Goal: Task Accomplishment & Management: Use online tool/utility

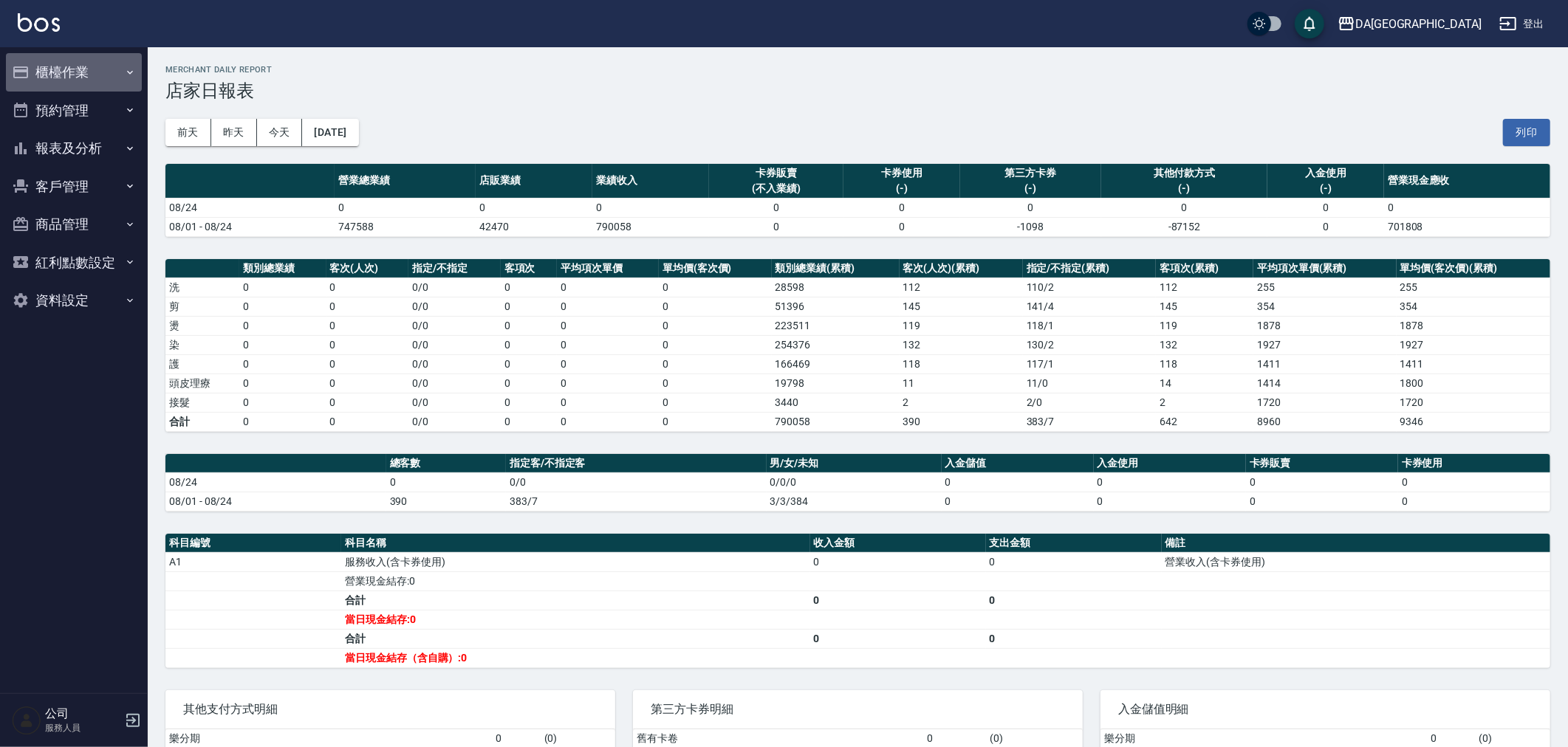
click at [86, 75] on button "櫃檯作業" at bounding box center [74, 72] width 136 height 39
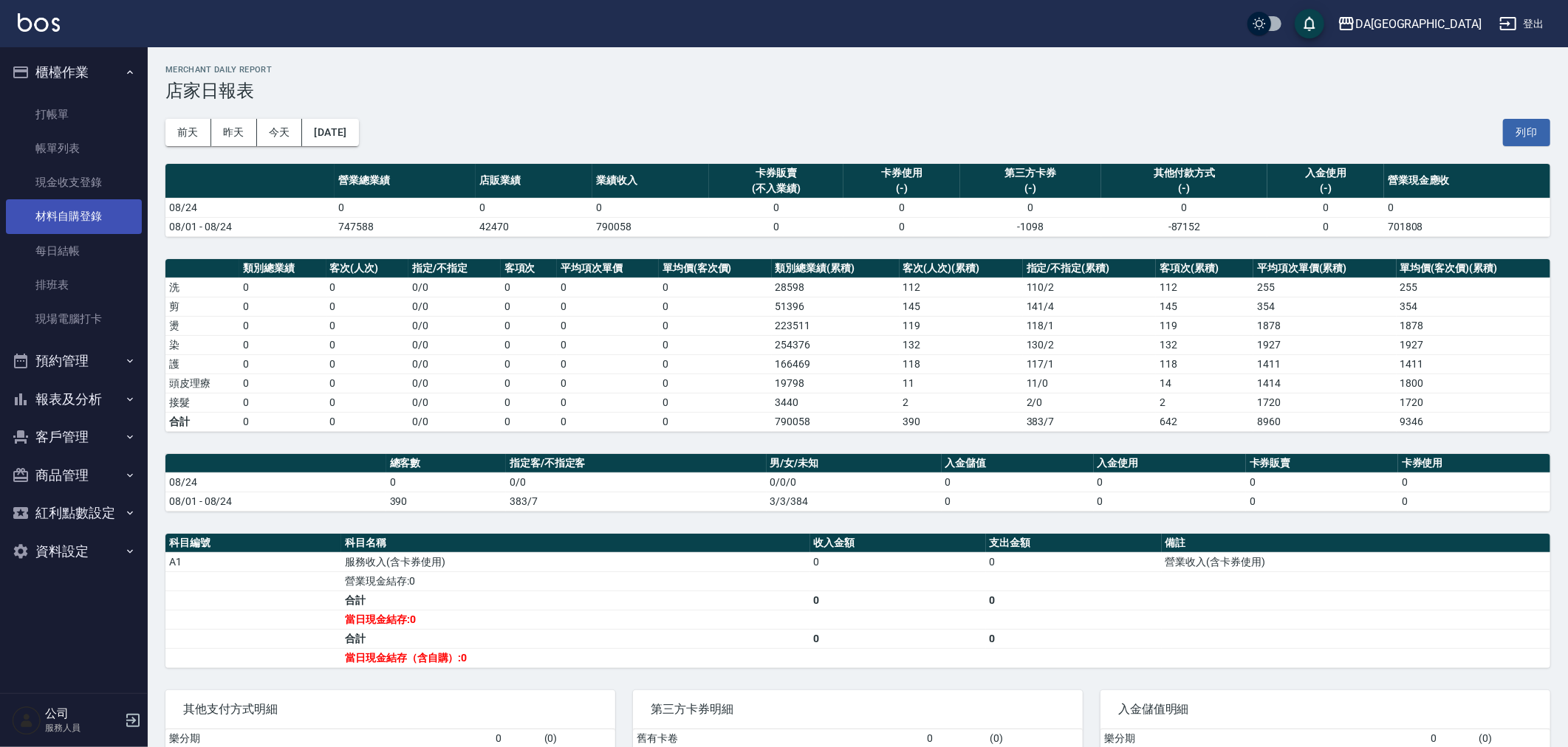
click at [30, 206] on link "材料自購登錄" at bounding box center [74, 216] width 136 height 34
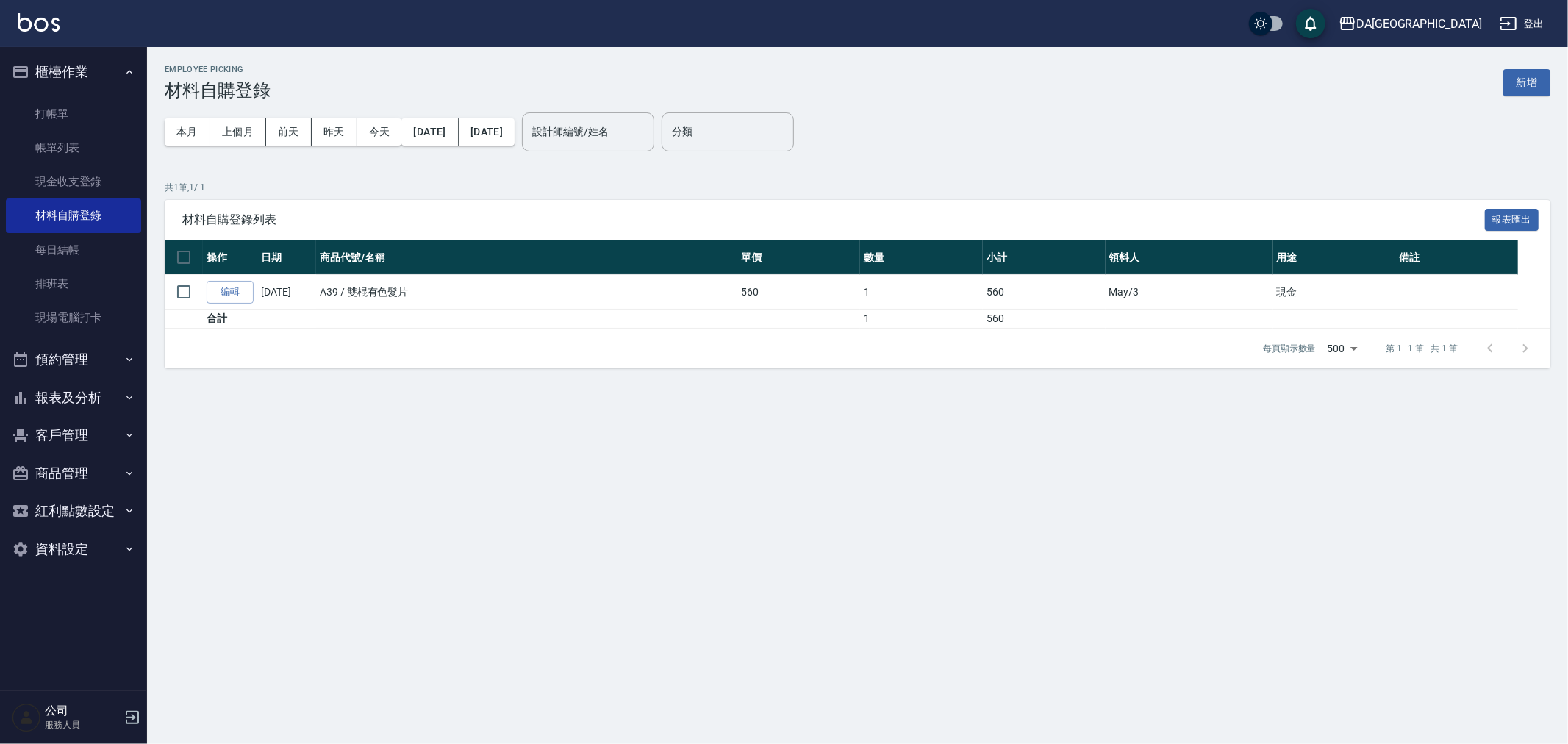
click at [128, 718] on icon "button" at bounding box center [133, 718] width 18 height 18
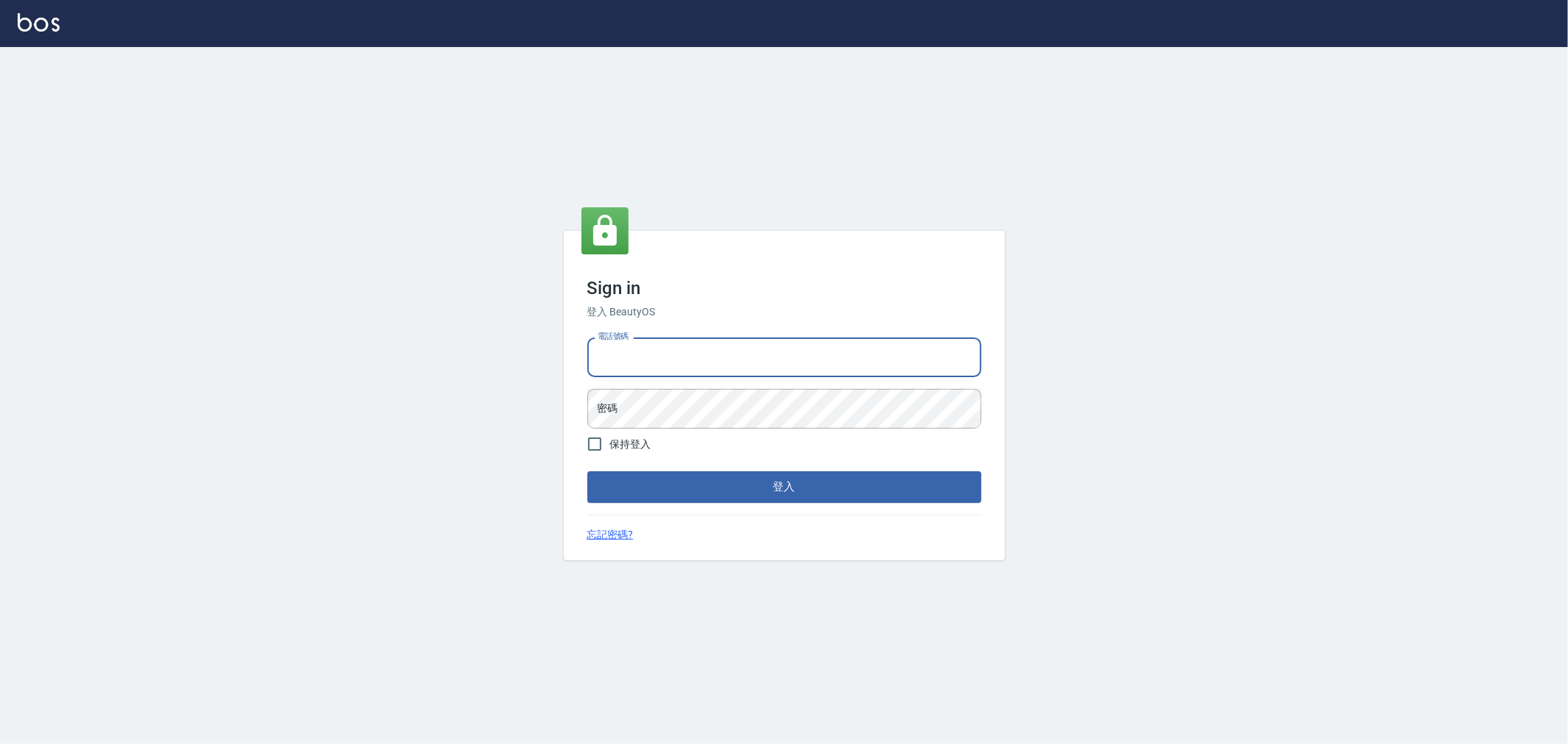
click at [798, 346] on input "電話號碼" at bounding box center [784, 357] width 394 height 39
type input "0927375566"
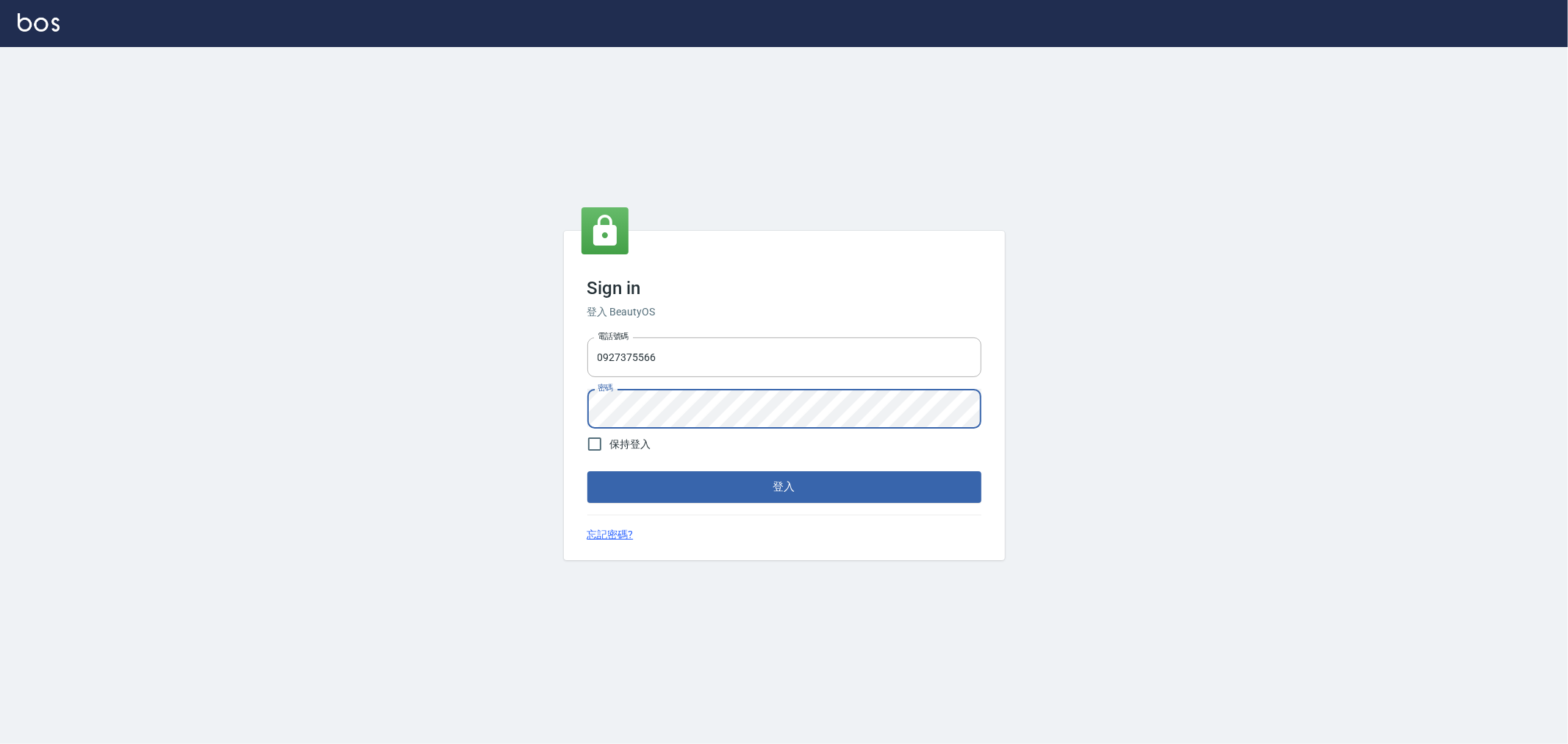
click at [587, 471] on button "登入" at bounding box center [784, 486] width 394 height 31
click at [898, 370] on input "0927375566" at bounding box center [784, 357] width 394 height 39
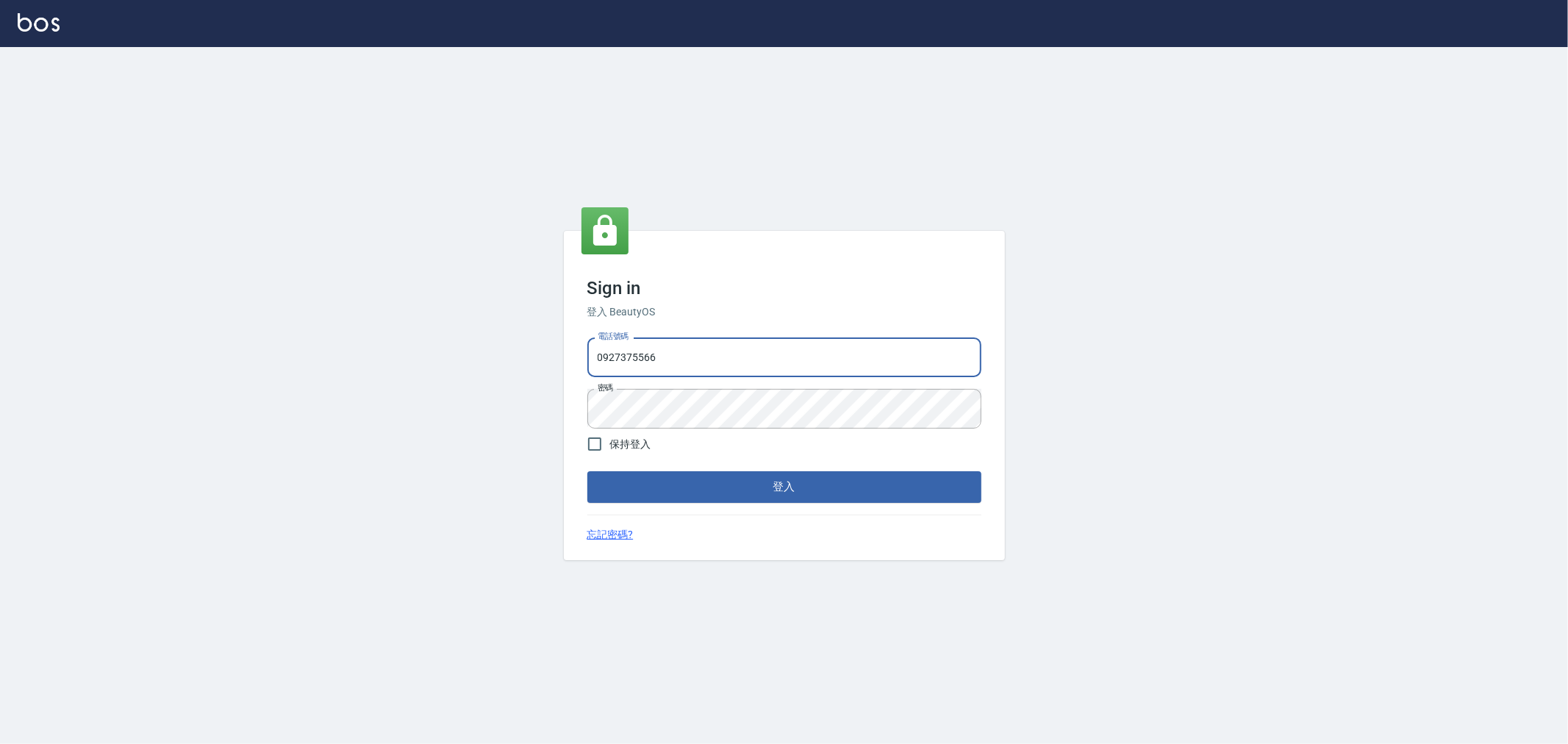
drag, startPoint x: 863, startPoint y: 351, endPoint x: 299, endPoint y: 369, distance: 564.3
click at [299, 369] on div "Sign in 登入 BeautyOS 電話號碼 0927375566 電話號碼 密碼 密碼 保持登入 登入 忘記密碼?" at bounding box center [784, 395] width 1568 height 696
type input "0222886821"
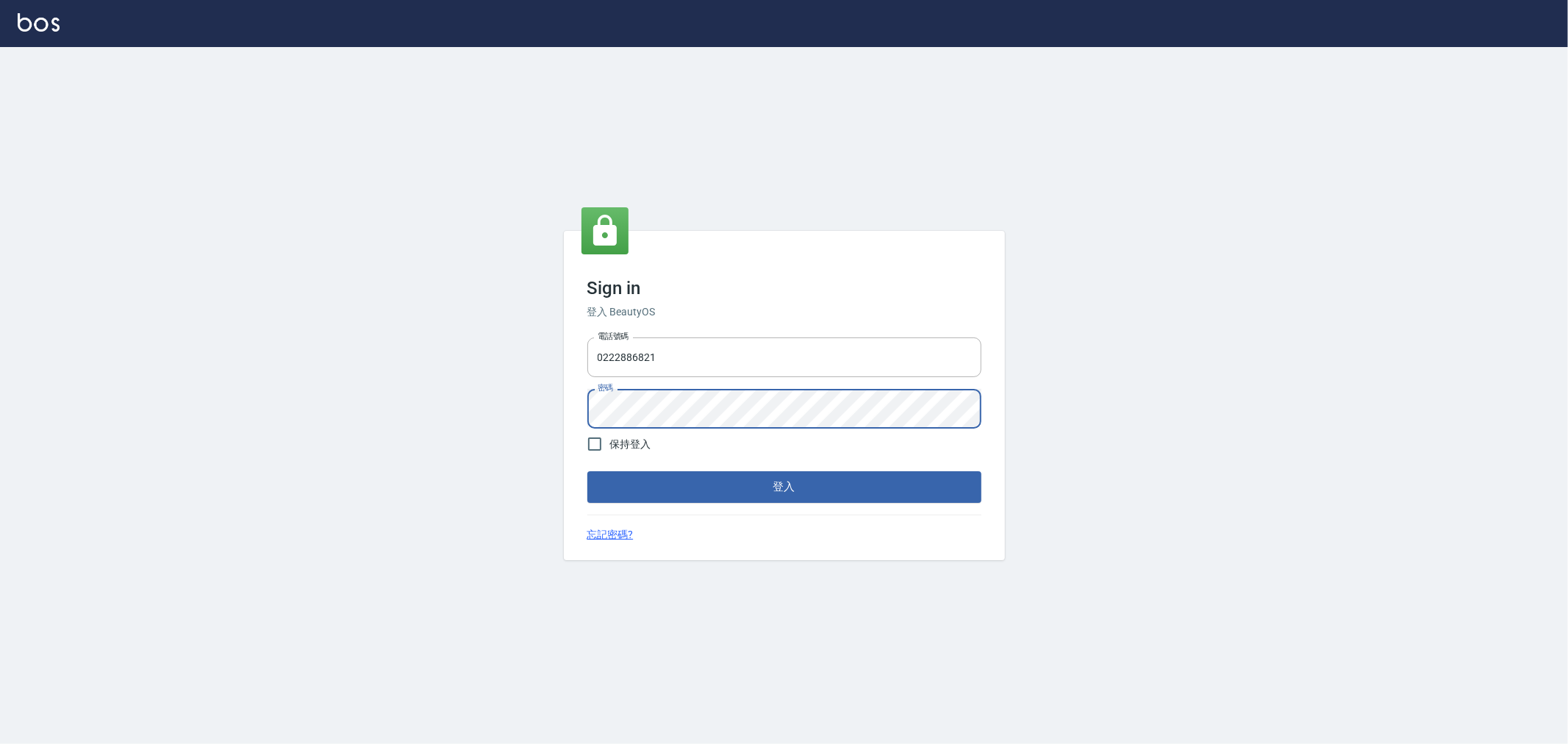
click at [554, 403] on div "Sign in 登入 BeautyOS 電話號碼 0222886821 電話號碼 密碼 密碼 保持登入 登入 忘記密碼?" at bounding box center [784, 395] width 1568 height 696
click at [587, 471] on button "登入" at bounding box center [784, 486] width 394 height 31
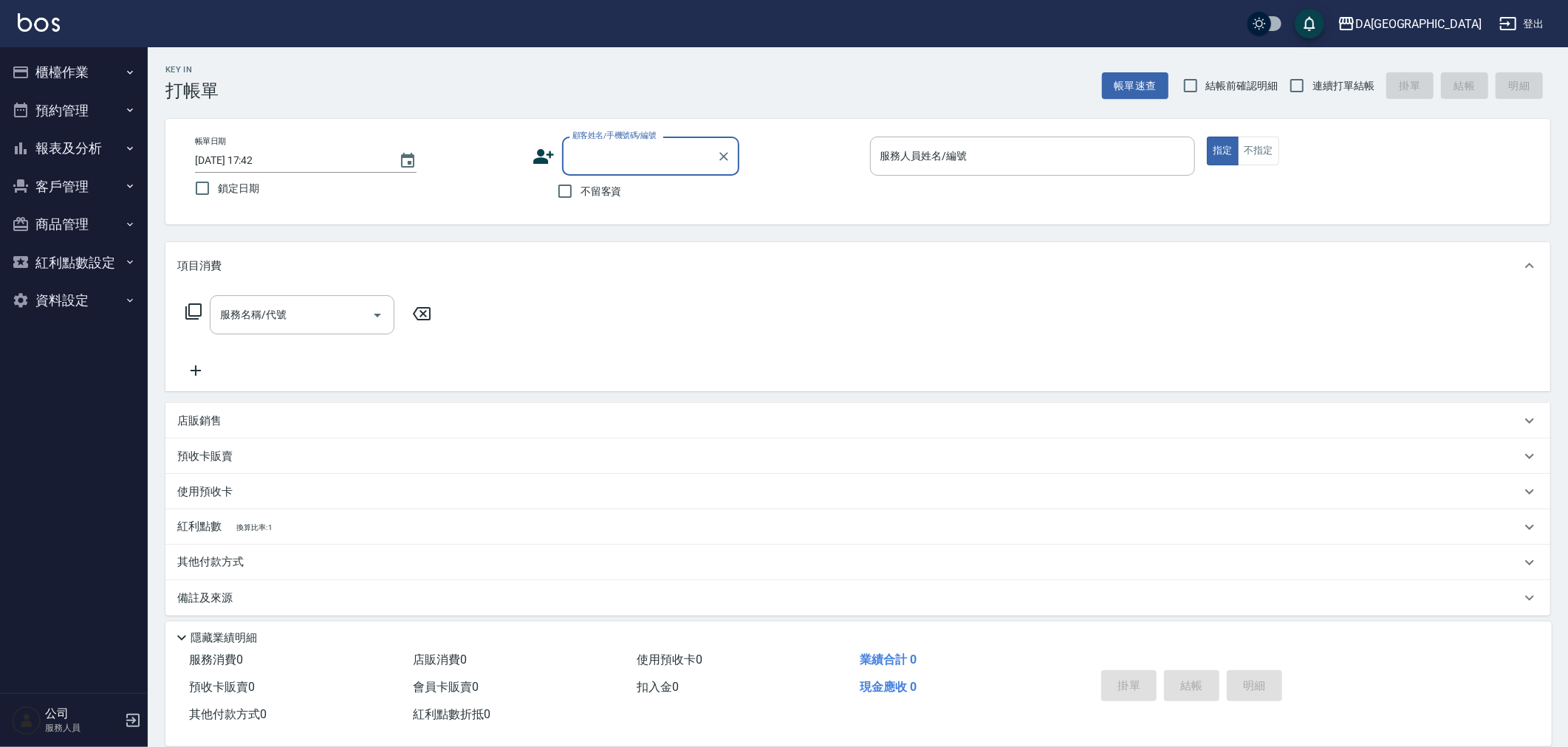
click at [77, 85] on button "櫃檯作業" at bounding box center [74, 72] width 136 height 39
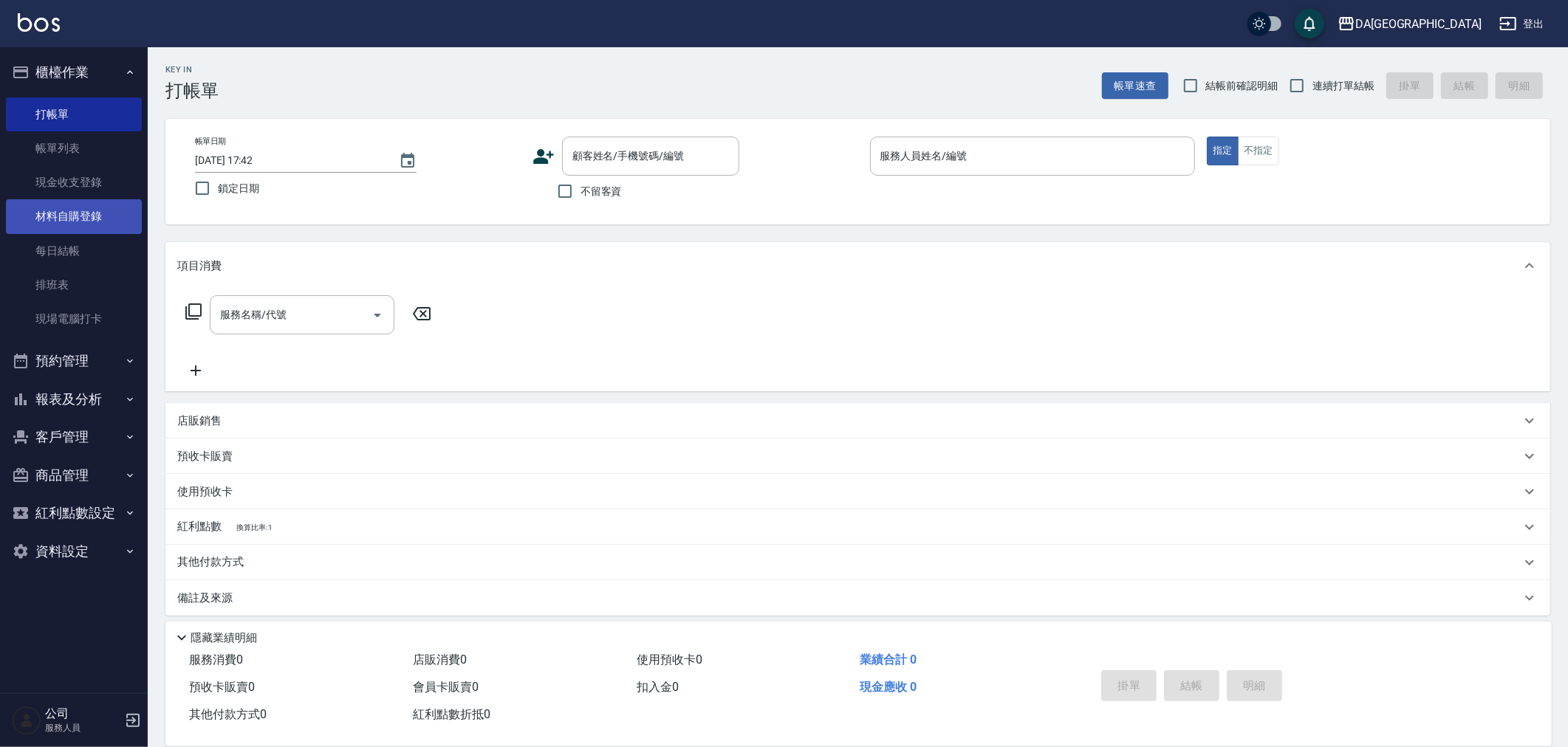
click at [92, 219] on link "材料自購登錄" at bounding box center [74, 216] width 136 height 34
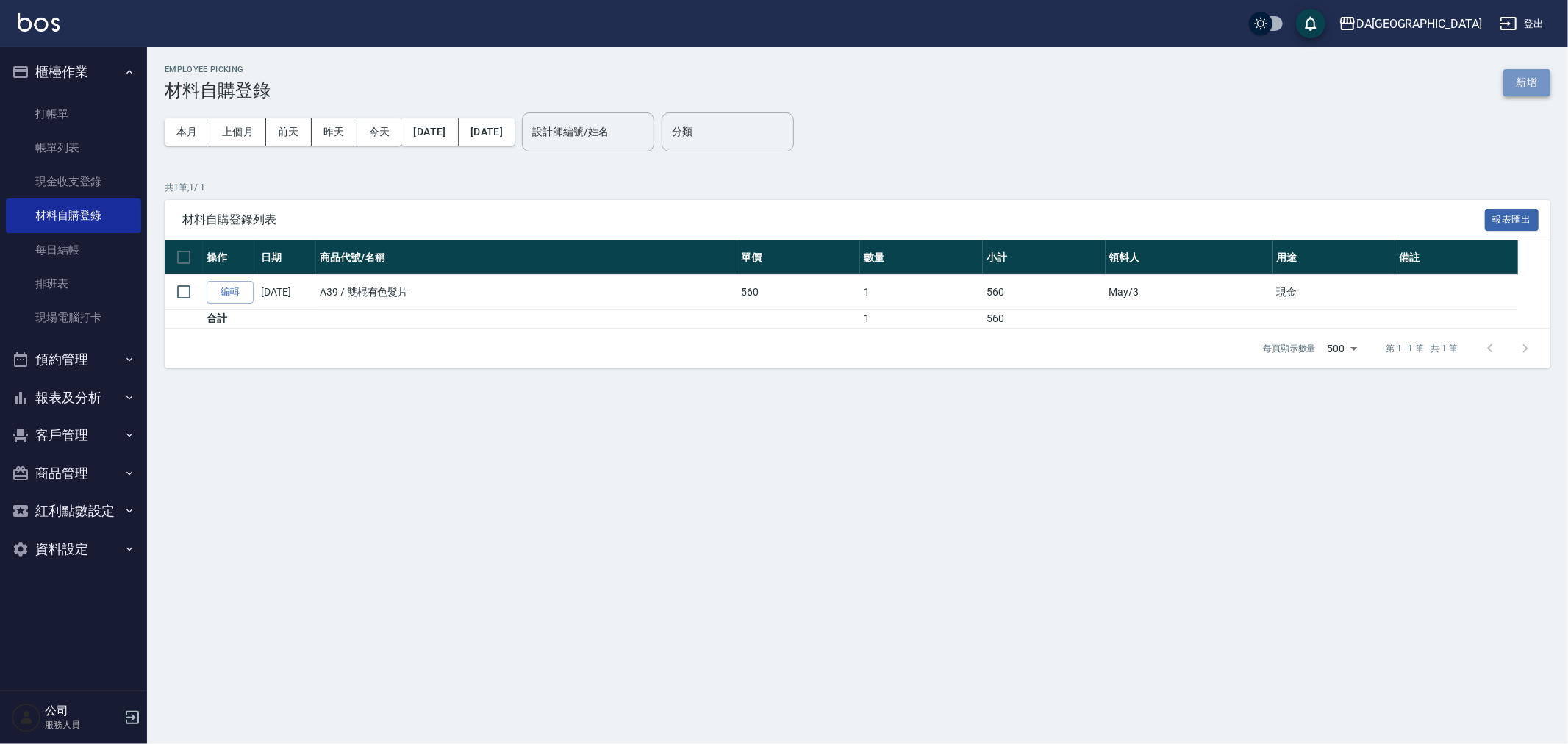
click at [1537, 74] on button "新增" at bounding box center [1527, 83] width 47 height 27
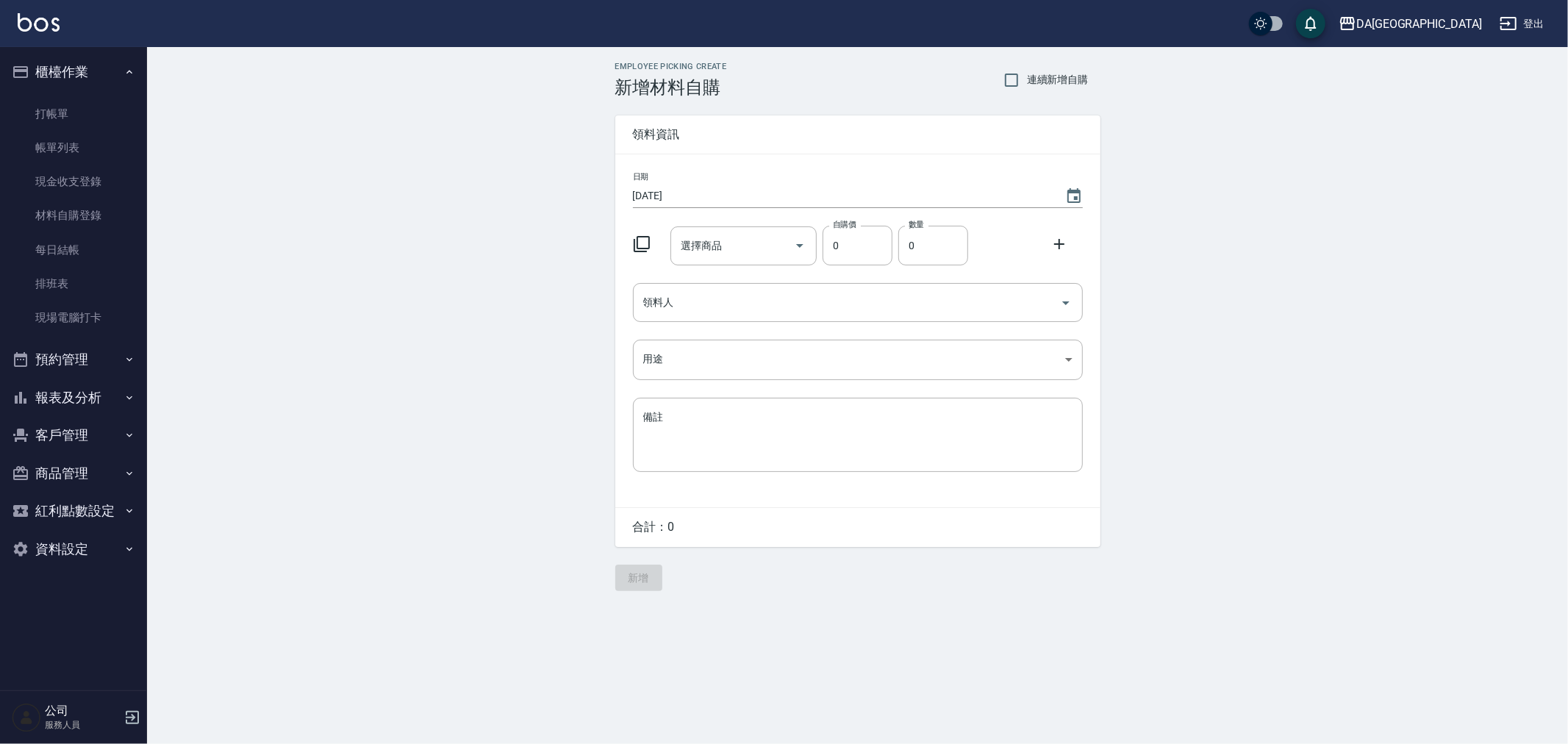
drag, startPoint x: 626, startPoint y: 236, endPoint x: 633, endPoint y: 240, distance: 8.1
click at [631, 238] on div at bounding box center [646, 242] width 39 height 26
click at [633, 240] on icon at bounding box center [642, 244] width 18 height 18
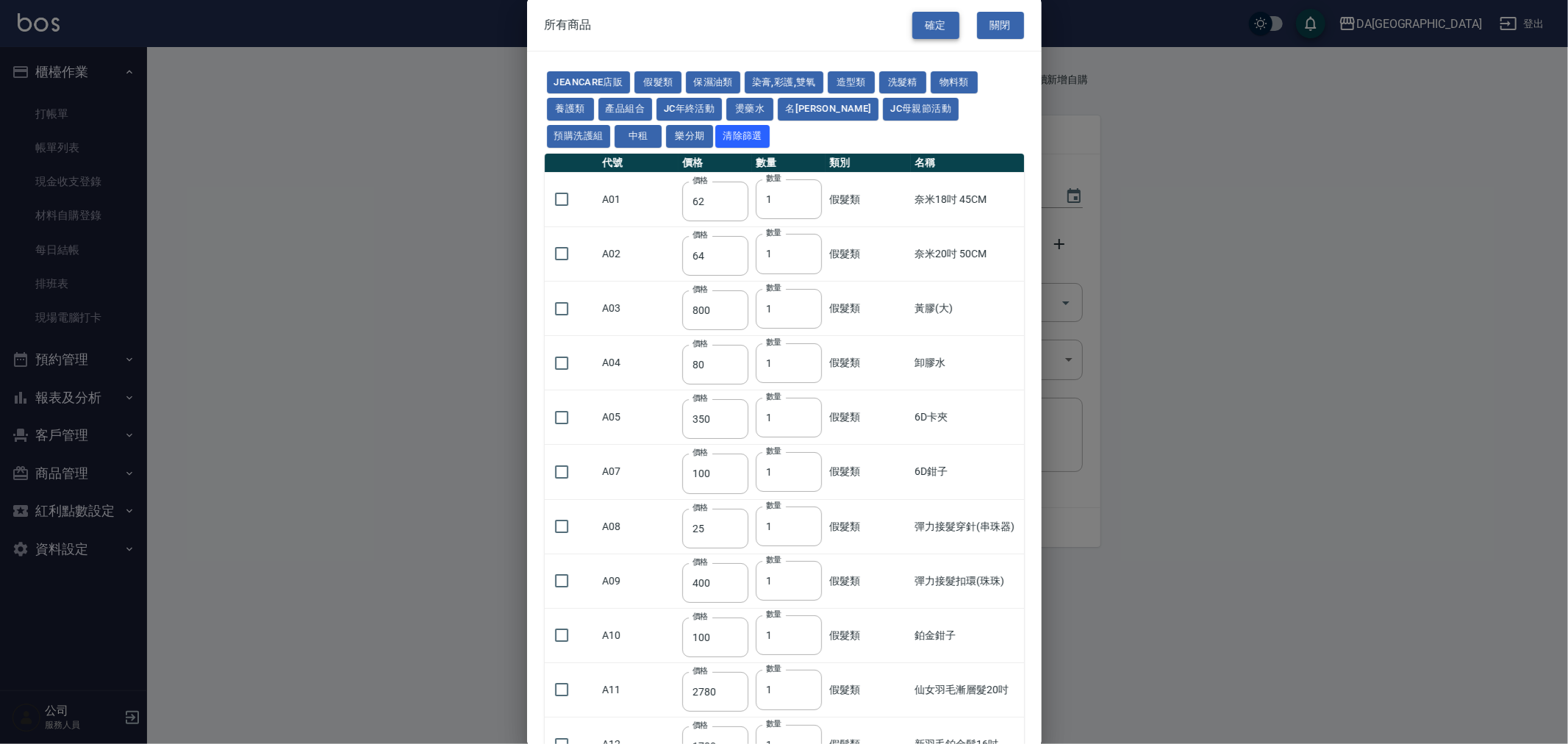
click at [945, 26] on button "確定" at bounding box center [935, 25] width 47 height 27
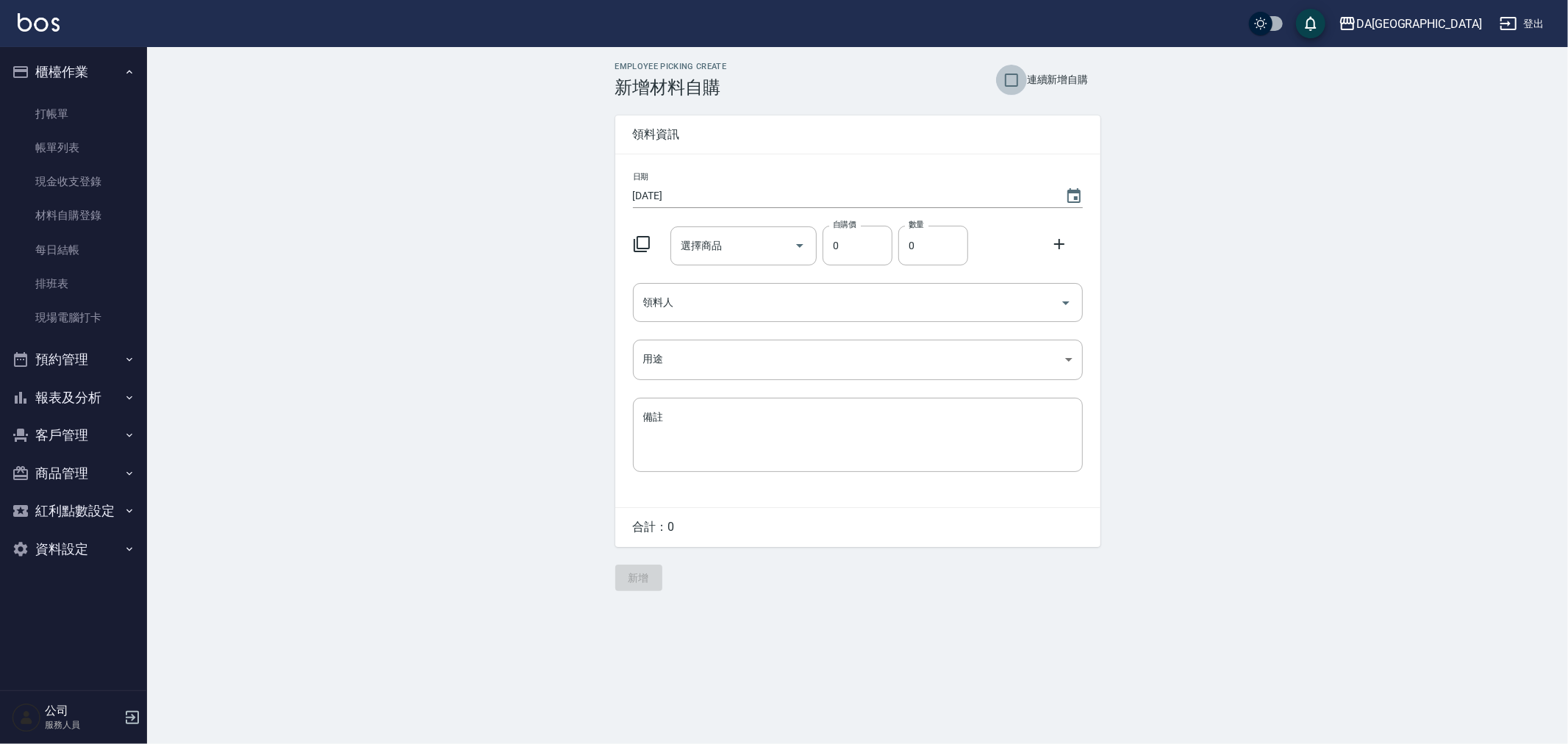
click at [1019, 77] on input "連續新增自購" at bounding box center [1012, 80] width 31 height 31
checkbox input "true"
click at [655, 237] on div at bounding box center [646, 242] width 39 height 26
click at [640, 243] on icon at bounding box center [642, 244] width 18 height 18
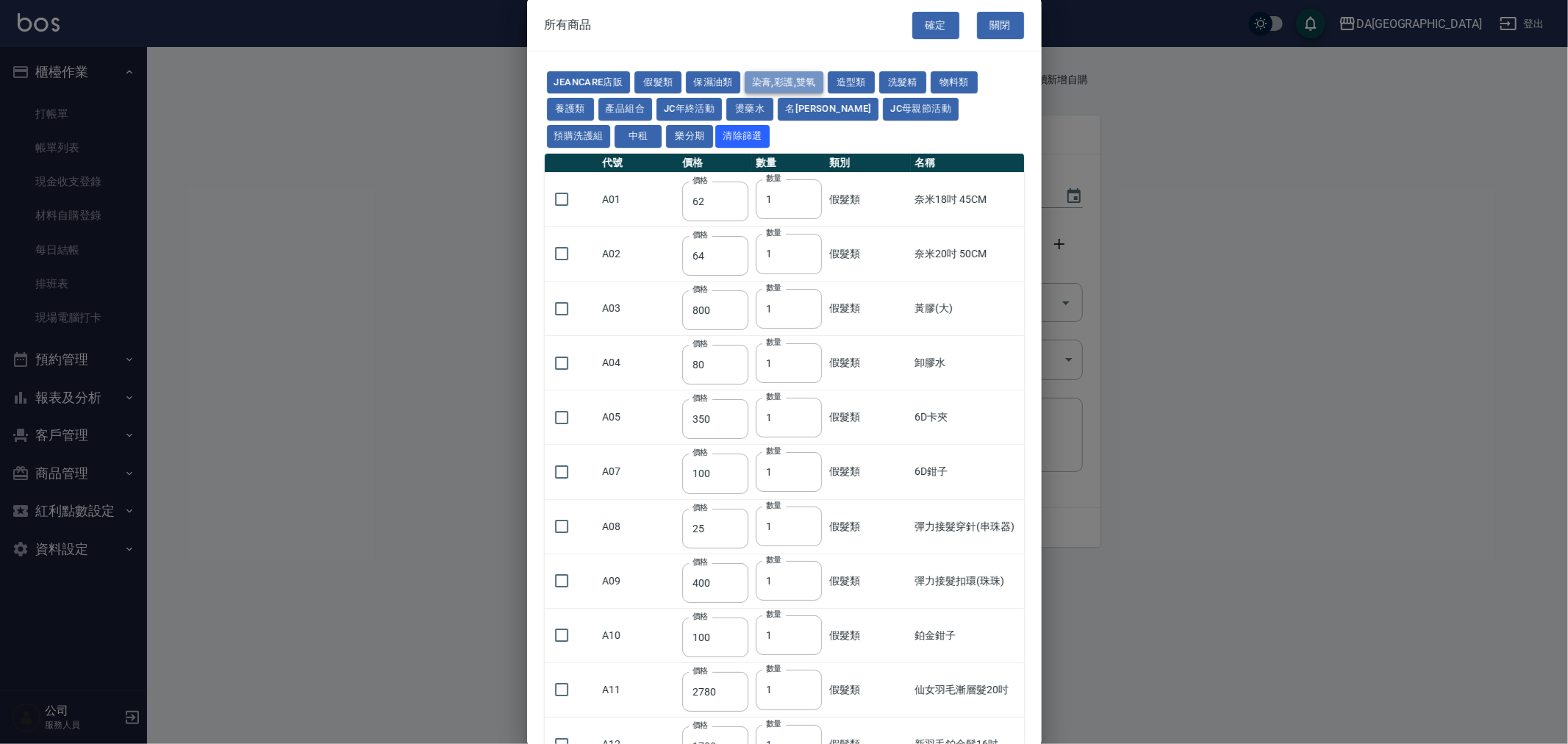
click at [774, 90] on button "染膏,彩護,雙氧" at bounding box center [784, 82] width 79 height 22
type input "90"
type input "120"
type input "400"
type input "90"
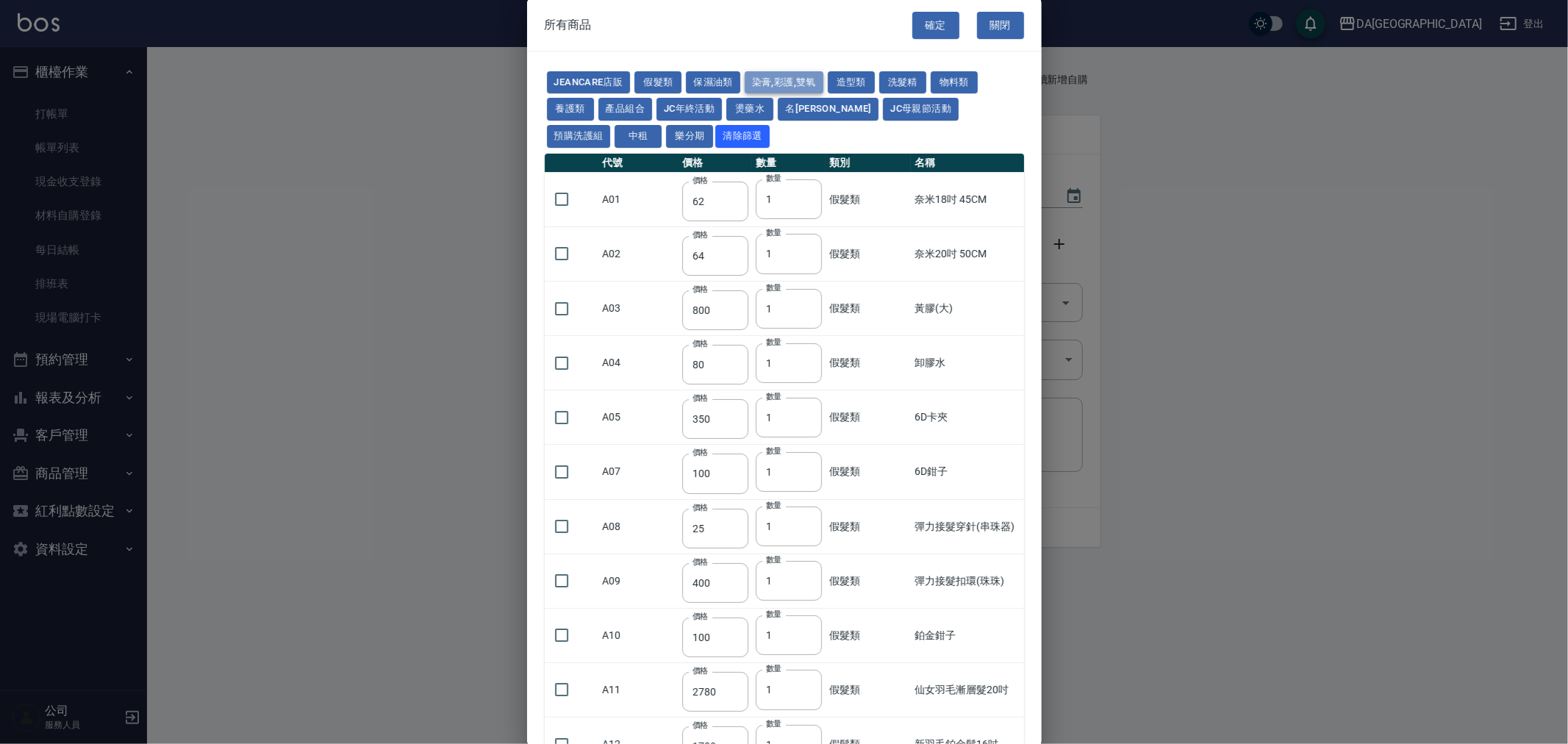
type input "105"
type input "272"
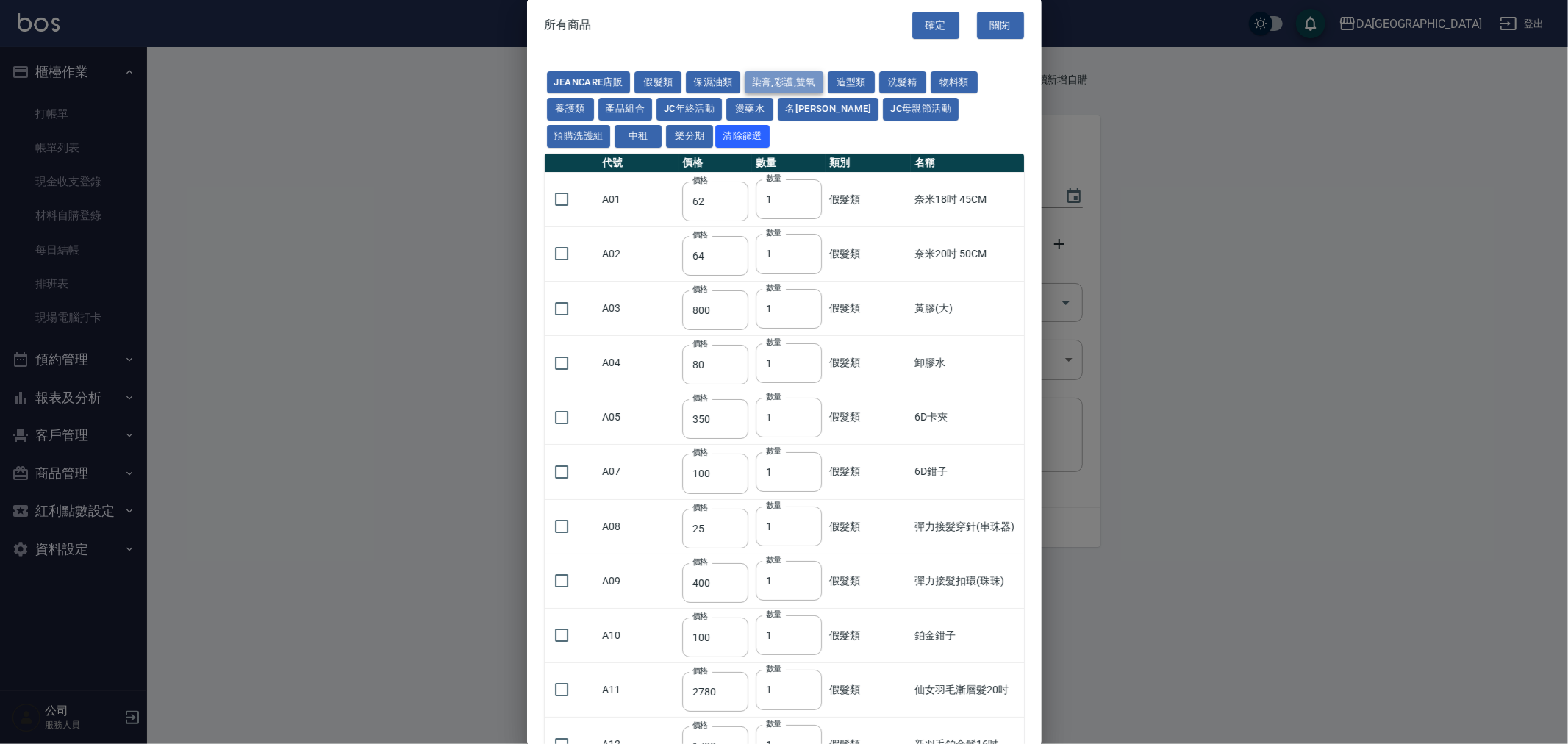
type input "136"
type input "110"
type input "650"
type input "228"
type input "85"
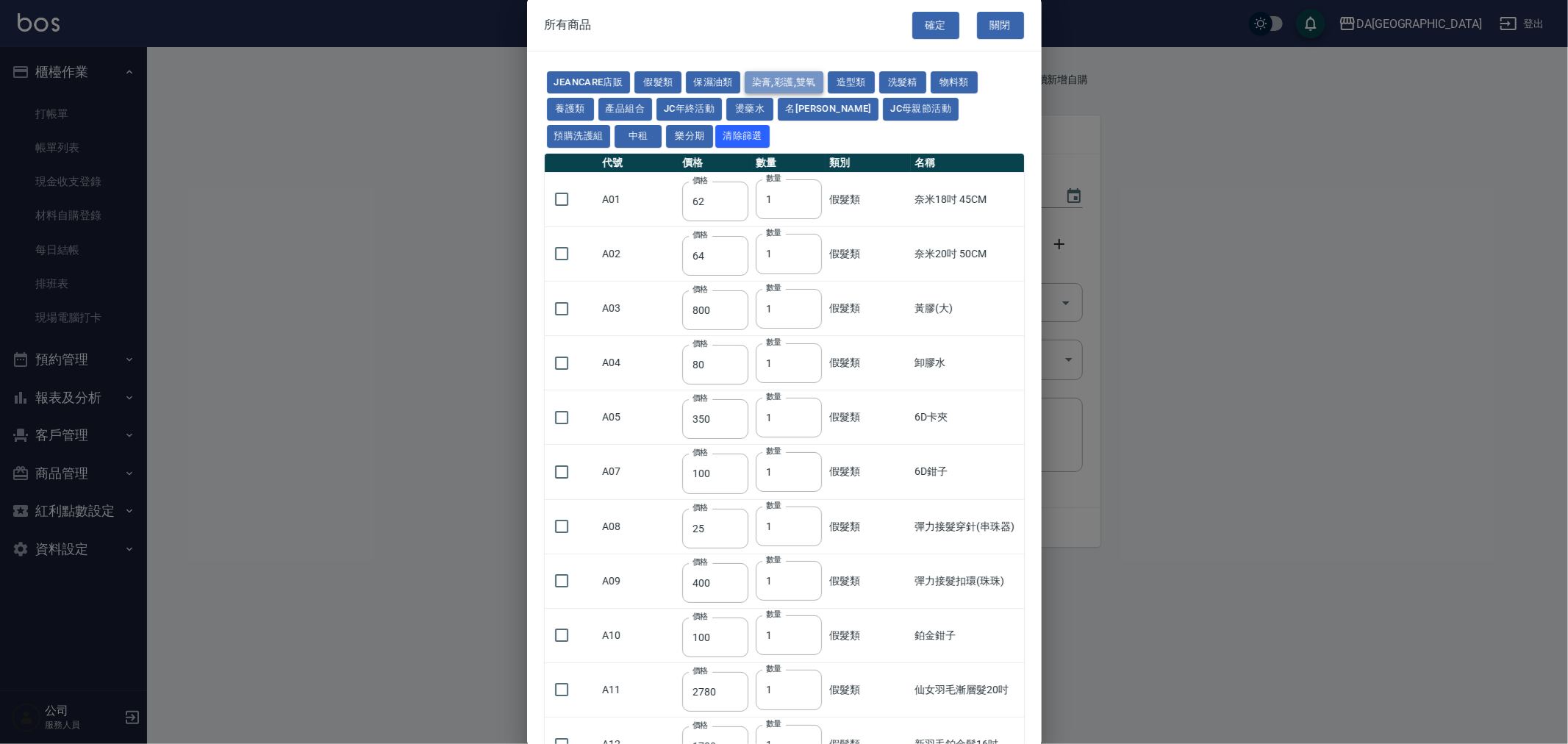
type input "120"
type input "135"
type input "85"
type input "100"
type input "380"
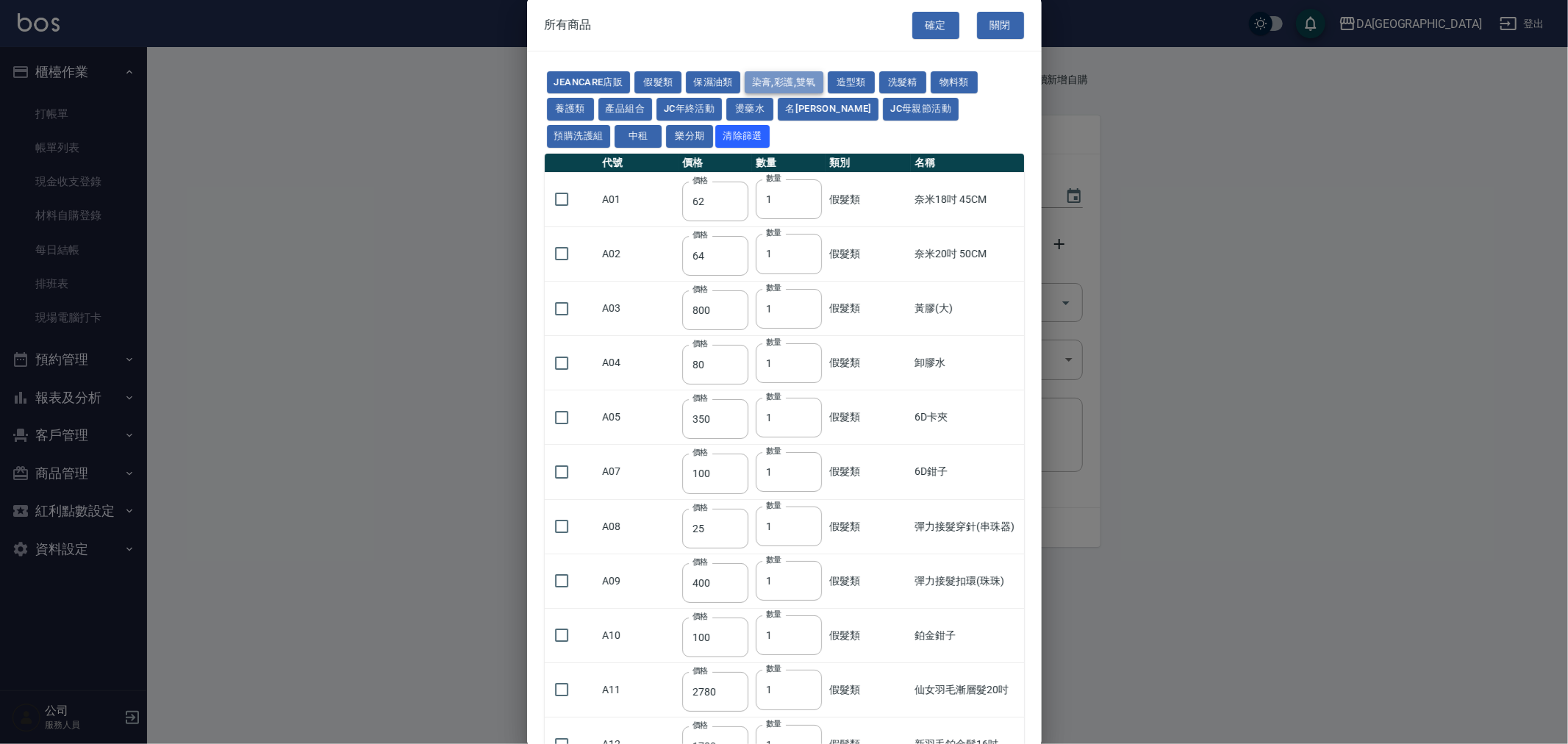
type input "450"
type input "700"
type input "580"
type input "620"
type input "640"
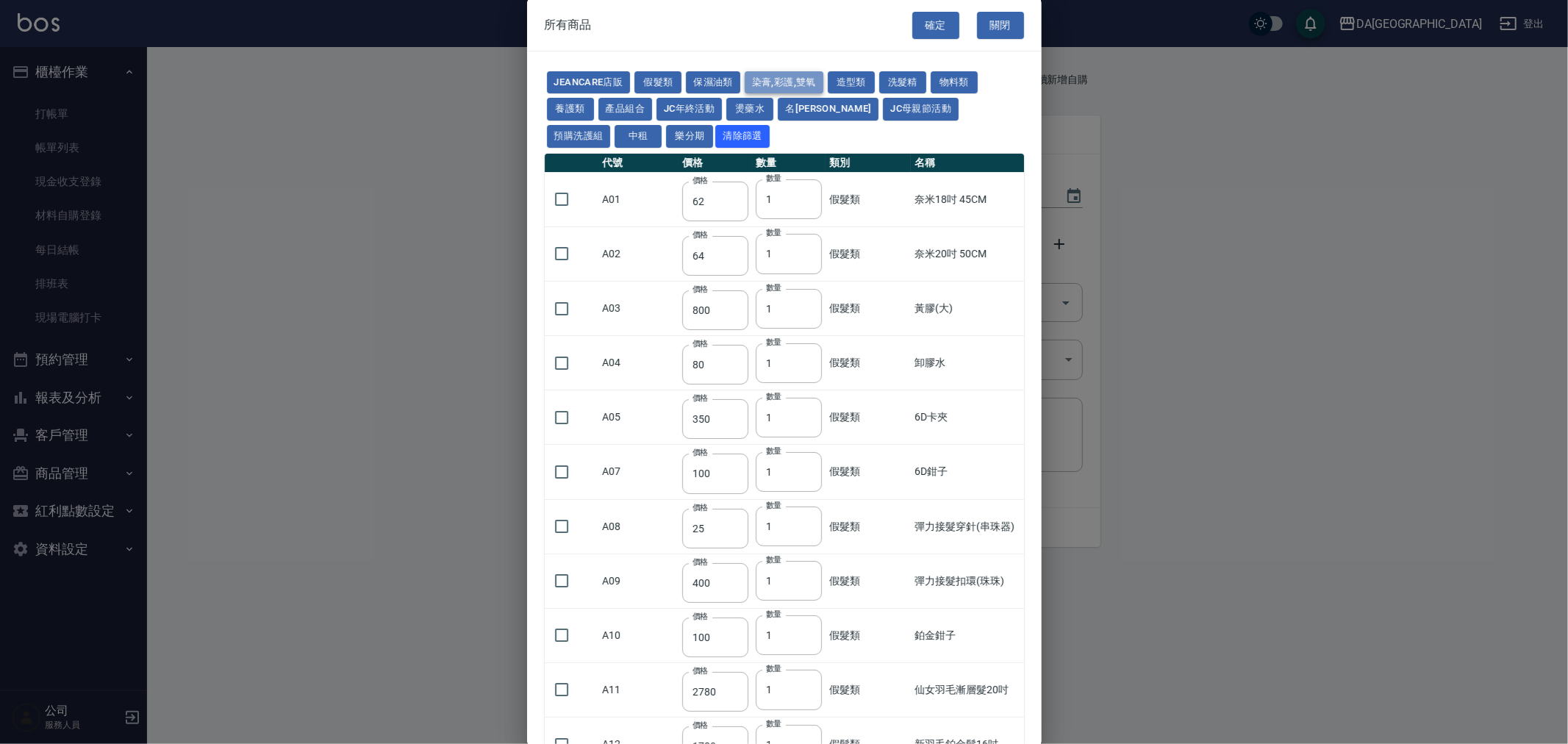
type input "450"
type input "1200"
type input "120"
type input "500"
type input "240"
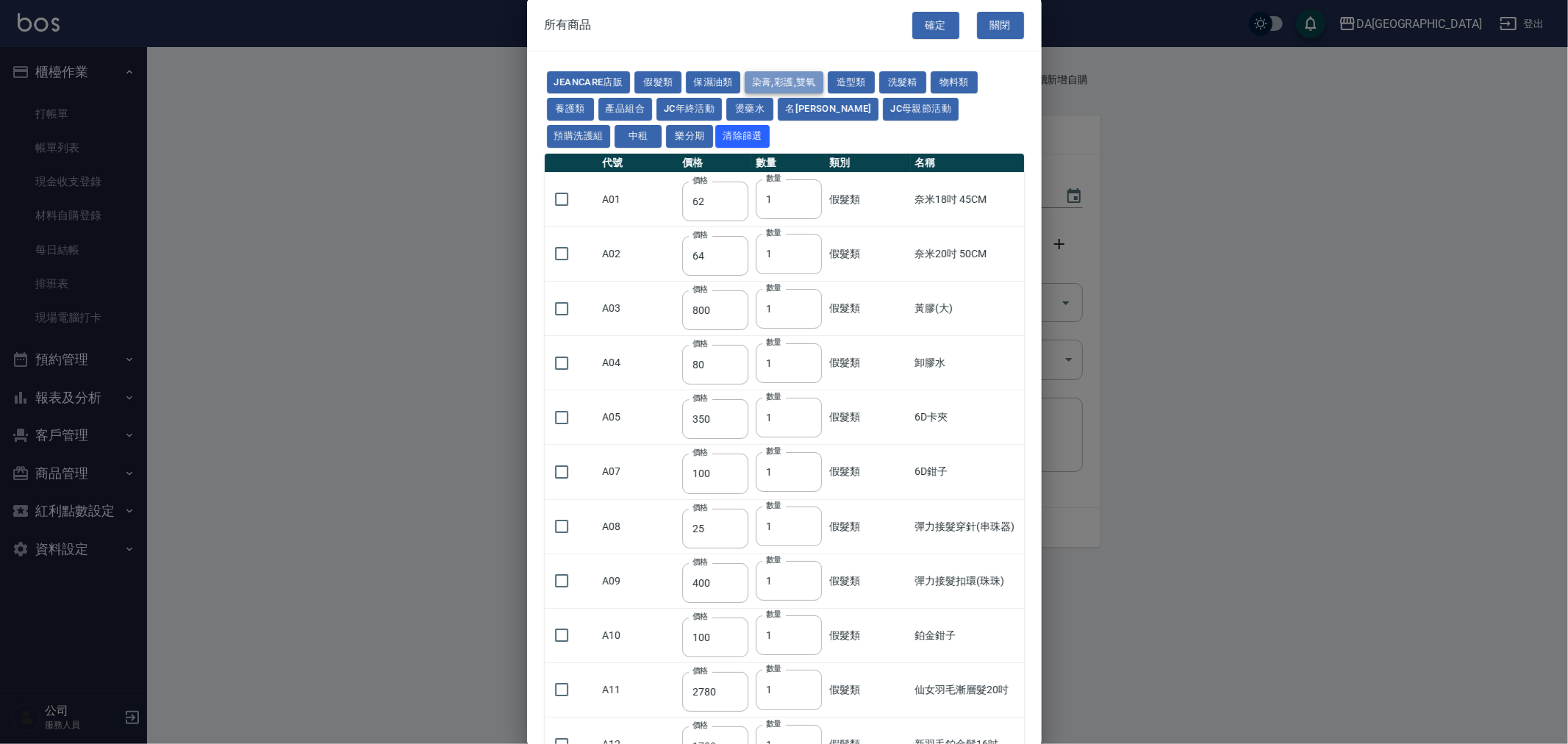
type input "105"
type input "188"
type input "400"
type input "450"
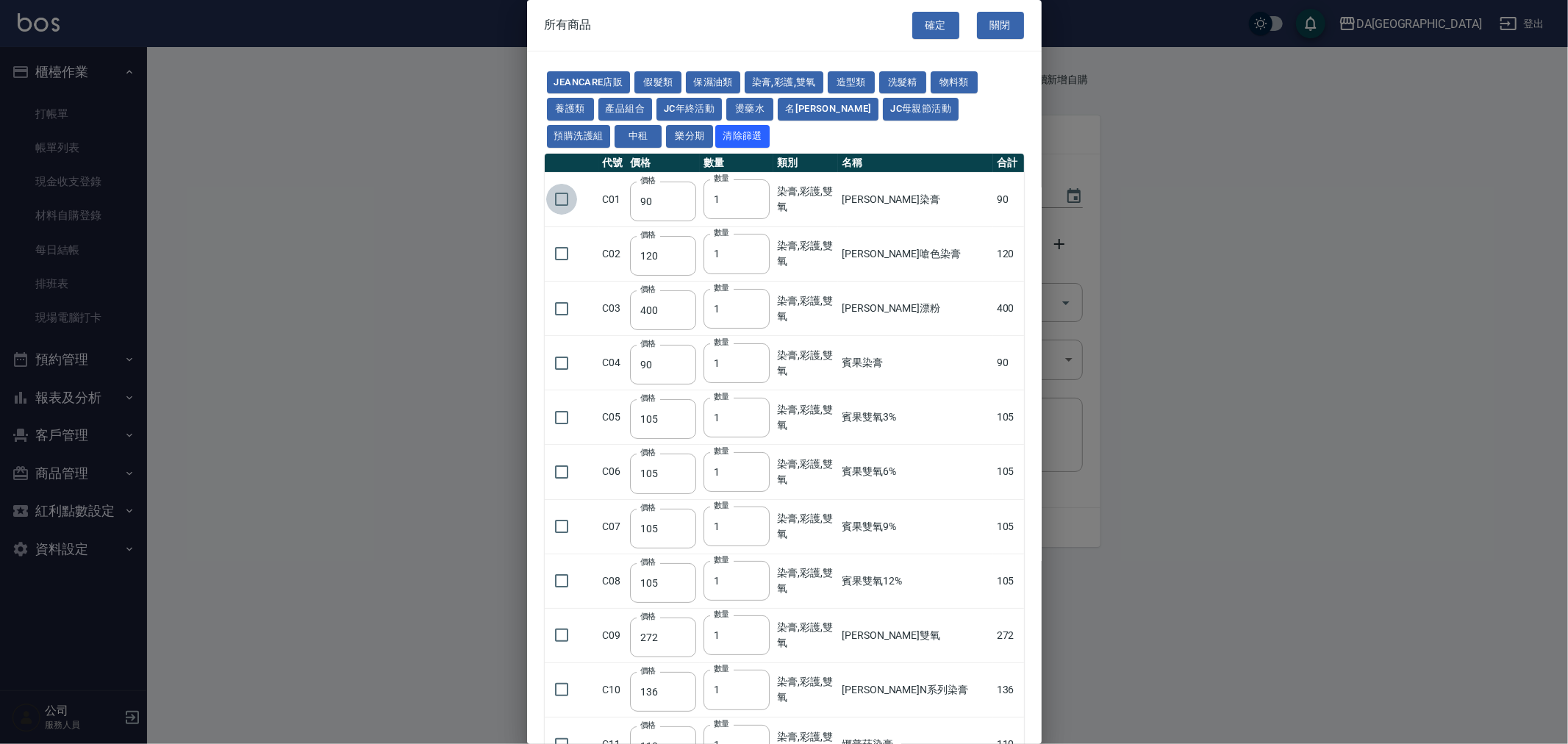
click at [569, 187] on input "checkbox" at bounding box center [562, 199] width 31 height 31
checkbox input "true"
click at [568, 259] on input "checkbox" at bounding box center [562, 253] width 31 height 31
checkbox input "true"
drag, startPoint x: 737, startPoint y: 208, endPoint x: 719, endPoint y: 207, distance: 18.0
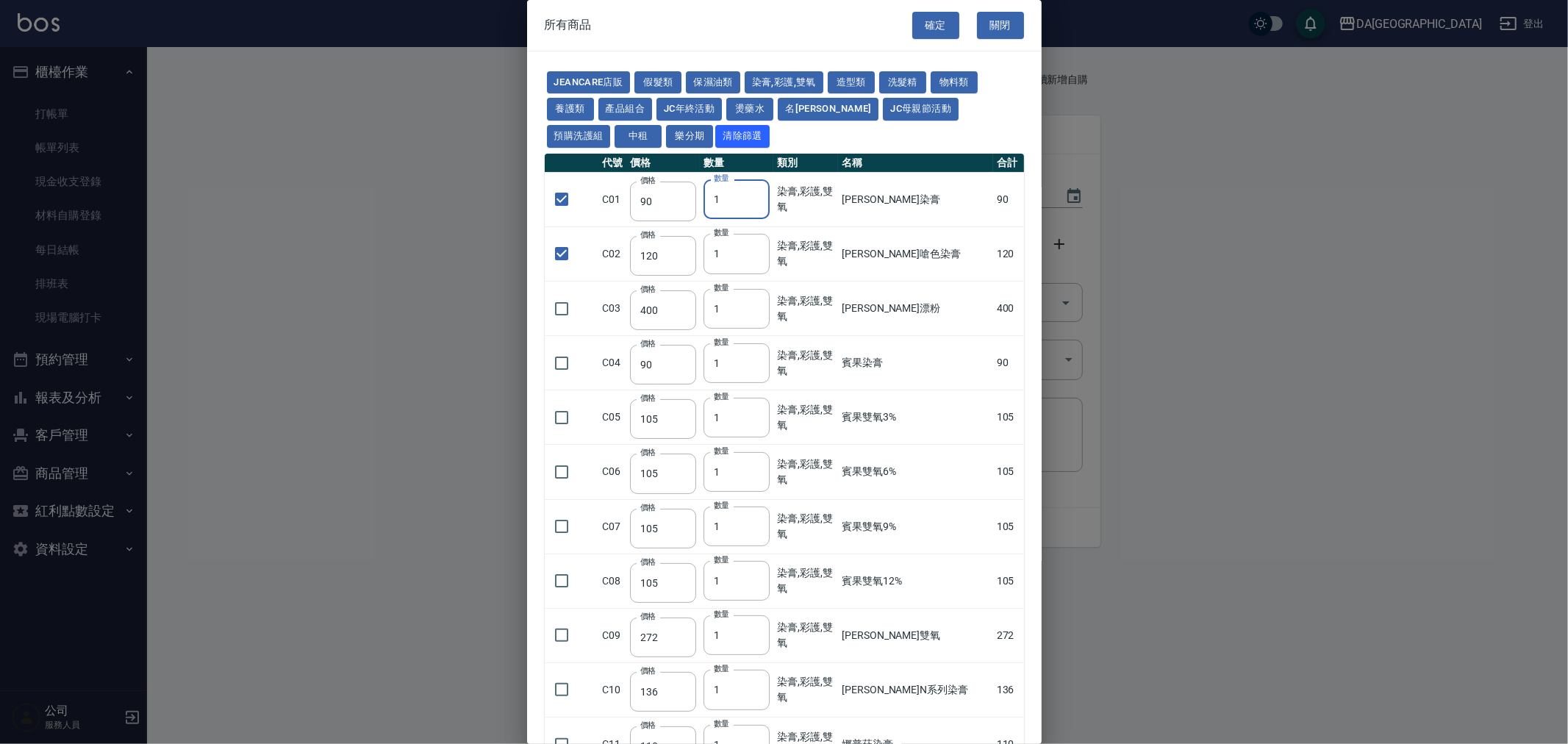
click at [719, 207] on input "1" at bounding box center [737, 199] width 66 height 39
type input "11"
drag, startPoint x: 745, startPoint y: 244, endPoint x: 716, endPoint y: 258, distance: 32.2
click at [716, 258] on input "1" at bounding box center [737, 253] width 66 height 39
type input "7"
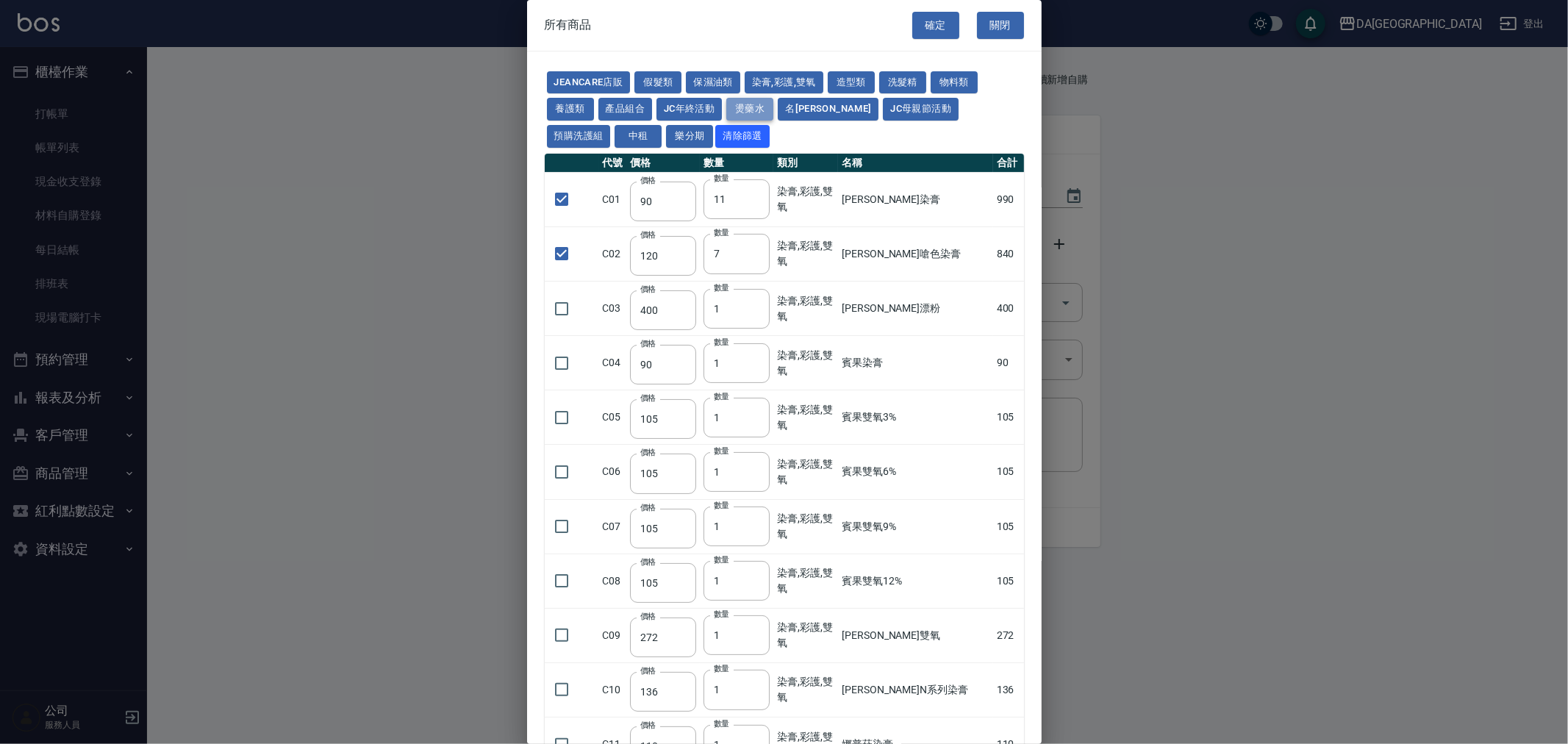
click at [750, 103] on button "燙藥水" at bounding box center [749, 109] width 47 height 22
checkbox input "false"
type input "80"
type input "1"
checkbox input "false"
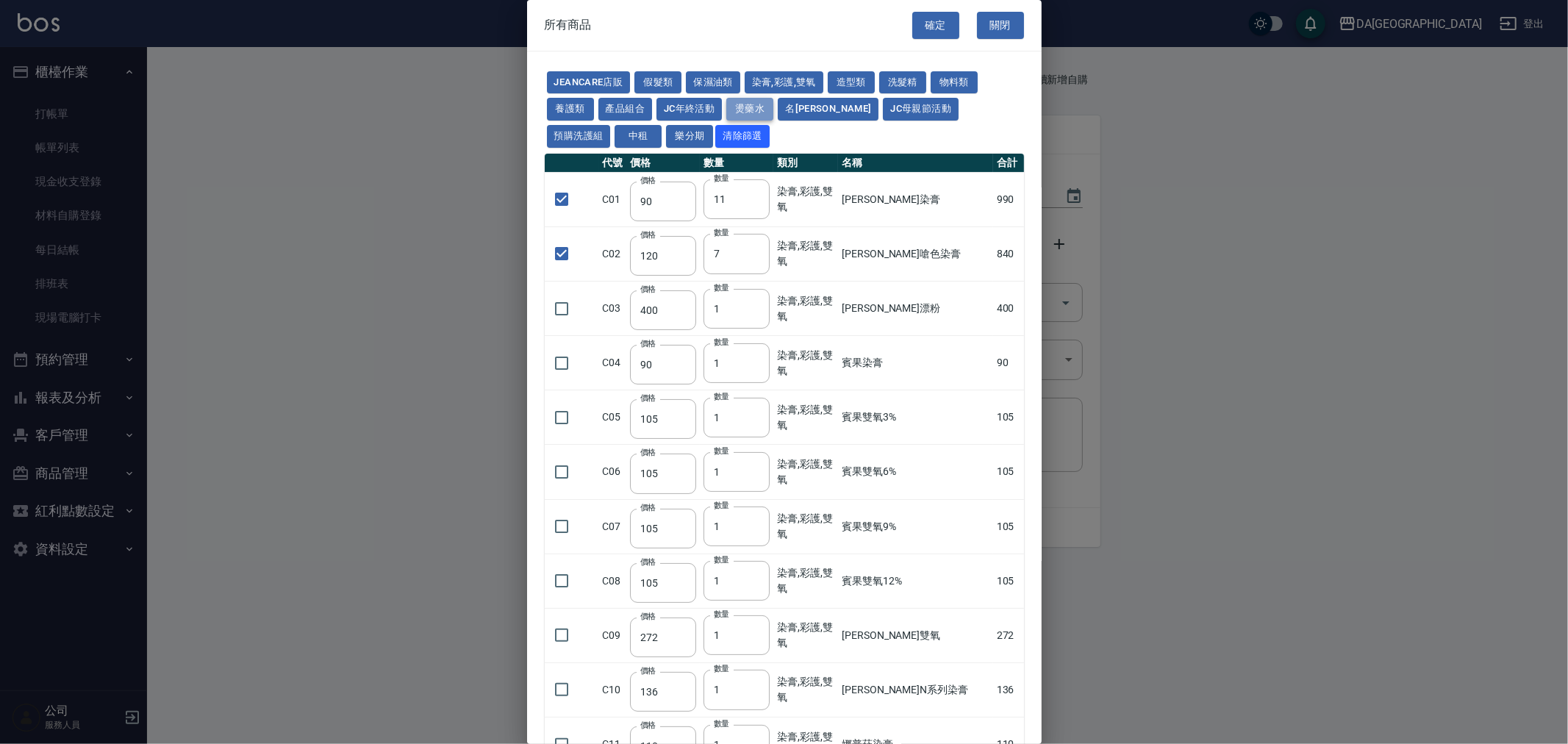
type input "100"
type input "1"
type input "270"
type input "120"
type input "150"
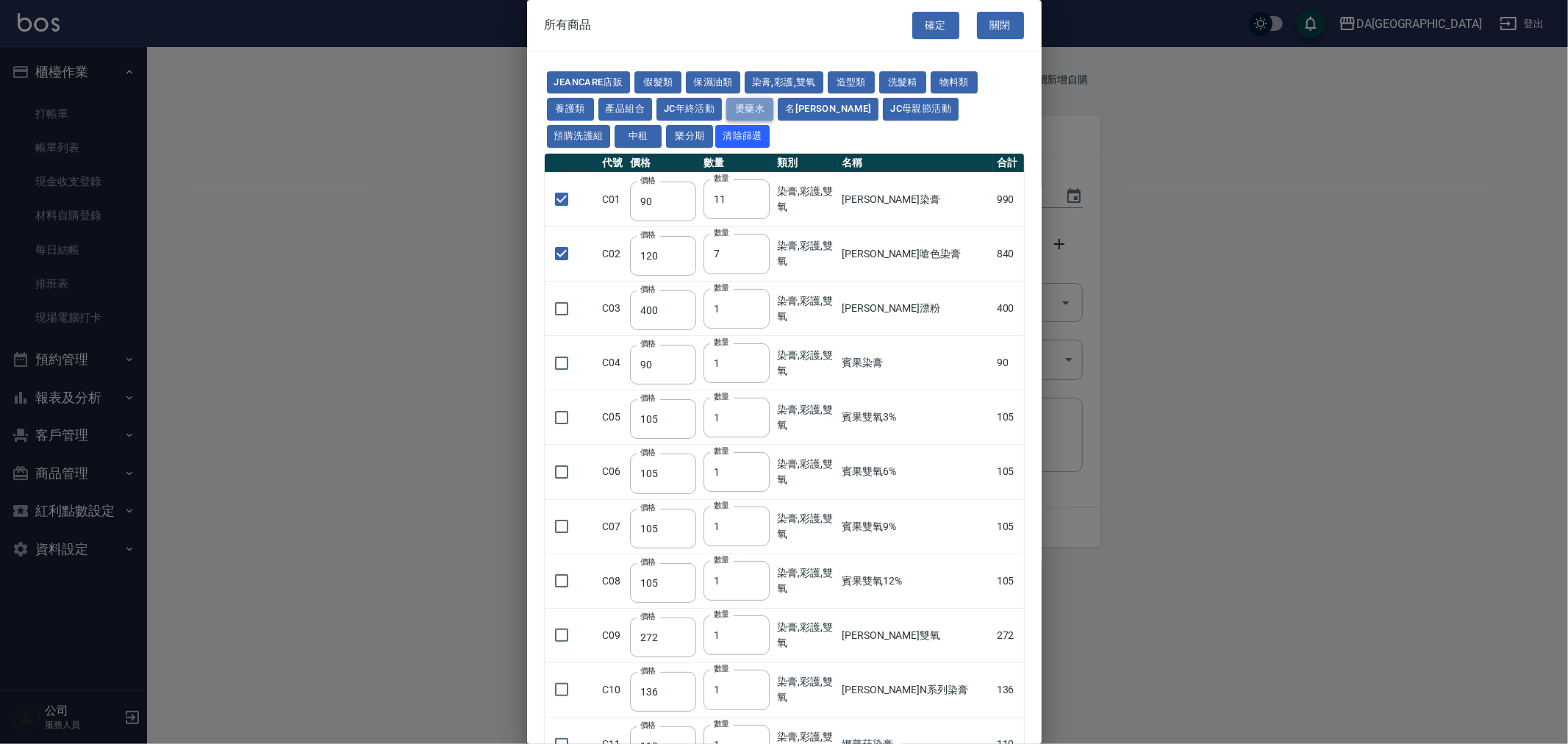
type input "65"
type input "225"
type input "540"
type input "150"
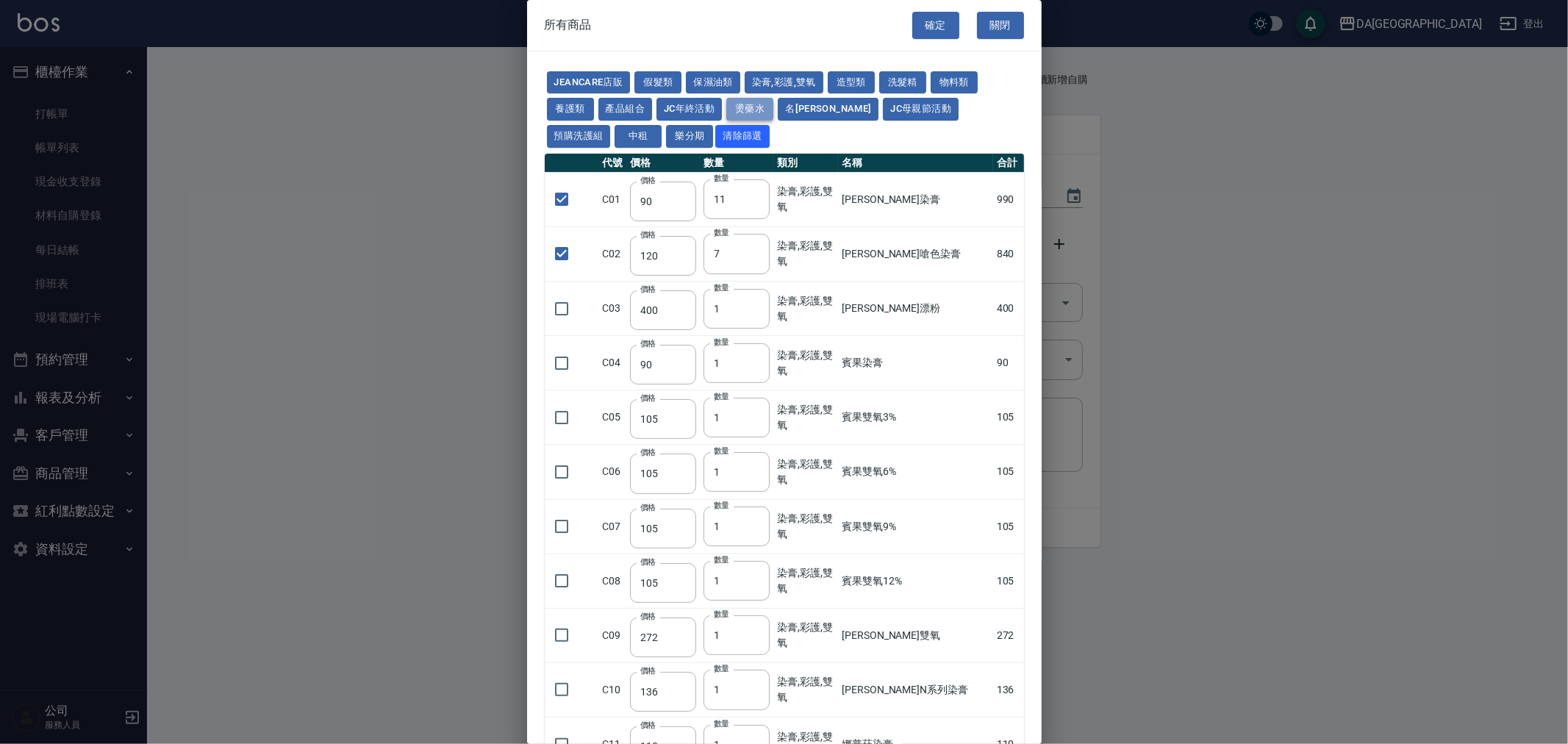
type input "150"
type input "175"
type input "125"
type input "150"
type input "455"
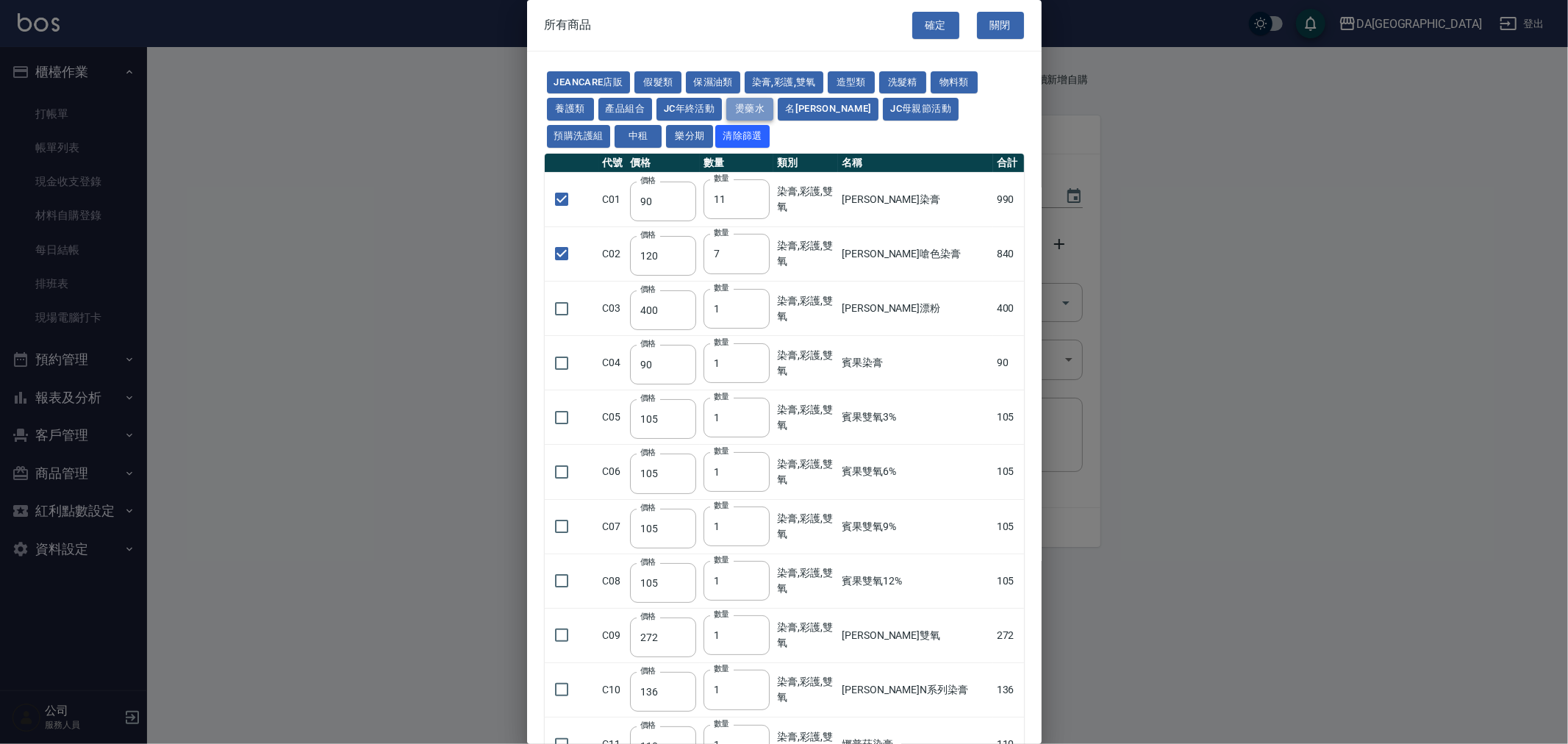
type input "312"
type input "260"
type input "358"
type input "273"
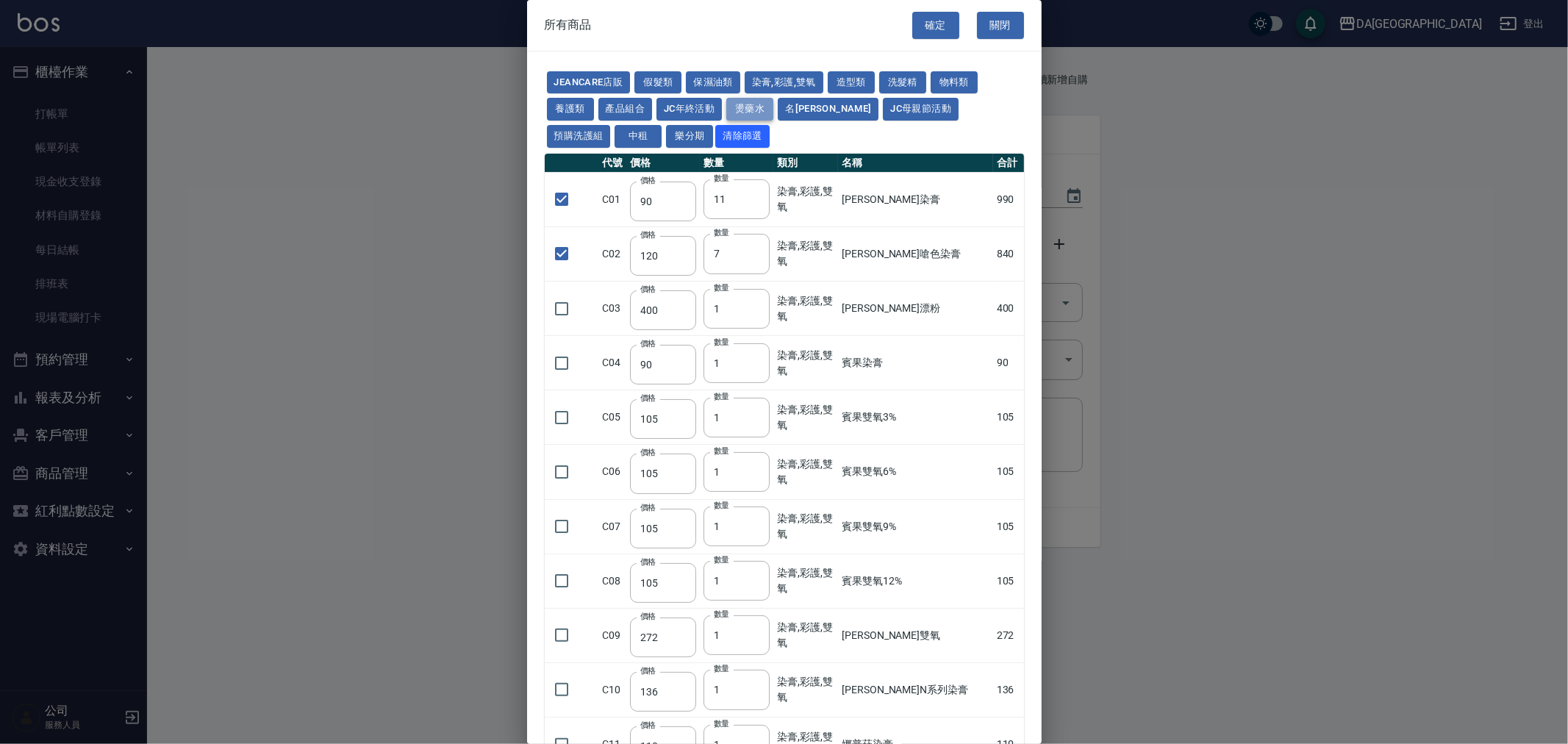
type input "273"
type input "228"
type input "240"
type input "188"
type input "240"
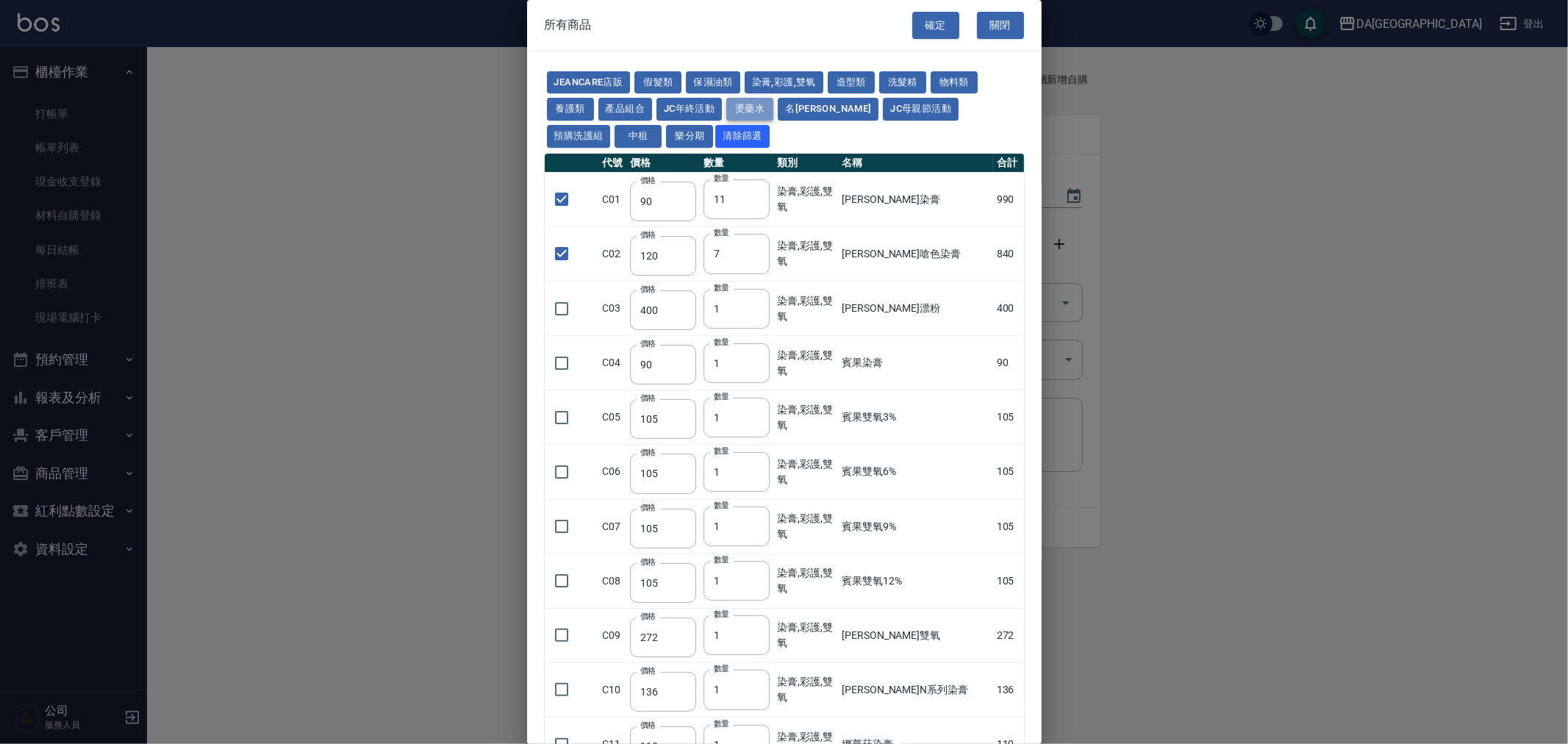
type input "130"
type input "250"
type input "150"
type input "600"
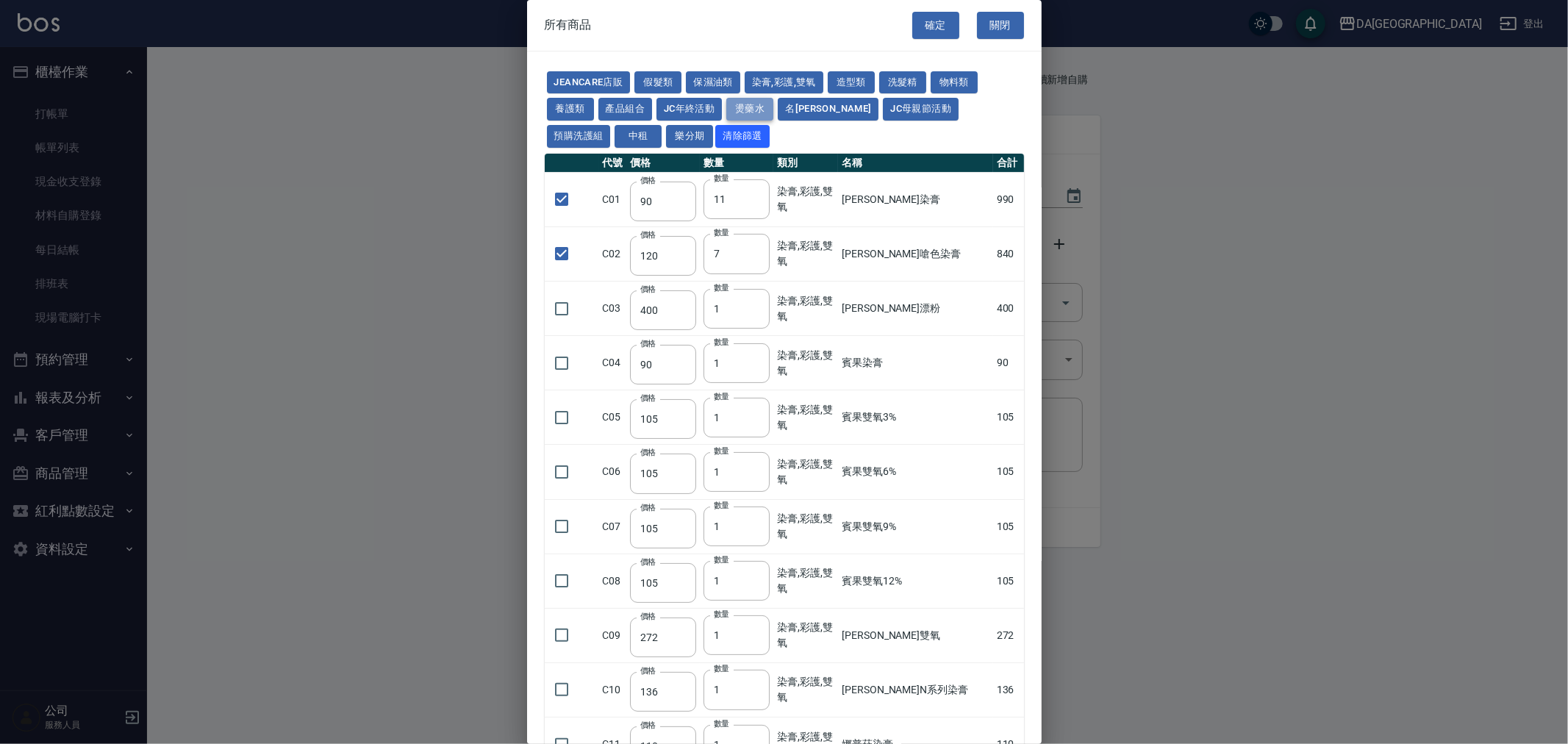
type input "1170"
type input "180"
type input "130"
type input "220"
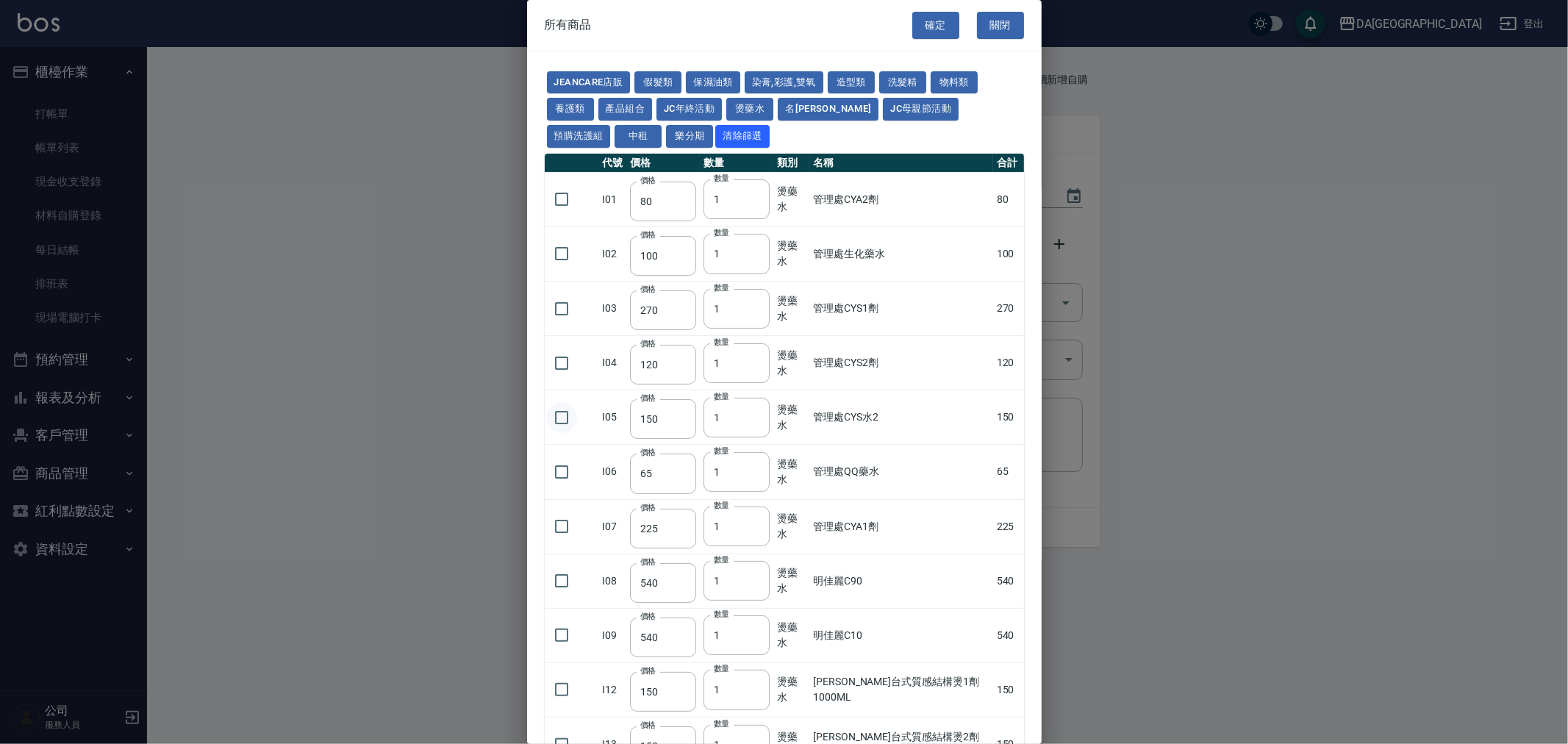
click at [571, 415] on input "checkbox" at bounding box center [562, 417] width 31 height 31
checkbox input "true"
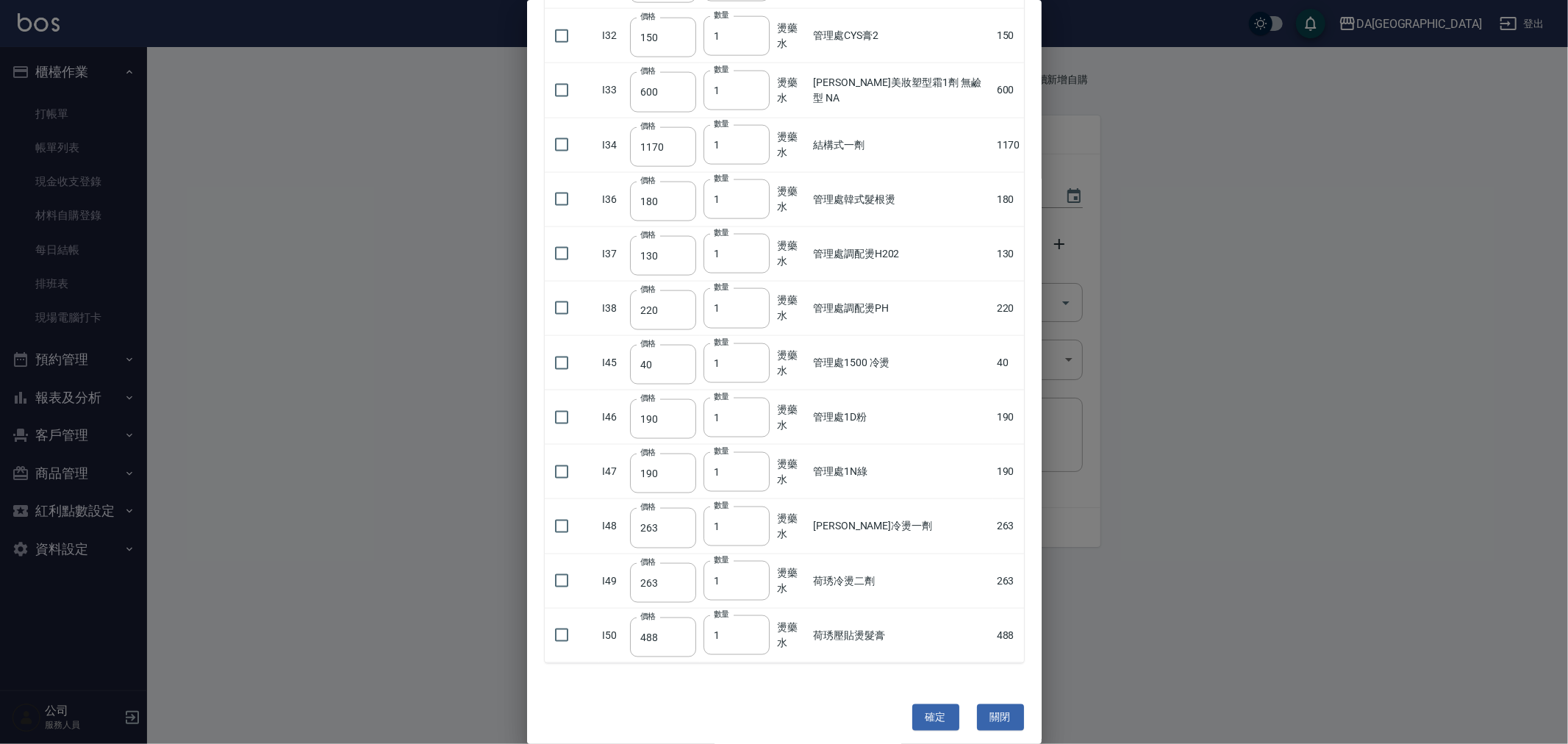
scroll to position [1702, 0]
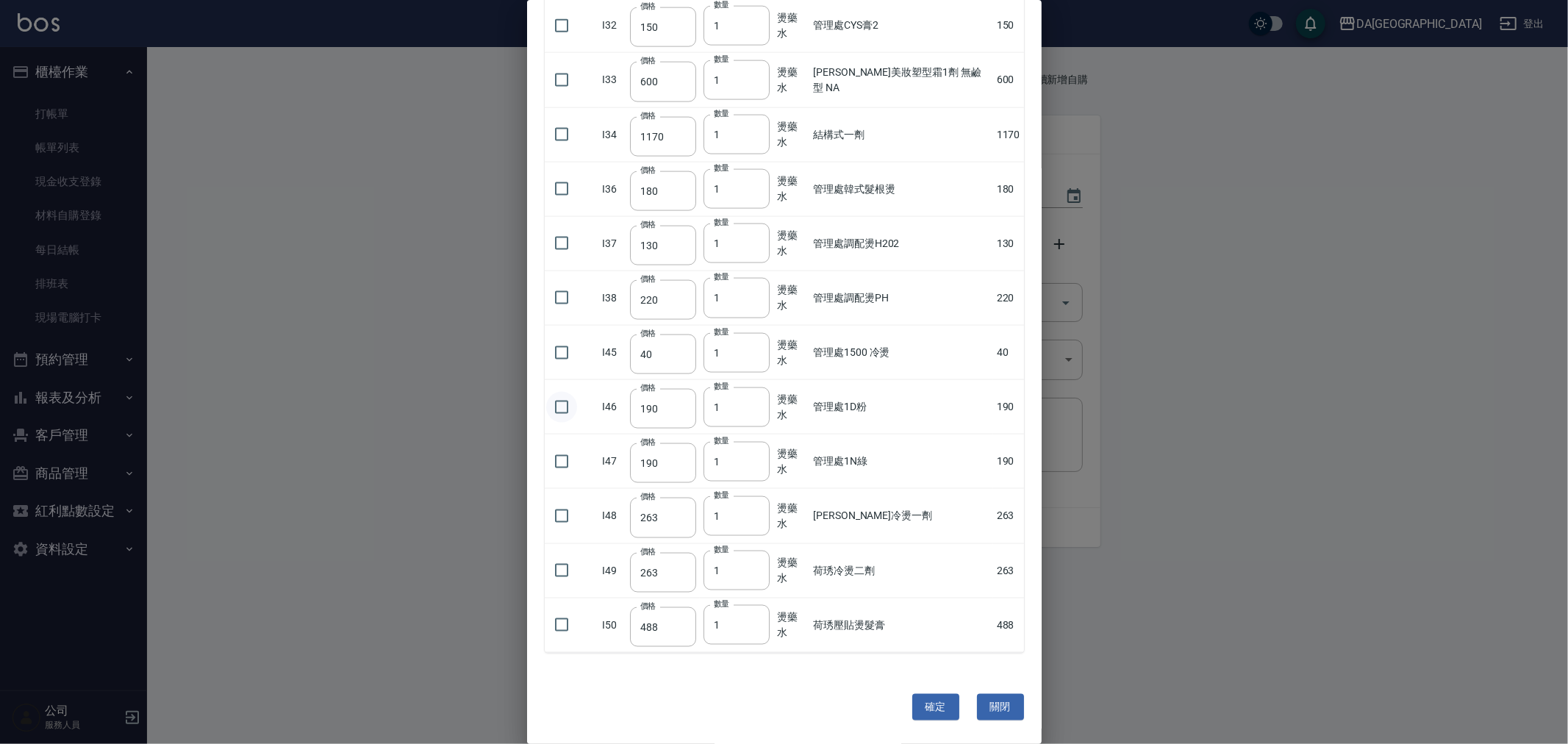
click at [571, 412] on input "checkbox" at bounding box center [562, 407] width 31 height 31
checkbox input "true"
click at [723, 404] on input "1" at bounding box center [737, 407] width 66 height 39
drag, startPoint x: 723, startPoint y: 404, endPoint x: 712, endPoint y: 412, distance: 13.6
click at [712, 412] on input "1" at bounding box center [737, 407] width 66 height 39
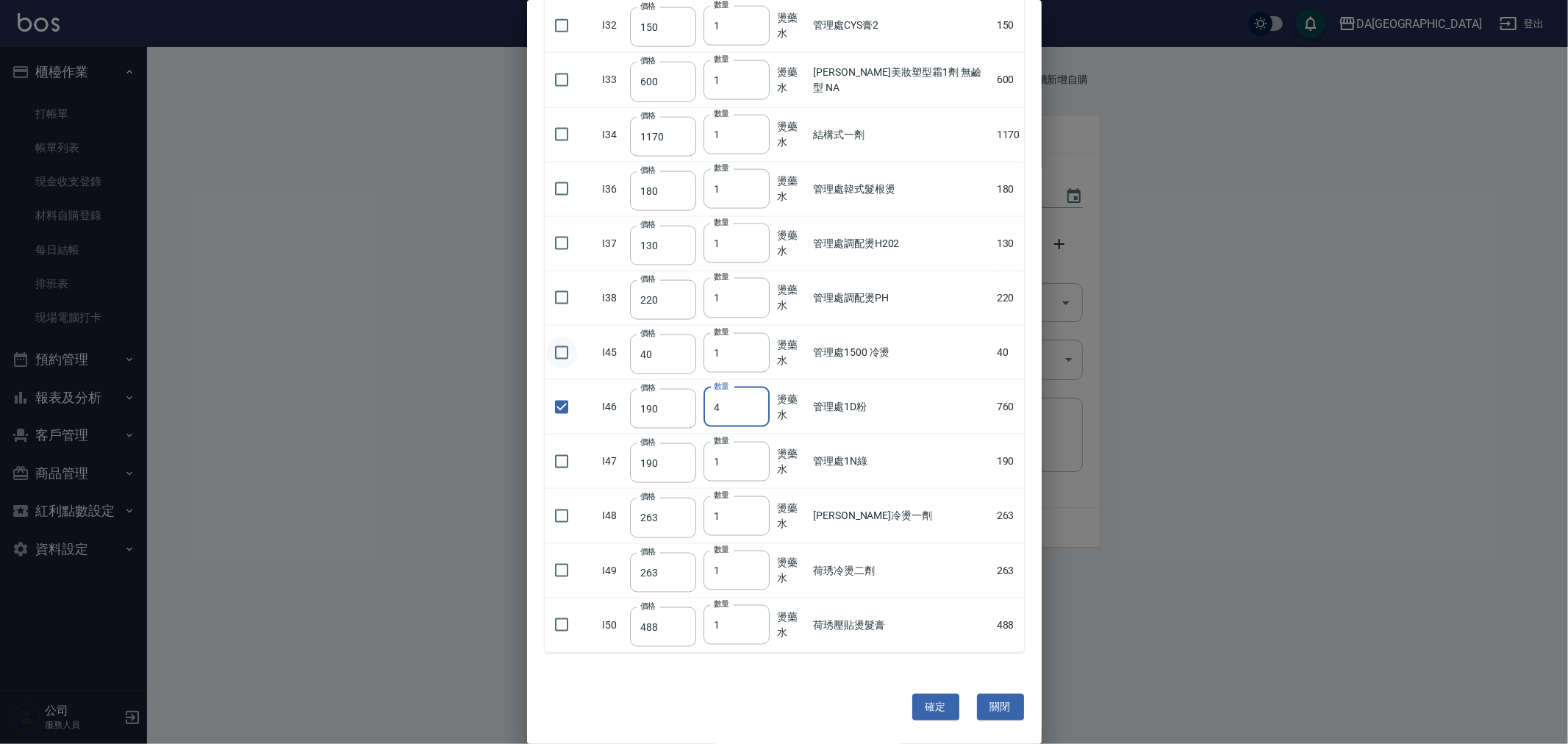
type input "4"
click at [572, 346] on input "checkbox" at bounding box center [562, 353] width 31 height 31
checkbox input "true"
type input "2"
click at [755, 347] on input "2" at bounding box center [737, 353] width 66 height 39
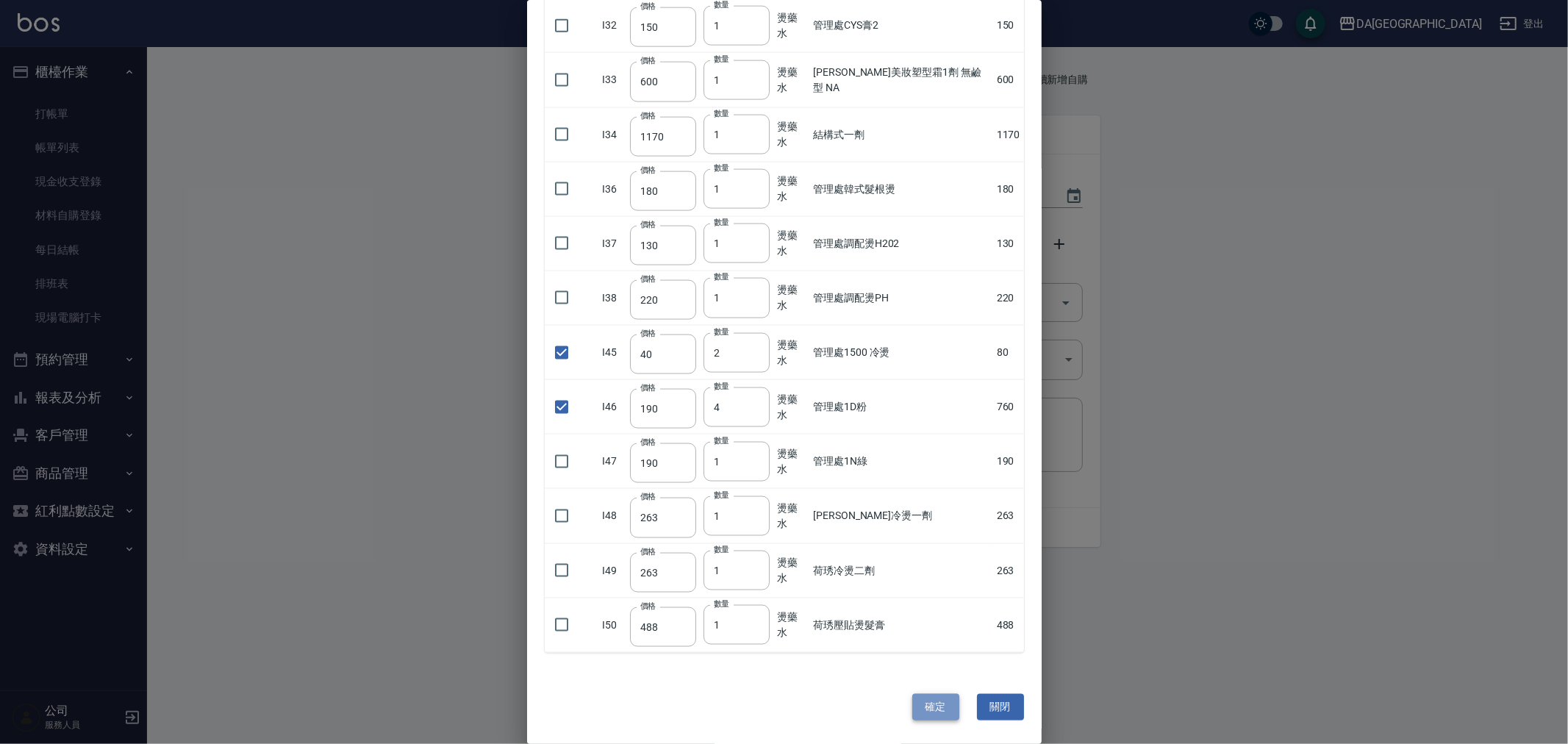
click at [930, 702] on button "確定" at bounding box center [935, 707] width 47 height 27
type input "[PERSON_NAME]染膏"
type input "90"
type input "11"
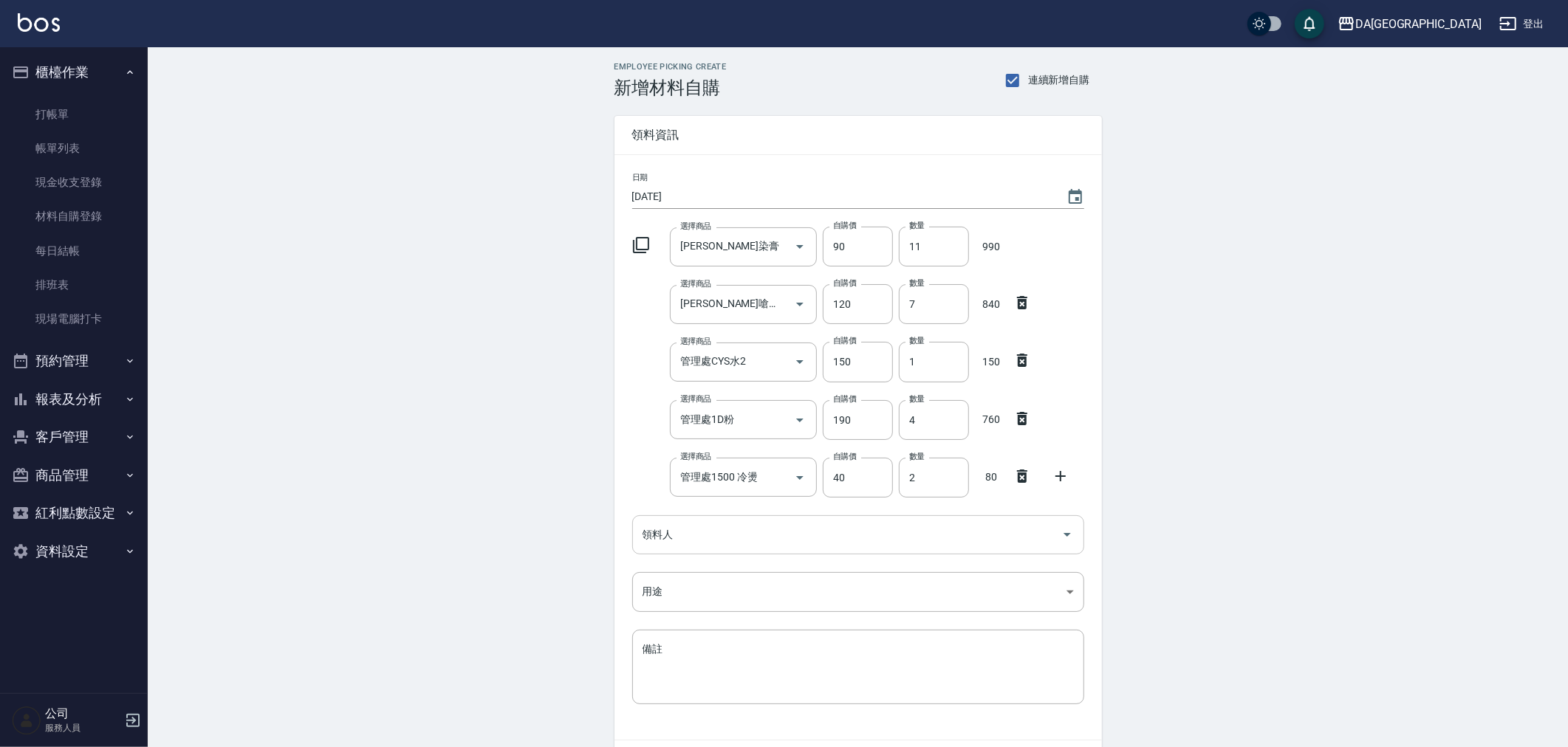
click at [741, 534] on input "領料人" at bounding box center [847, 534] width 417 height 26
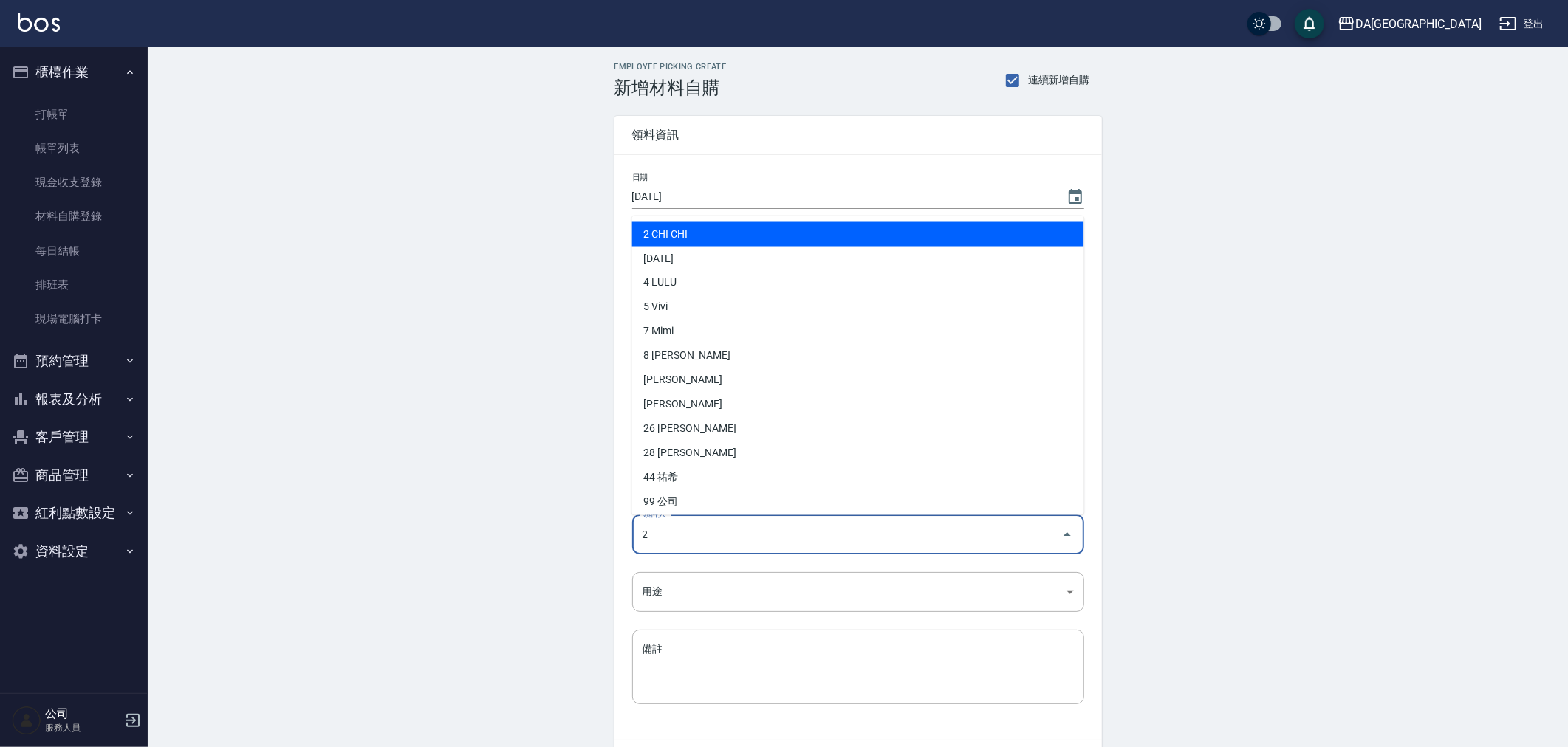
type input "2 CHI CHI"
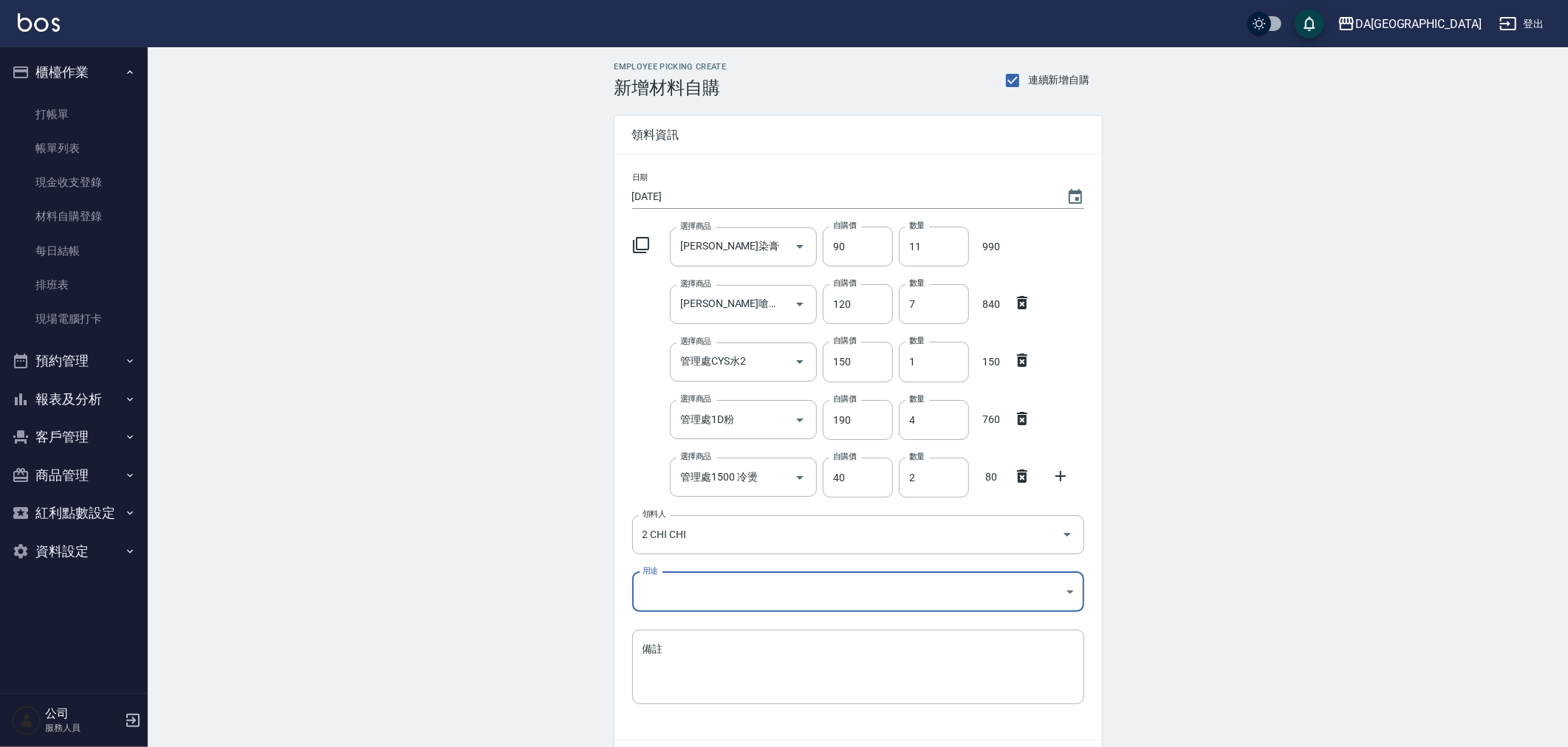
click at [737, 598] on body "DA蘆洲 登出 櫃檯作業 打帳單 帳單列表 現金收支登錄 材料自購登錄 每日結帳 排班表 現場電腦打卡 預約管理 預約管理 單日預約紀錄 單週預約紀錄 報表及…" at bounding box center [784, 419] width 1568 height 839
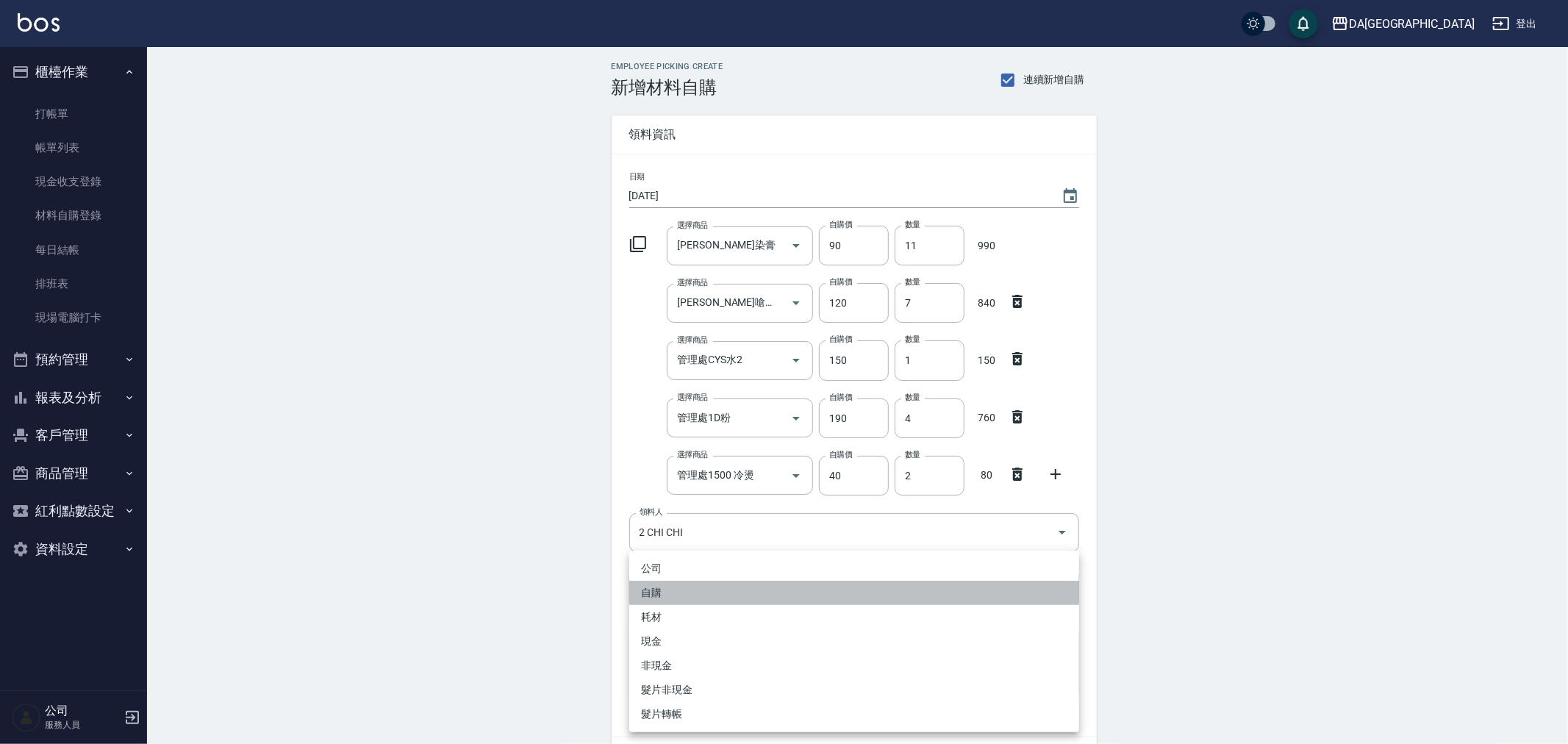
click at [725, 591] on li "自購" at bounding box center [854, 592] width 450 height 24
type input "自購"
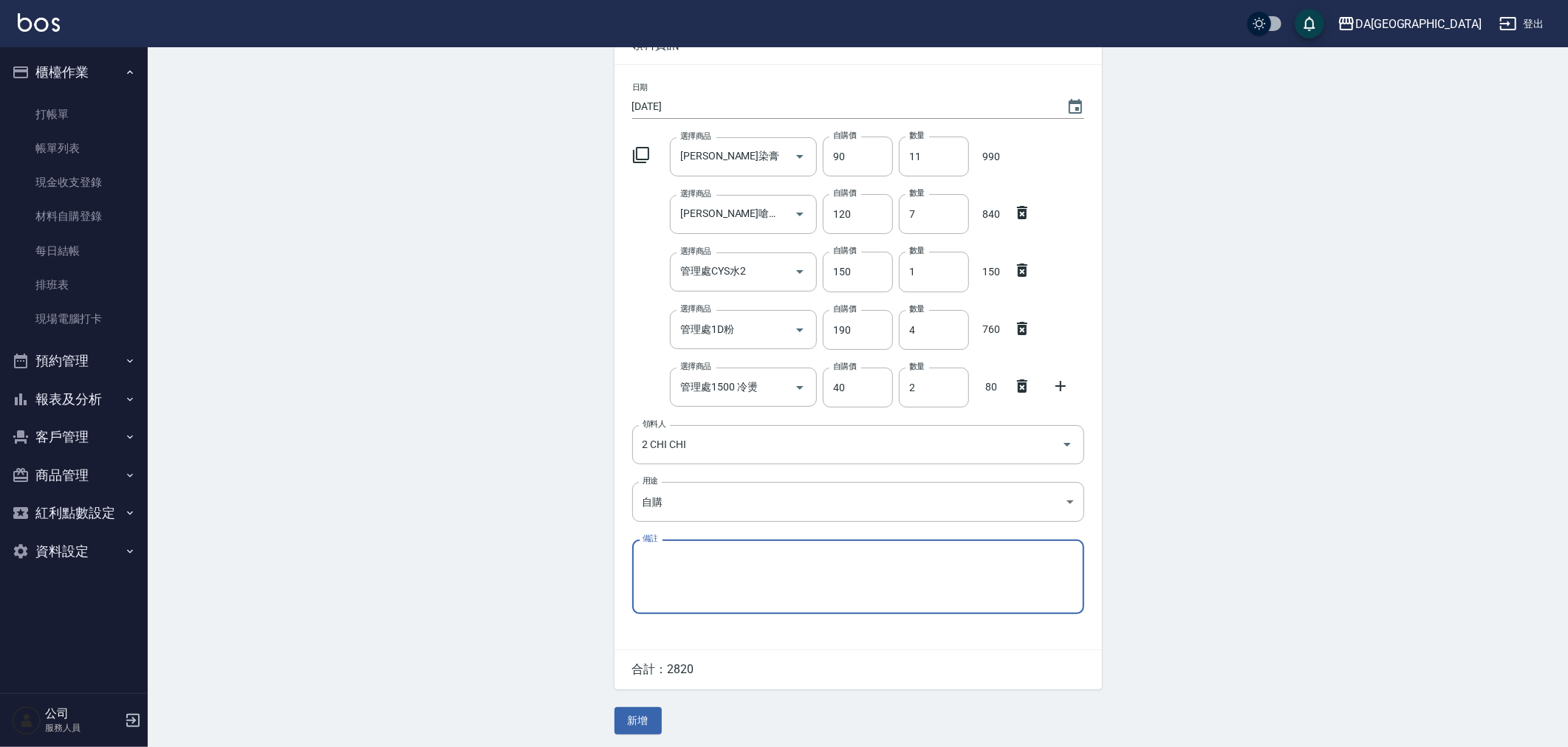
scroll to position [93, 0]
click at [634, 717] on button "新增" at bounding box center [637, 718] width 47 height 27
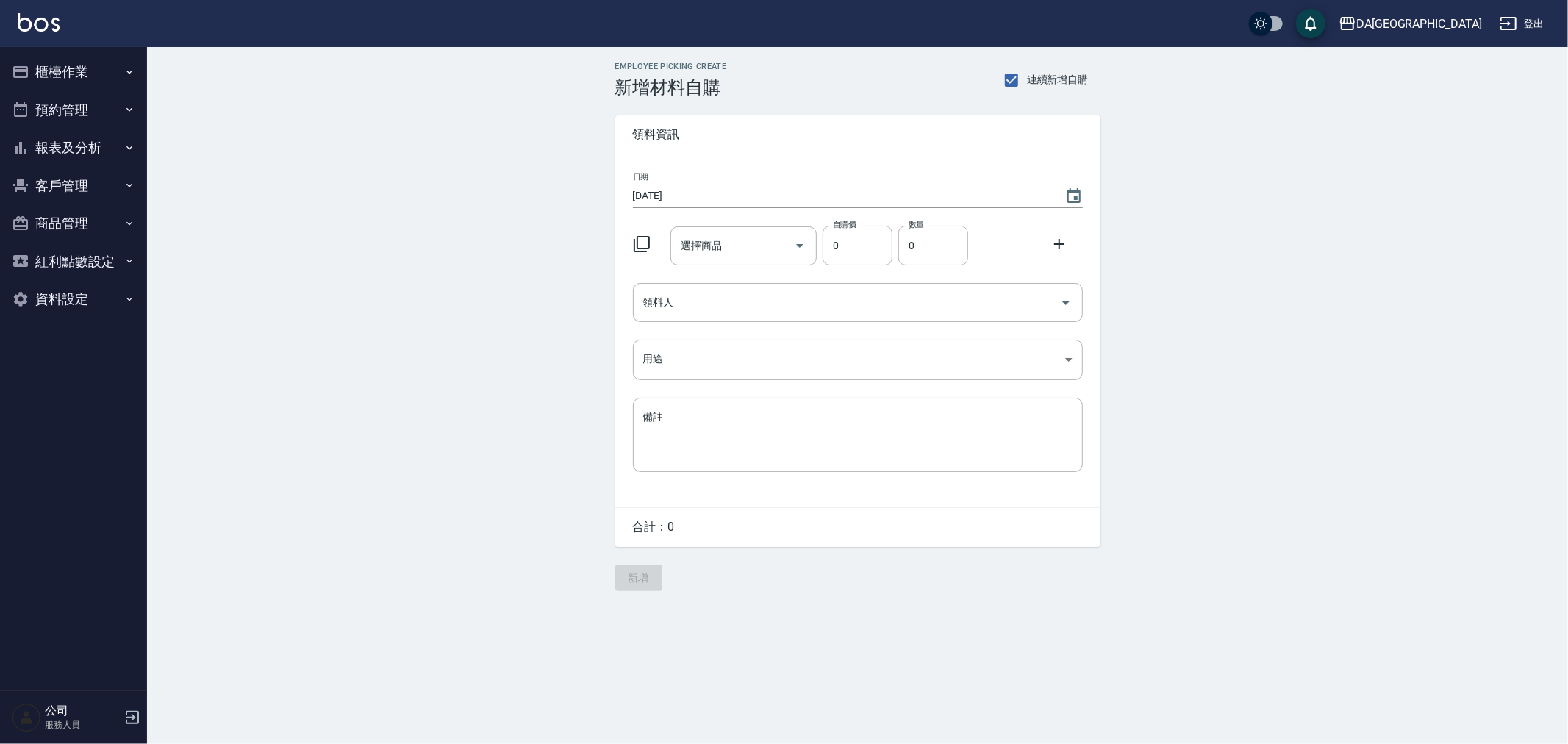
click at [650, 241] on icon at bounding box center [642, 244] width 18 height 18
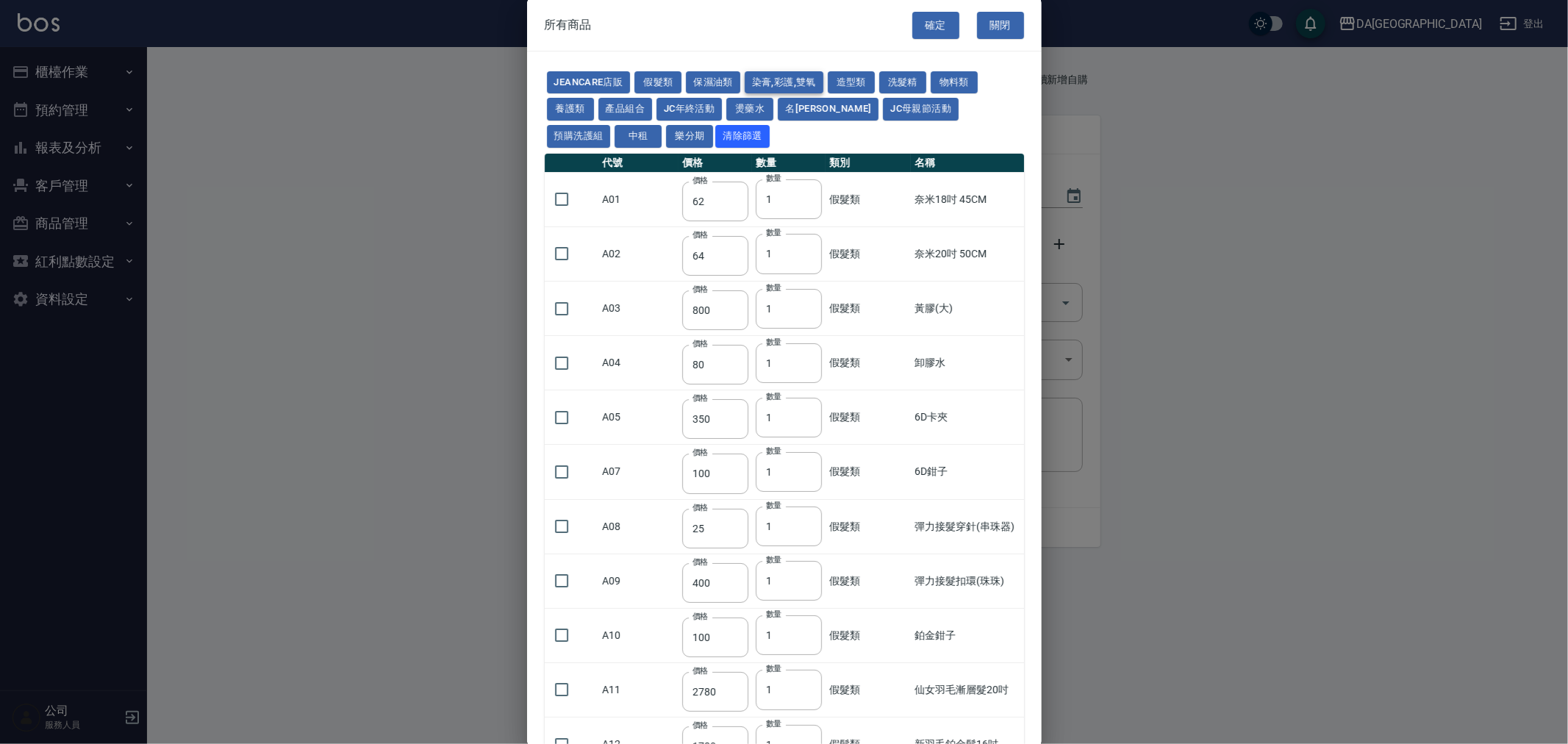
click at [761, 75] on button "染膏,彩護,雙氧" at bounding box center [784, 82] width 79 height 22
type input "90"
type input "120"
type input "400"
type input "90"
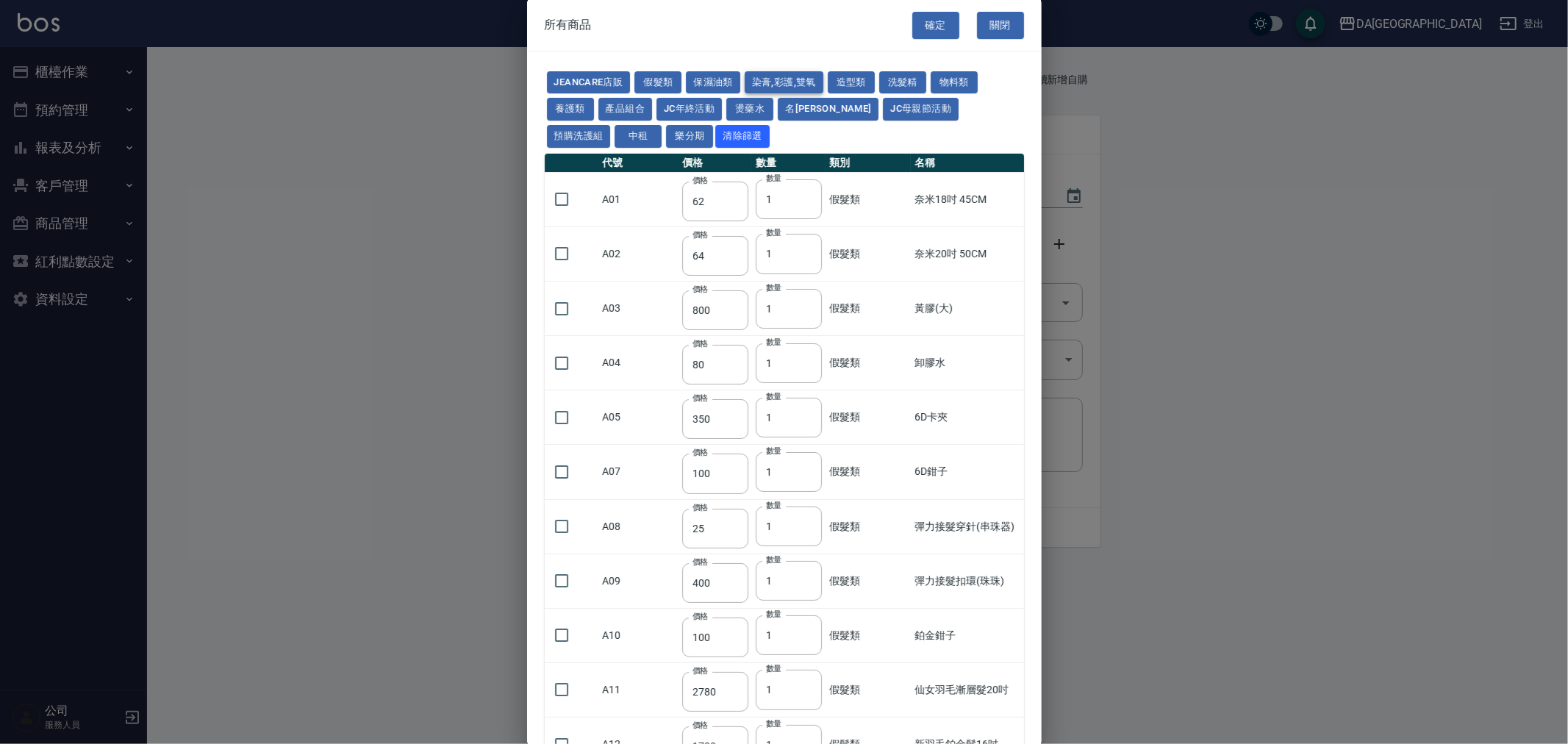
type input "105"
type input "272"
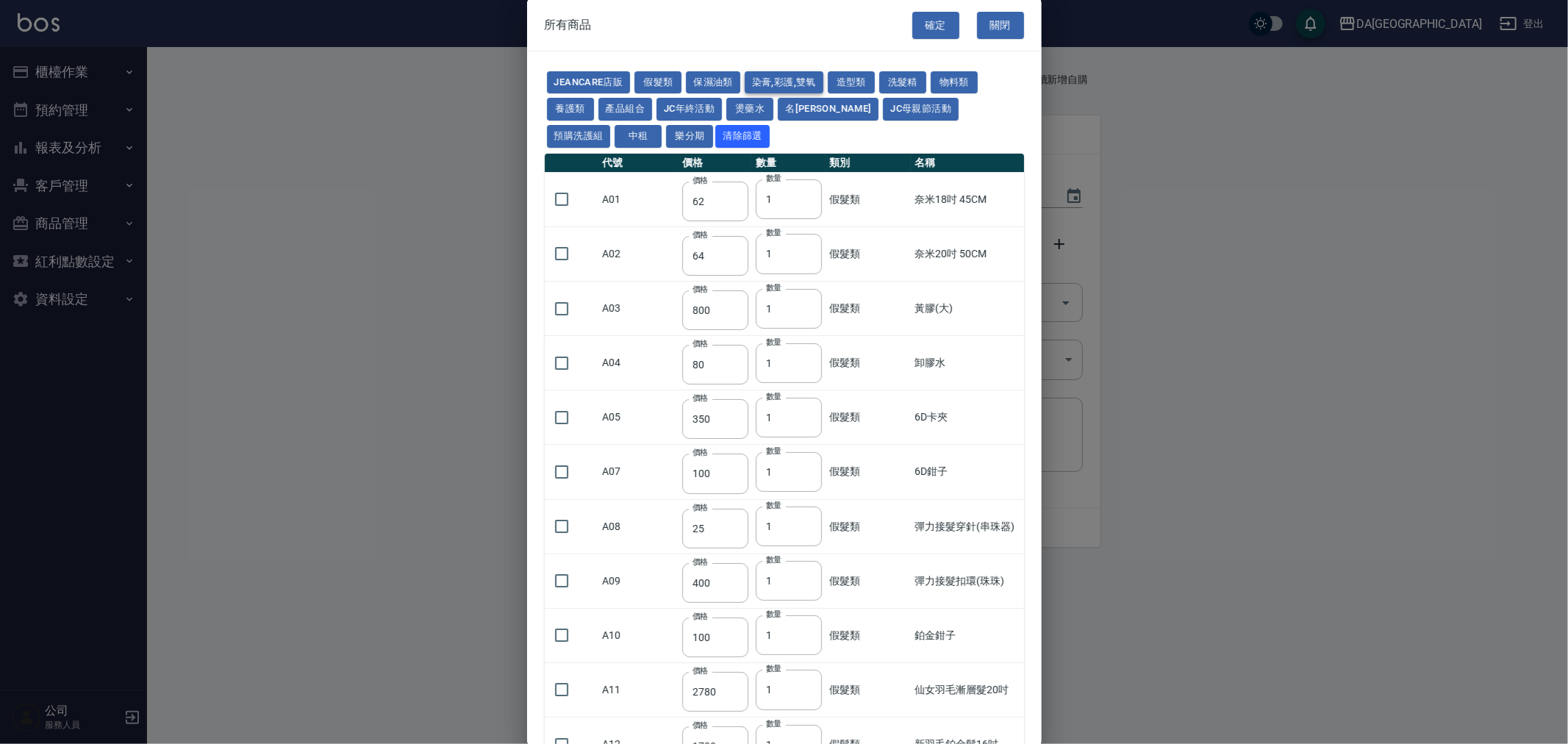
type input "136"
type input "110"
type input "650"
type input "228"
type input "85"
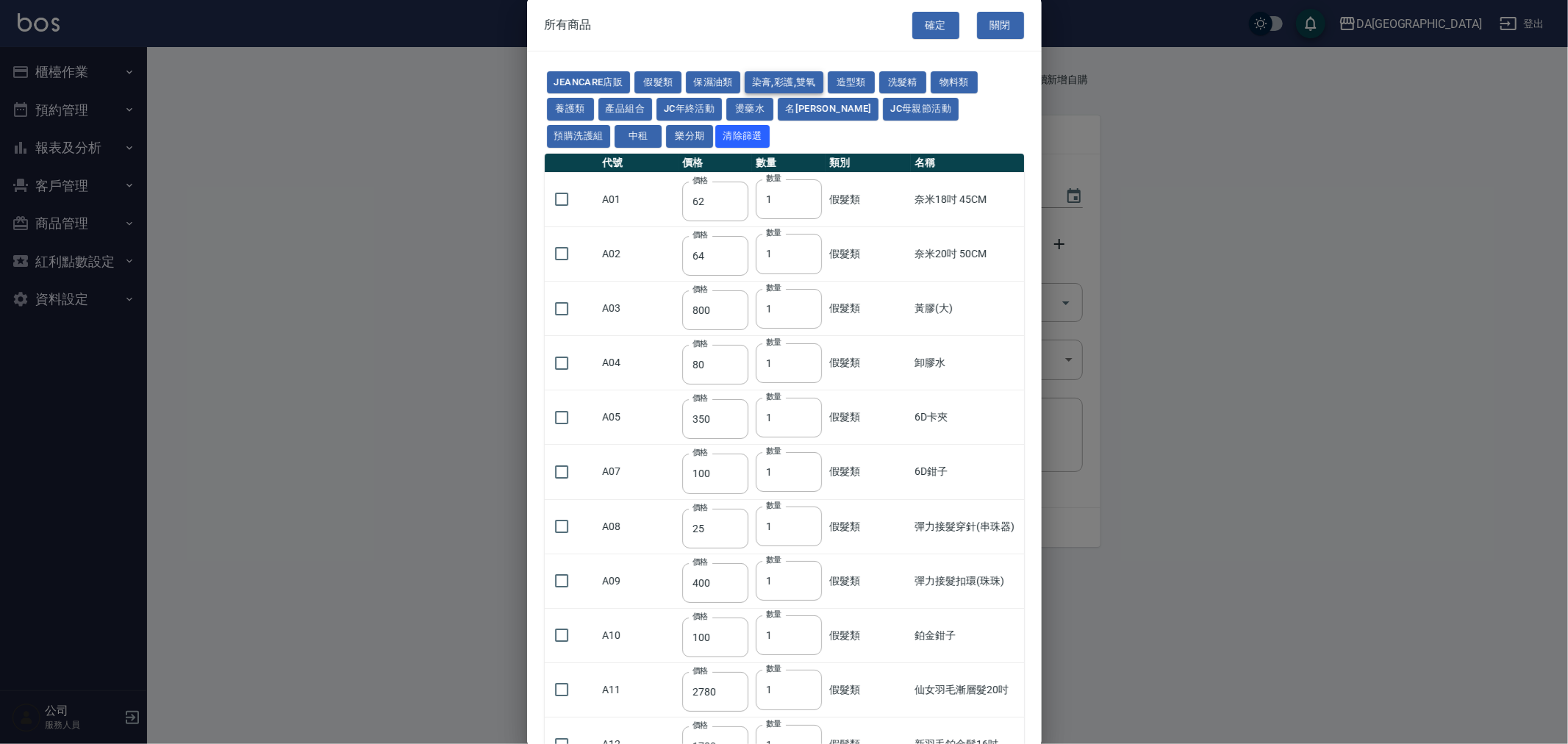
type input "120"
type input "135"
type input "85"
type input "100"
type input "380"
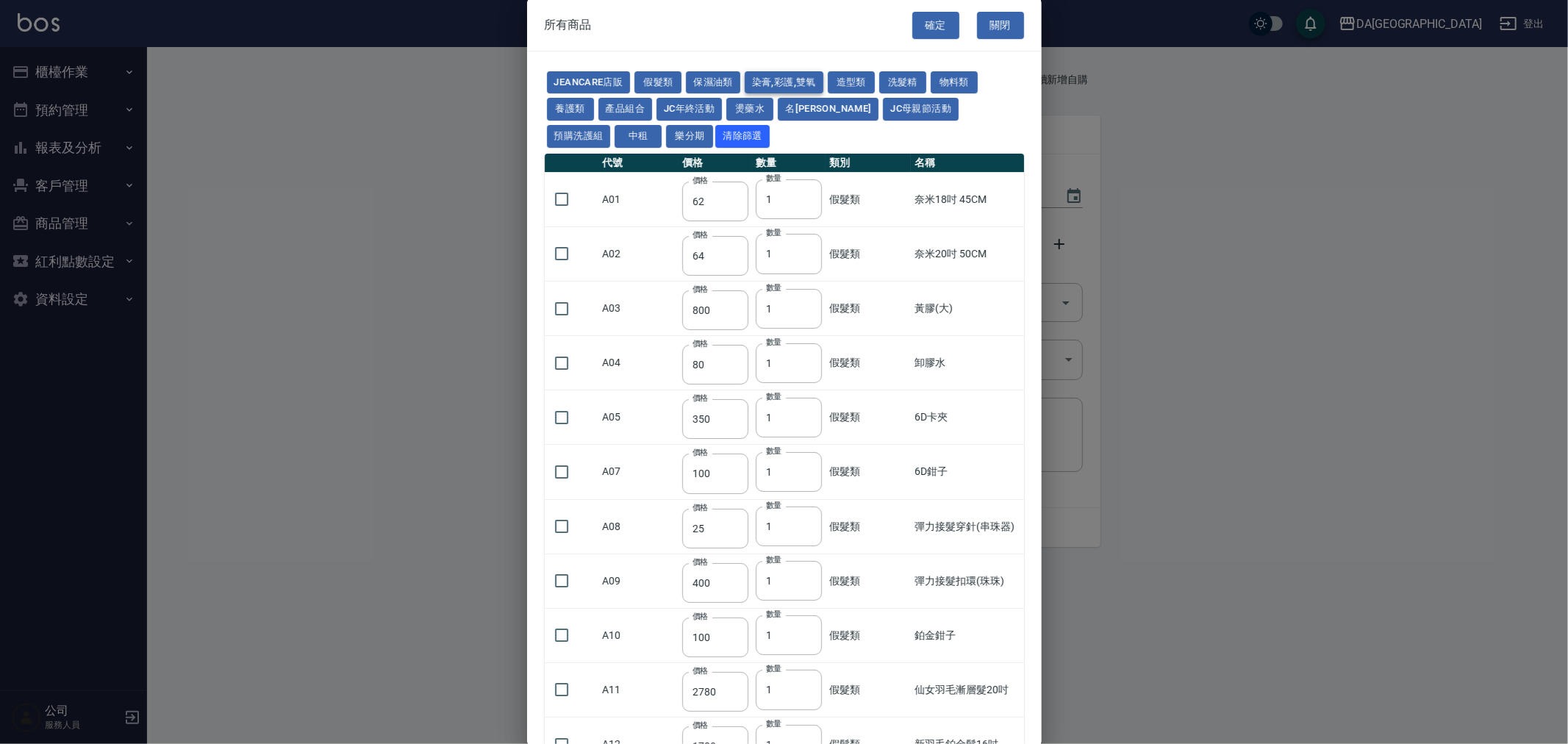
type input "450"
type input "700"
type input "580"
type input "620"
type input "640"
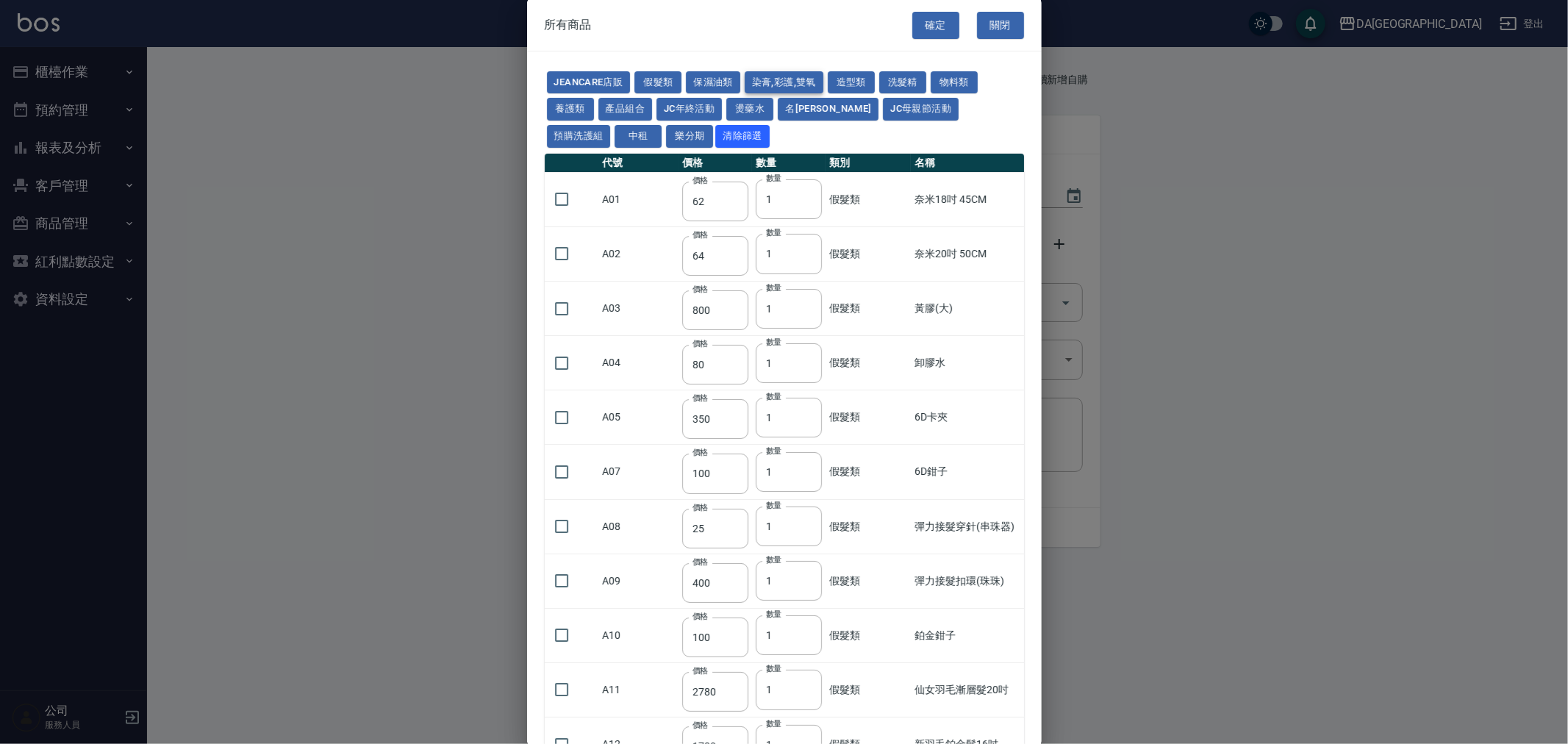
type input "450"
type input "1200"
type input "120"
type input "500"
type input "240"
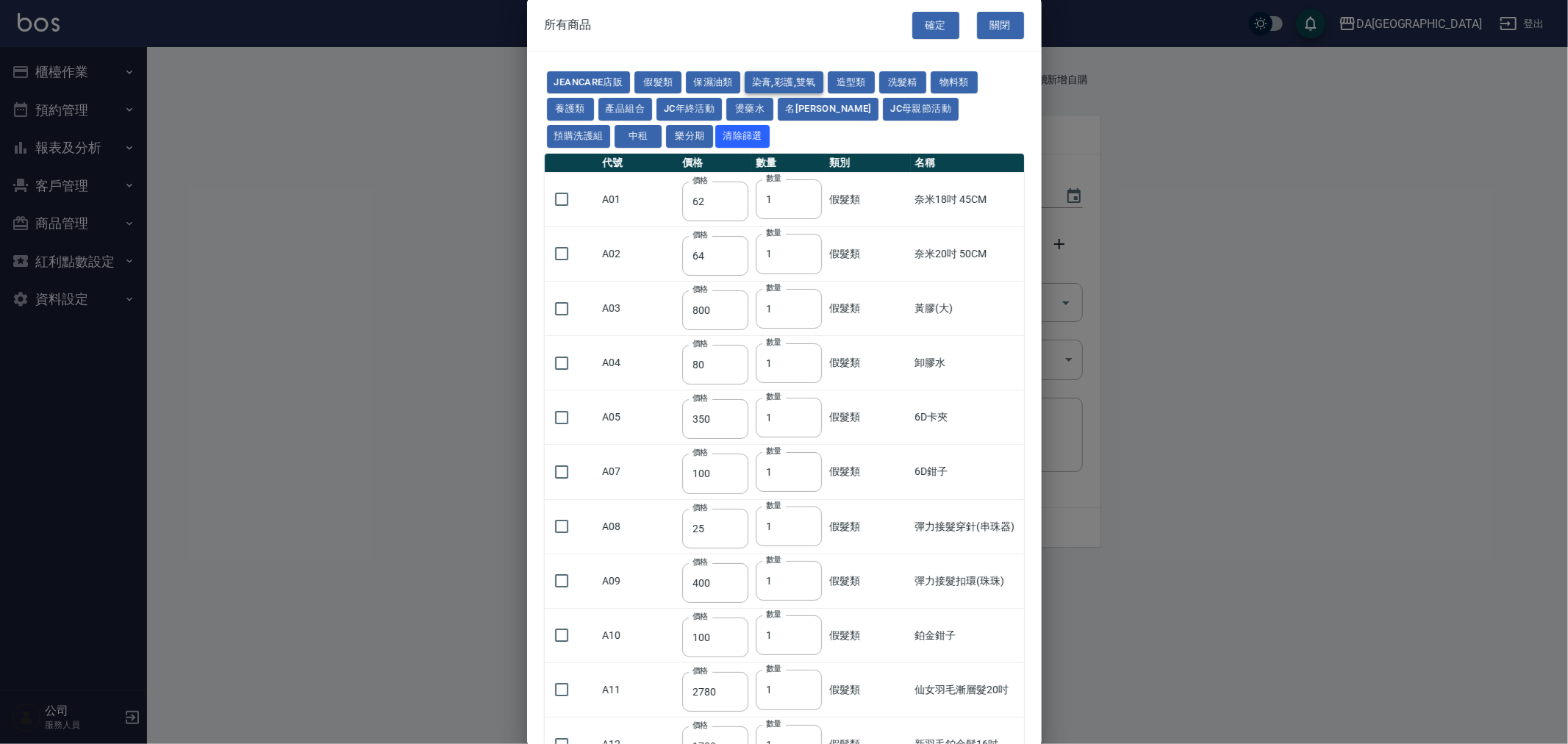
type input "105"
type input "188"
type input "400"
type input "450"
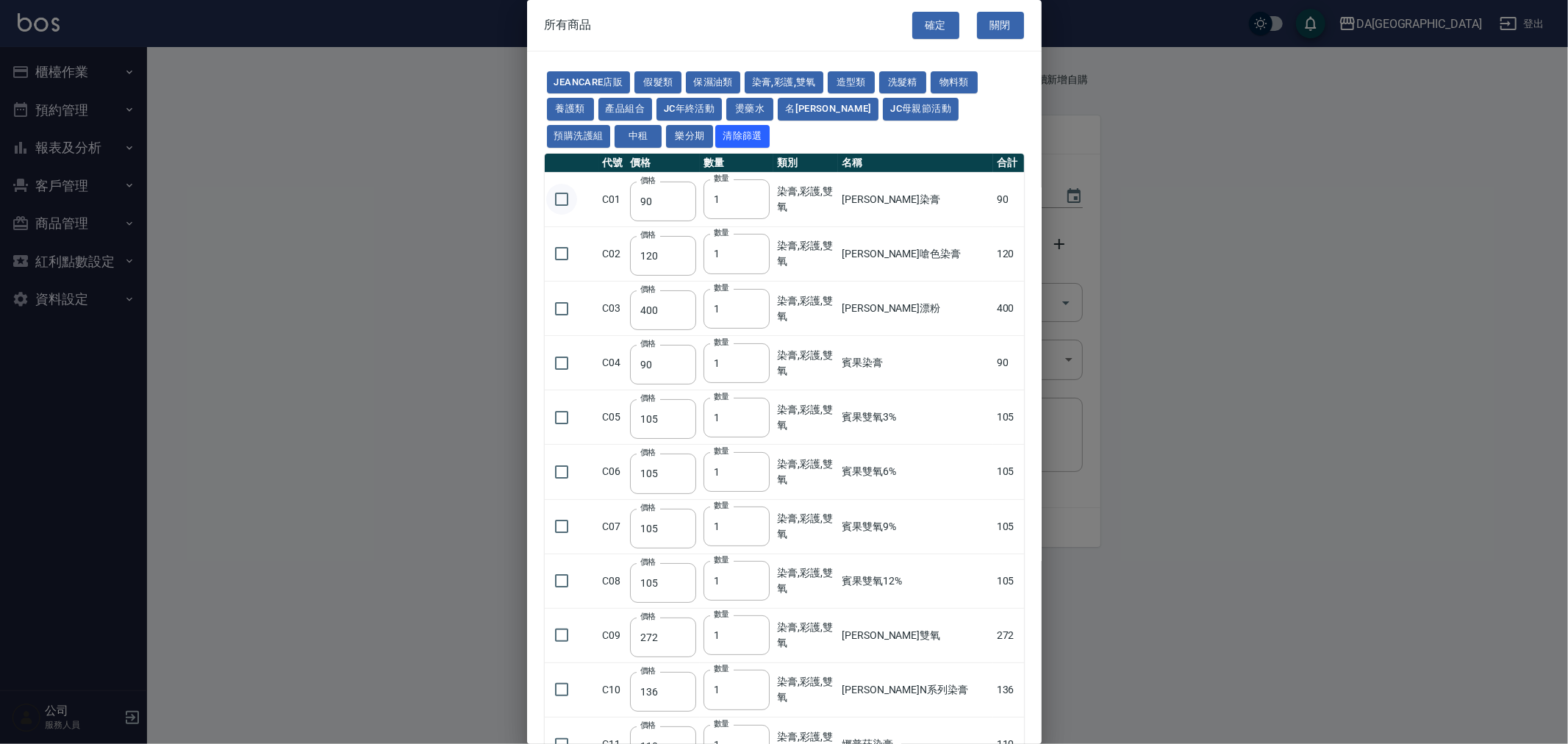
click at [570, 198] on input "checkbox" at bounding box center [562, 199] width 31 height 31
checkbox input "true"
click at [564, 245] on input "checkbox" at bounding box center [562, 253] width 31 height 31
checkbox input "true"
click at [737, 210] on input "1" at bounding box center [737, 199] width 66 height 39
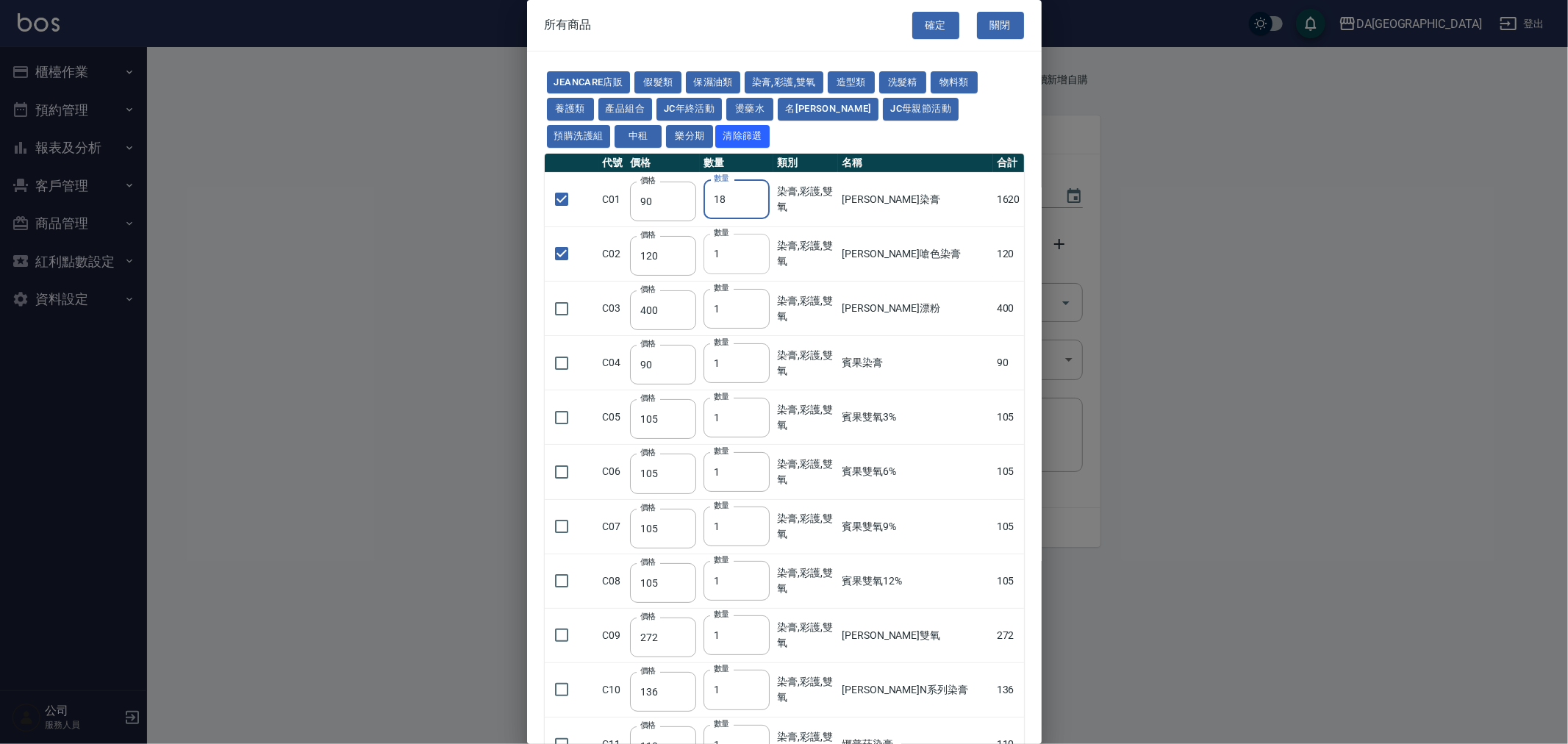
type input "18"
click at [746, 254] on input "1" at bounding box center [737, 253] width 66 height 39
type input "18"
click at [775, 105] on div "JeanCare店販 假髮類 保濕油類 染膏,彩護,雙氧 造型類 洗髮精 物料類 養護類 產品組合 JC年終活動 燙藥水 名麗 JC母親節活動 預購洗護組 中…" at bounding box center [784, 109] width 479 height 81
click at [729, 105] on button "燙藥水" at bounding box center [749, 109] width 47 height 22
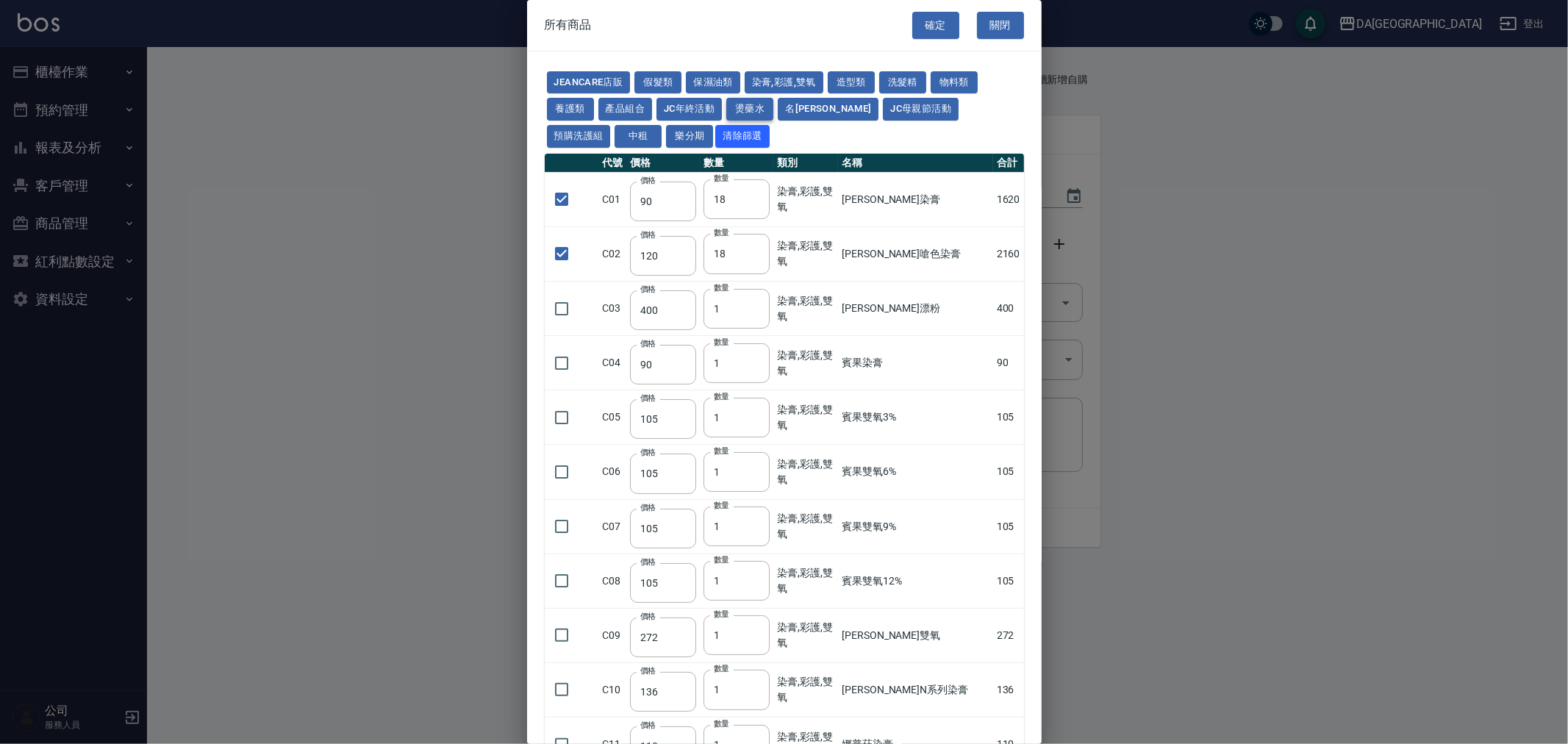
checkbox input "false"
type input "80"
type input "1"
checkbox input "false"
type input "100"
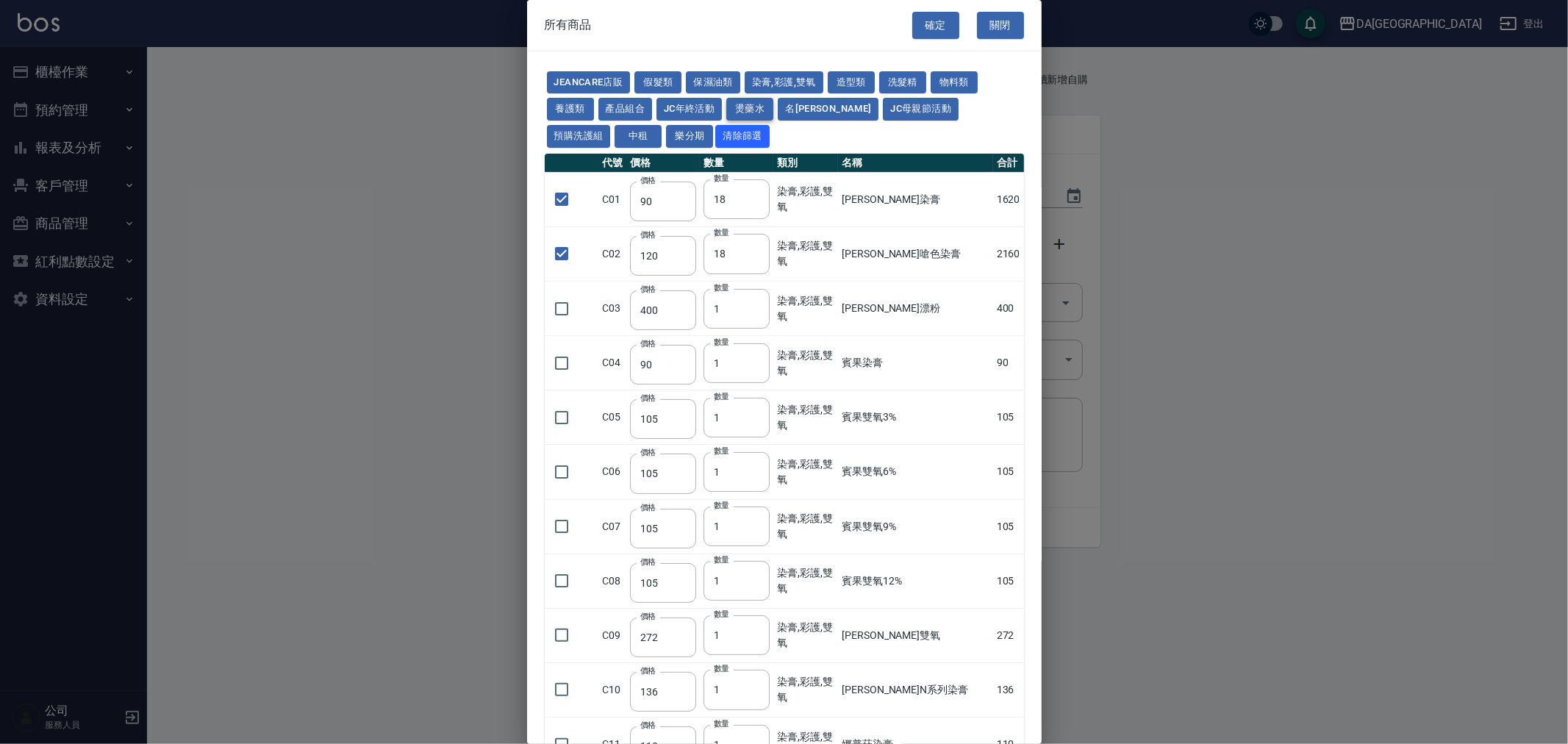
type input "1"
type input "270"
type input "120"
type input "150"
type input "65"
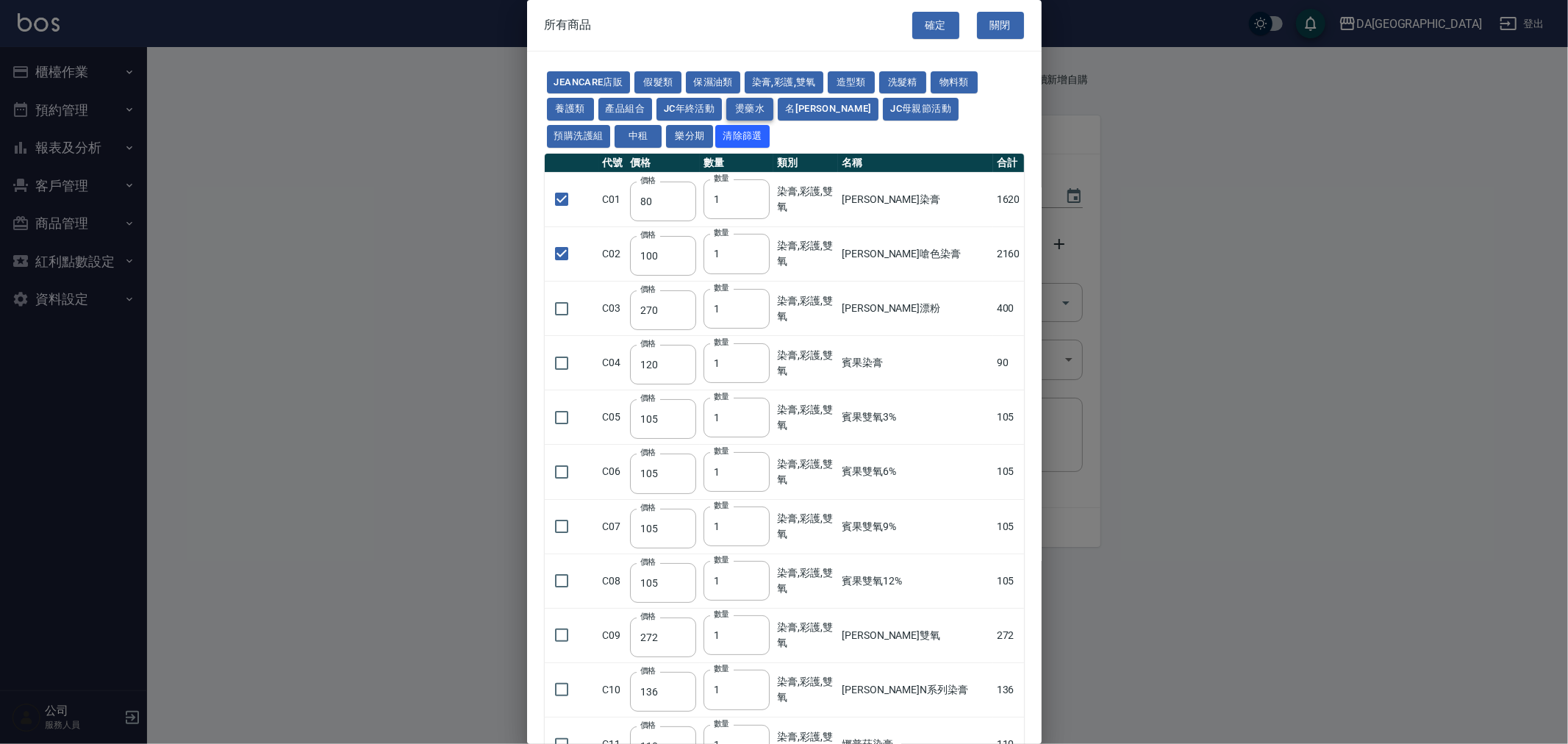
type input "225"
type input "540"
type input "150"
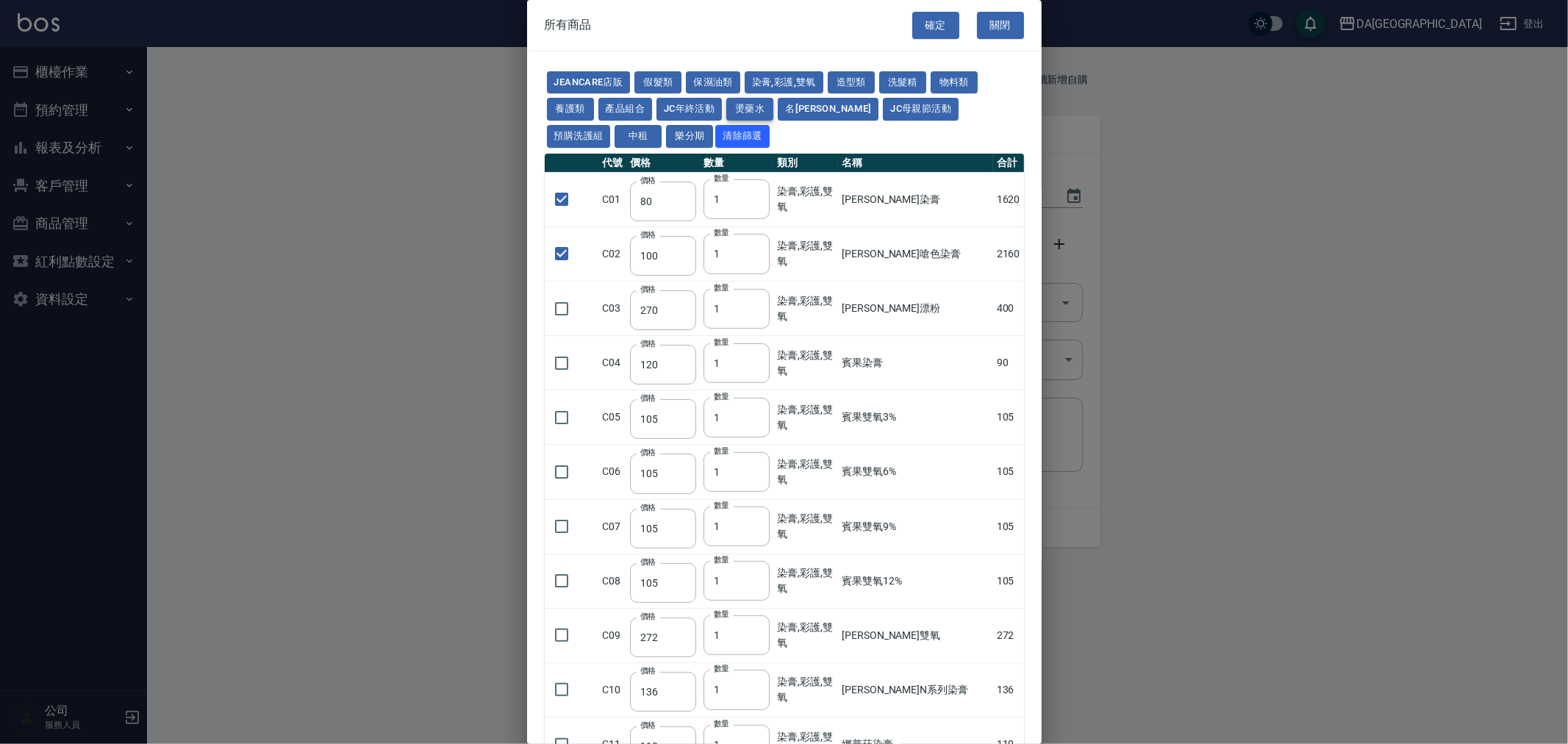
type input "175"
type input "125"
type input "150"
type input "455"
type input "312"
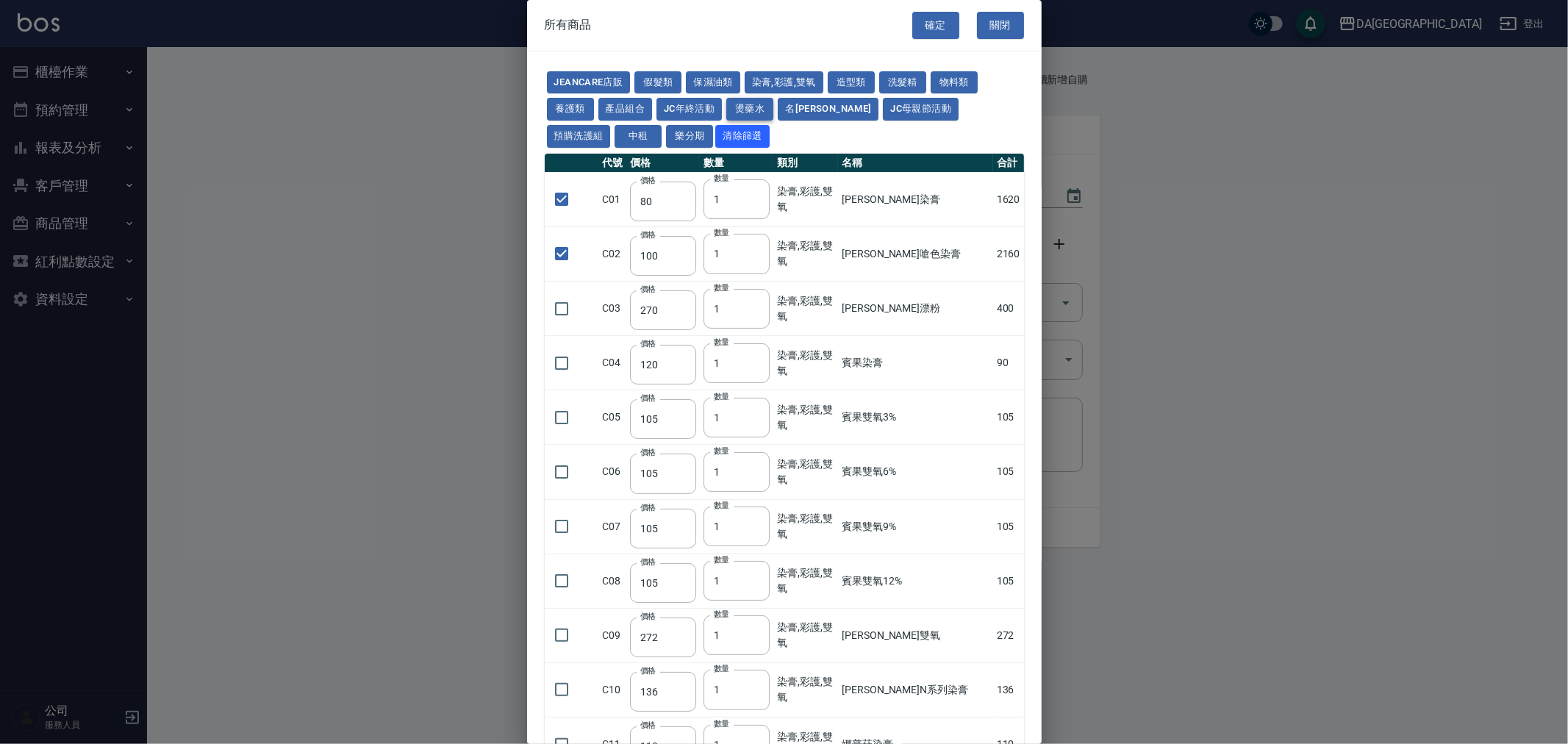
type input "260"
type input "358"
type input "273"
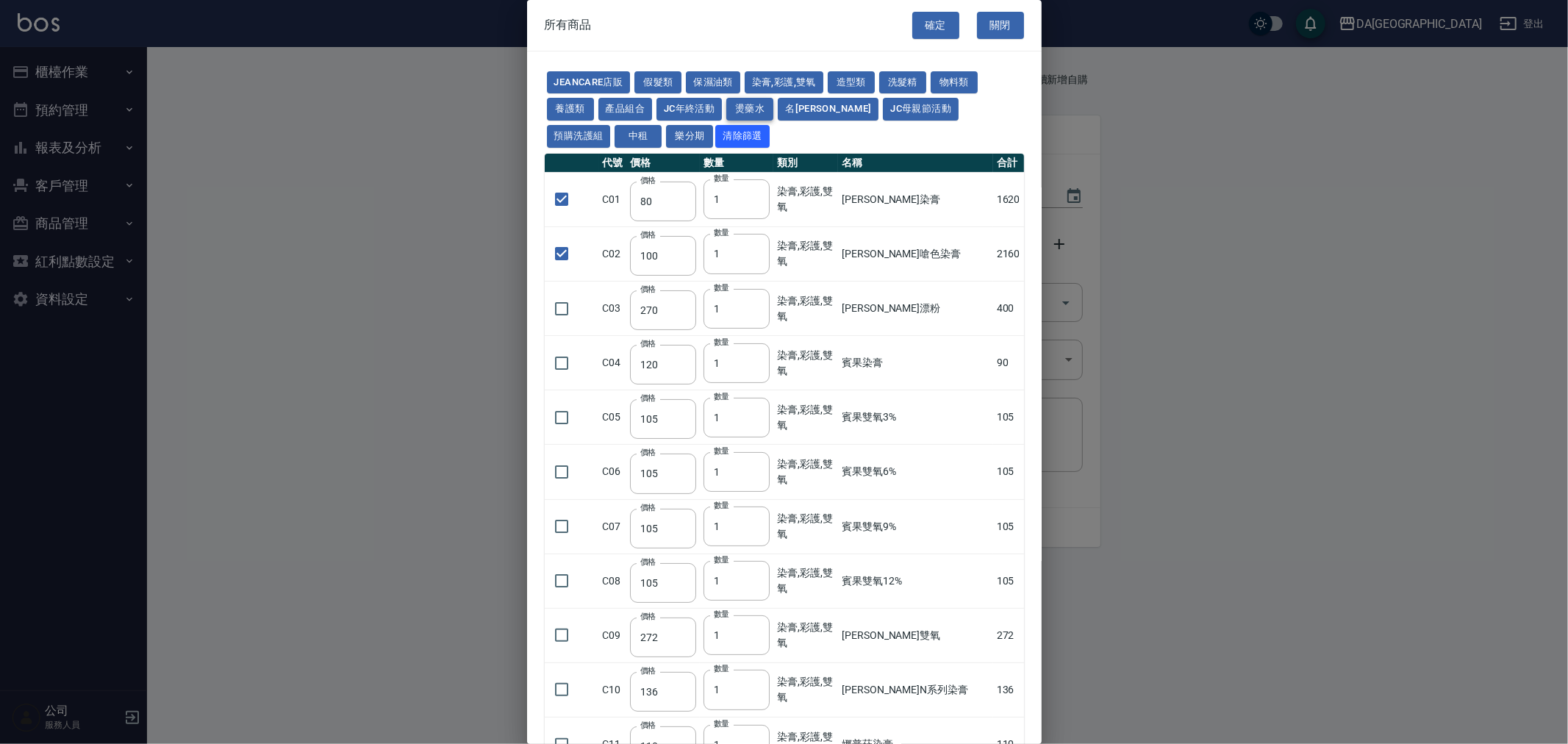
type input "228"
type input "240"
type input "188"
type input "240"
type input "130"
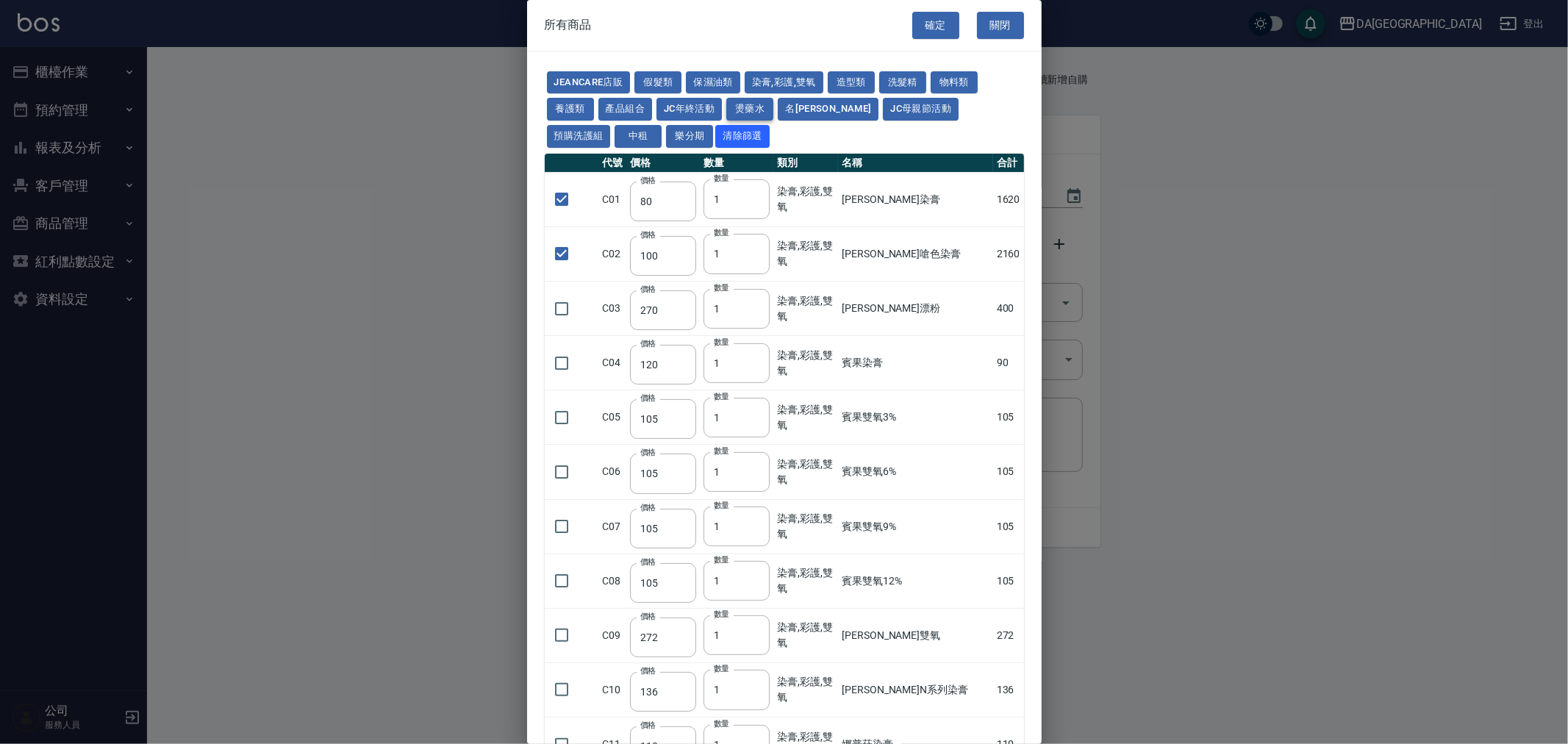
type input "250"
type input "150"
type input "600"
type input "1170"
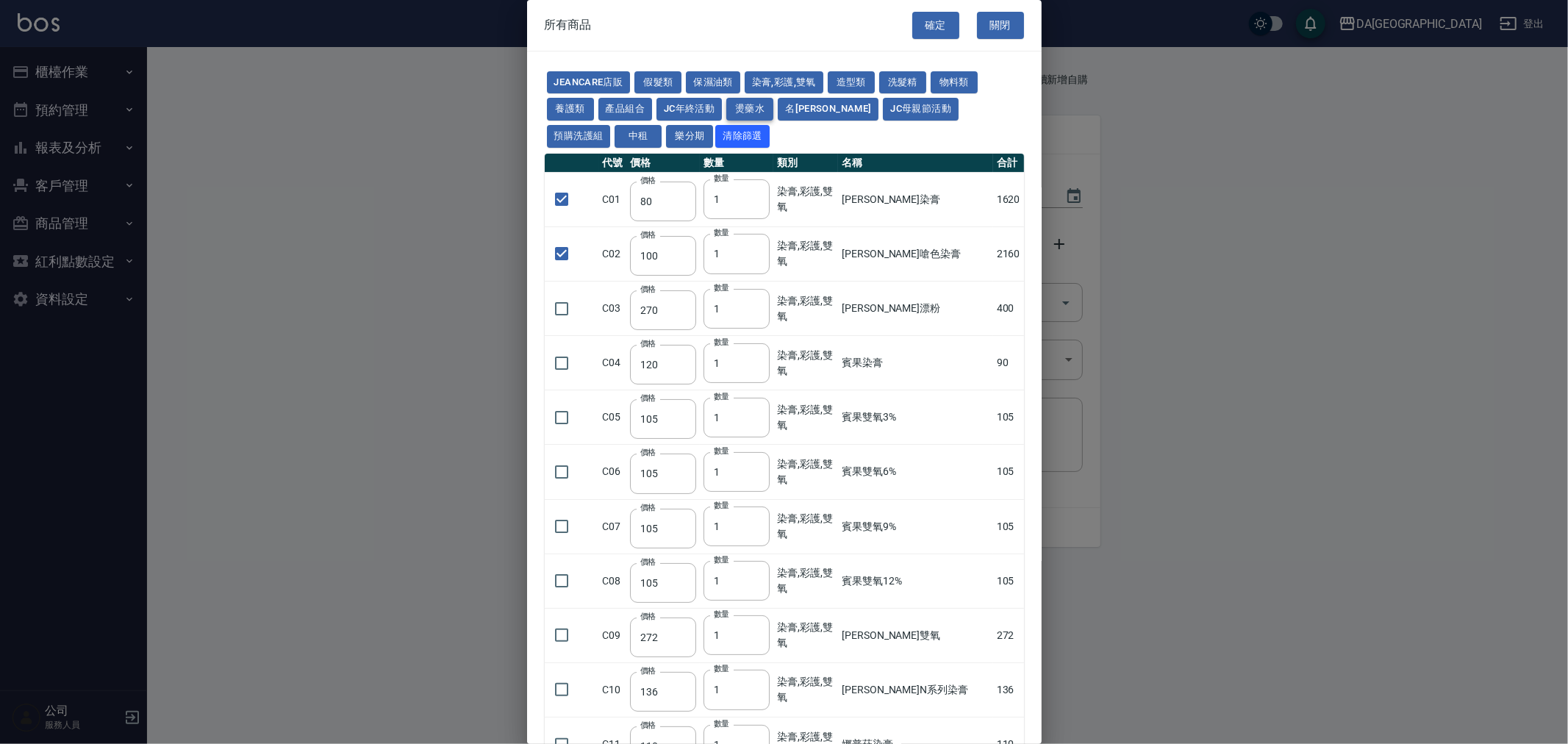
type input "180"
type input "130"
type input "220"
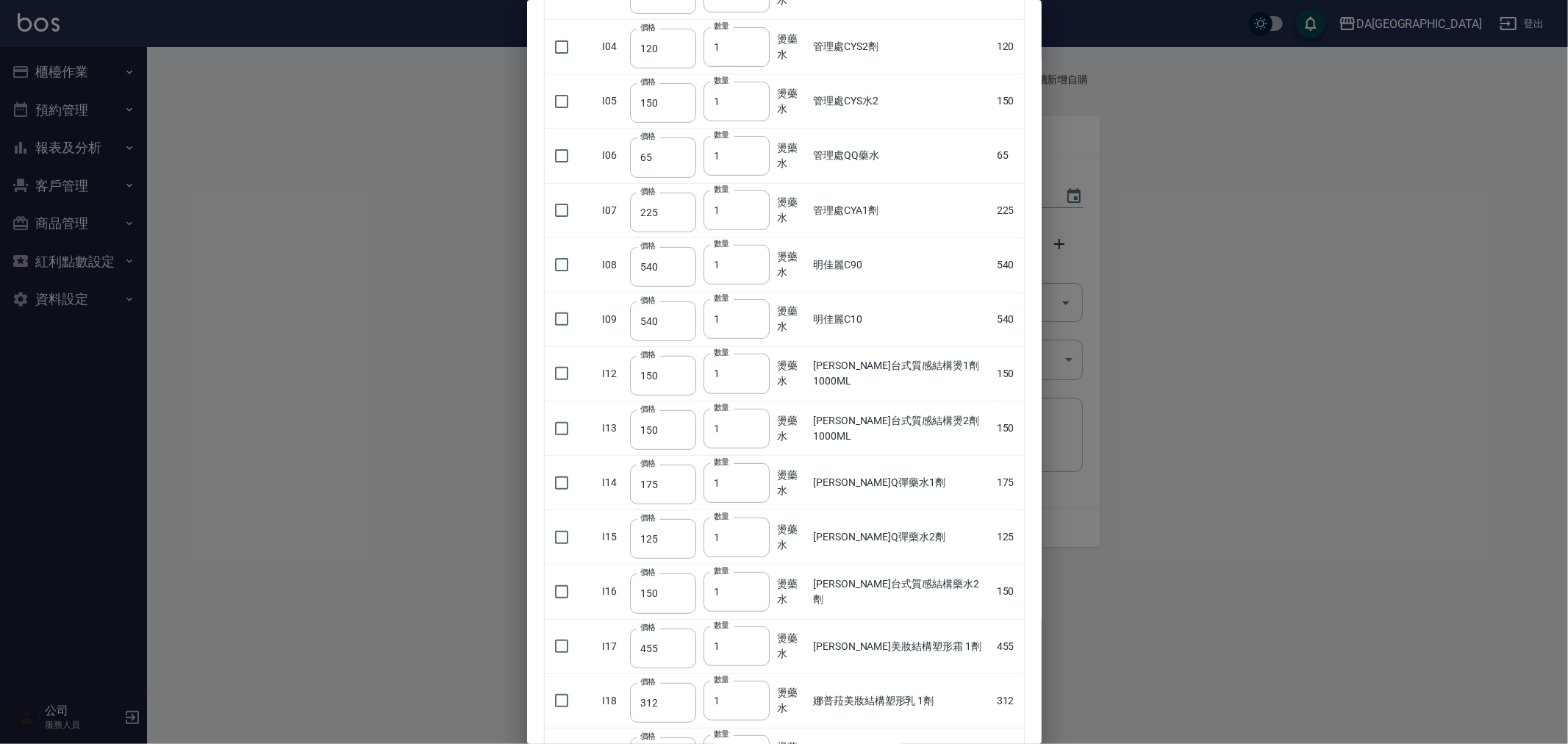
scroll to position [327, 0]
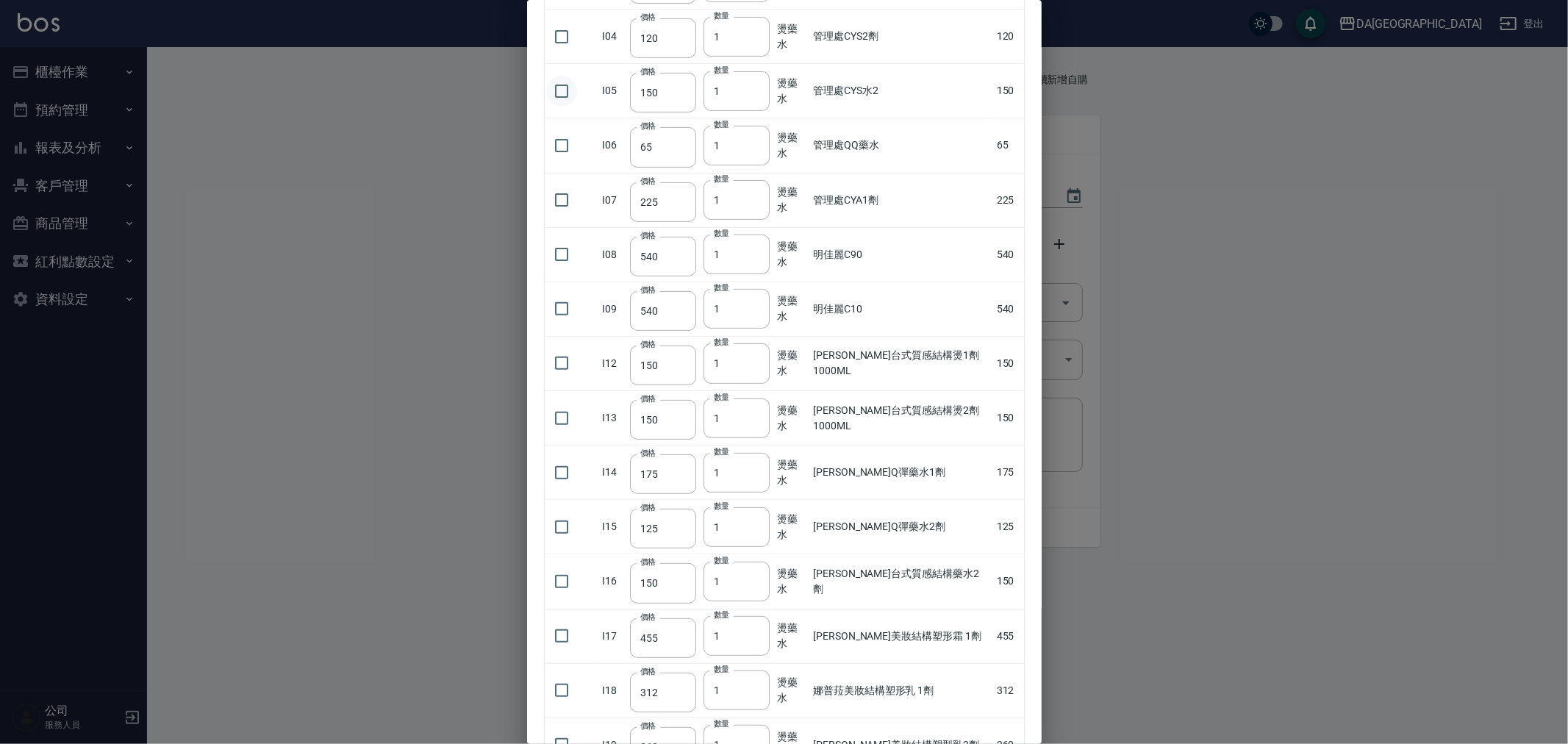
click at [575, 92] on input "checkbox" at bounding box center [562, 91] width 31 height 31
checkbox input "true"
type input "2"
click at [759, 87] on input "2" at bounding box center [737, 91] width 66 height 39
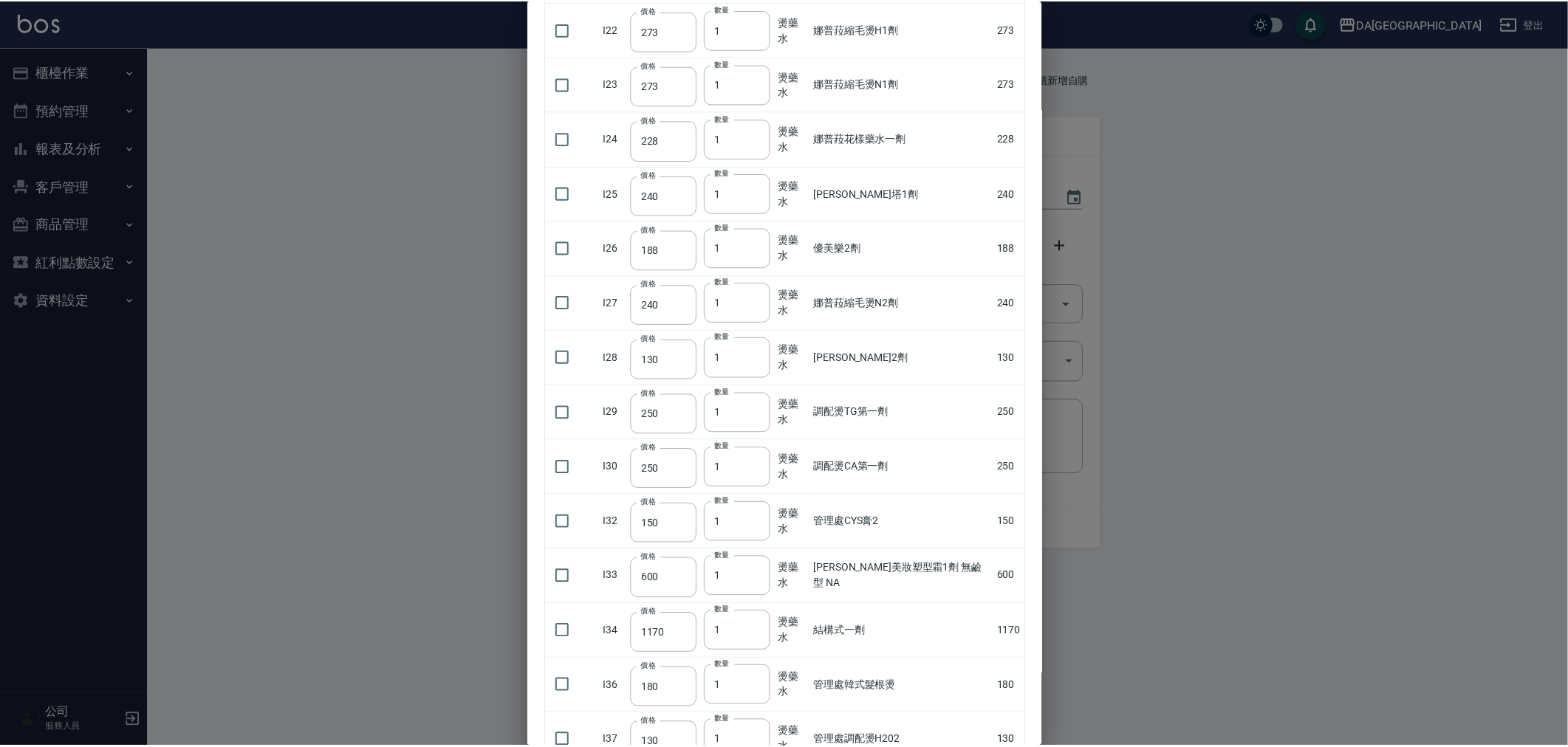
scroll to position [1708, 0]
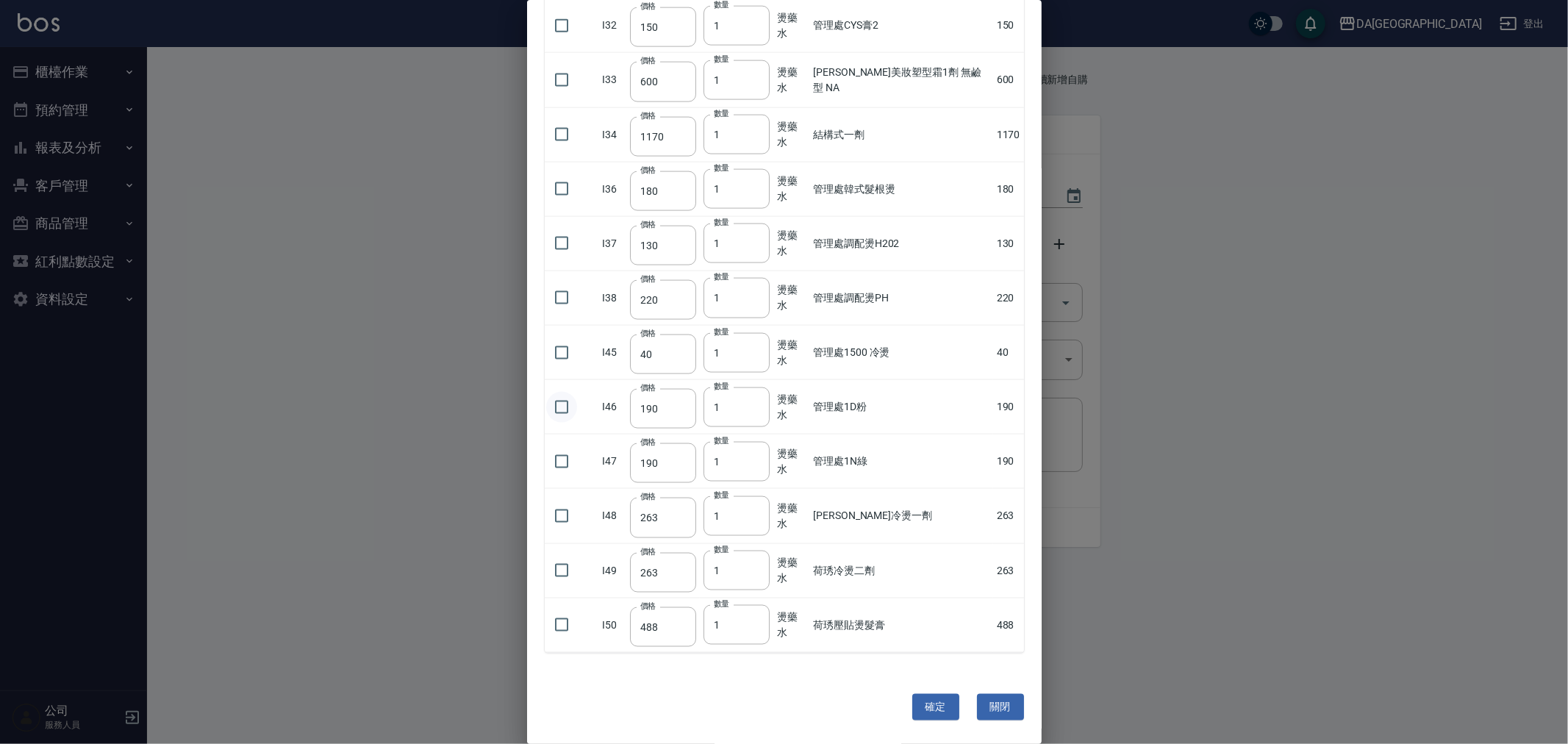
click at [557, 406] on input "checkbox" at bounding box center [562, 407] width 31 height 31
checkbox input "true"
type input "2"
click at [759, 401] on input "2" at bounding box center [737, 407] width 66 height 39
click at [917, 695] on button "確定" at bounding box center [935, 707] width 47 height 27
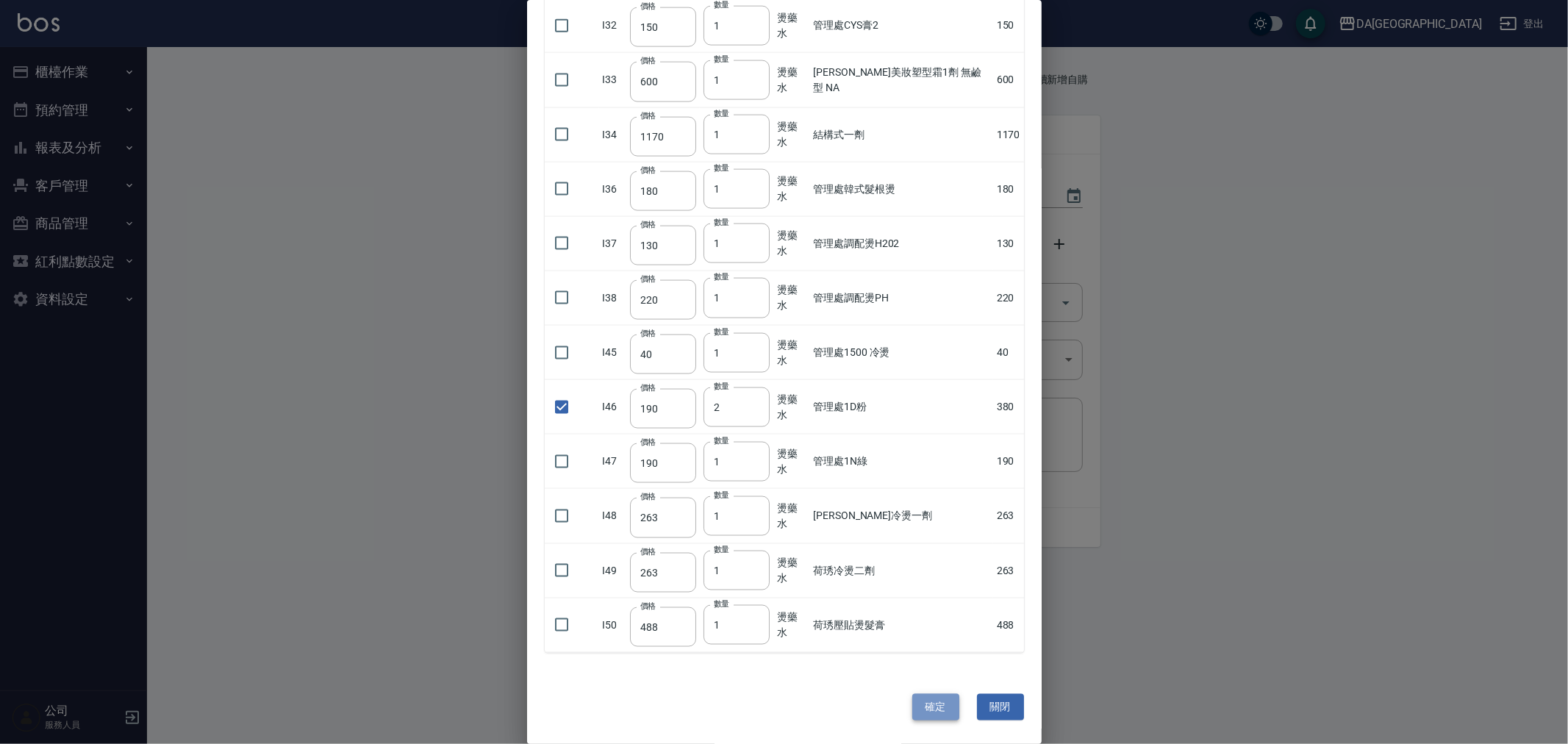
type input "[PERSON_NAME]染膏"
type input "90"
type input "18"
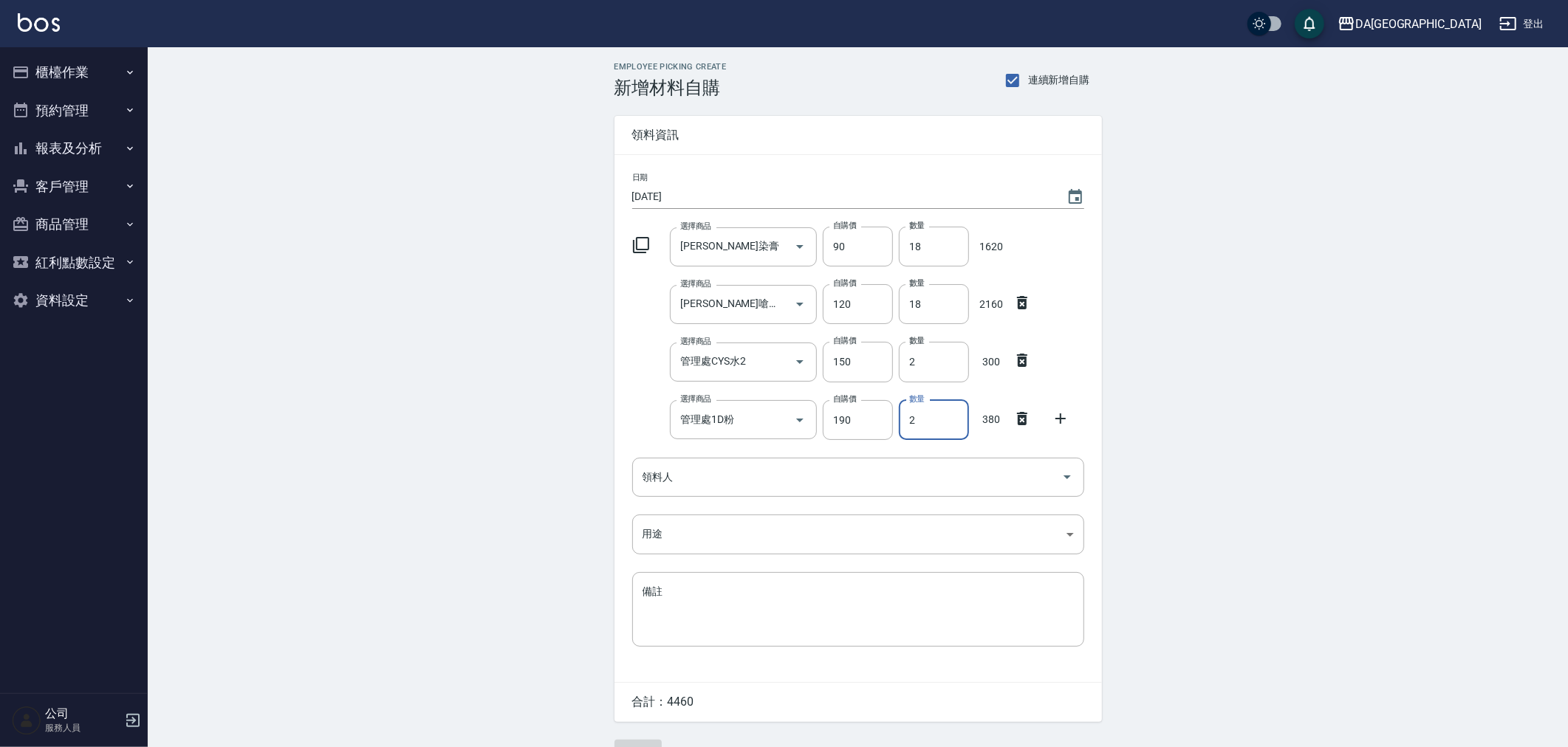
drag, startPoint x: 926, startPoint y: 424, endPoint x: 905, endPoint y: 436, distance: 24.2
click at [905, 436] on input "2" at bounding box center [934, 420] width 70 height 40
type input "3"
click at [765, 477] on input "領料人" at bounding box center [847, 477] width 417 height 26
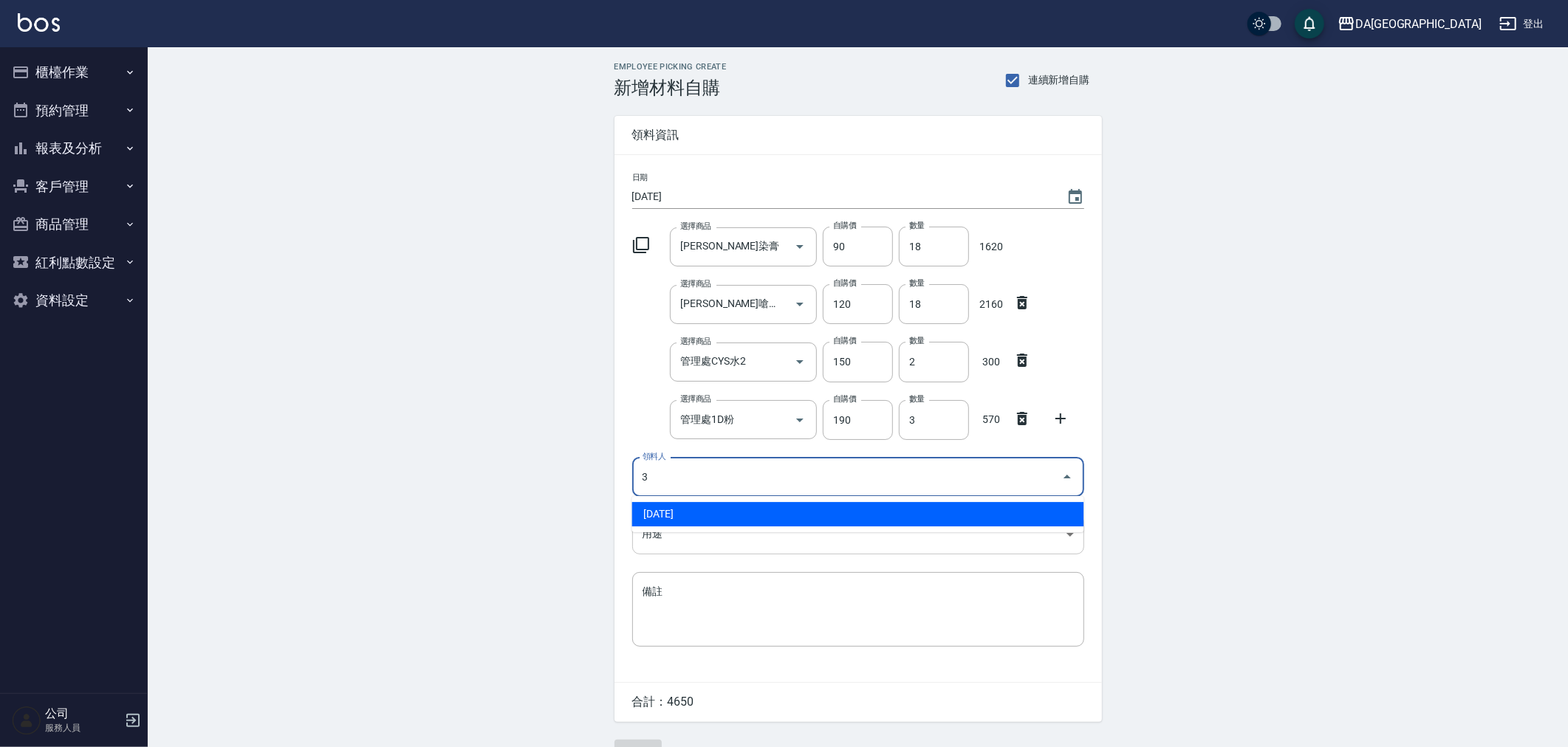
type input "[DATE]"
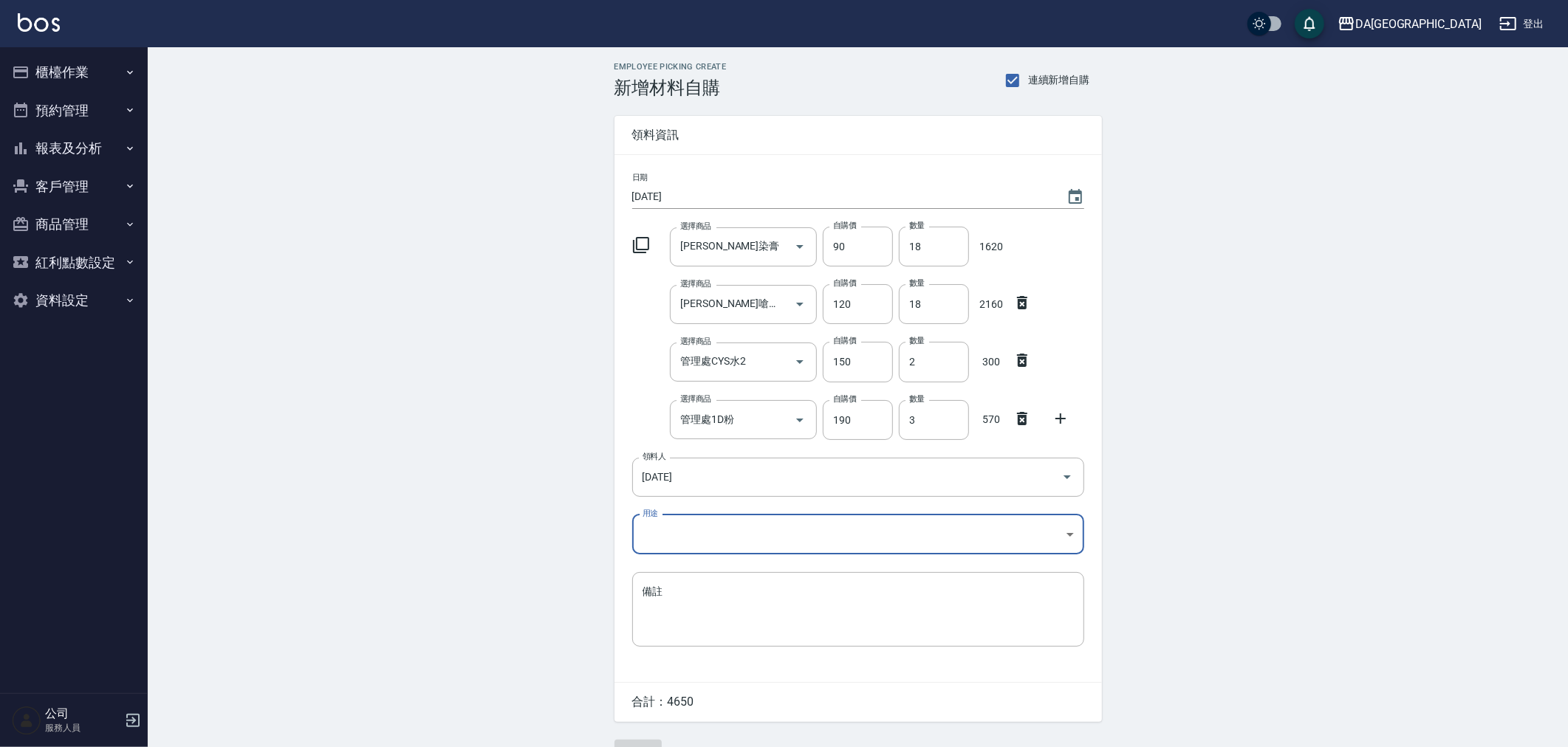
click at [976, 551] on body "DA蘆洲 登出 櫃檯作業 打帳單 帳單列表 現金收支登錄 材料自購登錄 每日結帳 排班表 現場電腦打卡 預約管理 預約管理 單日預約紀錄 單週預約紀錄 報表及…" at bounding box center [784, 390] width 1568 height 781
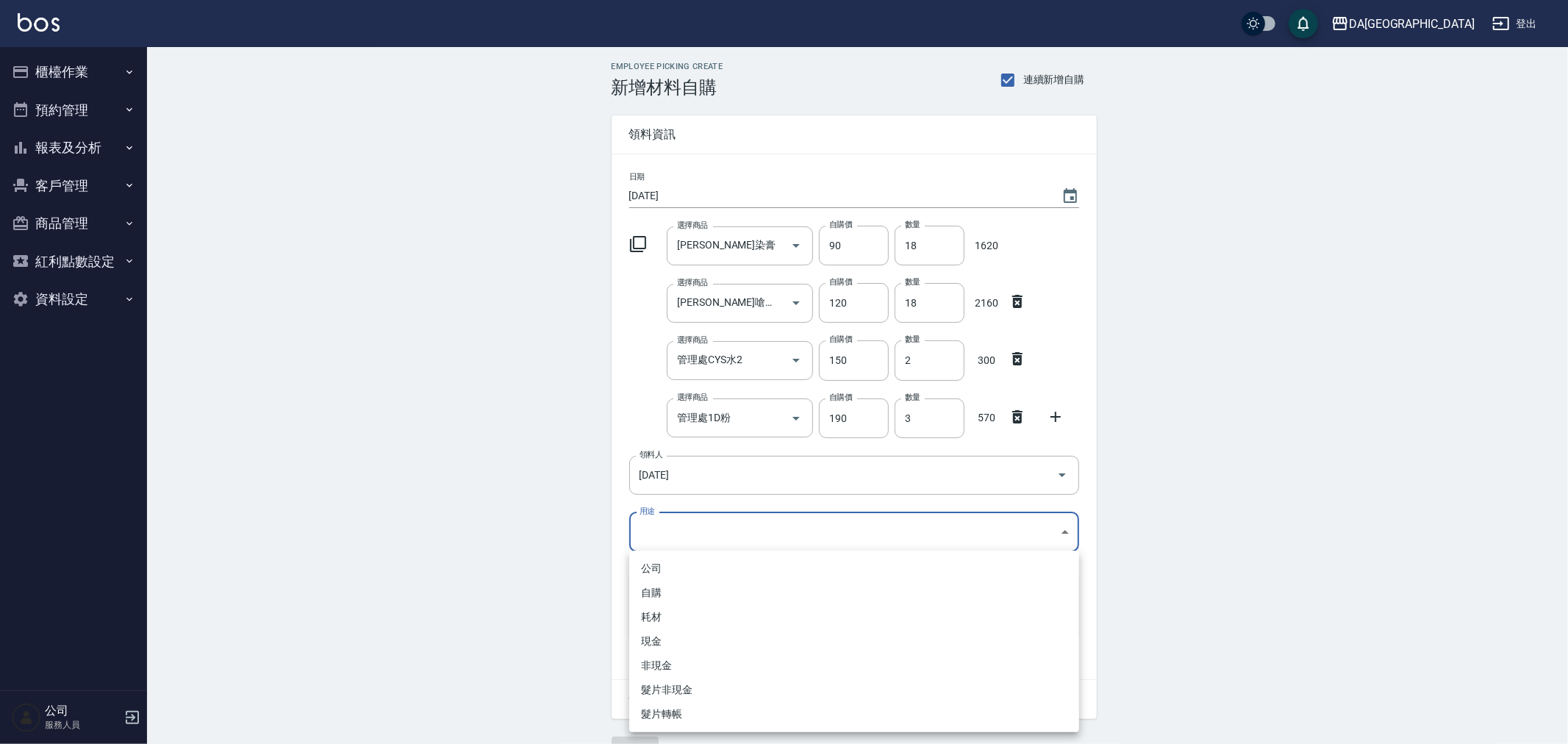
drag, startPoint x: 758, startPoint y: 605, endPoint x: 758, endPoint y: 598, distance: 7.0
click at [758, 598] on ul "公司 自購 耗材 現金 非現金 髮片非現金 髮片轉帳" at bounding box center [854, 641] width 450 height 181
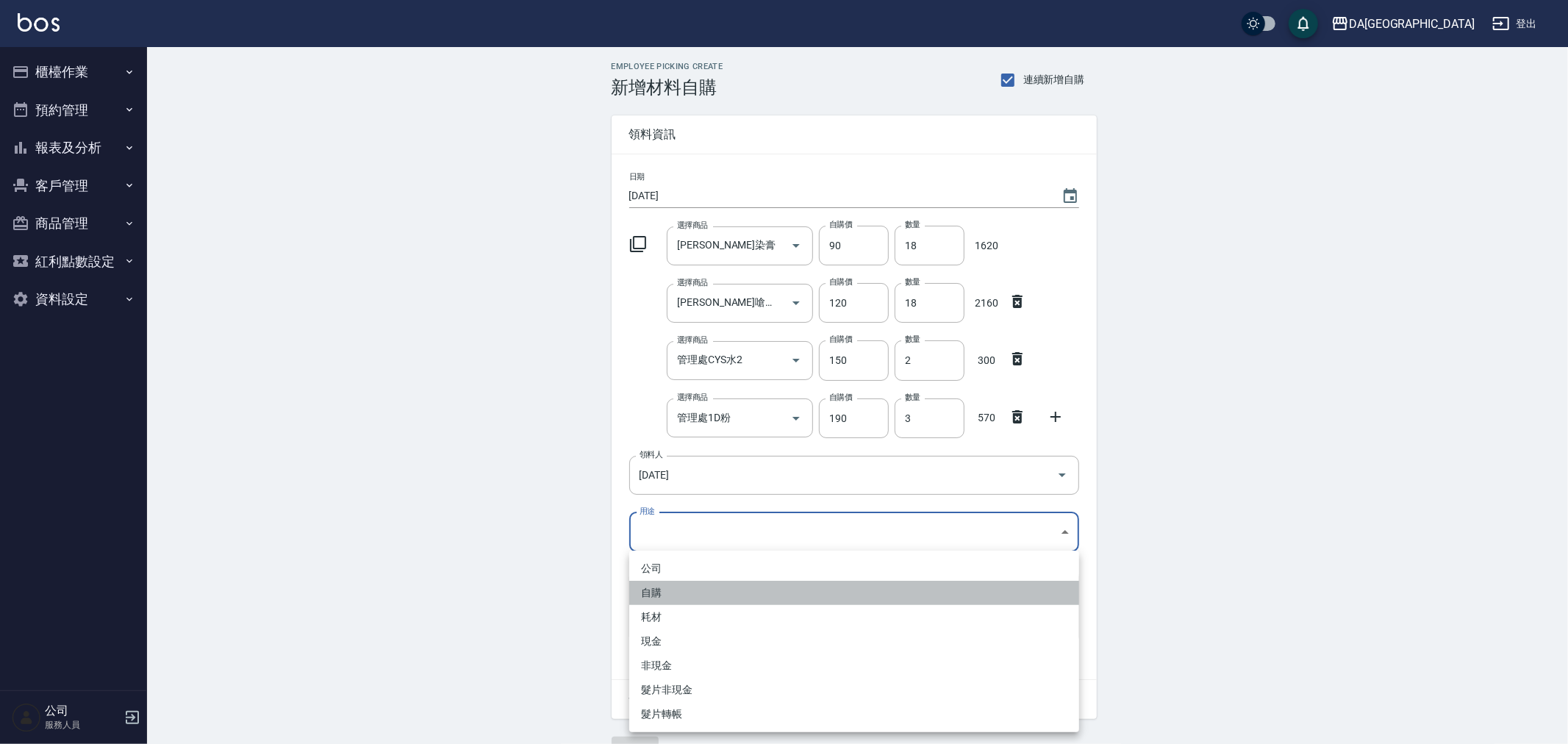
click at [758, 597] on li "自購" at bounding box center [854, 592] width 450 height 24
type input "自購"
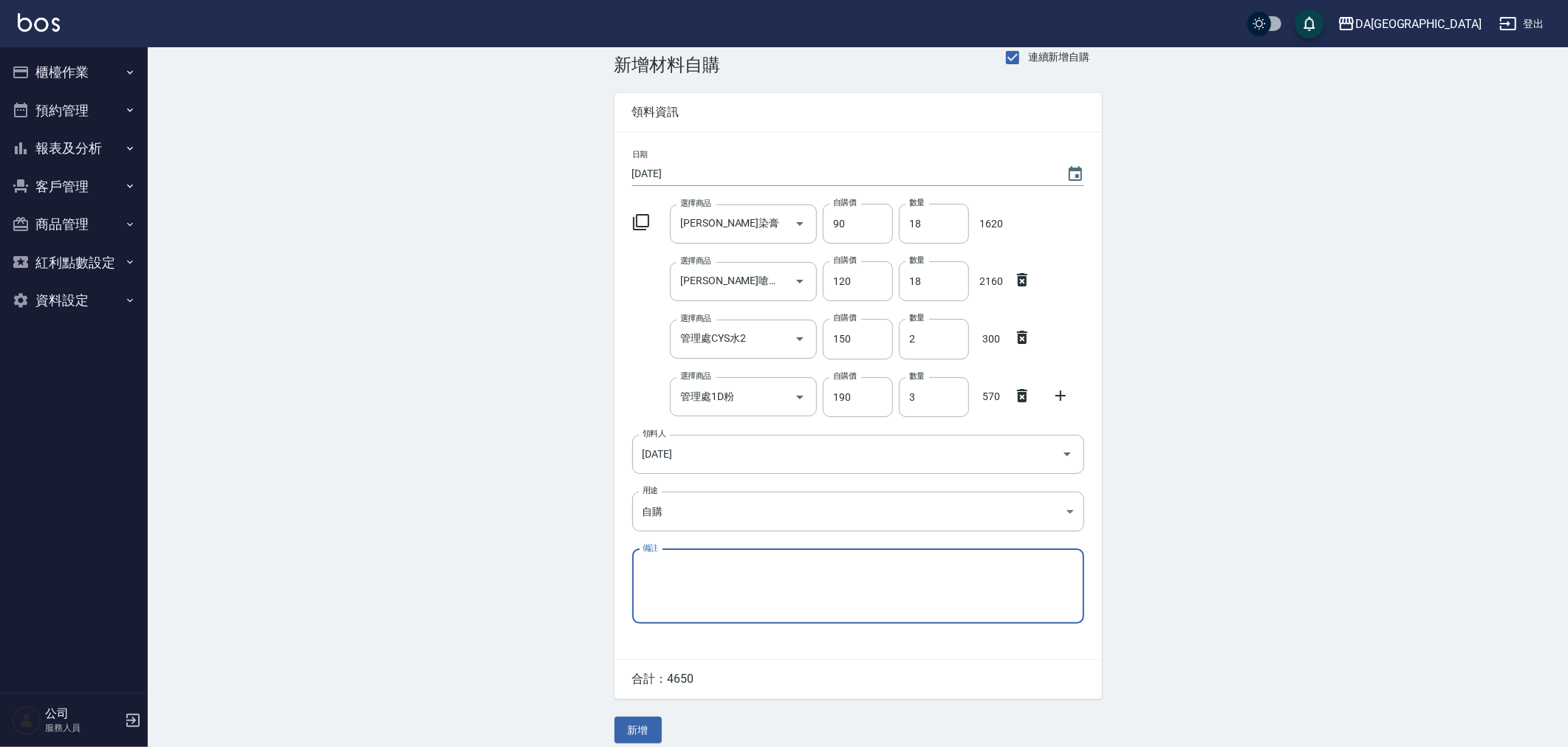
scroll to position [35, 0]
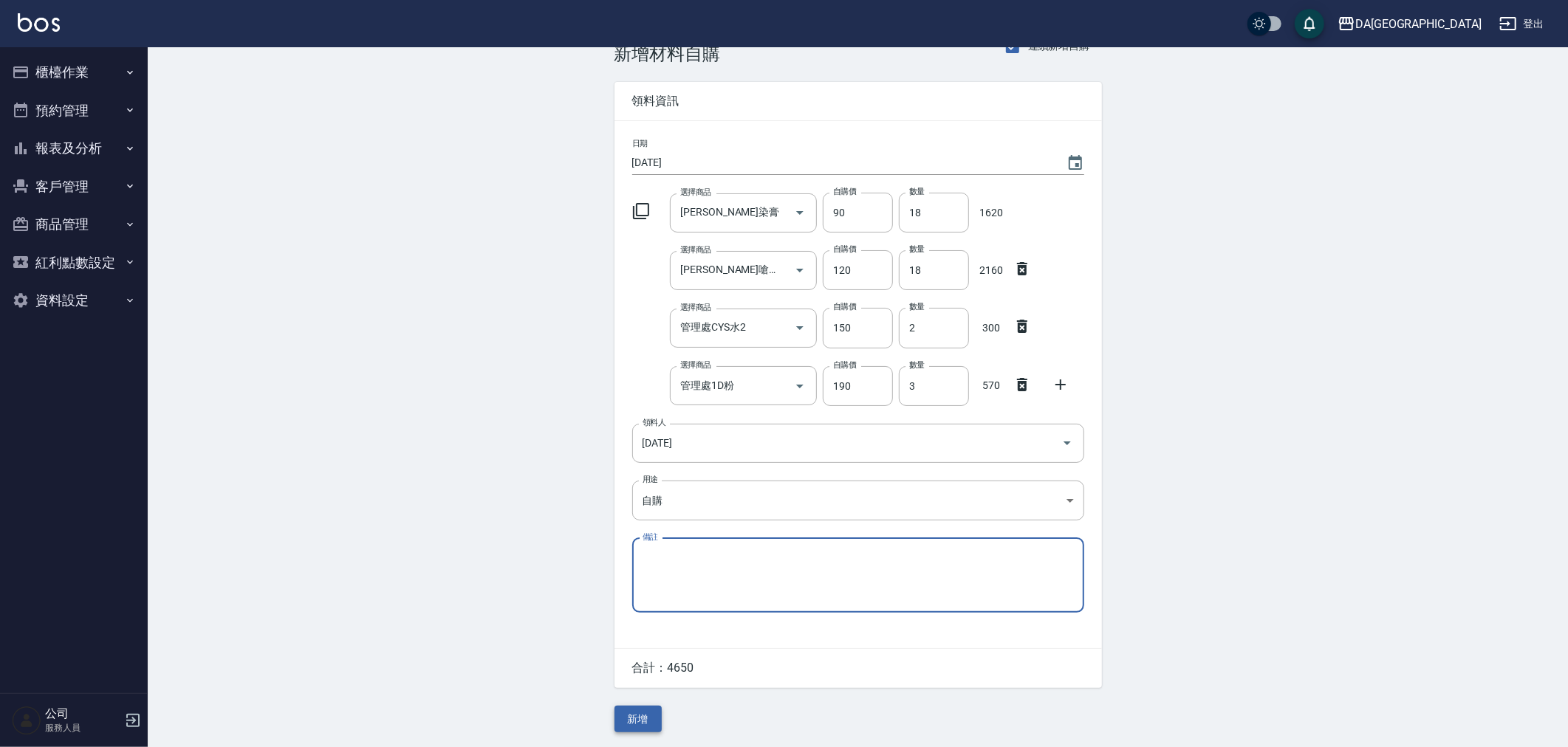
click at [655, 713] on button "新增" at bounding box center [637, 719] width 47 height 27
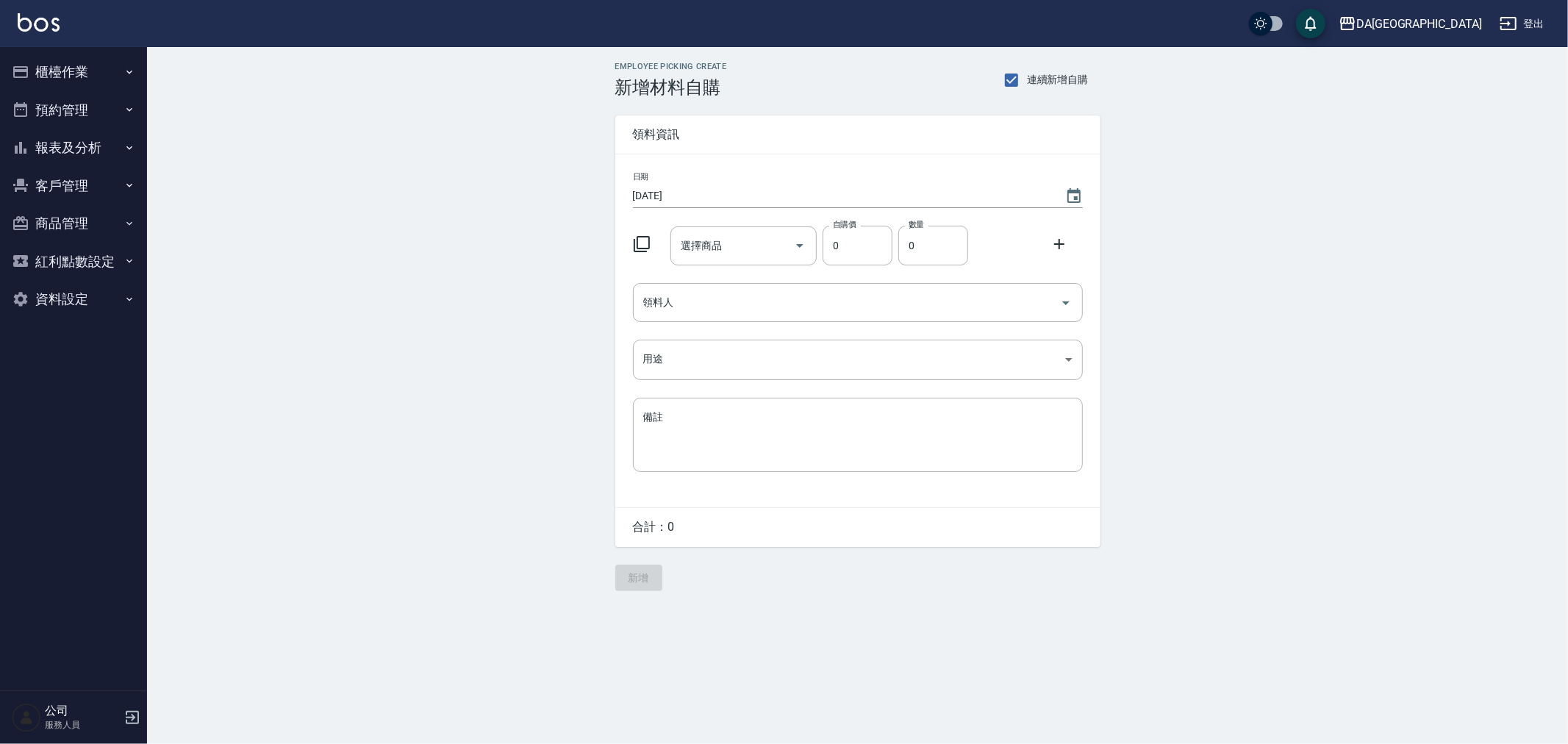
click at [642, 245] on icon at bounding box center [642, 244] width 18 height 18
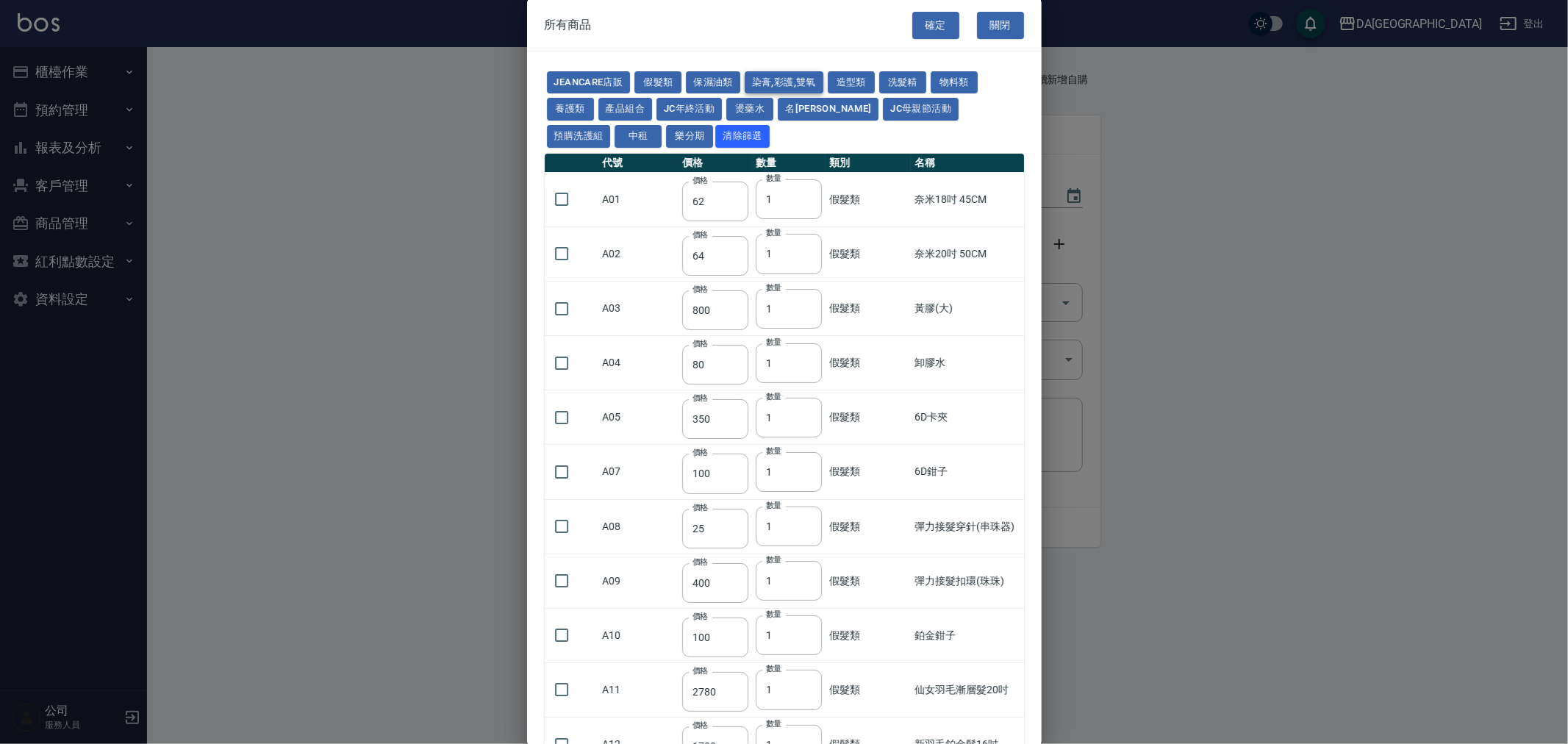
click at [749, 74] on button "染膏,彩護,雙氧" at bounding box center [784, 82] width 79 height 22
type input "90"
type input "120"
type input "400"
type input "90"
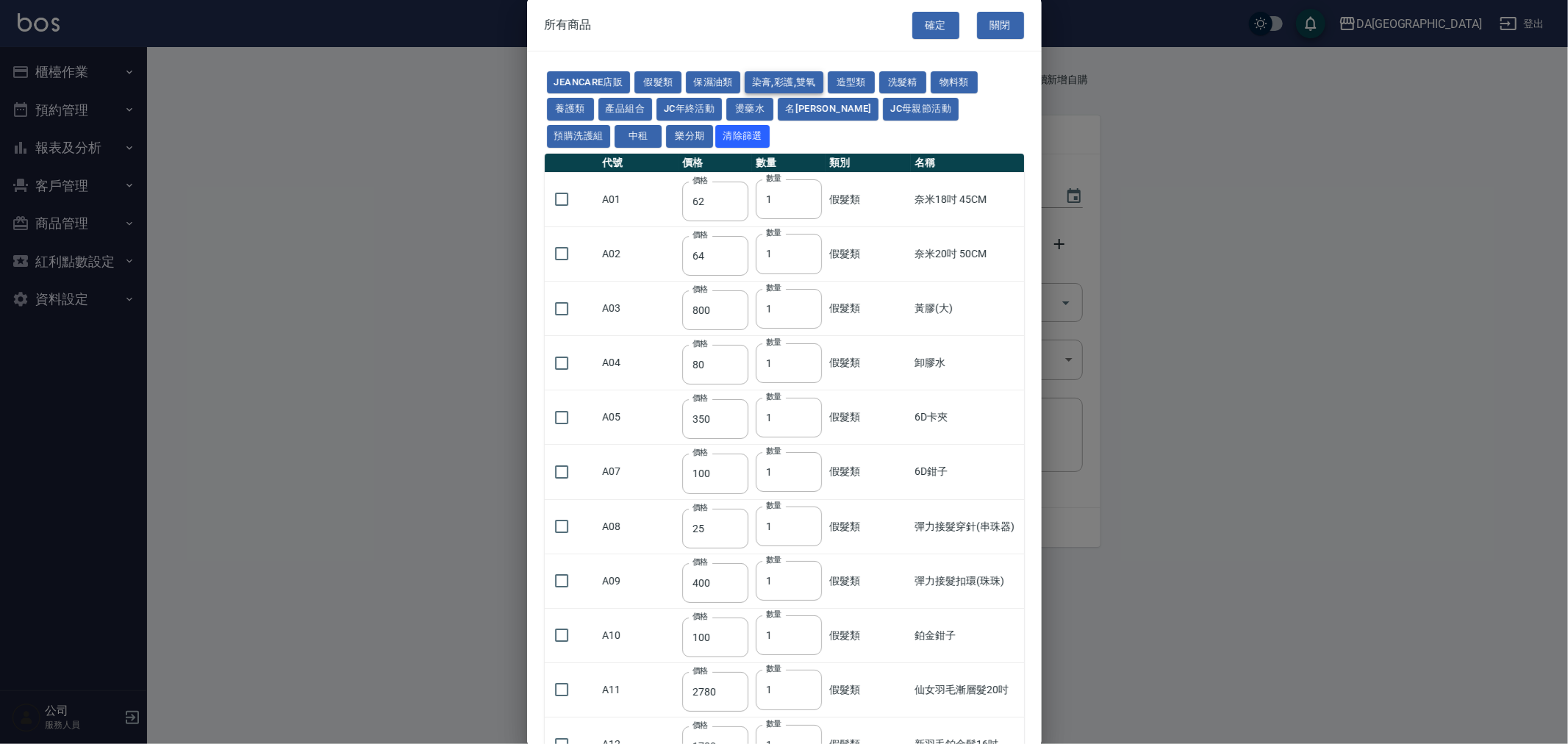
type input "105"
type input "272"
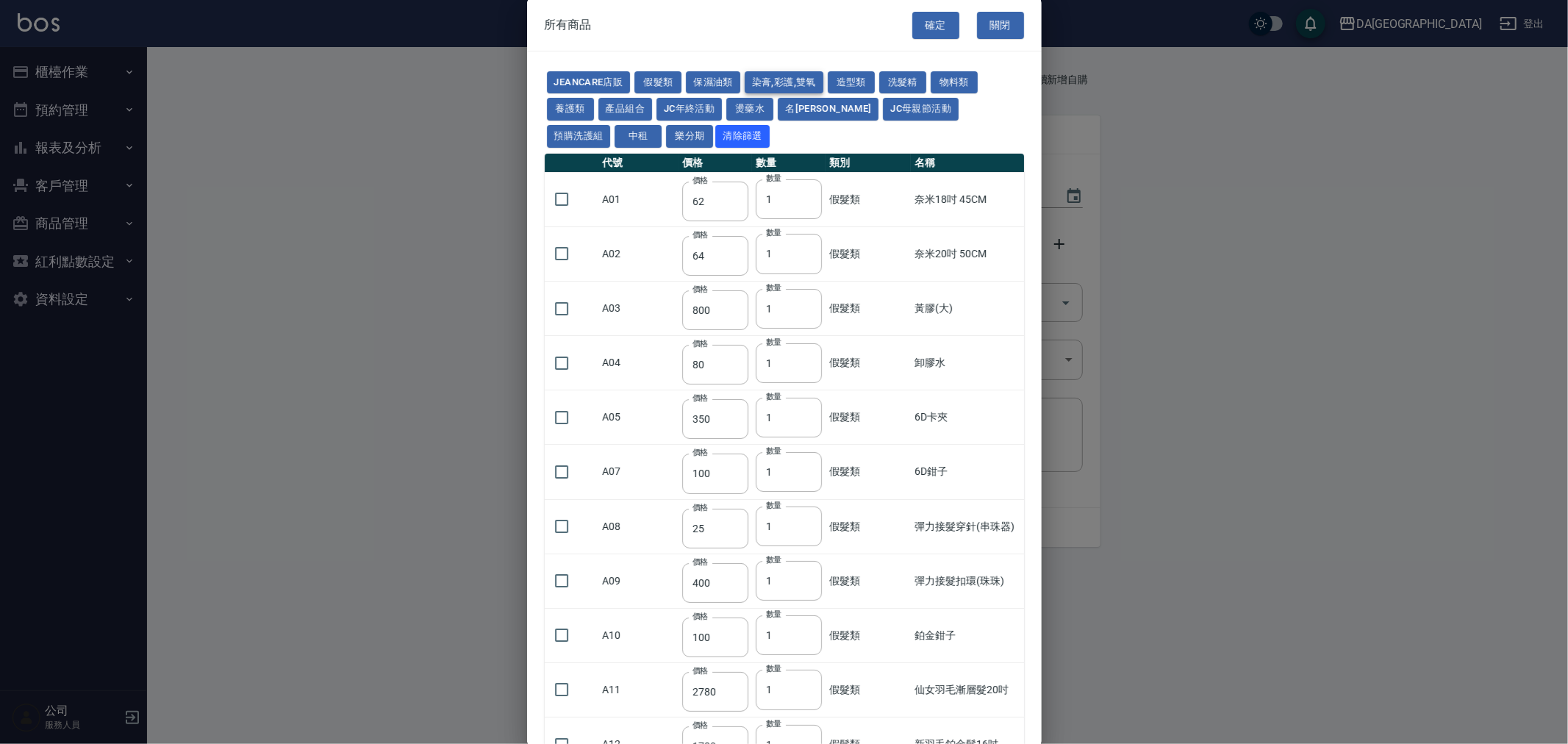
type input "136"
type input "110"
type input "650"
type input "228"
type input "85"
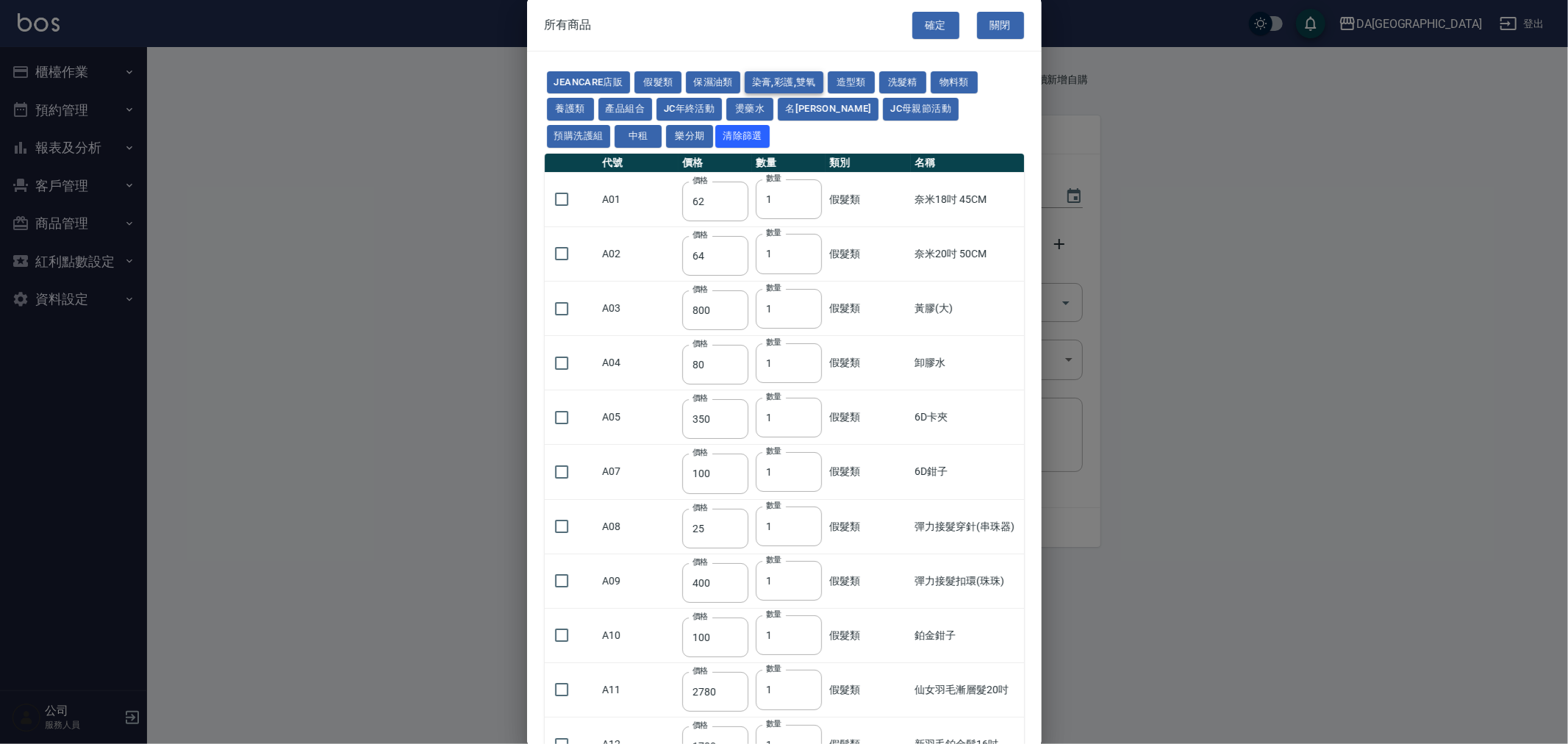
type input "120"
type input "135"
type input "85"
type input "100"
type input "380"
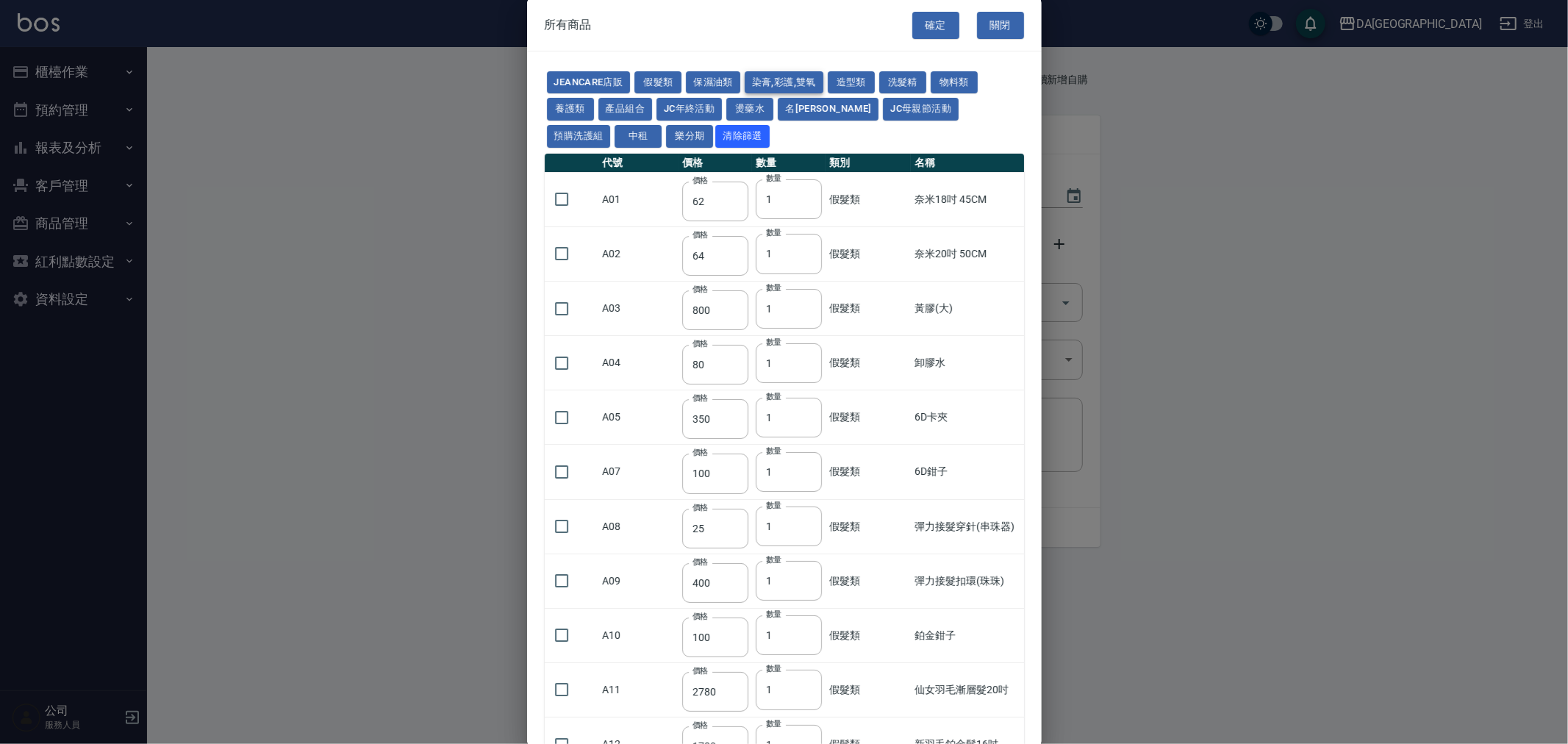
type input "450"
type input "700"
type input "580"
type input "620"
type input "640"
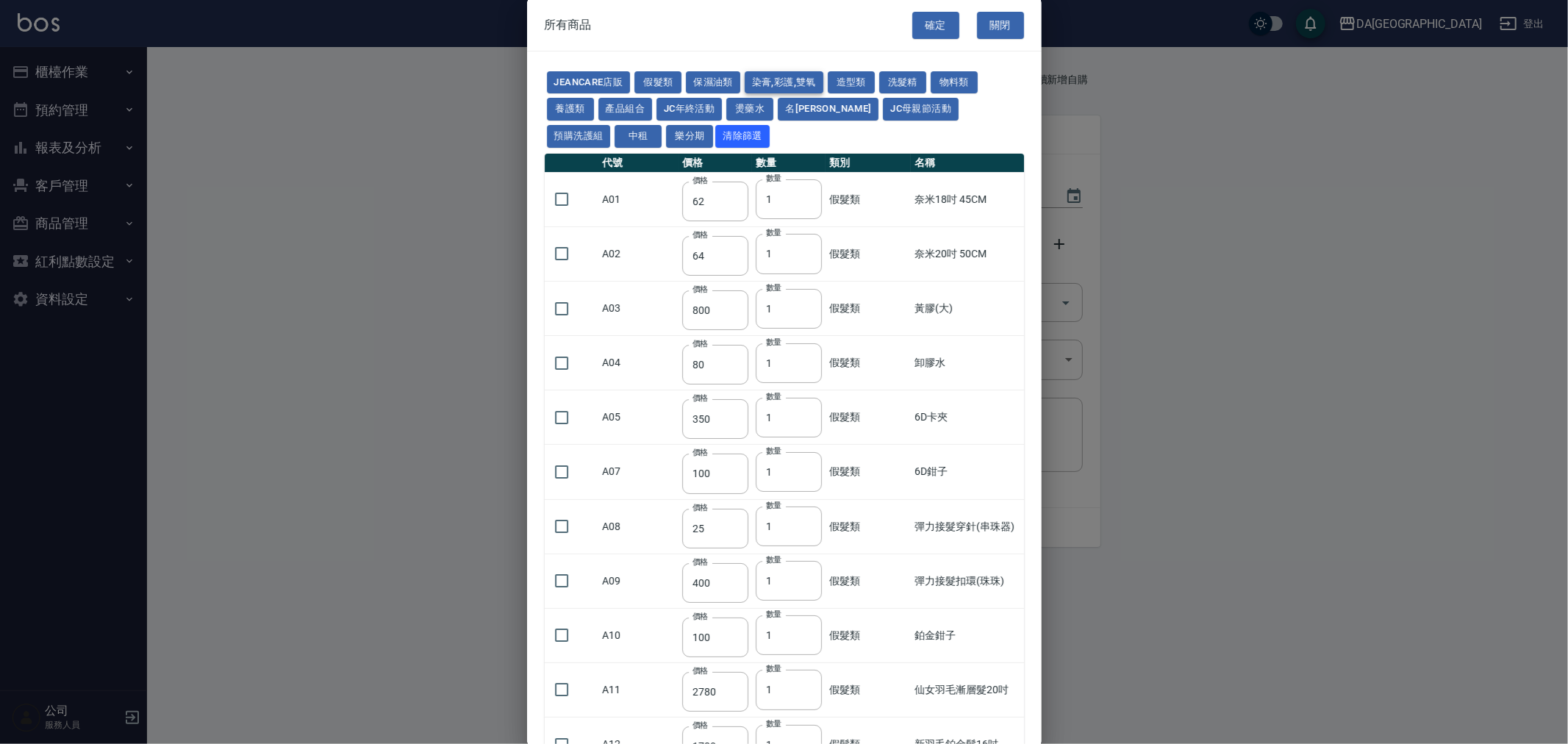
type input "450"
type input "1200"
type input "120"
type input "500"
type input "240"
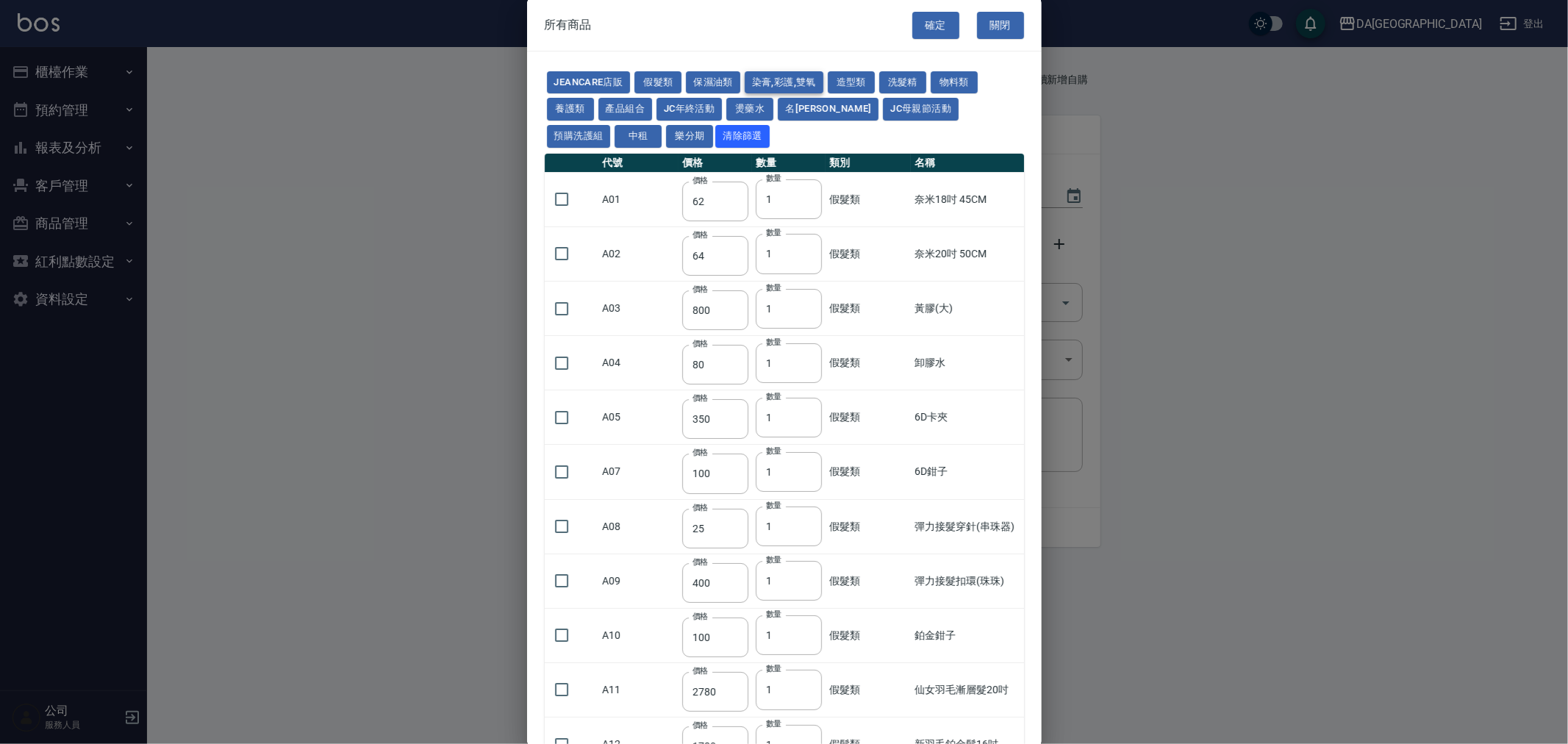
type input "105"
type input "188"
type input "400"
type input "450"
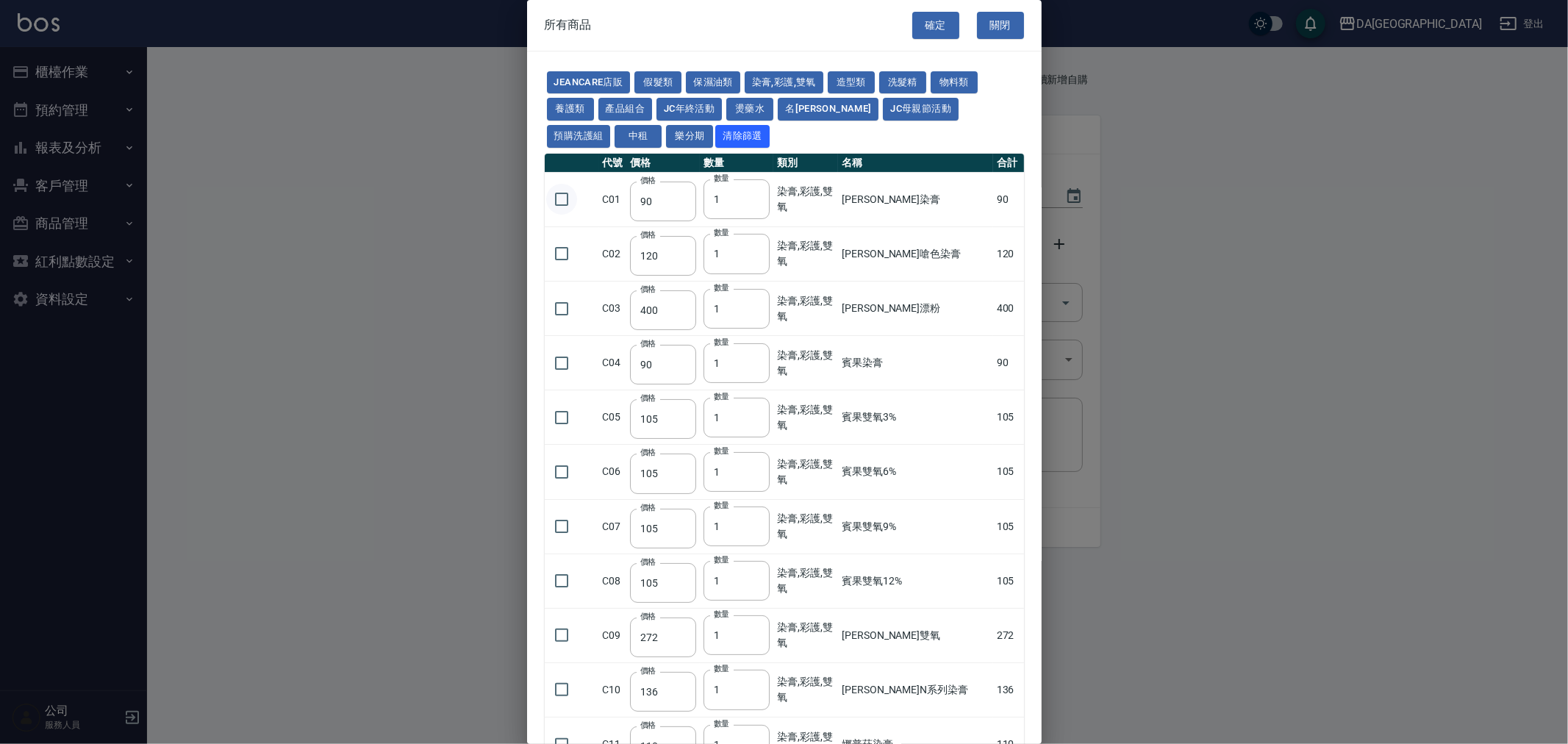
click at [564, 197] on input "checkbox" at bounding box center [562, 199] width 31 height 31
checkbox input "true"
drag, startPoint x: 576, startPoint y: 252, endPoint x: 563, endPoint y: 255, distance: 13.3
click at [570, 254] on input "checkbox" at bounding box center [562, 253] width 31 height 31
click at [563, 255] on input "checkbox" at bounding box center [562, 253] width 31 height 31
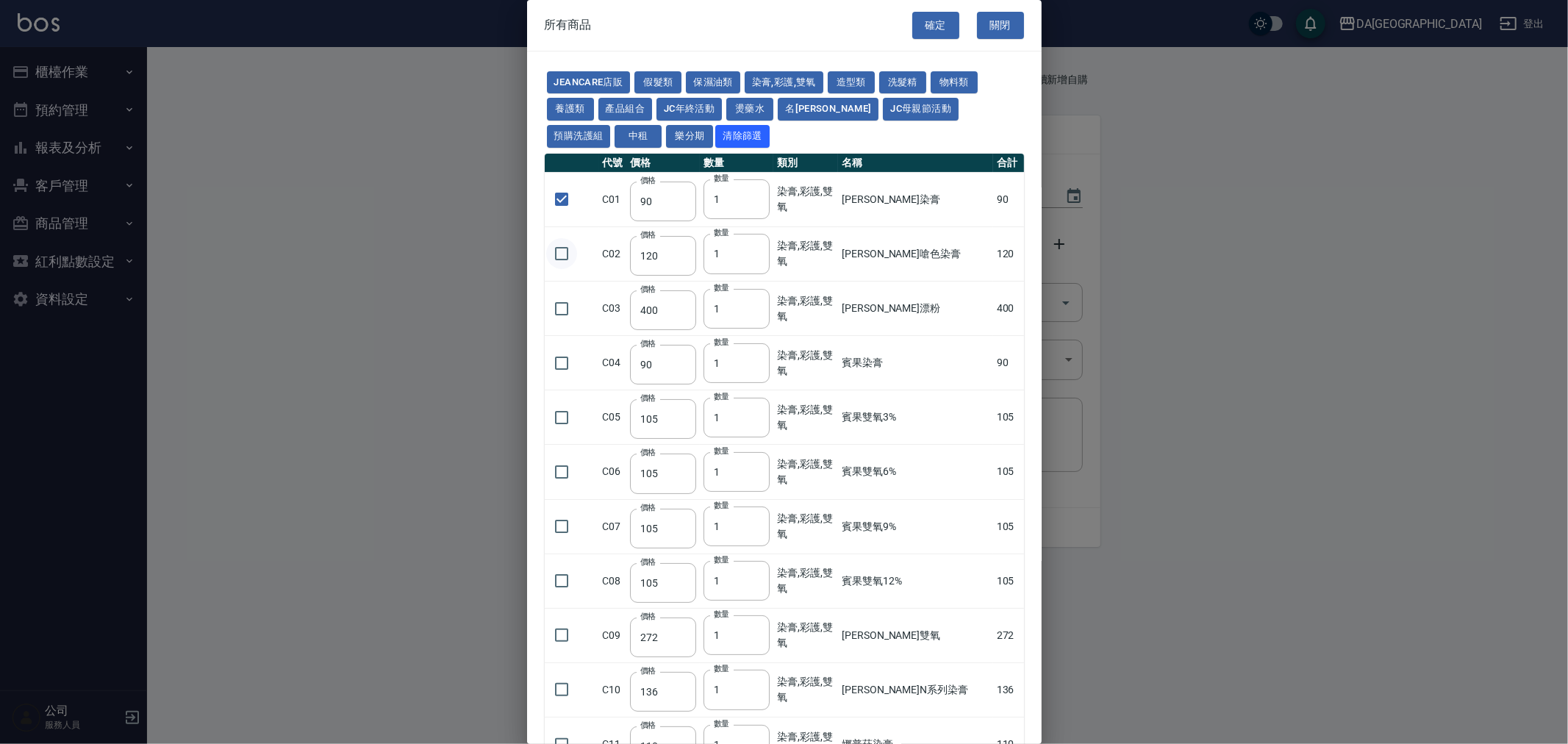
click at [563, 255] on input "checkbox" at bounding box center [562, 253] width 31 height 31
checkbox input "true"
drag, startPoint x: 737, startPoint y: 193, endPoint x: 680, endPoint y: 214, distance: 60.7
click at [680, 214] on tr "C01 價格 90 價格 數量 1 數量 染膏,彩護,雙氧 里歐染膏 90" at bounding box center [784, 199] width 479 height 55
type input "19"
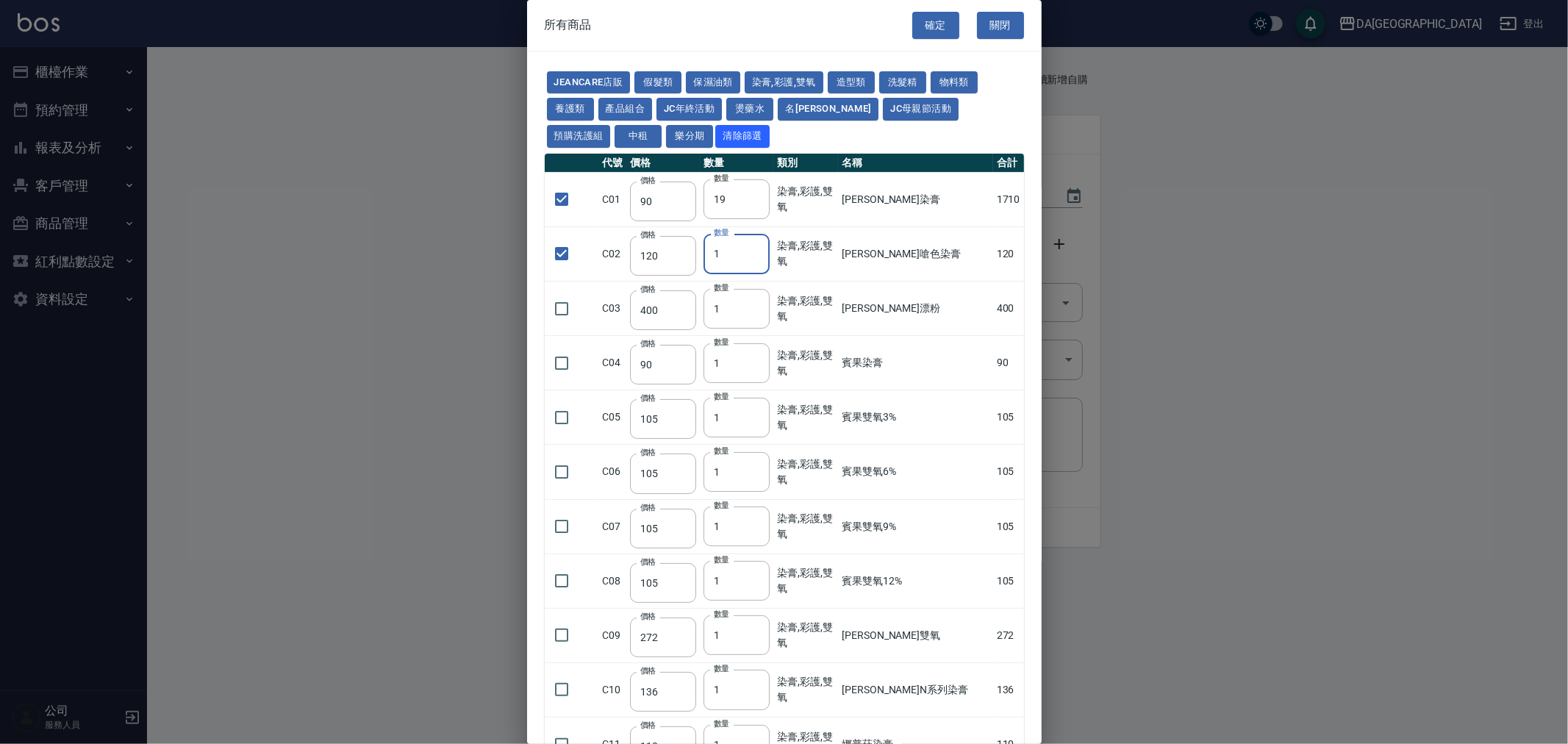
drag, startPoint x: 753, startPoint y: 260, endPoint x: 709, endPoint y: 279, distance: 47.9
click at [709, 279] on td "數量 1 數量" at bounding box center [737, 253] width 74 height 55
type input "17"
click at [713, 79] on button "保濕油類" at bounding box center [713, 82] width 55 height 22
checkbox input "false"
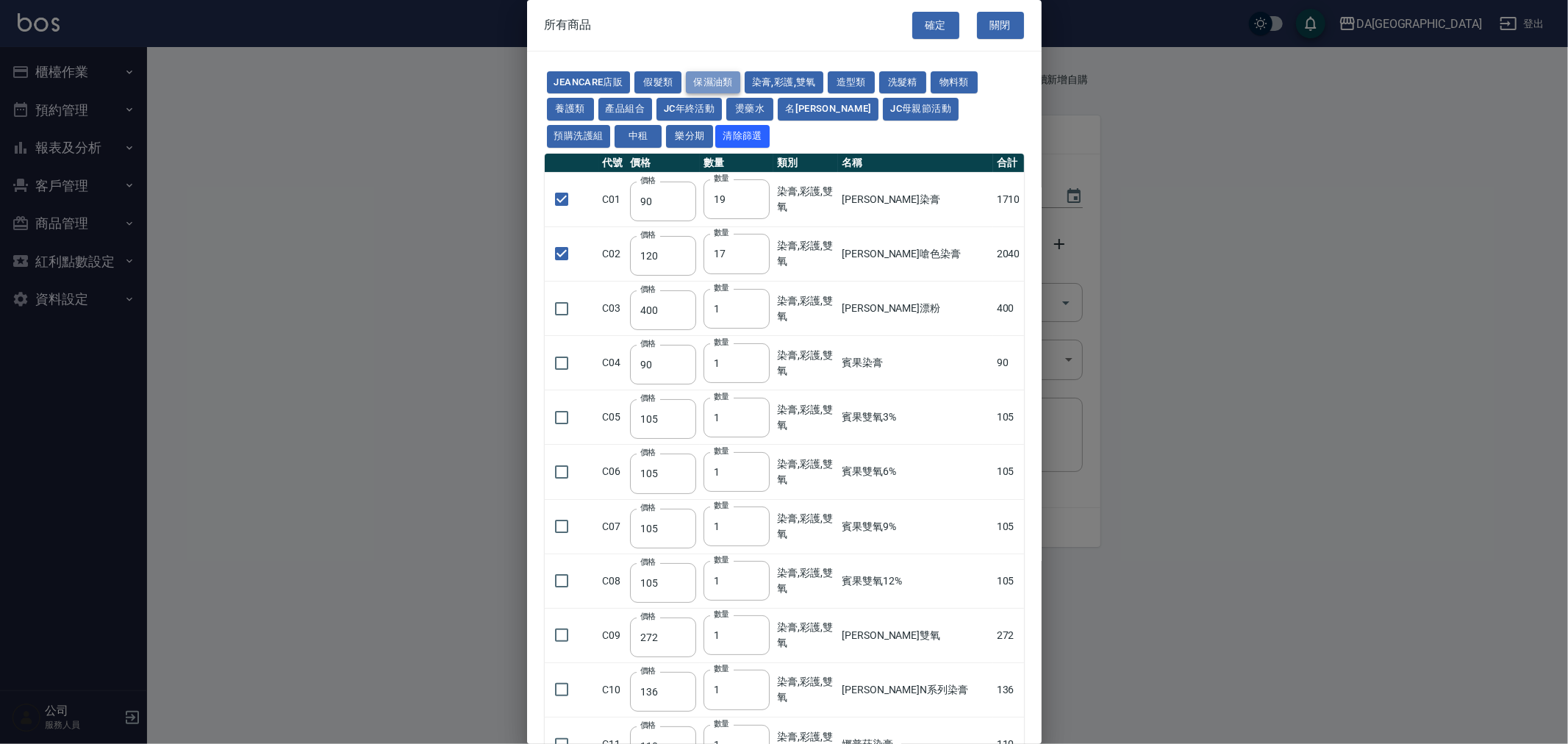
type input "180"
type input "1"
checkbox input "false"
type input "550"
type input "1"
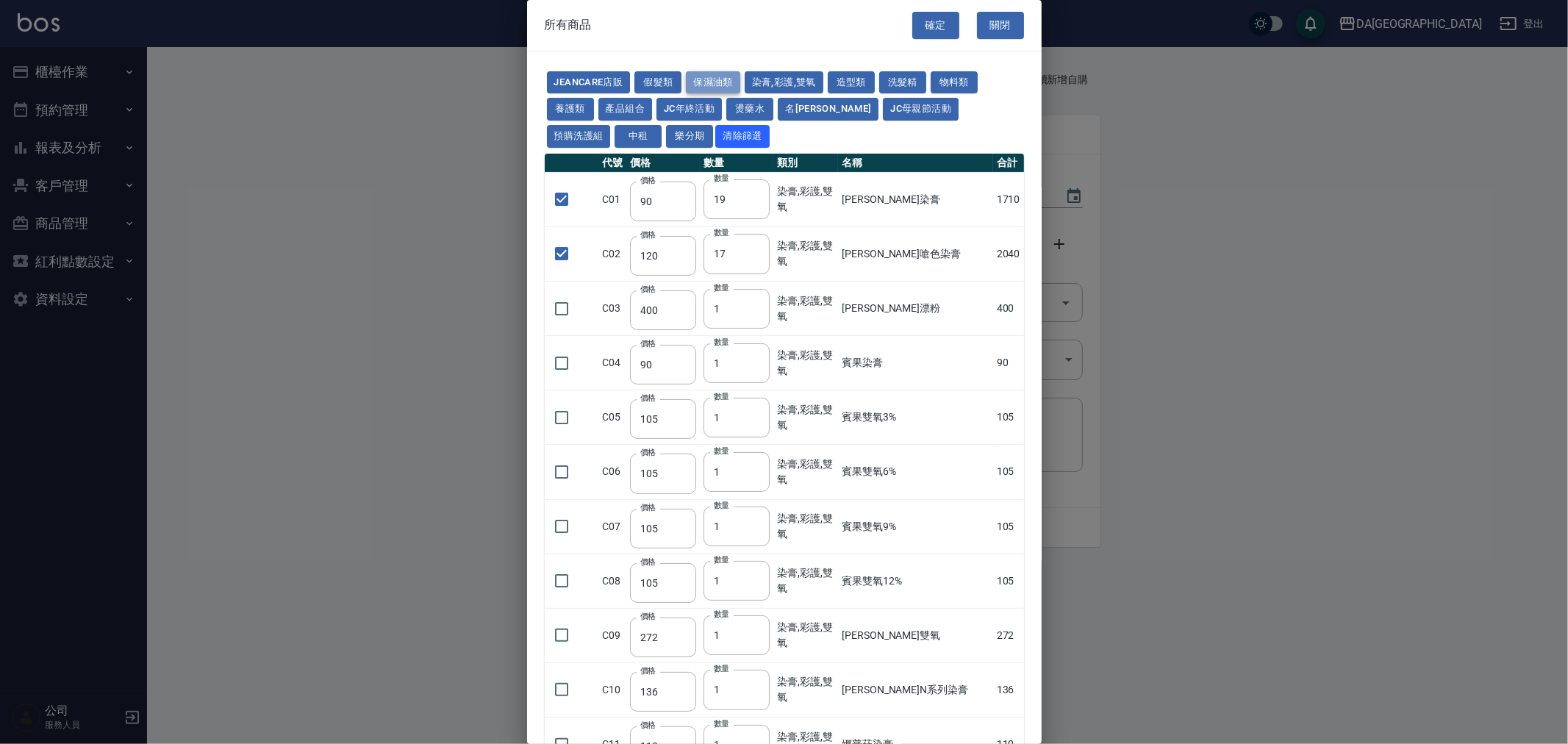
type input "280"
type input "305"
type input "455"
type input "475"
type input "1680"
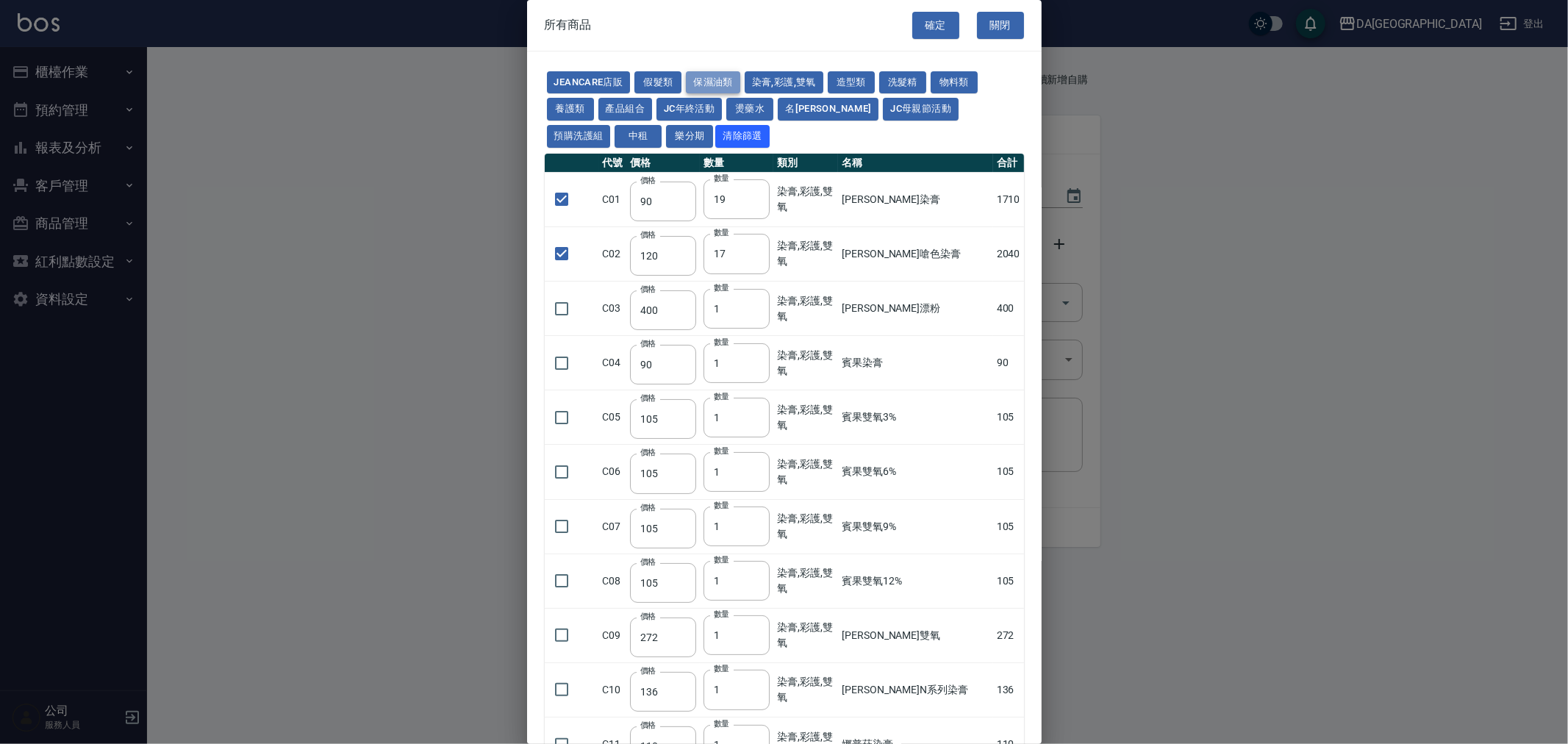
type input "546"
type input "525"
type input "420"
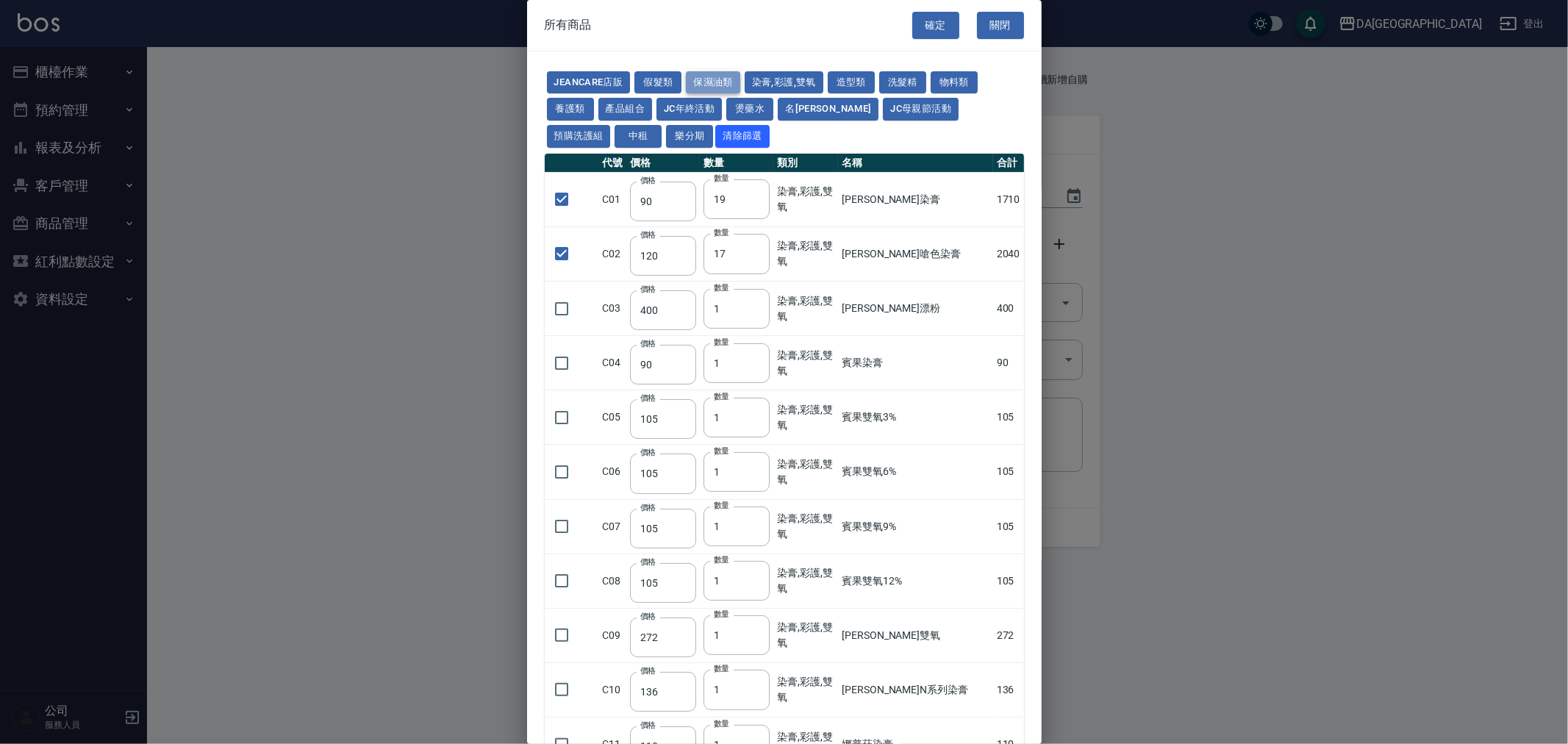
type input "250"
type input "100"
type input "384"
type input "280"
type input "1170"
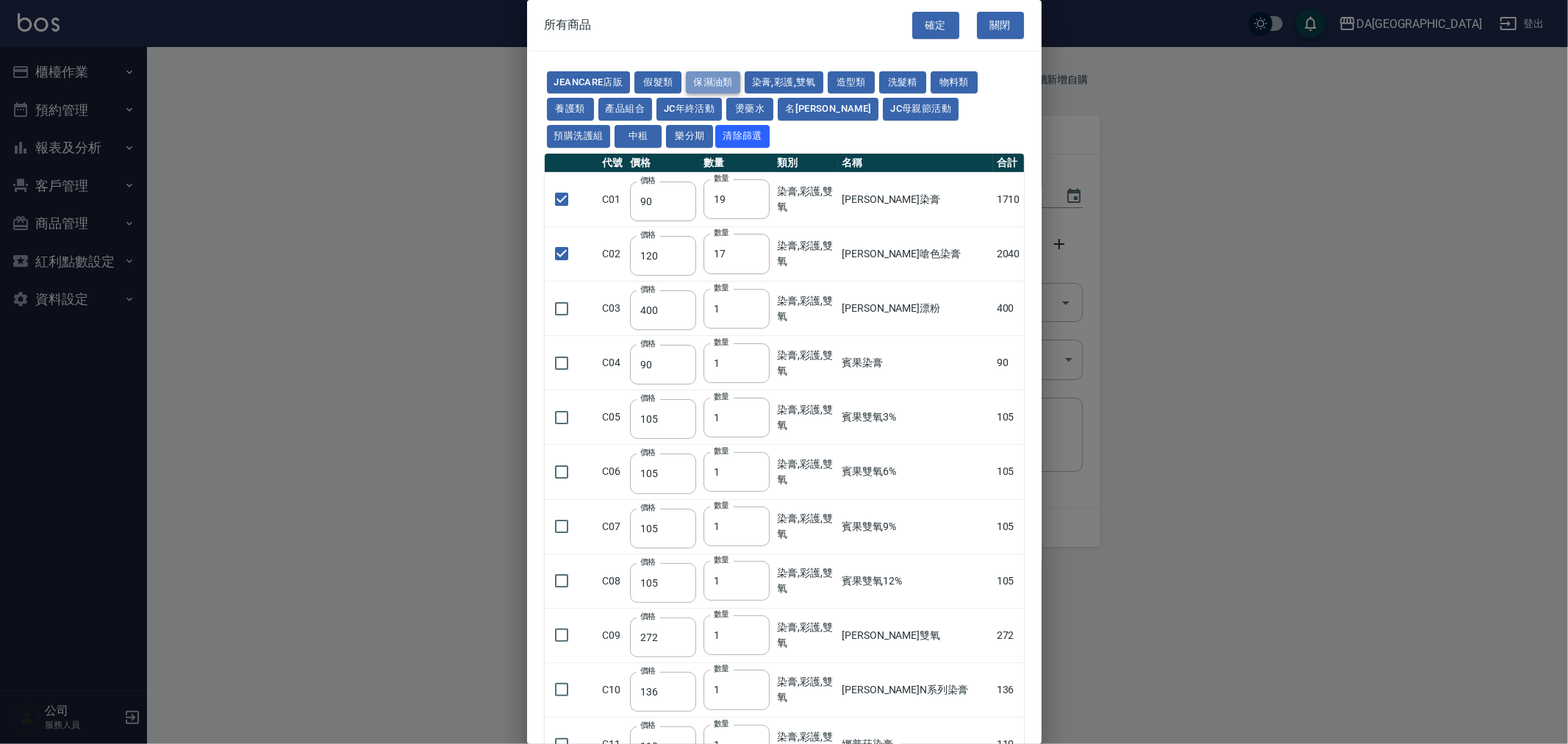
type input "310"
type input "32"
type input "480"
type input "350"
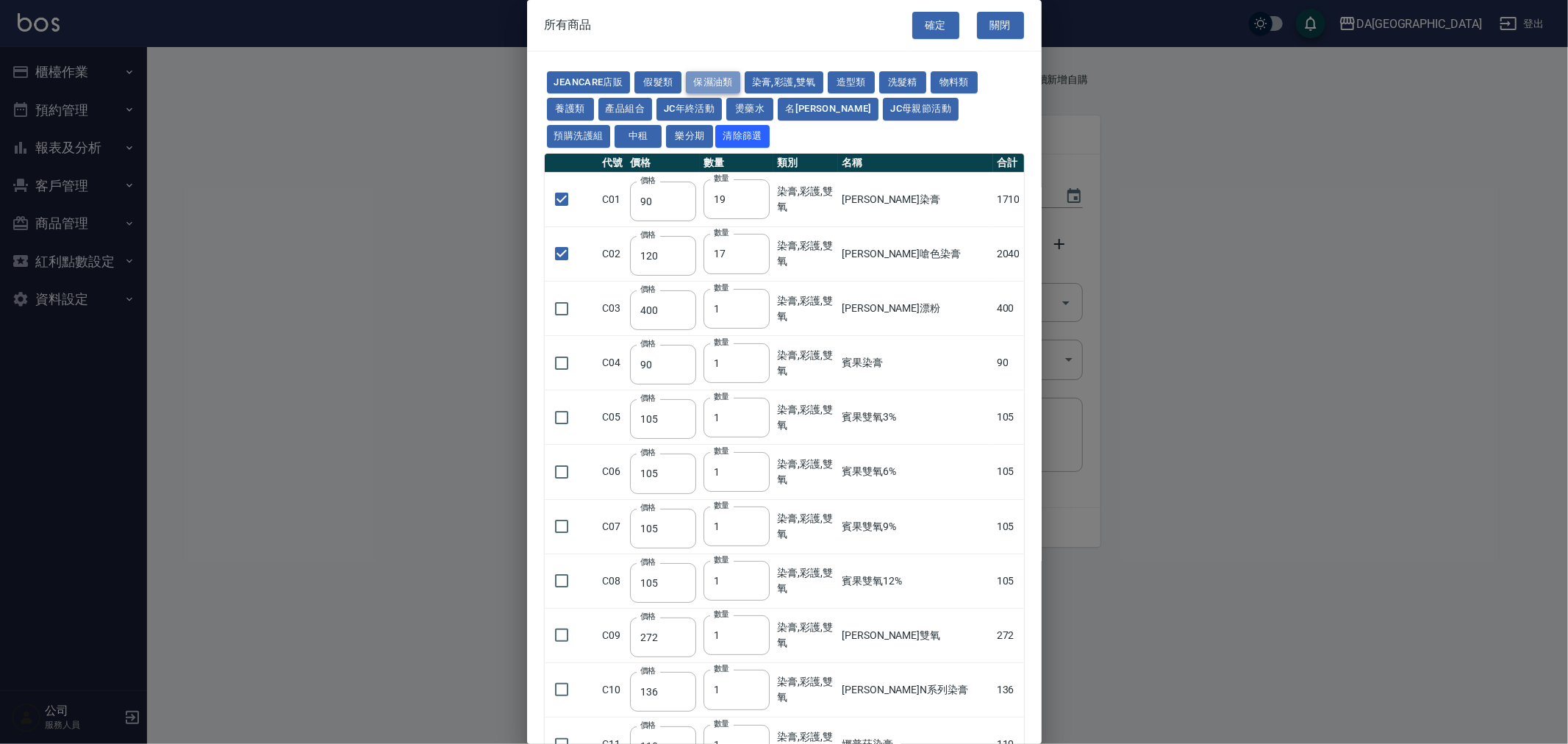
type input "350"
type input "320"
type input "340"
type input "40"
type input "53"
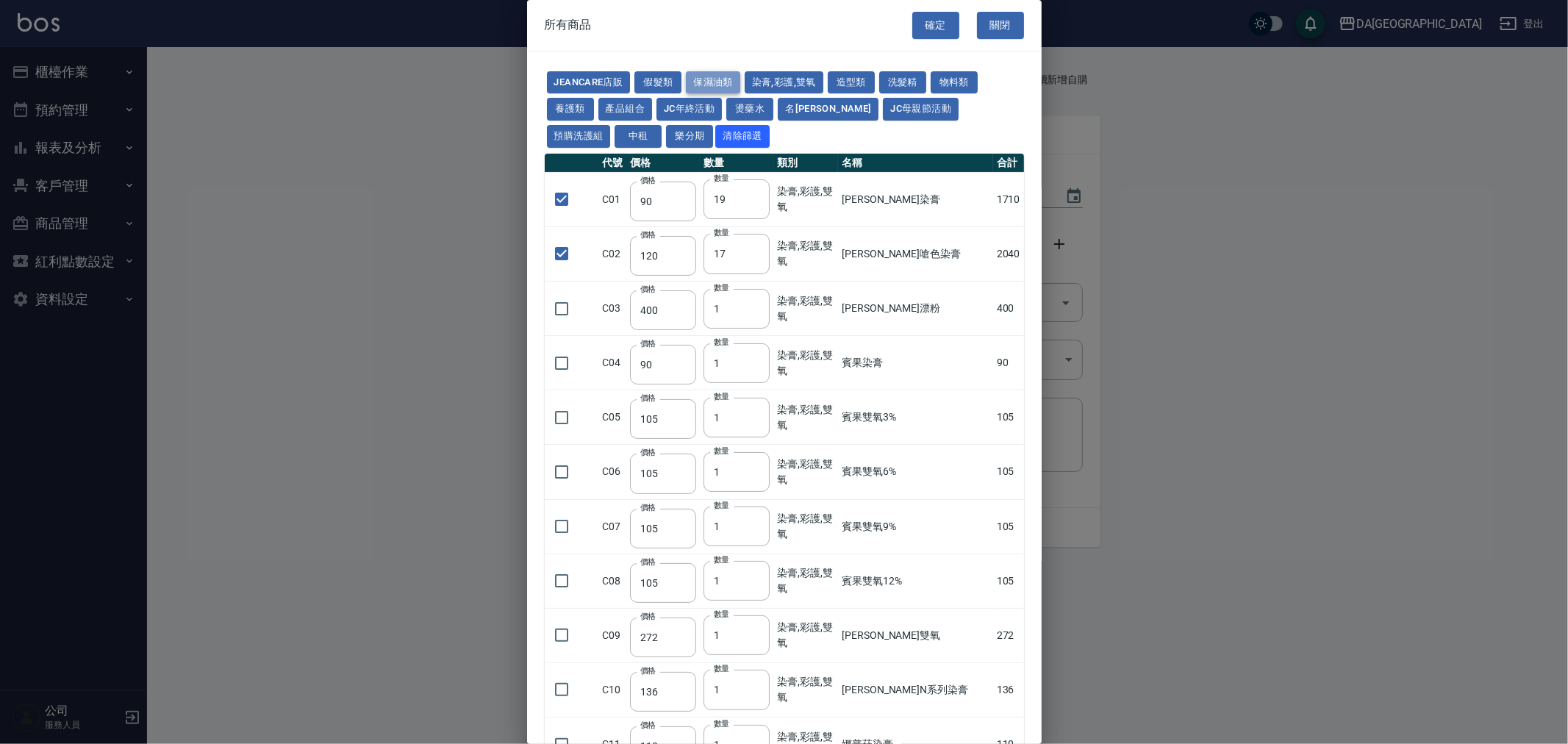
type input "50"
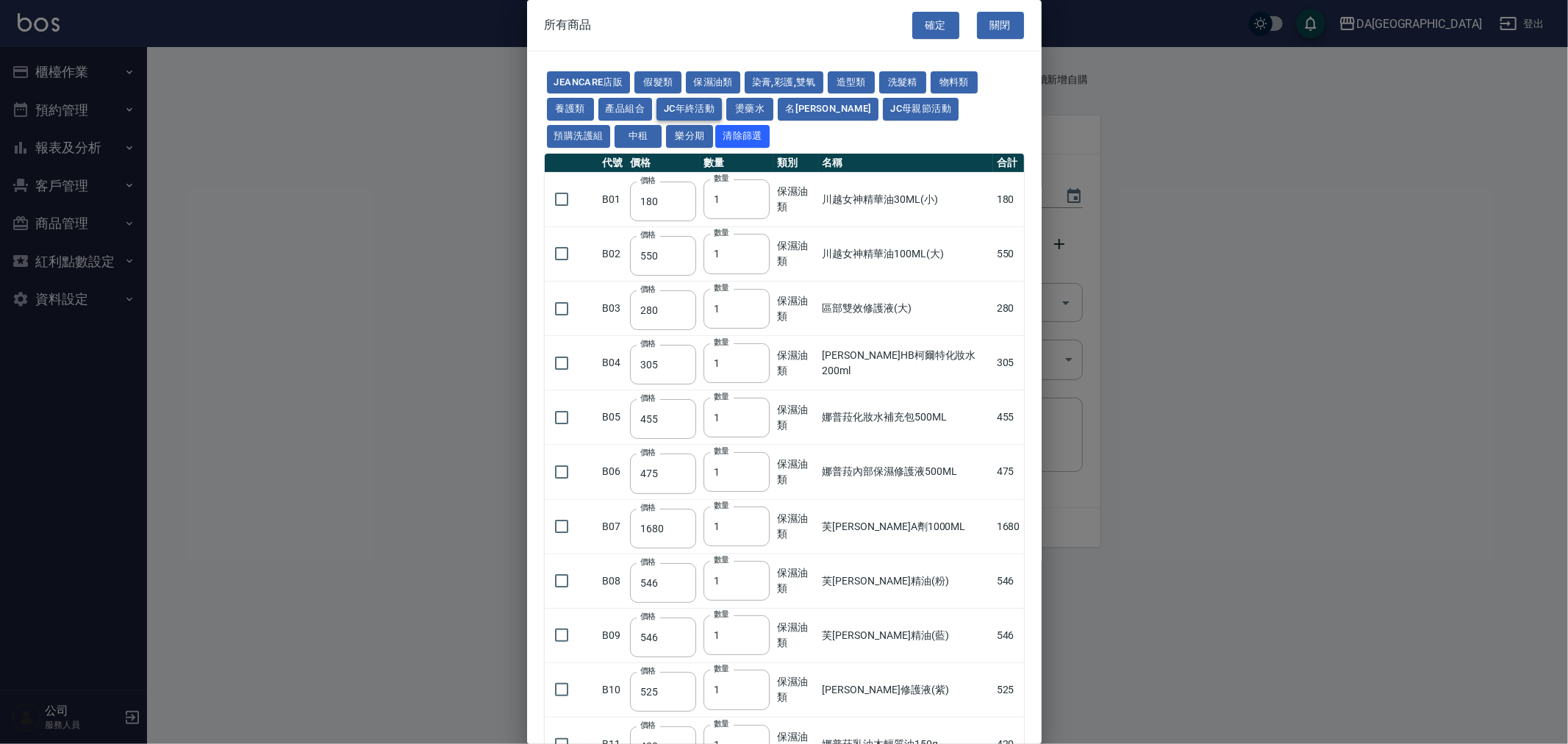
drag, startPoint x: 713, startPoint y: 79, endPoint x: 695, endPoint y: 99, distance: 26.9
click at [695, 99] on div "JeanCare店販 假髮類 保濕油類 染膏,彩護,雙氧 造型類 洗髮精 物料類 養護類 產品組合 JC年終活動 燙藥水 名麗 JC母親節活動 預購洗護組 中…" at bounding box center [784, 109] width 479 height 81
click at [759, 116] on button "燙藥水" at bounding box center [749, 109] width 47 height 22
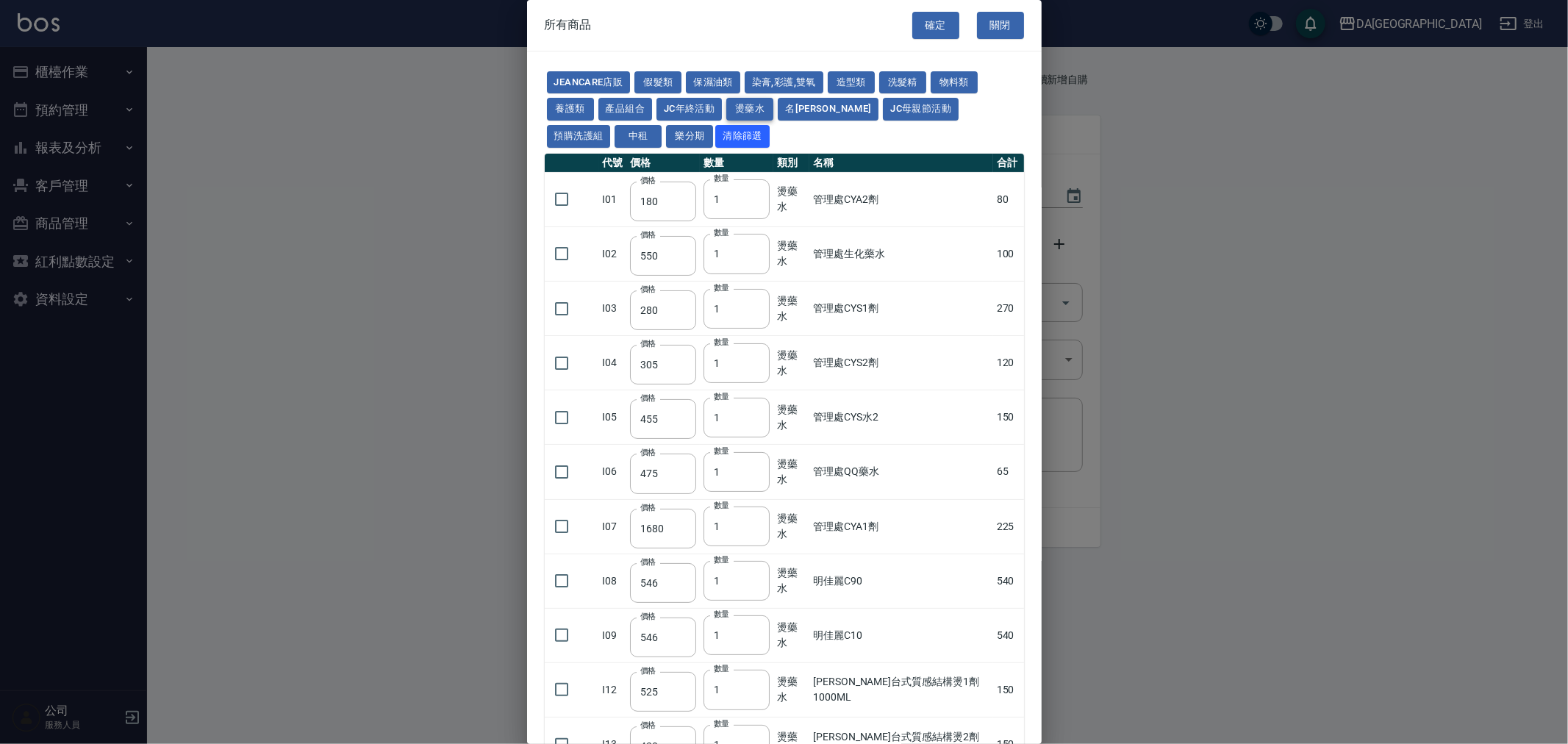
type input "80"
type input "100"
type input "270"
type input "120"
type input "150"
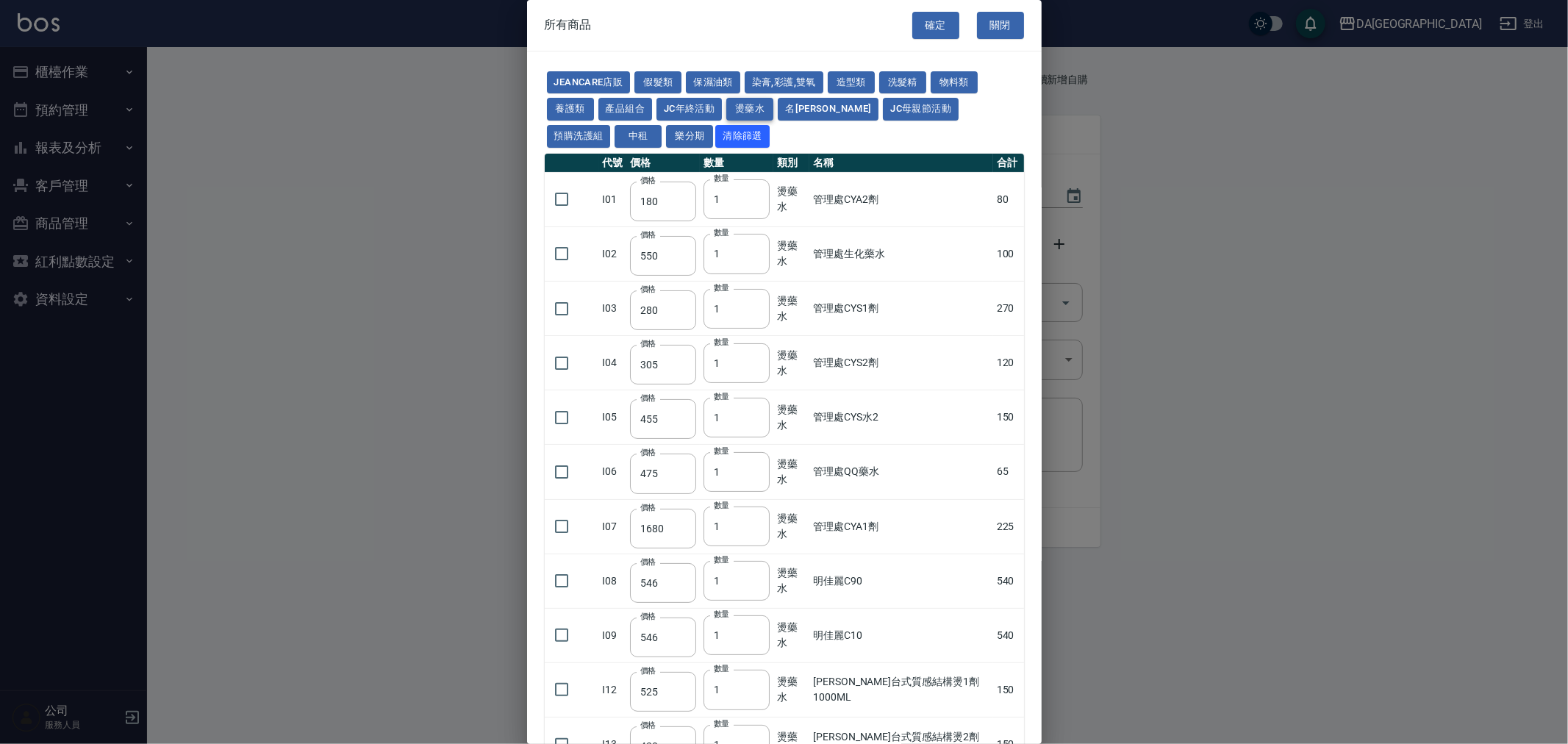
type input "65"
type input "225"
type input "540"
type input "150"
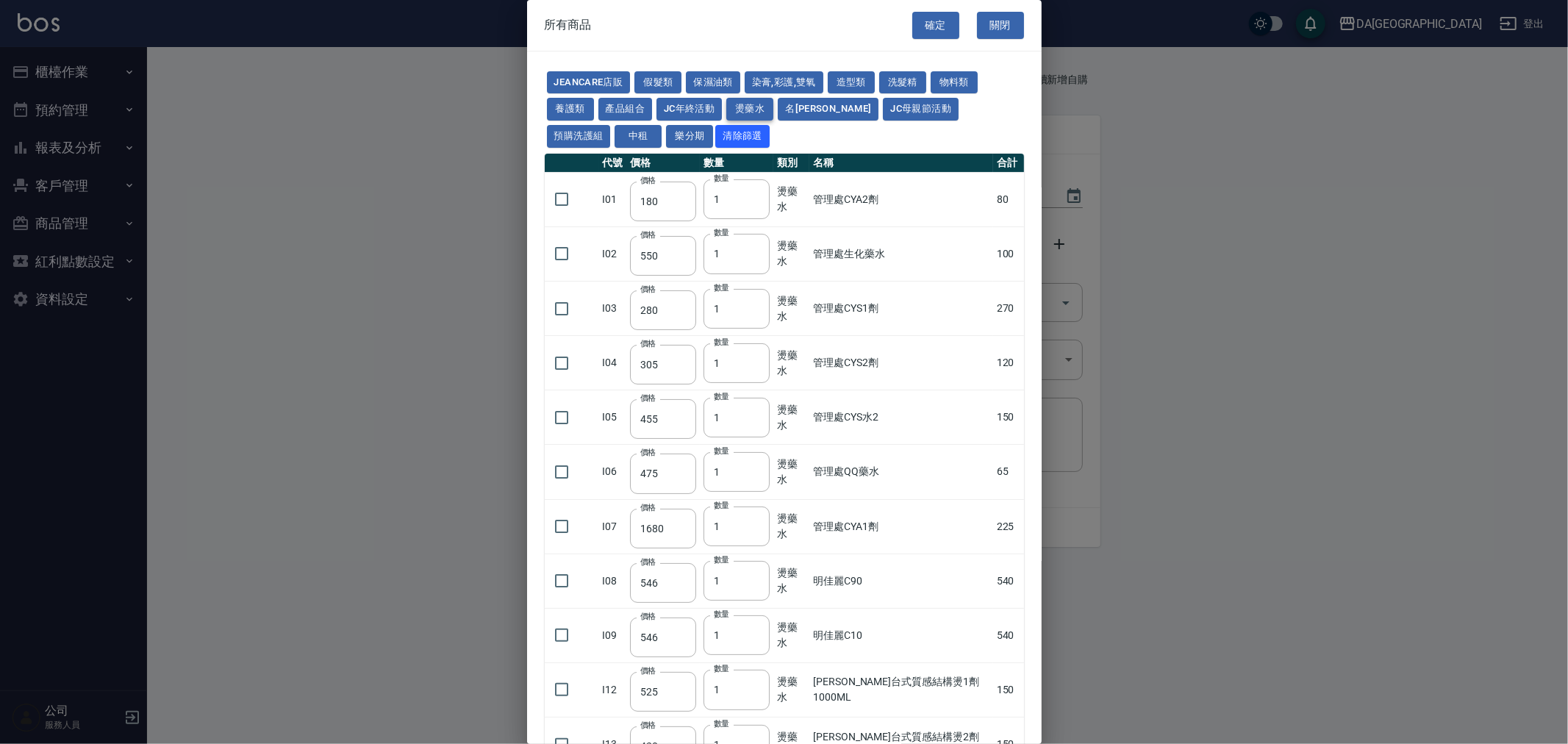
type input "150"
type input "175"
type input "125"
type input "150"
type input "455"
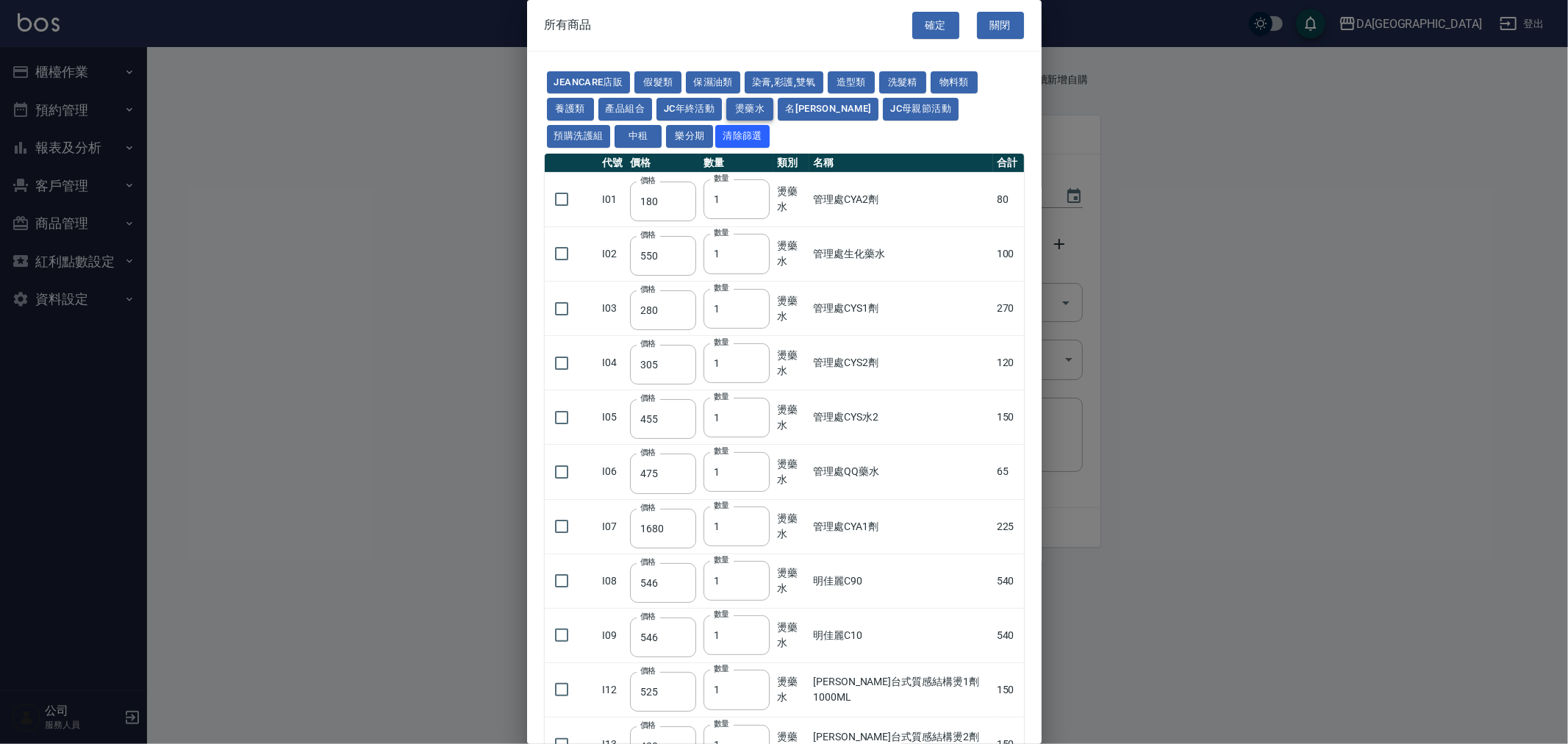
type input "312"
type input "260"
type input "358"
type input "273"
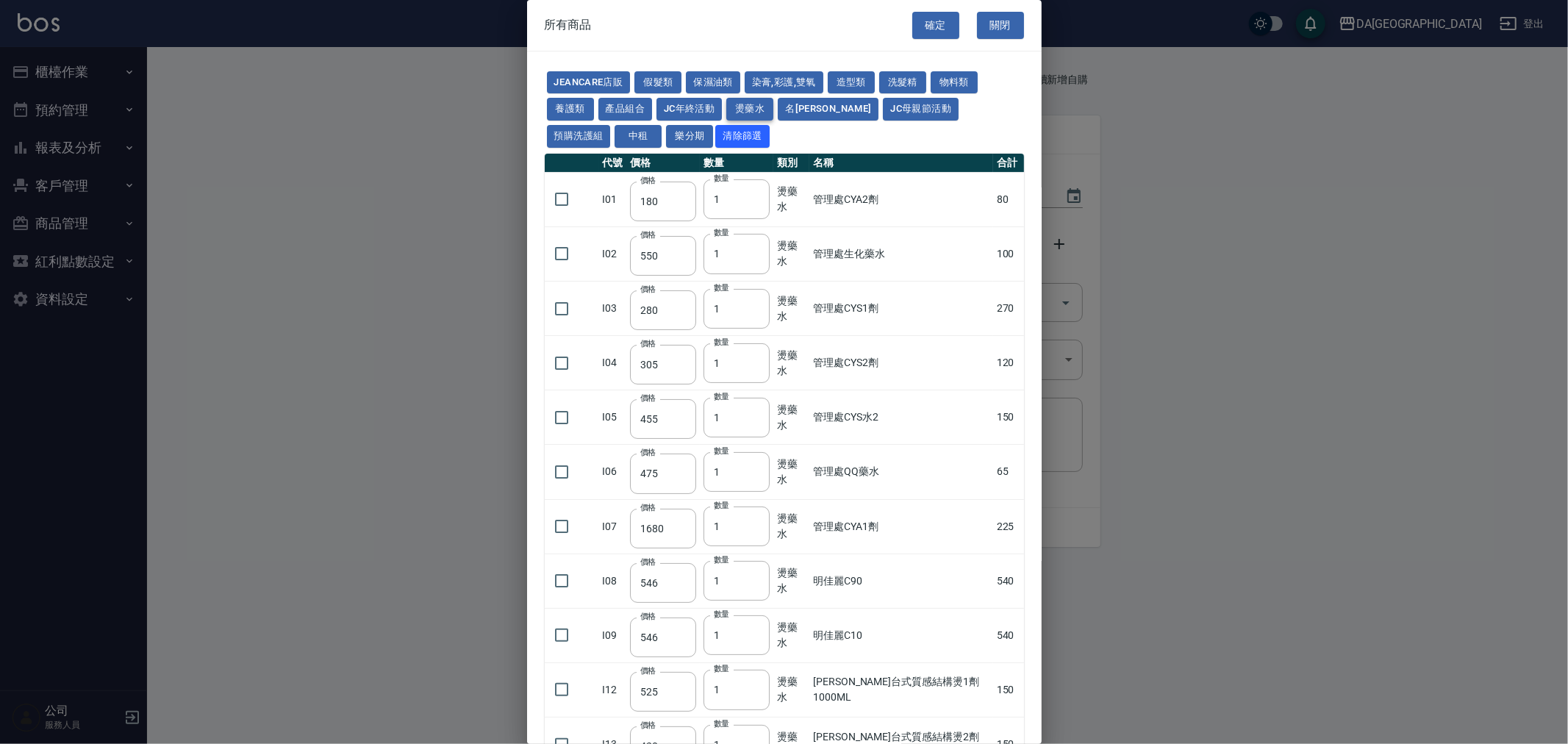
type input "273"
type input "228"
type input "240"
type input "188"
type input "240"
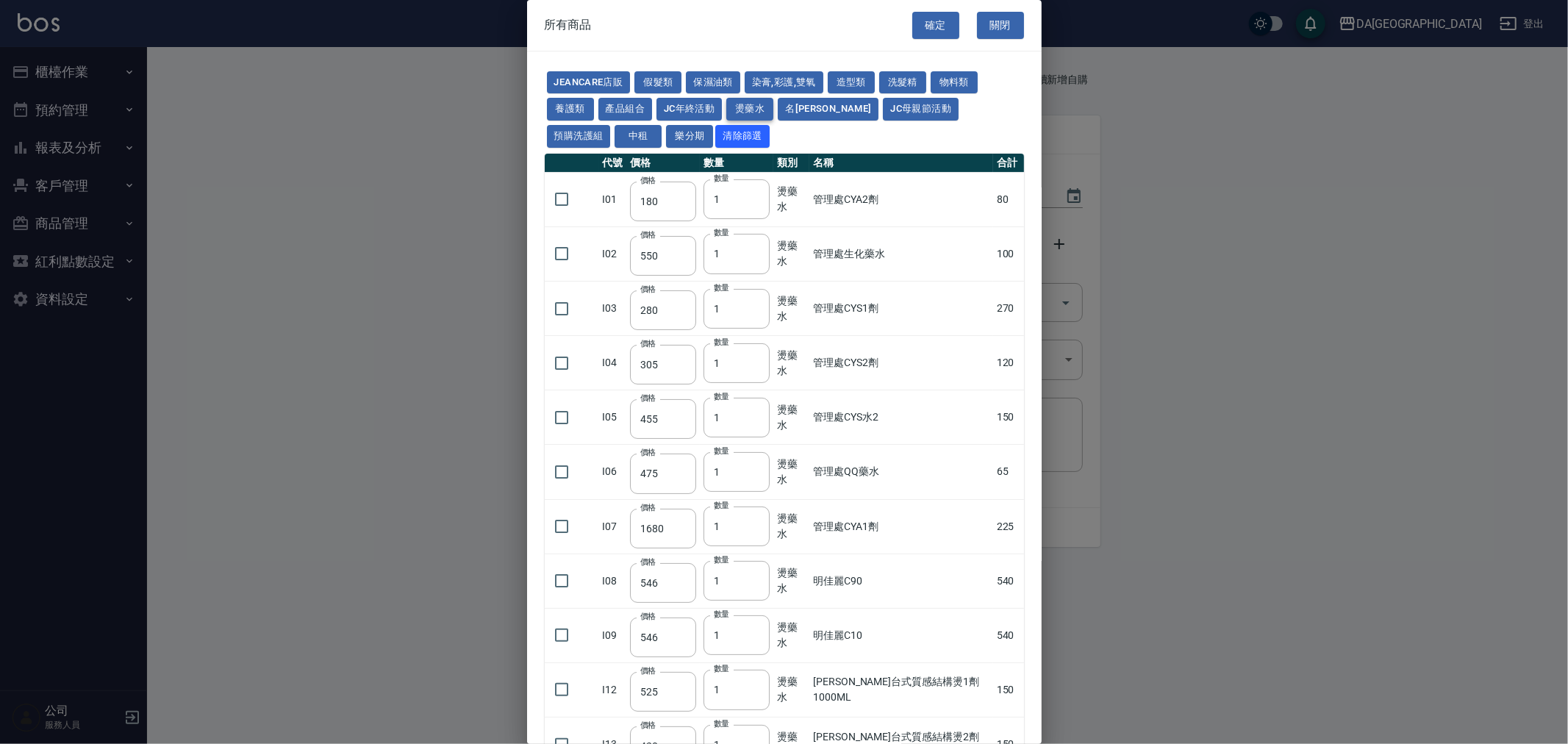
type input "130"
type input "250"
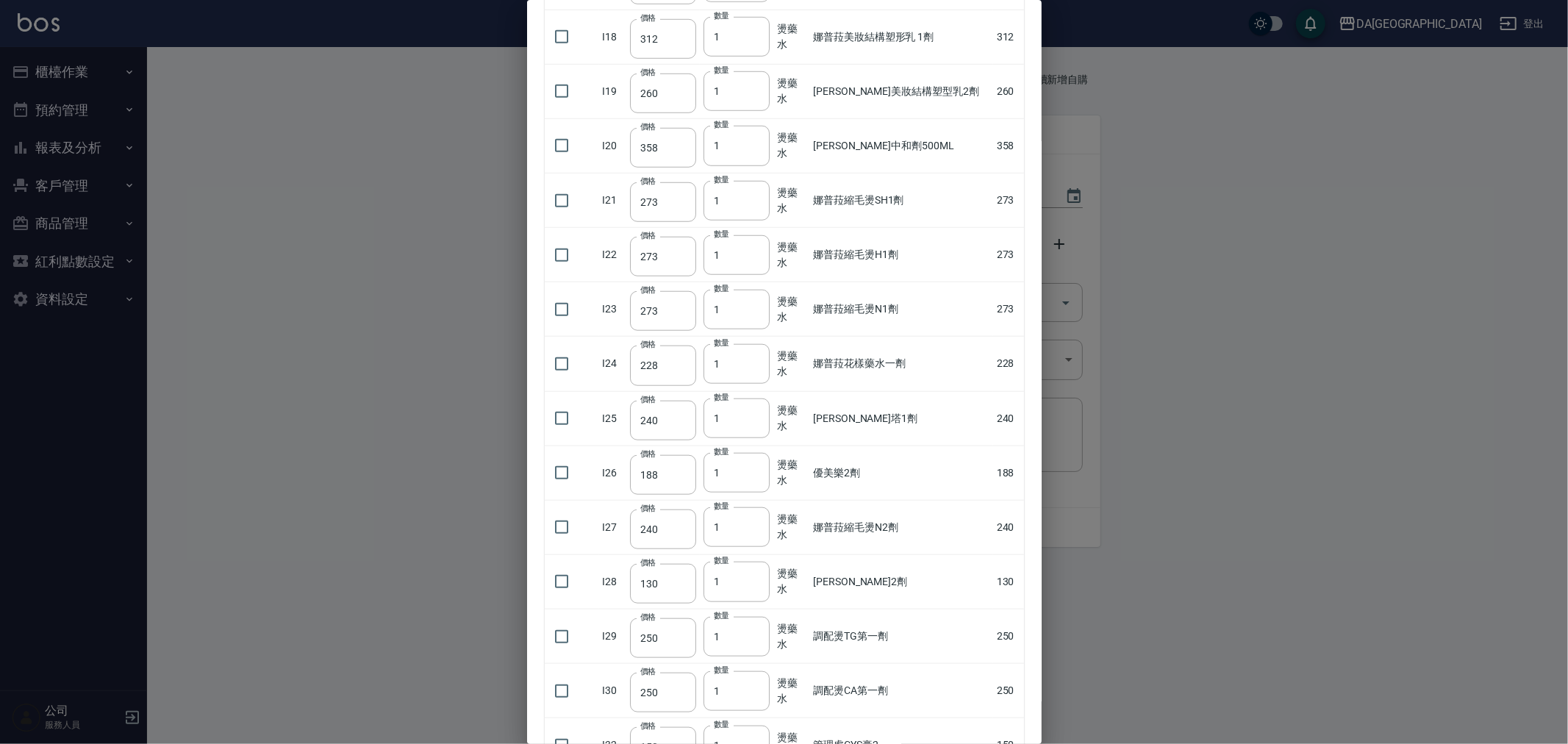
scroll to position [1062, 0]
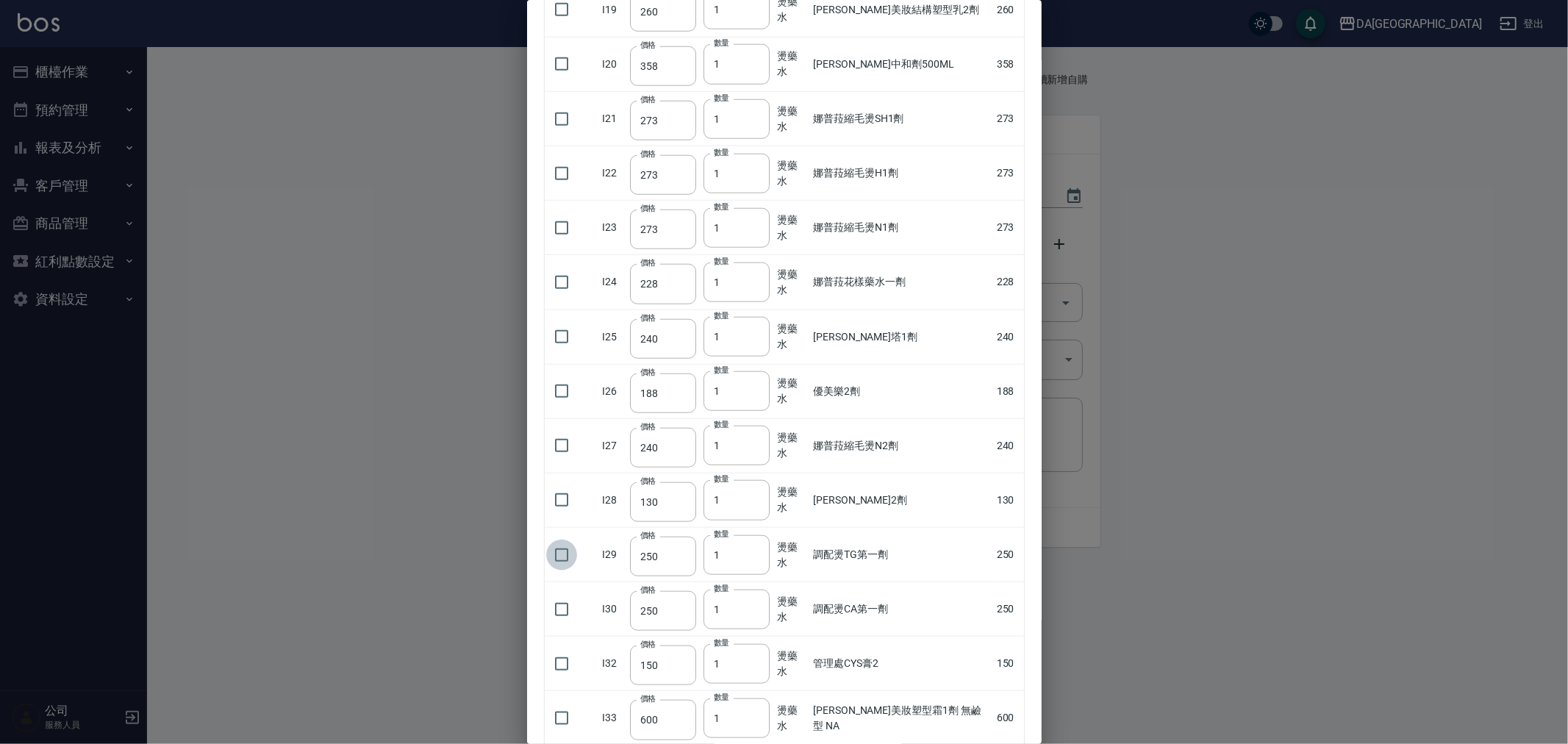
click at [560, 550] on input "checkbox" at bounding box center [562, 555] width 31 height 31
checkbox input "true"
click at [539, 613] on div "JeanCare店販 假髮類 保濕油類 染膏,彩護,雙氧 造型類 洗髮精 物料類 養護類 產品組合 JC年終活動 燙藥水 名麗 JC母親節活動 預購洗護組 中…" at bounding box center [784, 149] width 514 height 2318
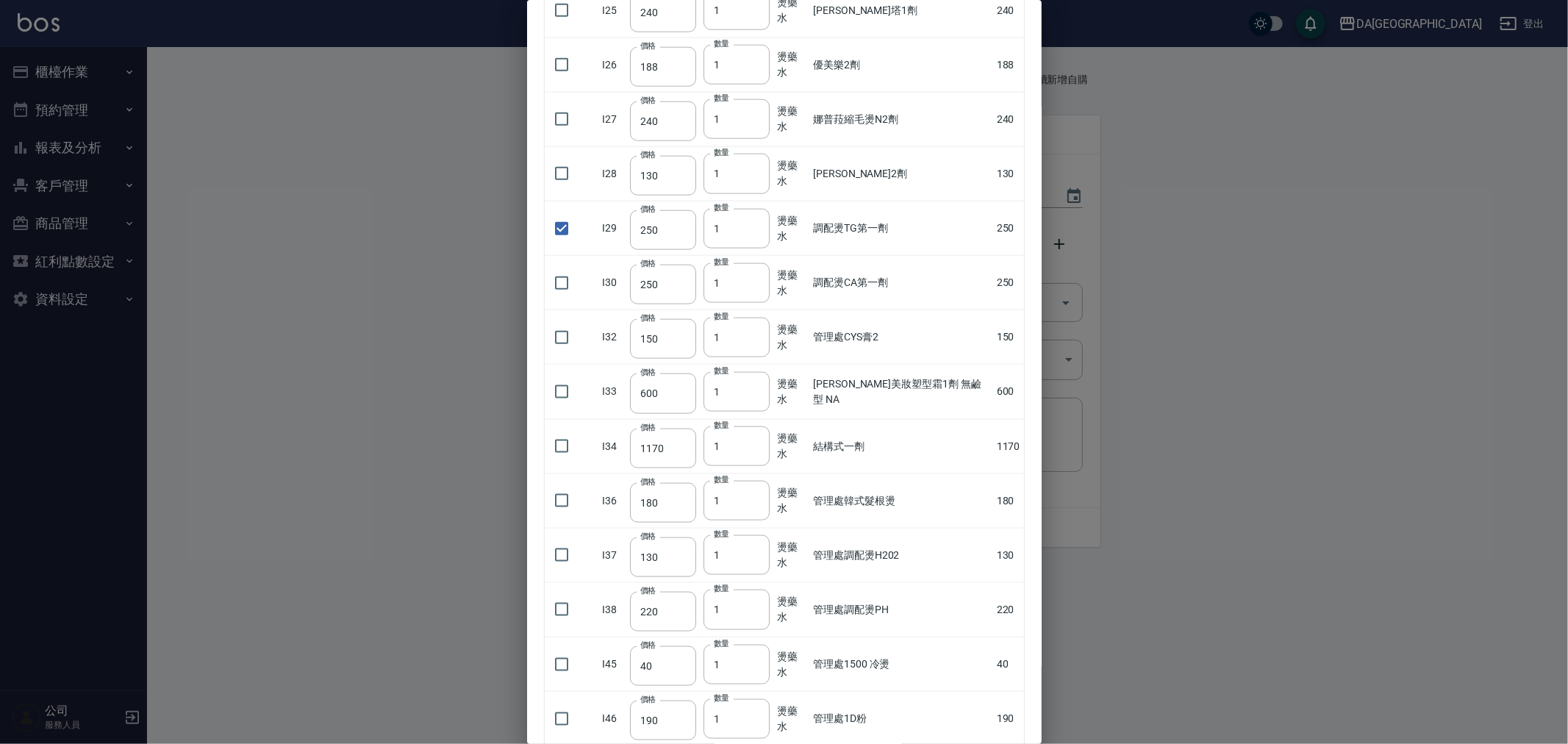
scroll to position [1702, 0]
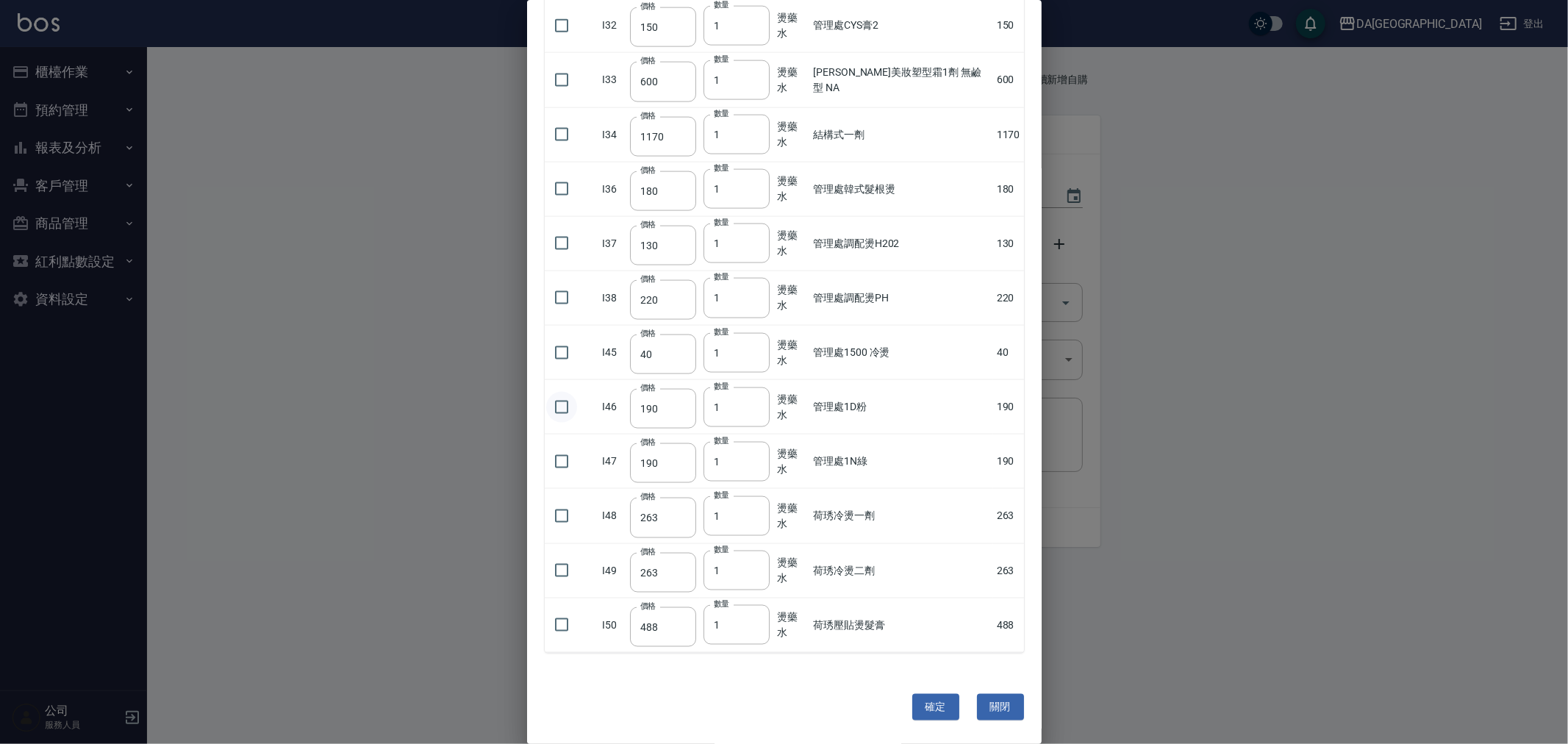
click at [562, 407] on input "checkbox" at bounding box center [562, 407] width 31 height 31
checkbox input "true"
click at [758, 402] on input "2" at bounding box center [737, 407] width 66 height 39
type input "3"
click at [758, 402] on input "3" at bounding box center [737, 407] width 66 height 39
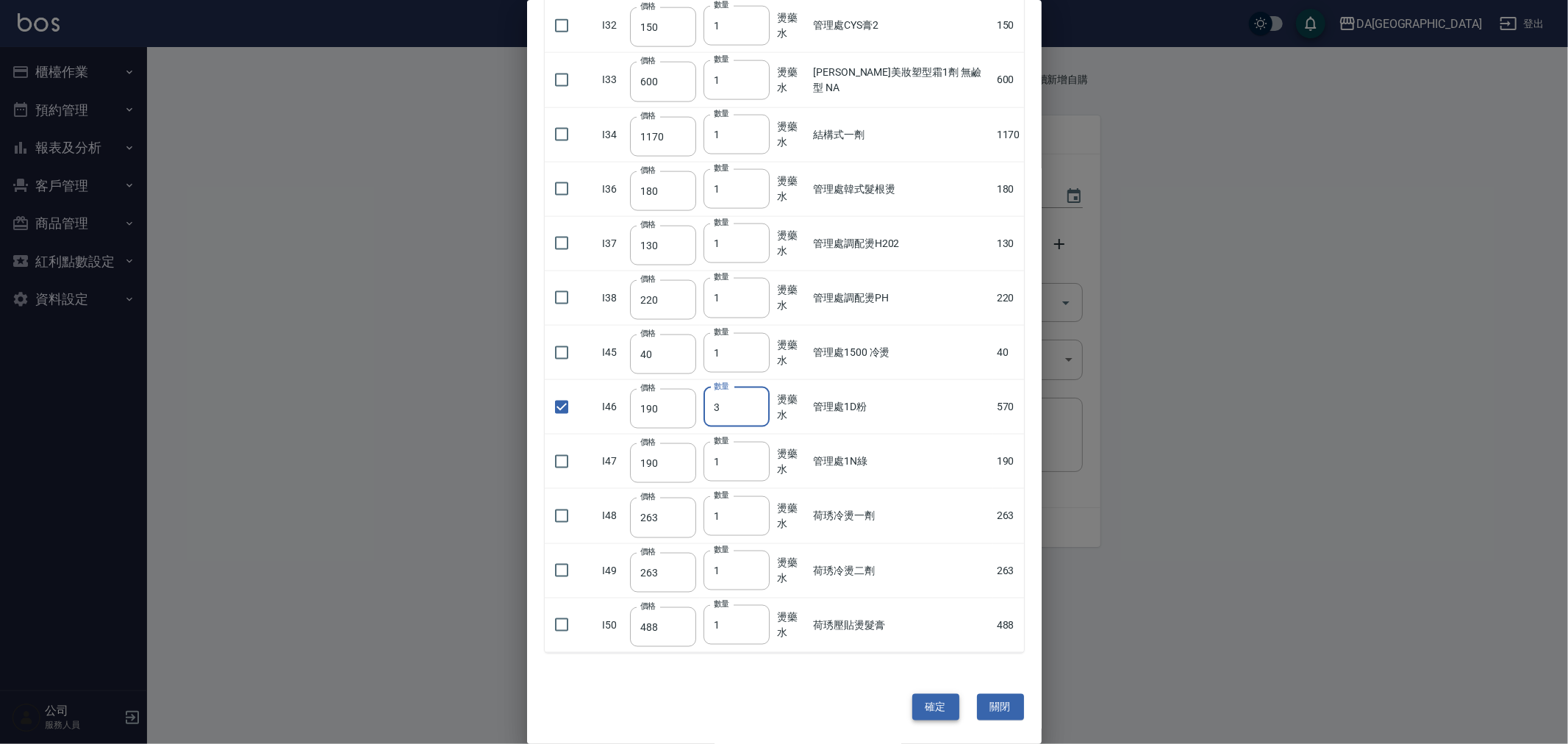
click at [928, 705] on button "確定" at bounding box center [935, 707] width 47 height 27
type input "[PERSON_NAME]染膏"
type input "90"
type input "19"
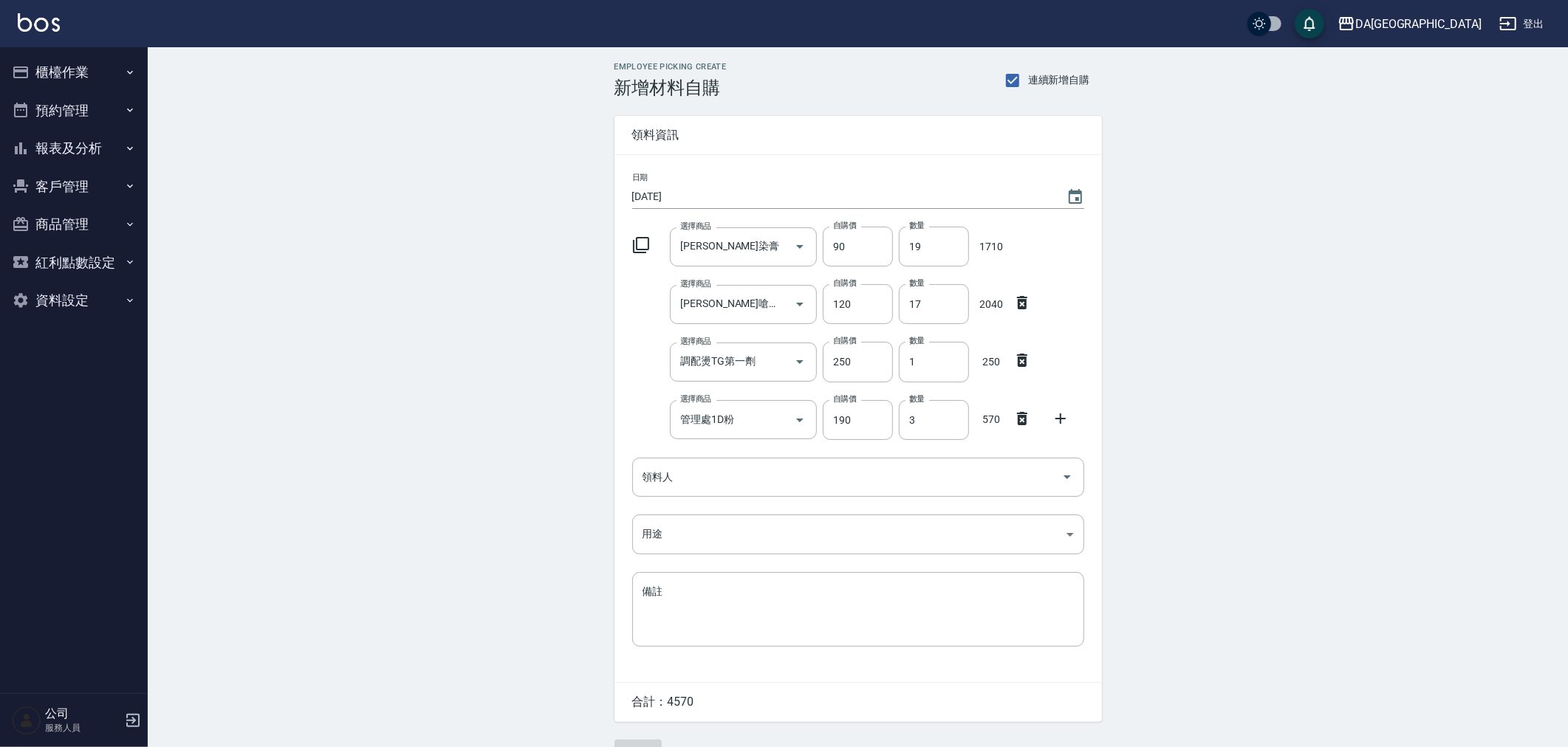
click at [645, 253] on icon at bounding box center [641, 245] width 18 height 18
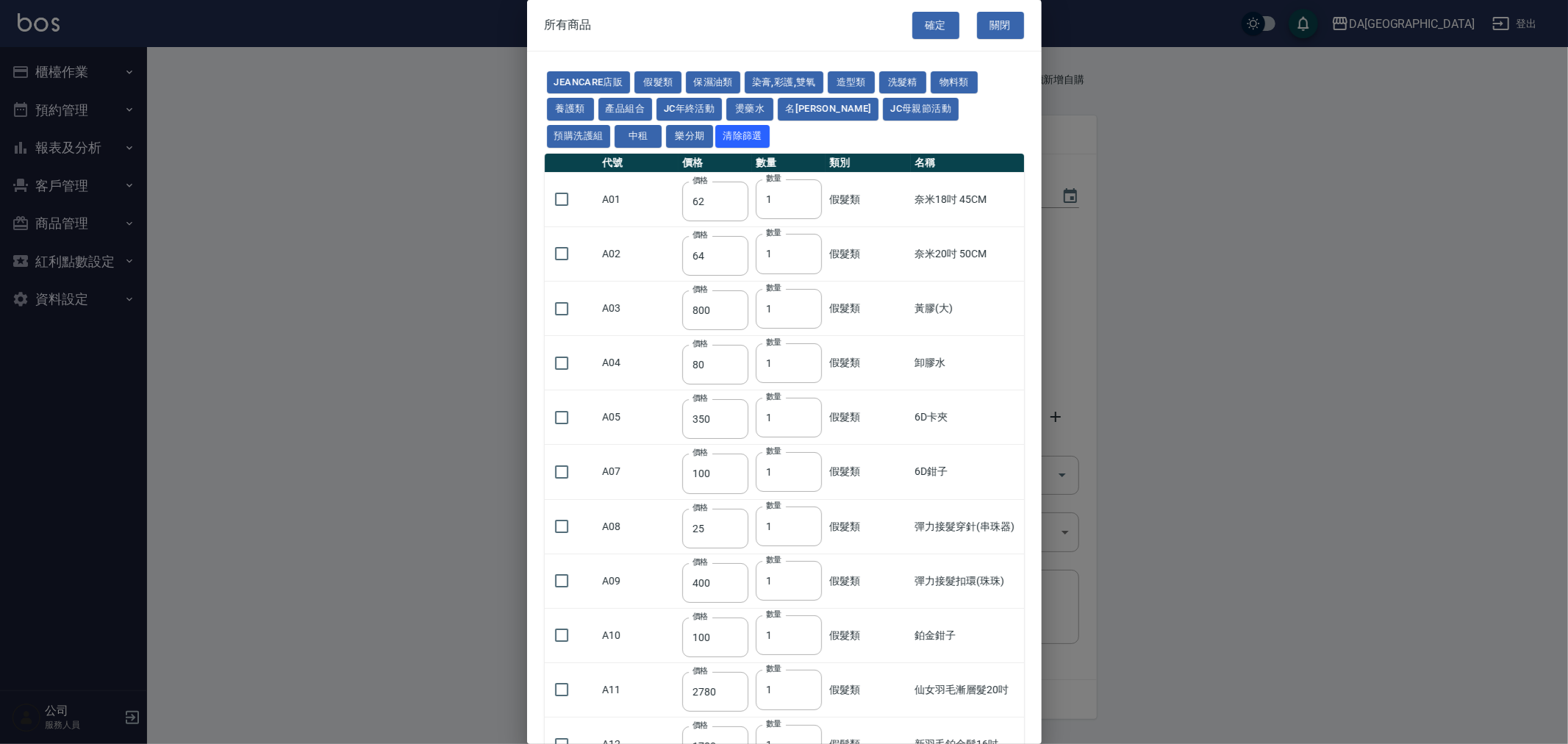
click at [739, 95] on div "JeanCare店販 假髮類 保濕油類 染膏,彩護,雙氧 造型類 洗髮精 物料類 養護類 產品組合 JC年終活動 燙藥水 名麗 JC母親節活動 預購洗護組 中…" at bounding box center [784, 109] width 479 height 81
click at [738, 104] on button "燙藥水" at bounding box center [749, 109] width 47 height 22
type input "80"
type input "100"
type input "270"
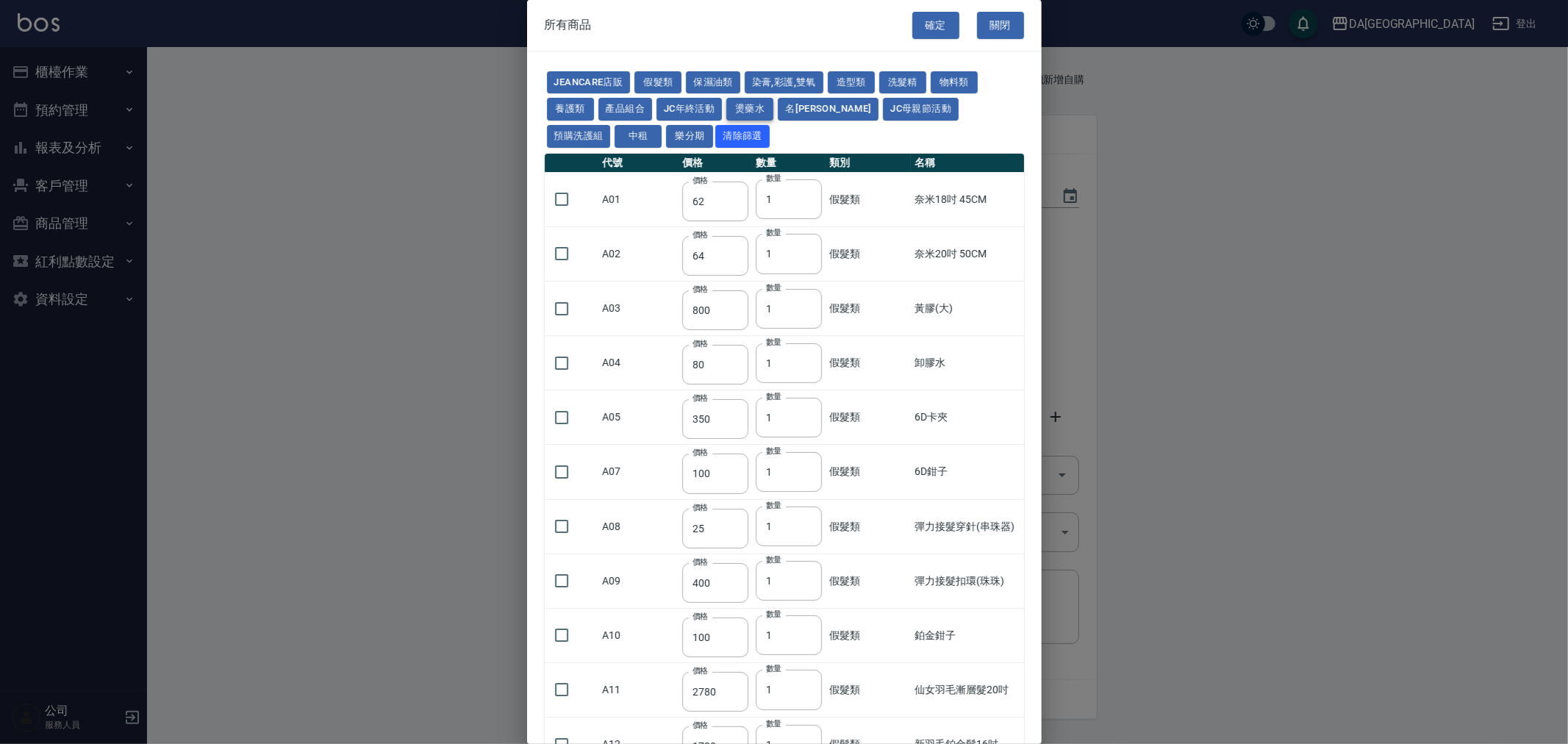
type input "120"
type input "150"
type input "65"
type input "225"
type input "540"
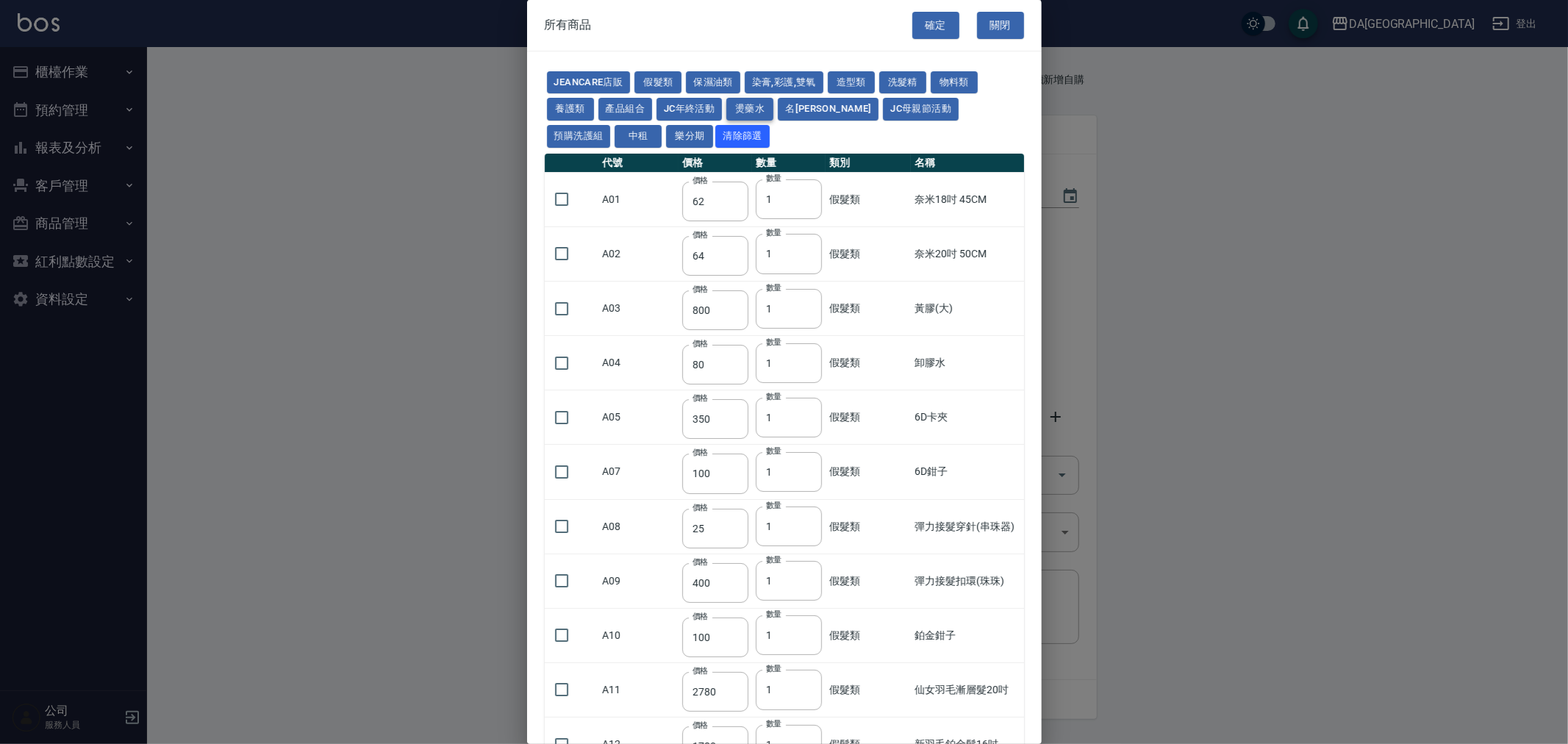
type input "540"
type input "150"
type input "175"
type input "125"
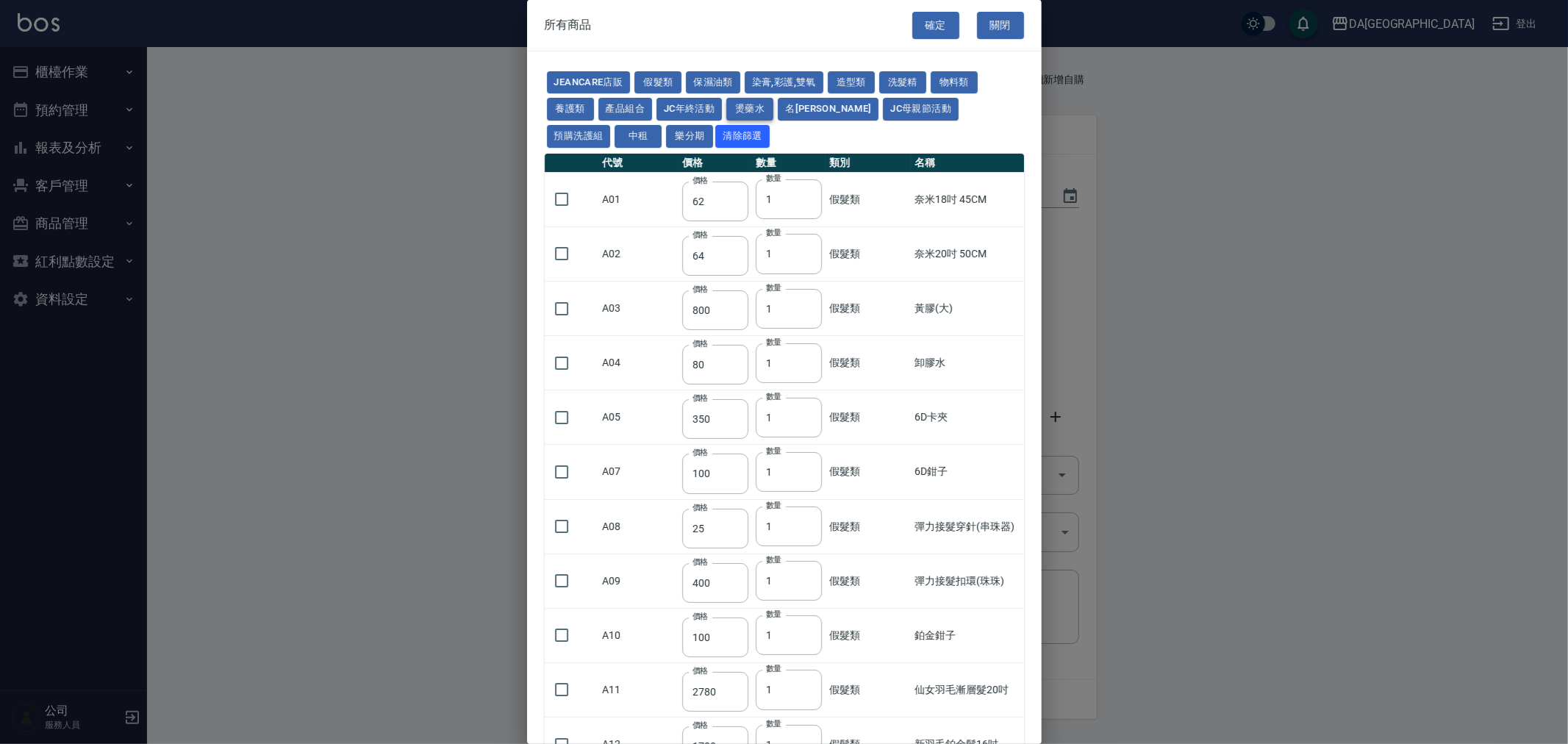
type input "150"
type input "455"
type input "312"
type input "260"
type input "358"
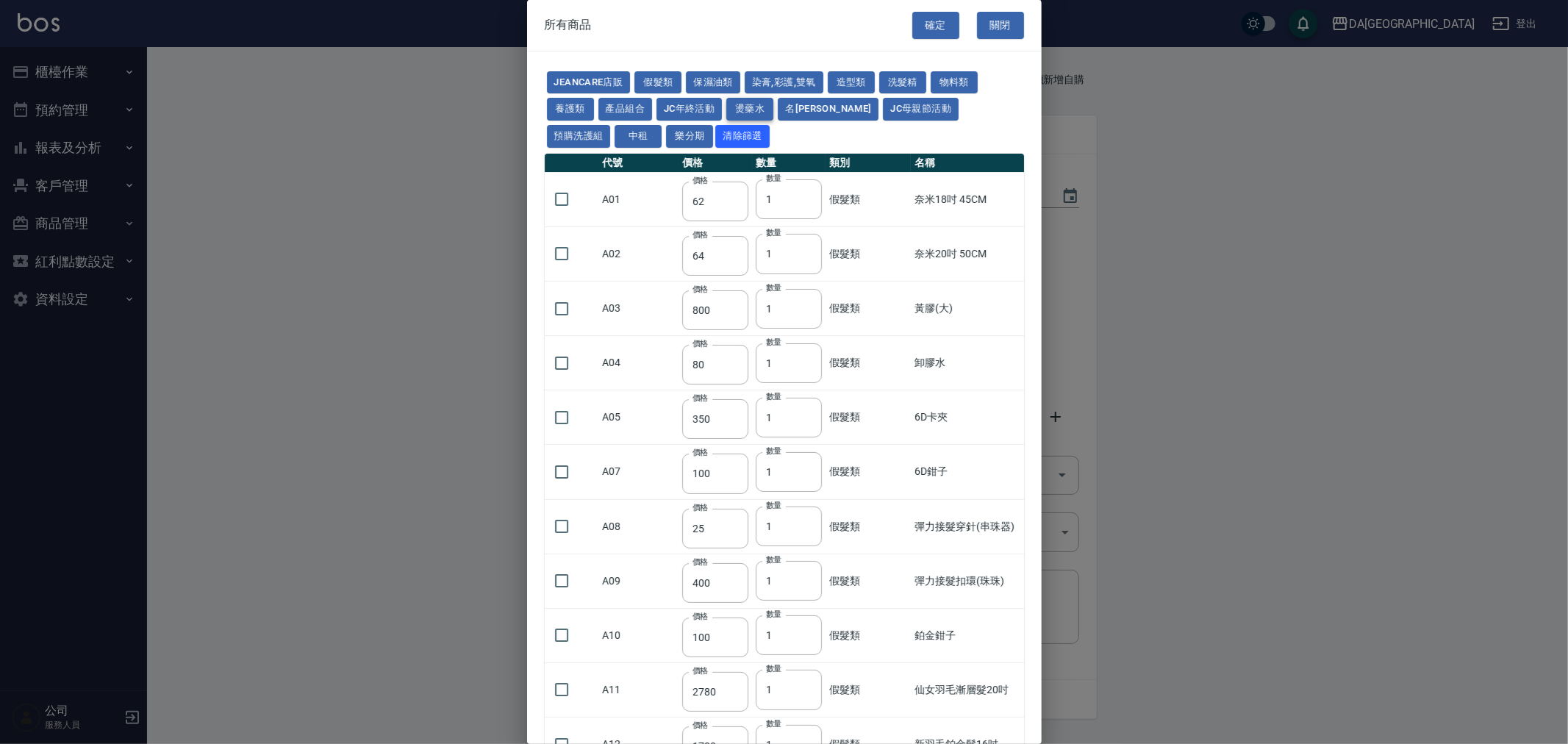
type input "273"
type input "228"
type input "240"
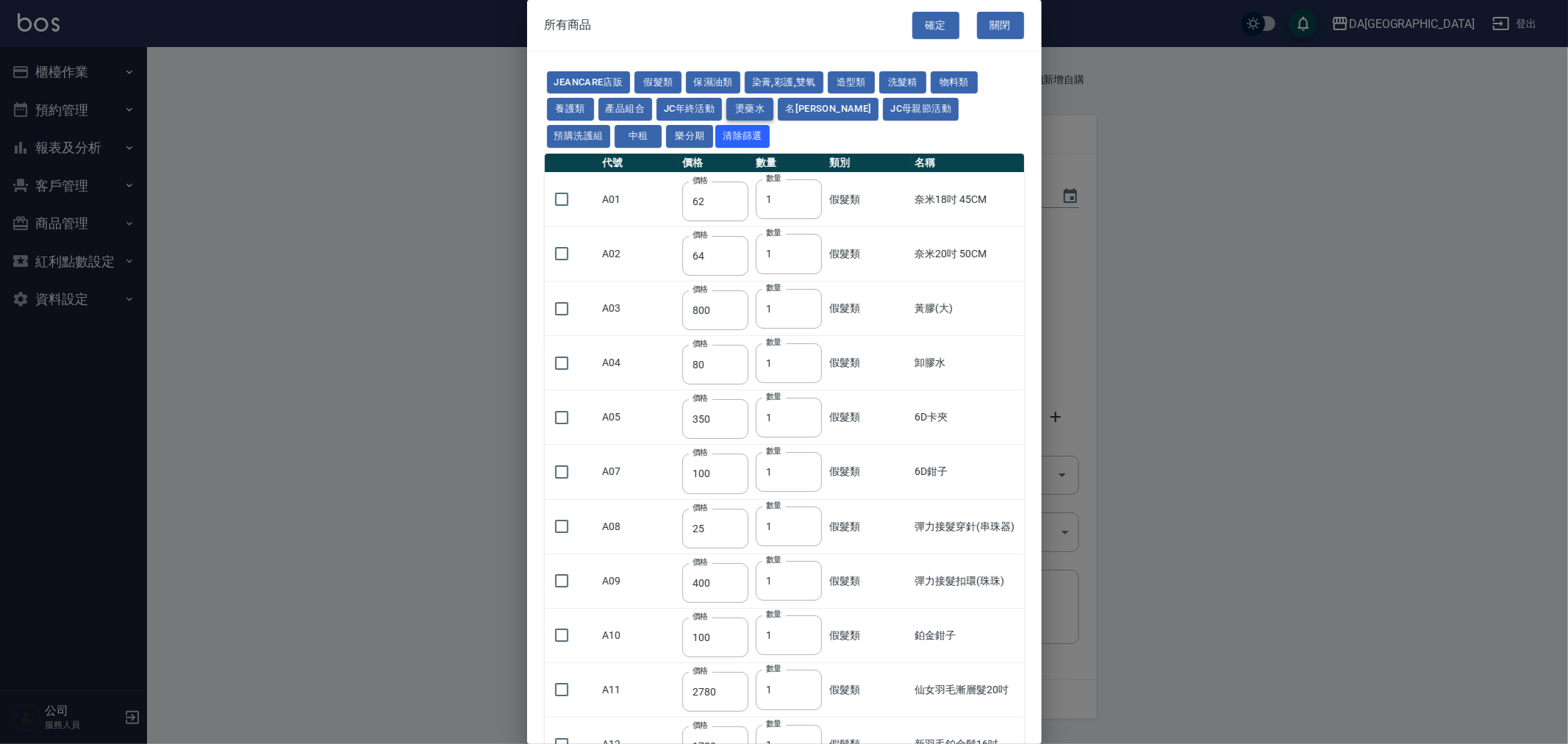
type input "188"
type input "240"
type input "130"
type input "250"
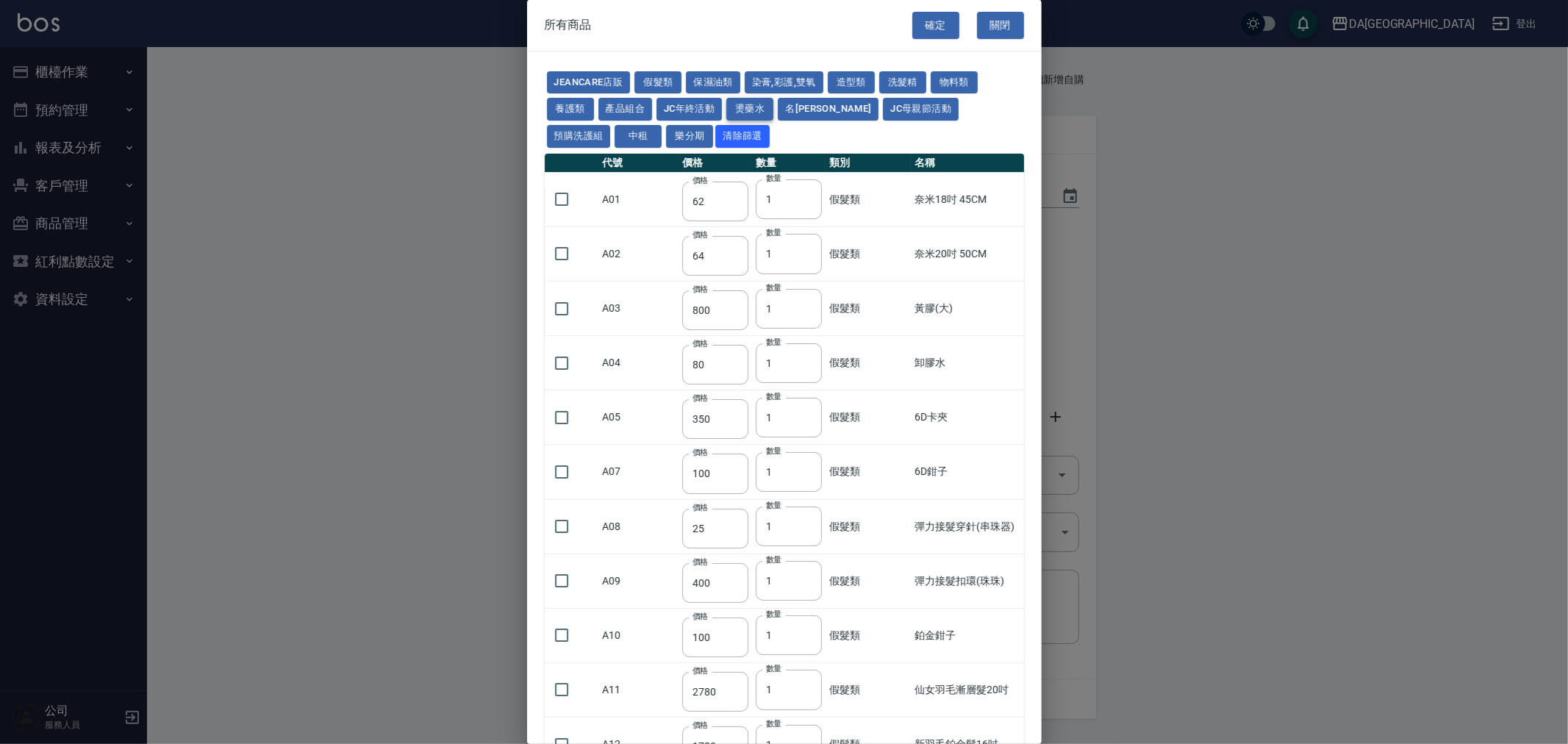
type input "150"
type input "600"
type input "1170"
type input "180"
type input "130"
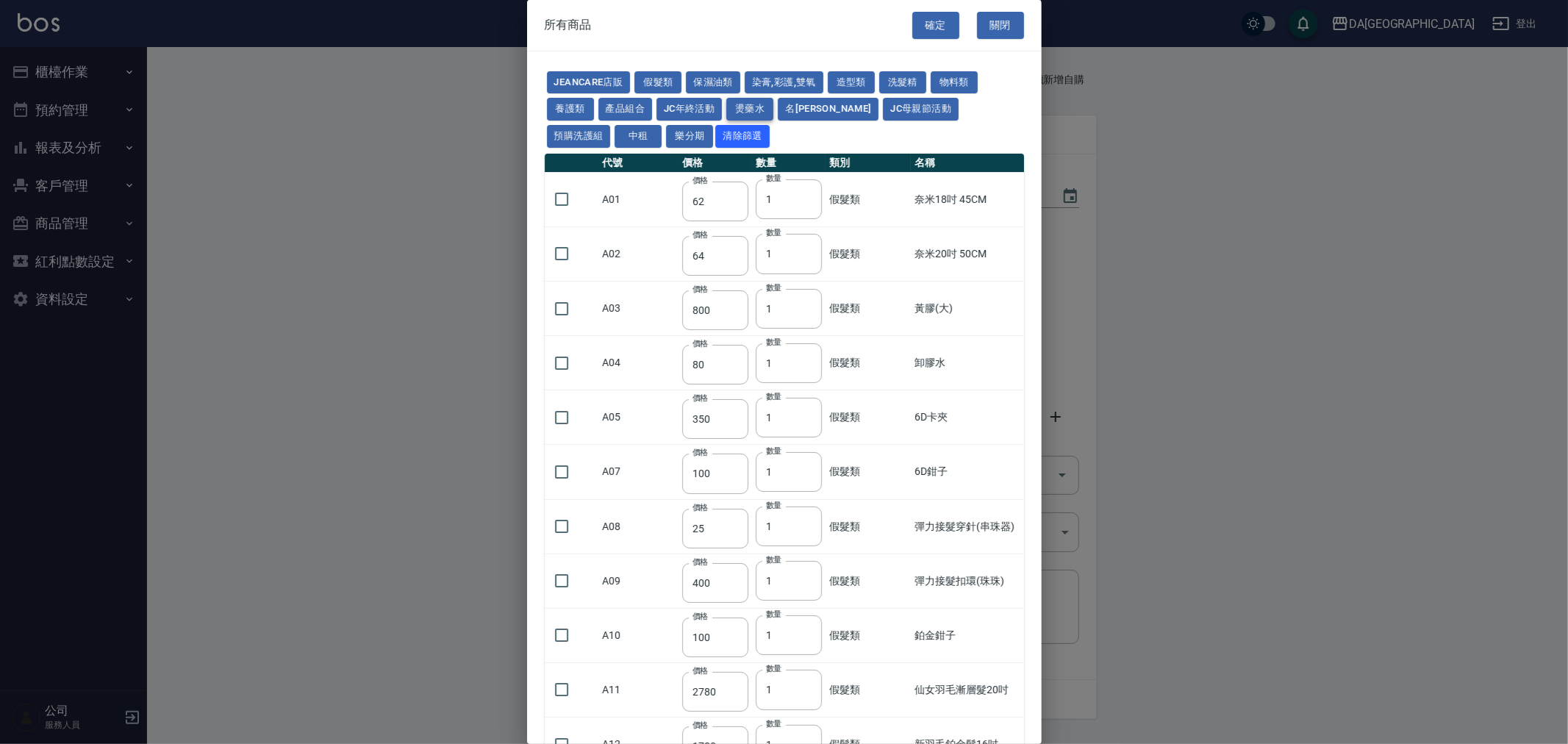
type input "220"
type input "40"
type input "190"
type input "263"
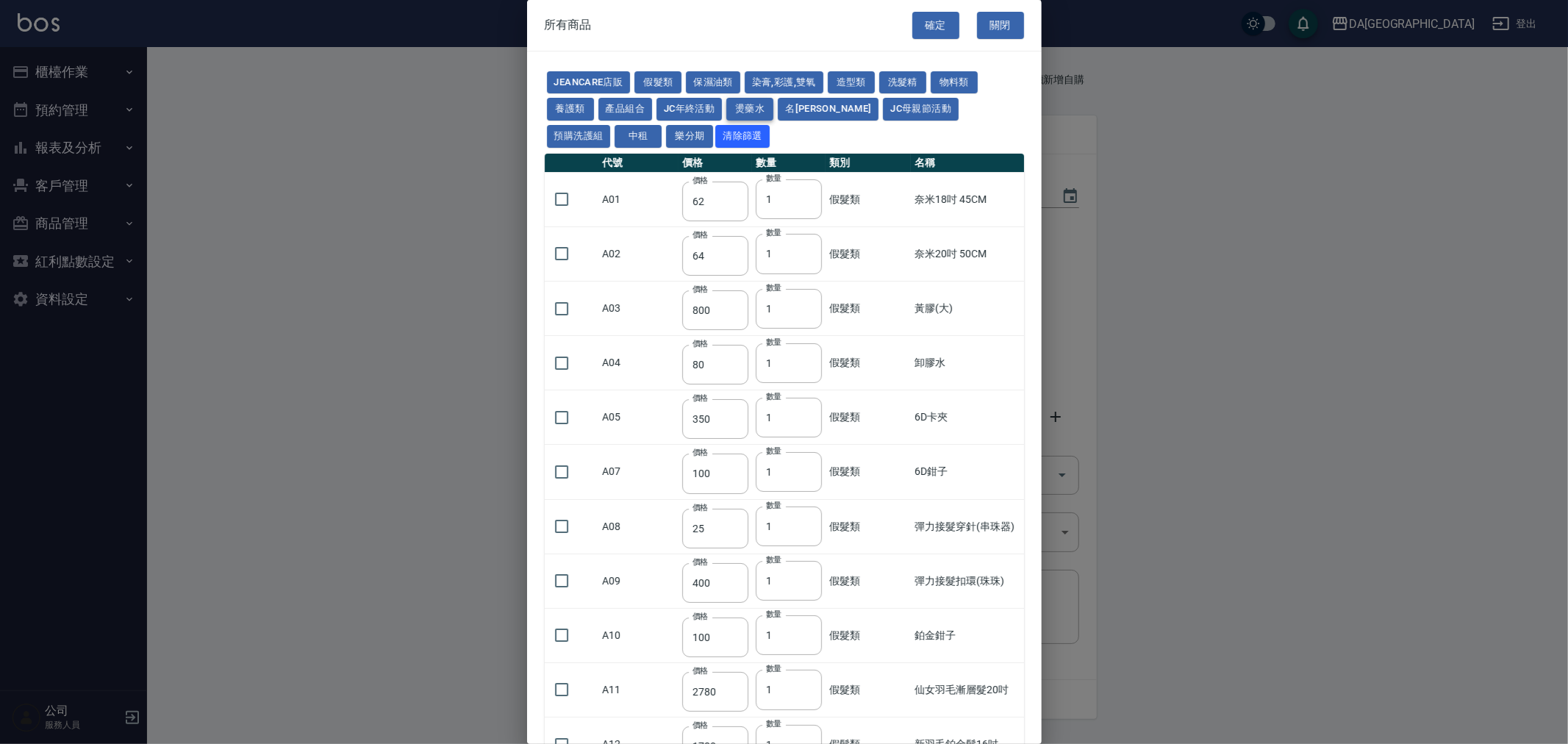
type input "263"
type input "488"
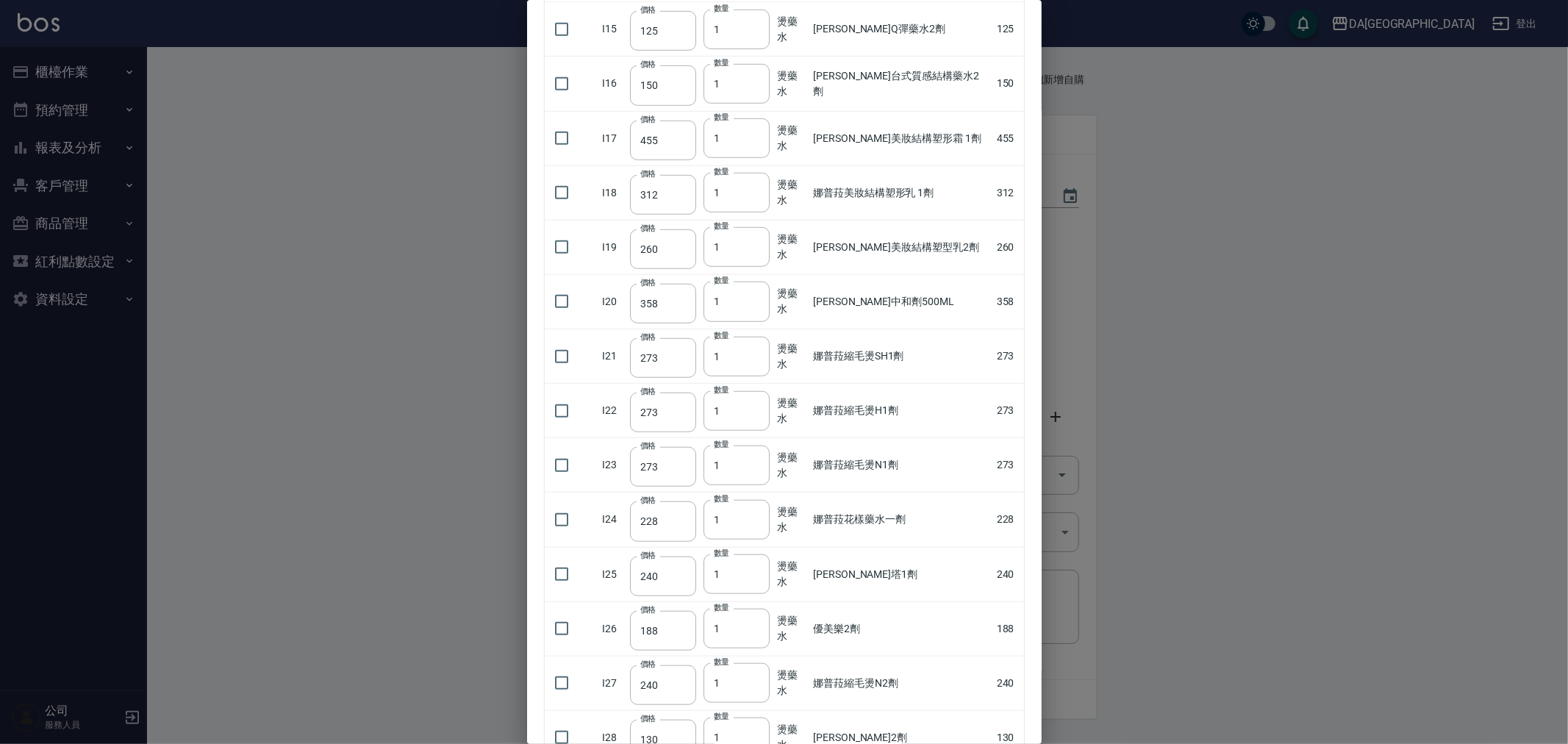
scroll to position [898, 0]
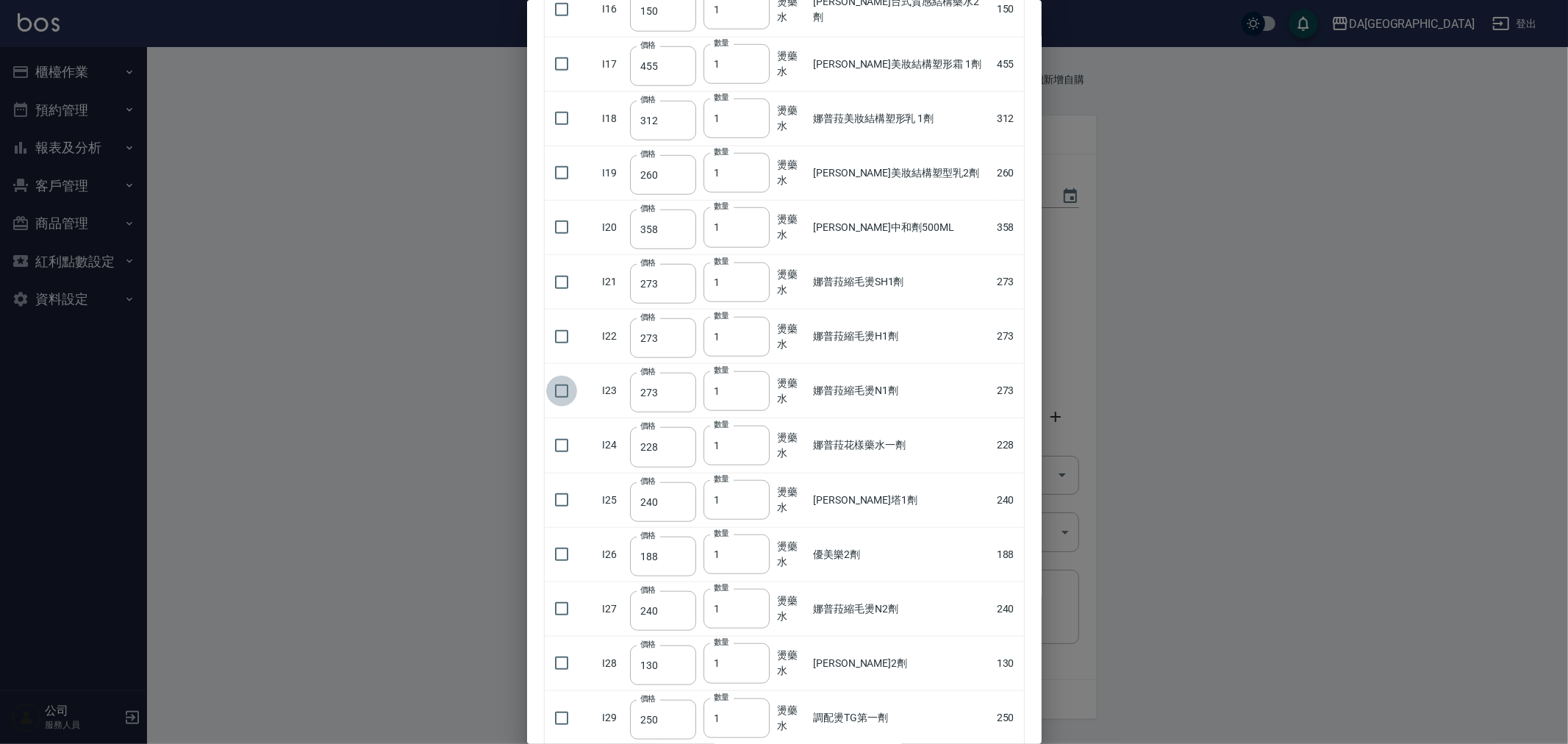
click at [558, 392] on input "checkbox" at bounding box center [562, 391] width 31 height 31
checkbox input "true"
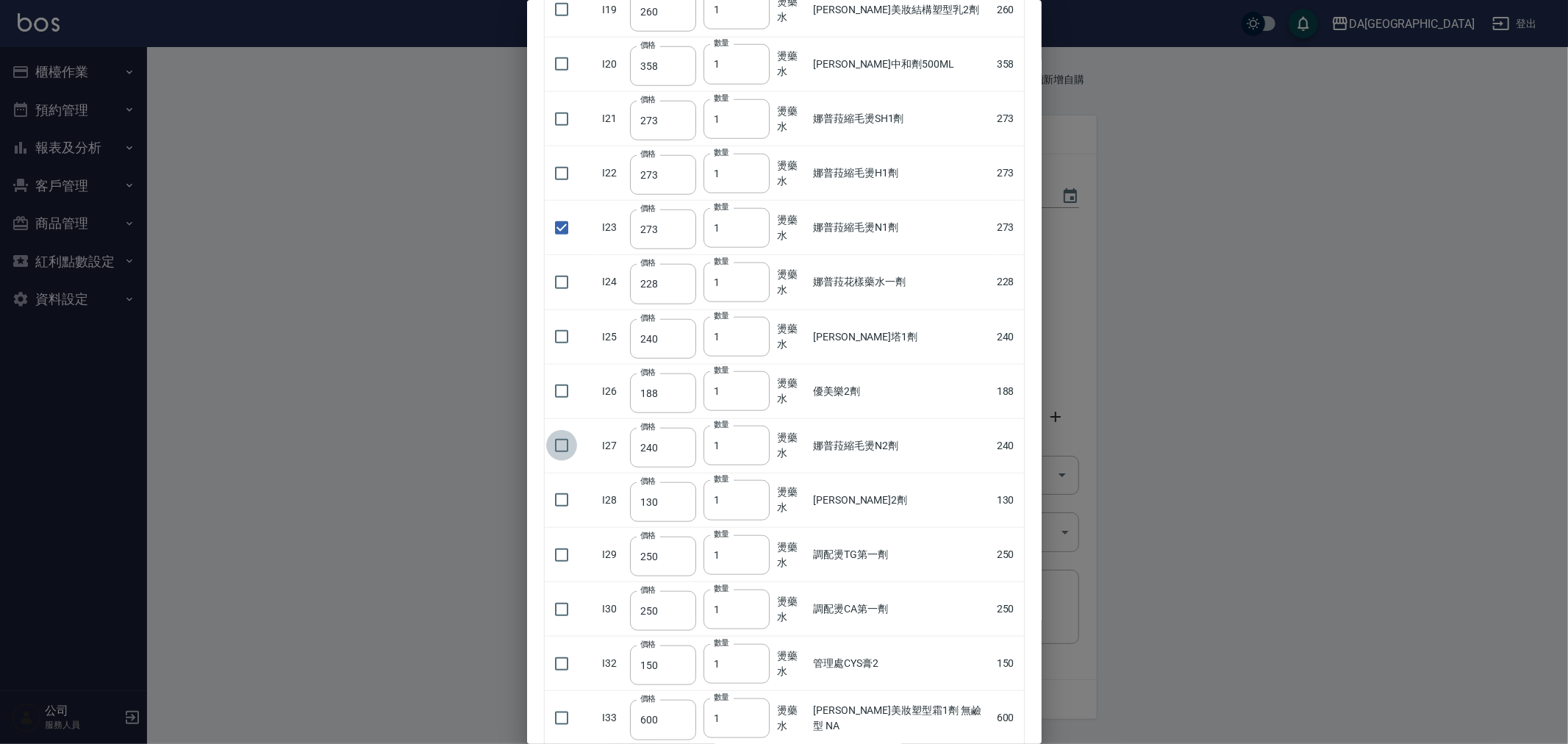
click at [563, 442] on input "checkbox" at bounding box center [562, 445] width 31 height 31
checkbox input "true"
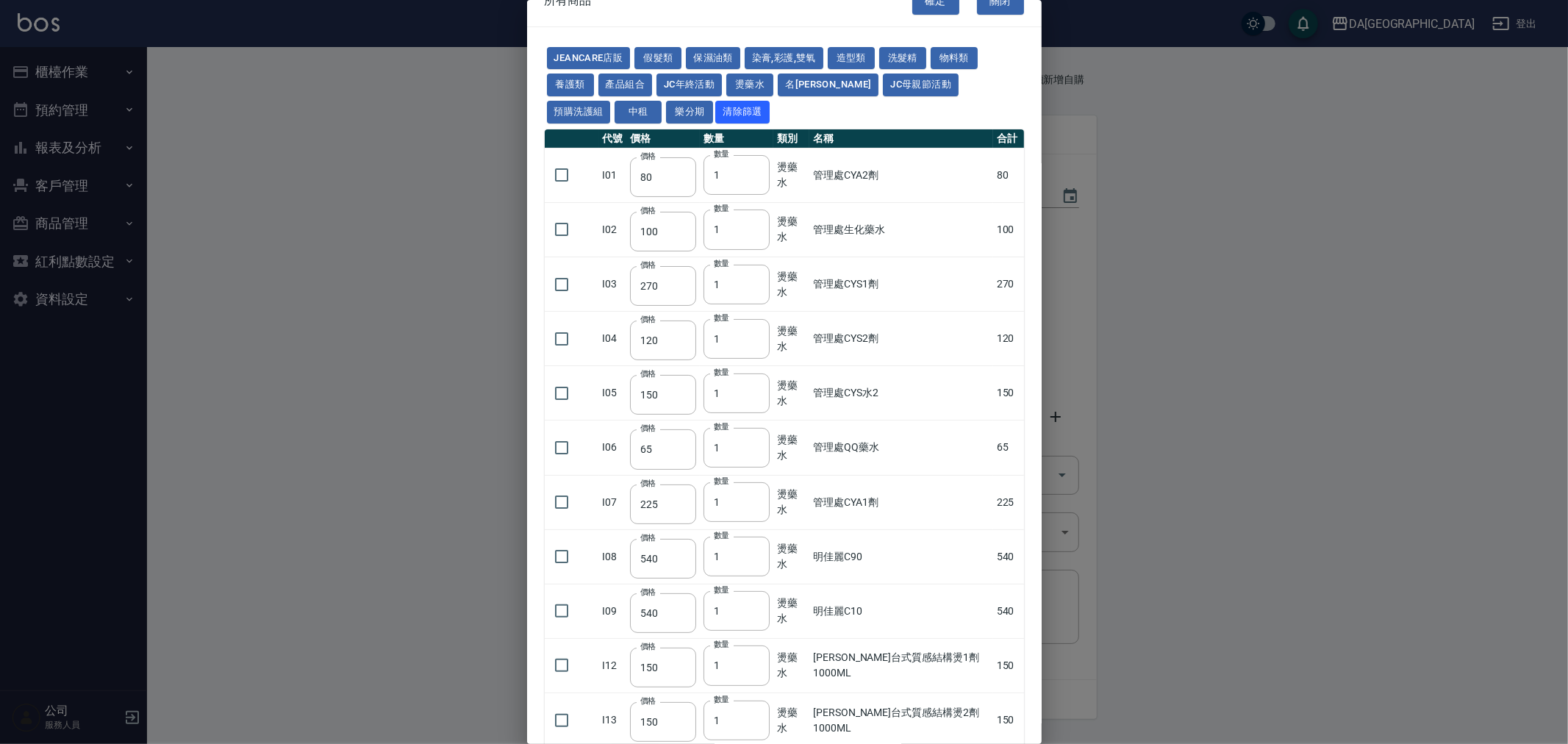
scroll to position [0, 0]
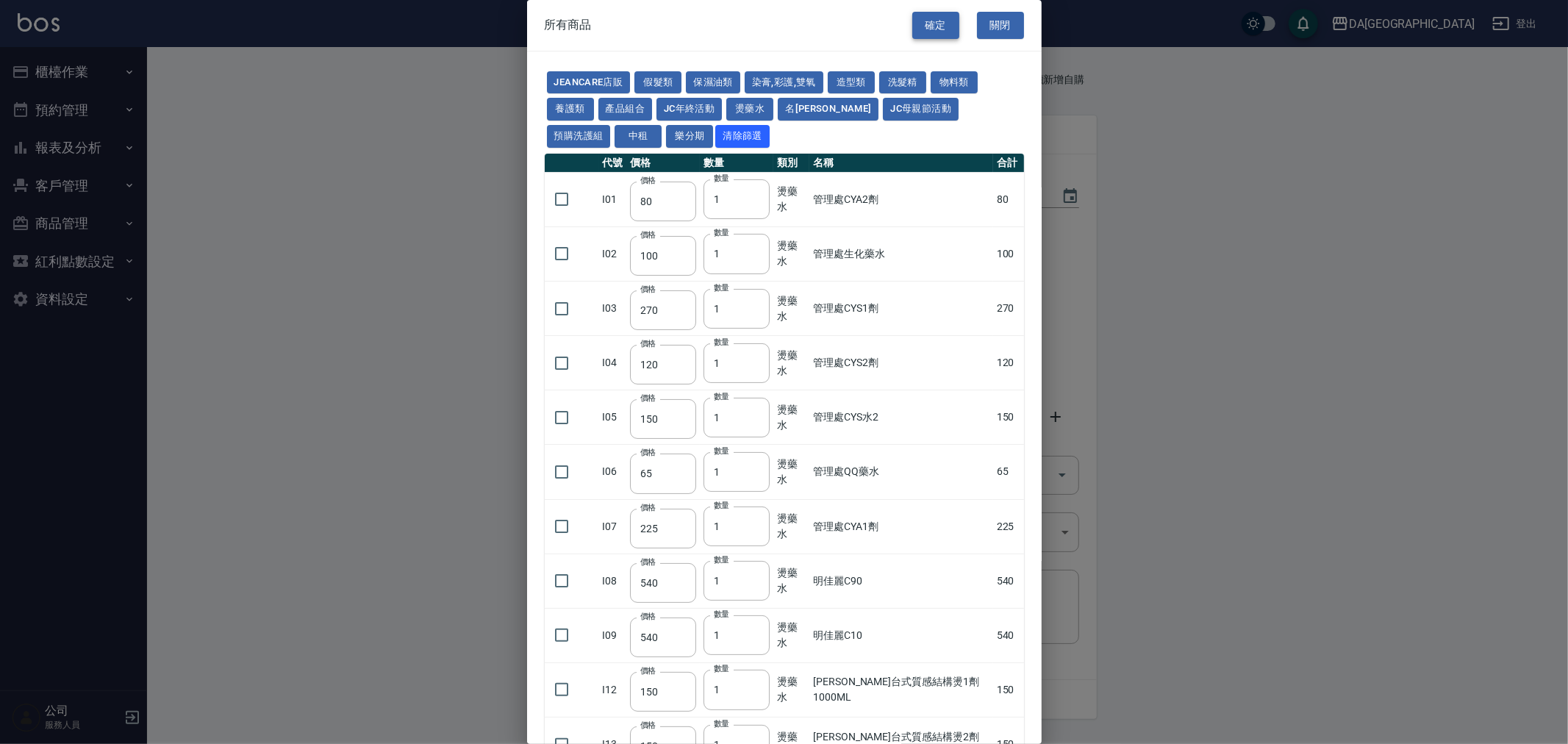
click at [920, 17] on button "確定" at bounding box center [935, 25] width 47 height 27
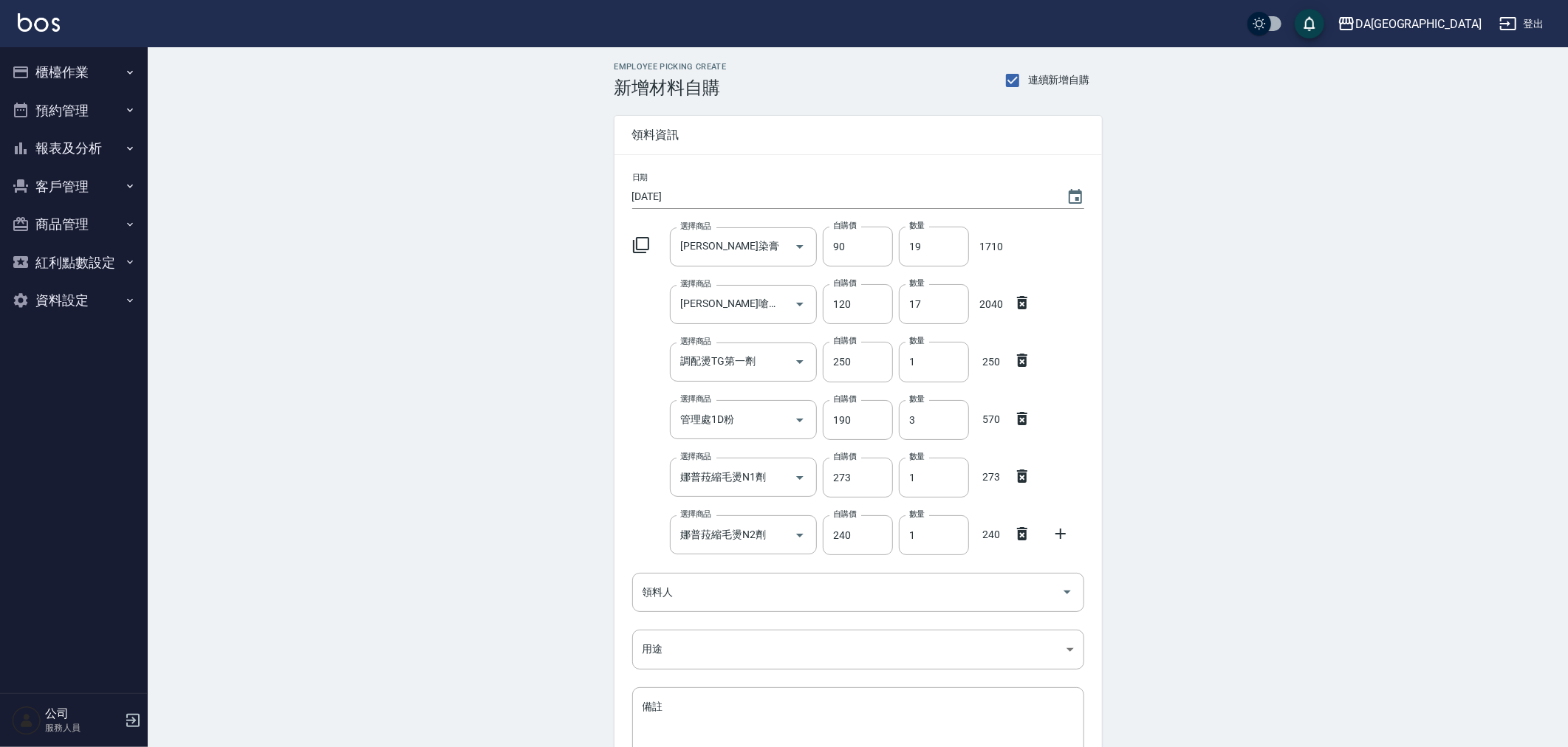
click at [672, 569] on div "日期 2025/08/24 選擇商品 里歐染膏 選擇商品 自購價 90 自購價 數量 19 數量 1710 選擇商品 里歐嗆色染膏 選擇商品 自購價 120 …" at bounding box center [857, 476] width 488 height 642
click at [705, 606] on div "領料人" at bounding box center [857, 592] width 452 height 39
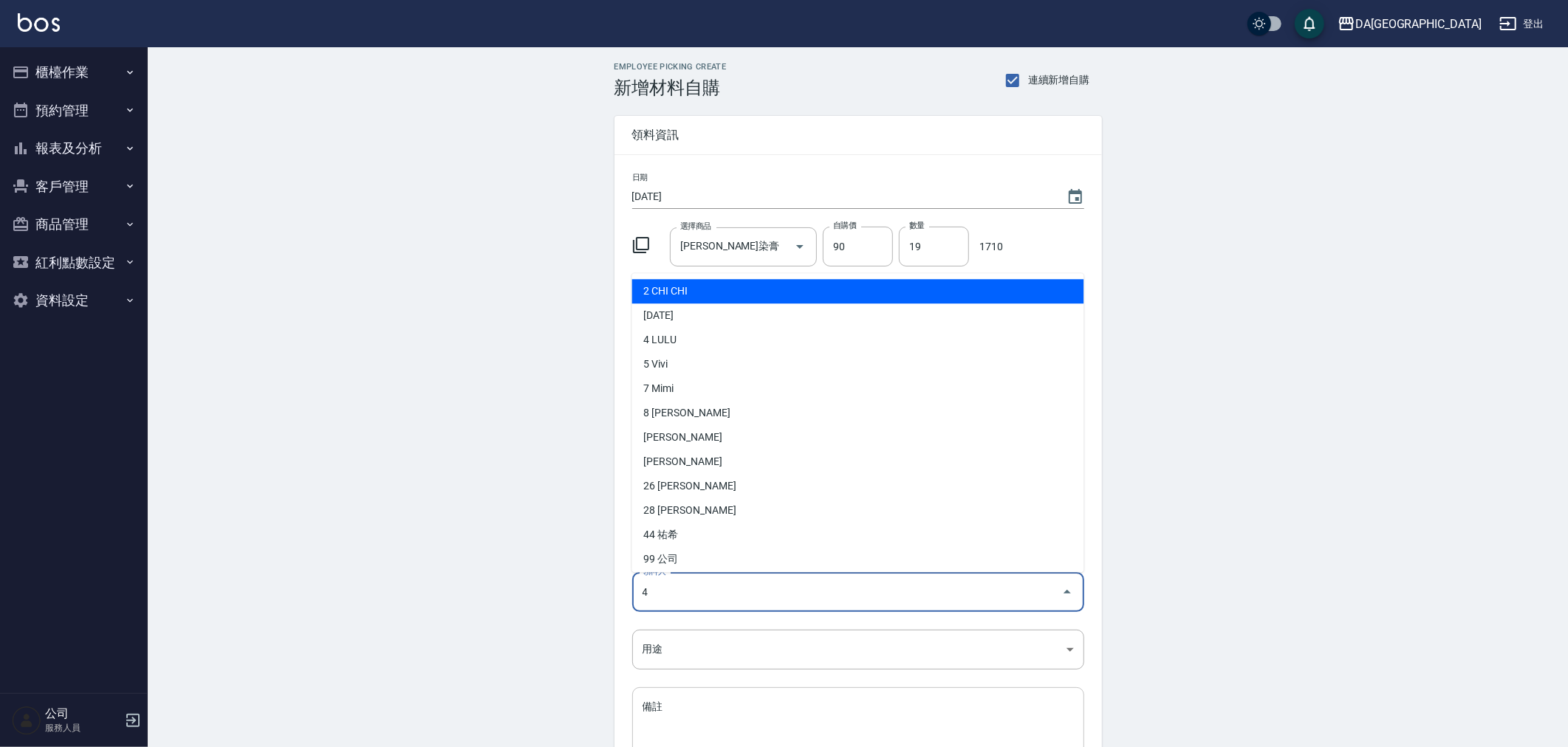
type input "4 LULU"
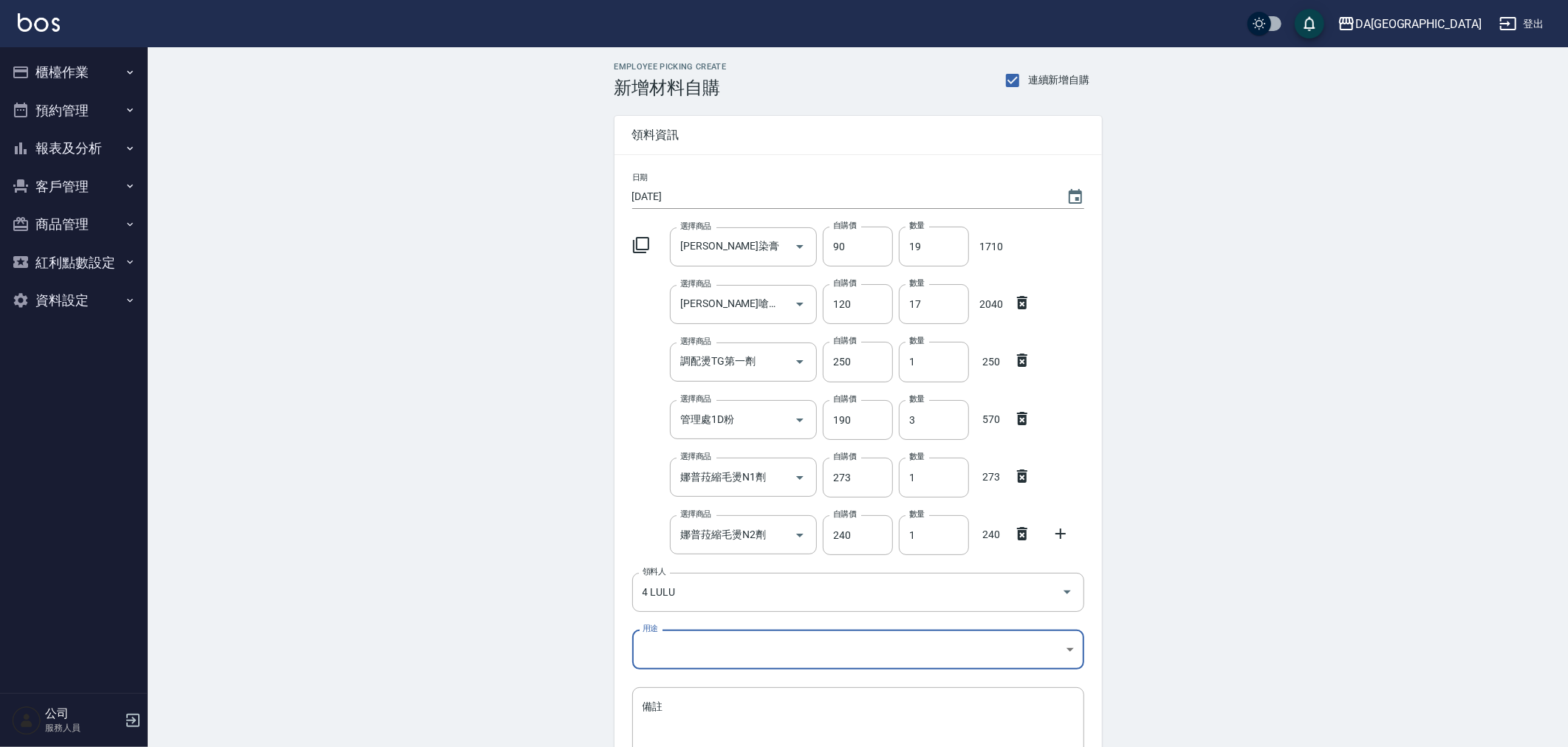
click at [899, 638] on body "DA蘆洲 登出 櫃檯作業 打帳單 帳單列表 現金收支登錄 材料自購登錄 每日結帳 排班表 現場電腦打卡 預約管理 預約管理 單日預約紀錄 單週預約紀錄 報表及…" at bounding box center [784, 448] width 1568 height 897
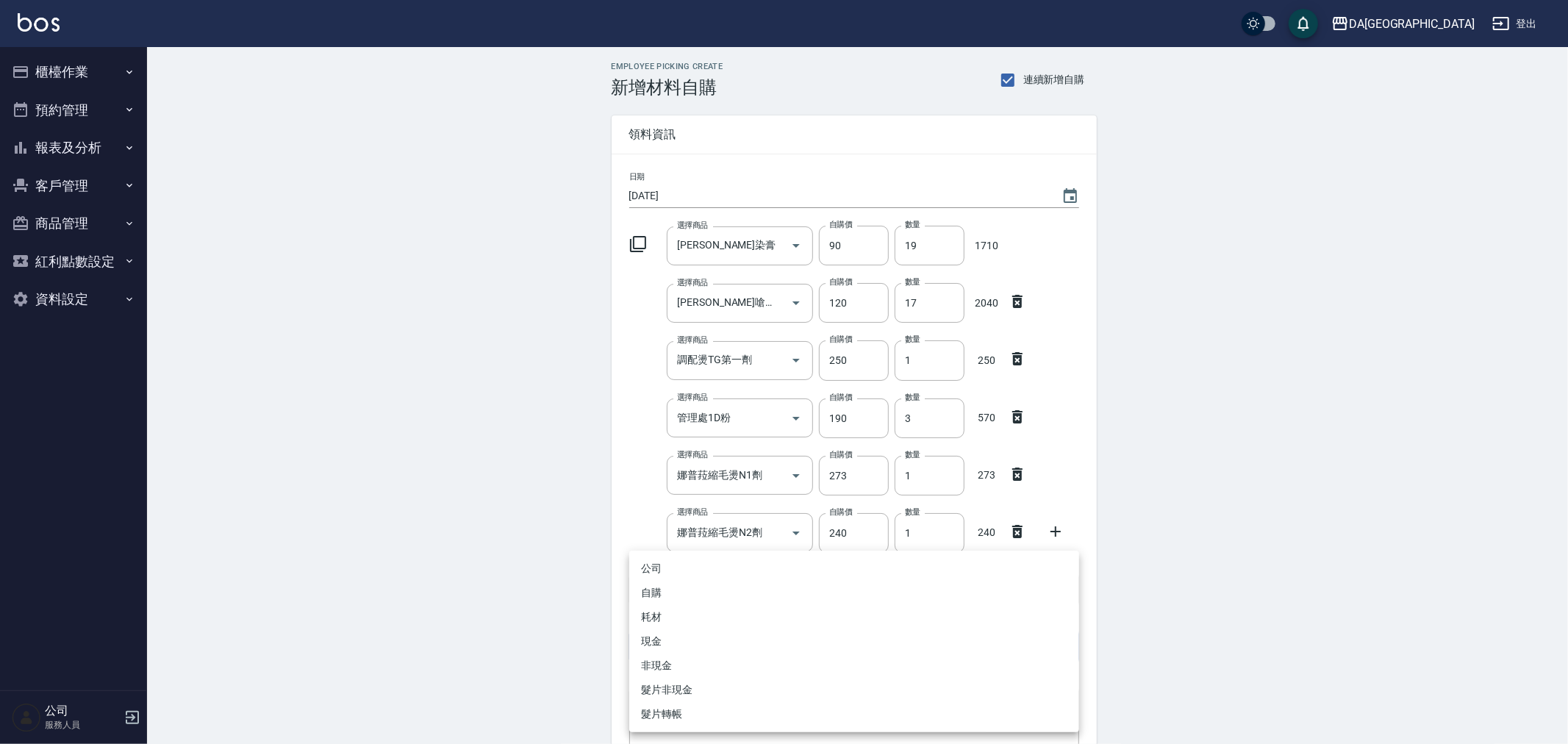
drag, startPoint x: 733, startPoint y: 634, endPoint x: 732, endPoint y: 589, distance: 45.0
click at [732, 589] on ul "公司 自購 耗材 現金 非現金 髮片非現金 髮片轉帳" at bounding box center [854, 641] width 450 height 181
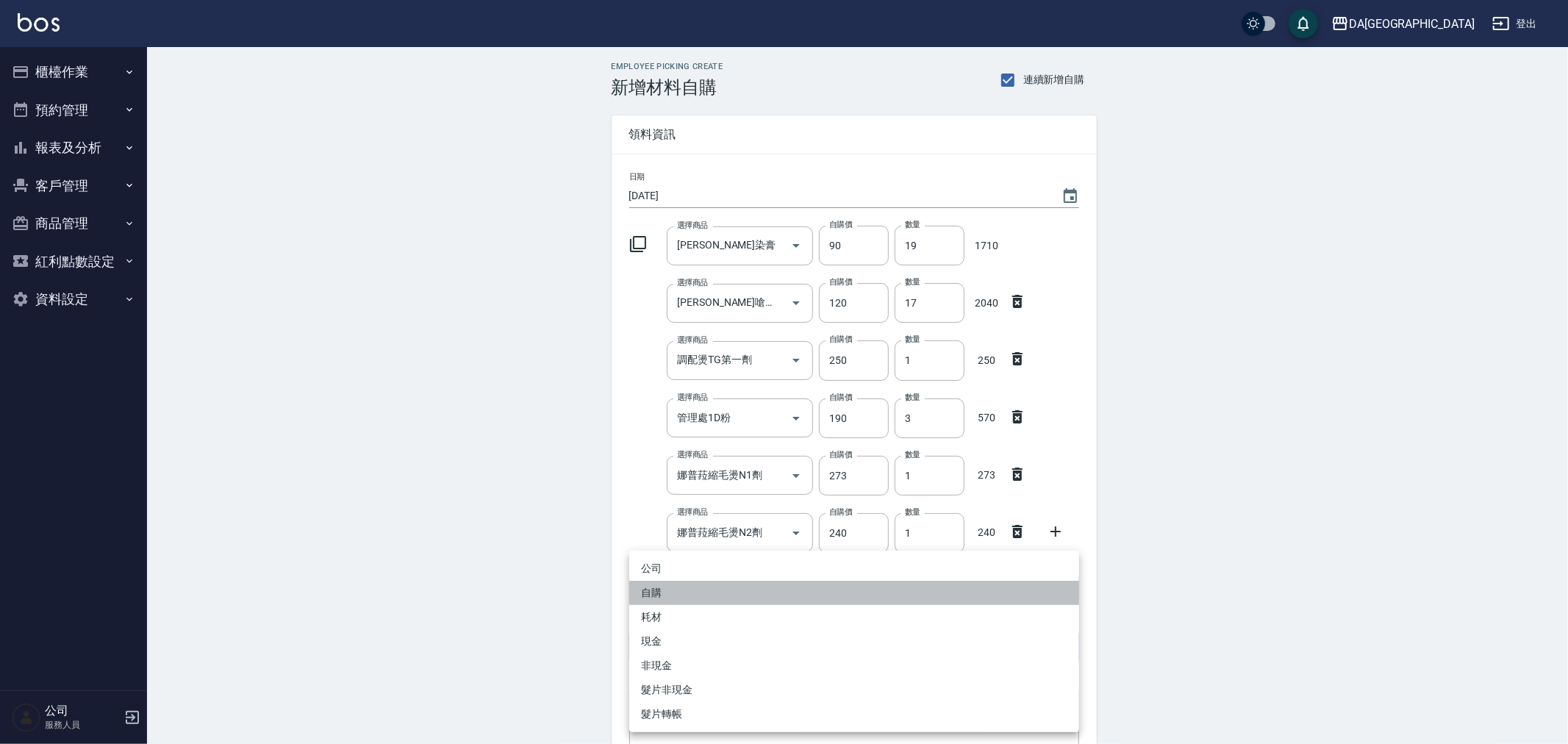
click at [732, 589] on li "自購" at bounding box center [854, 592] width 450 height 24
type input "自購"
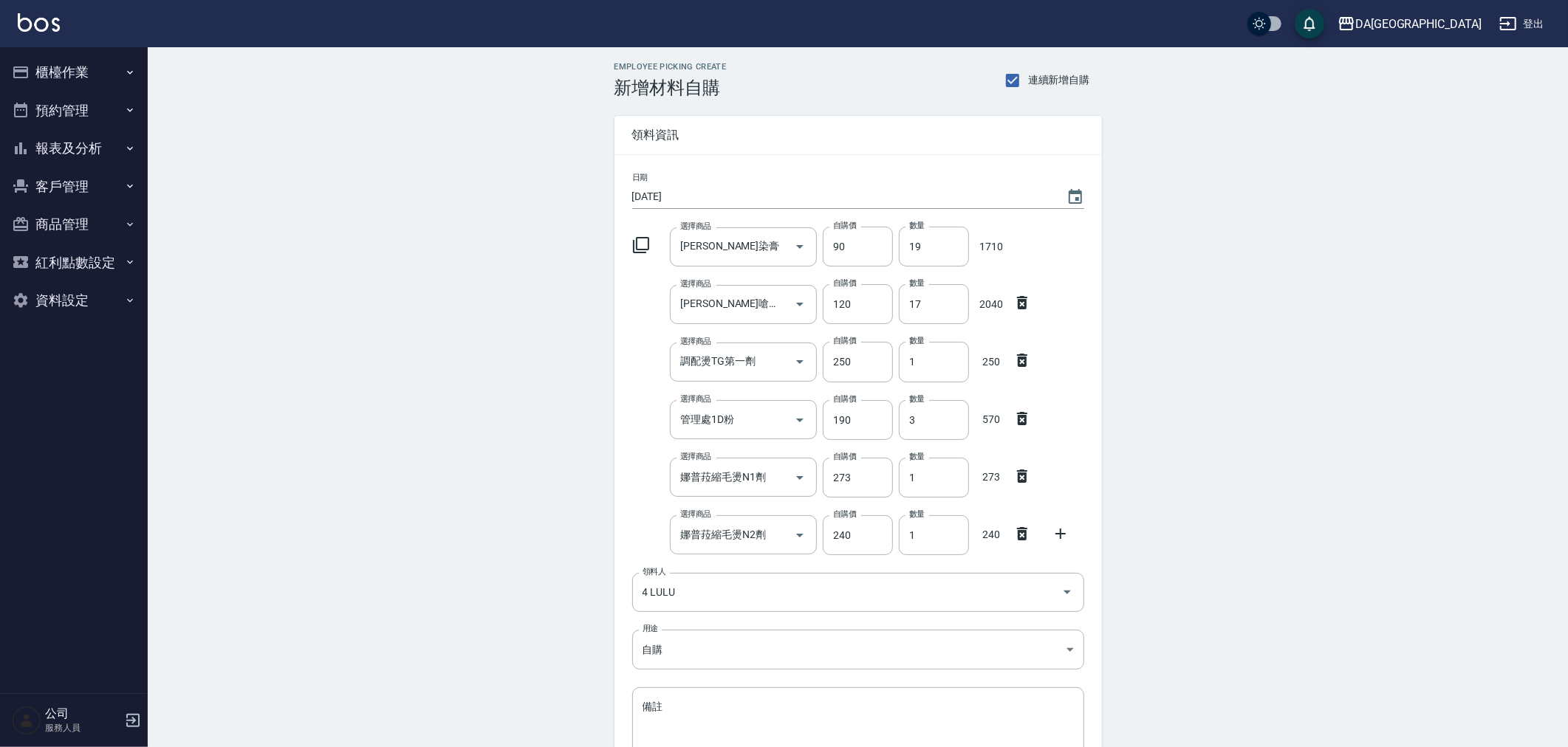
click at [638, 241] on icon at bounding box center [641, 245] width 18 height 18
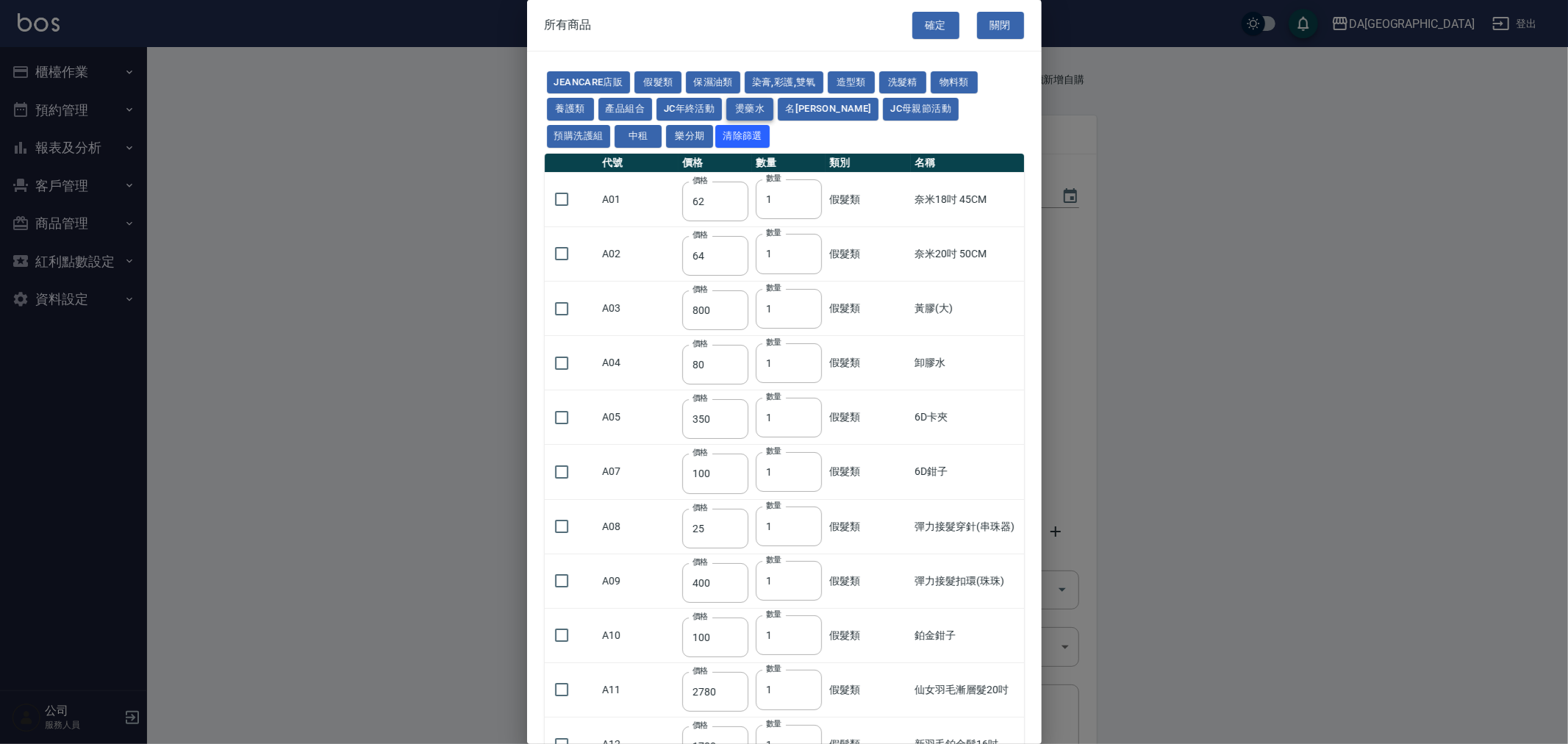
click at [760, 103] on button "燙藥水" at bounding box center [749, 109] width 47 height 22
type input "80"
type input "100"
type input "270"
type input "120"
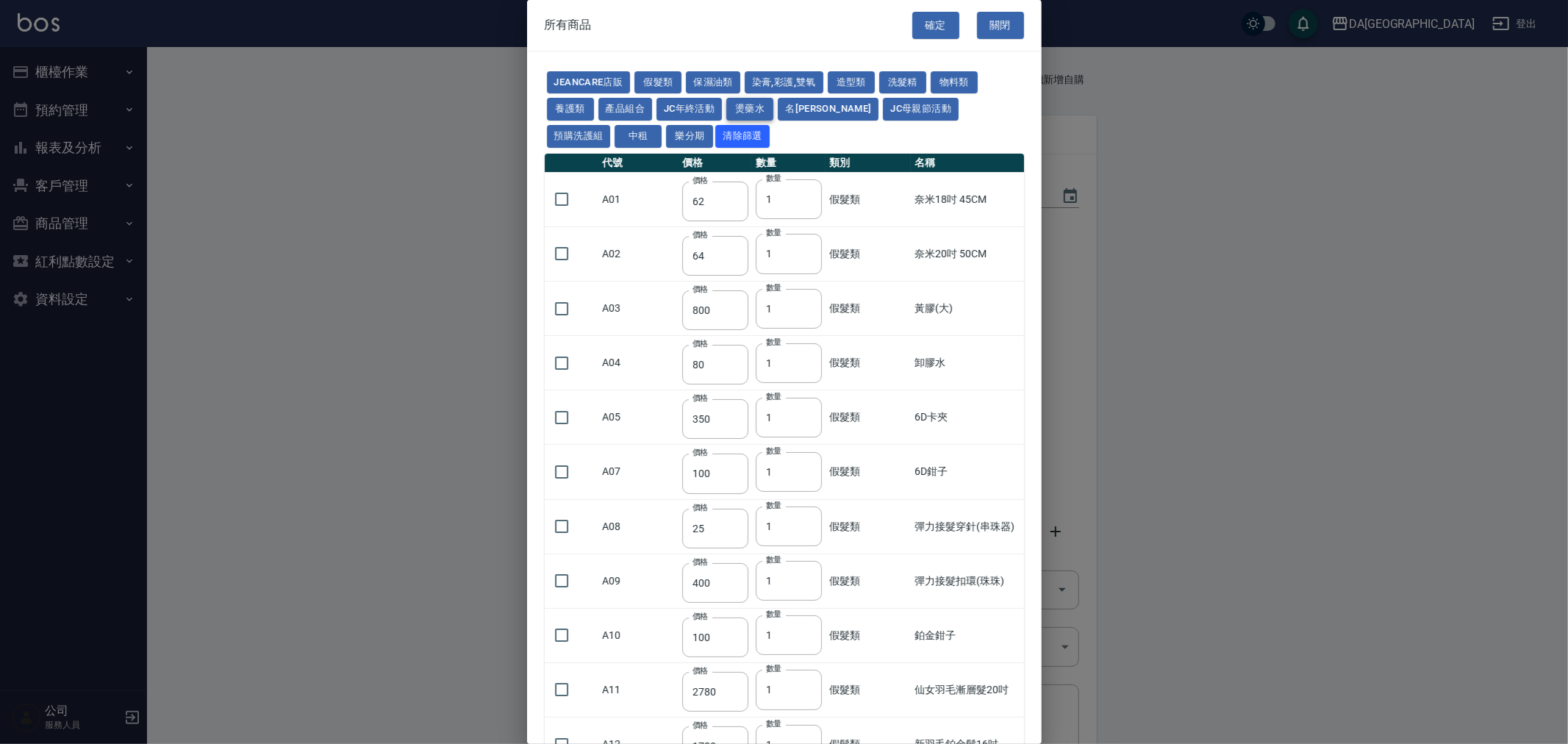
type input "150"
type input "65"
type input "225"
type input "540"
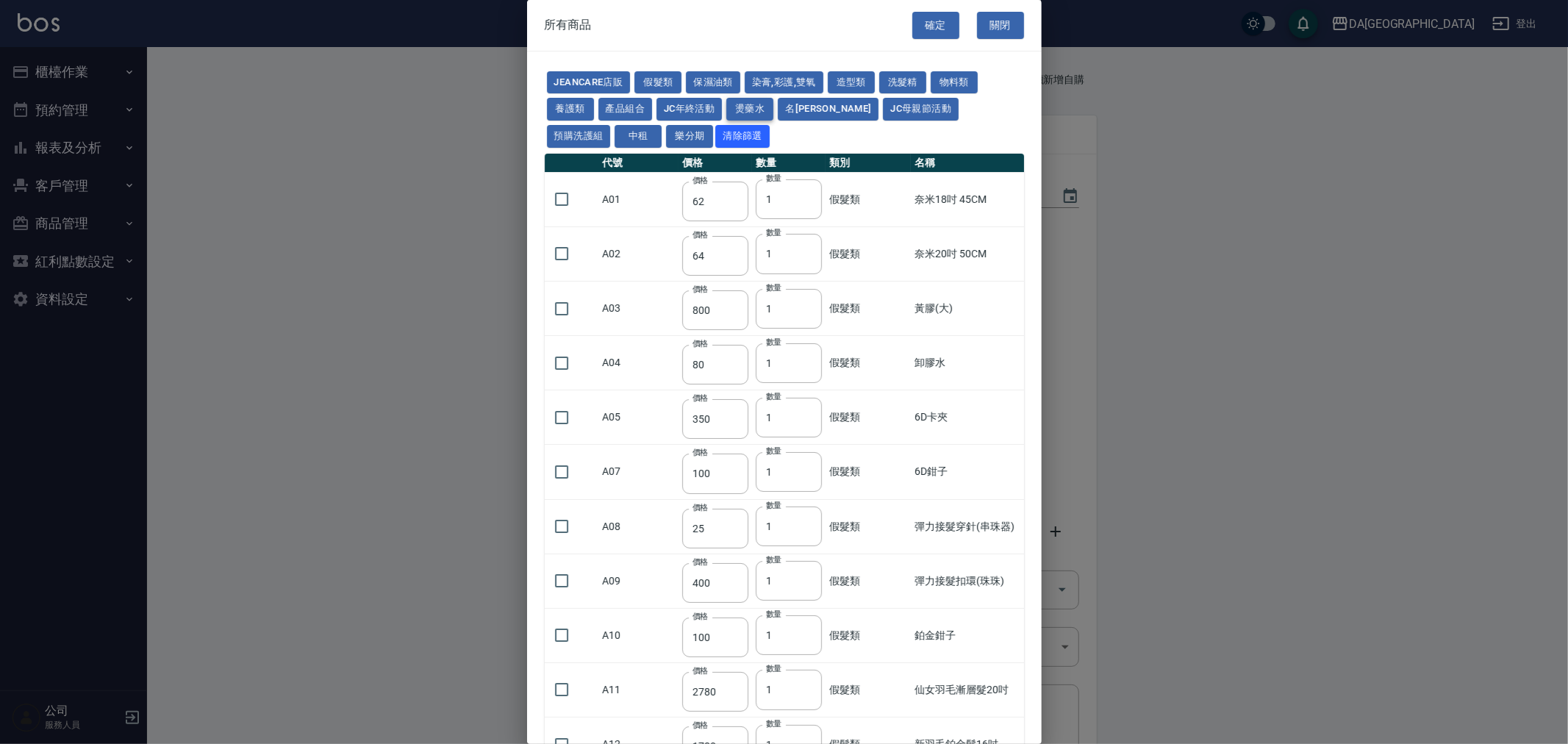
type input "150"
type input "175"
type input "125"
type input "150"
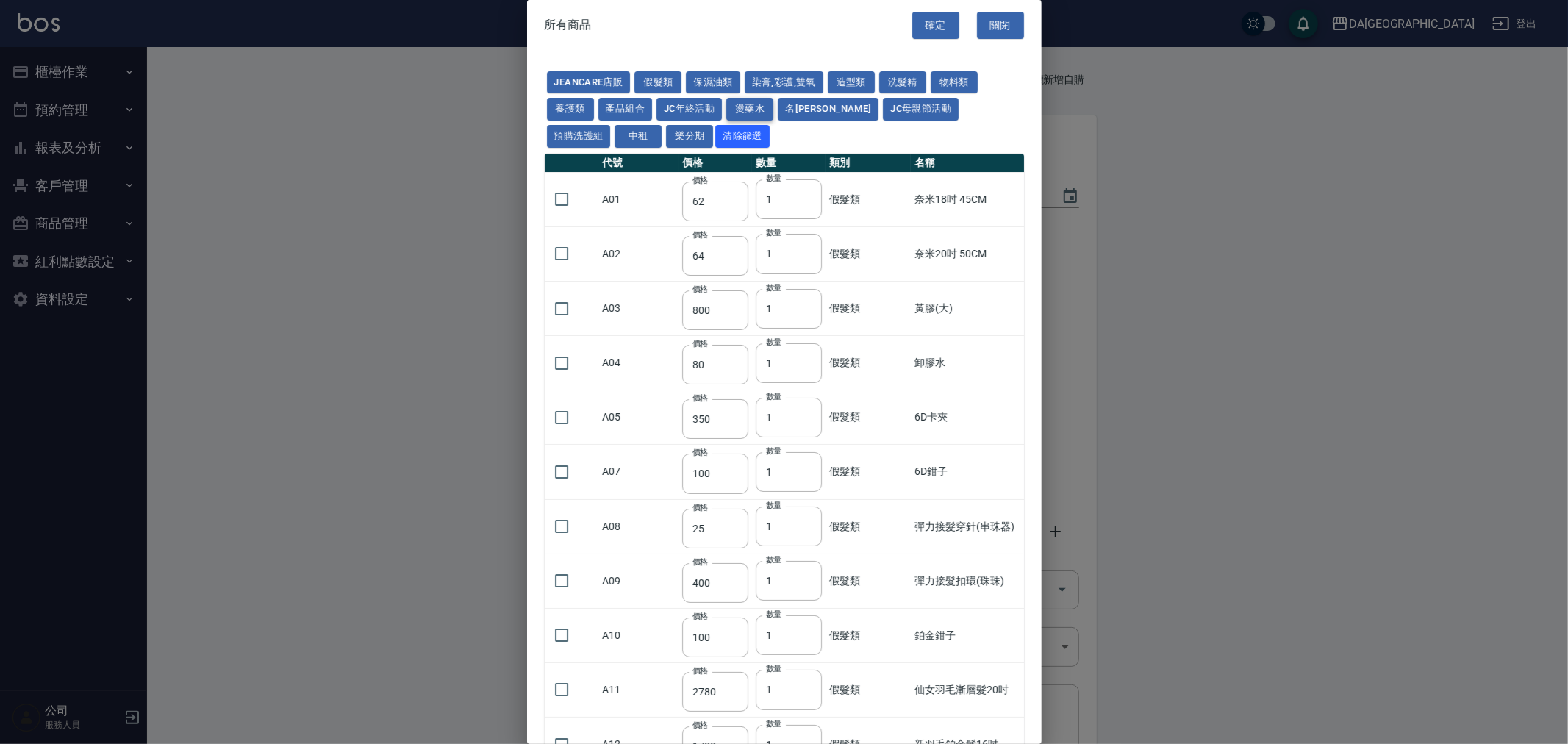
type input "455"
type input "312"
type input "260"
type input "358"
type input "273"
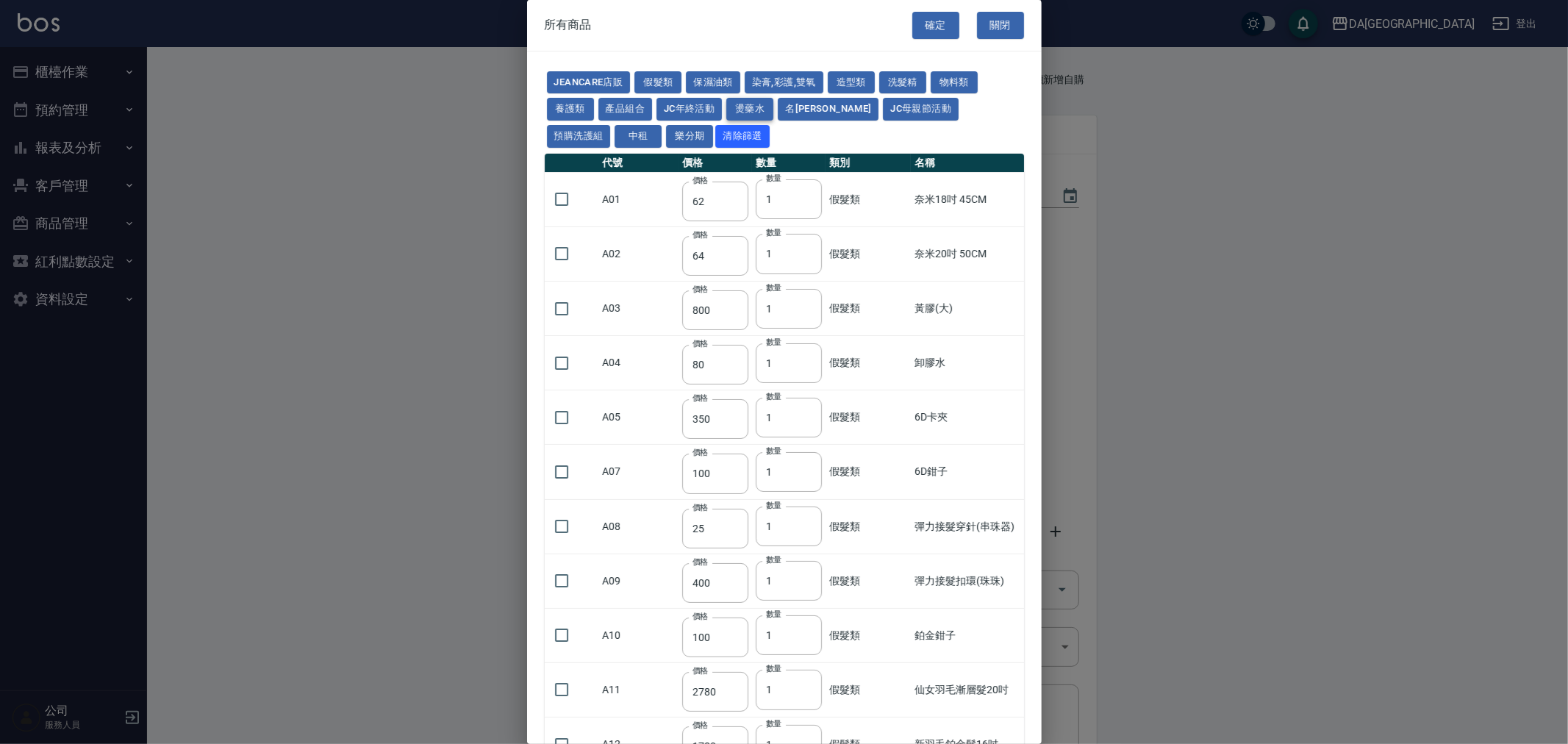
type input "273"
type input "228"
type input "240"
type input "188"
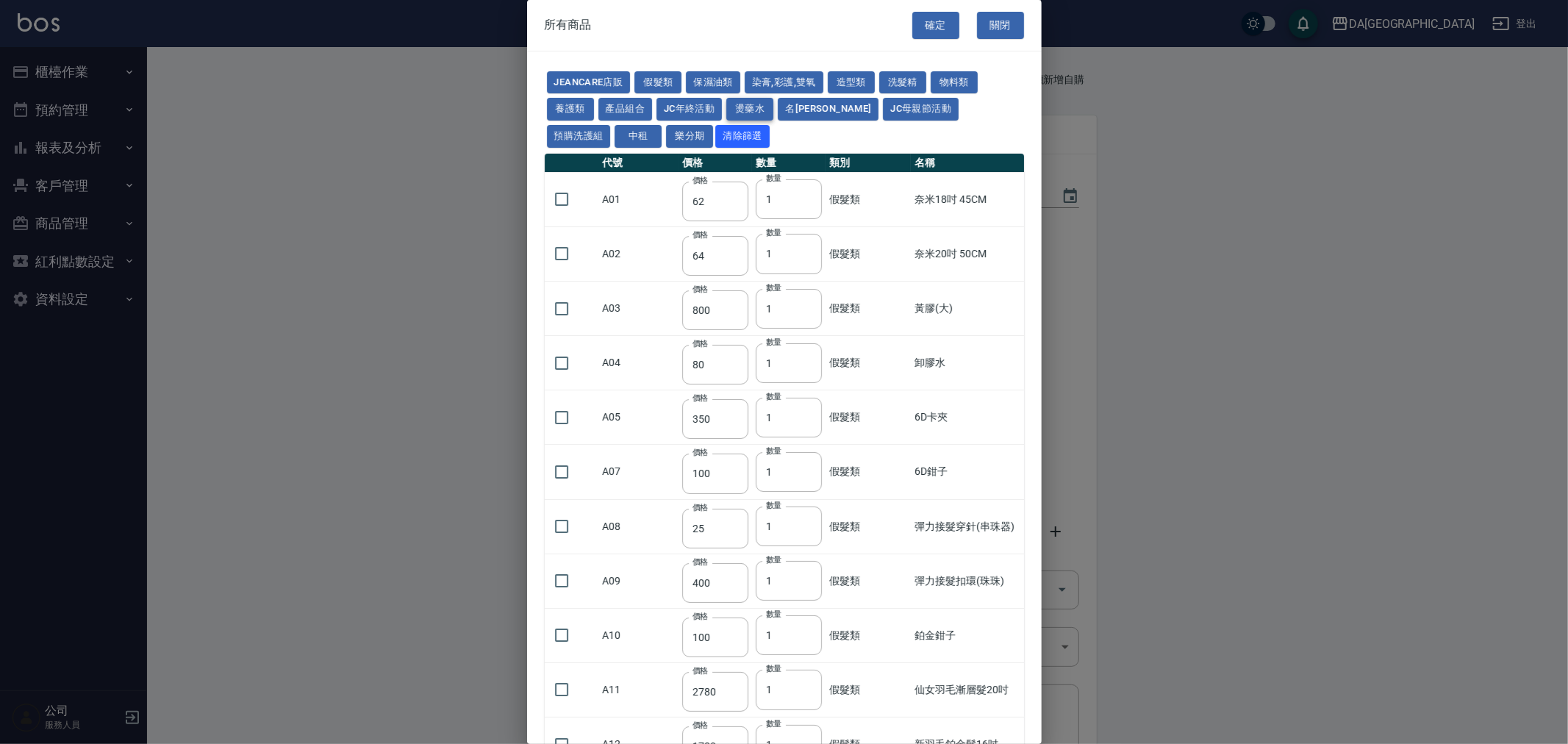
type input "240"
type input "130"
type input "250"
type input "150"
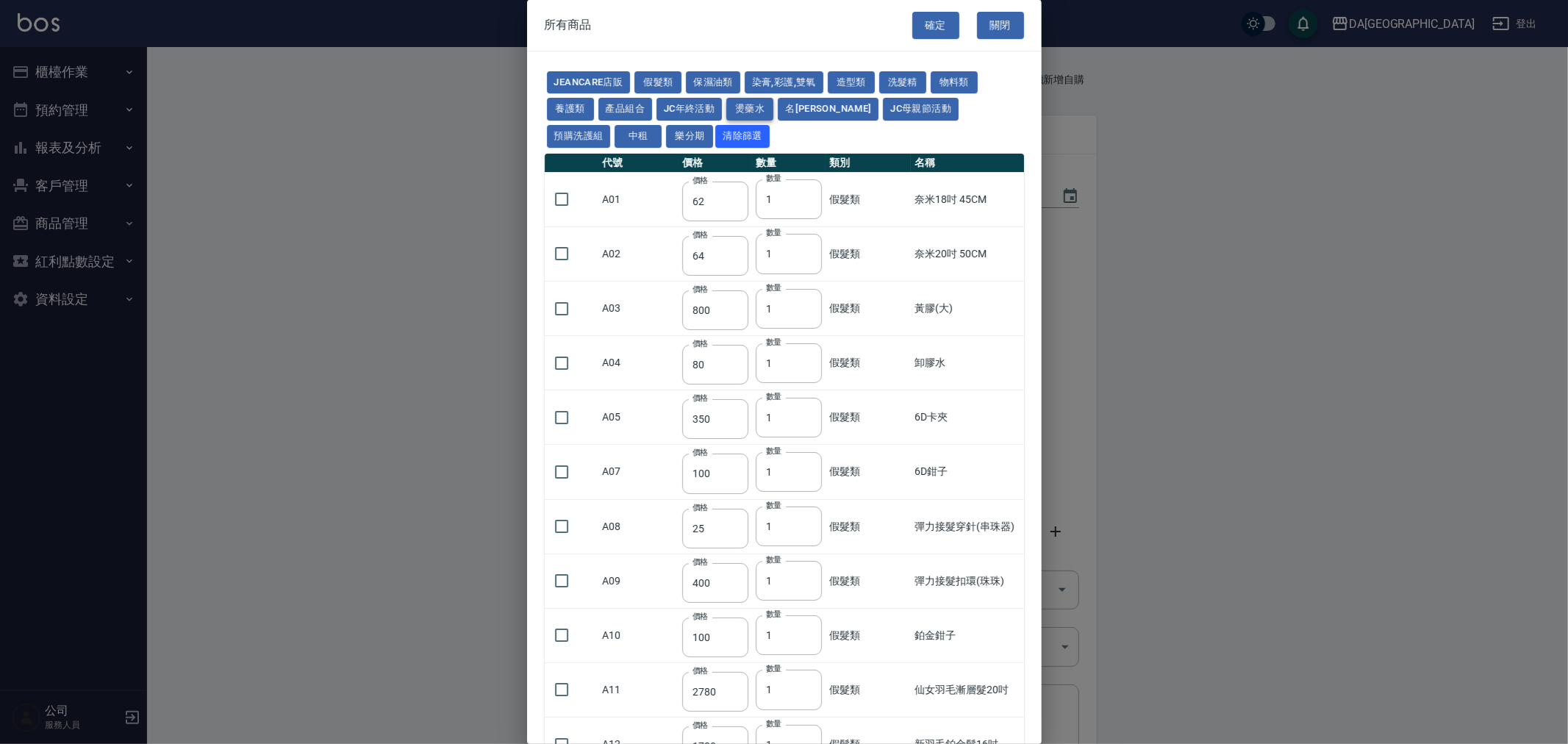
type input "600"
type input "1170"
type input "180"
type input "130"
type input "220"
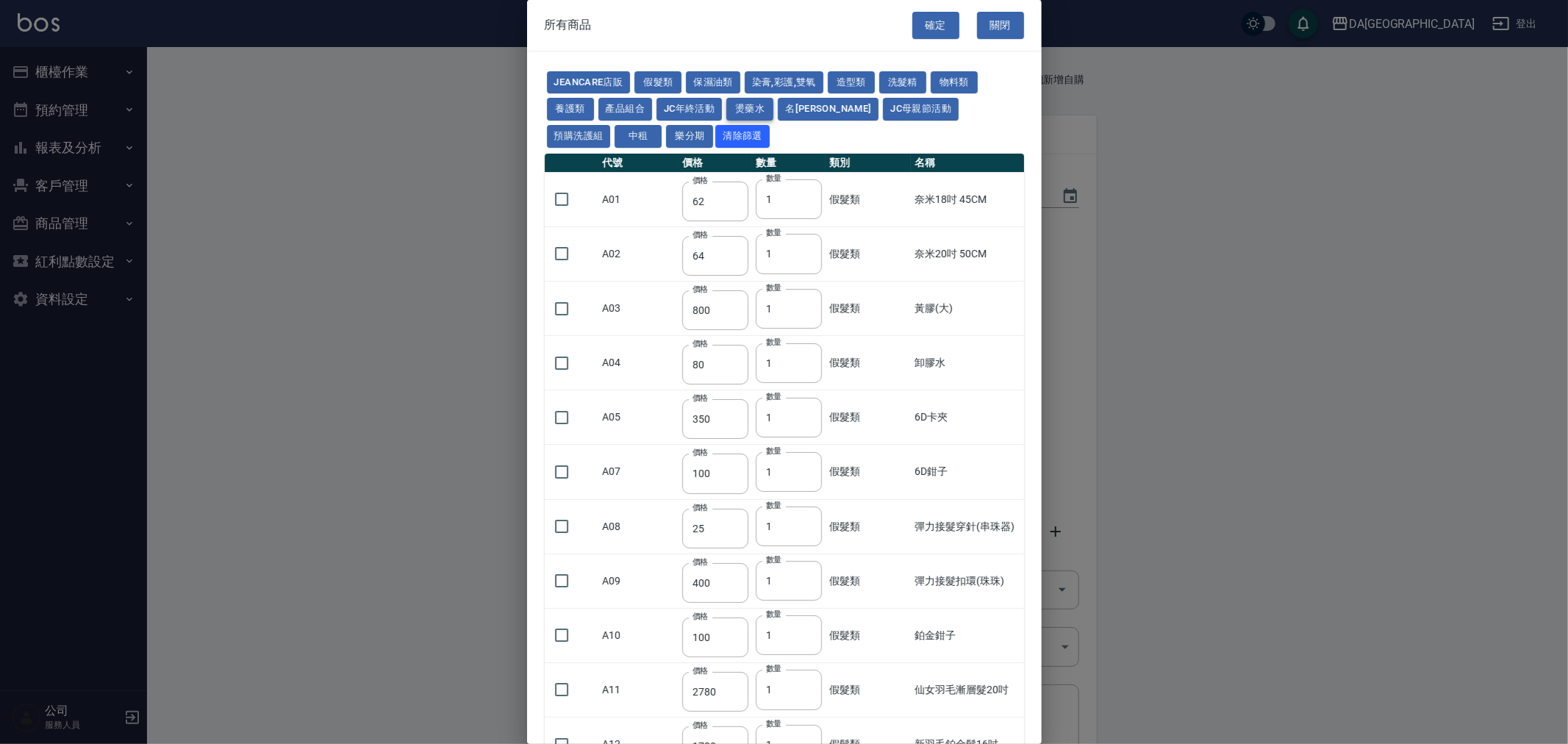
type input "40"
type input "190"
type input "263"
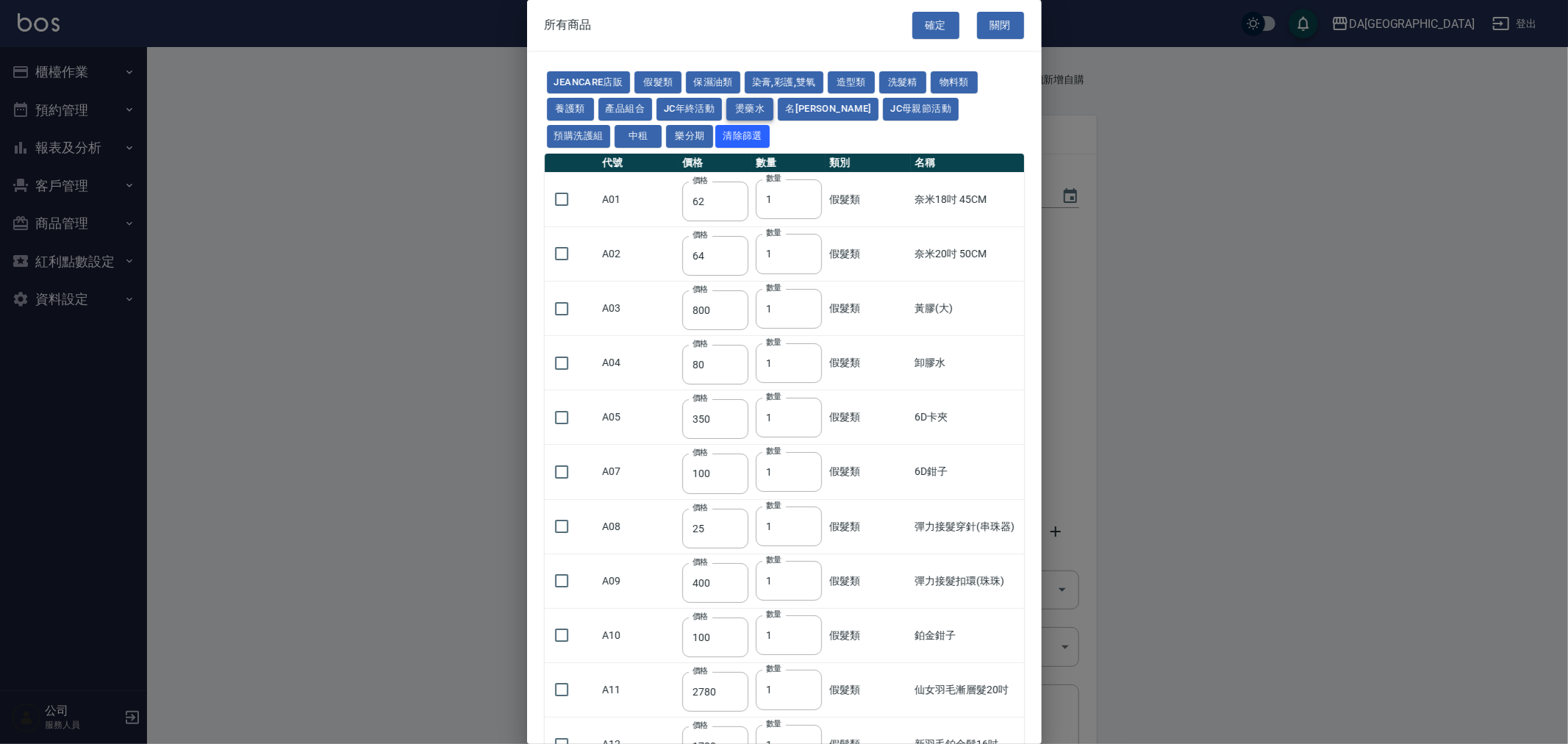
type input "488"
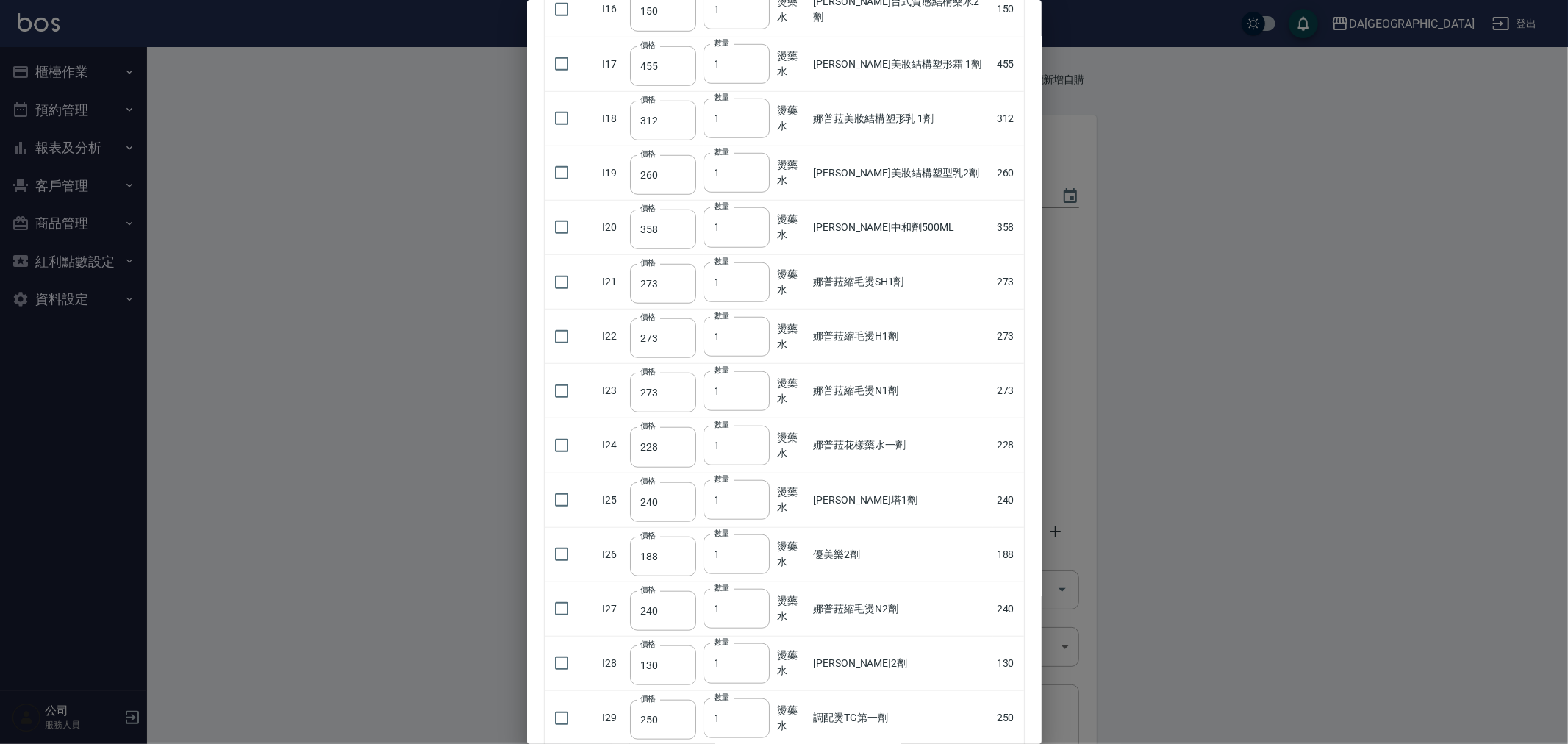
scroll to position [980, 0]
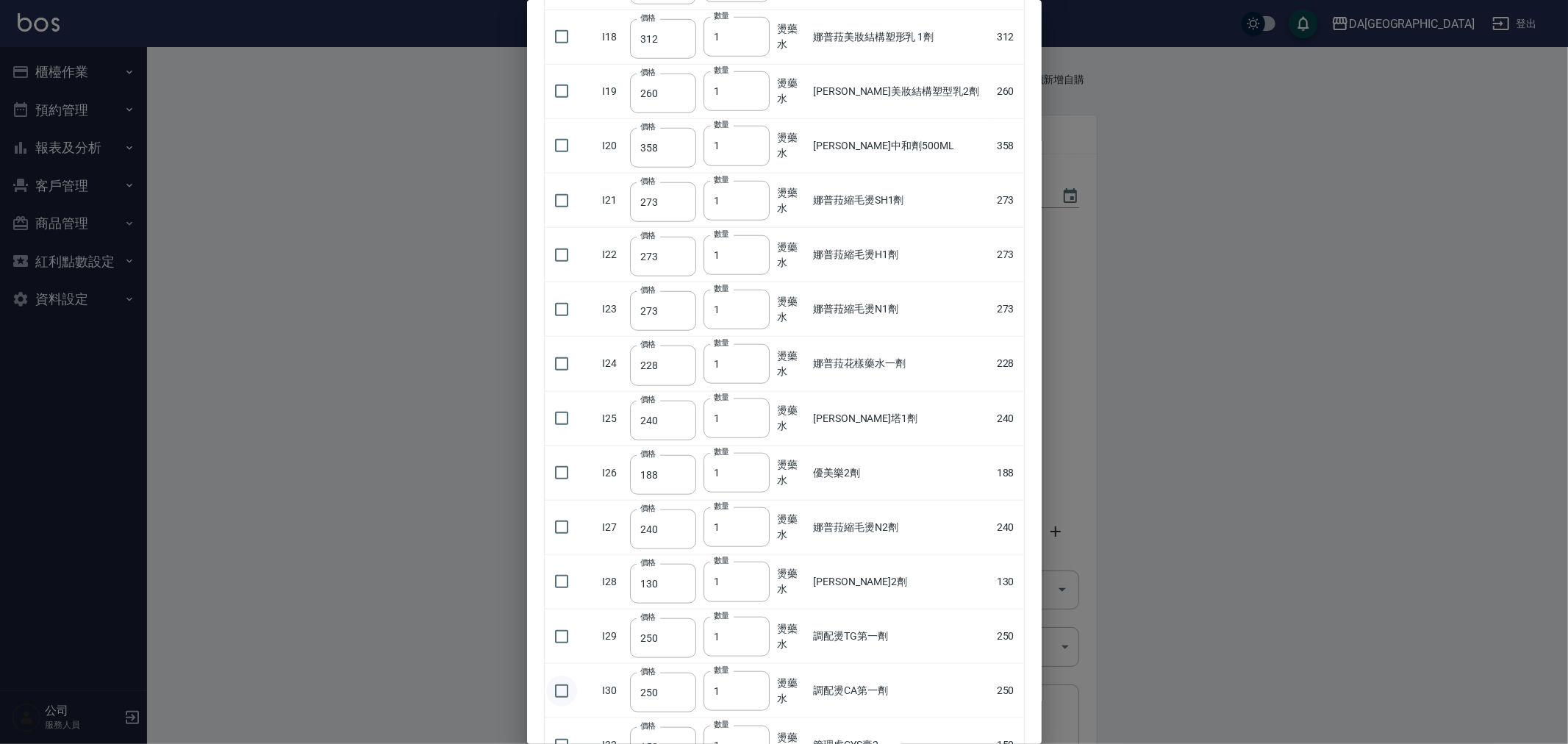
click at [555, 699] on input "checkbox" at bounding box center [562, 691] width 31 height 31
checkbox input "true"
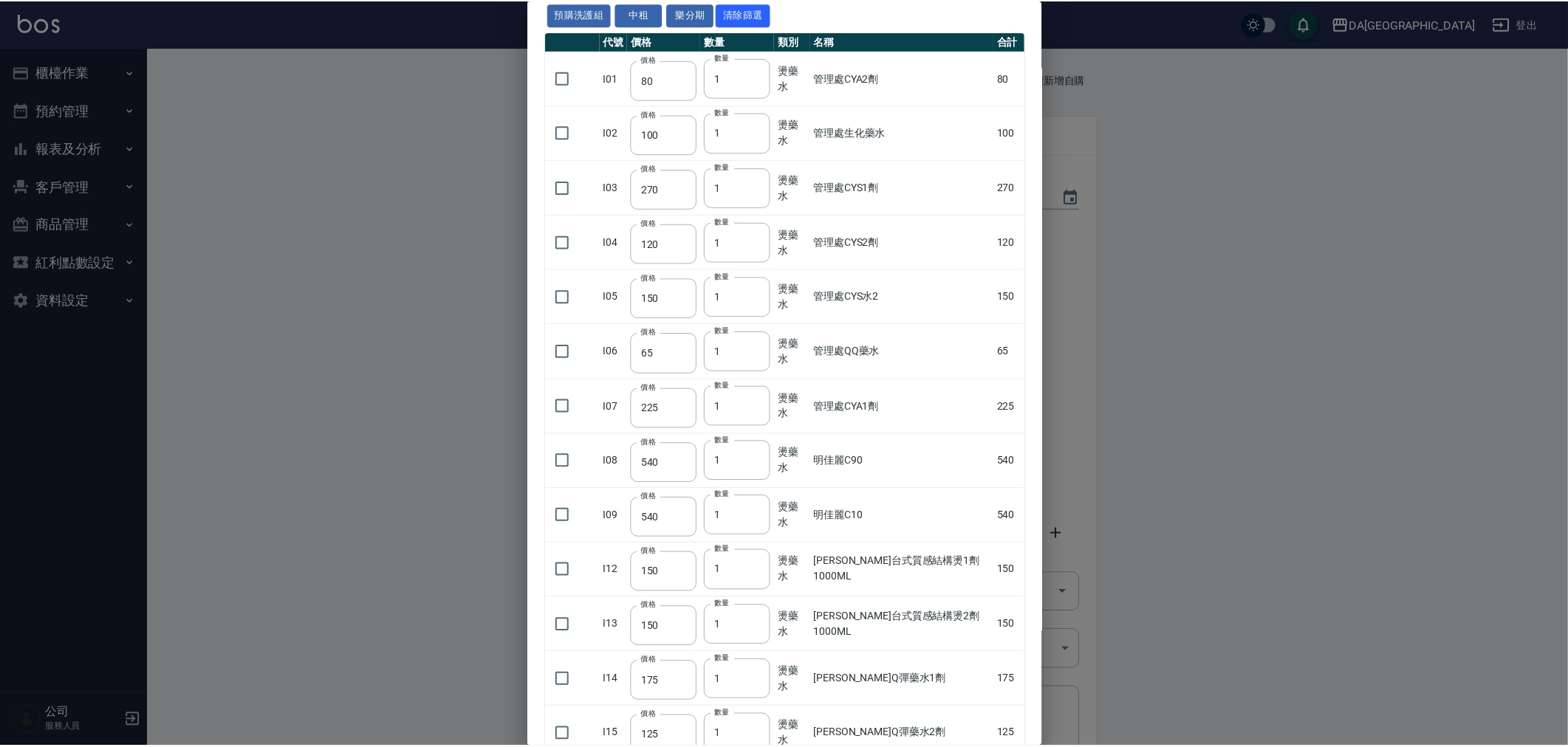
scroll to position [0, 0]
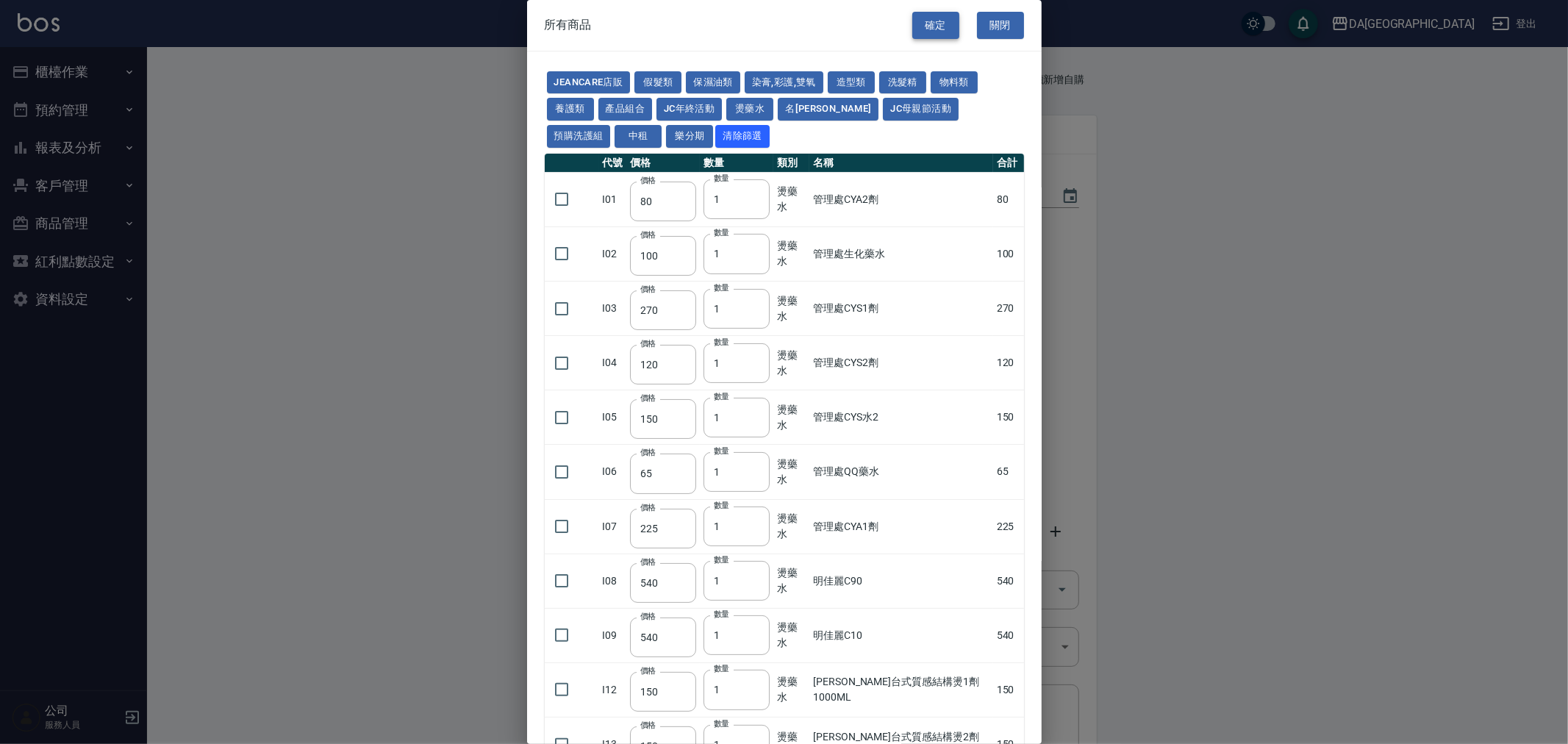
click at [944, 31] on button "確定" at bounding box center [935, 25] width 47 height 27
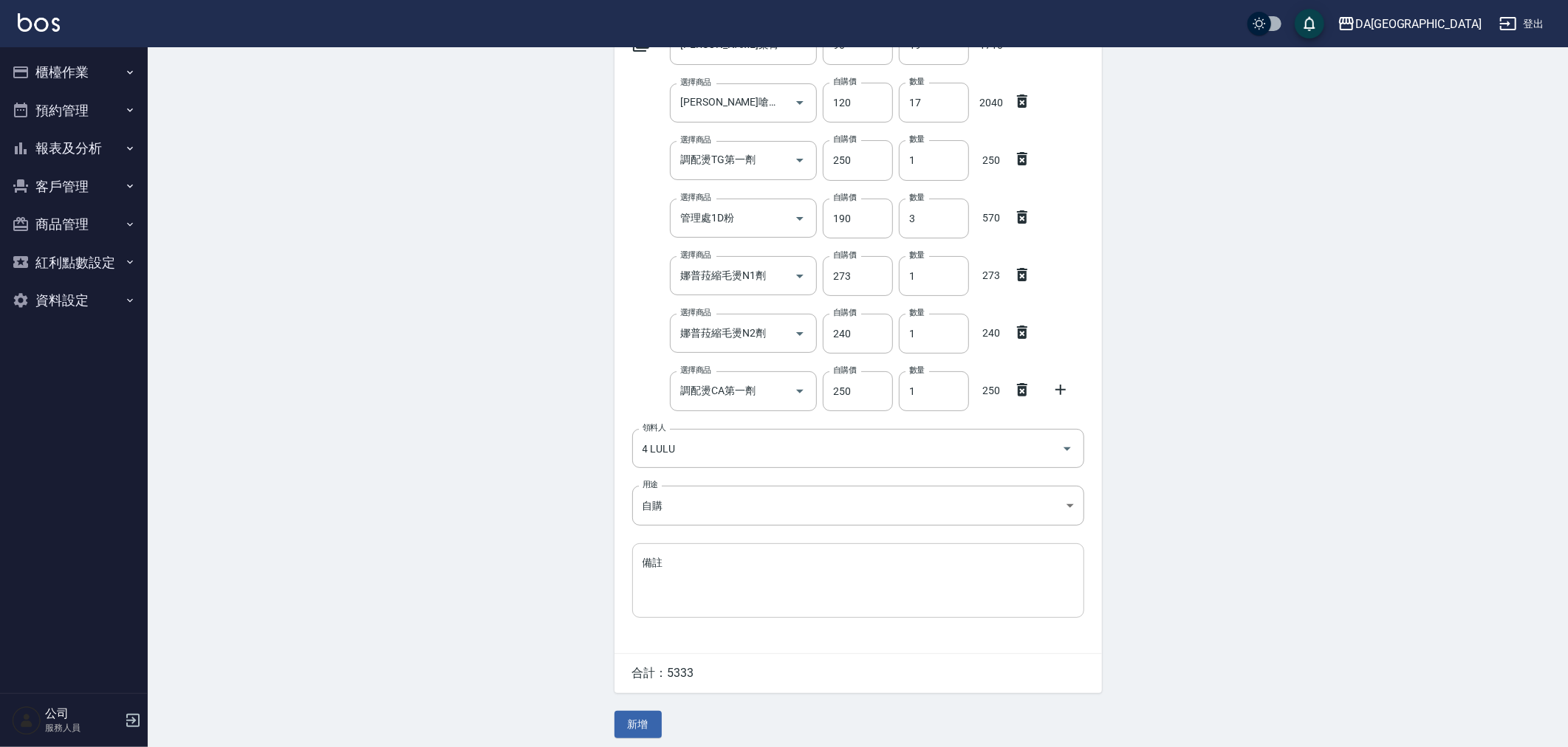
scroll to position [208, 0]
click at [636, 714] on button "新增" at bounding box center [637, 718] width 47 height 27
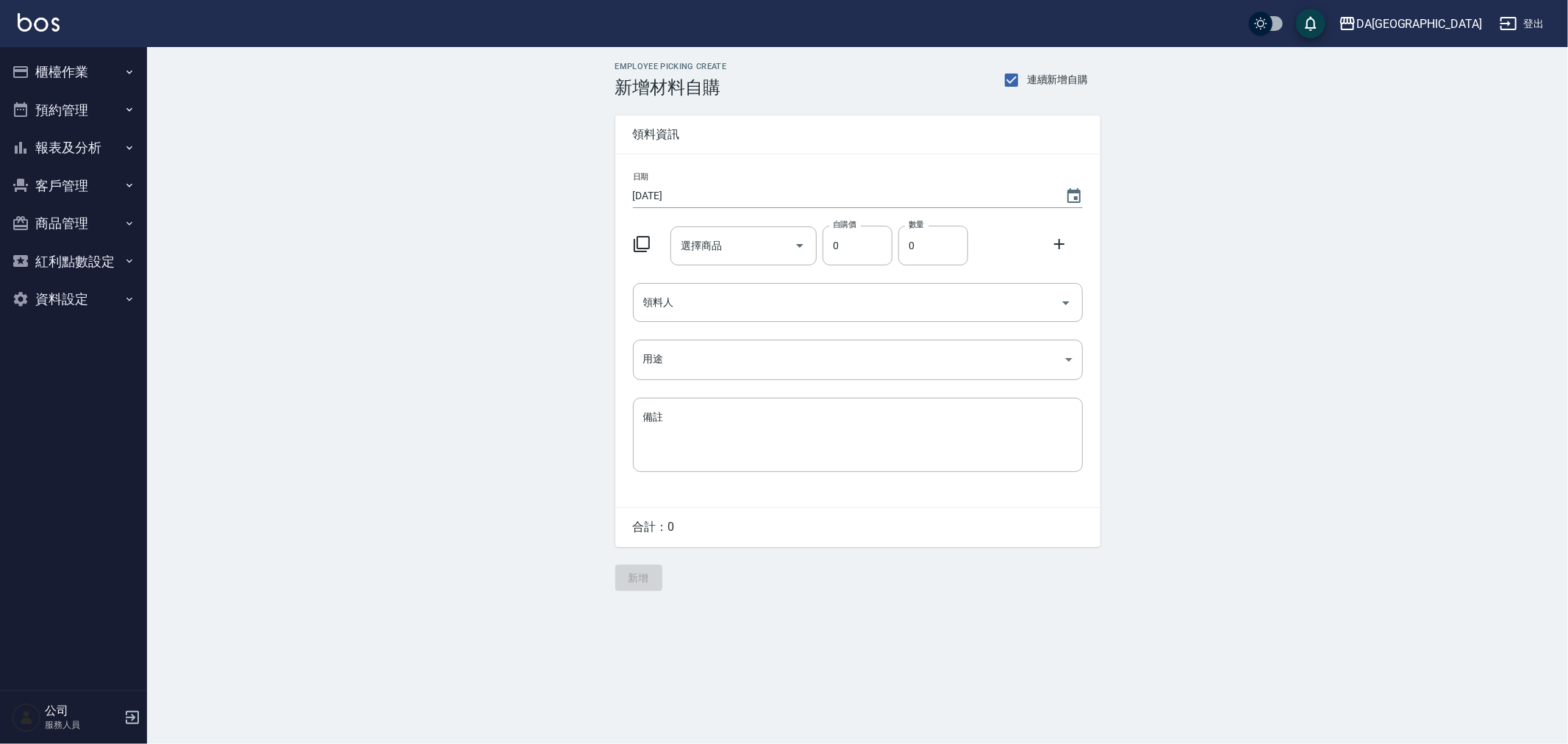
click at [635, 246] on icon at bounding box center [642, 244] width 16 height 16
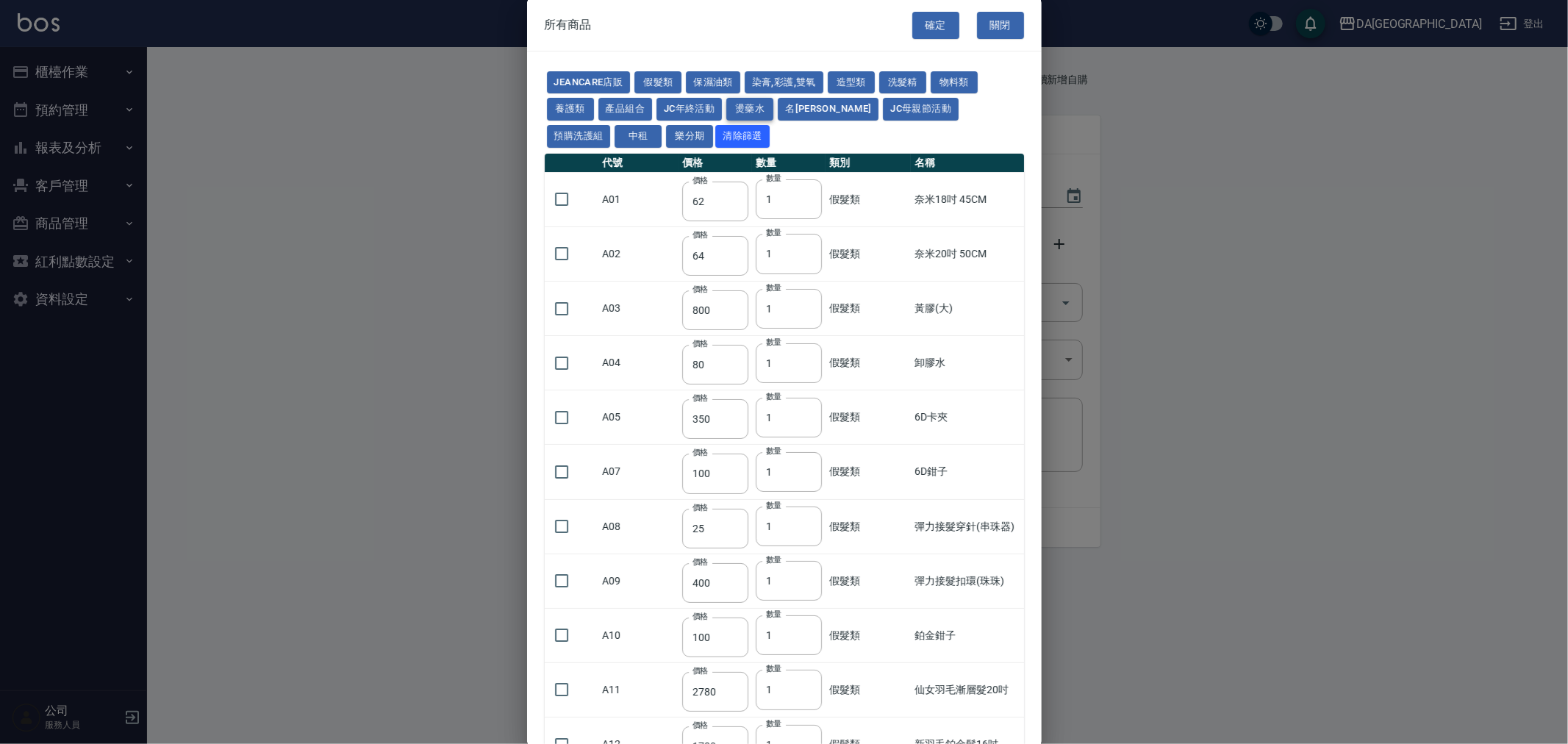
click at [737, 110] on button "燙藥水" at bounding box center [749, 109] width 47 height 22
type input "80"
type input "100"
type input "270"
type input "120"
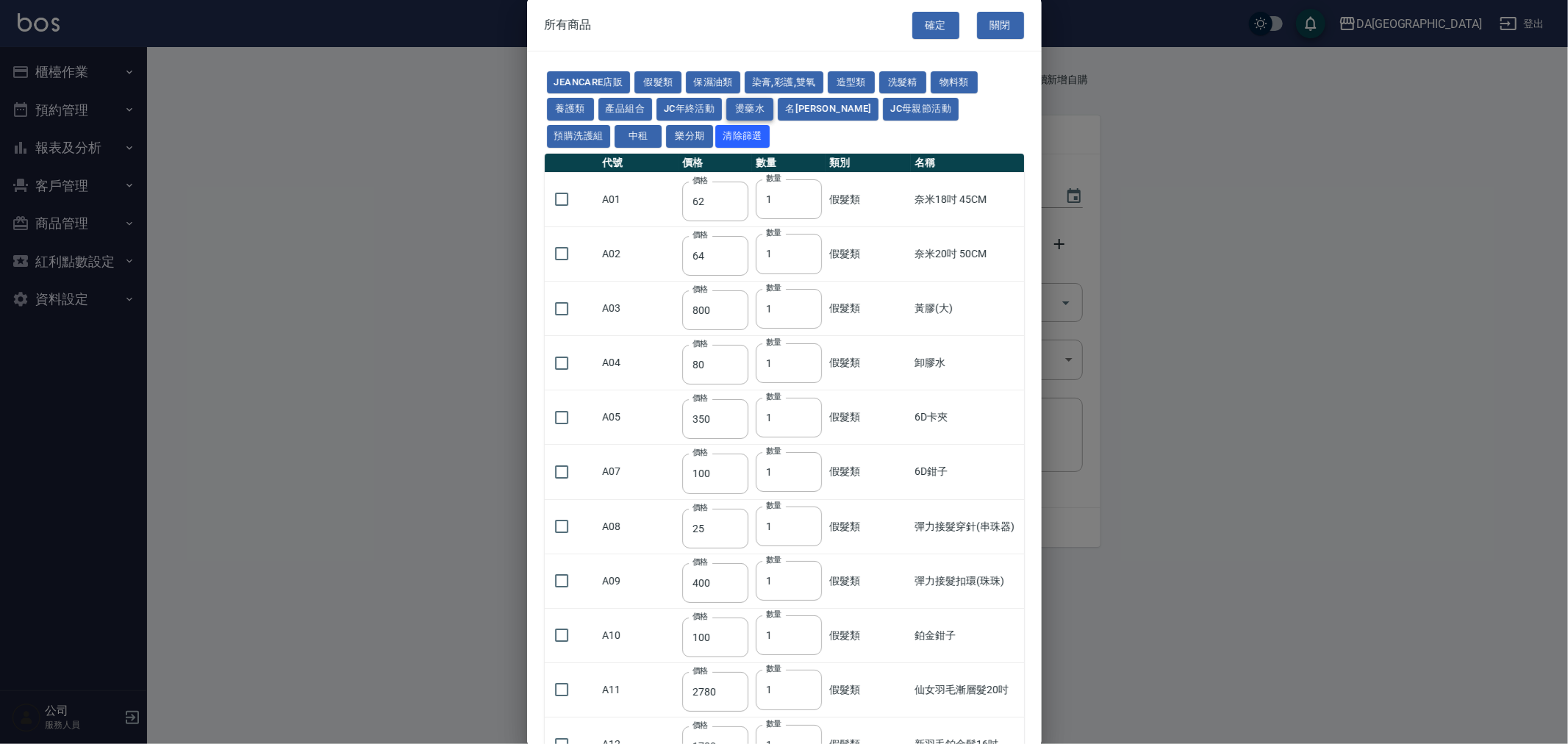
type input "150"
type input "65"
type input "225"
type input "540"
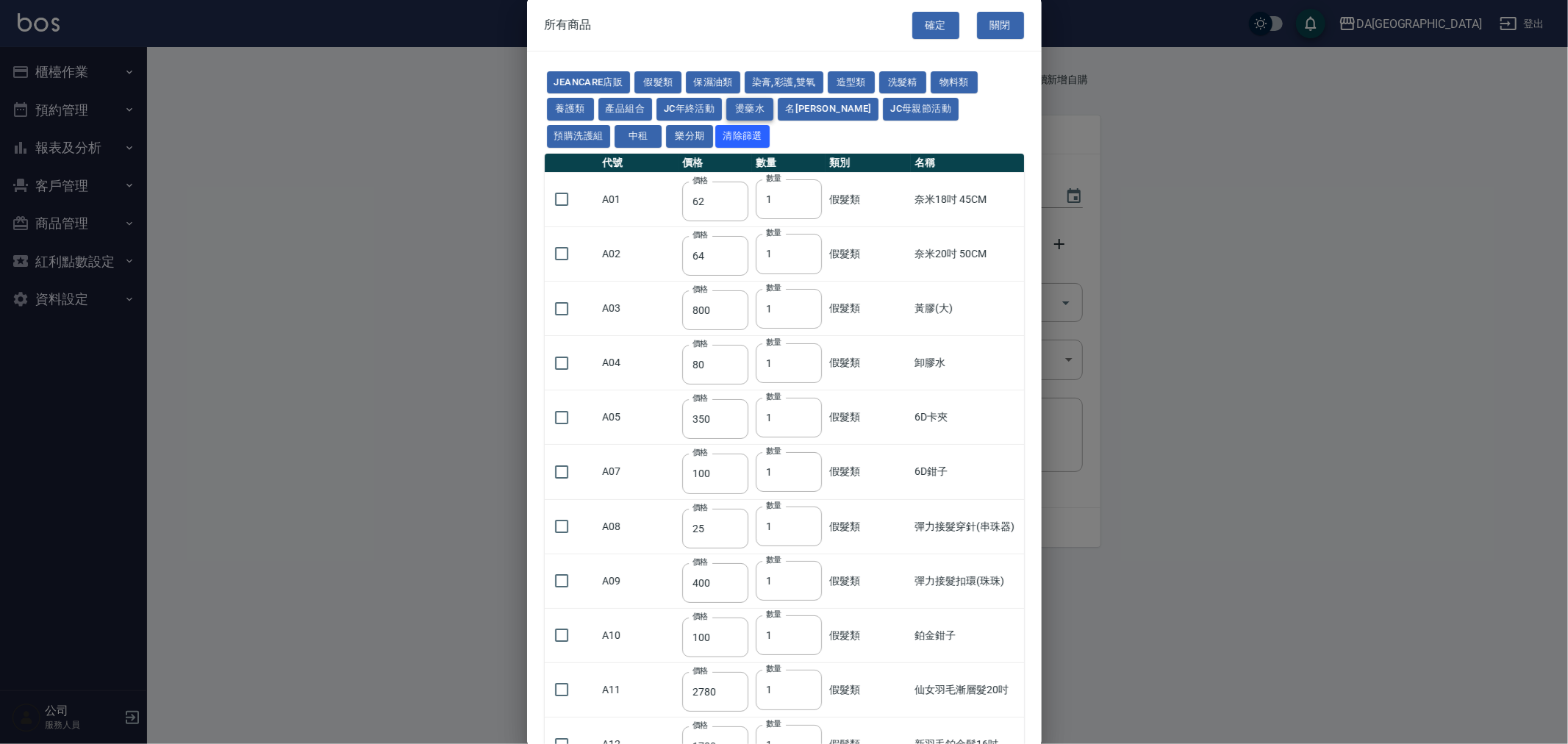
type input "150"
type input "175"
type input "125"
type input "150"
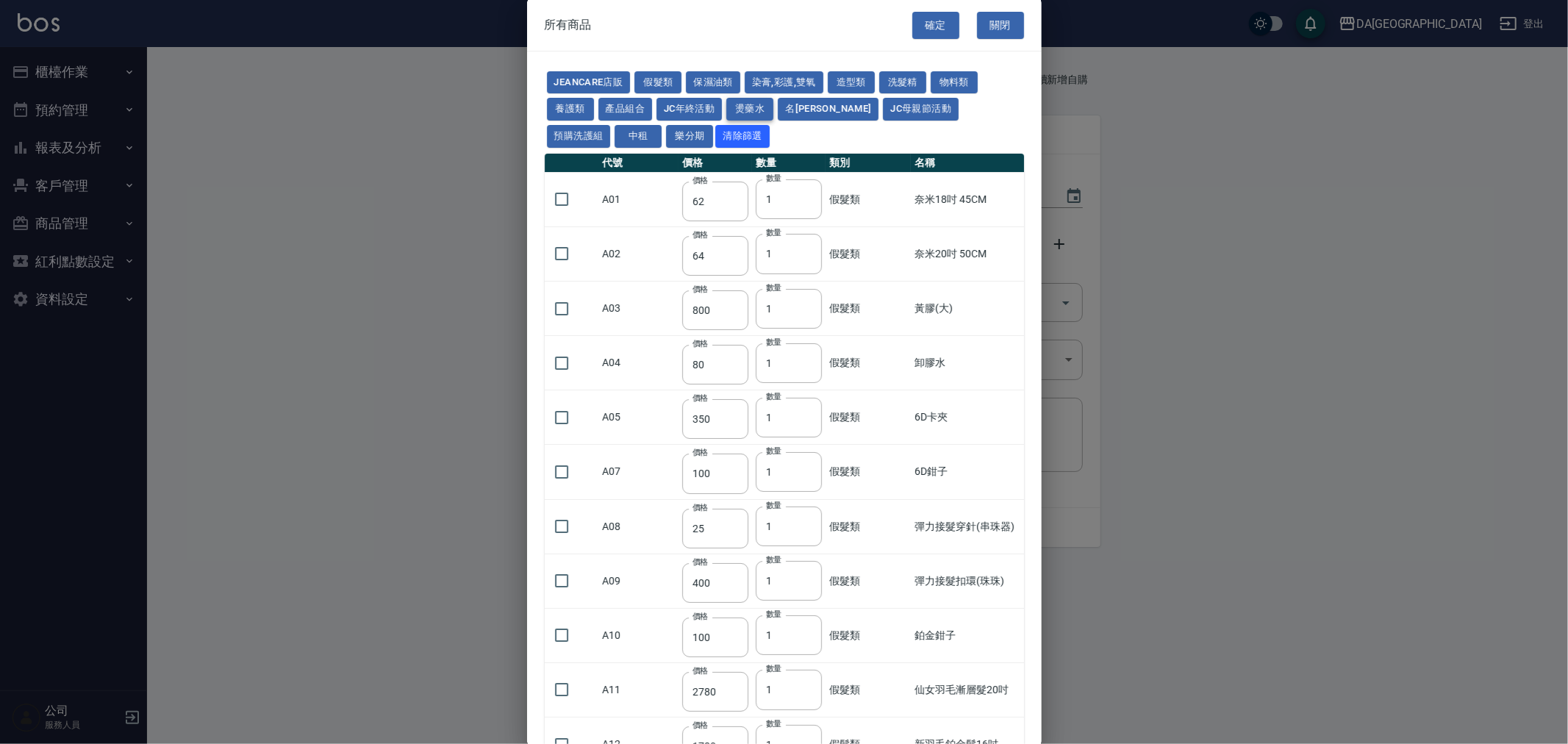
type input "455"
type input "312"
type input "260"
type input "358"
type input "273"
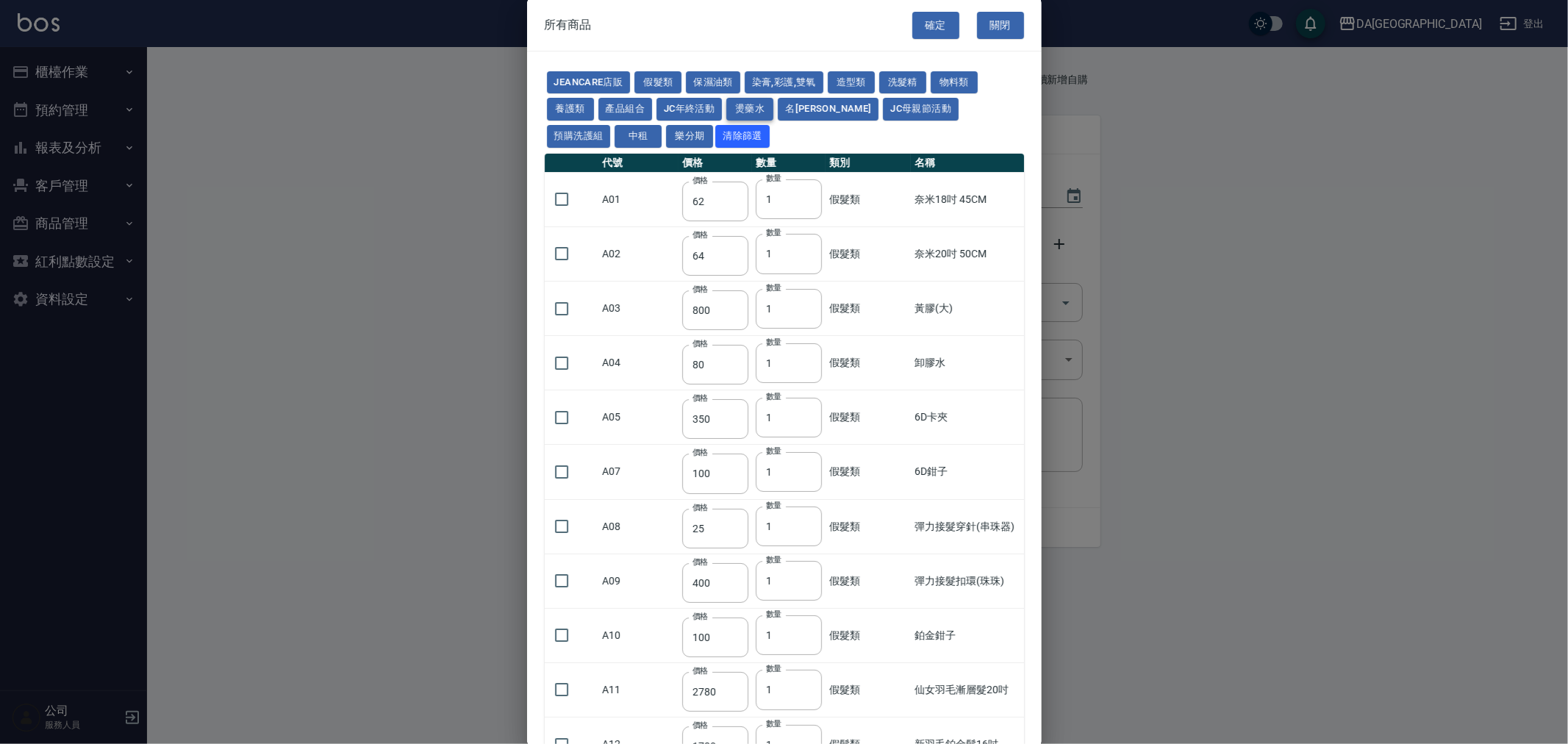
type input "273"
type input "228"
type input "240"
type input "188"
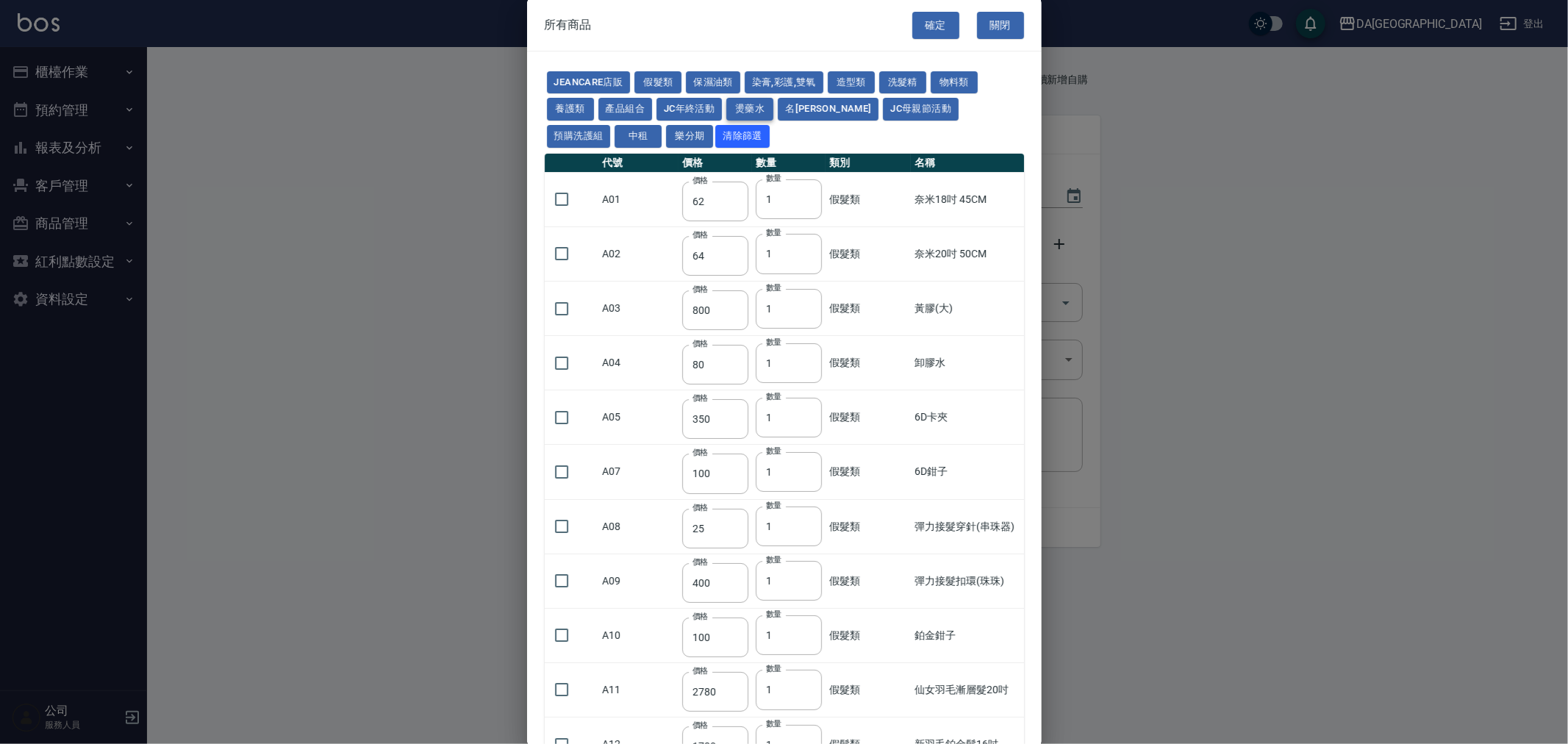
type input "240"
type input "130"
type input "250"
type input "150"
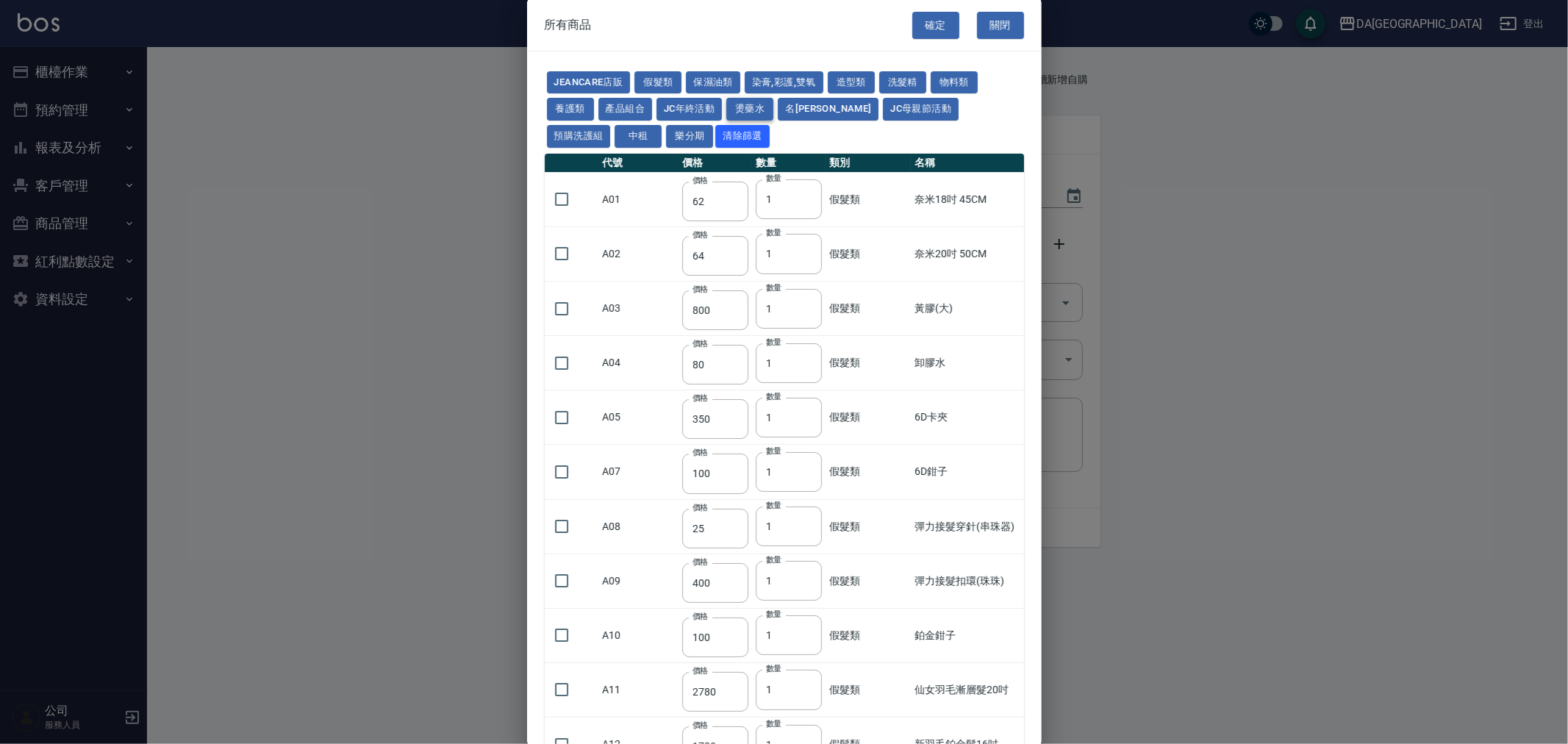
type input "600"
type input "1170"
type input "180"
type input "130"
type input "220"
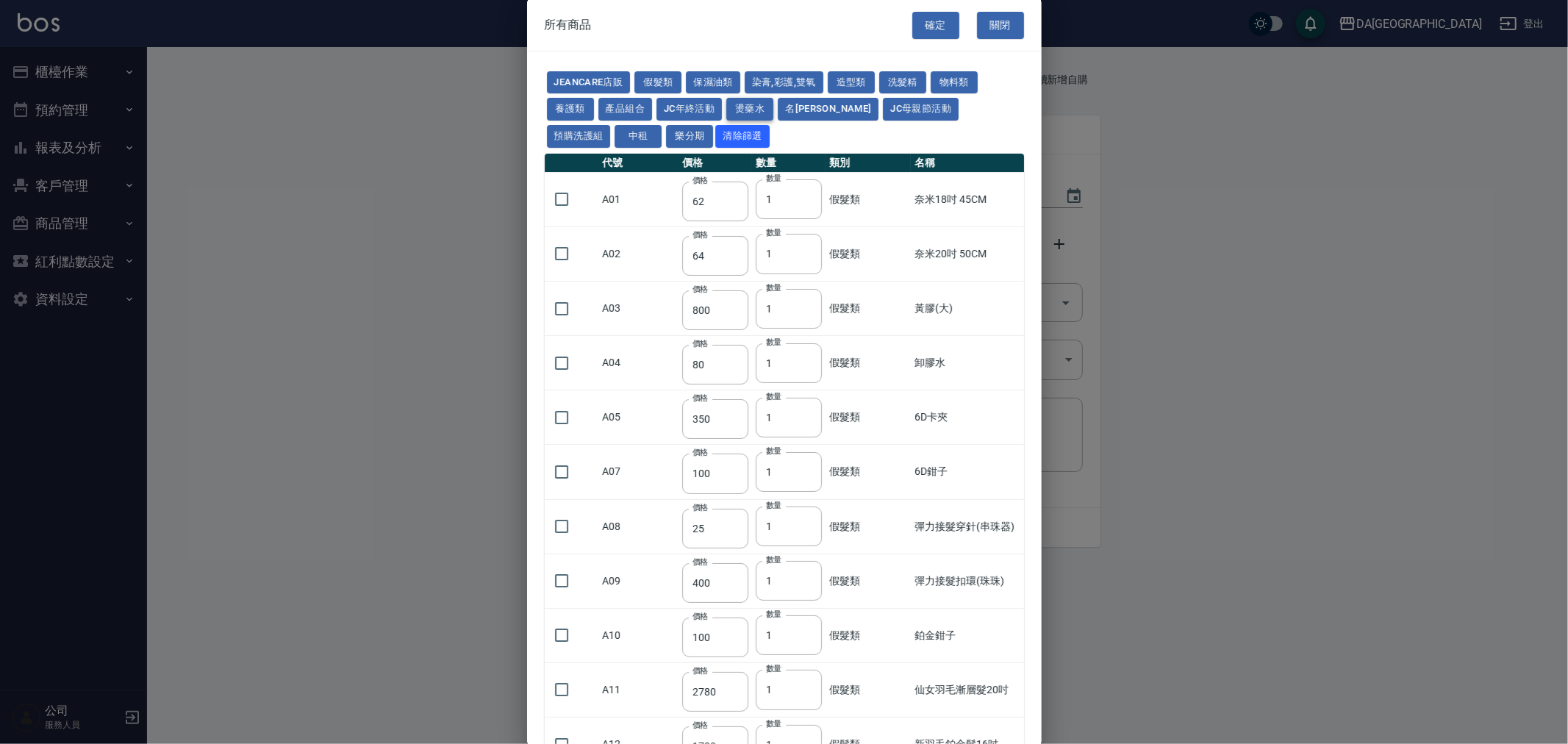
type input "40"
type input "190"
type input "263"
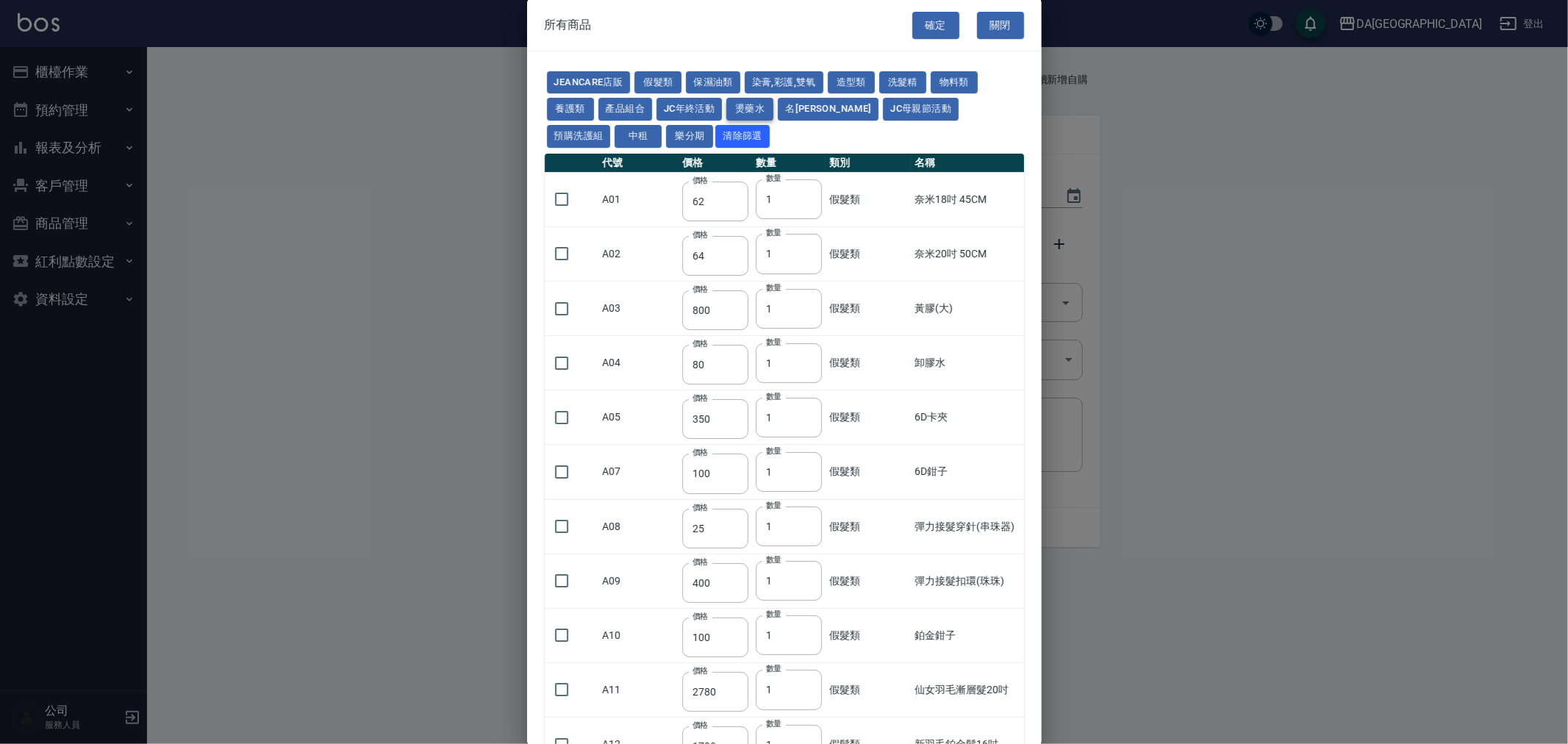
type input "488"
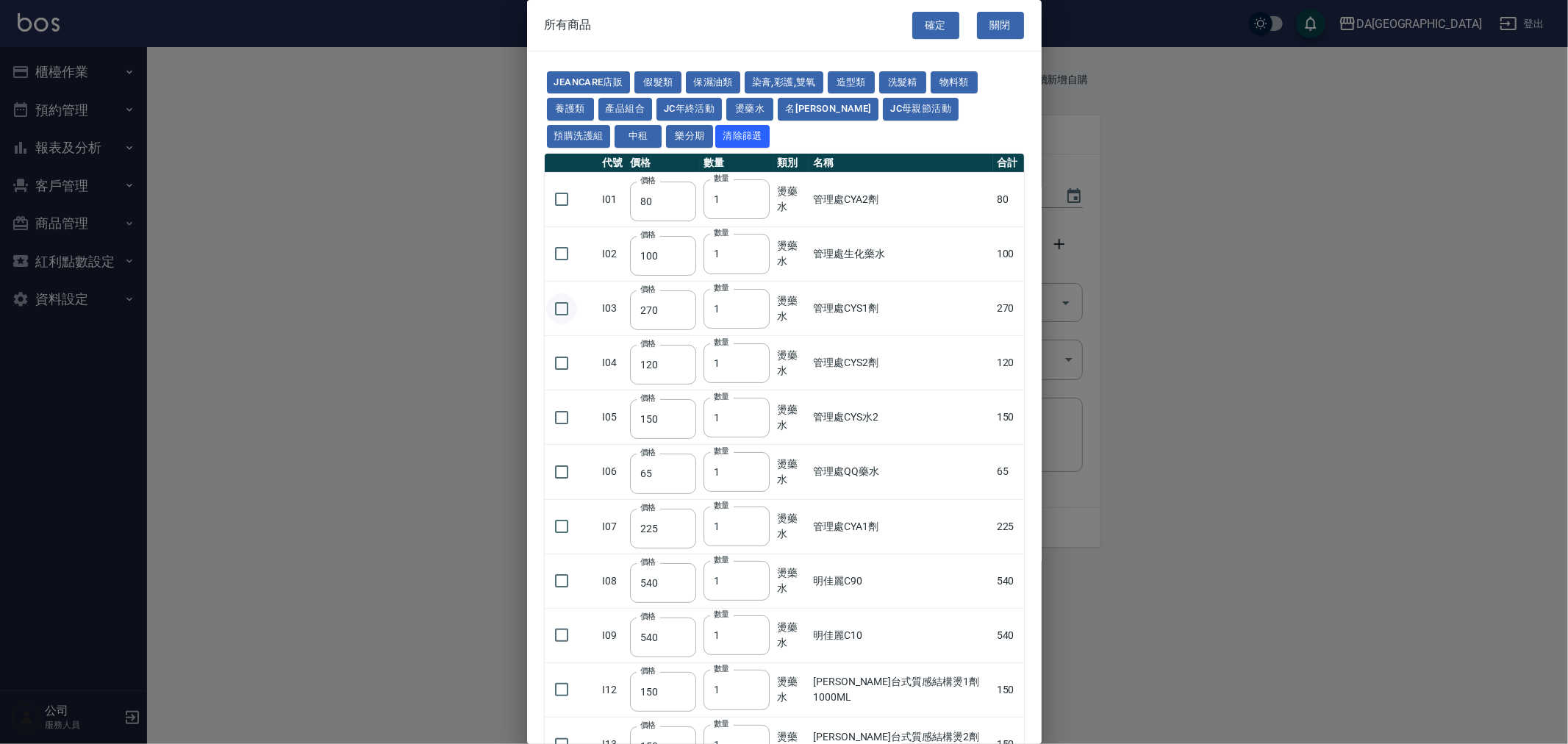
click at [576, 311] on input "checkbox" at bounding box center [562, 309] width 31 height 31
checkbox input "true"
click at [766, 309] on input "1" at bounding box center [737, 309] width 66 height 39
click at [758, 304] on input "2" at bounding box center [737, 309] width 66 height 39
type input "3"
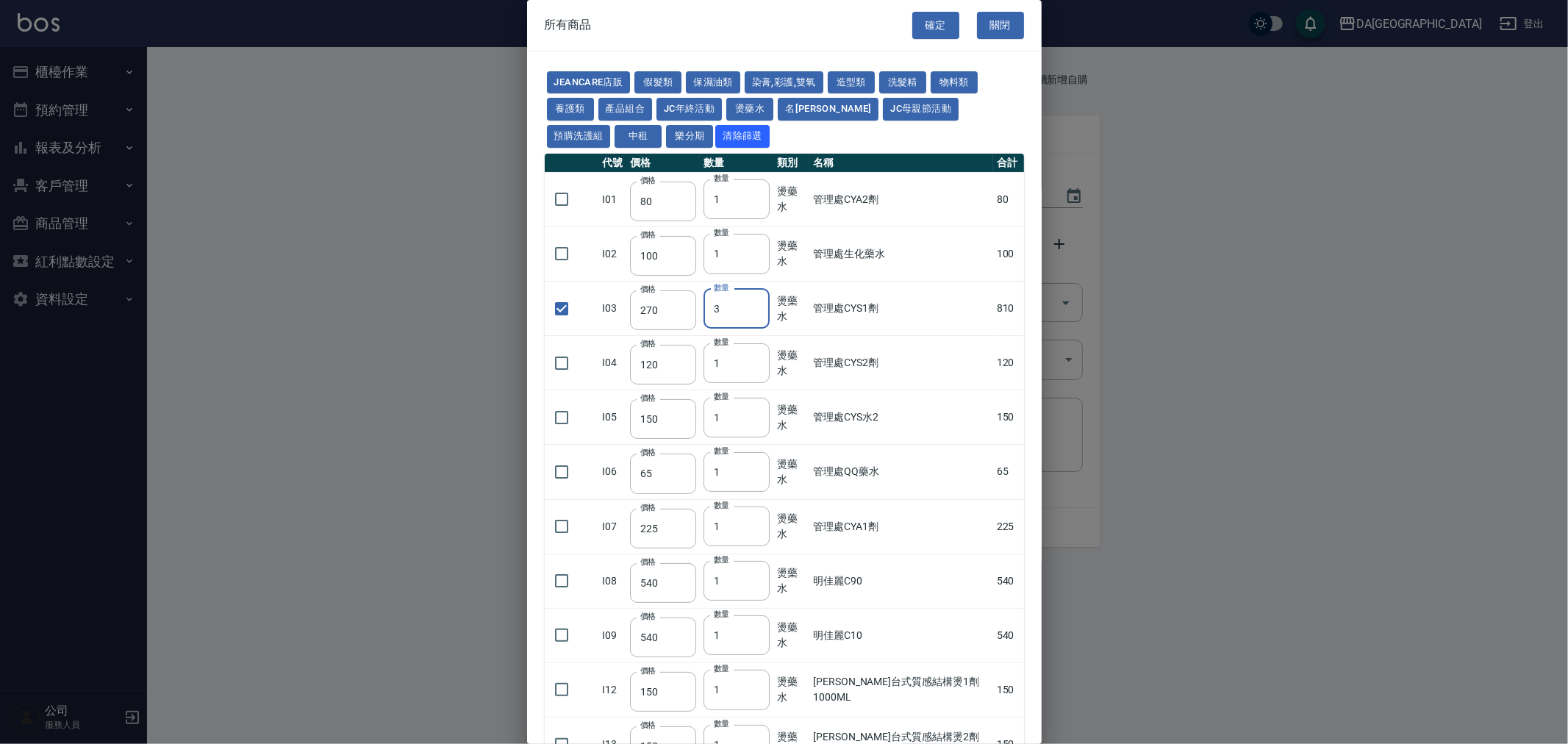
click at [758, 304] on input "3" at bounding box center [737, 309] width 66 height 39
click at [560, 413] on input "checkbox" at bounding box center [562, 417] width 31 height 31
checkbox input "true"
type input "2"
click at [753, 410] on input "2" at bounding box center [737, 417] width 66 height 39
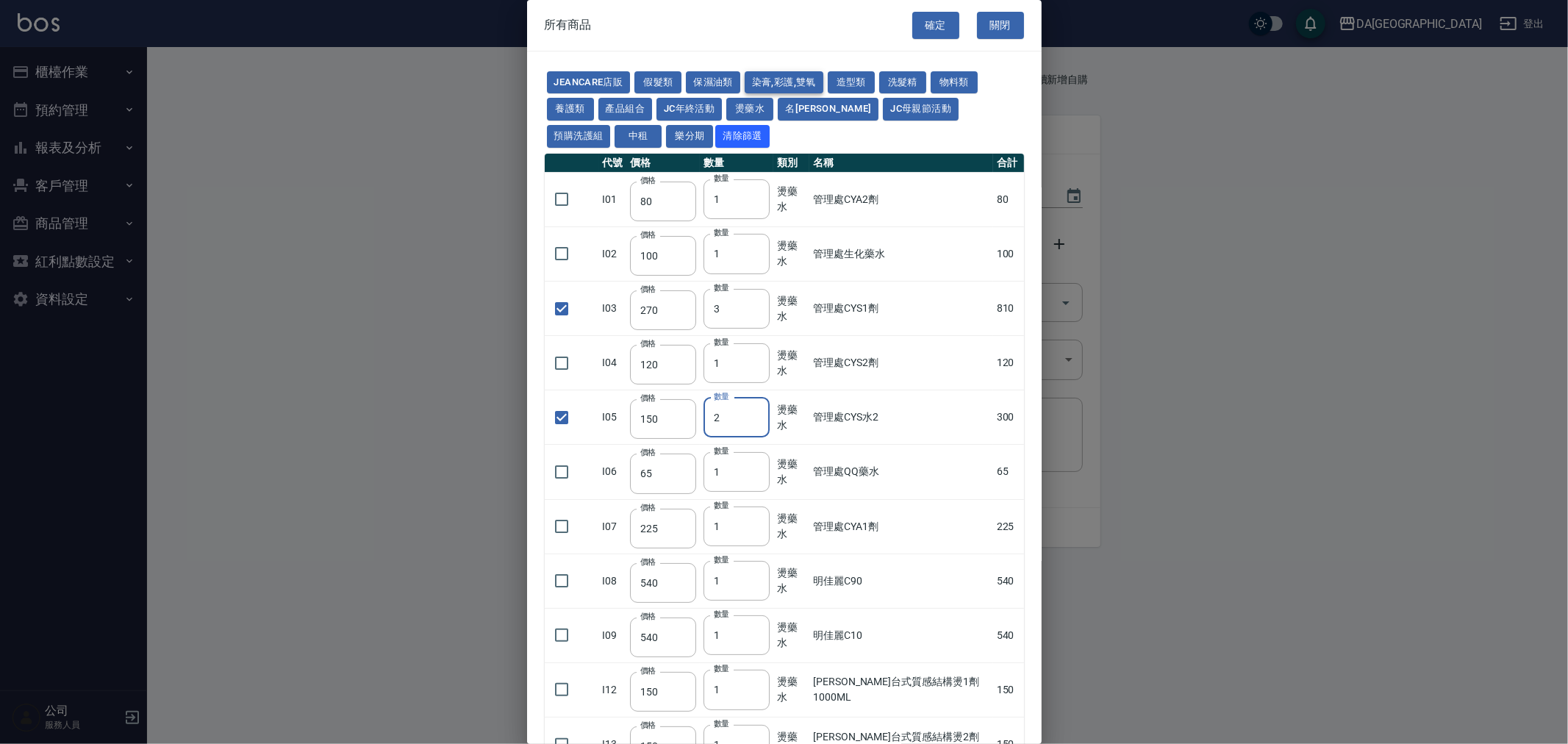
click at [763, 76] on button "染膏,彩護,雙氧" at bounding box center [784, 82] width 79 height 22
type input "90"
type input "120"
checkbox input "false"
type input "400"
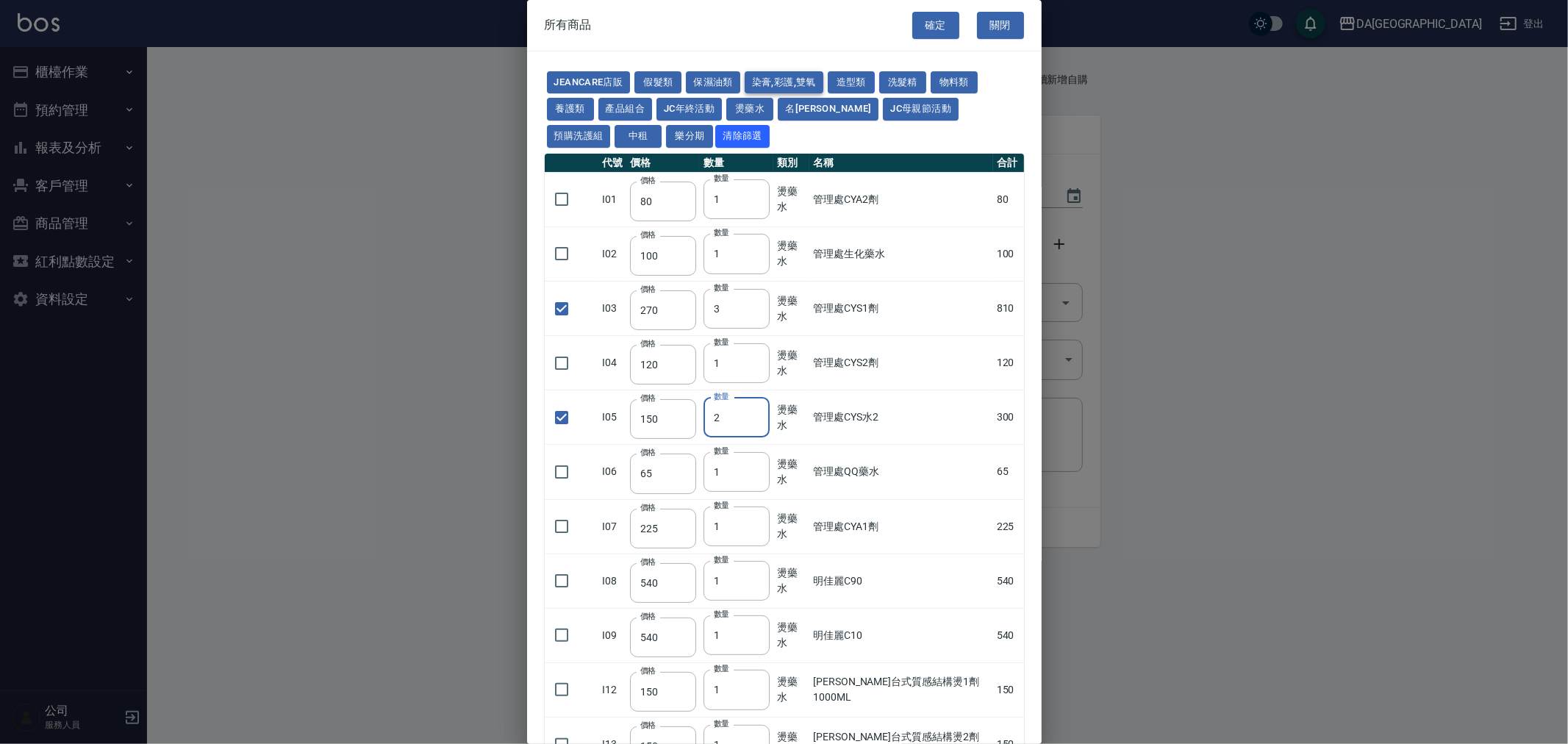
type input "1"
type input "90"
checkbox input "false"
type input "105"
type input "1"
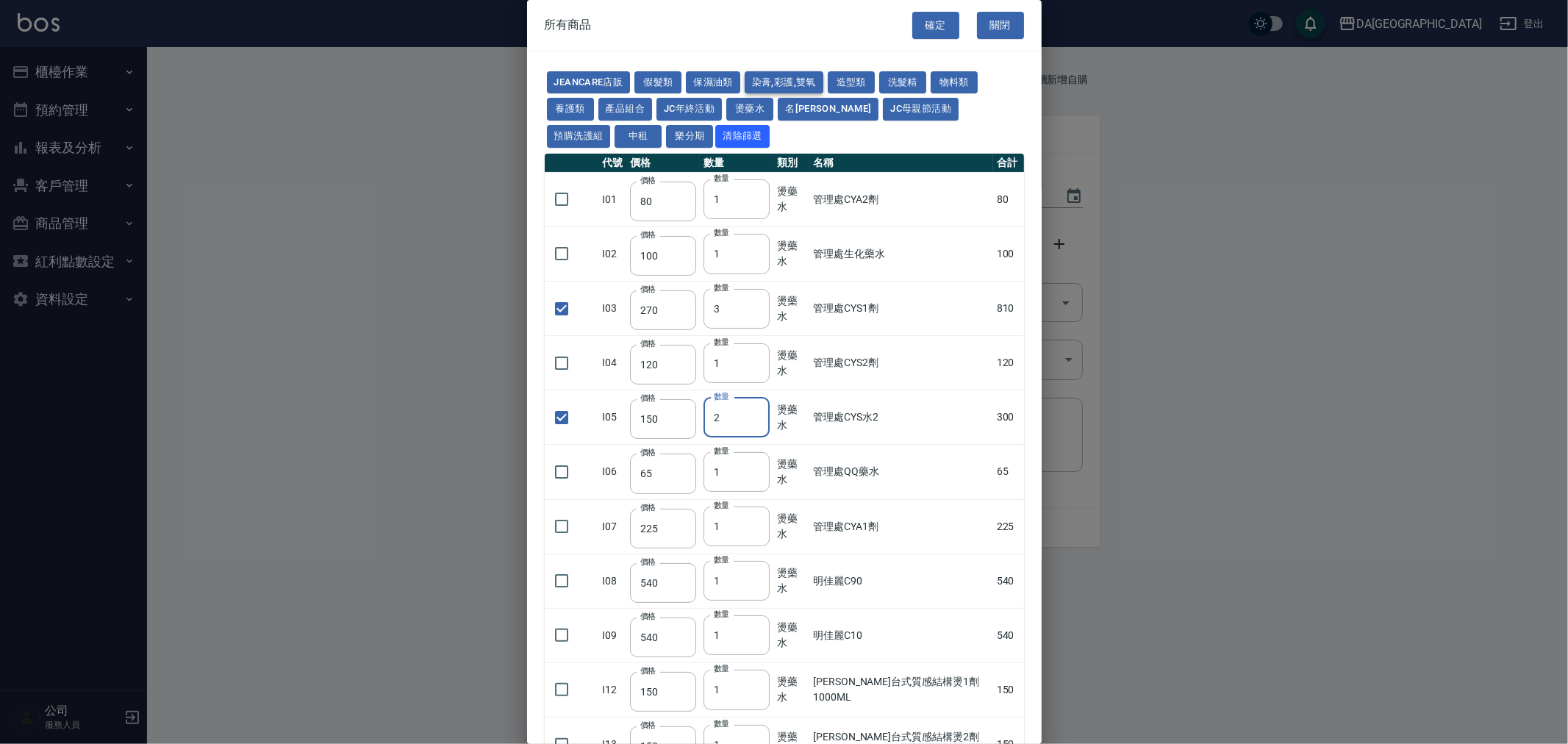
type input "105"
type input "272"
type input "136"
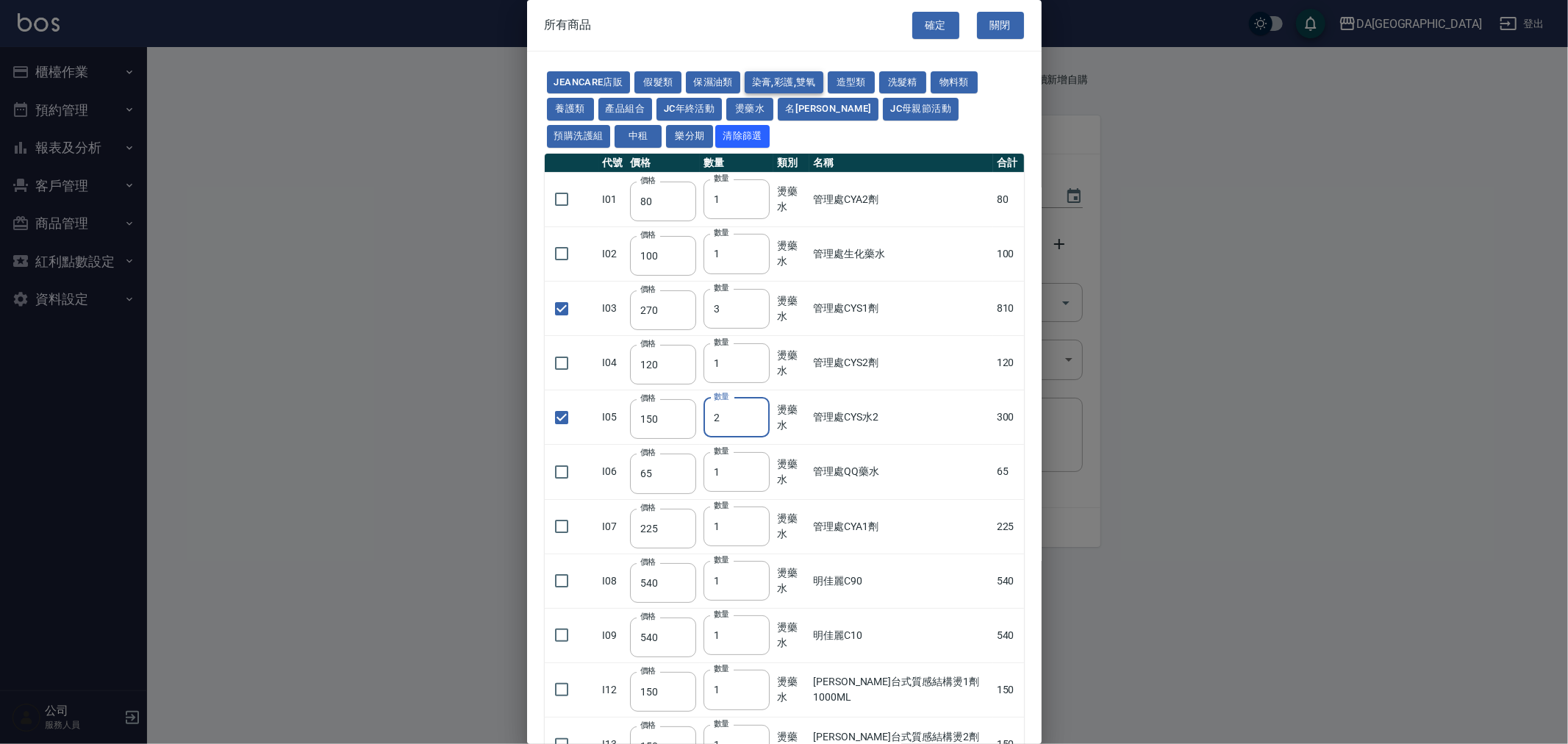
type input "110"
type input "650"
type input "228"
type input "85"
type input "120"
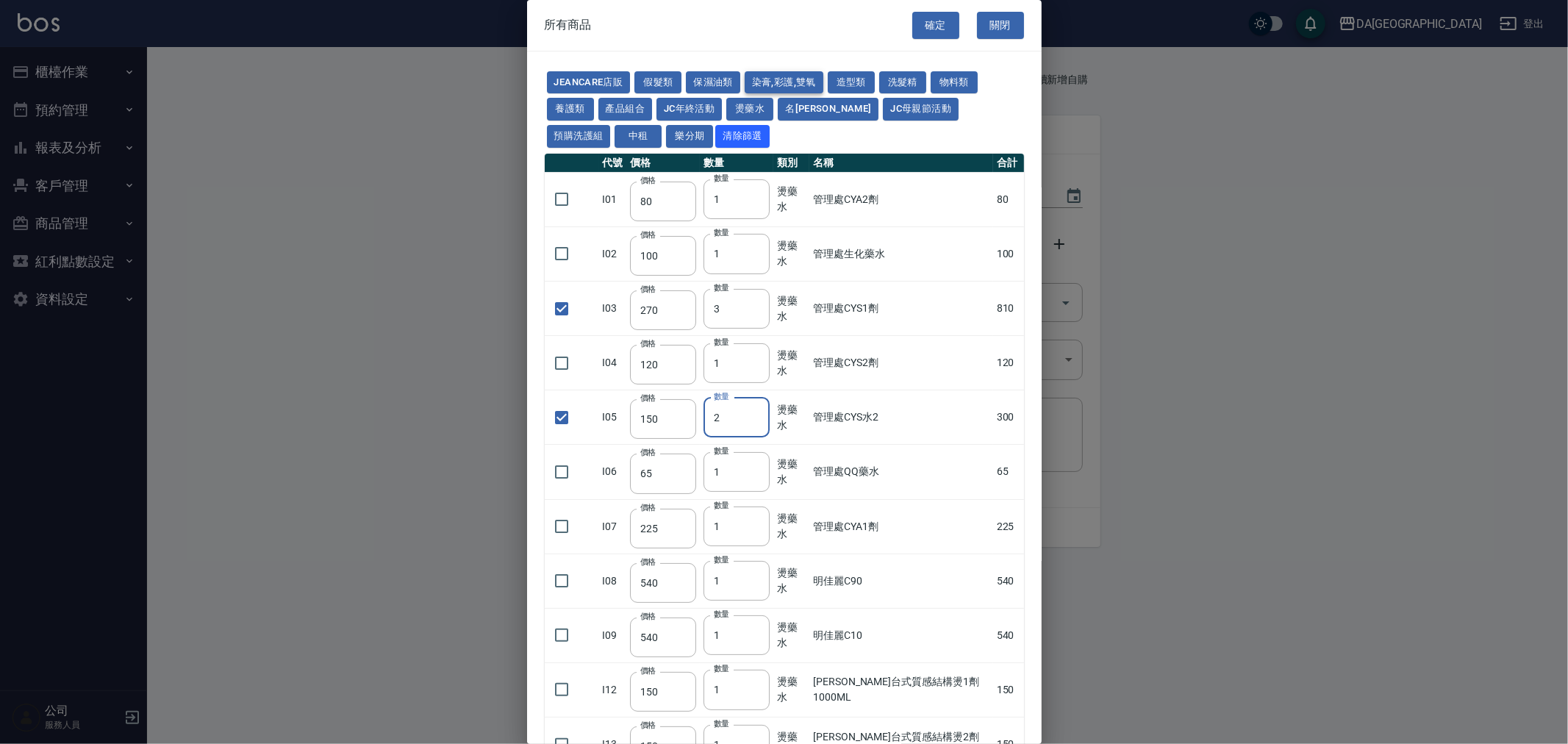
type input "135"
type input "85"
type input "100"
type input "380"
type input "450"
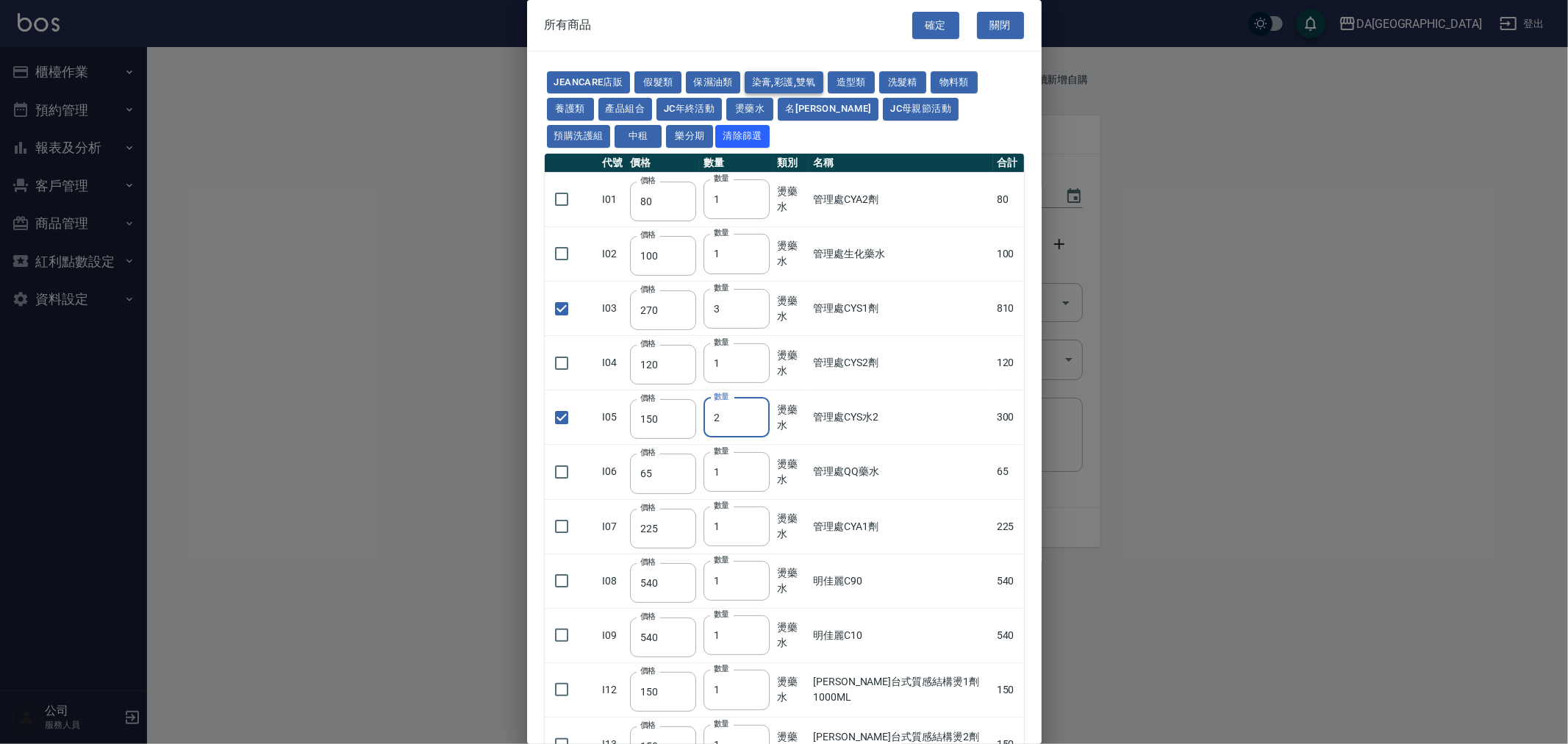
type input "700"
type input "580"
type input "620"
type input "640"
type input "450"
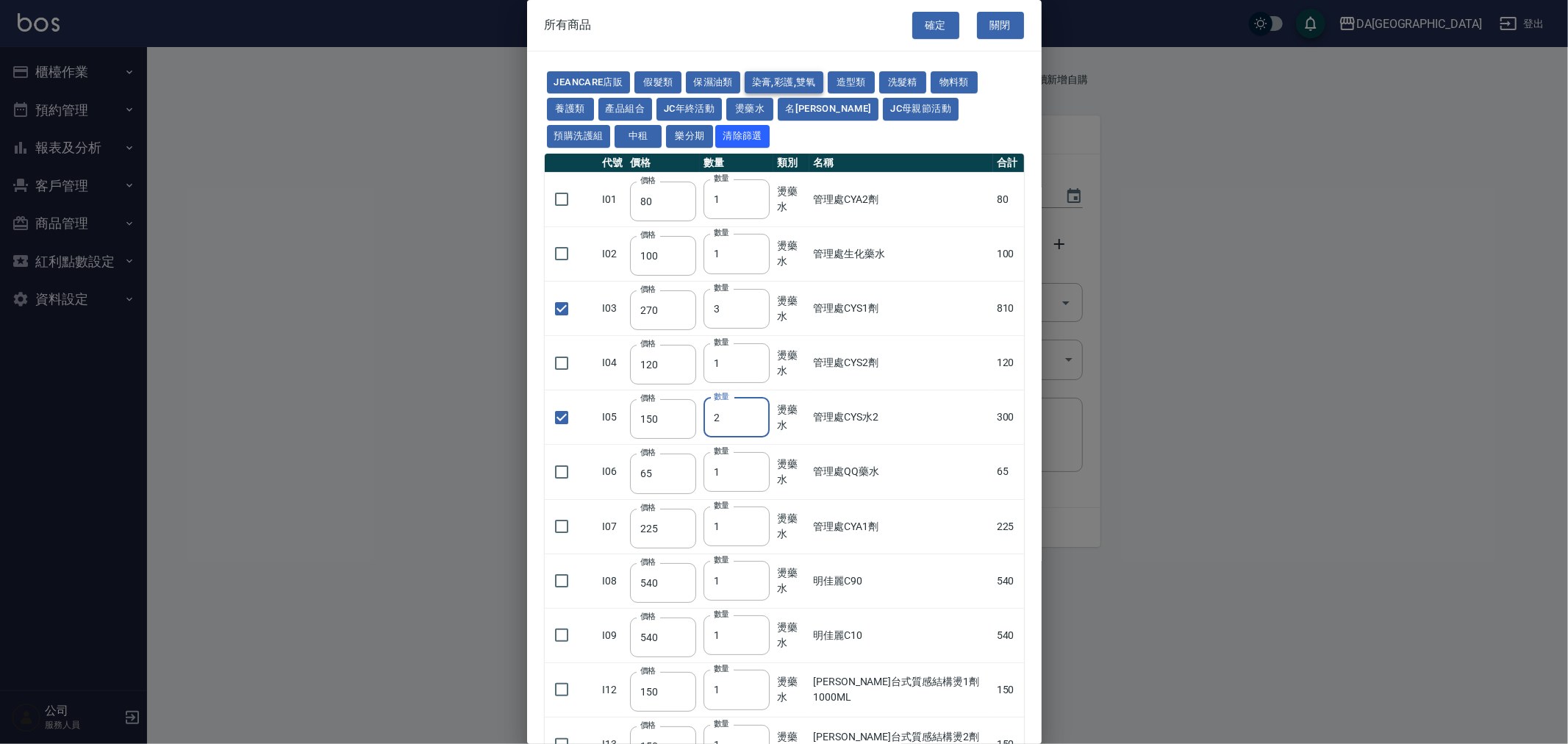
type input "1200"
type input "120"
type input "500"
type input "240"
type input "105"
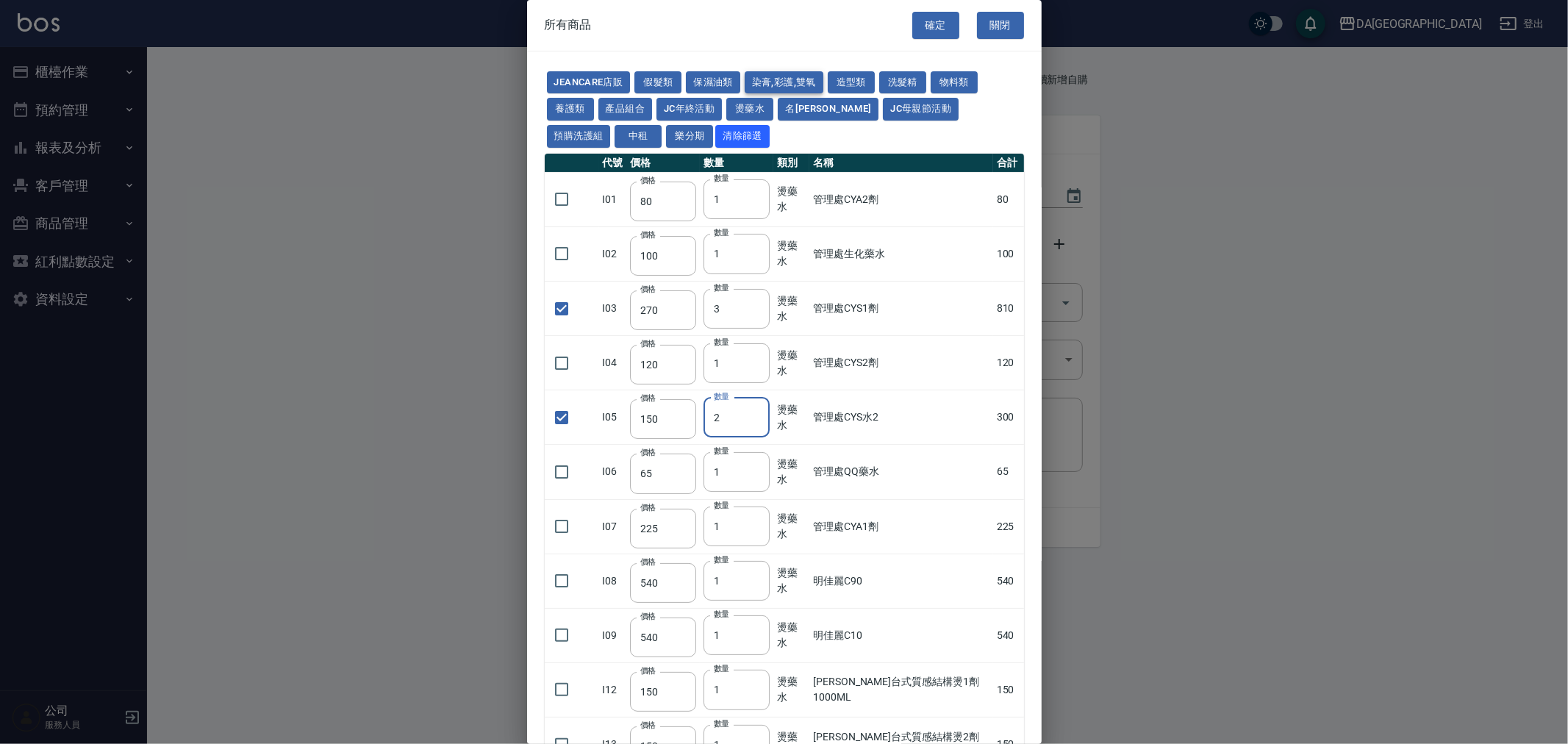
type input "105"
type input "188"
type input "400"
type input "450"
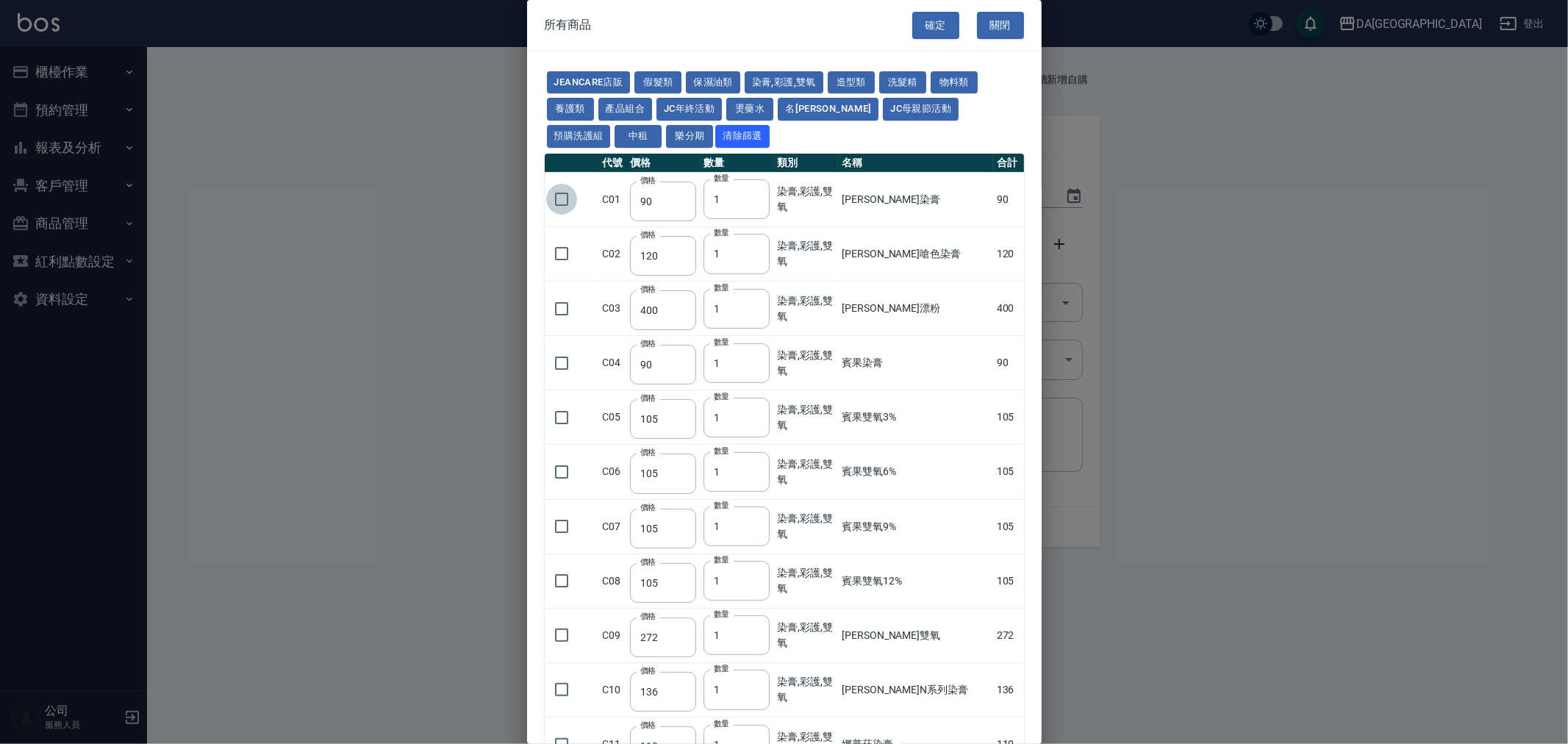
click at [552, 198] on input "checkbox" at bounding box center [562, 199] width 31 height 31
checkbox input "true"
click at [552, 258] on input "checkbox" at bounding box center [562, 253] width 31 height 31
checkbox input "true"
drag, startPoint x: 723, startPoint y: 200, endPoint x: 711, endPoint y: 206, distance: 13.4
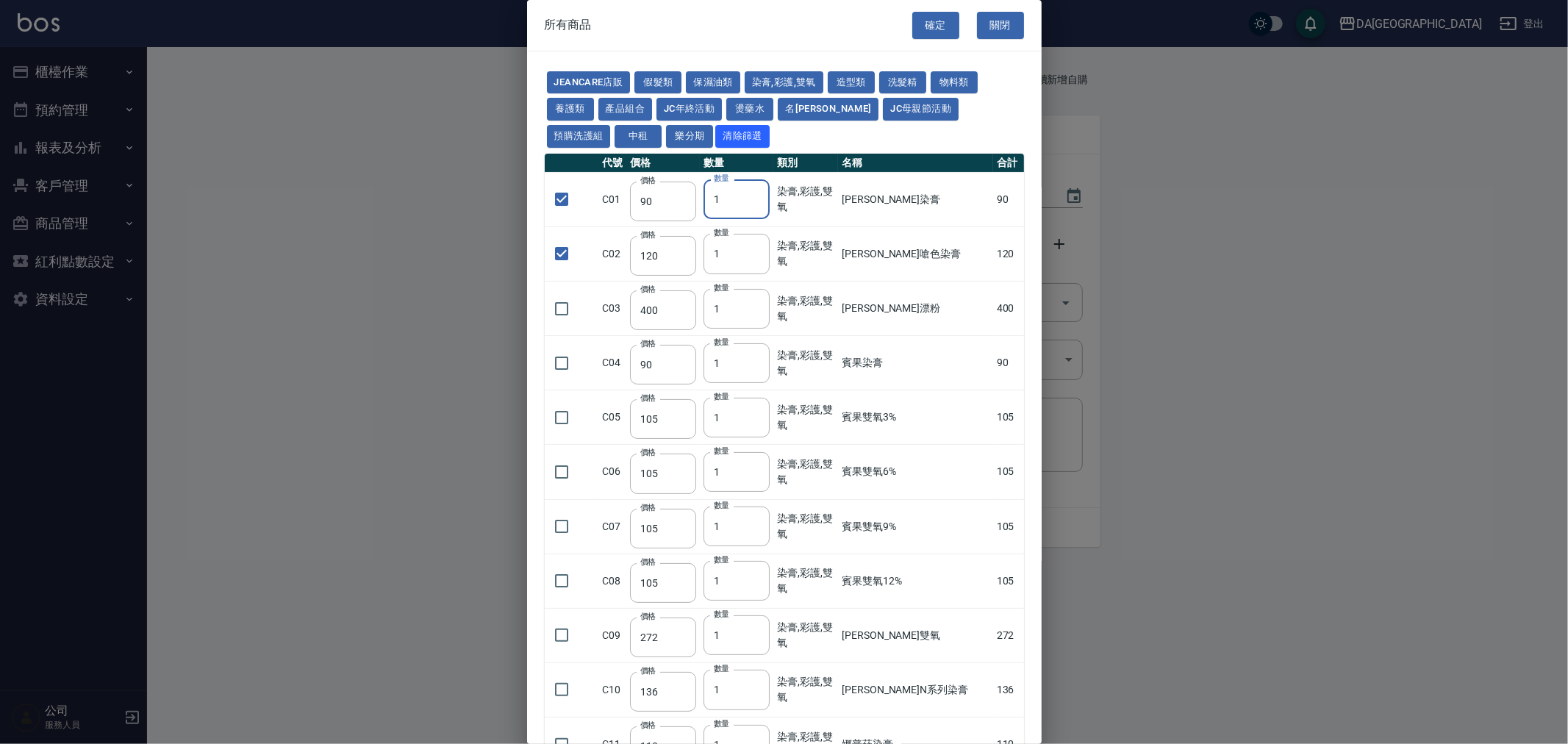
click at [711, 206] on input "1" at bounding box center [737, 199] width 66 height 39
type input "9"
click at [700, 258] on tr "C02 價格 120 價格 數量 1 數量 染膏,彩護,雙氧 里歐嗆色染膏 120" at bounding box center [784, 253] width 479 height 55
drag, startPoint x: 721, startPoint y: 249, endPoint x: 710, endPoint y: 258, distance: 14.2
click at [710, 258] on input "1" at bounding box center [737, 253] width 66 height 39
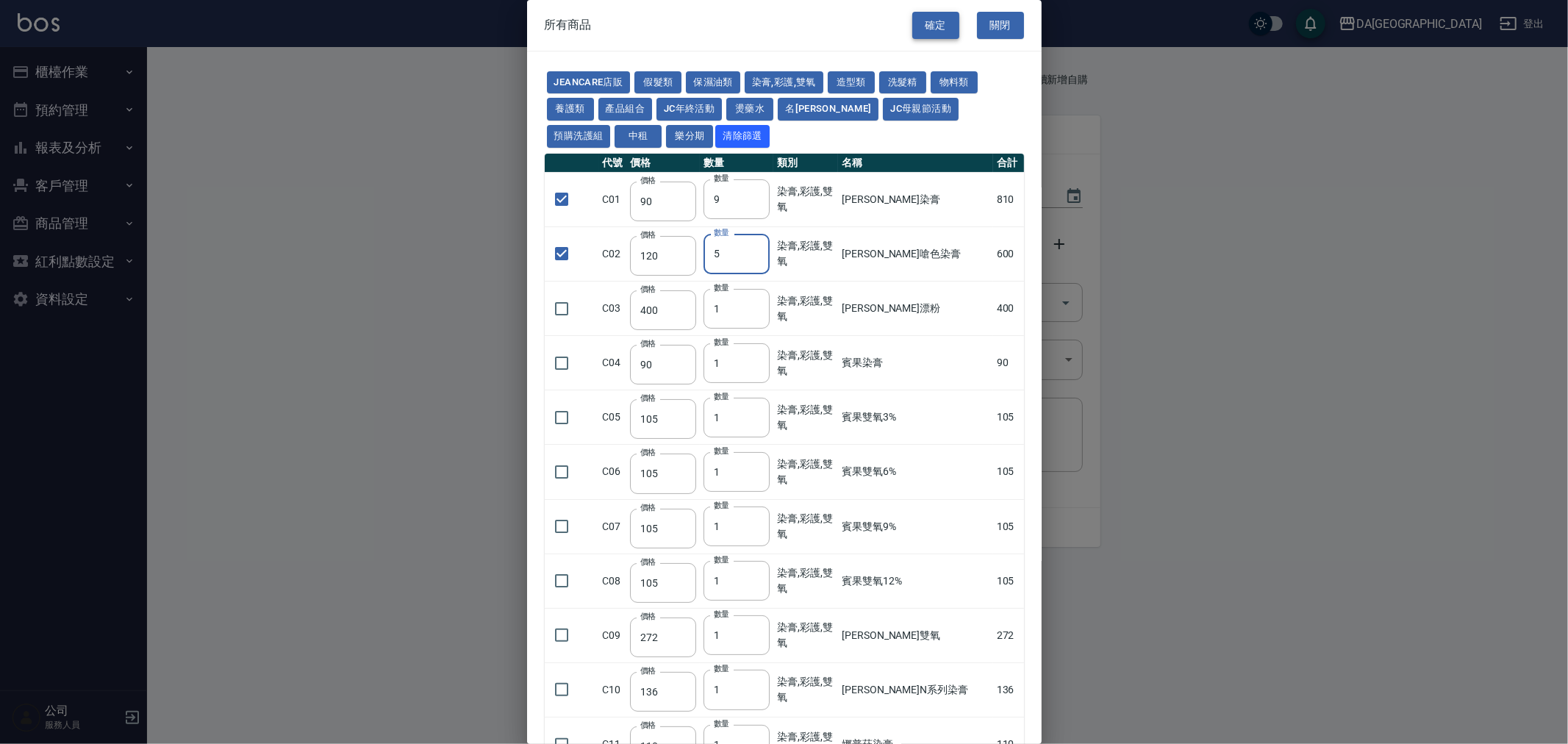
type input "5"
click at [923, 25] on button "確定" at bounding box center [935, 25] width 47 height 27
type input "管理處CYS1劑"
type input "270"
type input "3"
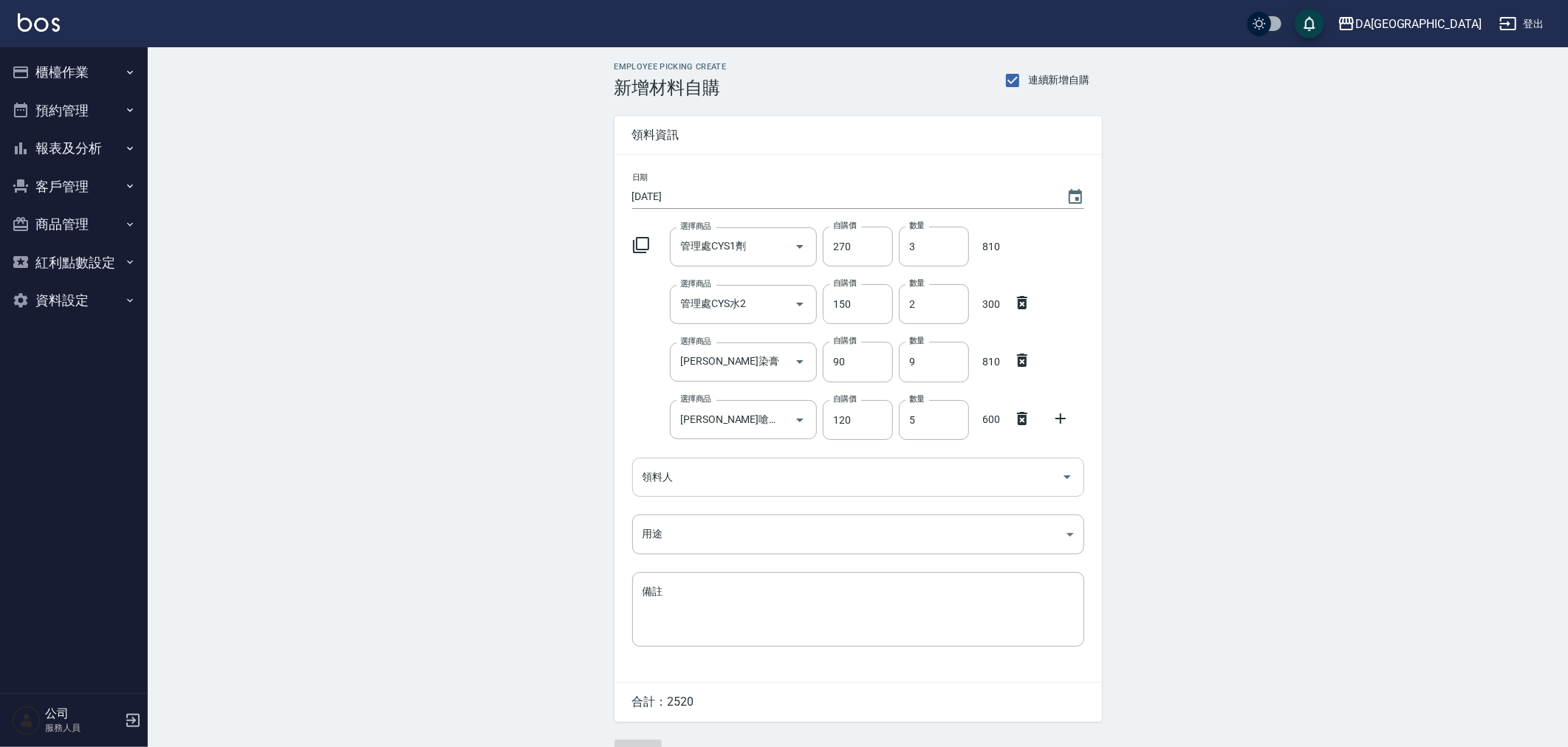
click at [639, 473] on input "領料人" at bounding box center [847, 477] width 417 height 26
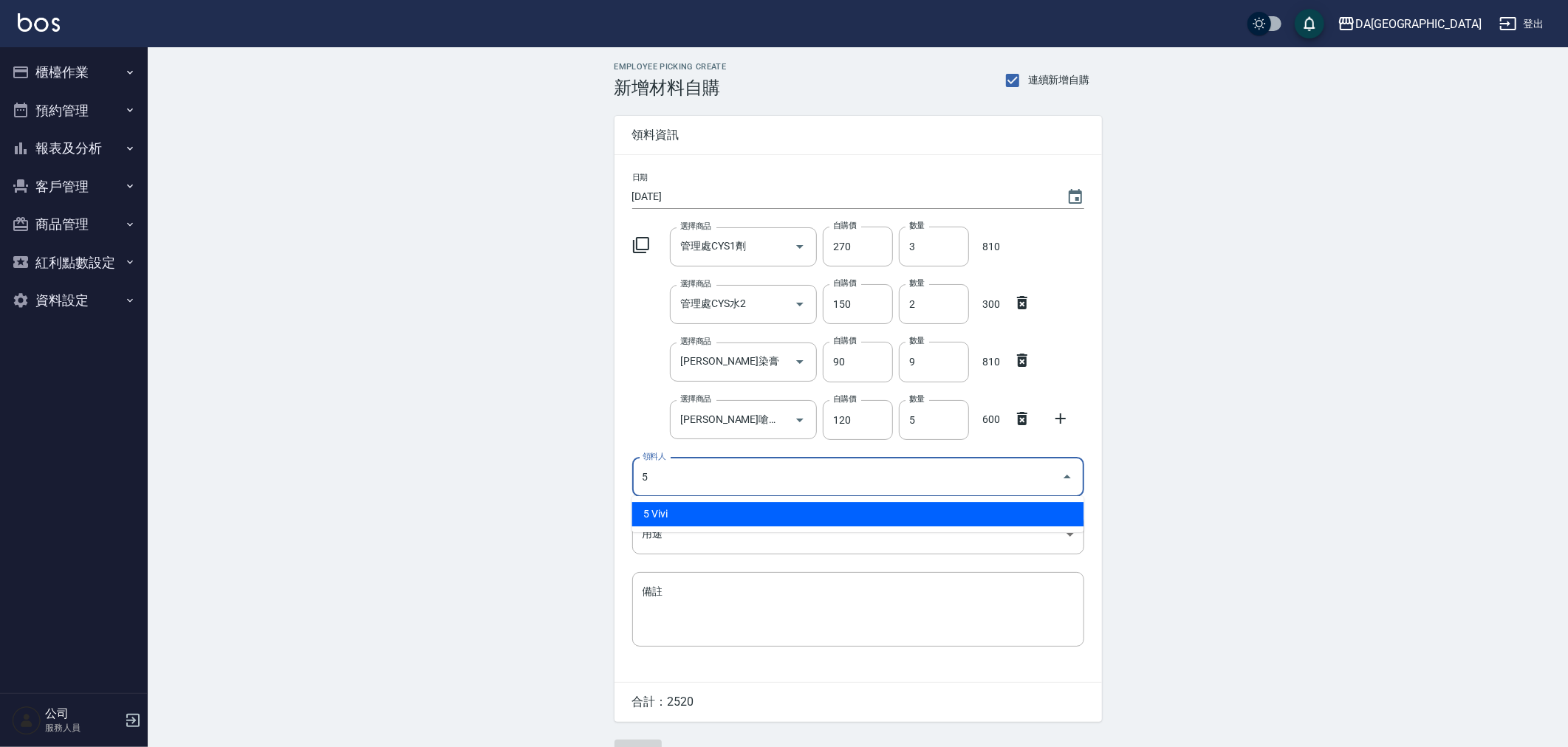
type input "5 Vivi"
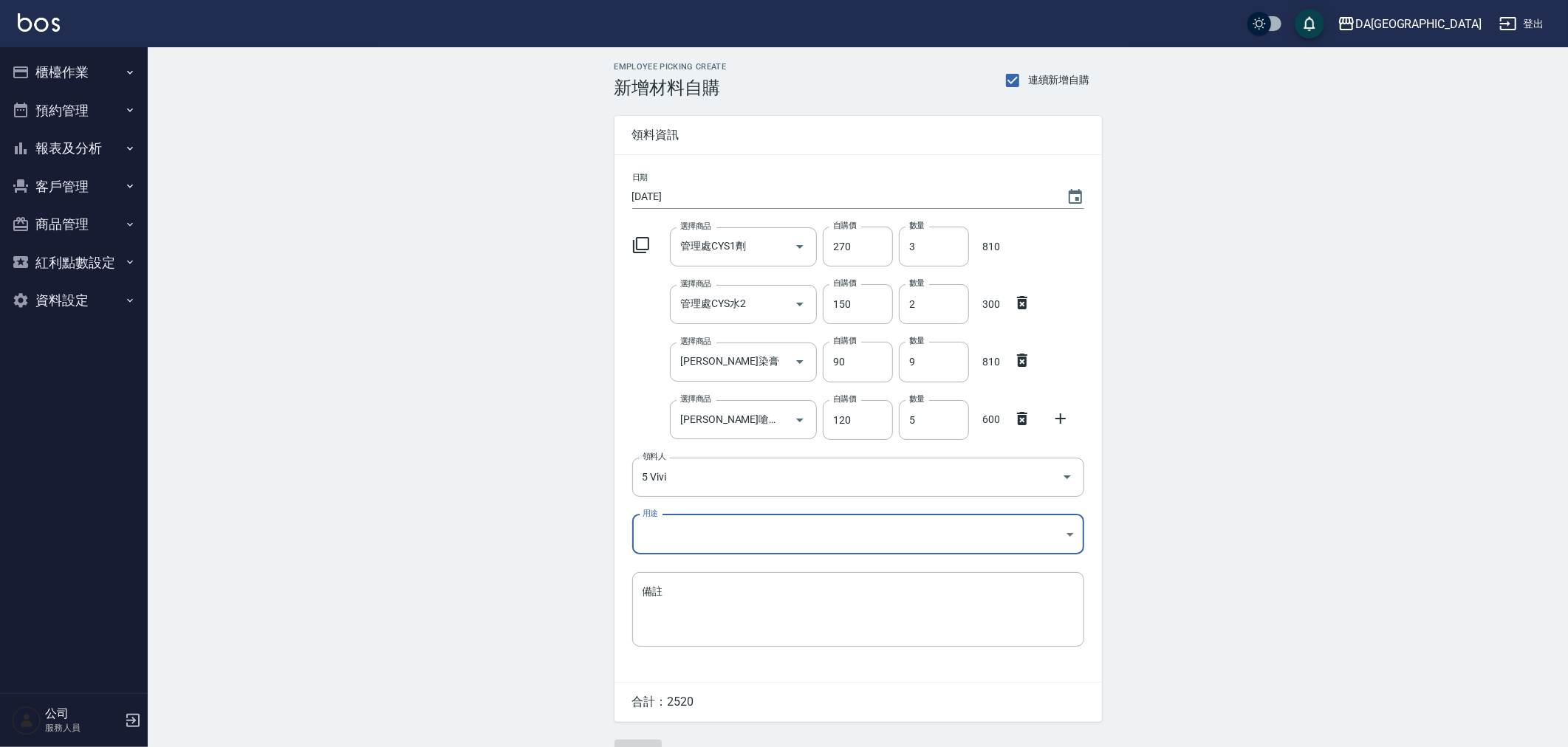
click at [638, 532] on body "DA蘆洲 登出 櫃檯作業 打帳單 帳單列表 現金收支登錄 材料自購登錄 每日結帳 排班表 現場電腦打卡 預約管理 預約管理 單日預約紀錄 單週預約紀錄 報表及…" at bounding box center [784, 390] width 1568 height 781
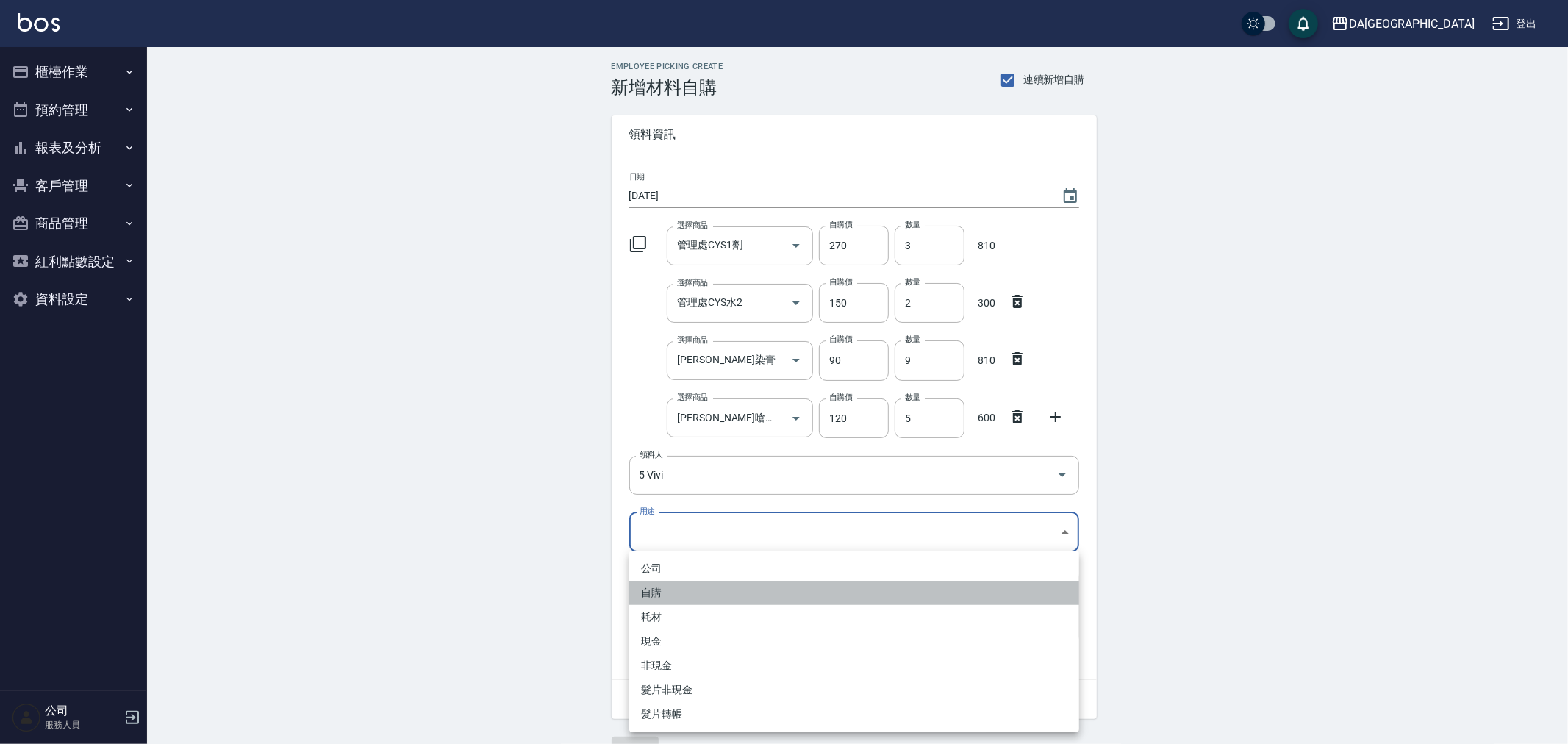
click at [641, 593] on li "自購" at bounding box center [854, 592] width 450 height 24
type input "自購"
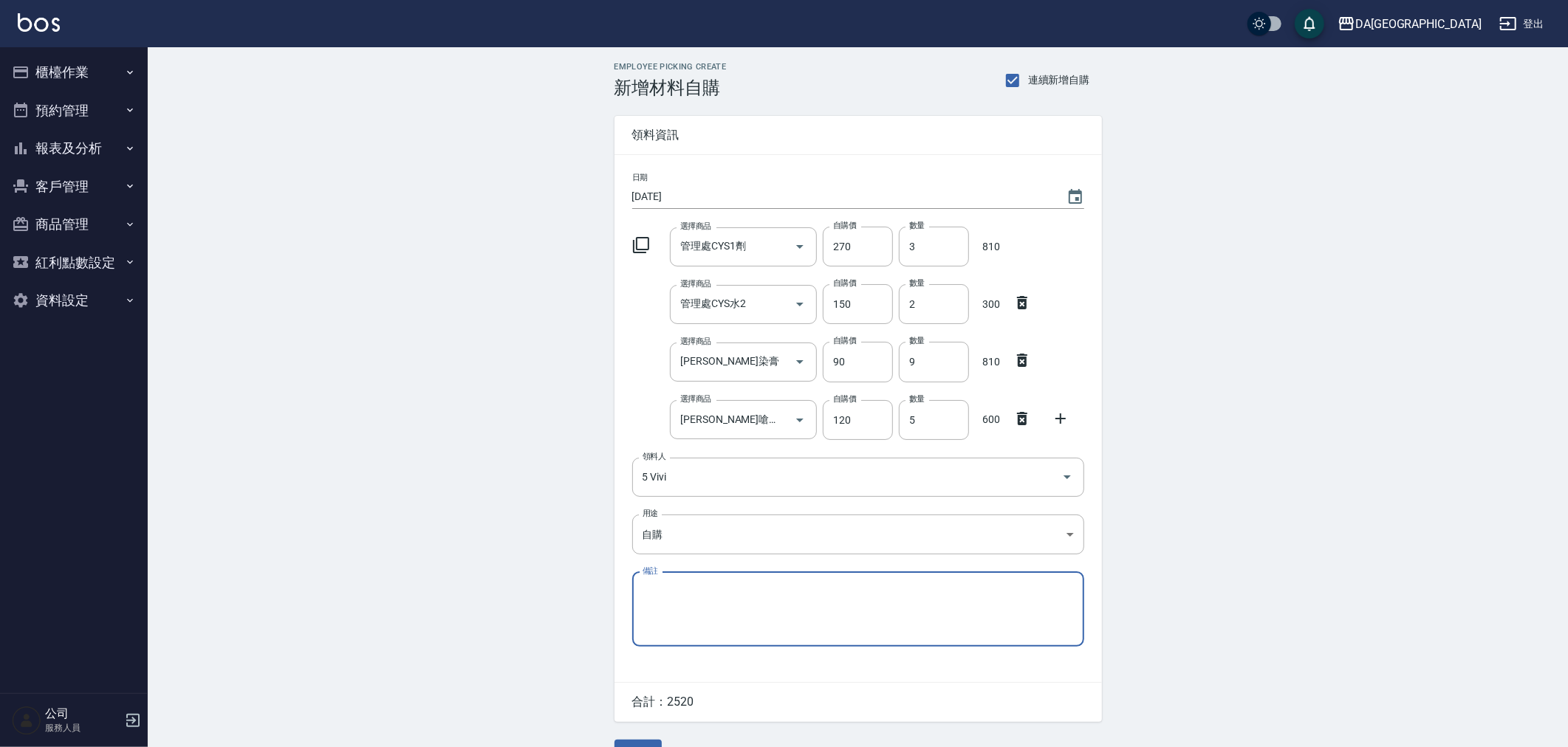
scroll to position [35, 0]
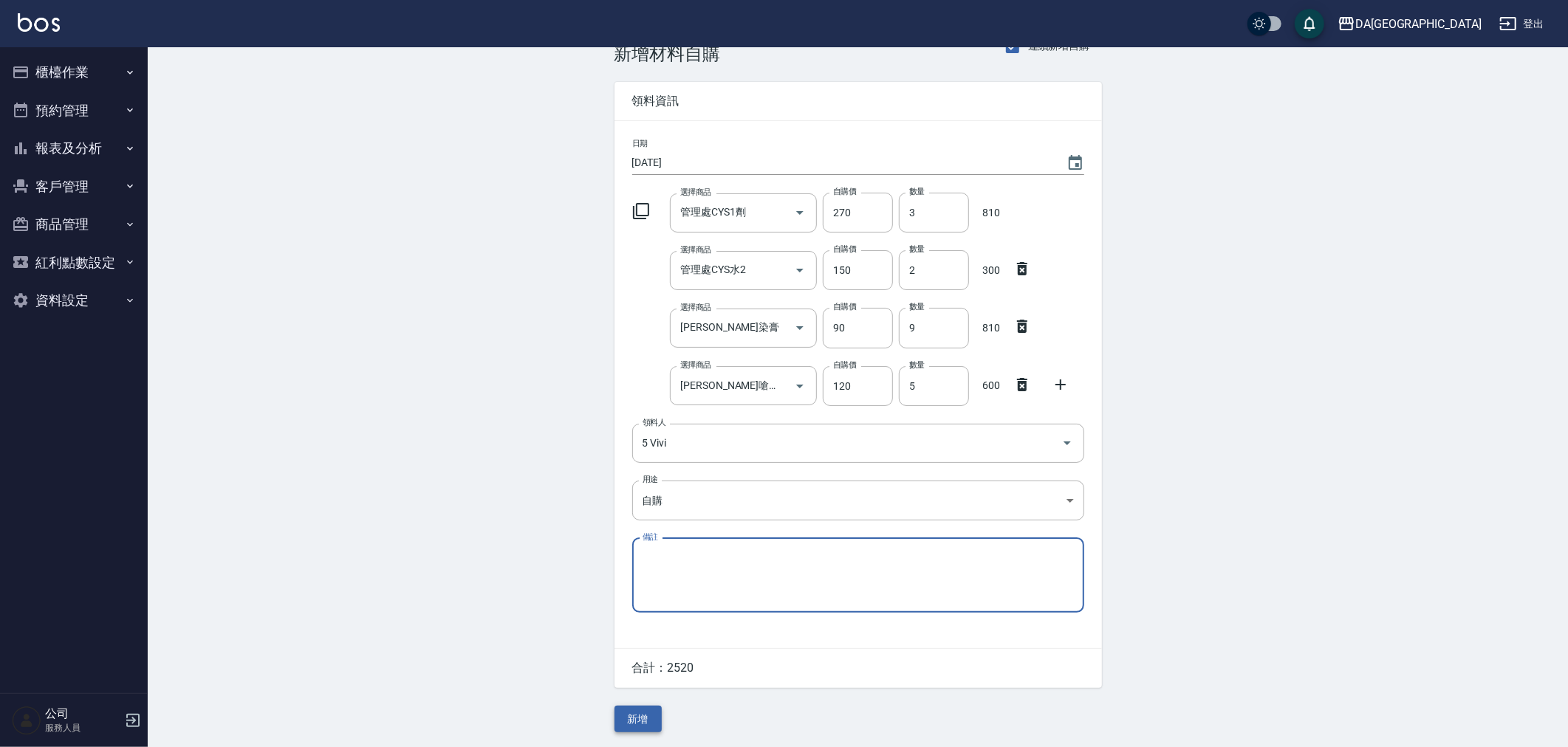
click at [646, 731] on button "新增" at bounding box center [637, 719] width 47 height 27
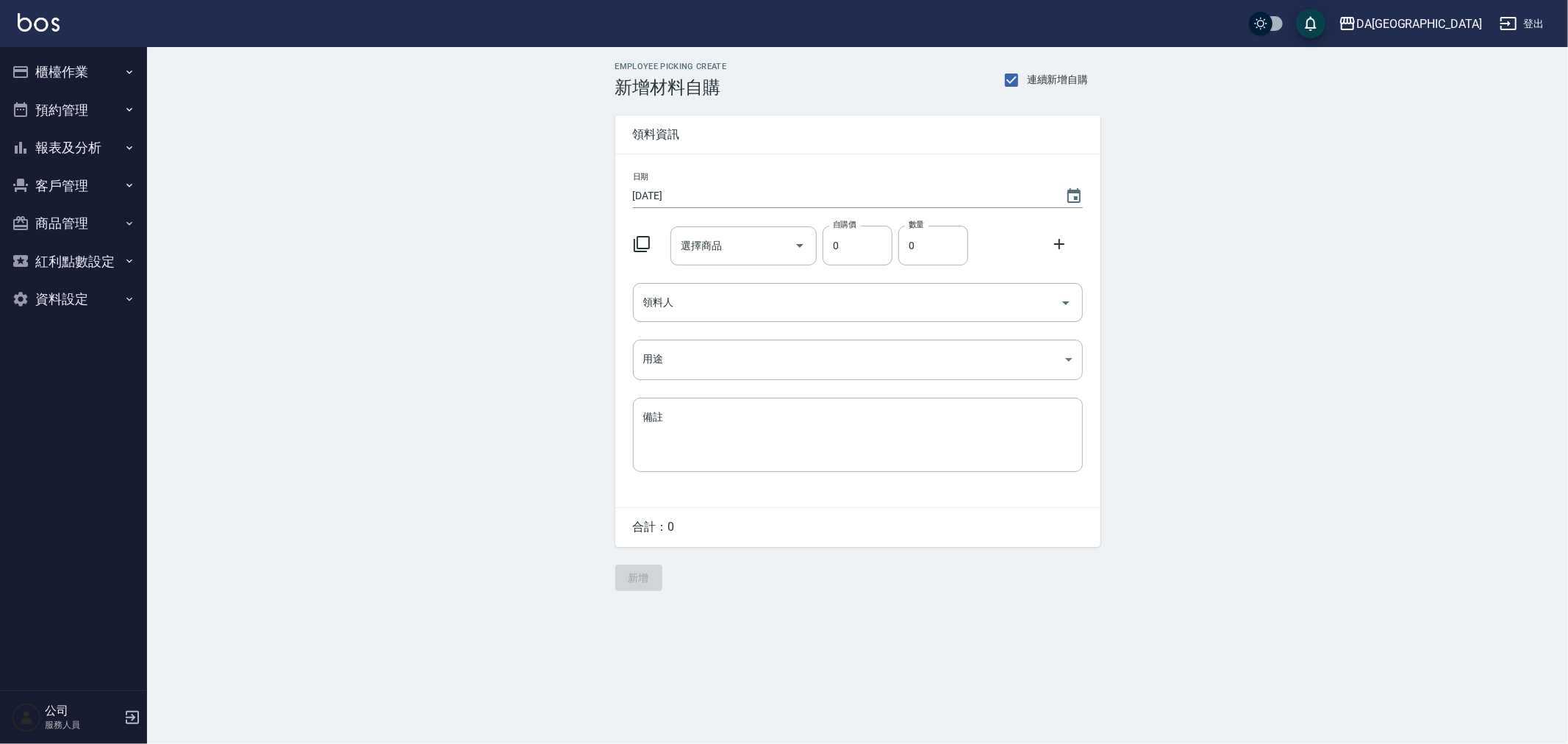
click at [651, 245] on div at bounding box center [646, 242] width 39 height 26
click at [648, 247] on icon at bounding box center [642, 244] width 18 height 18
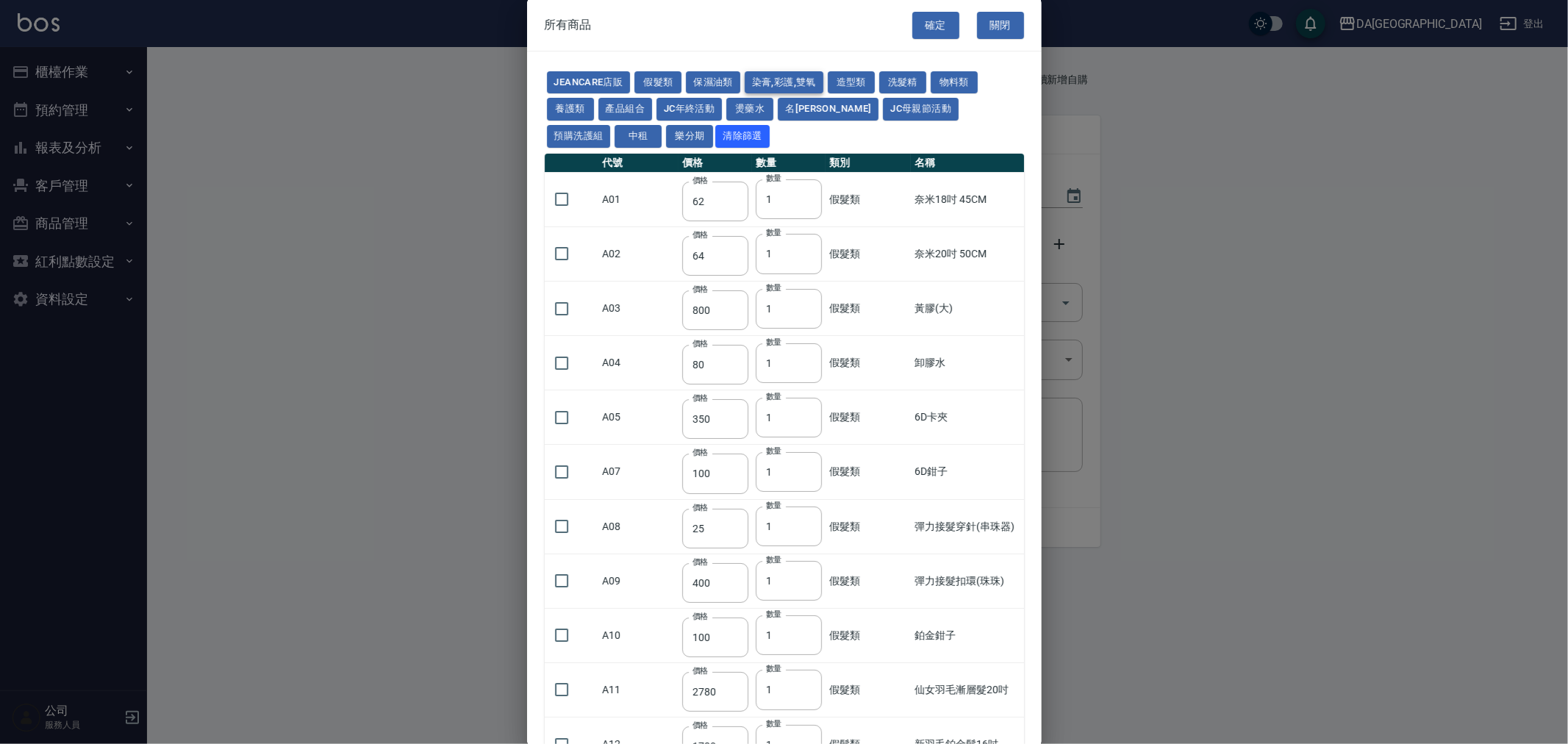
click at [823, 84] on button "染膏,彩護,雙氧" at bounding box center [784, 82] width 79 height 22
type input "90"
type input "120"
type input "400"
type input "90"
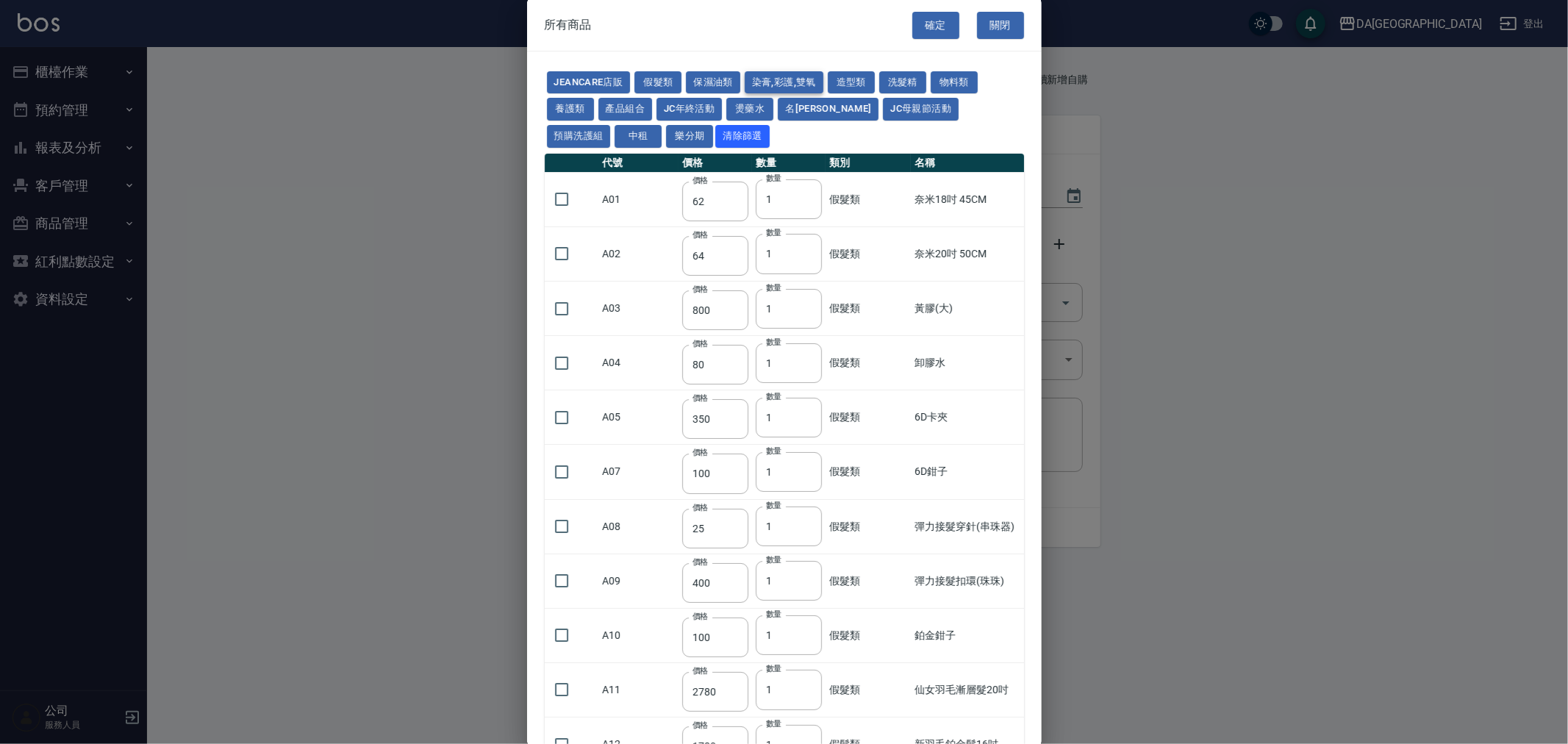
type input "105"
type input "272"
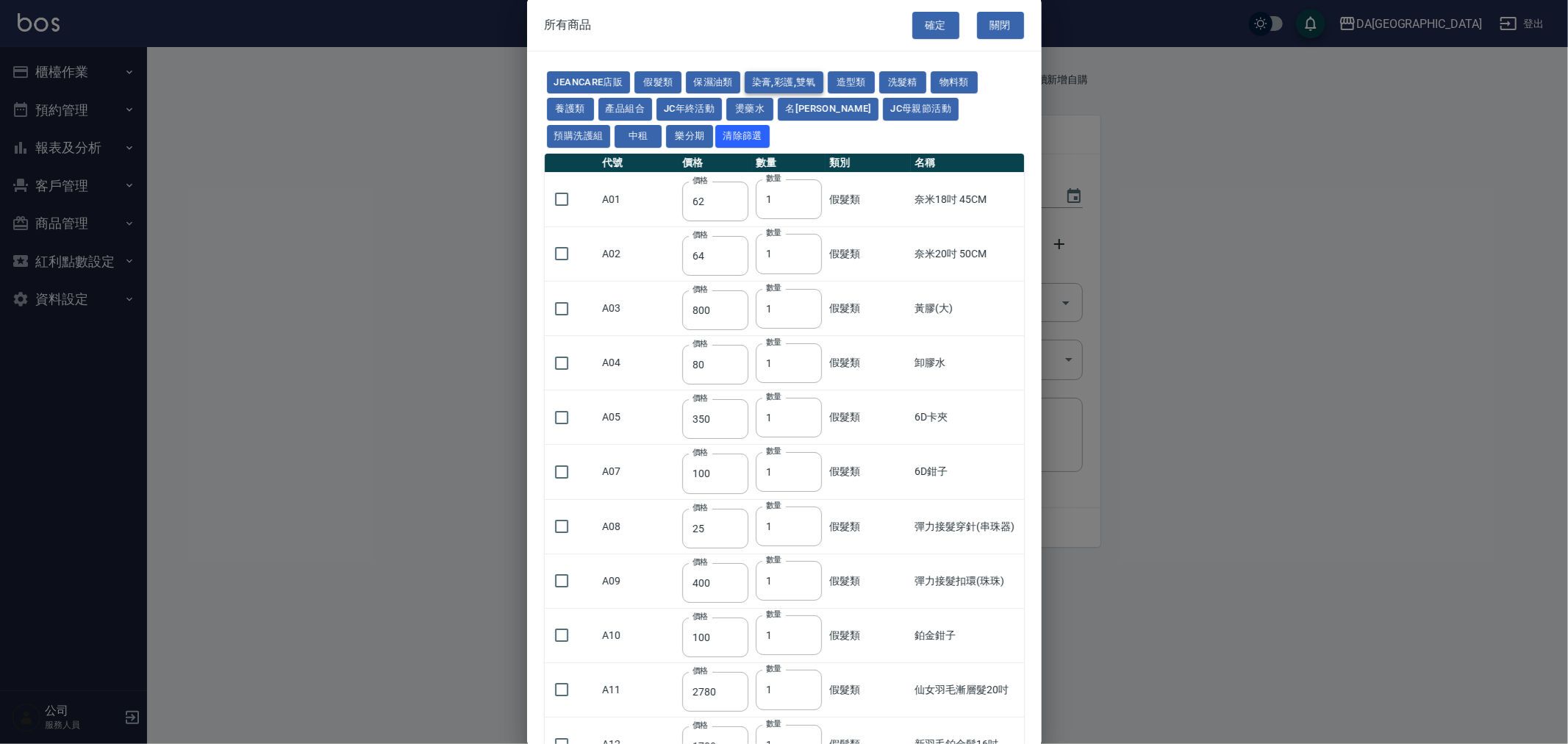
type input "136"
type input "110"
type input "650"
type input "228"
type input "85"
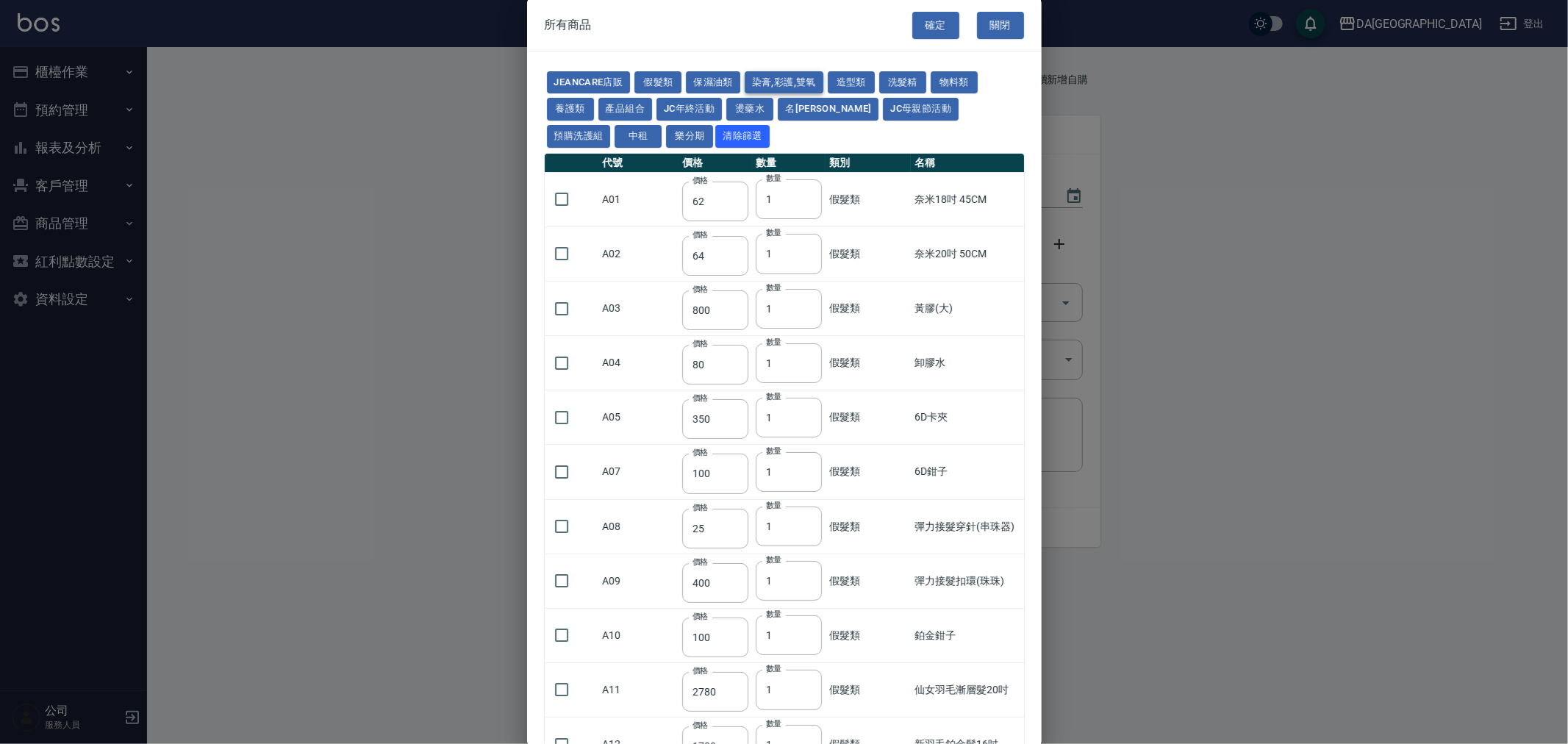
type input "120"
type input "135"
type input "85"
type input "100"
type input "380"
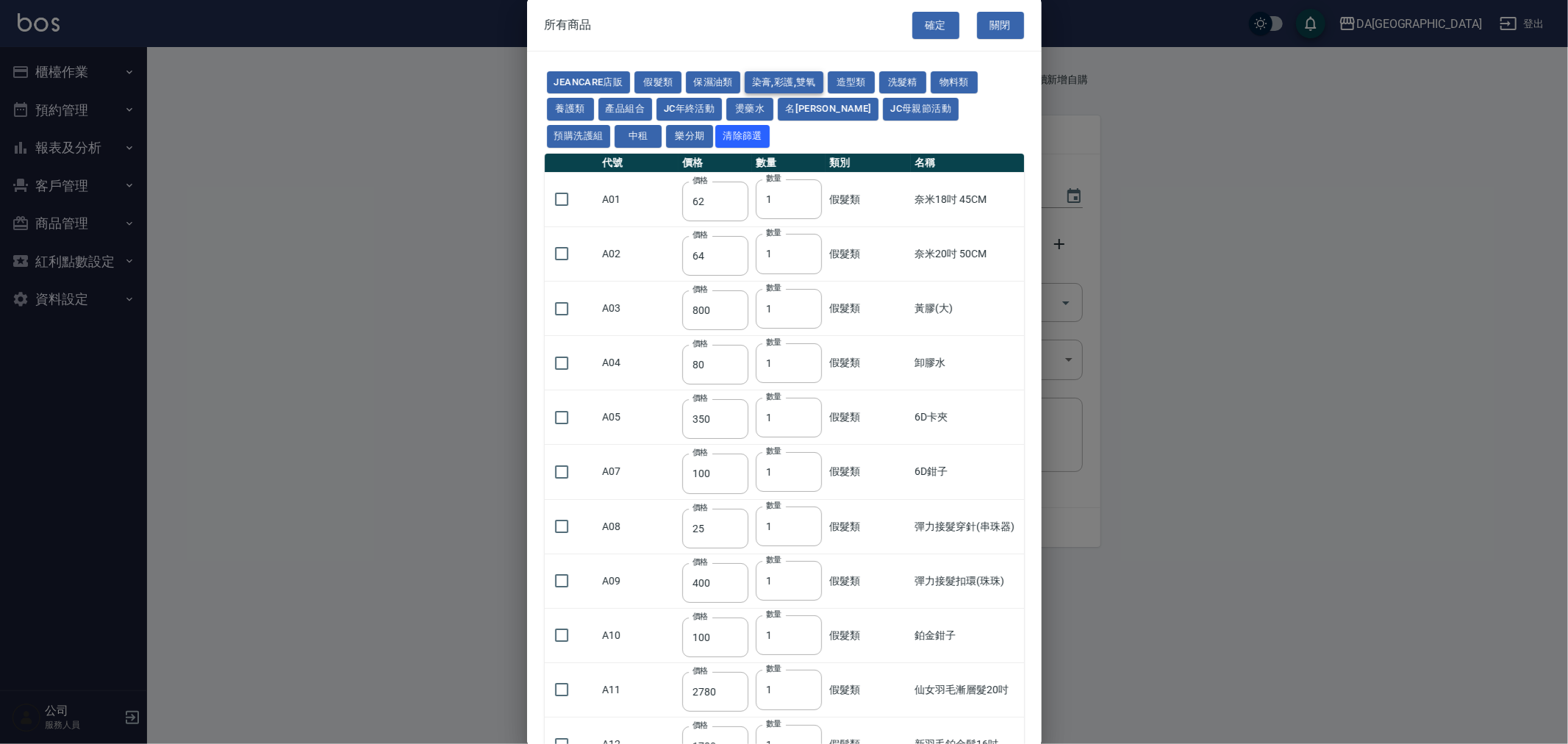
type input "450"
type input "700"
type input "580"
type input "620"
type input "640"
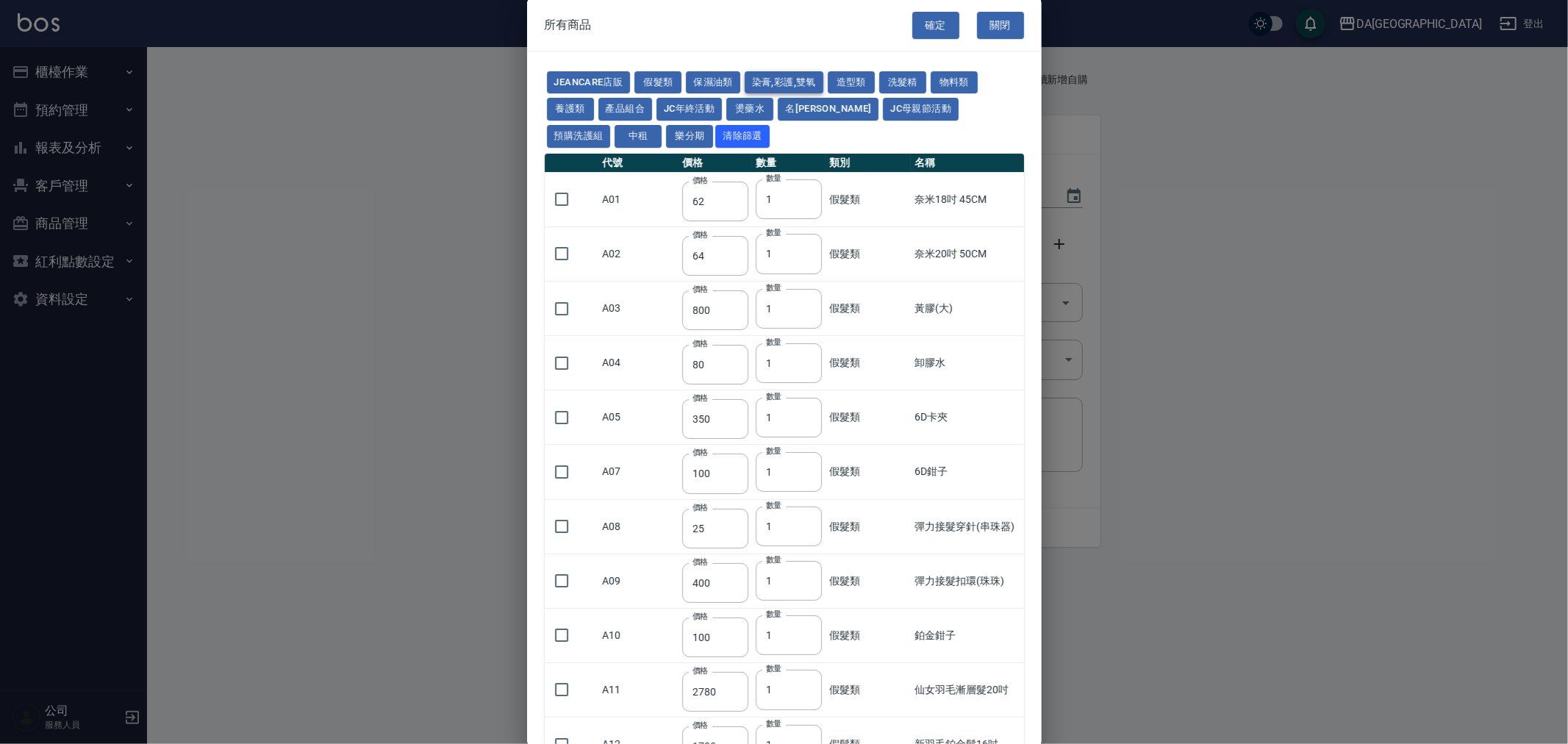
type input "450"
type input "1200"
type input "120"
type input "500"
type input "240"
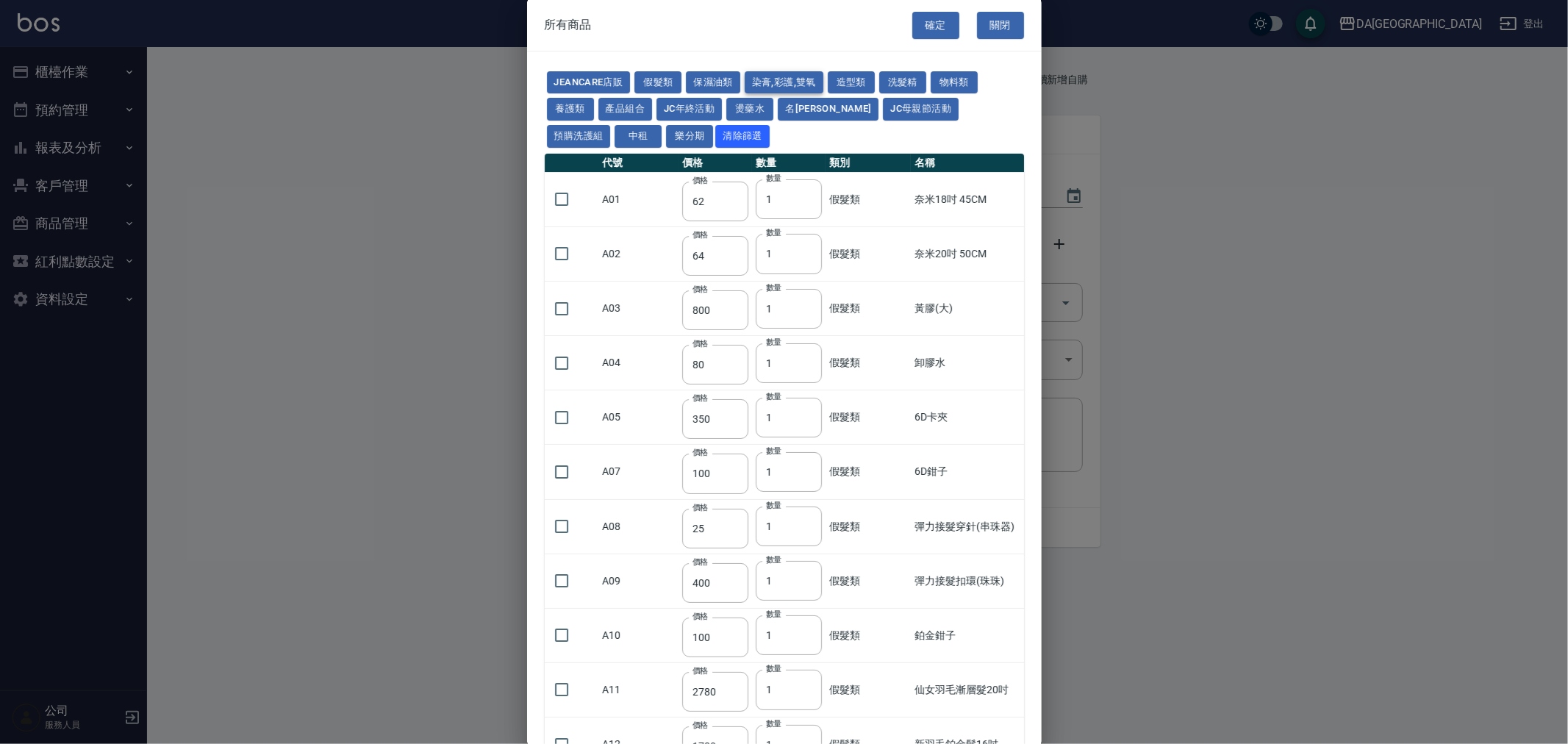
type input "105"
type input "188"
type input "400"
type input "450"
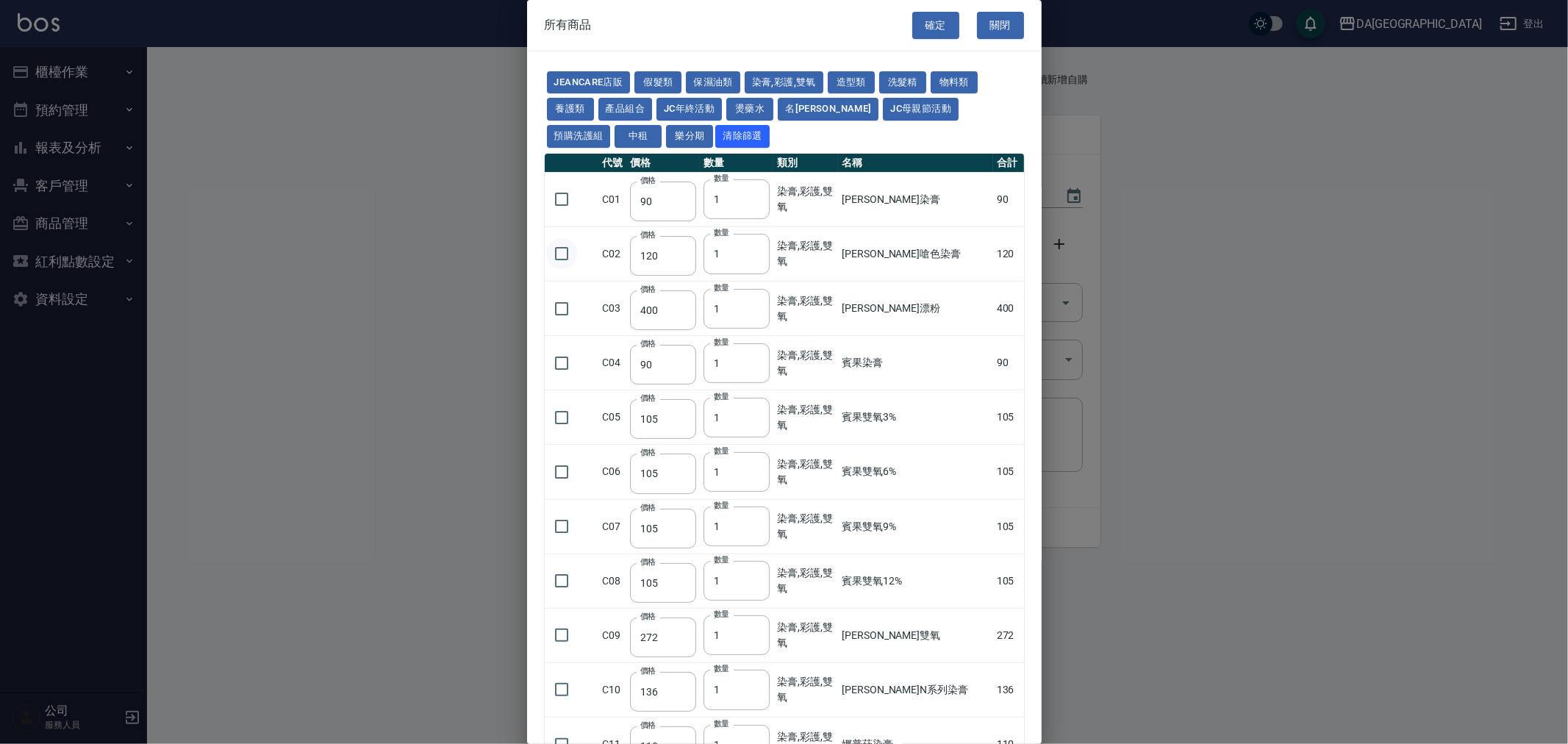
click at [569, 254] on input "checkbox" at bounding box center [562, 253] width 31 height 31
checkbox input "true"
click at [739, 250] on input "1" at bounding box center [737, 253] width 66 height 39
type input "18"
click at [556, 188] on input "checkbox" at bounding box center [562, 199] width 31 height 31
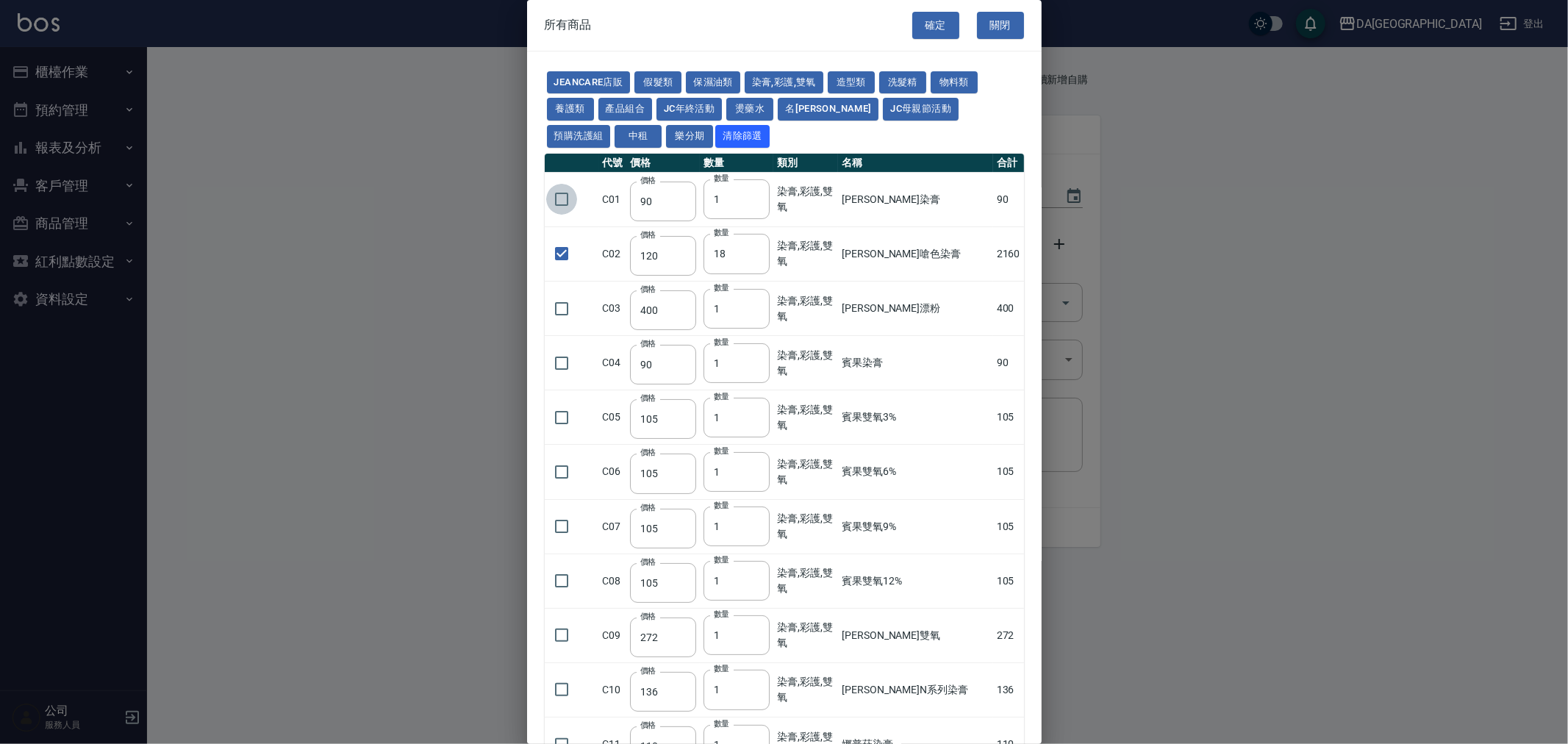
checkbox input "true"
click at [738, 203] on input "1" at bounding box center [737, 199] width 66 height 39
type input "16"
click at [749, 103] on button "燙藥水" at bounding box center [749, 109] width 47 height 22
checkbox input "false"
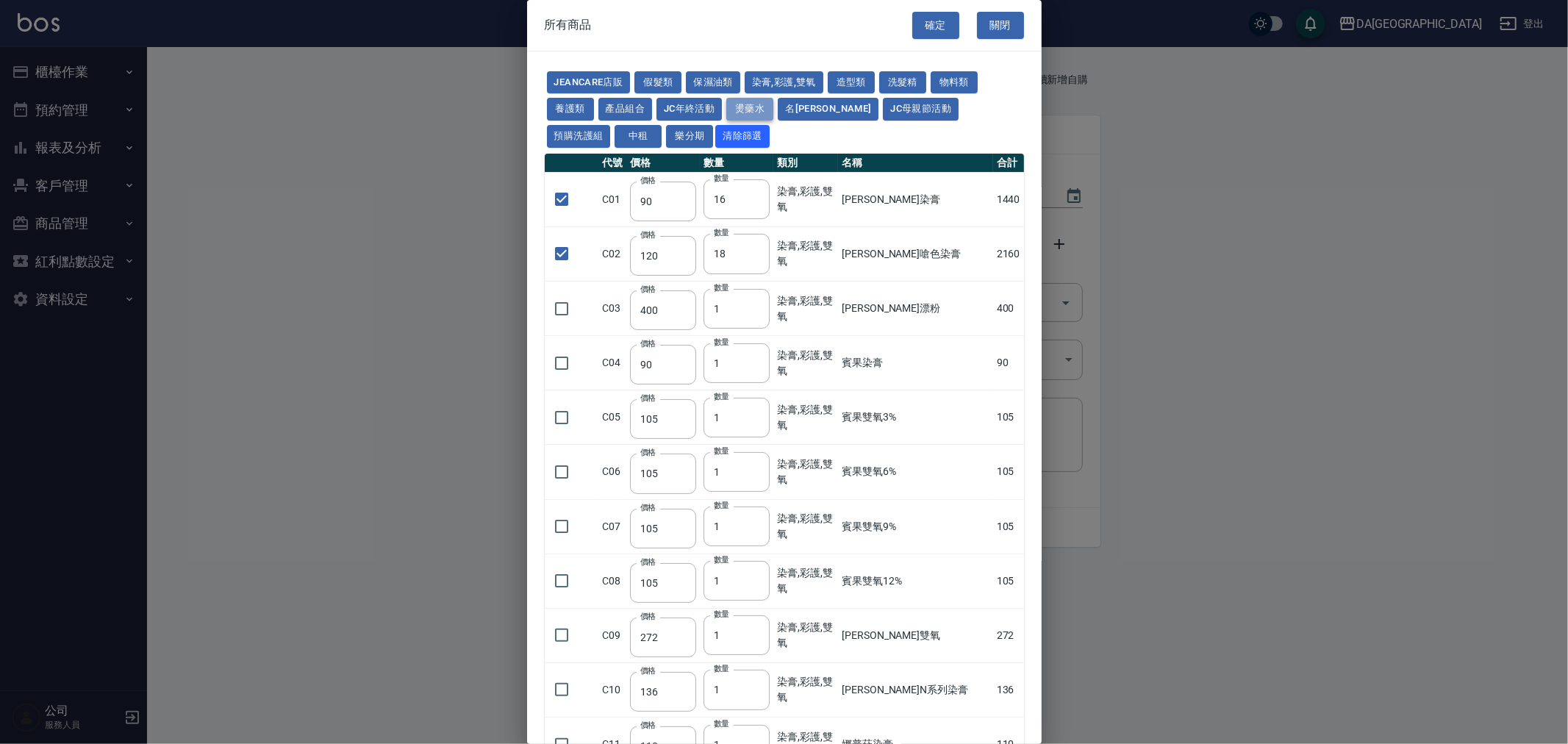
type input "80"
type input "1"
checkbox input "false"
type input "100"
type input "1"
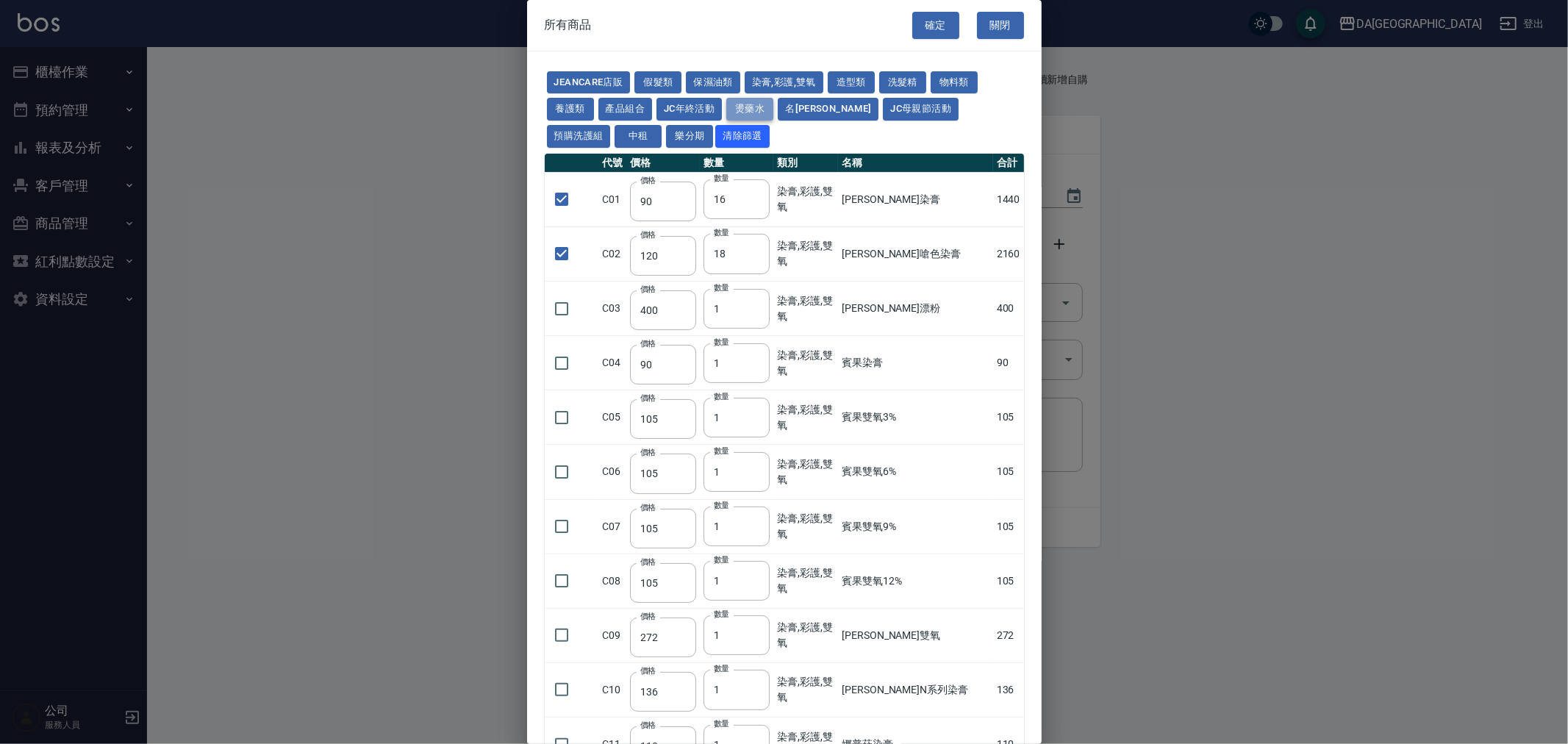
type input "270"
type input "120"
type input "150"
type input "65"
type input "225"
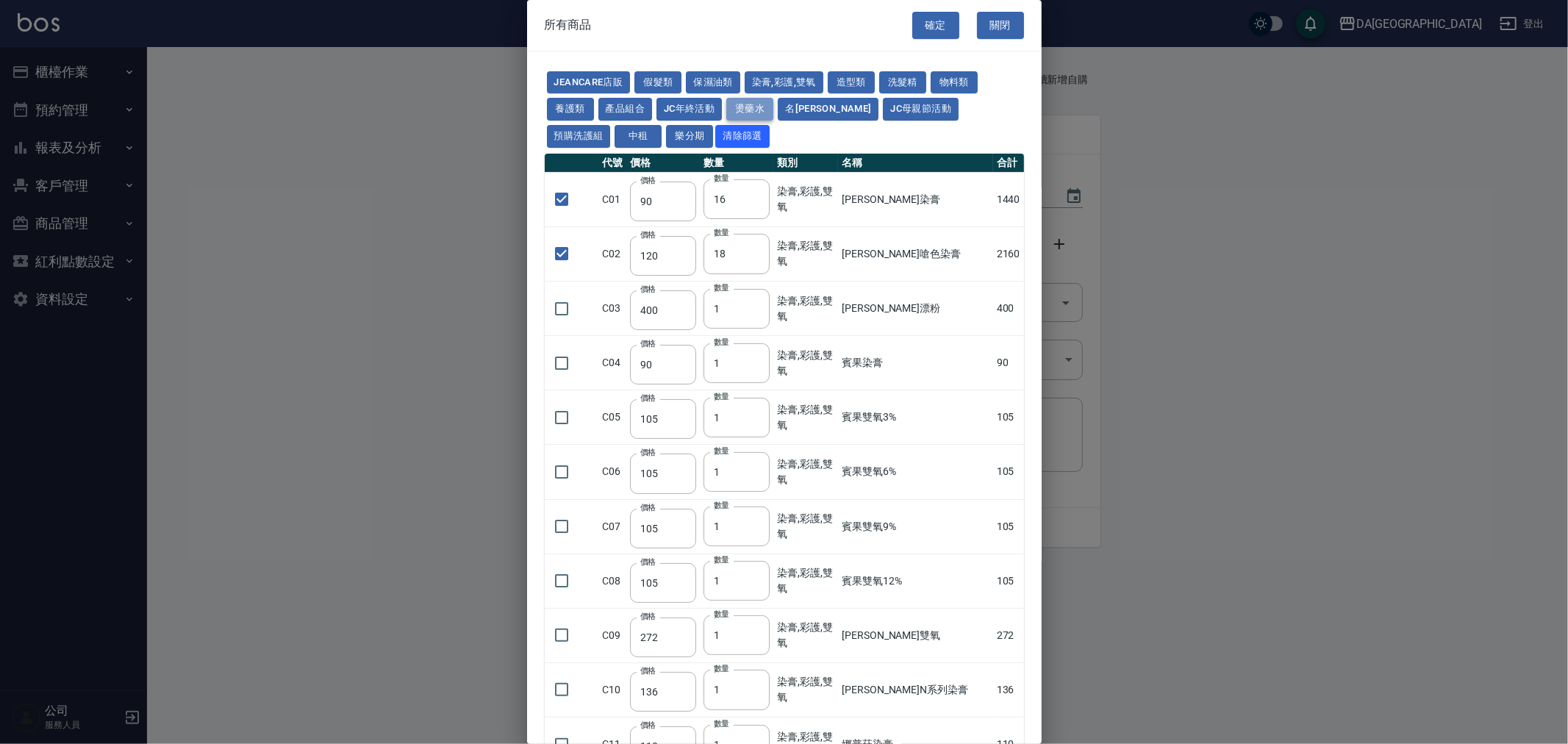
type input "540"
type input "150"
type input "175"
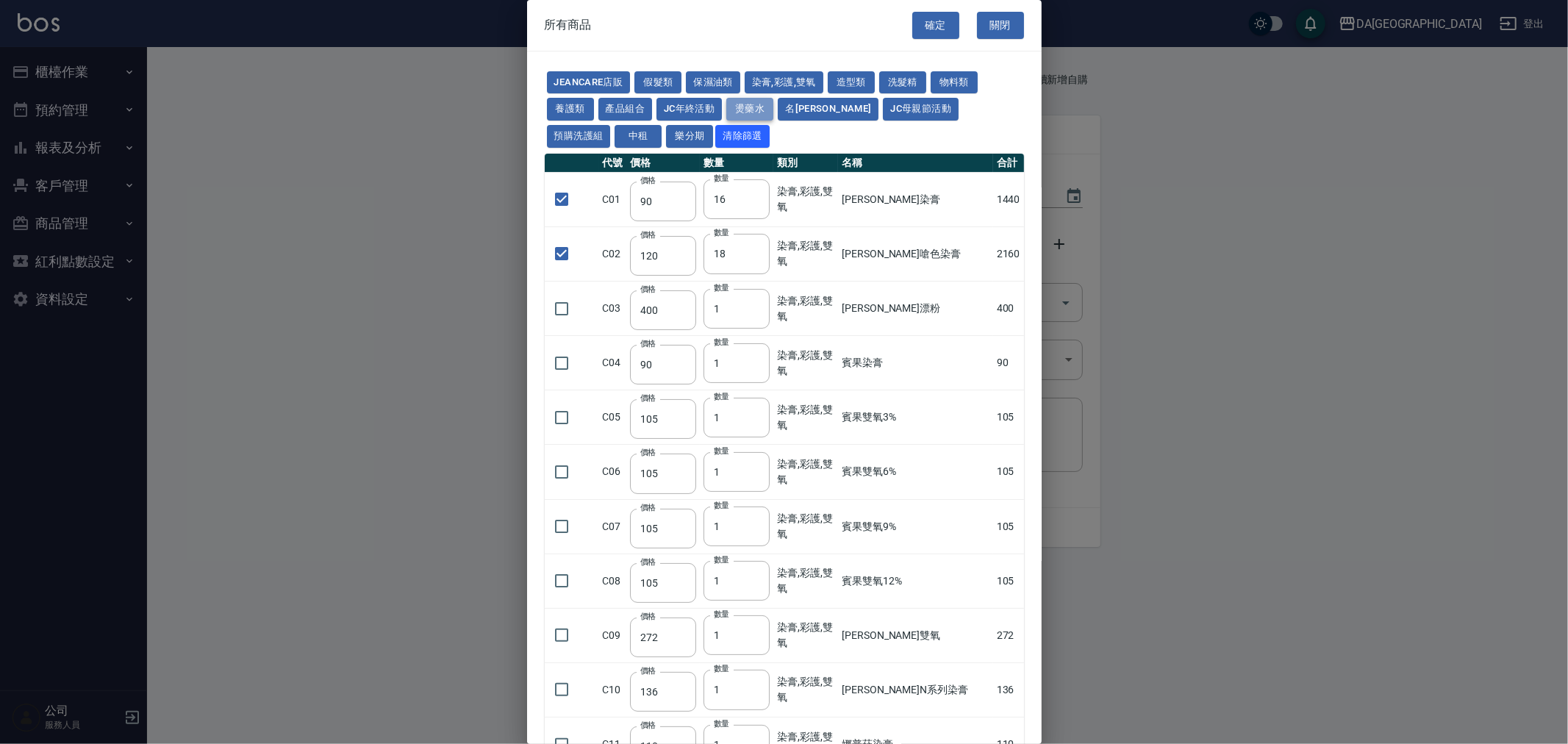
type input "125"
type input "150"
type input "455"
type input "312"
type input "260"
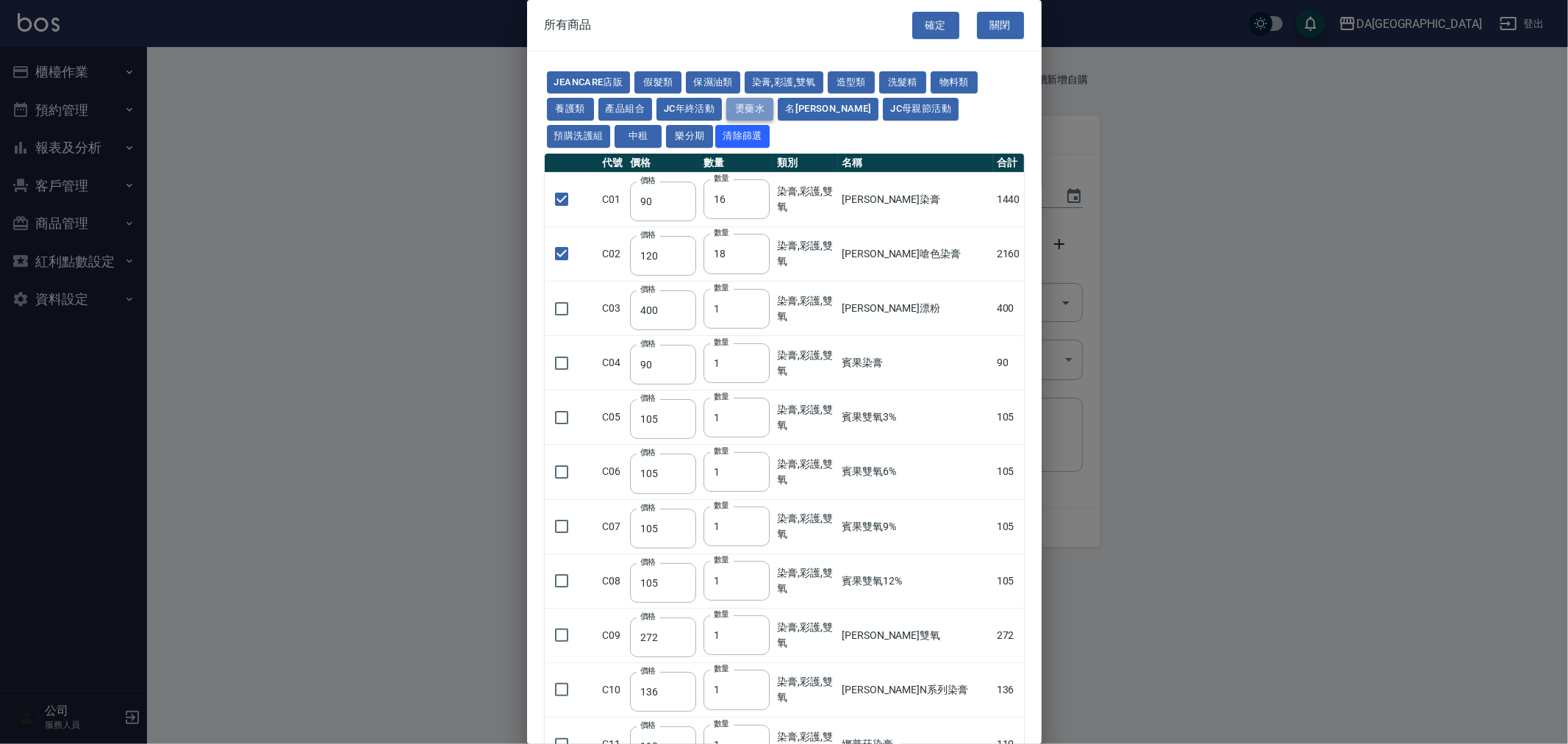
type input "358"
type input "273"
type input "228"
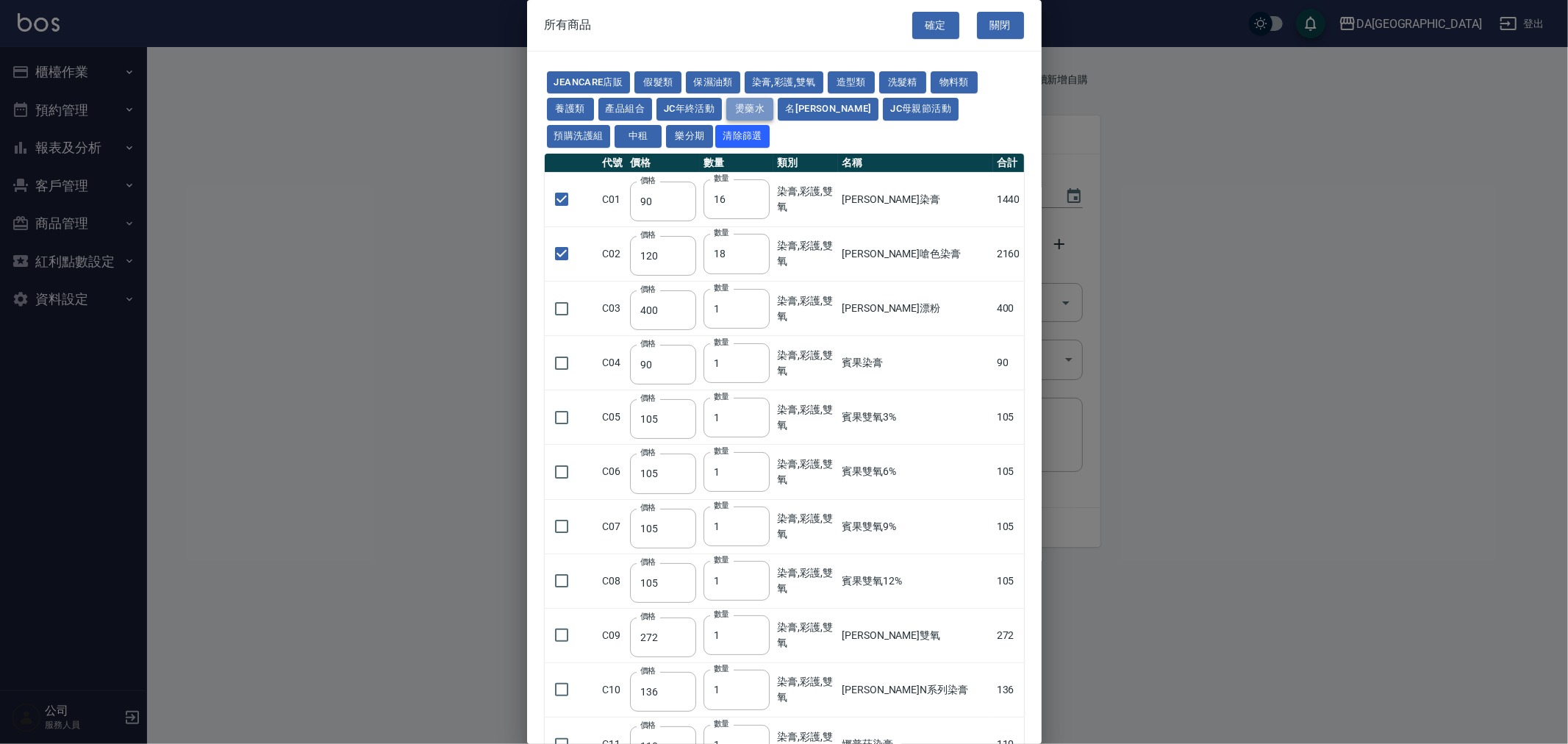
type input "240"
type input "188"
type input "240"
type input "130"
type input "250"
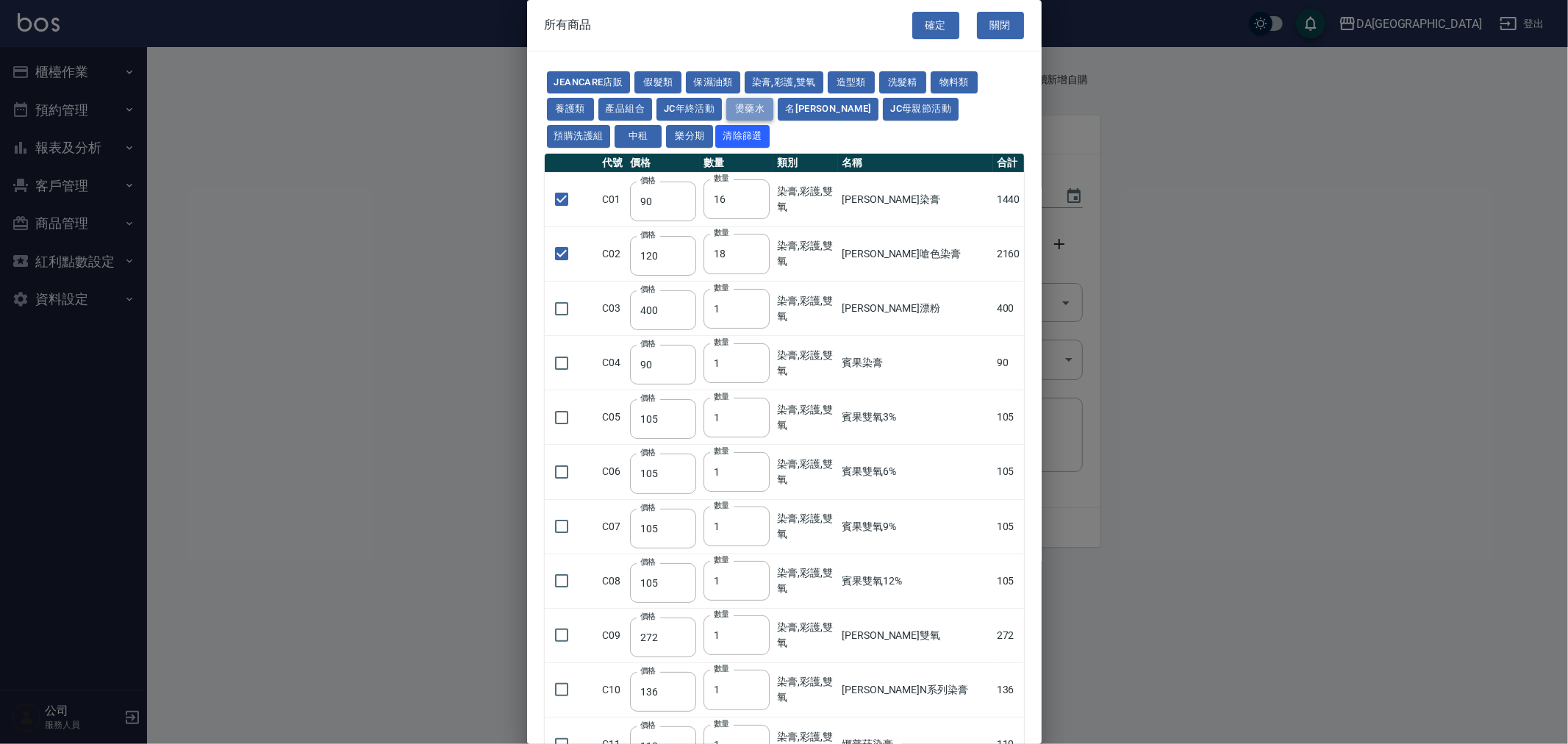
type input "250"
type input "150"
type input "600"
type input "1170"
type input "180"
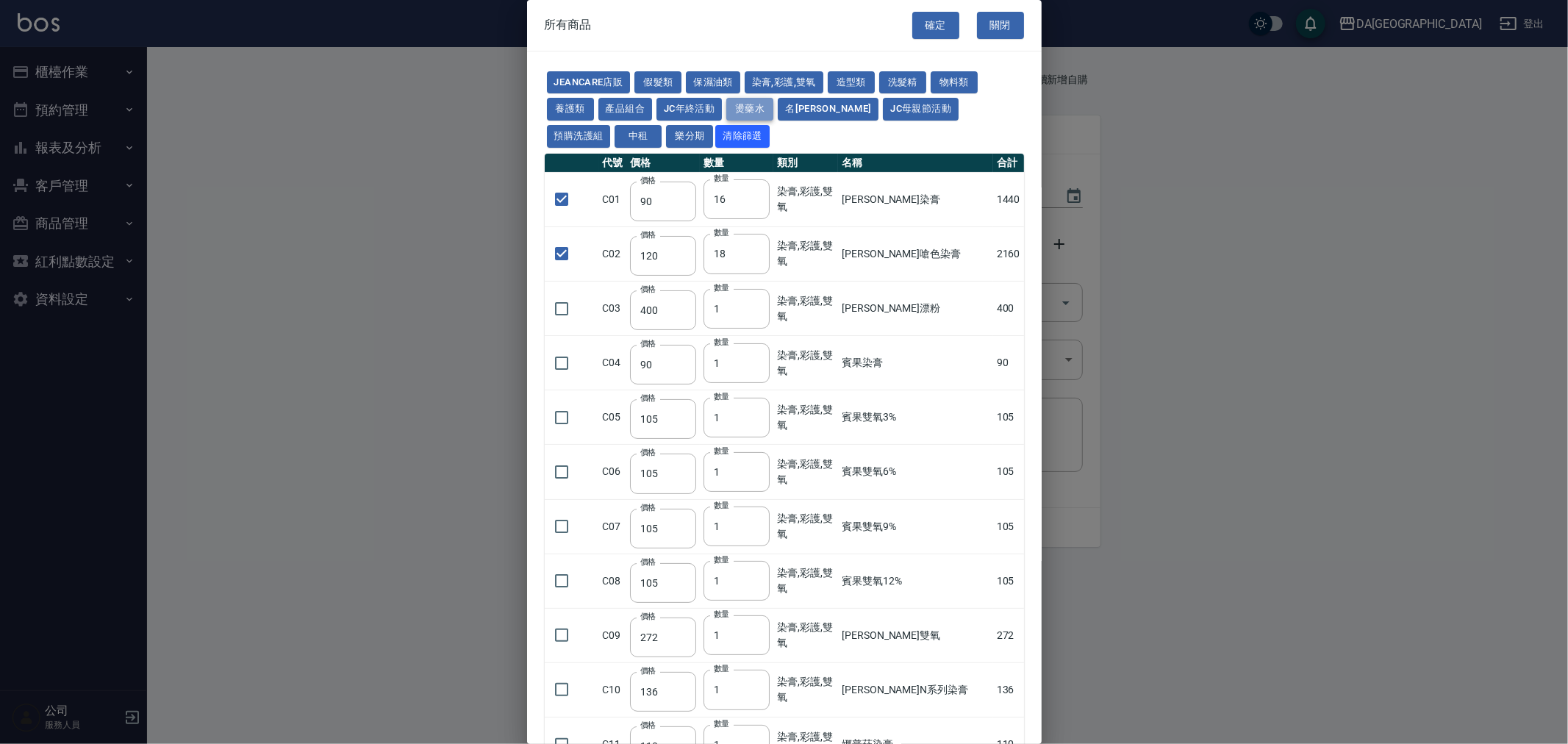
type input "130"
type input "220"
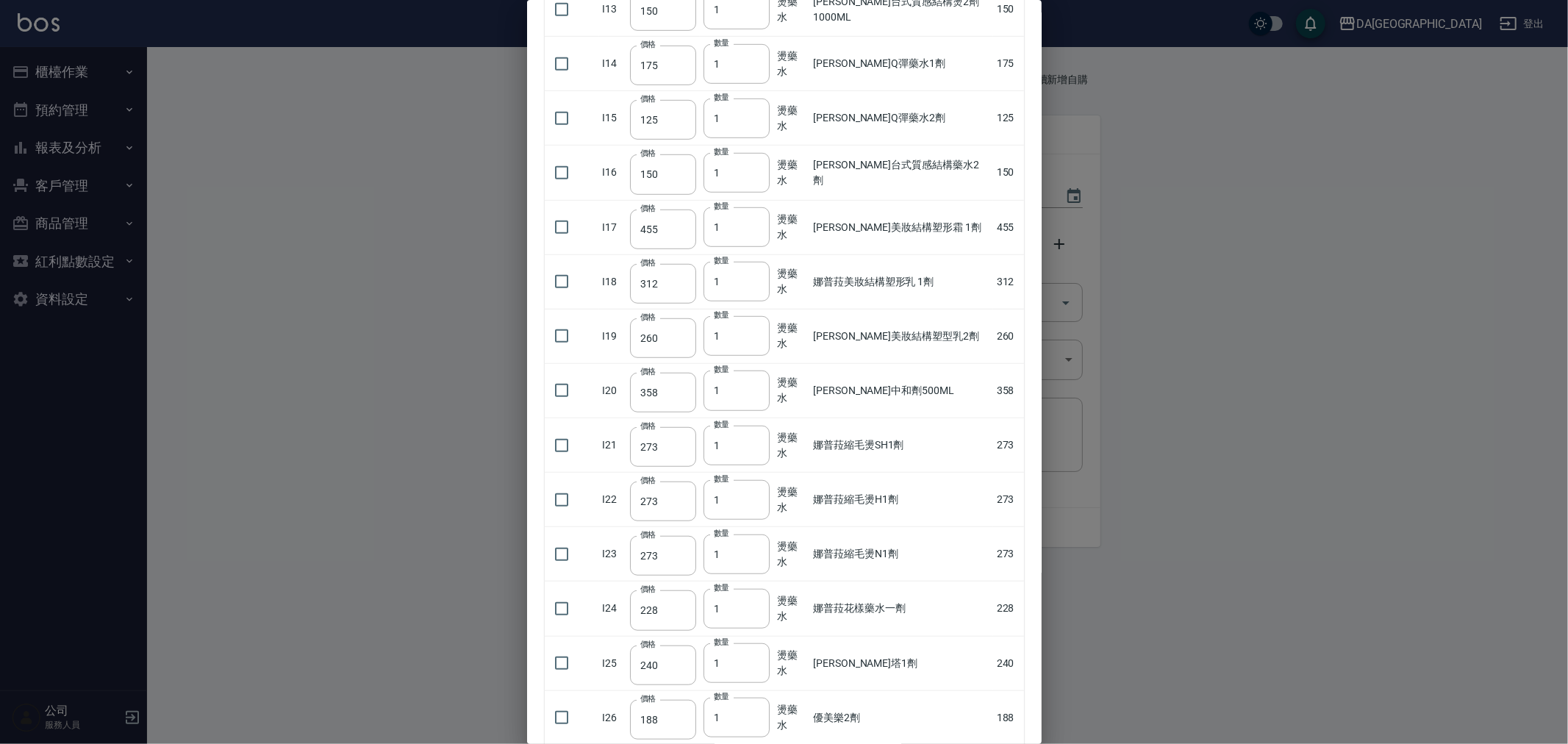
scroll to position [1143, 0]
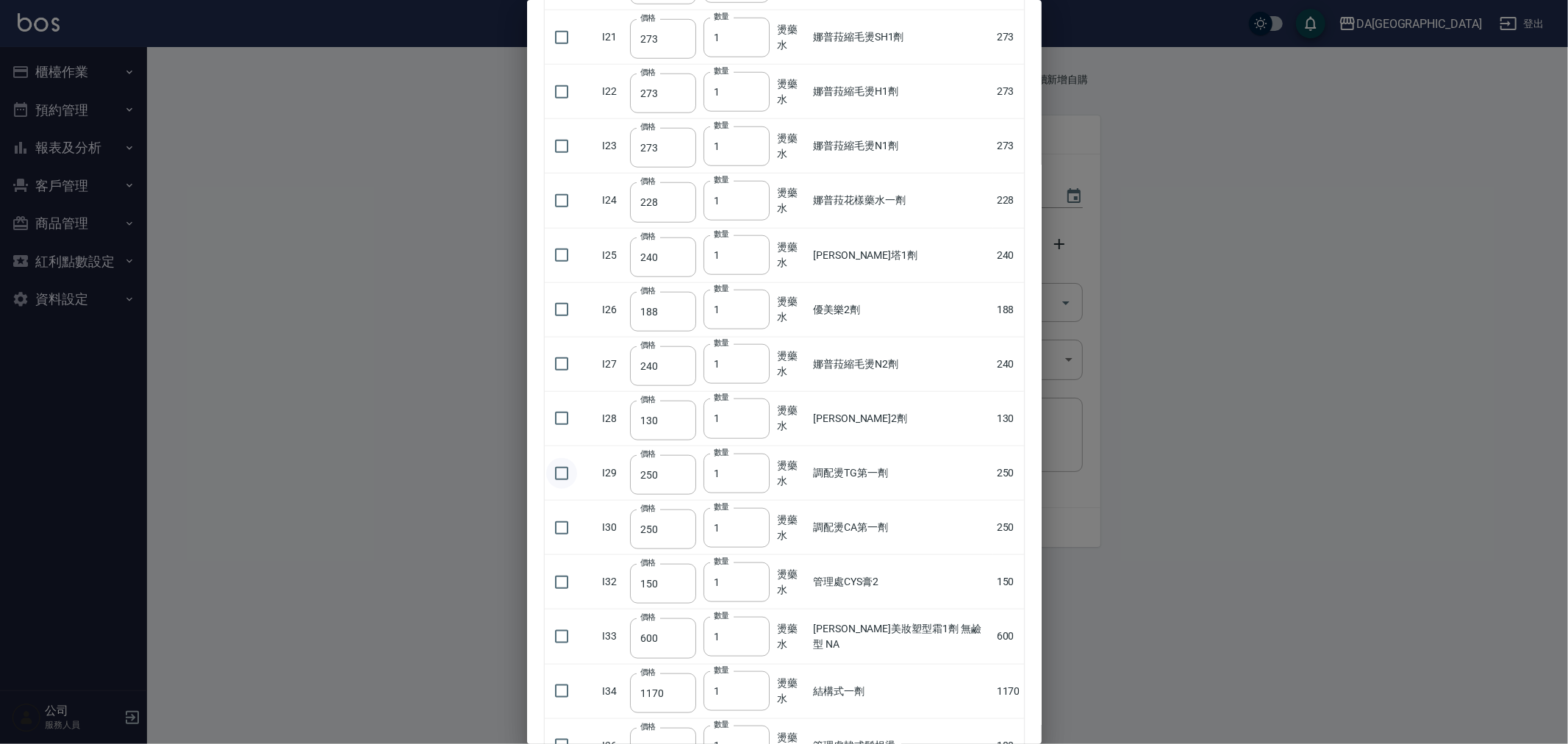
click at [555, 471] on input "checkbox" at bounding box center [562, 473] width 31 height 31
checkbox input "true"
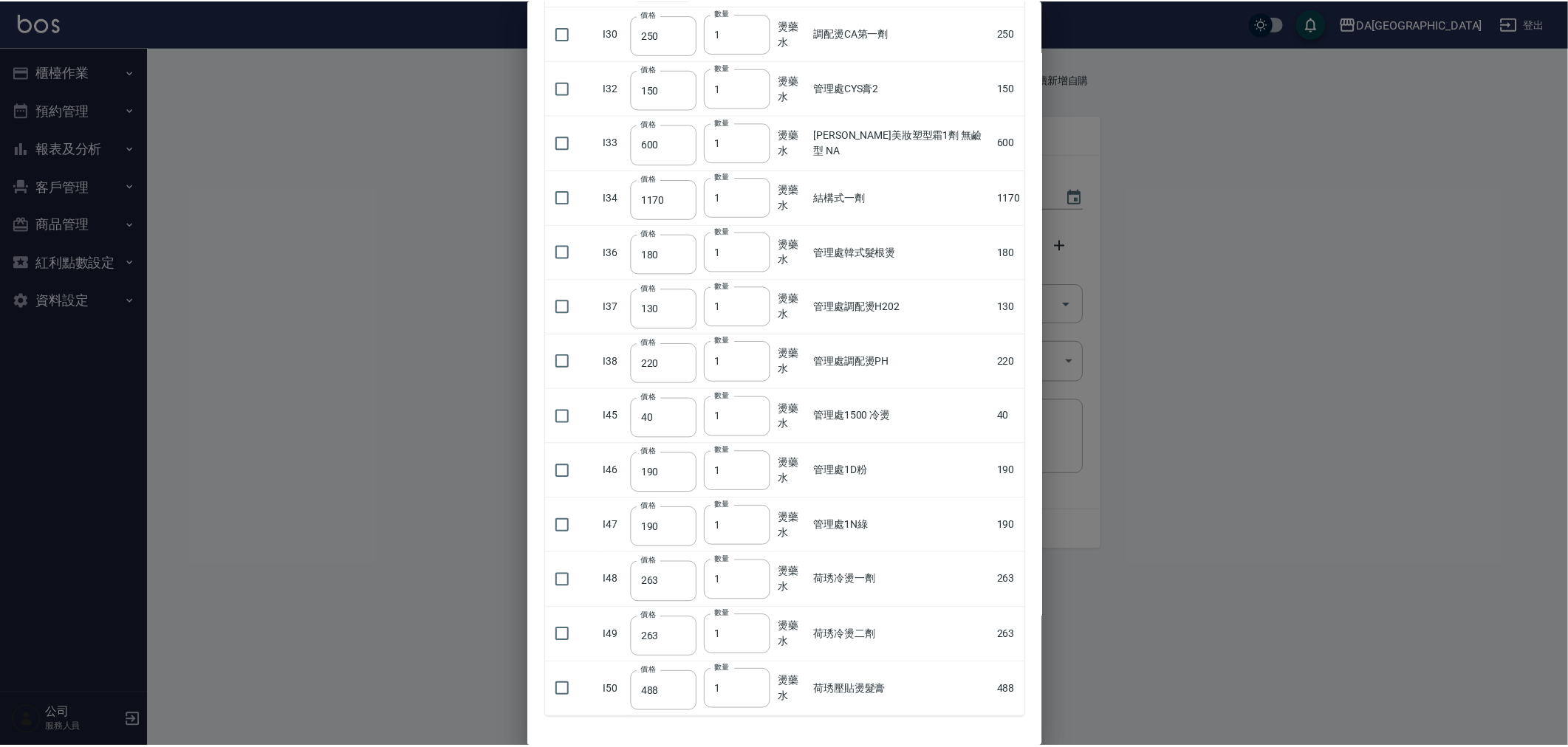
scroll to position [1708, 0]
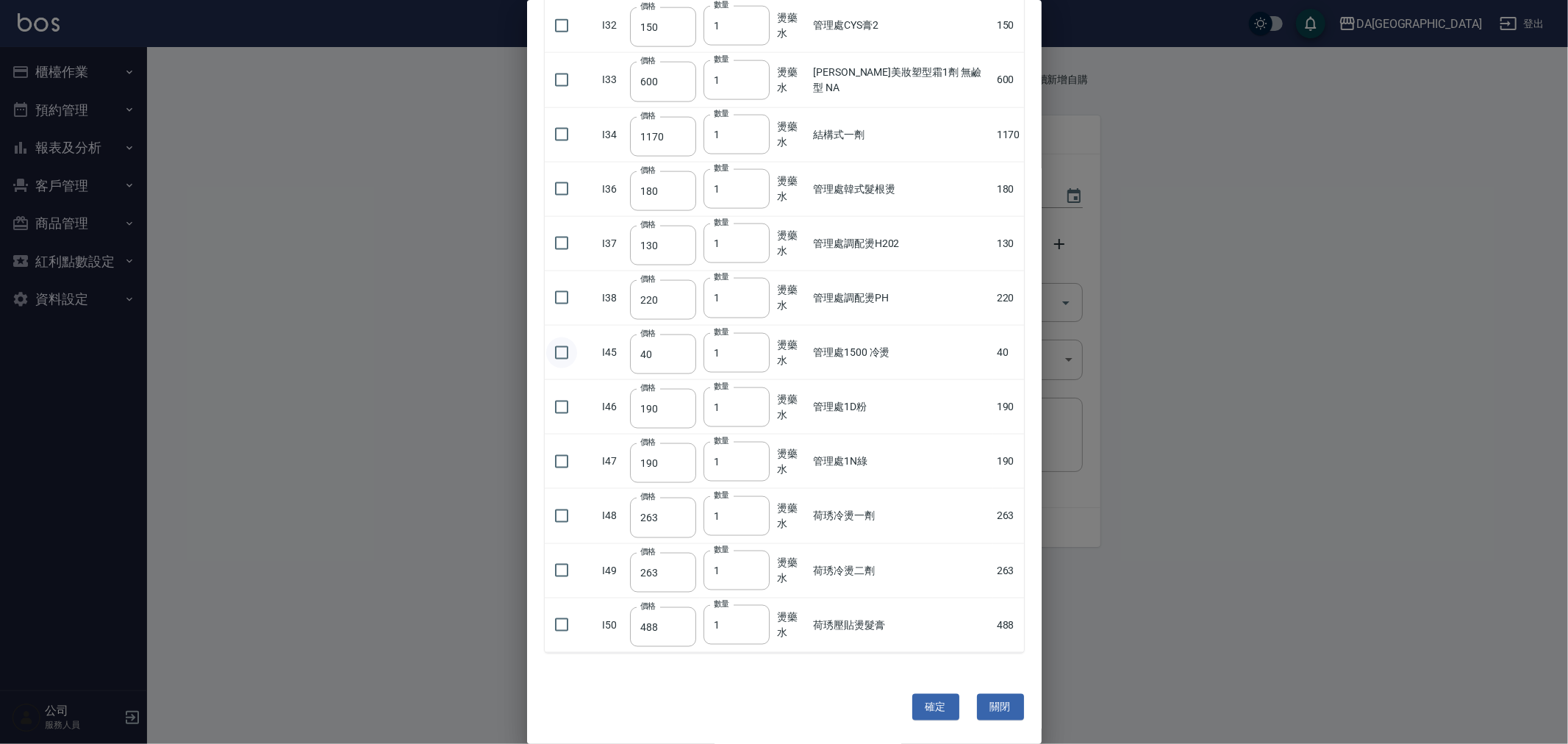
click at [567, 353] on input "checkbox" at bounding box center [562, 353] width 31 height 31
checkbox input "true"
click at [947, 713] on button "確定" at bounding box center [935, 707] width 47 height 27
type input "[PERSON_NAME]嗆色染膏"
type input "120"
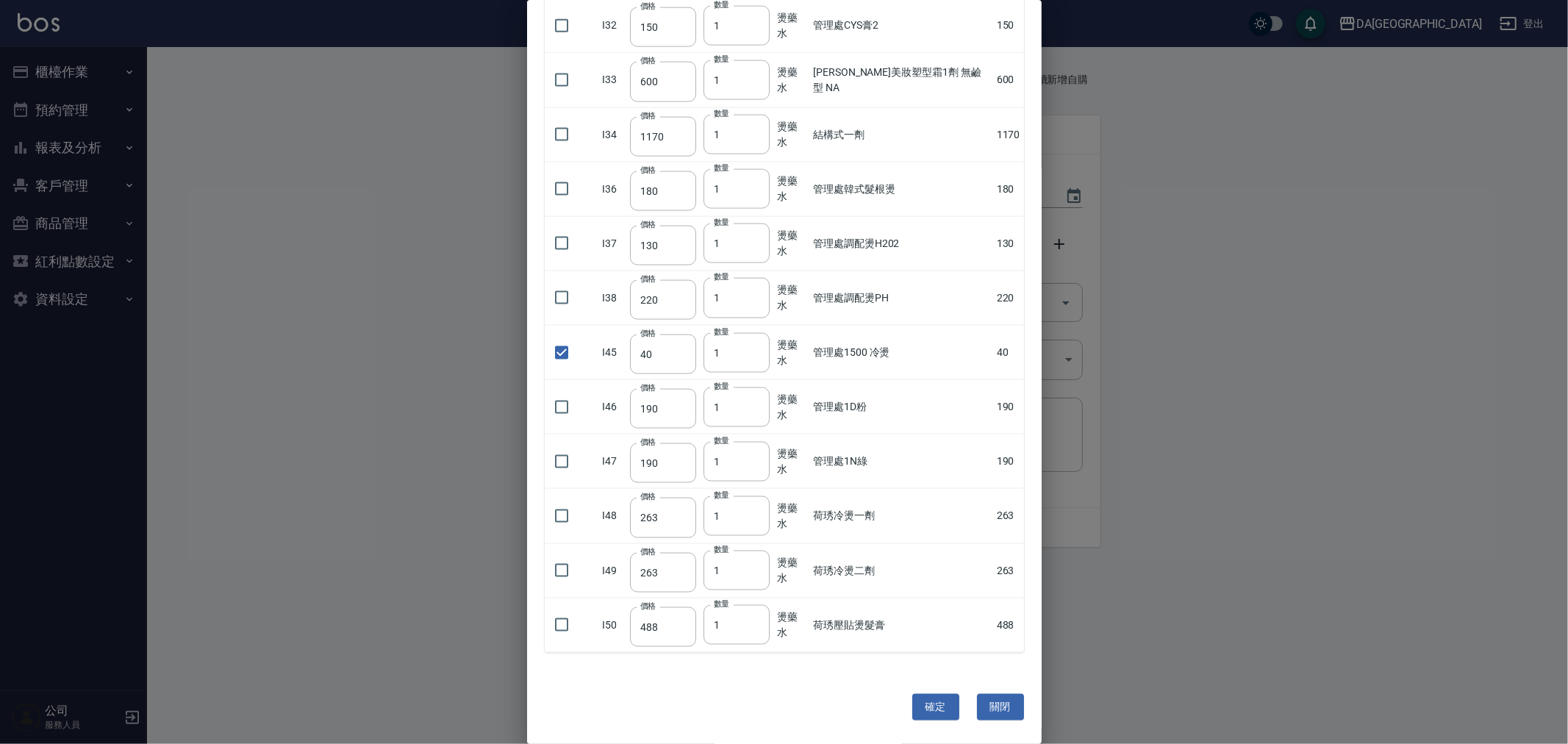
type input "18"
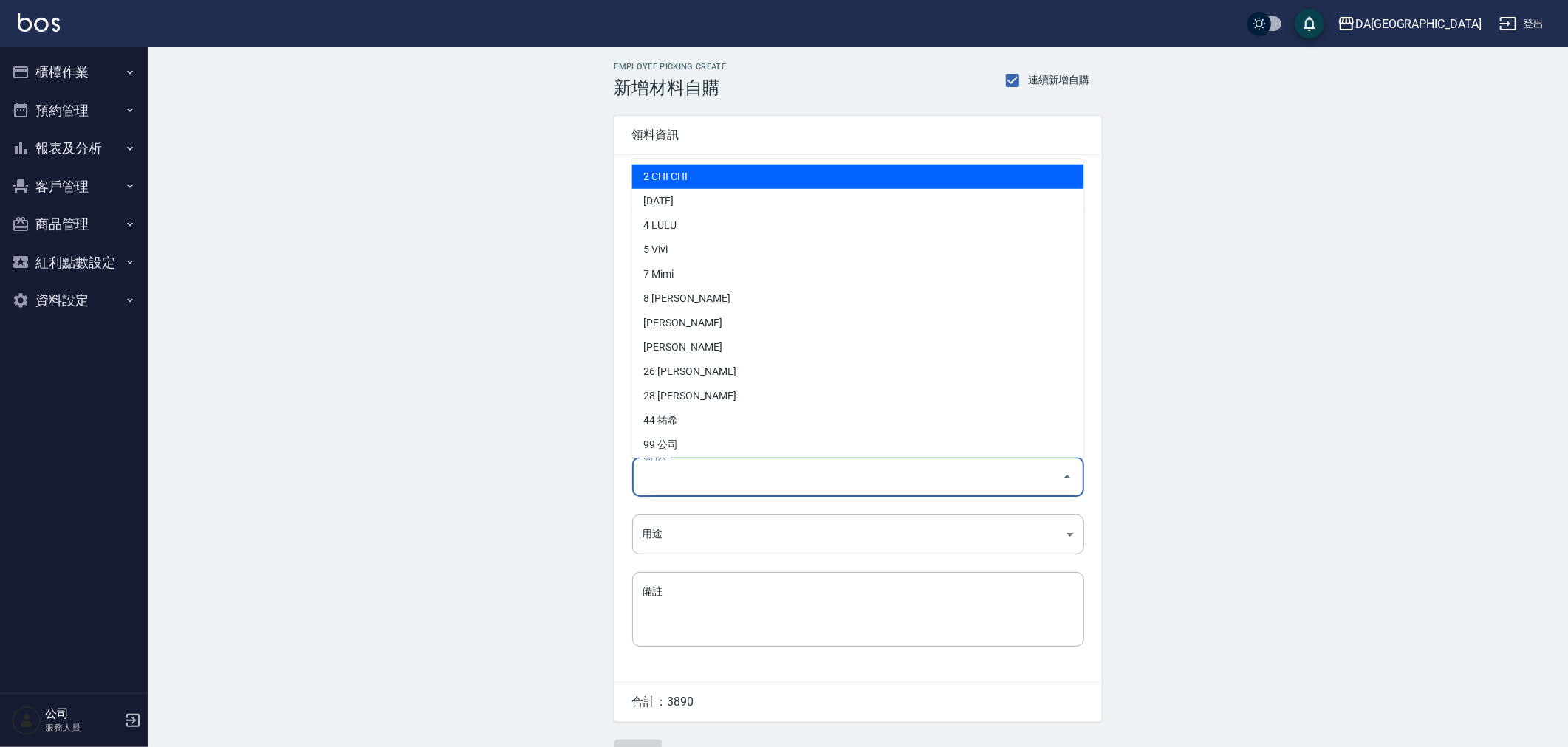
click at [673, 482] on input "領料人" at bounding box center [847, 477] width 417 height 26
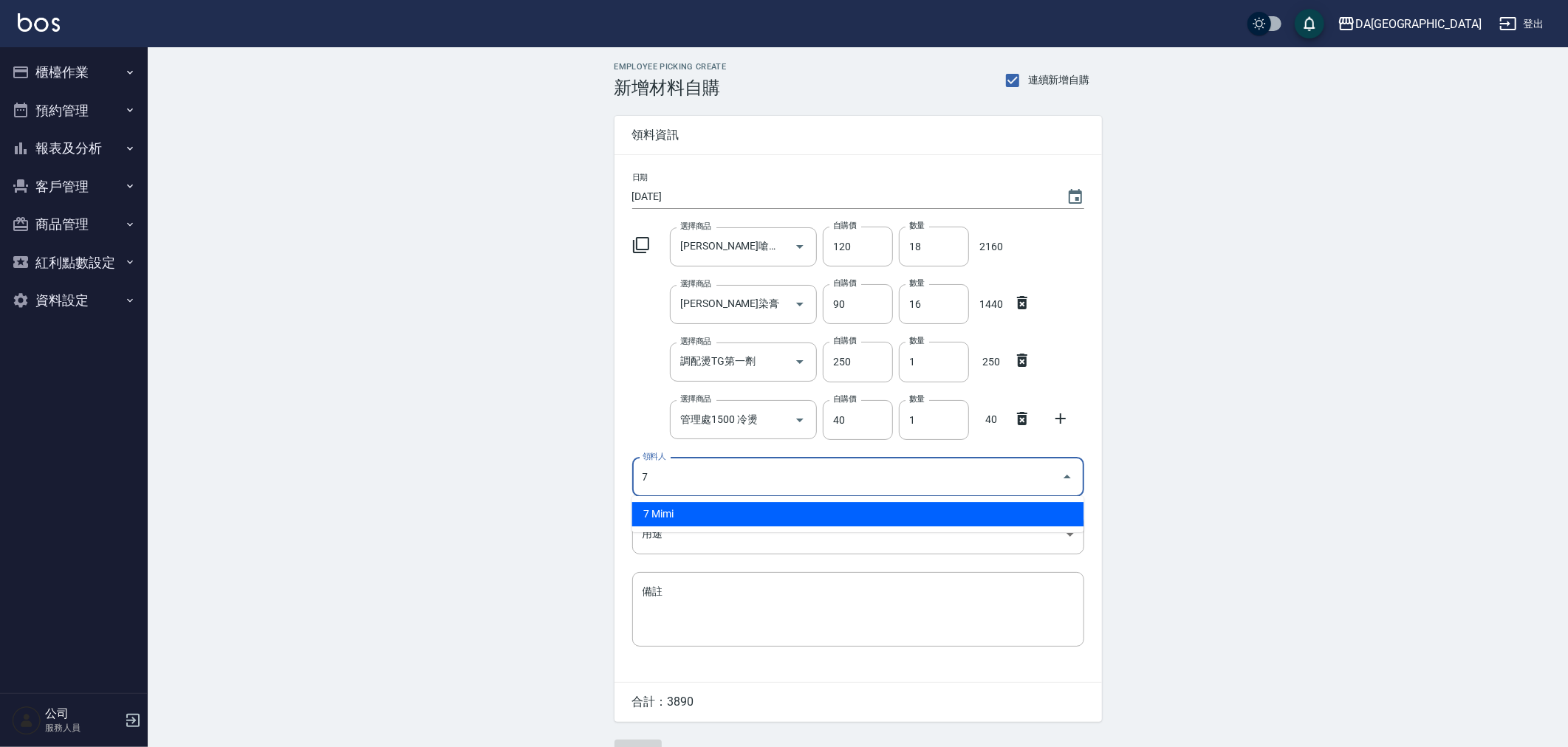
type input "7 Mimi"
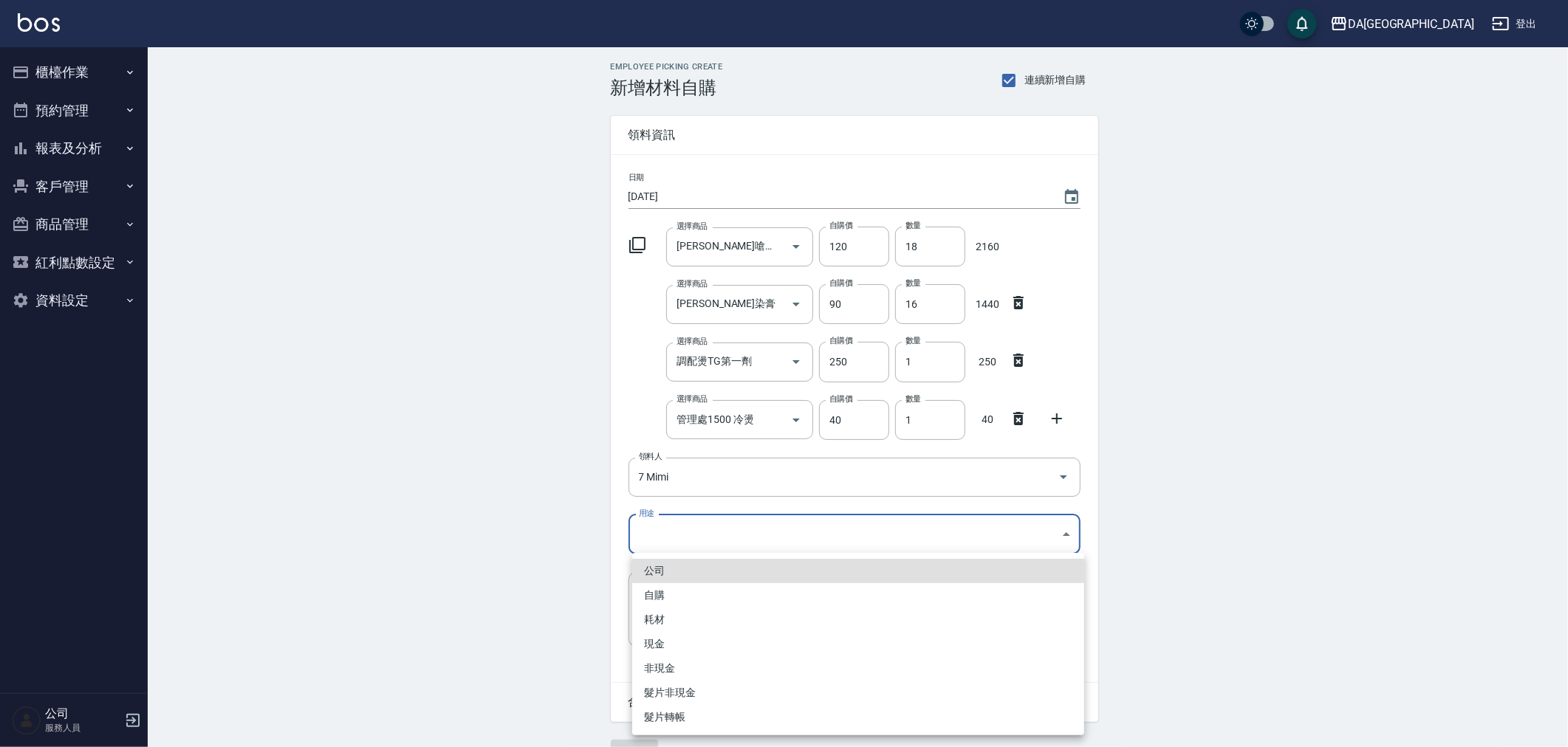
click at [711, 519] on body "DA蘆洲 登出 櫃檯作業 打帳單 帳單列表 現金收支登錄 材料自購登錄 每日結帳 排班表 現場電腦打卡 預約管理 預約管理 單日預約紀錄 單週預約紀錄 報表及…" at bounding box center [784, 390] width 1568 height 781
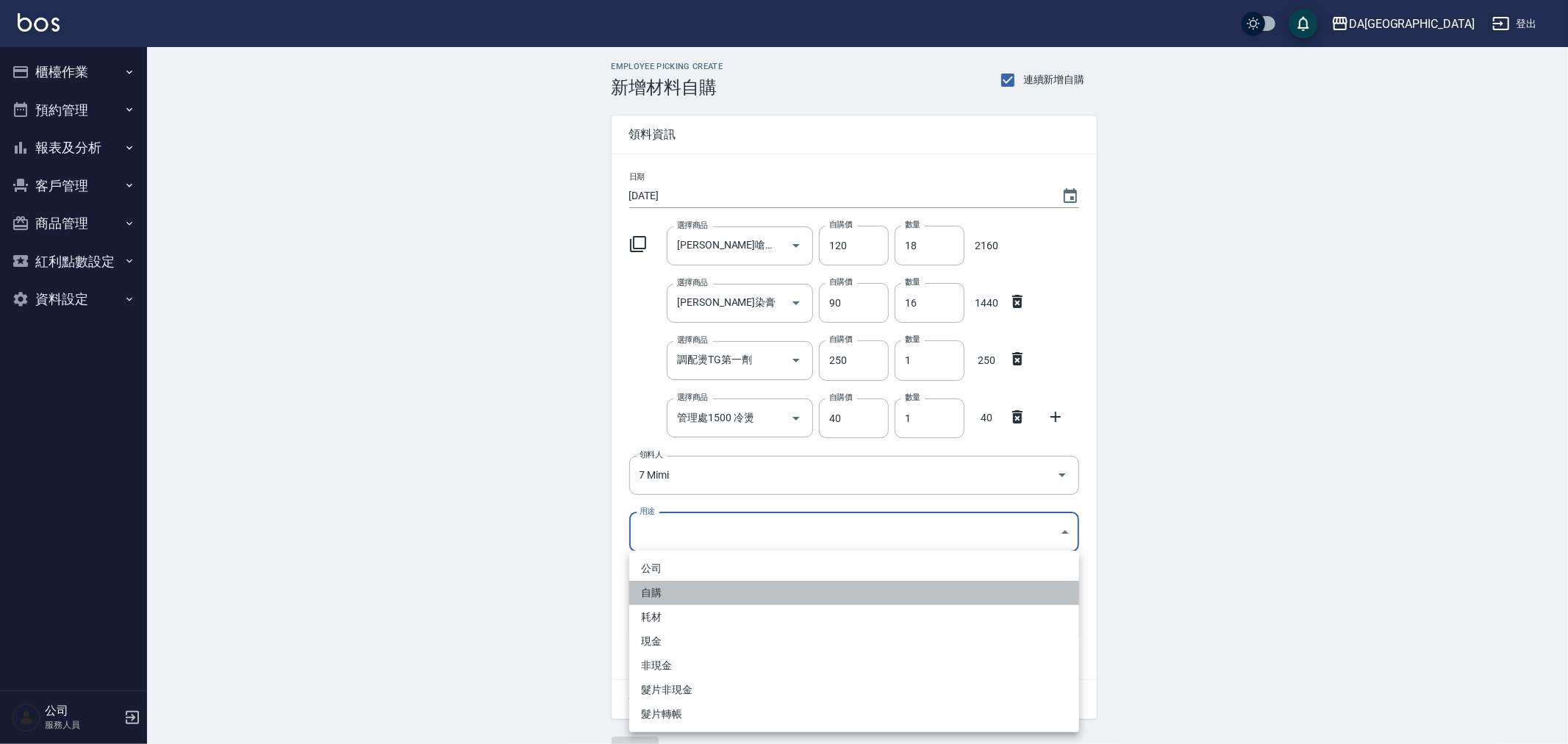
click at [714, 591] on li "自購" at bounding box center [854, 592] width 450 height 24
type input "自購"
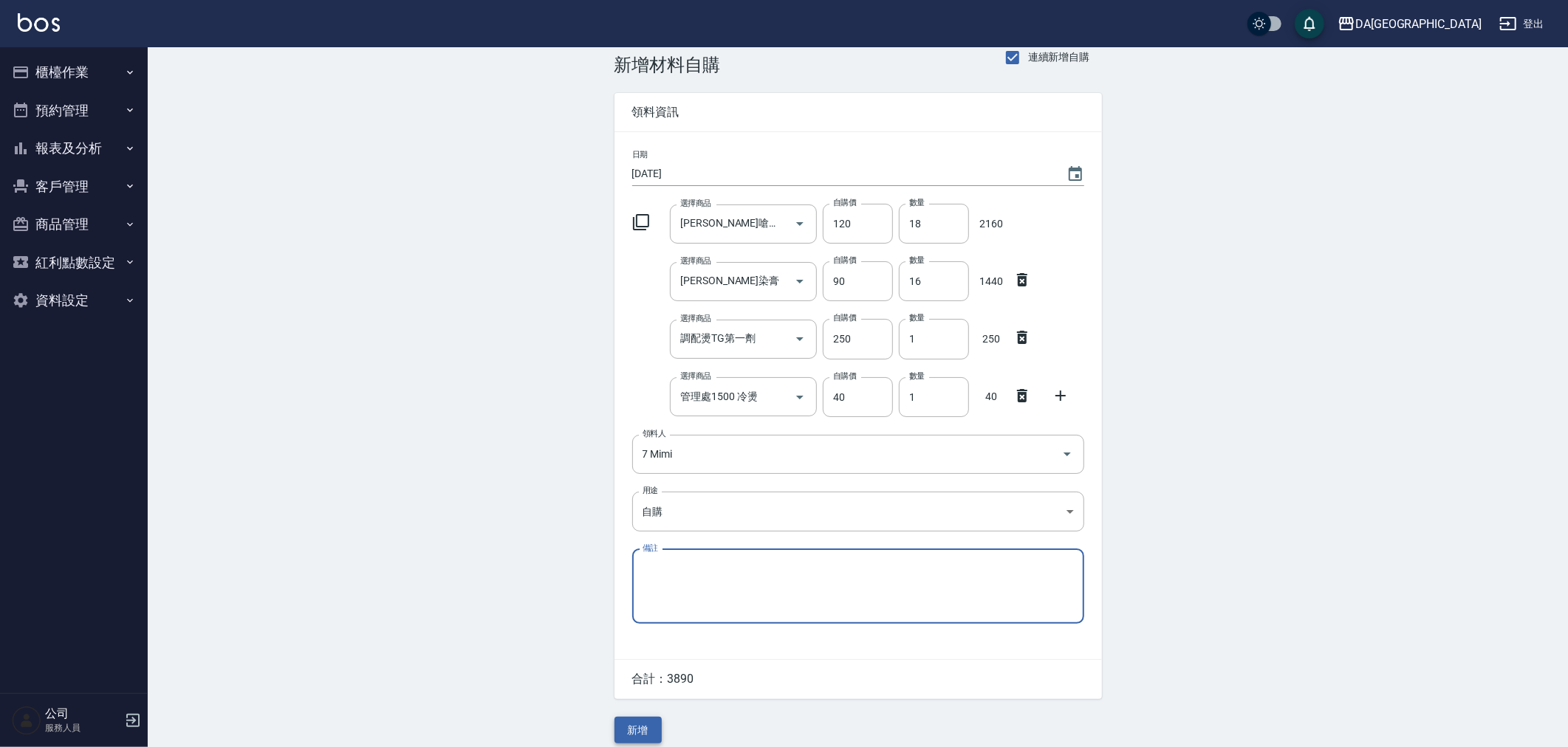
scroll to position [35, 0]
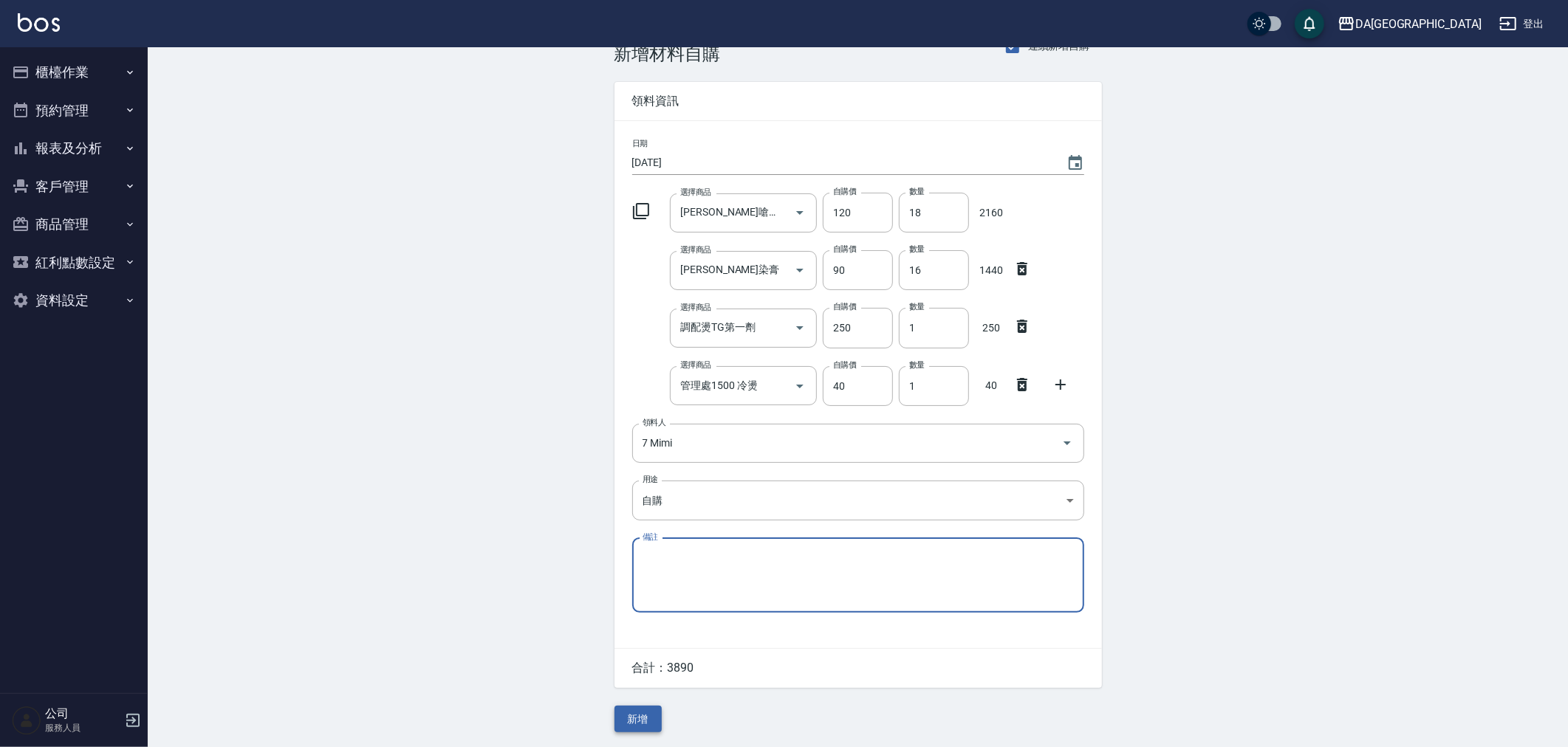
click at [646, 721] on button "新增" at bounding box center [637, 719] width 47 height 27
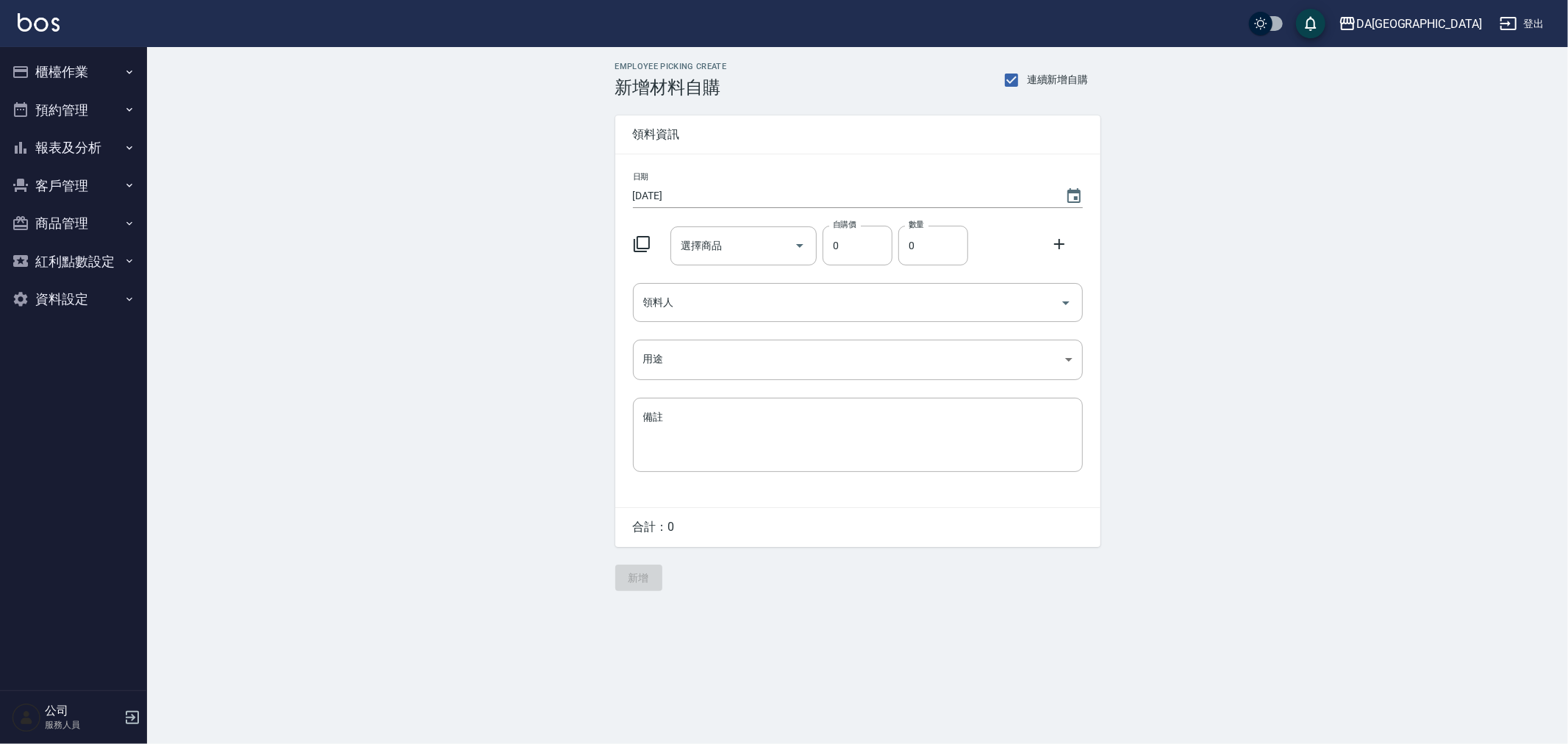
click at [644, 252] on icon at bounding box center [642, 244] width 18 height 18
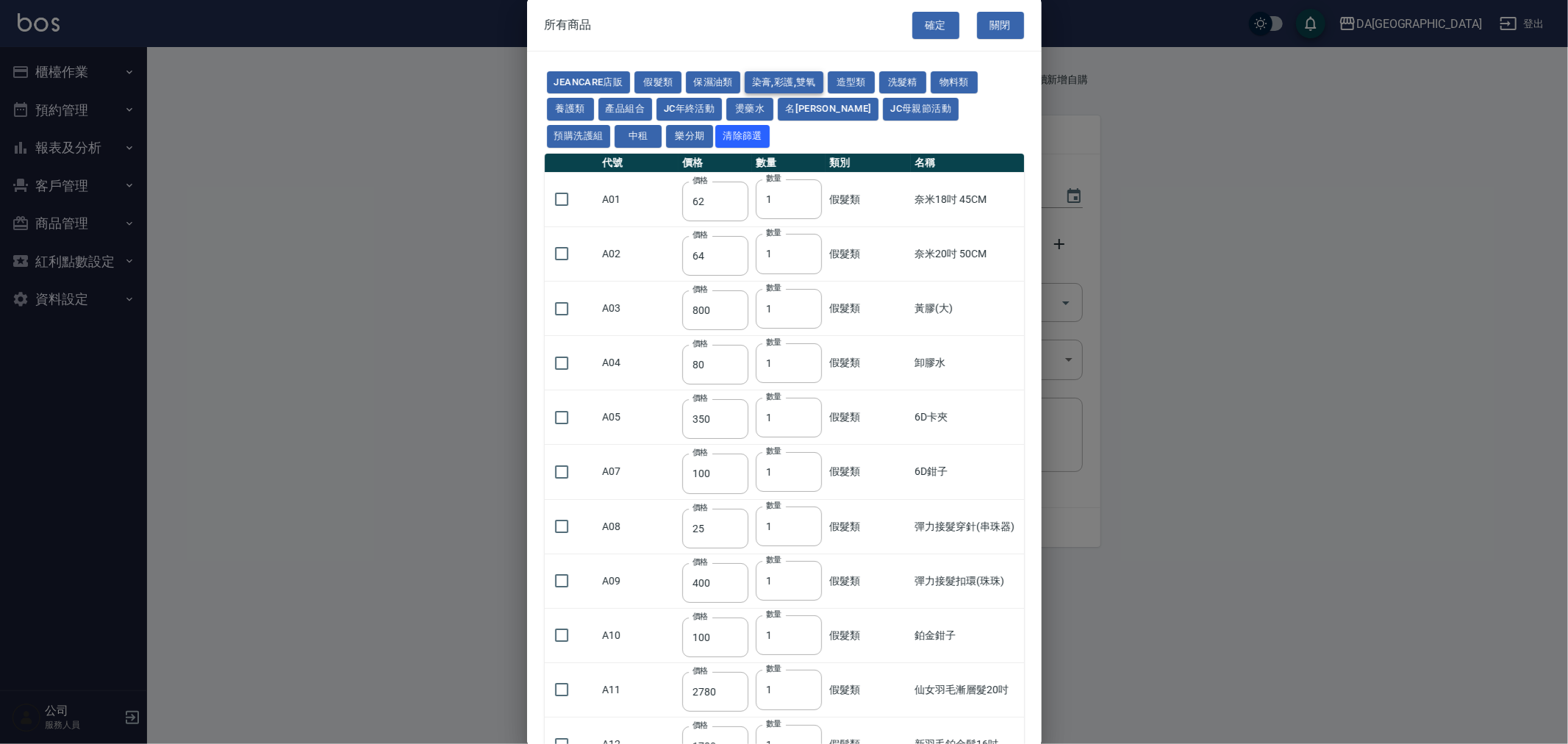
click at [802, 83] on button "染膏,彩護,雙氧" at bounding box center [784, 82] width 79 height 22
type input "90"
type input "120"
type input "400"
type input "90"
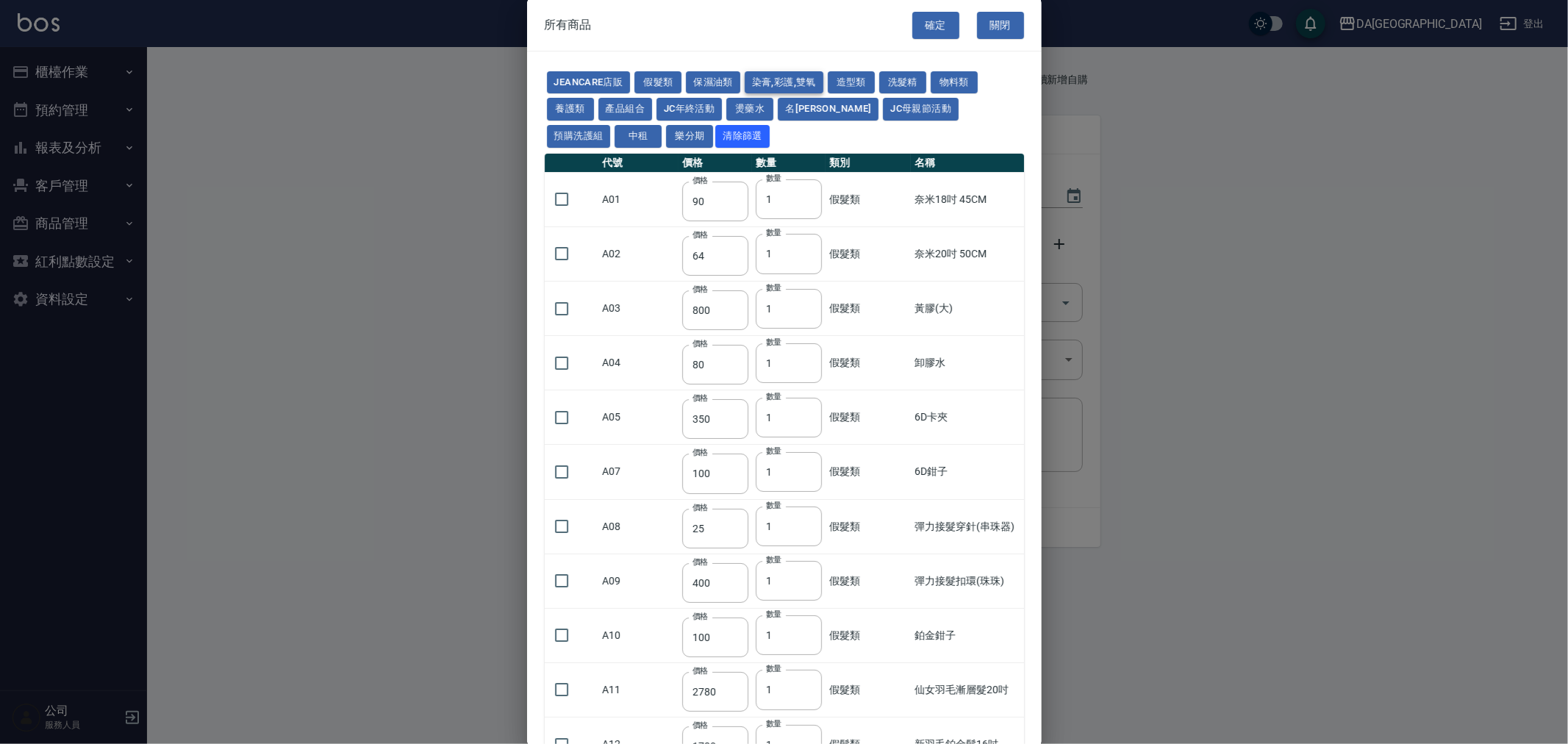
type input "105"
type input "272"
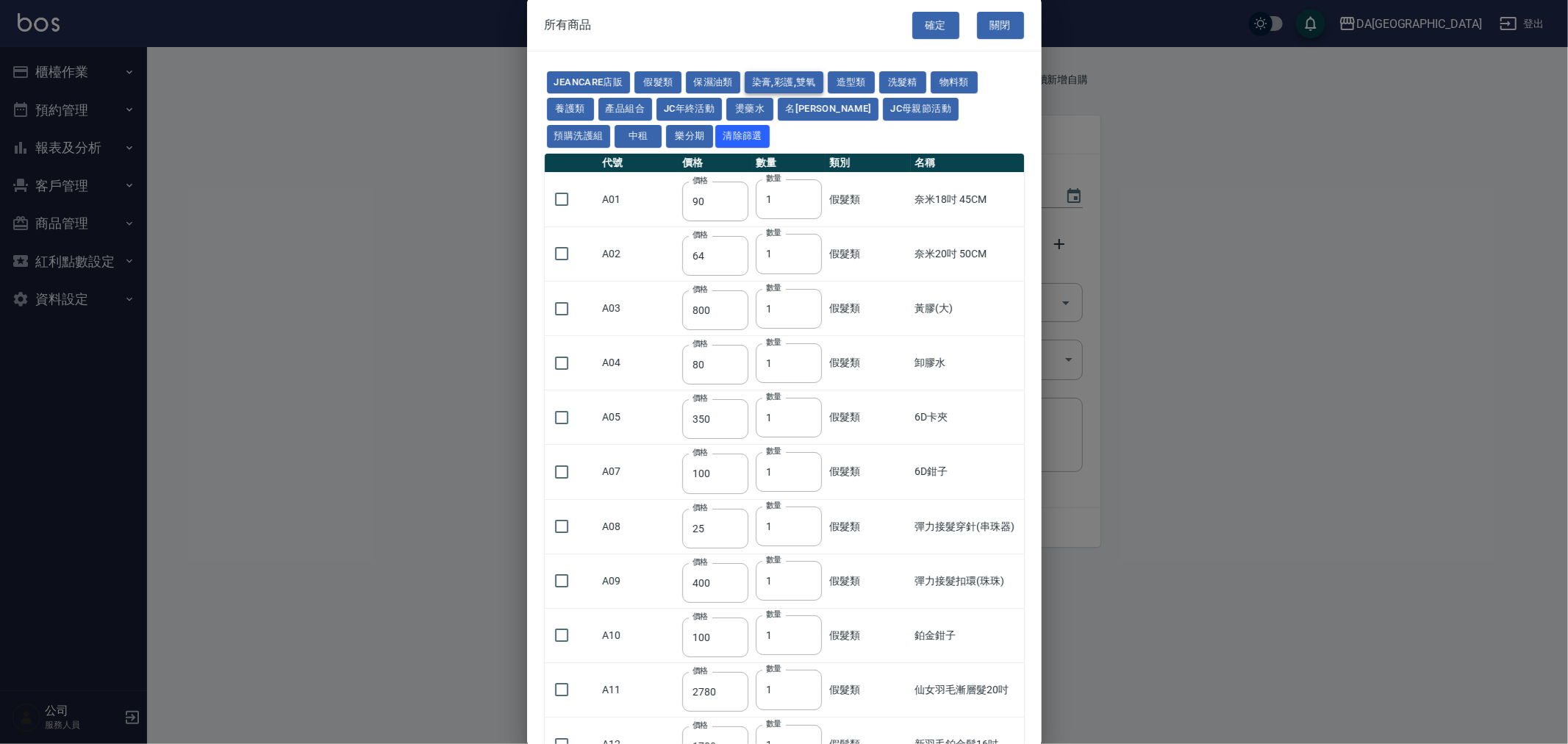
type input "136"
type input "110"
type input "650"
type input "228"
type input "85"
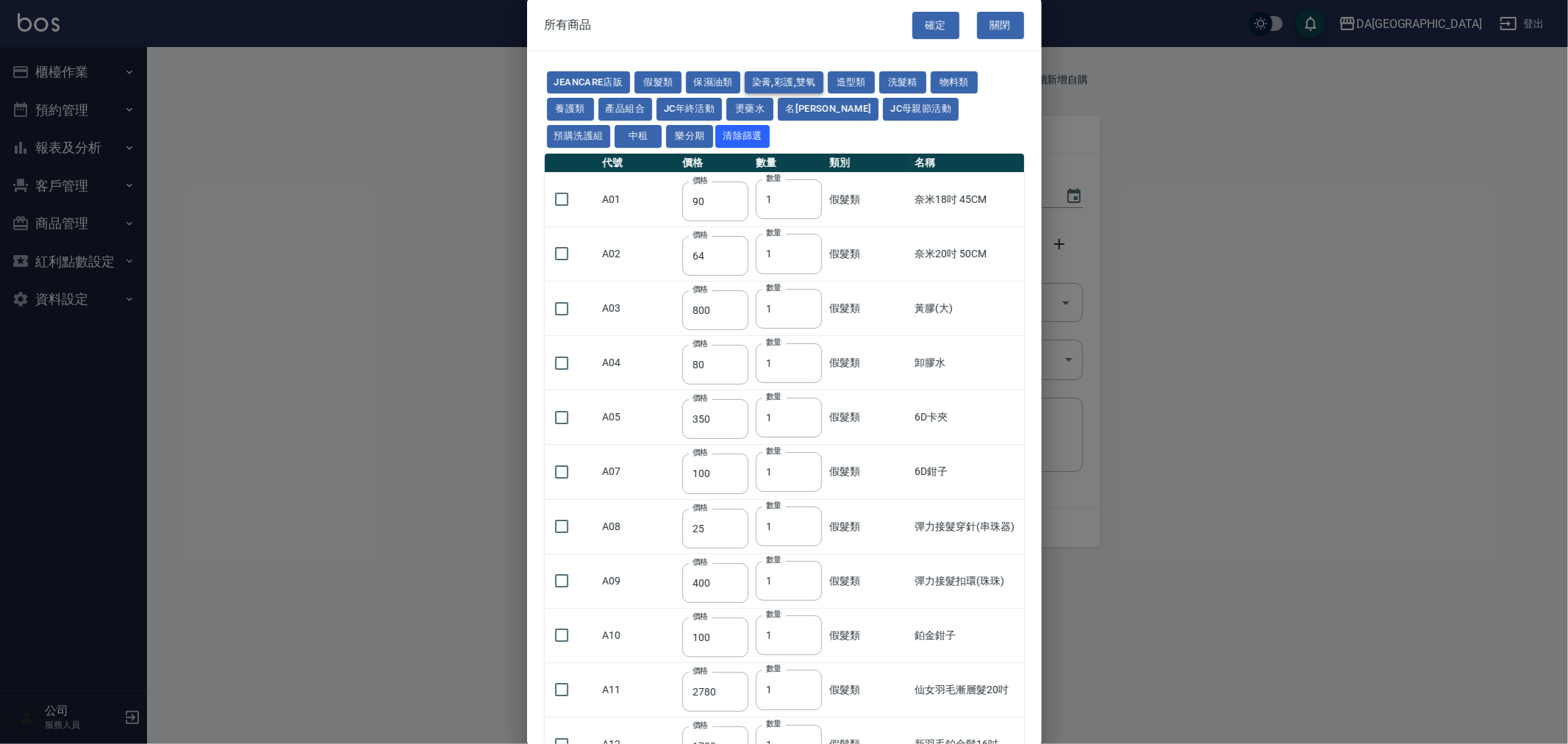
type input "120"
type input "135"
type input "85"
type input "100"
type input "380"
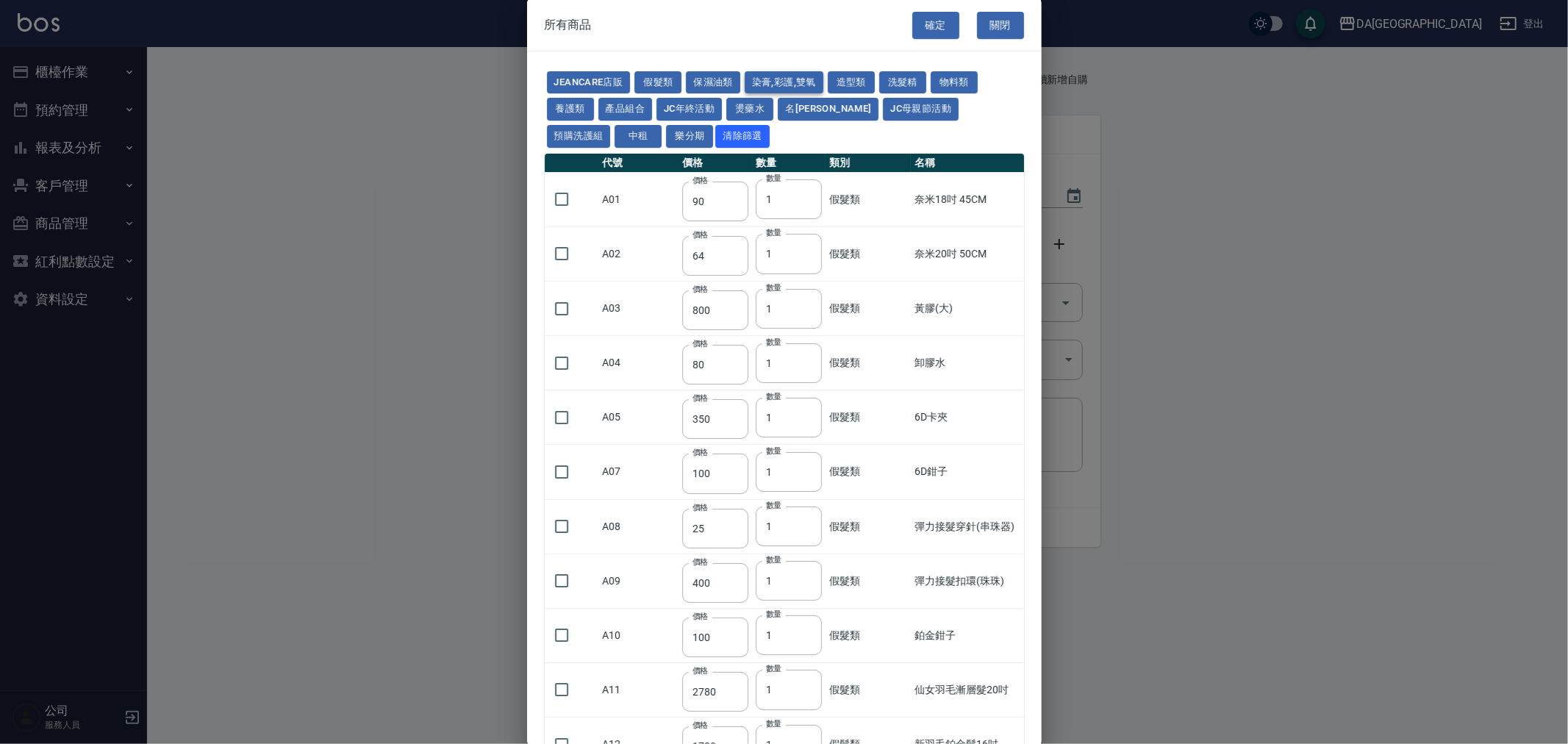
type input "450"
type input "700"
type input "580"
type input "620"
type input "640"
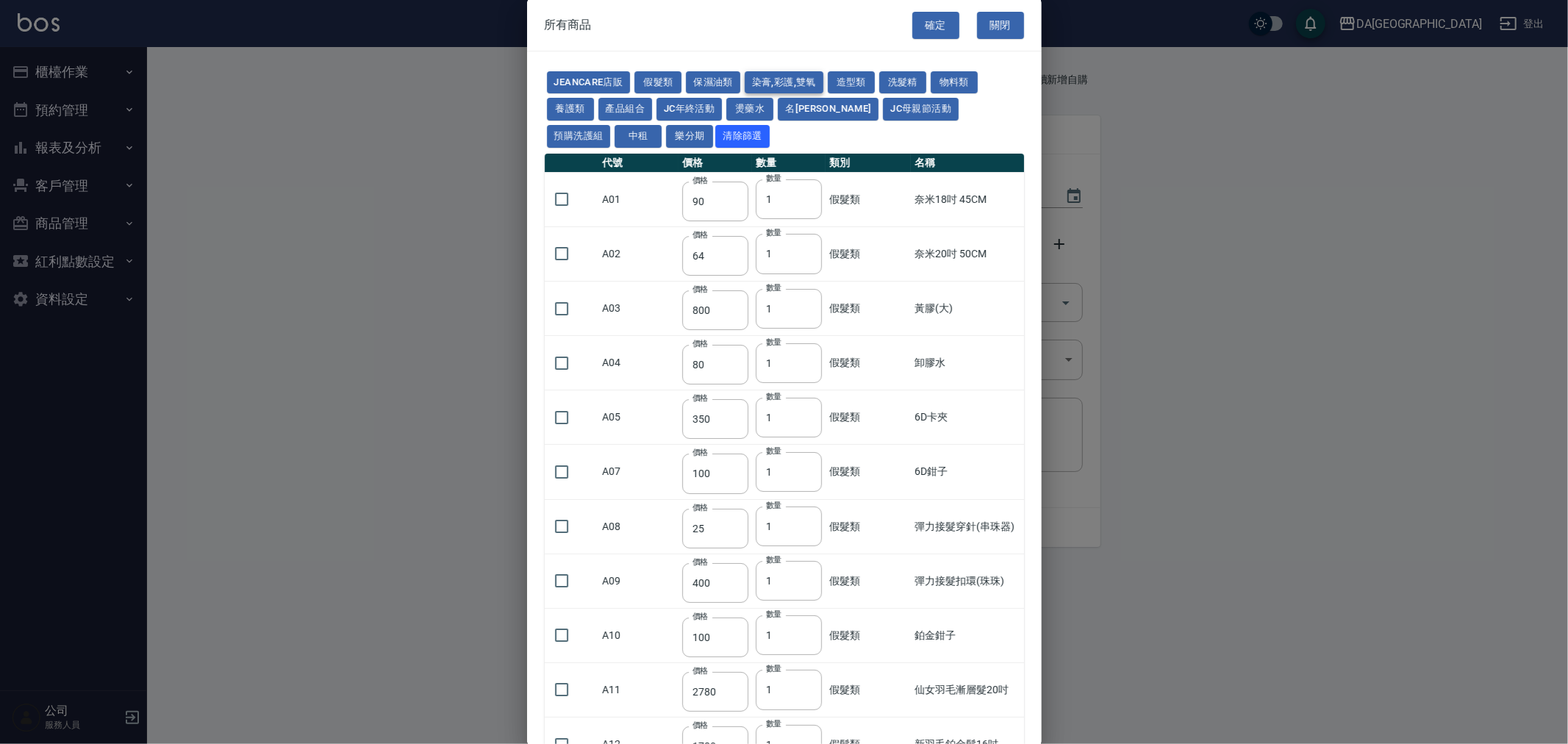
type input "450"
type input "1200"
type input "120"
type input "500"
type input "240"
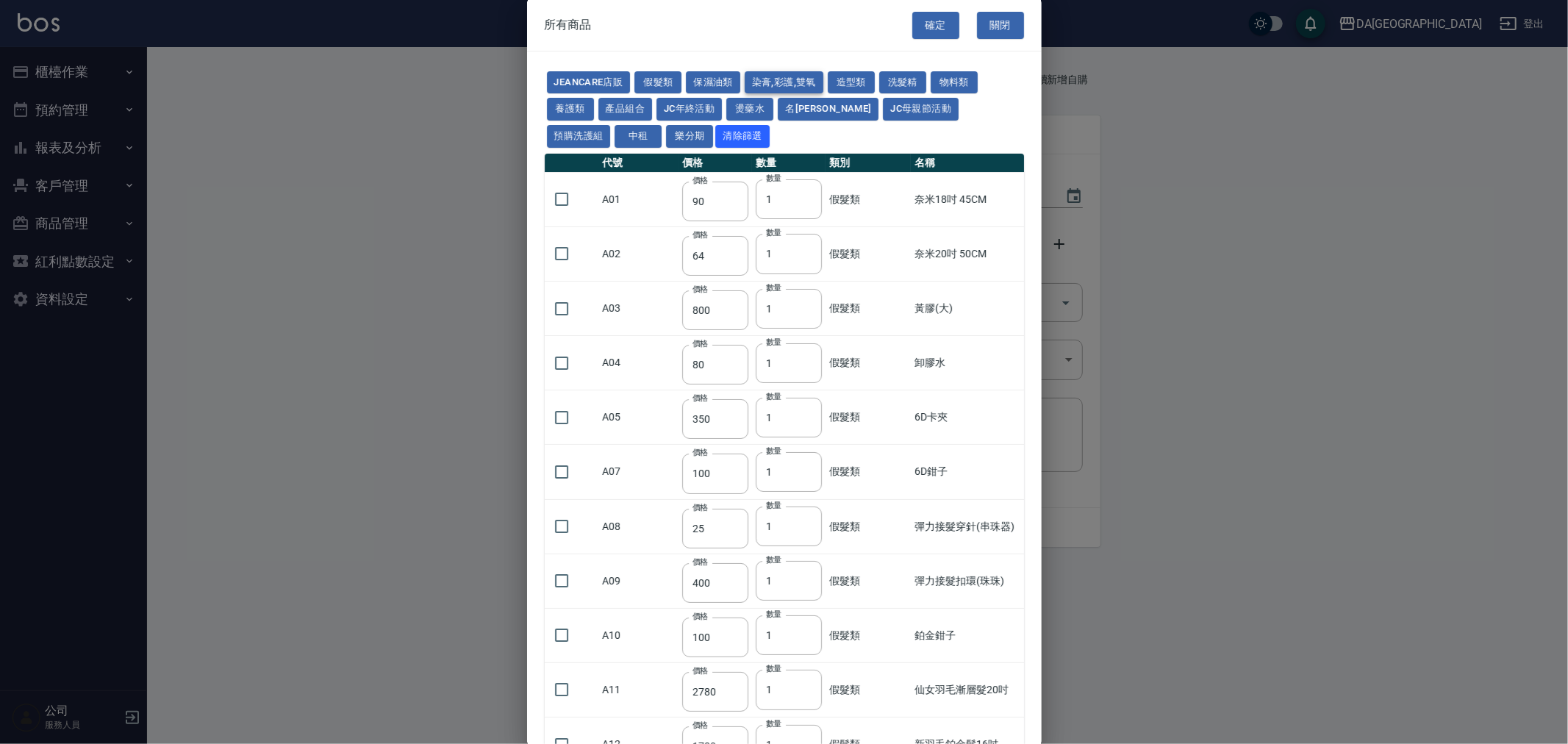
type input "105"
type input "188"
type input "400"
type input "450"
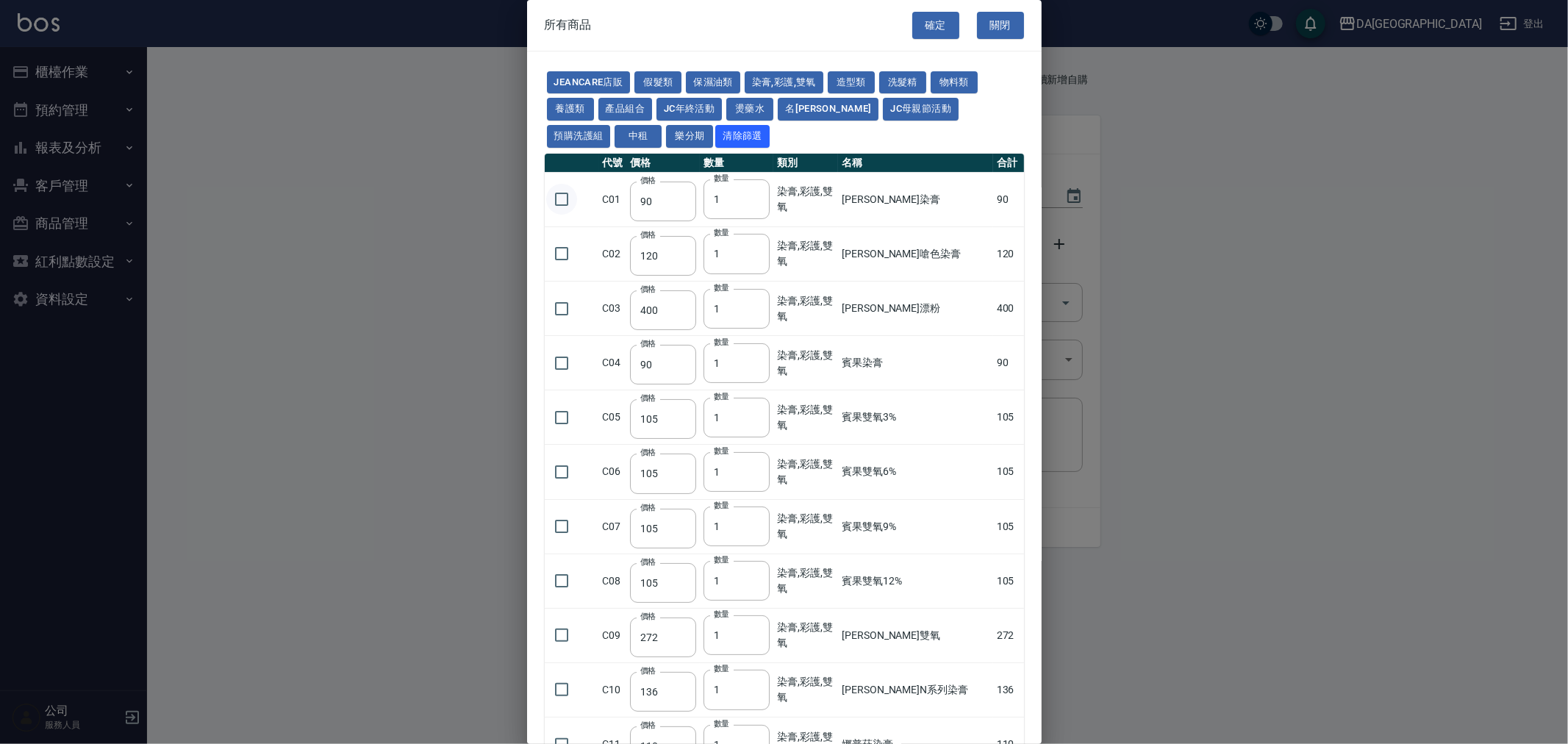
click at [562, 202] on input "checkbox" at bounding box center [562, 199] width 31 height 31
checkbox input "true"
click at [558, 251] on input "checkbox" at bounding box center [562, 253] width 31 height 31
click at [570, 263] on input "checkbox" at bounding box center [562, 253] width 31 height 31
checkbox input "false"
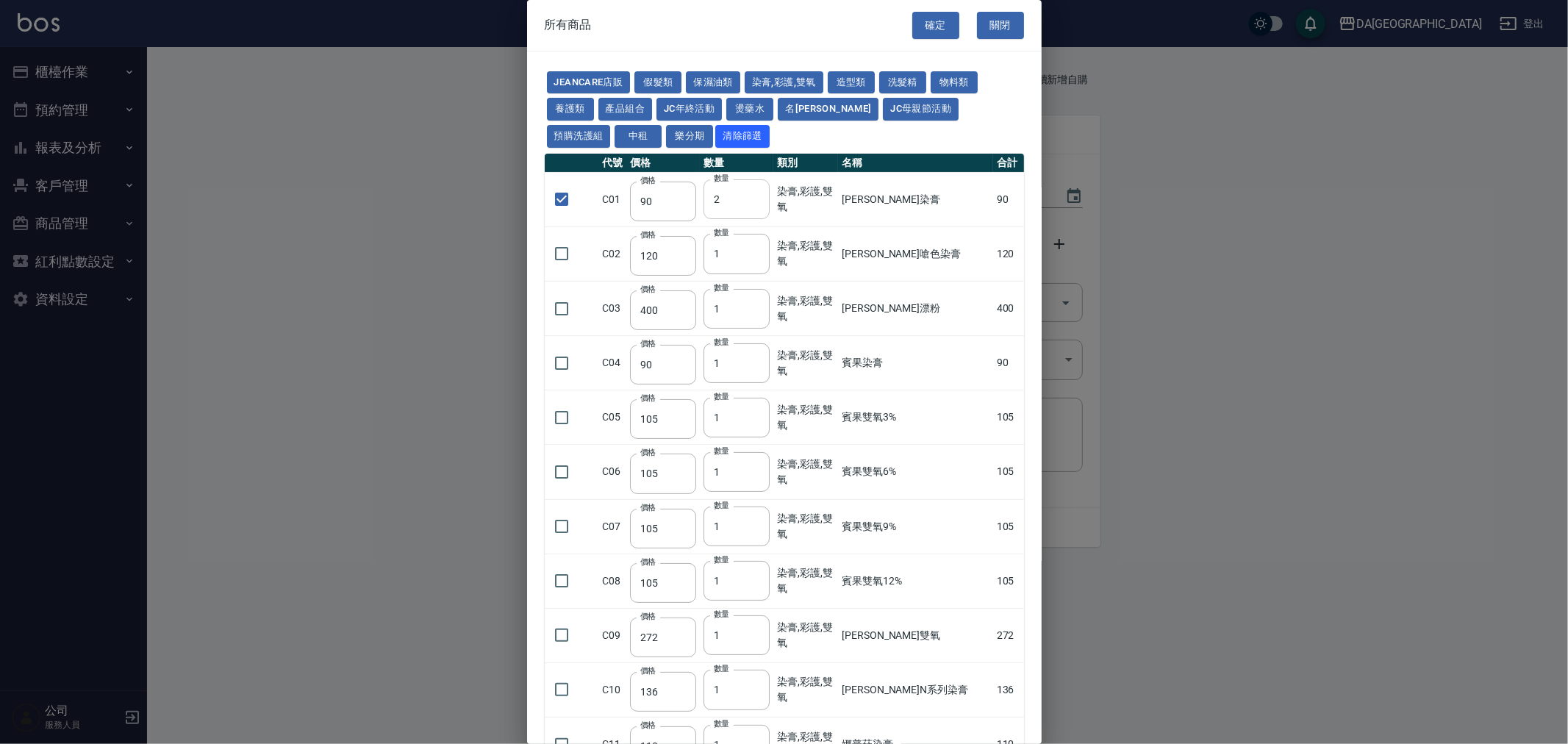
click at [758, 194] on input "2" at bounding box center [737, 199] width 66 height 39
click at [758, 194] on input "3" at bounding box center [737, 199] width 66 height 39
click at [758, 194] on input "4" at bounding box center [737, 199] width 66 height 39
click at [758, 194] on input "5" at bounding box center [737, 199] width 66 height 39
type input "6"
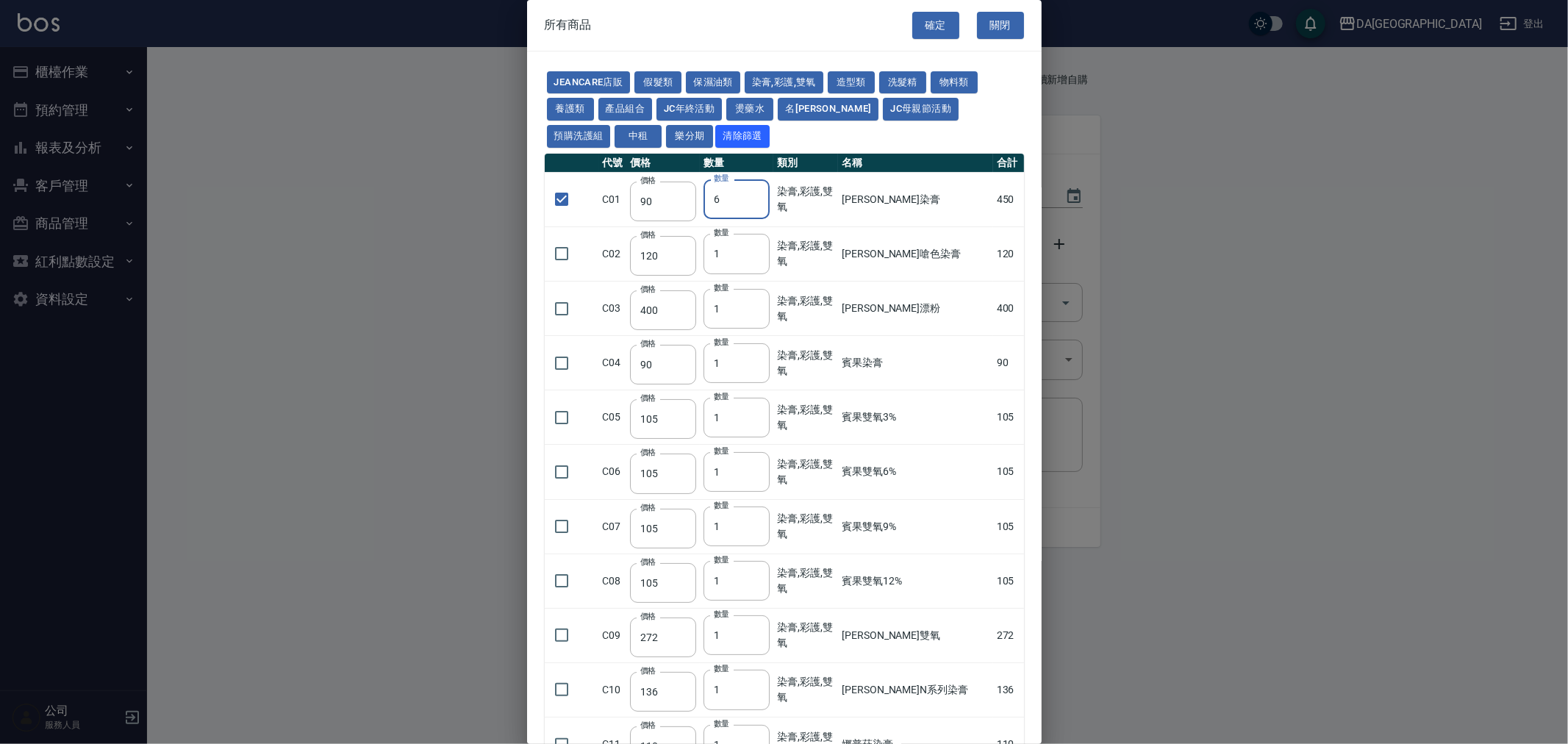
click at [758, 194] on input "6" at bounding box center [737, 199] width 66 height 39
click at [930, 17] on button "確定" at bounding box center [935, 25] width 47 height 27
type input "[PERSON_NAME]染膏"
type input "90"
type input "6"
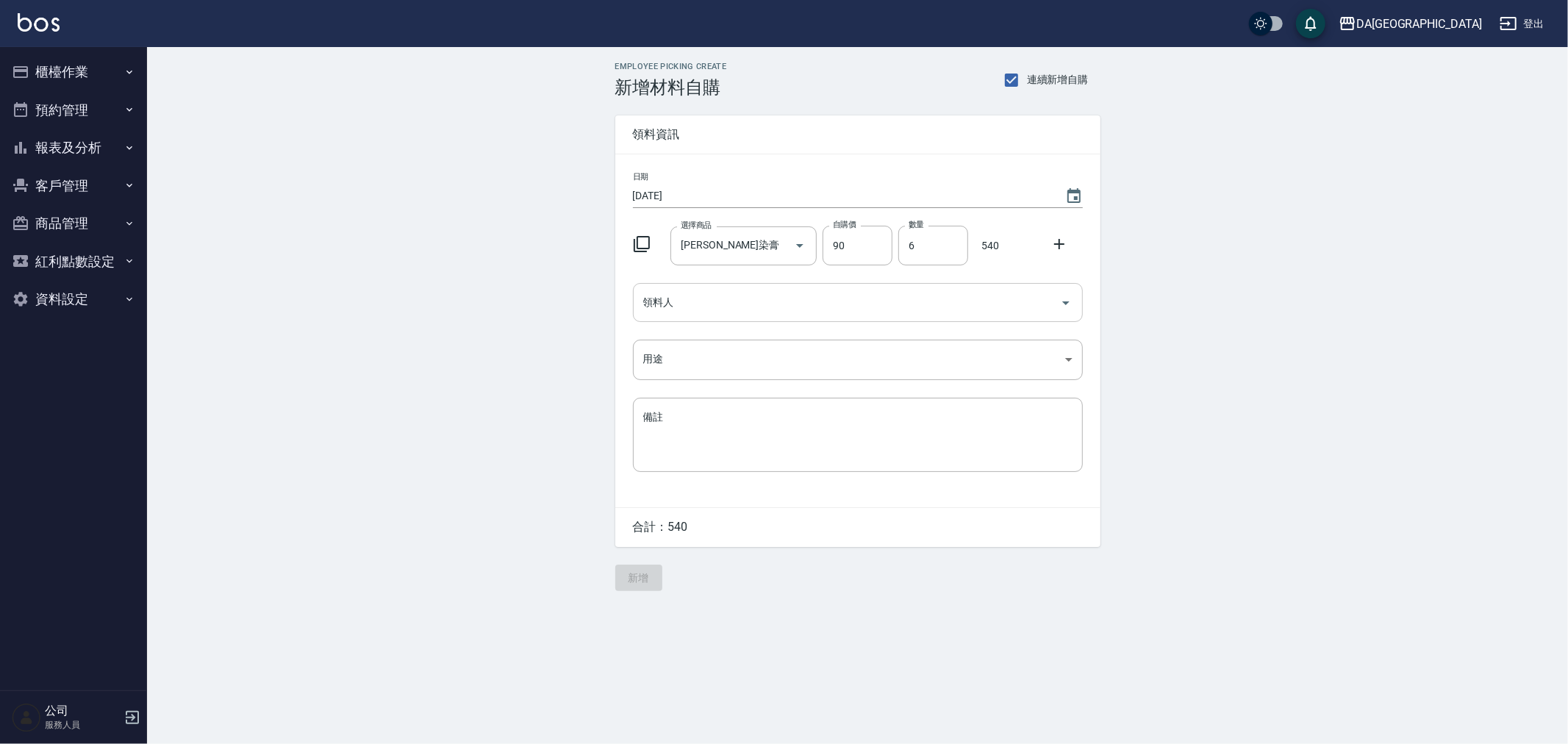
click at [684, 305] on input "領料人" at bounding box center [847, 302] width 415 height 26
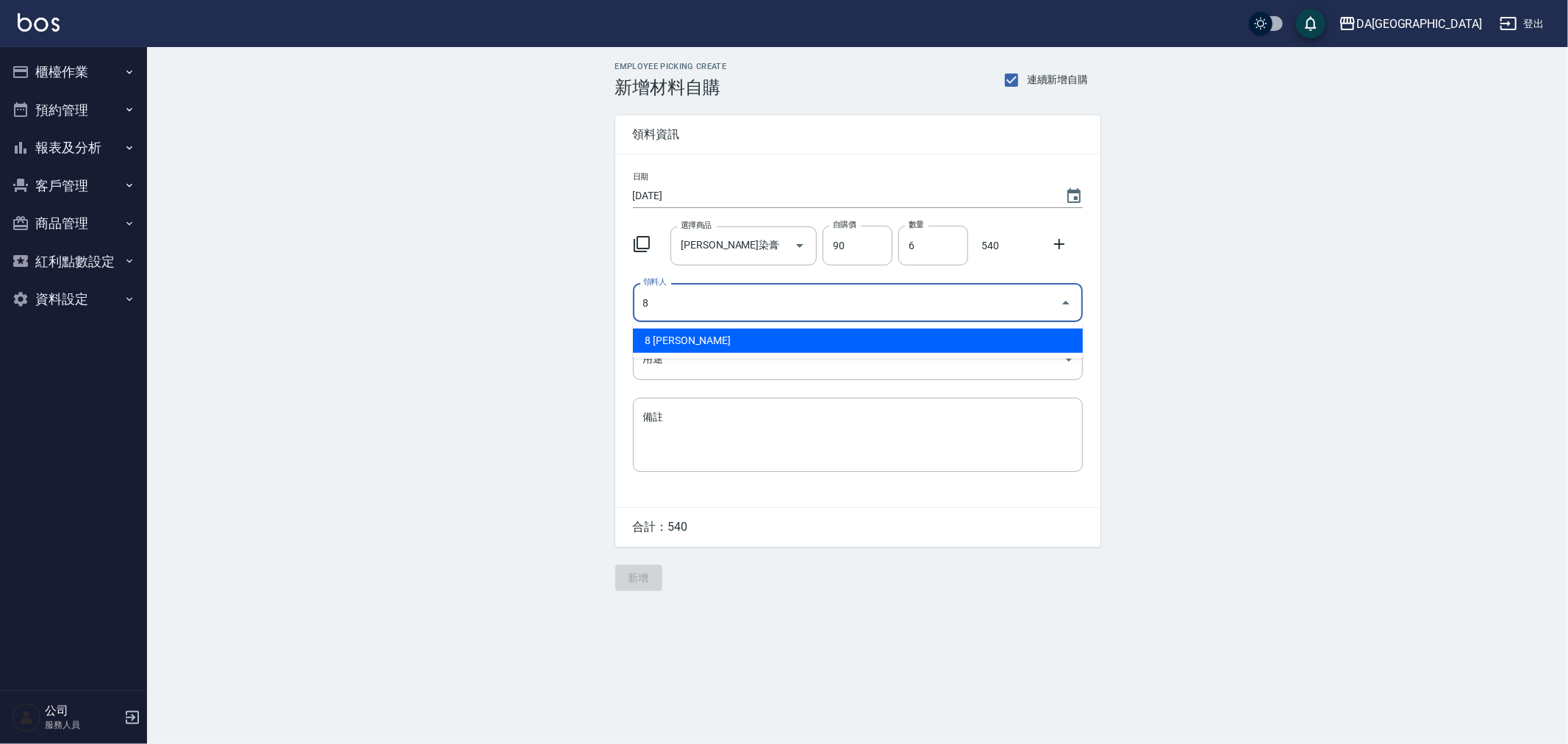
type input "8 [PERSON_NAME]"
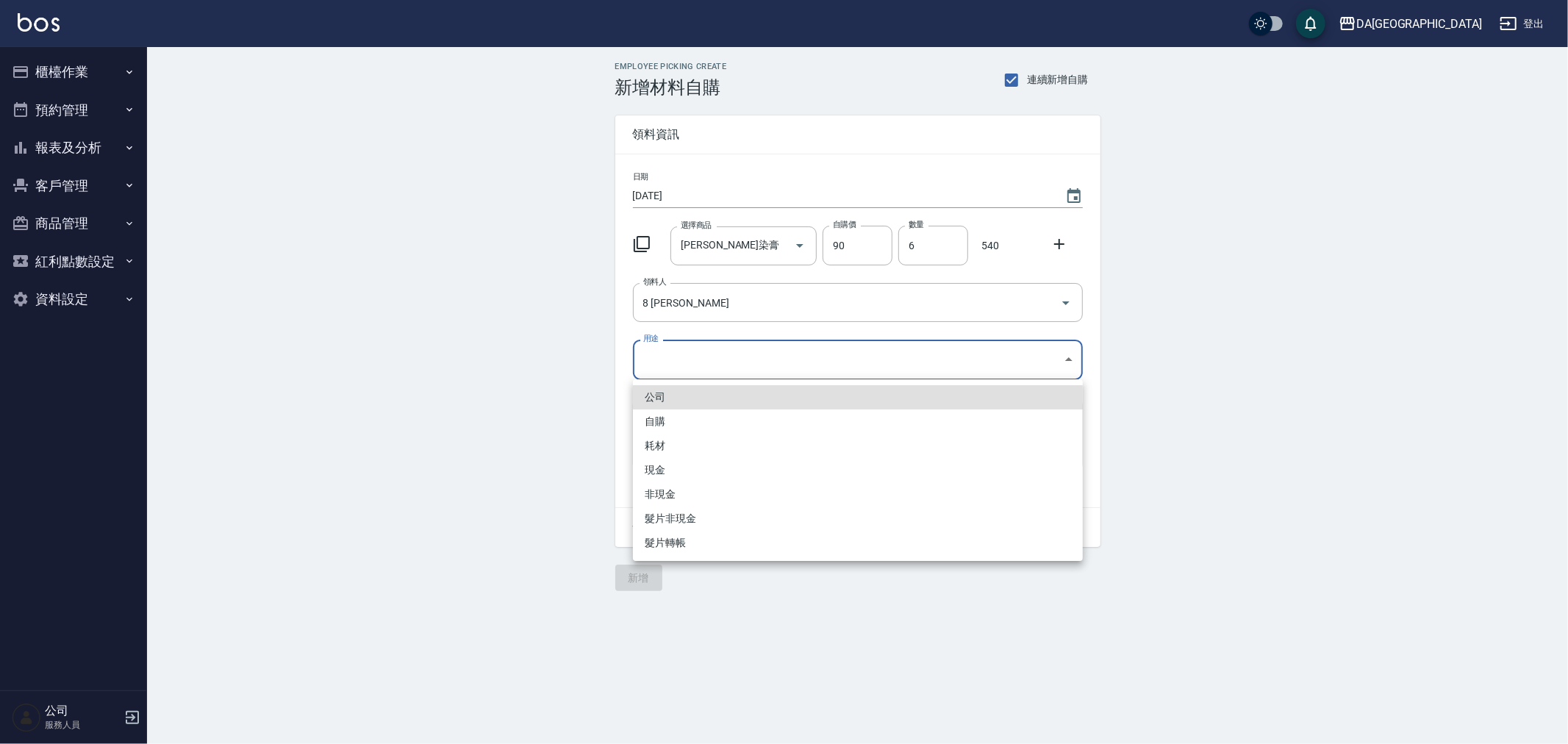
click at [749, 361] on body "DA蘆洲 登出 櫃檯作業 打帳單 帳單列表 現金收支登錄 材料自購登錄 每日結帳 排班表 現場電腦打卡 預約管理 預約管理 單日預約紀錄 單週預約紀錄 報表及…" at bounding box center [784, 372] width 1568 height 744
click at [735, 425] on li "自購" at bounding box center [857, 421] width 450 height 24
type input "自購"
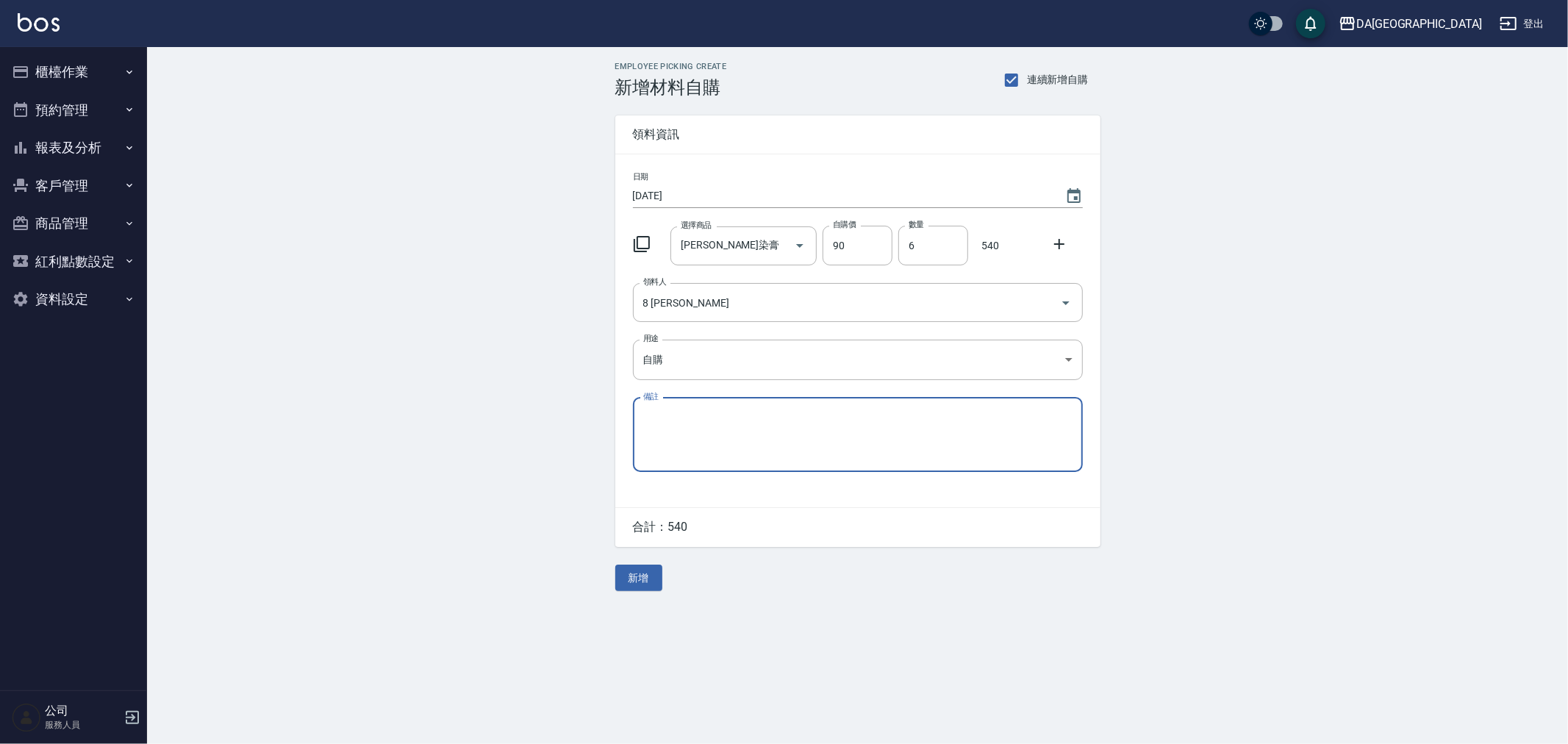
click at [1068, 246] on div at bounding box center [1064, 242] width 39 height 26
click at [1066, 247] on icon at bounding box center [1059, 244] width 18 height 18
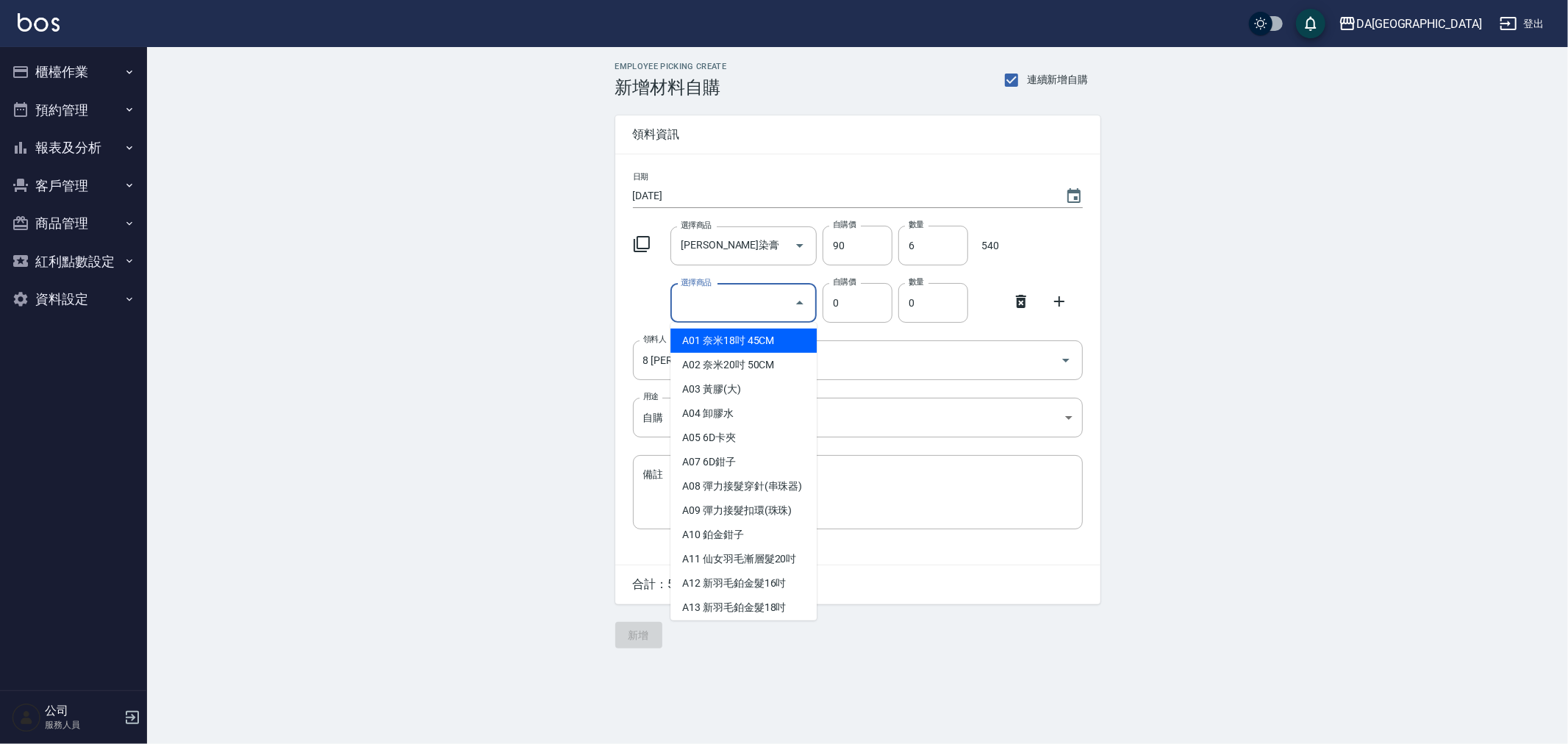
click at [704, 310] on input "選擇商品" at bounding box center [732, 303] width 111 height 26
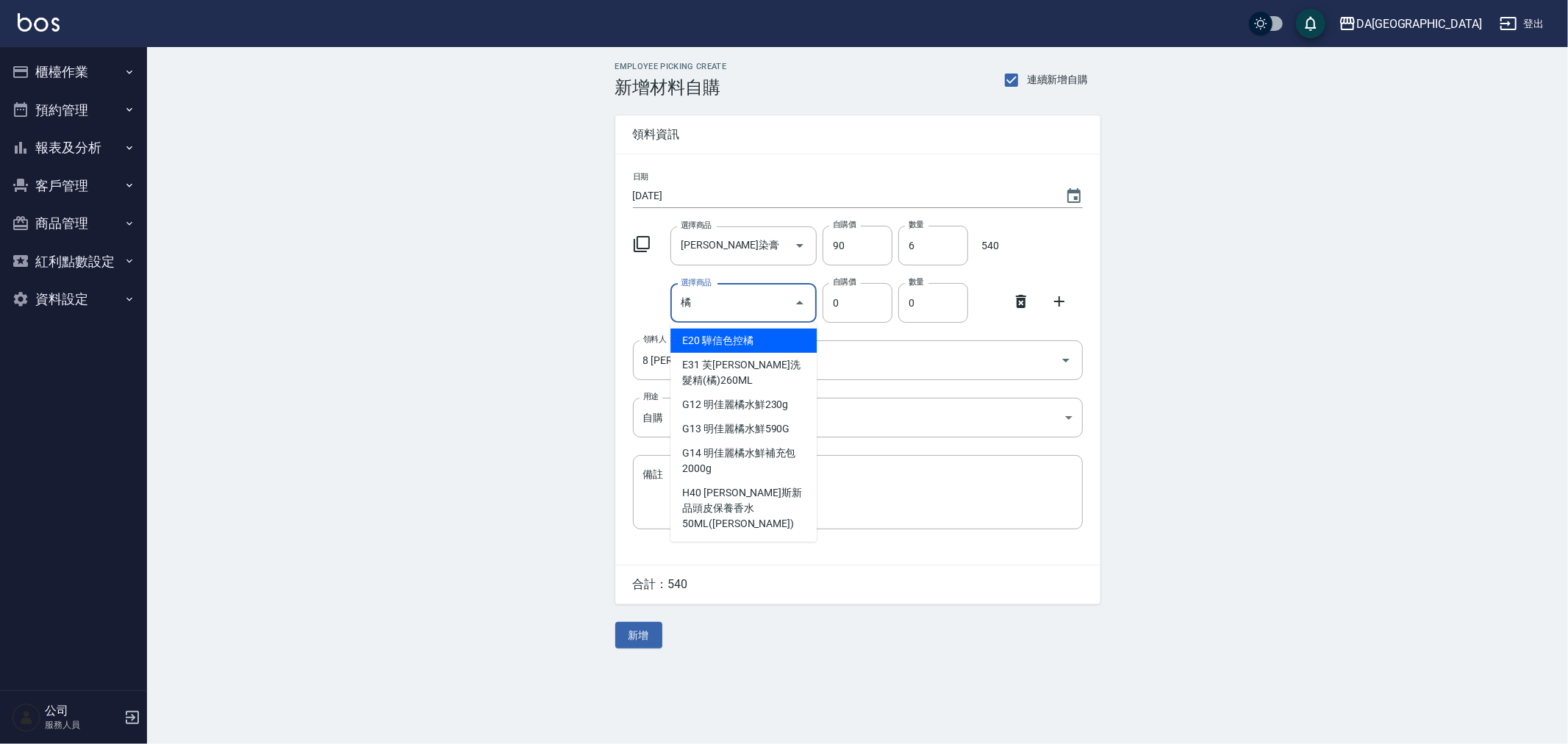
click at [691, 421] on li "G13 明佳麗橘水鮮590G" at bounding box center [743, 428] width 146 height 24
type input "明佳麗橘水鮮590G"
type input "630"
type input "1"
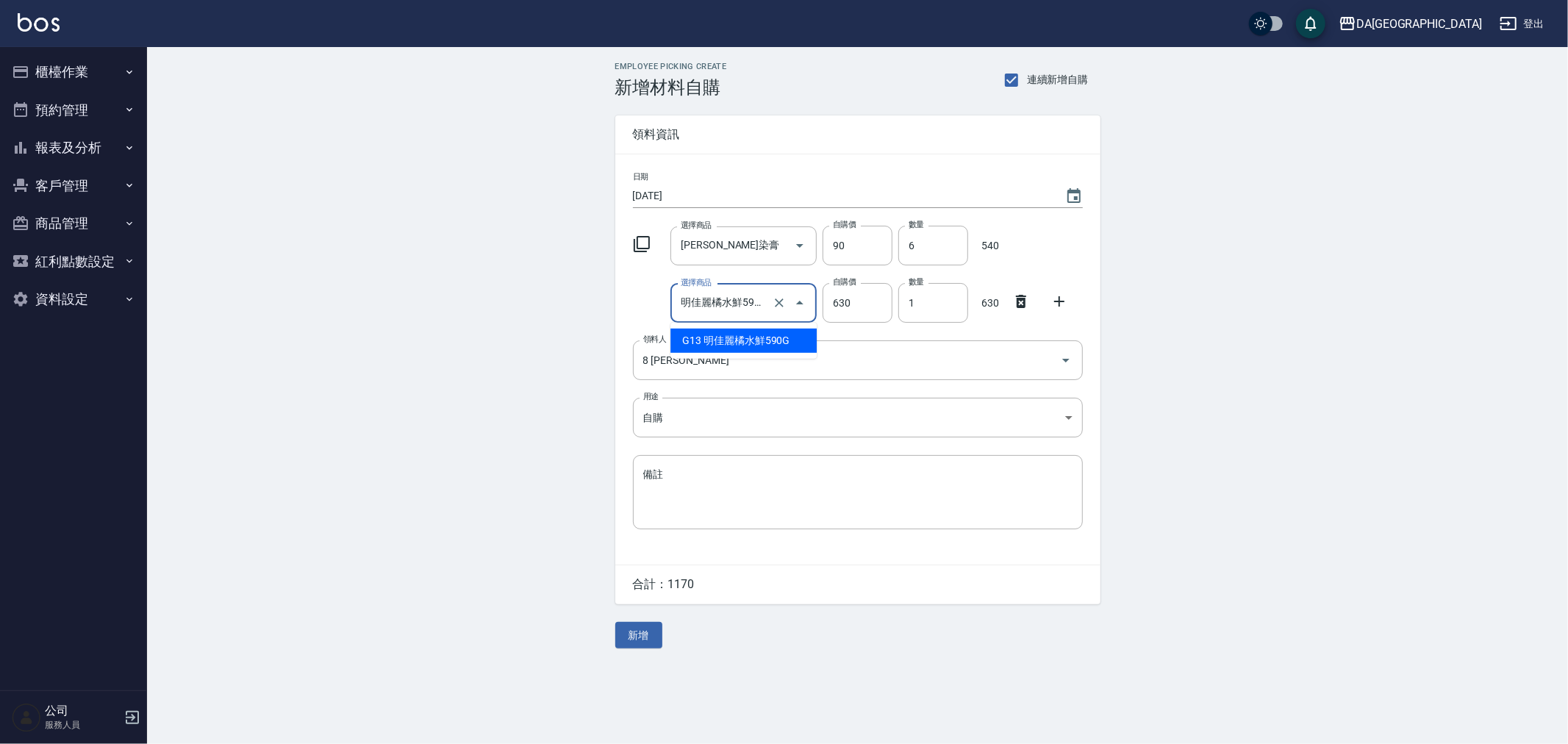
click at [741, 311] on input "明佳麗橘水鮮590G" at bounding box center [723, 303] width 92 height 26
click at [715, 341] on li "G13 明佳麗橘水鮮590G" at bounding box center [743, 340] width 146 height 24
click at [630, 638] on button "新增" at bounding box center [639, 635] width 47 height 27
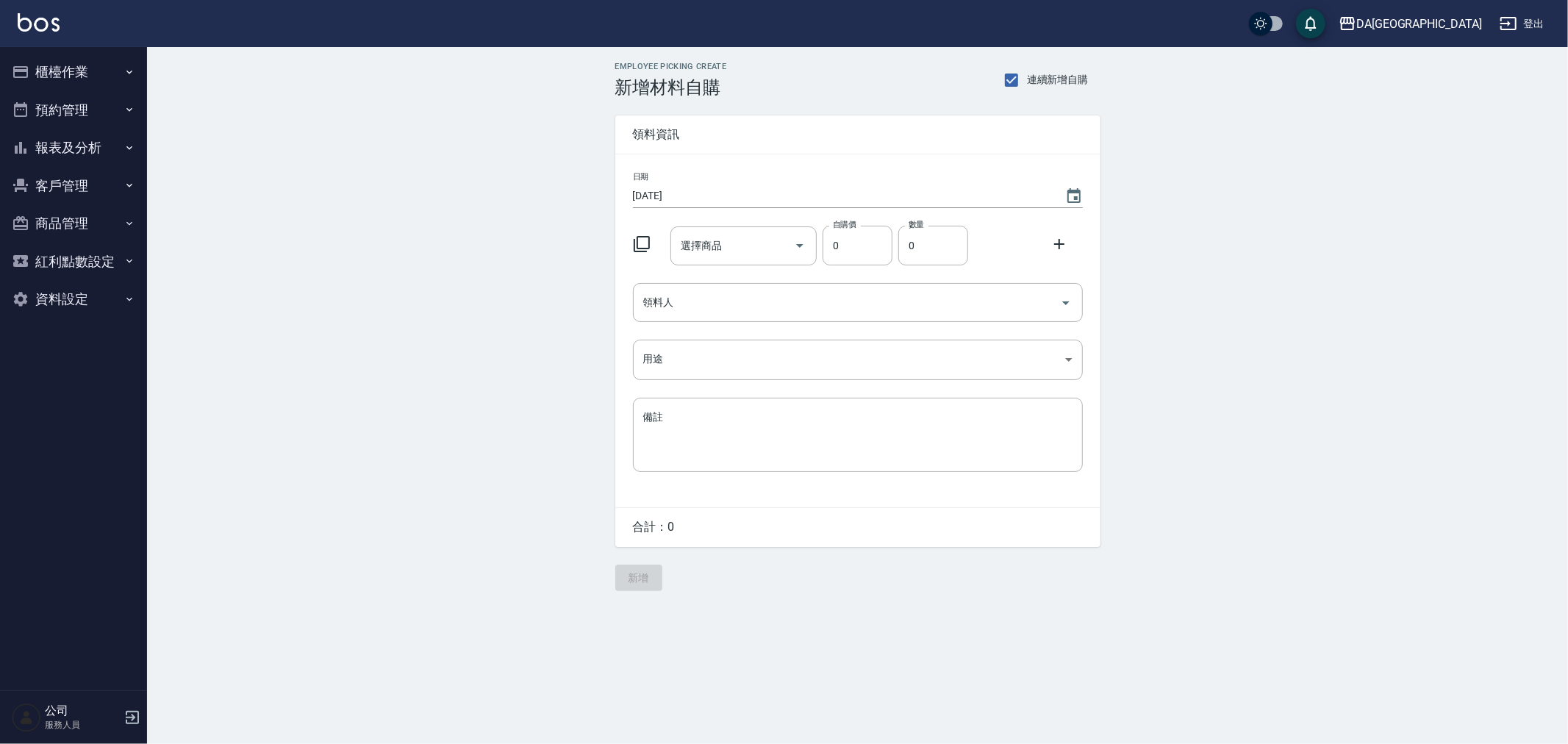
click at [640, 248] on icon at bounding box center [642, 244] width 16 height 16
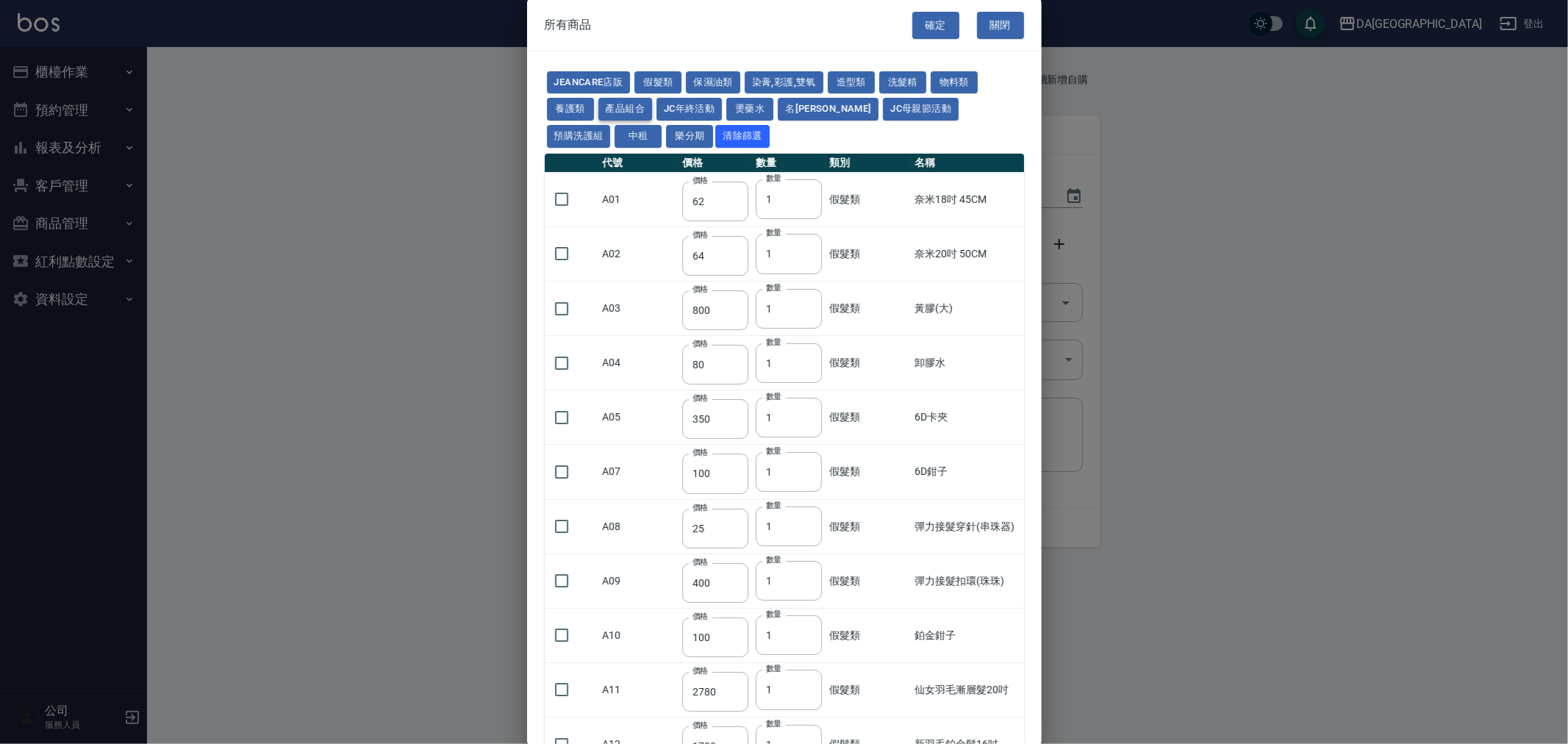
click at [603, 111] on button "產品組合" at bounding box center [626, 109] width 55 height 22
type input "400"
type input "1485"
type input "300"
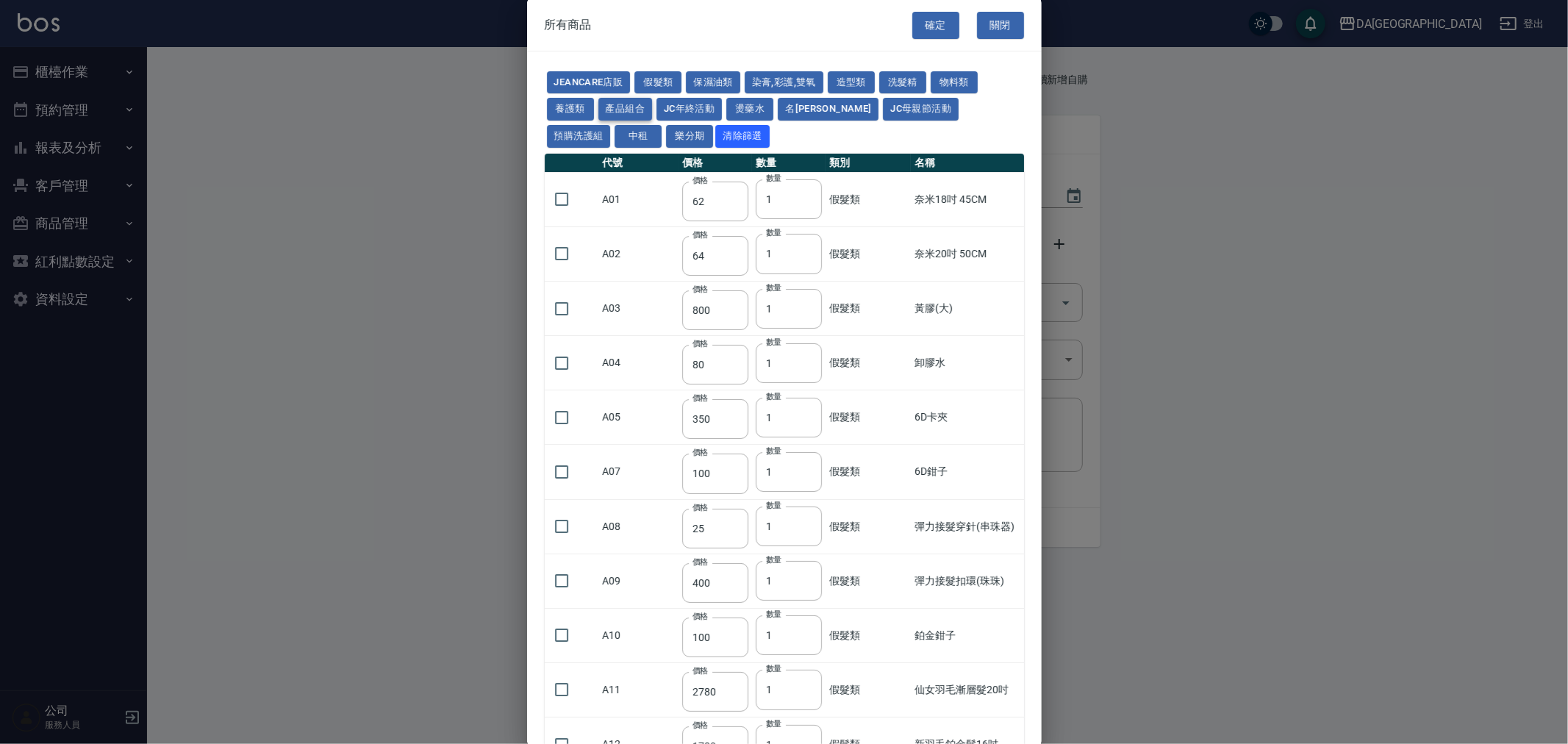
type input "250"
type input "552"
type input "682"
type input "325"
type input "442"
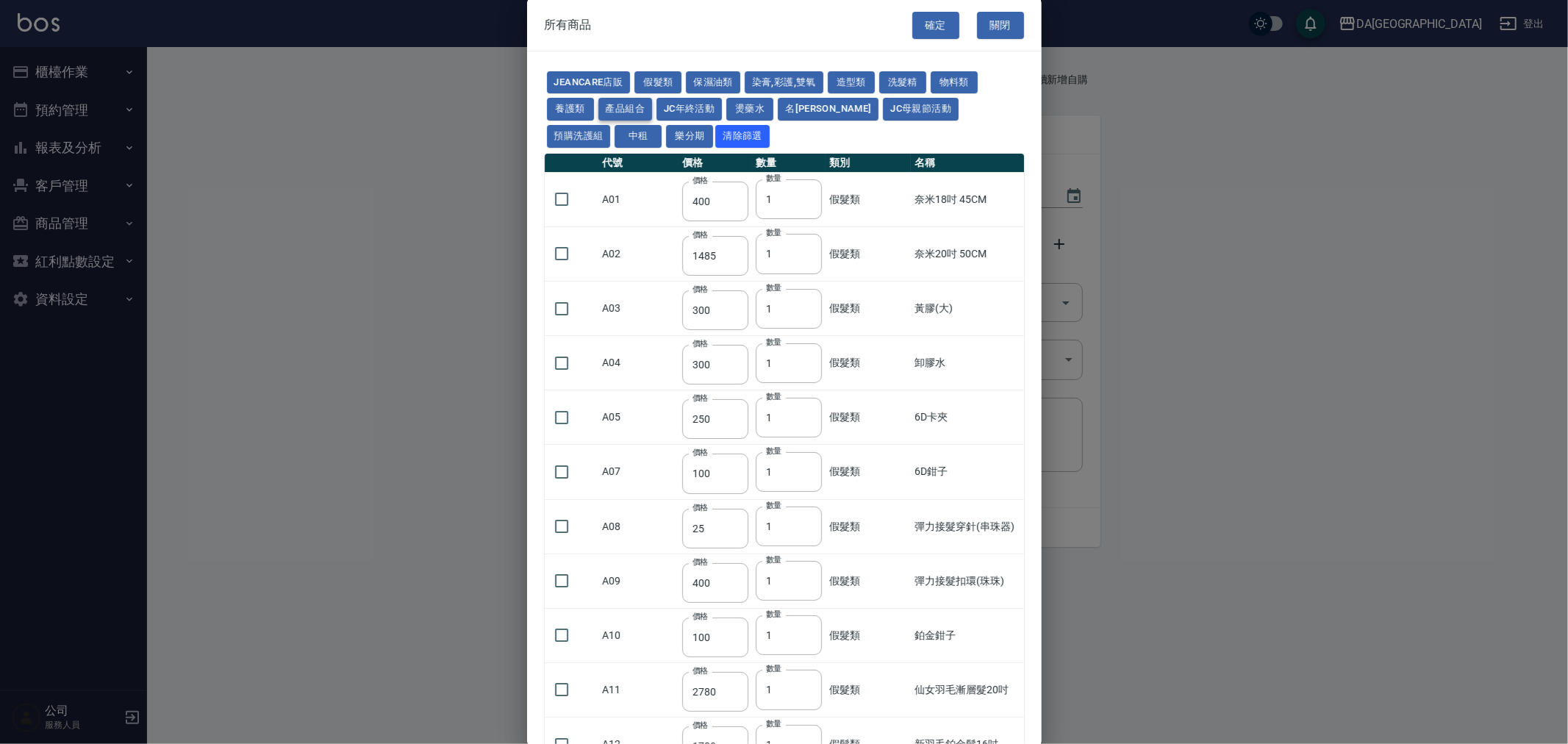
type input "330"
type input "552"
type input "680"
type input "682"
type input "840"
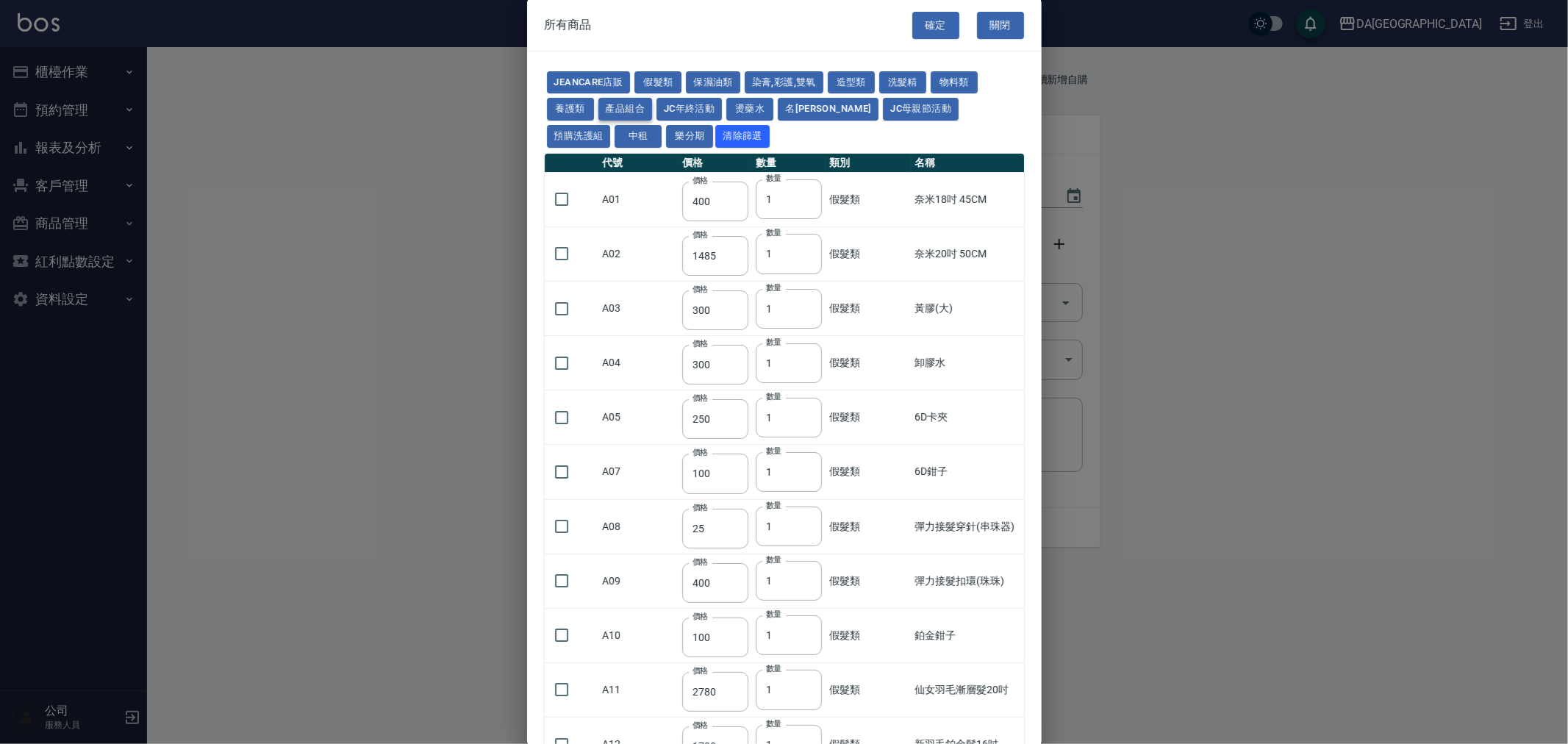
type input "340"
type input "330"
type input "650"
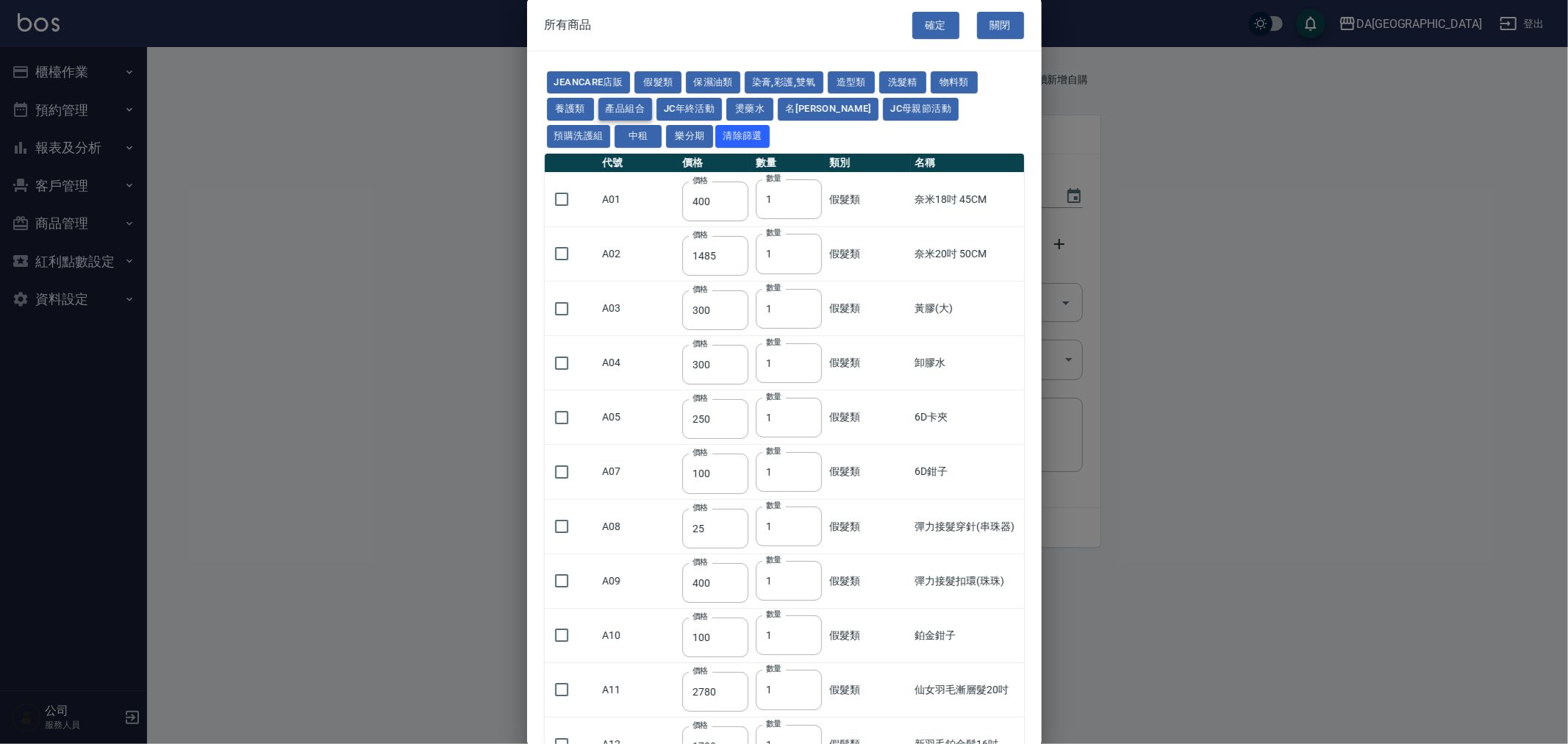
type input "0"
type input "500"
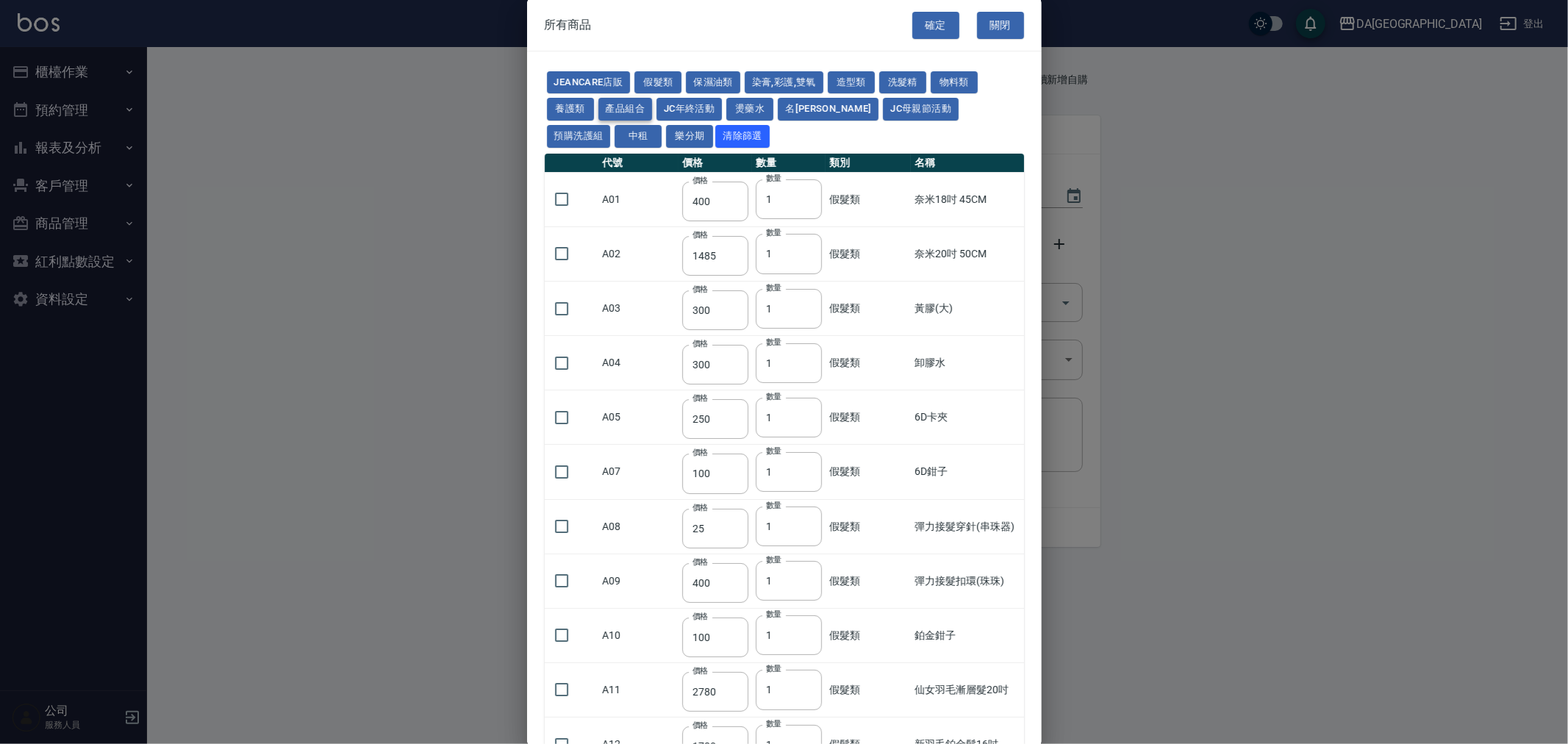
type input "500"
type input "250"
type input "825"
type input "330"
type input "220"
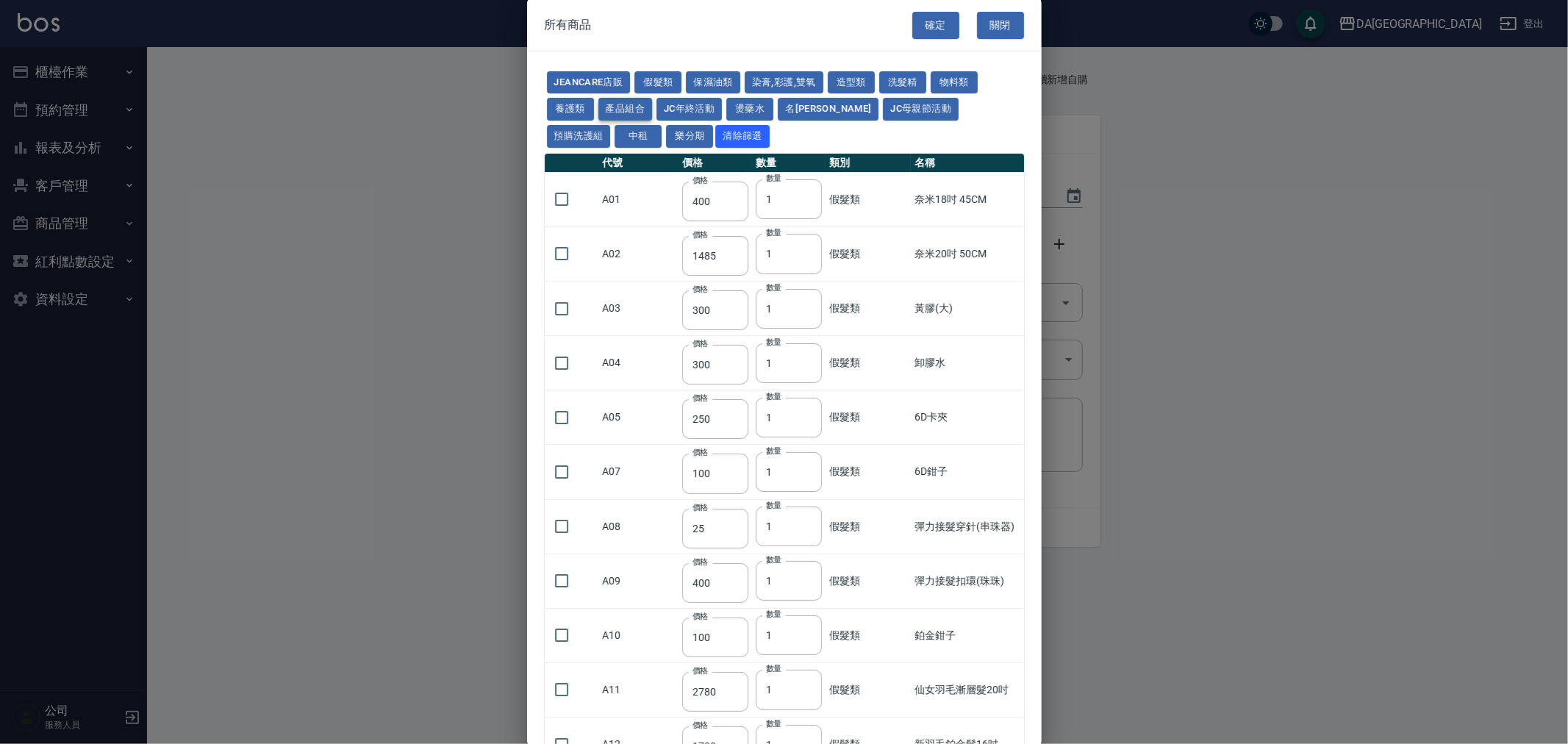
type input "220"
type input "350"
type input "700"
type input "1050"
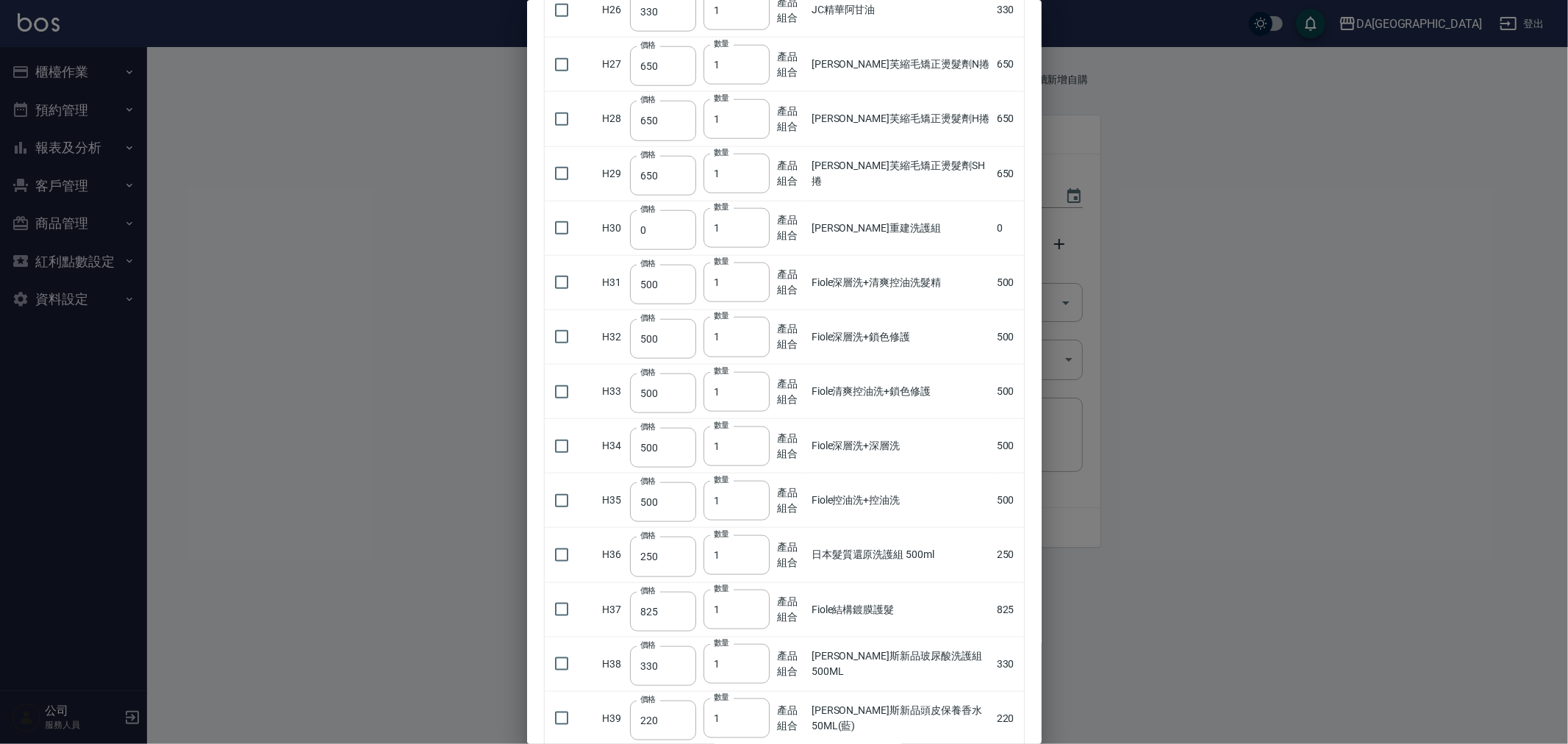
scroll to position [1537, 0]
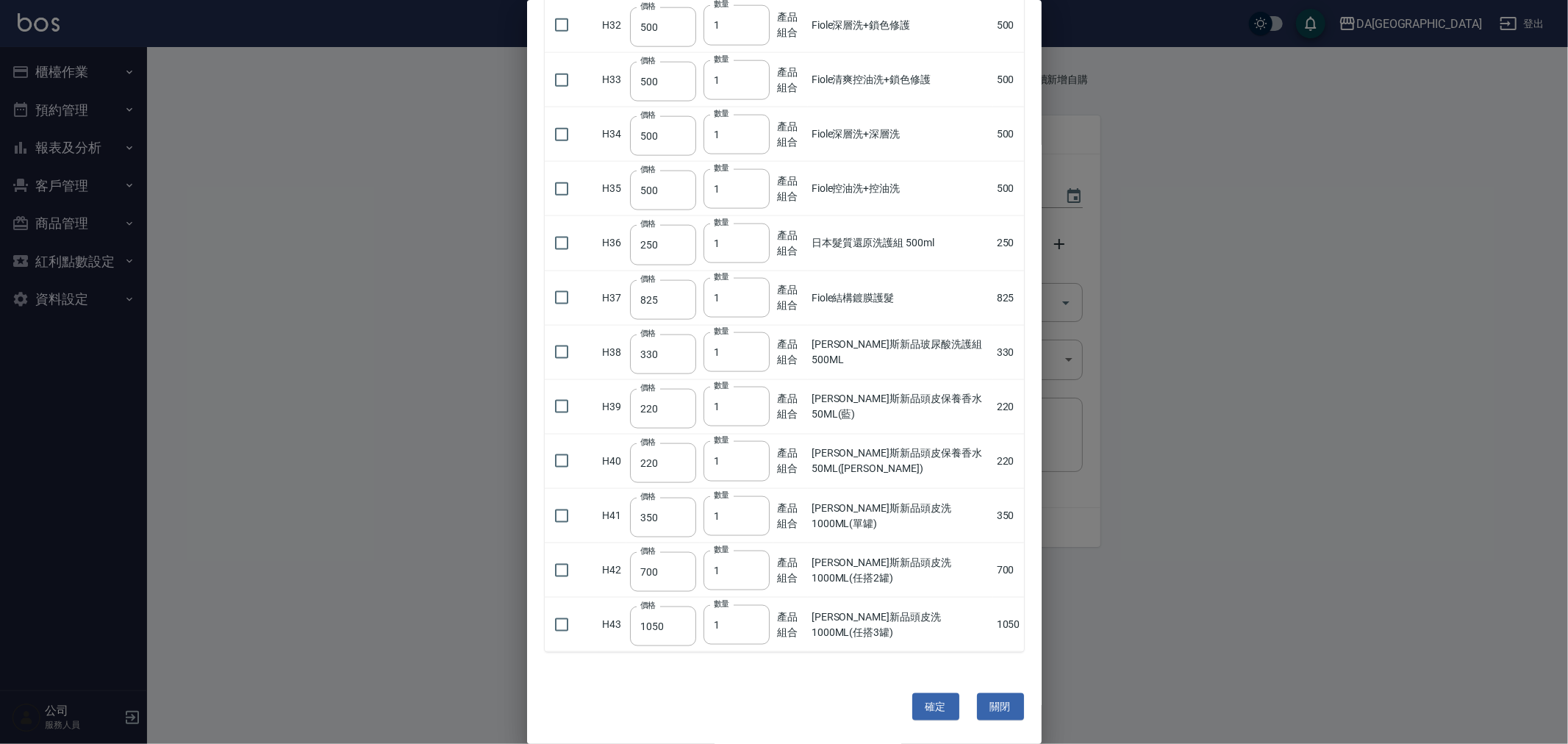
click at [578, 405] on td at bounding box center [572, 407] width 55 height 55
click at [564, 413] on input "checkbox" at bounding box center [562, 407] width 31 height 31
checkbox input "true"
click at [924, 707] on button "確定" at bounding box center [935, 706] width 47 height 27
type input "[PERSON_NAME]斯新品頭皮保養香水50ML(藍)"
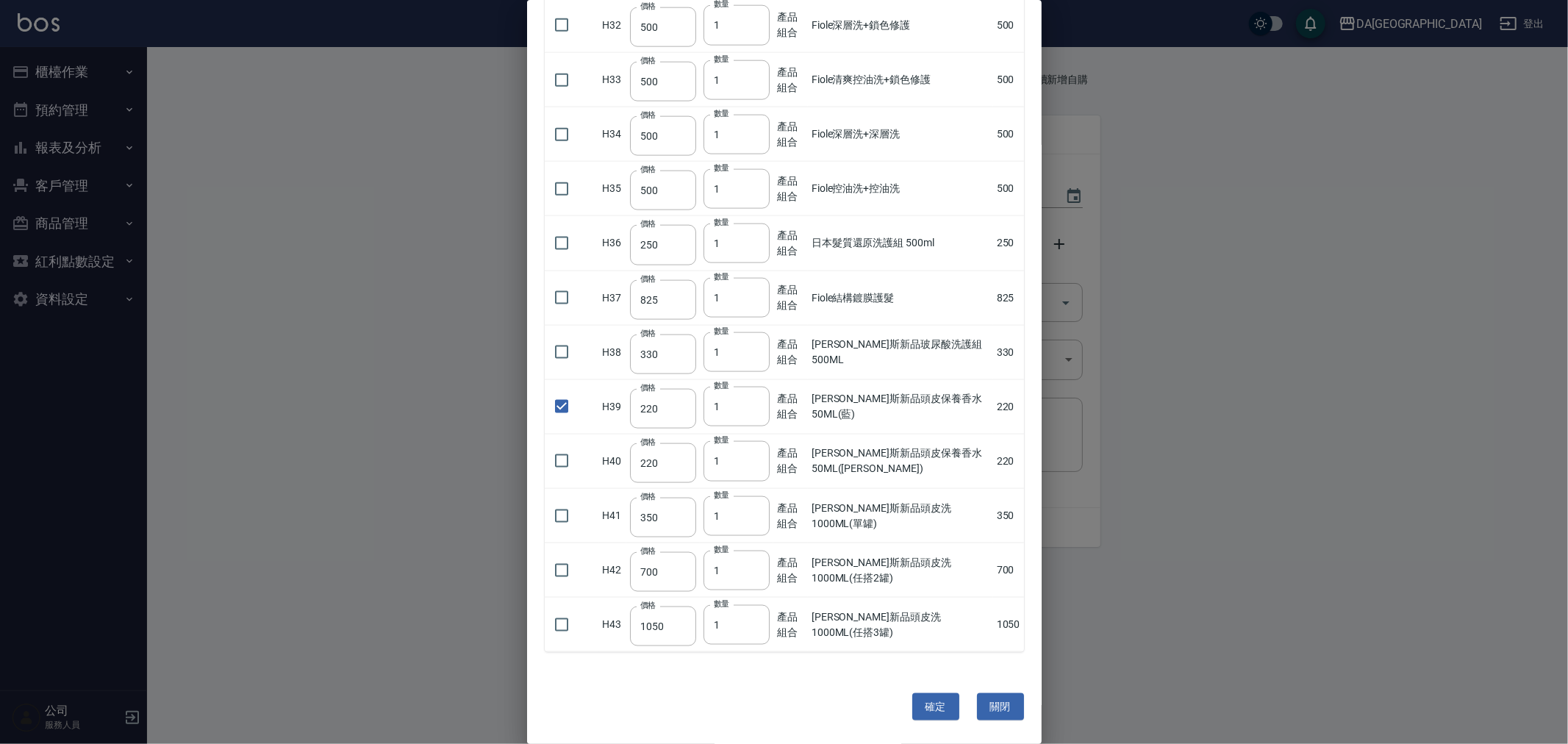
type input "220"
type input "1"
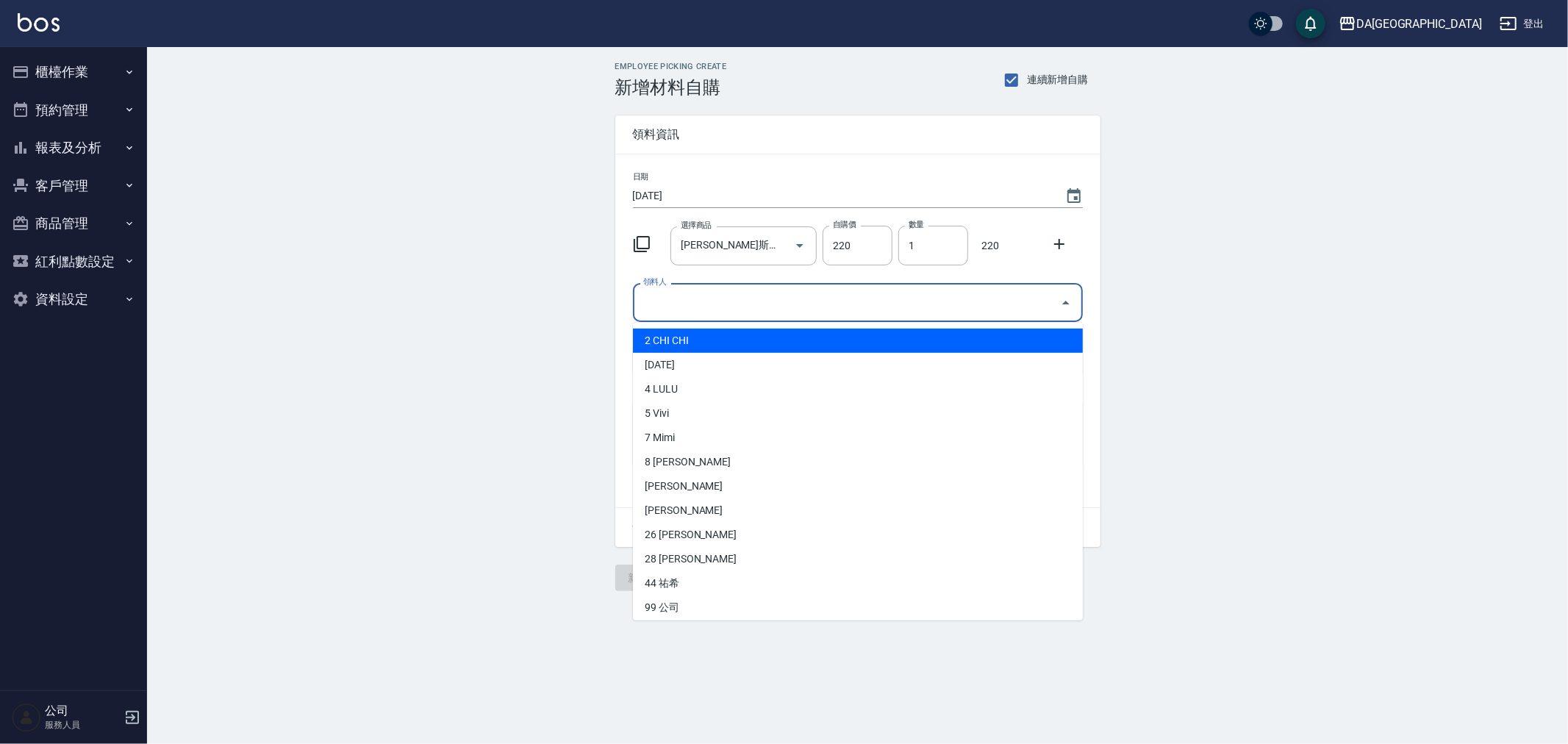
click at [696, 297] on input "領料人" at bounding box center [847, 302] width 415 height 26
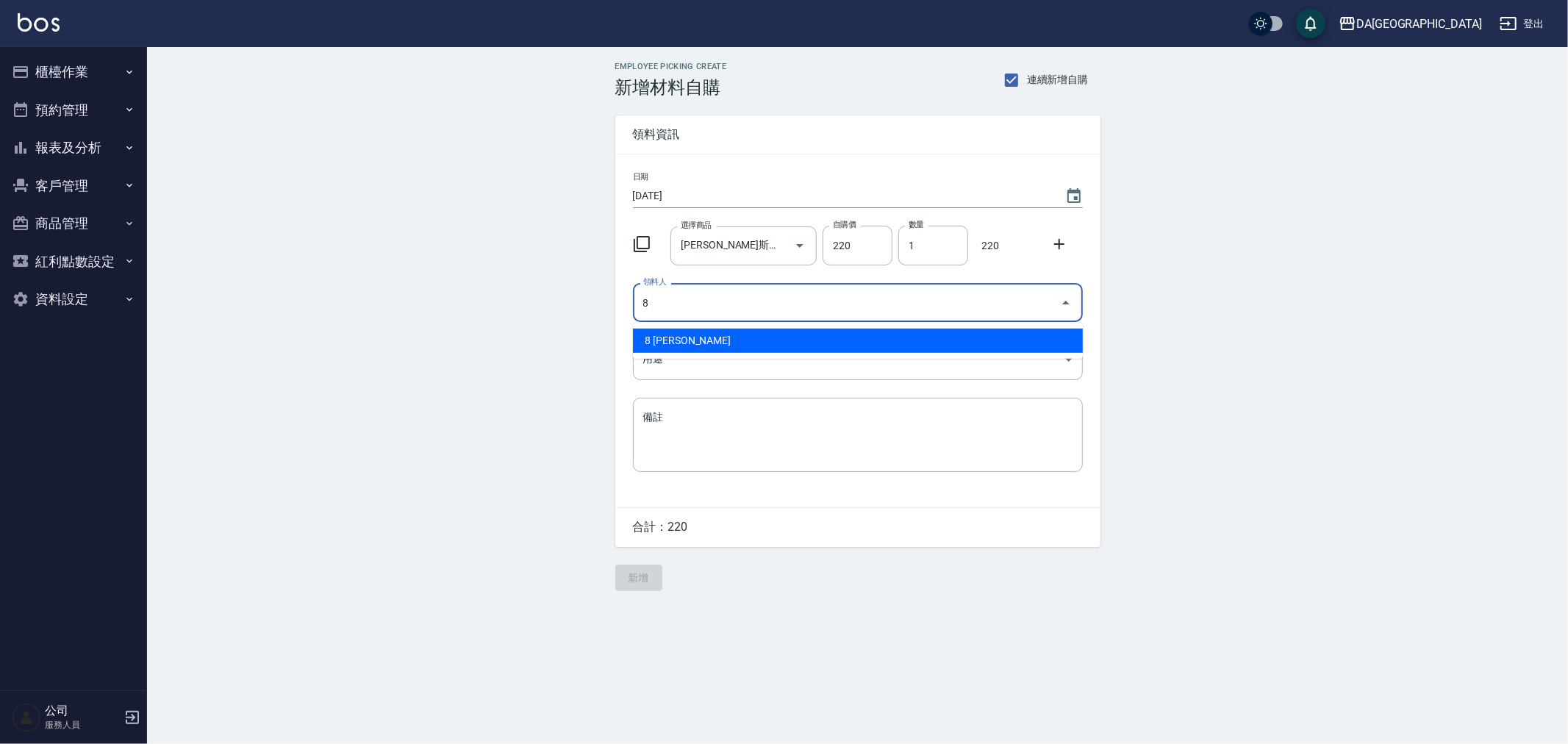
type input "8 [PERSON_NAME]"
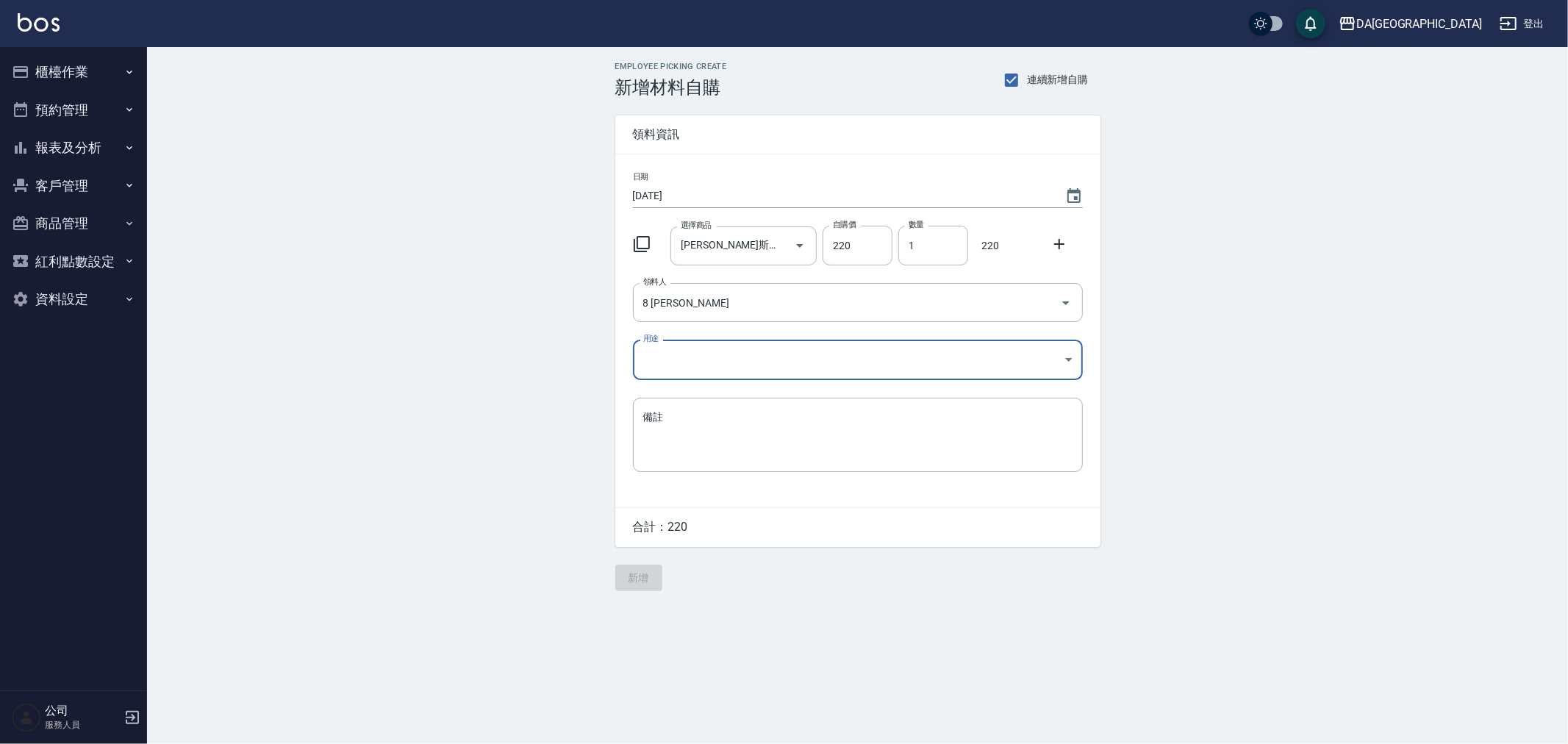
click at [834, 354] on body "DA蘆洲 登出 櫃檯作業 打帳單 帳單列表 現金收支登錄 材料自購登錄 每日結帳 排班表 現場電腦打卡 預約管理 預約管理 單日預約紀錄 單週預約紀錄 報表及…" at bounding box center [784, 372] width 1568 height 744
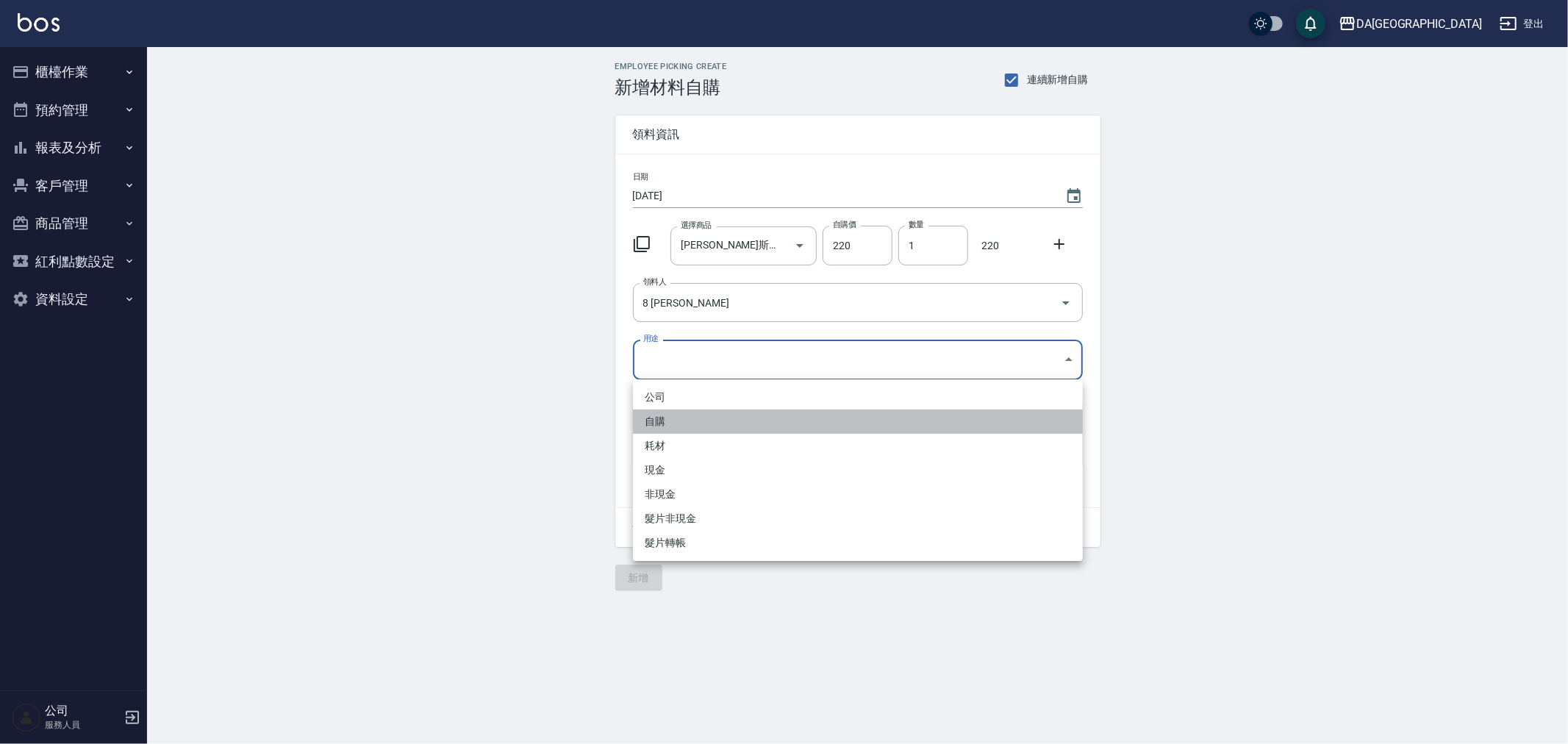
click at [780, 413] on li "自購" at bounding box center [857, 421] width 450 height 24
type input "自購"
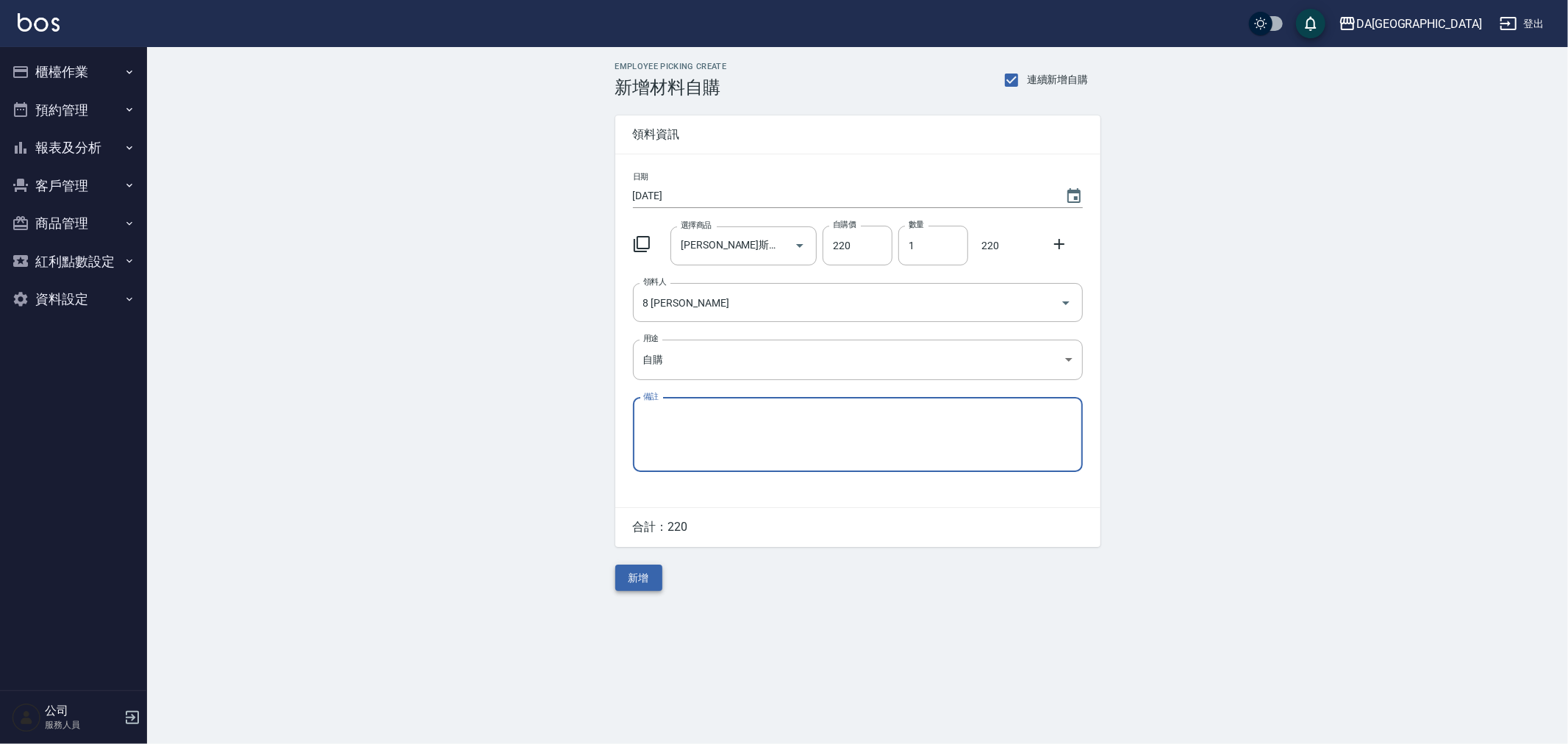
click at [638, 590] on button "新增" at bounding box center [639, 578] width 47 height 27
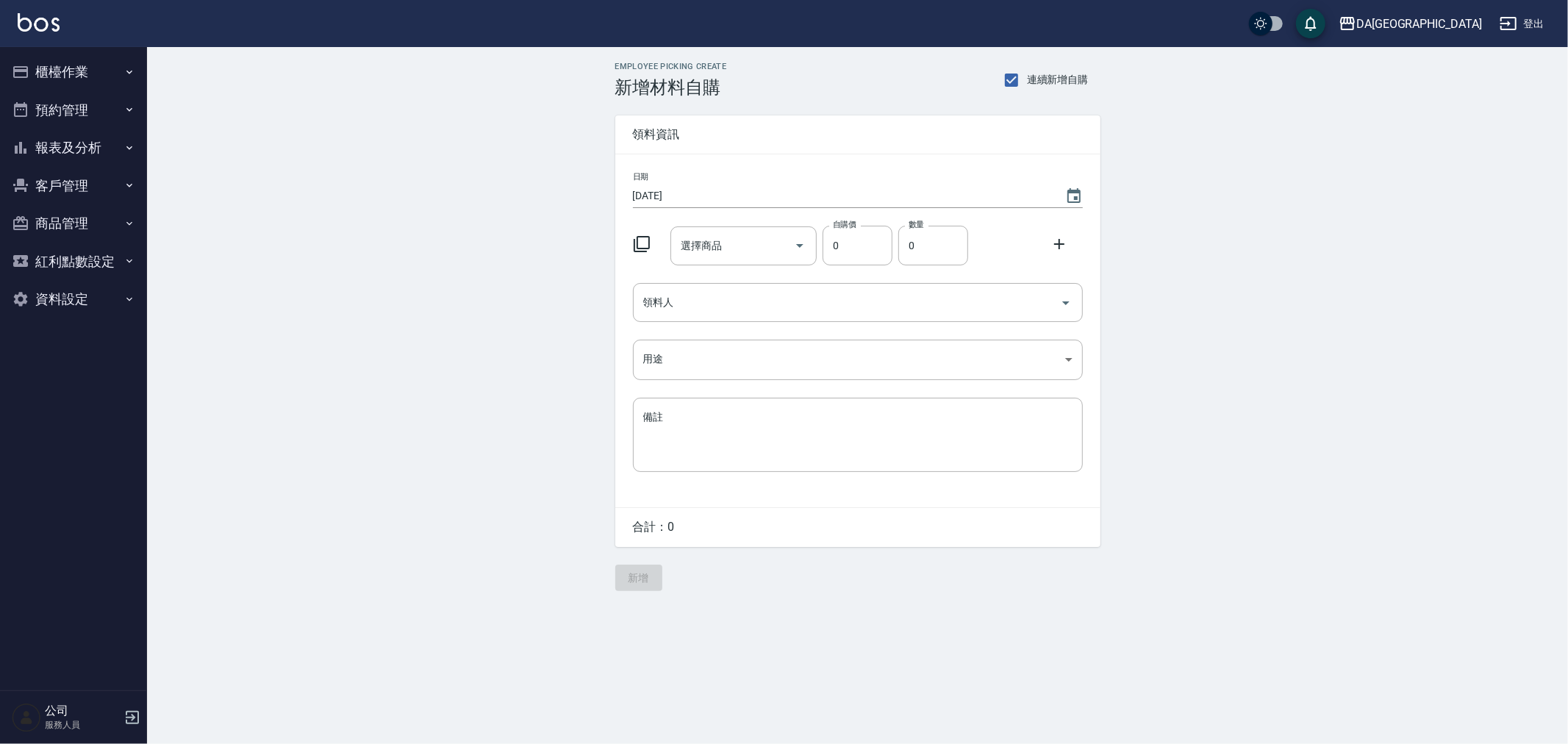
click at [638, 246] on icon at bounding box center [642, 244] width 18 height 18
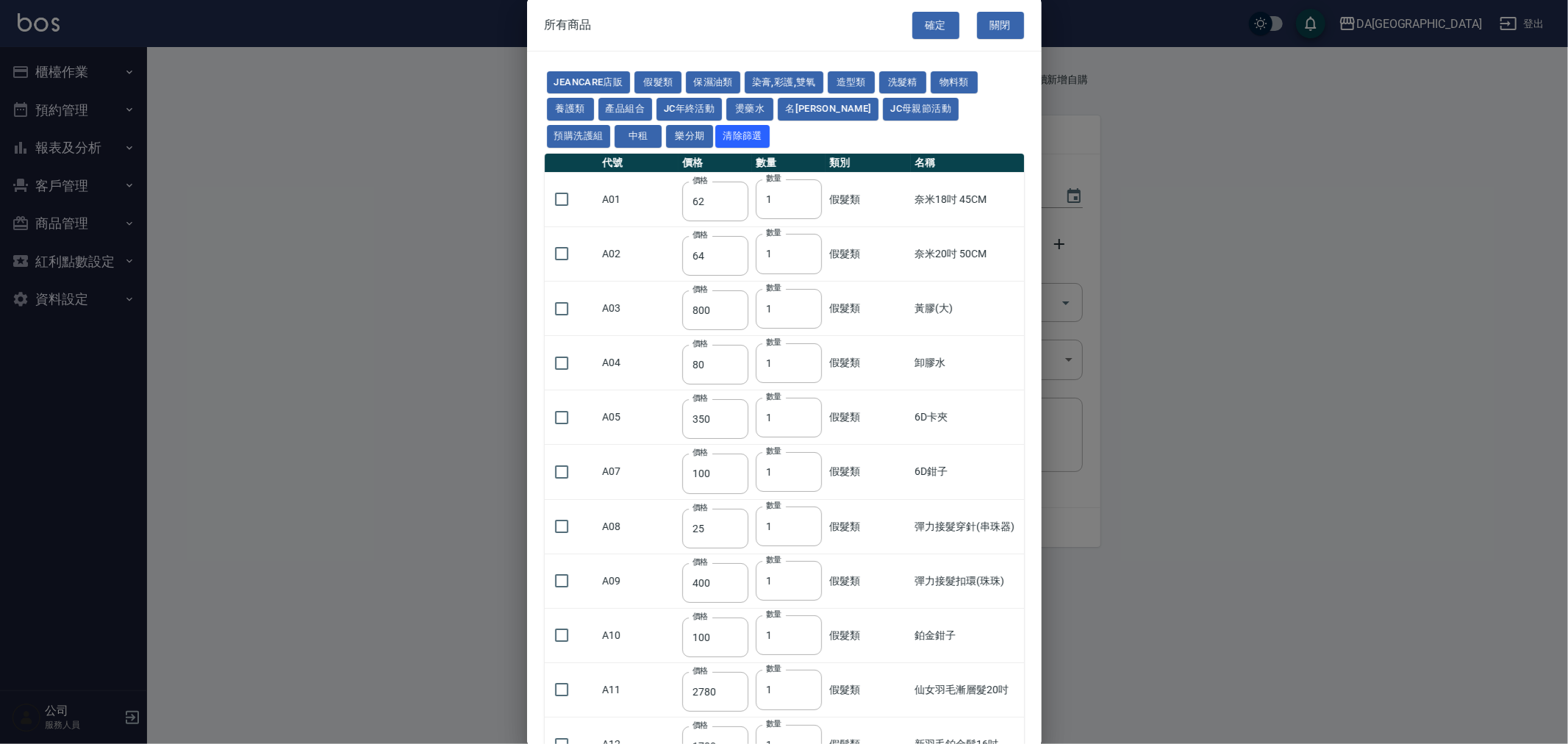
click at [784, 92] on button "染膏,彩護,雙氧" at bounding box center [784, 82] width 79 height 22
type input "90"
type input "120"
type input "400"
type input "90"
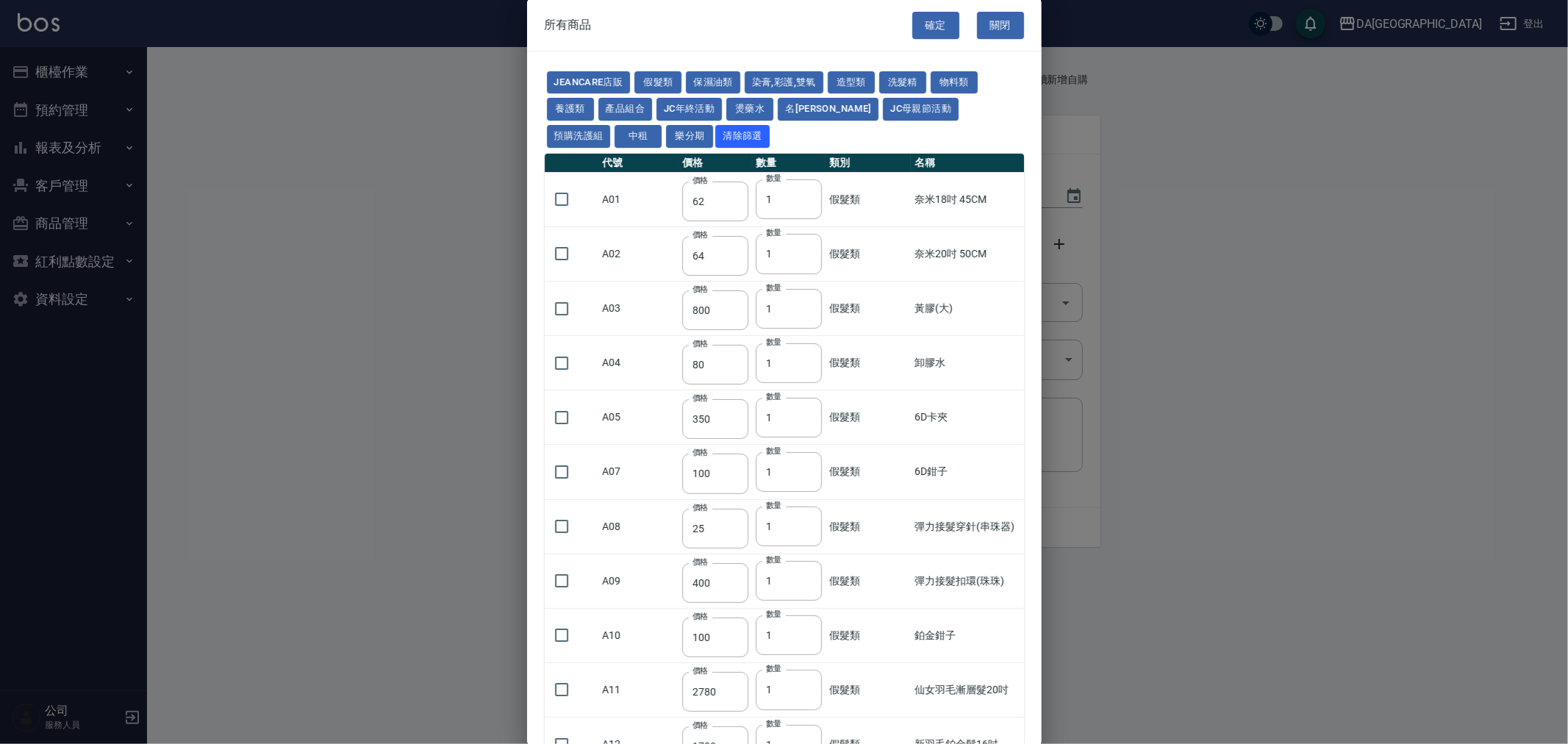
type input "105"
type input "272"
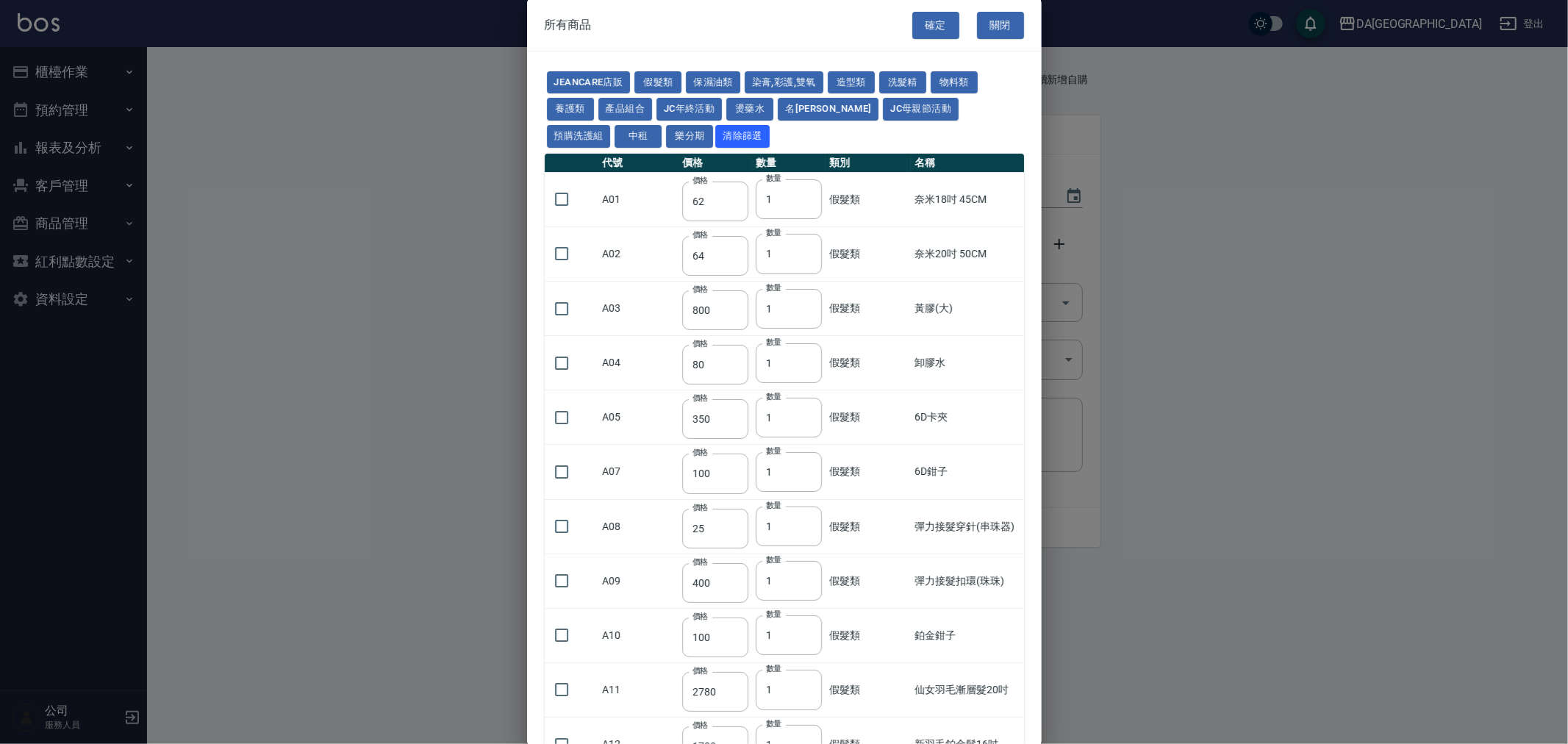
type input "136"
type input "110"
type input "650"
type input "228"
type input "85"
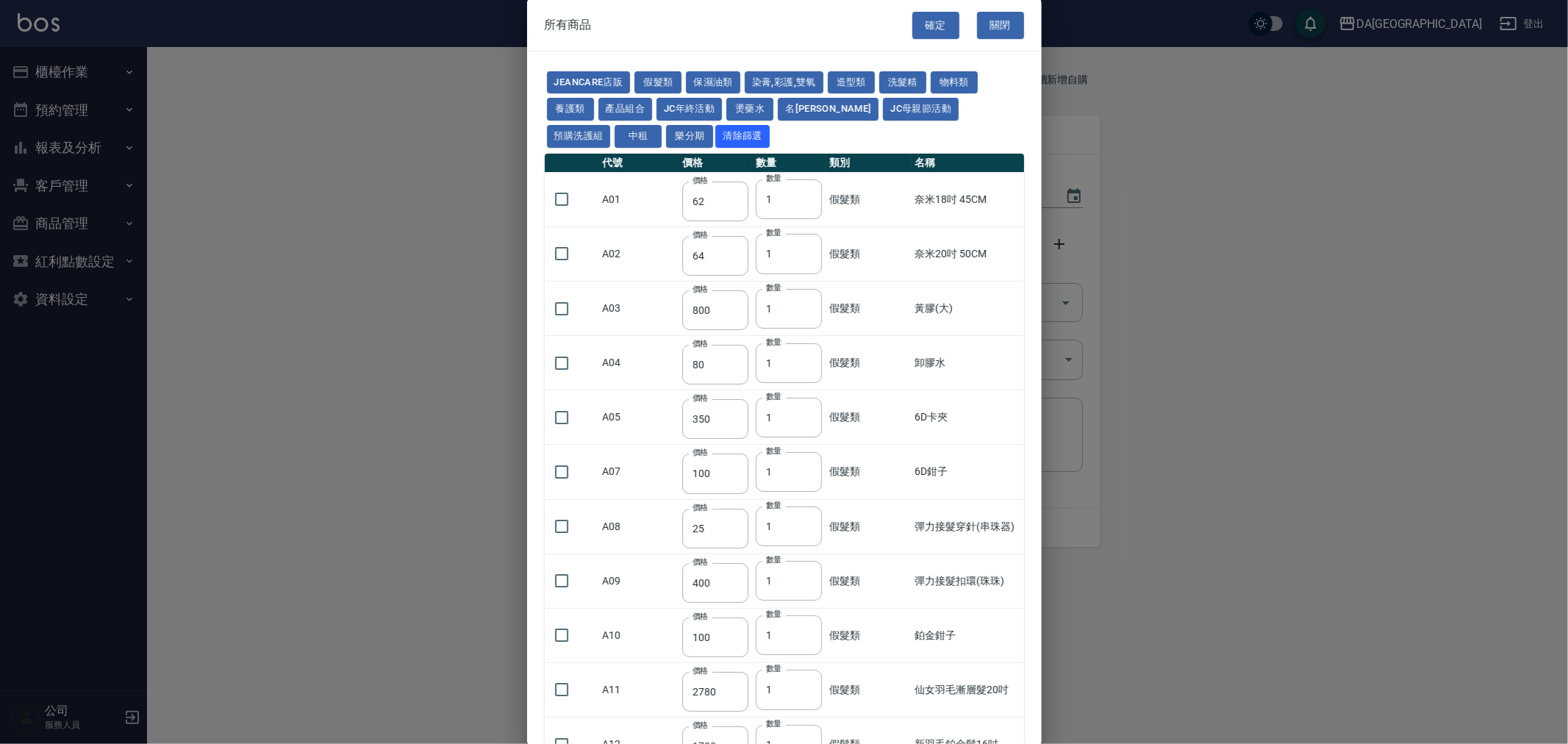
type input "120"
type input "135"
type input "85"
type input "100"
type input "380"
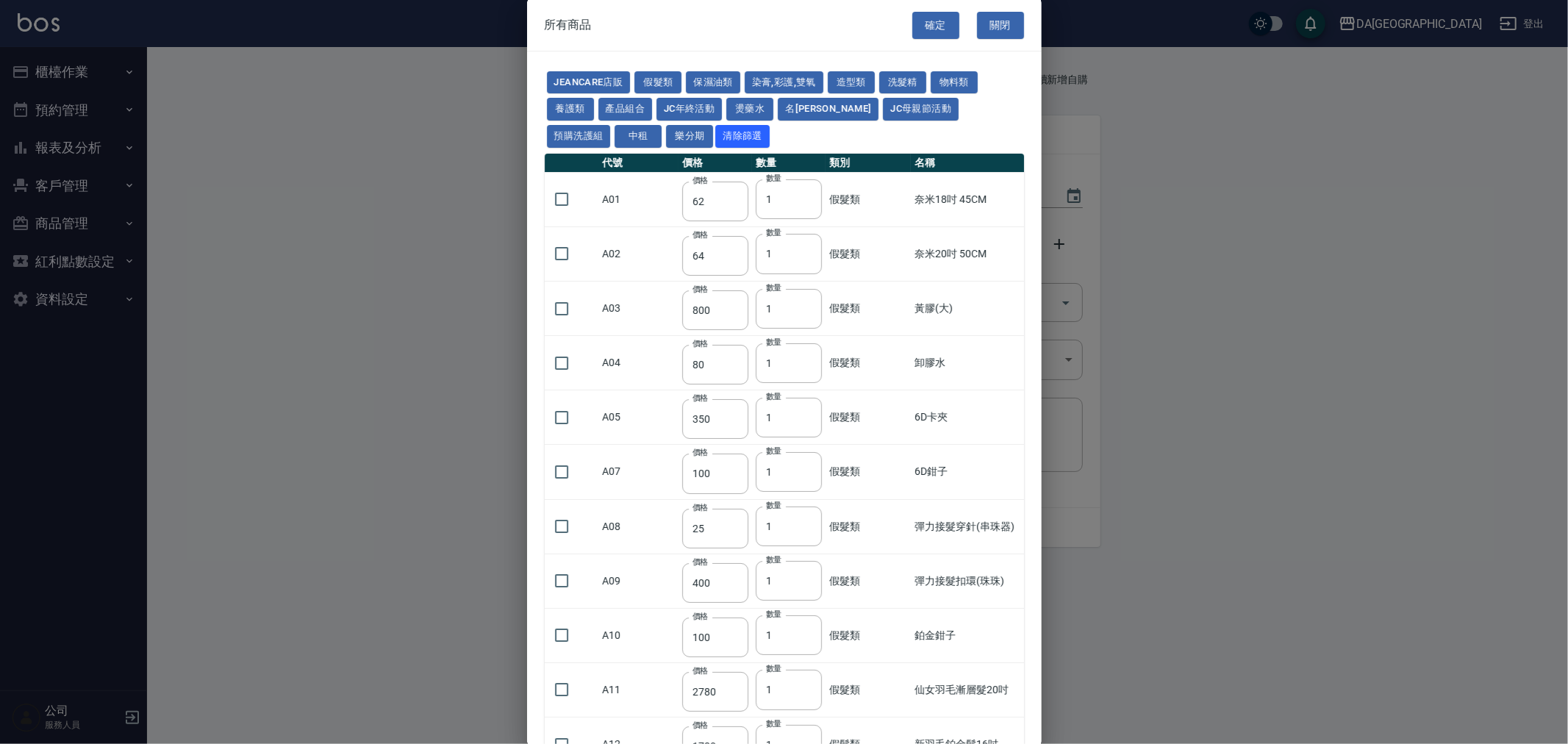
type input "450"
type input "700"
type input "580"
type input "620"
type input "640"
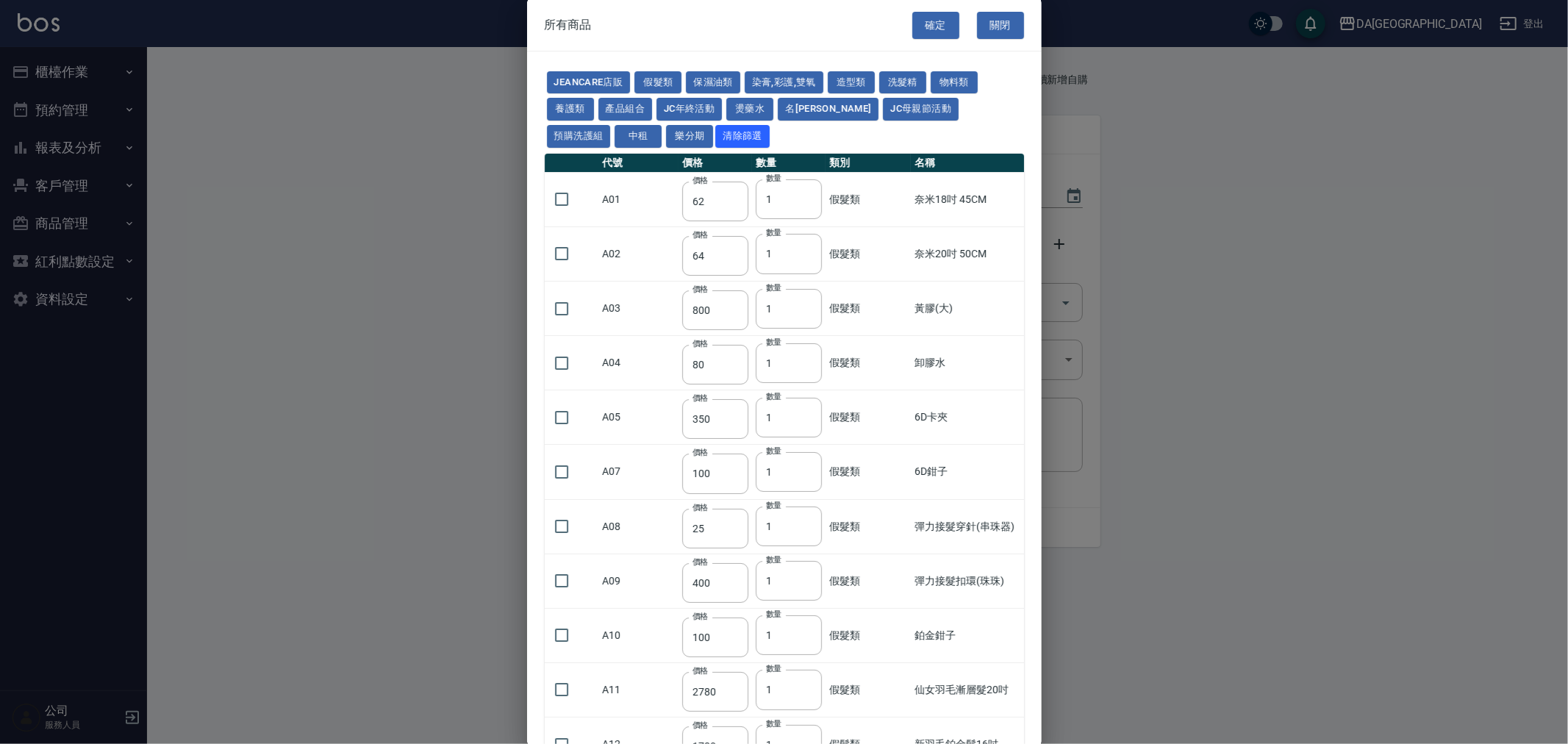
type input "450"
type input "1200"
type input "120"
type input "500"
type input "240"
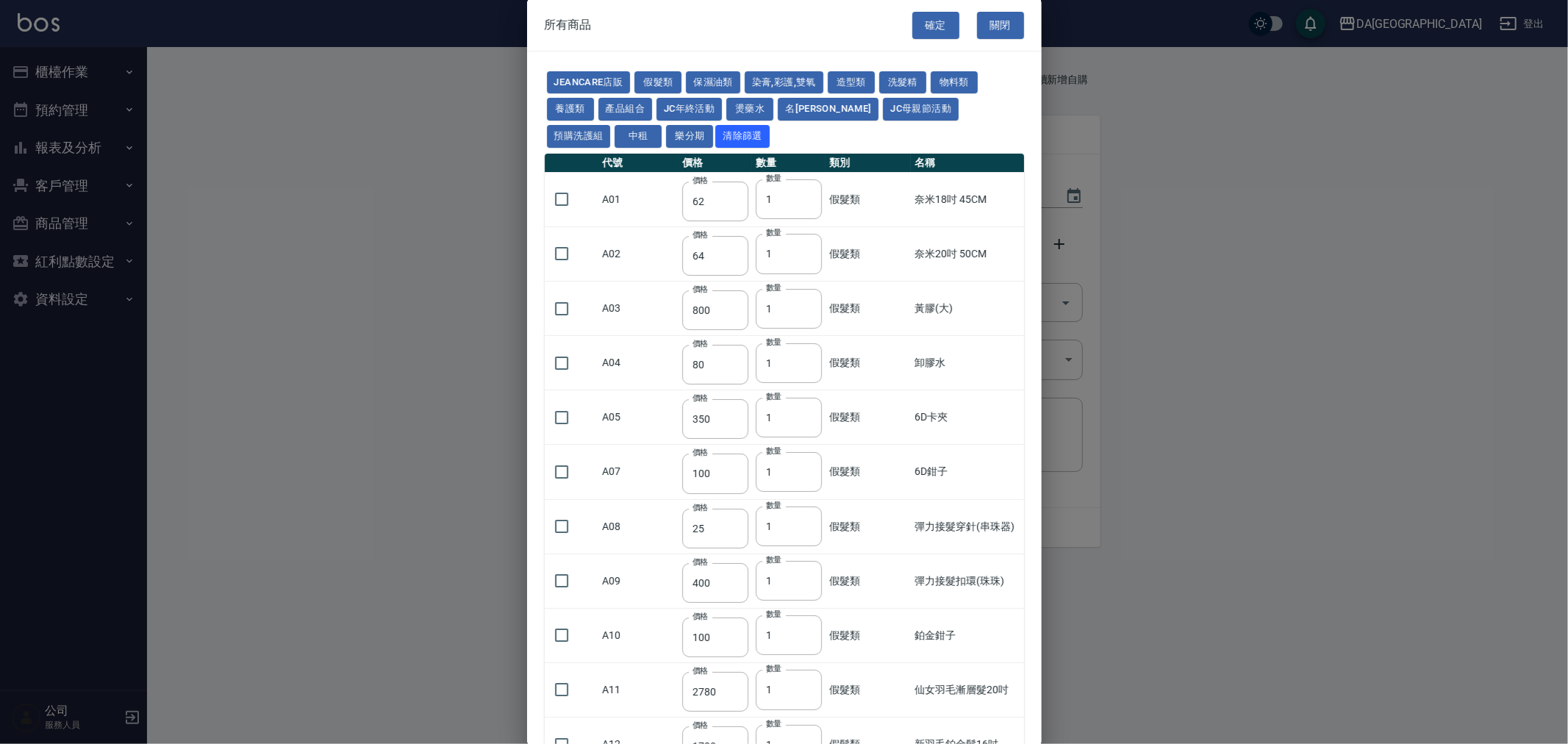
type input "105"
type input "188"
type input "400"
type input "450"
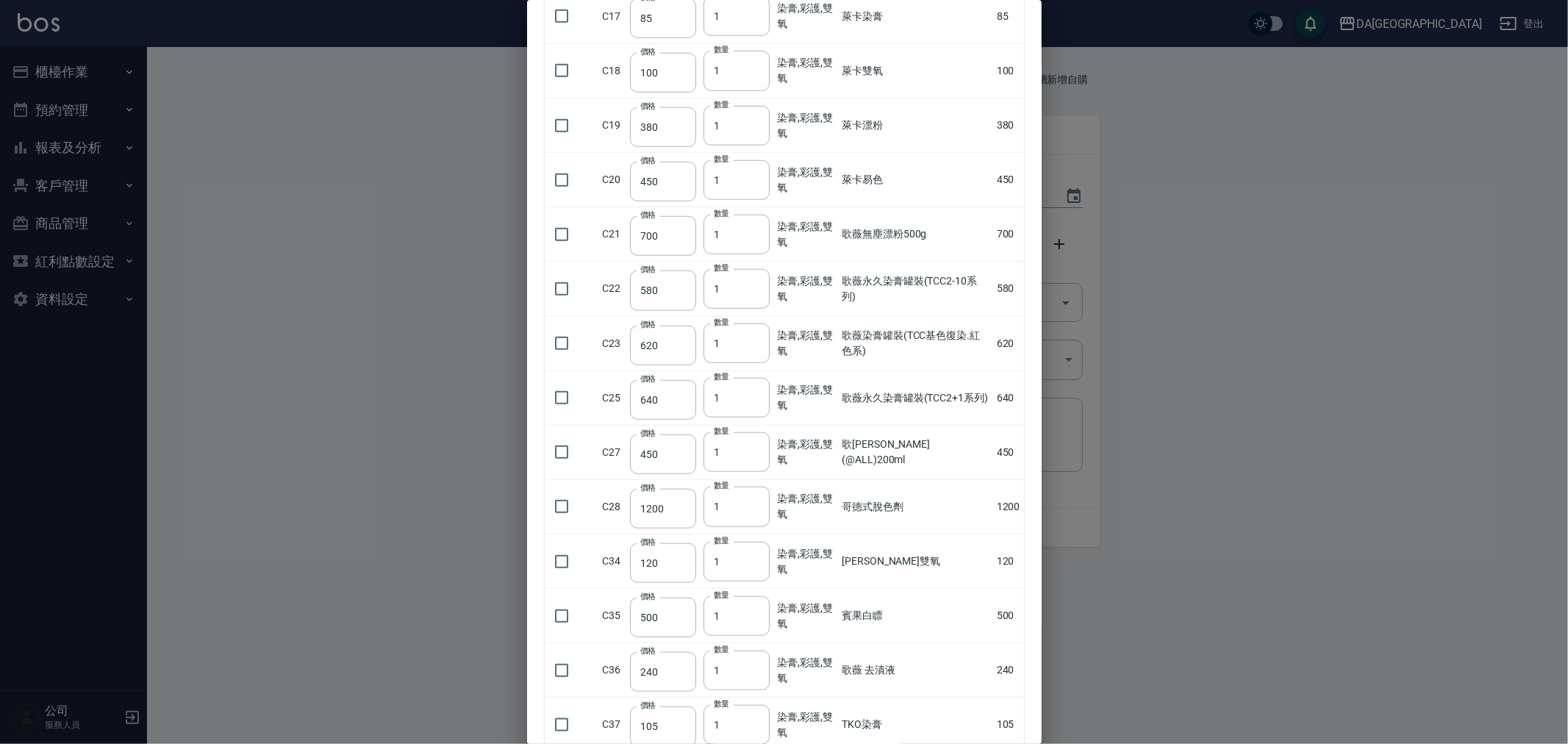
scroll to position [1375, 0]
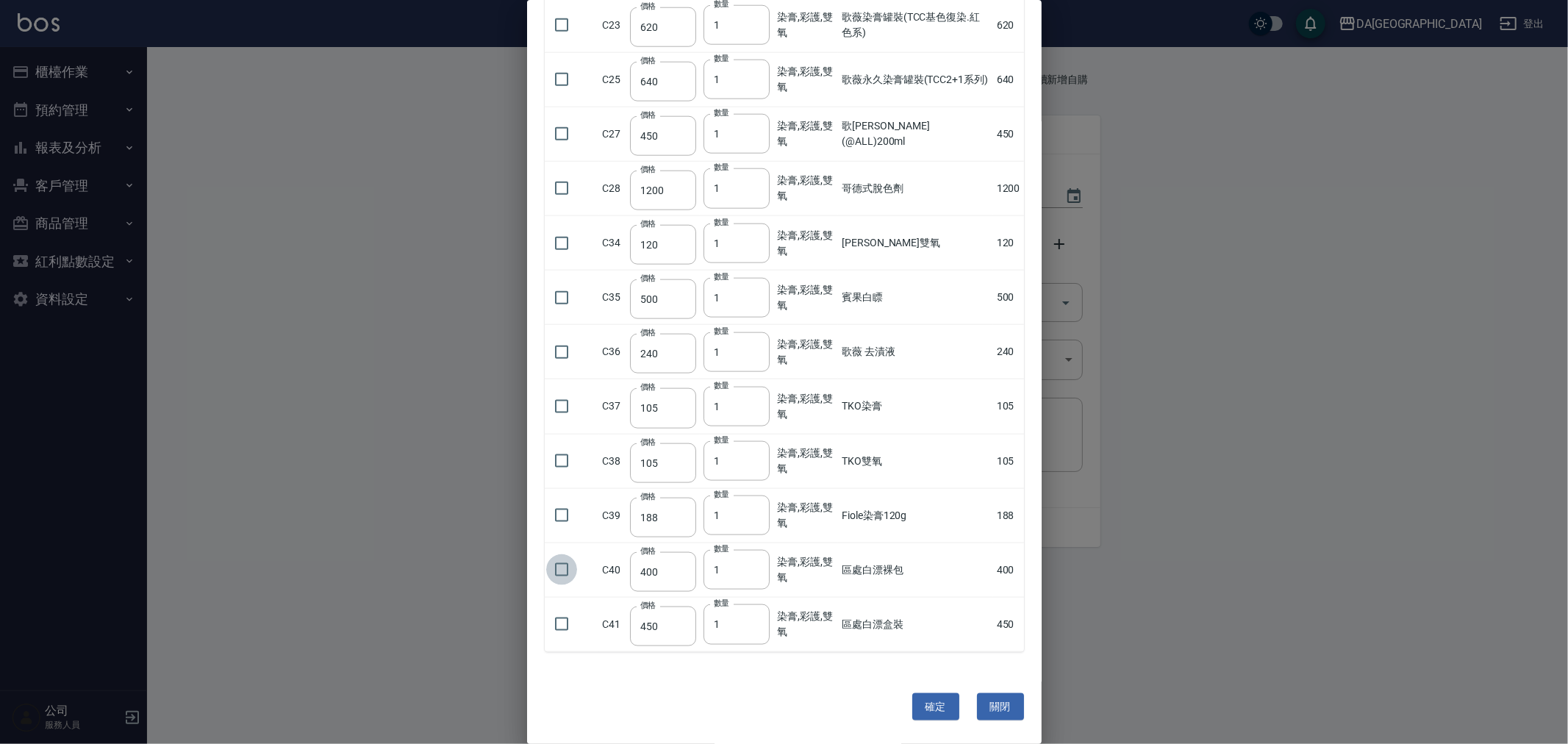
click at [556, 570] on input "checkbox" at bounding box center [562, 570] width 31 height 31
checkbox input "true"
type input "2"
click at [755, 566] on input "2" at bounding box center [737, 570] width 66 height 39
click at [917, 703] on button "確定" at bounding box center [935, 706] width 47 height 27
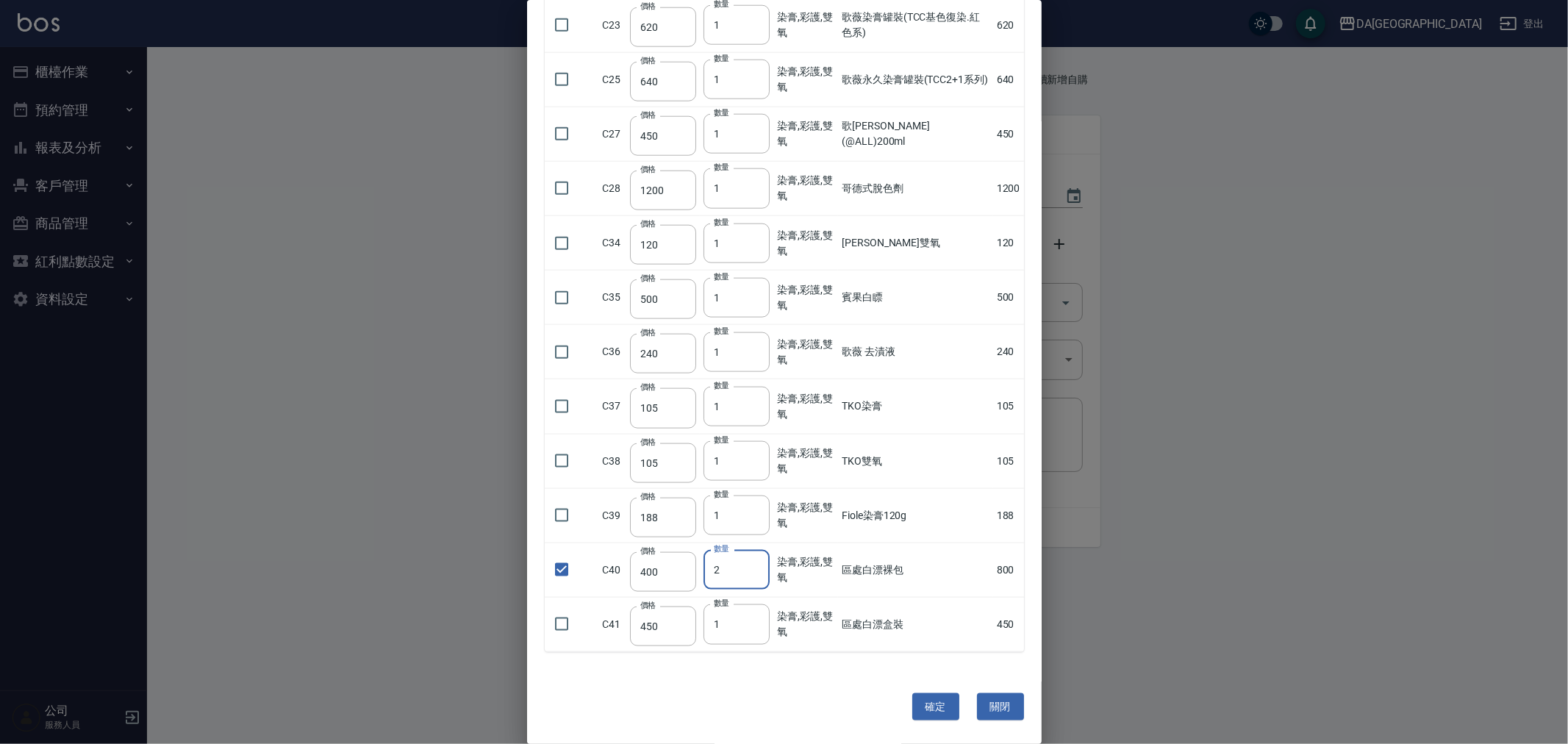
type input "區處白漂裸包"
type input "400"
type input "2"
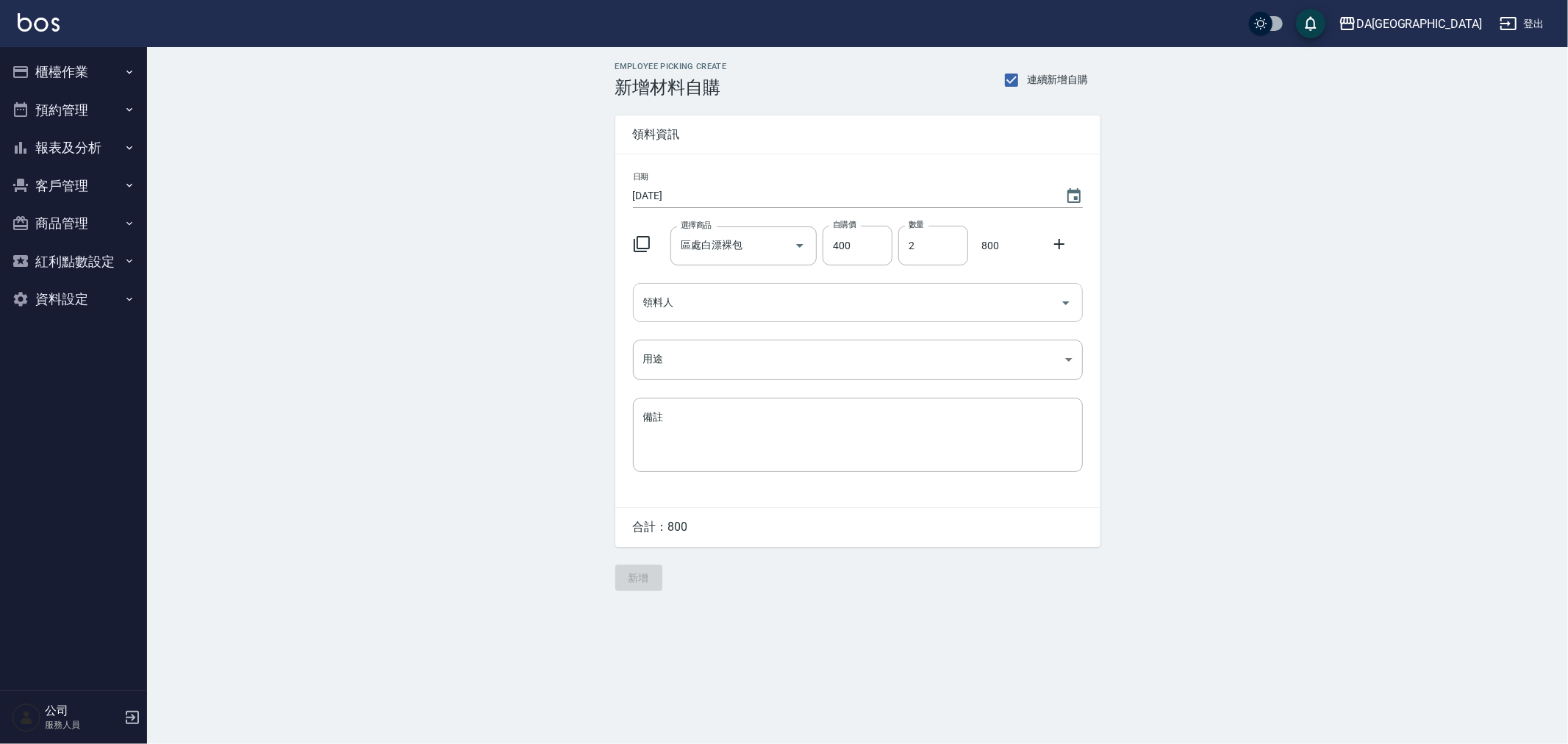
click at [714, 303] on input "領料人" at bounding box center [847, 302] width 415 height 26
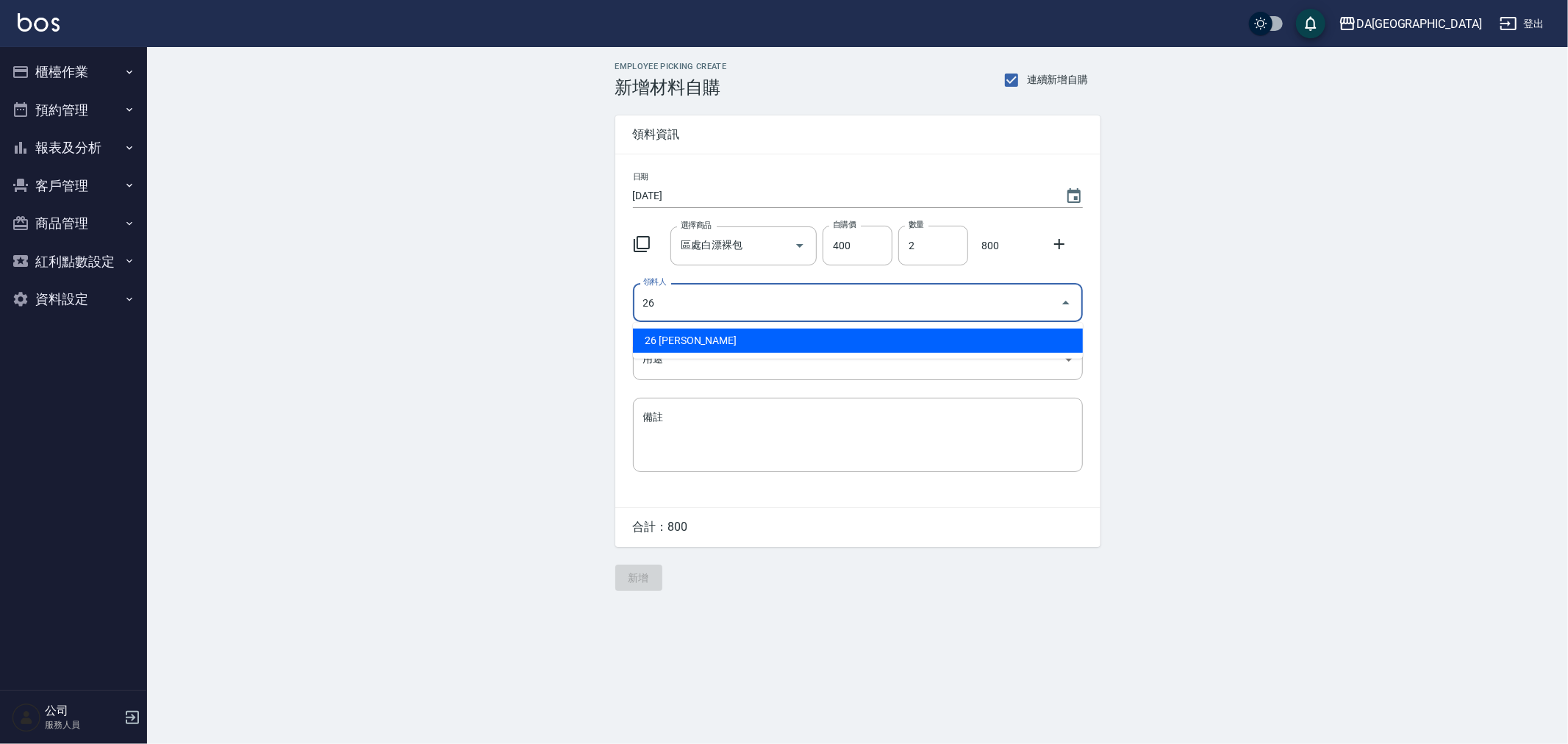
type input "26 [PERSON_NAME]"
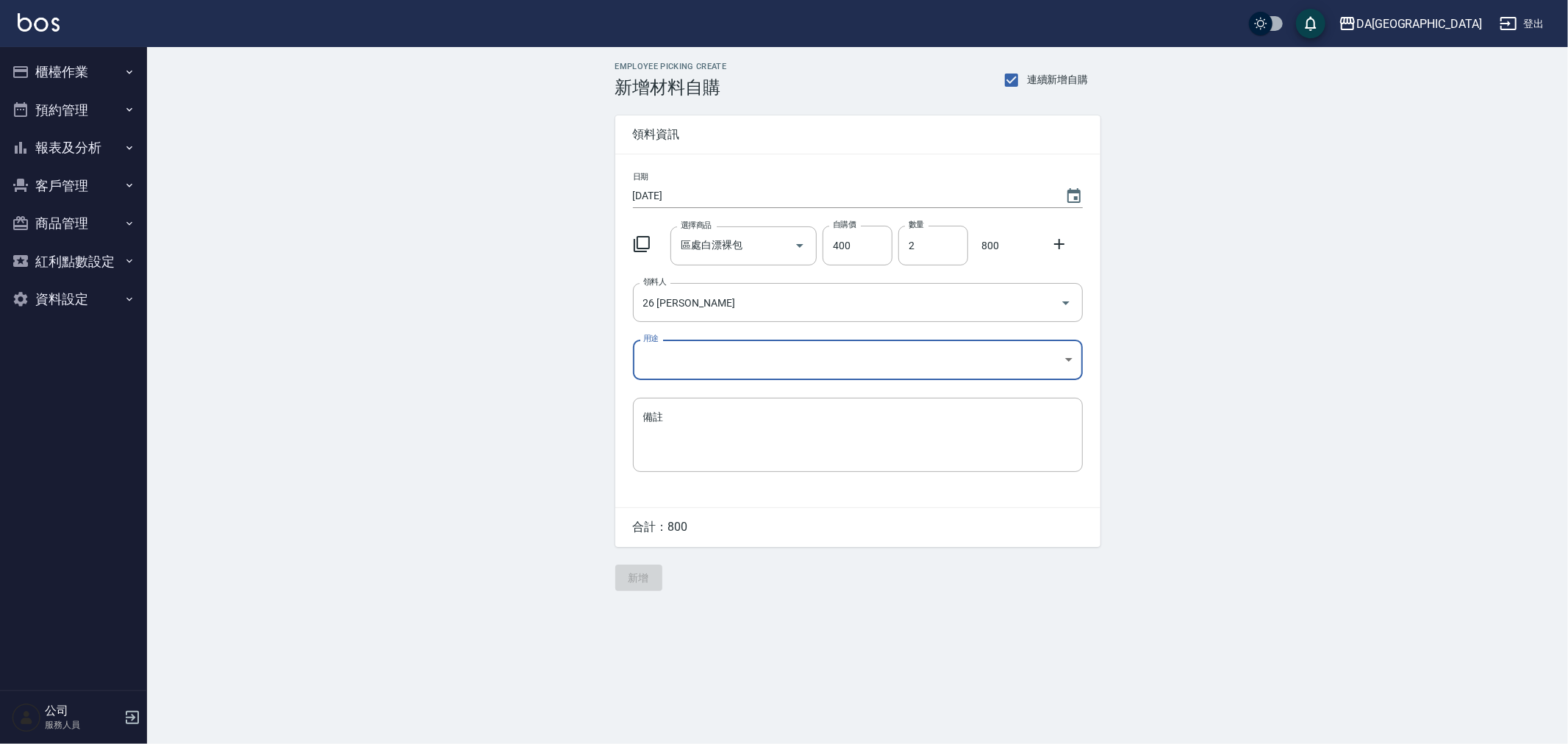
click at [736, 376] on body "DA蘆洲 登出 櫃檯作業 打帳單 帳單列表 現金收支登錄 材料自購登錄 每日結帳 排班表 現場電腦打卡 預約管理 預約管理 單日預約紀錄 單週預約紀錄 報表及…" at bounding box center [784, 372] width 1568 height 744
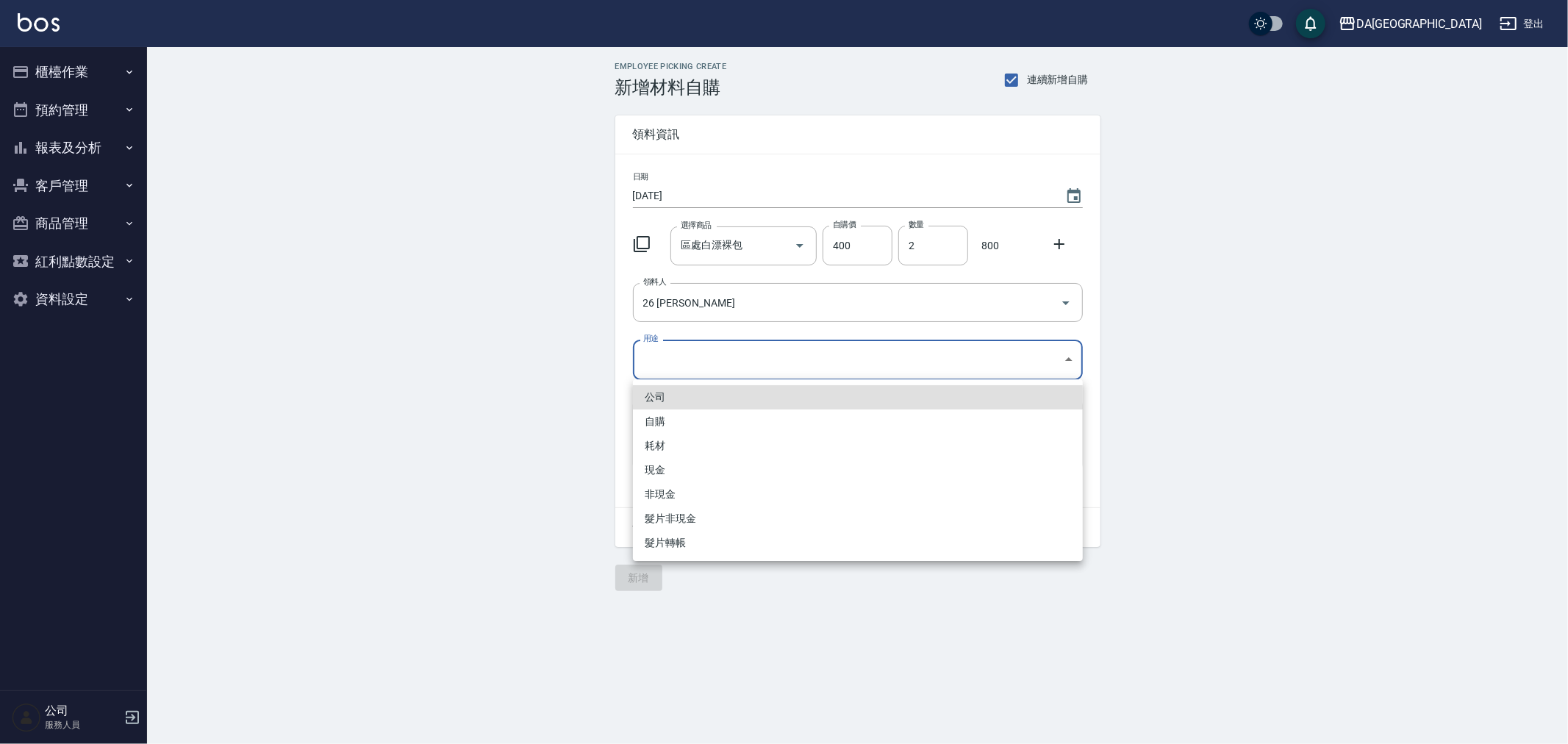
click at [748, 420] on li "自購" at bounding box center [857, 421] width 450 height 24
type input "自購"
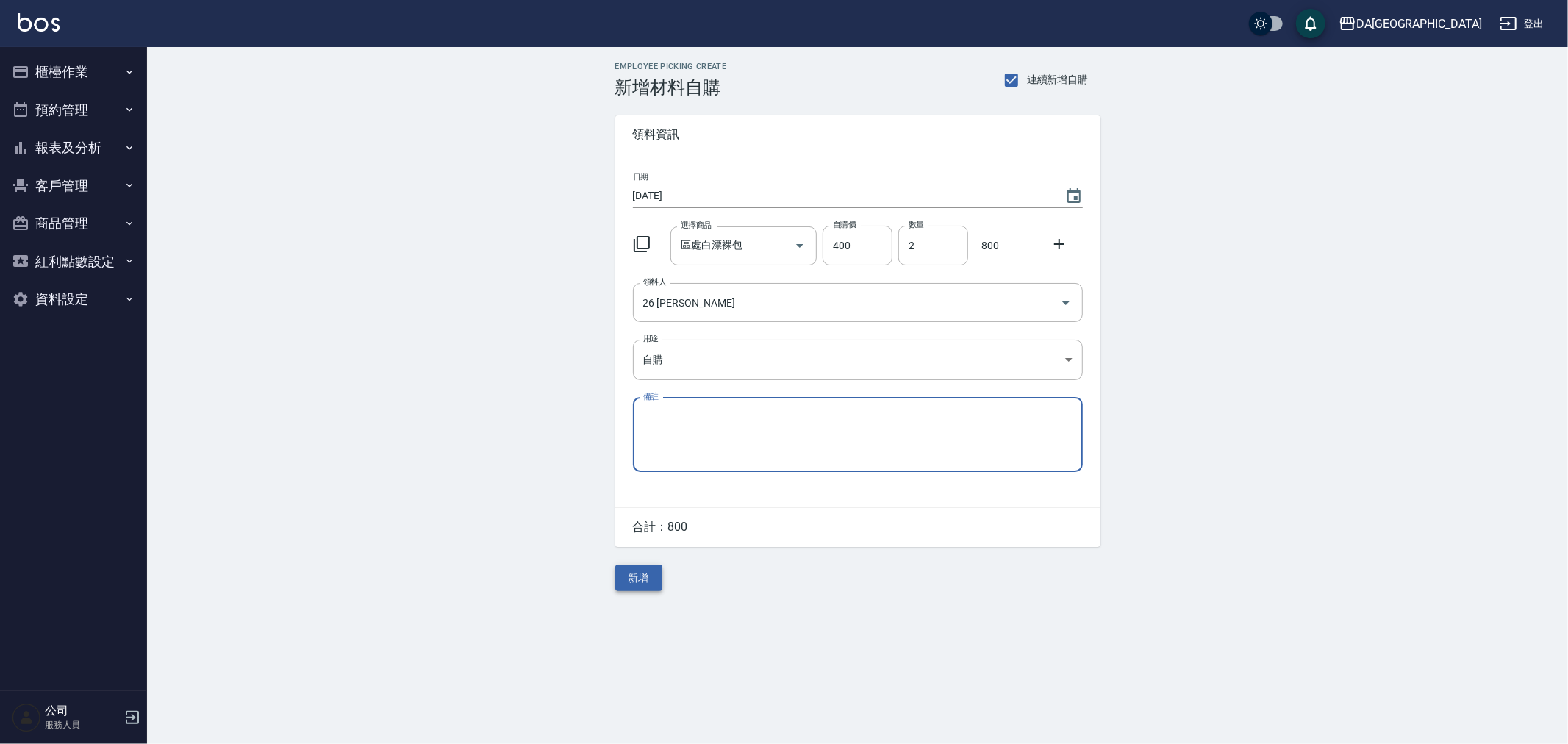
click at [641, 568] on button "新增" at bounding box center [639, 578] width 47 height 27
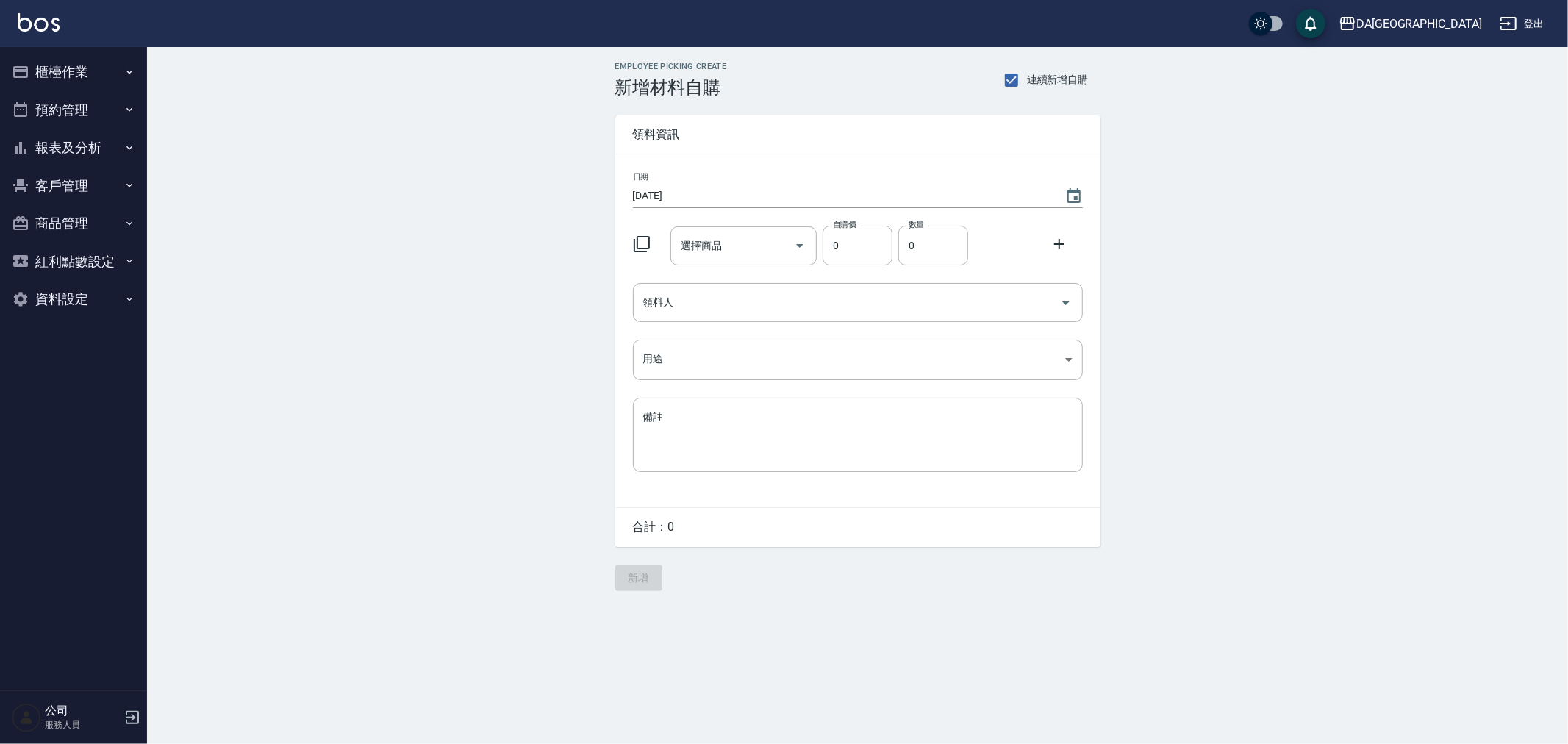
click at [640, 238] on icon at bounding box center [642, 244] width 18 height 18
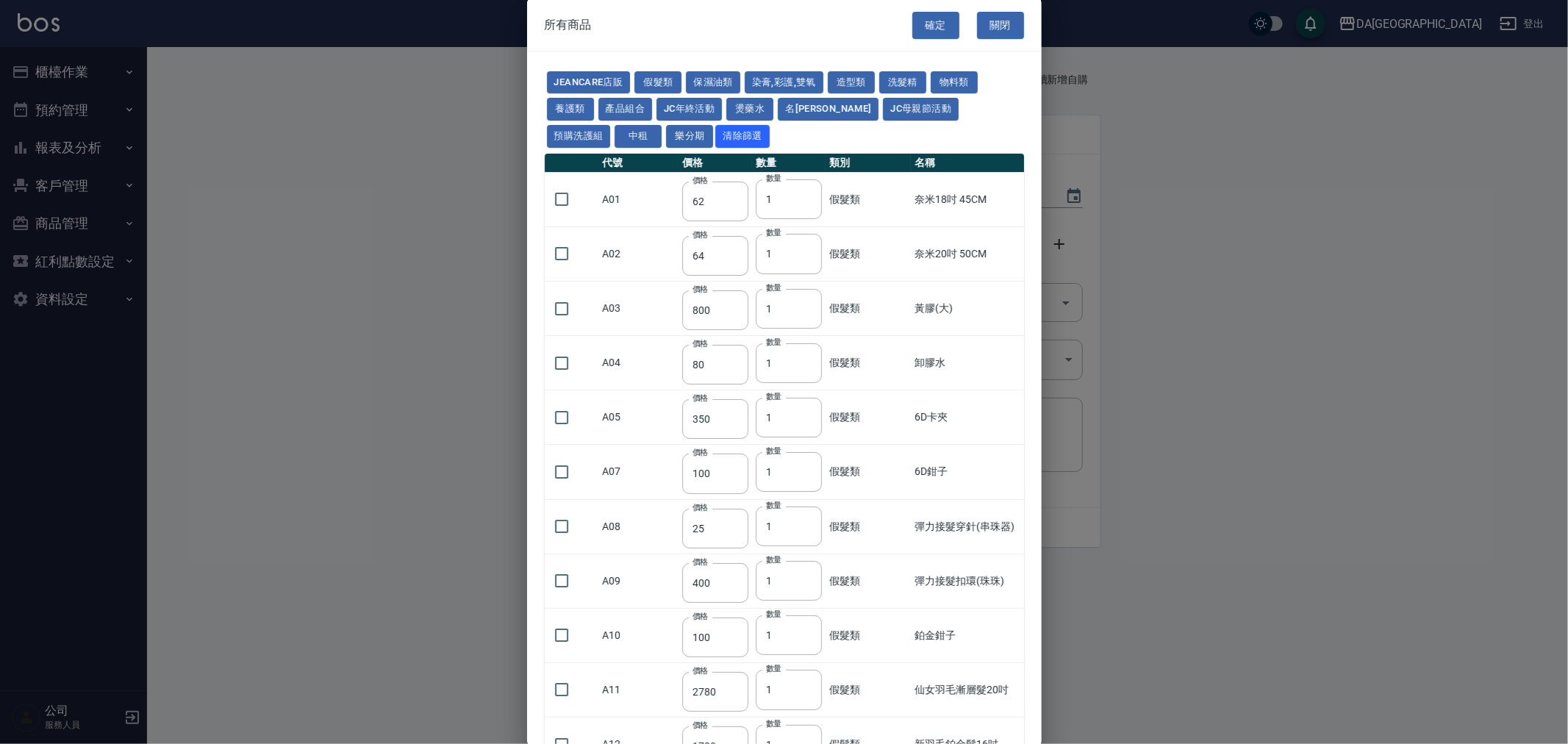
click at [795, 75] on button "染膏,彩護,雙氧" at bounding box center [784, 82] width 79 height 22
type input "90"
type input "120"
type input "400"
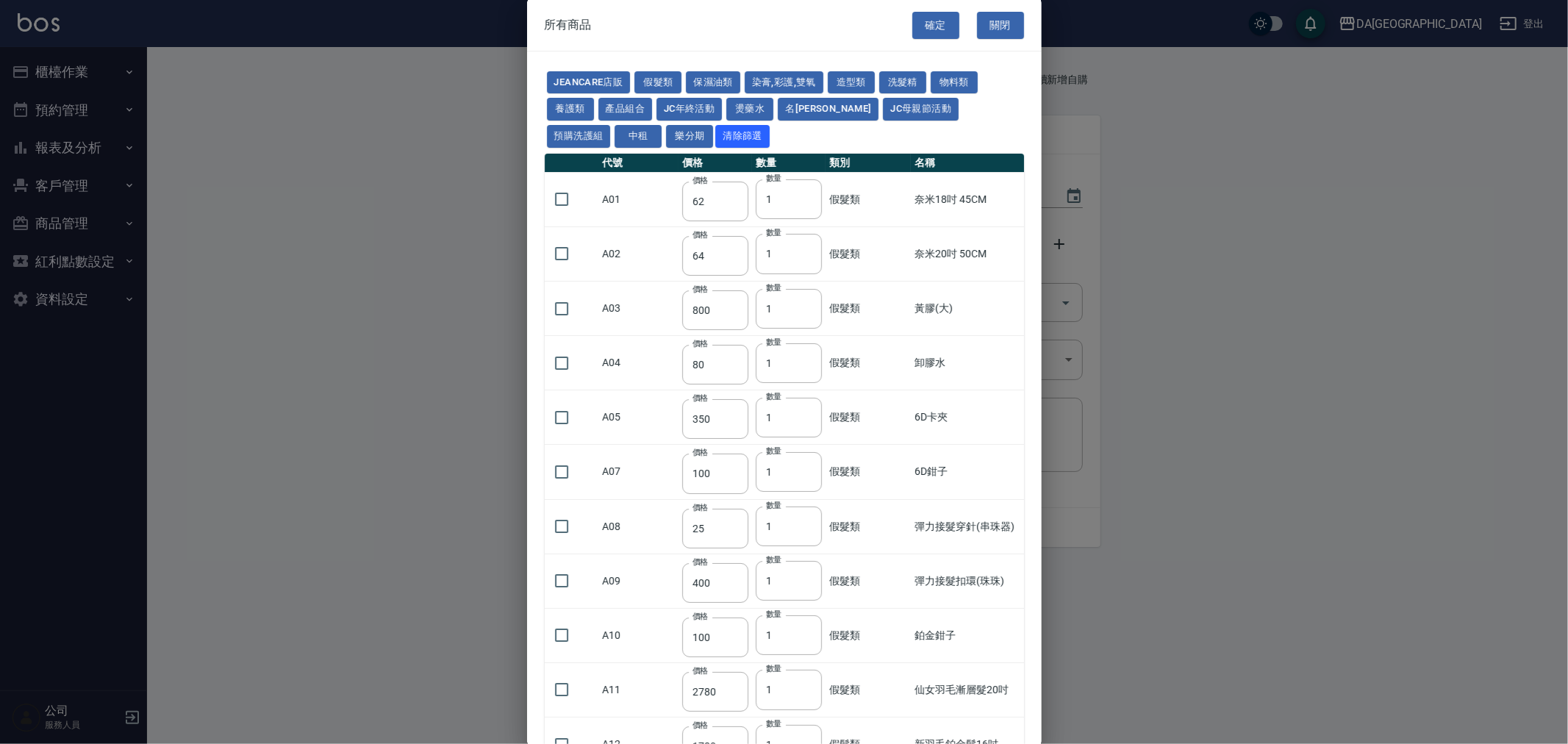
type input "90"
type input "105"
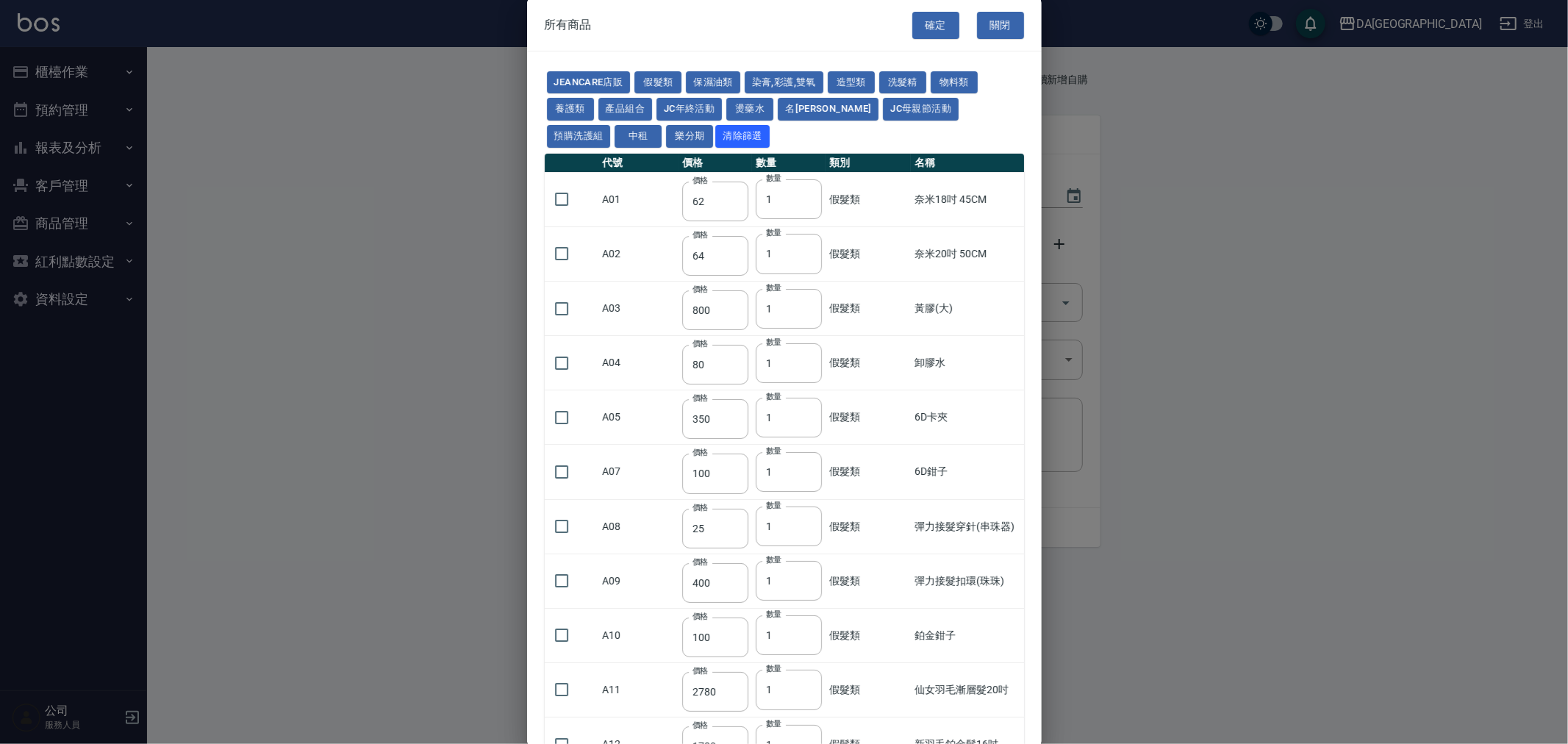
type input "272"
type input "136"
type input "110"
type input "650"
type input "228"
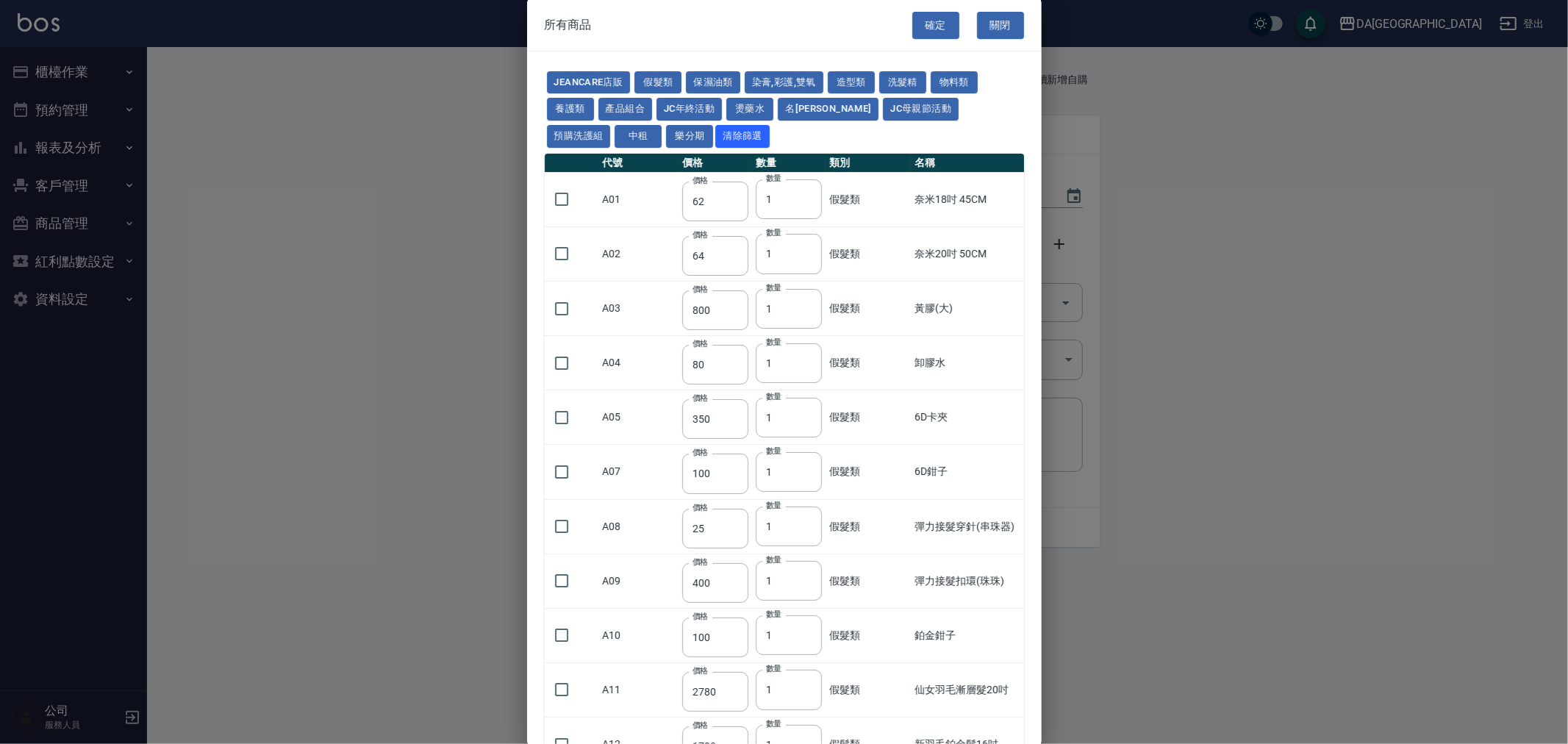
type input "85"
type input "120"
type input "135"
type input "85"
type input "100"
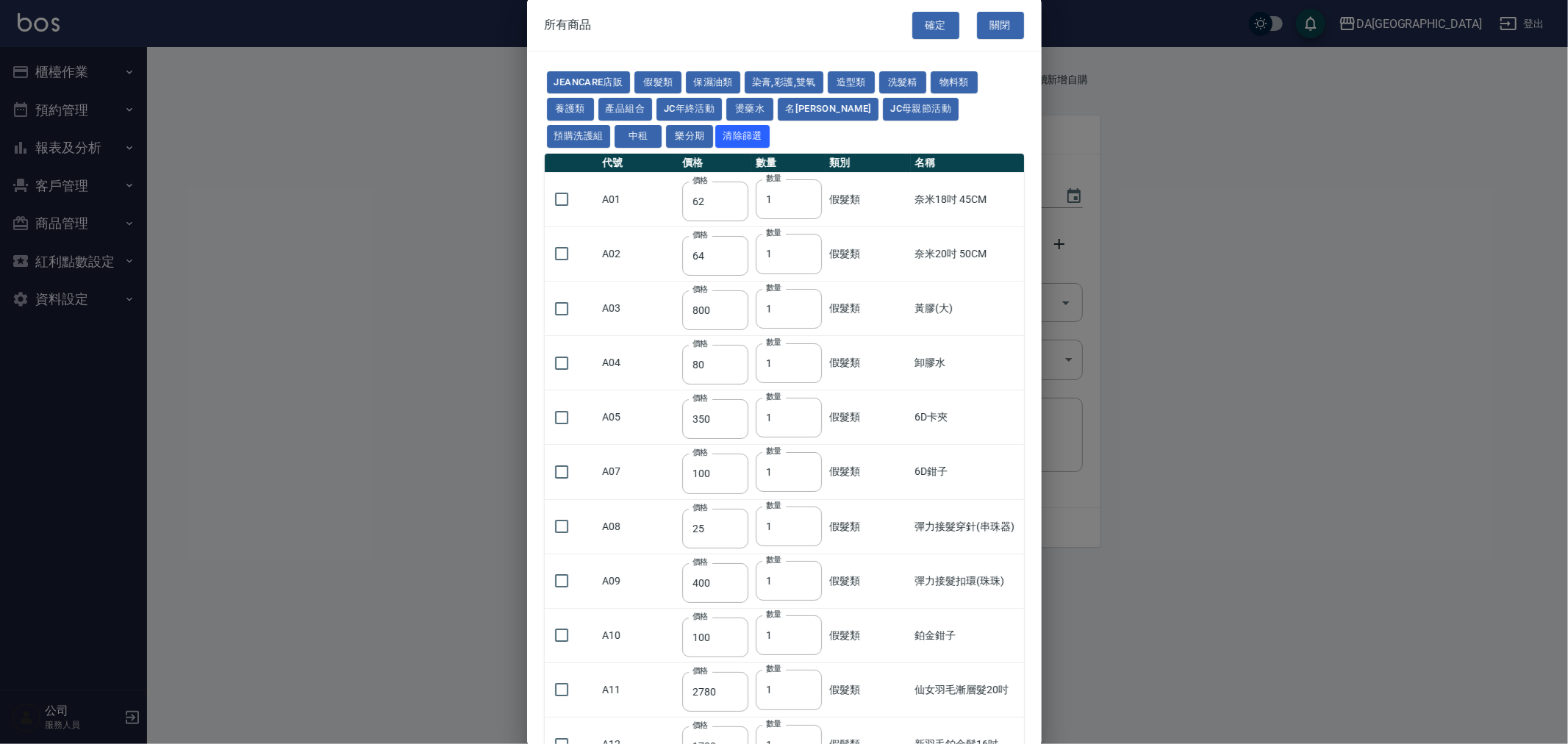
type input "380"
type input "450"
type input "700"
type input "580"
type input "620"
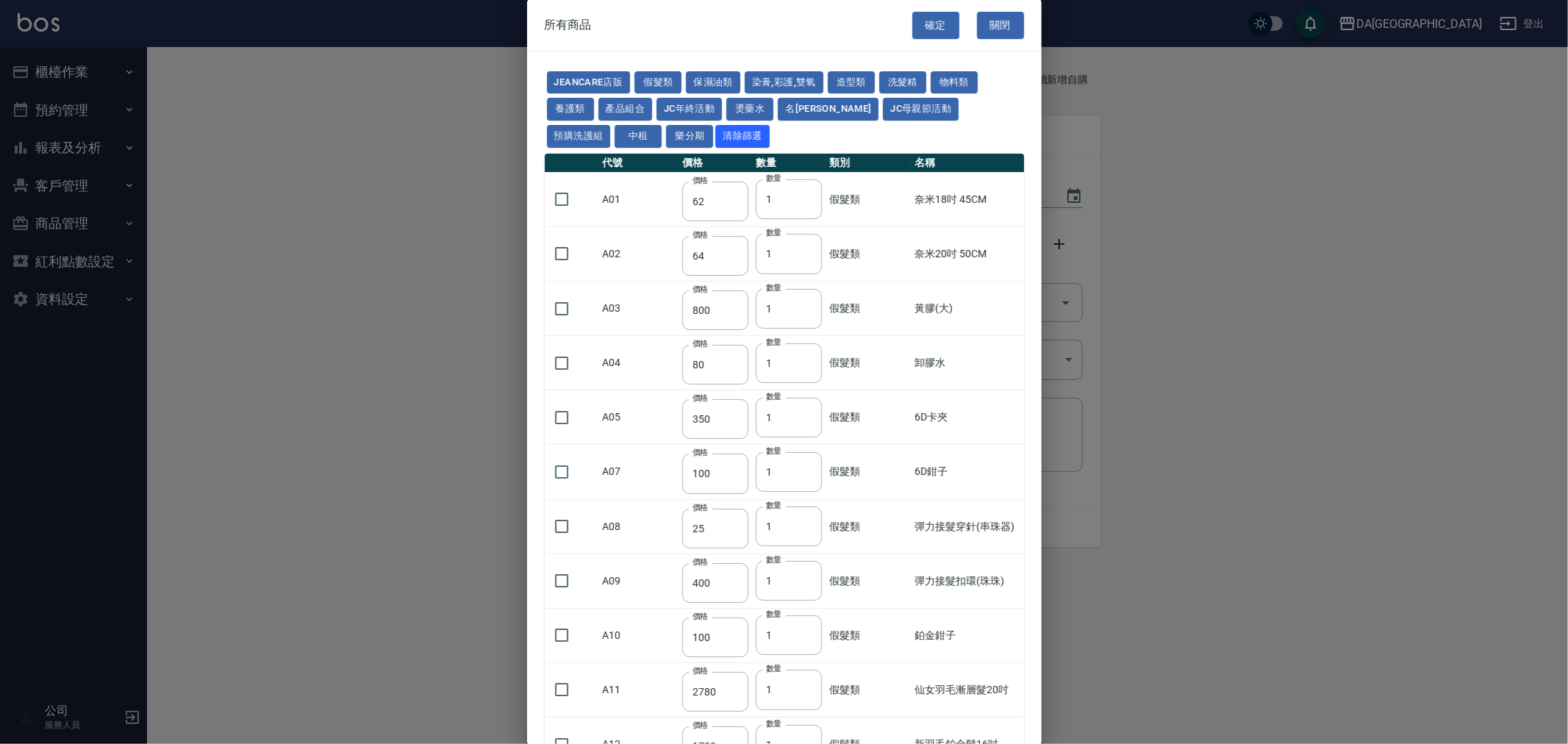
type input "640"
type input "450"
type input "1200"
type input "120"
type input "500"
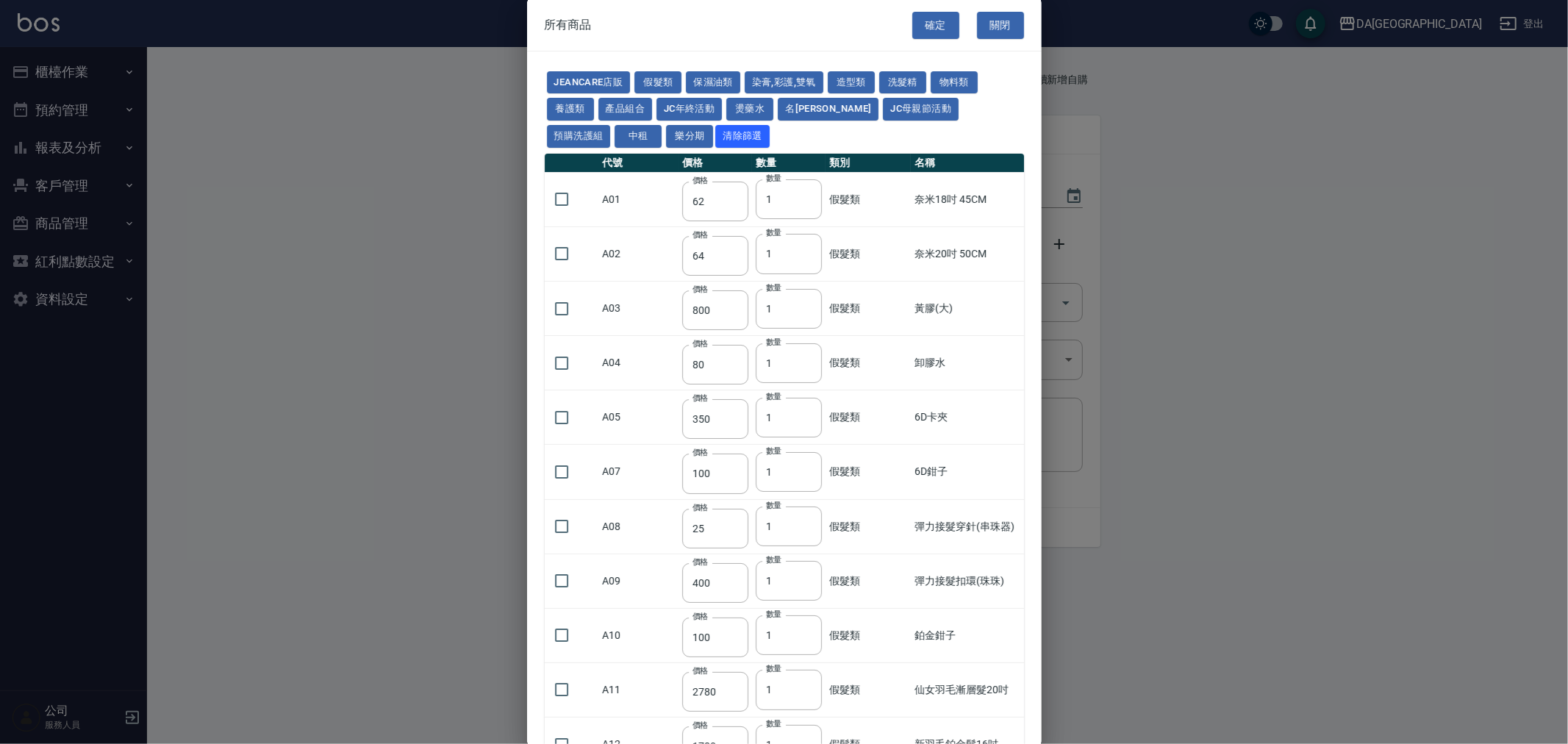
type input "240"
type input "105"
type input "188"
type input "400"
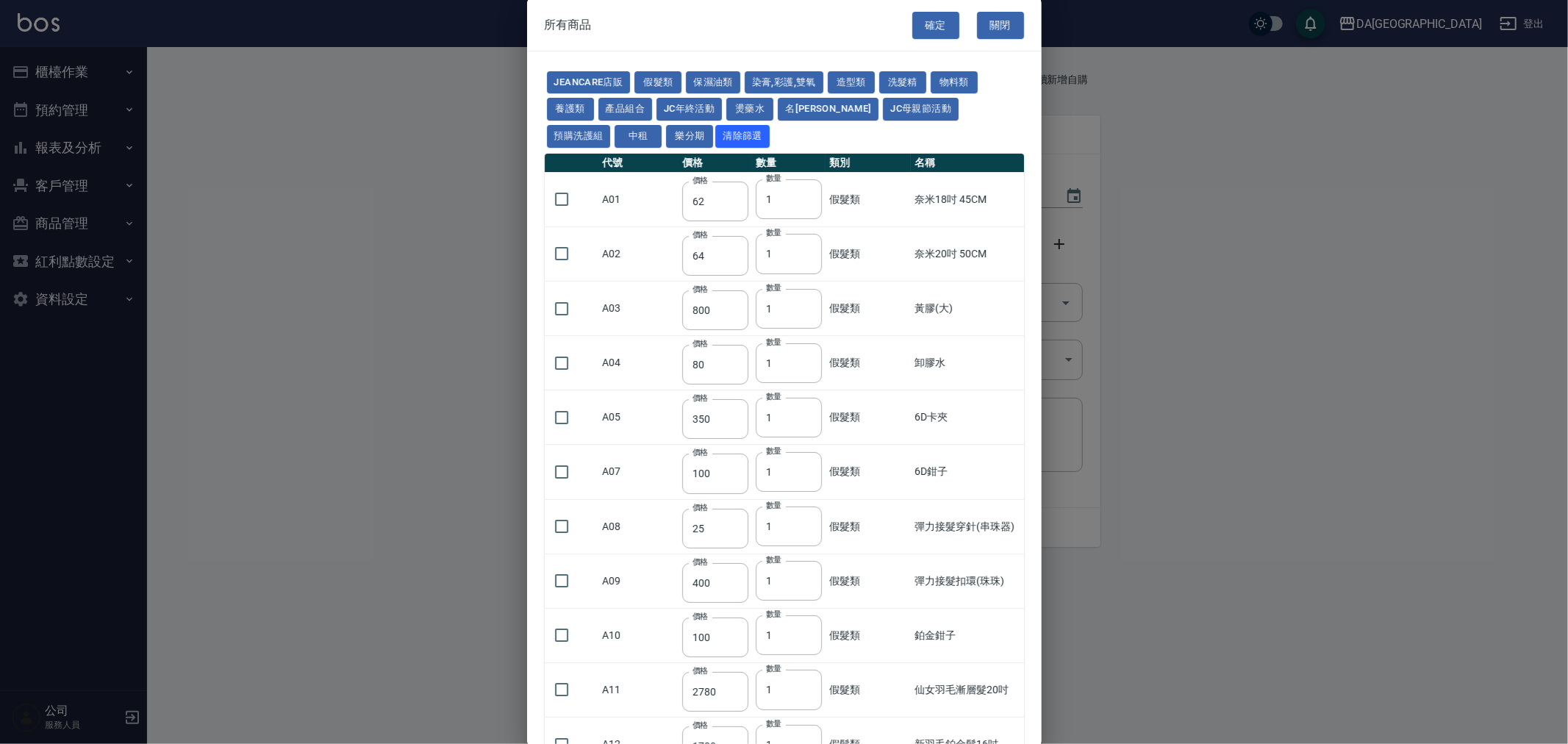
type input "450"
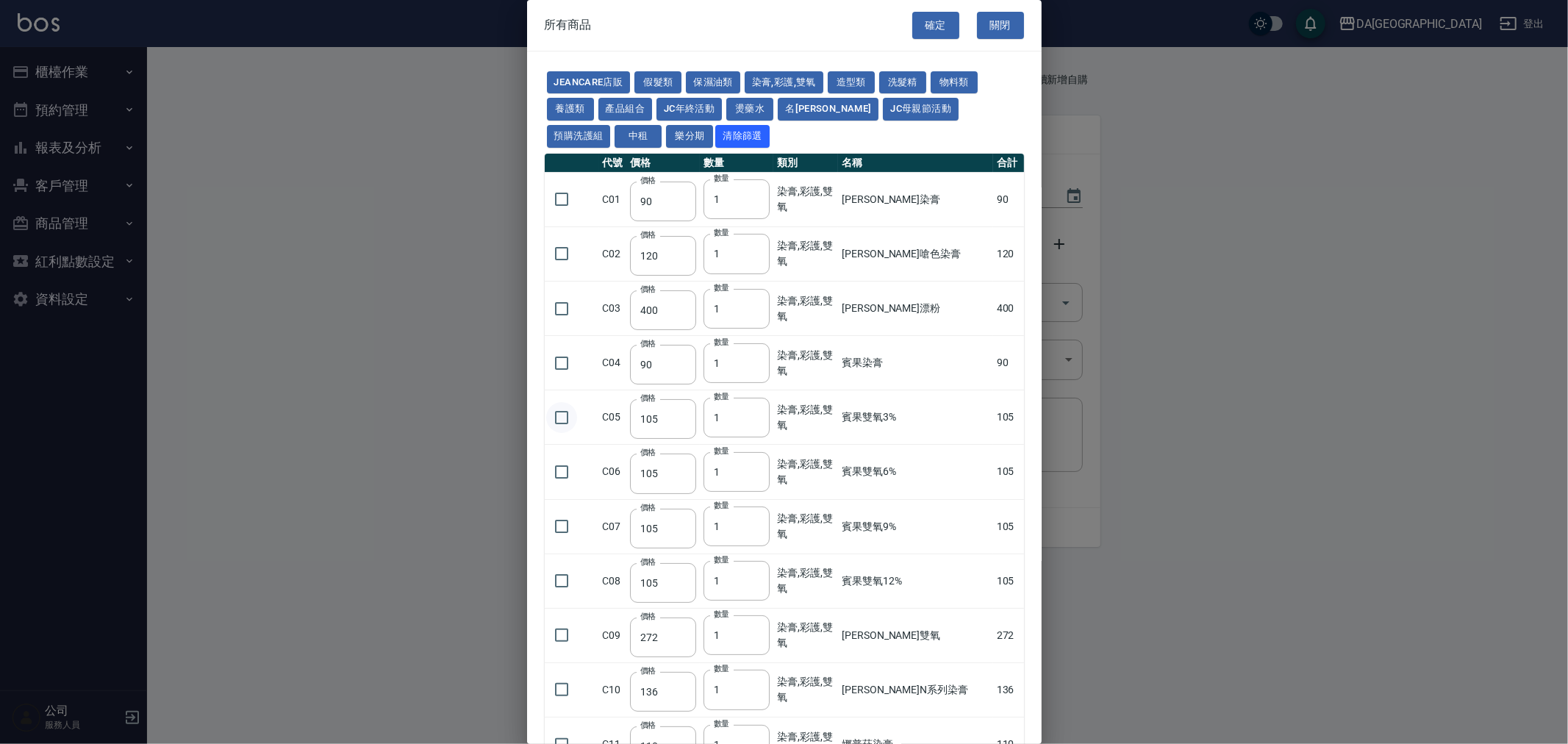
click at [562, 420] on input "checkbox" at bounding box center [562, 417] width 31 height 31
checkbox input "true"
click at [758, 416] on input "2" at bounding box center [737, 417] width 66 height 39
type input "3"
click at [758, 416] on input "3" at bounding box center [737, 417] width 66 height 39
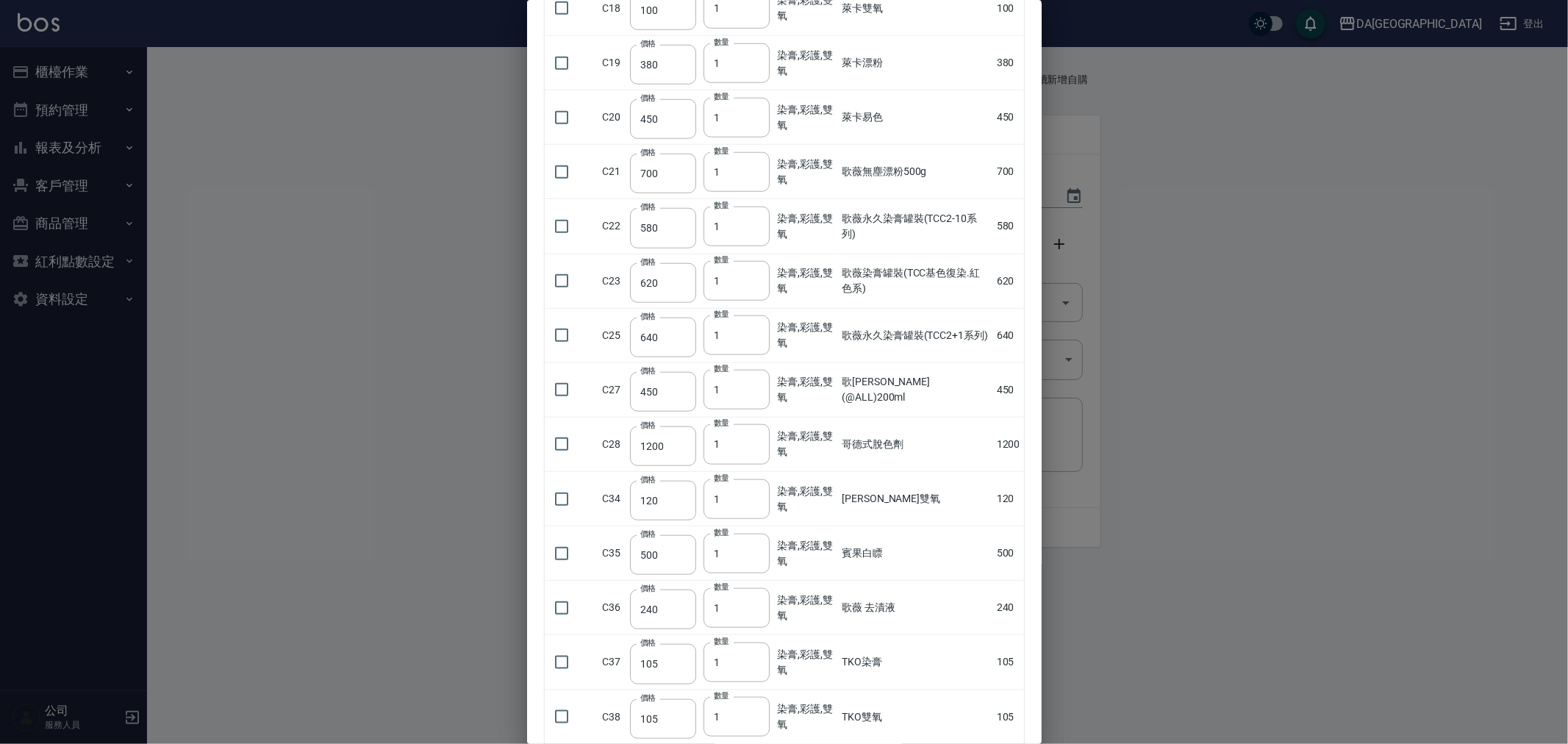
scroll to position [1375, 0]
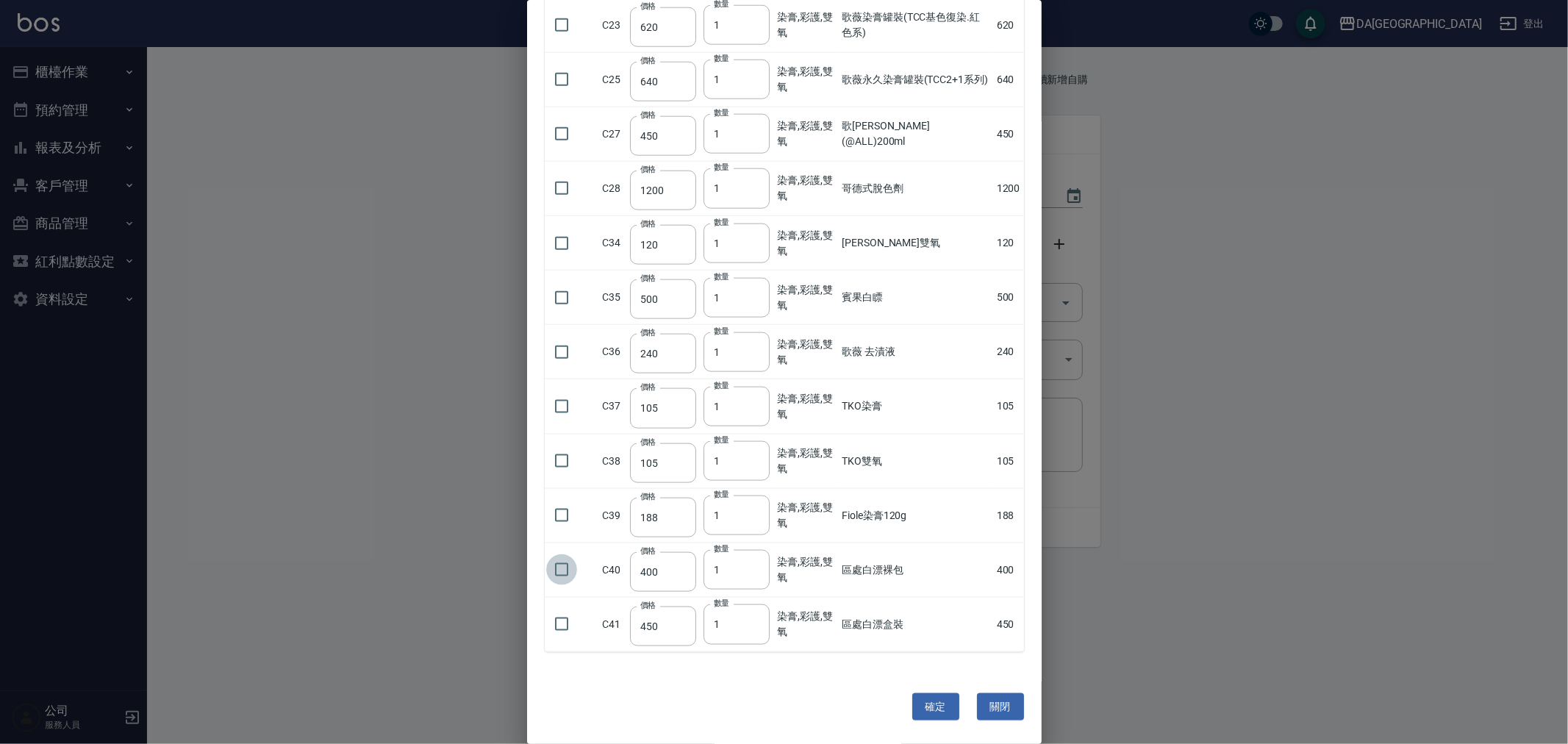
click at [549, 568] on input "checkbox" at bounding box center [562, 570] width 31 height 31
checkbox input "true"
type input "2"
click at [748, 567] on input "2" at bounding box center [737, 570] width 66 height 39
click at [942, 708] on button "確定" at bounding box center [935, 706] width 47 height 27
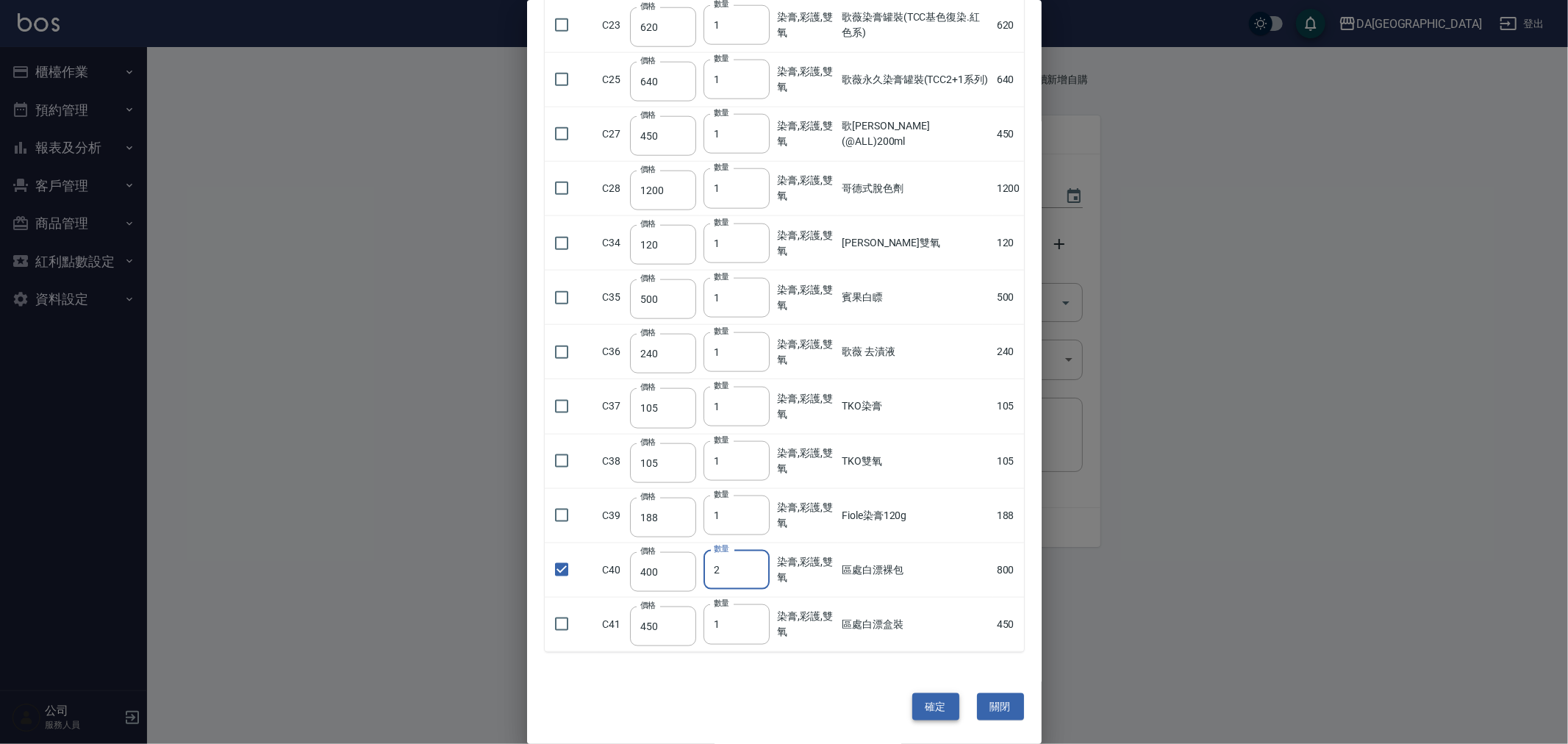
type input "賓果雙氧3%"
type input "105"
type input "3"
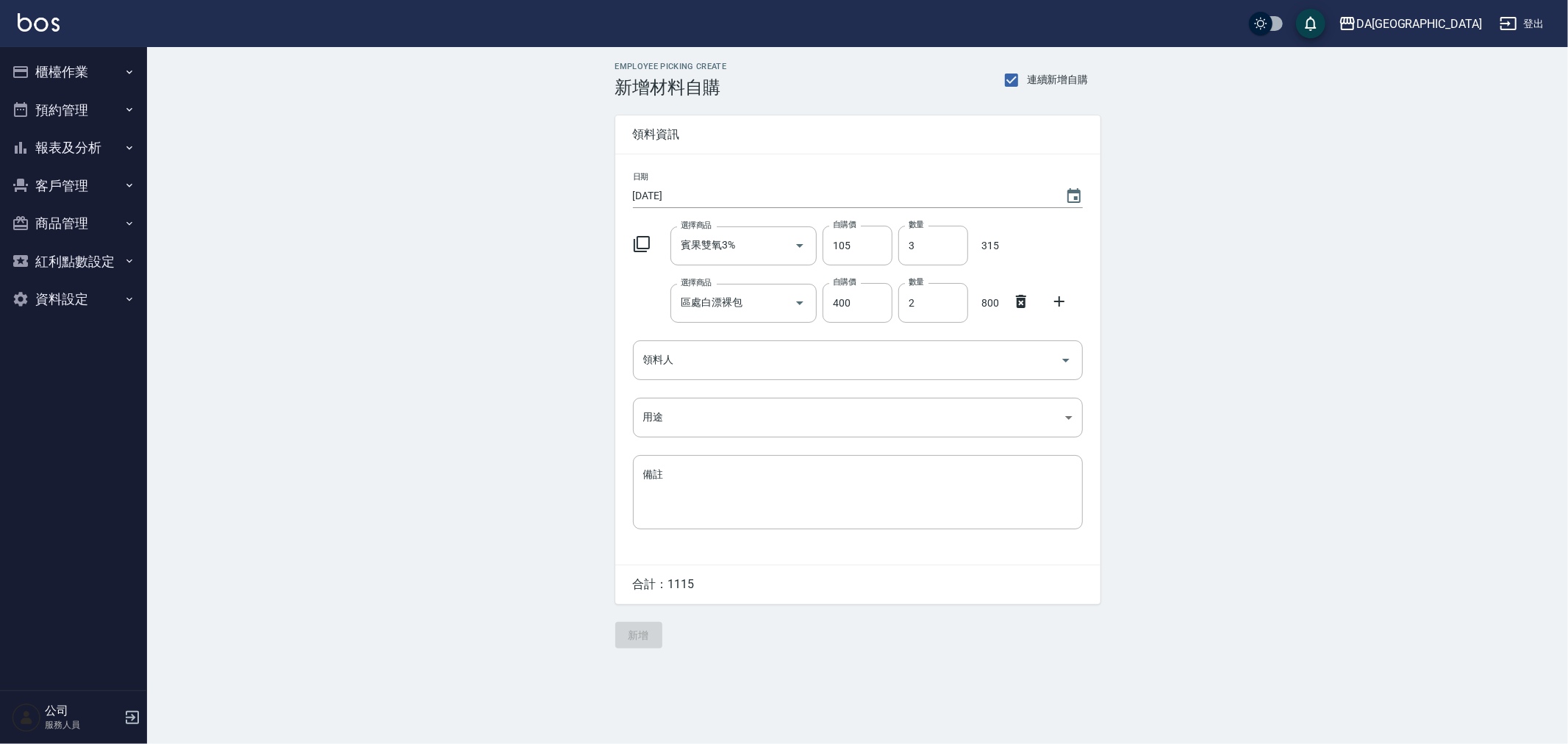
click at [643, 241] on icon at bounding box center [642, 244] width 18 height 18
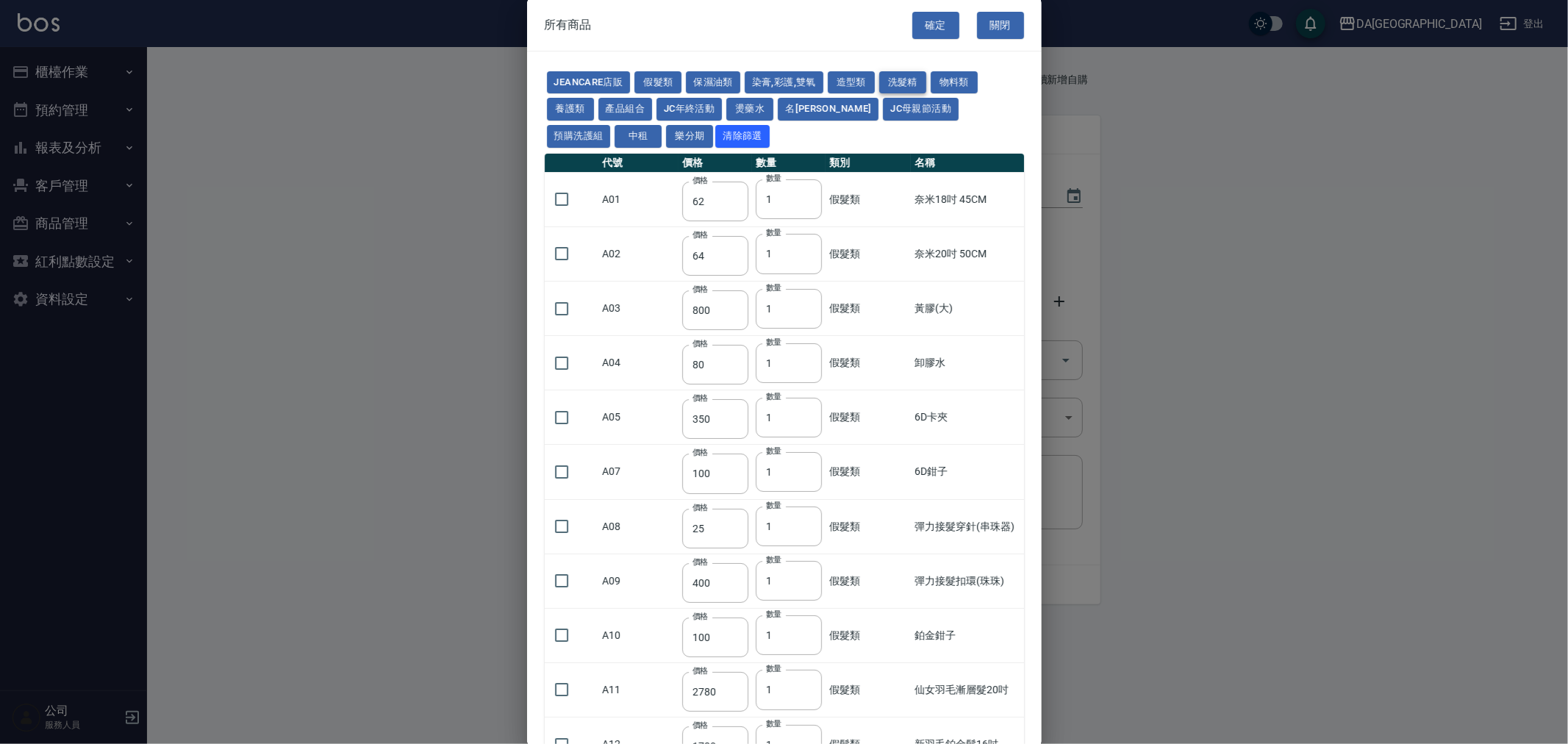
click at [909, 74] on button "洗髮精" at bounding box center [903, 82] width 47 height 22
type input "300"
type input "740"
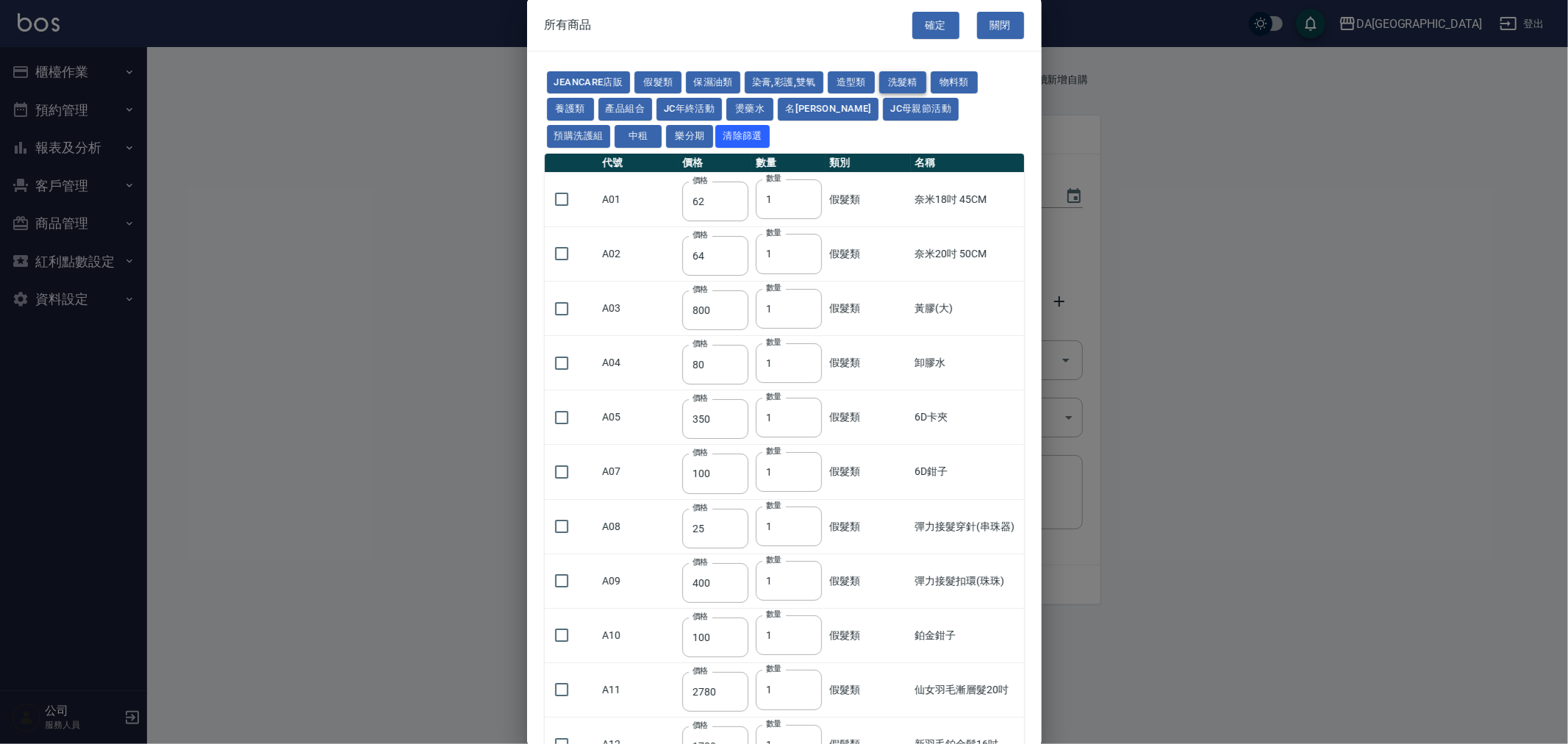
type input "300"
type input "410"
type input "945"
type input "1155"
type input "880"
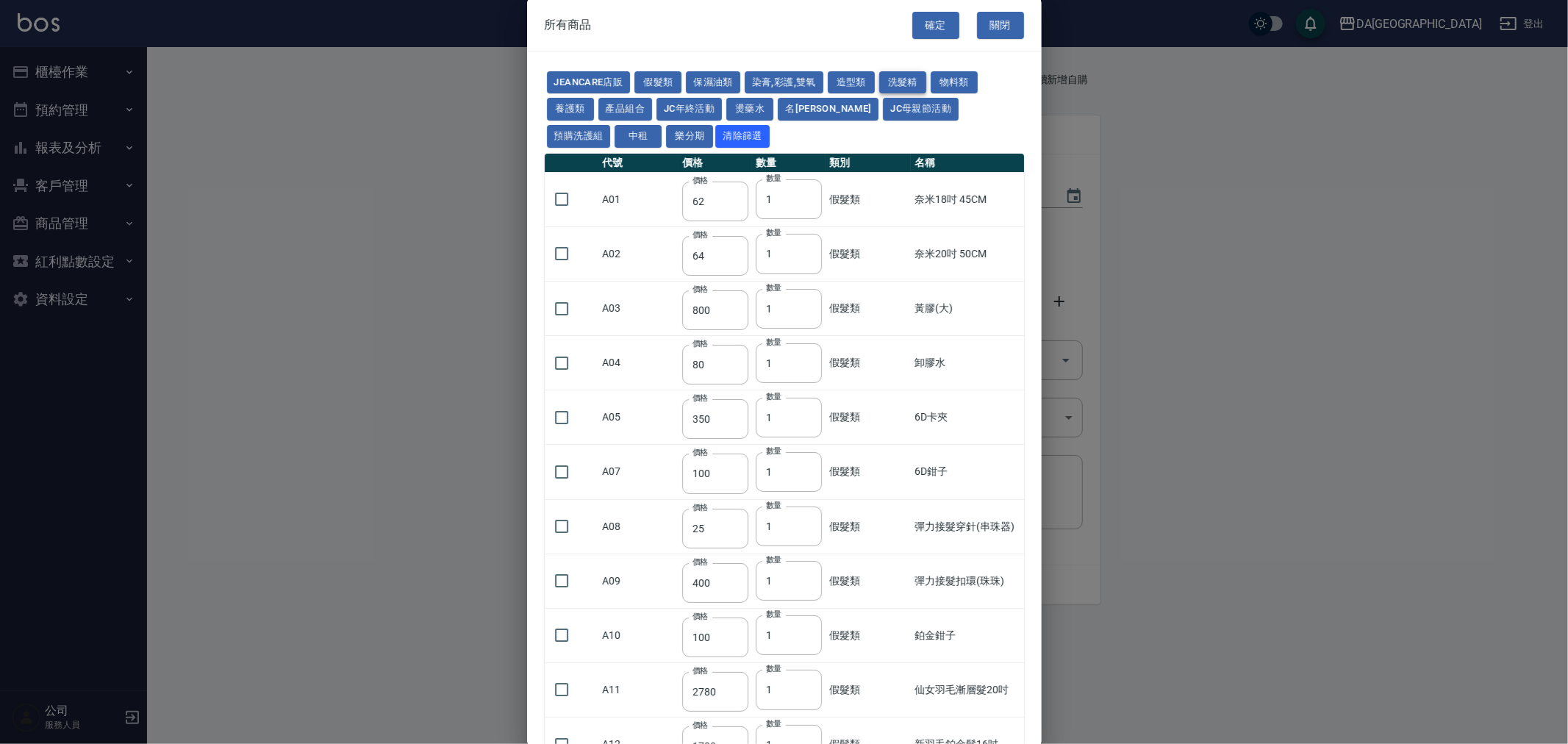
type input "240"
type input "600"
type input "1040"
type input "390"
type input "800"
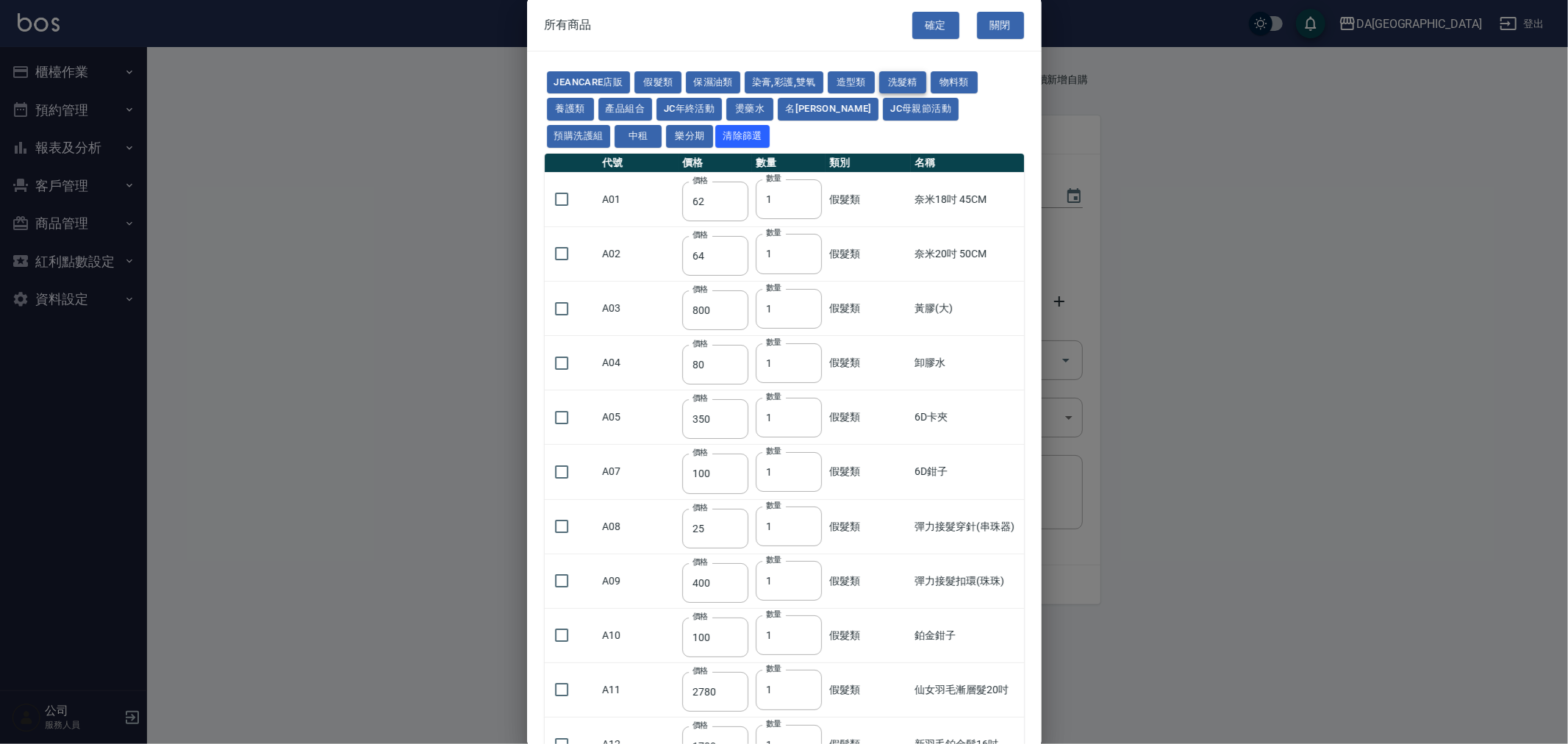
type input "250"
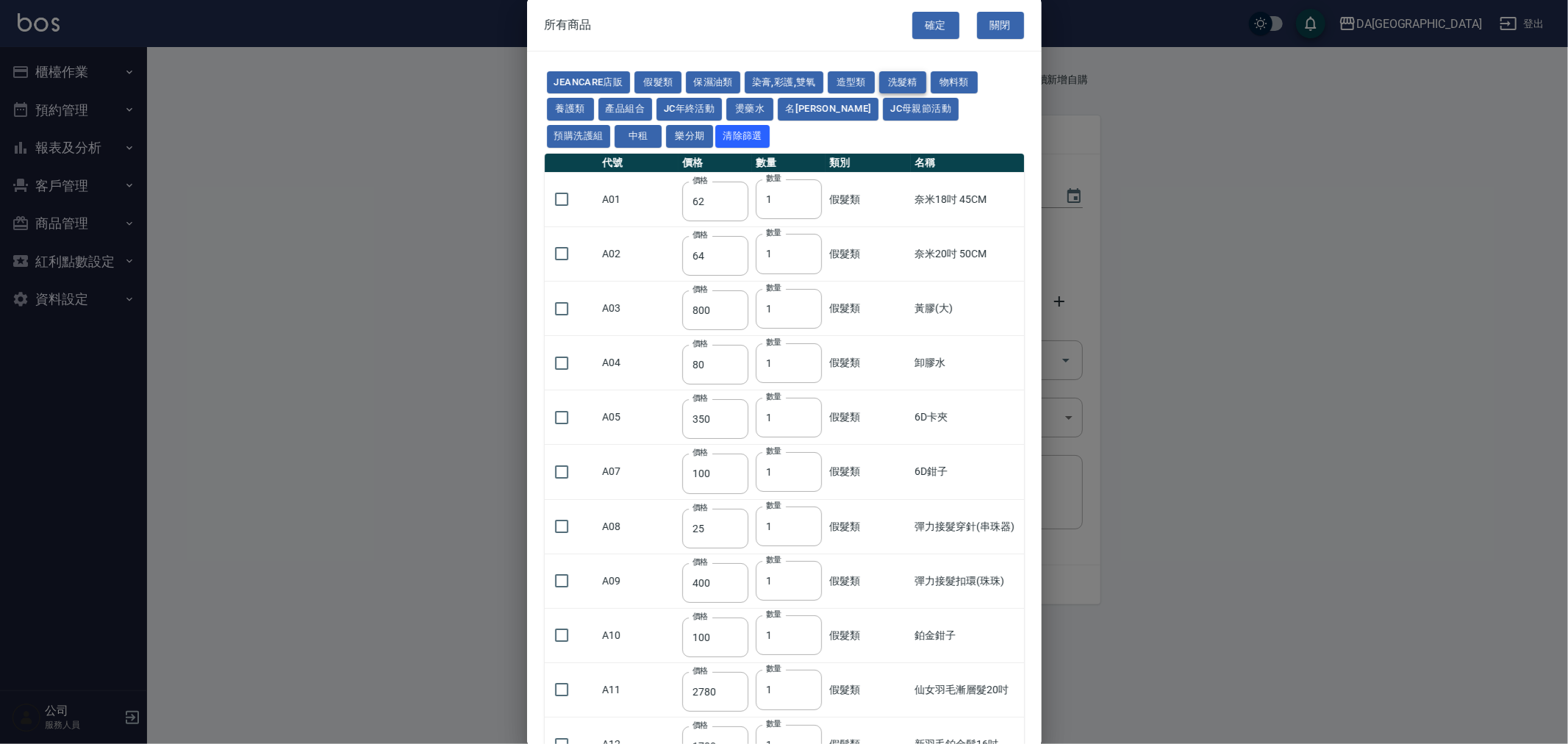
type input "250"
type input "200"
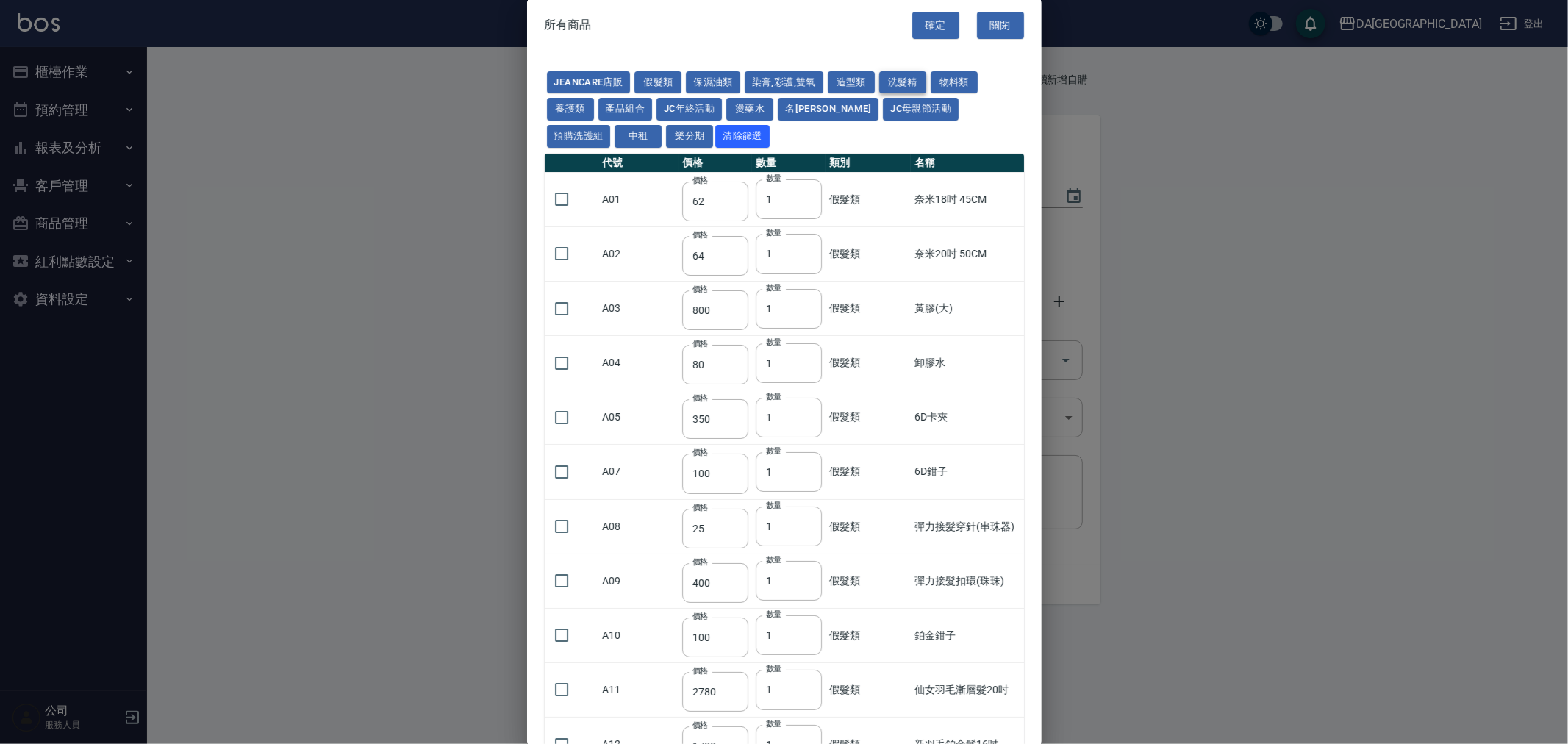
type input "160"
type input "130"
type input "410"
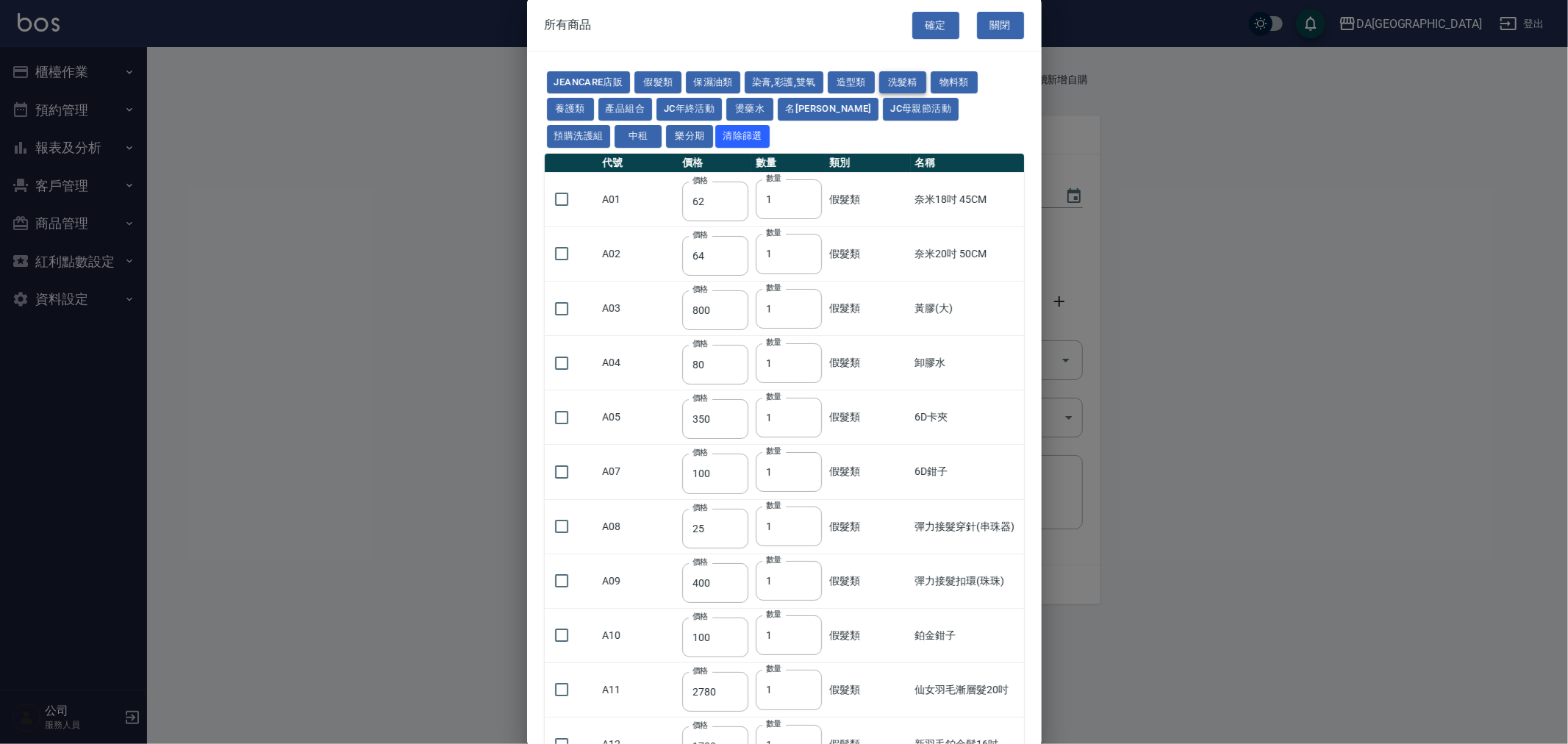
type input "410"
type input "945"
type input "250"
type input "308"
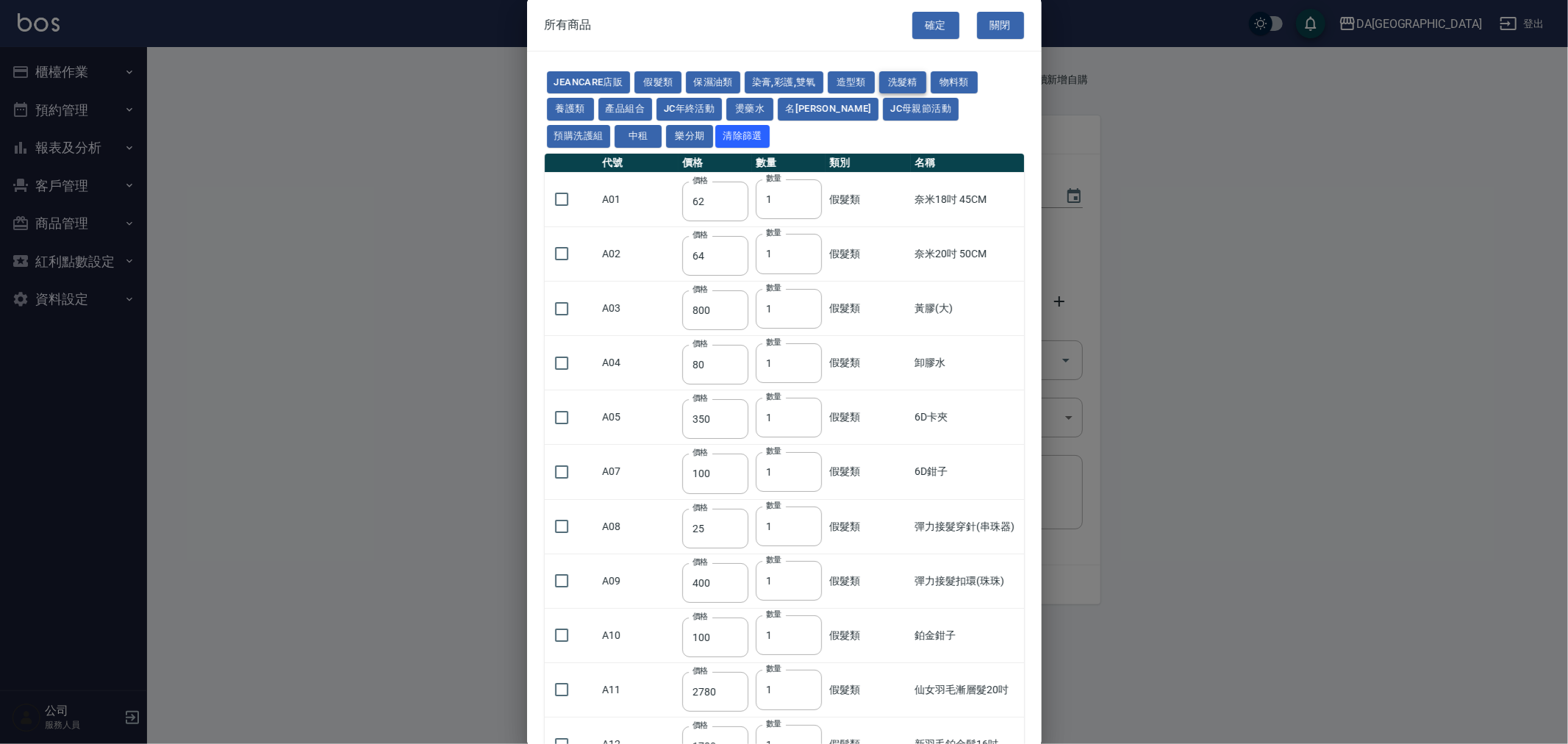
type input "300"
type input "750"
type input "200"
type input "420"
type input "360"
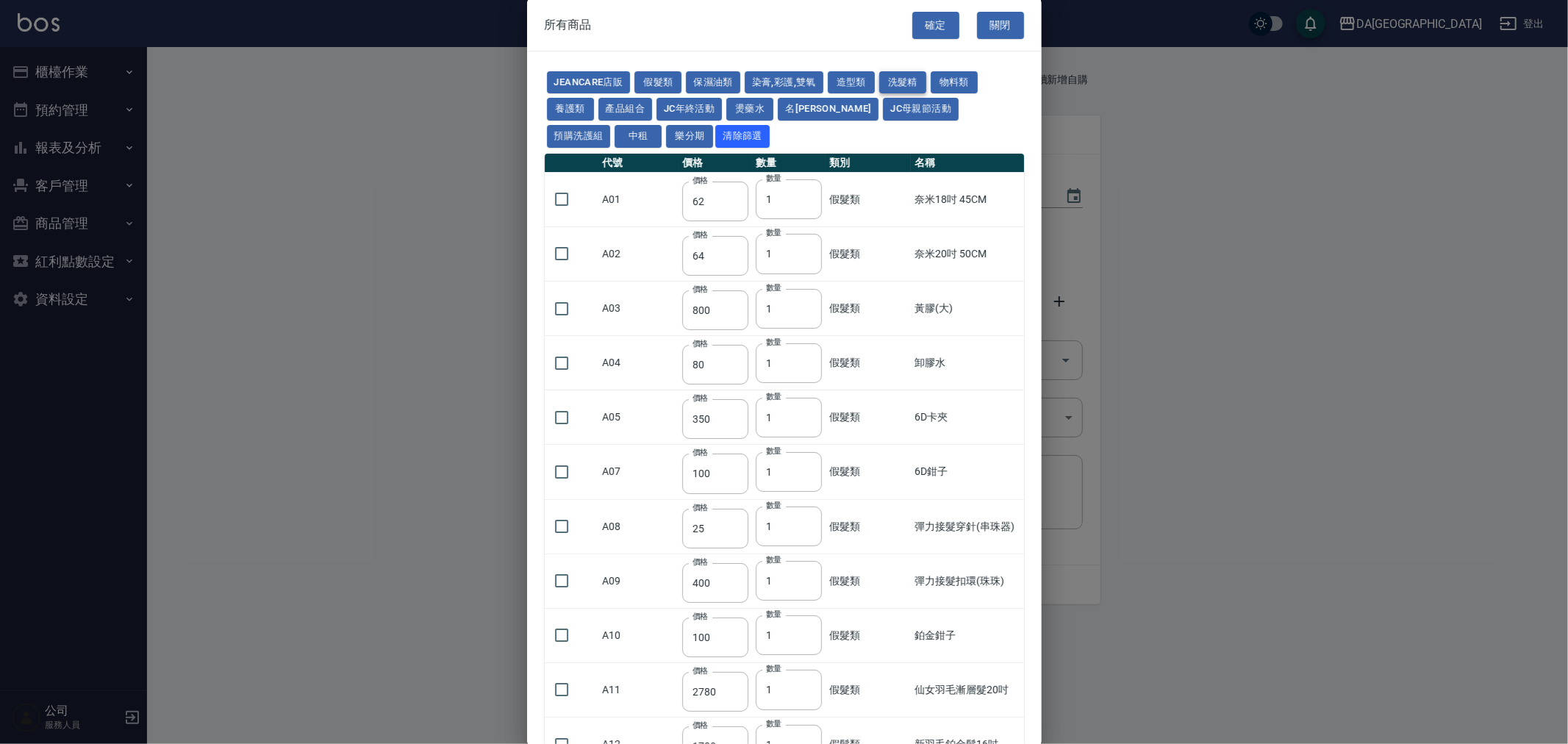
type input "300"
type input "840"
type input "300"
type input "840"
type input "330"
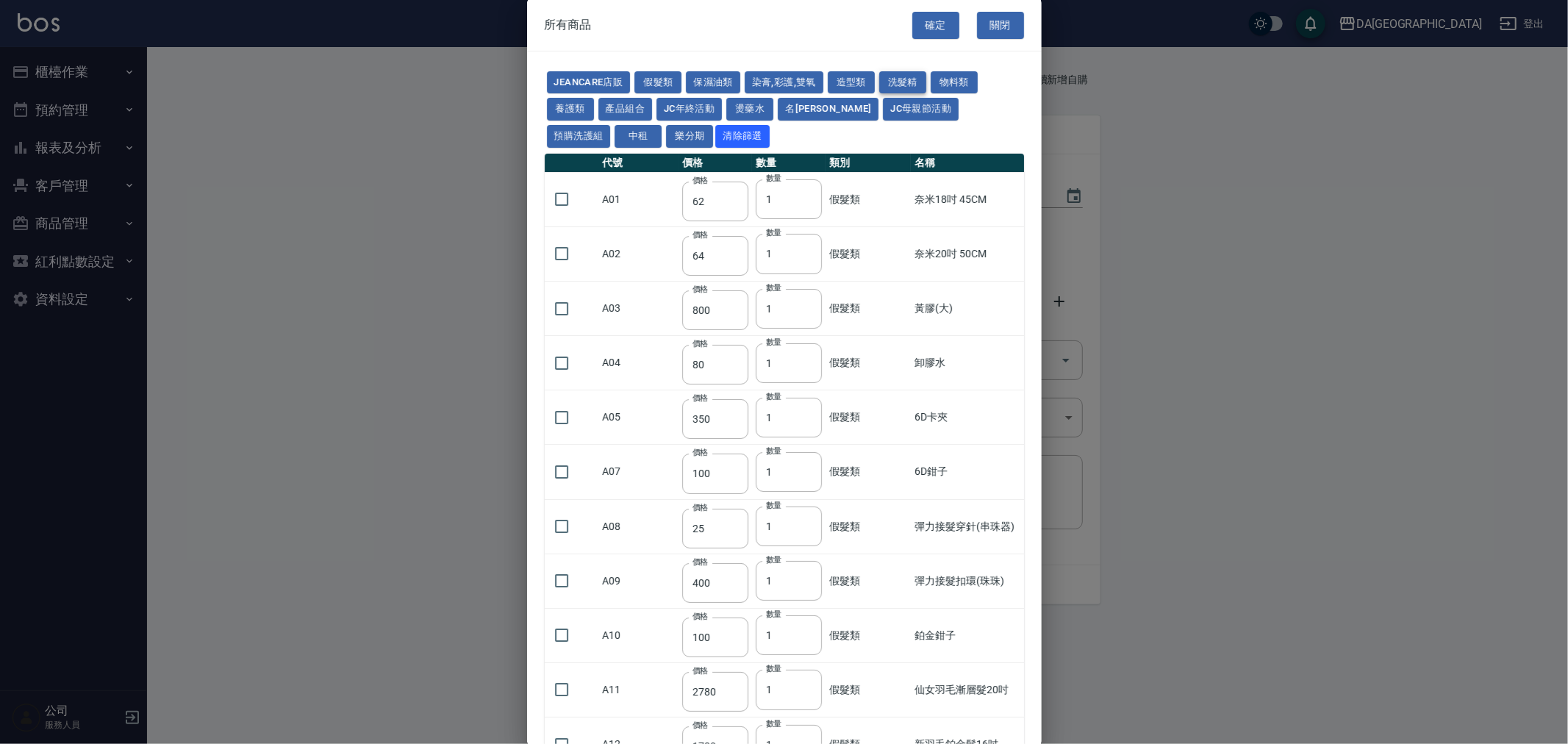
type input "900"
type input "440"
type input "1160"
type input "480"
type input "1160"
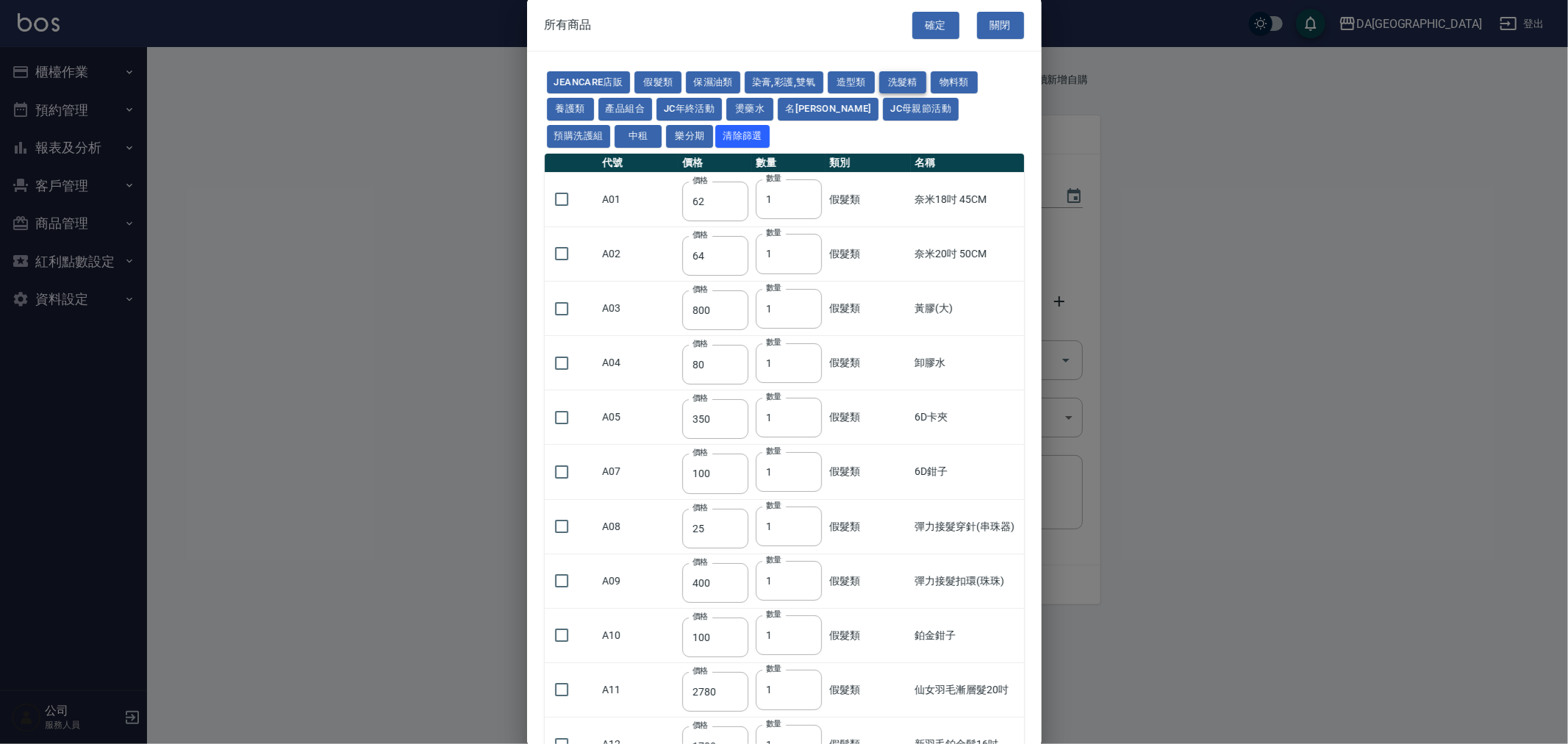
type input "480"
type input "1240"
type input "540"
type input "360"
type input "300"
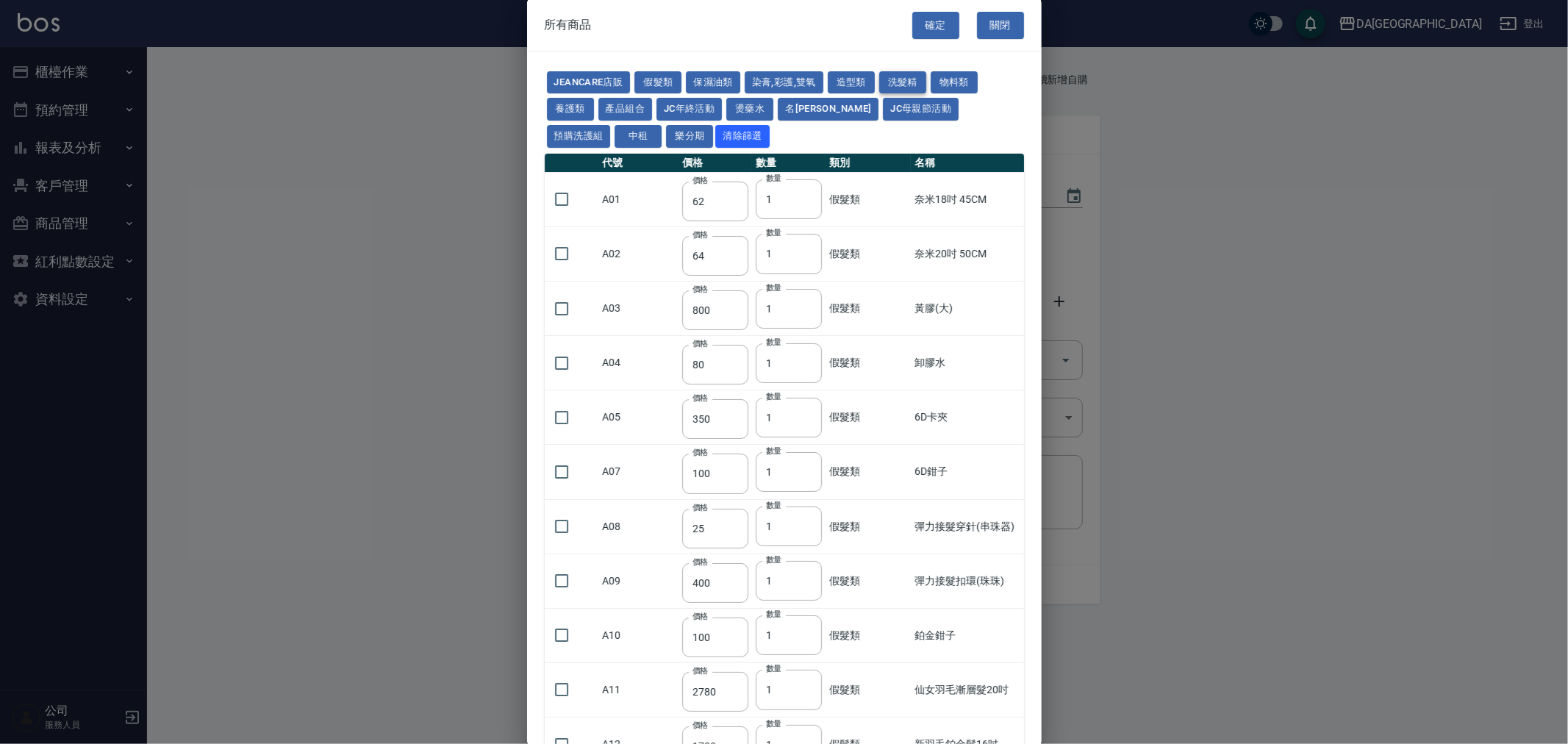
type input "300"
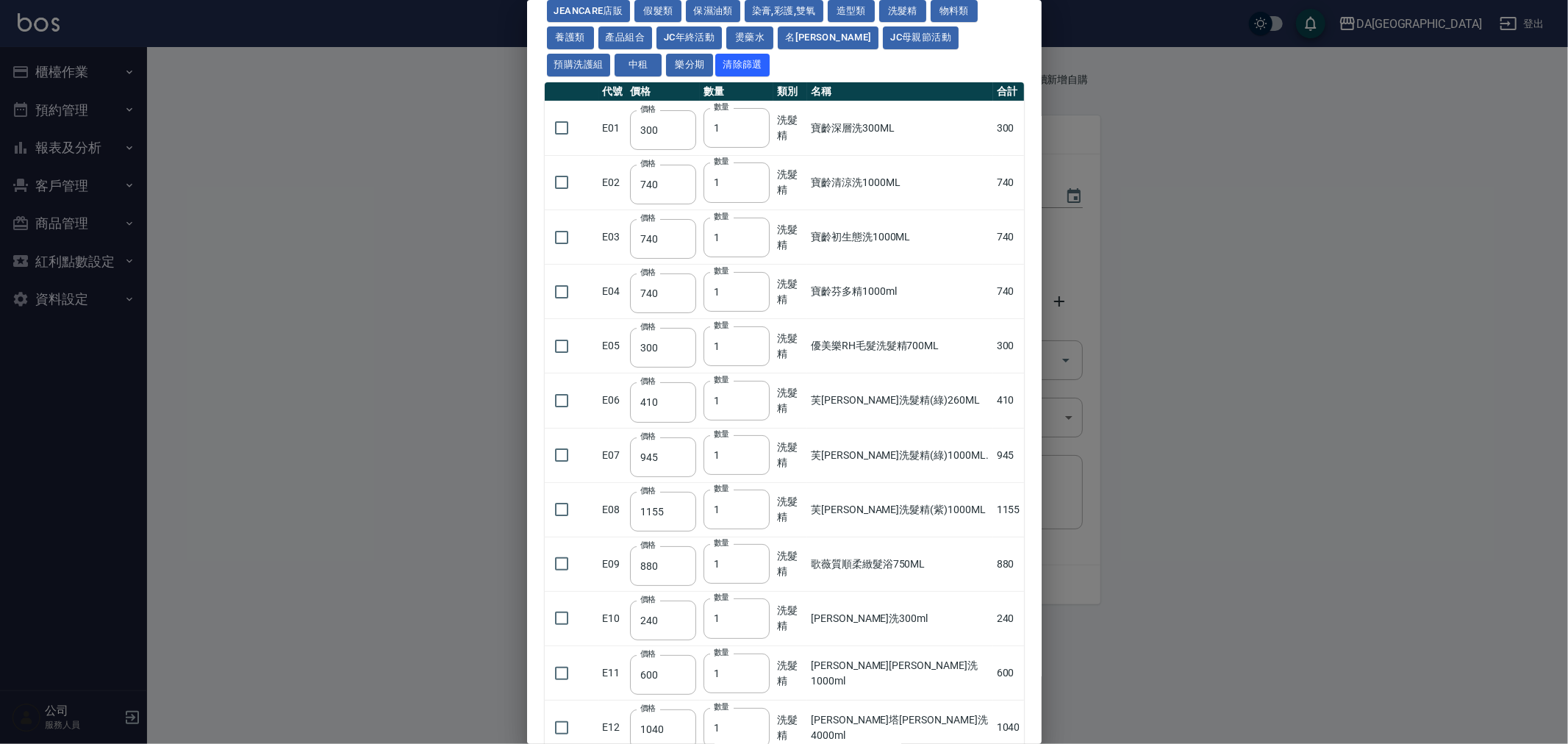
scroll to position [489, 0]
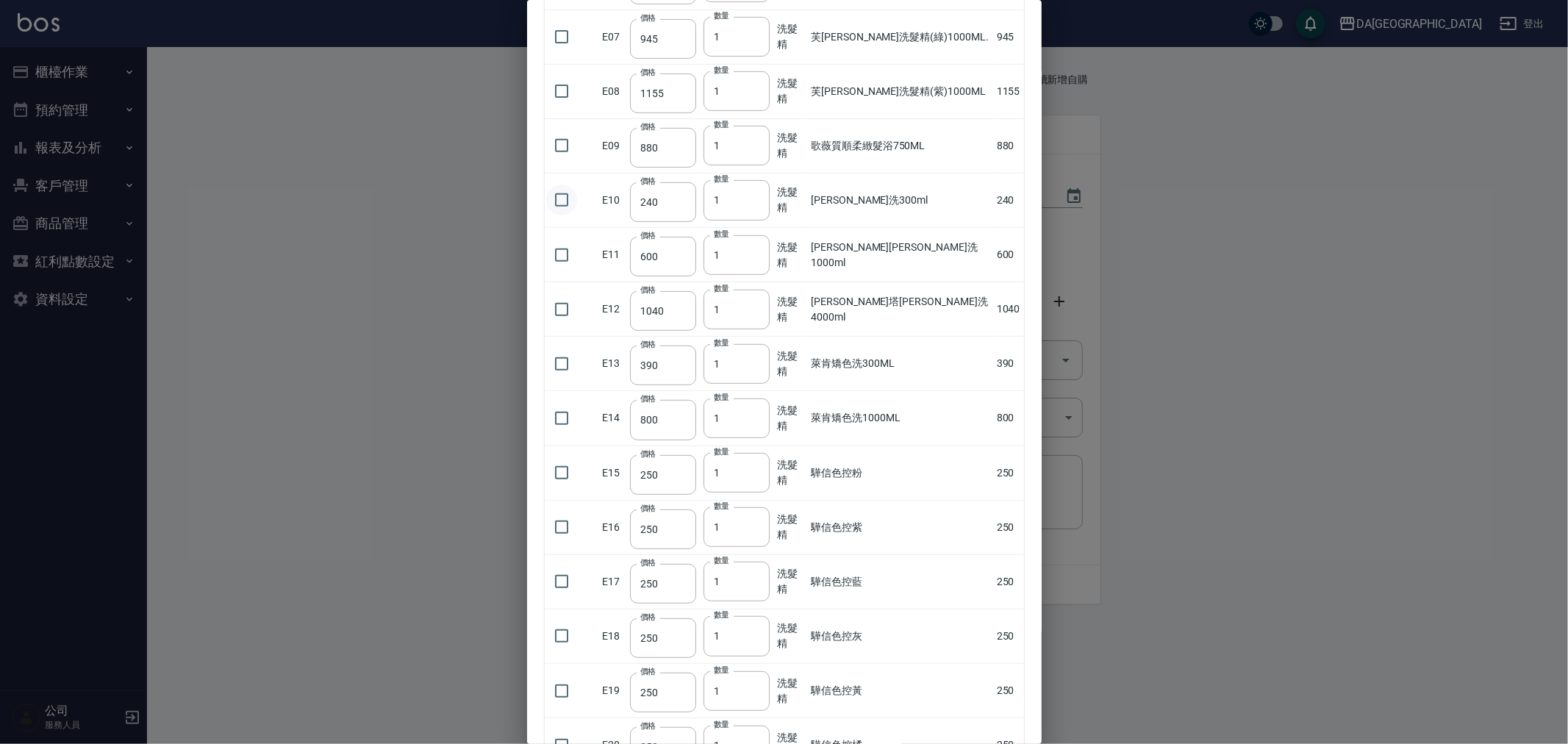
click at [571, 201] on input "checkbox" at bounding box center [562, 200] width 31 height 31
checkbox input "true"
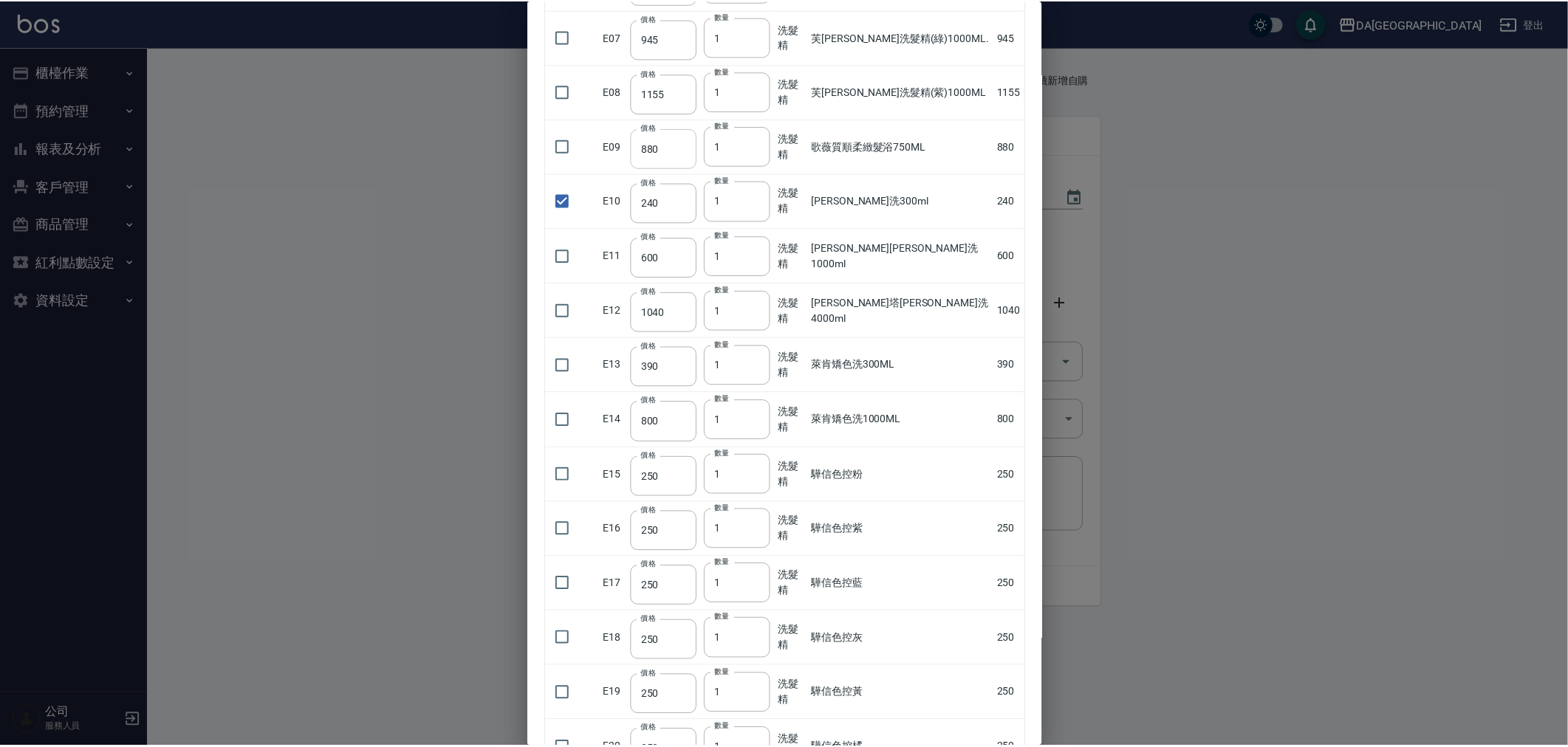
scroll to position [0, 0]
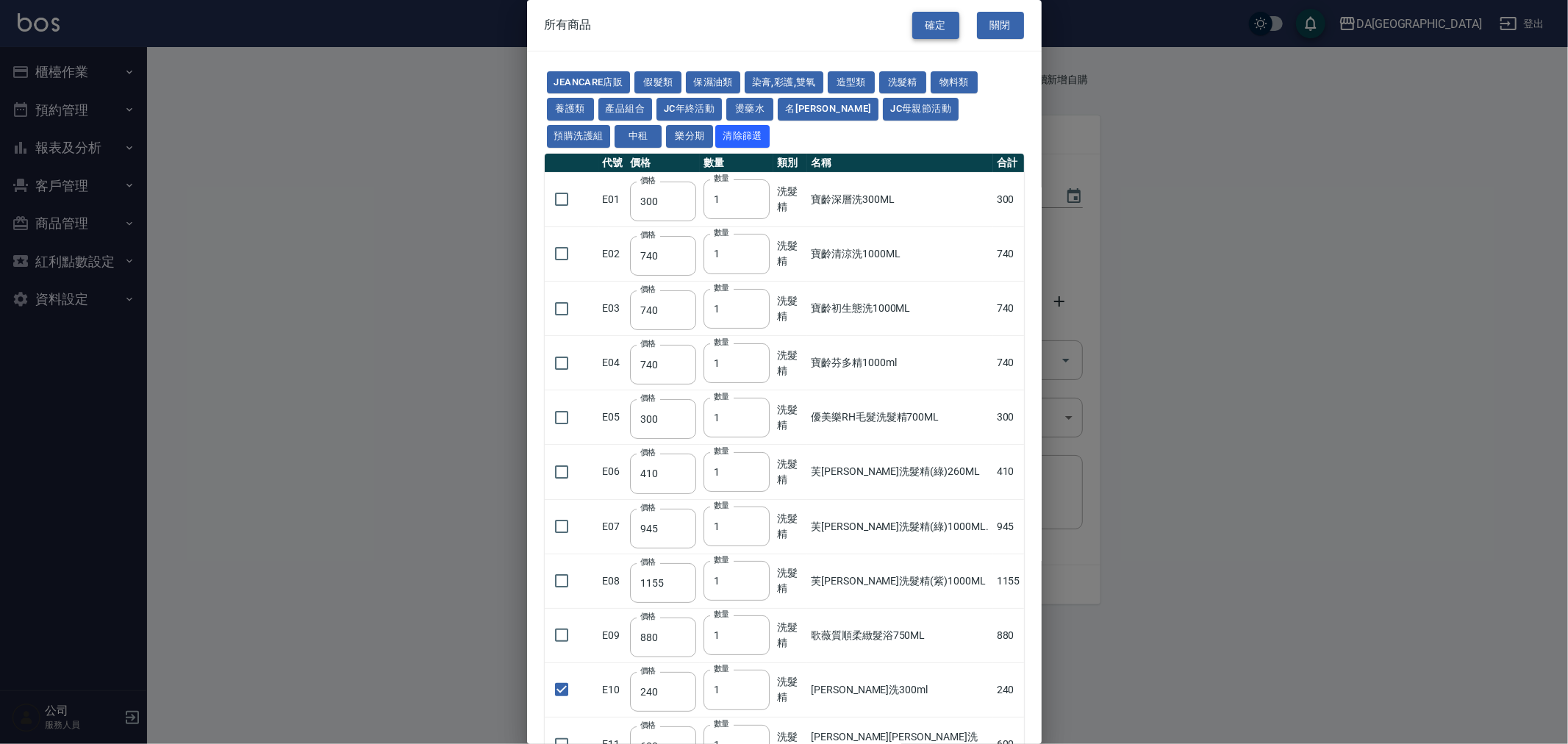
click at [920, 27] on button "確定" at bounding box center [935, 25] width 47 height 27
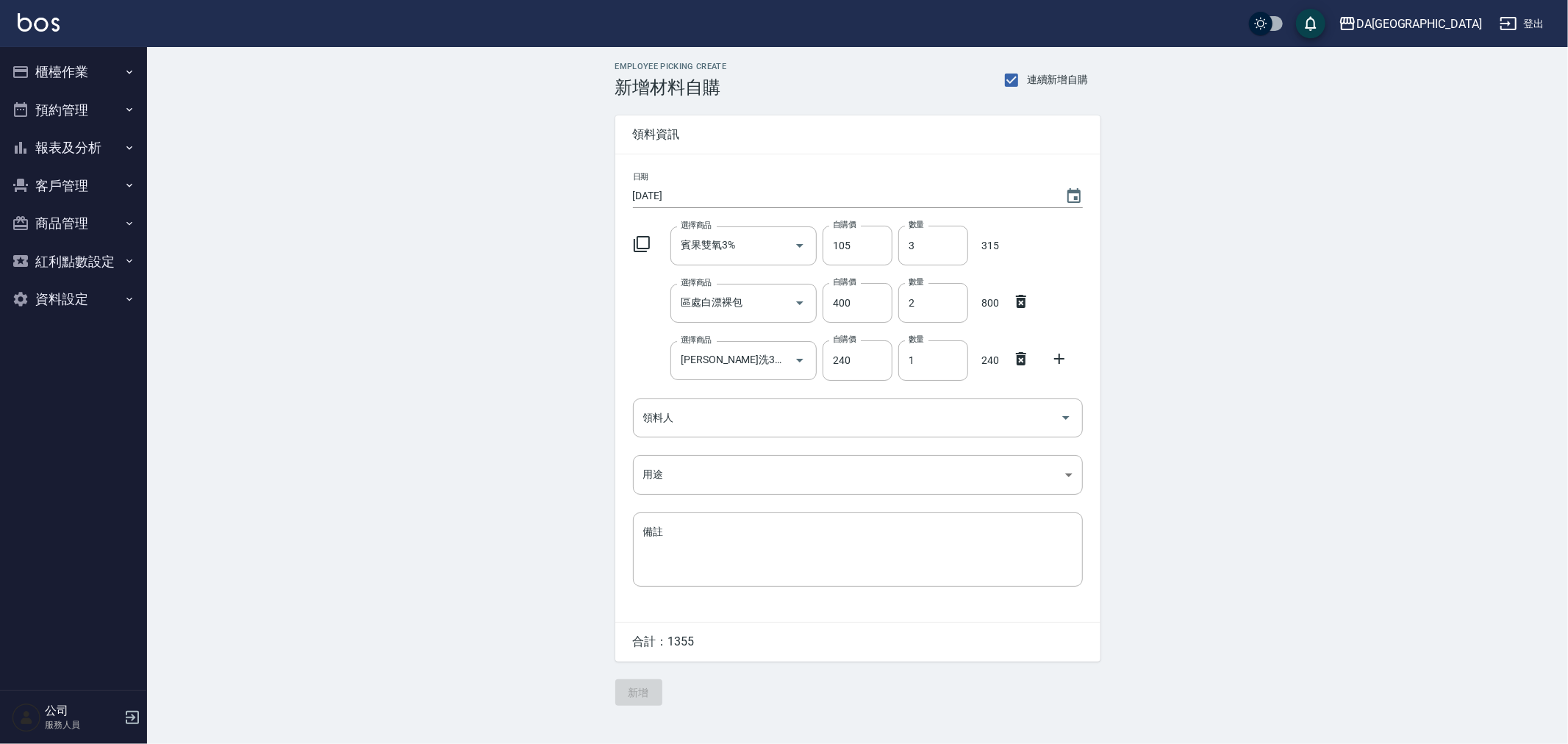
click at [1055, 354] on icon at bounding box center [1059, 359] width 18 height 18
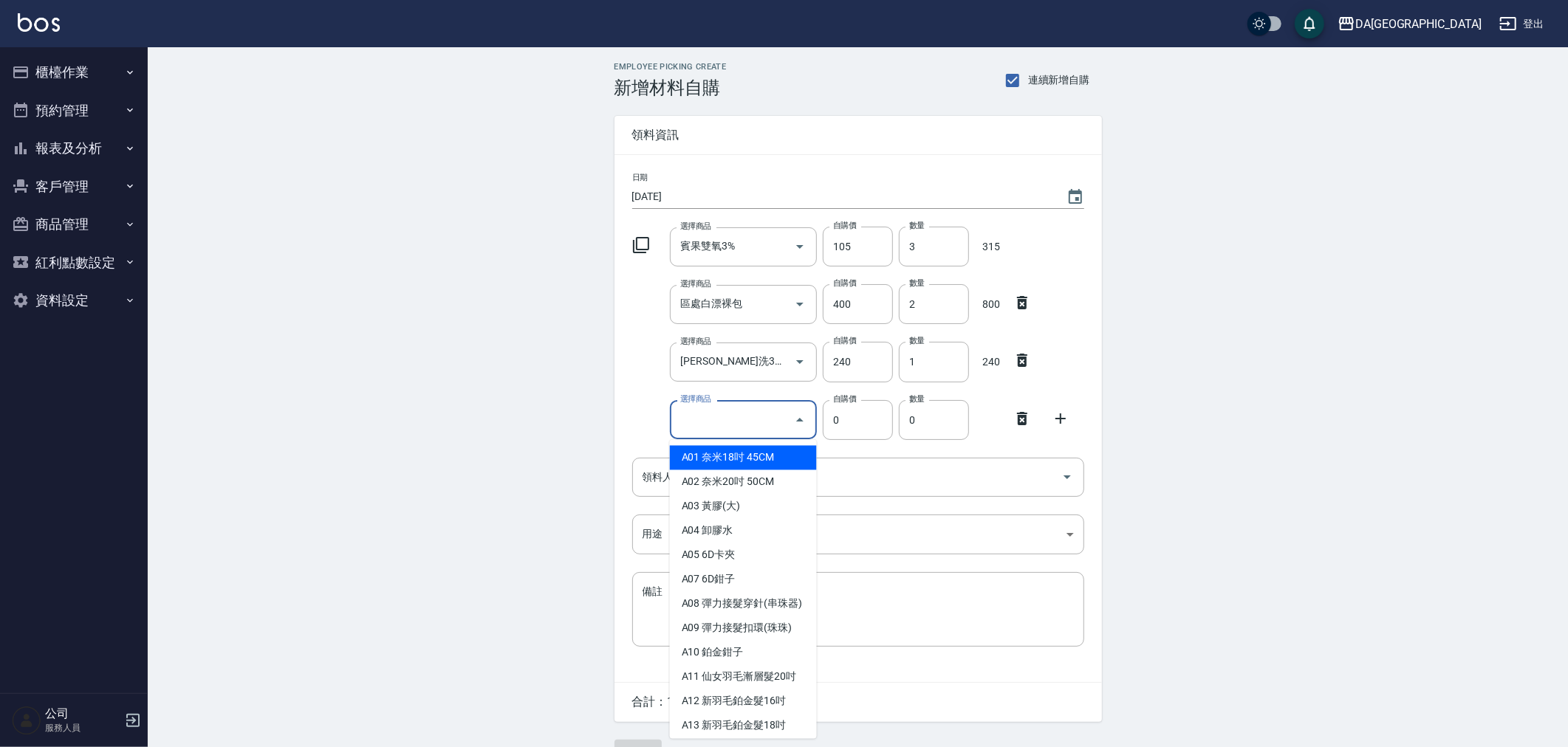
click at [687, 411] on div "選擇商品 選擇商品" at bounding box center [743, 419] width 147 height 39
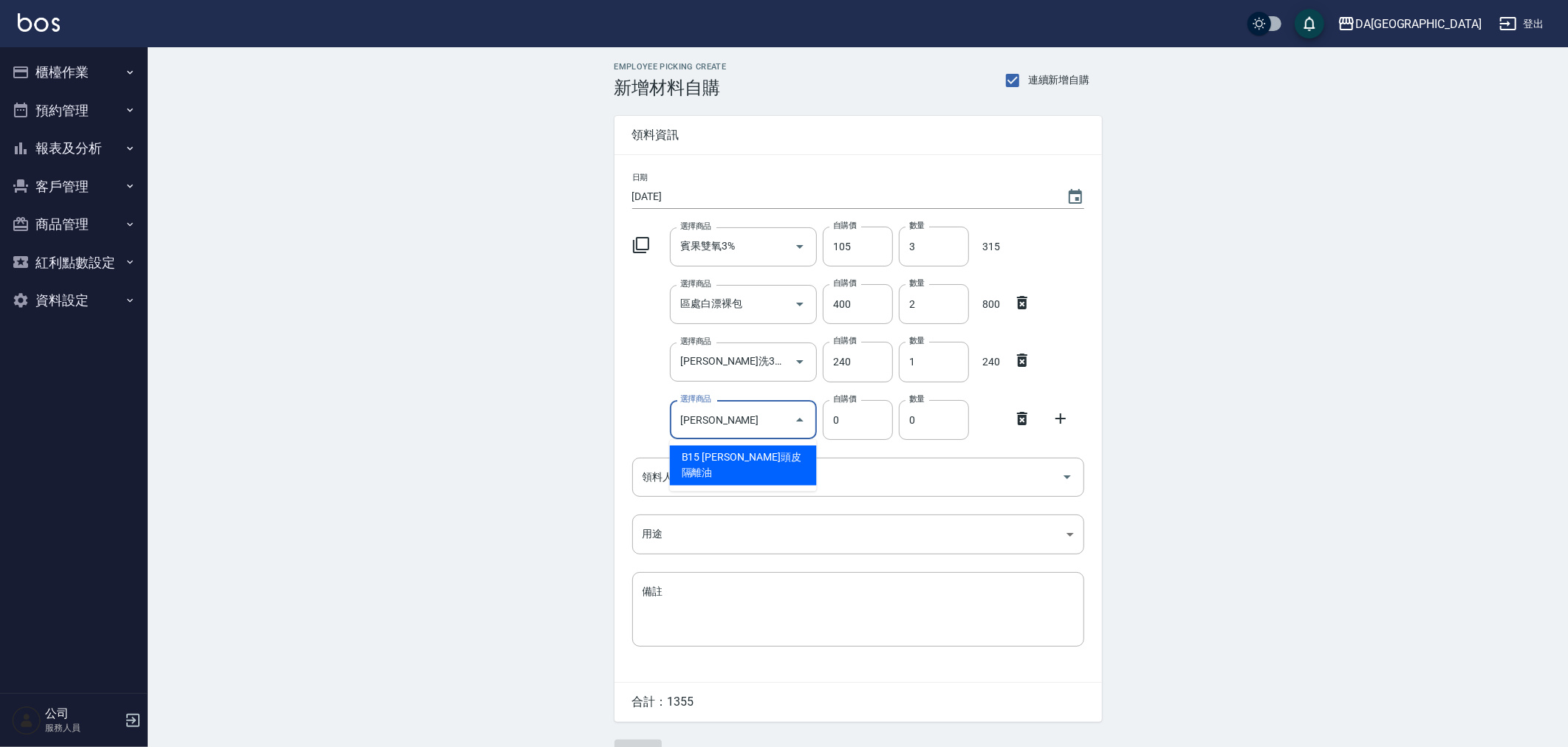
type input "里歐水分子精華液"
type input "100"
type input "1"
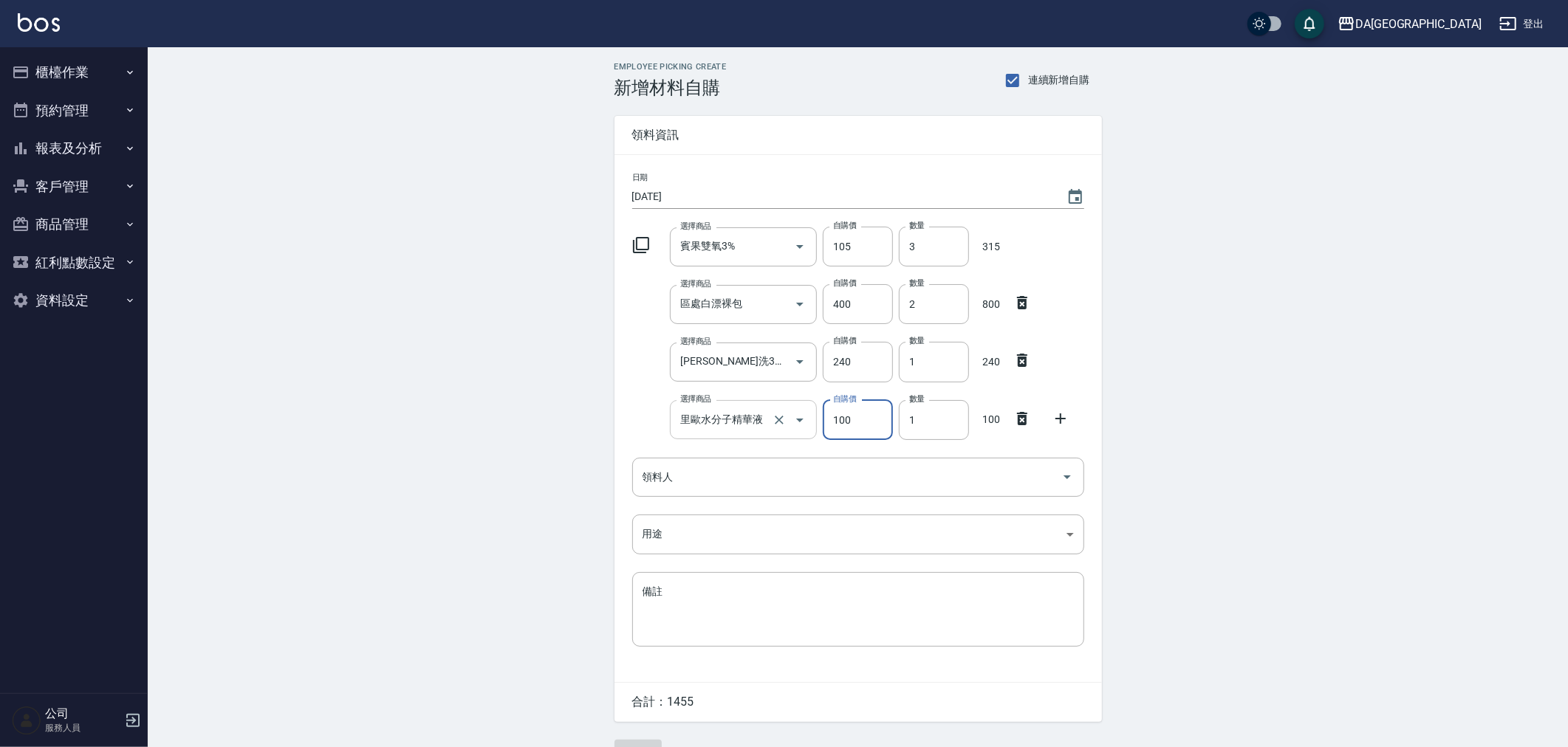
click at [769, 425] on div at bounding box center [790, 419] width 41 height 39
type input "0"
click at [768, 425] on input "選擇商品" at bounding box center [732, 419] width 112 height 26
type input "x"
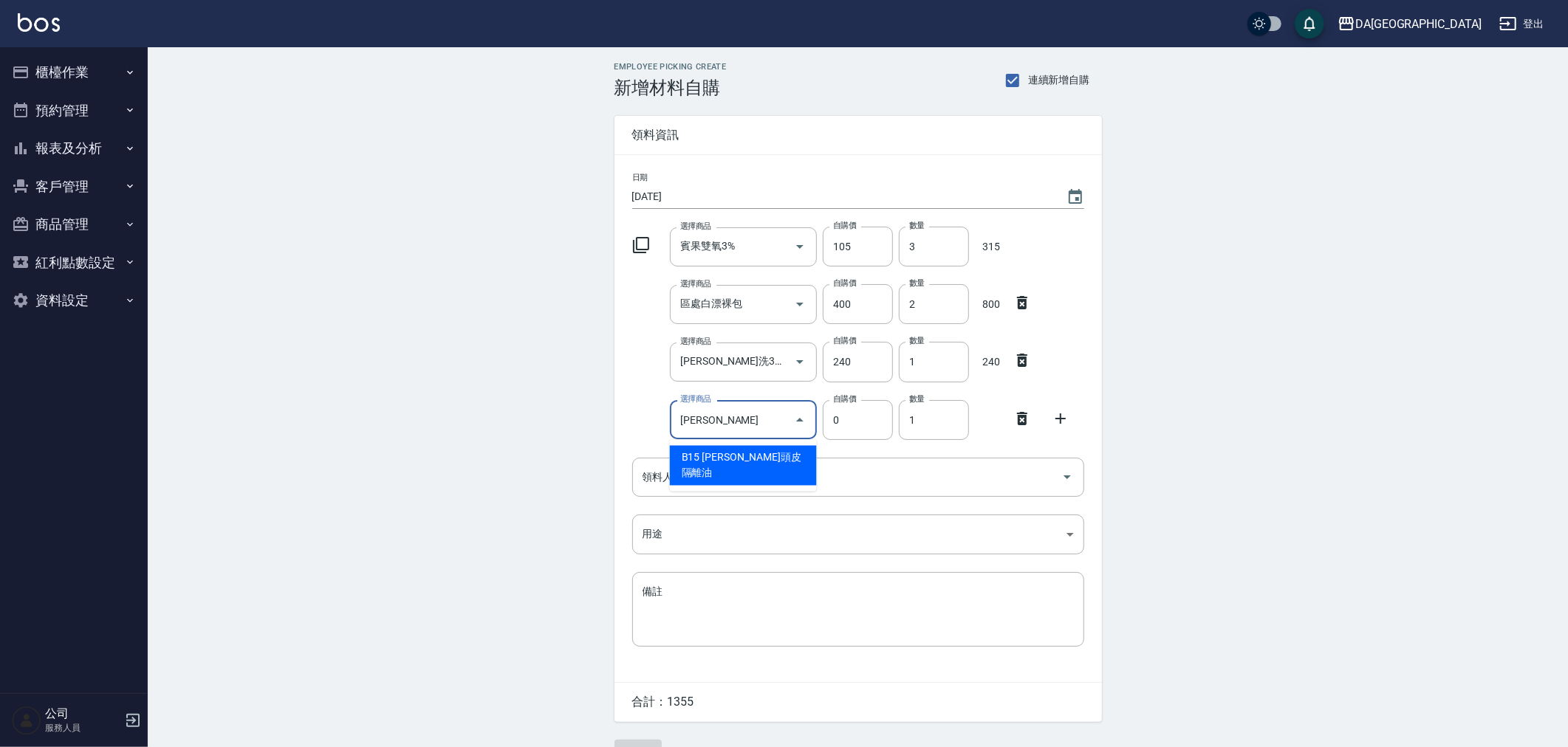
type input "里歐水分子精華液"
type input "100"
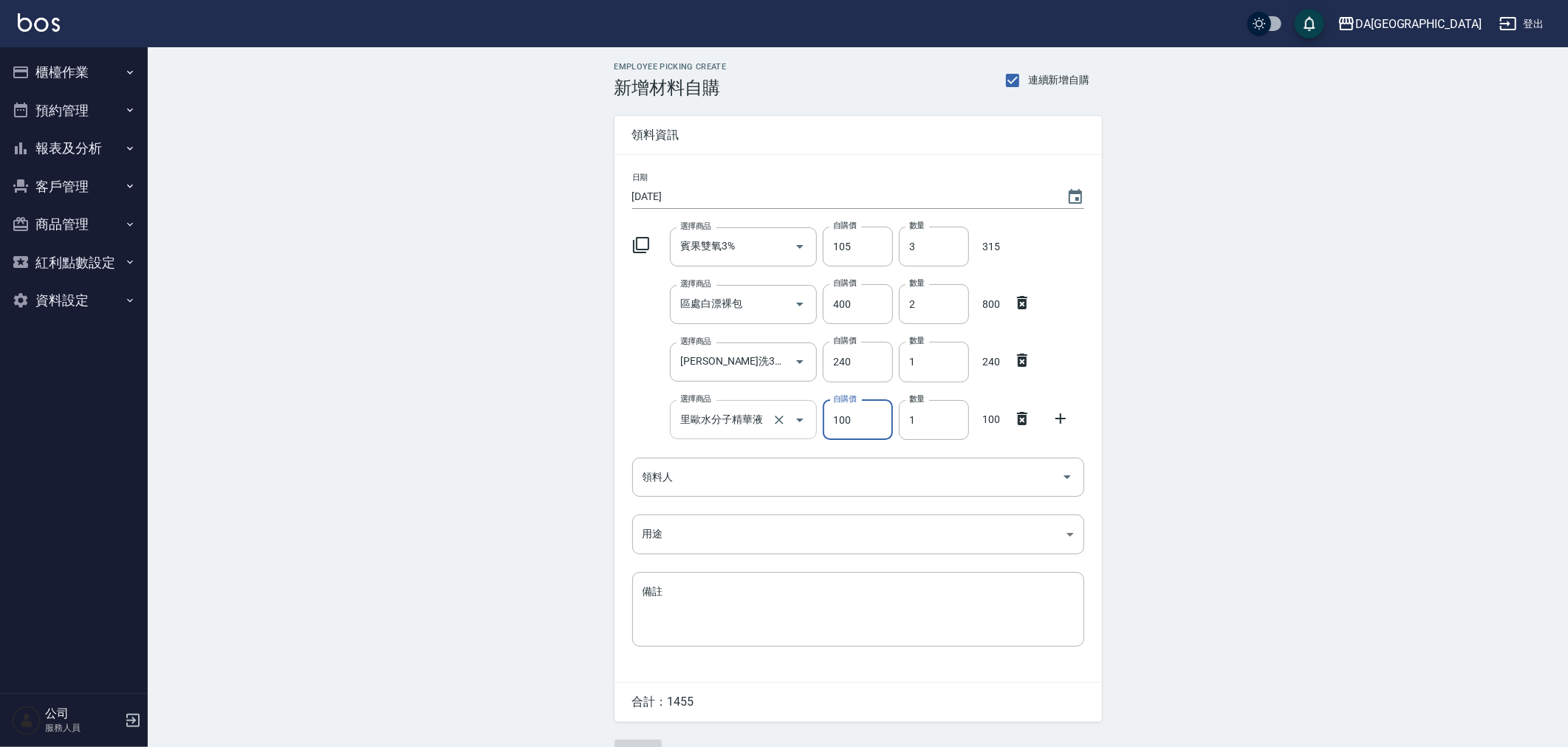
click at [793, 417] on icon "Open" at bounding box center [800, 420] width 18 height 18
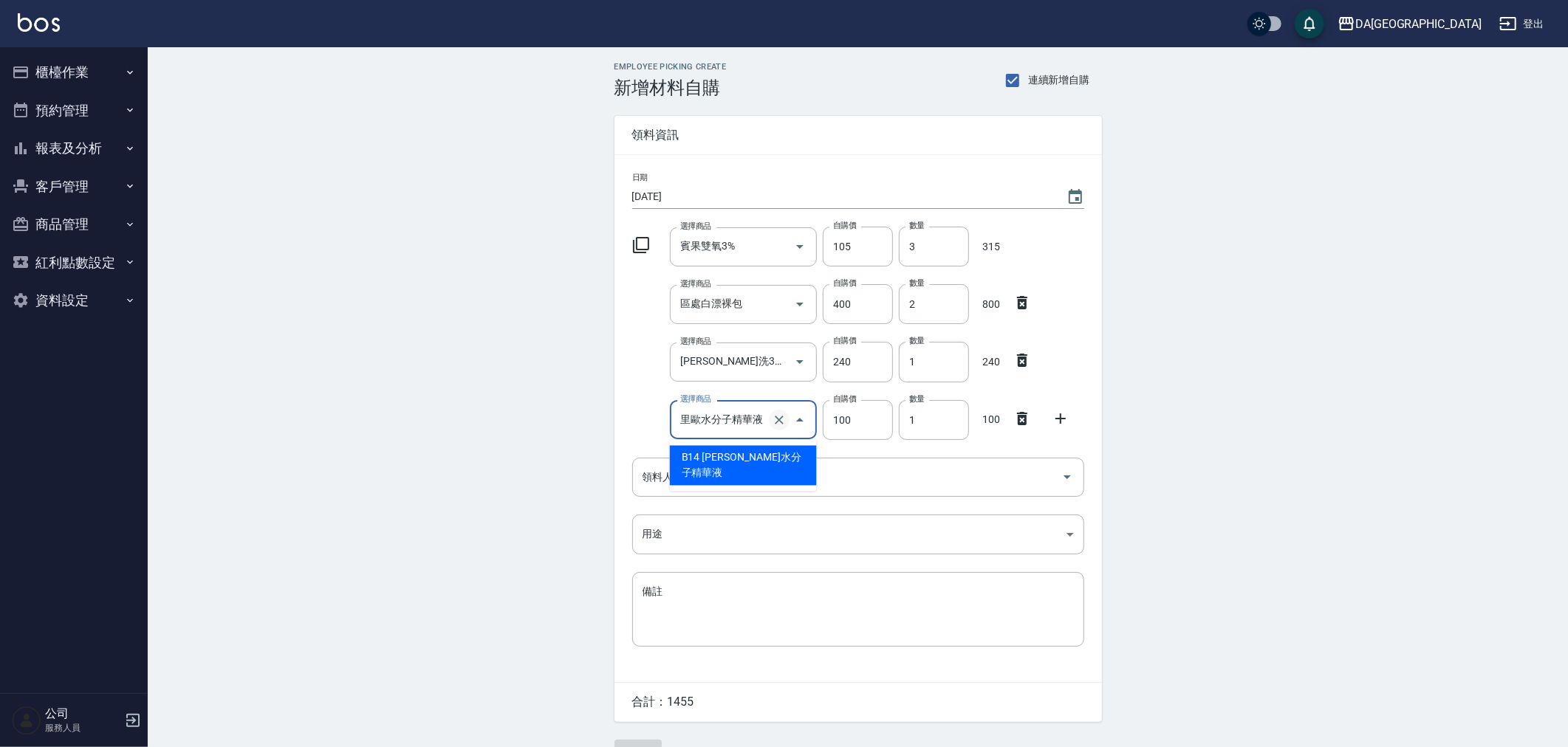
click at [785, 422] on icon "Clear" at bounding box center [779, 420] width 14 height 14
type input "0"
type input "[PERSON_NAME]頭皮隔離油"
type input "384"
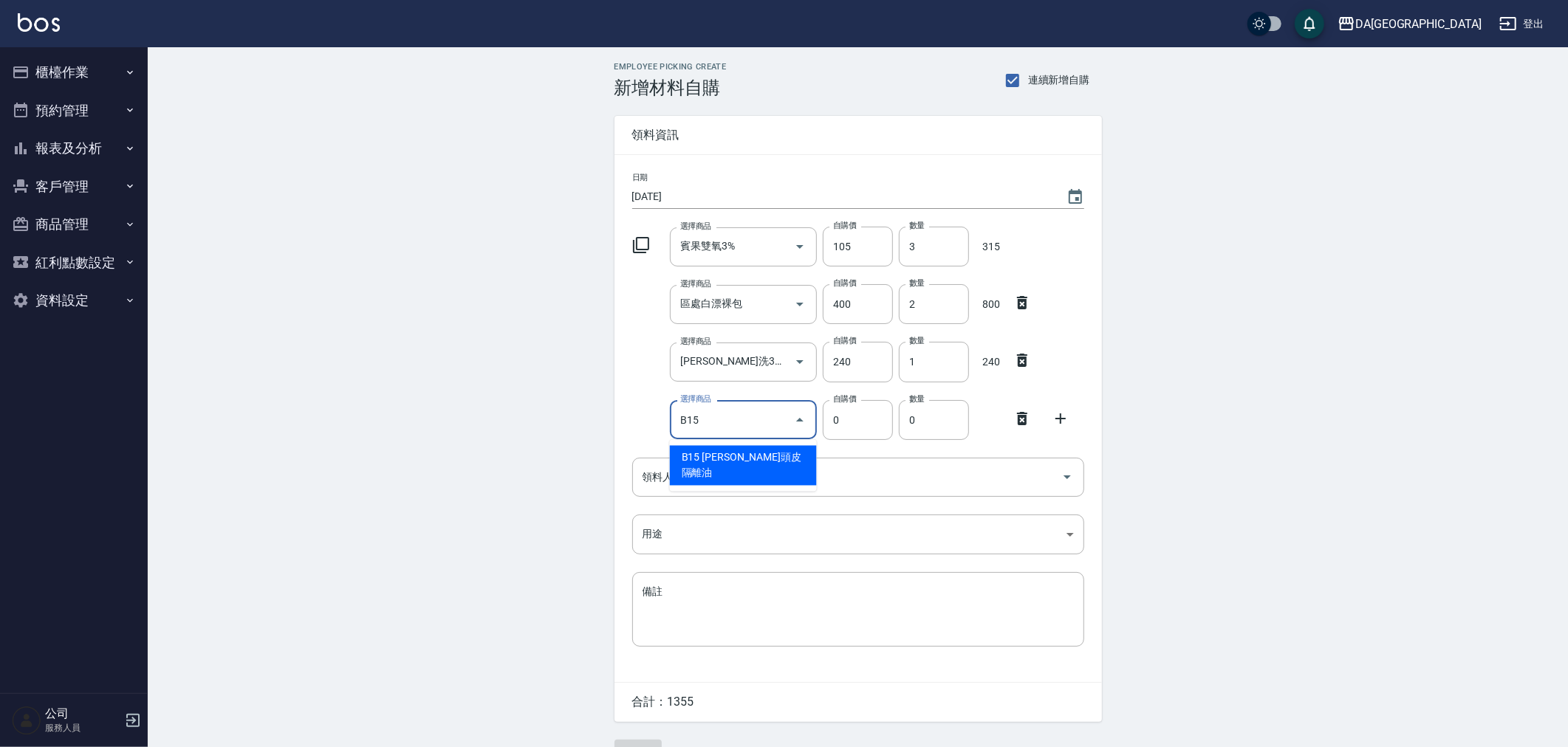
type input "1"
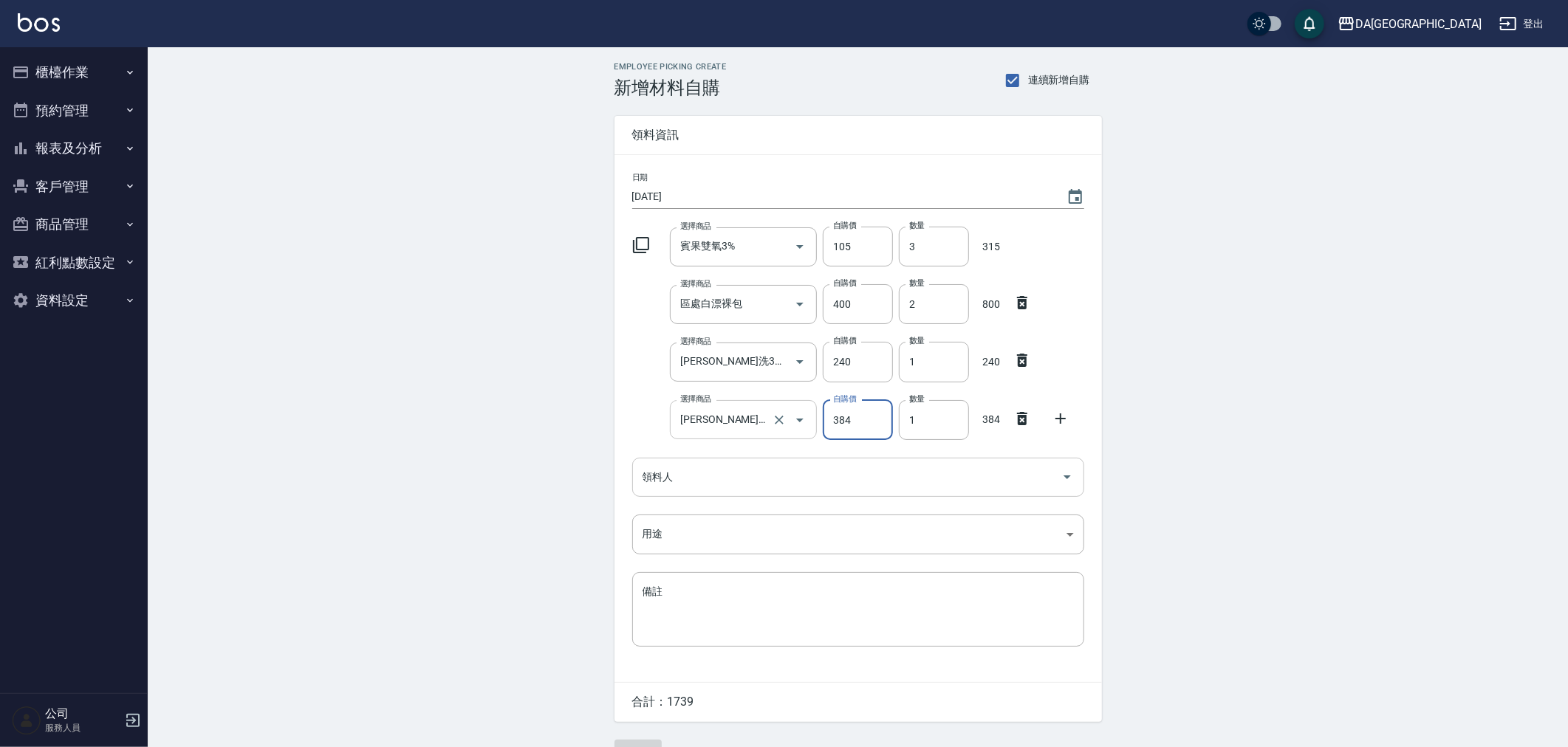
click at [814, 474] on input "領料人" at bounding box center [847, 477] width 417 height 26
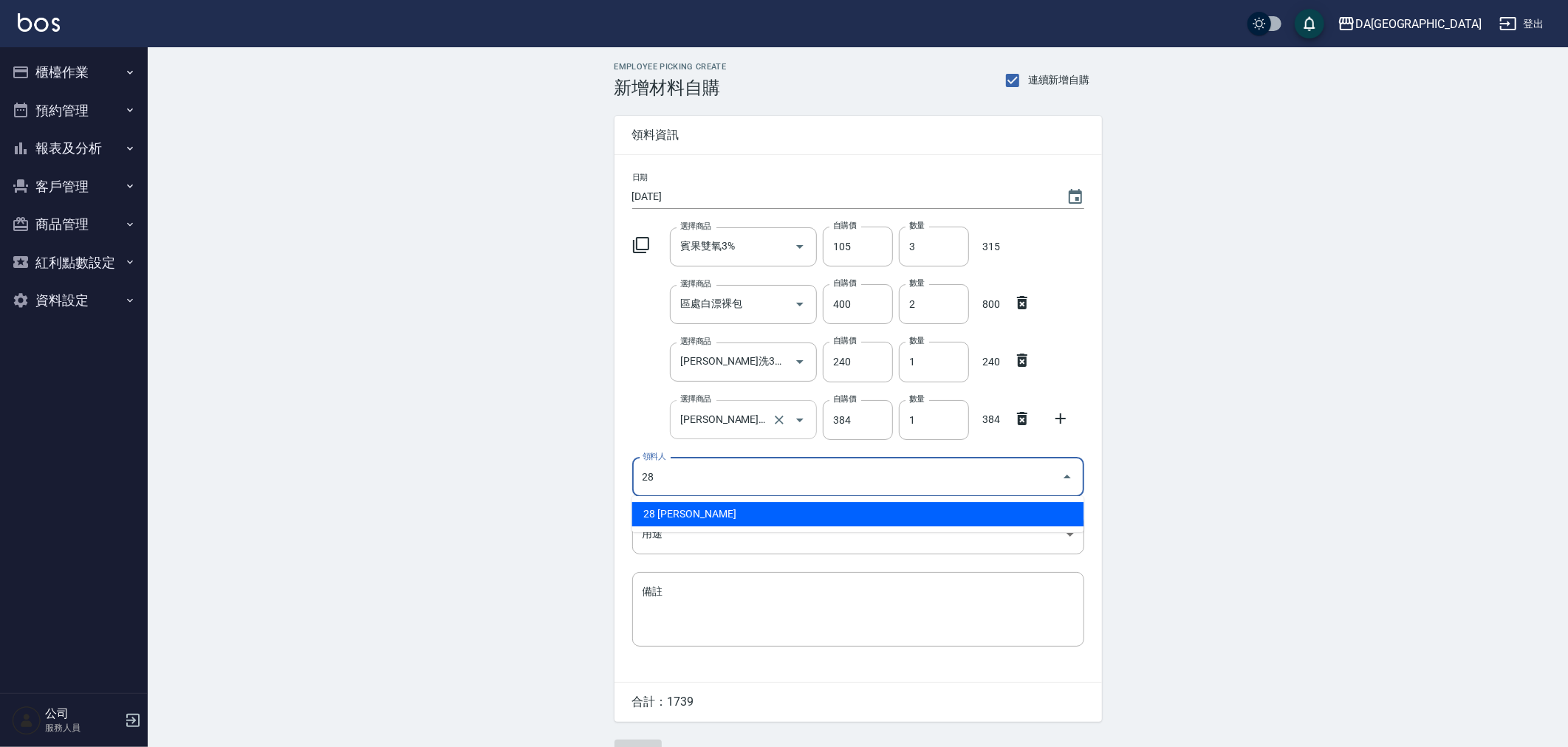
type input "28 [PERSON_NAME]"
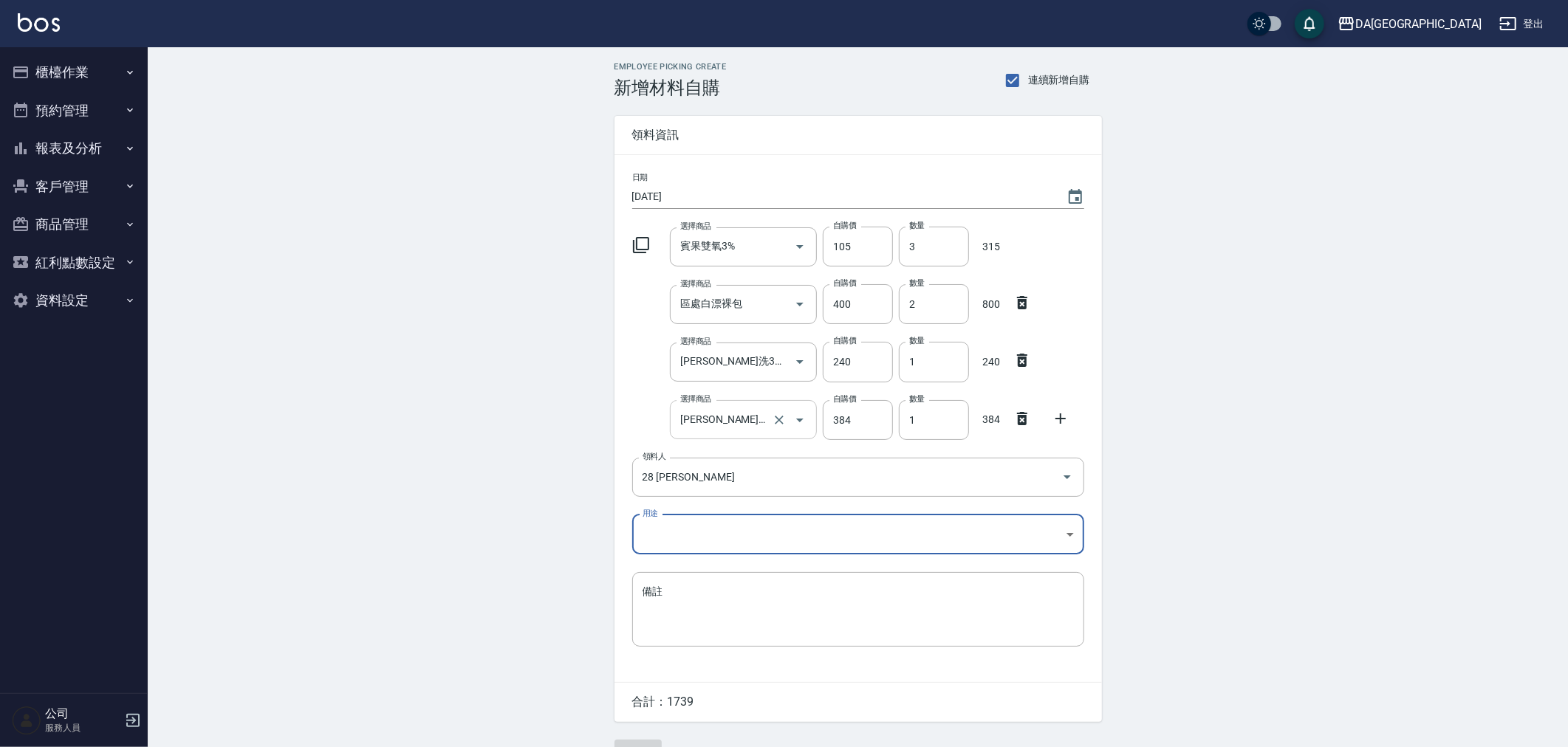
click at [863, 524] on body "DA蘆洲 登出 櫃檯作業 打帳單 帳單列表 現金收支登錄 材料自購登錄 每日結帳 排班表 現場電腦打卡 預約管理 預約管理 單日預約紀錄 單週預約紀錄 報表及…" at bounding box center [784, 390] width 1568 height 781
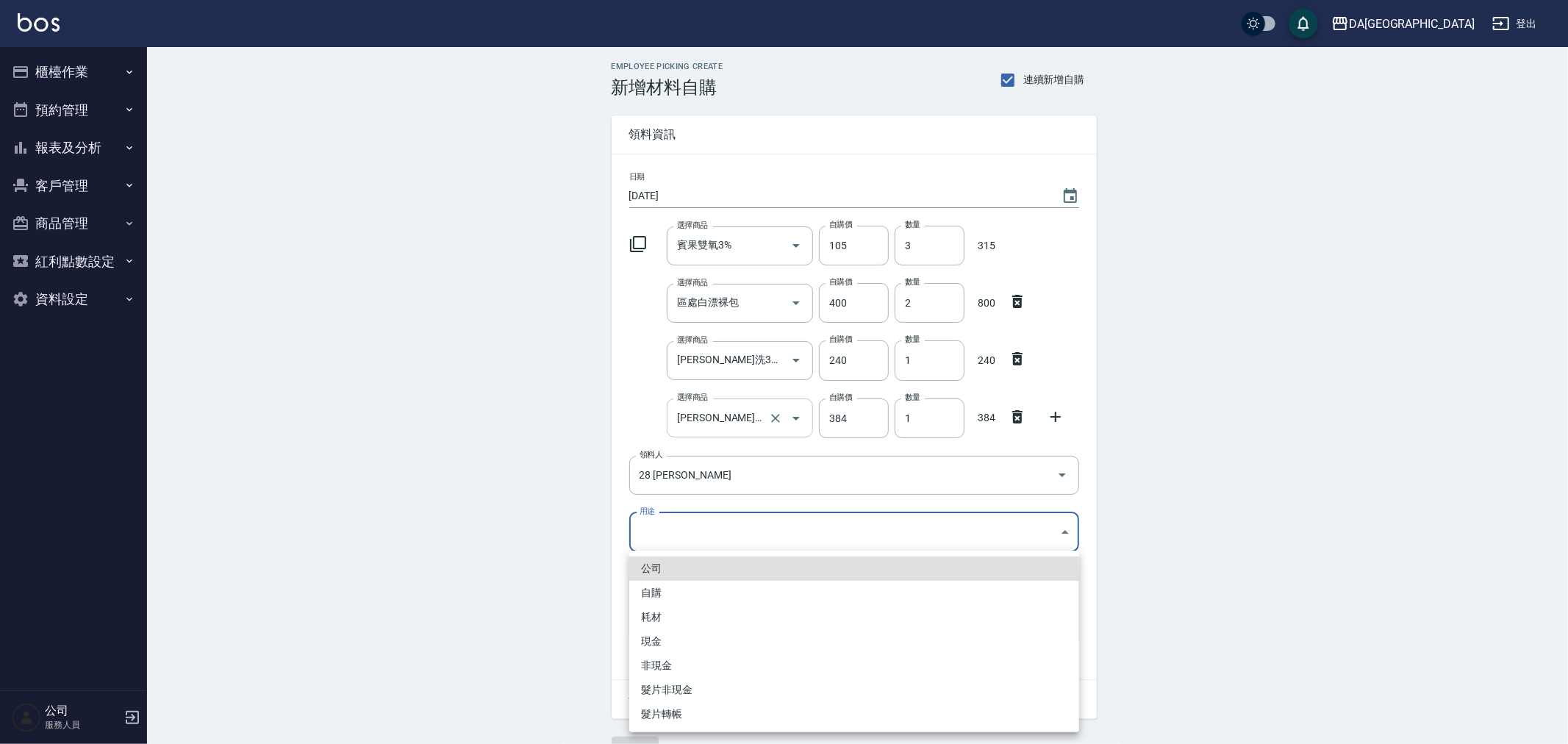
click at [814, 599] on li "自購" at bounding box center [854, 592] width 450 height 24
type input "自購"
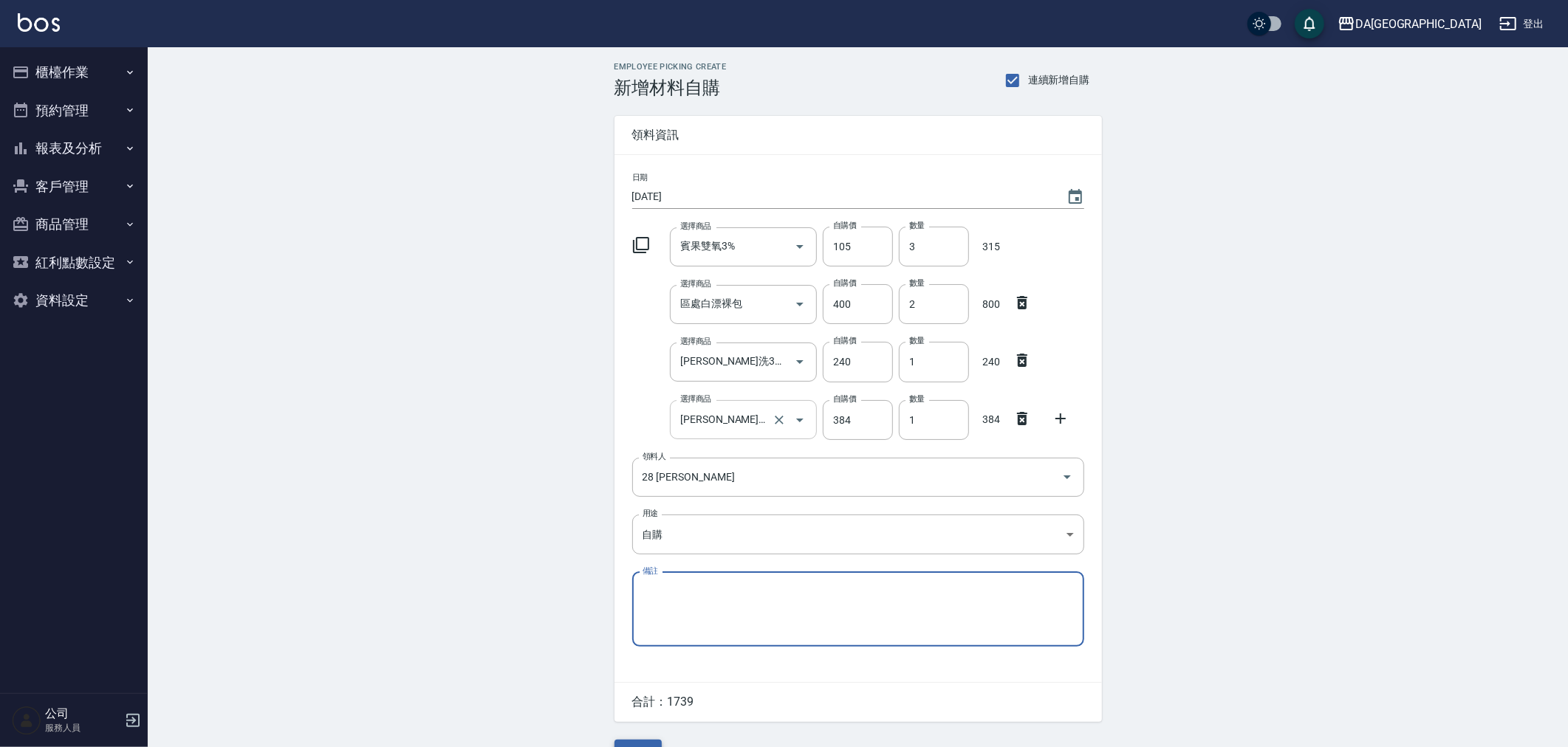
click at [634, 740] on button "新增" at bounding box center [637, 753] width 47 height 27
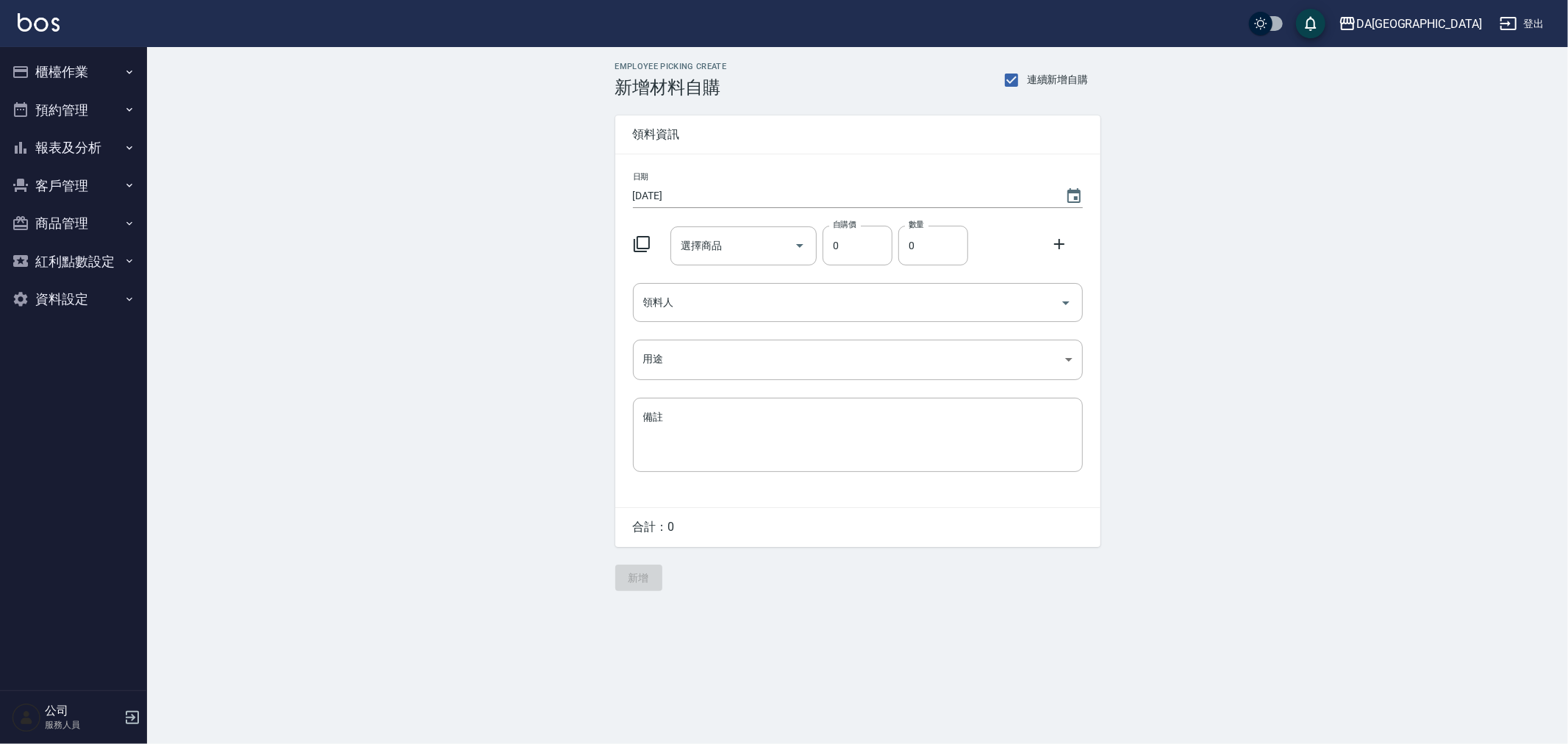
click at [644, 244] on icon at bounding box center [642, 244] width 18 height 18
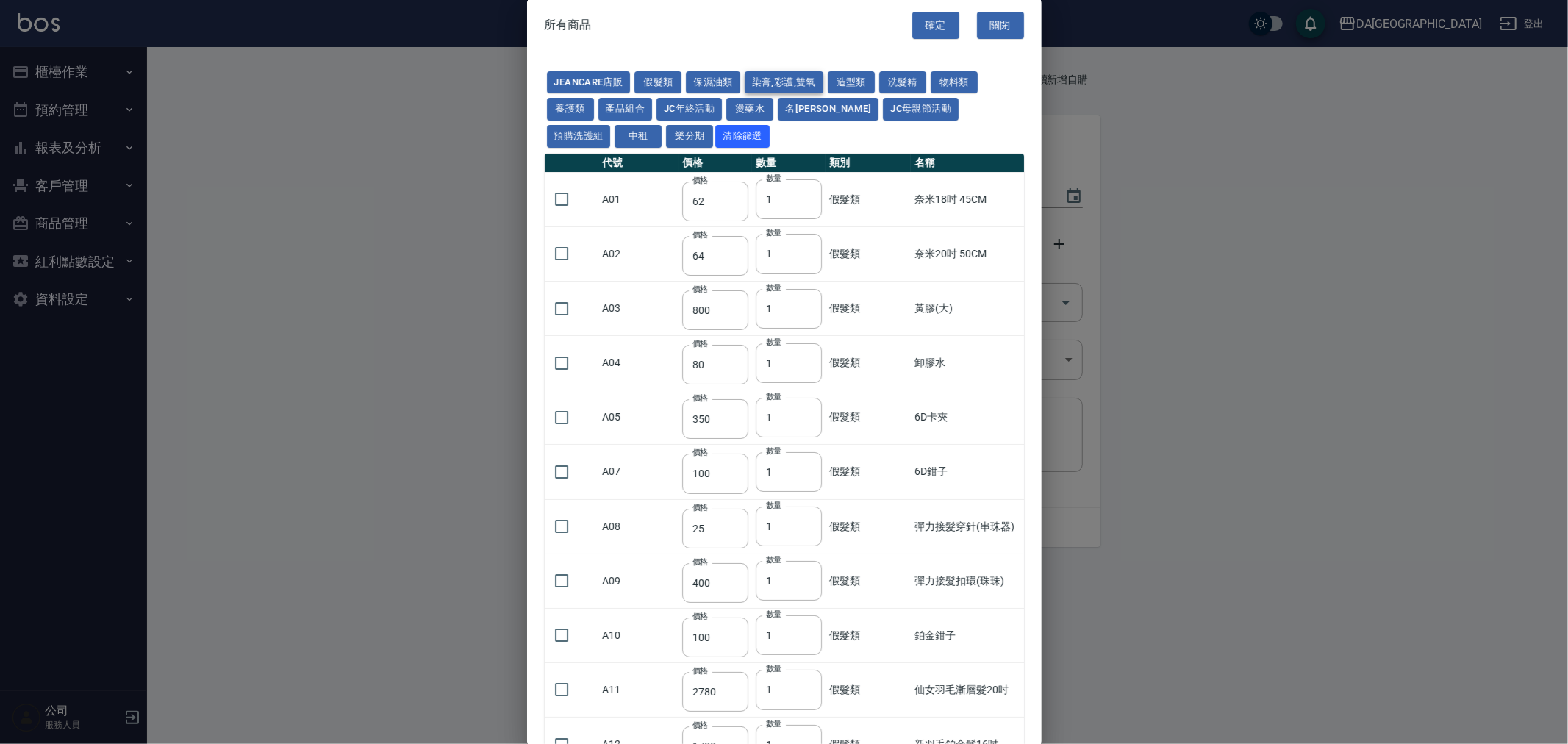
click at [779, 74] on button "染膏,彩護,雙氧" at bounding box center [784, 82] width 79 height 22
type input "90"
type input "120"
type input "400"
type input "90"
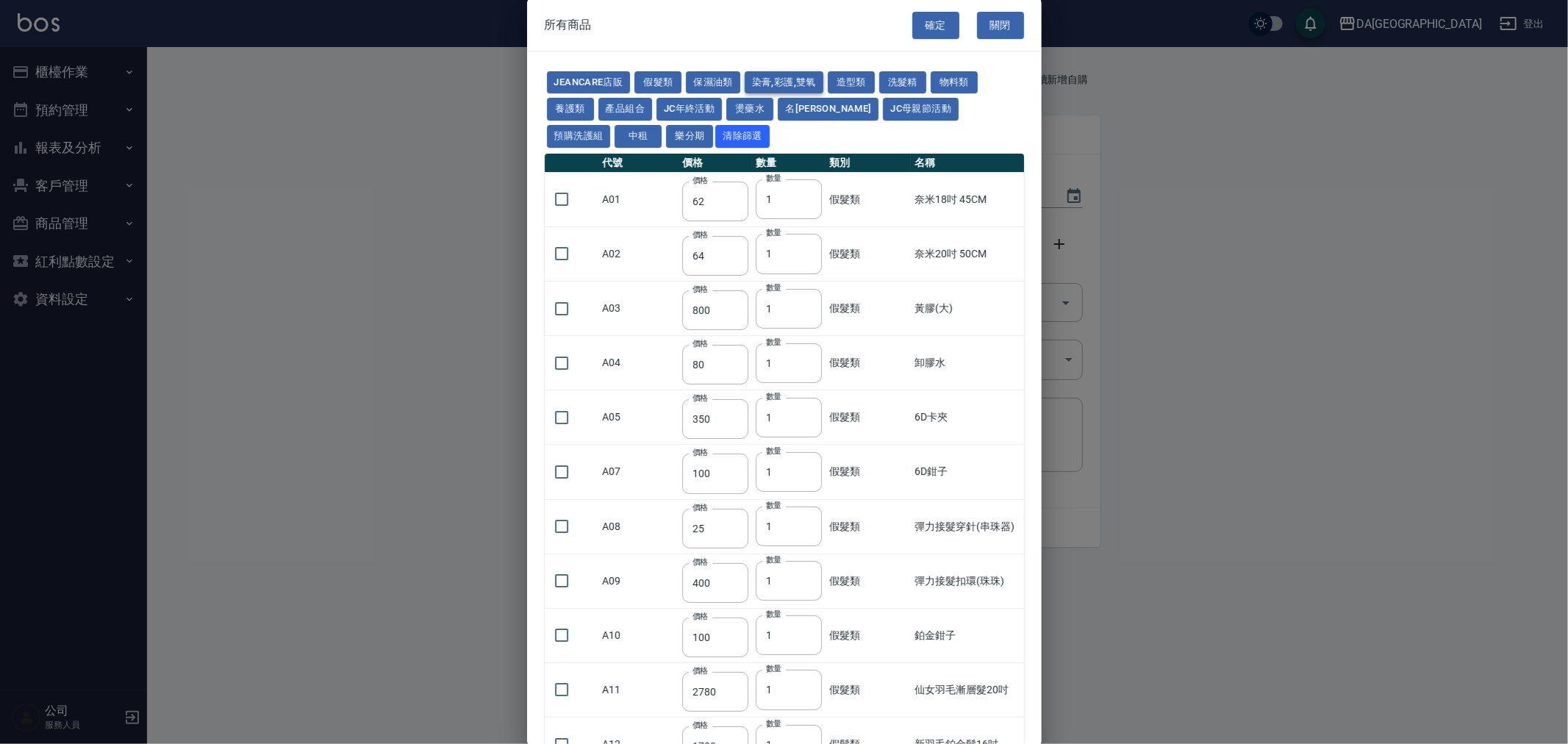
type input "105"
type input "272"
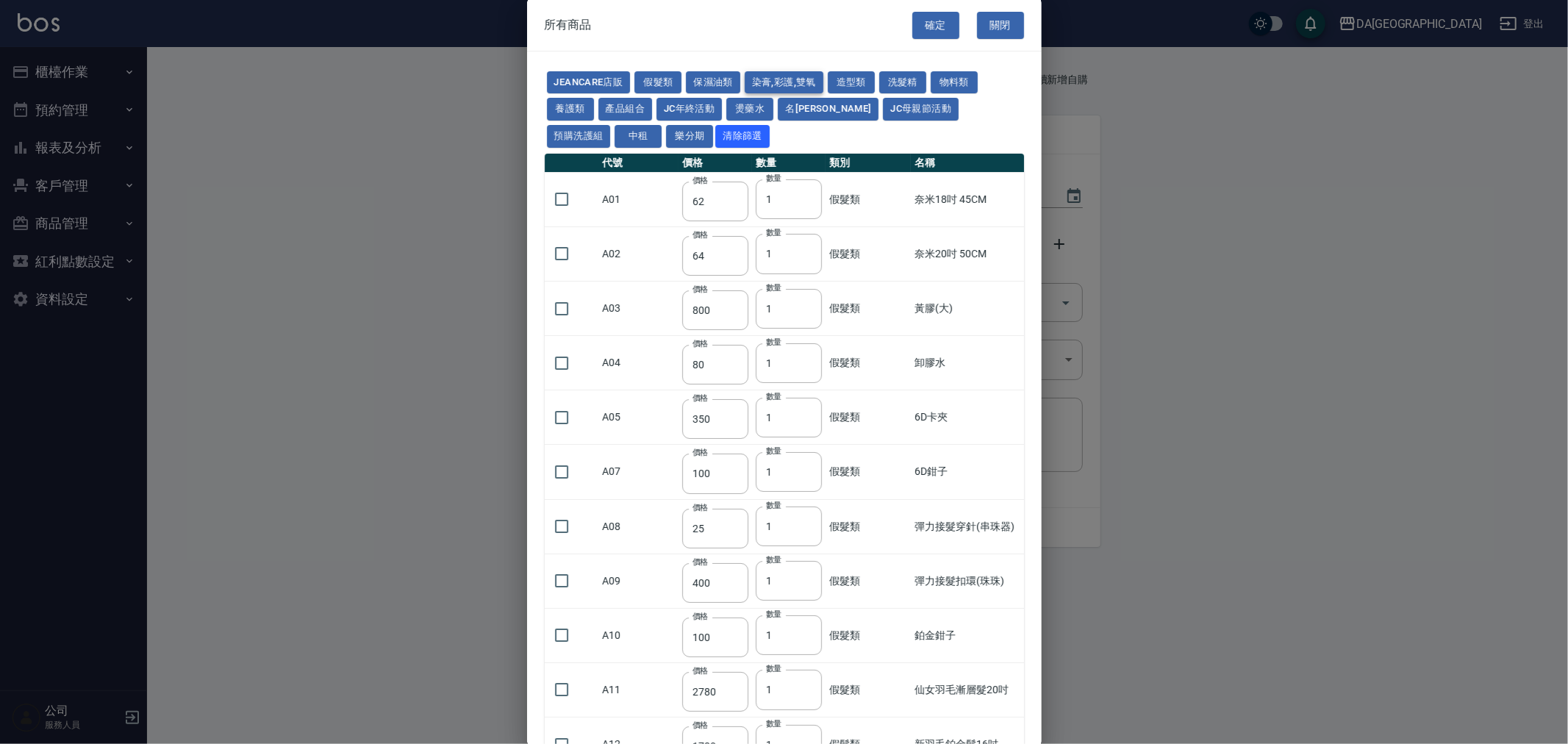
type input "136"
type input "110"
type input "650"
type input "228"
type input "85"
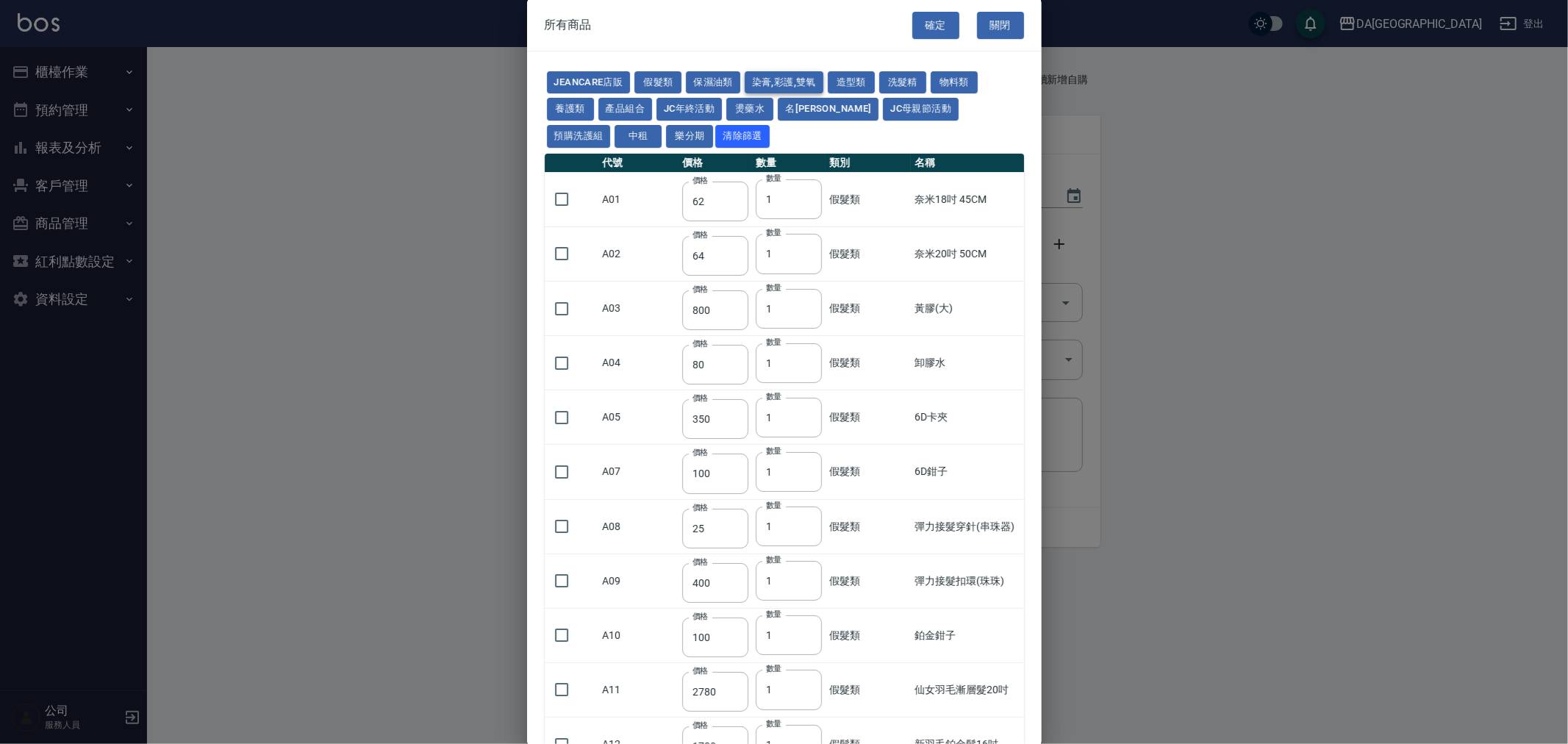
type input "120"
type input "135"
type input "85"
type input "100"
type input "380"
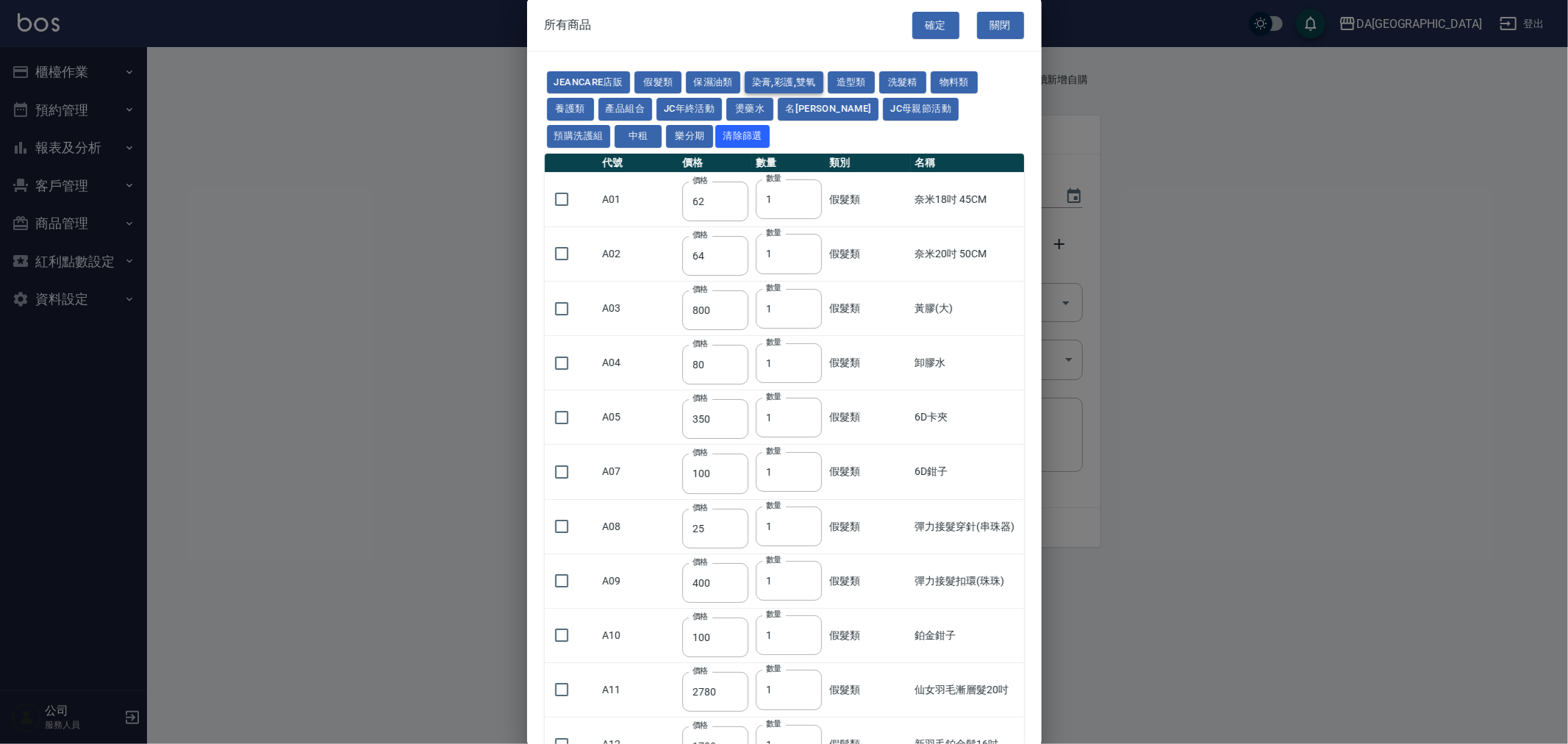
type input "450"
type input "700"
type input "580"
type input "620"
type input "640"
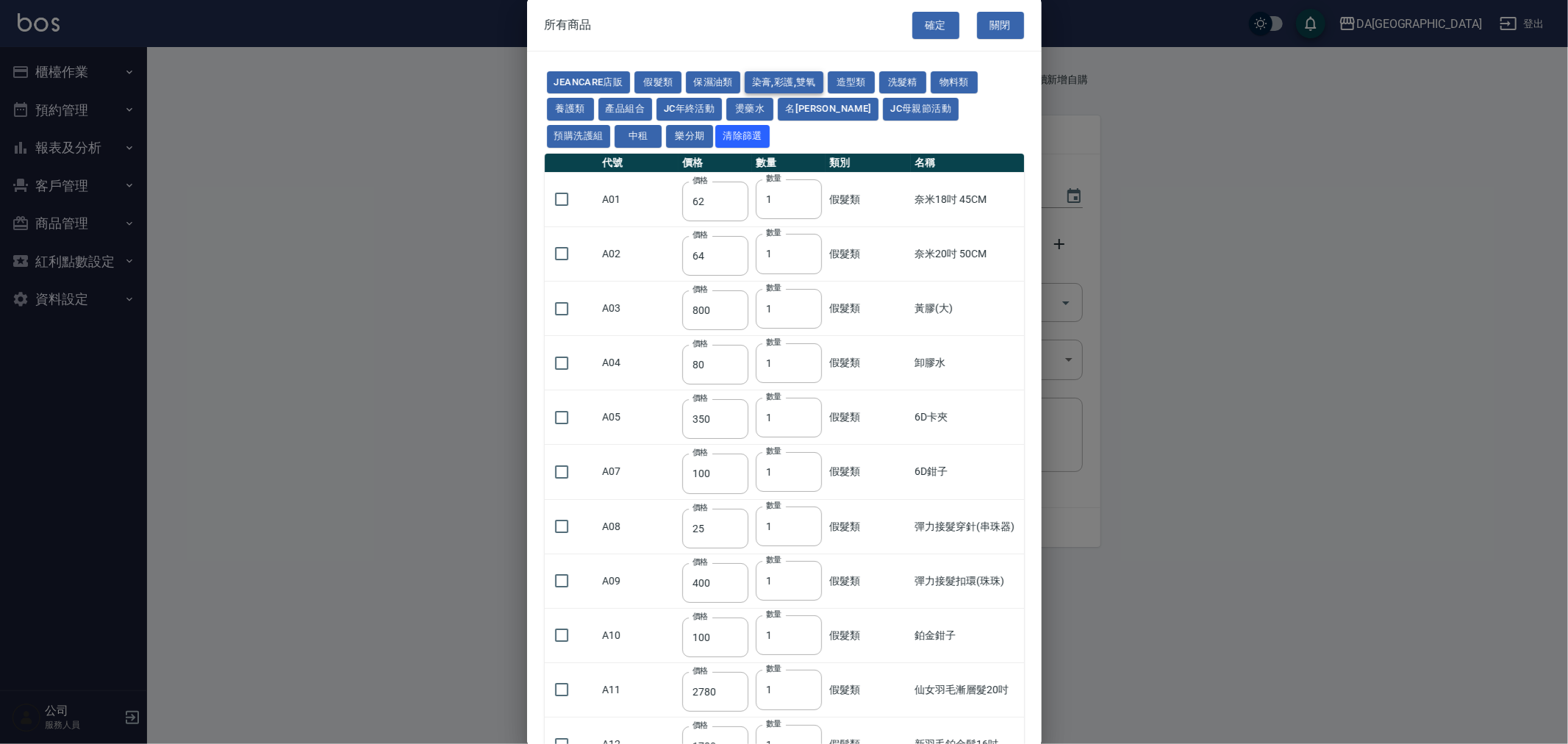
type input "450"
type input "1200"
type input "120"
type input "500"
type input "240"
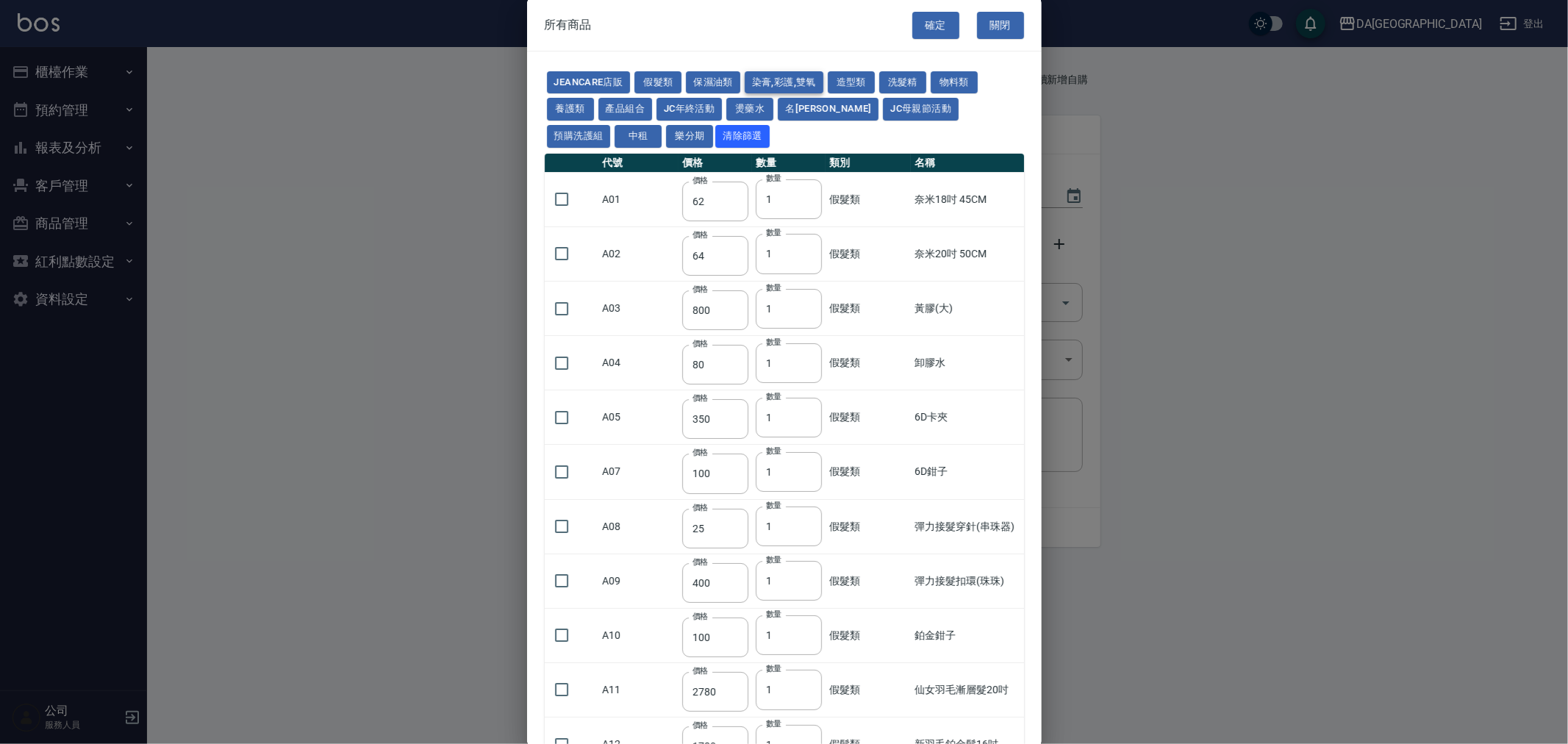
type input "105"
type input "188"
type input "400"
type input "450"
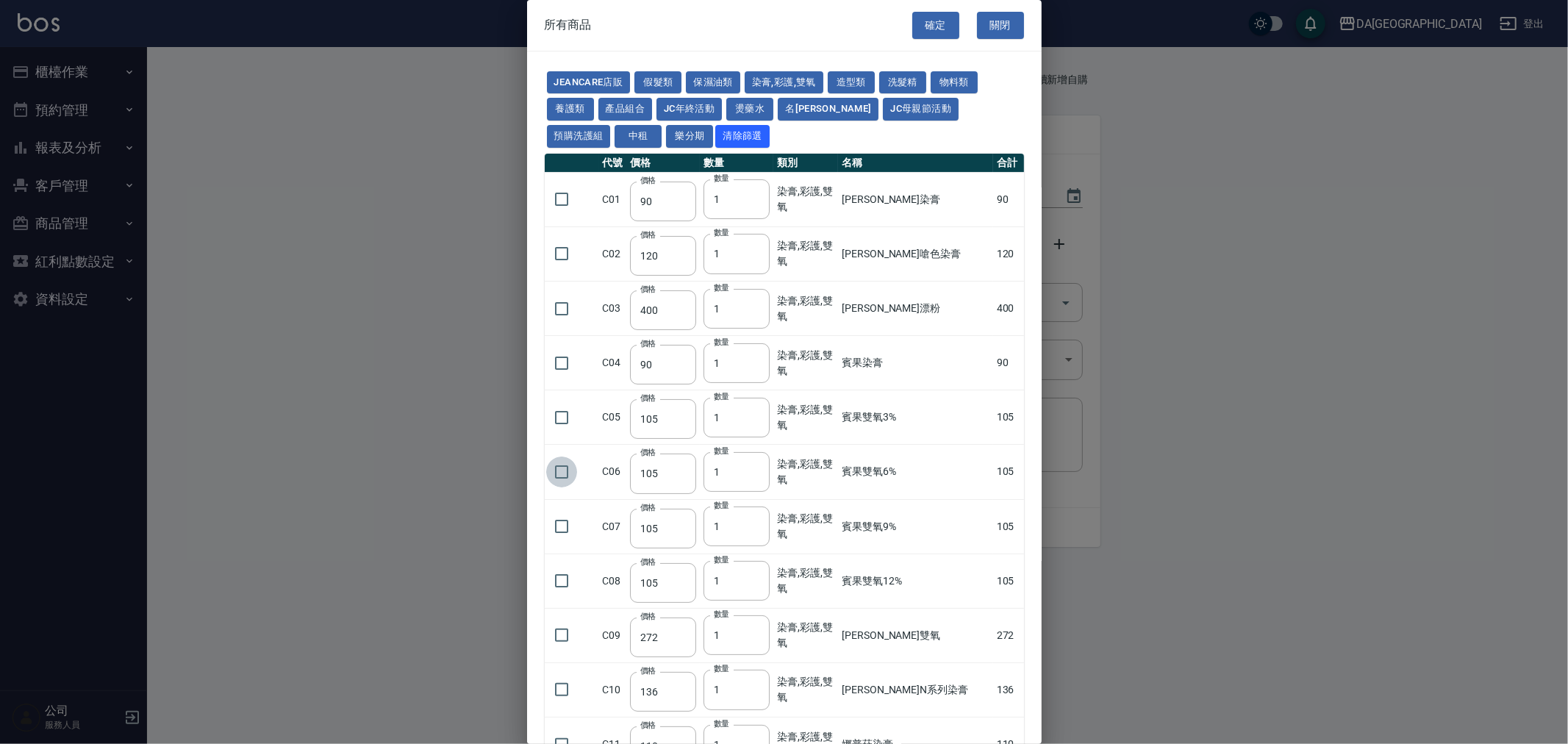
click at [563, 472] on input "checkbox" at bounding box center [562, 472] width 31 height 31
checkbox input "true"
drag, startPoint x: 729, startPoint y: 473, endPoint x: 655, endPoint y: 487, distance: 75.3
click at [655, 487] on tr "C06 價格 105 價格 數量 1 數量 染膏,彩護,雙氧 賓果雙氧6% 105" at bounding box center [784, 471] width 479 height 55
type input "20"
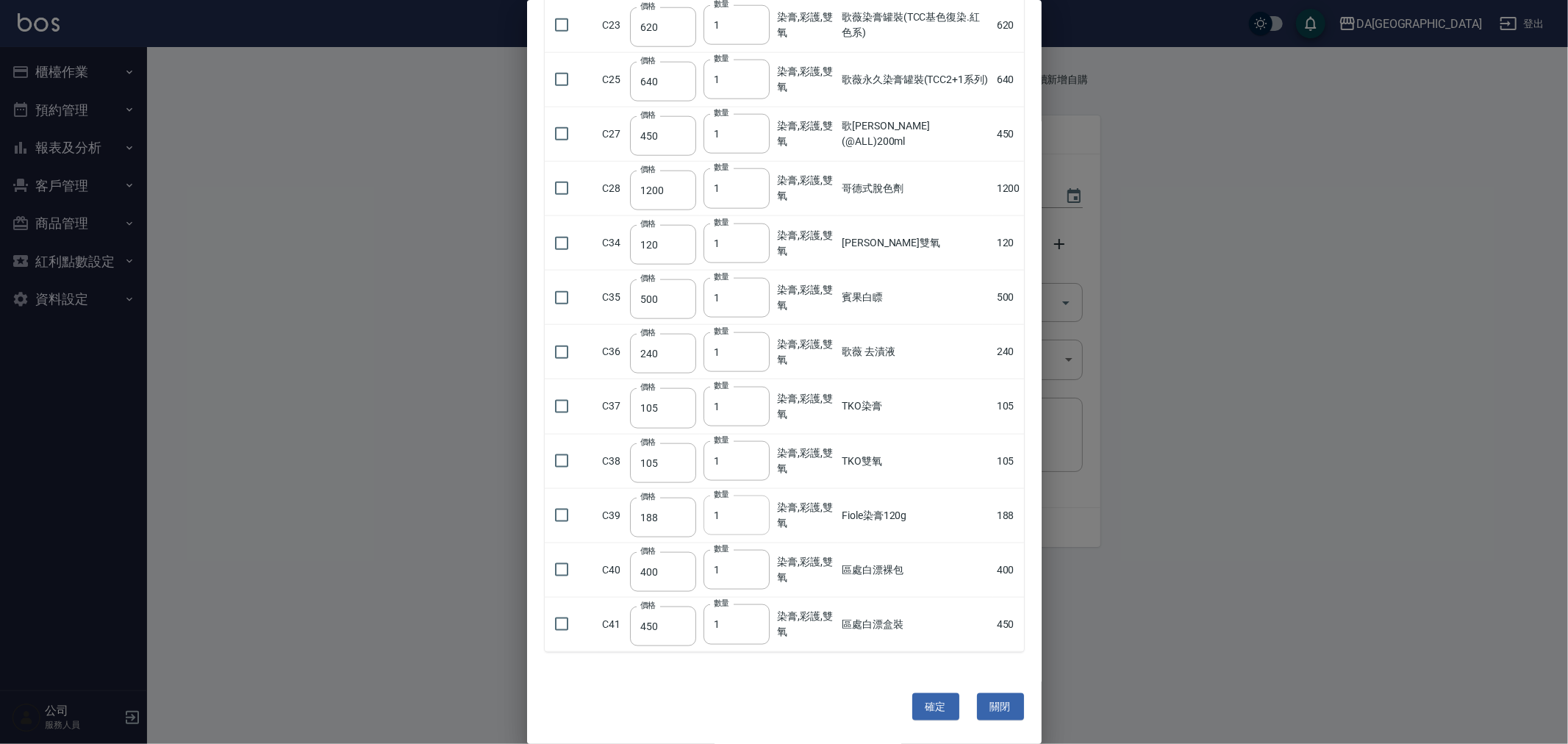
scroll to position [1375, 0]
click at [563, 571] on input "checkbox" at bounding box center [562, 570] width 31 height 31
checkbox input "true"
click at [752, 565] on input "2" at bounding box center [737, 570] width 66 height 39
click at [752, 565] on input "3" at bounding box center [737, 570] width 66 height 39
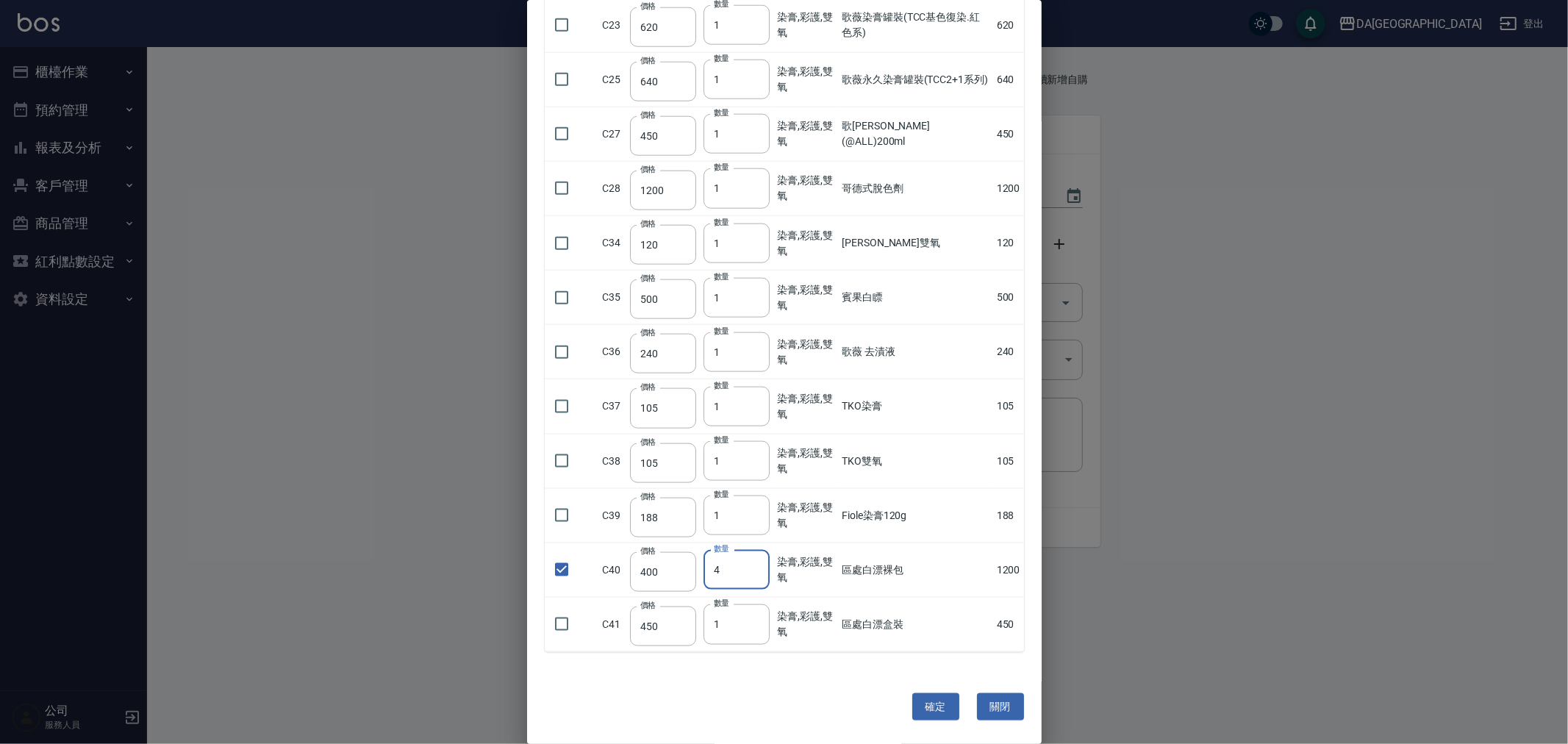
click at [752, 565] on input "4" at bounding box center [737, 570] width 66 height 39
type input "5"
click at [752, 565] on input "5" at bounding box center [737, 570] width 66 height 39
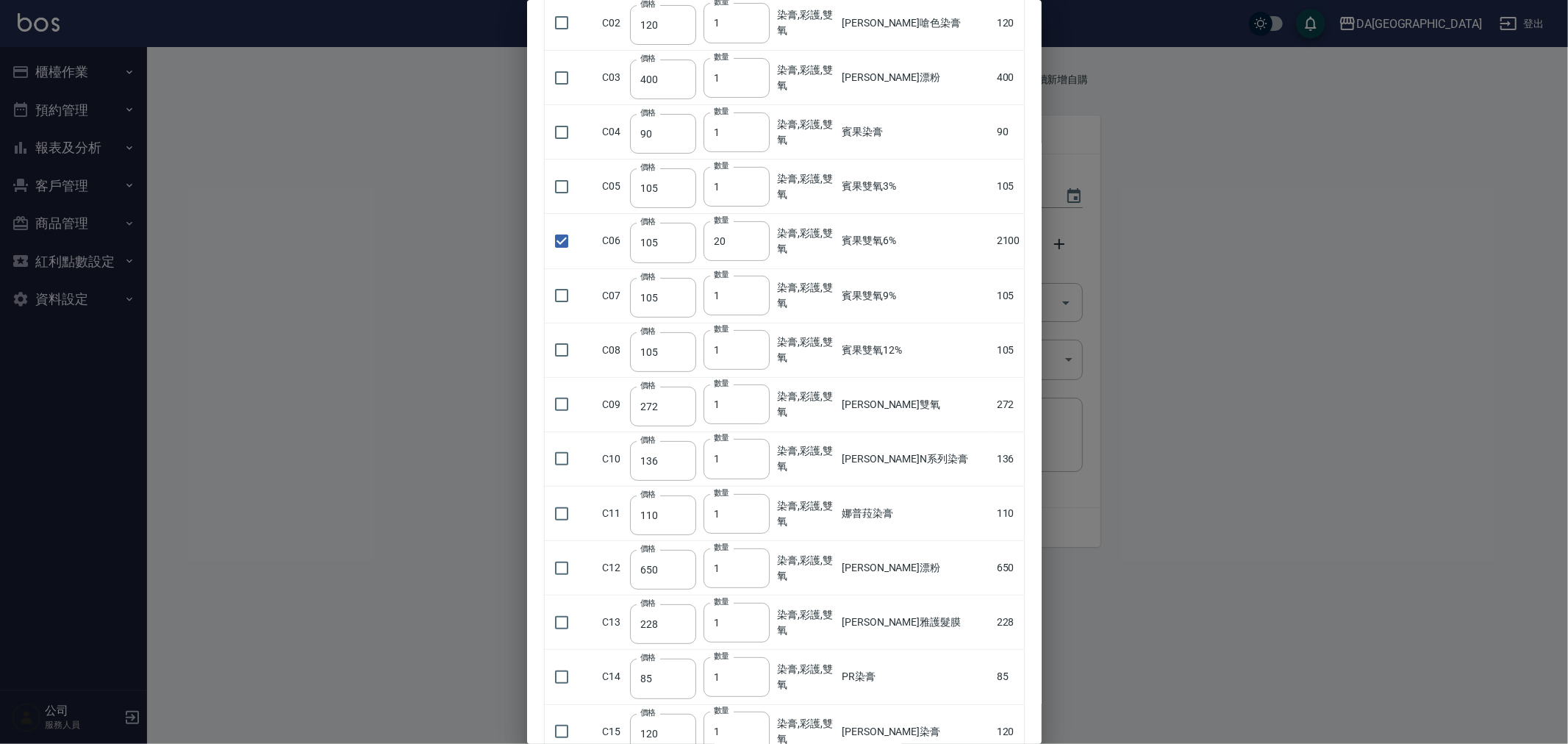
scroll to position [0, 0]
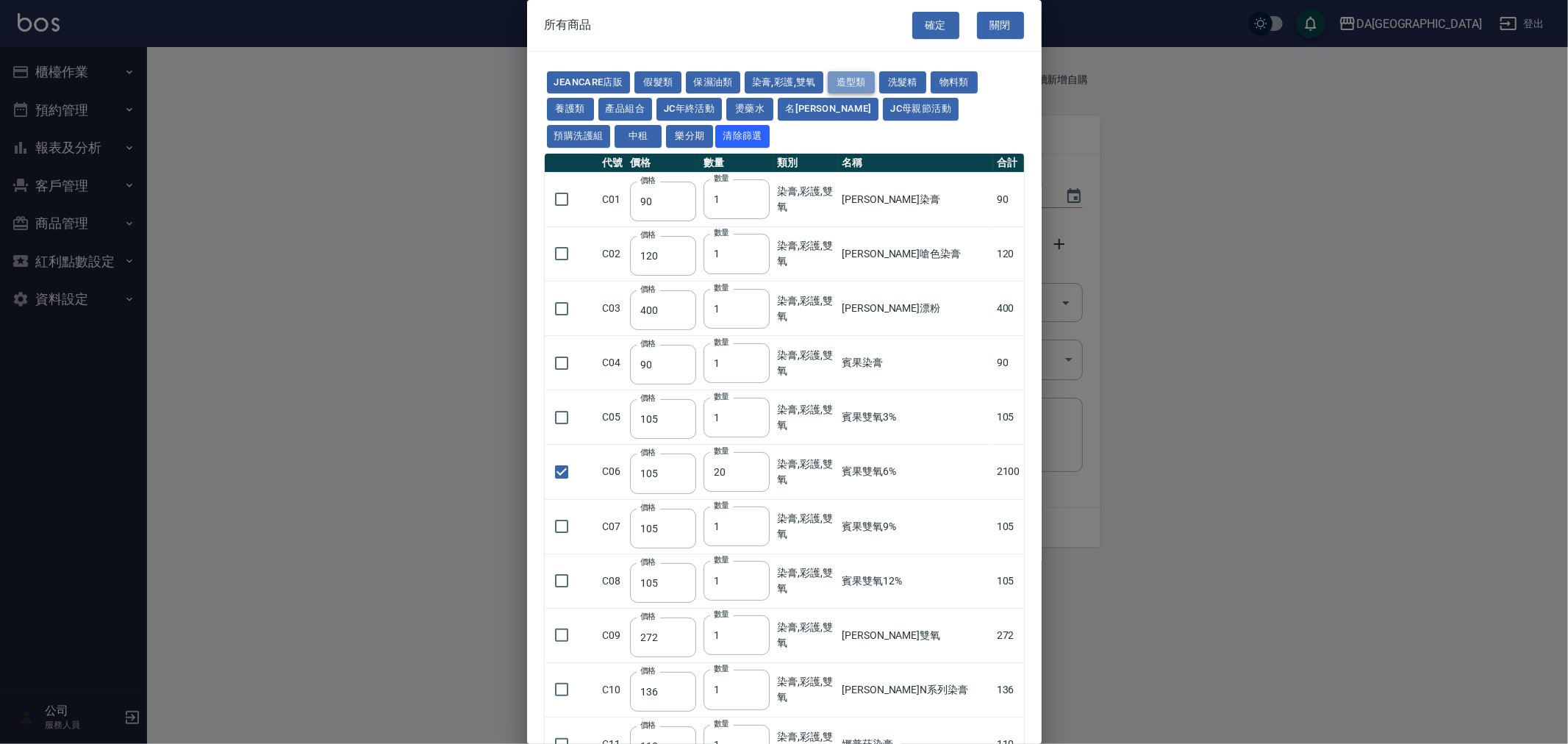
click at [843, 85] on button "造型類" at bounding box center [851, 82] width 47 height 22
type input "336"
type input "150"
type input "110"
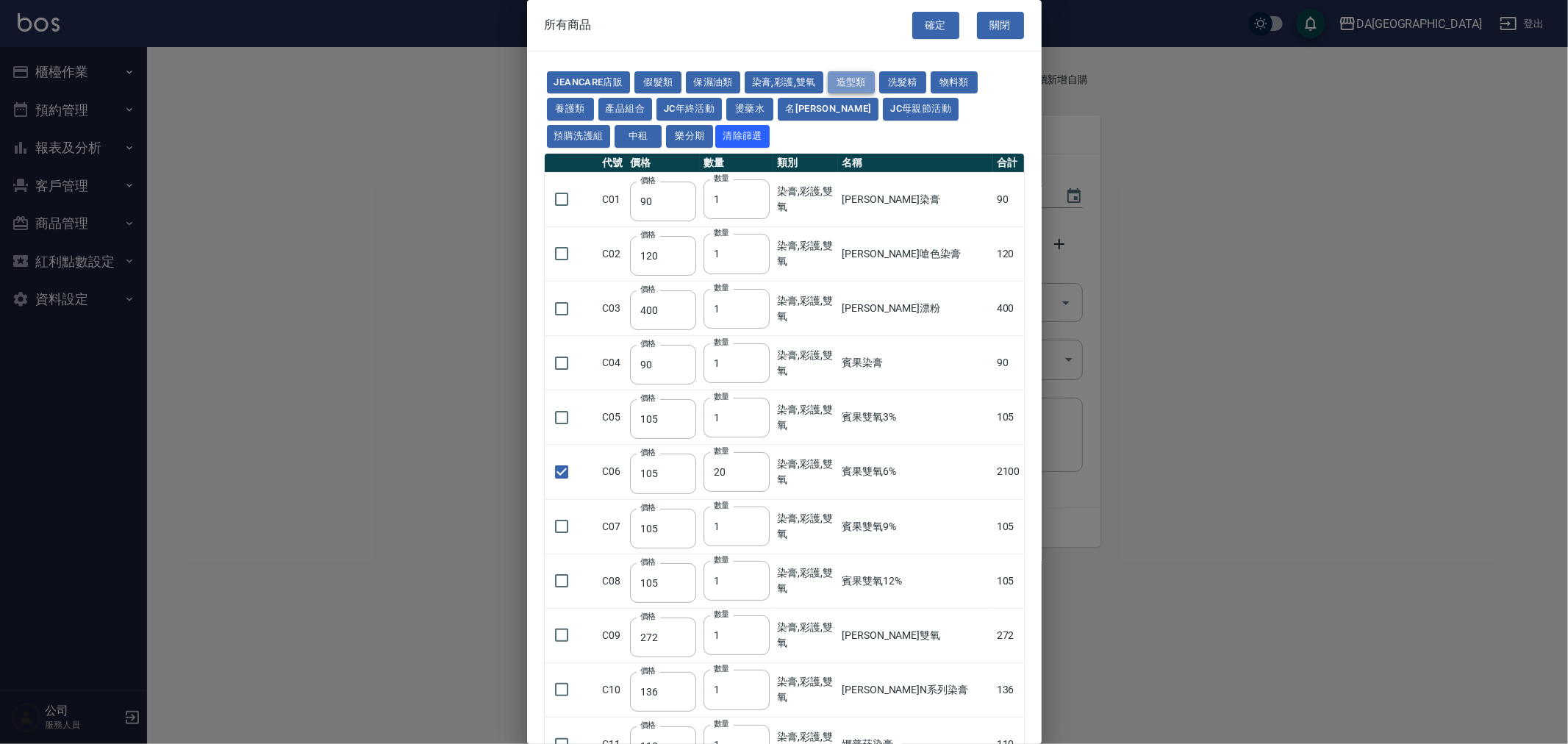
type input "306"
checkbox input "false"
type input "205"
type input "1"
type input "309"
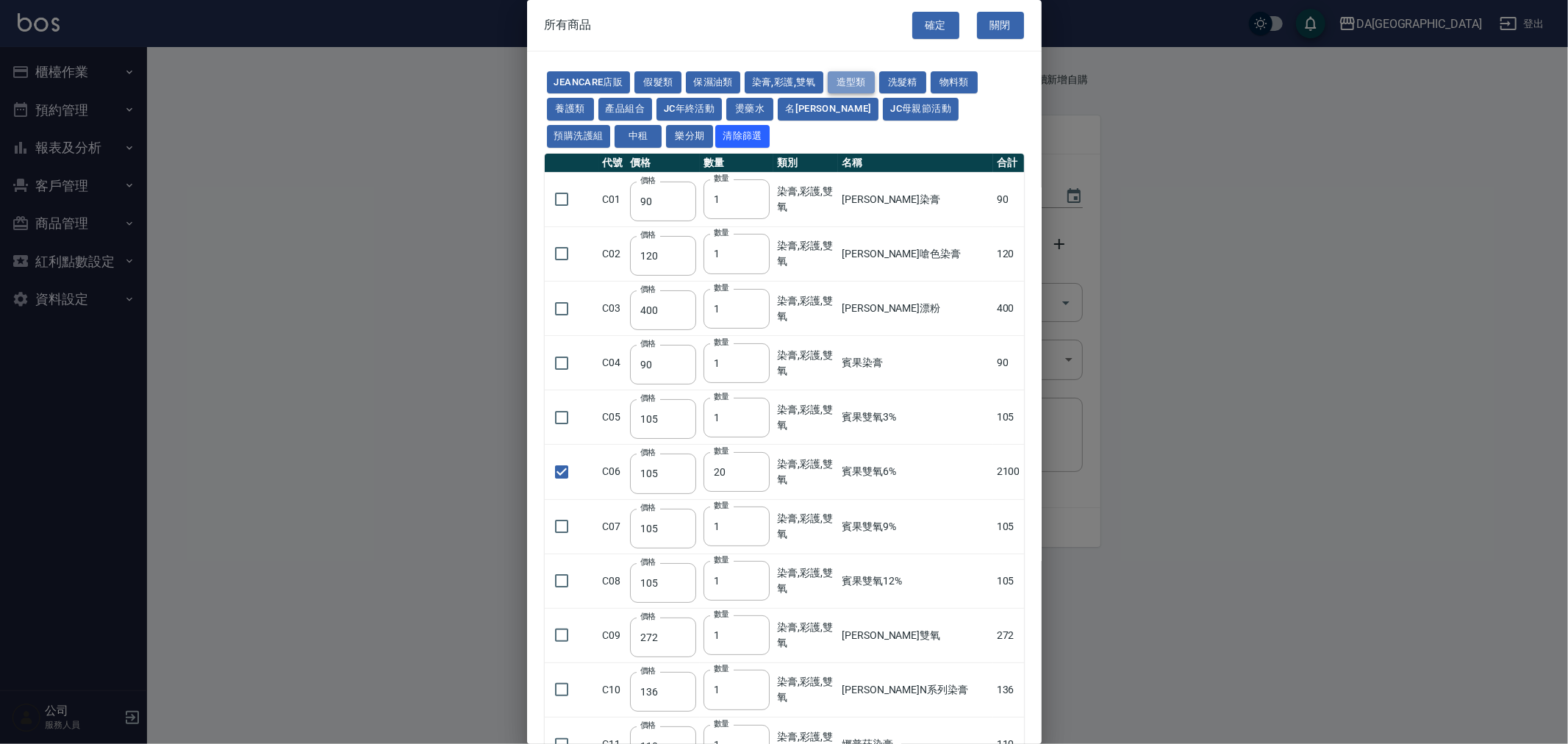
type input "328"
type input "253"
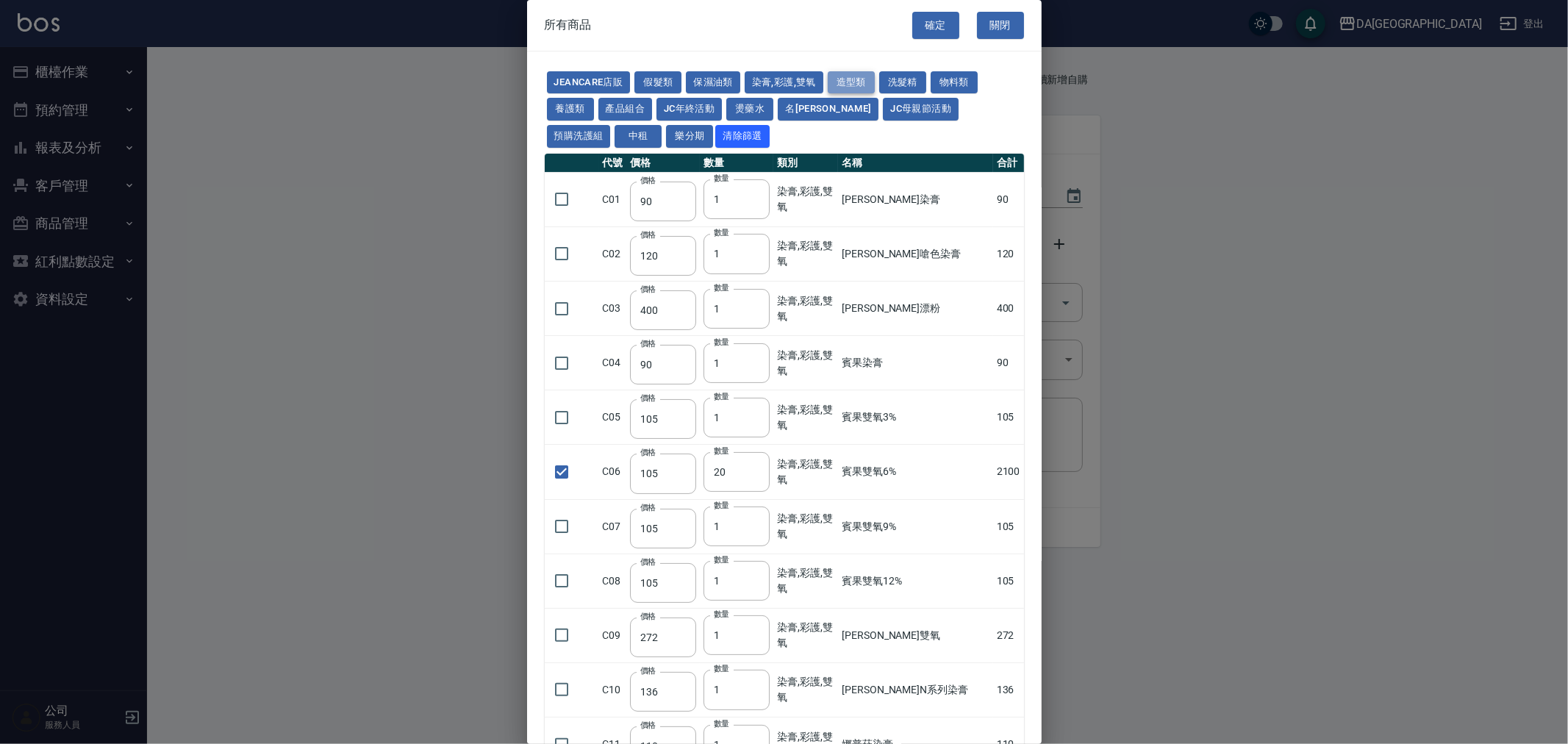
type input "750"
type input "280"
type input "327"
type input "375"
type input "350"
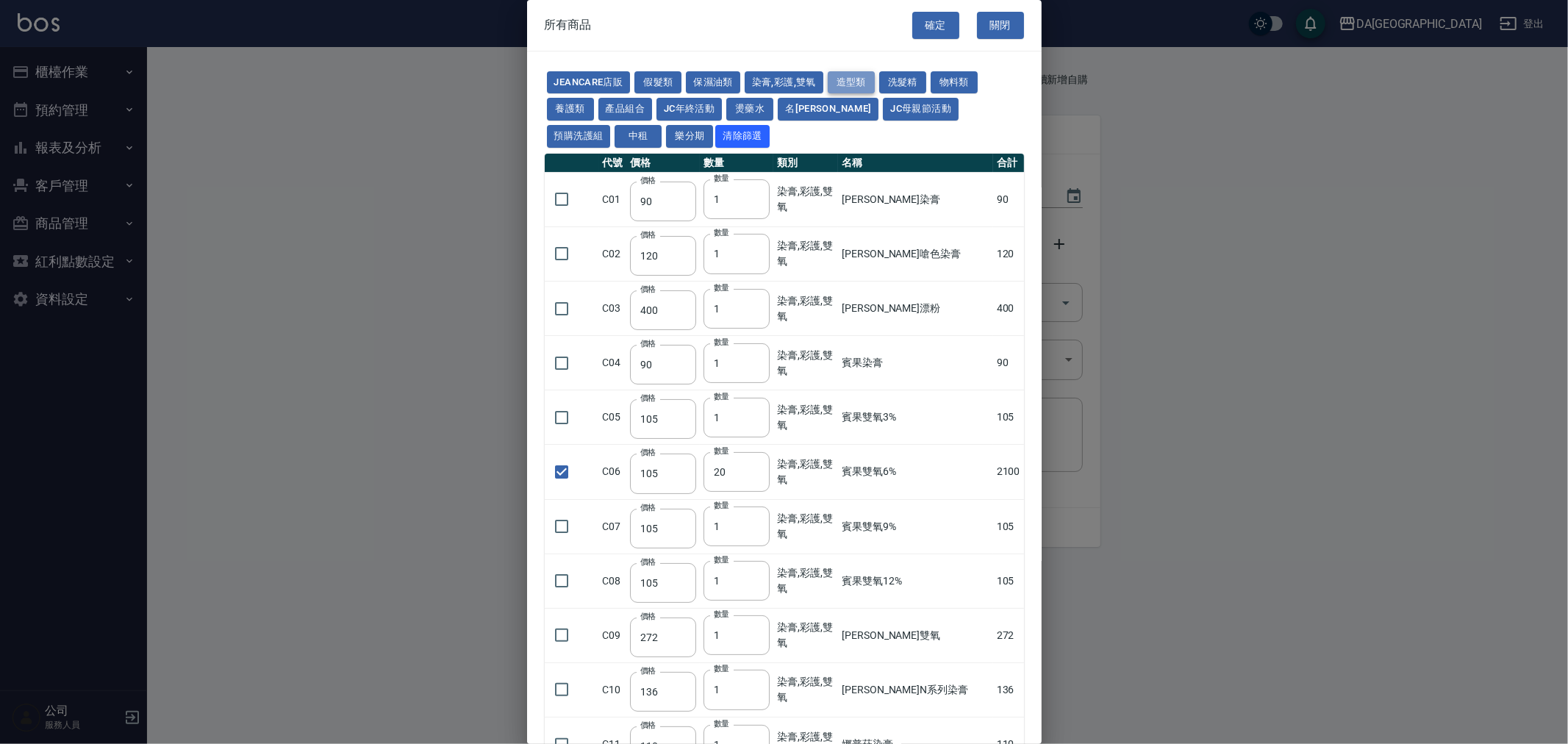
type input "250"
type input "232"
type input "325"
type input "50"
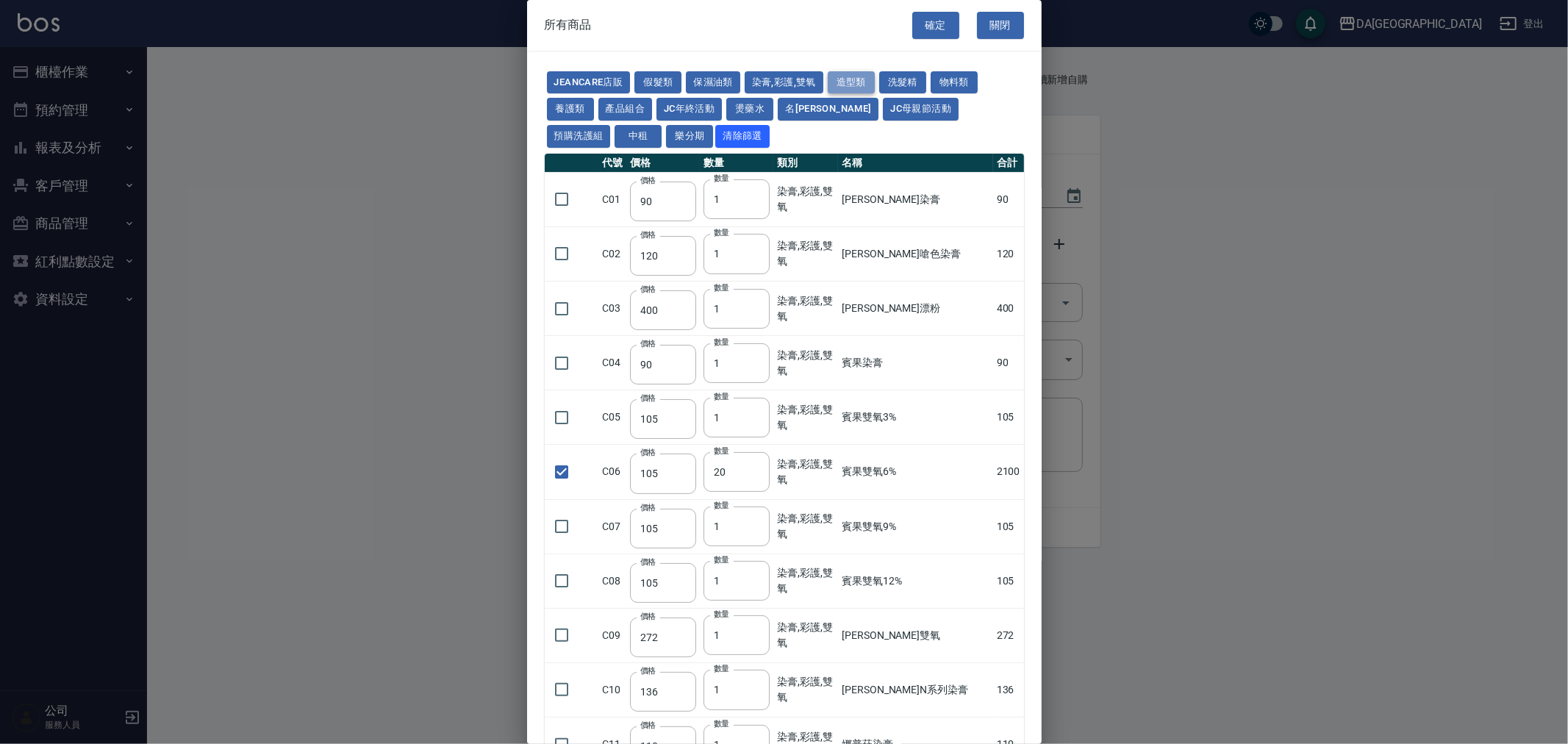
type input "260"
type input "256"
type input "170"
type input "315"
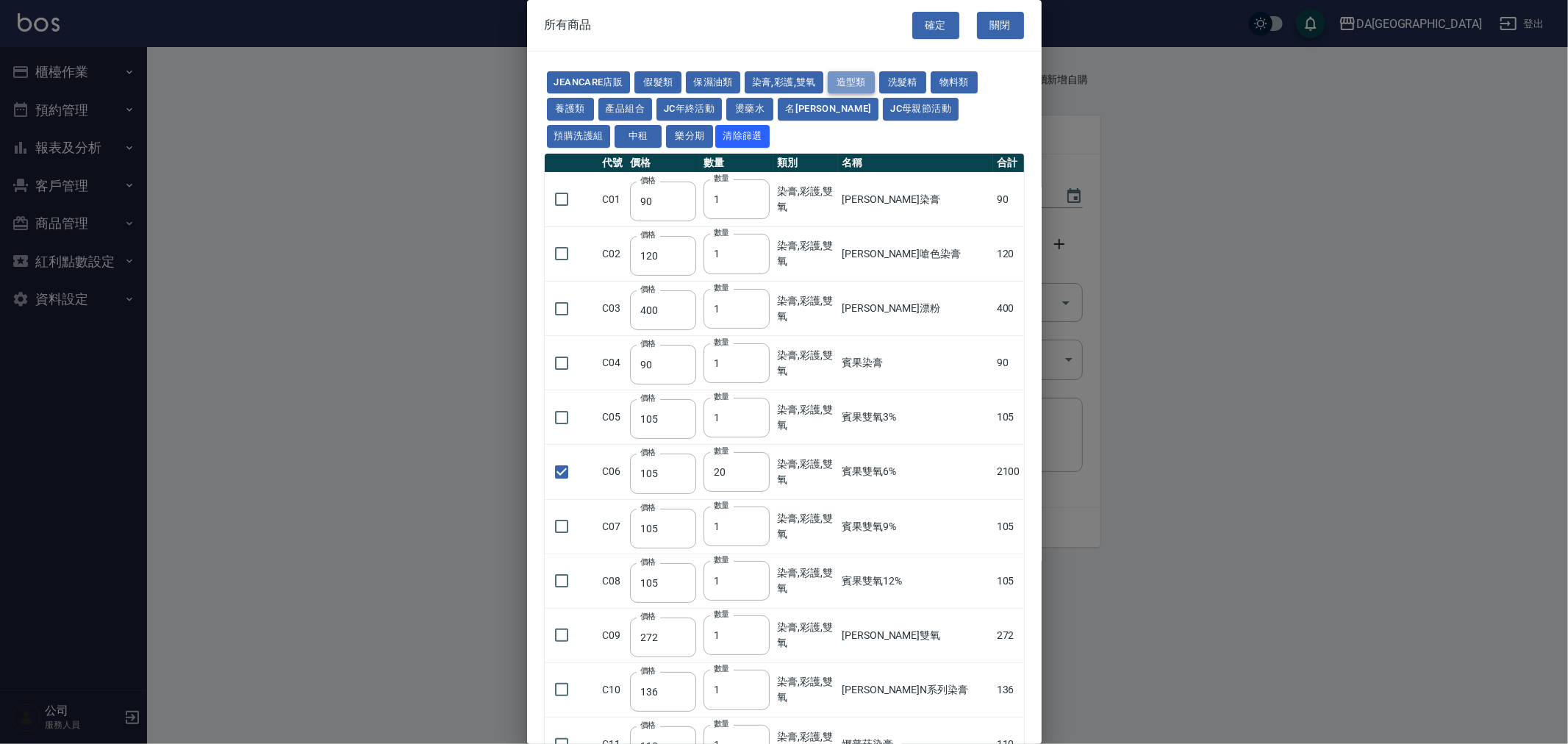
type input "130"
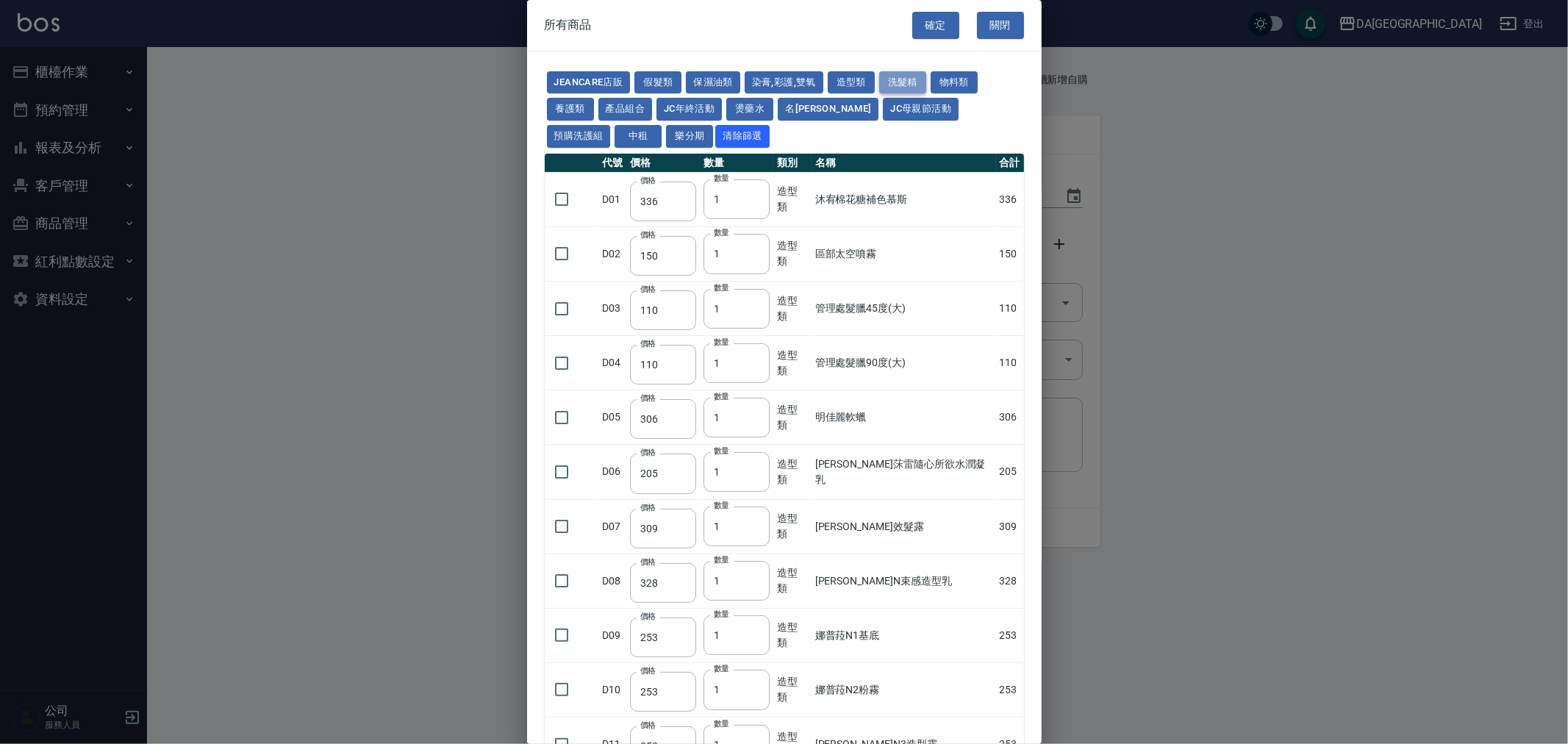
click at [902, 74] on button "洗髮精" at bounding box center [903, 82] width 47 height 22
type input "300"
type input "740"
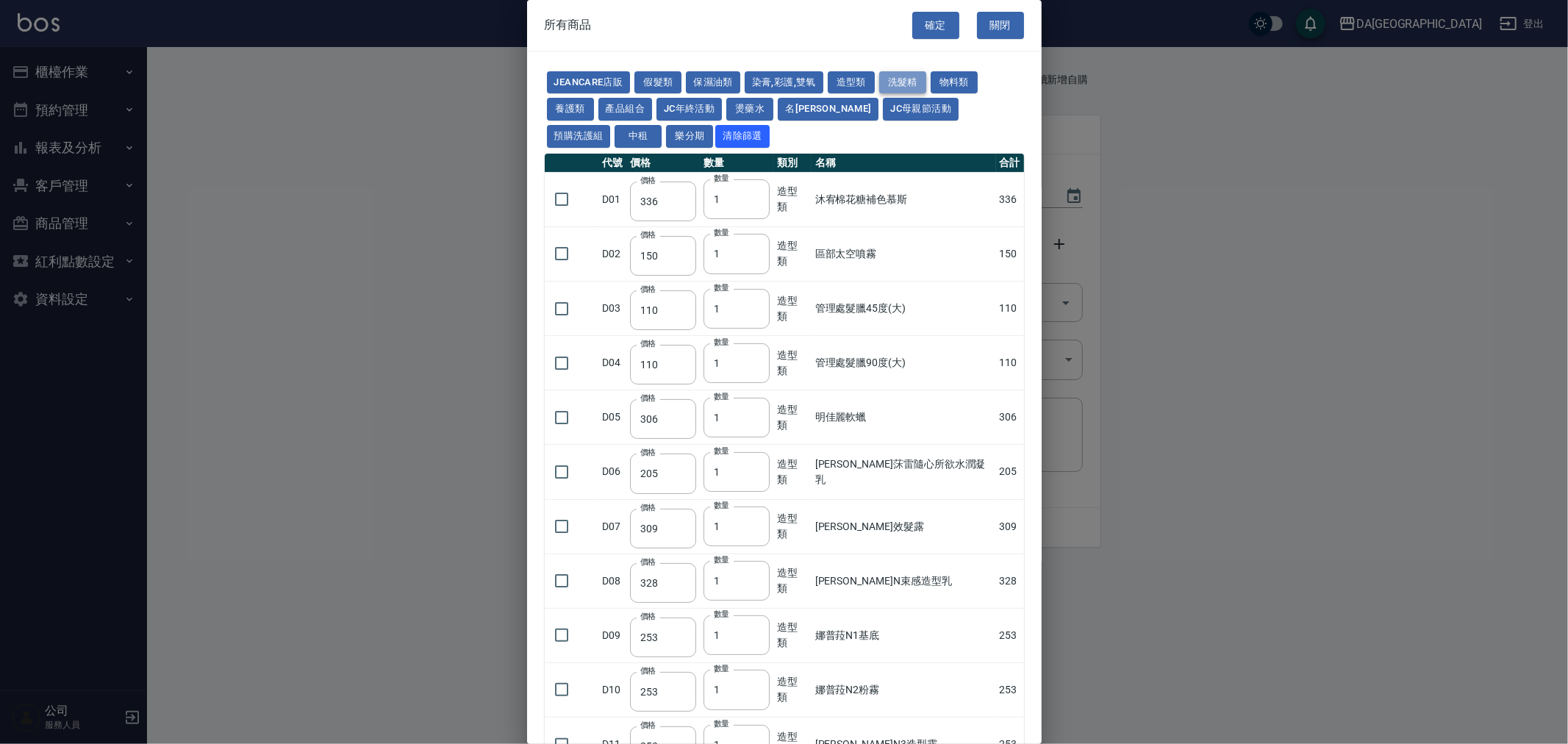
type input "300"
type input "410"
type input "945"
type input "1155"
type input "880"
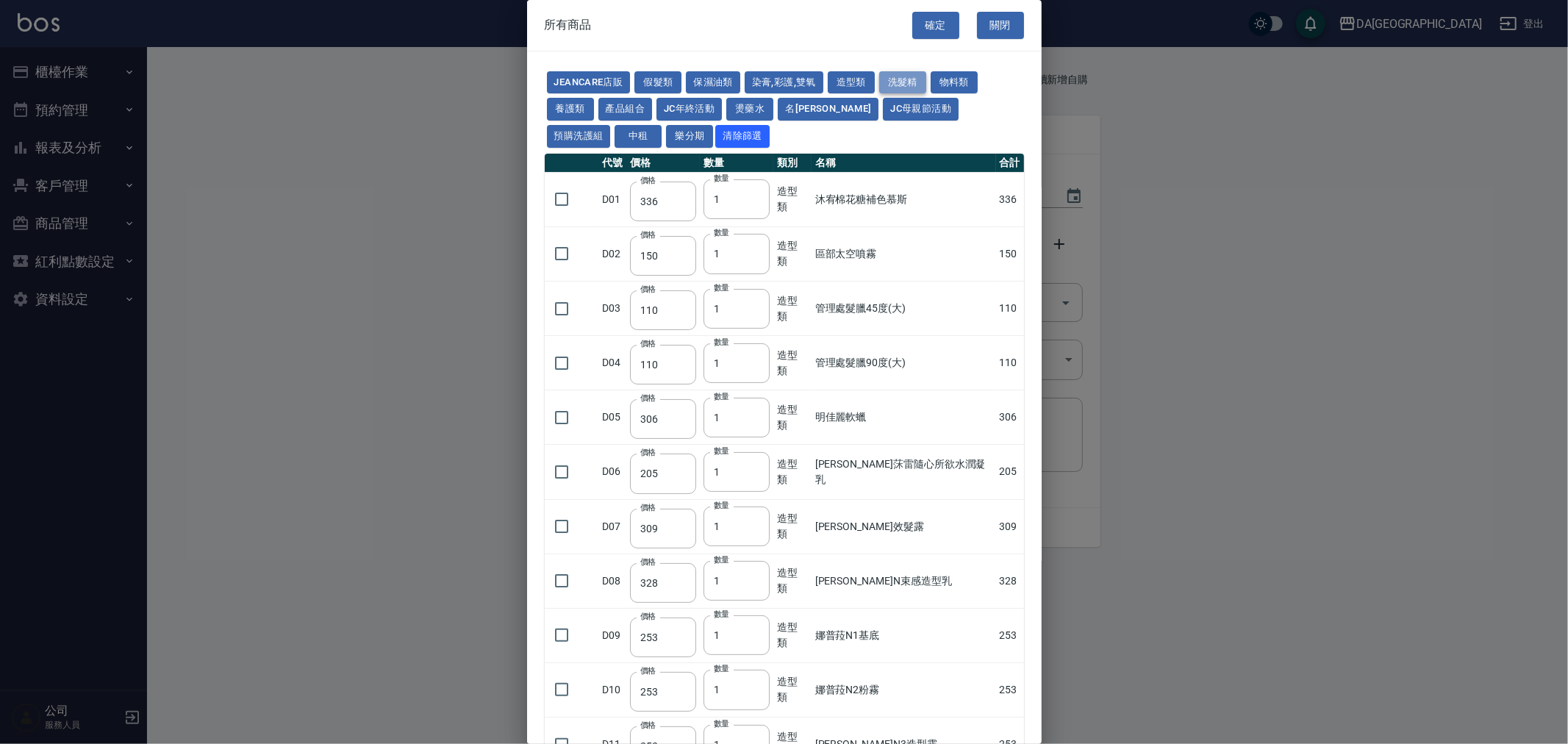
type input "240"
type input "600"
type input "1040"
type input "390"
type input "800"
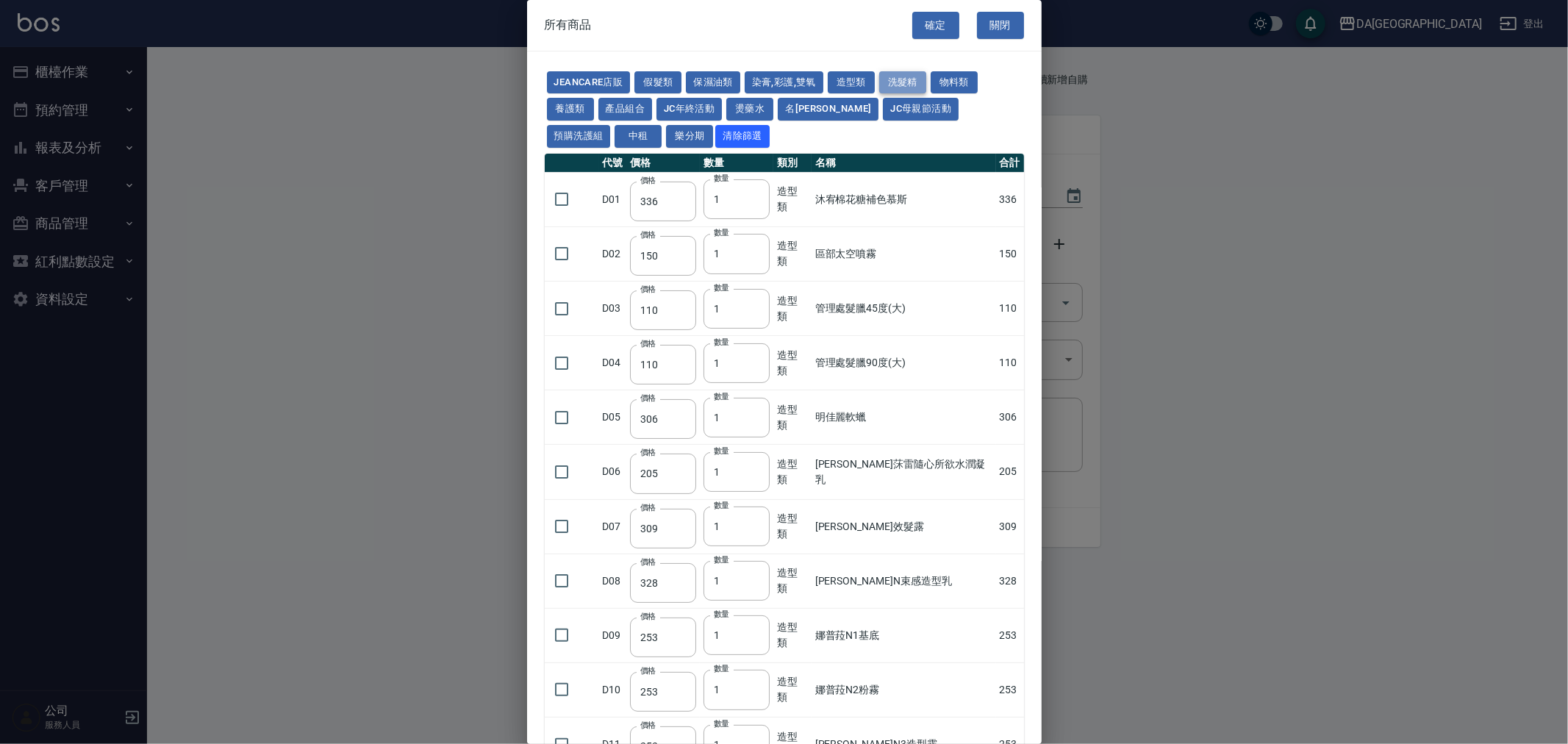
type input "250"
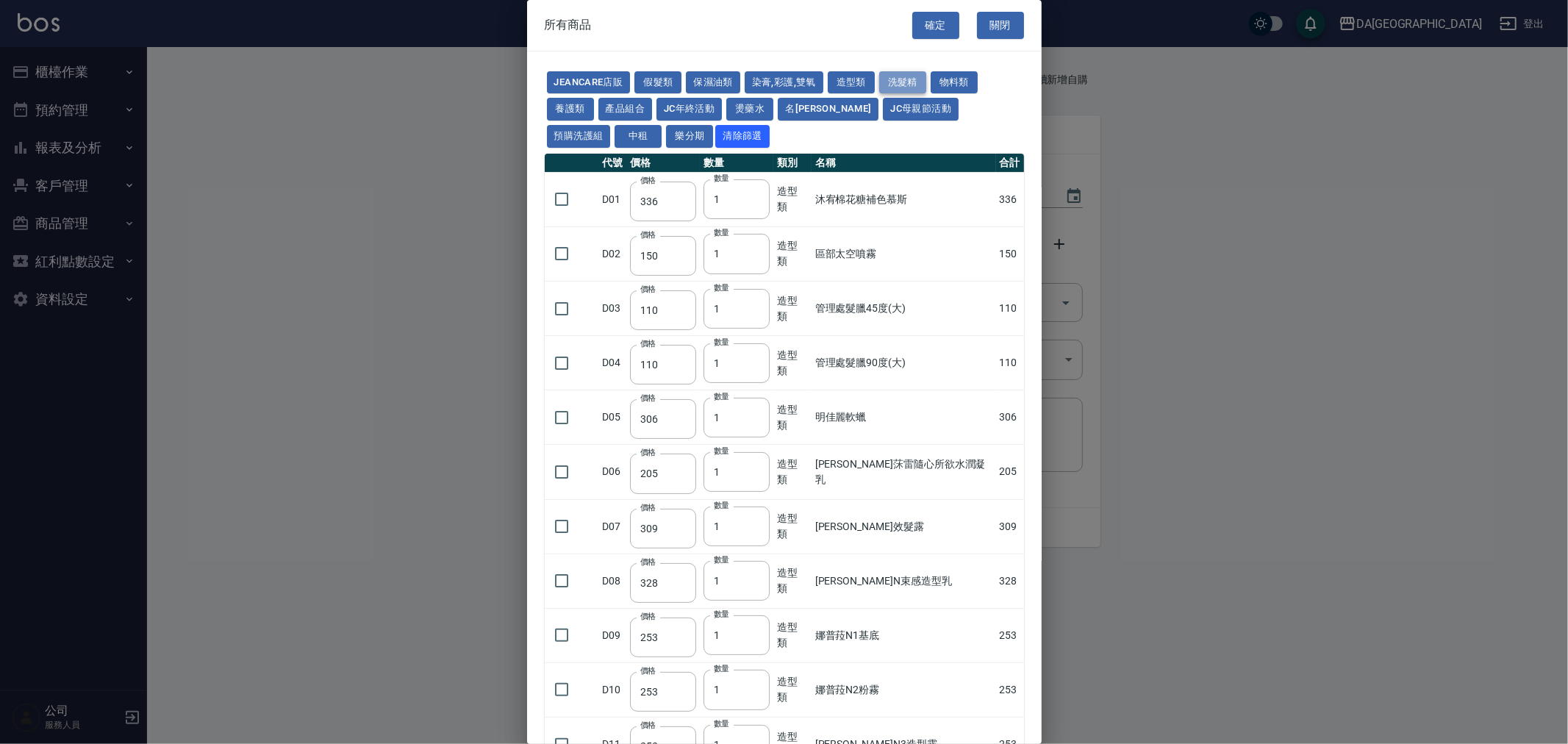
type input "250"
type input "200"
type input "160"
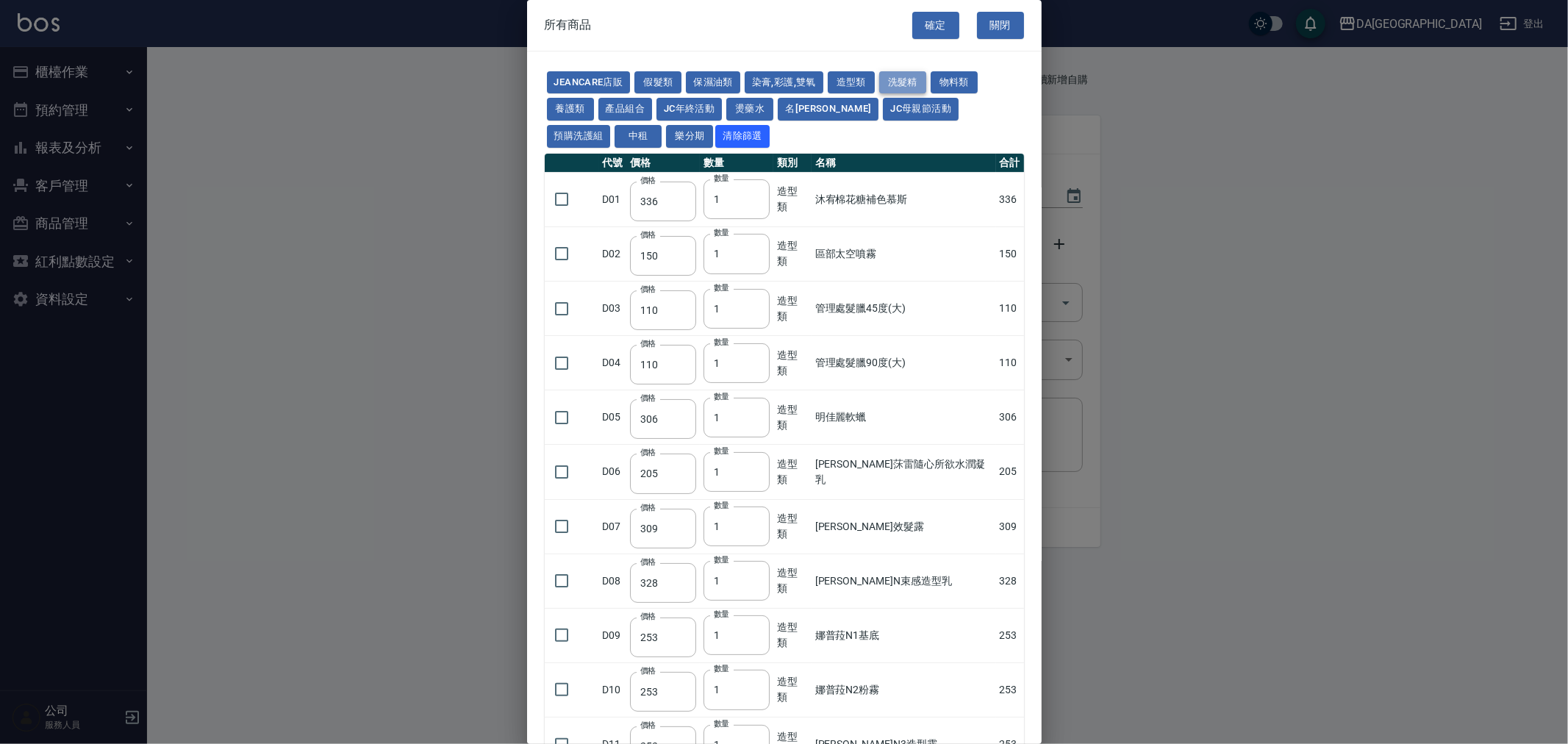
type input "130"
type input "410"
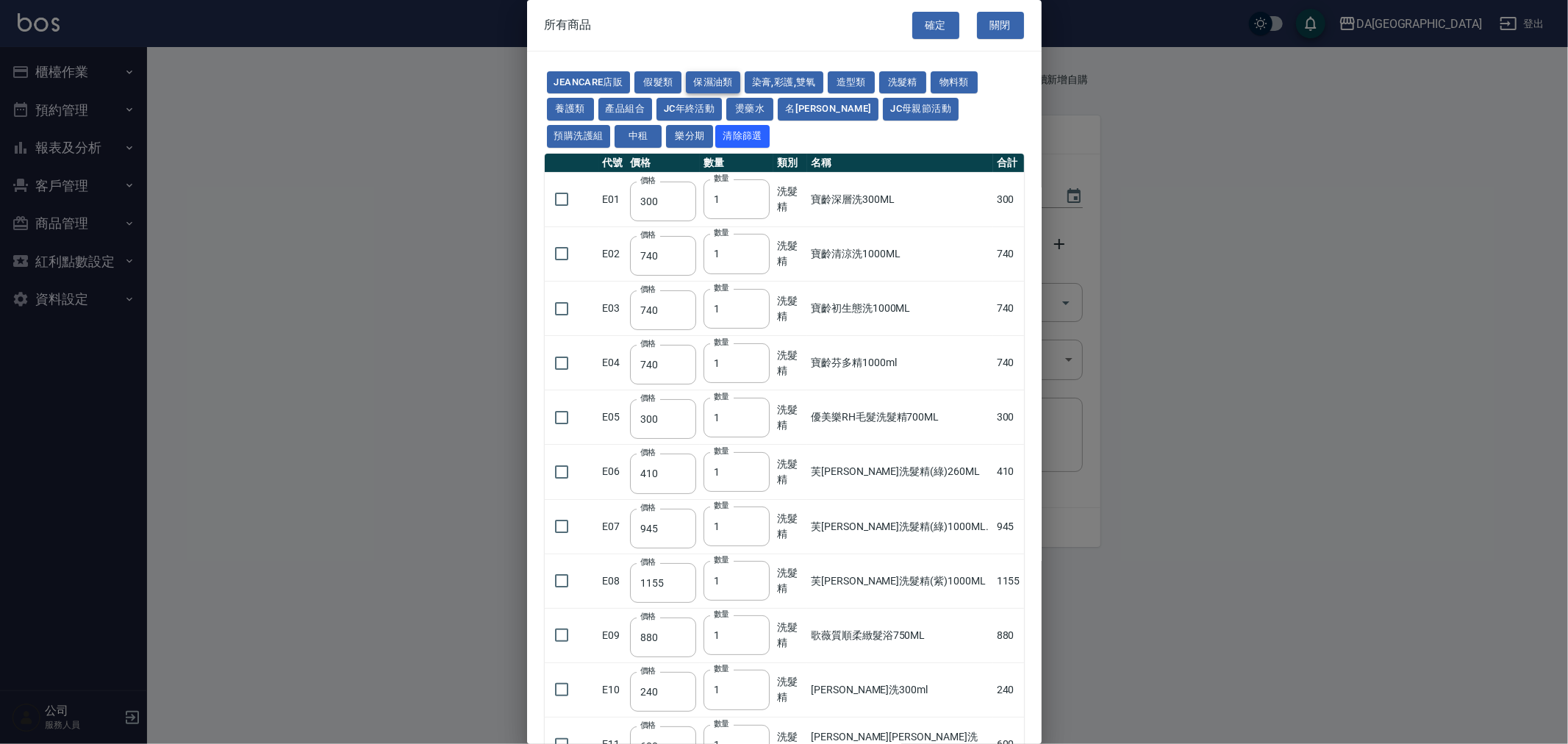
click at [730, 86] on button "保濕油類" at bounding box center [713, 82] width 55 height 22
type input "180"
type input "550"
type input "280"
type input "305"
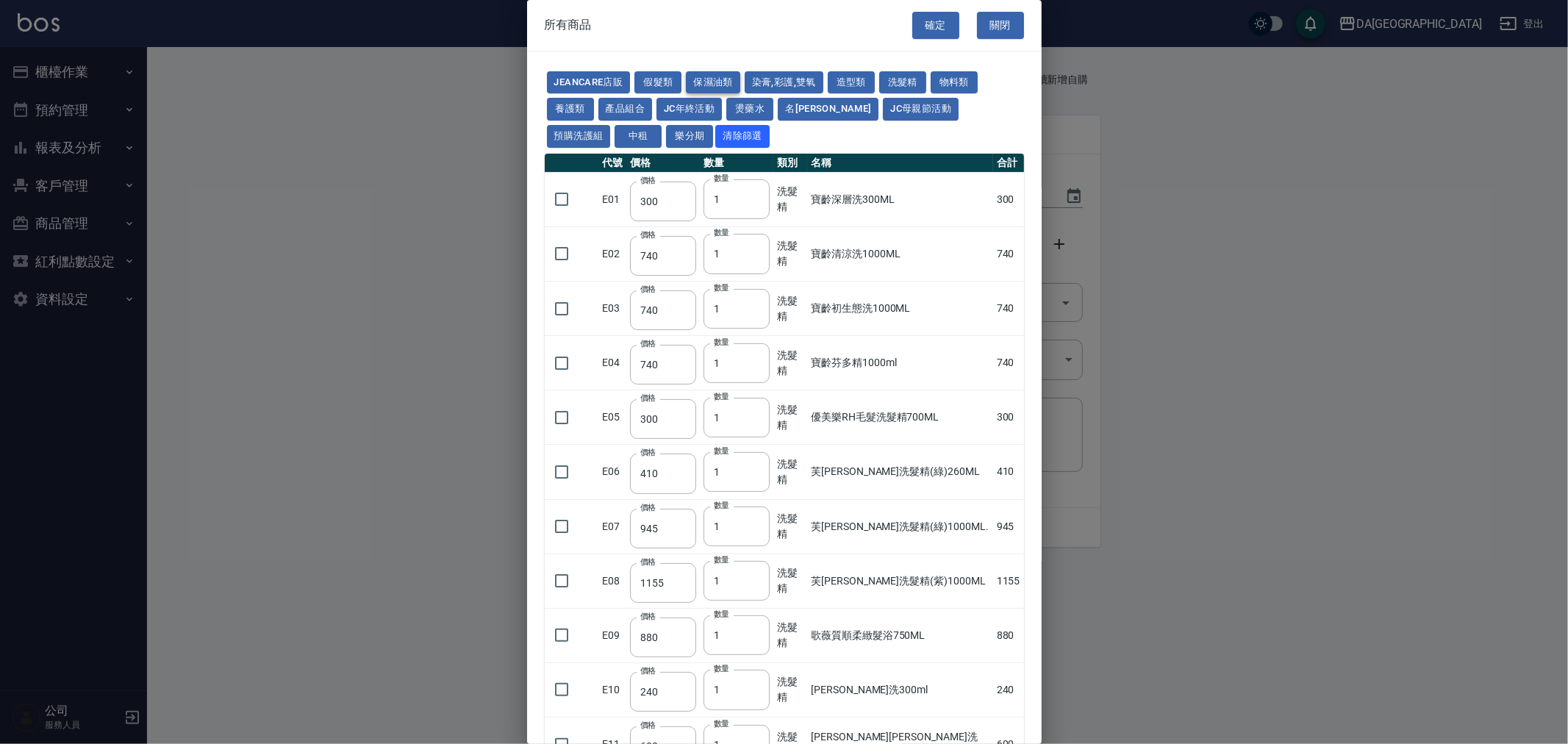
type input "455"
type input "475"
type input "1680"
type input "546"
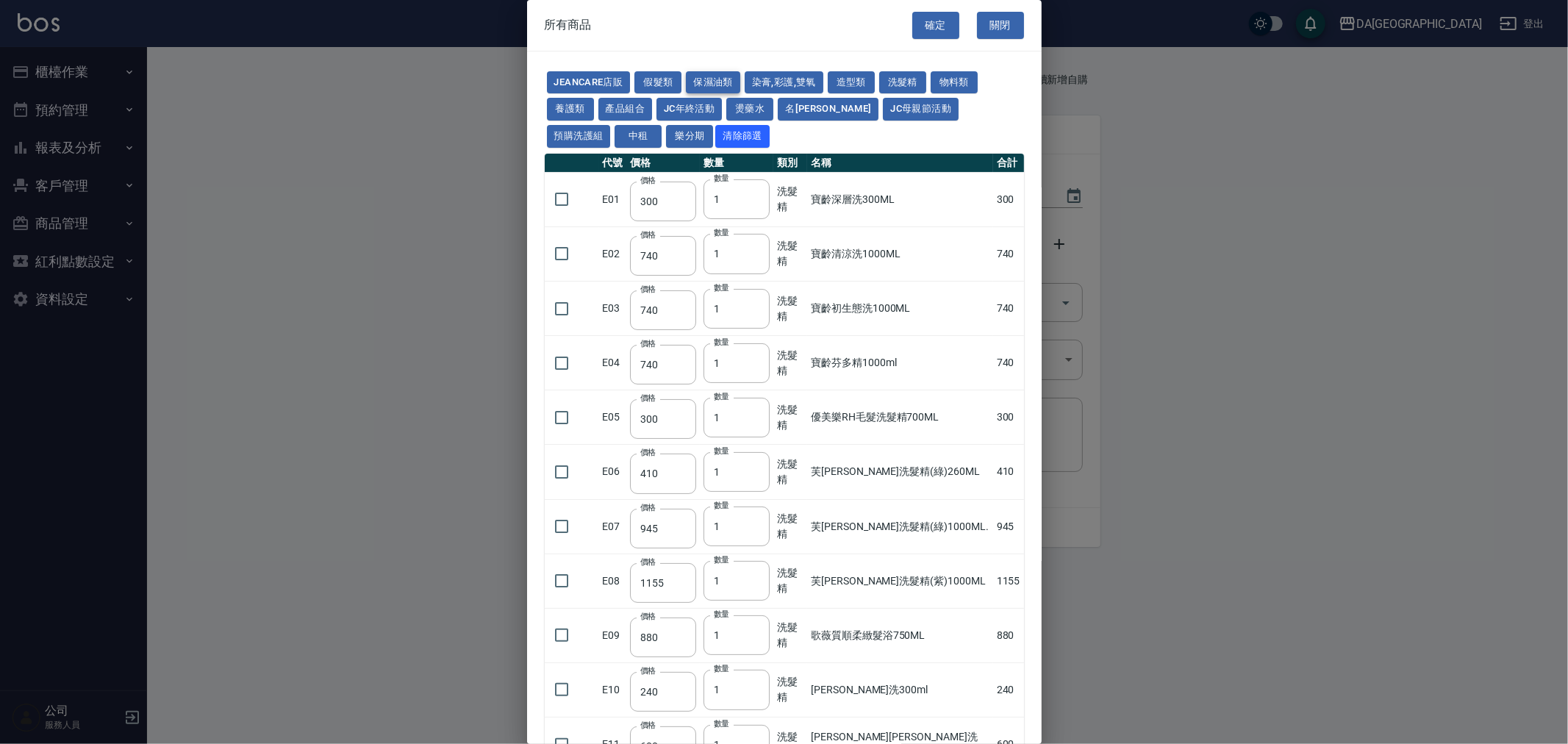
type input "525"
type input "420"
type input "250"
type input "100"
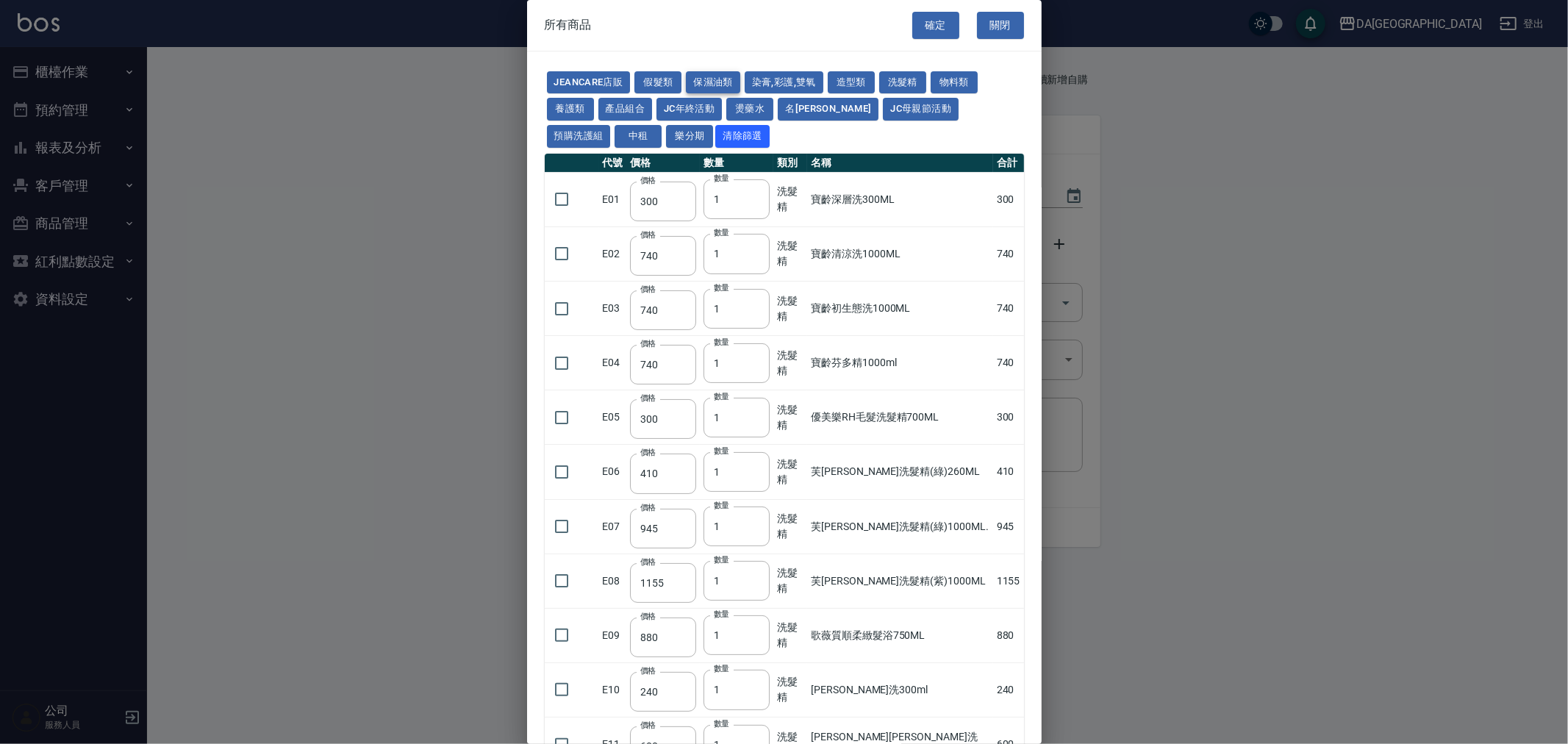
type input "384"
type input "280"
type input "1170"
type input "310"
type input "32"
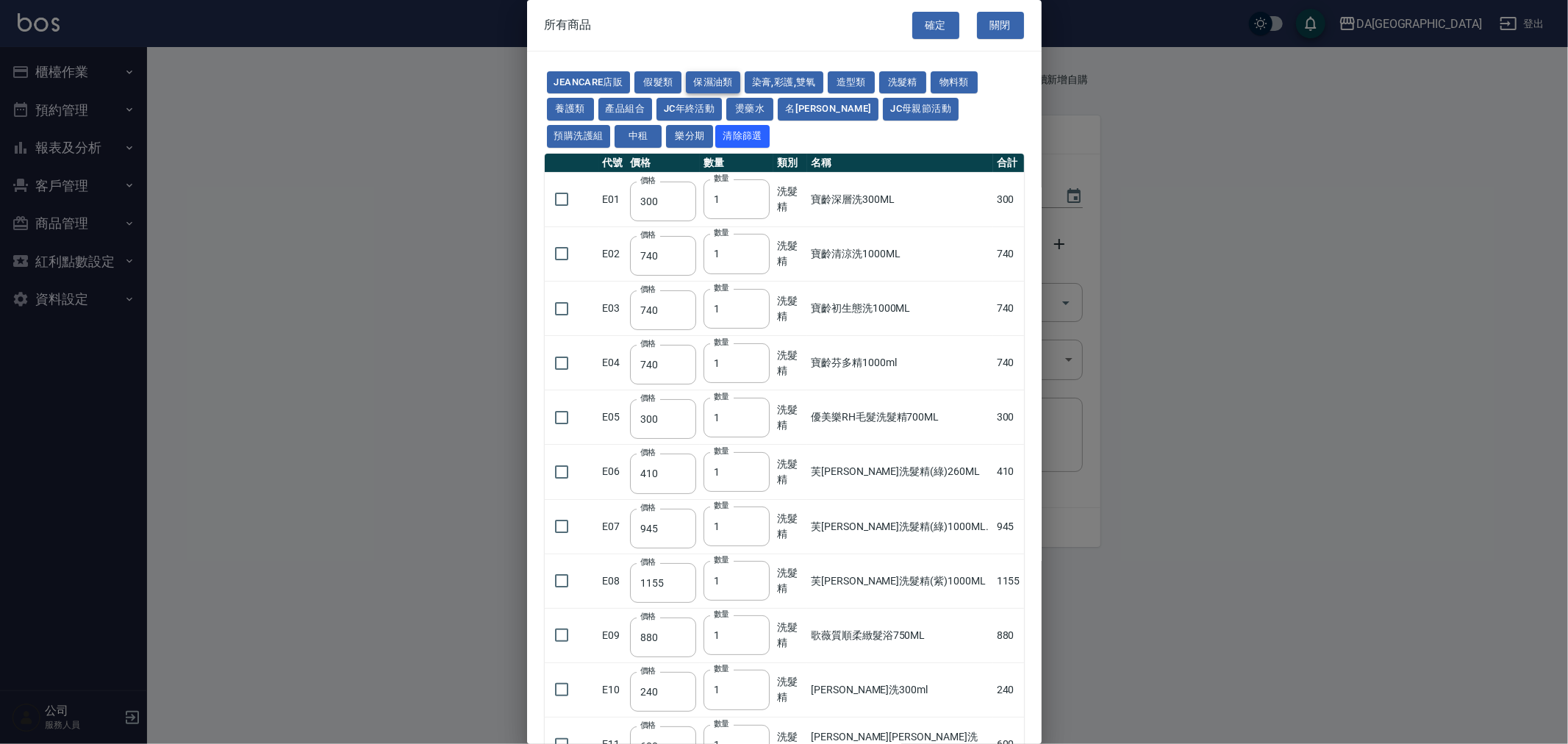
type input "480"
type input "350"
type input "320"
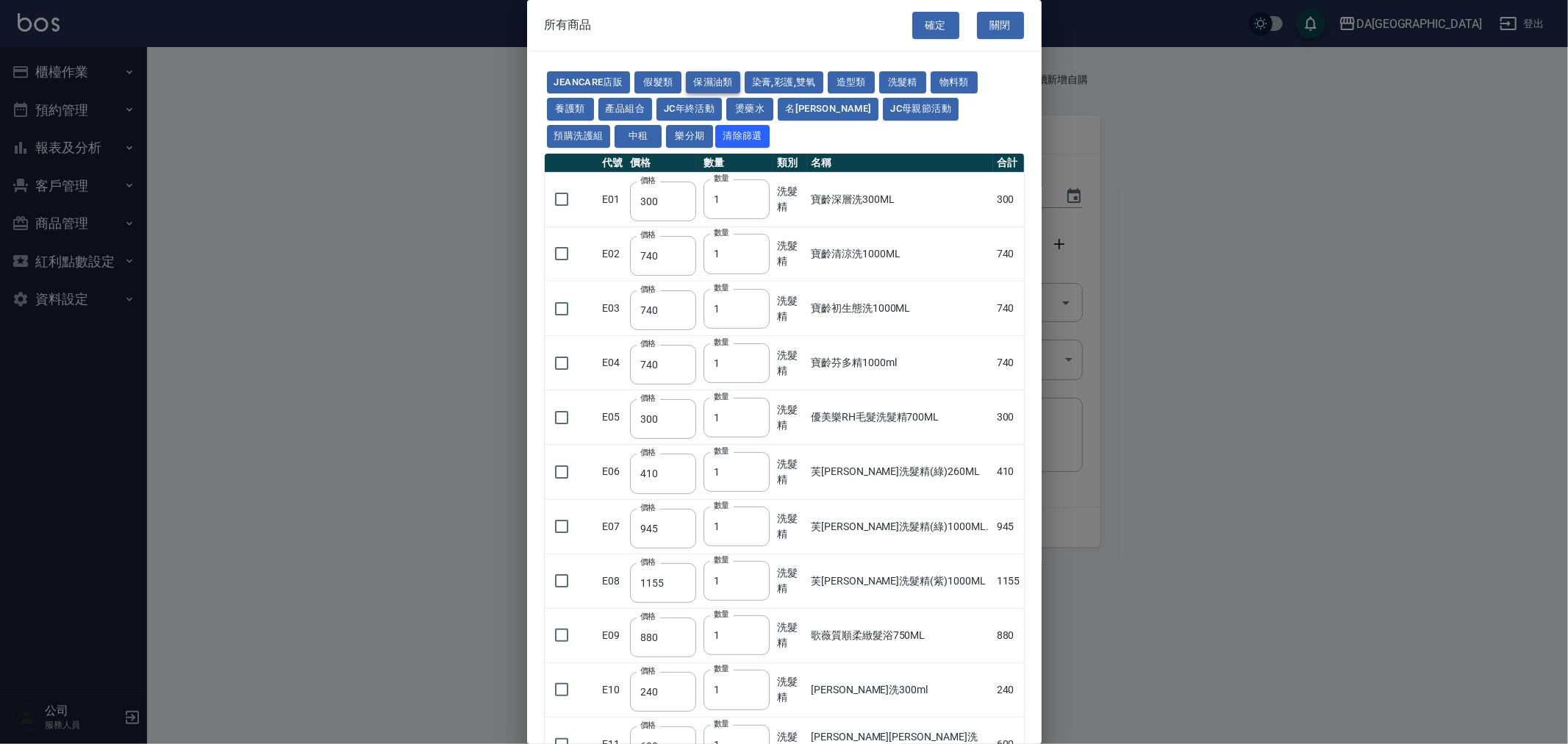
type input "340"
type input "40"
type input "53"
type input "50"
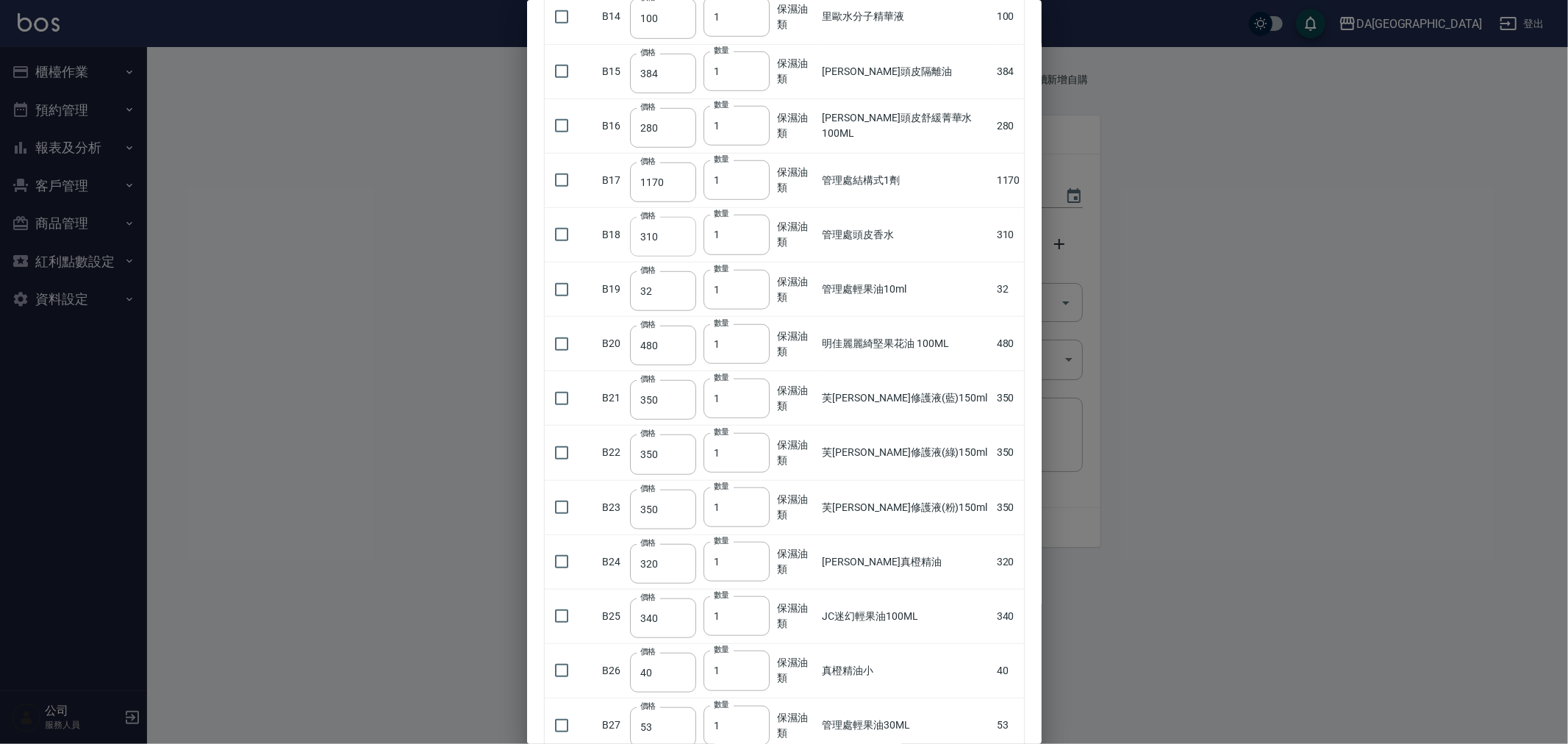
scroll to position [1046, 0]
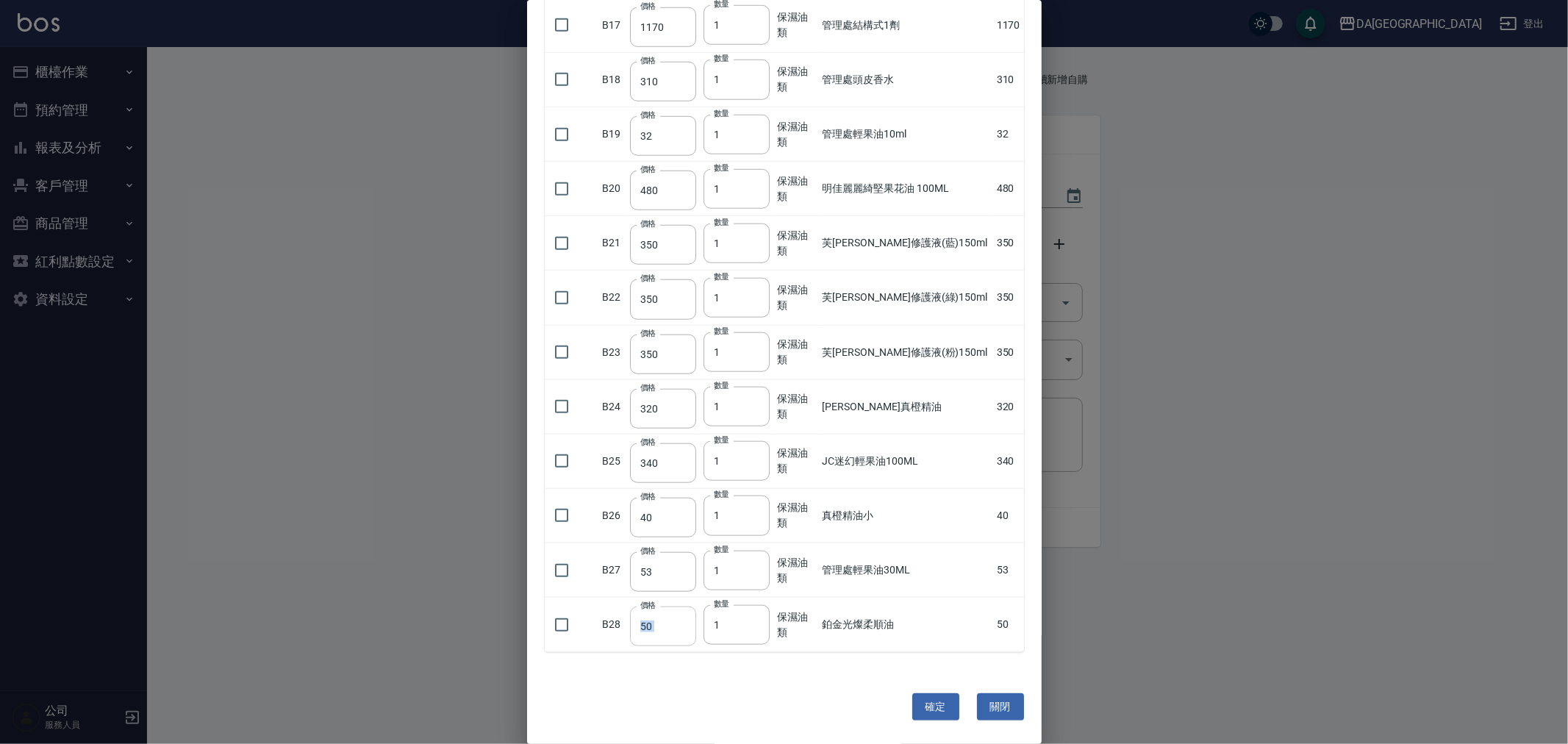
click at [694, 636] on td "價格 50 價格" at bounding box center [663, 625] width 74 height 55
click at [753, 621] on input "2" at bounding box center [737, 625] width 66 height 39
click at [751, 622] on input "3" at bounding box center [737, 625] width 66 height 39
click at [751, 622] on input "4" at bounding box center [737, 625] width 66 height 39
click at [751, 622] on input "5" at bounding box center [737, 625] width 66 height 39
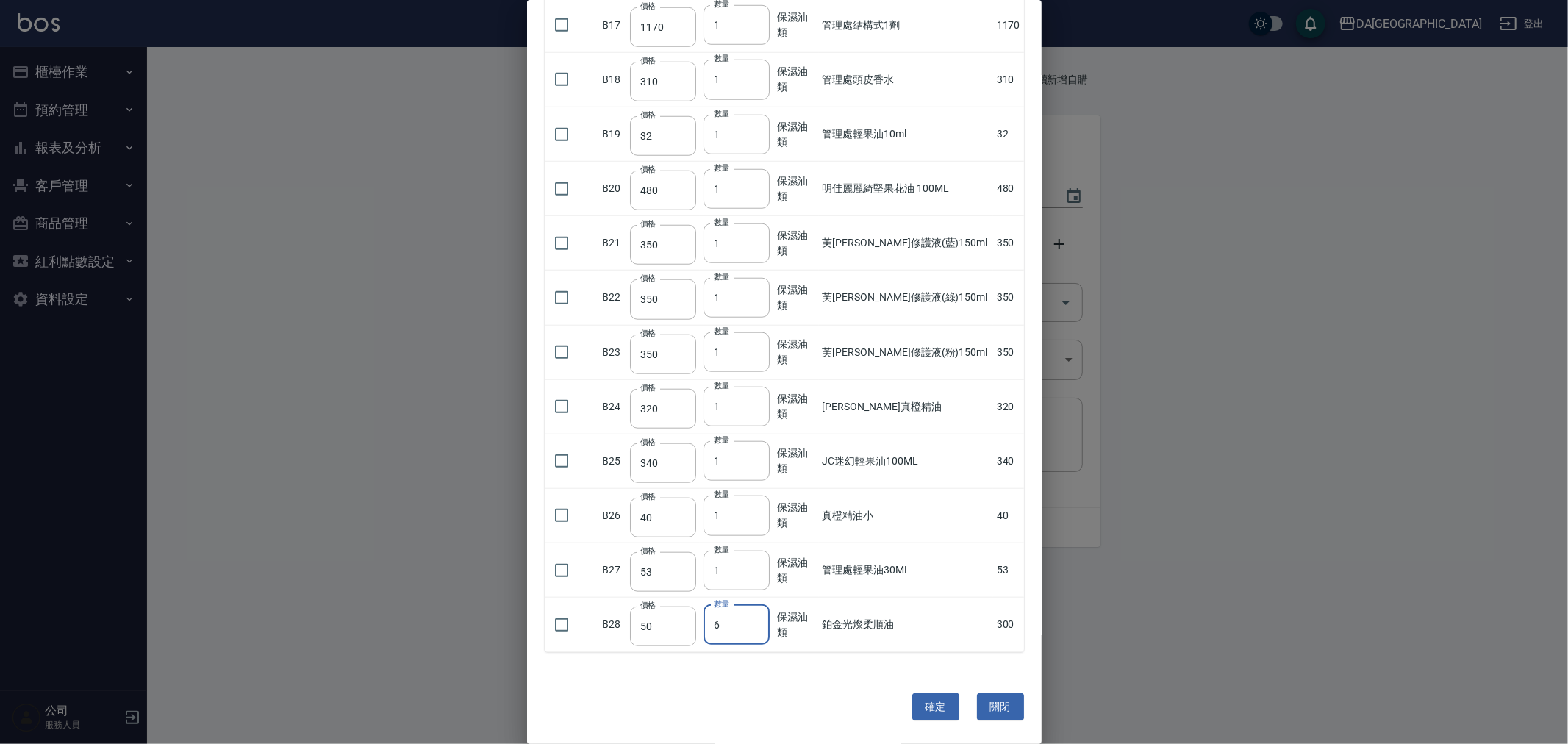
click at [751, 622] on input "6" at bounding box center [737, 625] width 66 height 39
click at [751, 622] on input "7" at bounding box center [737, 625] width 66 height 39
click at [751, 622] on input "8" at bounding box center [737, 625] width 66 height 39
click at [749, 622] on input "9" at bounding box center [737, 625] width 66 height 39
type input "10"
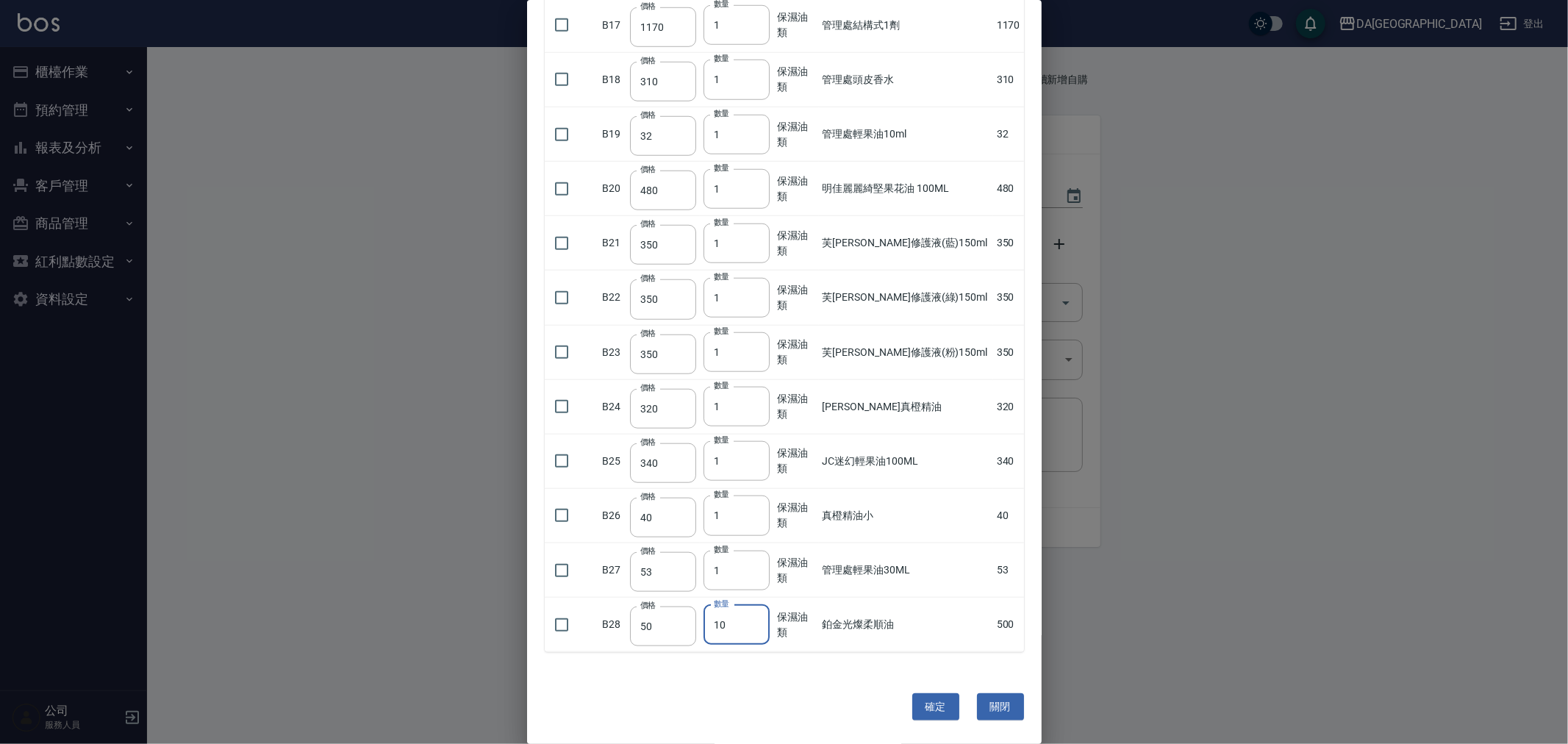
click at [749, 622] on input "10" at bounding box center [737, 625] width 66 height 39
drag, startPoint x: 555, startPoint y: 621, endPoint x: 571, endPoint y: 626, distance: 16.8
click at [561, 625] on input "checkbox" at bounding box center [562, 625] width 31 height 31
checkbox input "true"
click at [935, 700] on button "確定" at bounding box center [935, 706] width 47 height 27
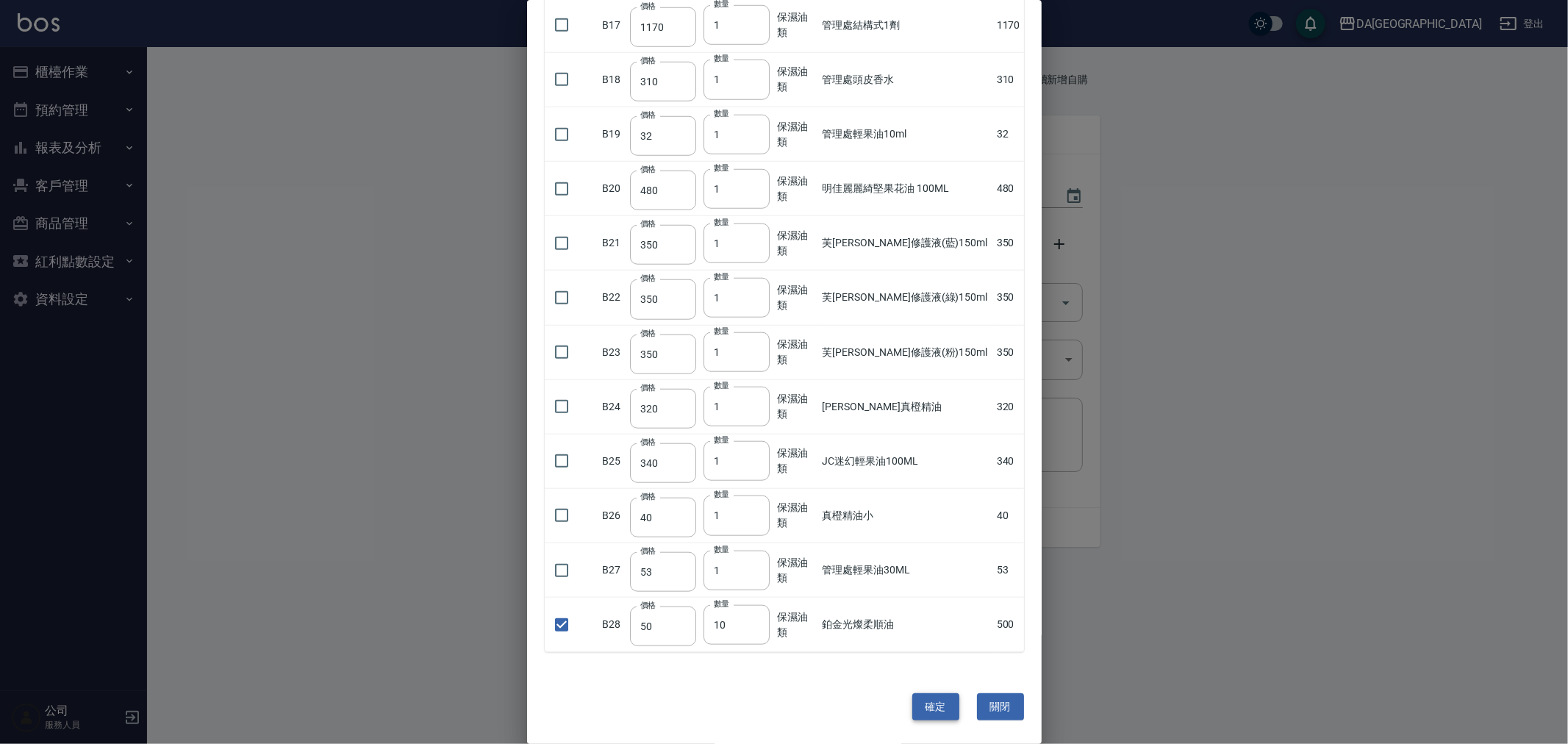
type input "賓果雙氧6%"
type input "105"
type input "20"
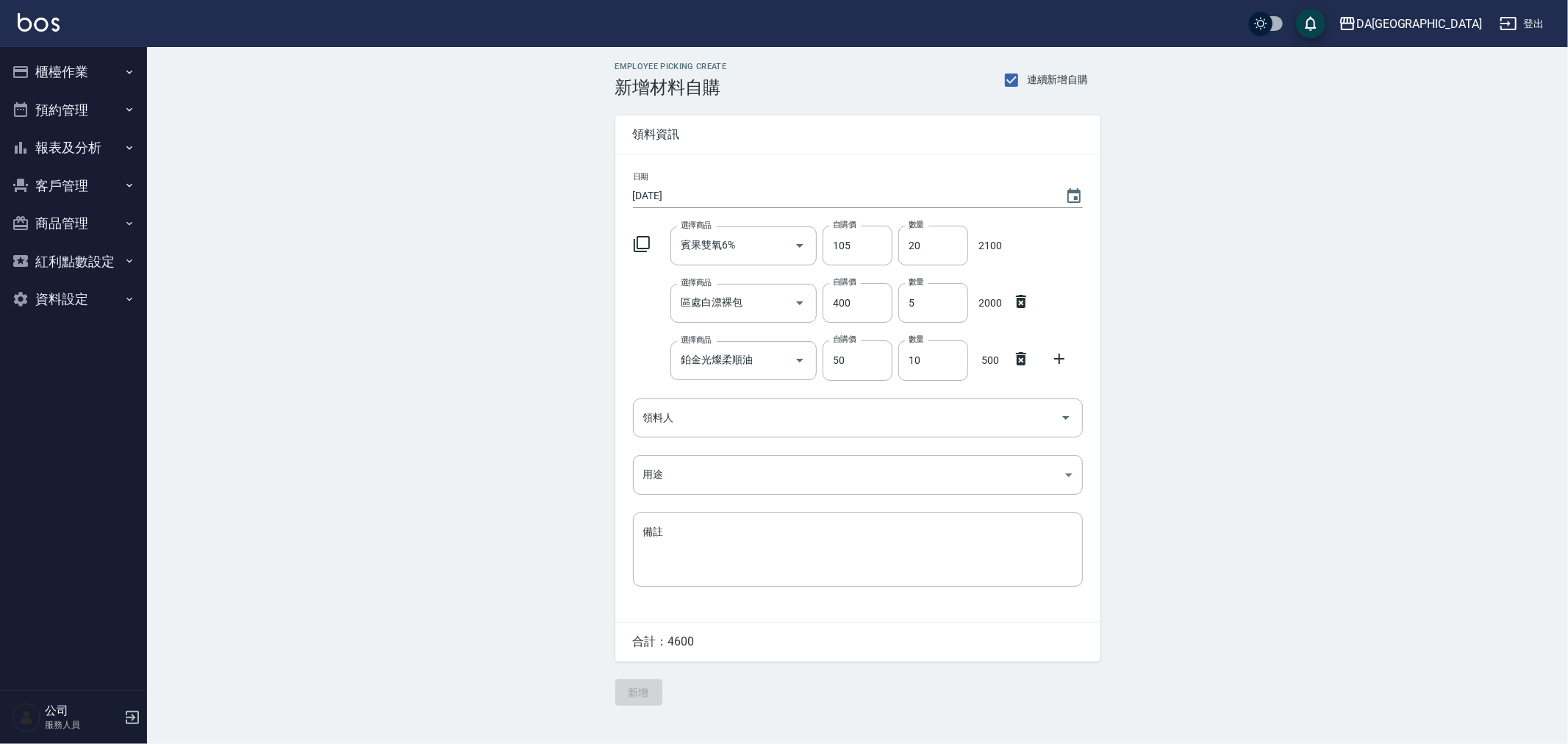
click at [1060, 363] on icon at bounding box center [1059, 359] width 18 height 18
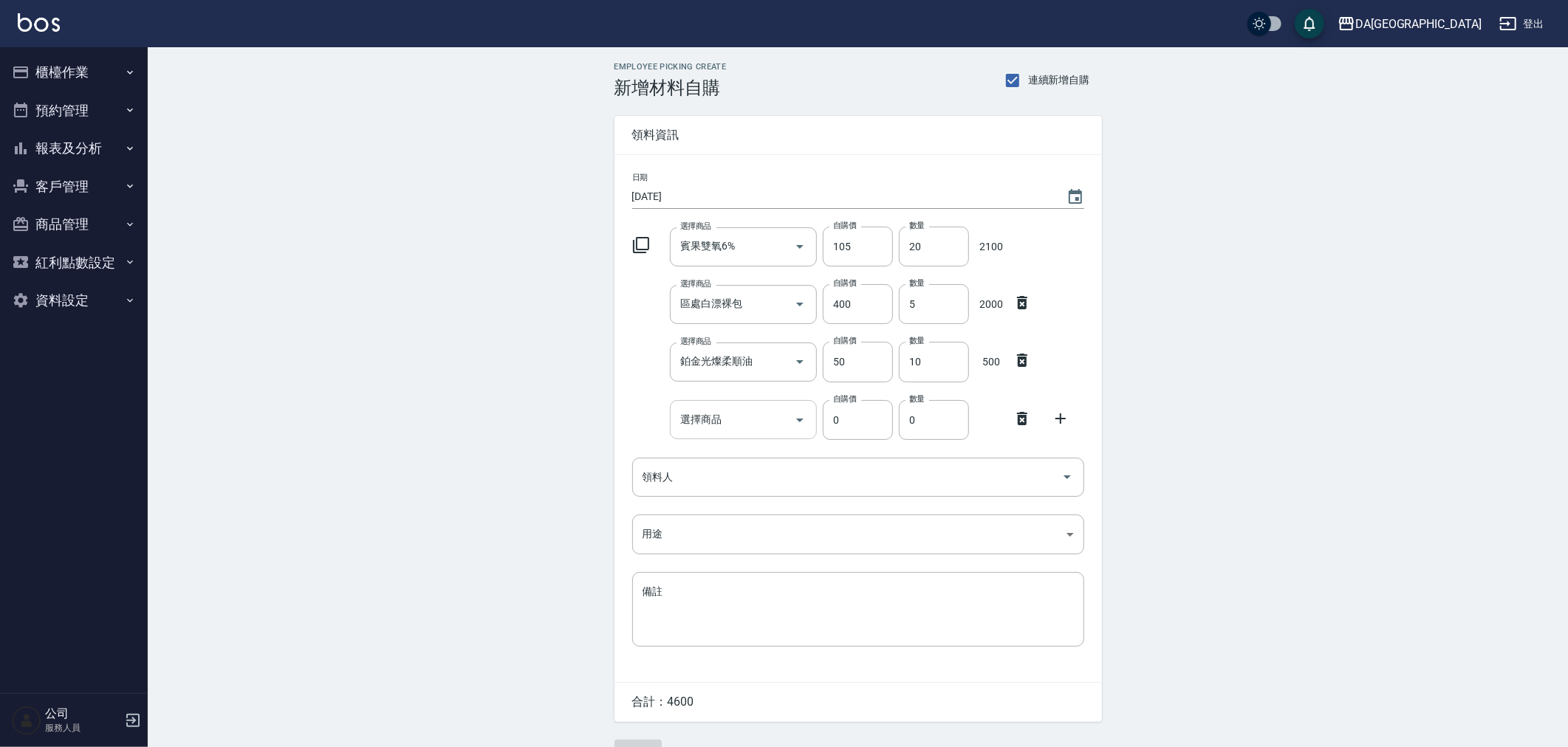
click at [747, 428] on input "選擇商品" at bounding box center [732, 419] width 112 height 26
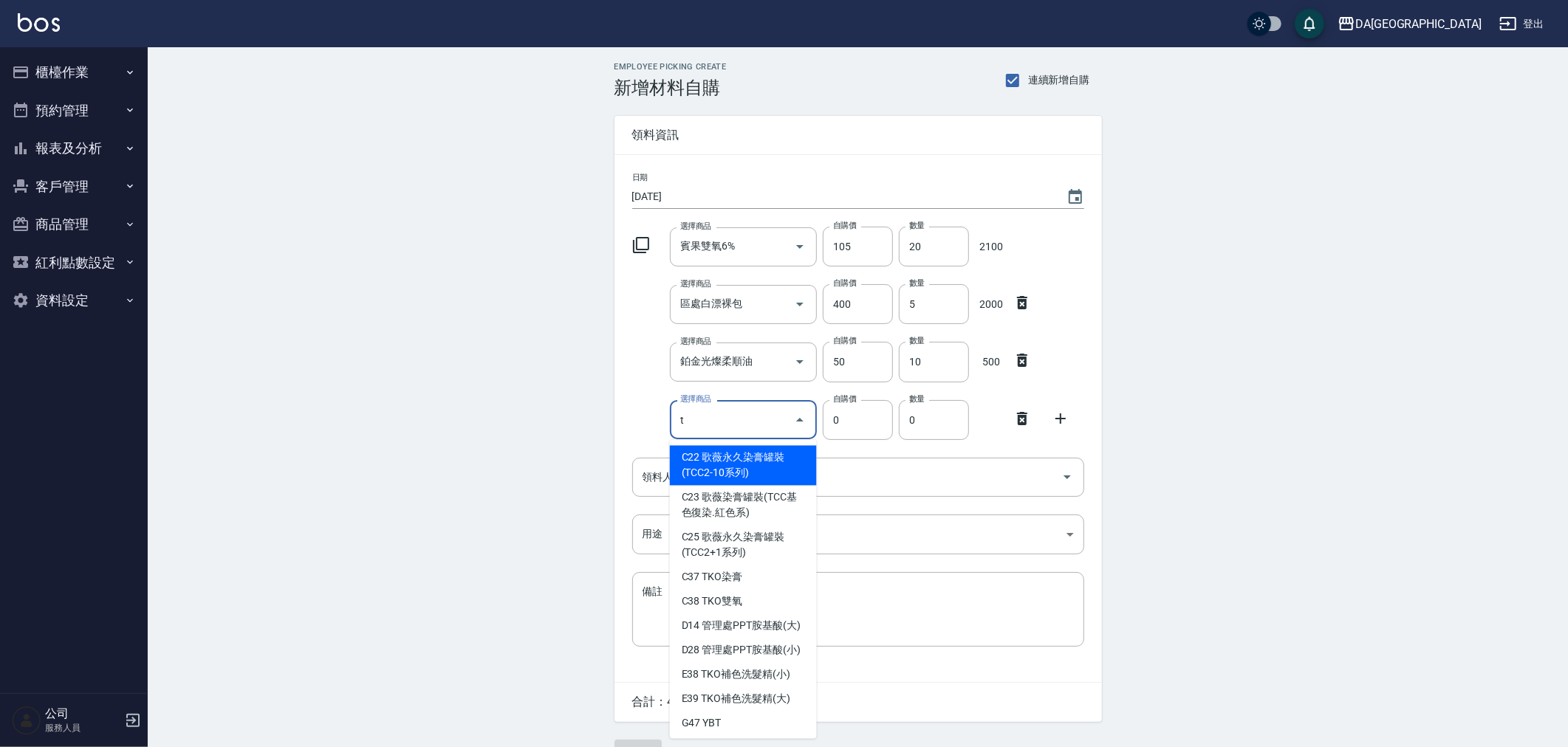
type input "TKO補色洗髮精(小)"
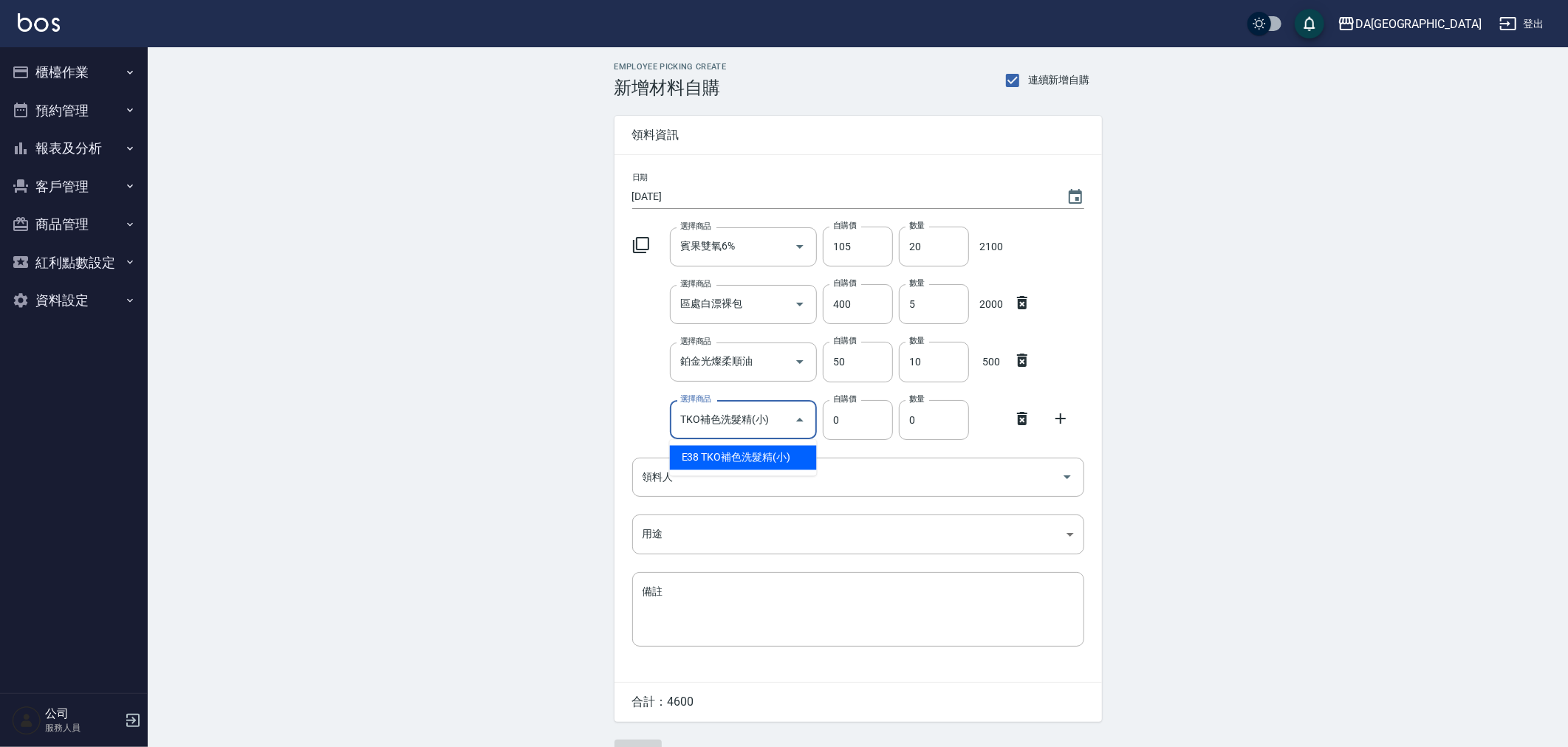
click at [694, 460] on li "E38 TKO補色洗髮精(小)" at bounding box center [743, 458] width 147 height 24
type input "200"
type input "1"
click at [1064, 414] on icon at bounding box center [1060, 419] width 18 height 18
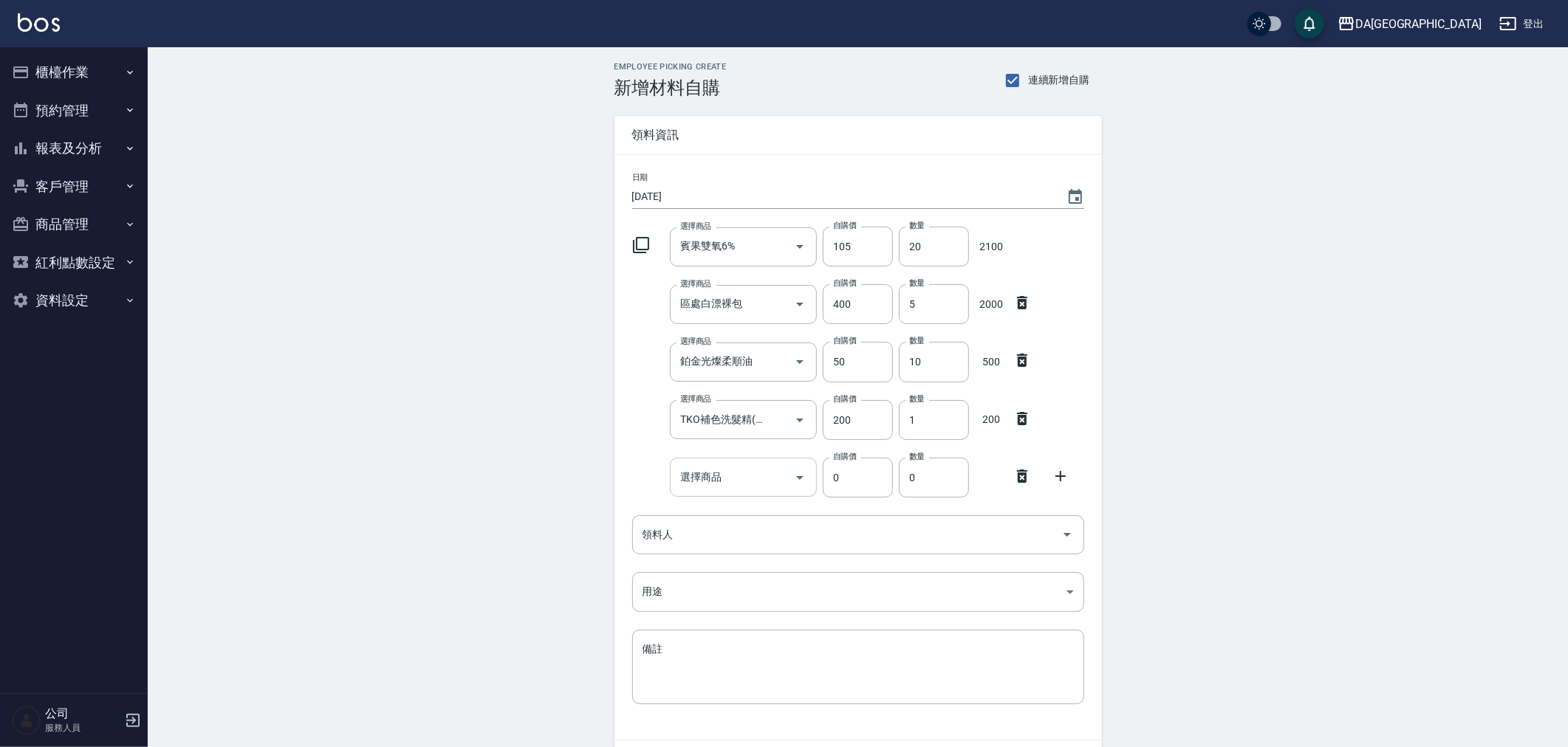
click at [731, 496] on div "選擇商品" at bounding box center [743, 477] width 147 height 39
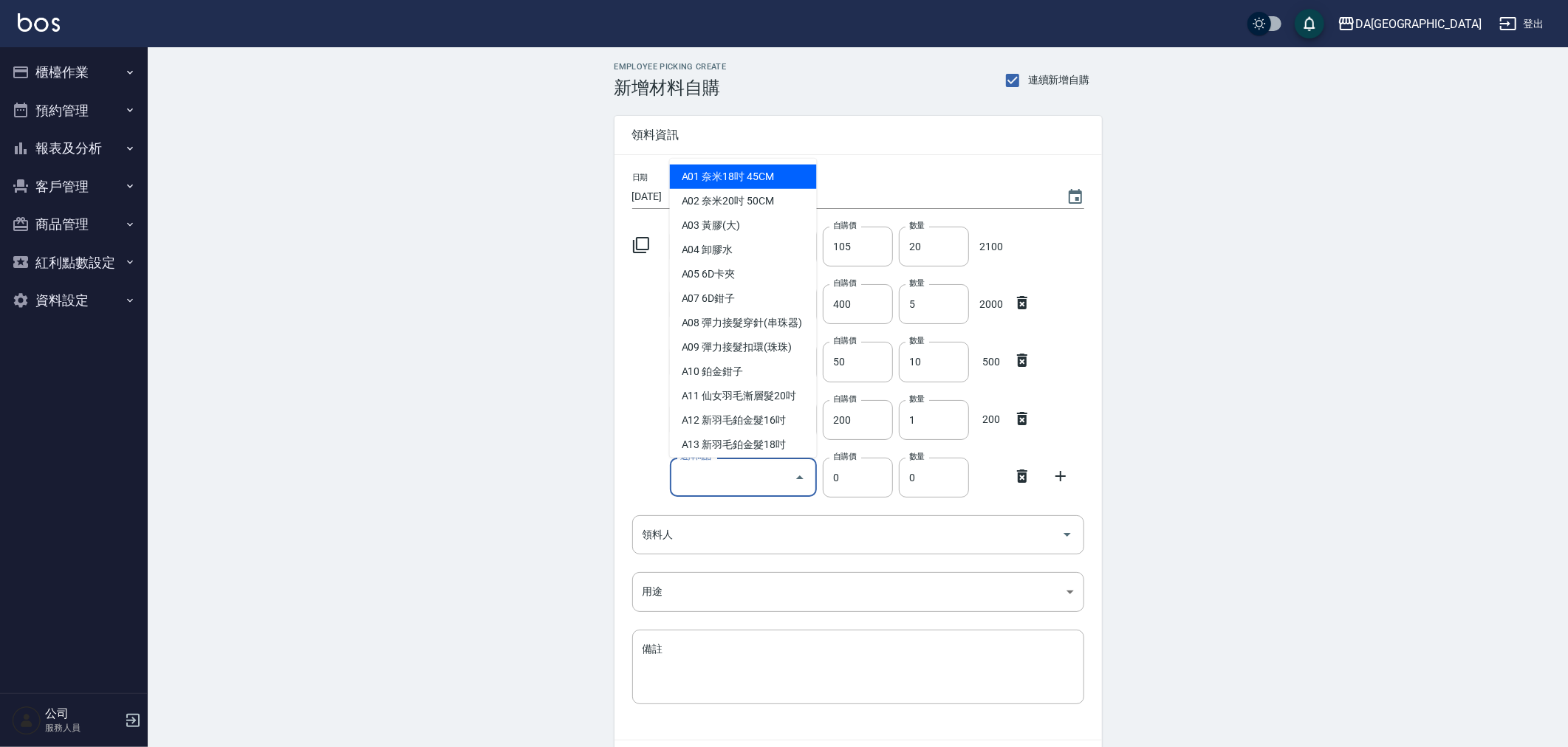
type input "r"
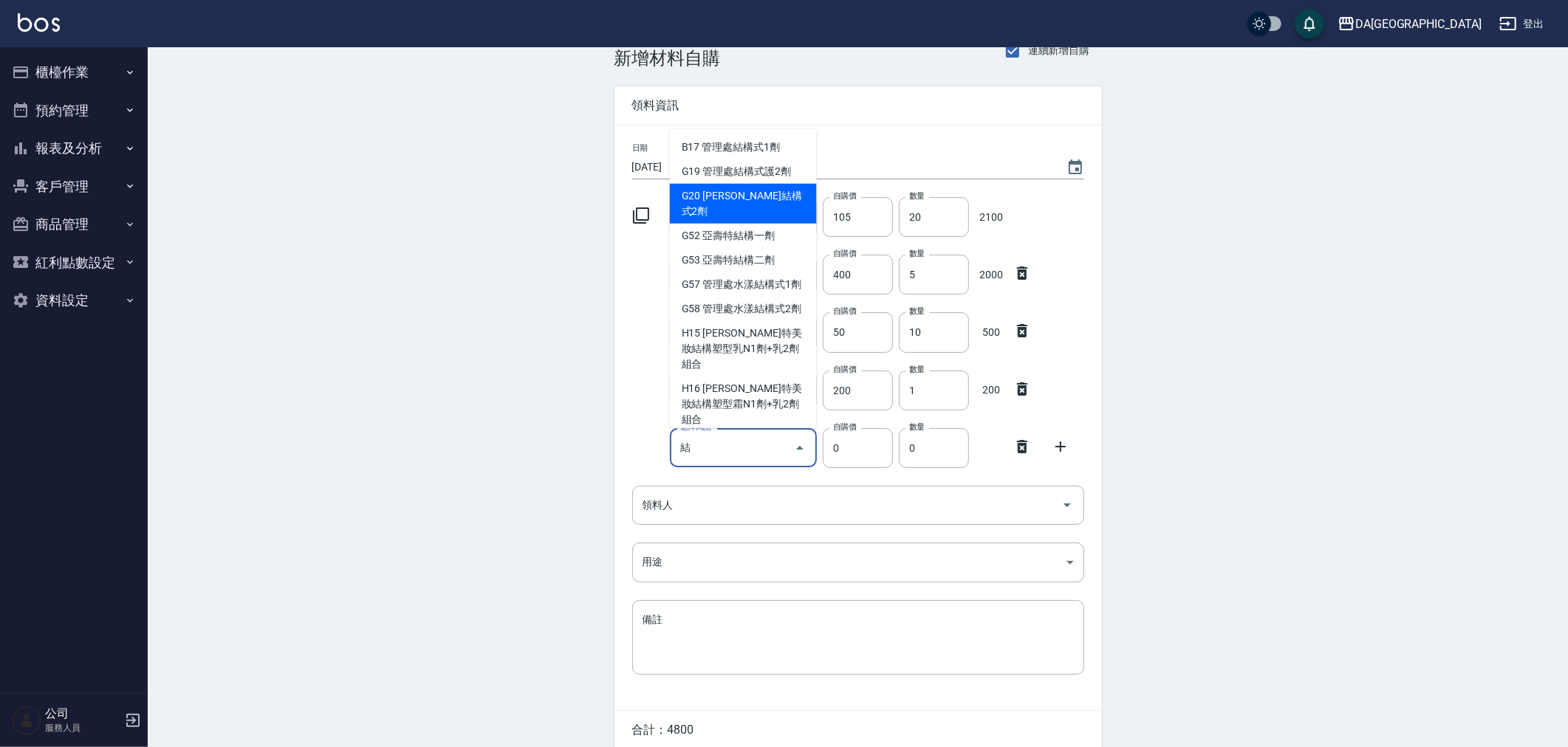
scroll to position [11, 0]
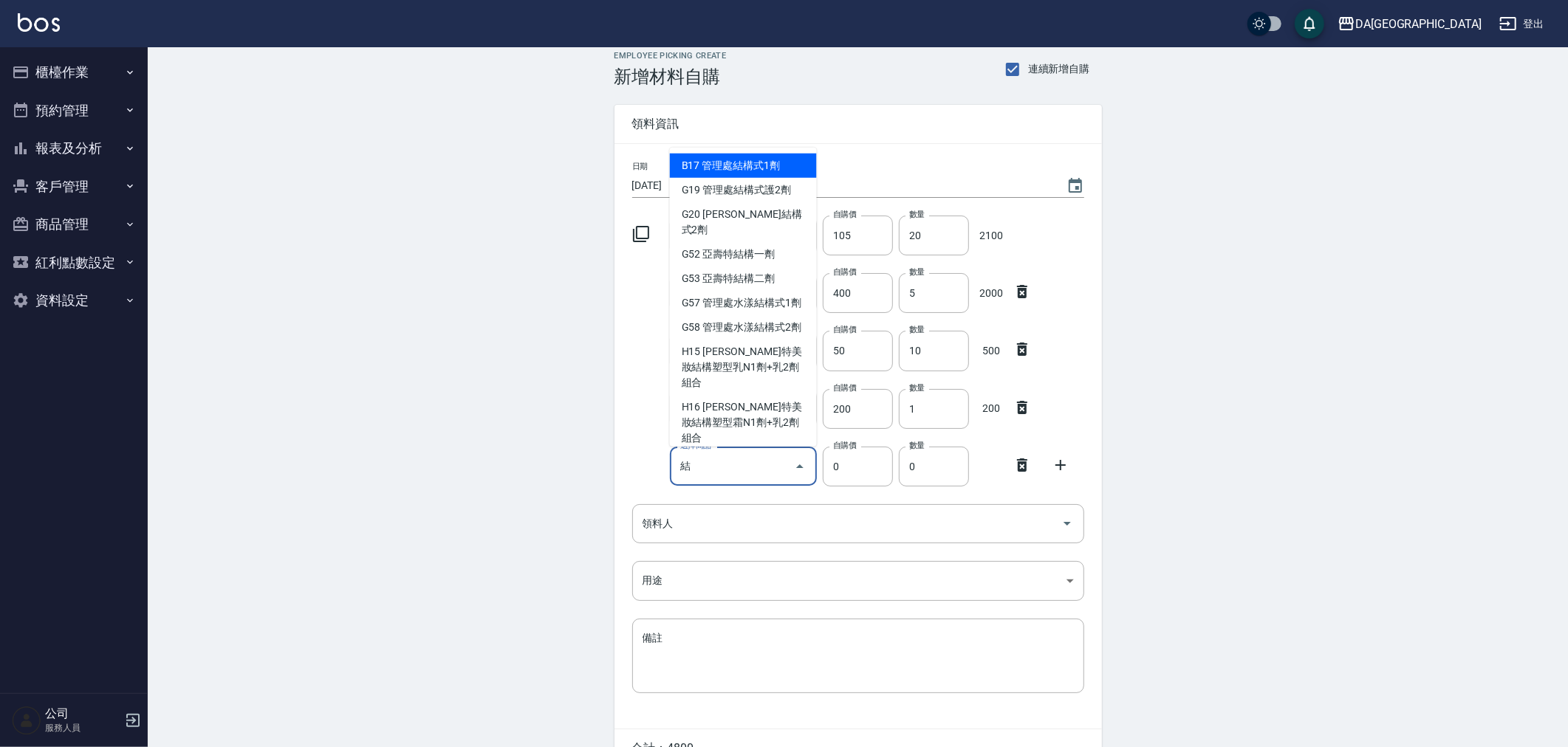
drag, startPoint x: 738, startPoint y: 231, endPoint x: 740, endPoint y: 171, distance: 60.0
click at [740, 171] on ul "B17 管理處結構式1劑 G19 管理處結構式護2劑 G20 里歐結構式2劑 G52 亞壽特結構一劑 G53 亞壽特結構二劑 G57 管理處水漾結構式1劑 G…" at bounding box center [743, 297] width 147 height 299
click at [740, 171] on li "B17 管理處結構式1劑" at bounding box center [743, 165] width 147 height 24
type input "管理處結構式1劑"
type input "1170"
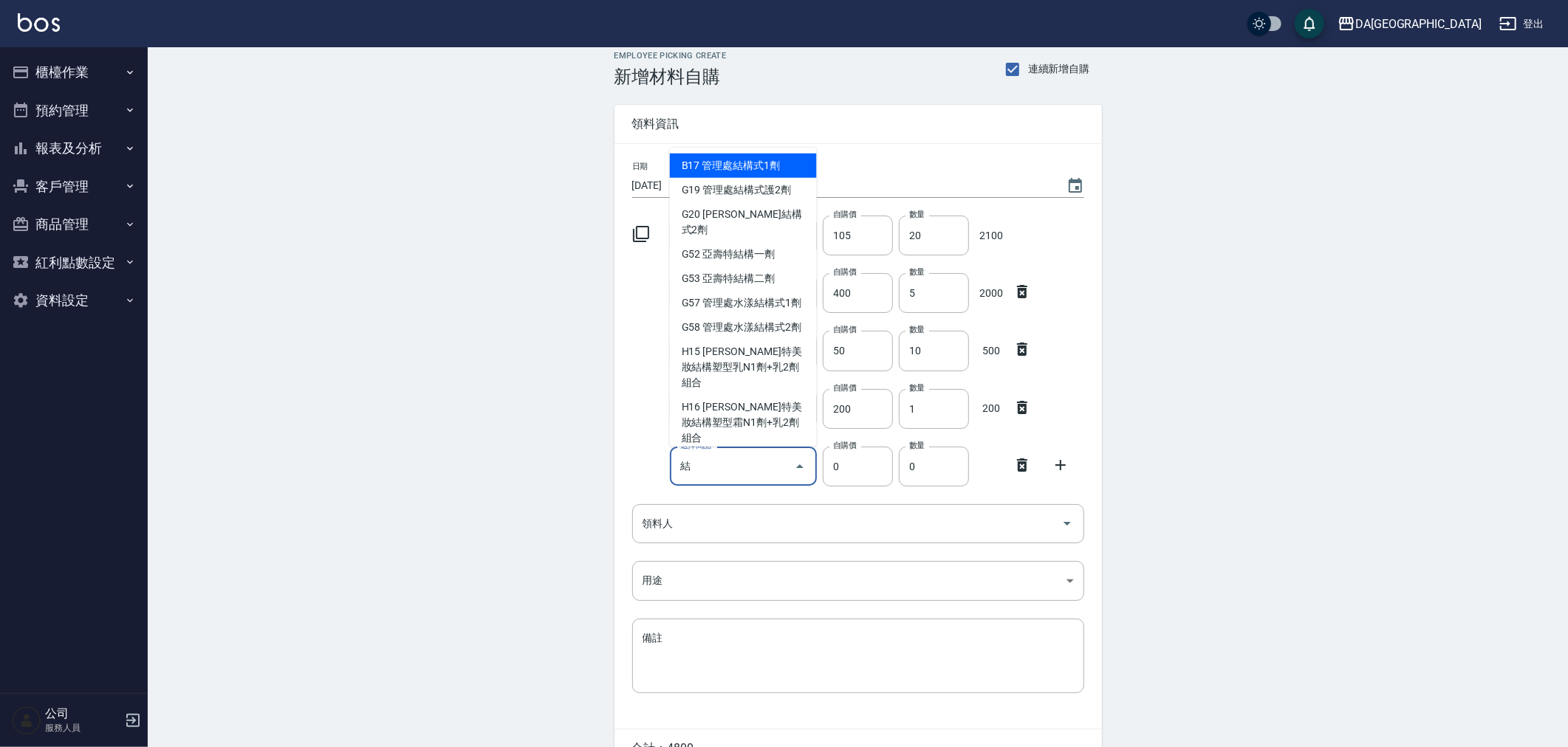
type input "1"
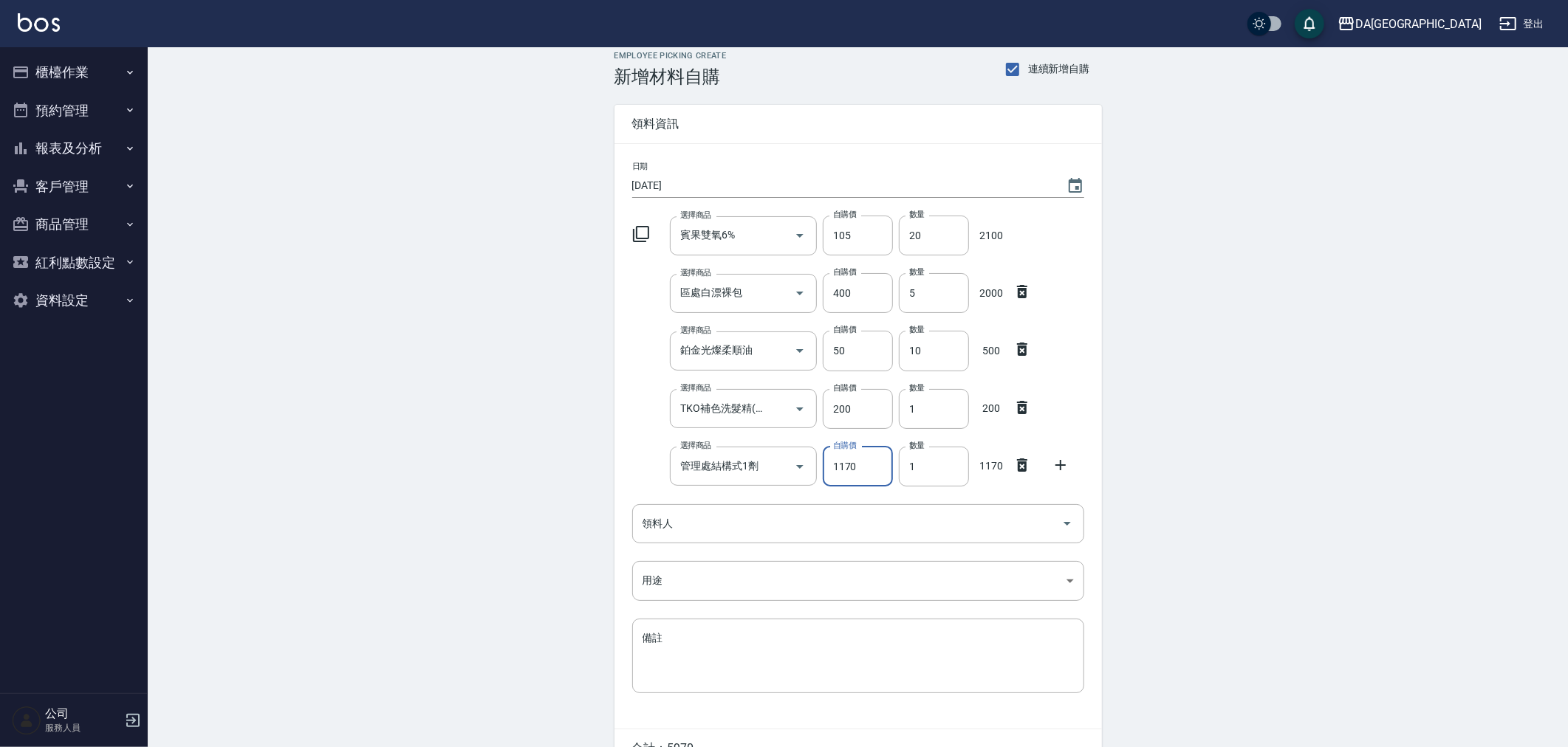
click at [1059, 459] on icon at bounding box center [1060, 465] width 18 height 18
click at [709, 525] on input "選擇商品" at bounding box center [732, 524] width 112 height 26
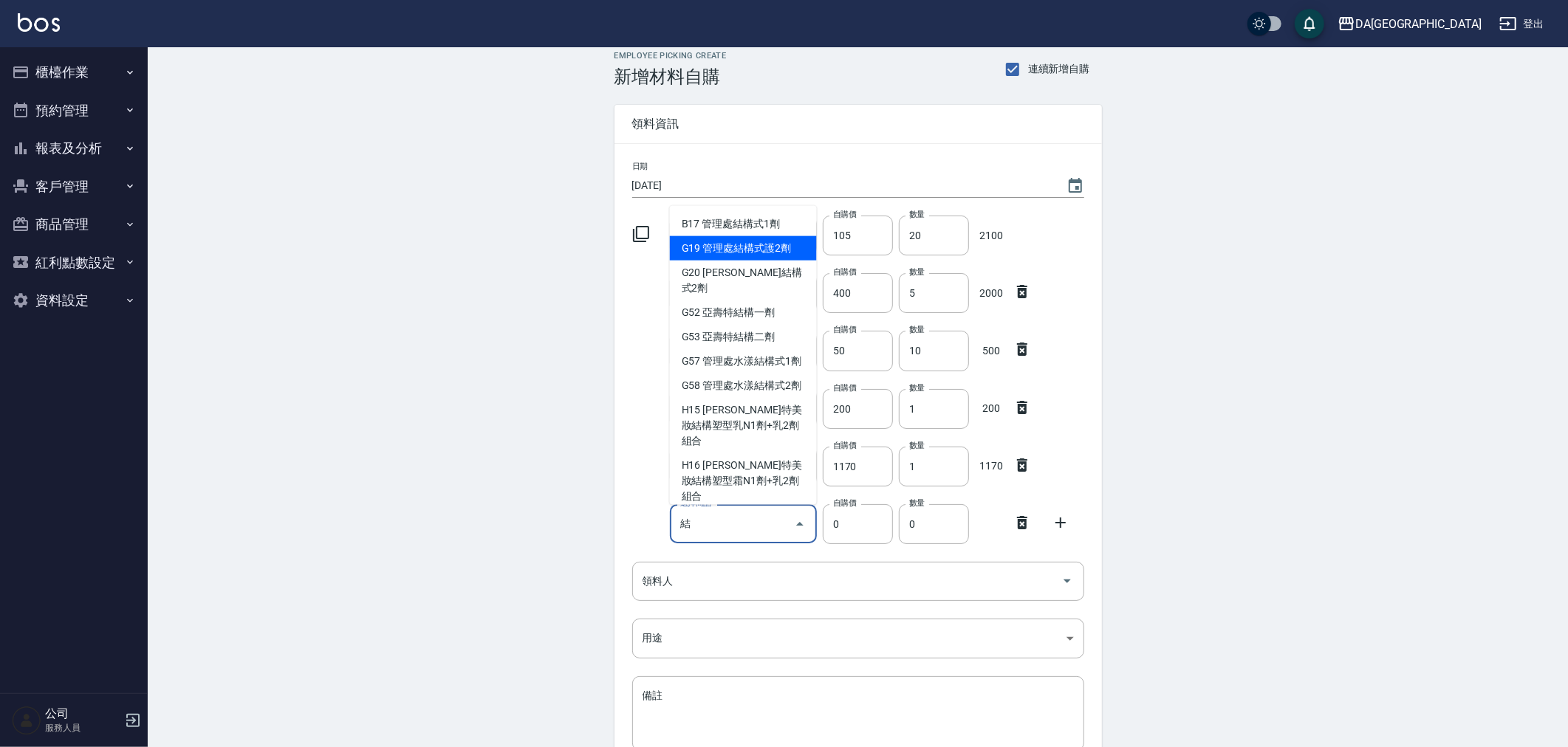
click at [731, 253] on li "G19 管理處結構式護2劑" at bounding box center [743, 248] width 147 height 24
type input "管理處結構式護2劑"
type input "1300"
type input "1"
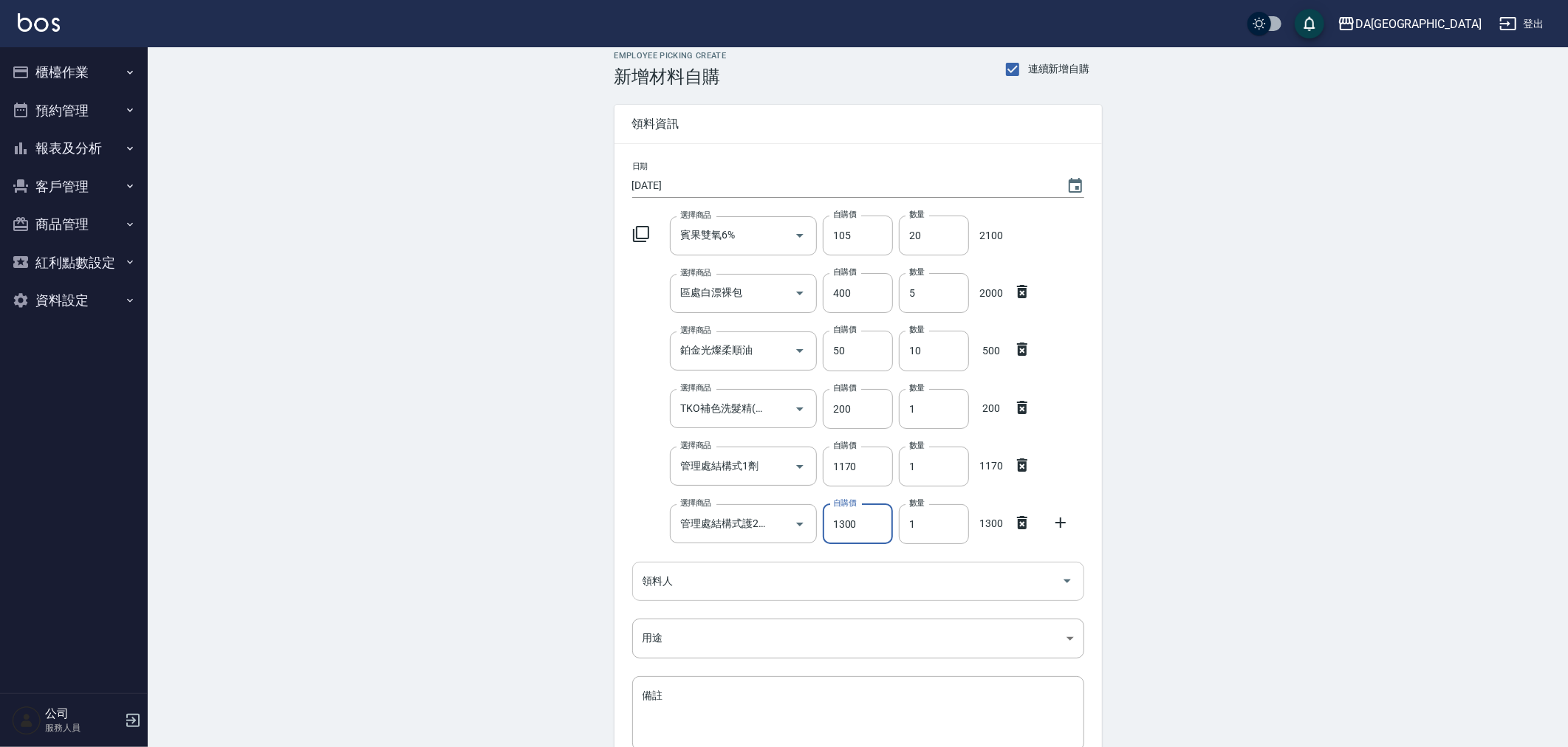
click at [759, 589] on input "領料人" at bounding box center [847, 581] width 417 height 26
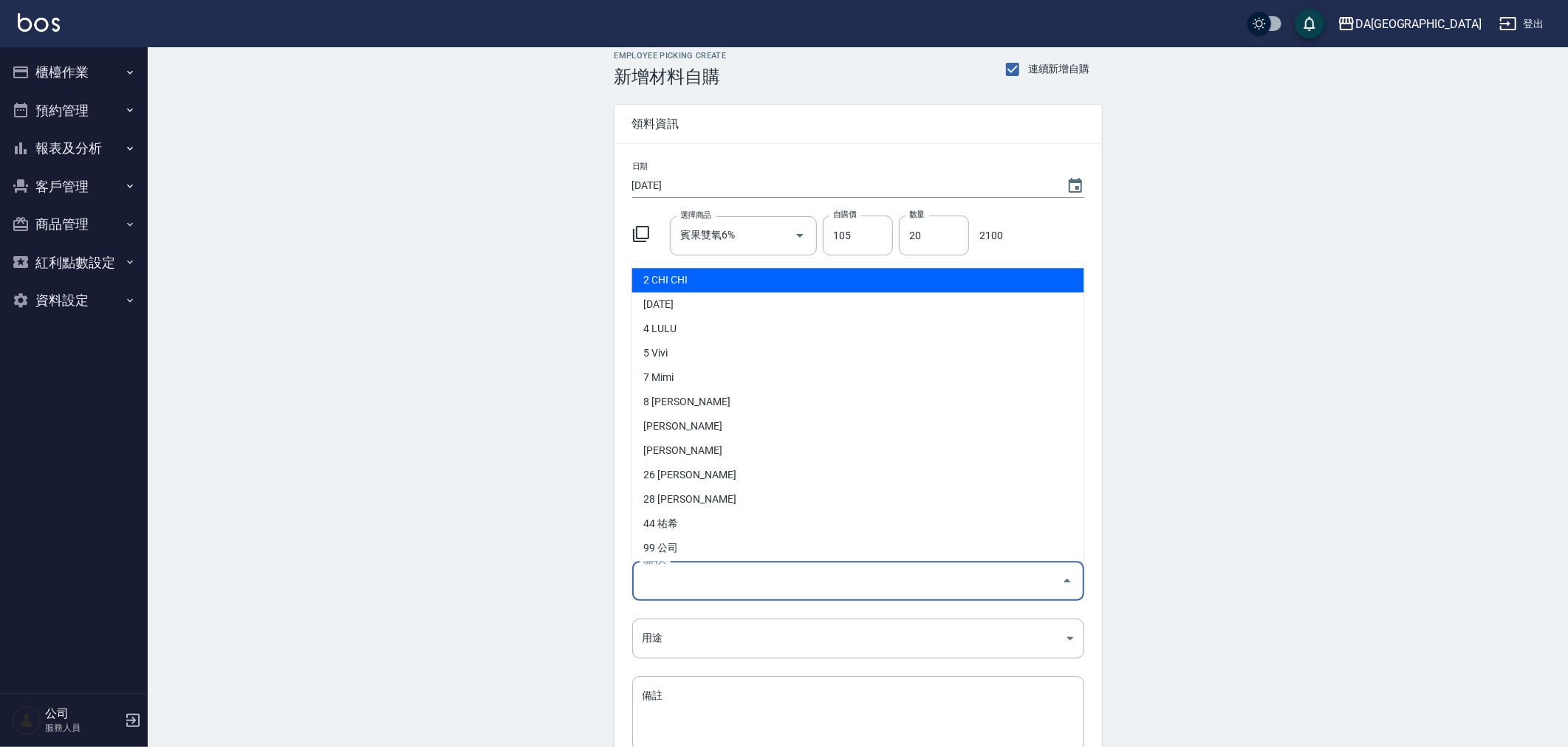
type input "7 Mimi"
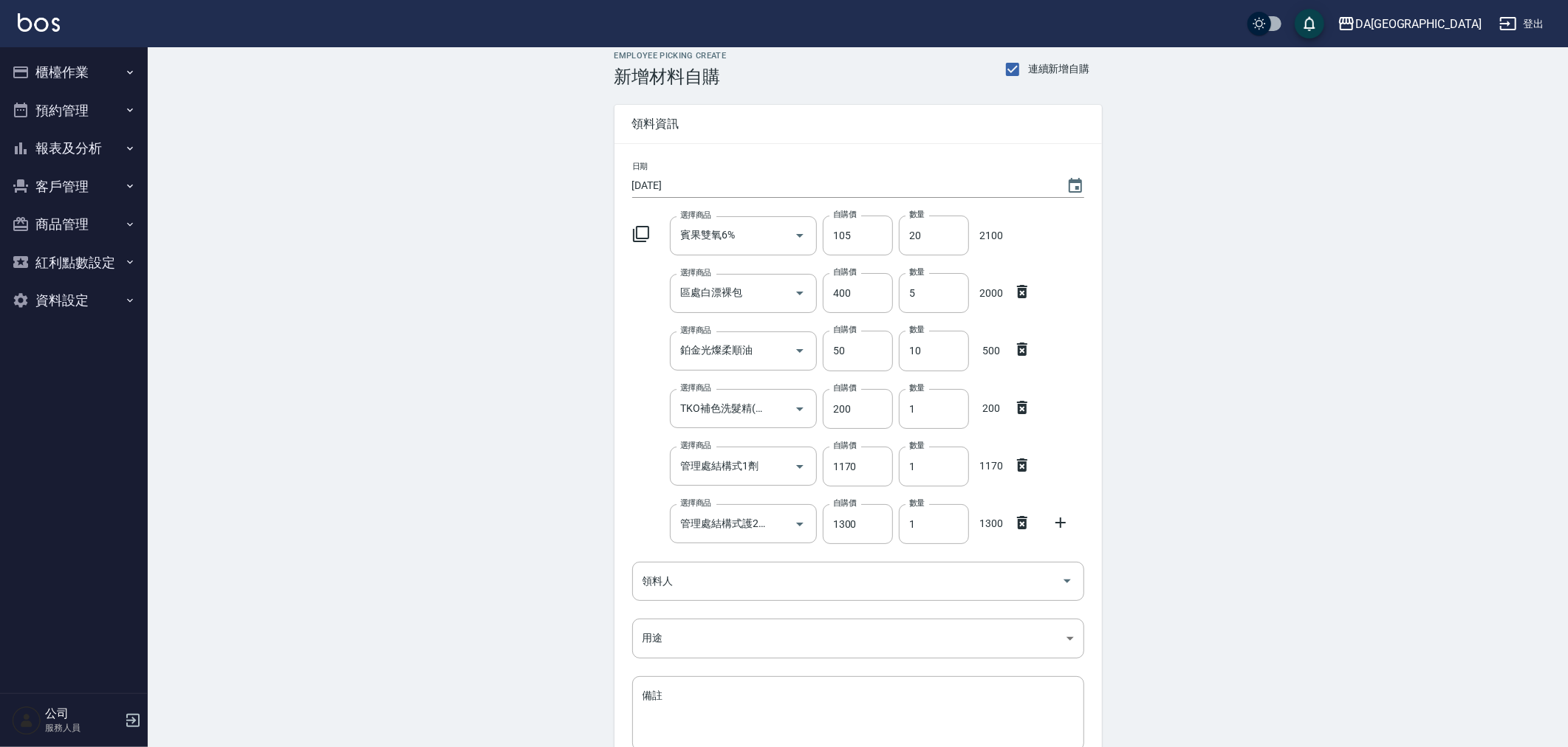
click at [1061, 528] on icon at bounding box center [1060, 523] width 18 height 18
click at [724, 596] on div "選擇商品" at bounding box center [743, 580] width 147 height 39
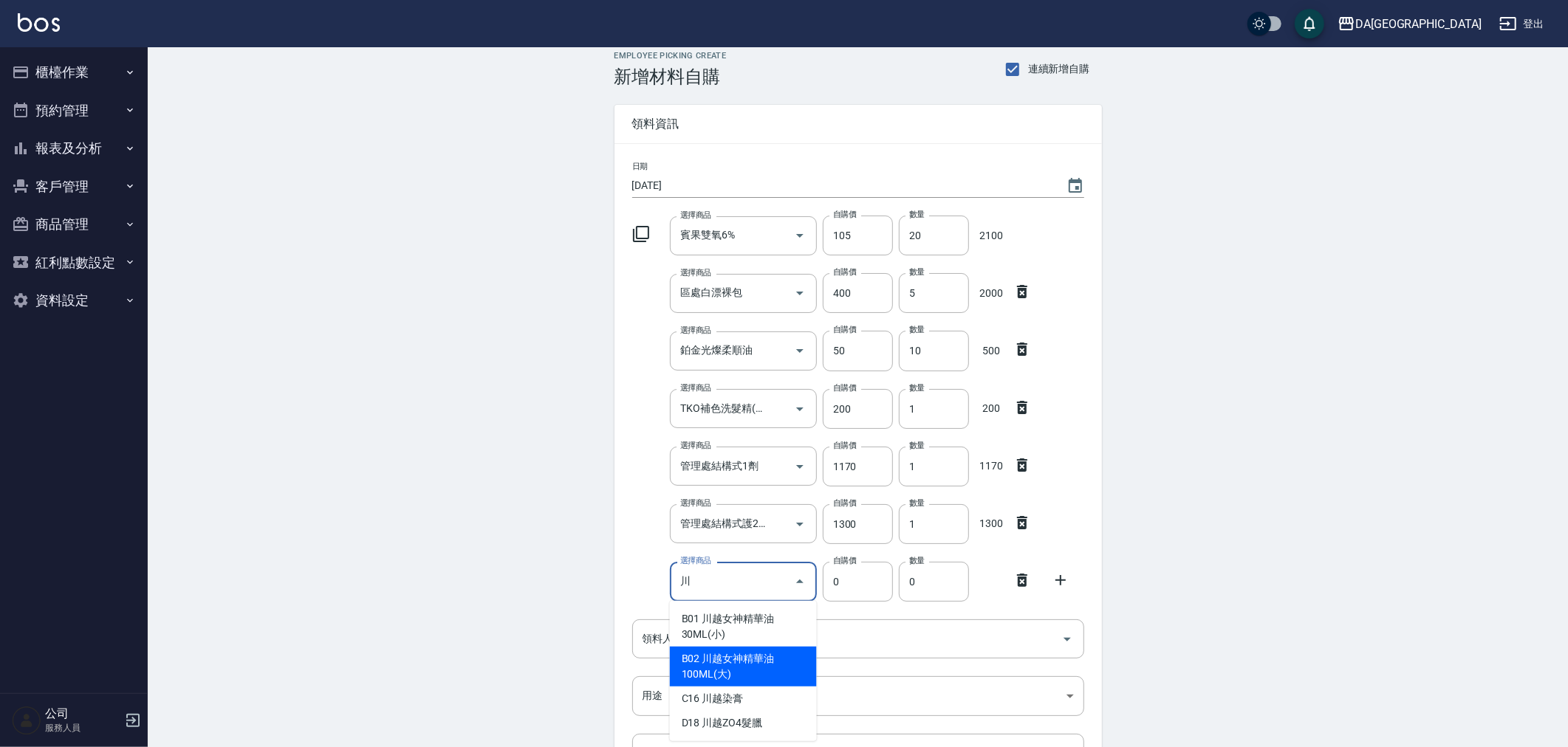
click at [711, 666] on li "B02 川越女神精華油100ML(大)" at bounding box center [743, 666] width 147 height 40
type input "川越女神精華油100ML(大)"
type input "550"
type input "1"
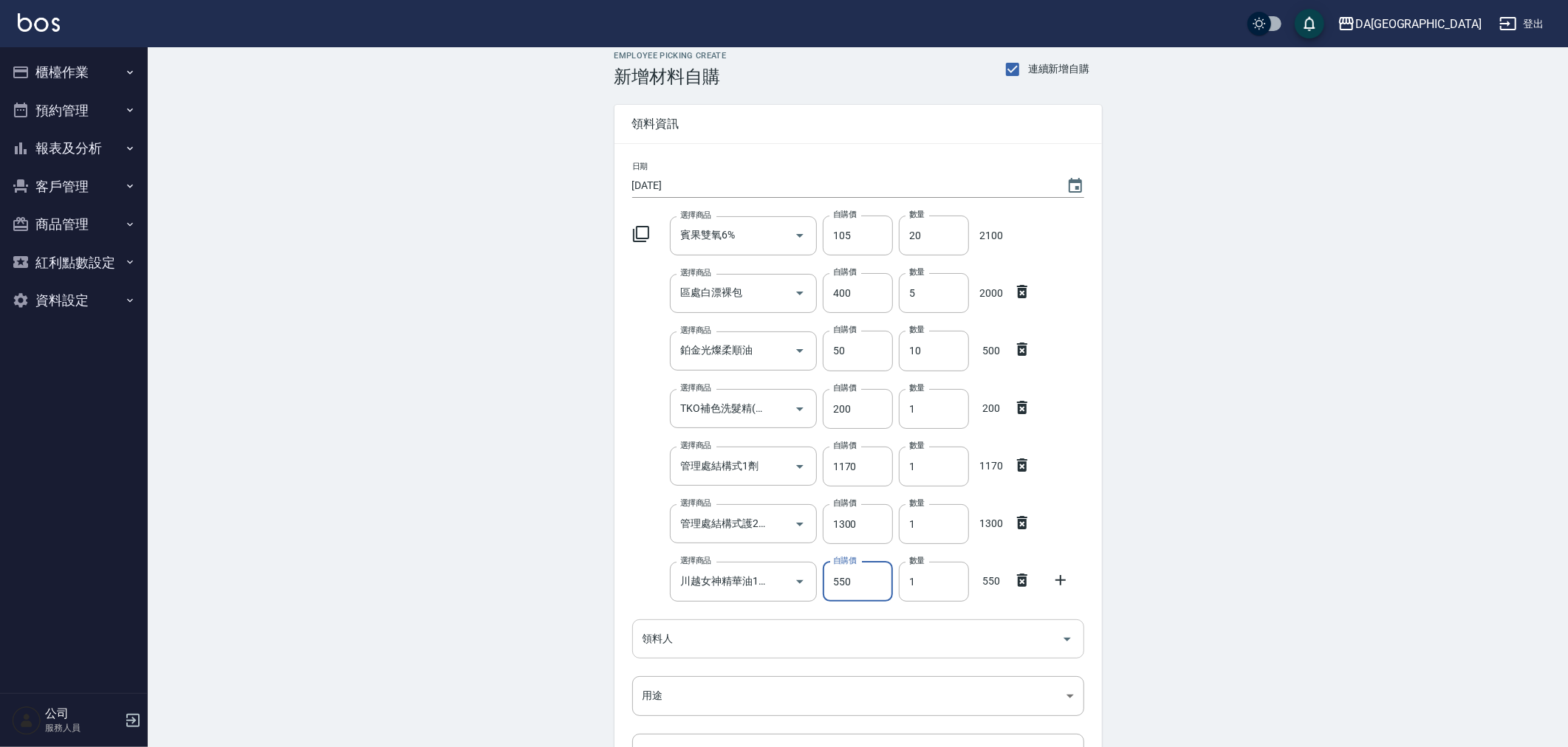
click at [728, 647] on input "領料人" at bounding box center [847, 639] width 417 height 26
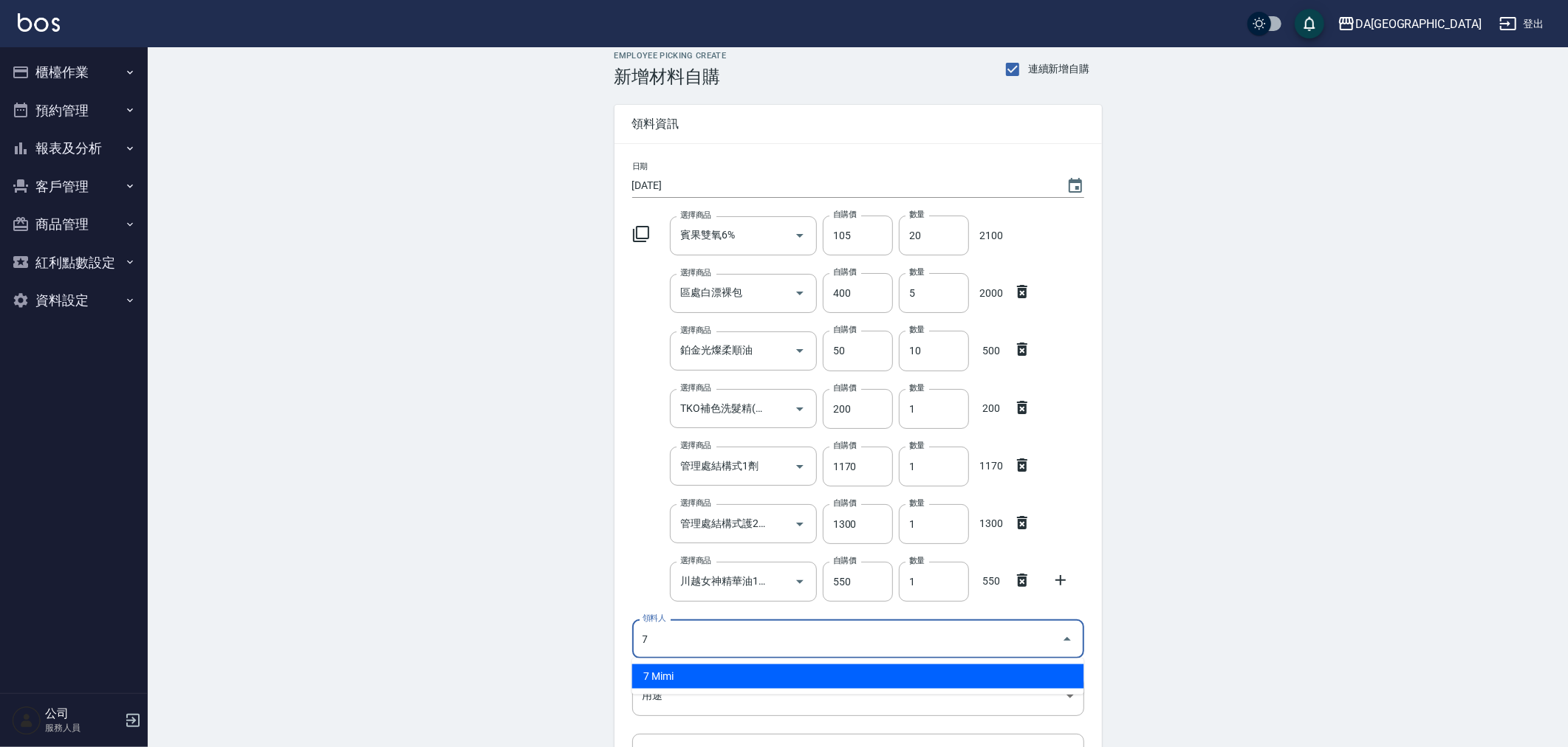
type input "7 Mimi"
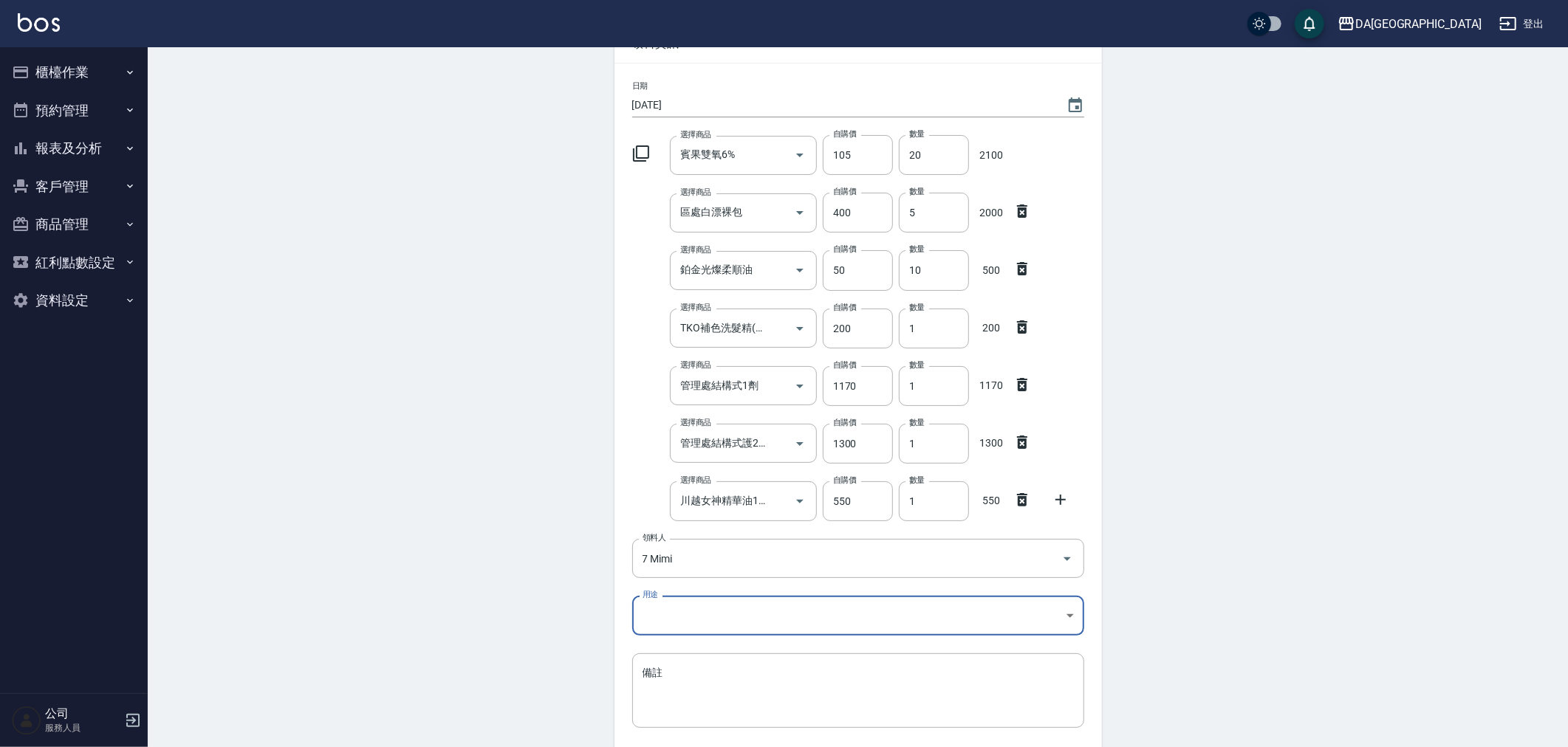
scroll to position [208, 0]
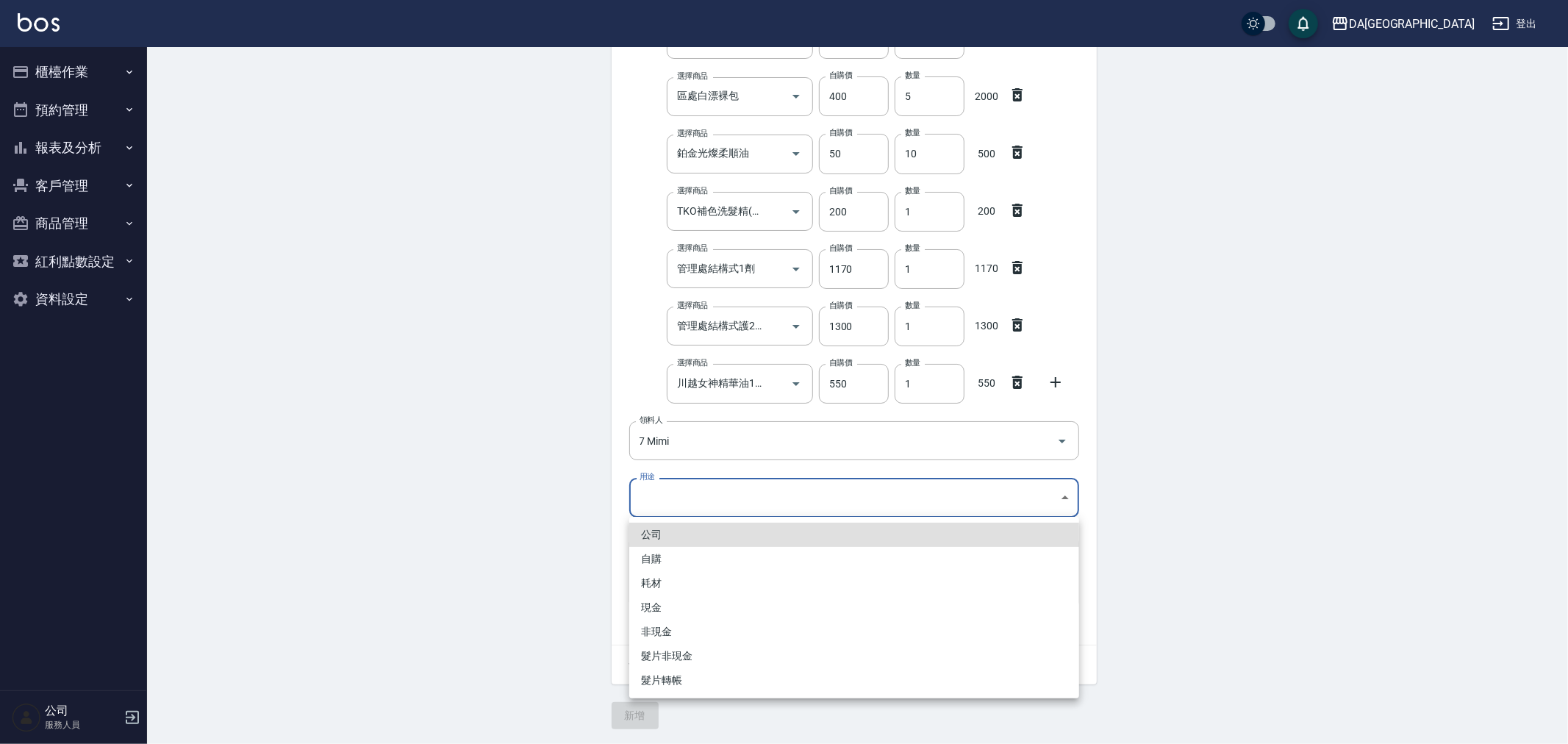
click at [775, 494] on body "DA蘆洲 登出 櫃檯作業 打帳單 帳單列表 現金收支登錄 材料自購登錄 每日結帳 排班表 現場電腦打卡 預約管理 預約管理 單日預約紀錄 單週預約紀錄 報表及…" at bounding box center [784, 268] width 1568 height 950
click at [753, 554] on li "自購" at bounding box center [854, 558] width 450 height 24
type input "自購"
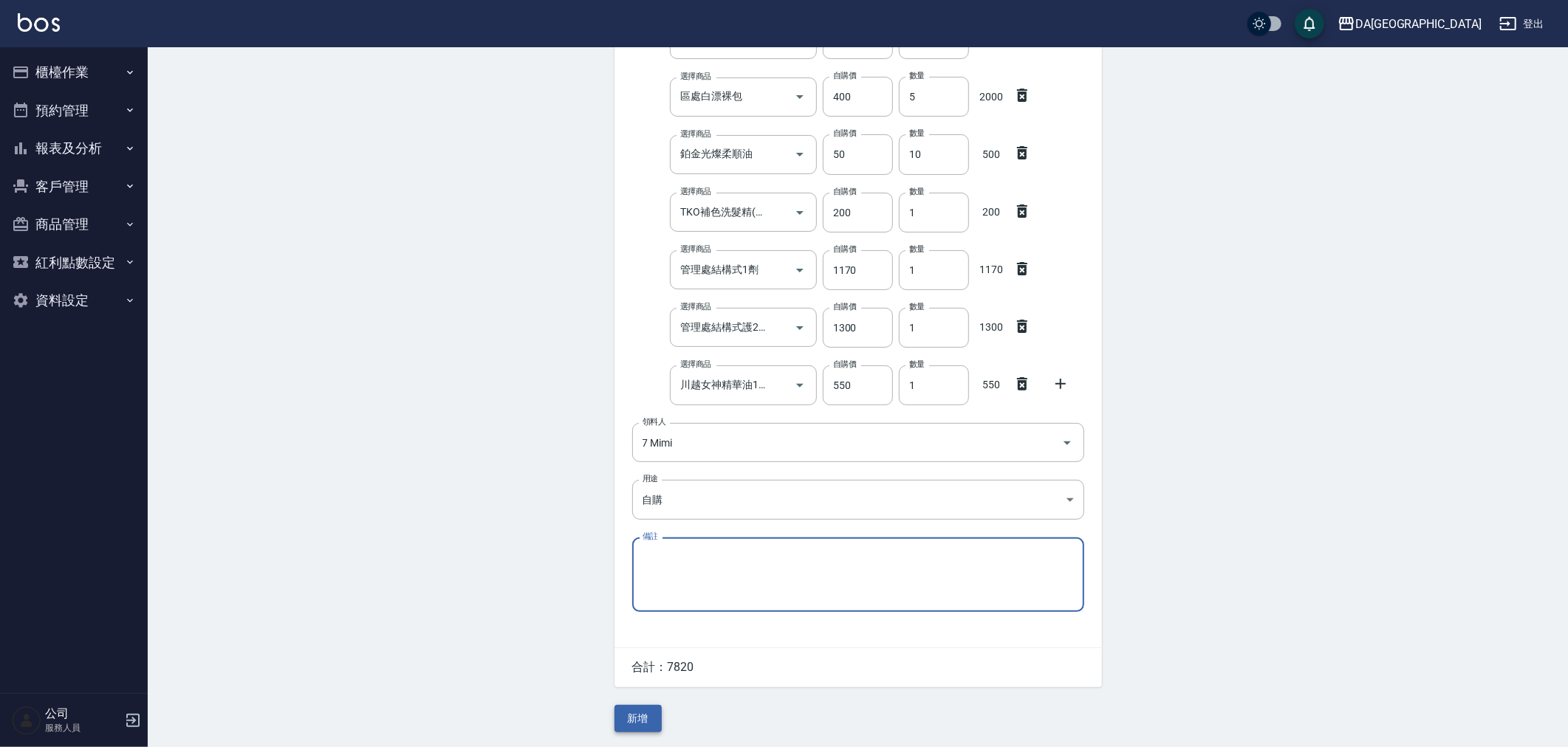
click at [648, 707] on button "新增" at bounding box center [637, 718] width 47 height 27
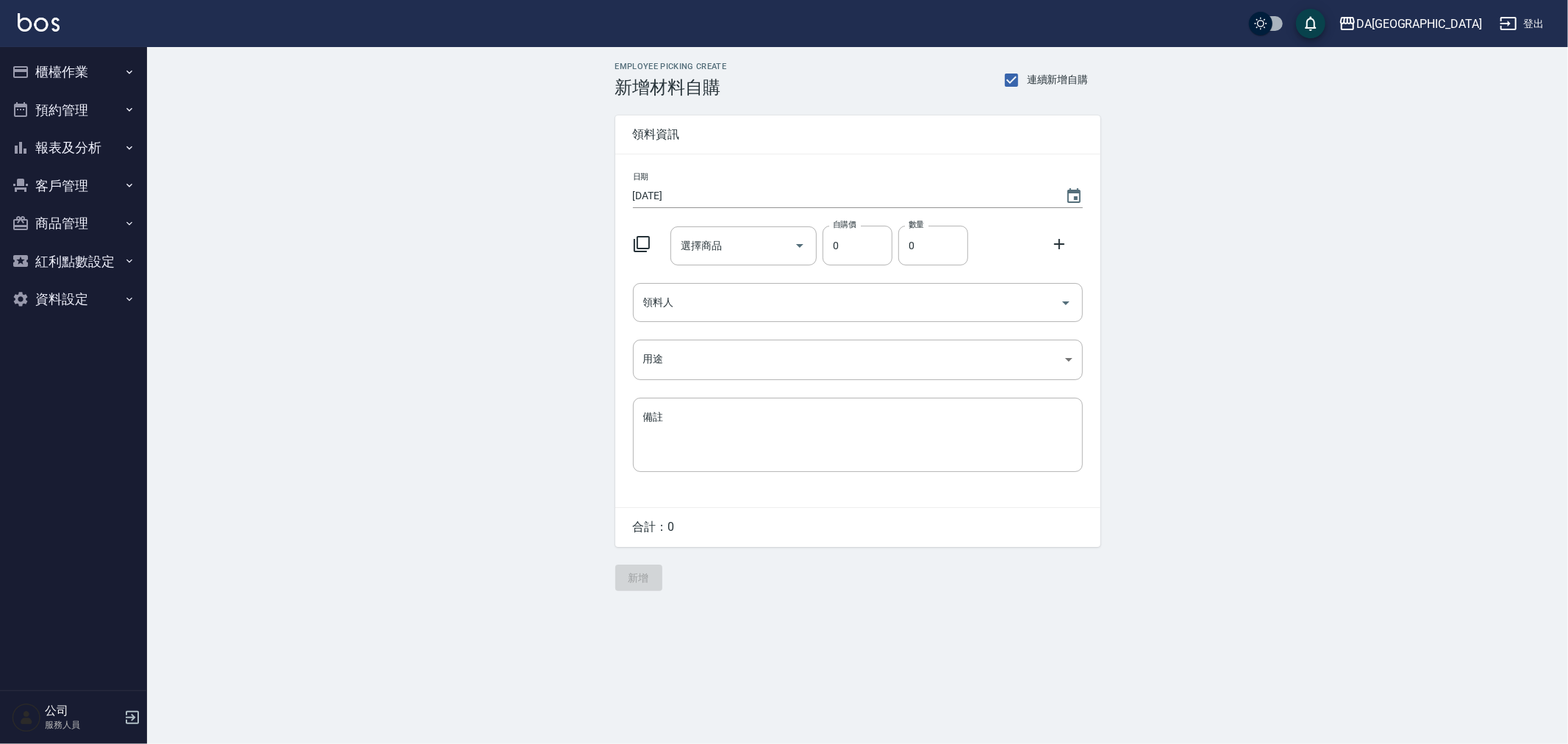
click at [643, 242] on icon at bounding box center [642, 244] width 18 height 18
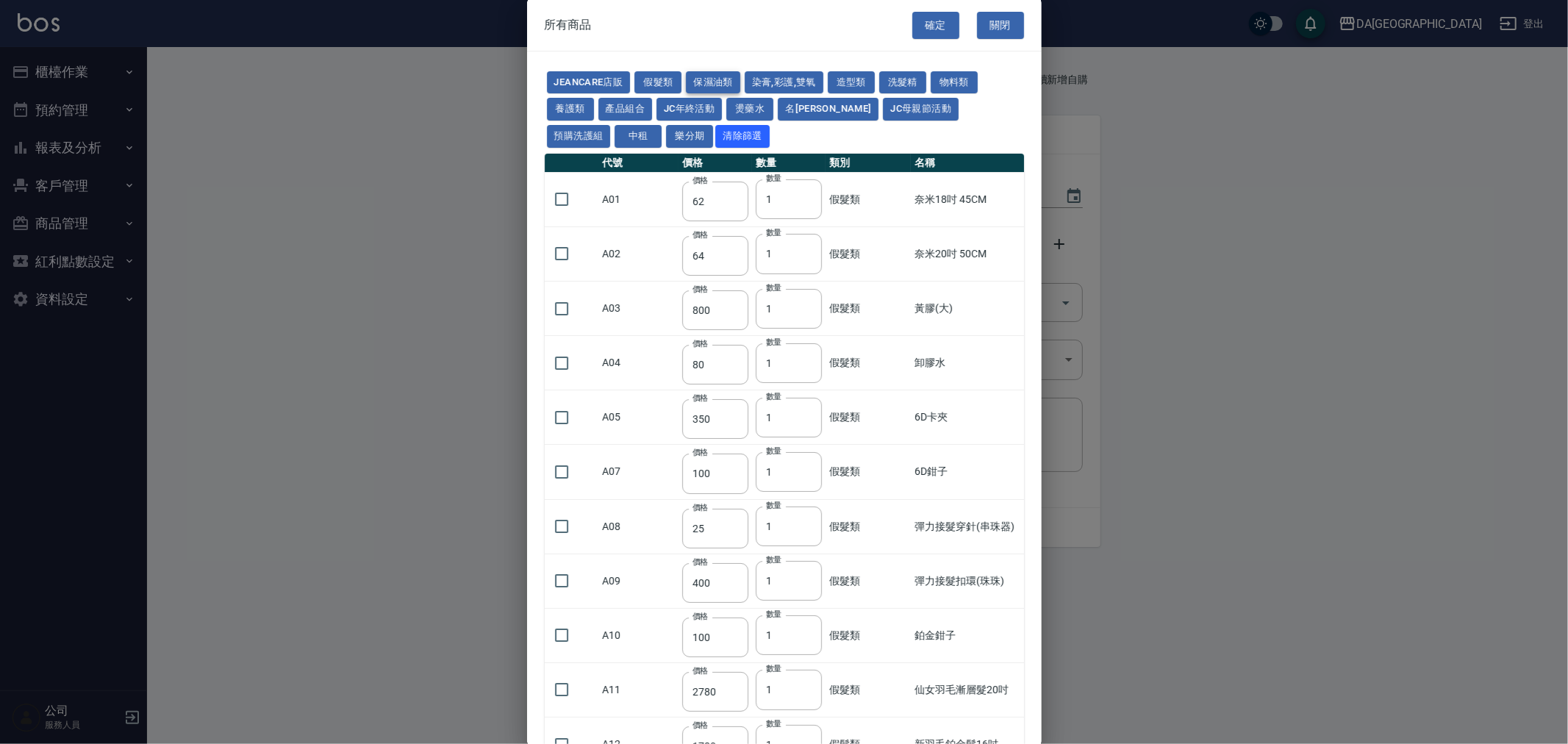
click at [736, 77] on button "保濕油類" at bounding box center [713, 82] width 55 height 22
type input "180"
type input "550"
type input "280"
type input "305"
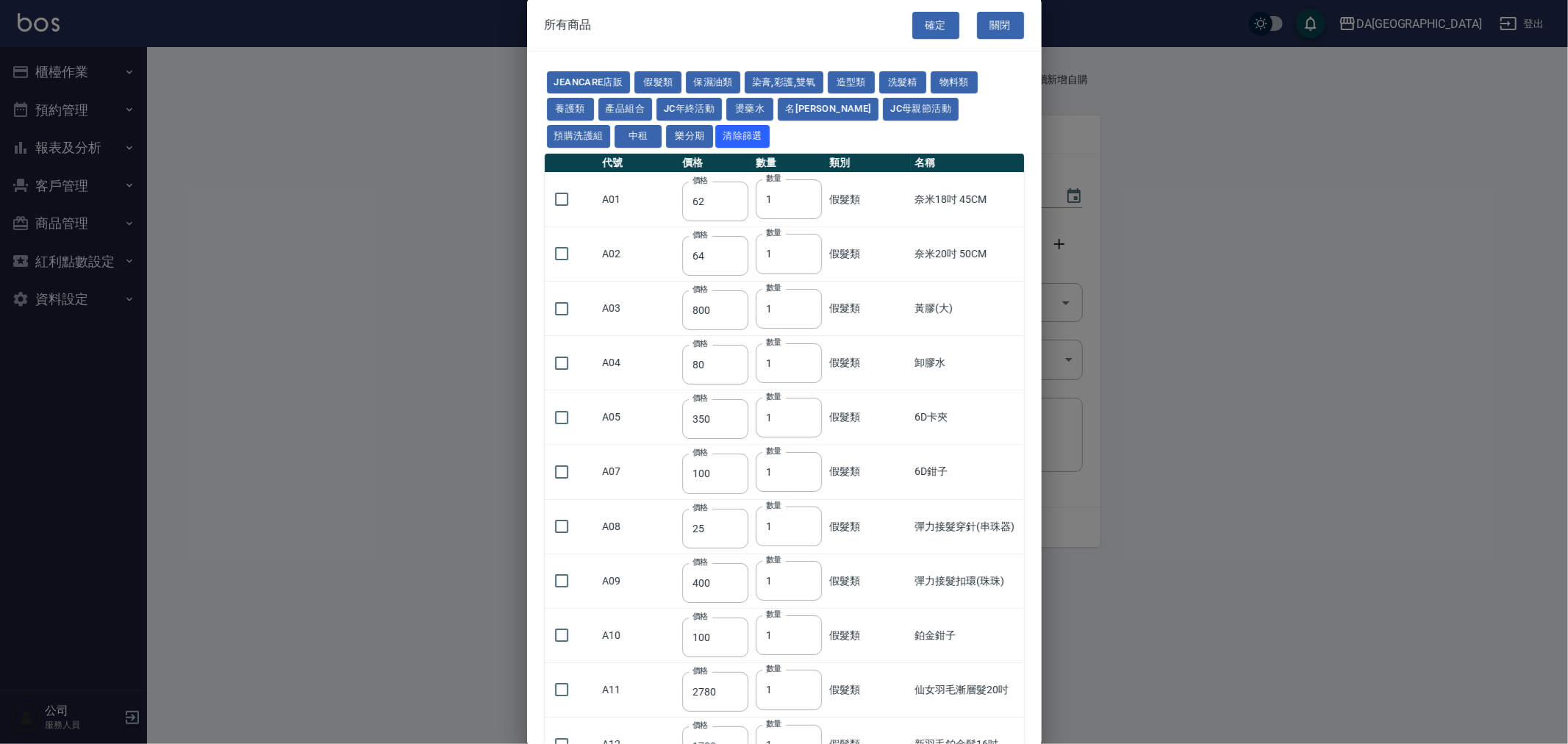
type input "455"
type input "475"
type input "1680"
type input "546"
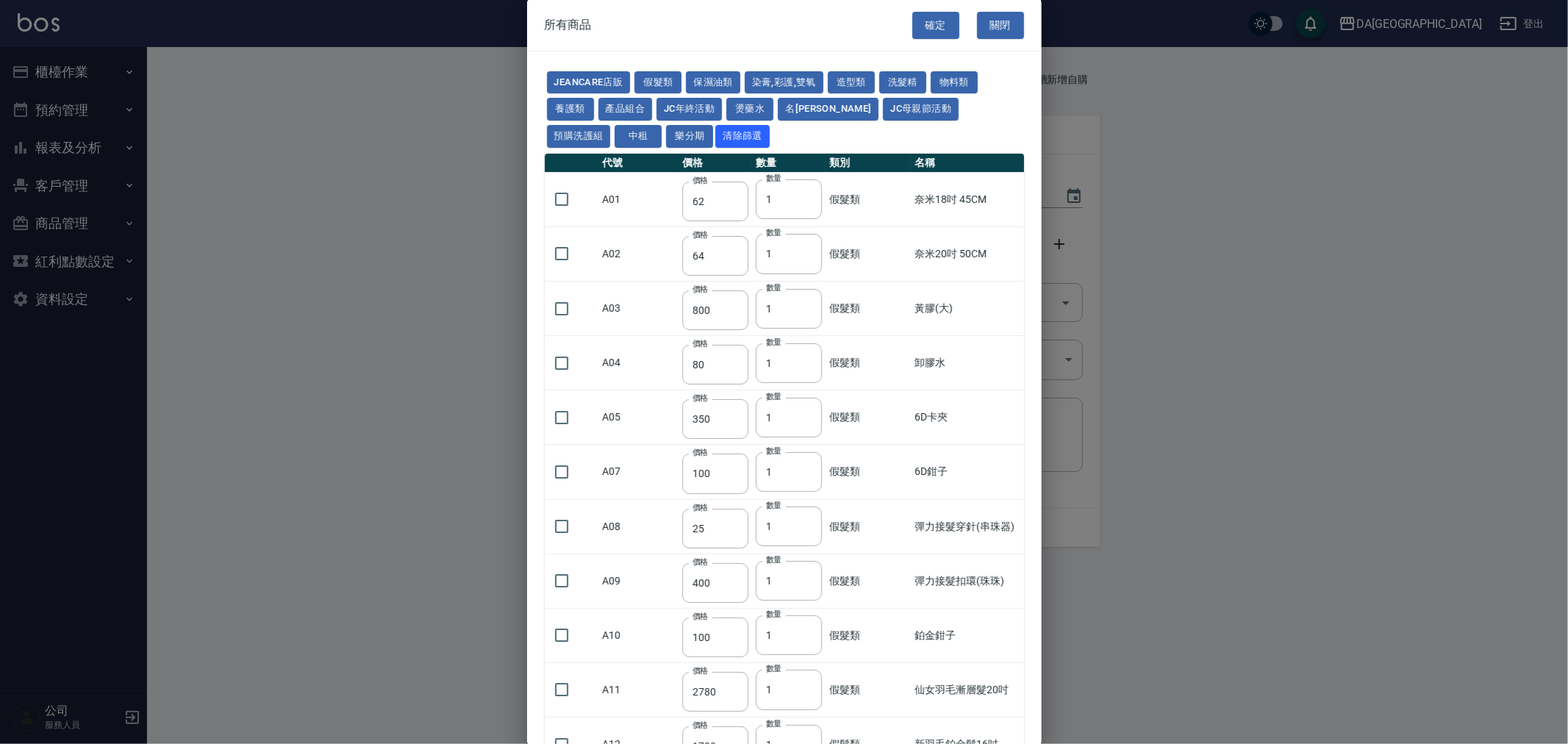
type input "525"
type input "420"
type input "250"
type input "100"
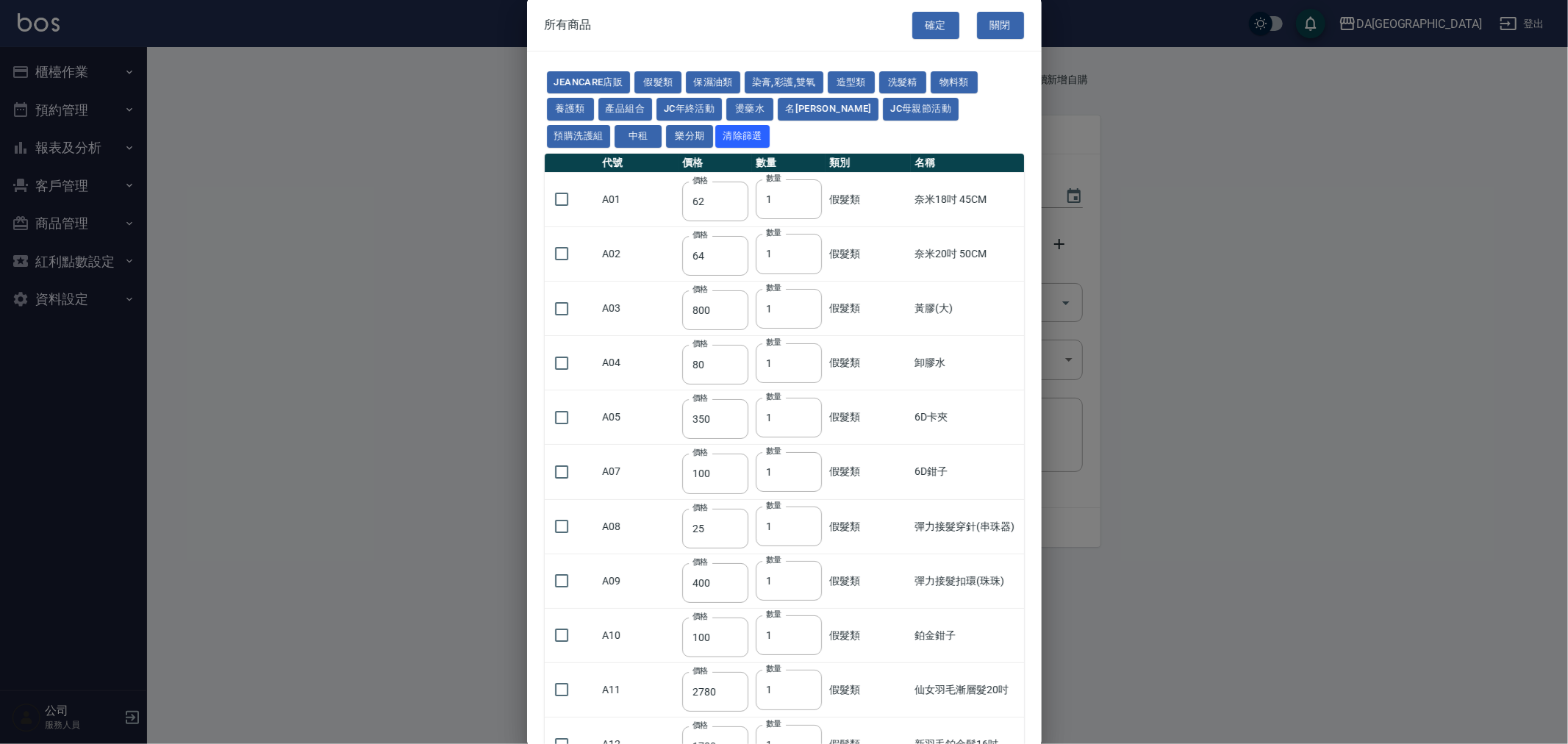
type input "384"
type input "280"
type input "1170"
type input "310"
type input "32"
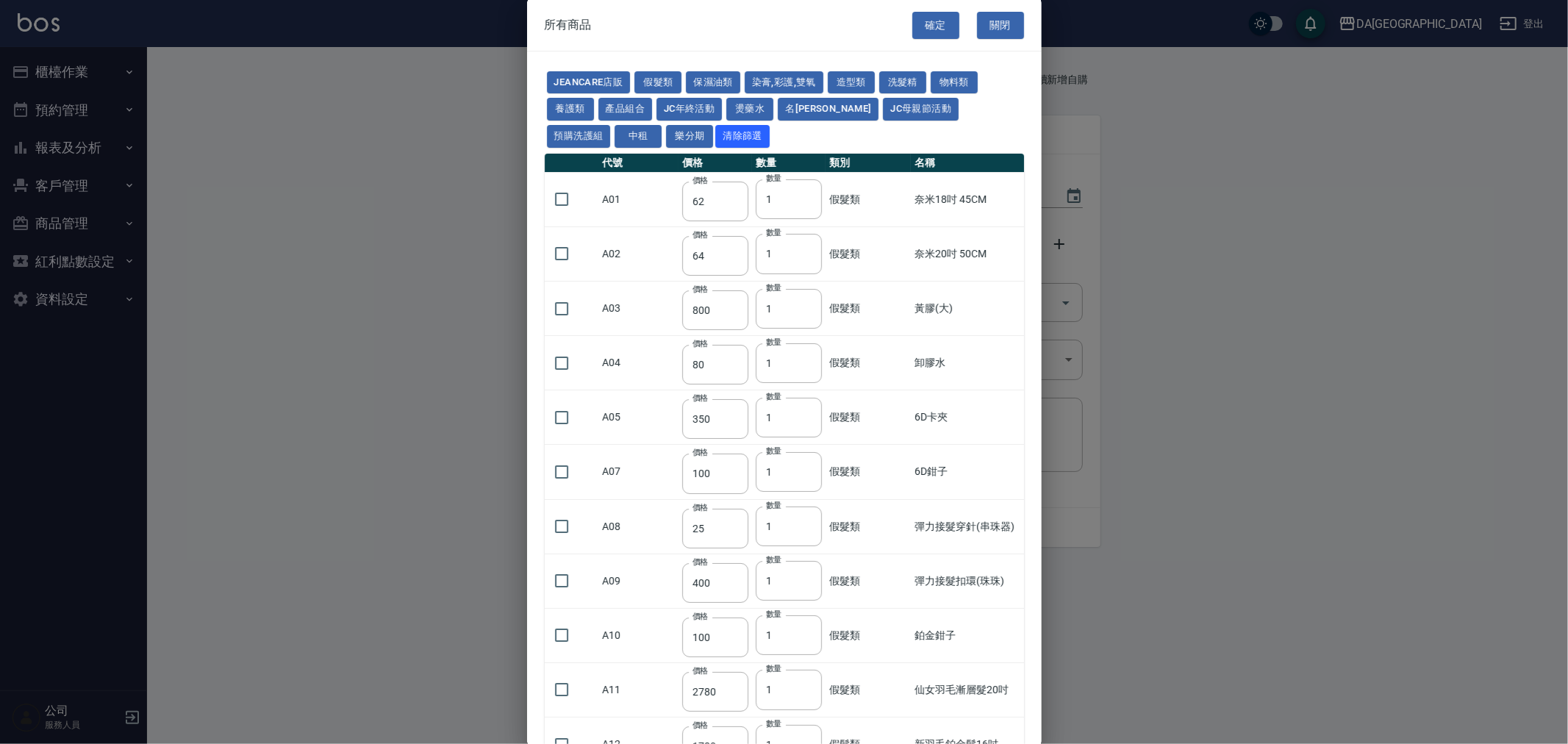
type input "480"
type input "350"
type input "320"
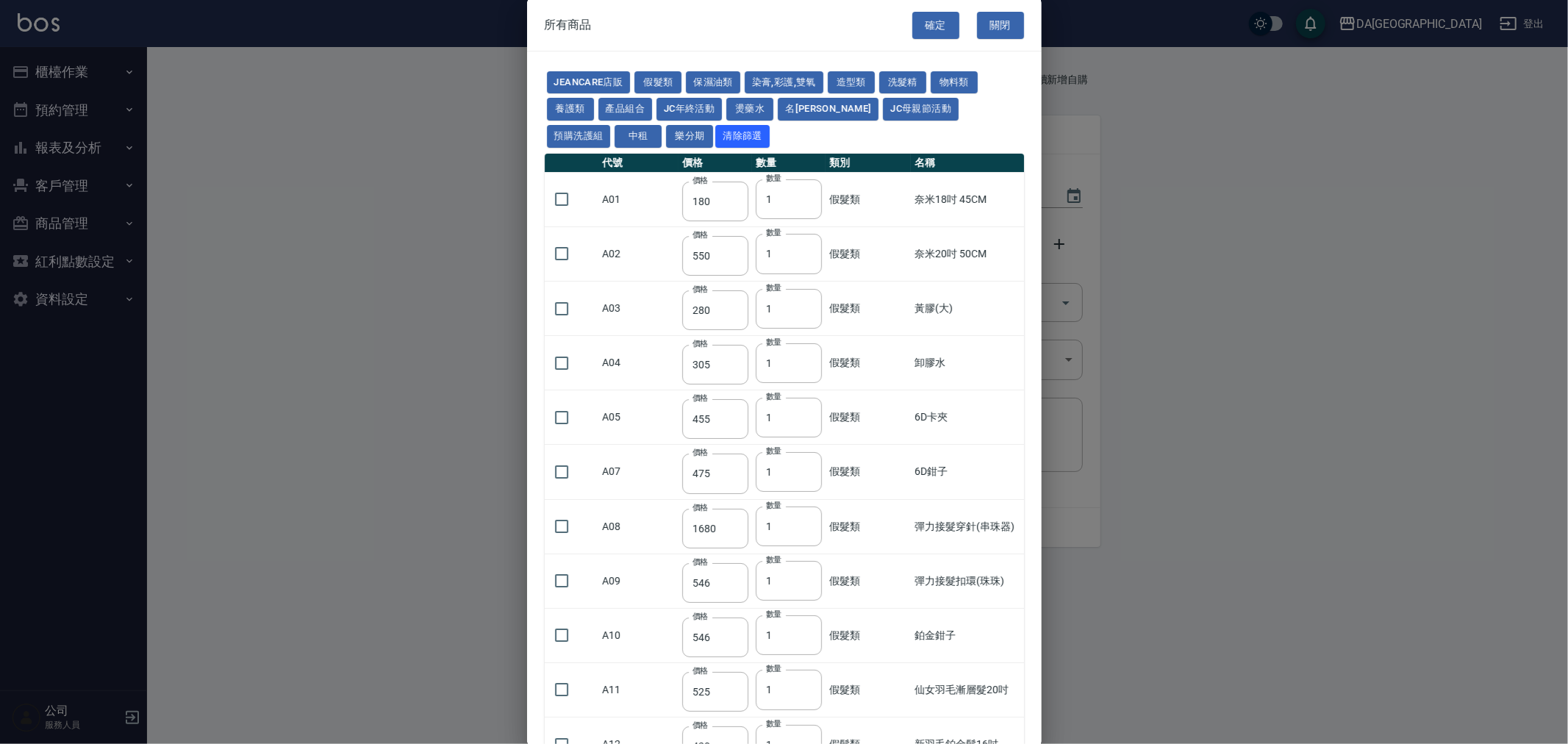
type input "340"
type input "40"
type input "53"
type input "50"
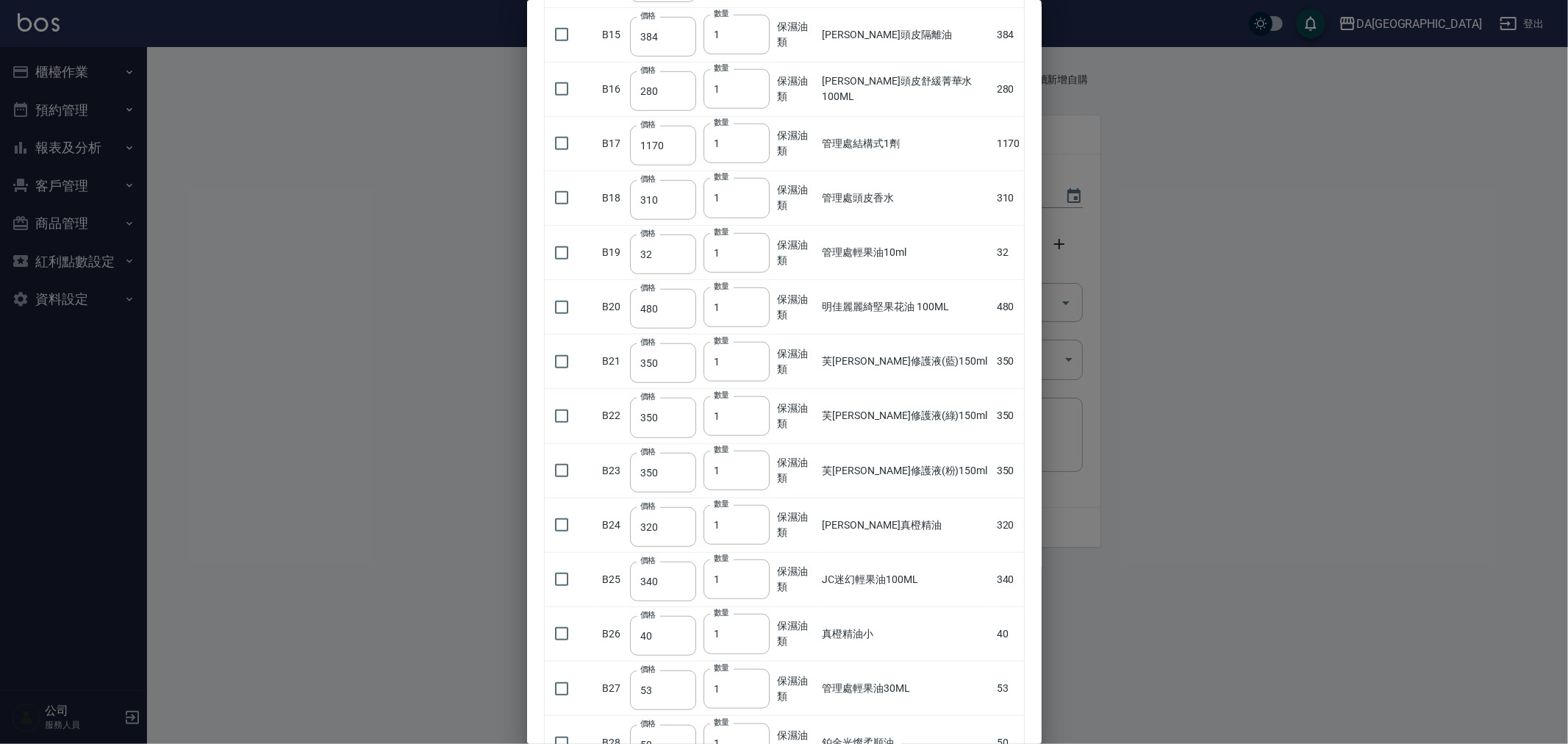
scroll to position [1046, 0]
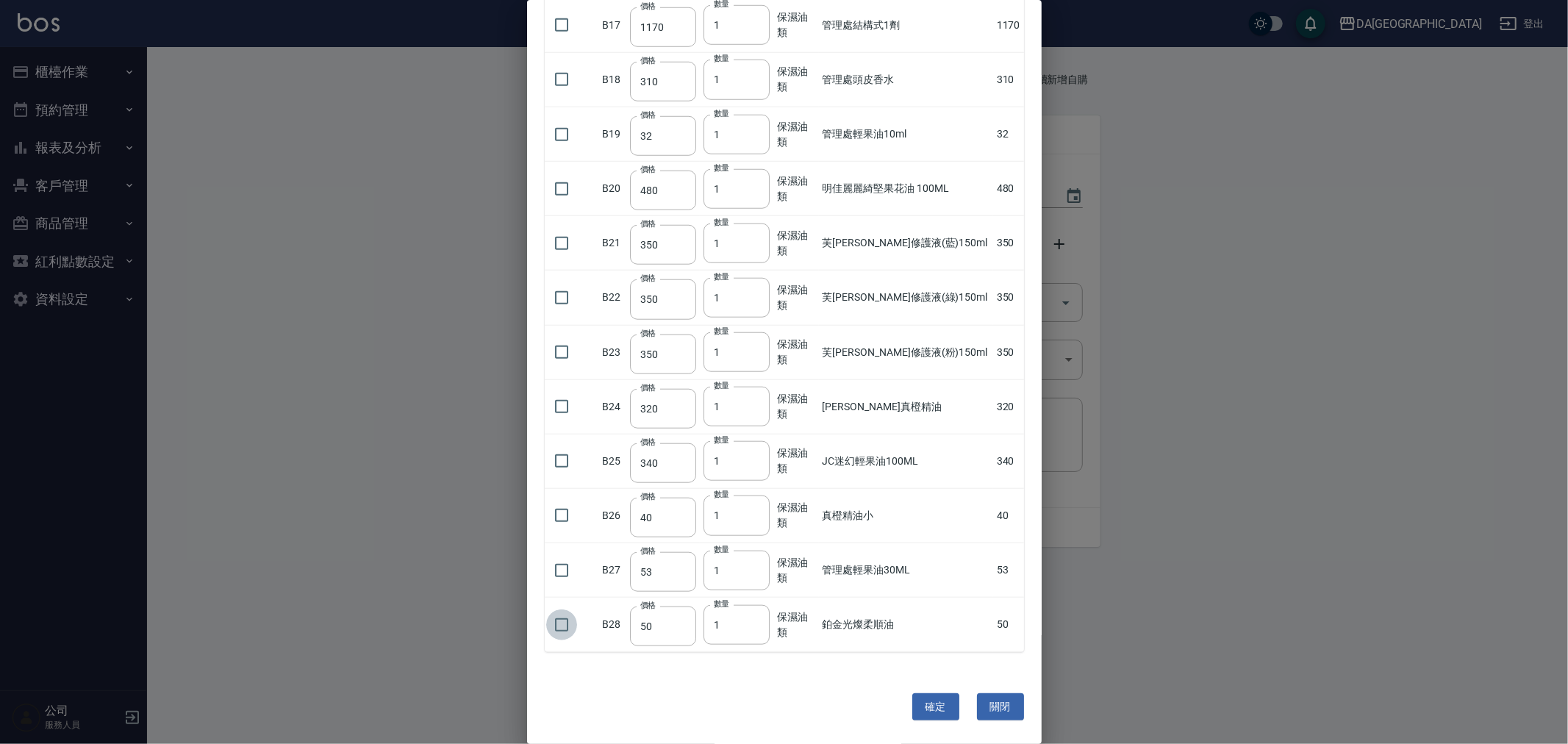
click at [553, 631] on input "checkbox" at bounding box center [562, 625] width 31 height 31
checkbox input "true"
click at [950, 695] on button "確定" at bounding box center [935, 706] width 47 height 27
type input "鉑金光燦柔順油"
type input "50"
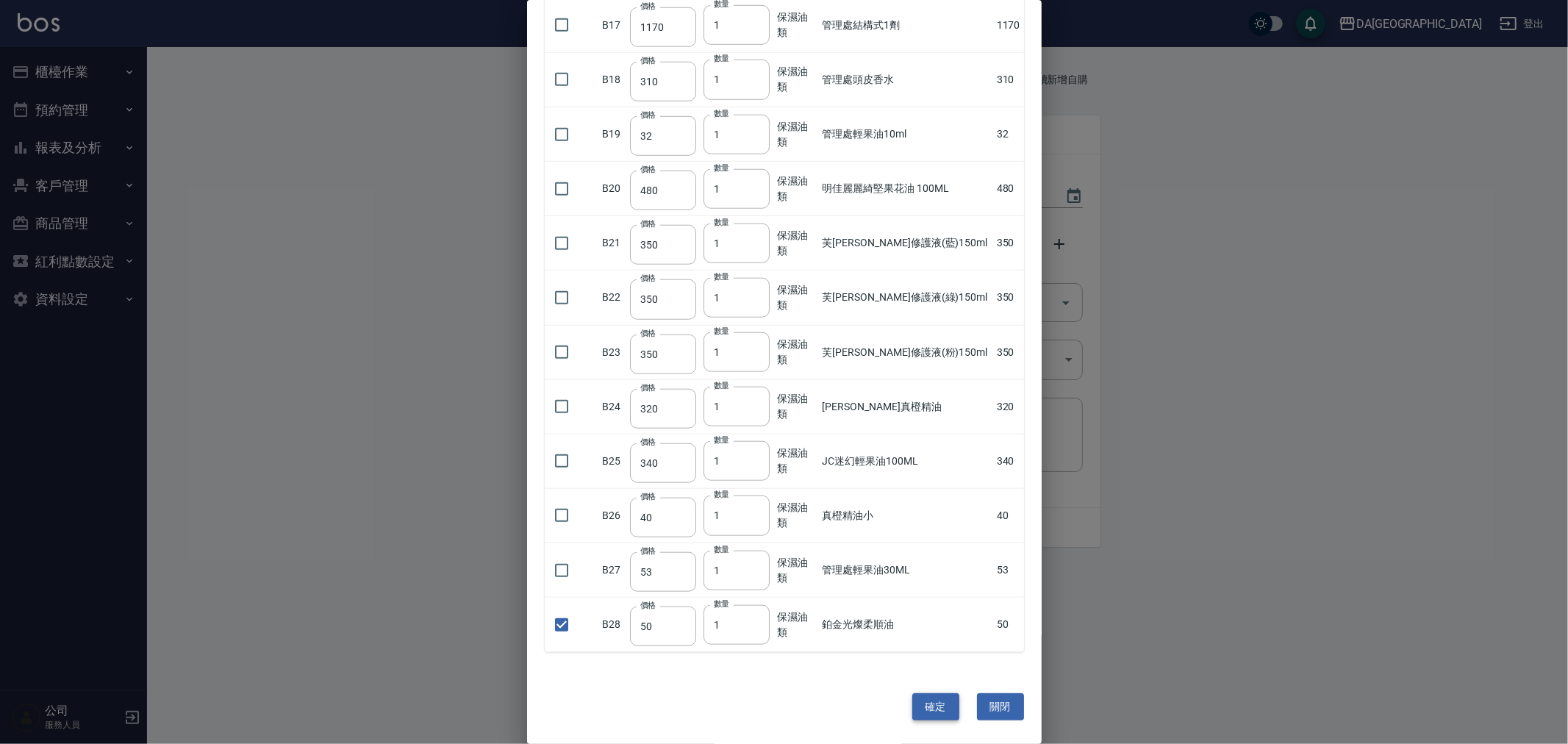
type input "1"
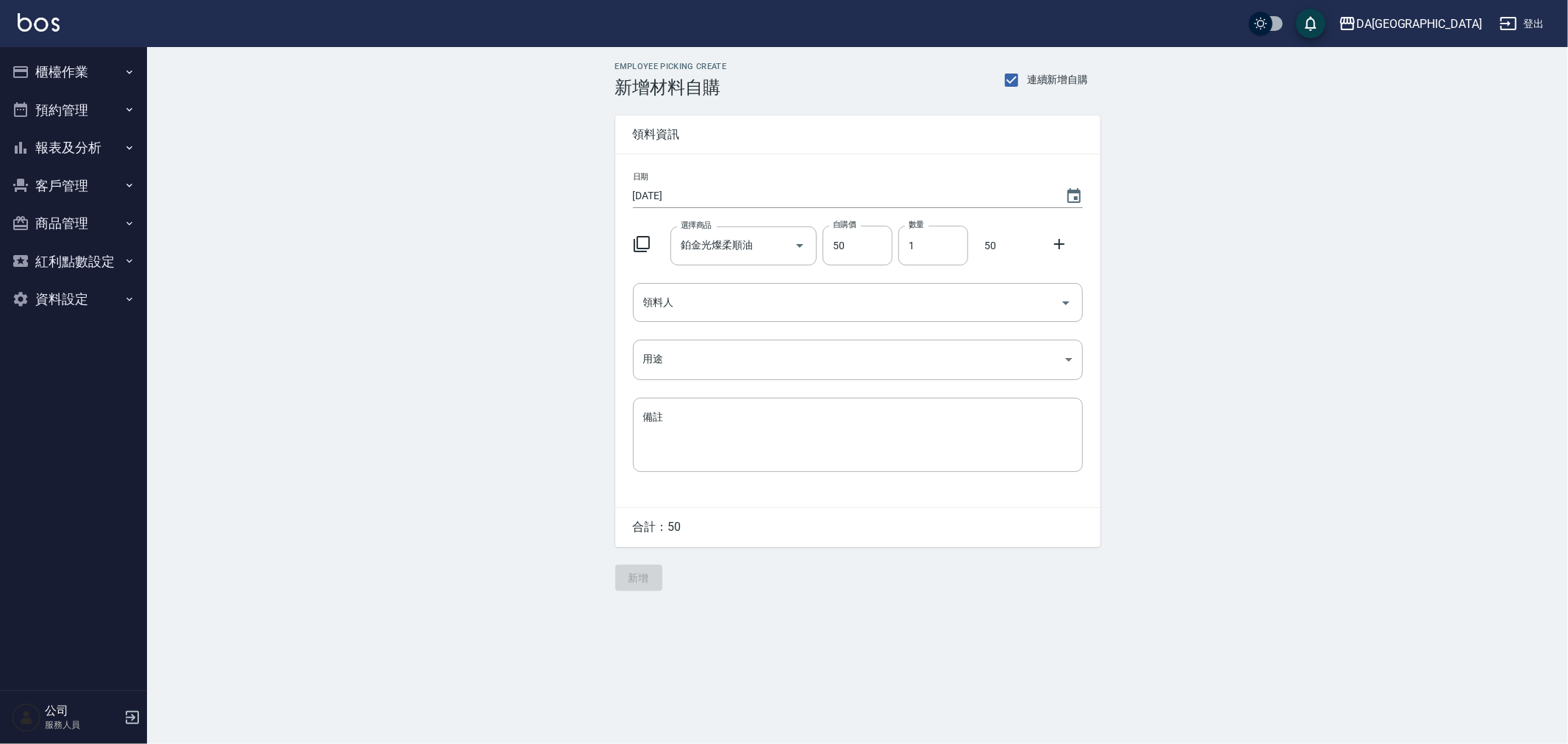
click at [1049, 246] on div at bounding box center [1064, 242] width 39 height 26
click at [1040, 246] on div "選擇商品 鉑金光燦柔順油 選擇商品 自購價 50 自購價 數量 1 數量 50" at bounding box center [855, 242] width 456 height 46
click at [1072, 240] on div at bounding box center [1064, 242] width 39 height 26
click at [1060, 239] on icon at bounding box center [1059, 244] width 18 height 18
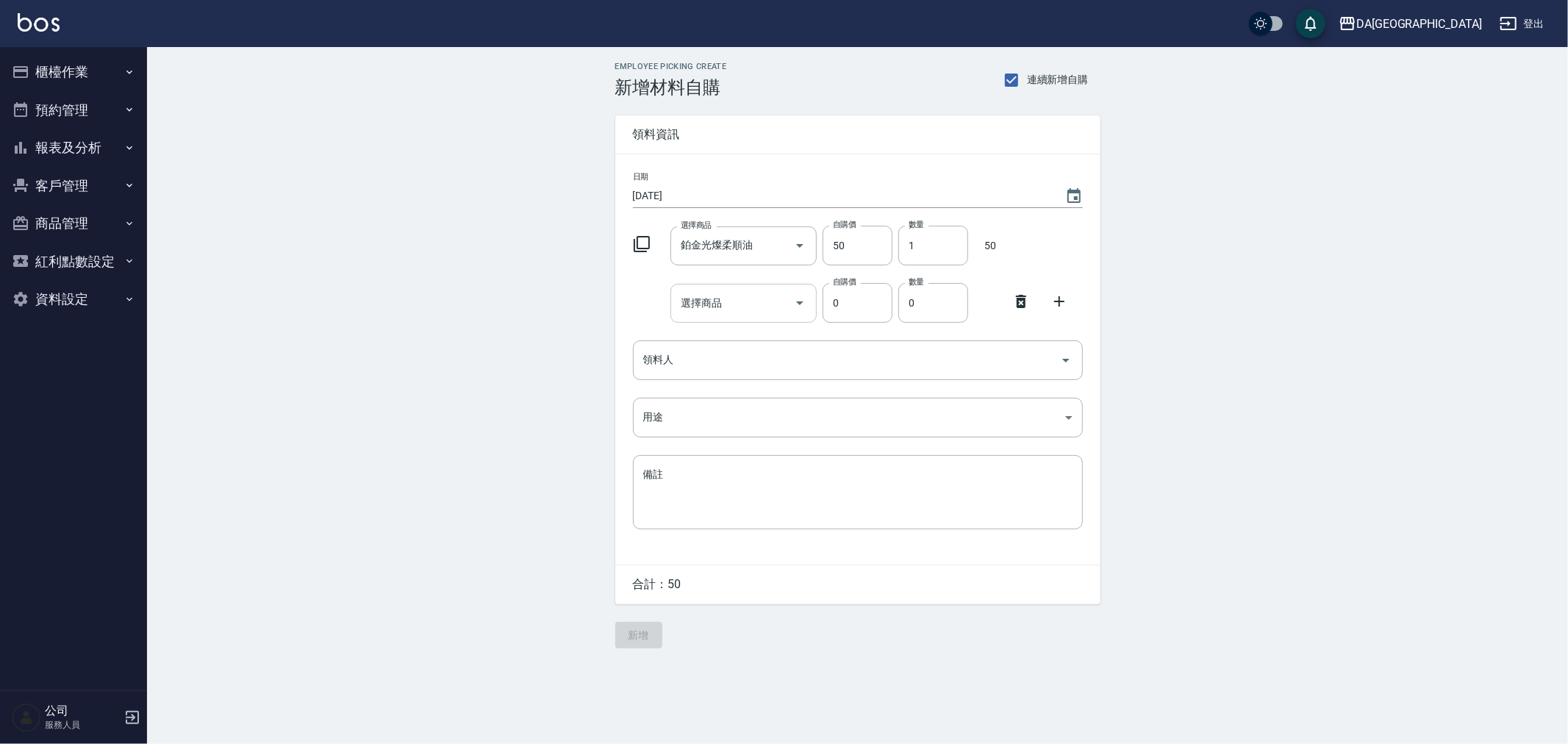
click at [749, 296] on input "選擇商品" at bounding box center [732, 303] width 111 height 26
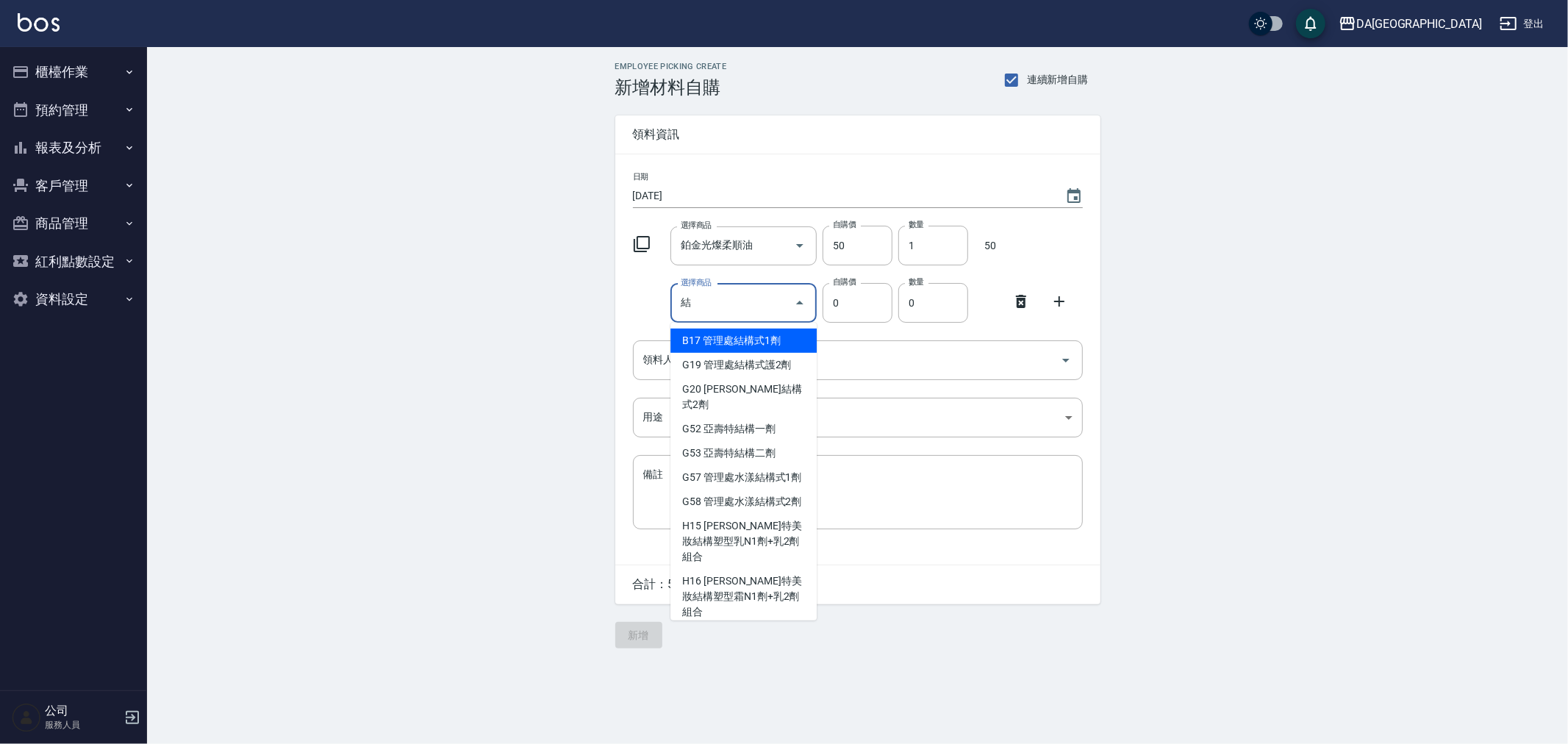
click at [705, 339] on li "B17 管理處結構式1劑" at bounding box center [743, 340] width 146 height 24
type input "管理處結構式1劑"
type input "1170"
type input "1"
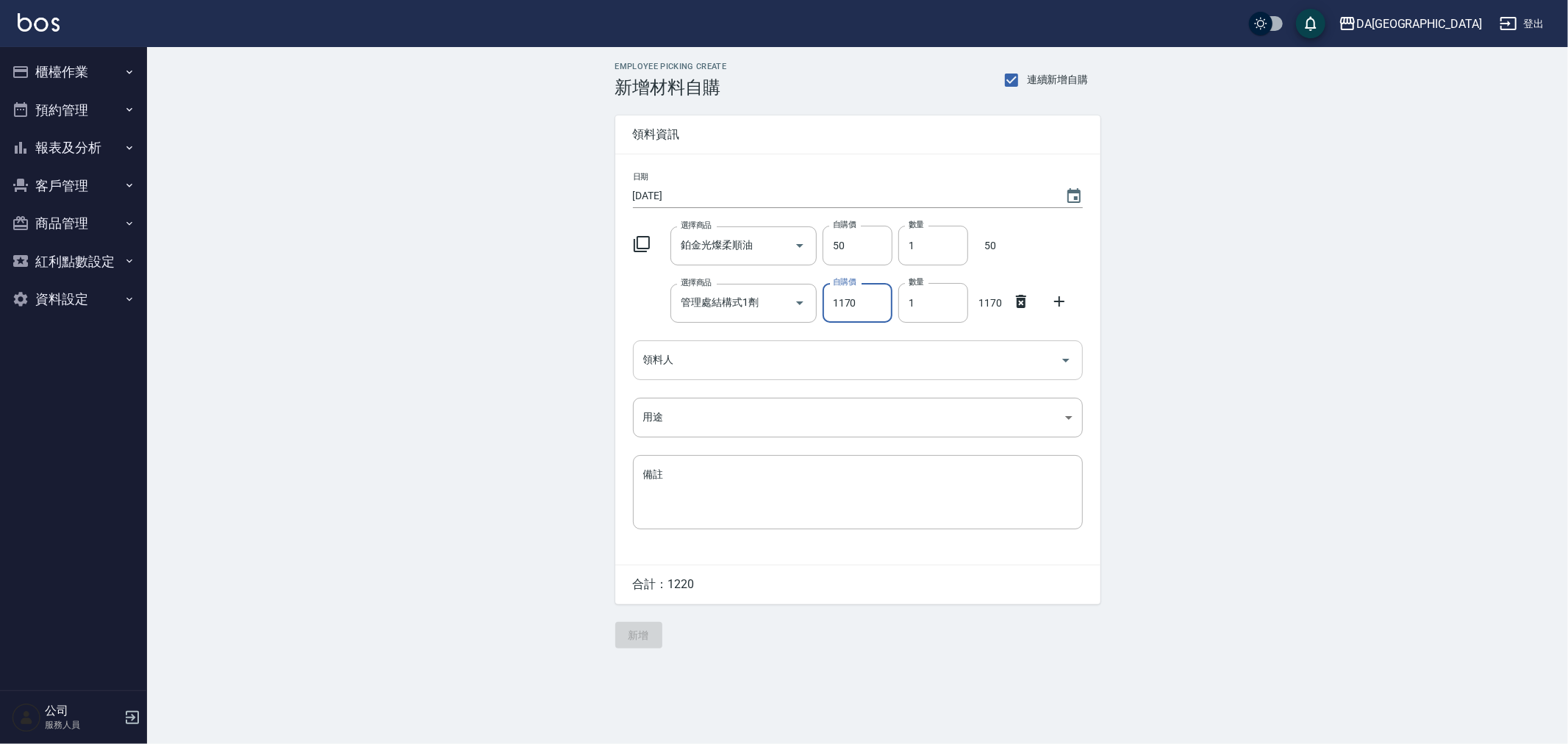
click at [724, 372] on input "領料人" at bounding box center [847, 360] width 415 height 26
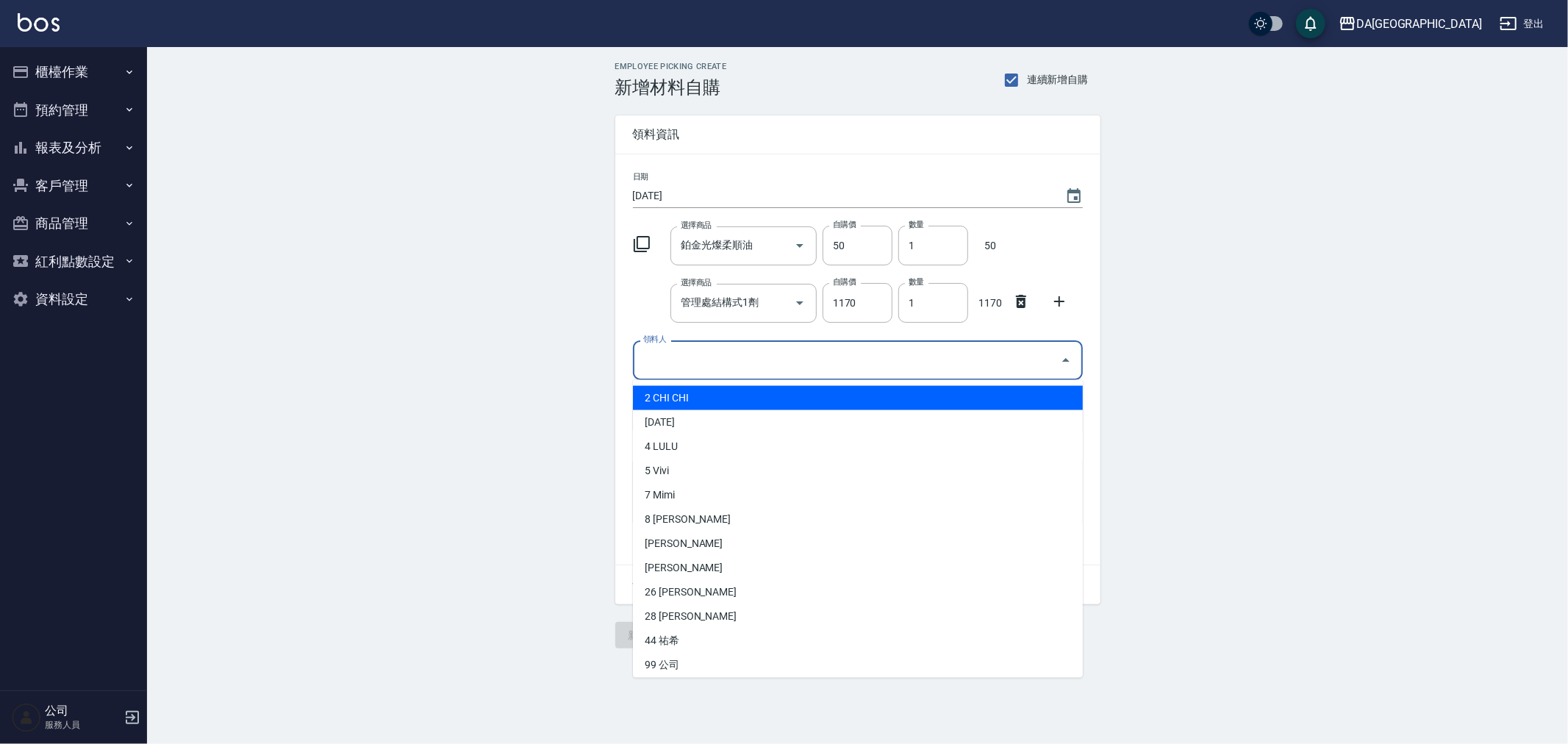
type input "5 Vivi"
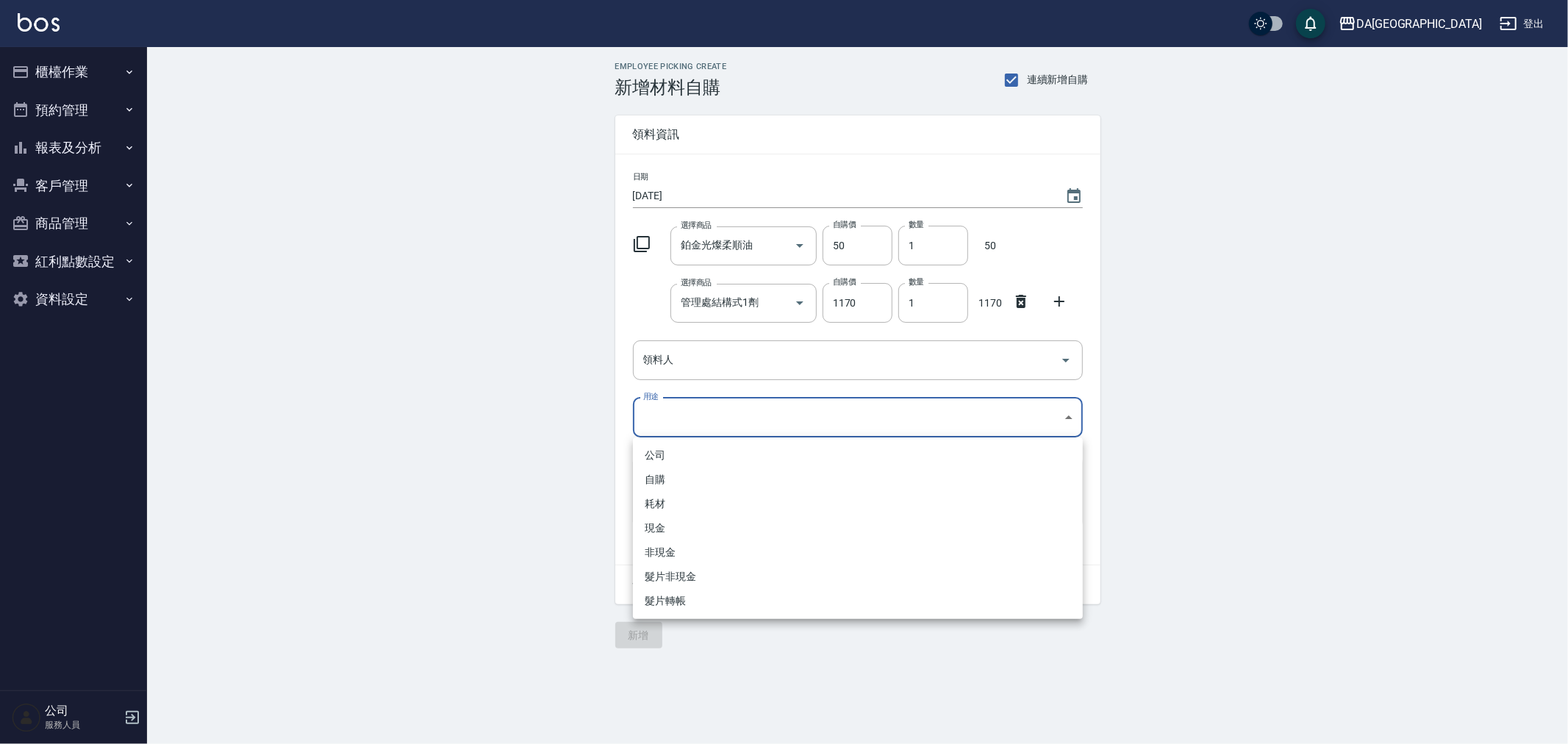
click at [698, 416] on body "DA蘆洲 登出 櫃檯作業 打帳單 帳單列表 現金收支登錄 材料自購登錄 每日結帳 排班表 現場電腦打卡 預約管理 預約管理 單日預約紀錄 單週預約紀錄 報表及…" at bounding box center [784, 372] width 1568 height 744
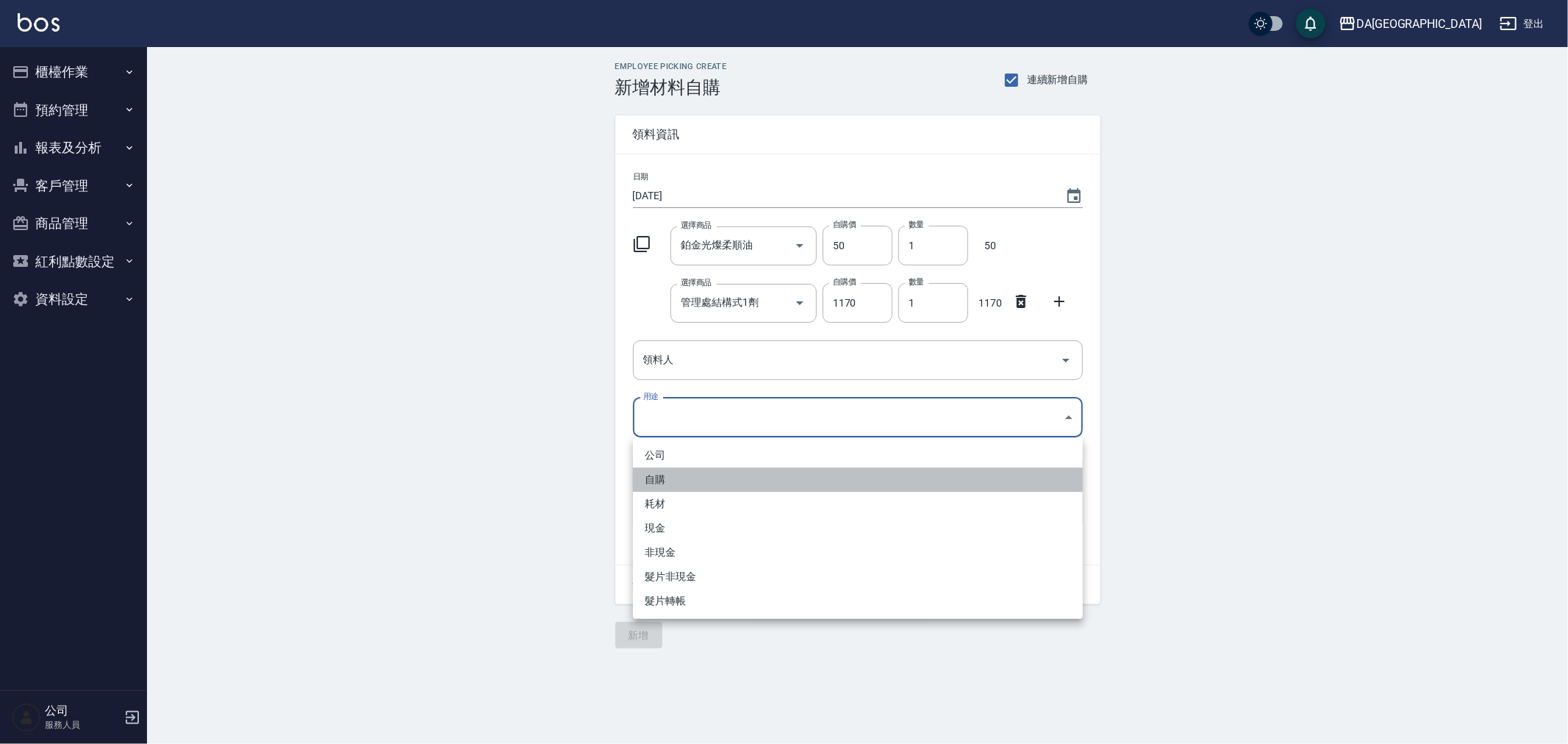
click at [708, 476] on li "自購" at bounding box center [857, 479] width 450 height 24
type input "自購"
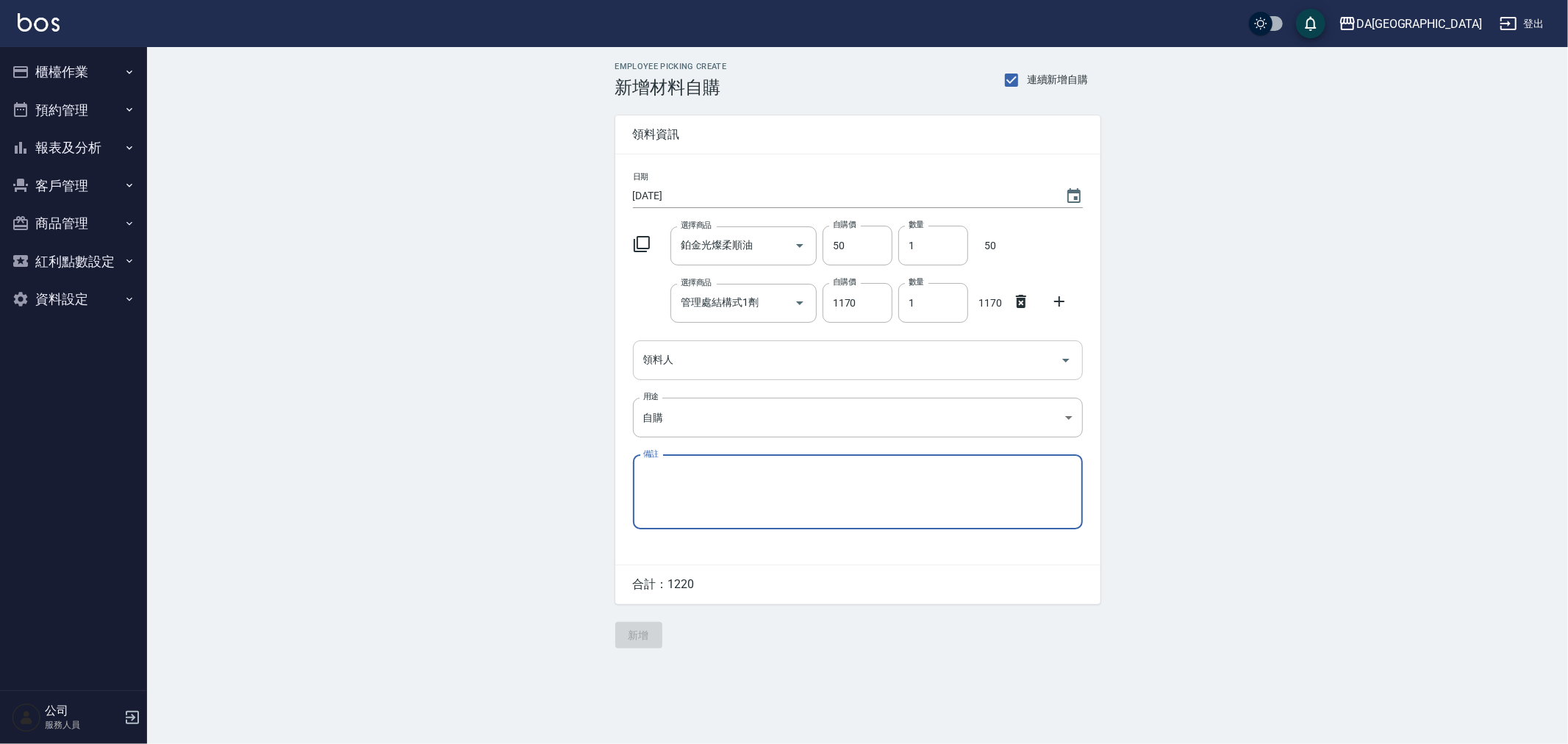
click at [974, 377] on div "領料人" at bounding box center [857, 359] width 450 height 39
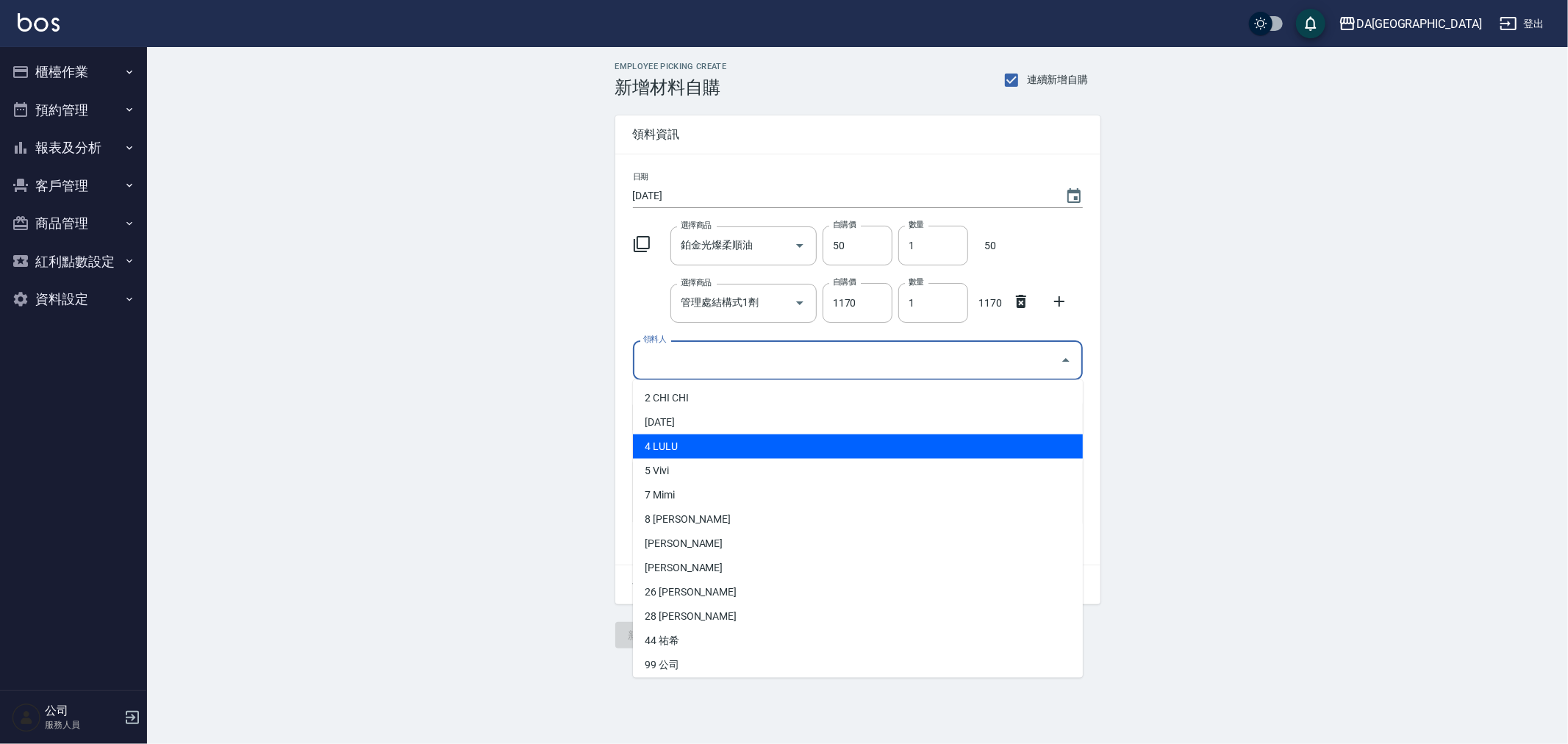
click at [659, 457] on li "4 LULU" at bounding box center [857, 446] width 450 height 24
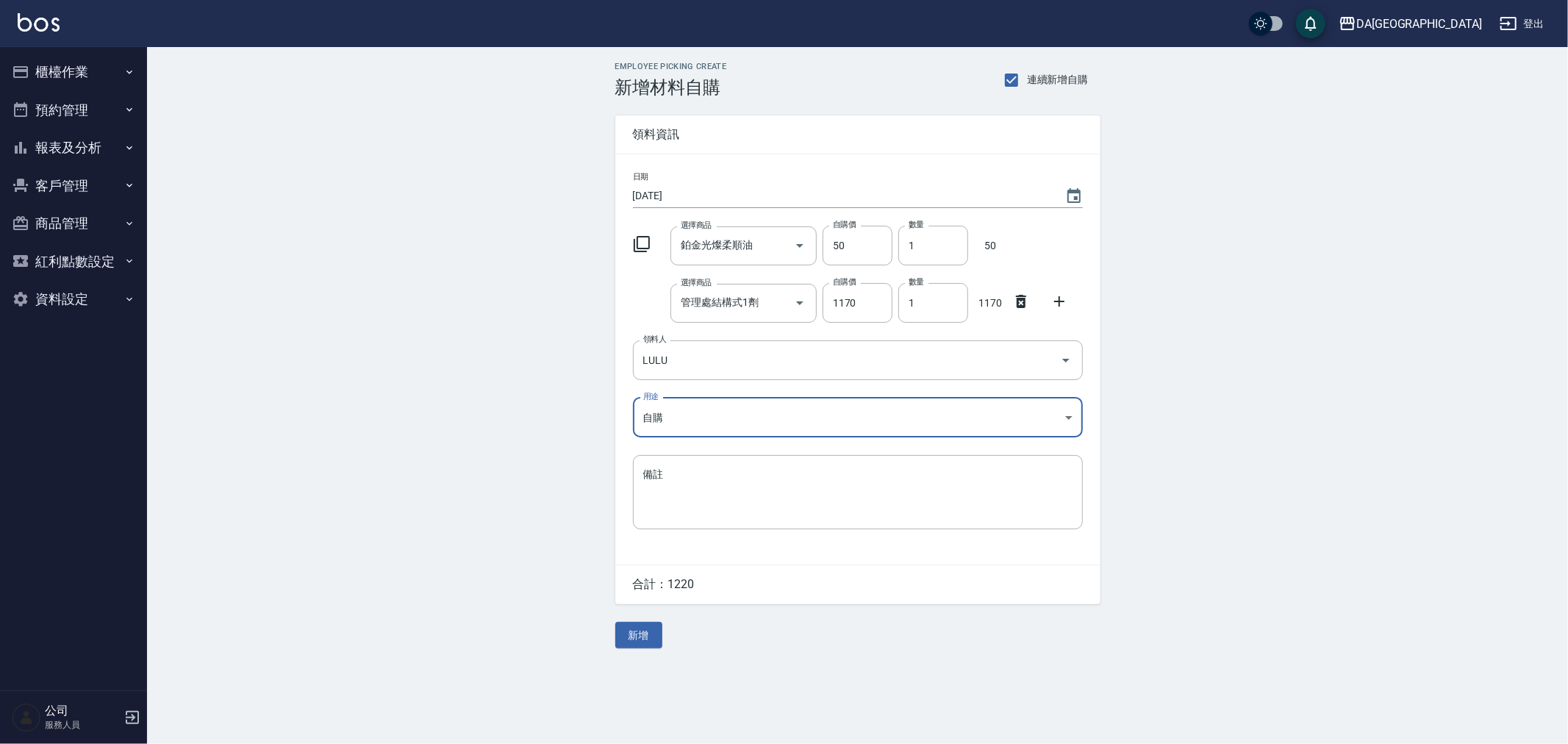
click at [659, 457] on div "x 備註" at bounding box center [857, 492] width 450 height 74
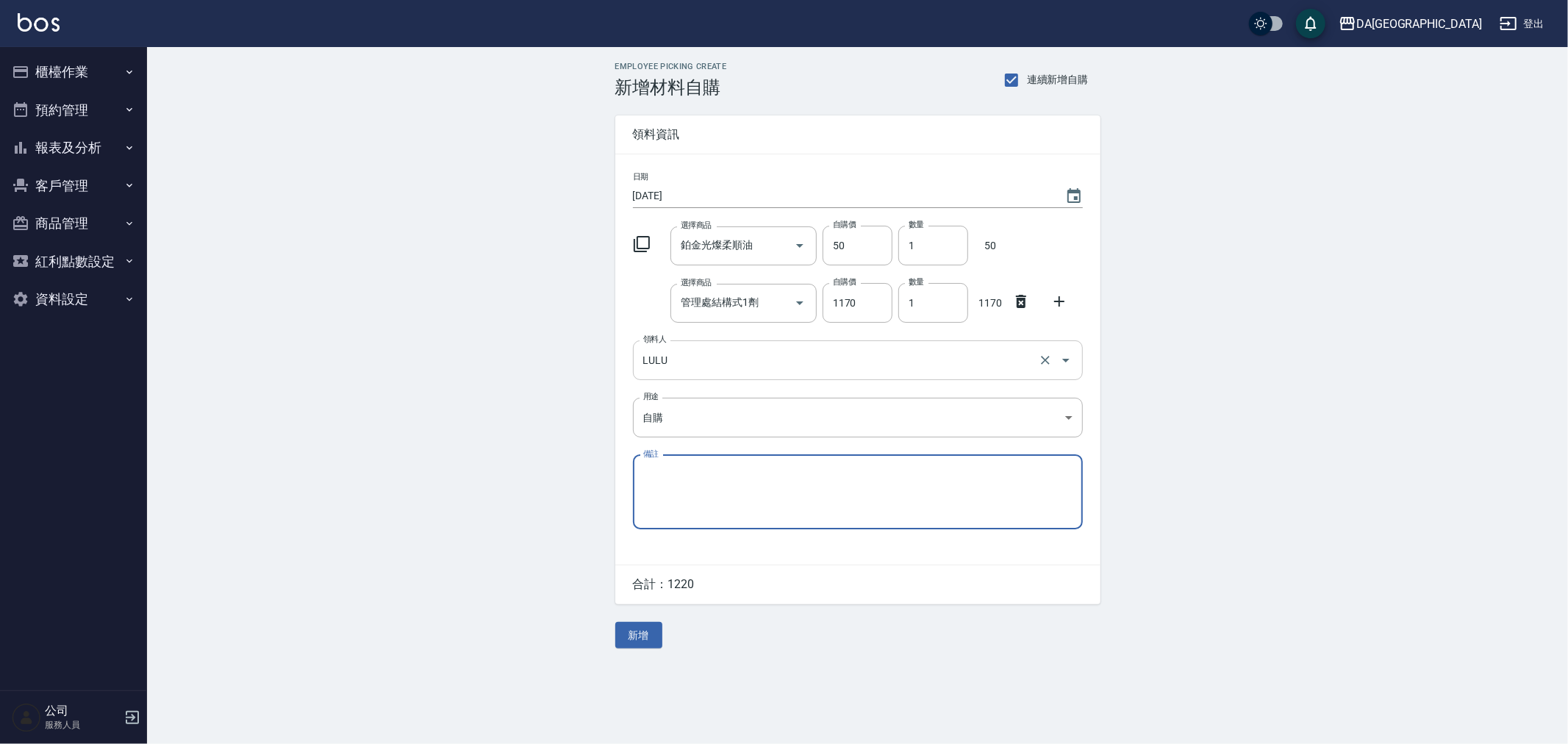
click at [688, 361] on input "LULU" at bounding box center [837, 360] width 396 height 26
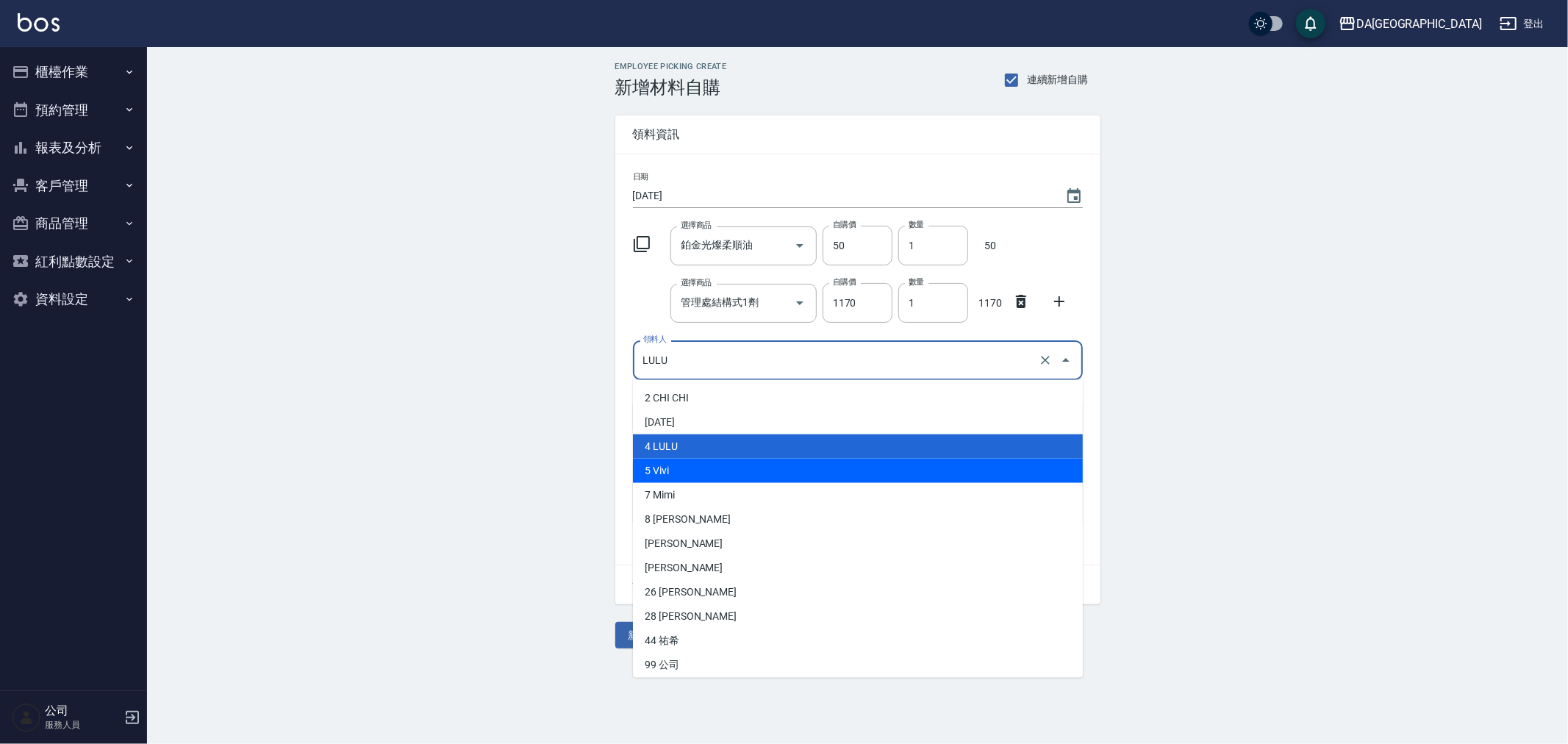
click at [680, 475] on li "5 Vivi" at bounding box center [857, 470] width 450 height 24
type input "Vivi"
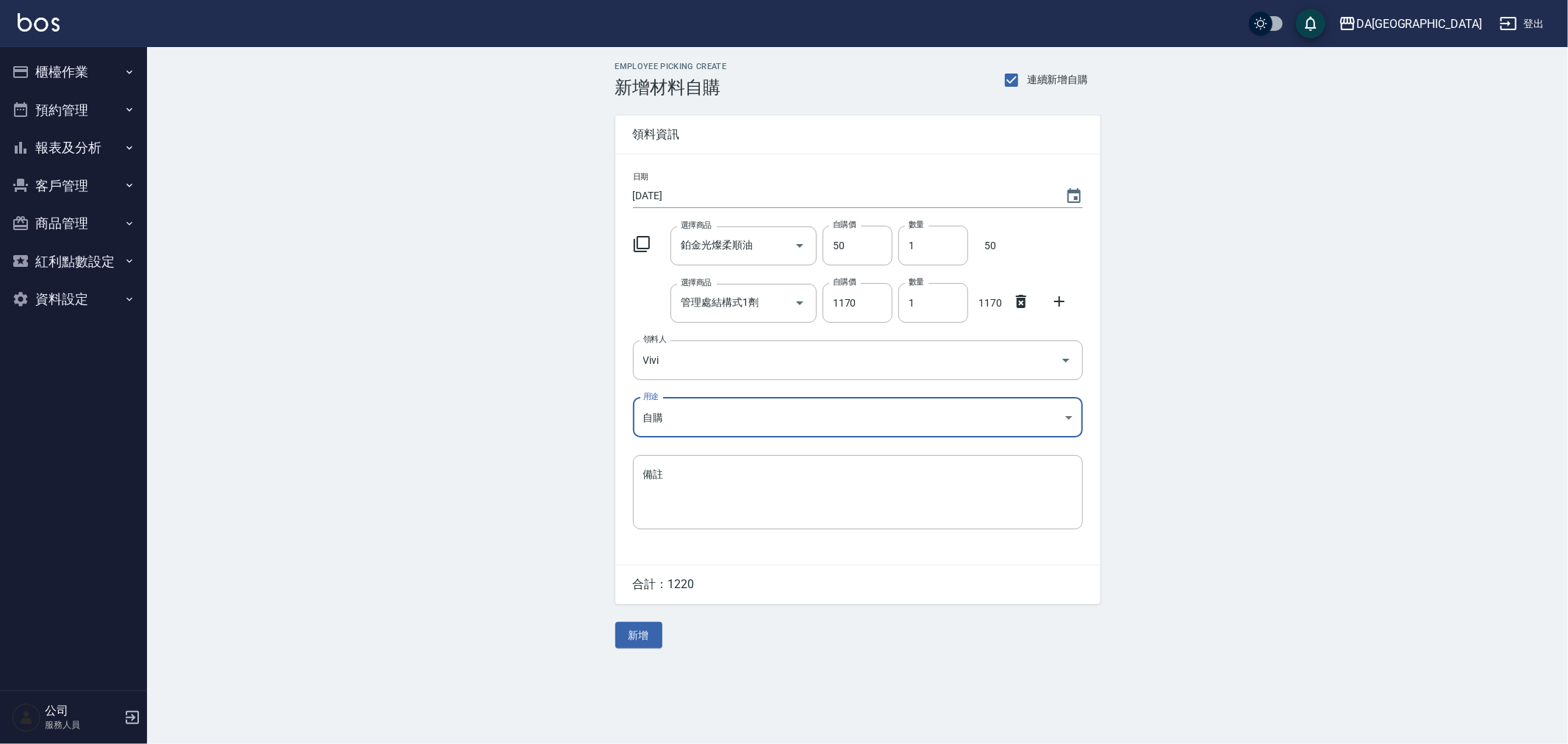
click at [644, 656] on div "Employee Picking Create 新增材料自購 連續新增自購 領料資訊 日期 [DATE] 選擇商品 鉑金光燦柔順油 選擇商品 自購價 50 自…" at bounding box center [857, 354] width 514 height 616
click at [658, 638] on button "新增" at bounding box center [639, 635] width 47 height 27
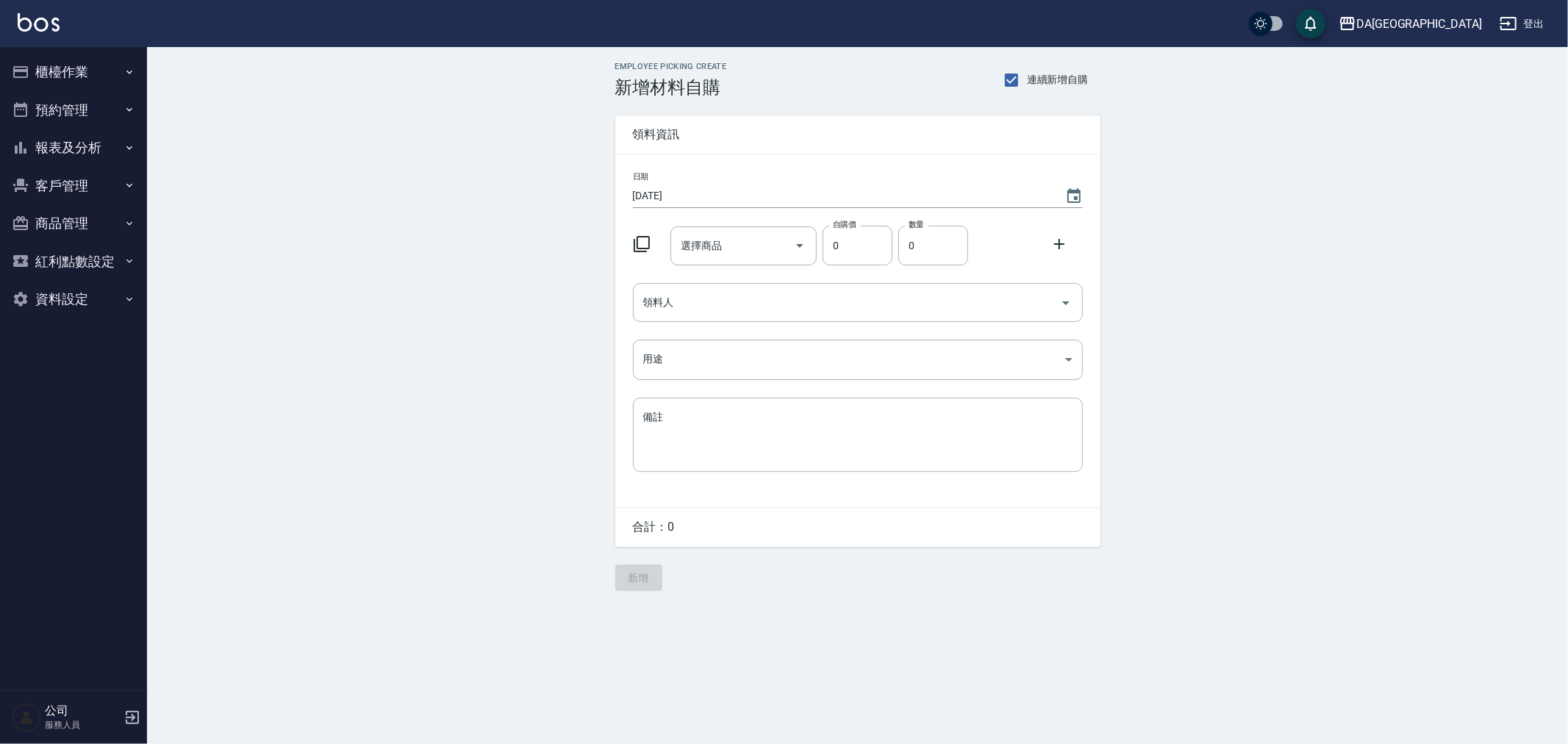
click at [638, 236] on icon at bounding box center [642, 244] width 16 height 16
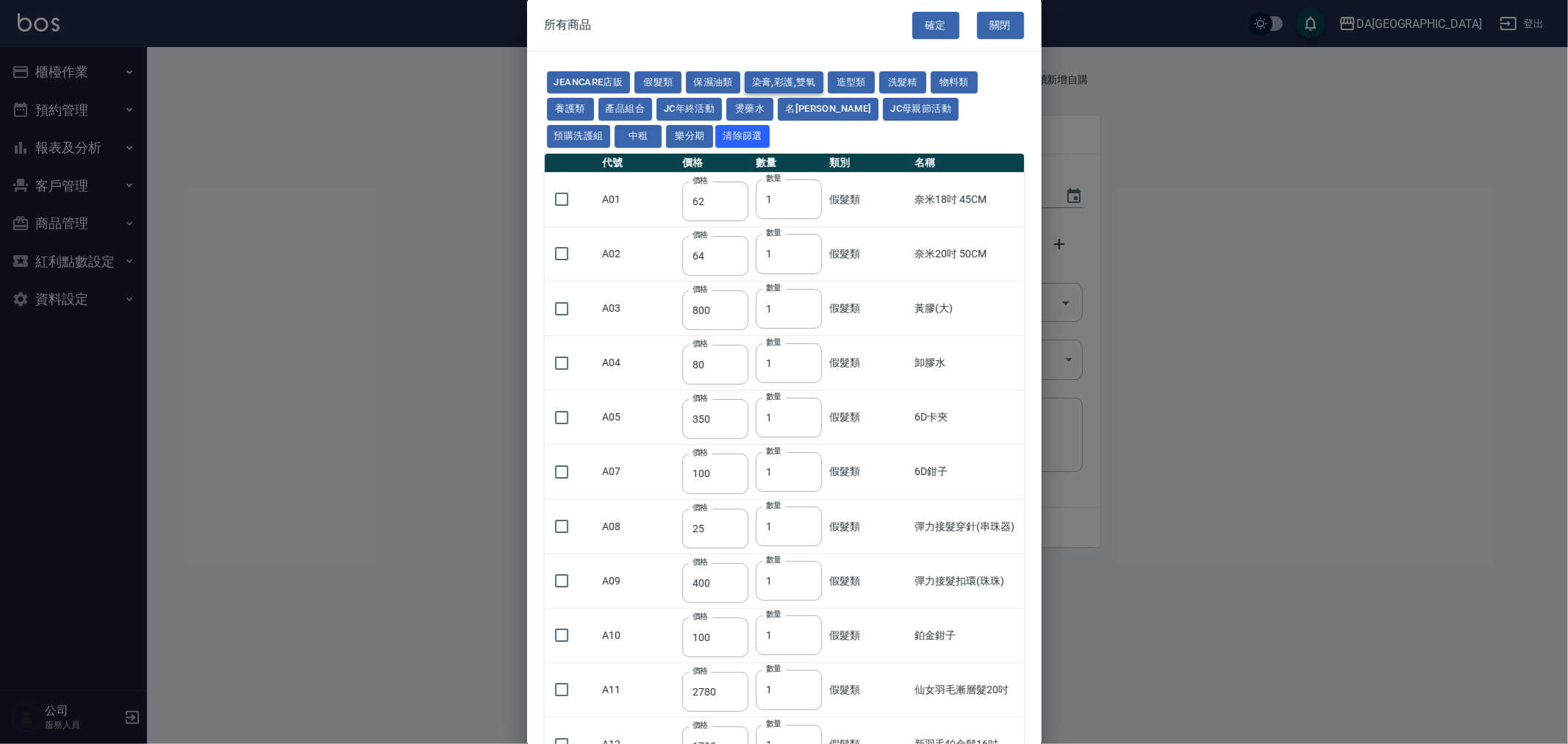
click at [794, 81] on button "染膏,彩護,雙氧" at bounding box center [784, 82] width 79 height 22
type input "90"
type input "120"
type input "400"
type input "90"
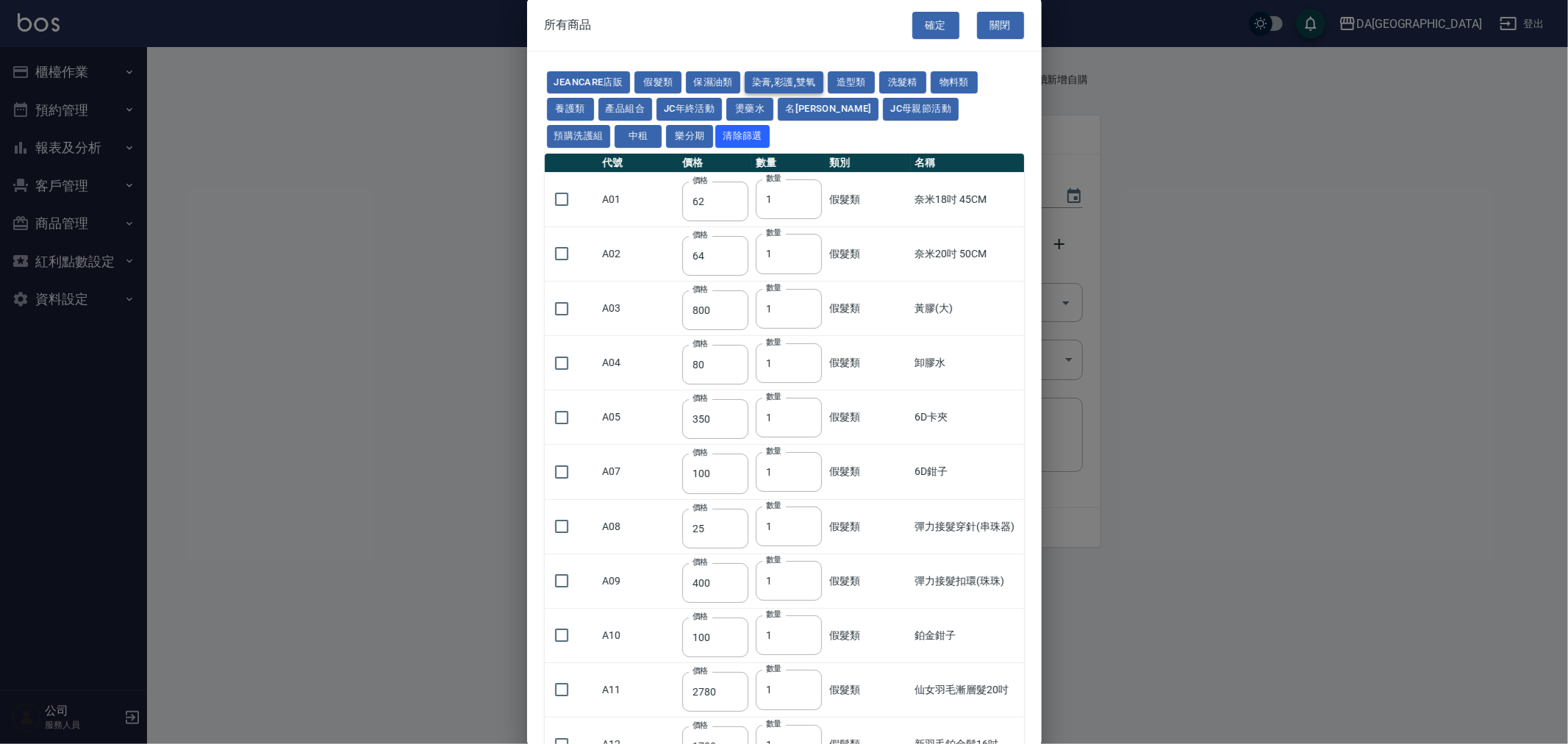
type input "105"
type input "272"
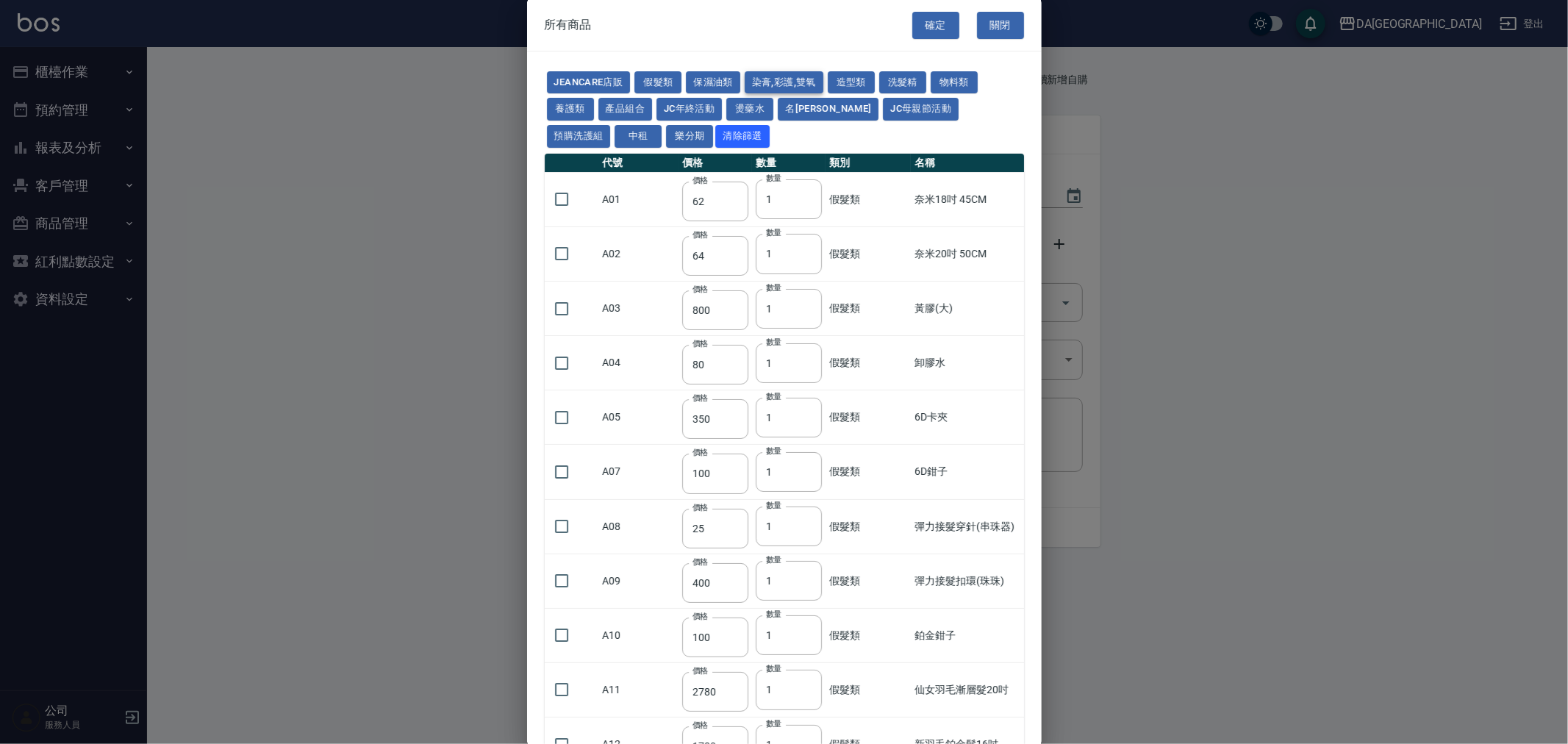
type input "136"
type input "110"
type input "650"
type input "228"
type input "85"
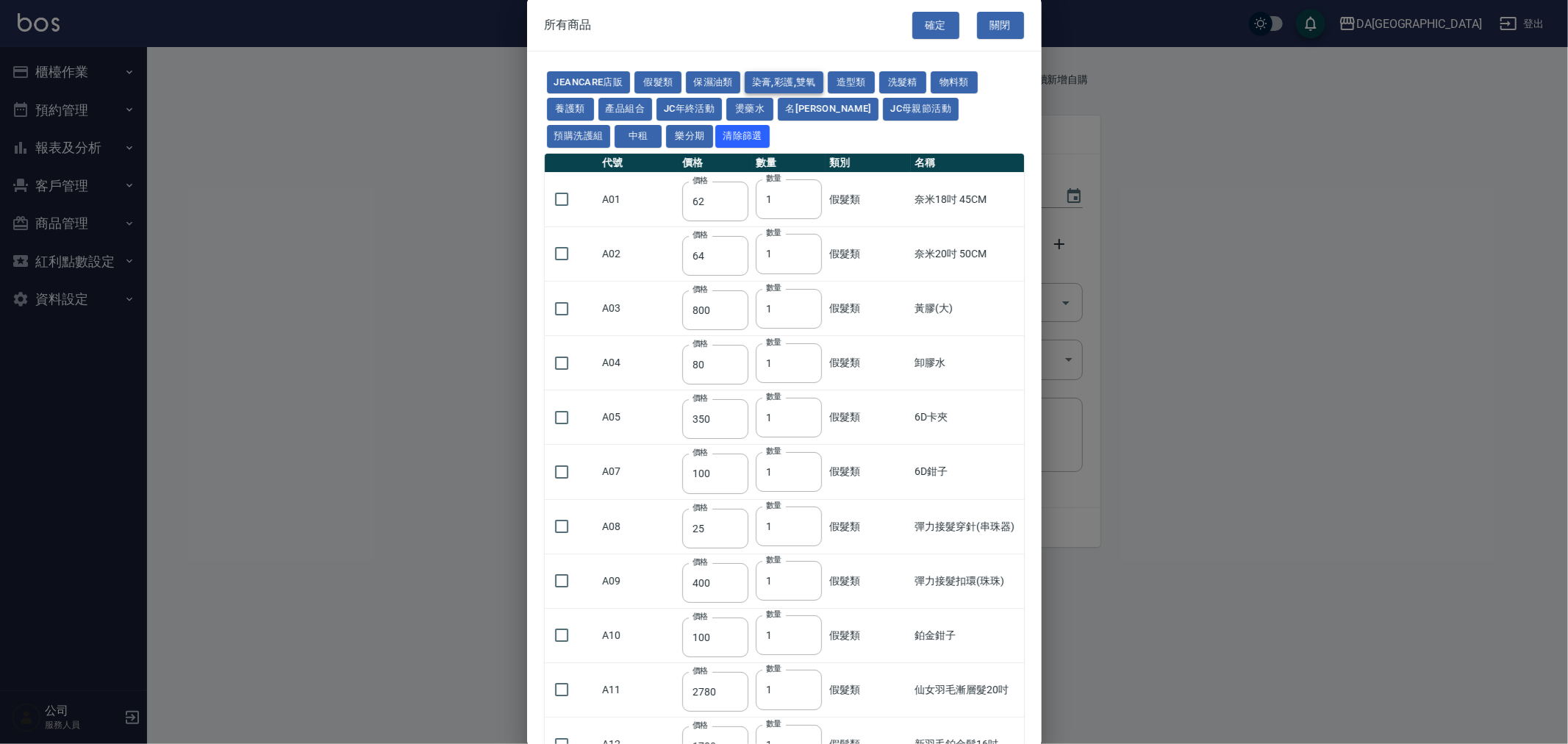
type input "120"
type input "135"
type input "85"
type input "100"
type input "380"
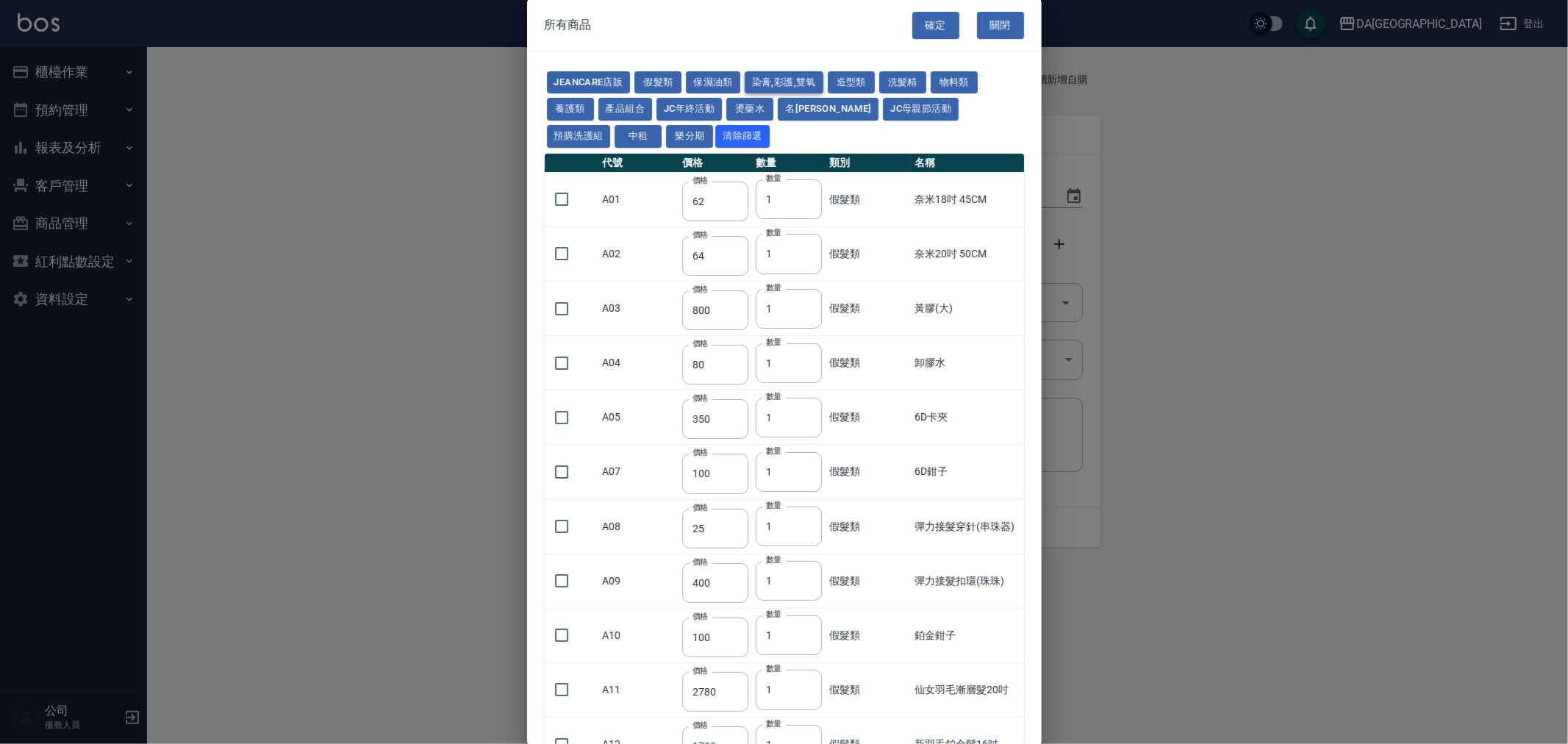
type input "450"
type input "700"
type input "580"
type input "620"
type input "640"
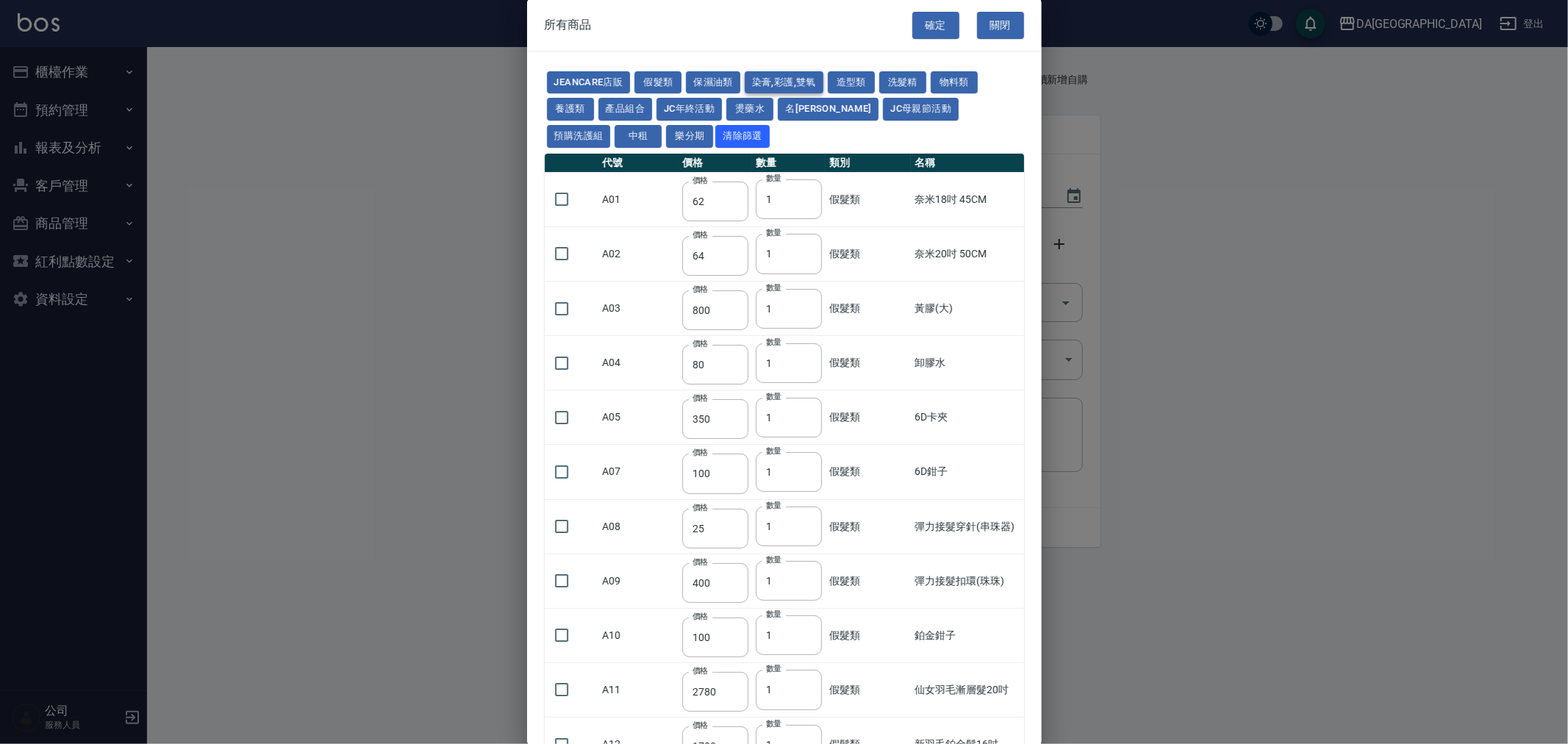
type input "450"
type input "1200"
type input "120"
type input "500"
type input "240"
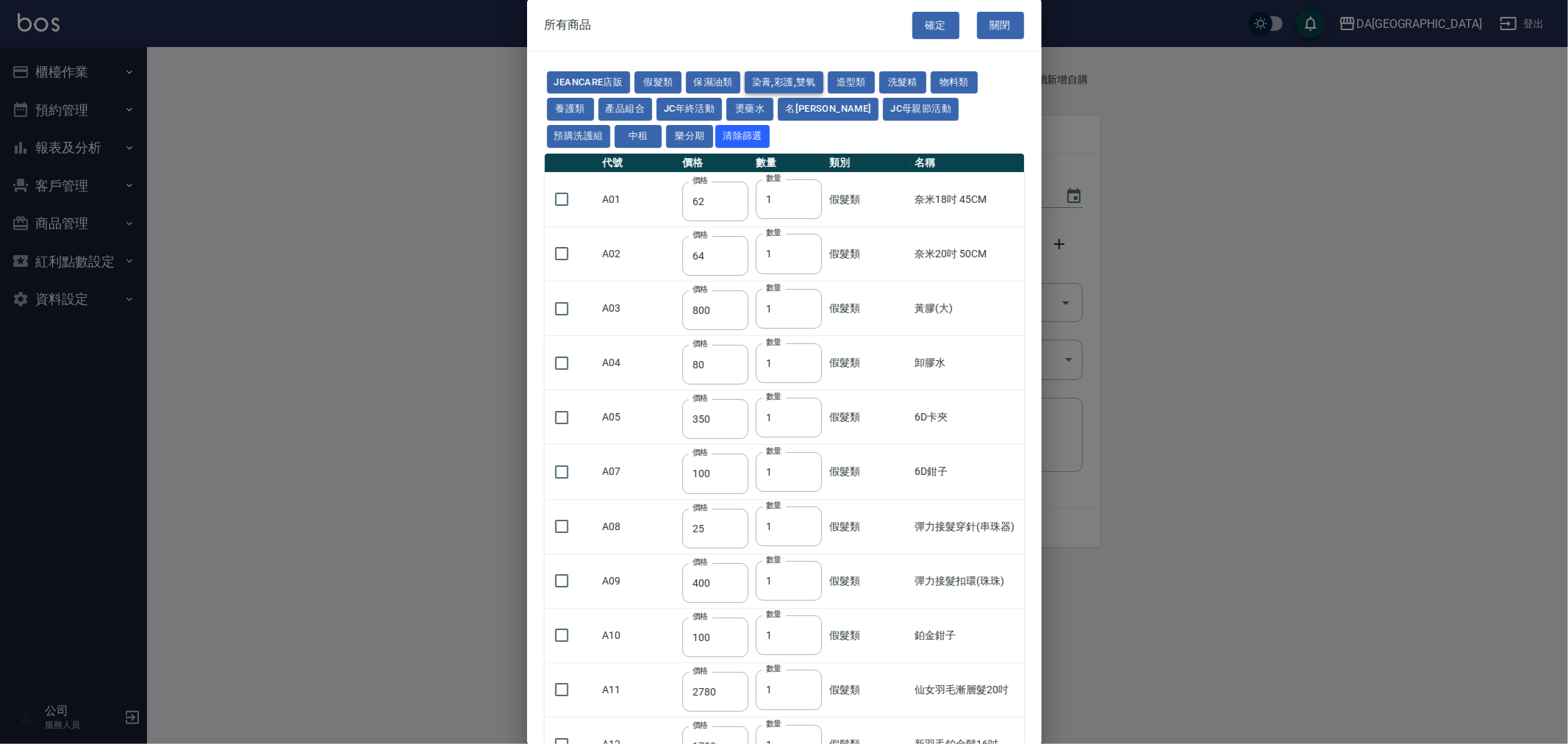
type input "105"
type input "188"
type input "400"
type input "450"
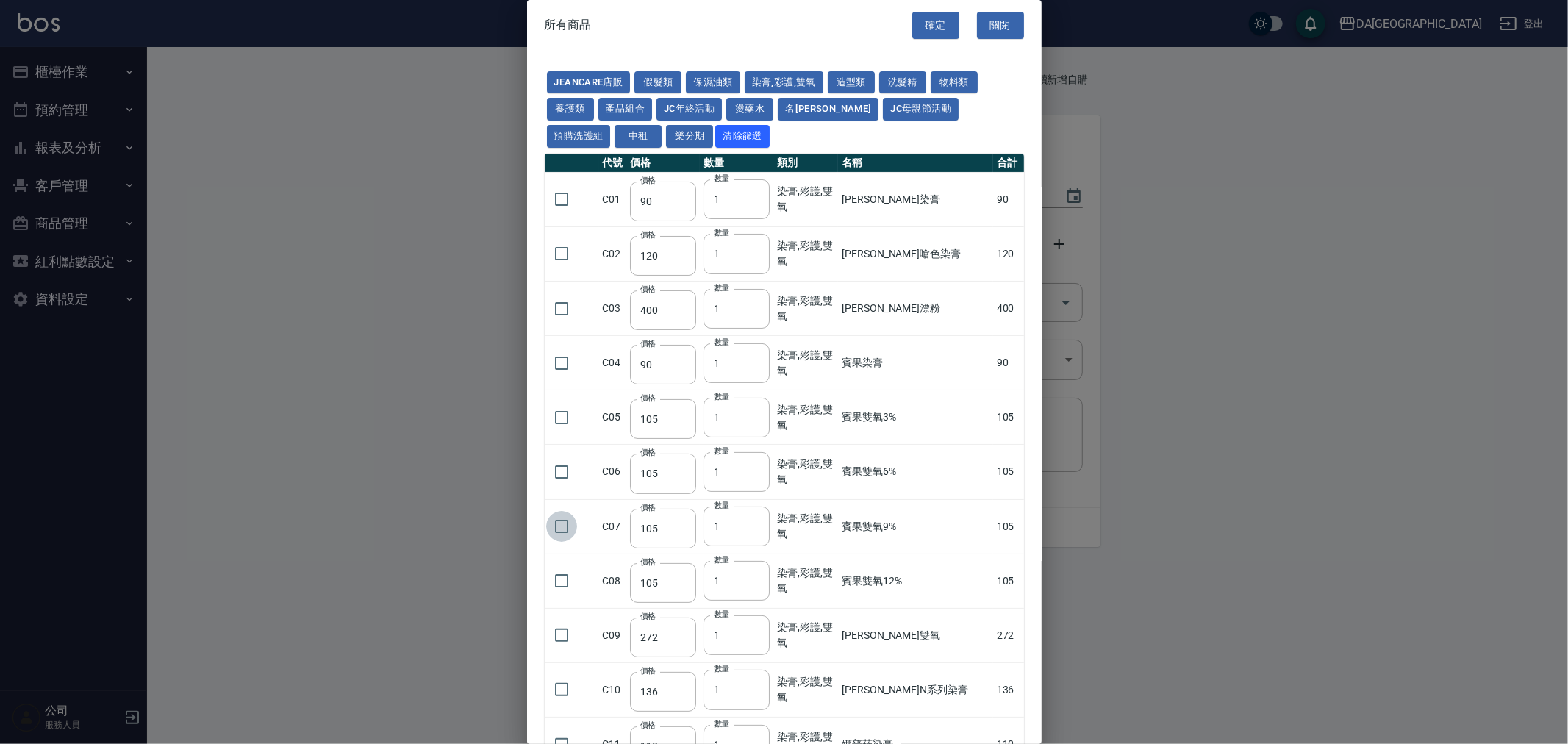
click at [570, 527] on input "checkbox" at bounding box center [562, 526] width 31 height 31
checkbox input "true"
drag, startPoint x: 740, startPoint y: 527, endPoint x: 667, endPoint y: 530, distance: 73.1
click at [667, 530] on tr "C07 價格 105 價格 數量 1 數量 染膏,彩護,雙氧 賓果雙氧9% 105" at bounding box center [784, 526] width 479 height 55
type input "15"
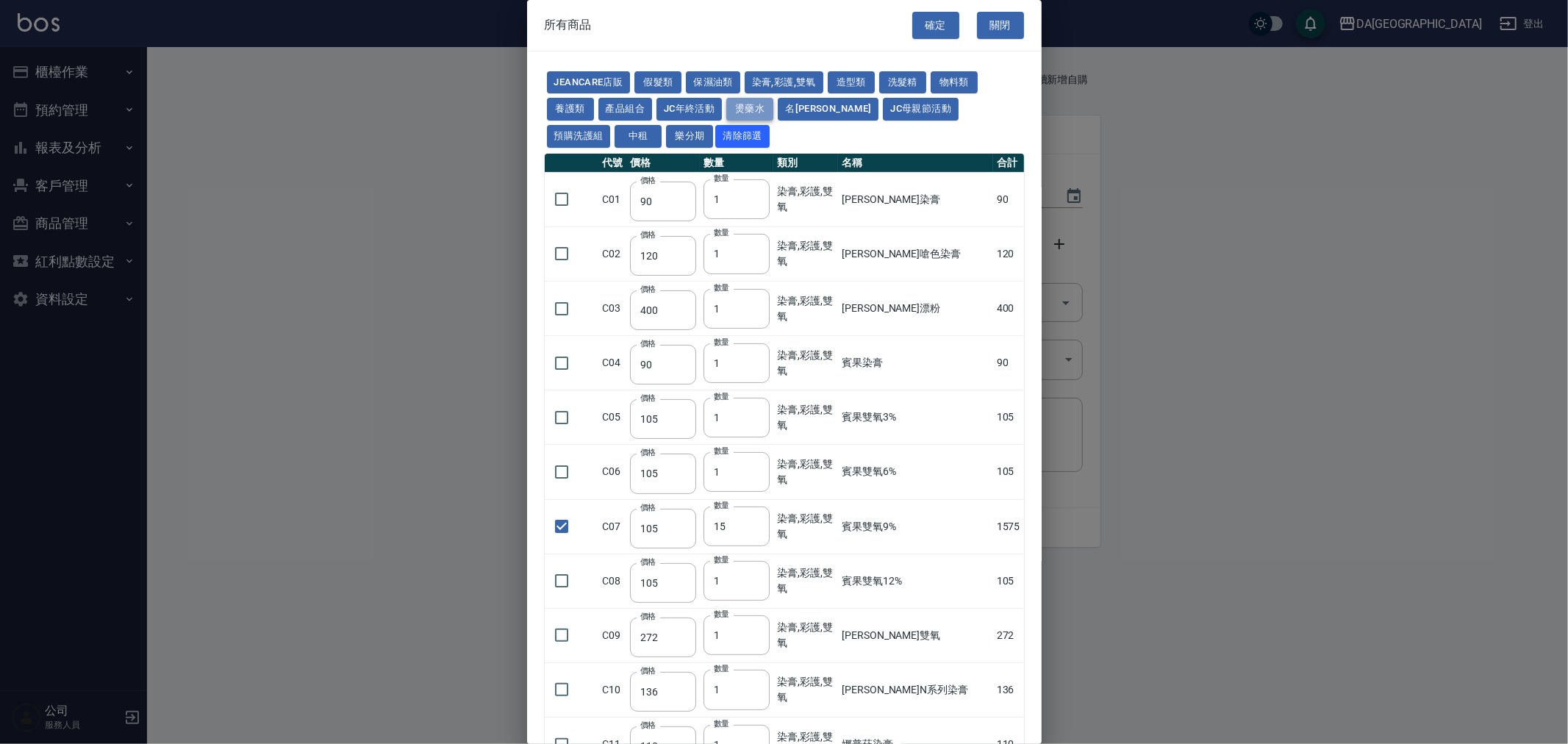
click at [740, 100] on button "燙藥水" at bounding box center [749, 109] width 47 height 22
type input "80"
type input "100"
type input "270"
type input "120"
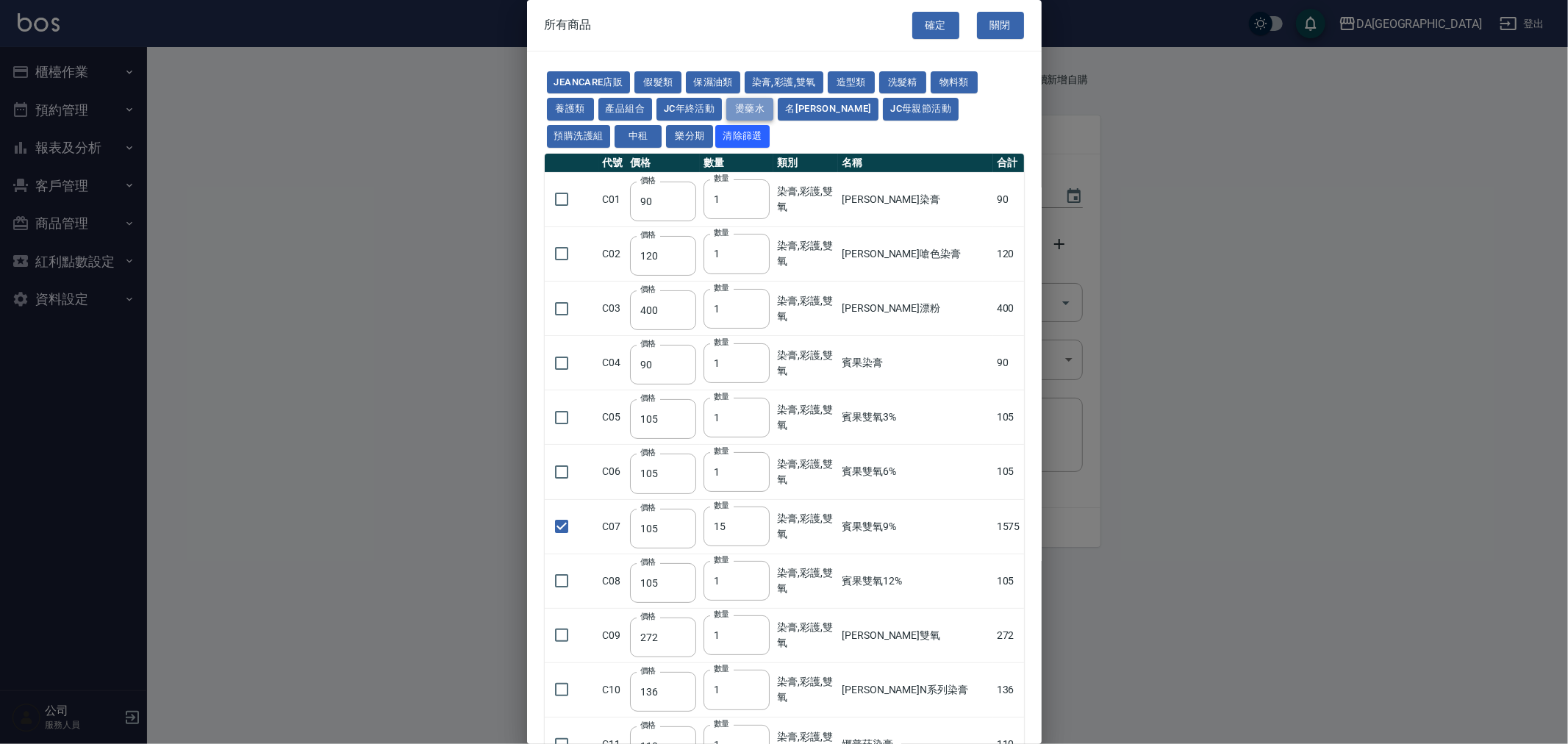
type input "150"
type input "65"
checkbox input "false"
type input "225"
type input "1"
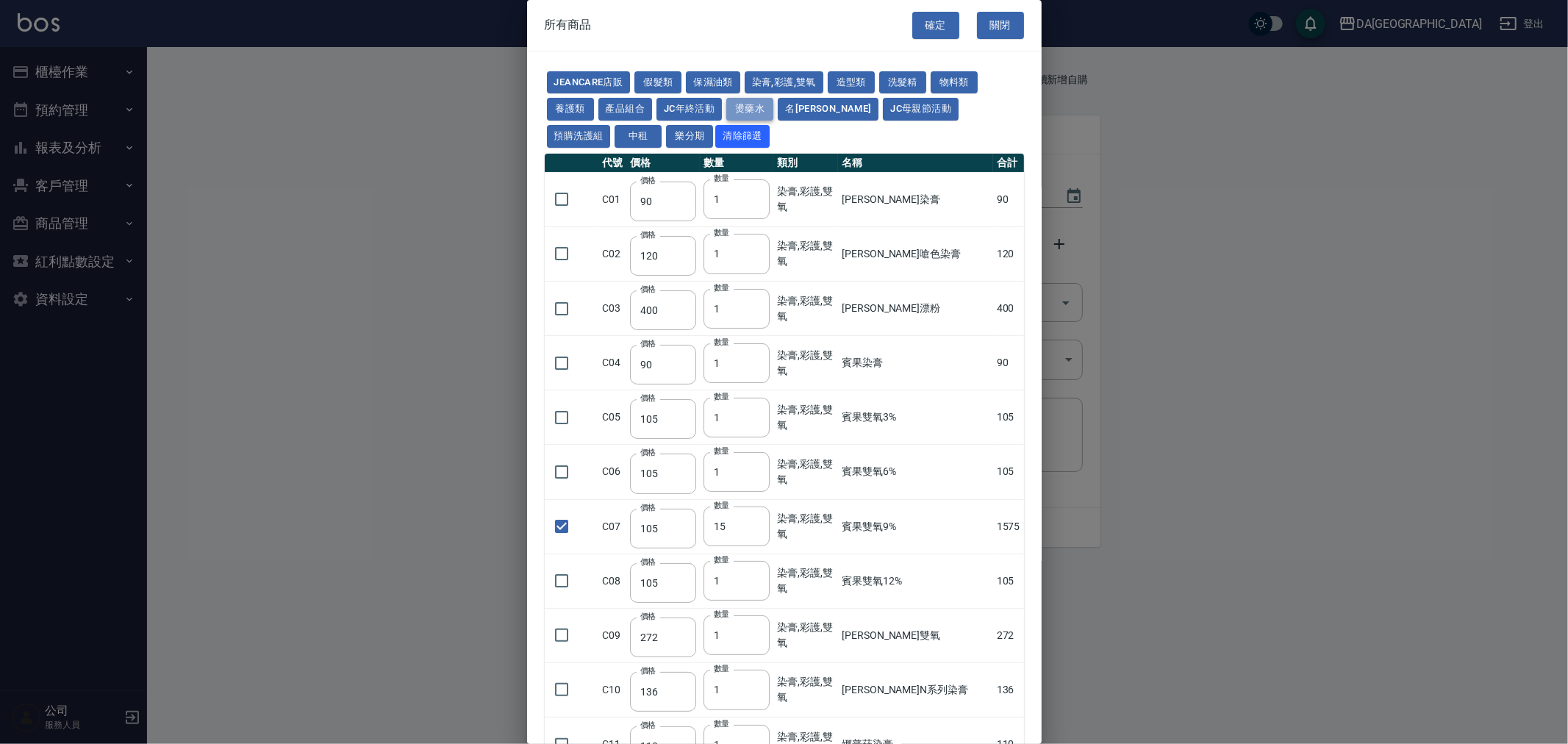
type input "540"
type input "150"
type input "175"
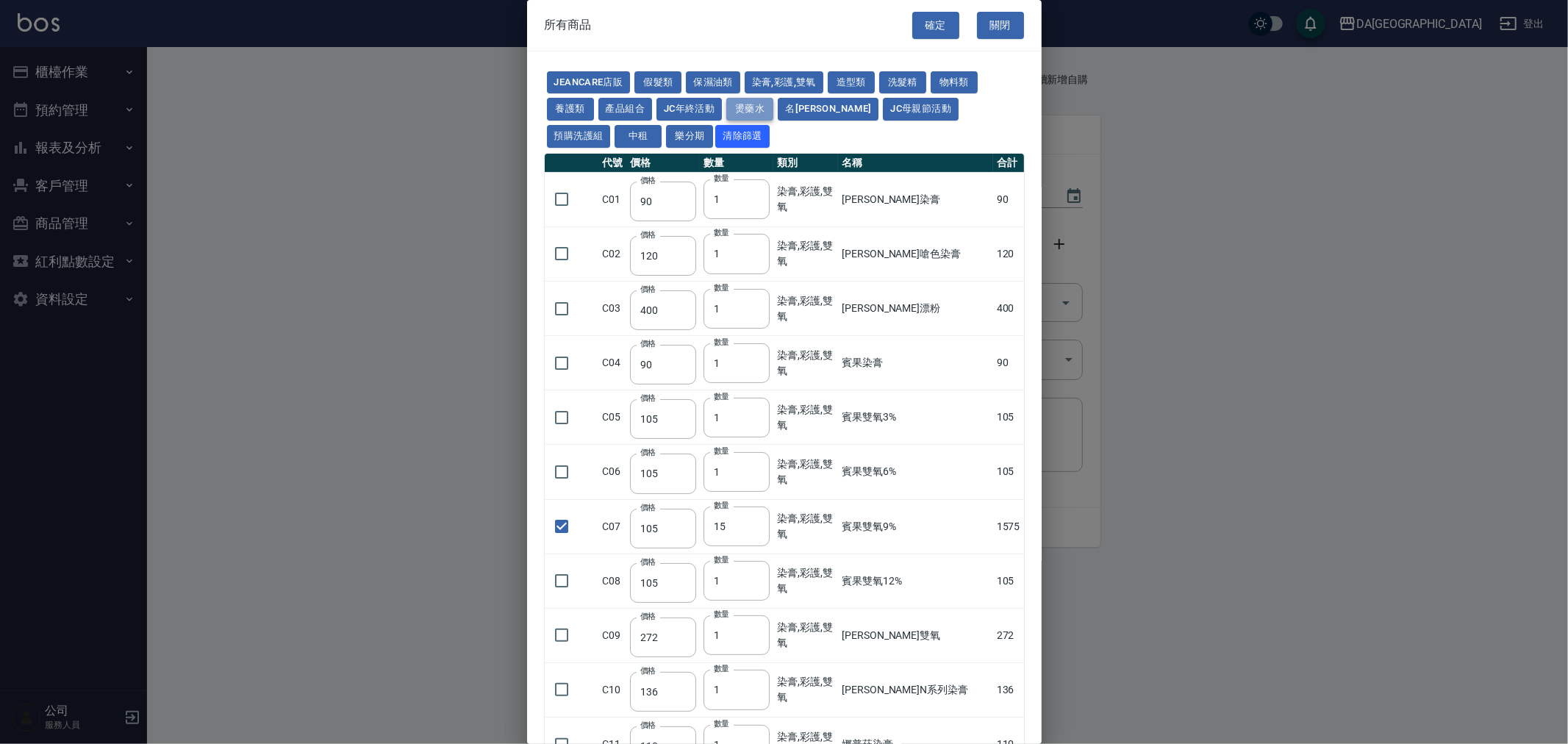
type input "125"
type input "150"
type input "455"
type input "312"
type input "260"
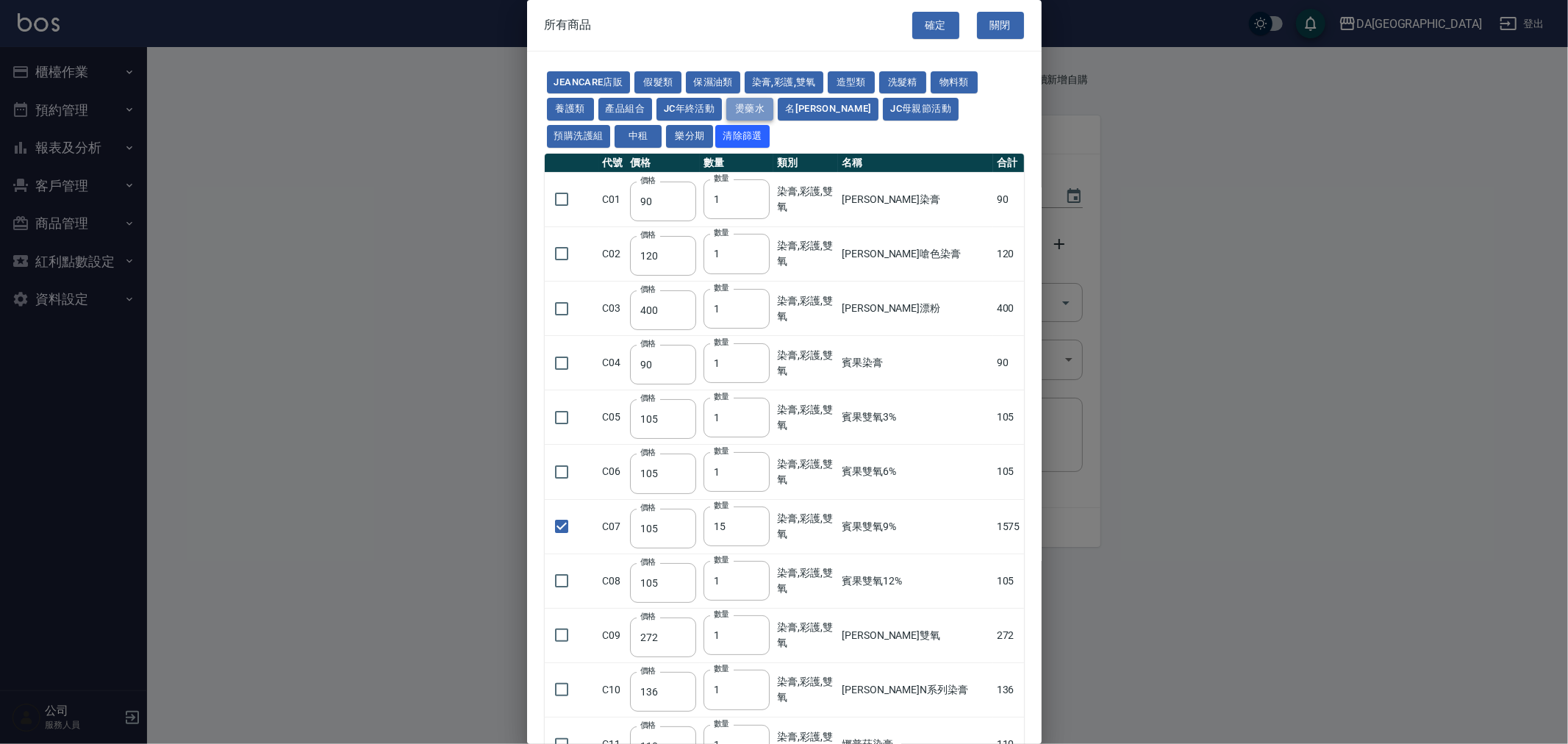
type input "358"
type input "273"
type input "228"
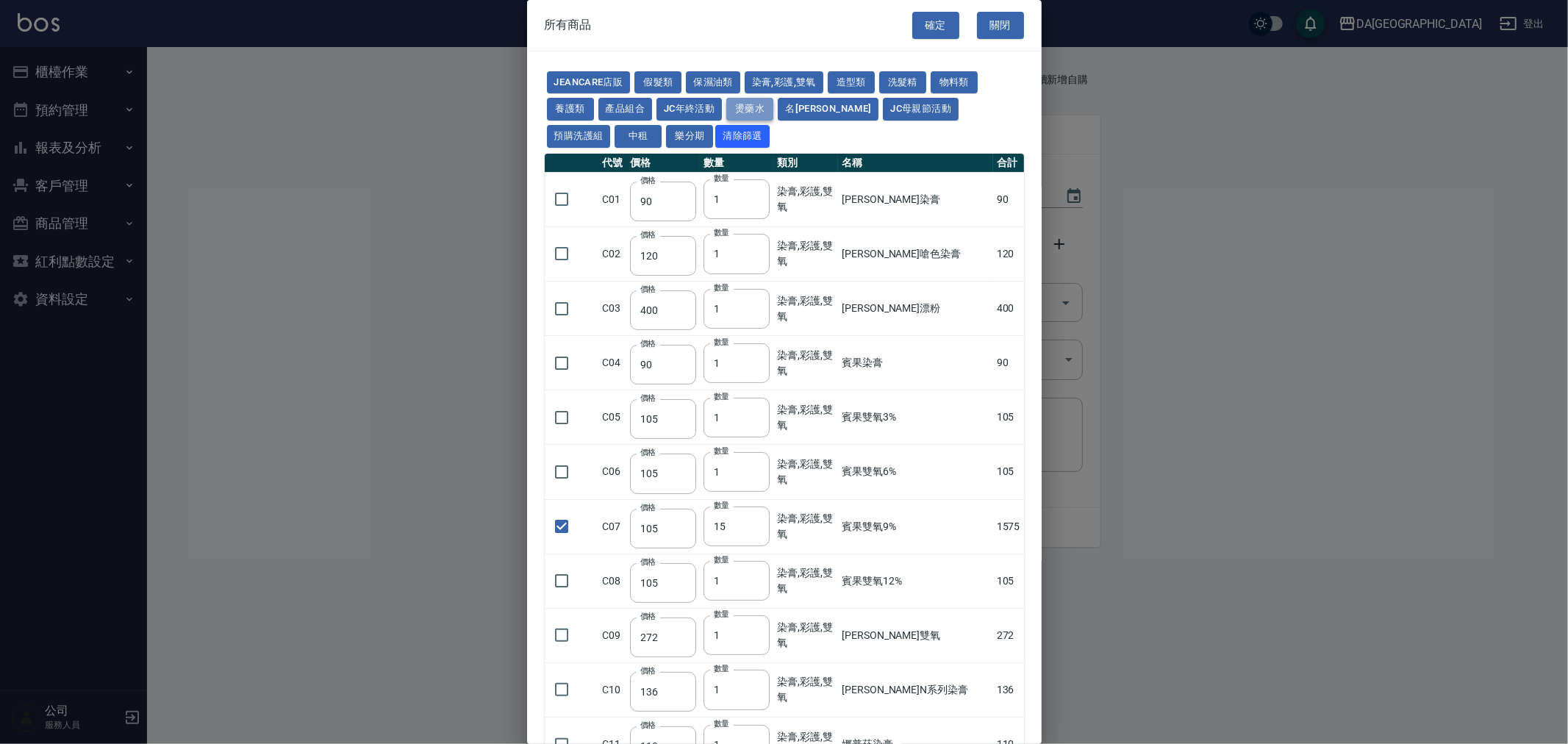
type input "240"
type input "188"
type input "240"
type input "130"
type input "250"
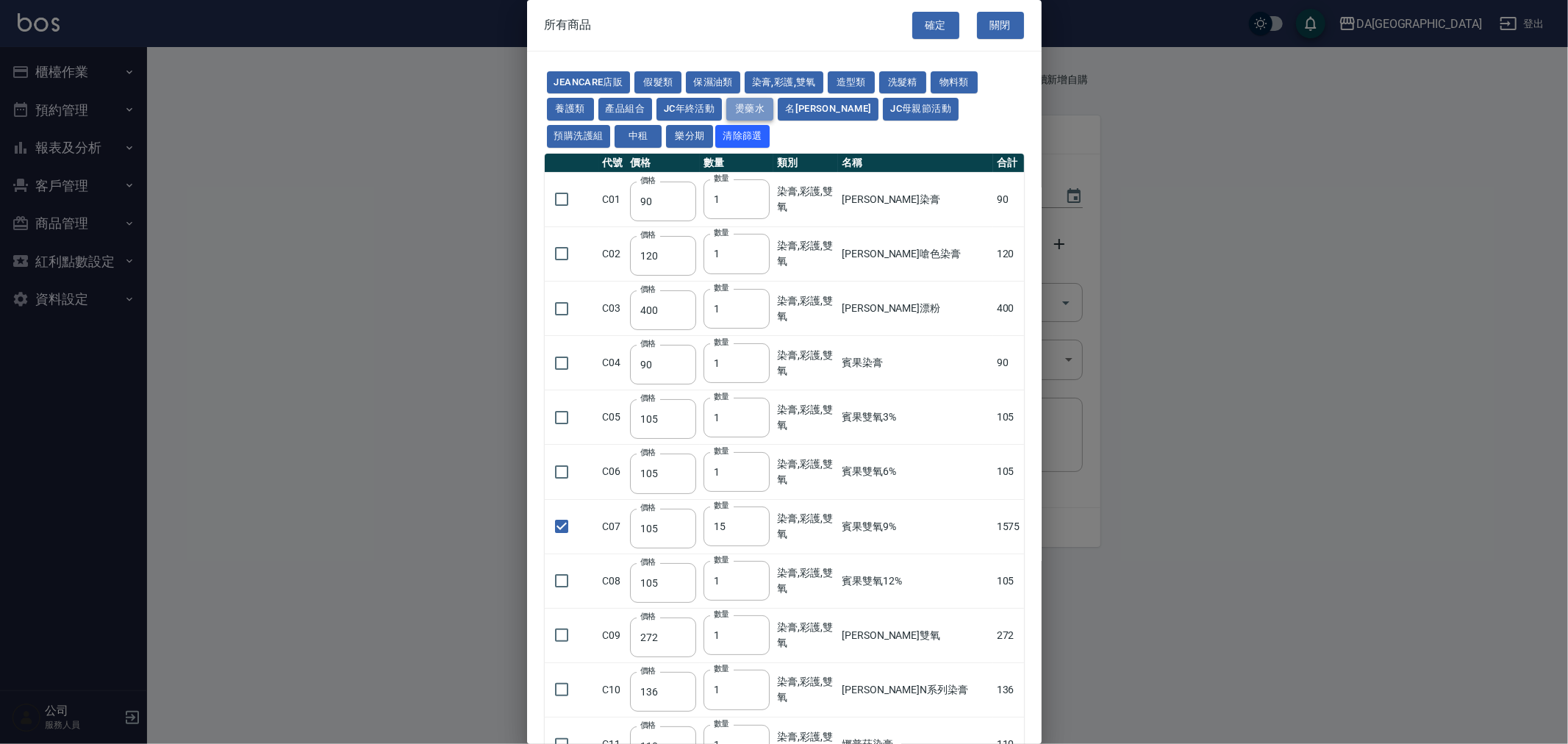
type input "250"
type input "150"
type input "600"
type input "1170"
type input "180"
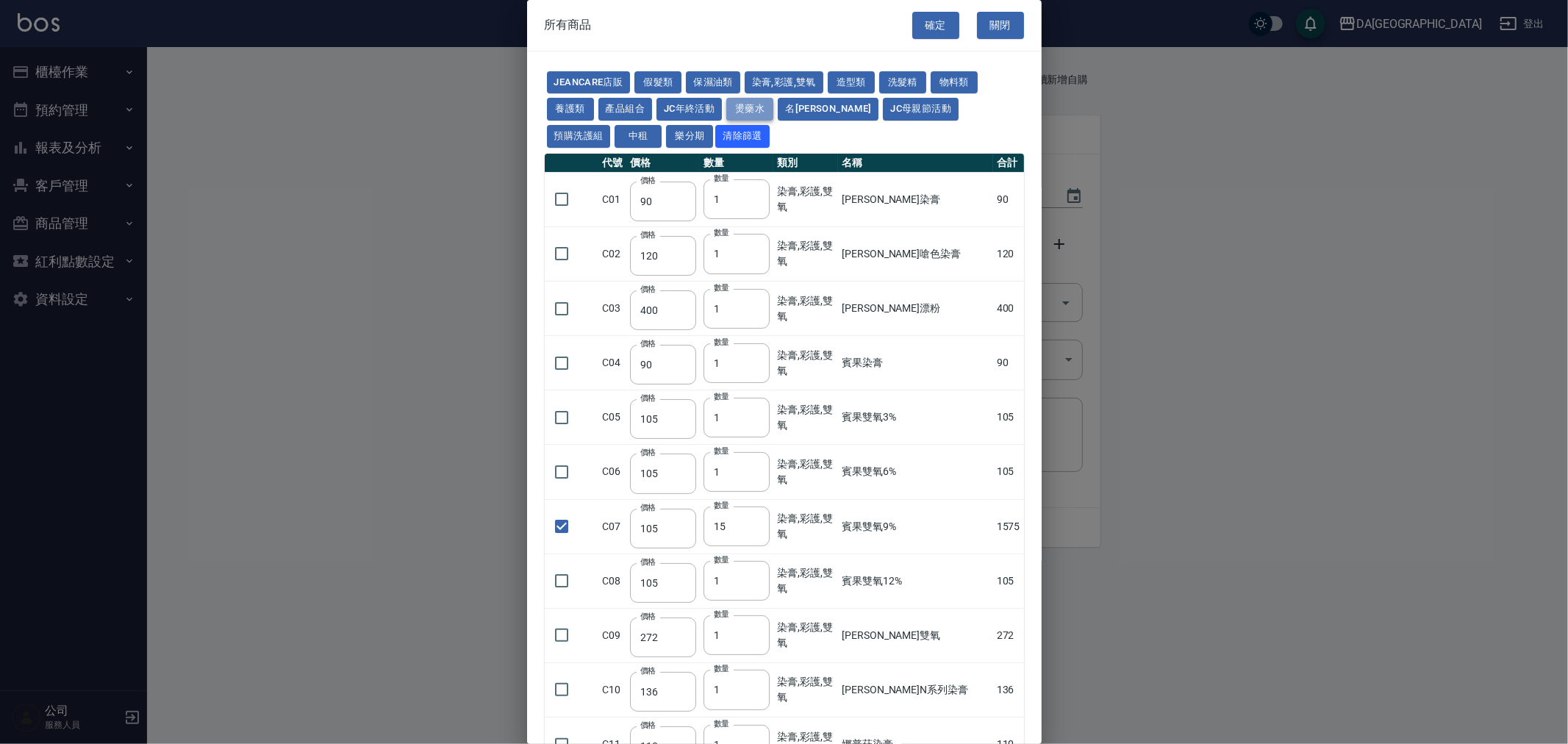
type input "130"
type input "220"
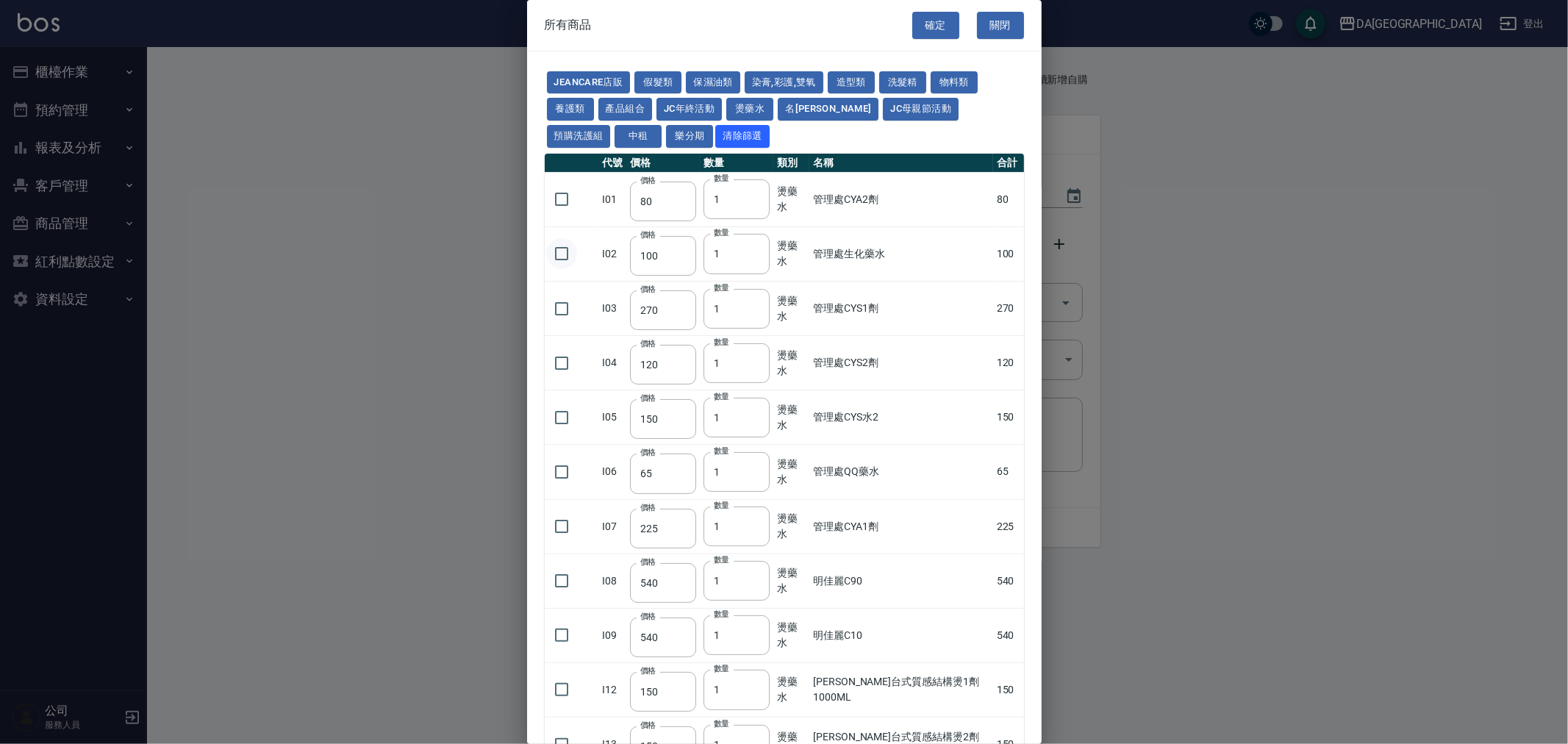
click at [548, 246] on input "checkbox" at bounding box center [562, 253] width 31 height 31
checkbox input "true"
click at [755, 248] on input "2" at bounding box center [737, 253] width 66 height 39
click at [755, 248] on input "3" at bounding box center [737, 253] width 66 height 39
type input "4"
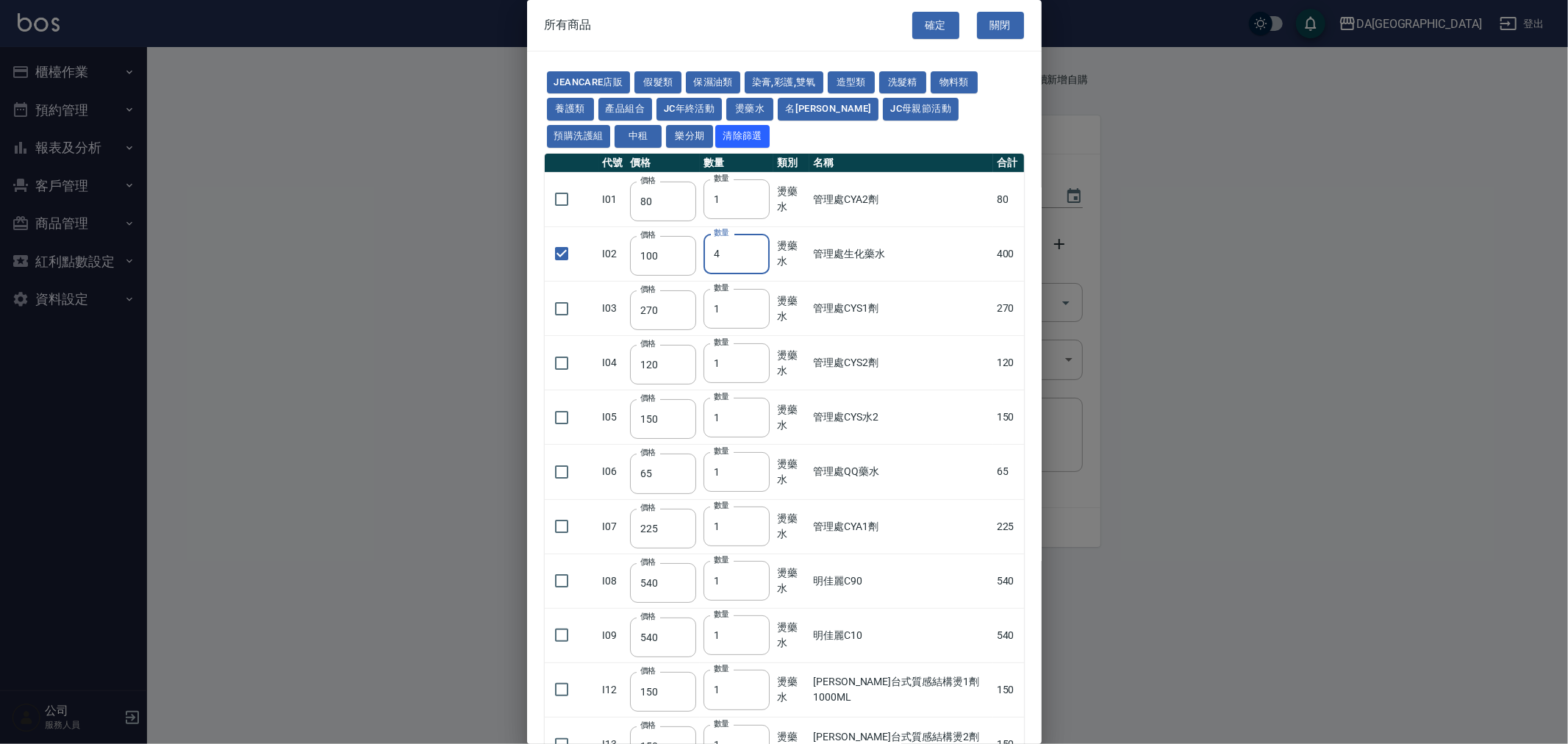
click at [755, 248] on input "4" at bounding box center [737, 253] width 66 height 39
click at [774, 77] on button "染膏,彩護,雙氧" at bounding box center [784, 82] width 79 height 22
type input "90"
checkbox input "false"
type input "120"
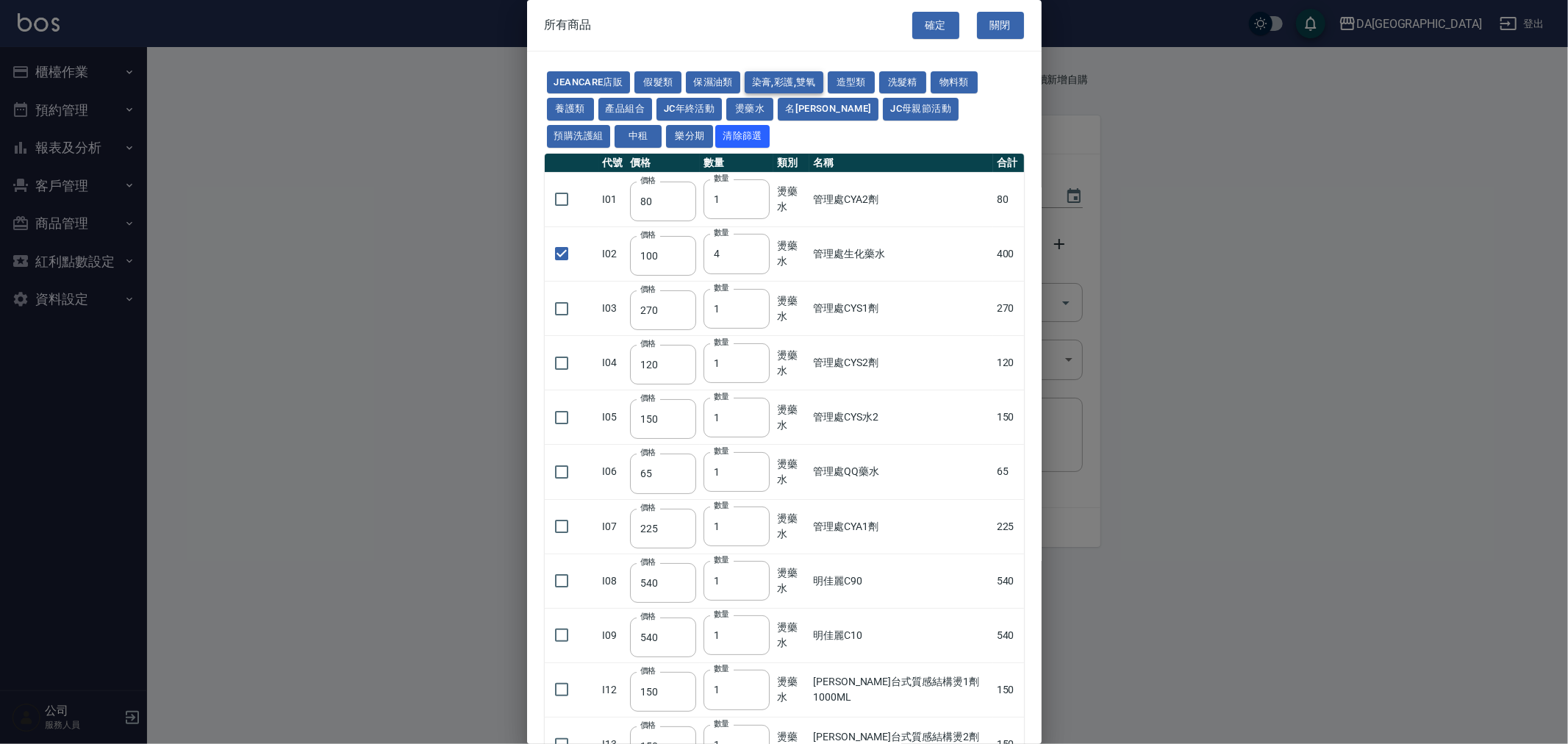
type input "1"
type input "400"
type input "90"
type input "105"
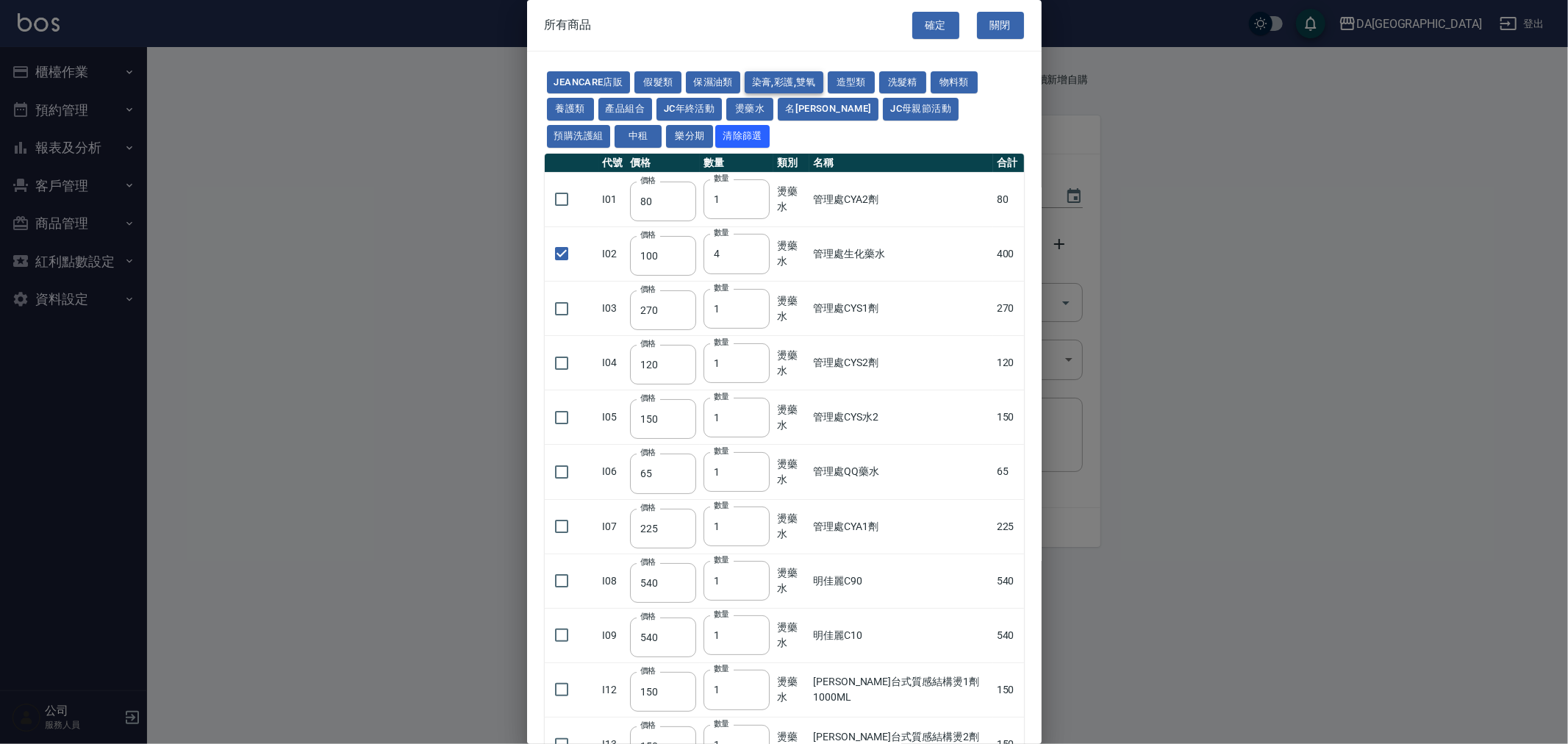
checkbox input "true"
type input "105"
type input "15"
type input "105"
type input "272"
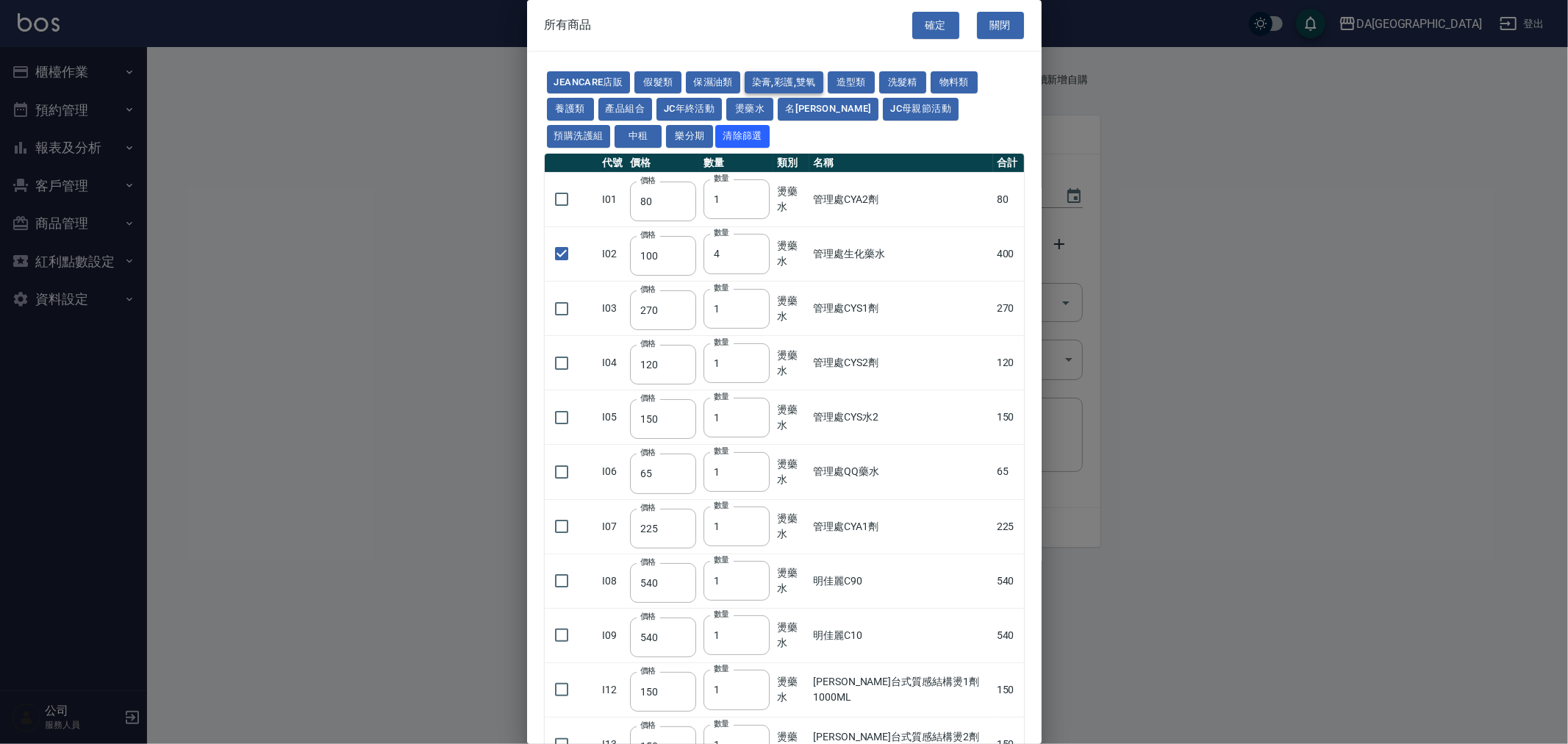
type input "136"
type input "110"
type input "650"
type input "228"
type input "85"
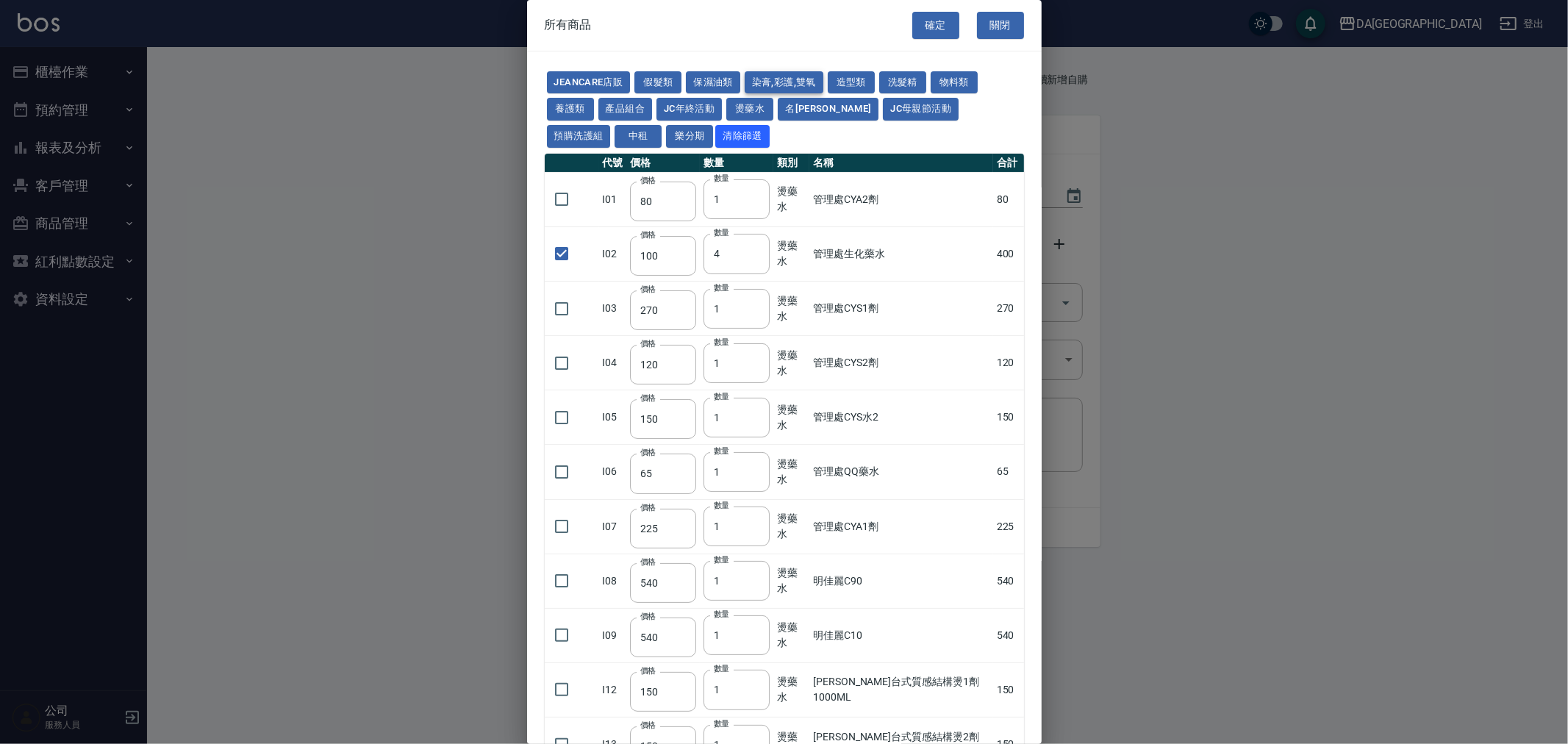
type input "120"
type input "135"
type input "85"
type input "100"
type input "380"
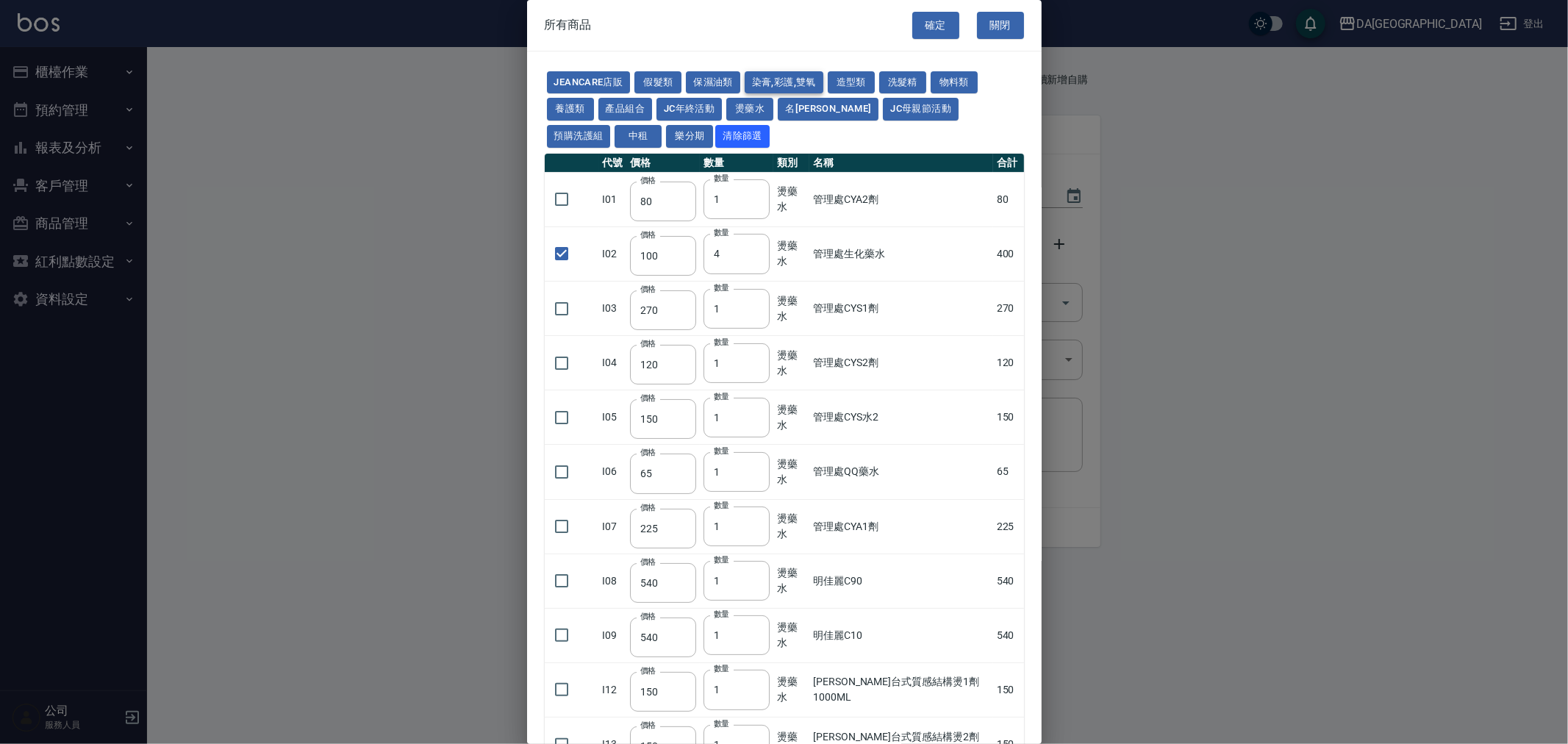
type input "450"
type input "700"
type input "580"
type input "620"
type input "640"
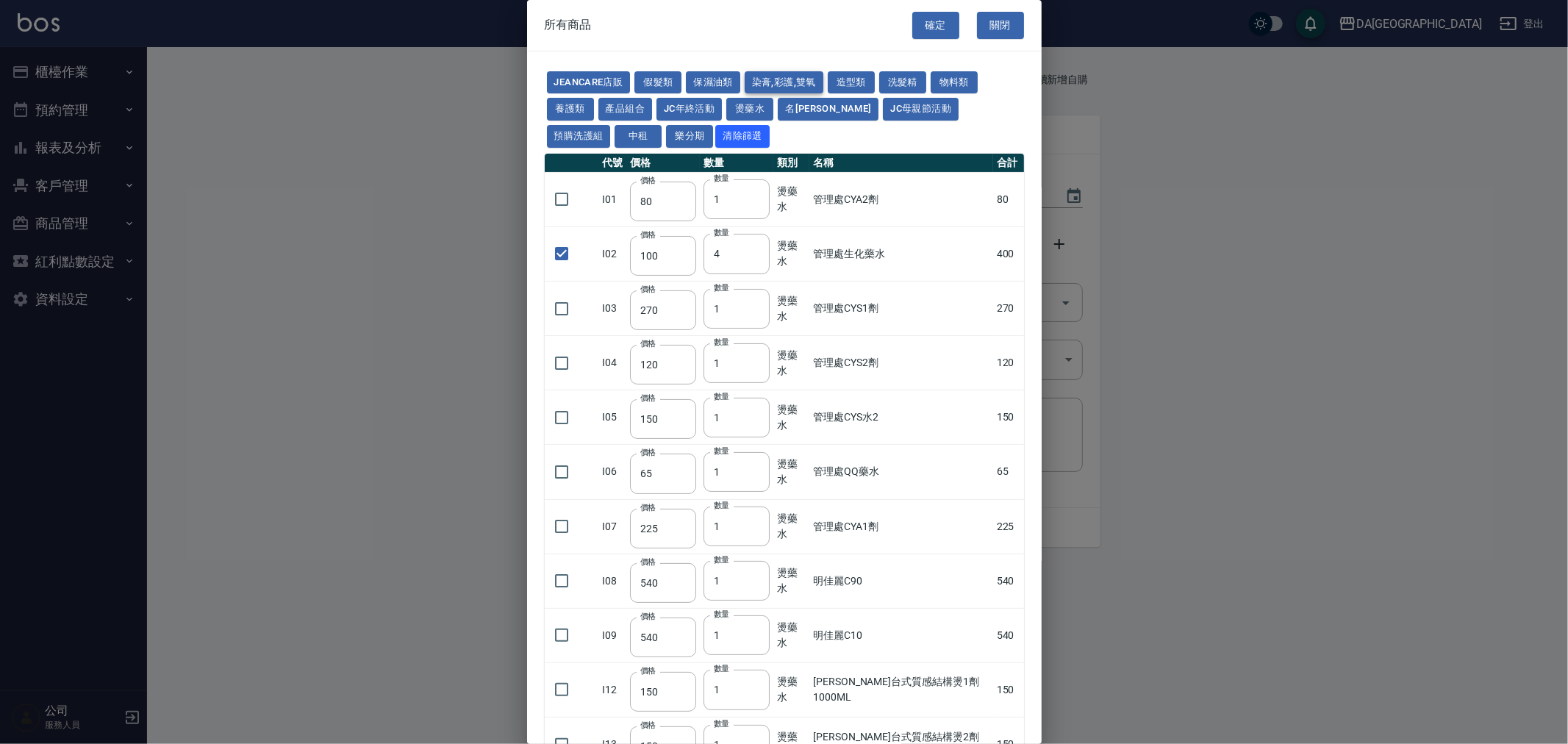
type input "450"
type input "1200"
type input "120"
type input "500"
type input "240"
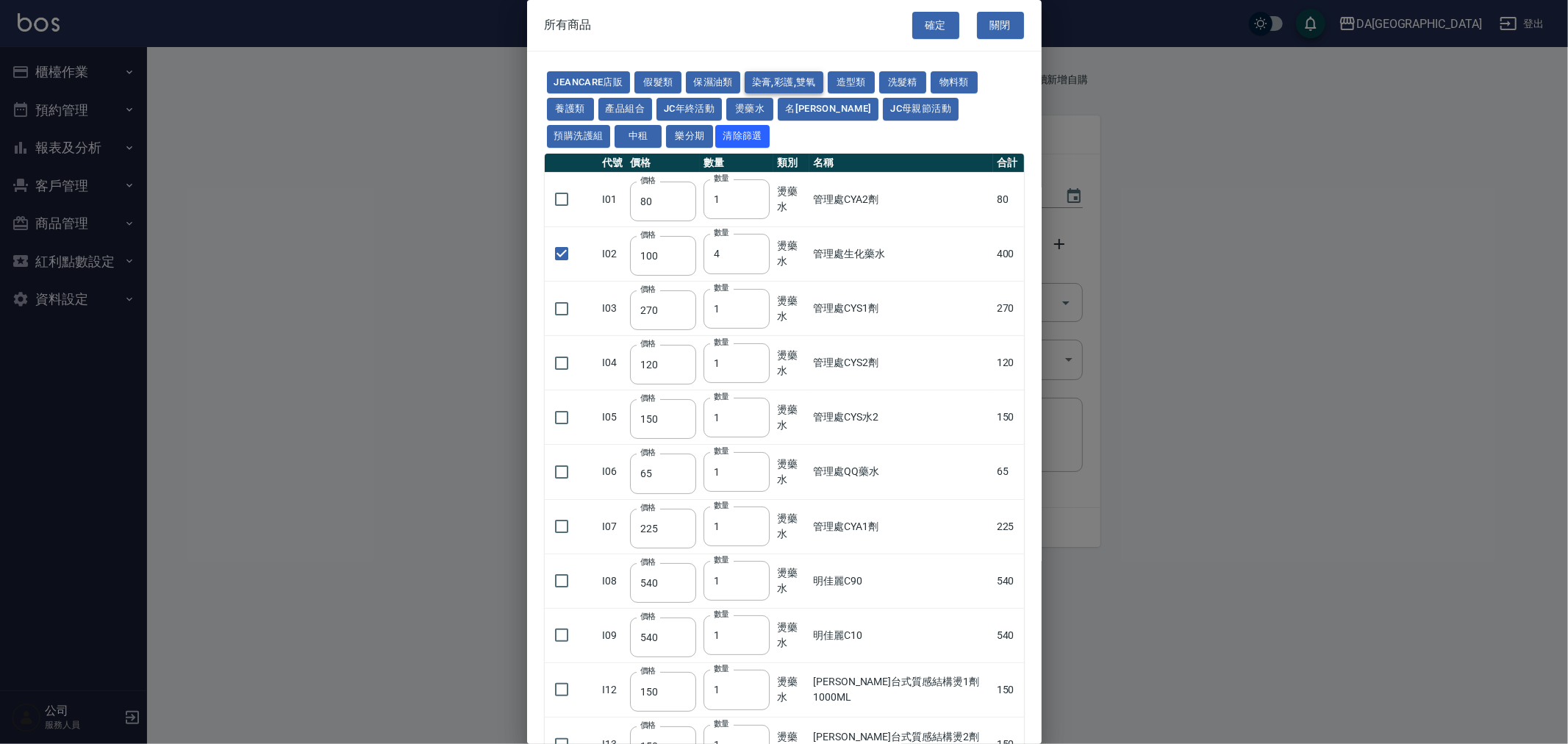
type input "105"
type input "188"
type input "400"
type input "450"
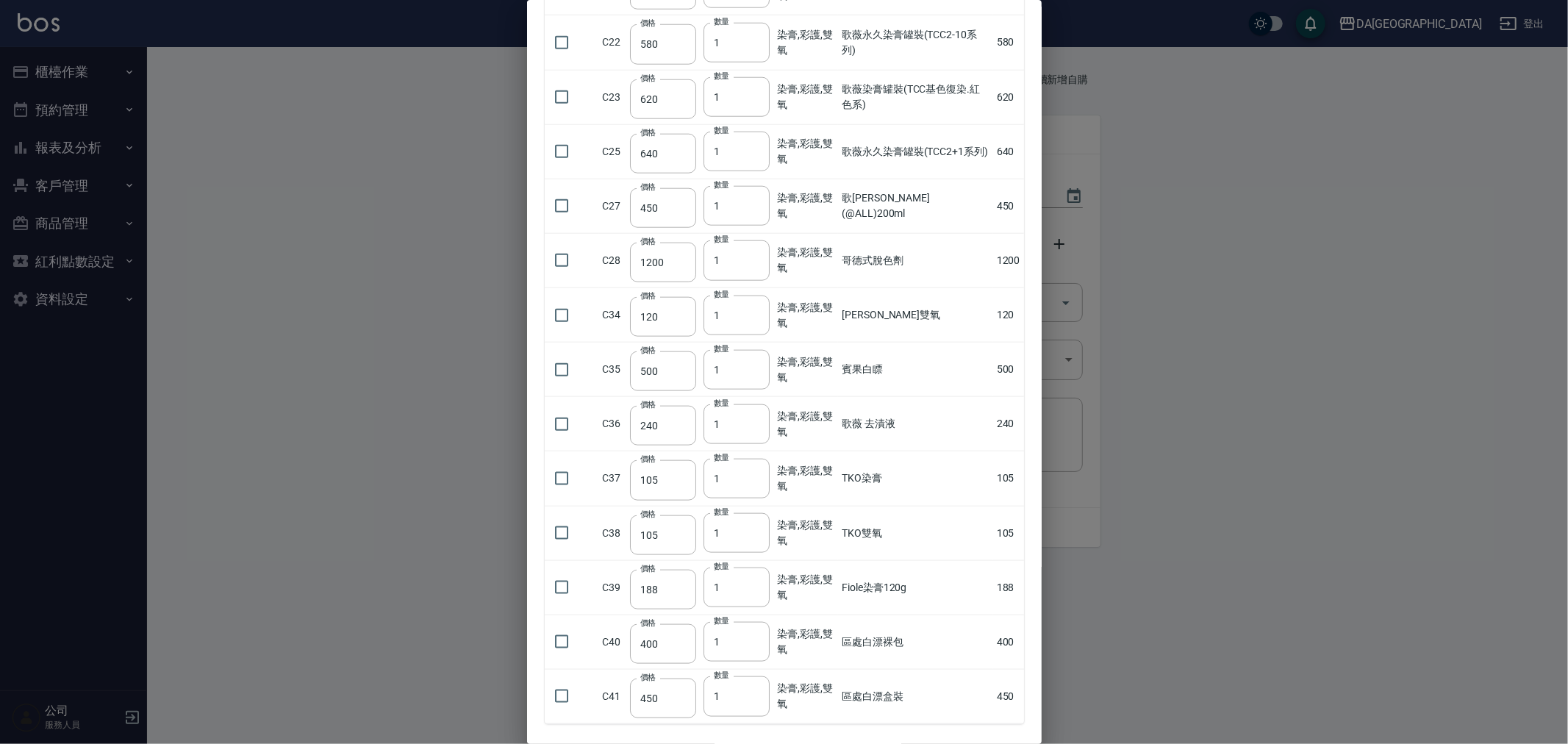
scroll to position [1375, 0]
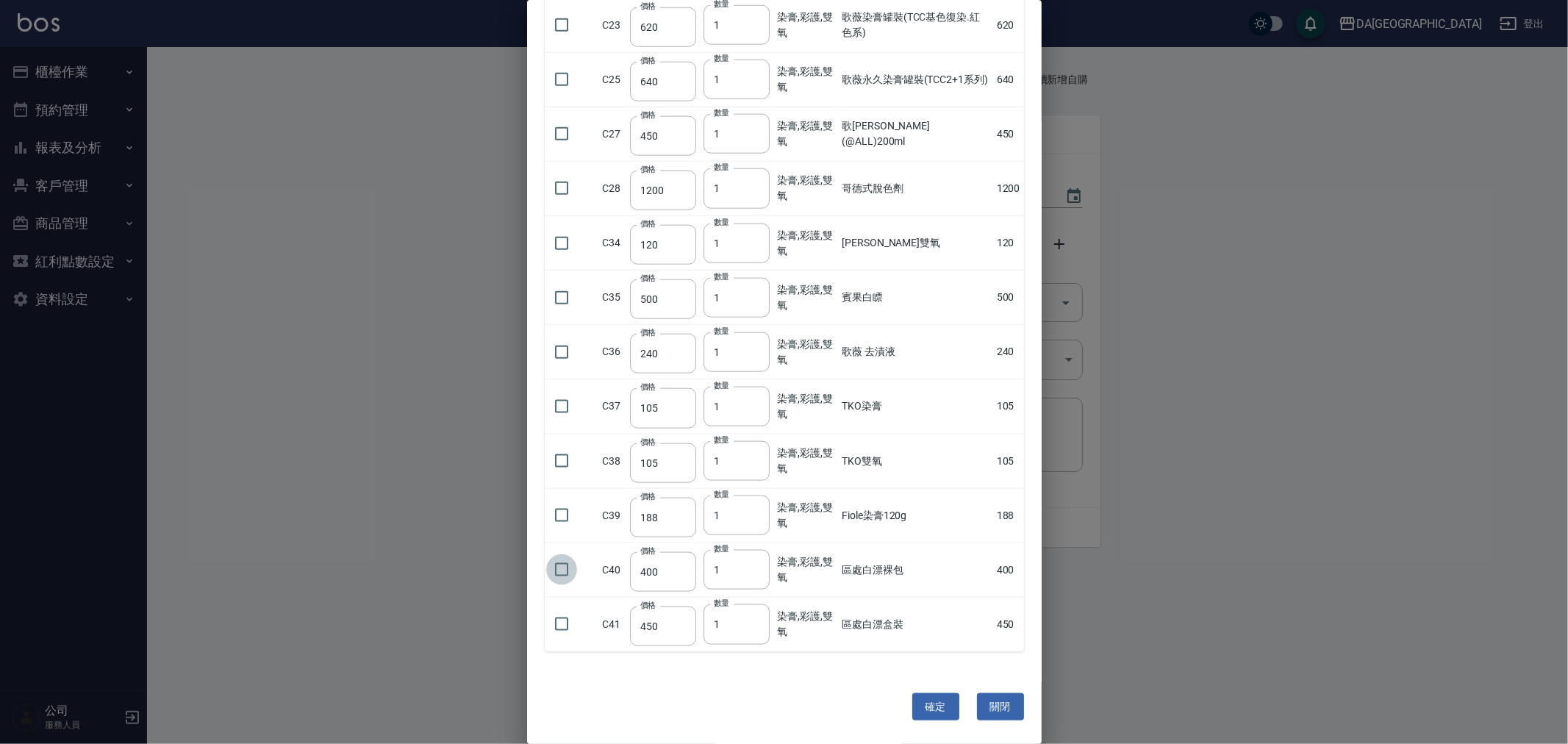
click at [558, 566] on input "checkbox" at bounding box center [562, 570] width 31 height 31
checkbox input "true"
click at [751, 566] on input "2" at bounding box center [737, 570] width 66 height 39
click at [751, 566] on input "3" at bounding box center [737, 570] width 66 height 39
click at [751, 566] on input "4" at bounding box center [737, 570] width 66 height 39
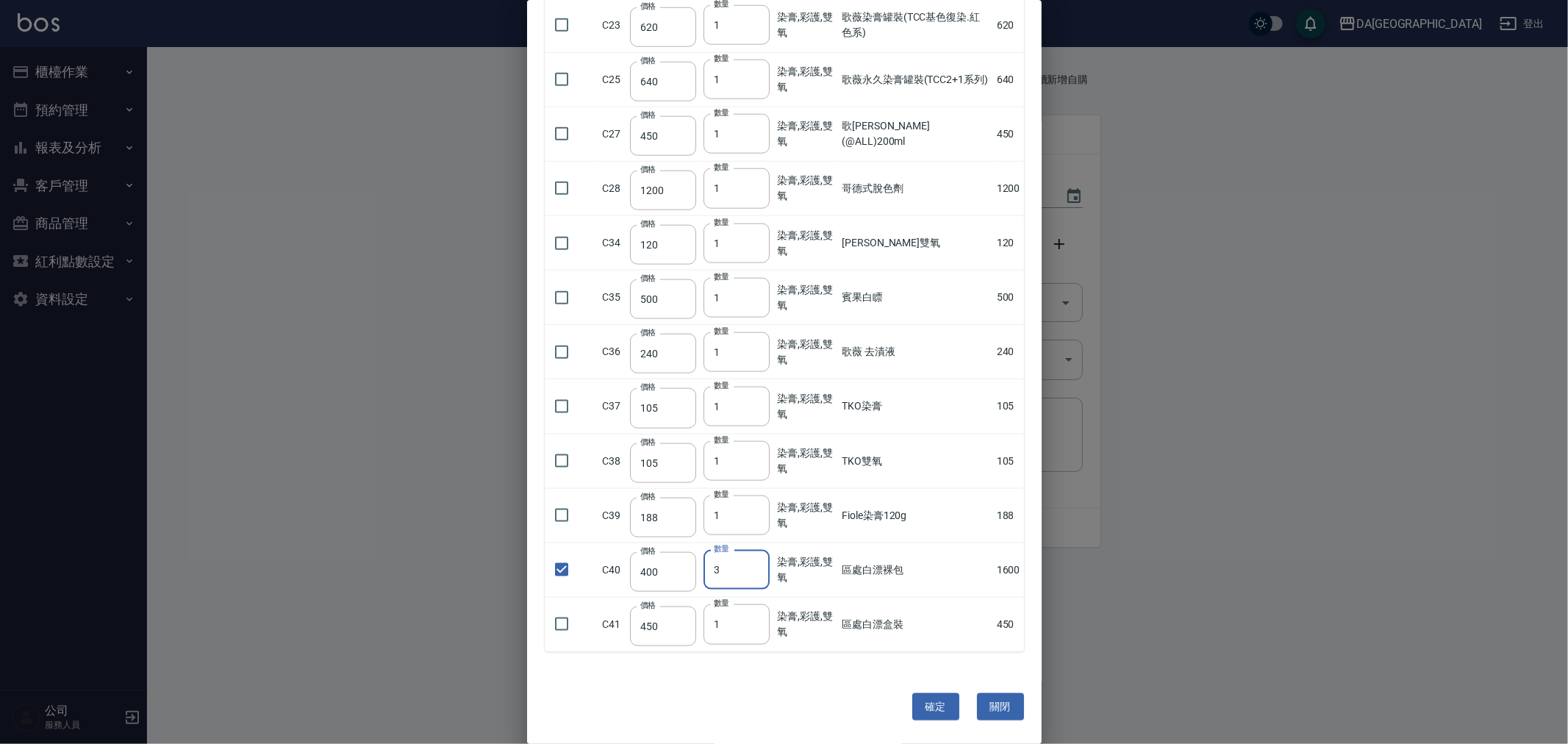
type input "3"
click at [753, 571] on input "3" at bounding box center [737, 570] width 66 height 39
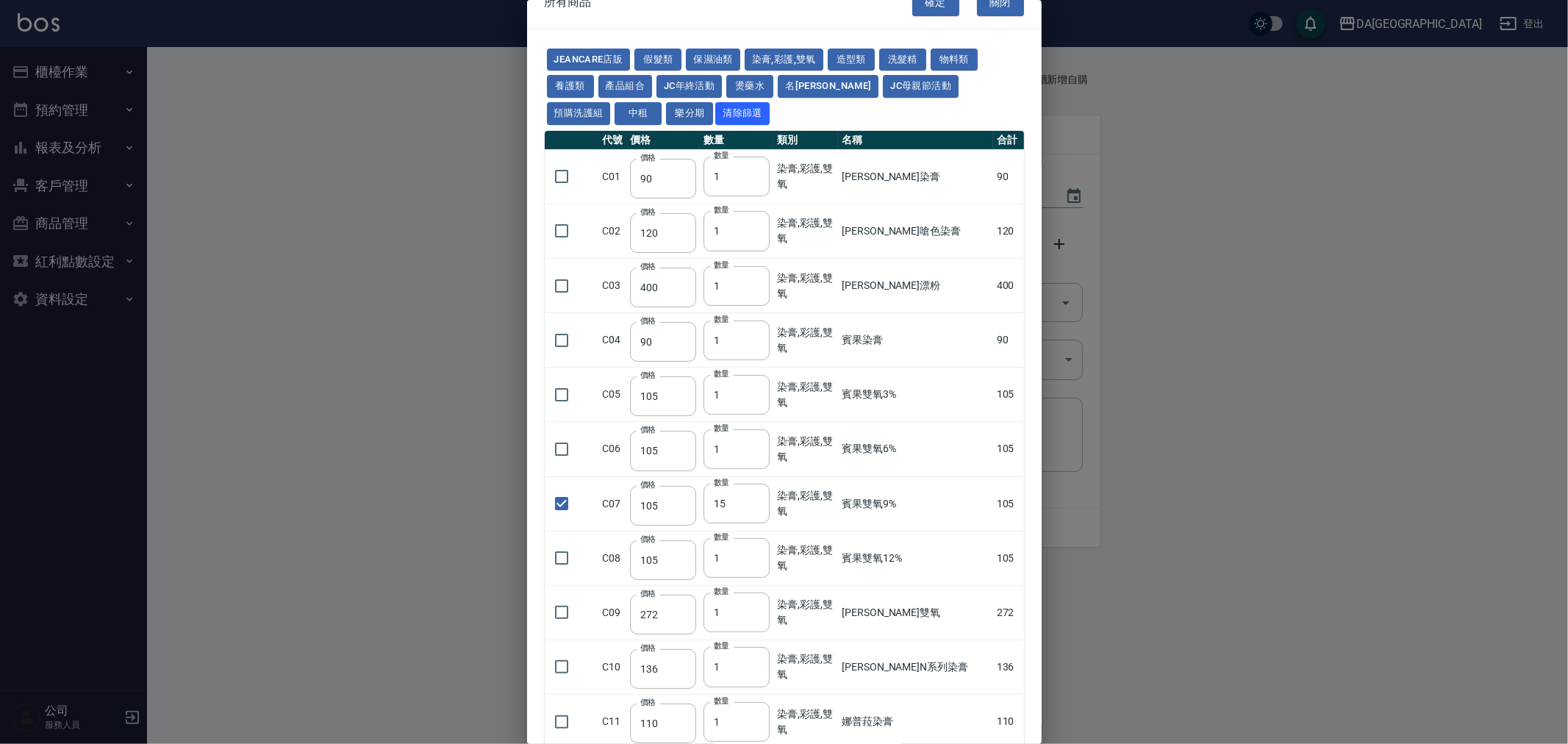
scroll to position [0, 0]
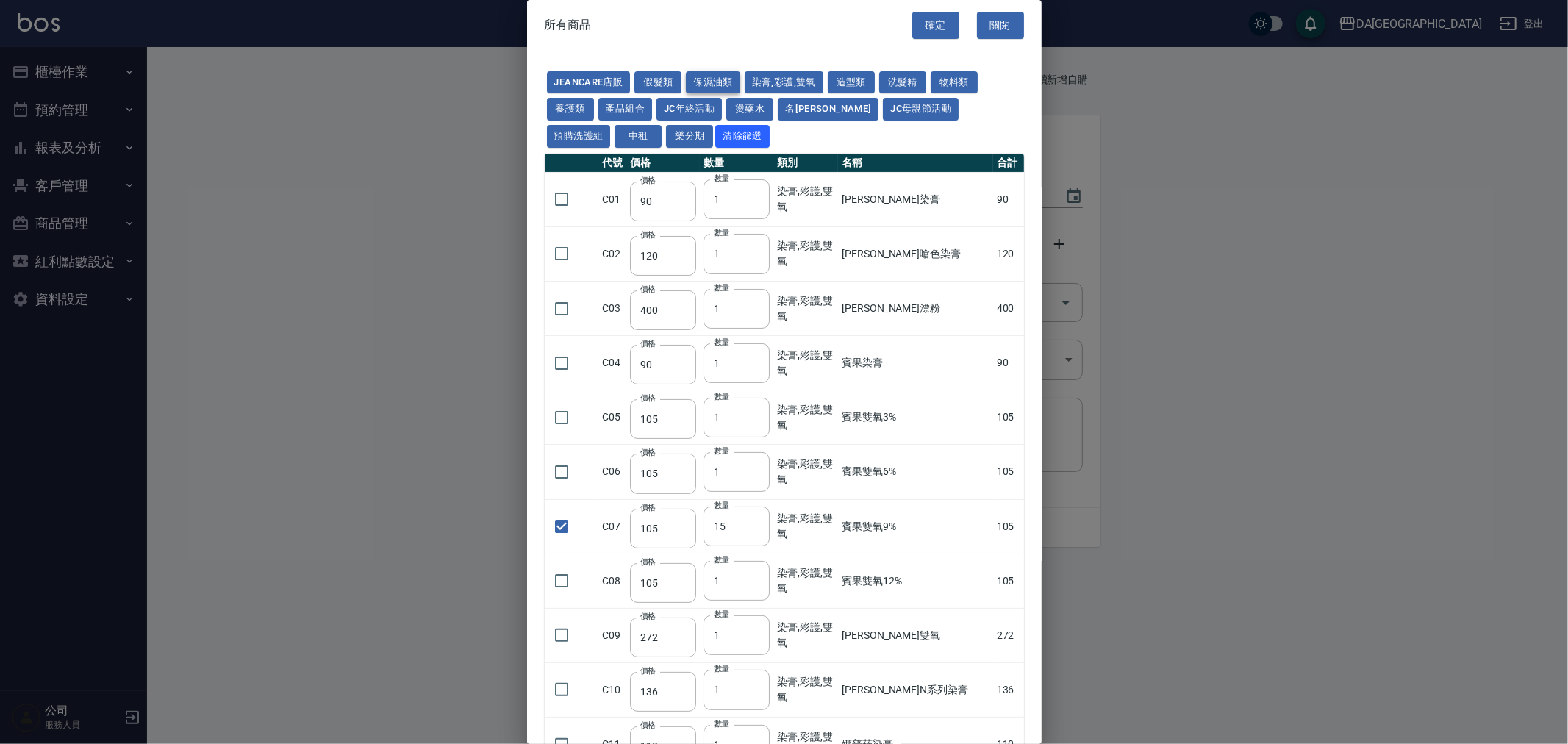
click at [702, 71] on button "保濕油類" at bounding box center [713, 82] width 55 height 22
type input "180"
type input "550"
type input "280"
type input "305"
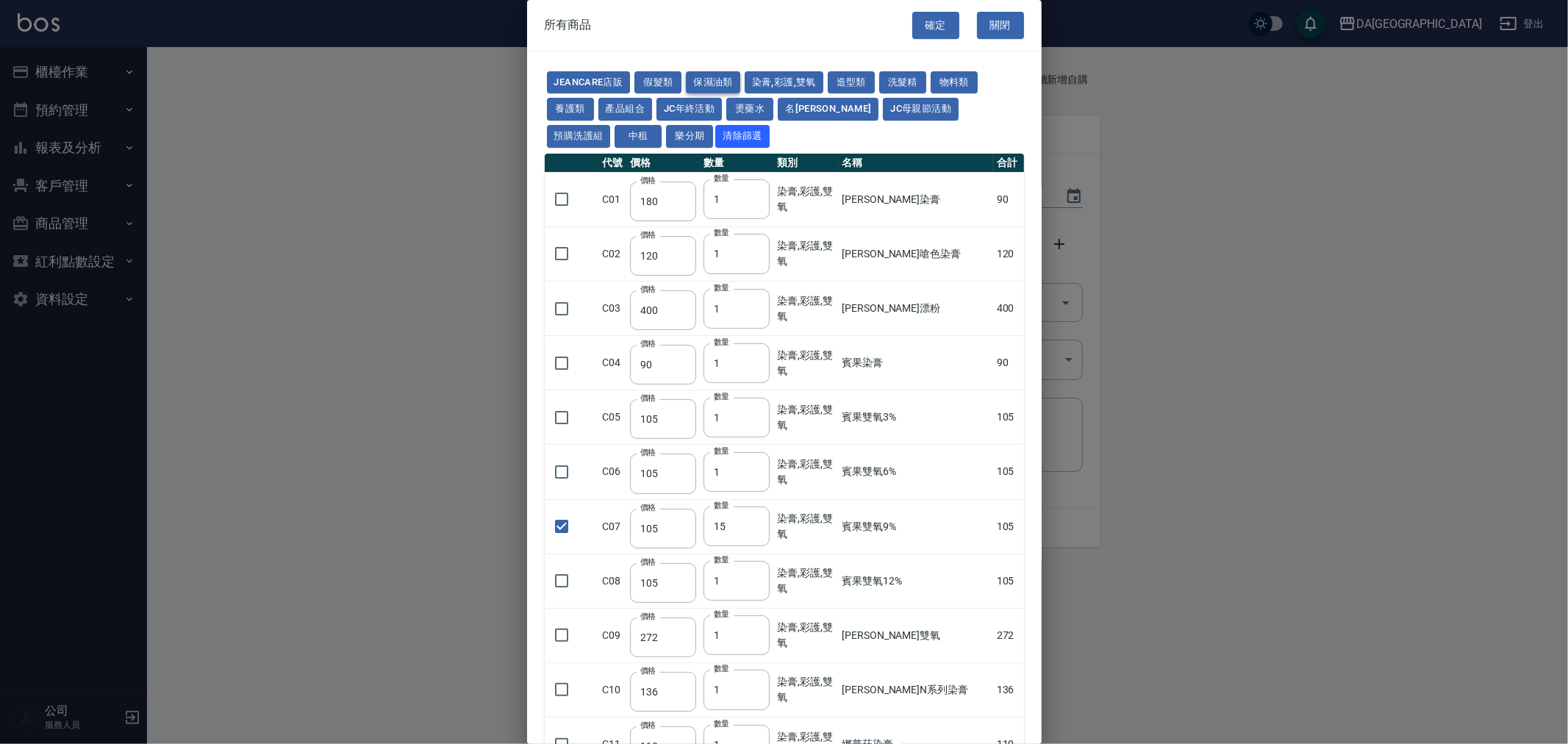
type input "455"
type input "475"
checkbox input "false"
type input "1680"
type input "1"
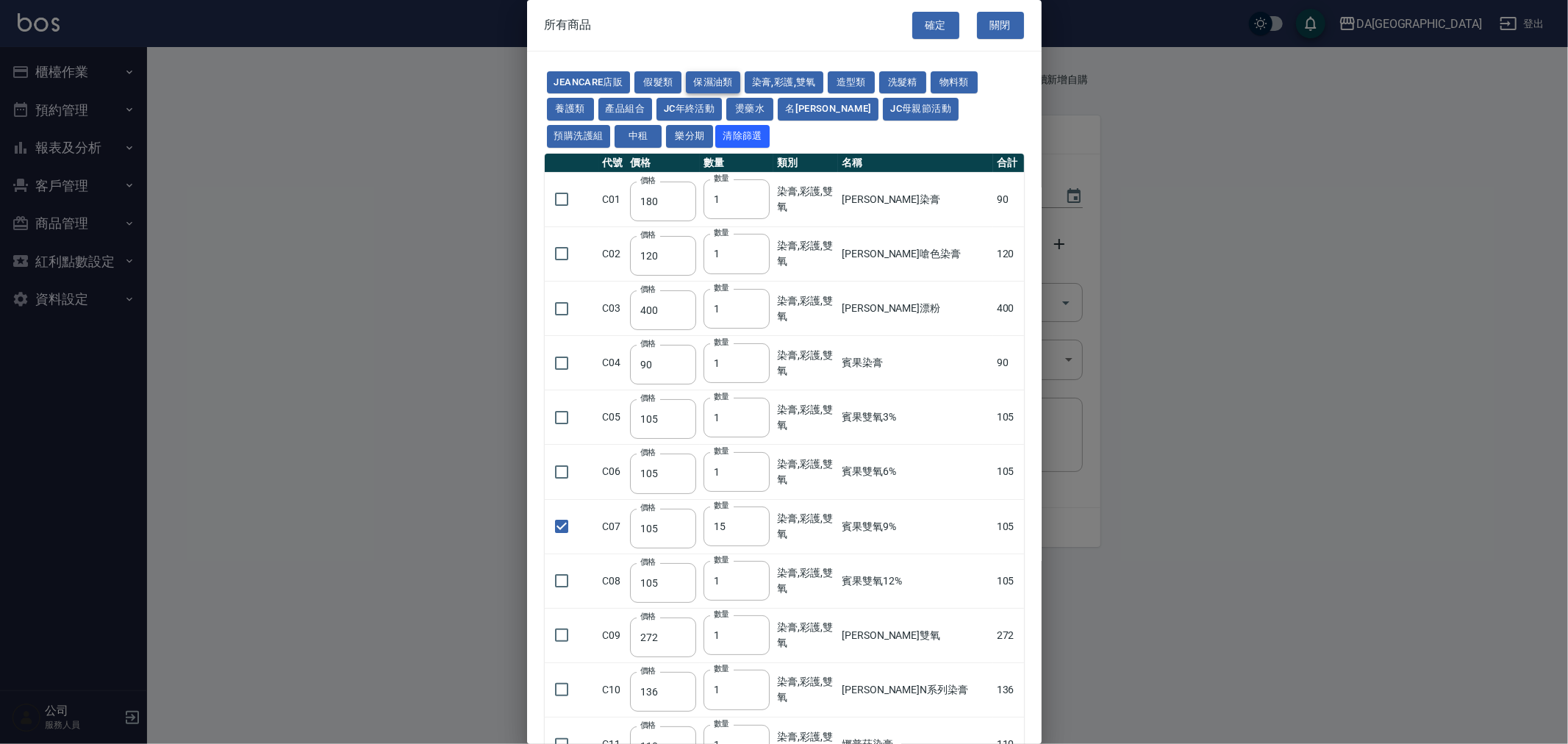
type input "546"
type input "525"
type input "420"
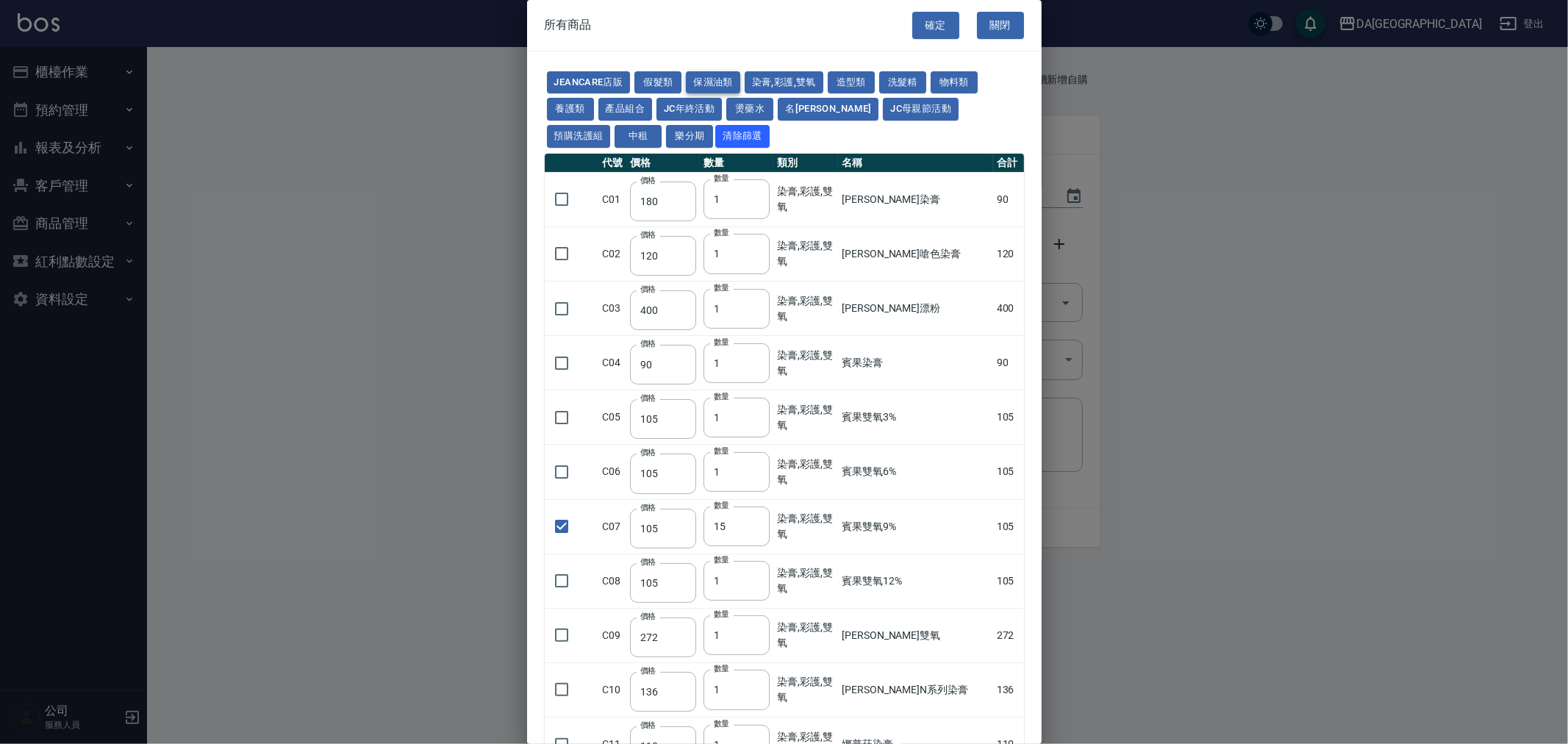
type input "250"
type input "100"
type input "384"
type input "280"
type input "1170"
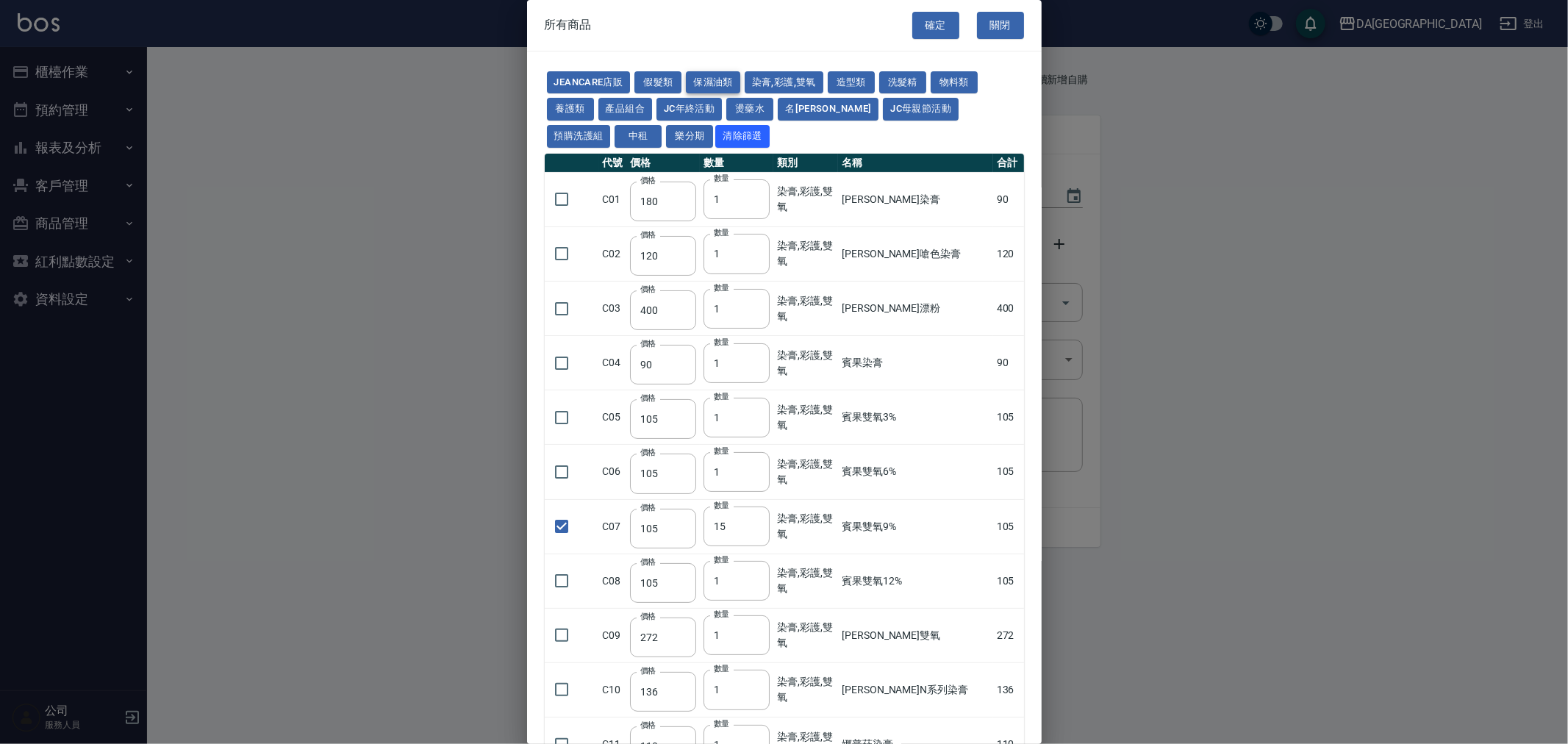
type input "310"
type input "32"
type input "480"
type input "350"
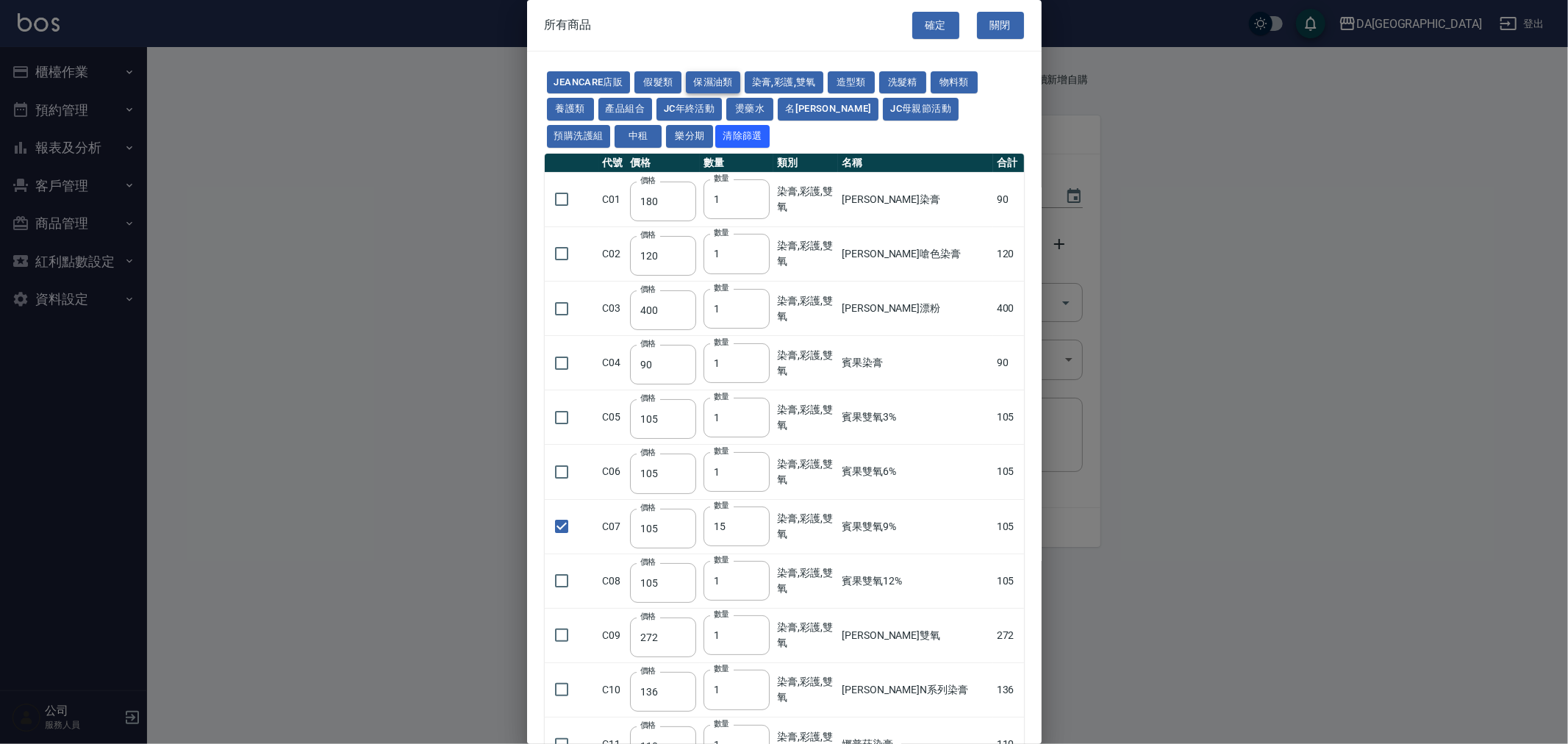
type input "350"
type input "320"
type input "340"
type input "40"
type input "53"
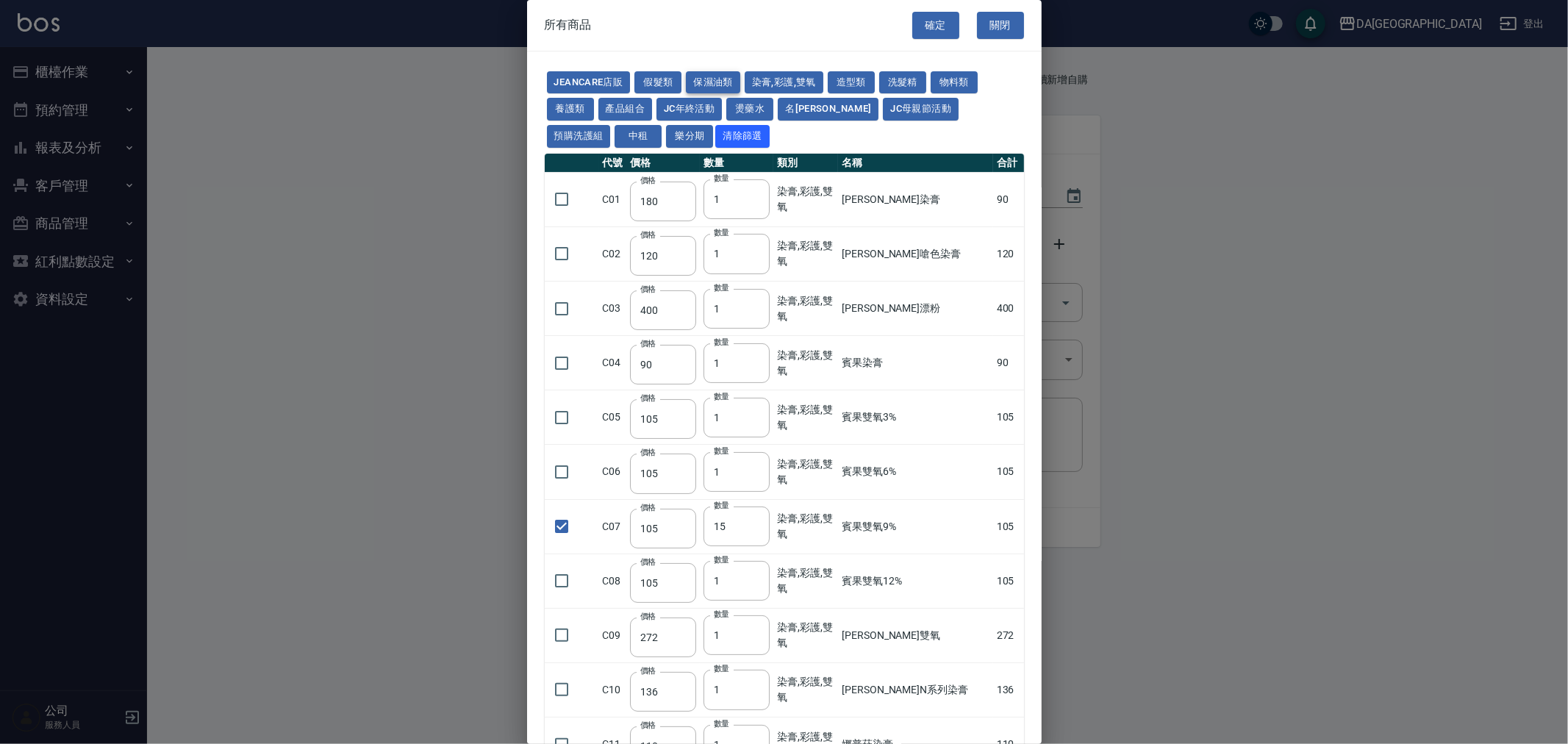
type input "50"
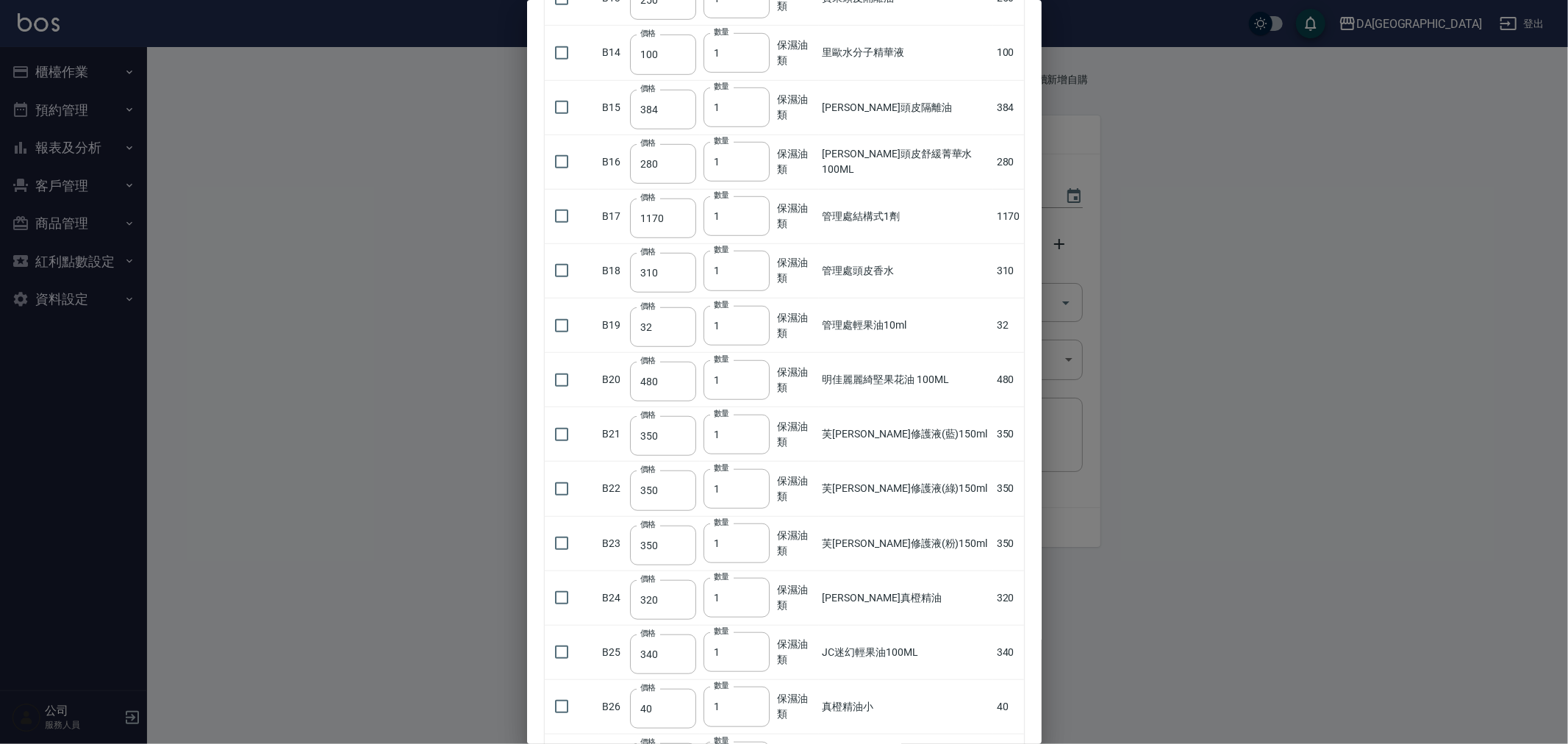
scroll to position [1046, 0]
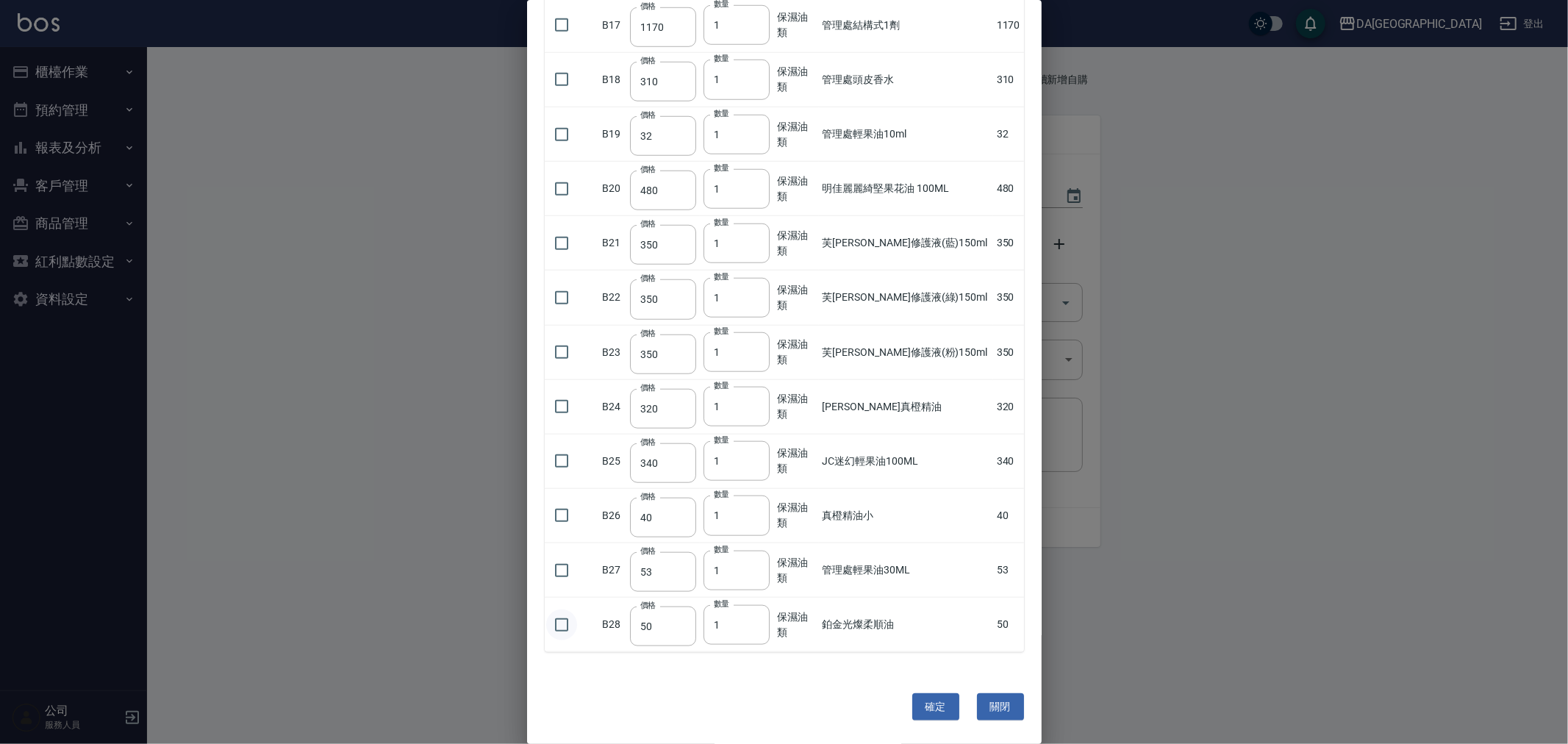
click at [557, 625] on input "checkbox" at bounding box center [562, 625] width 31 height 31
checkbox input "true"
click at [753, 626] on input "1" at bounding box center [737, 625] width 66 height 39
type input "2"
click at [753, 622] on input "2" at bounding box center [737, 625] width 66 height 39
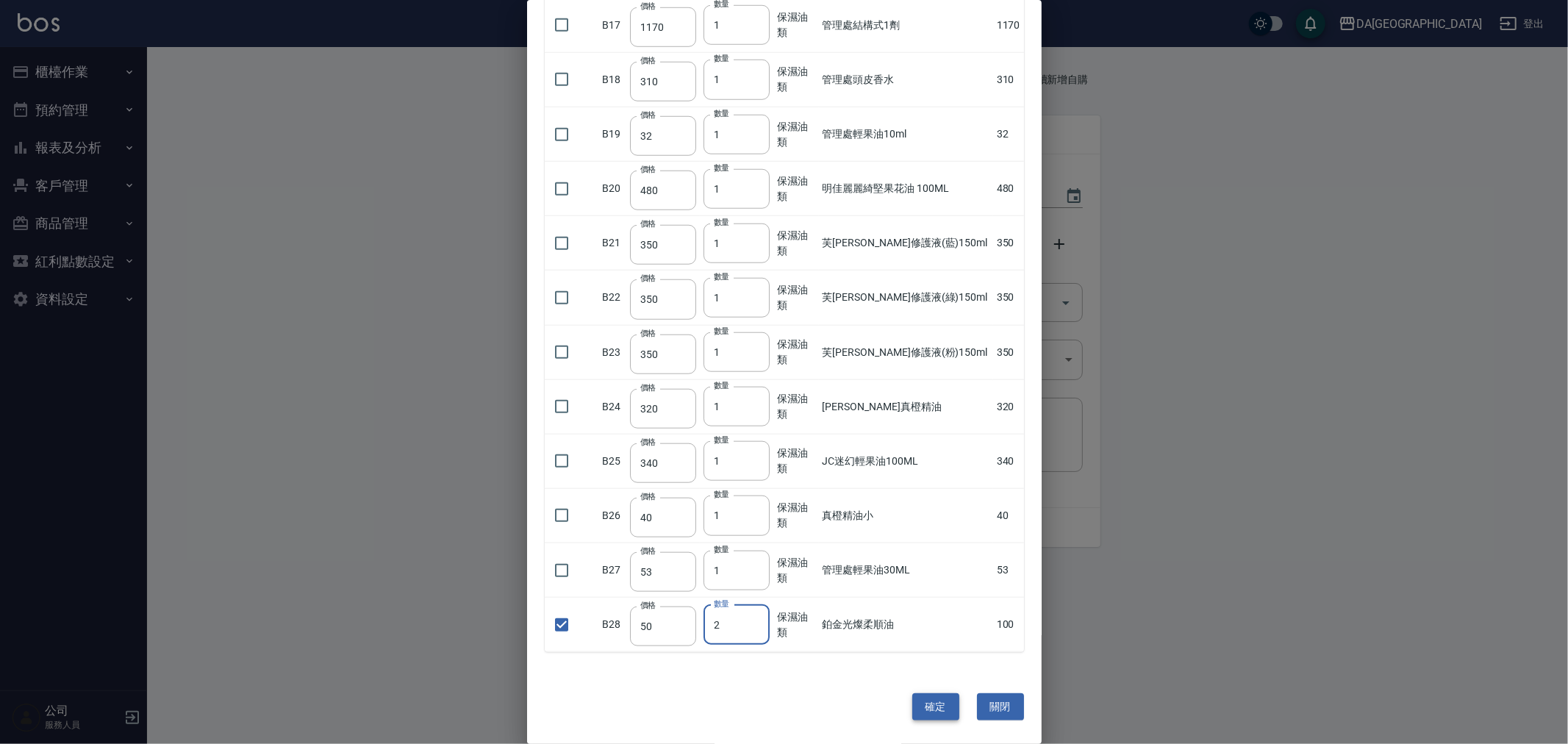
click at [934, 713] on button "確定" at bounding box center [935, 706] width 47 height 27
type input "賓果雙氧9%"
type input "105"
type input "15"
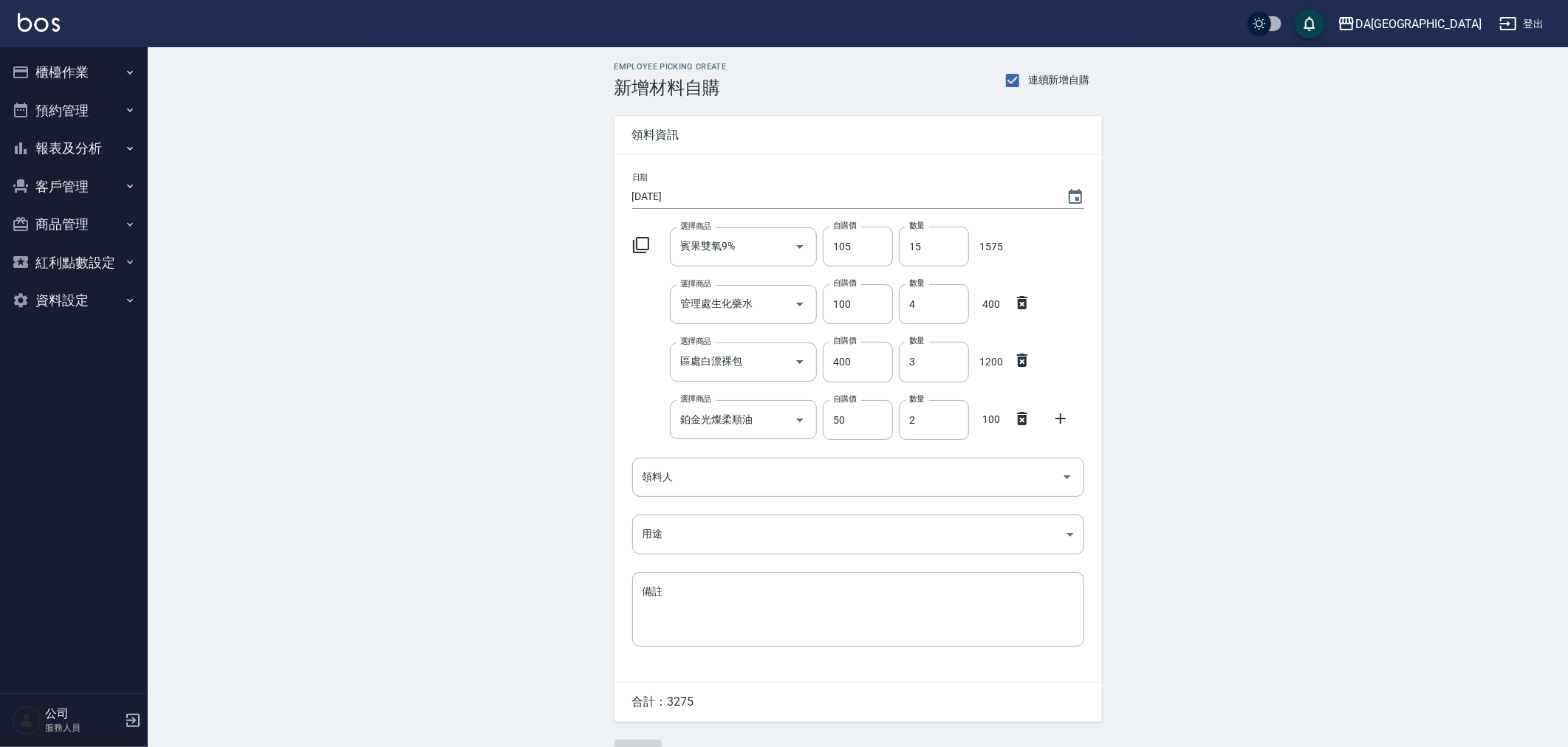
click at [1068, 415] on icon at bounding box center [1060, 419] width 18 height 18
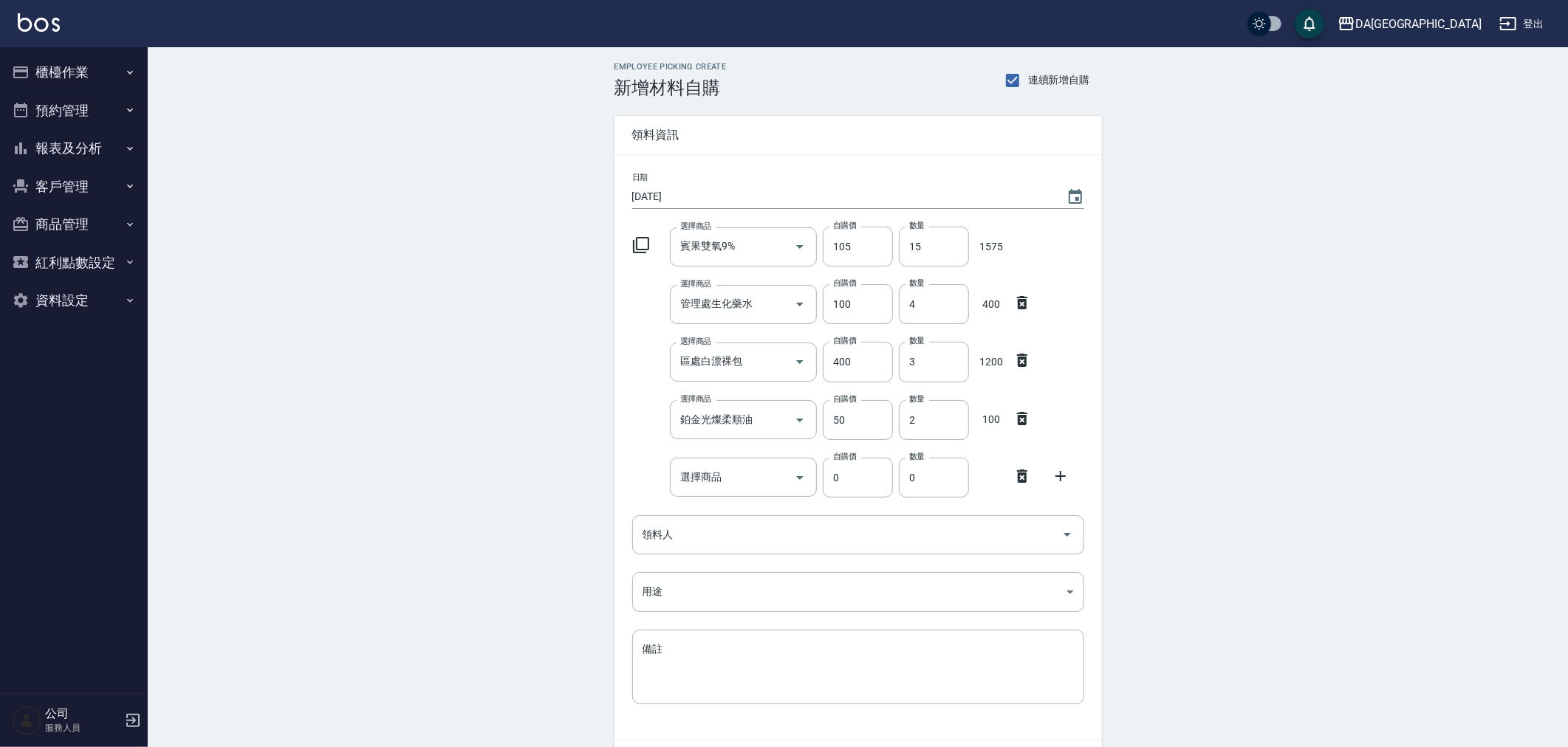
click at [1059, 470] on icon at bounding box center [1060, 476] width 18 height 18
click at [758, 490] on div "選擇商品" at bounding box center [743, 477] width 147 height 39
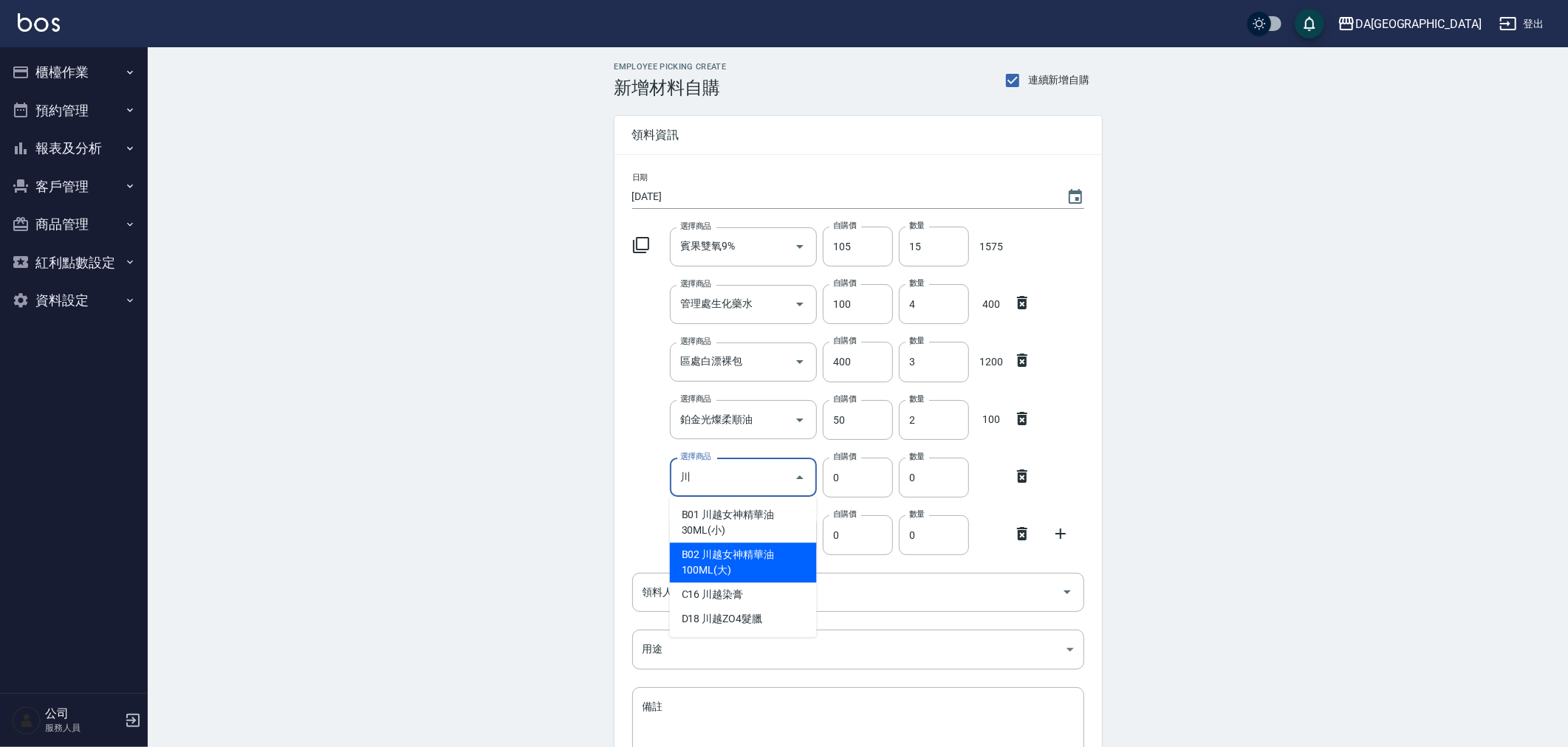
click at [751, 577] on li "B02 川越女神精華油100ML(大)" at bounding box center [743, 562] width 147 height 40
type input "川越女神精華油100ML(大)"
type input "550"
type input "1"
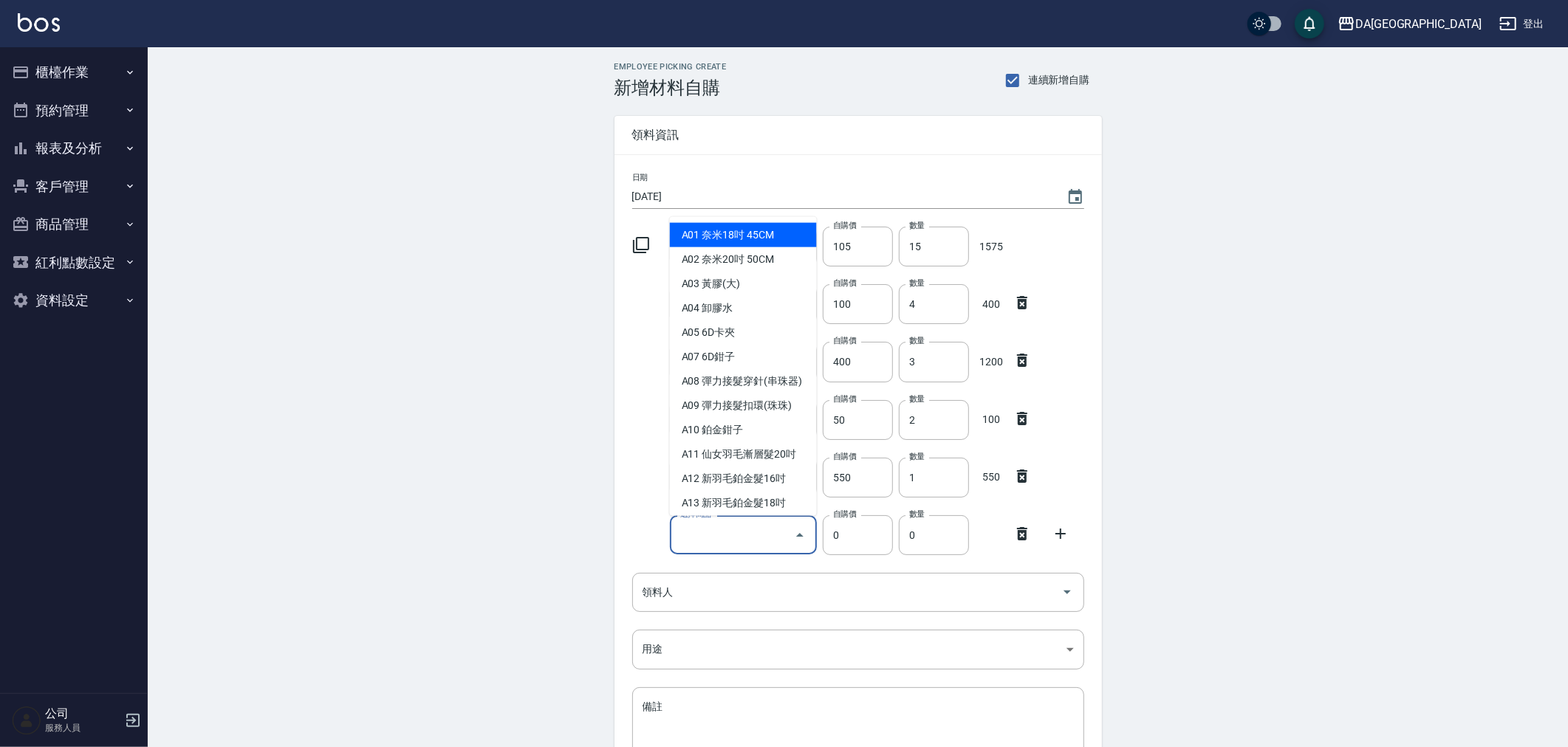
click at [703, 541] on input "選擇商品" at bounding box center [732, 534] width 112 height 26
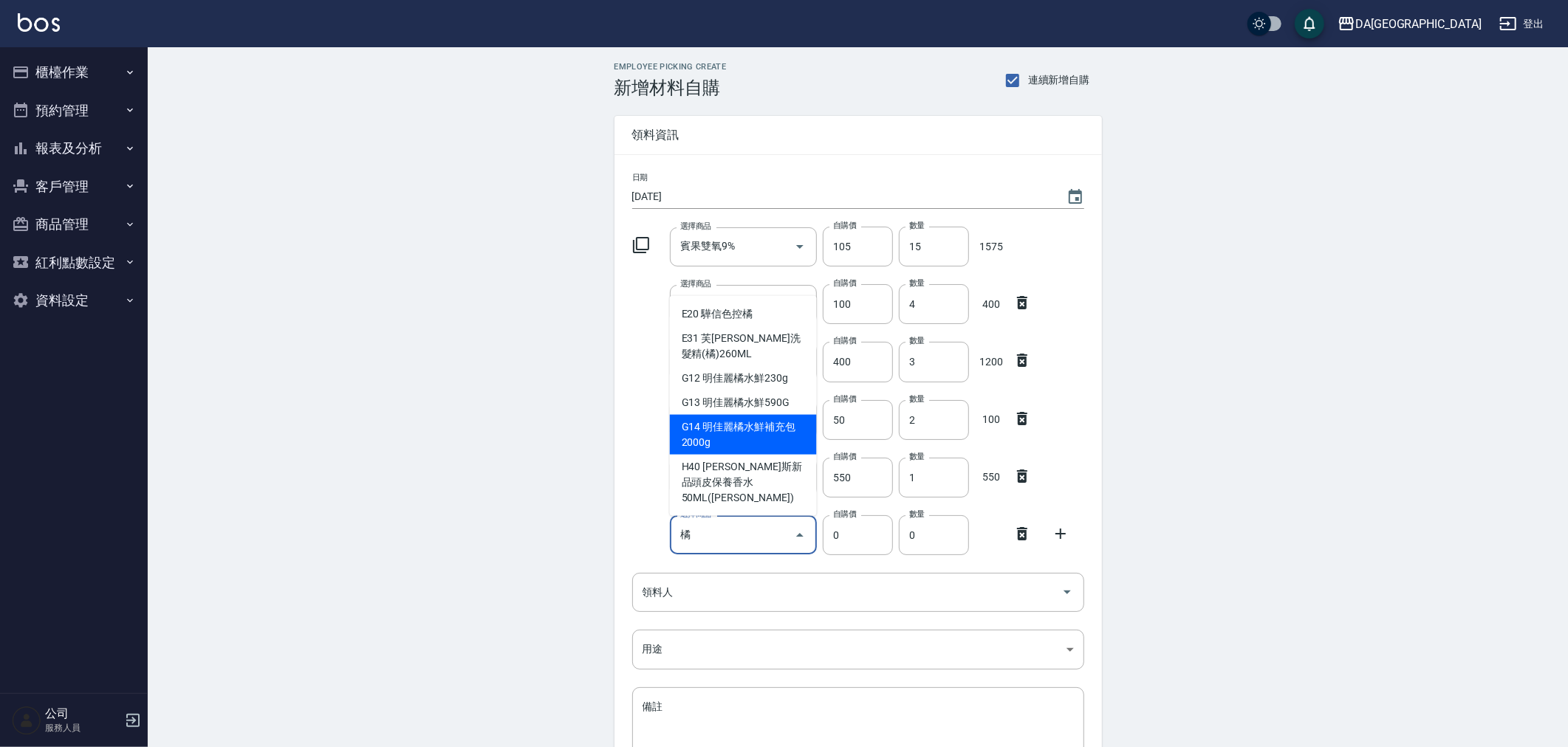
click at [720, 455] on li "G14 明佳麗橘水鮮補充包2000g" at bounding box center [743, 434] width 147 height 40
type input "明佳麗橘水鮮補充包2000g"
type input "1440"
type input "1"
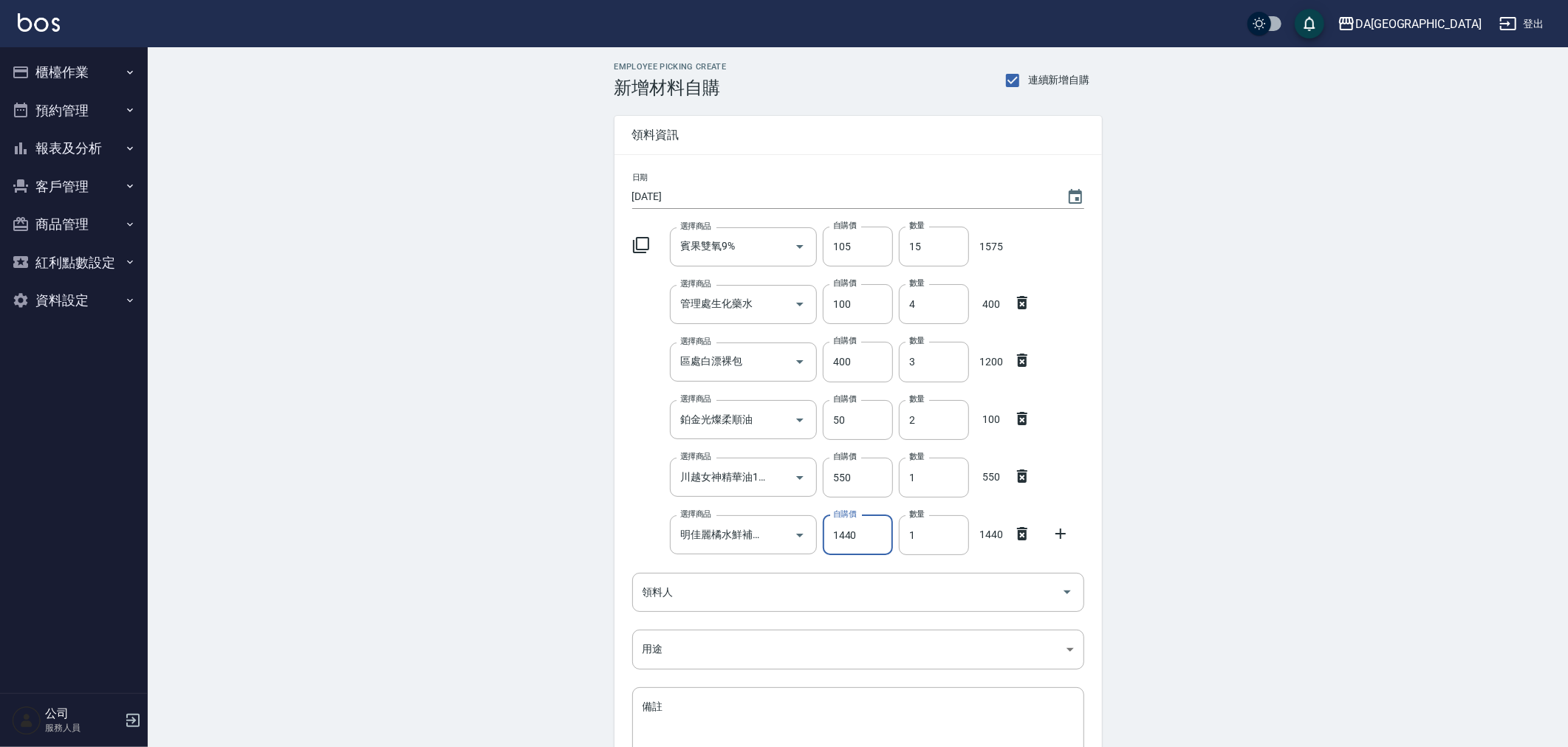
click at [1058, 535] on icon at bounding box center [1060, 533] width 18 height 18
click at [724, 597] on input "選擇商品" at bounding box center [732, 592] width 112 height 26
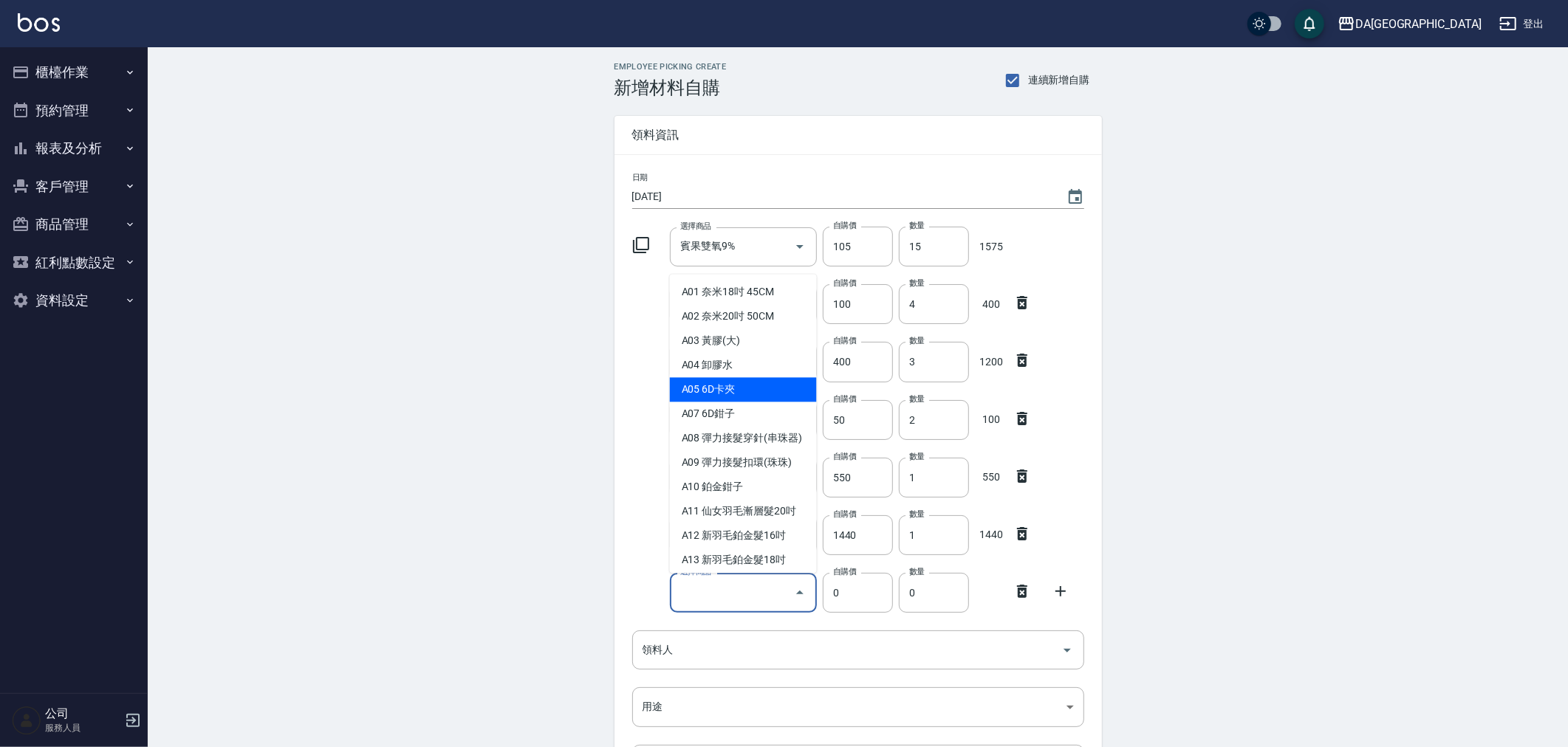
click at [1024, 598] on icon at bounding box center [1022, 591] width 18 height 18
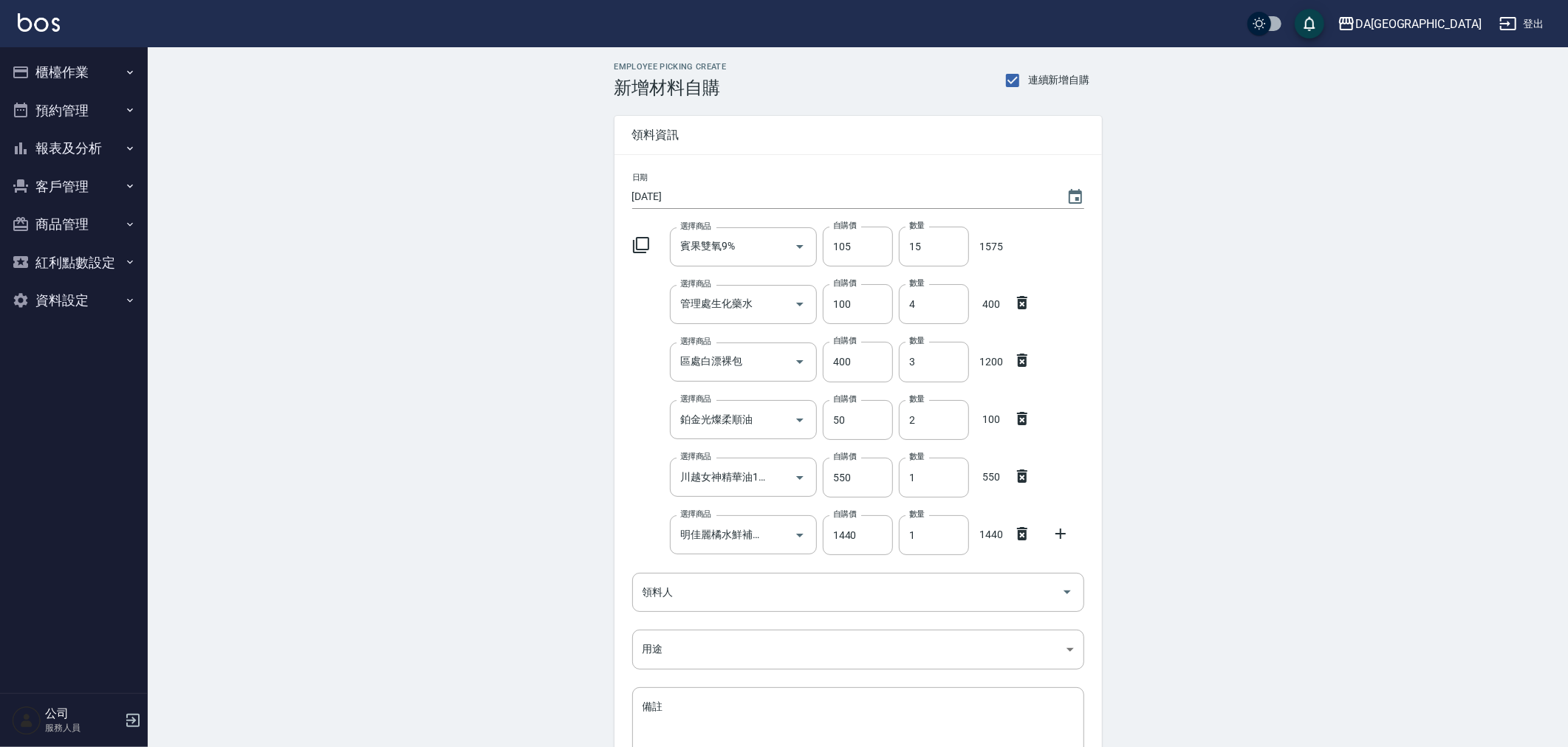
click at [651, 246] on div at bounding box center [646, 243] width 39 height 26
click at [652, 236] on div at bounding box center [646, 243] width 39 height 26
click at [646, 244] on icon at bounding box center [641, 245] width 18 height 18
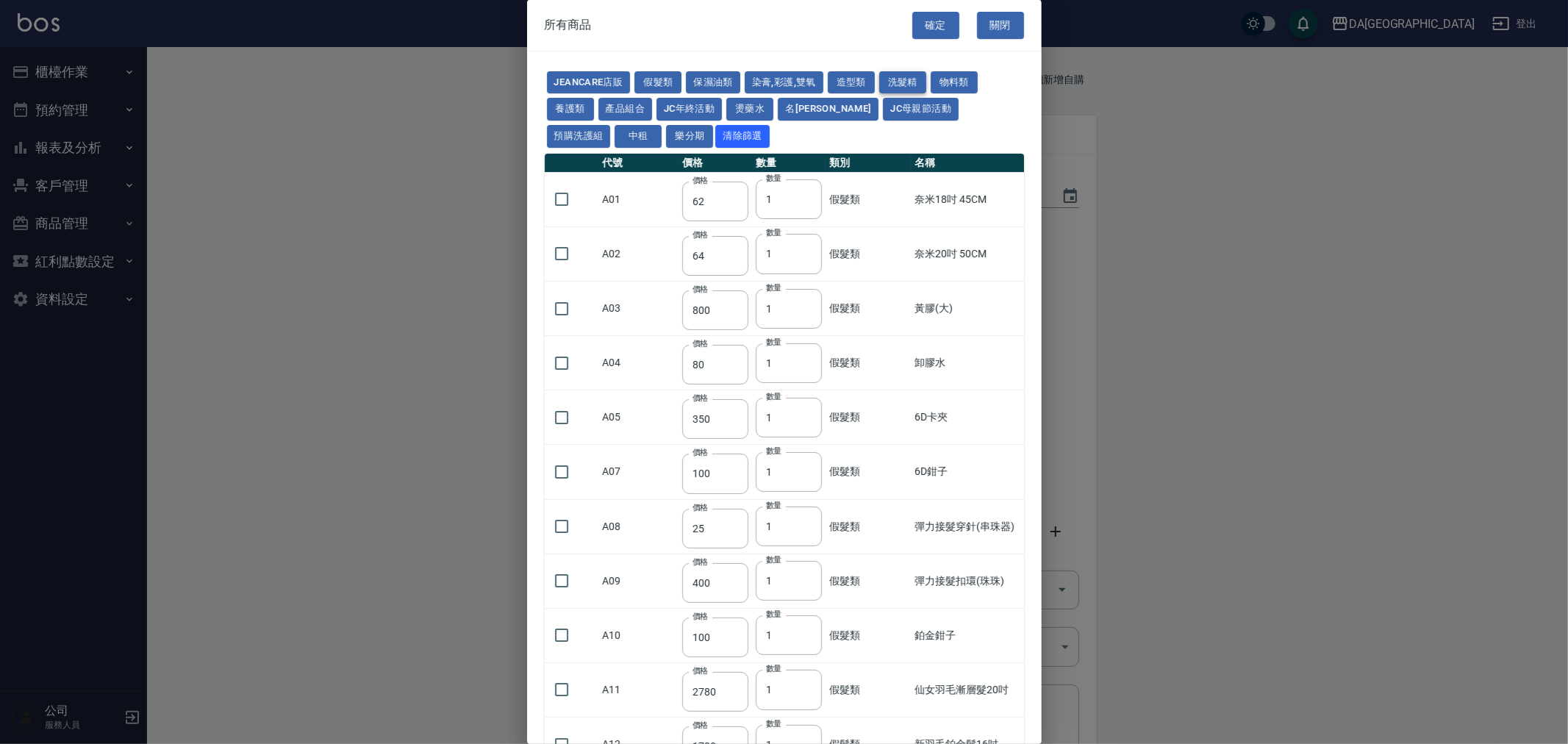
click at [898, 79] on button "洗髮精" at bounding box center [903, 82] width 47 height 22
type input "300"
type input "740"
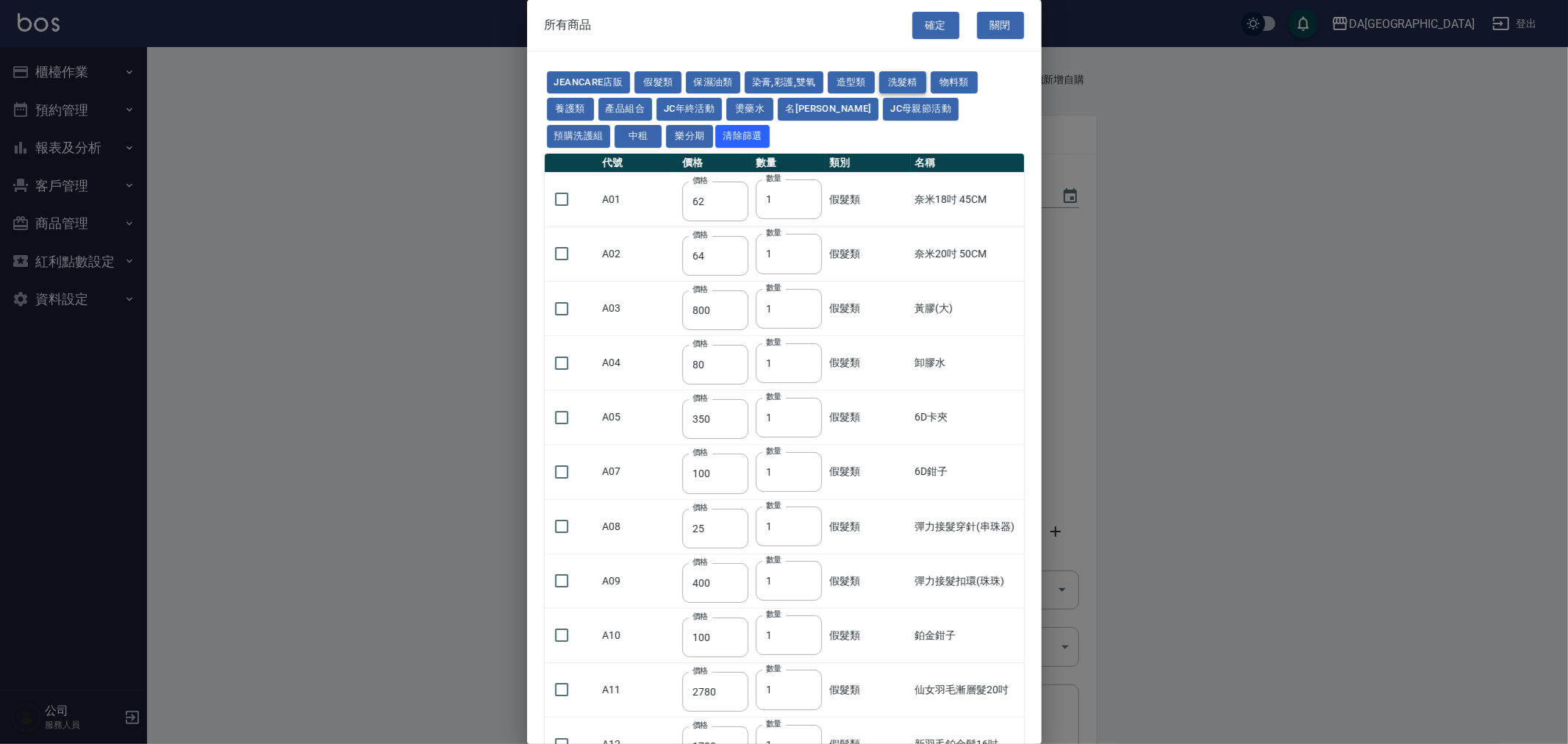
type input "300"
type input "410"
type input "945"
type input "1155"
type input "880"
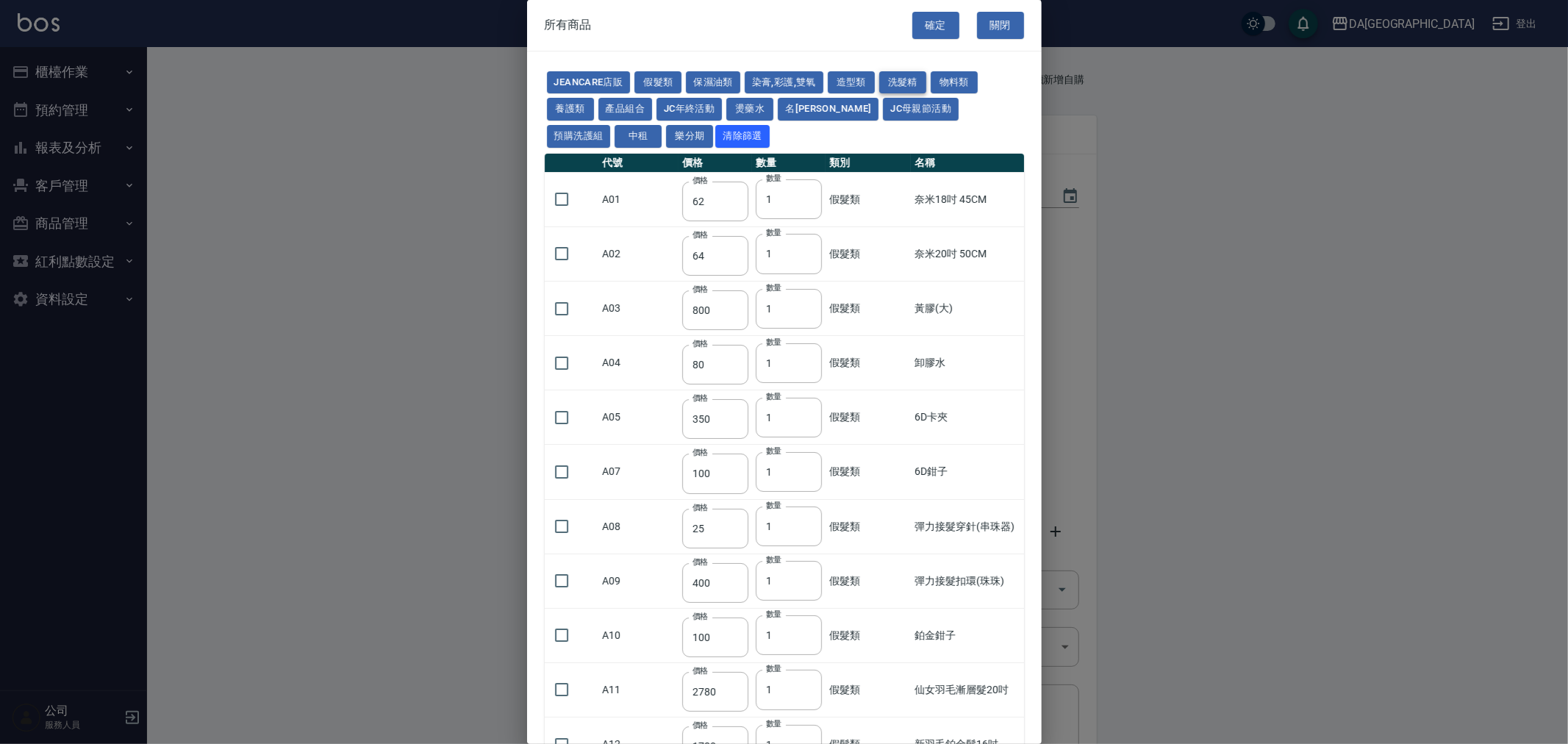
type input "240"
type input "600"
type input "1040"
type input "390"
type input "800"
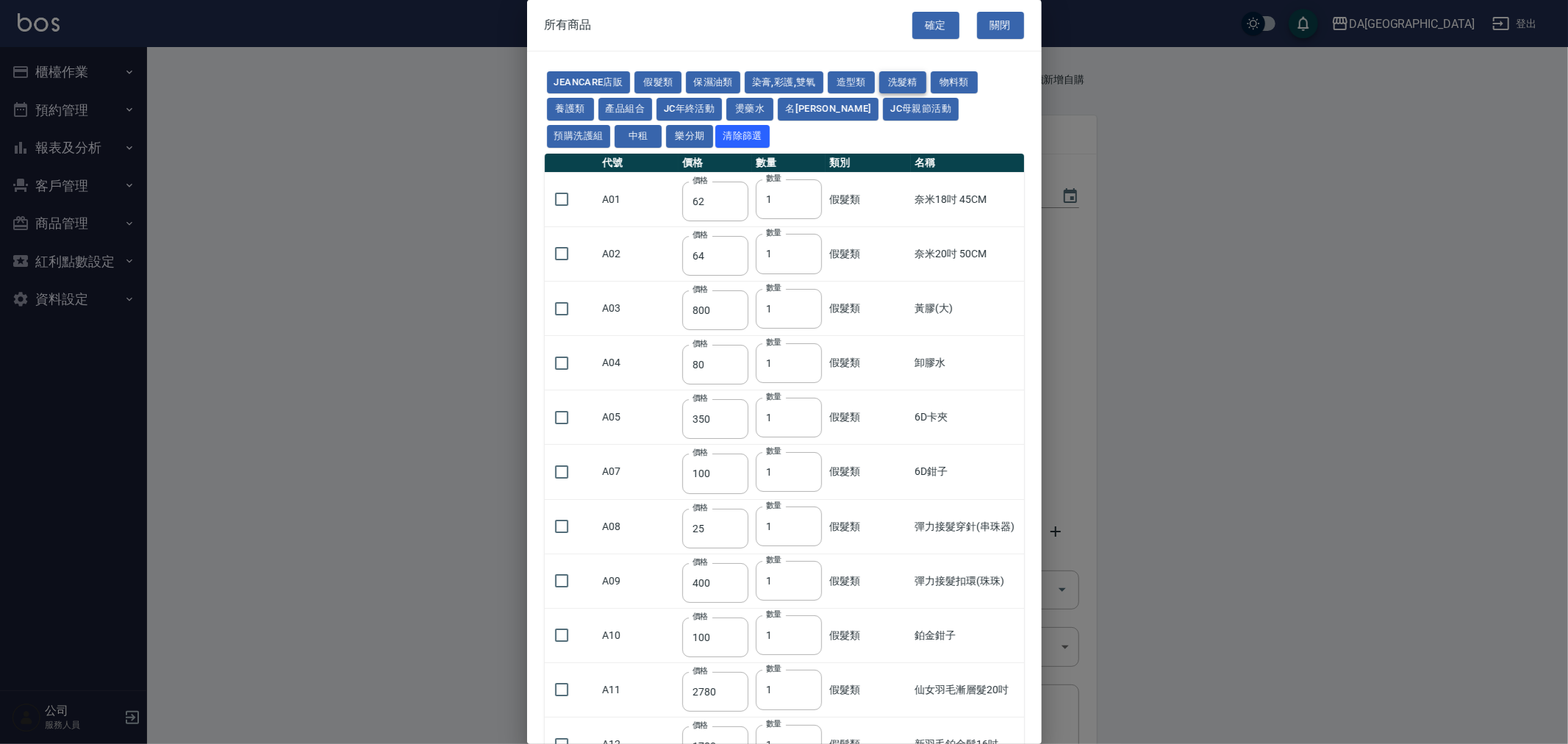
type input "250"
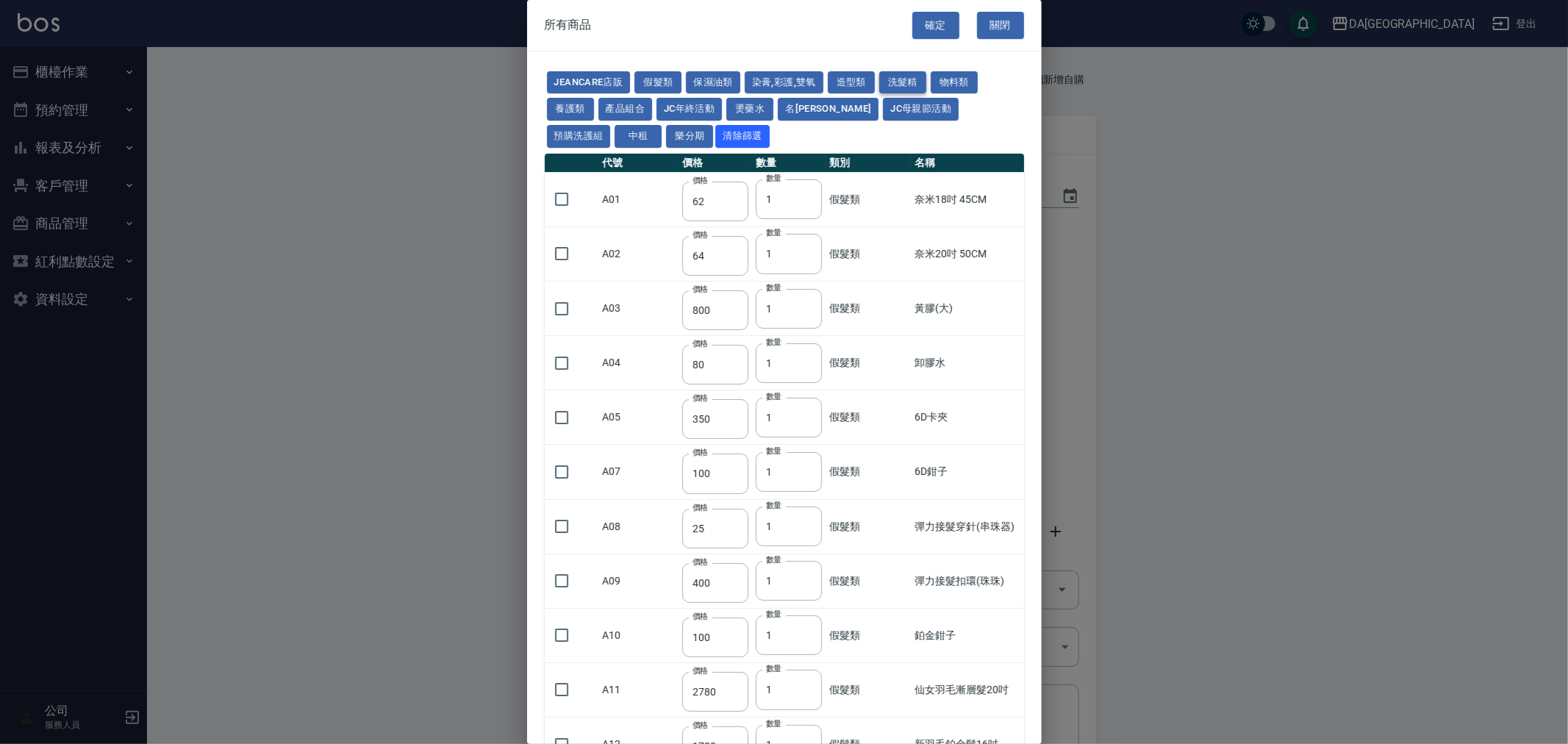
type input "250"
type input "200"
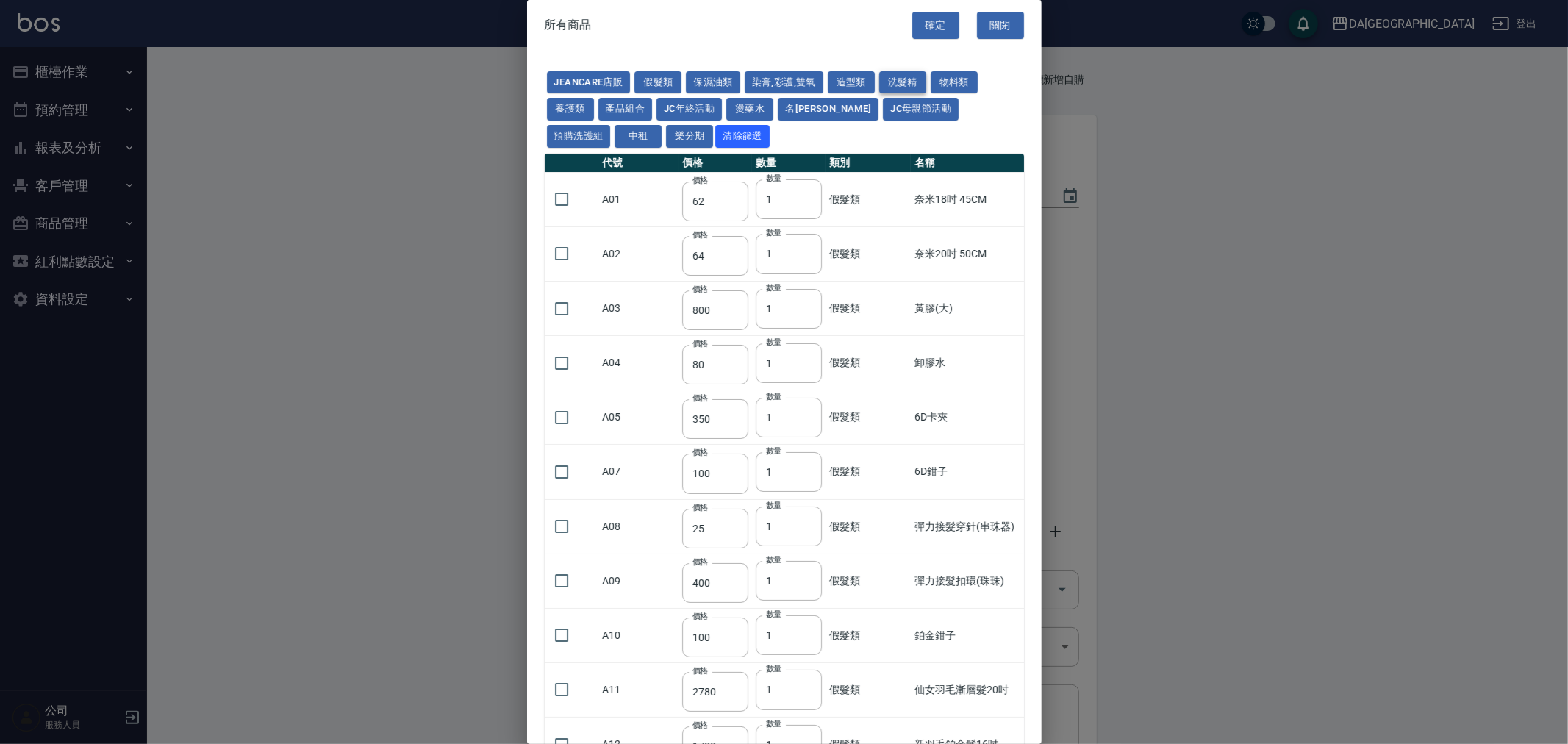
type input "160"
type input "130"
type input "410"
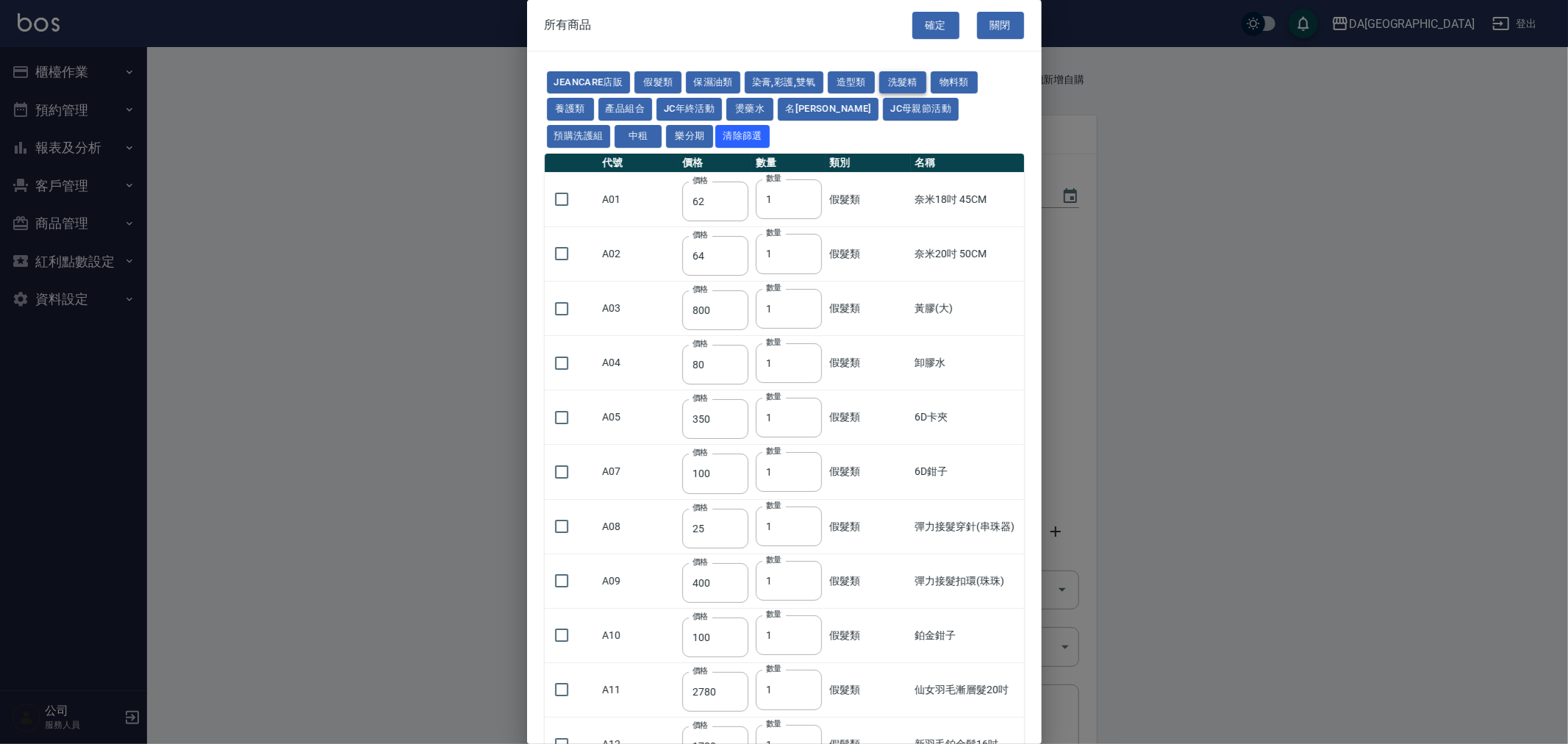
type input "410"
type input "945"
type input "250"
type input "308"
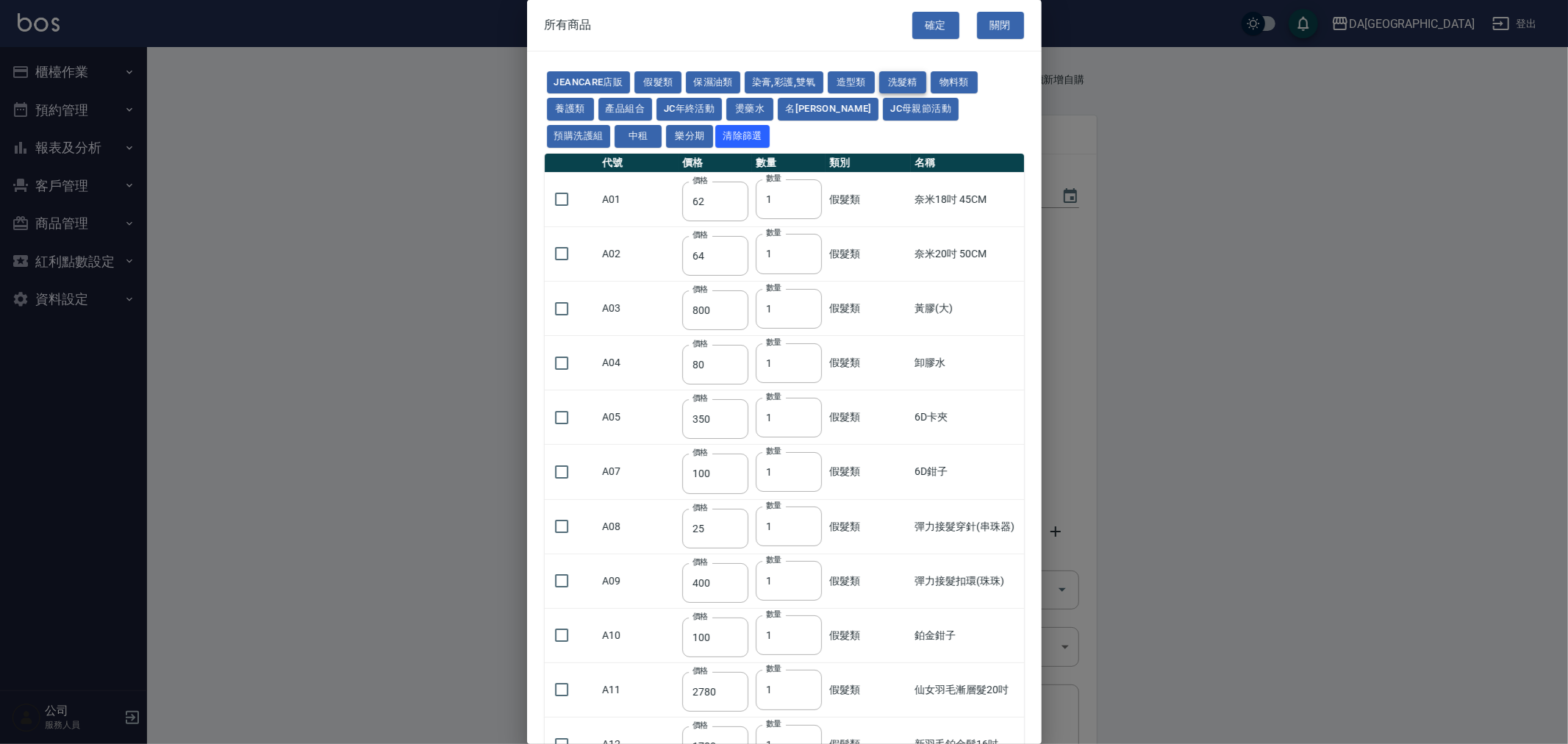
type input "300"
type input "750"
type input "200"
type input "420"
type input "360"
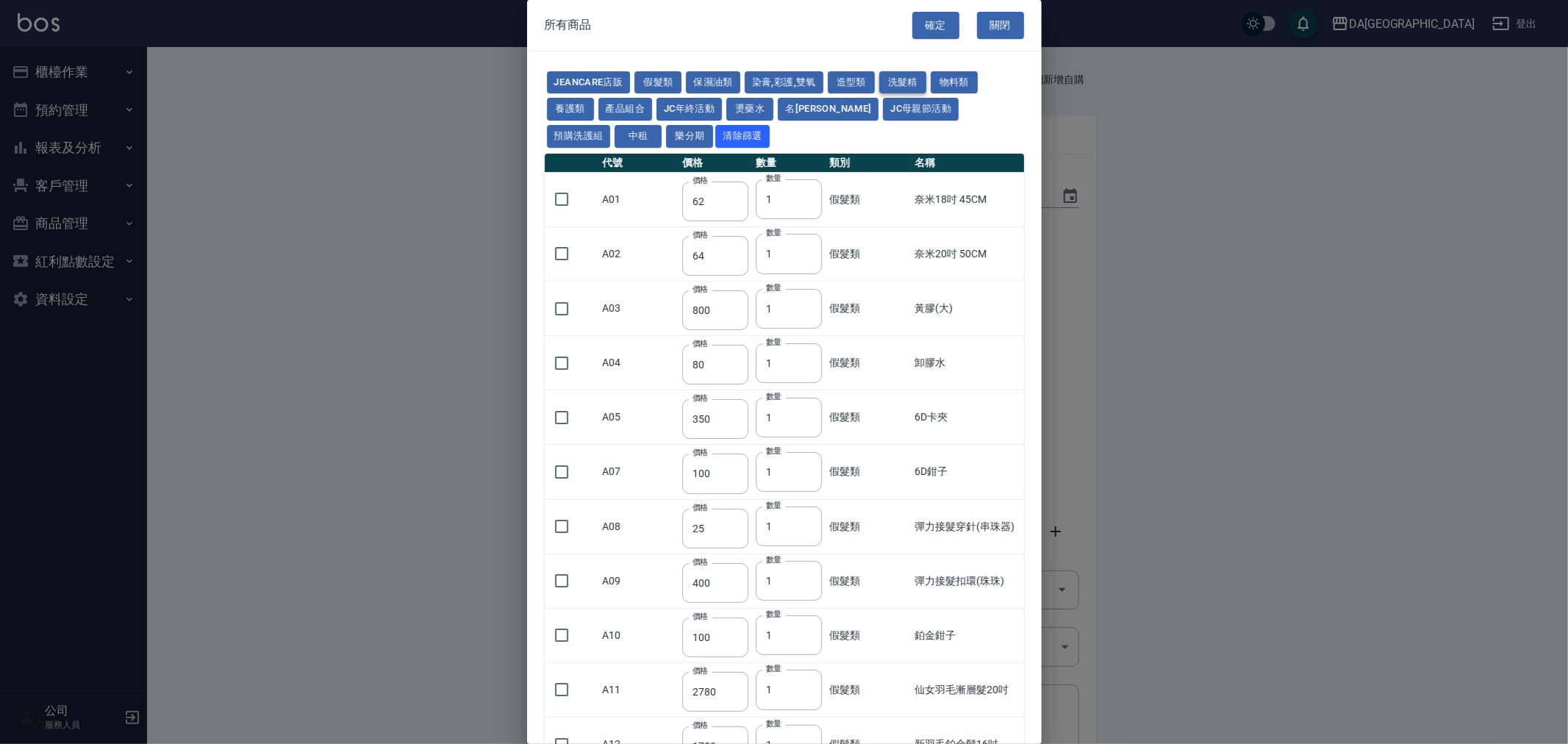
type input "300"
type input "840"
type input "300"
type input "840"
type input "330"
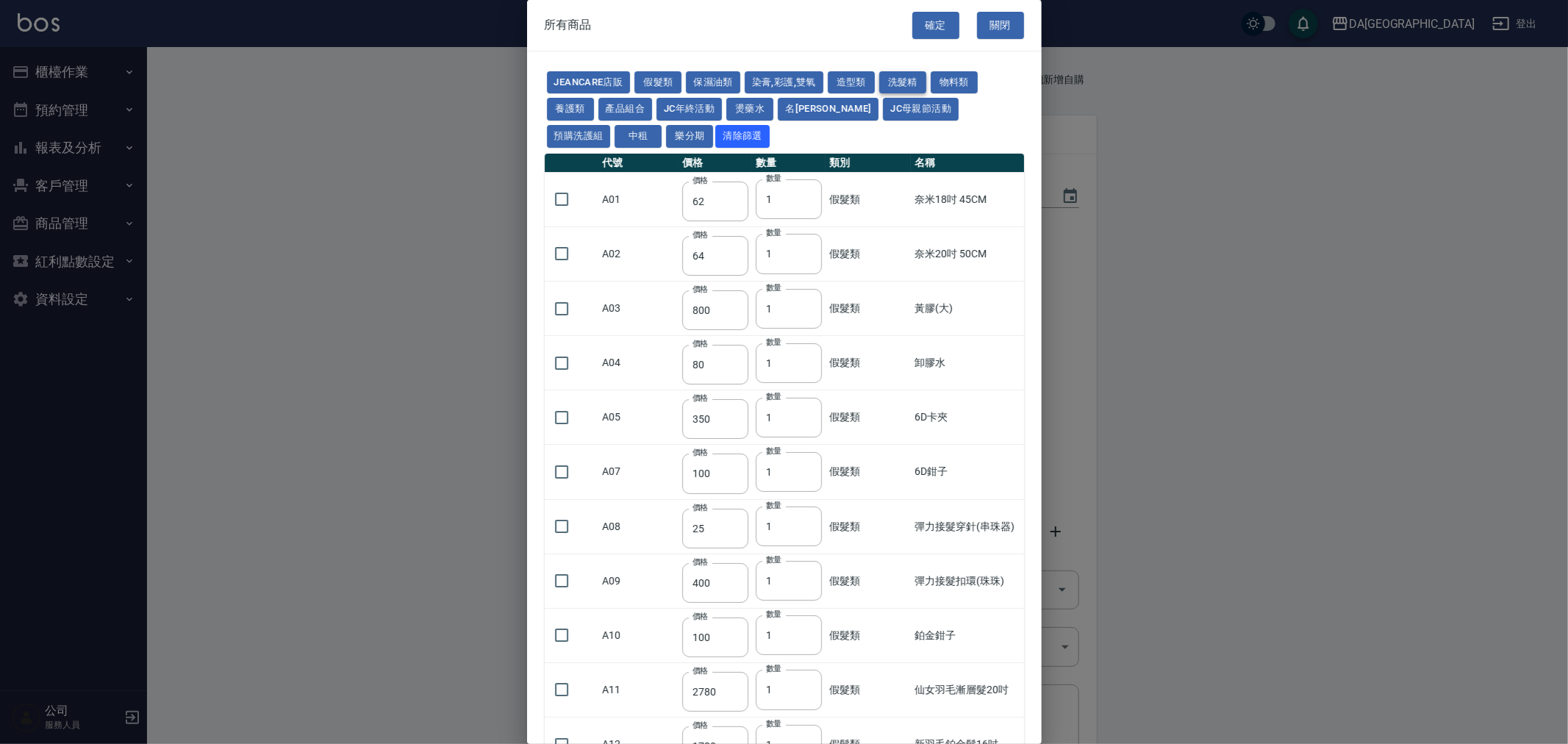
type input "900"
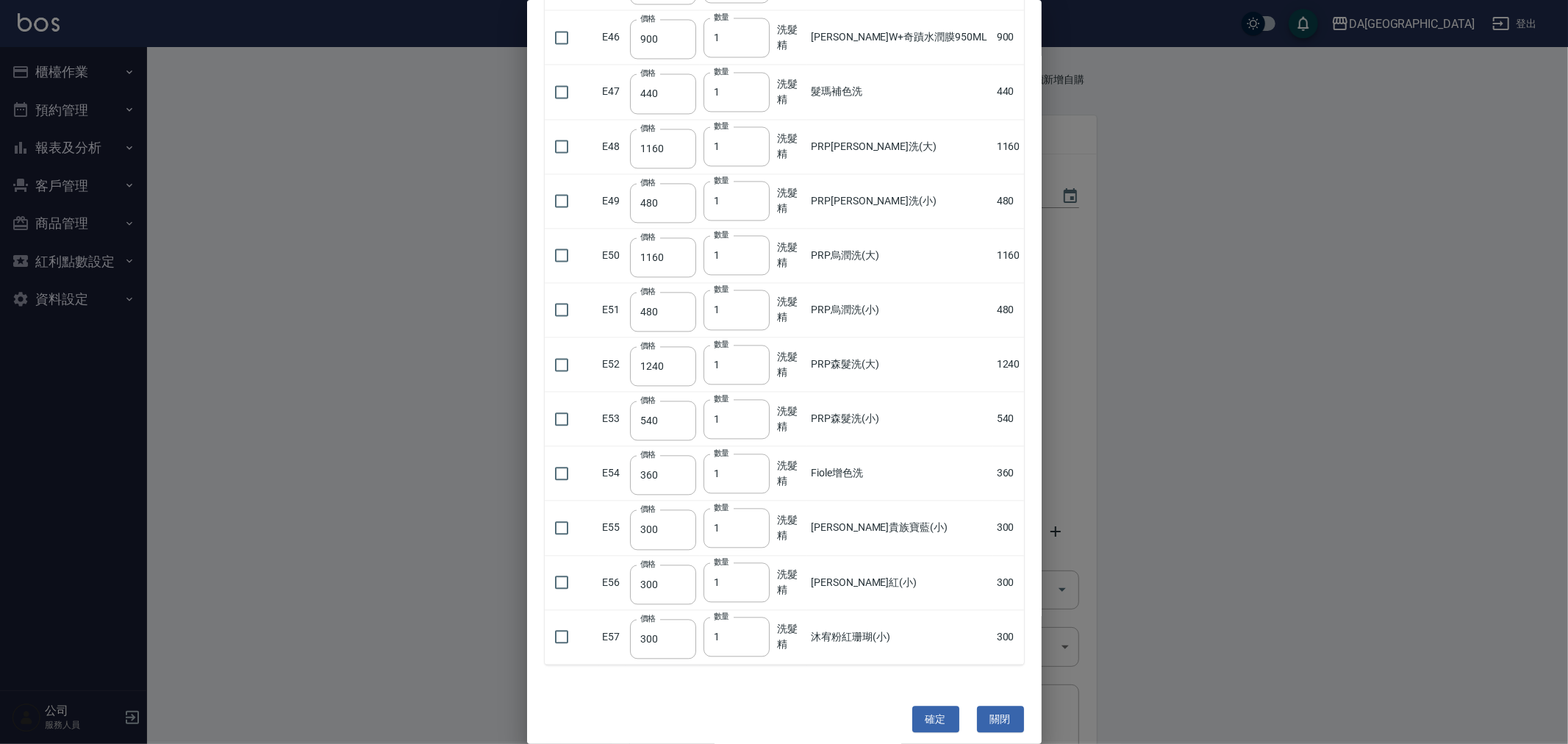
scroll to position [2574, 0]
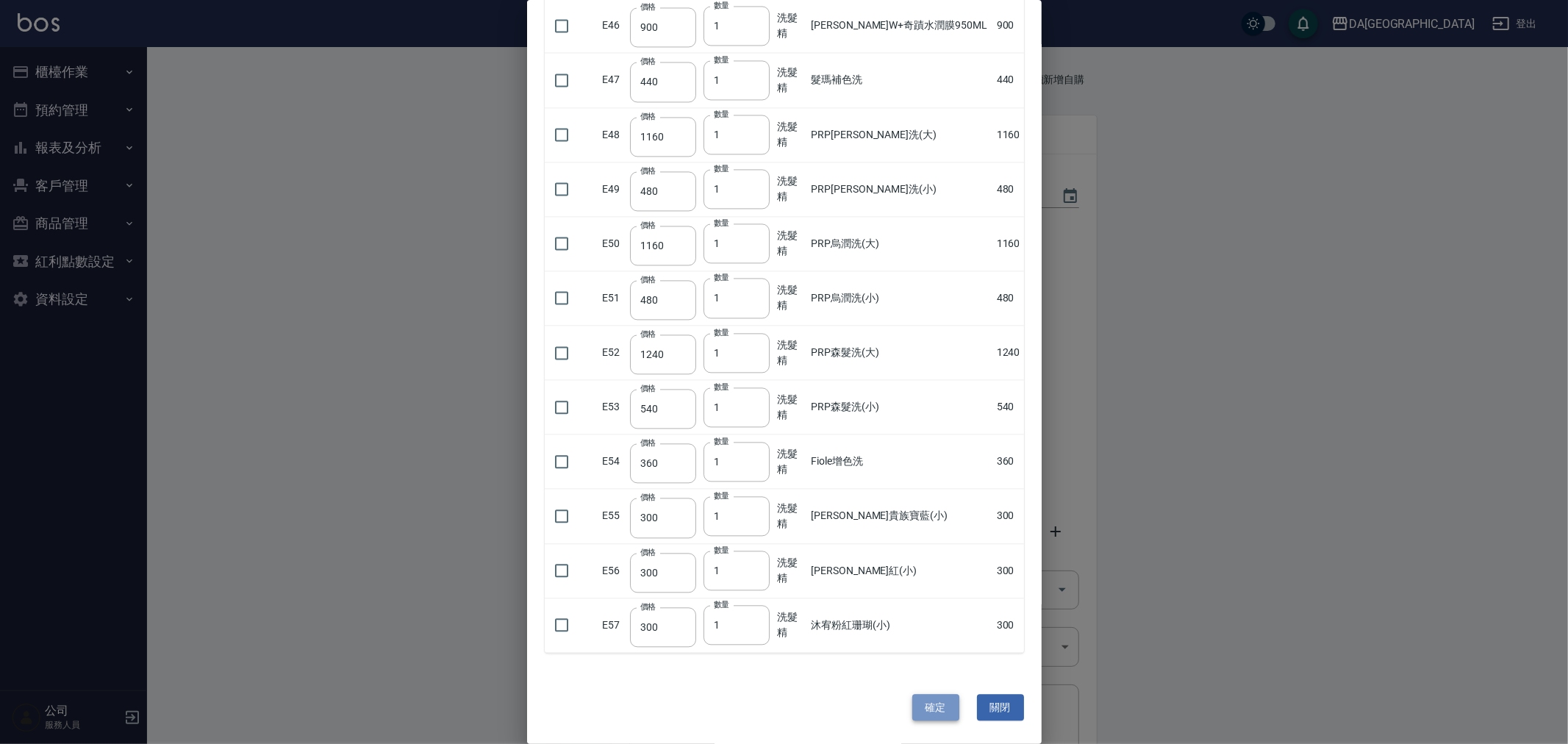
click at [928, 708] on button "確定" at bounding box center [935, 707] width 47 height 27
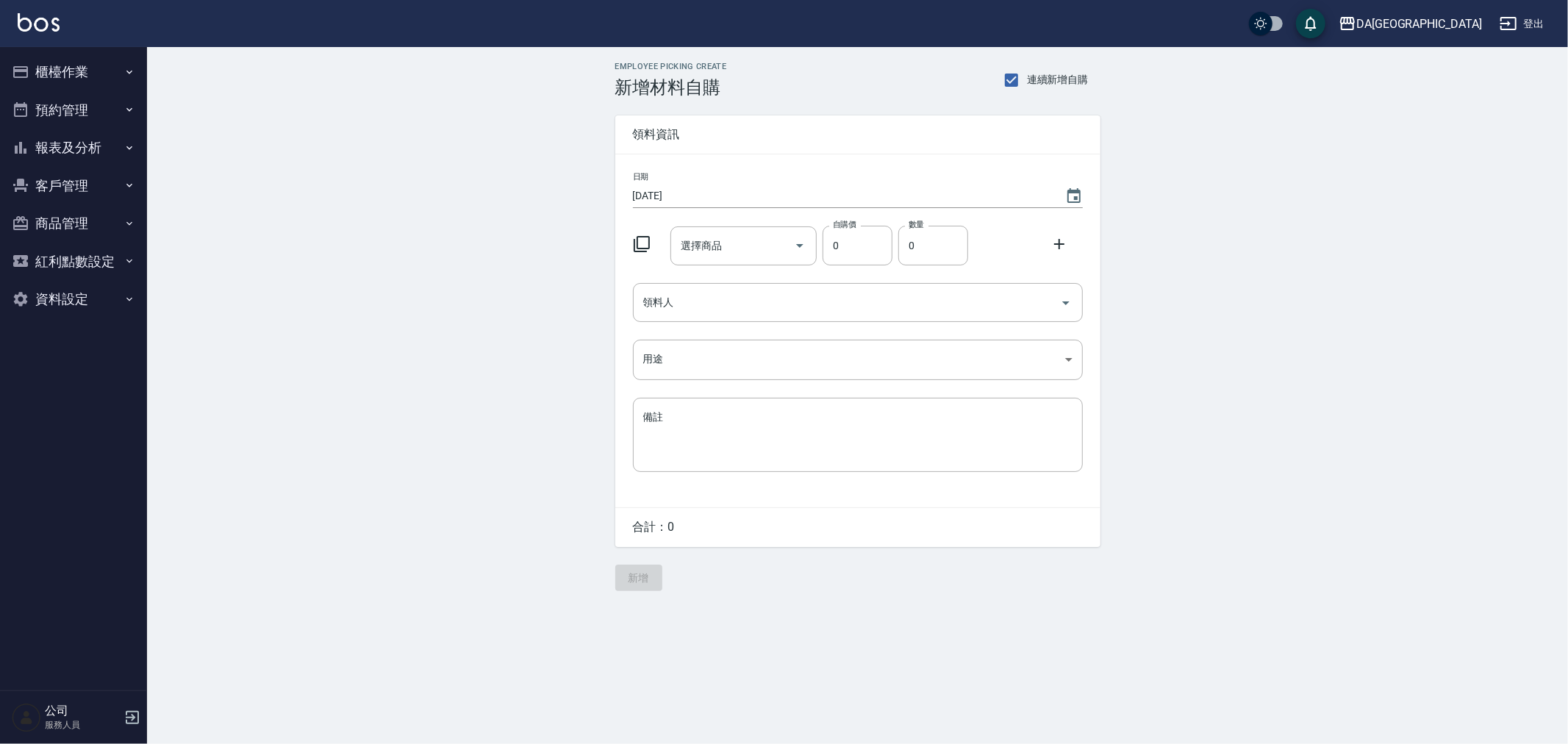
click at [929, 701] on div "Employee Picking Create 新增材料自購 連續新增自購 領料資訊 日期 2025/08/24 選擇商品 選擇商品 自購價 0 自購價 數量…" at bounding box center [784, 372] width 1568 height 744
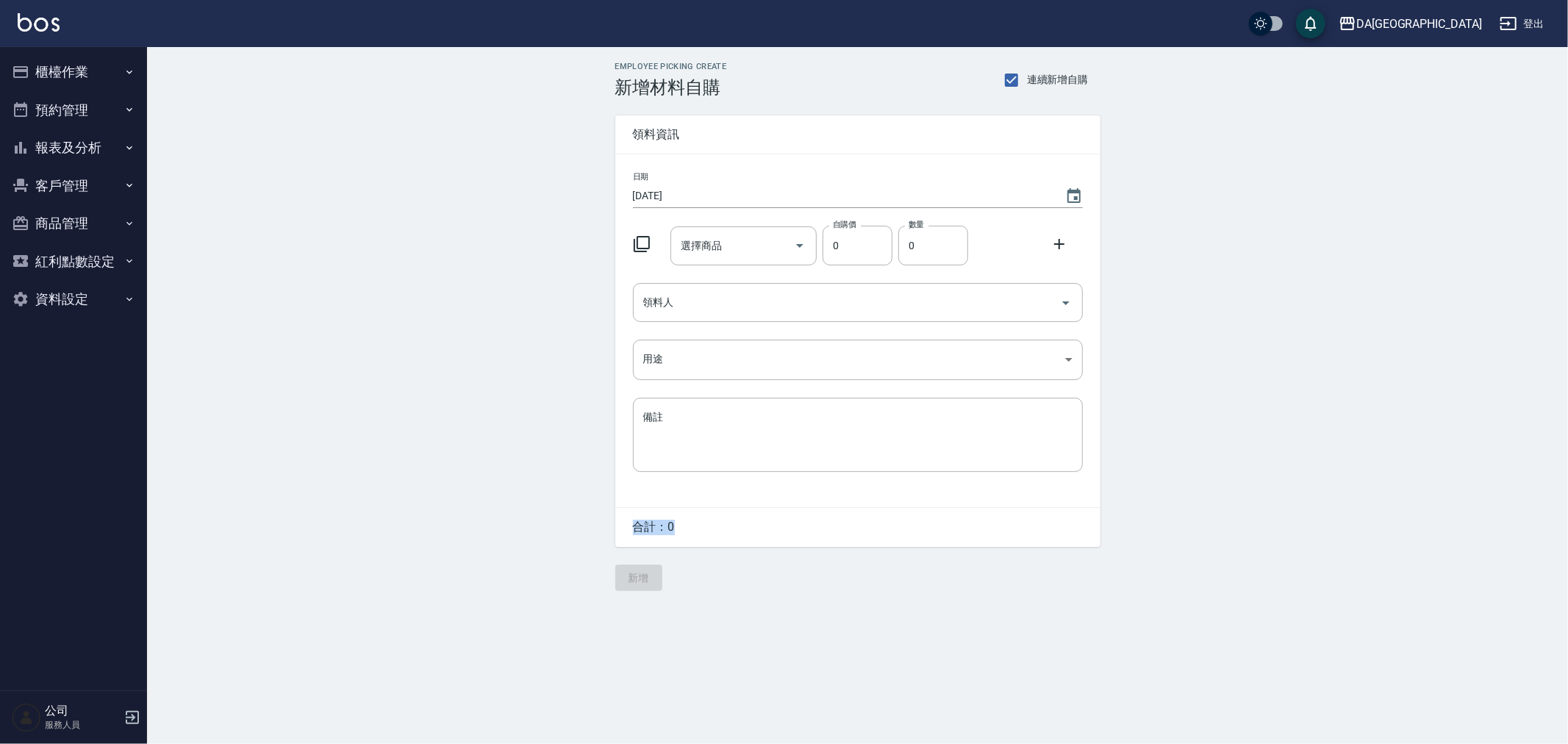
click at [929, 701] on div "Employee Picking Create 新增材料自購 連續新增自購 領料資訊 日期 2025/08/24 選擇商品 選擇商品 自購價 0 自購價 數量…" at bounding box center [784, 372] width 1568 height 744
click at [648, 244] on icon at bounding box center [642, 244] width 16 height 16
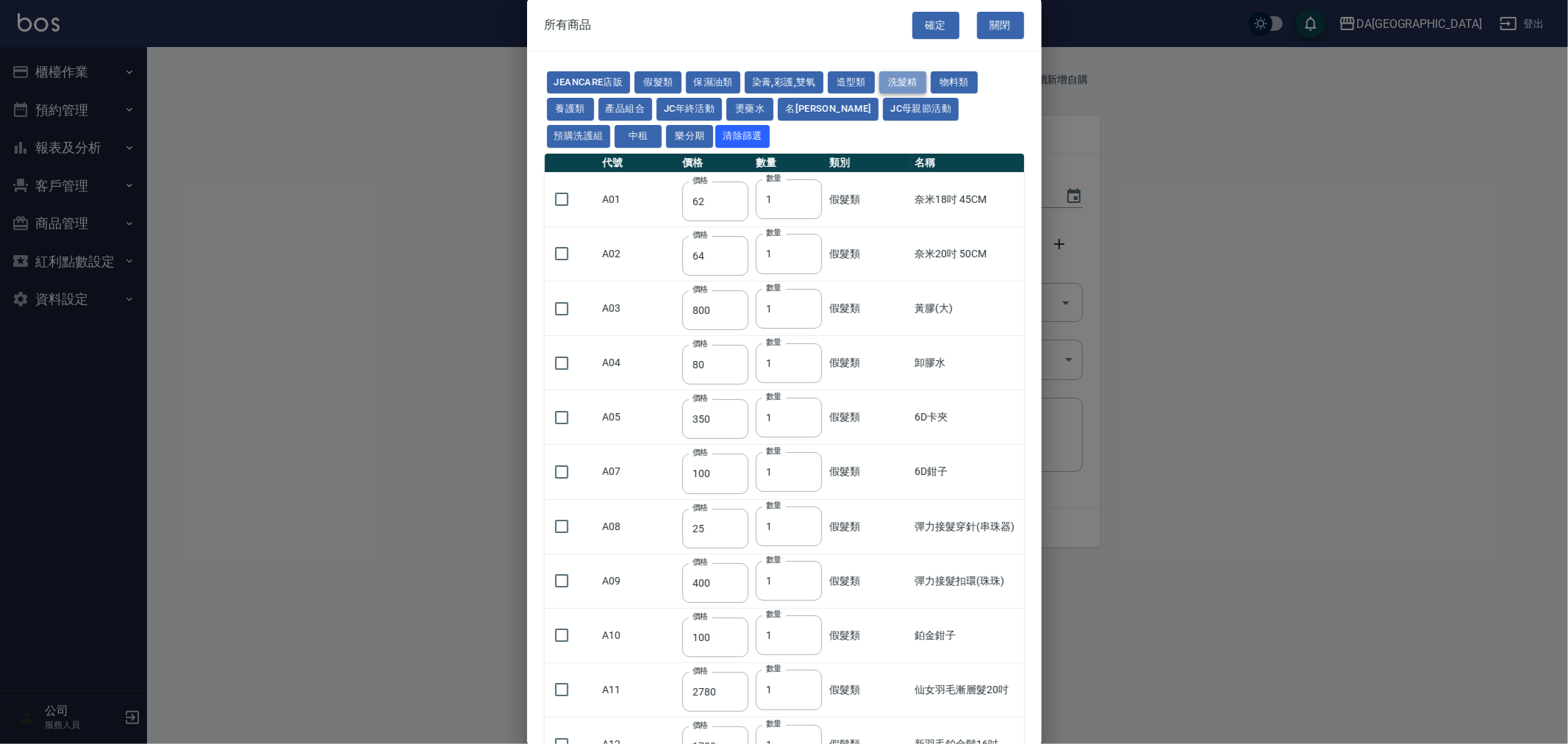
click at [904, 74] on button "洗髮精" at bounding box center [903, 82] width 47 height 22
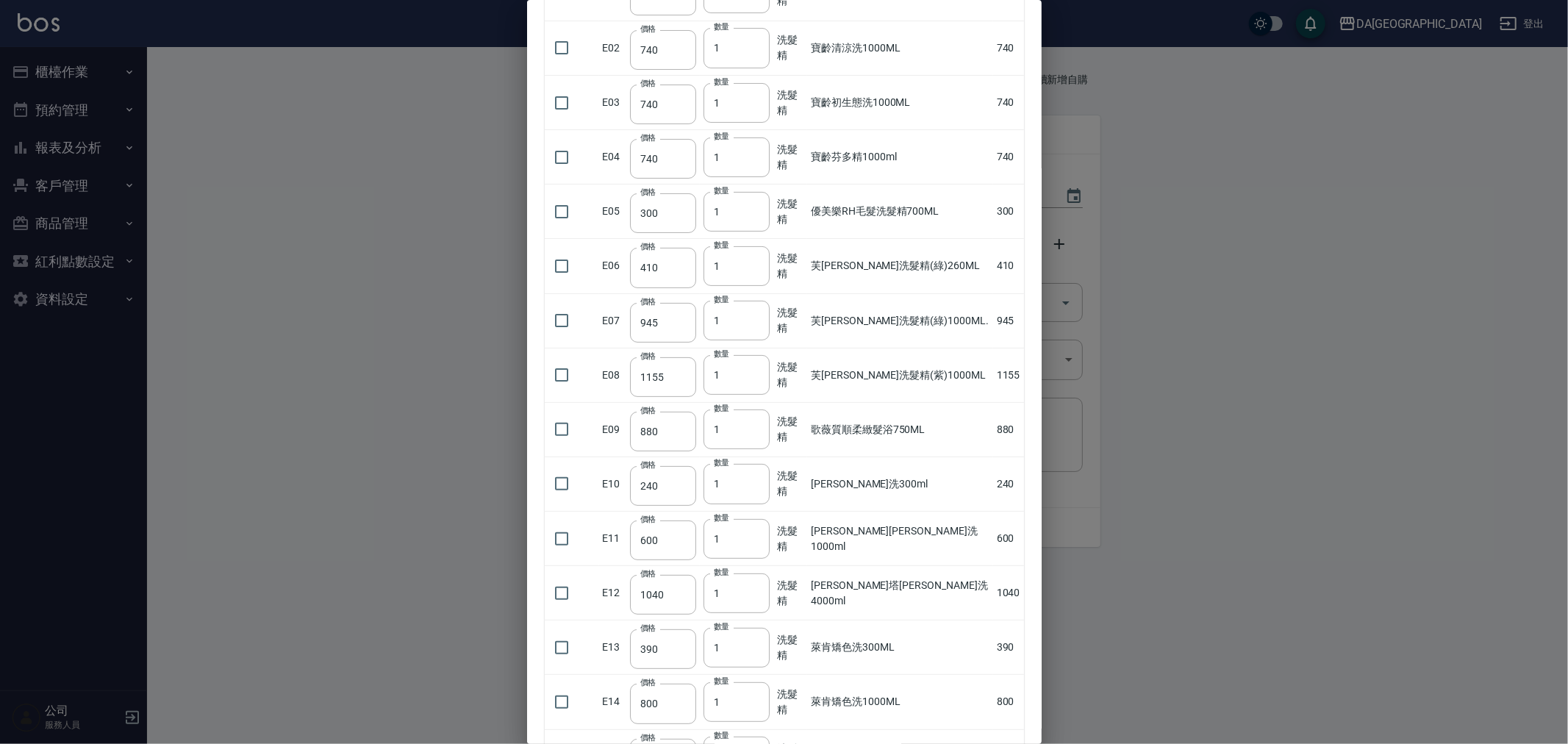
scroll to position [0, 0]
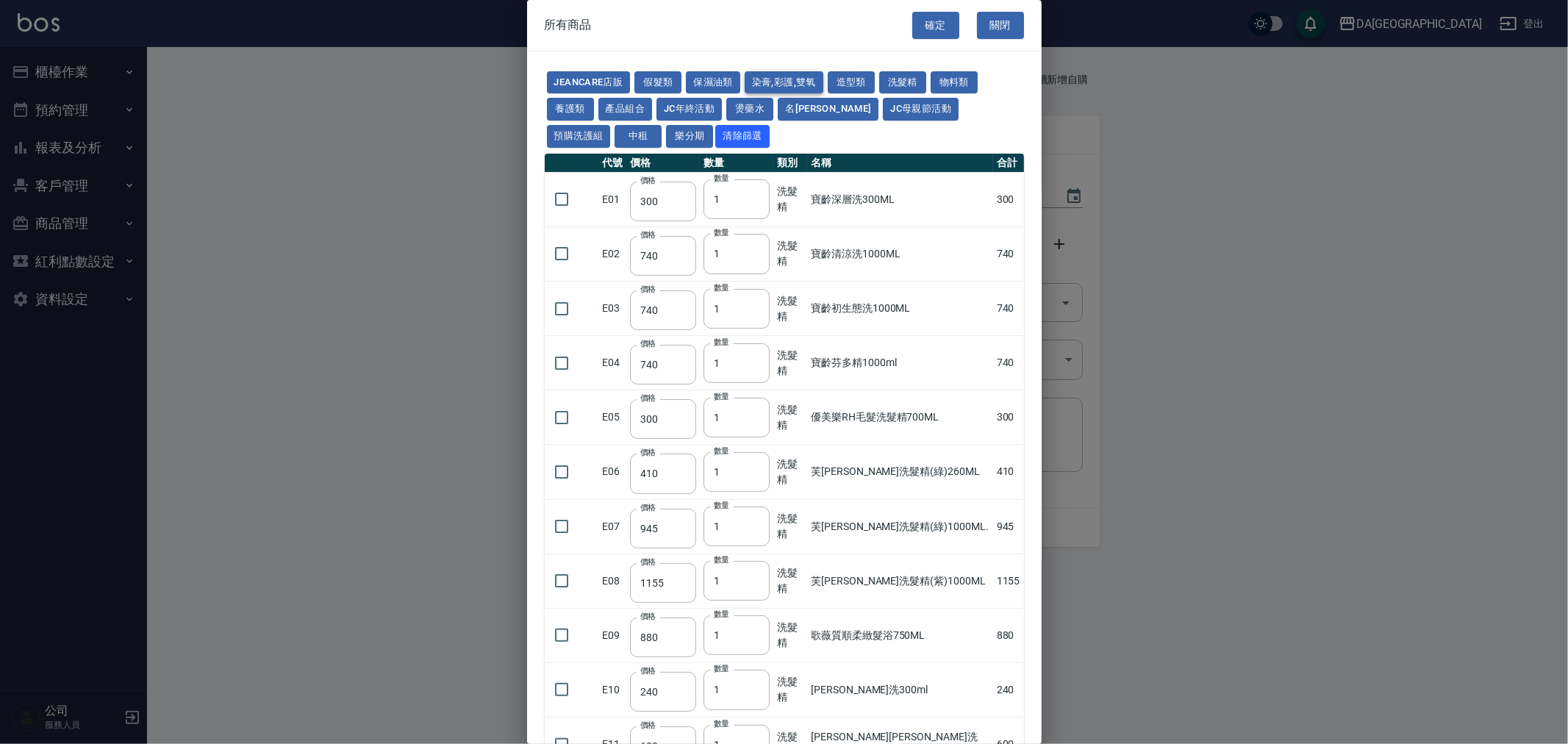
click at [809, 87] on button "染膏,彩護,雙氧" at bounding box center [784, 82] width 79 height 22
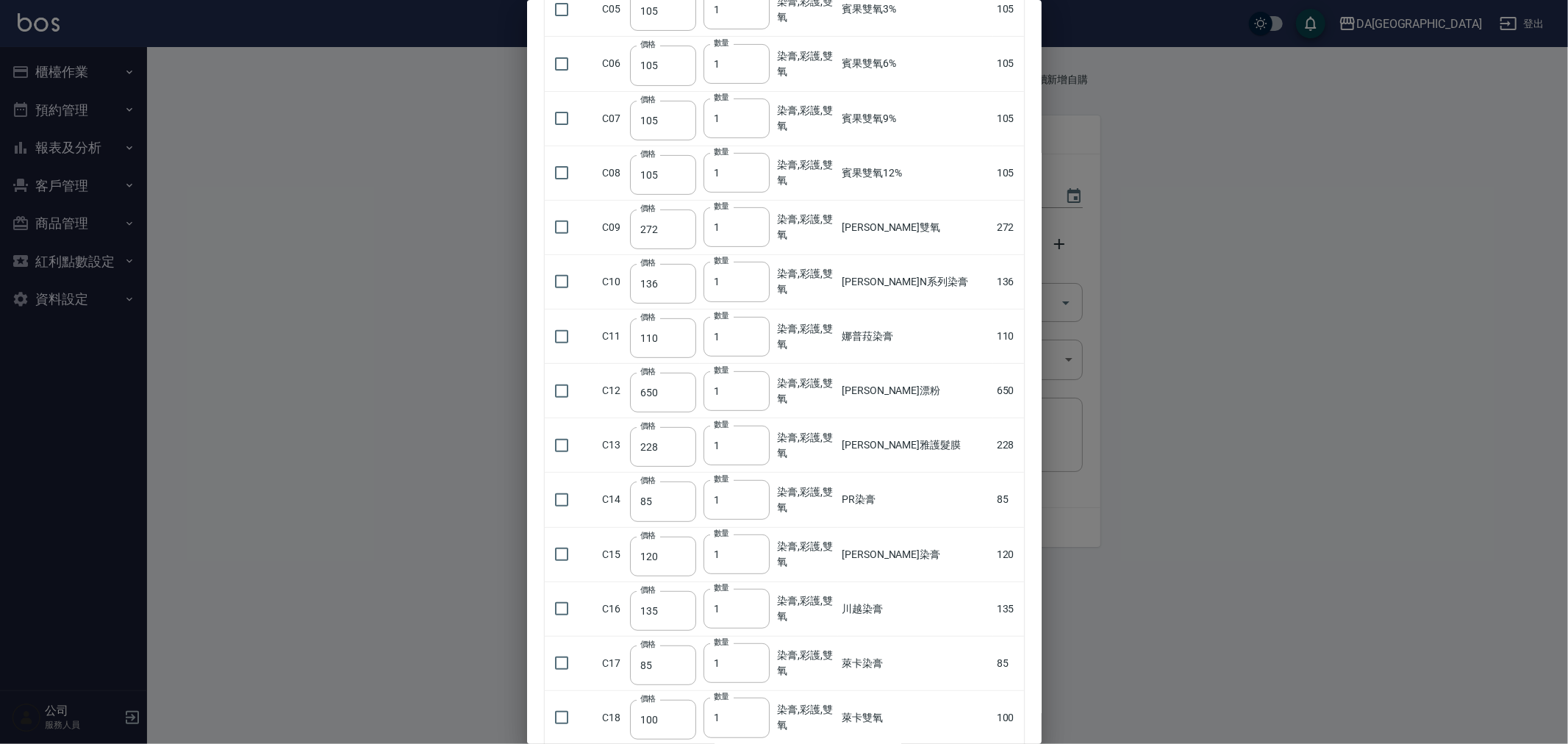
scroll to position [327, 0]
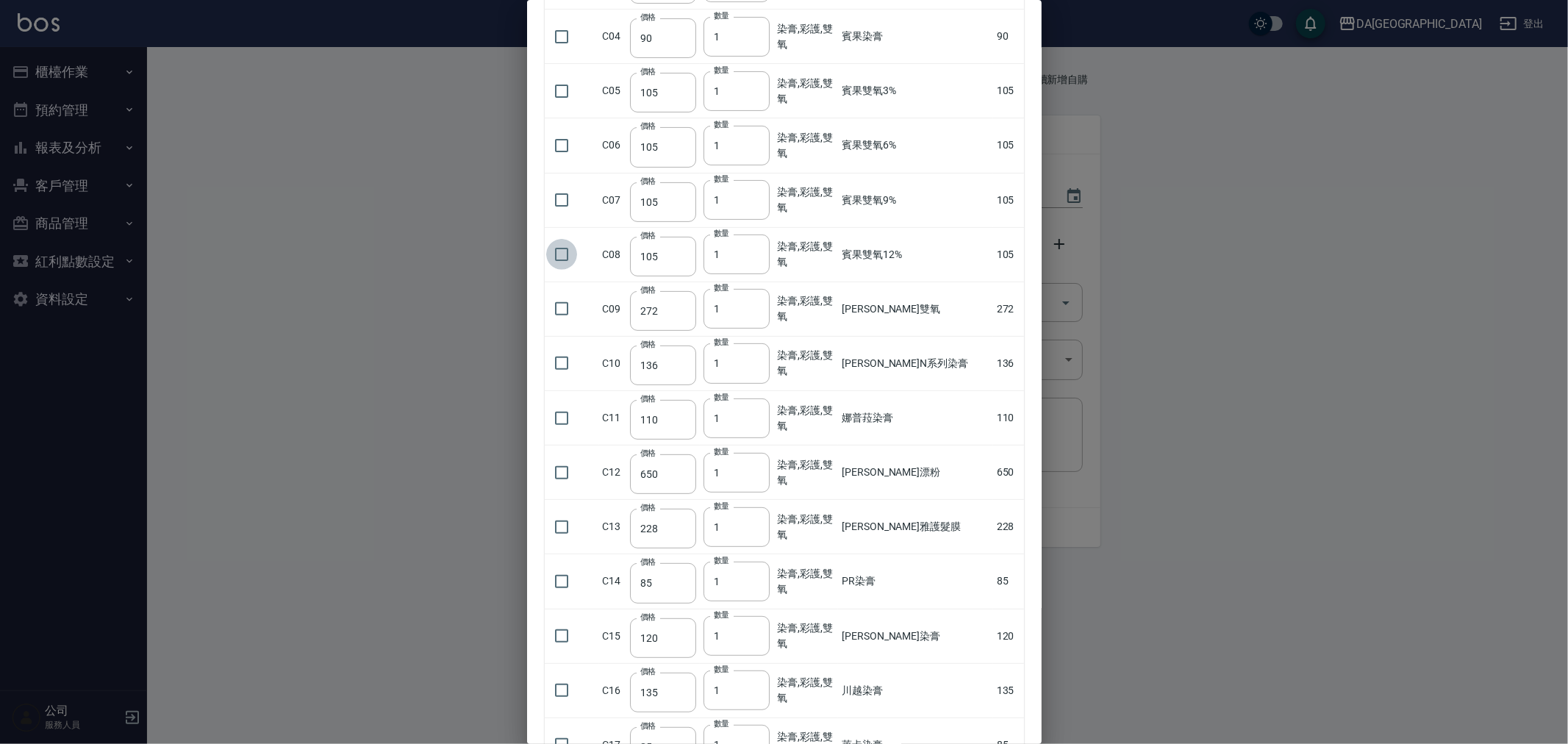
click at [551, 249] on input "checkbox" at bounding box center [562, 254] width 31 height 31
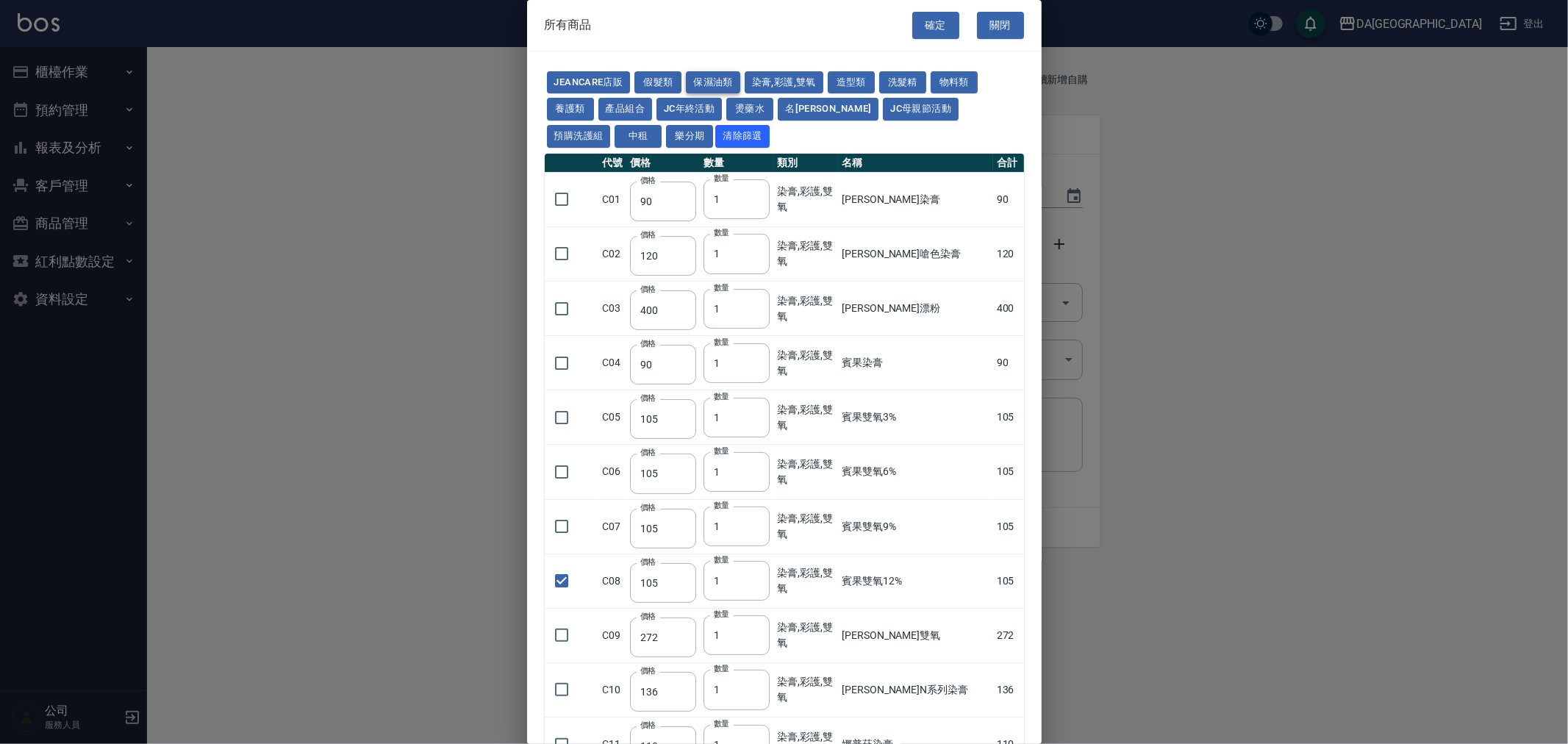
click at [712, 83] on button "保濕油類" at bounding box center [713, 82] width 55 height 22
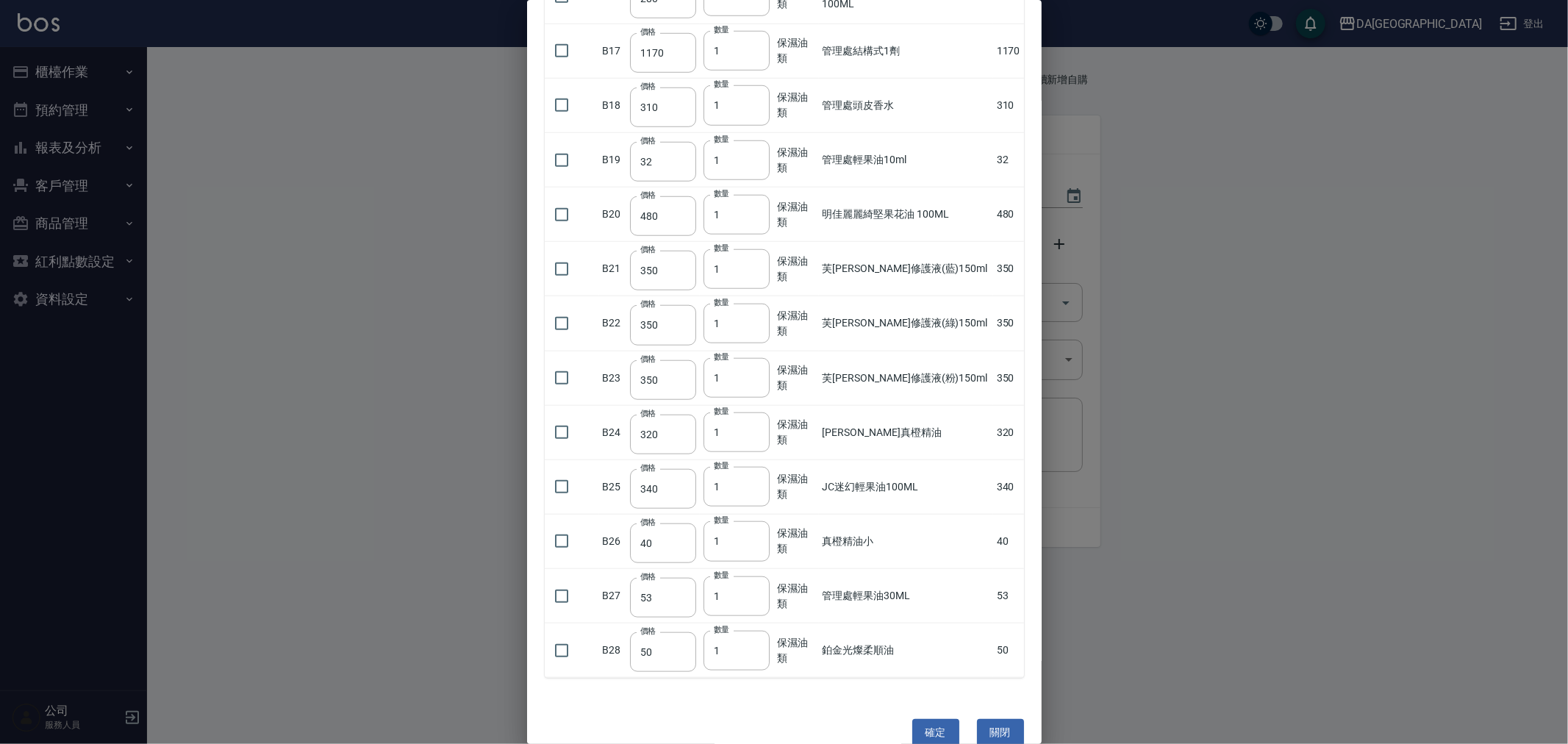
scroll to position [1046, 0]
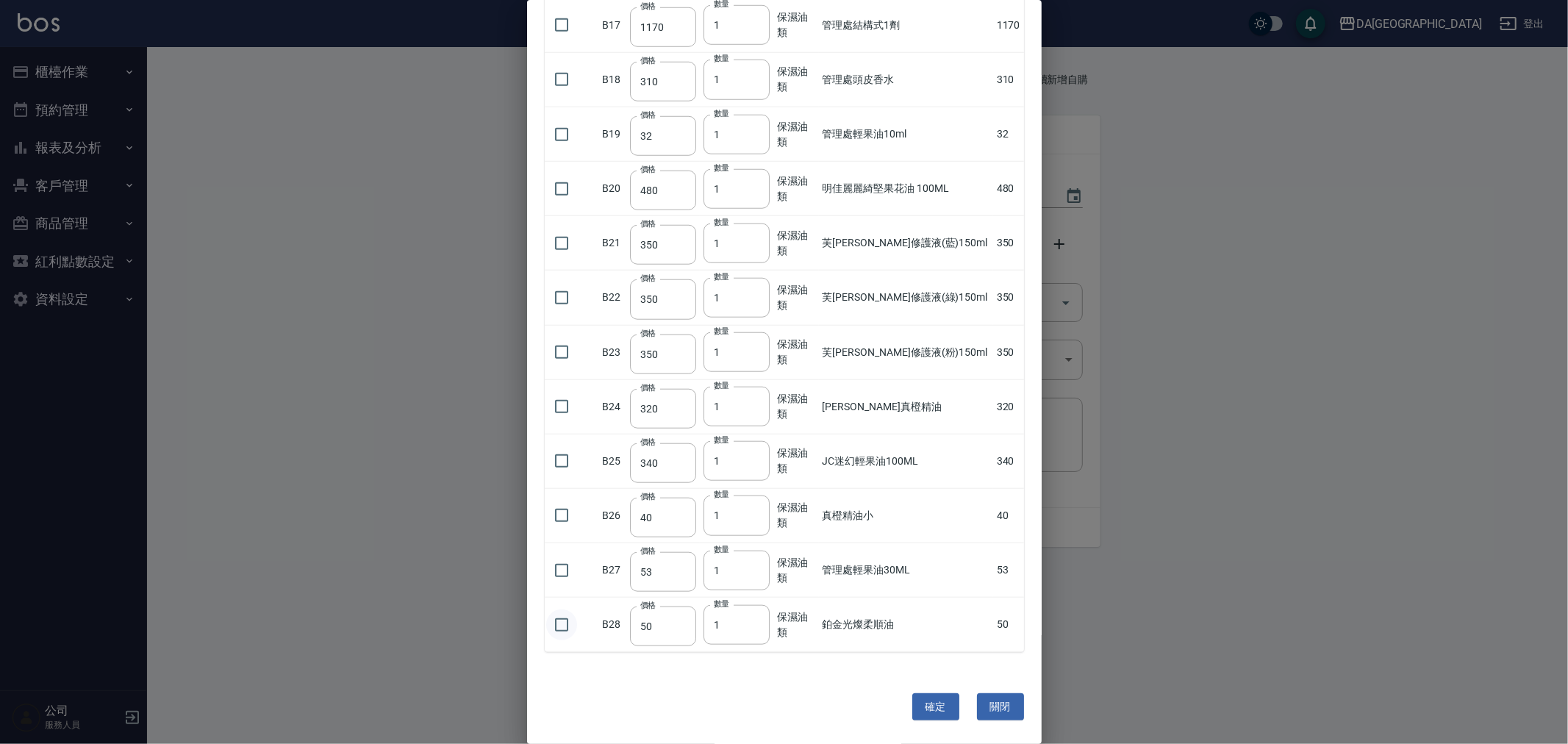
click at [548, 630] on input "checkbox" at bounding box center [562, 625] width 31 height 31
click at [751, 620] on input "2" at bounding box center [737, 625] width 66 height 39
click at [751, 620] on input "3" at bounding box center [737, 625] width 66 height 39
click at [751, 620] on input "4" at bounding box center [737, 625] width 66 height 39
click at [751, 620] on input "5" at bounding box center [737, 625] width 66 height 39
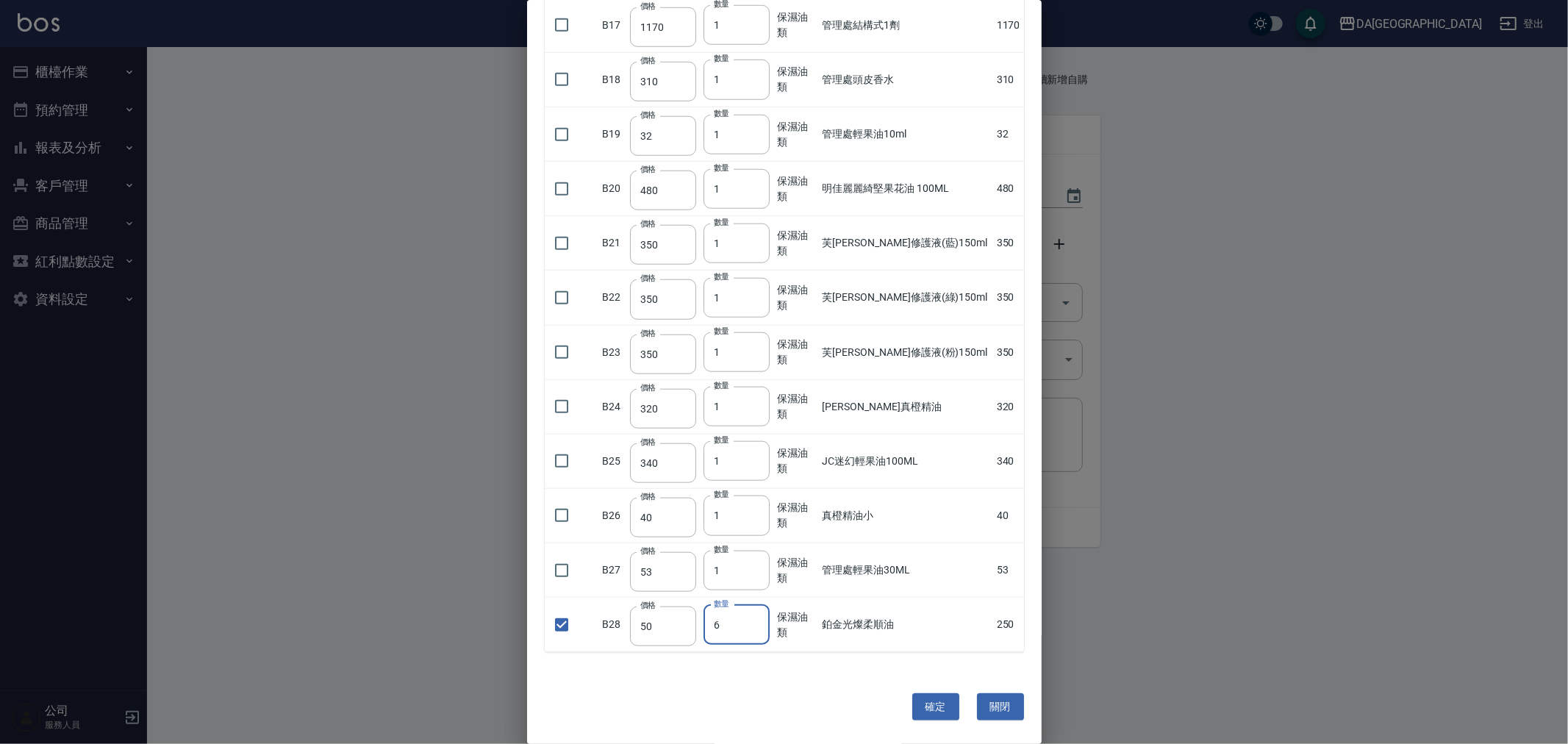
click at [751, 620] on input "6" at bounding box center [737, 625] width 66 height 39
click at [751, 620] on input "7" at bounding box center [737, 625] width 66 height 39
click at [751, 620] on input "8" at bounding box center [737, 625] width 66 height 39
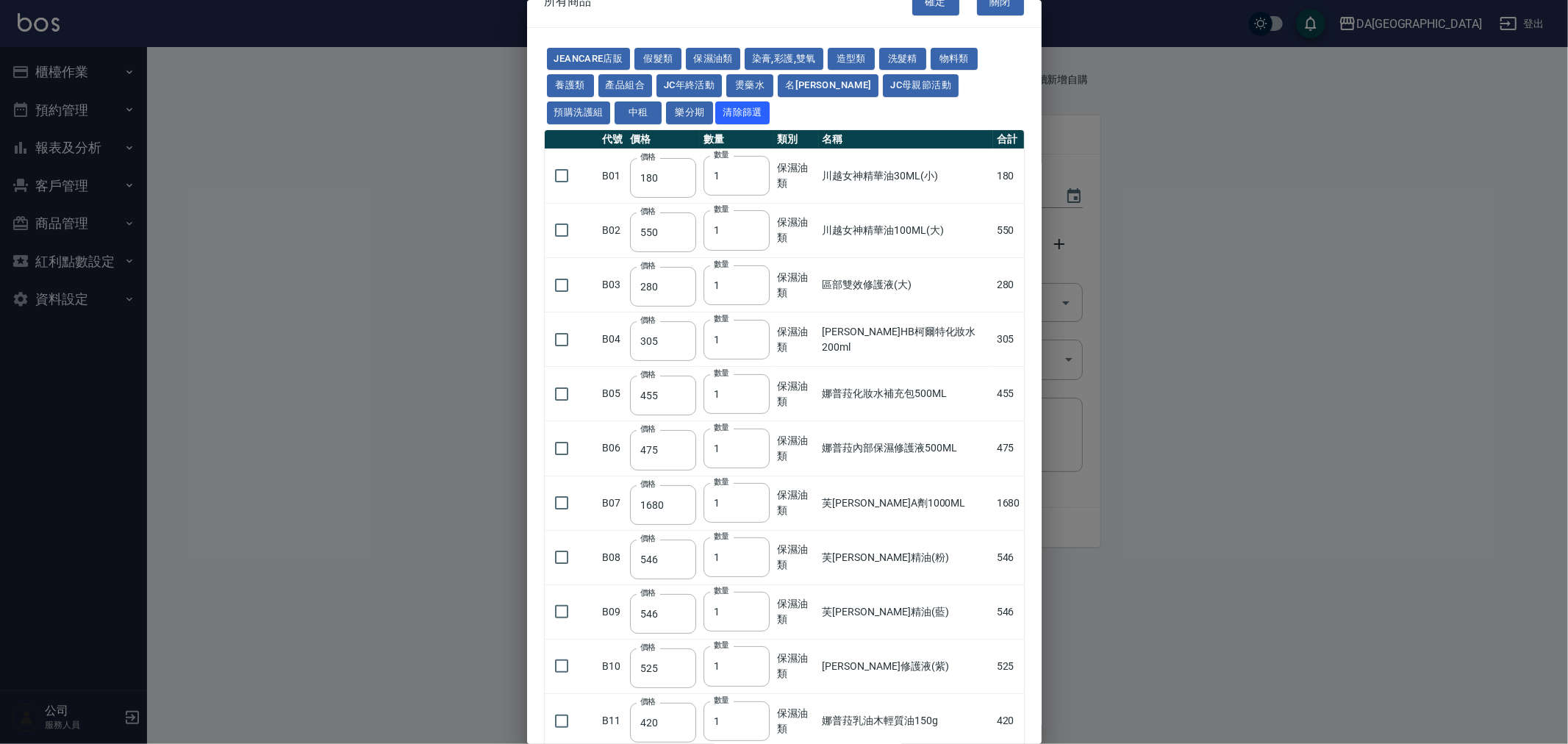
scroll to position [0, 0]
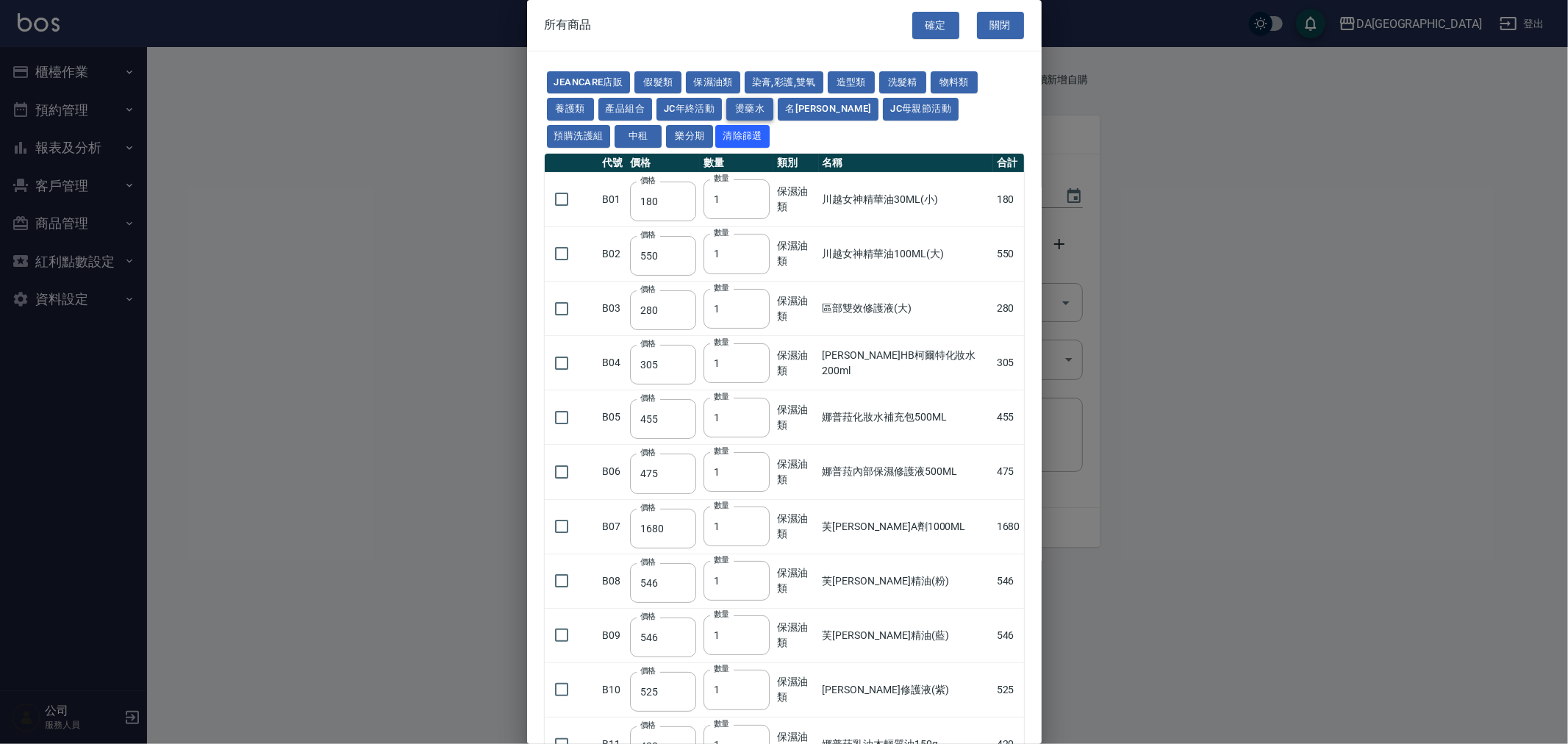
click at [750, 98] on button "燙藥水" at bounding box center [749, 109] width 47 height 22
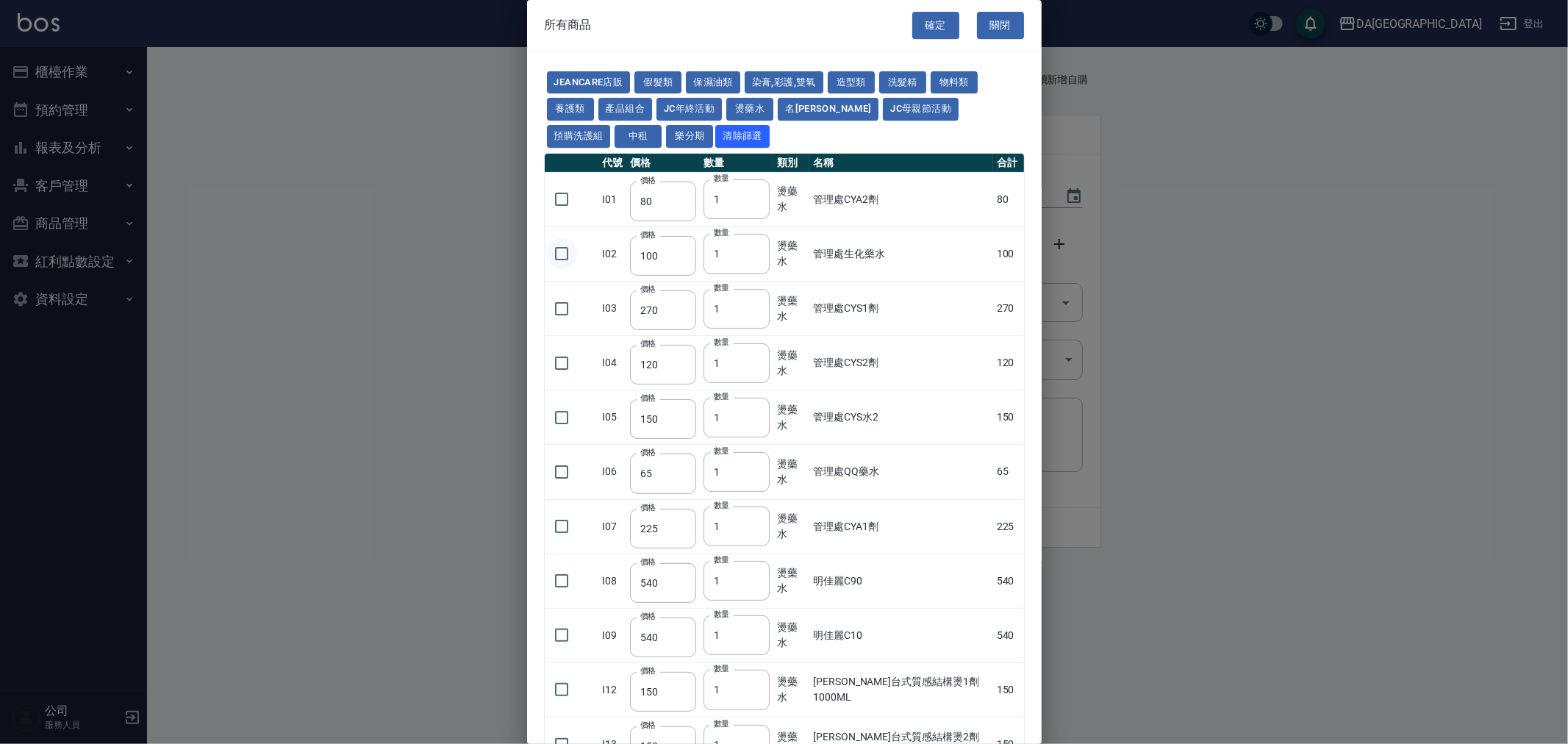
click at [571, 258] on input "checkbox" at bounding box center [562, 253] width 31 height 31
click at [755, 248] on input "2" at bounding box center [737, 253] width 66 height 39
click at [755, 248] on input "3" at bounding box center [737, 253] width 66 height 39
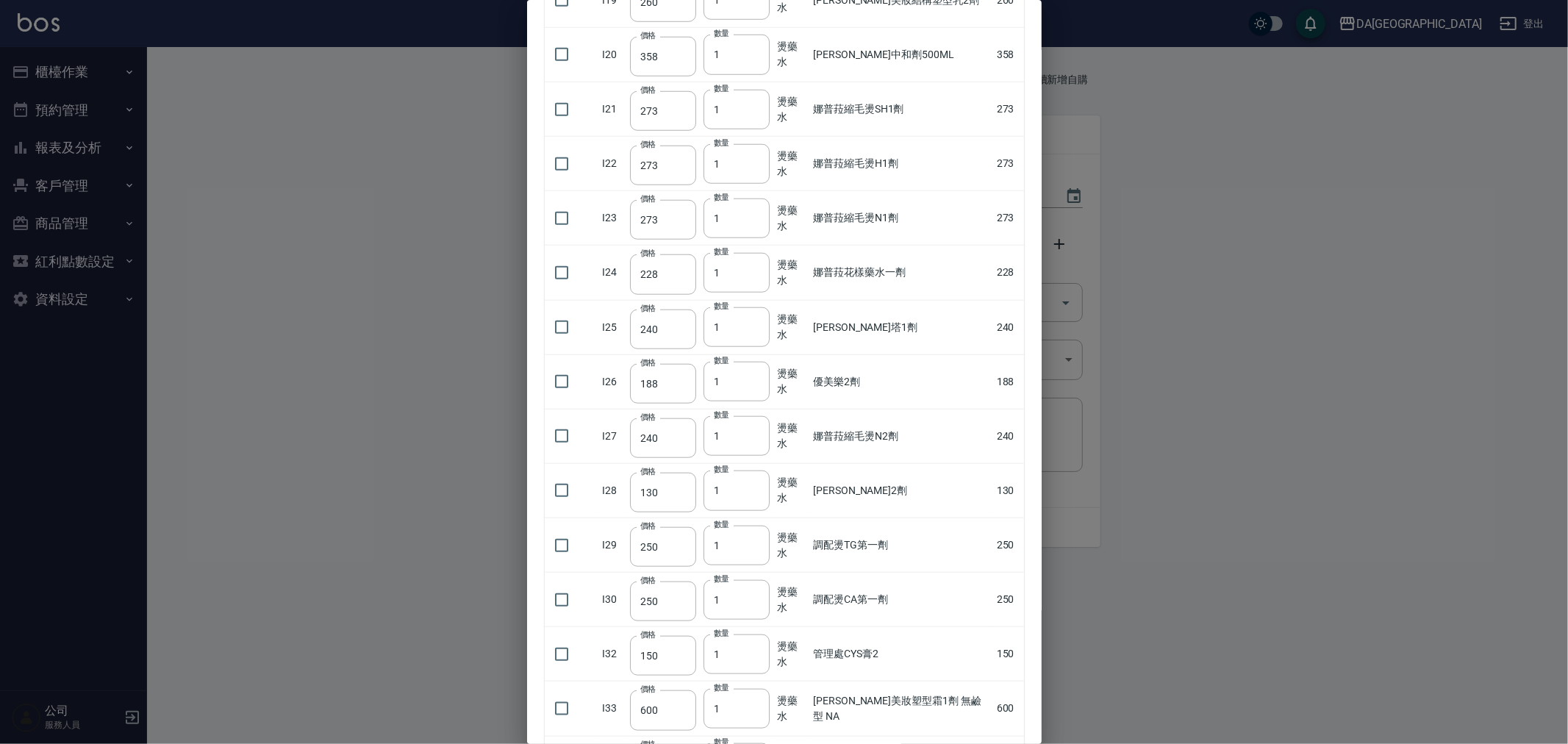
scroll to position [1062, 0]
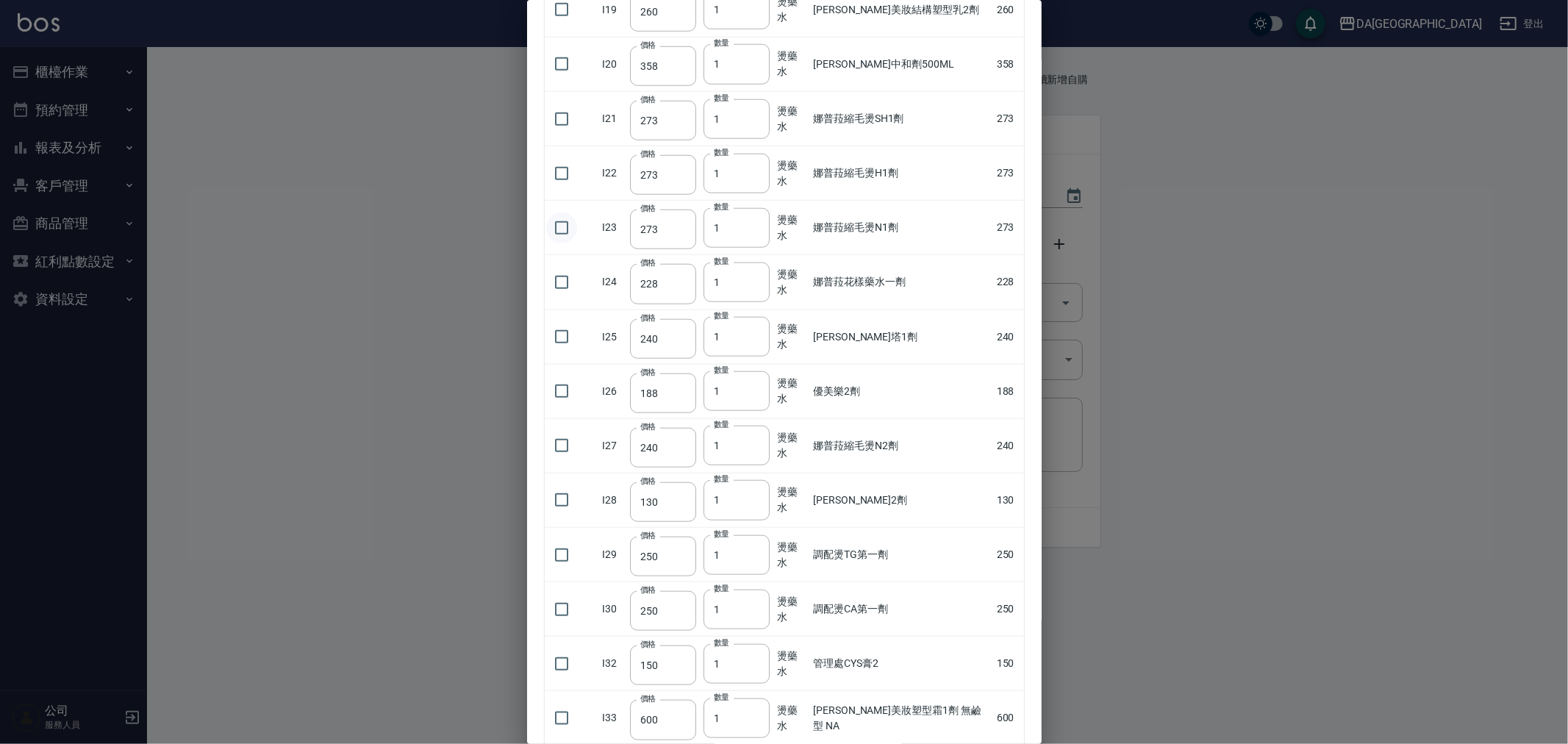
click at [547, 233] on input "checkbox" at bounding box center [562, 228] width 31 height 31
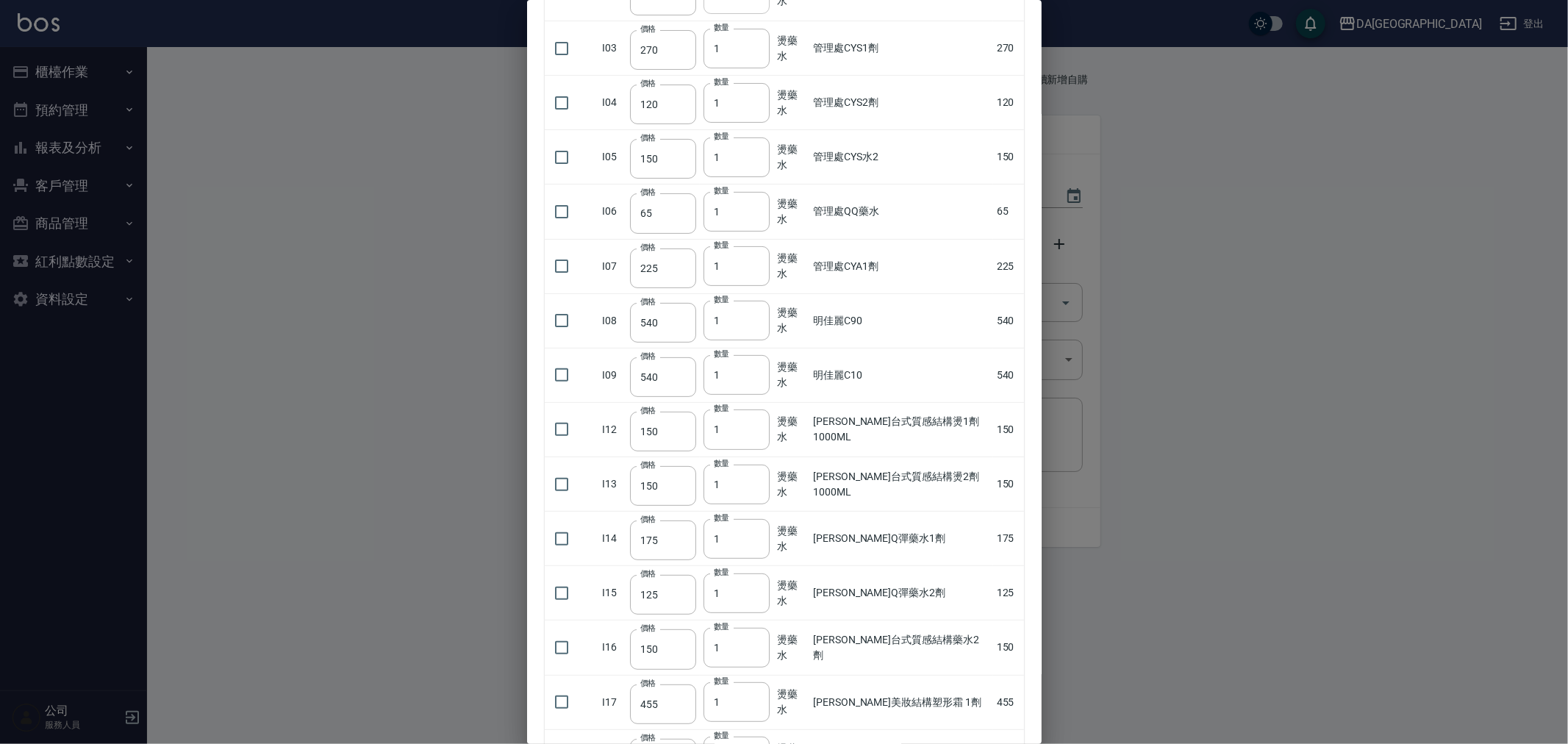
scroll to position [0, 0]
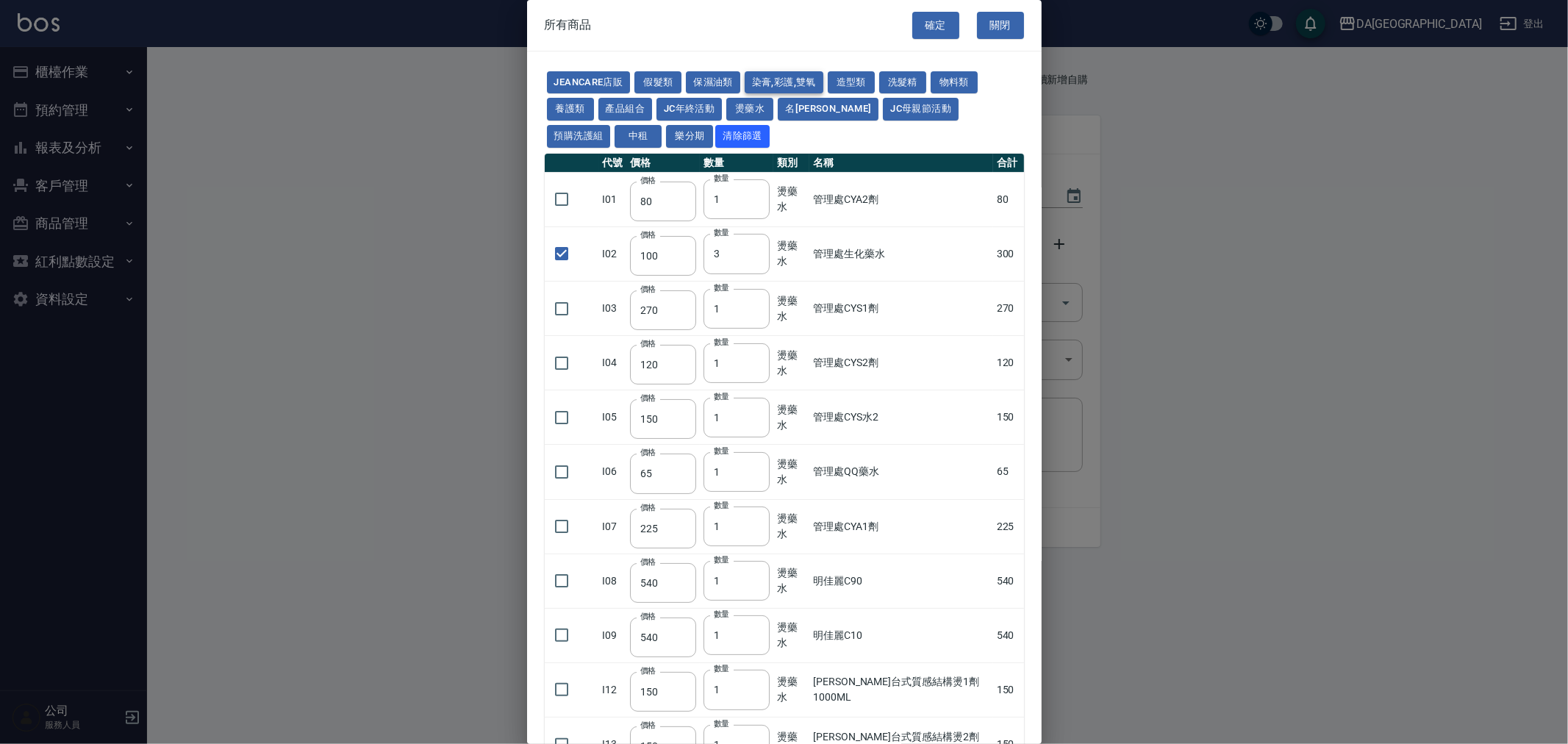
click at [792, 91] on button "染膏,彩護,雙氧" at bounding box center [784, 82] width 79 height 22
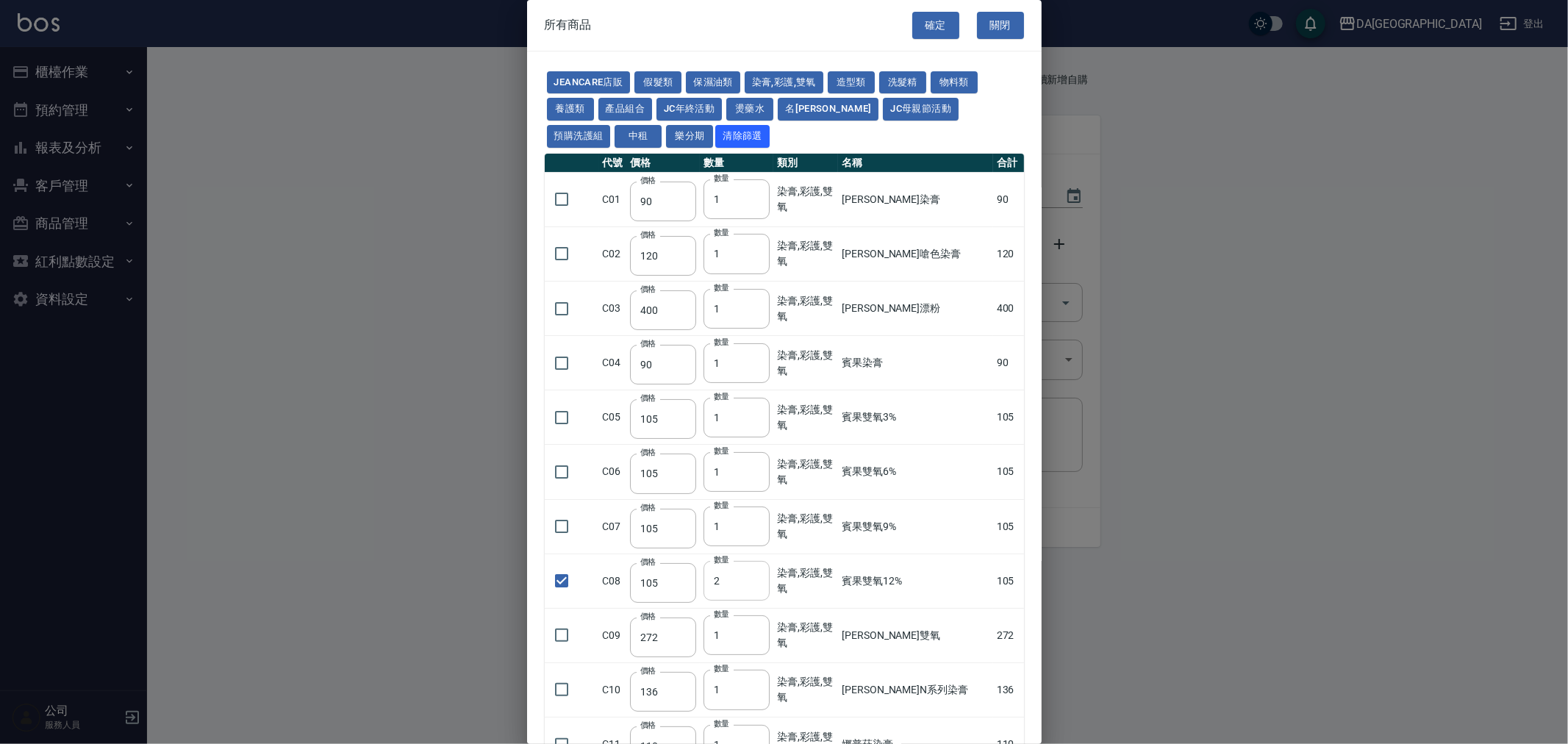
click at [754, 578] on input "2" at bounding box center [737, 581] width 66 height 39
click at [754, 578] on input "3" at bounding box center [737, 581] width 66 height 39
click at [754, 578] on input "4" at bounding box center [737, 581] width 66 height 39
click at [767, 103] on button "燙藥水" at bounding box center [749, 109] width 47 height 22
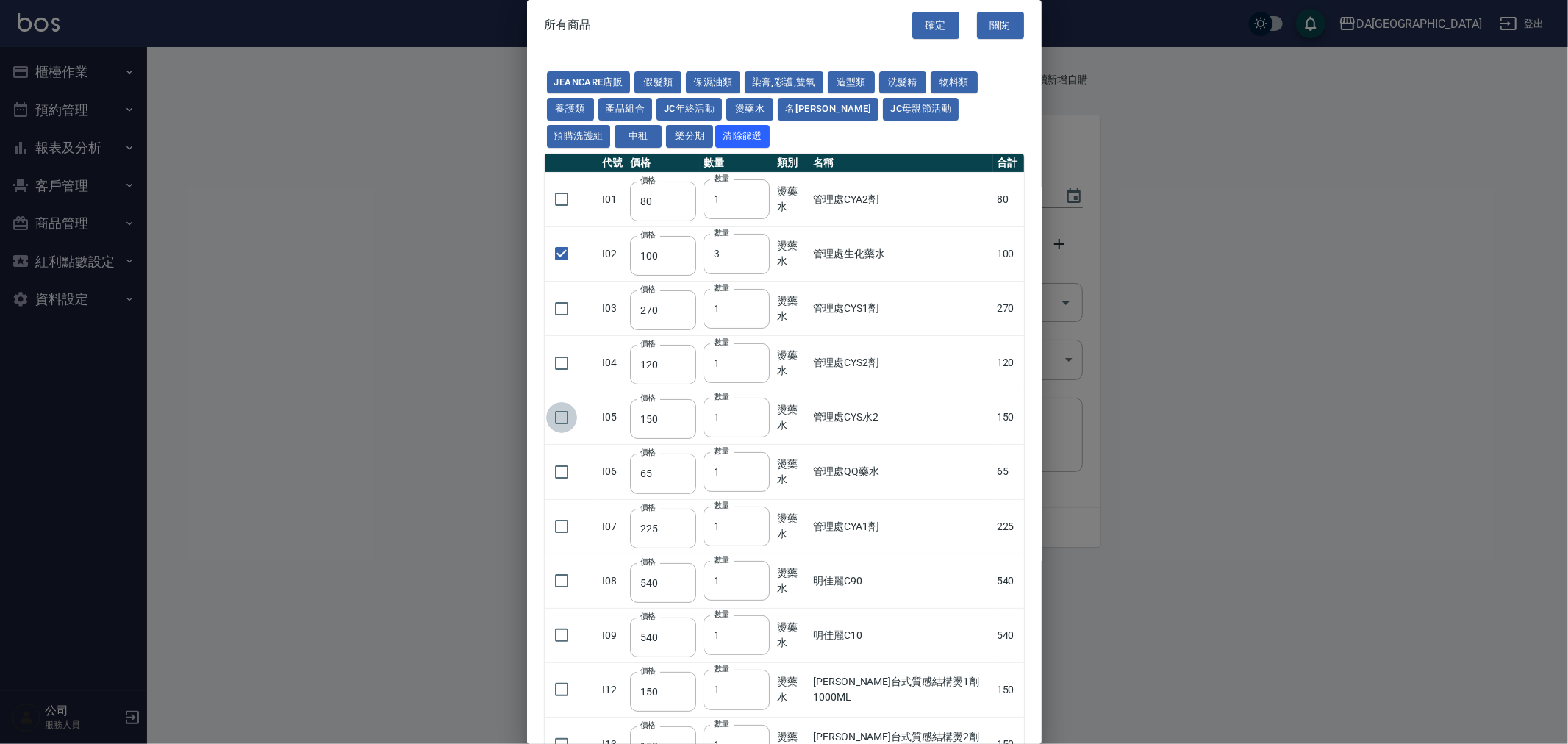
click at [559, 413] on input "checkbox" at bounding box center [562, 417] width 31 height 31
click at [769, 415] on input "1" at bounding box center [737, 417] width 66 height 39
click at [759, 416] on input "2" at bounding box center [737, 417] width 66 height 39
click at [905, 81] on button "洗髮精" at bounding box center [903, 82] width 47 height 22
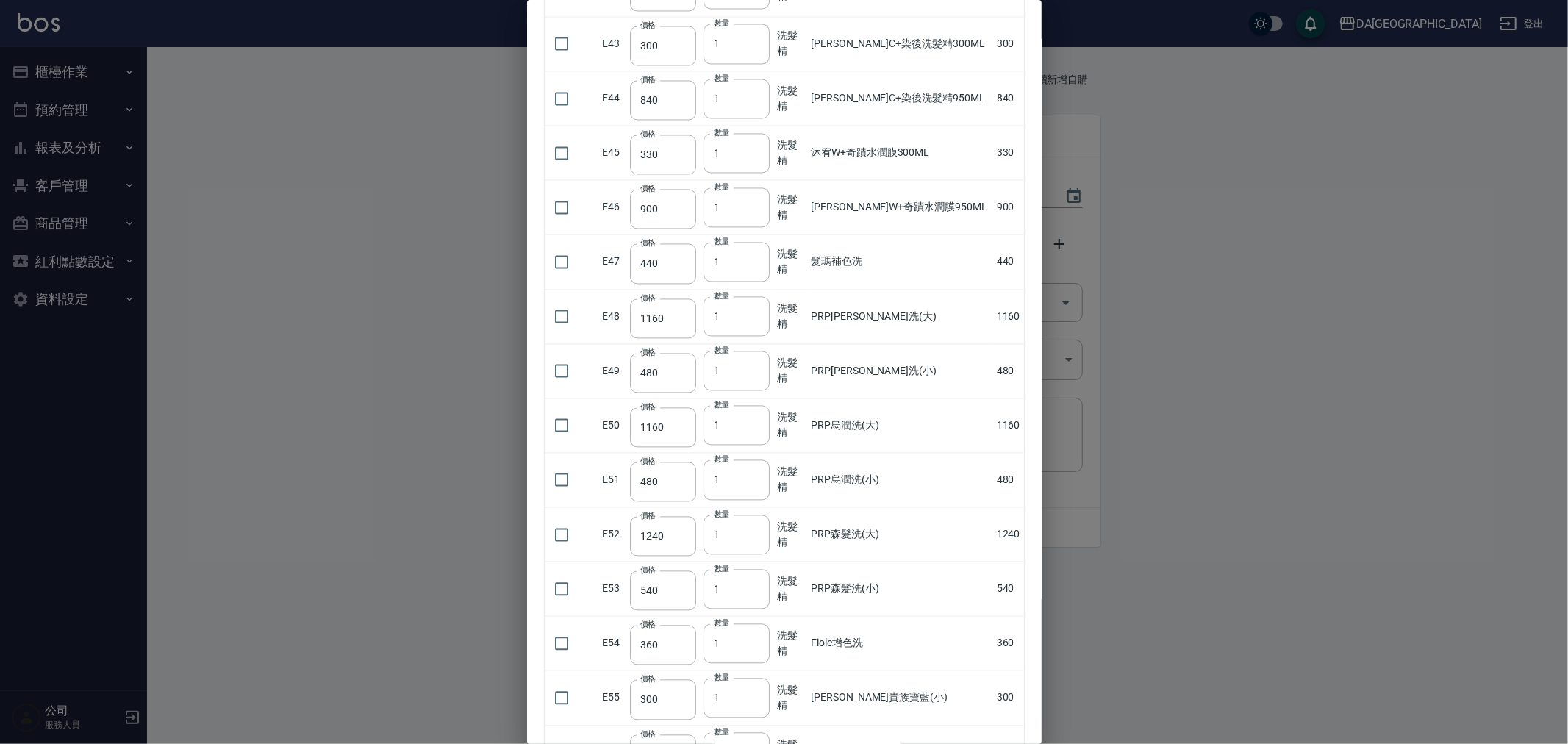
scroll to position [2532, 0]
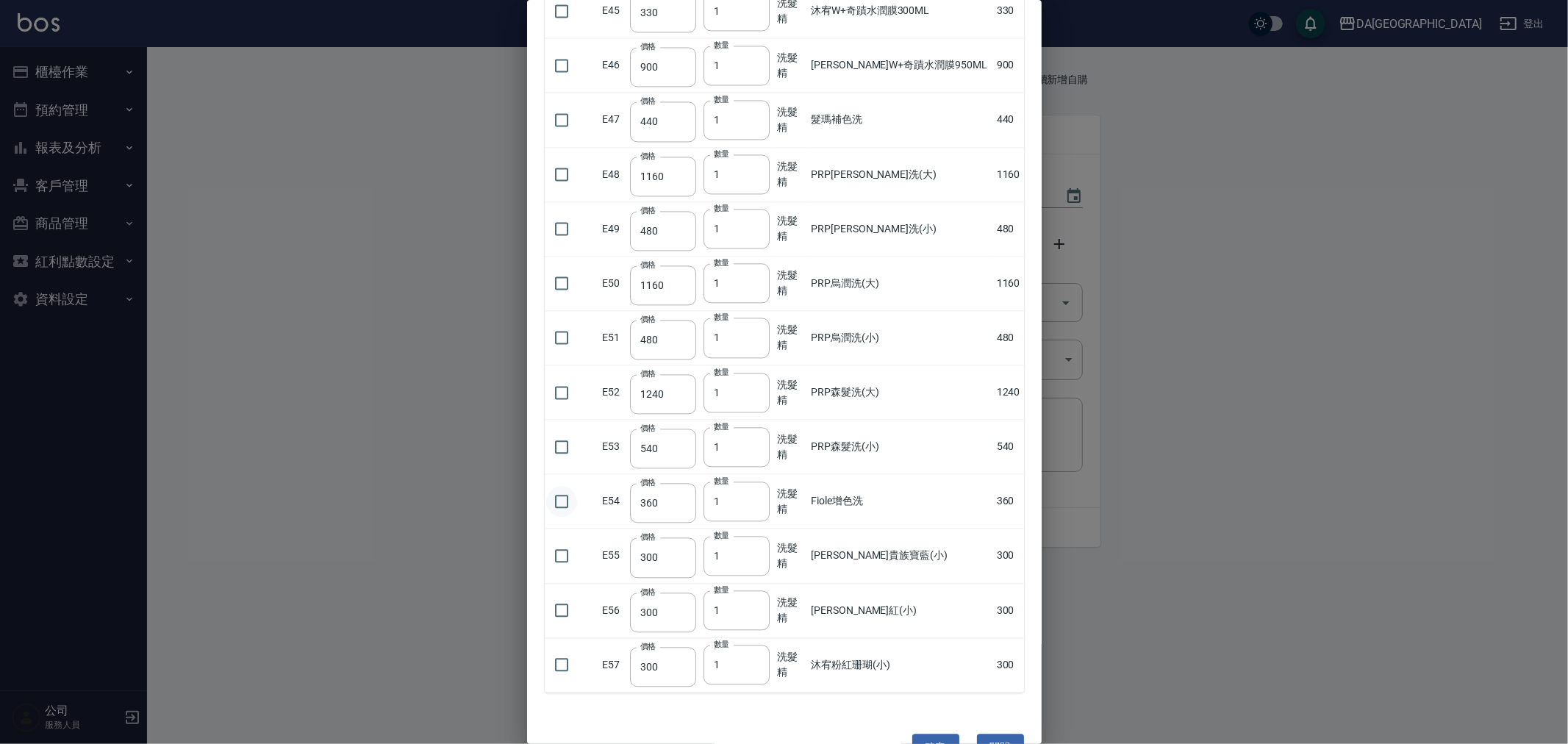
click at [563, 505] on input "checkbox" at bounding box center [562, 501] width 31 height 31
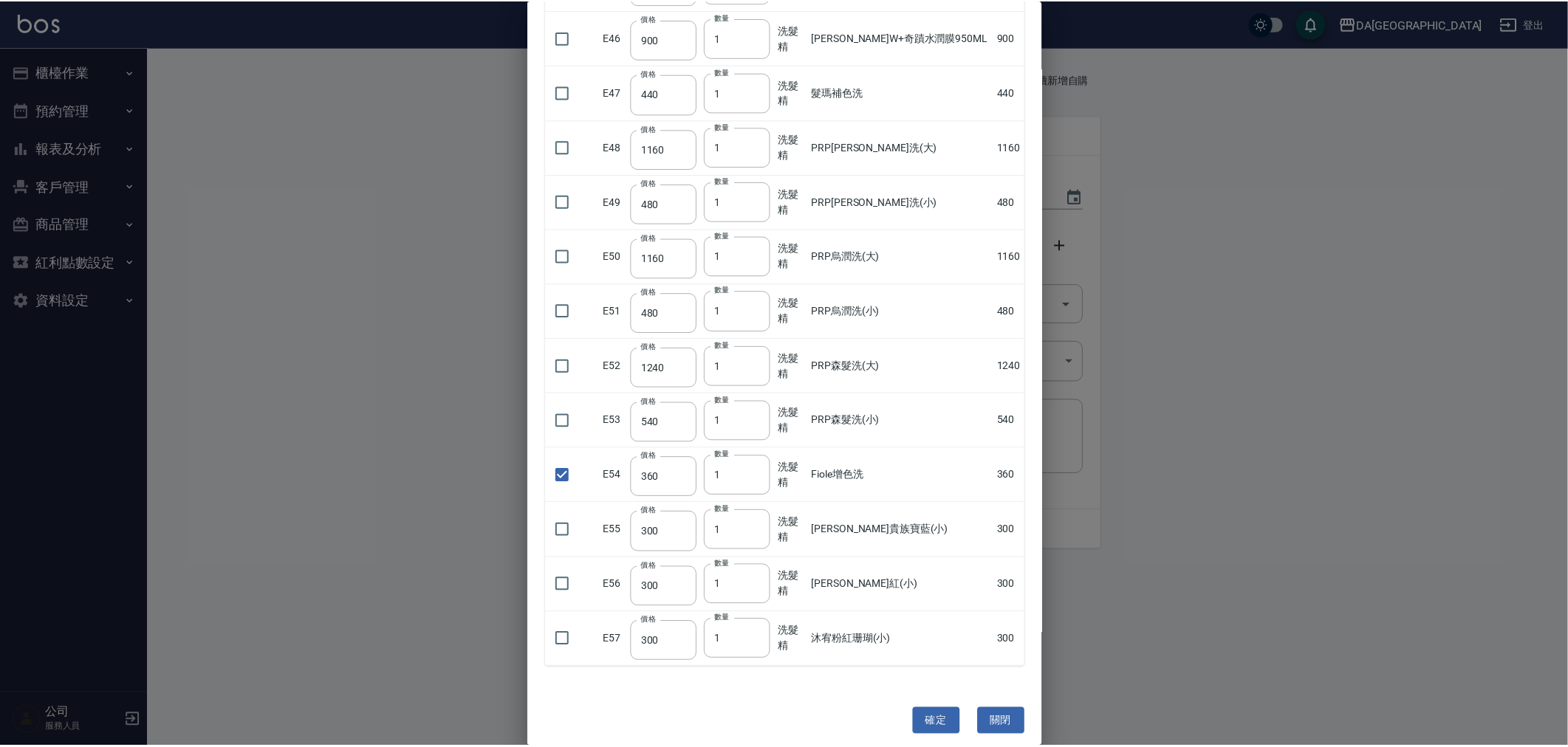
scroll to position [2584, 0]
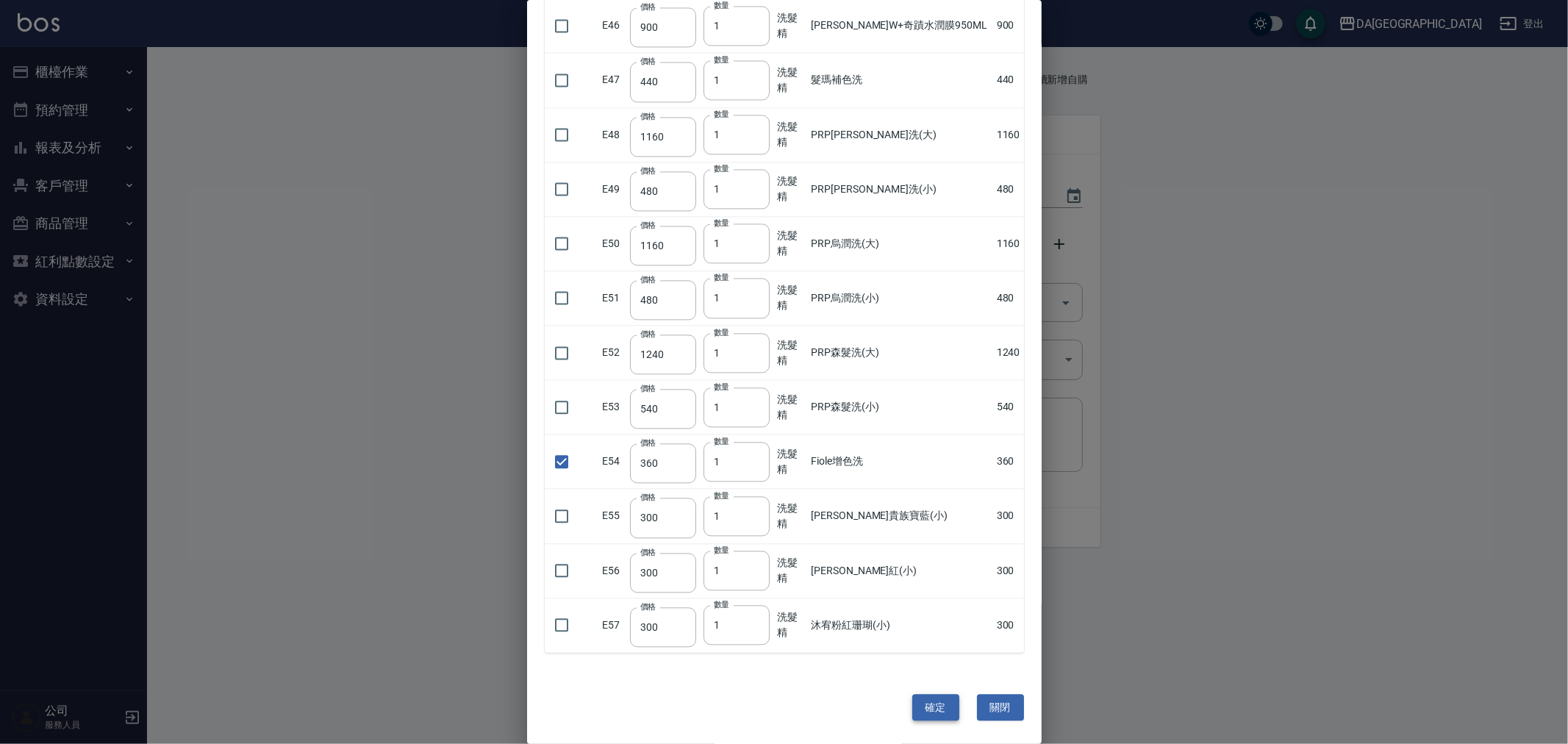
click at [936, 705] on button "確定" at bounding box center [935, 707] width 47 height 27
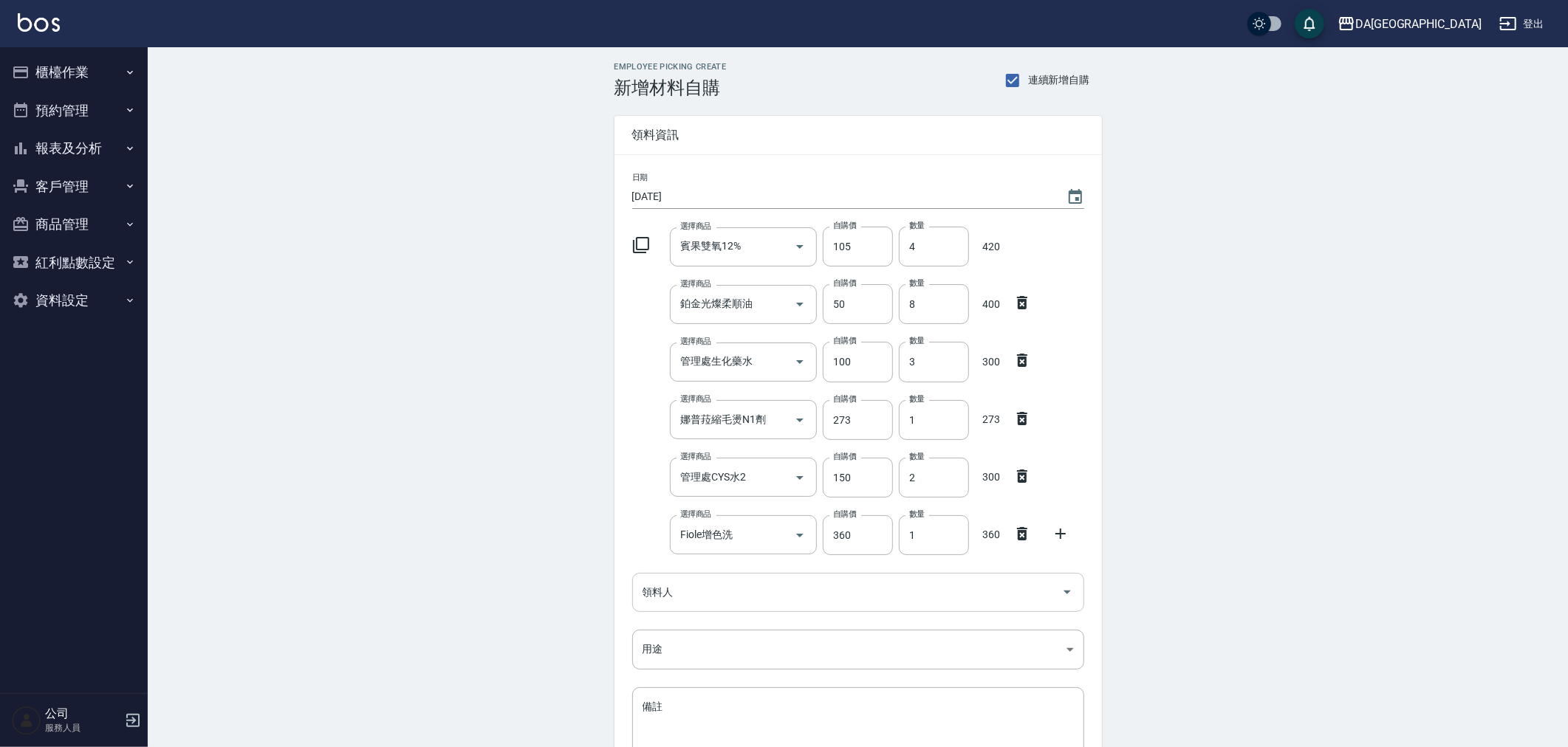
click at [657, 578] on div "領料人" at bounding box center [857, 592] width 452 height 39
click at [945, 666] on body "DA蘆洲 登出 櫃檯作業 打帳單 帳單列表 現金收支登錄 材料自購登錄 每日結帳 排班表 現場電腦打卡 預約管理 預約管理 單日預約紀錄 單週預約紀錄 報表及…" at bounding box center [787, 448] width 1575 height 897
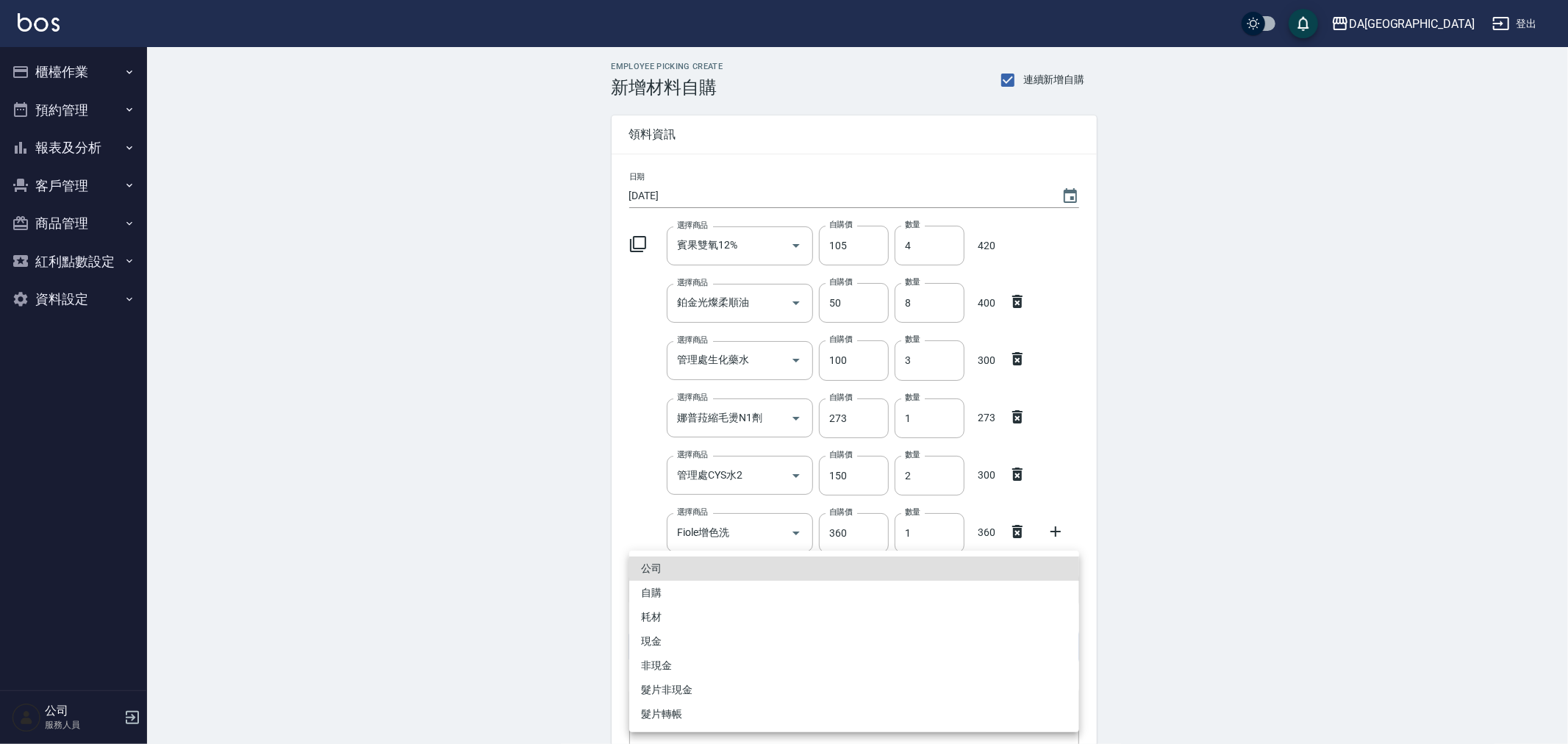
click at [695, 595] on li "自購" at bounding box center [854, 592] width 450 height 24
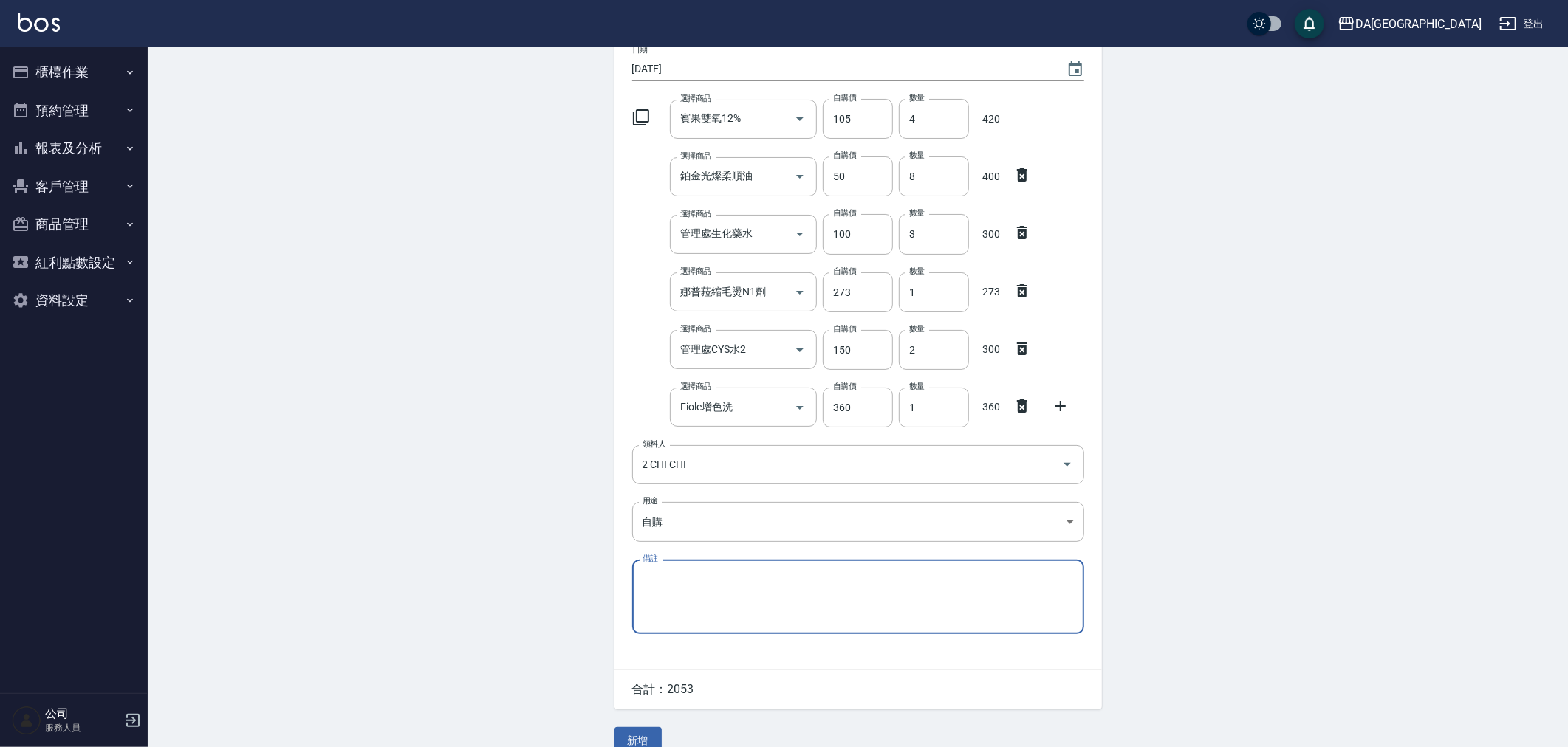
scroll to position [150, 0]
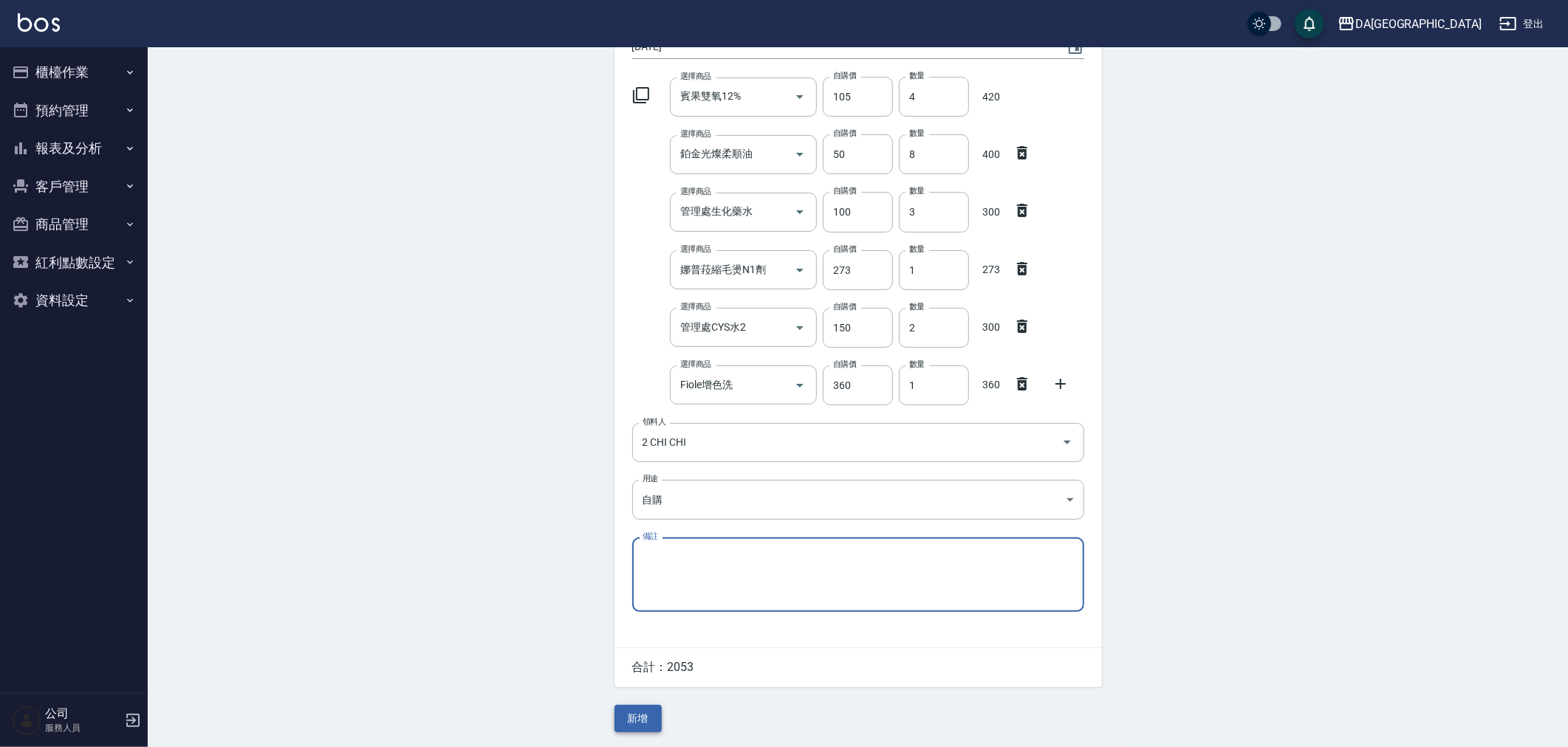
click at [640, 712] on button "新增" at bounding box center [637, 718] width 47 height 27
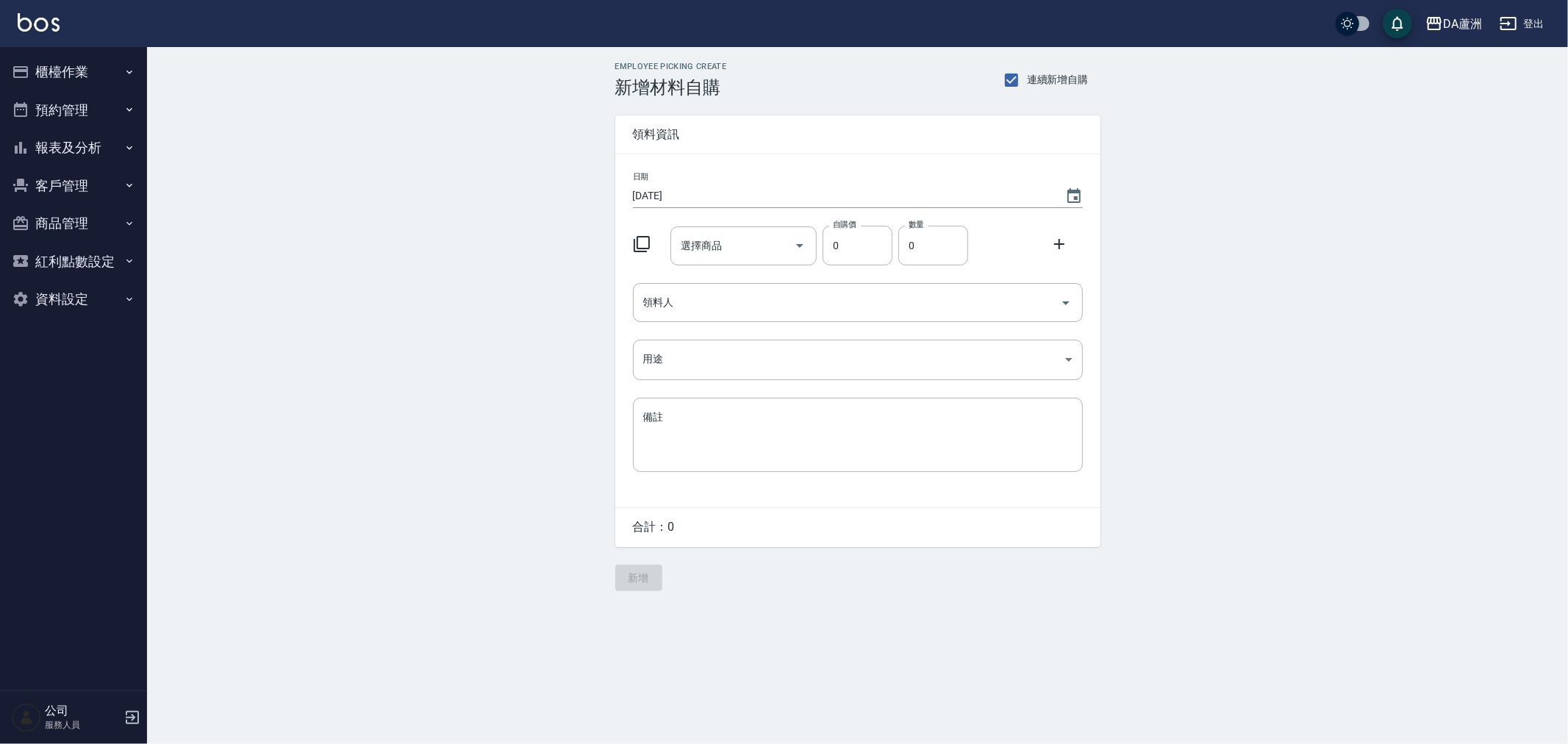
click at [633, 247] on icon at bounding box center [642, 244] width 18 height 18
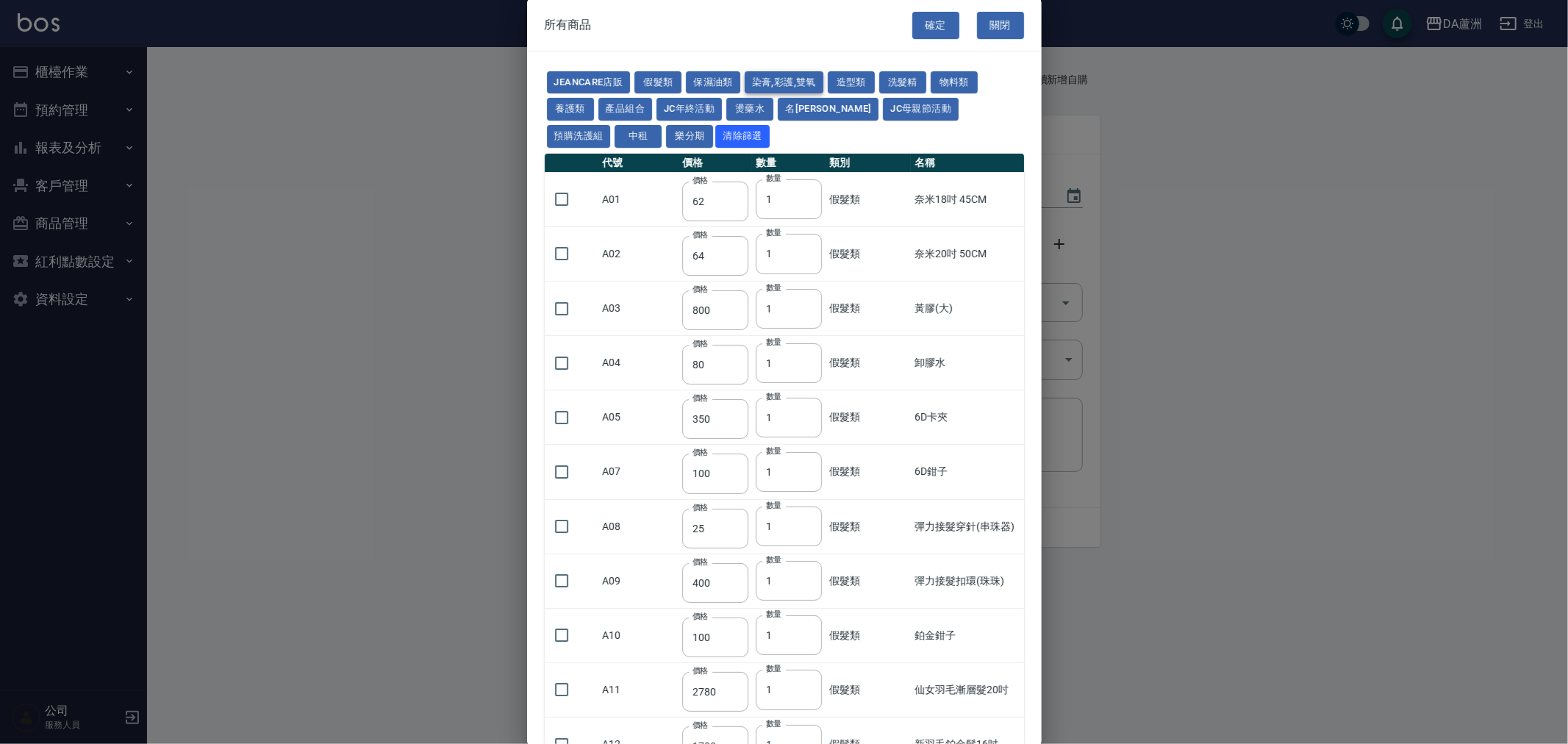
click at [777, 78] on button "染膏,彩護,雙氧" at bounding box center [784, 82] width 79 height 22
type input "90"
type input "120"
type input "400"
type input "90"
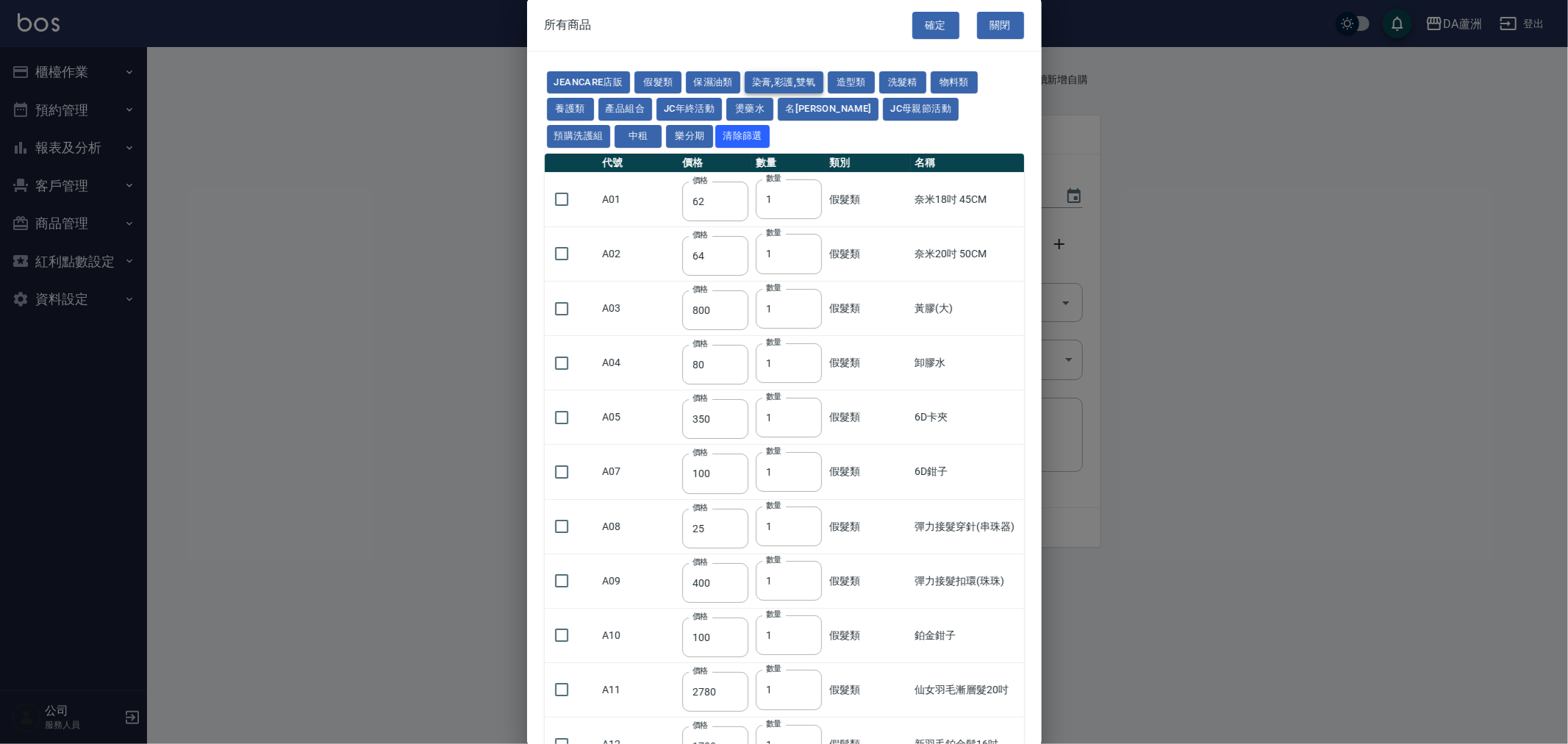
type input "105"
type input "272"
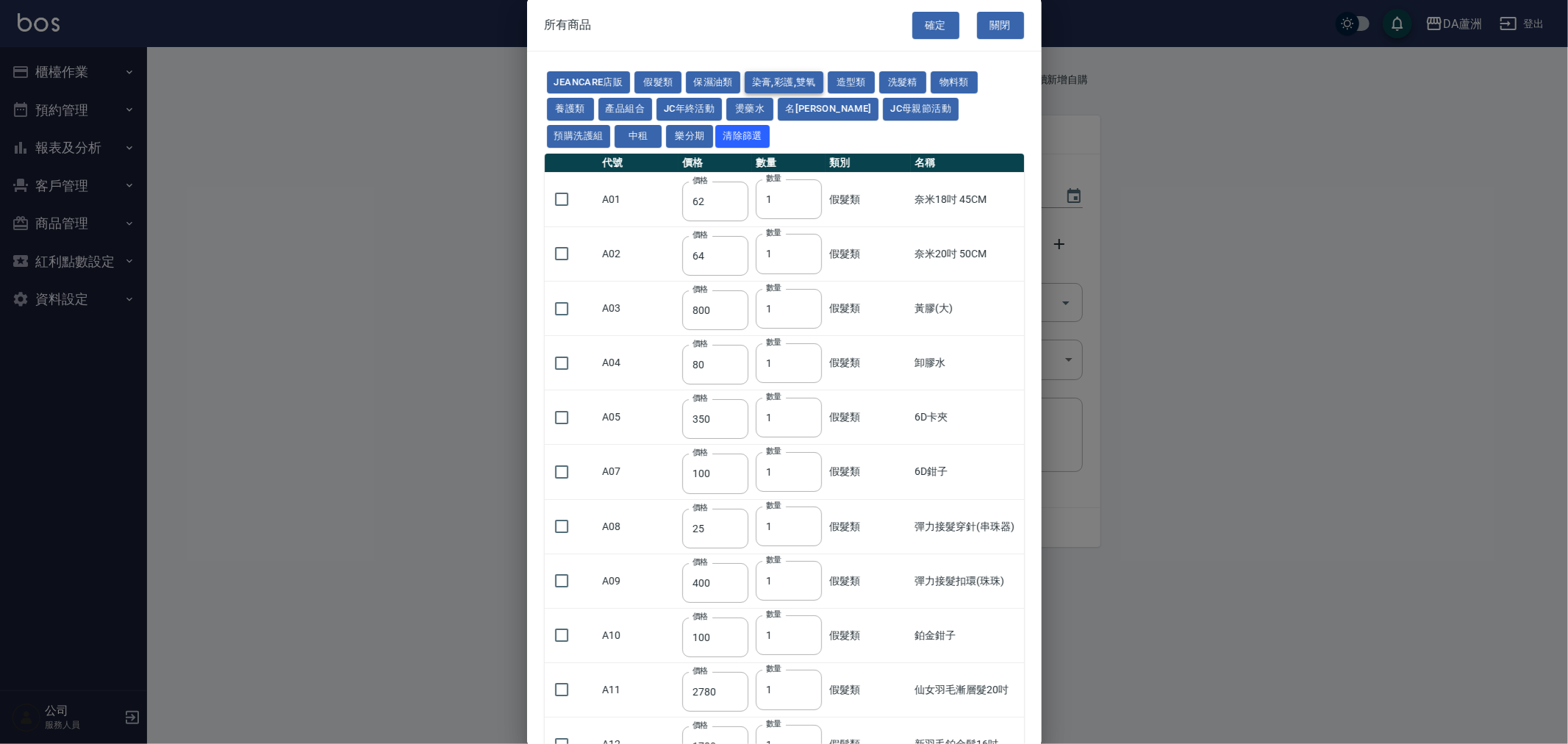
type input "136"
type input "110"
type input "650"
type input "228"
type input "85"
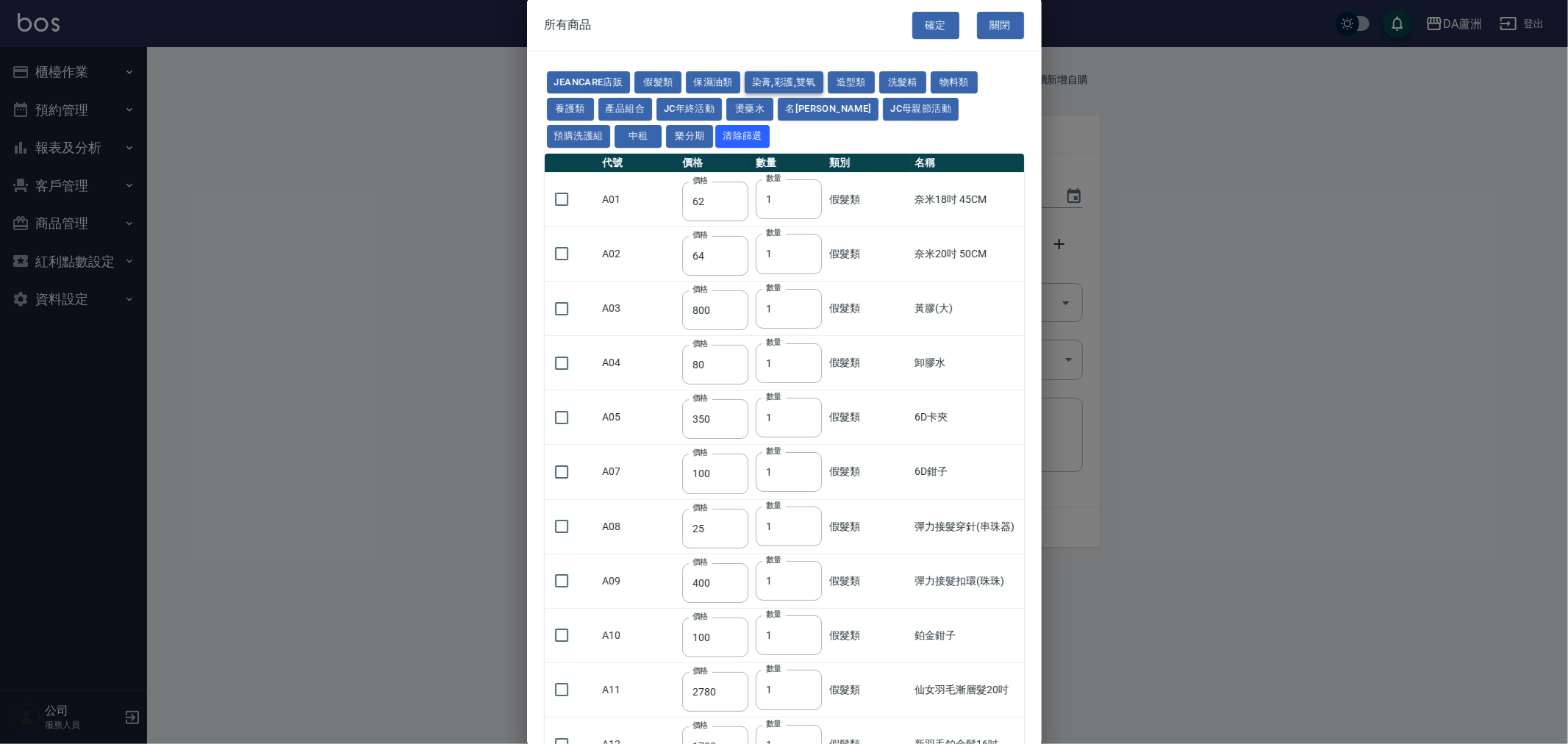
type input "120"
type input "135"
type input "85"
type input "100"
type input "380"
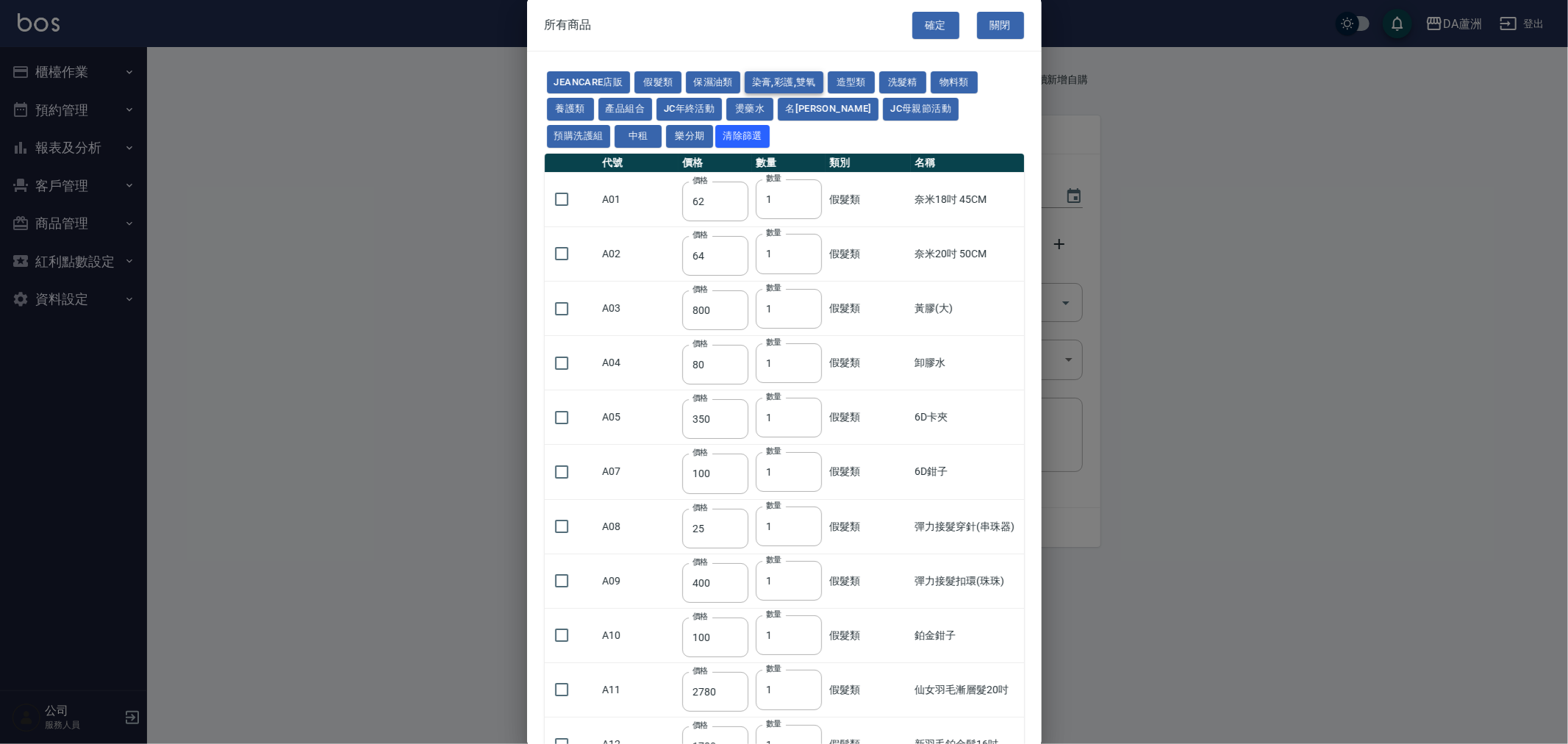
type input "450"
type input "700"
type input "580"
type input "620"
type input "640"
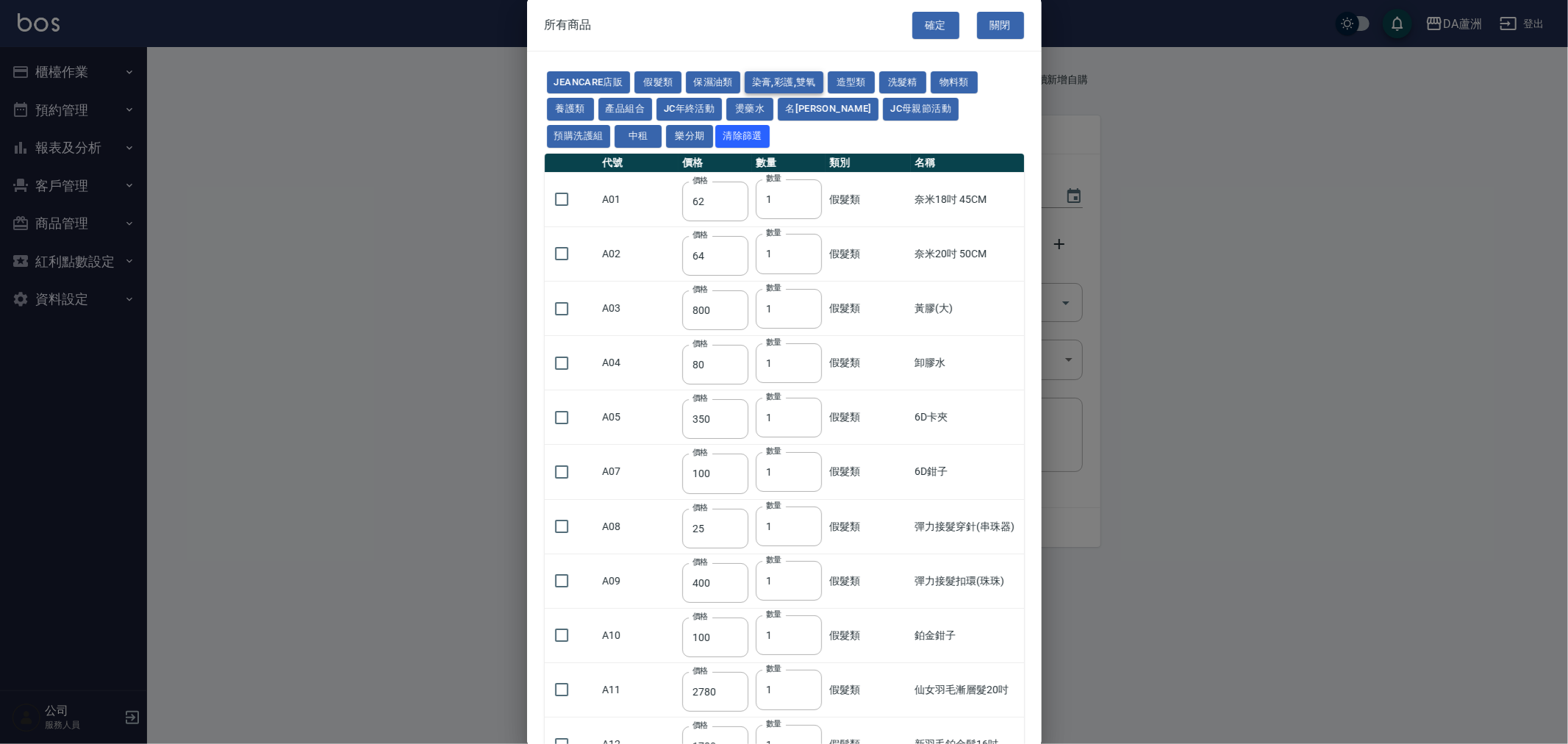
type input "450"
type input "1200"
type input "120"
type input "500"
type input "240"
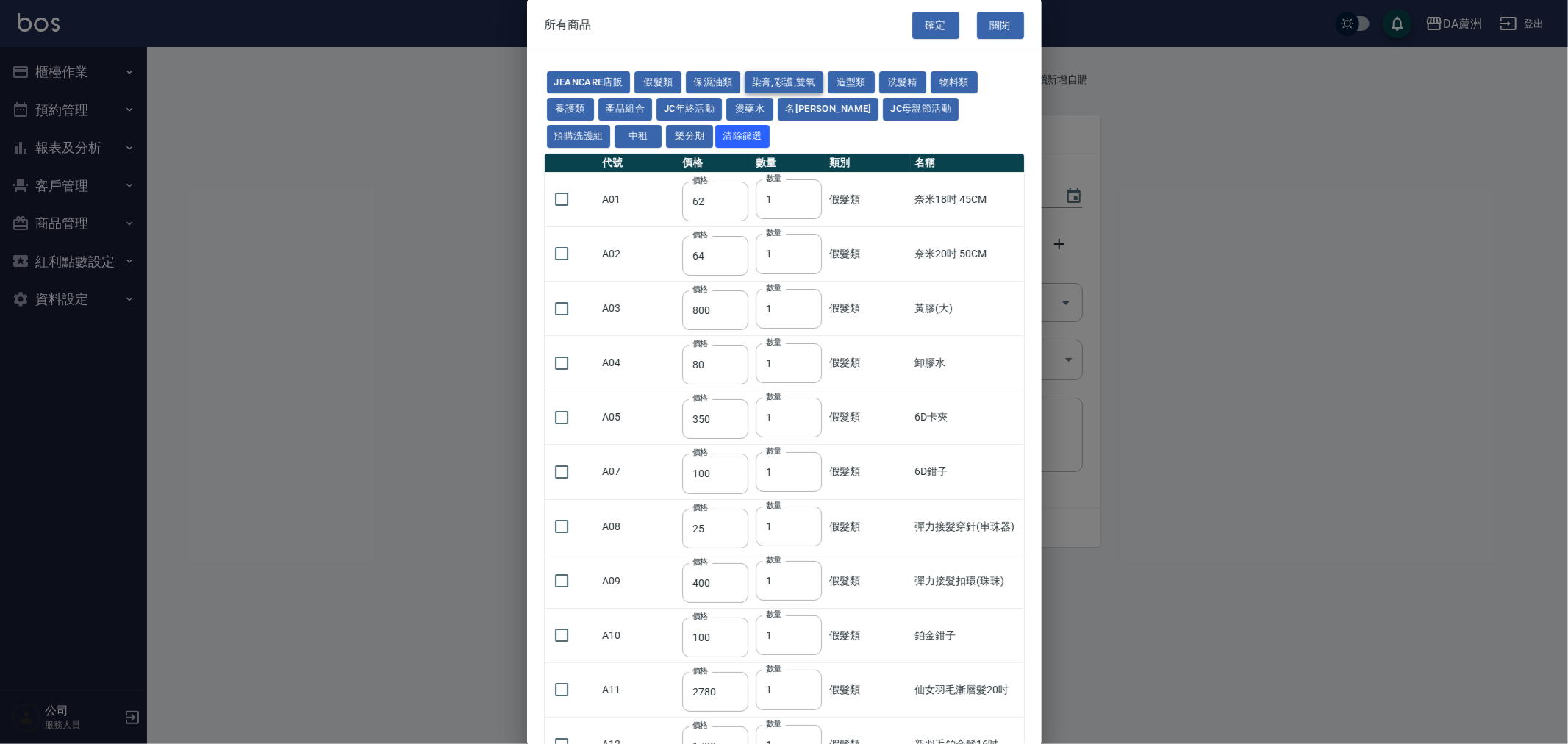
type input "105"
type input "188"
type input "400"
type input "450"
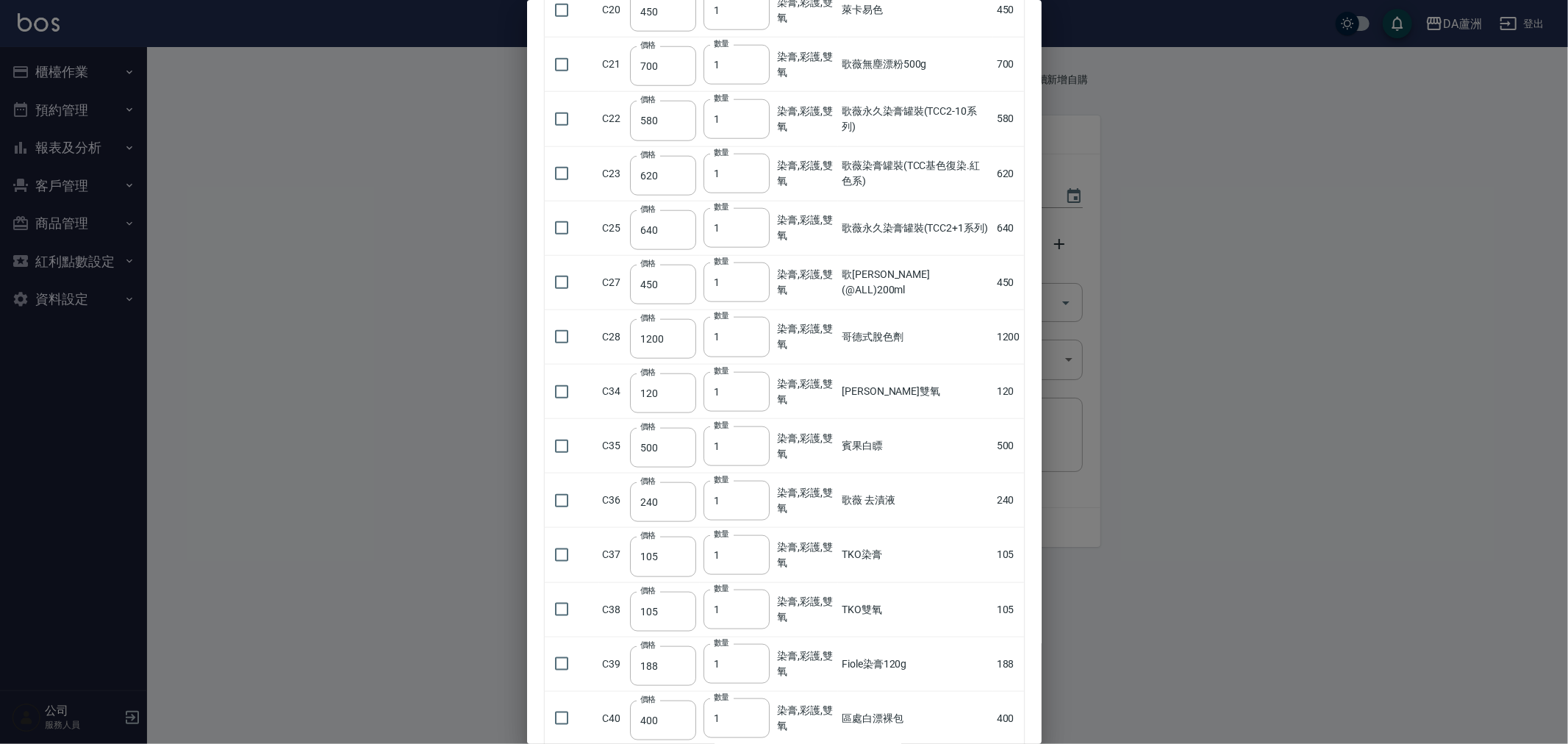
scroll to position [1375, 0]
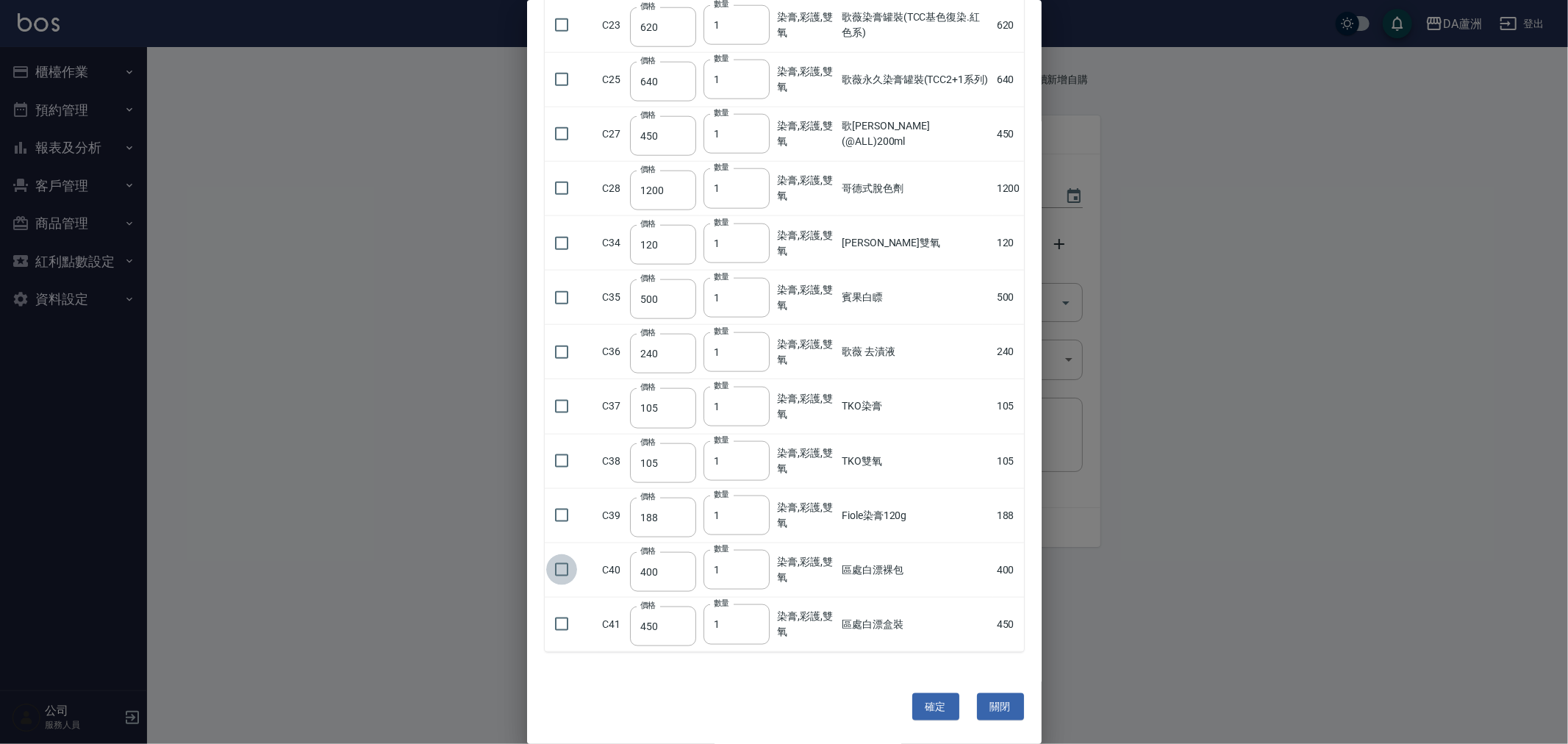
click at [548, 570] on input "checkbox" at bounding box center [562, 570] width 31 height 31
checkbox input "true"
type input "2"
click at [752, 564] on input "2" at bounding box center [737, 570] width 66 height 39
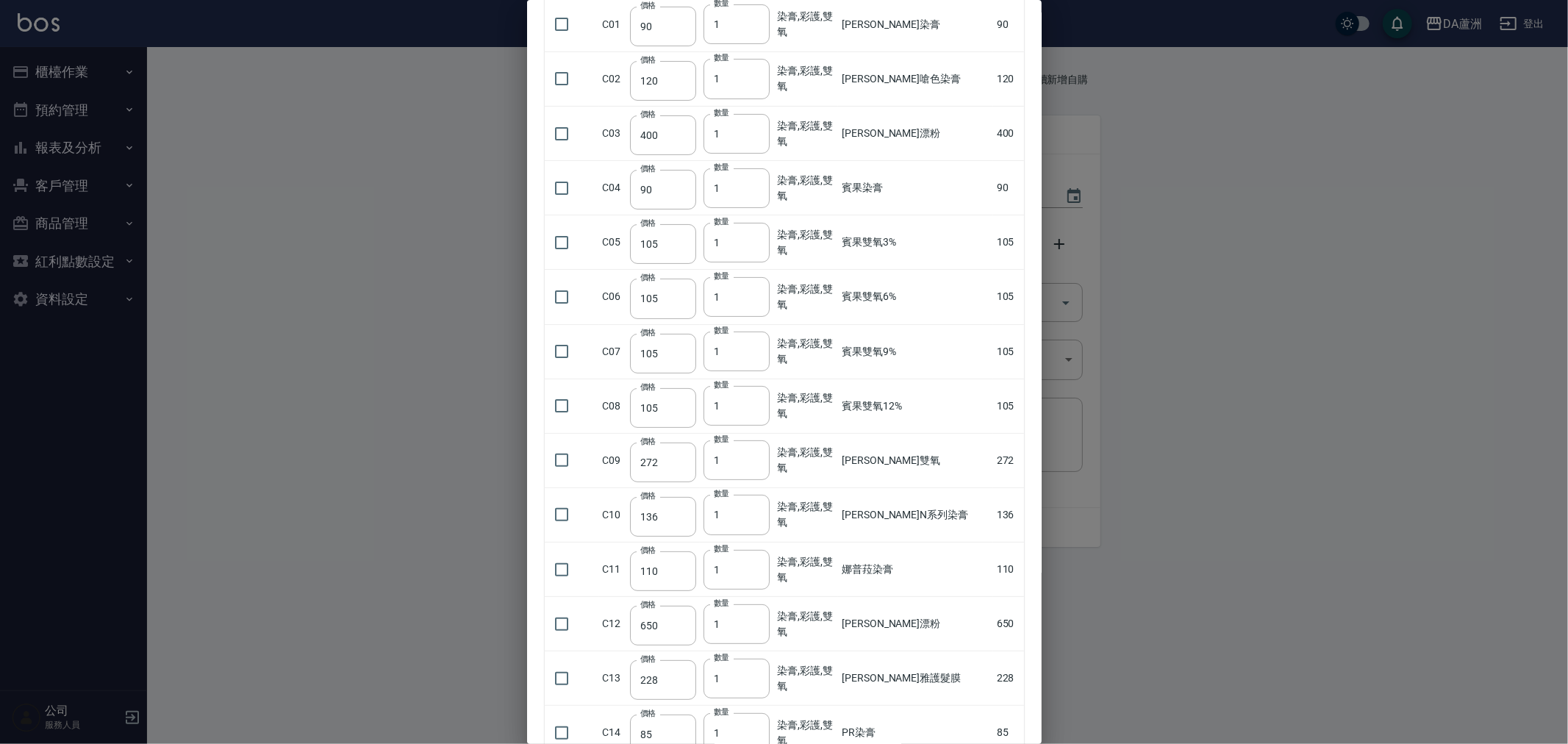
scroll to position [0, 0]
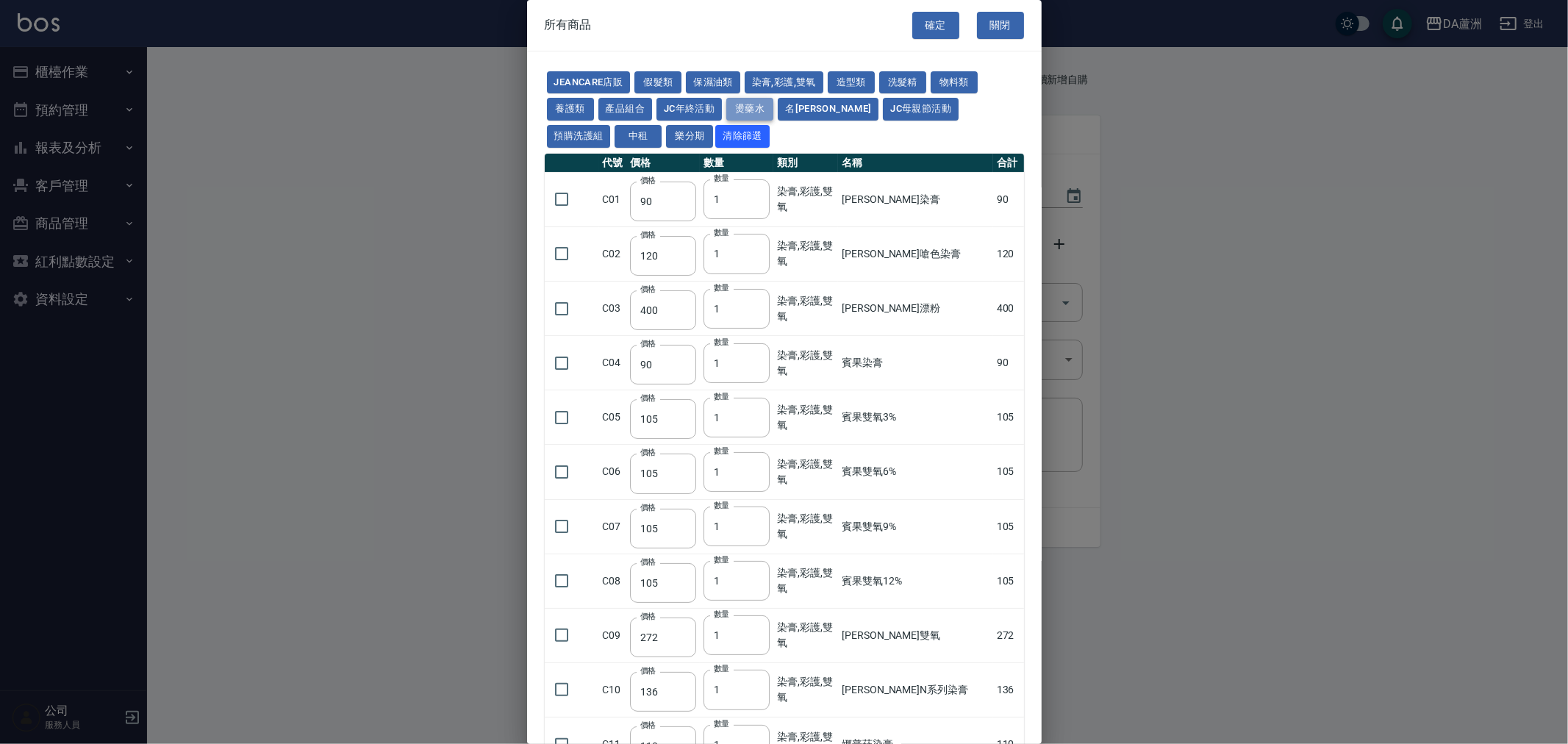
click at [747, 99] on button "燙藥水" at bounding box center [749, 109] width 47 height 22
type input "80"
type input "100"
type input "270"
type input "120"
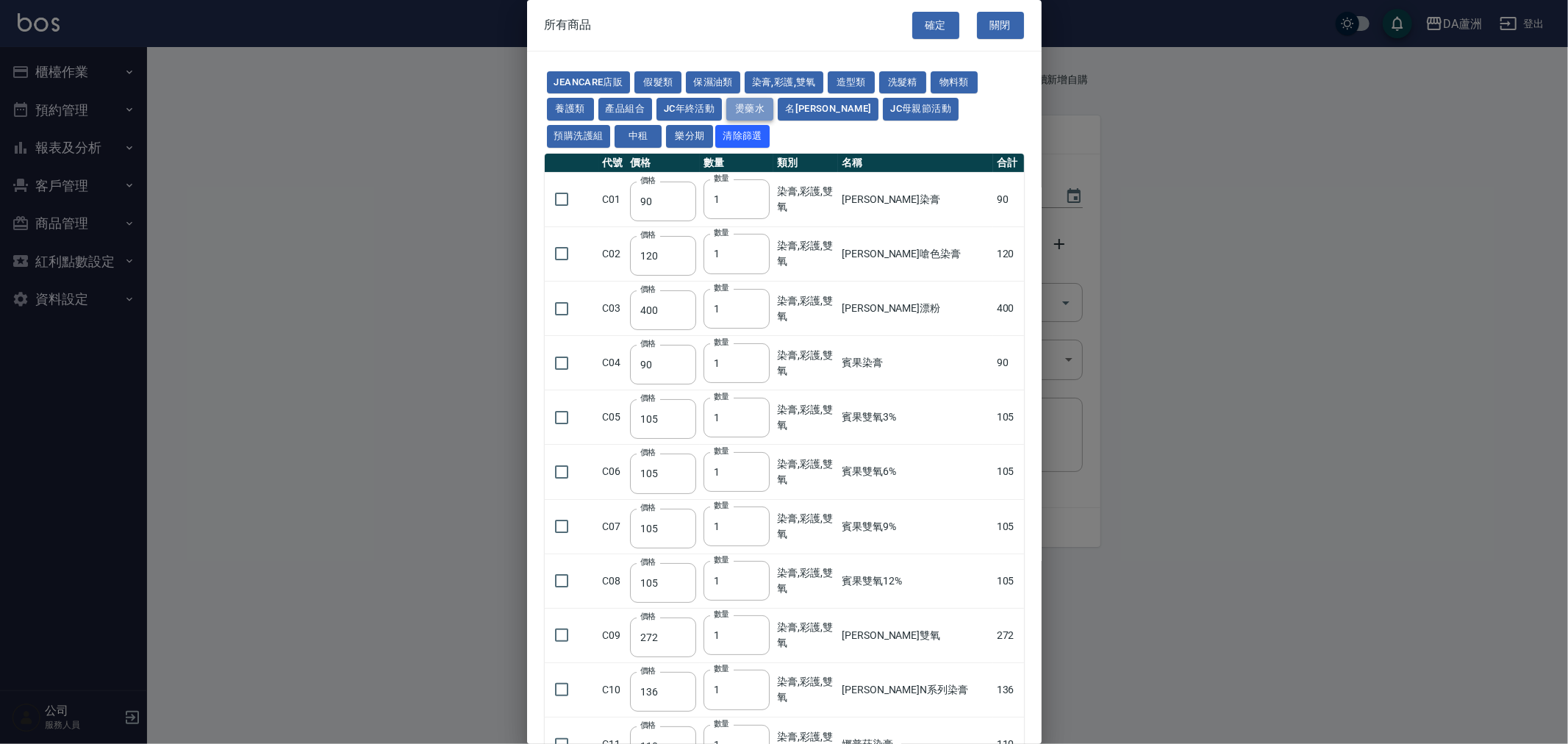
type input "150"
type input "65"
type input "225"
type input "540"
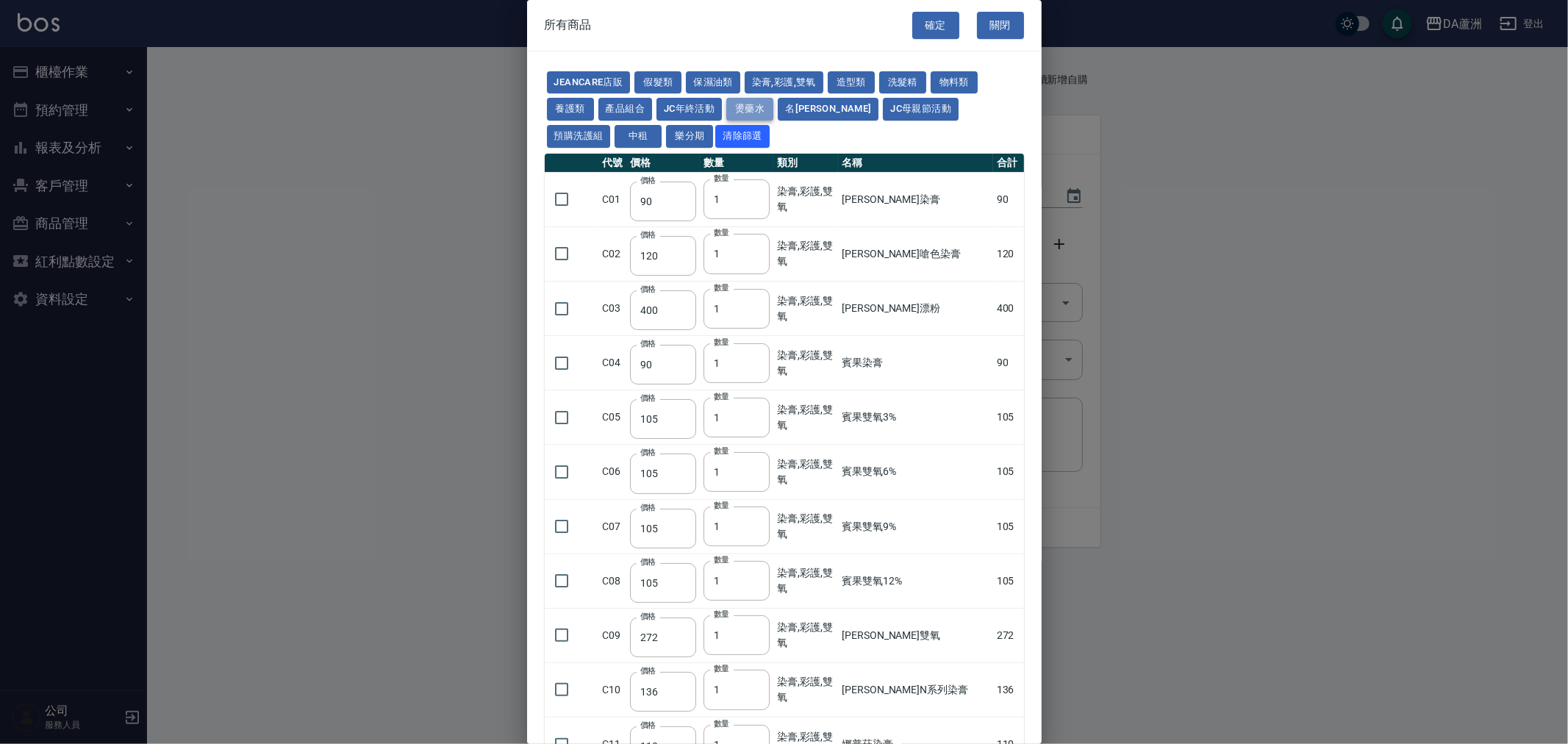
type input "150"
type input "175"
type input "125"
type input "150"
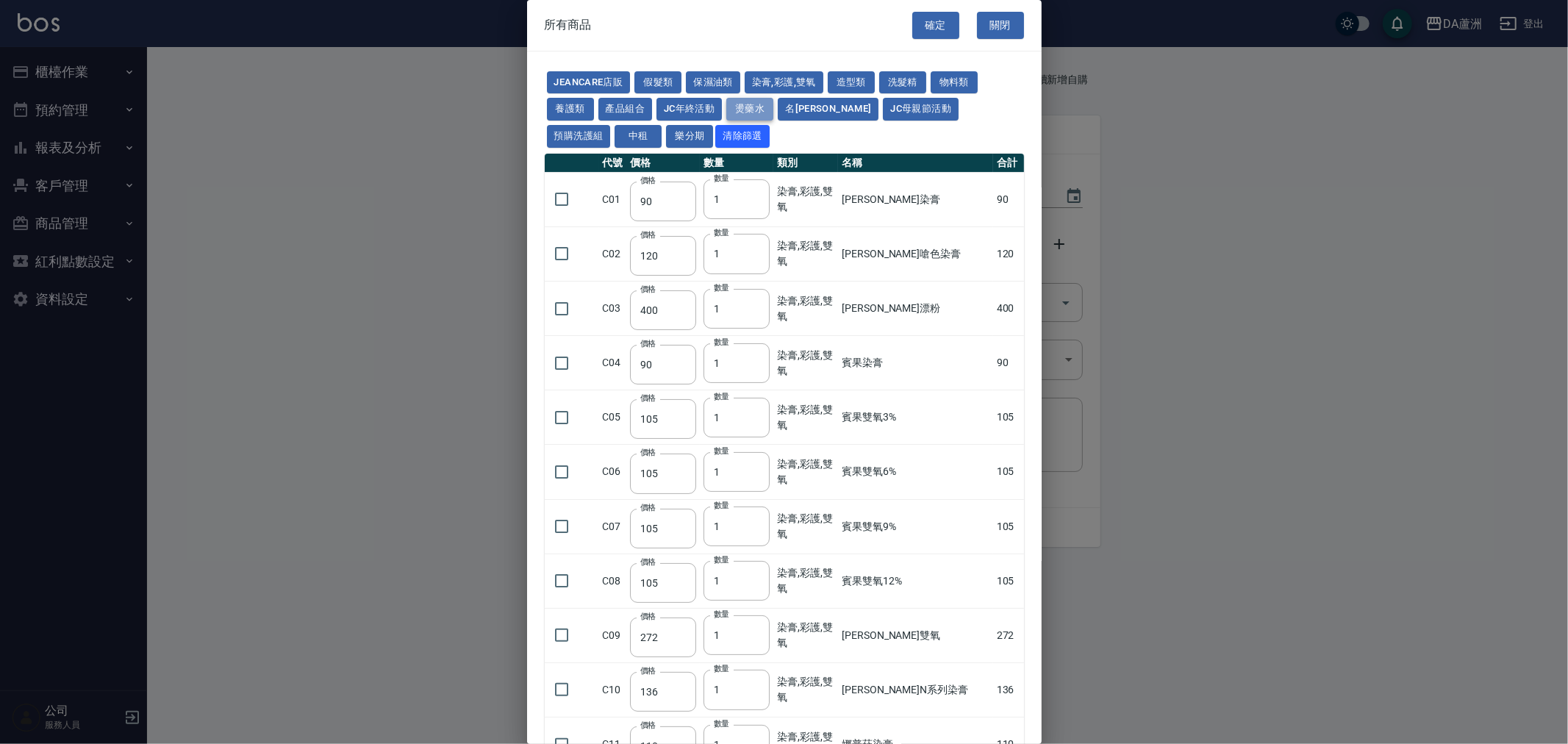
type input "455"
type input "312"
type input "260"
type input "358"
type input "273"
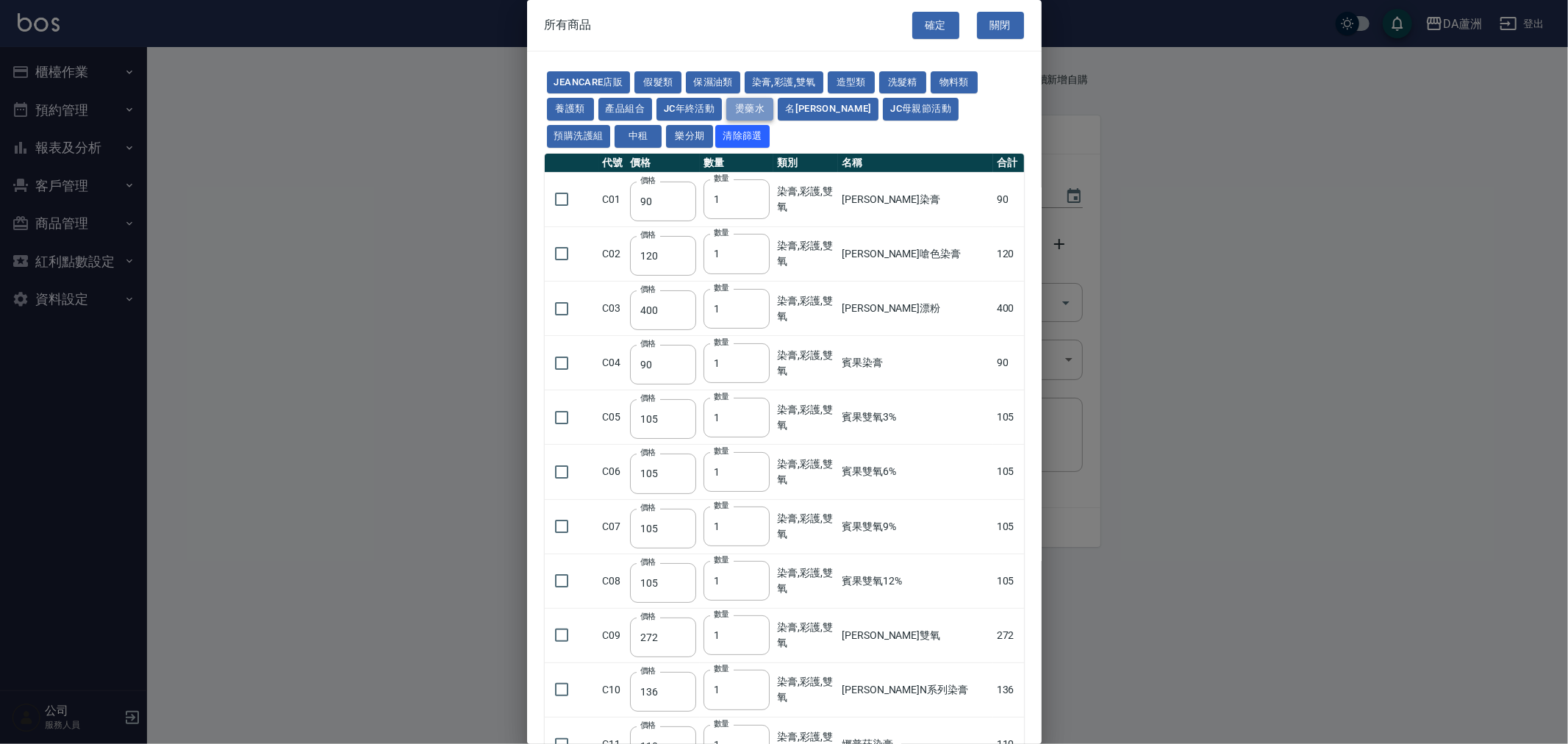
type input "273"
type input "228"
type input "240"
type input "188"
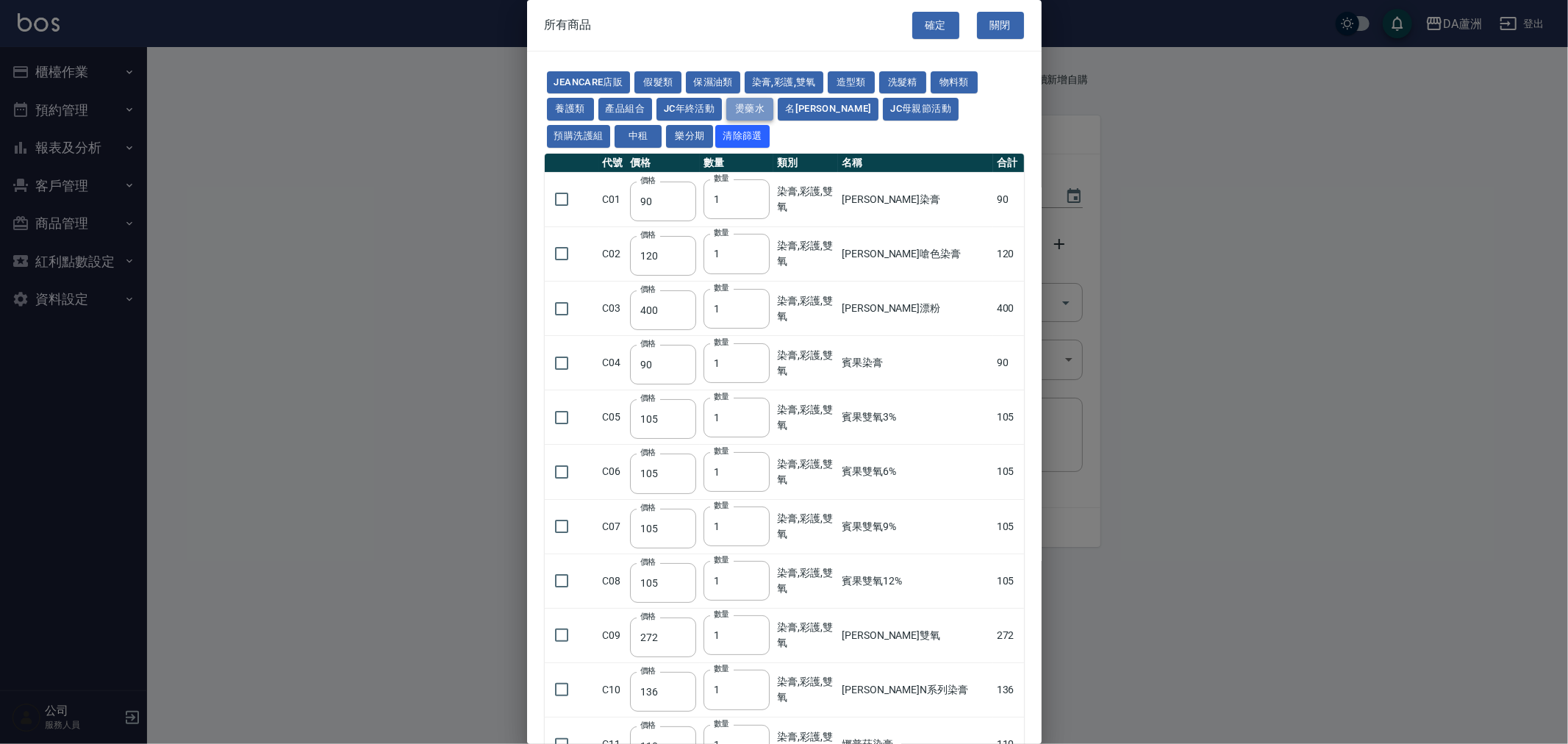
type input "240"
type input "130"
type input "250"
type input "150"
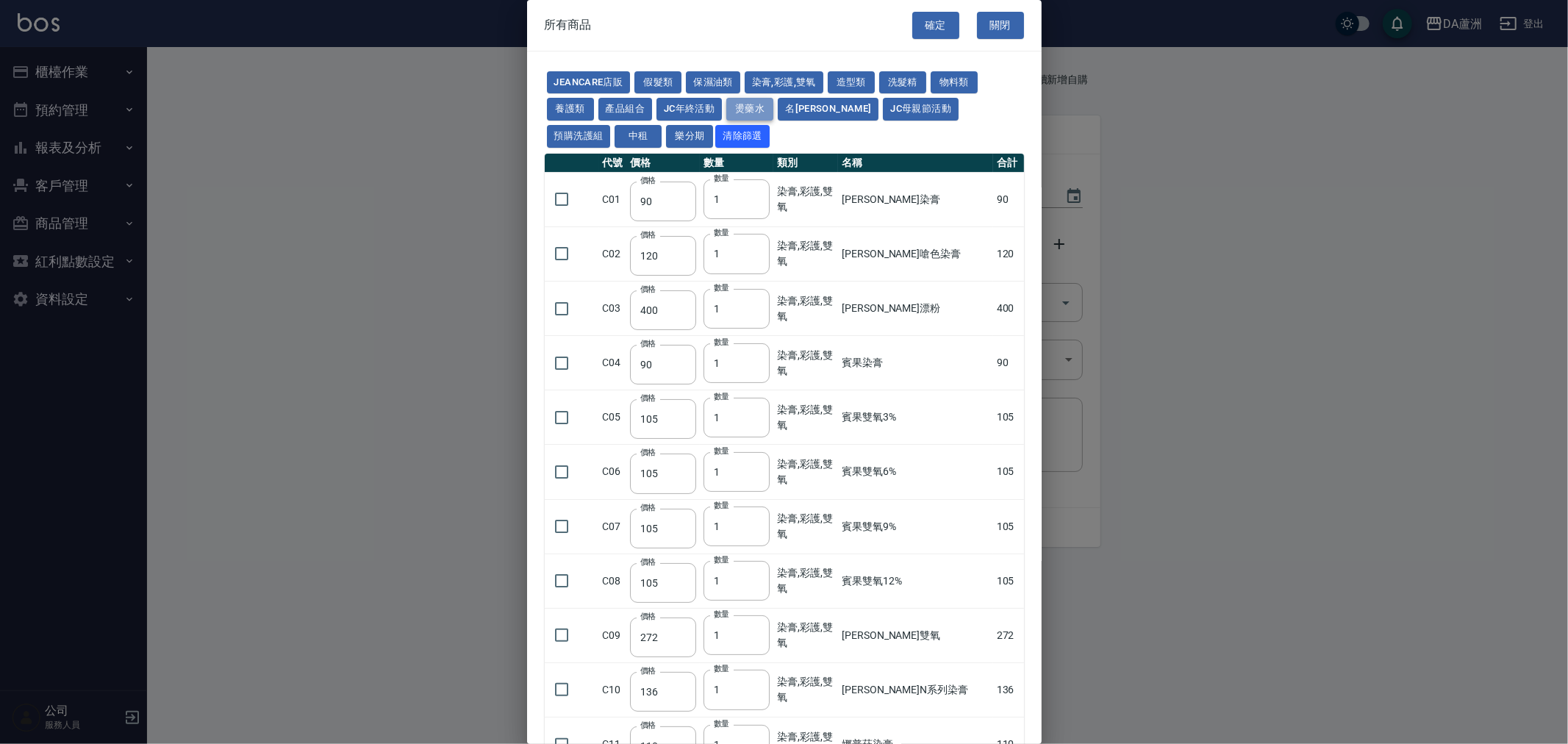
type input "600"
type input "1170"
type input "180"
checkbox input "false"
type input "130"
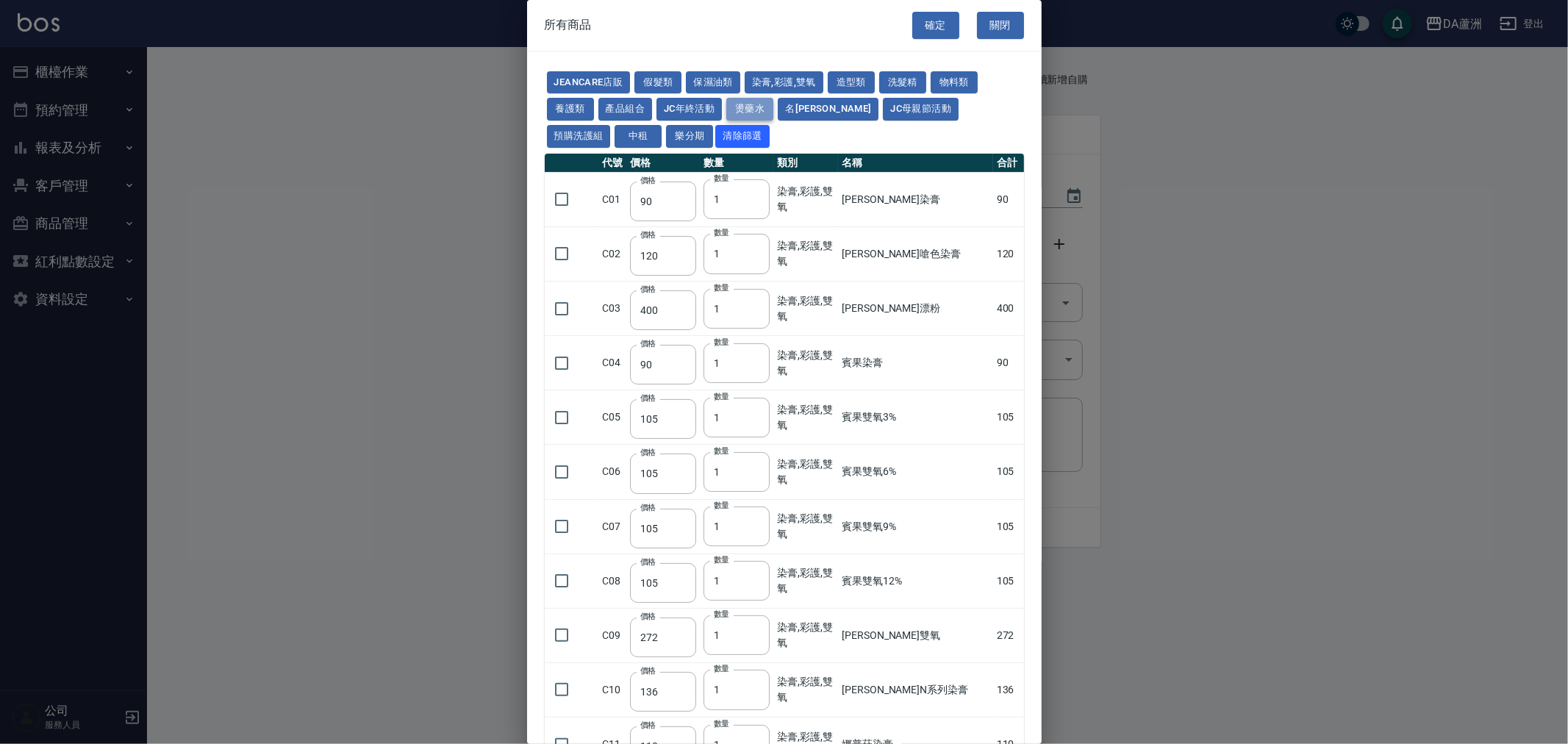
type input "1"
type input "220"
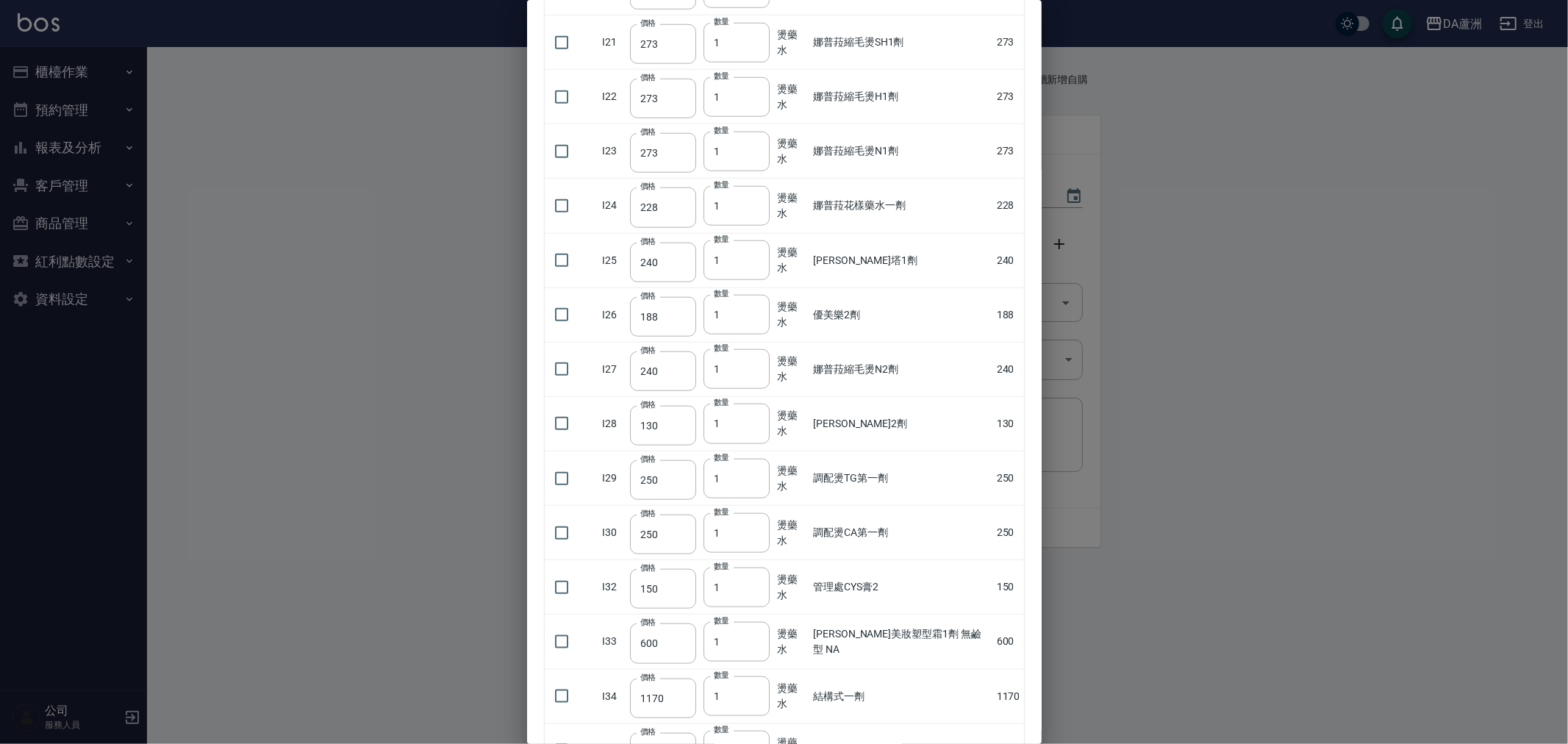
scroll to position [1143, 0]
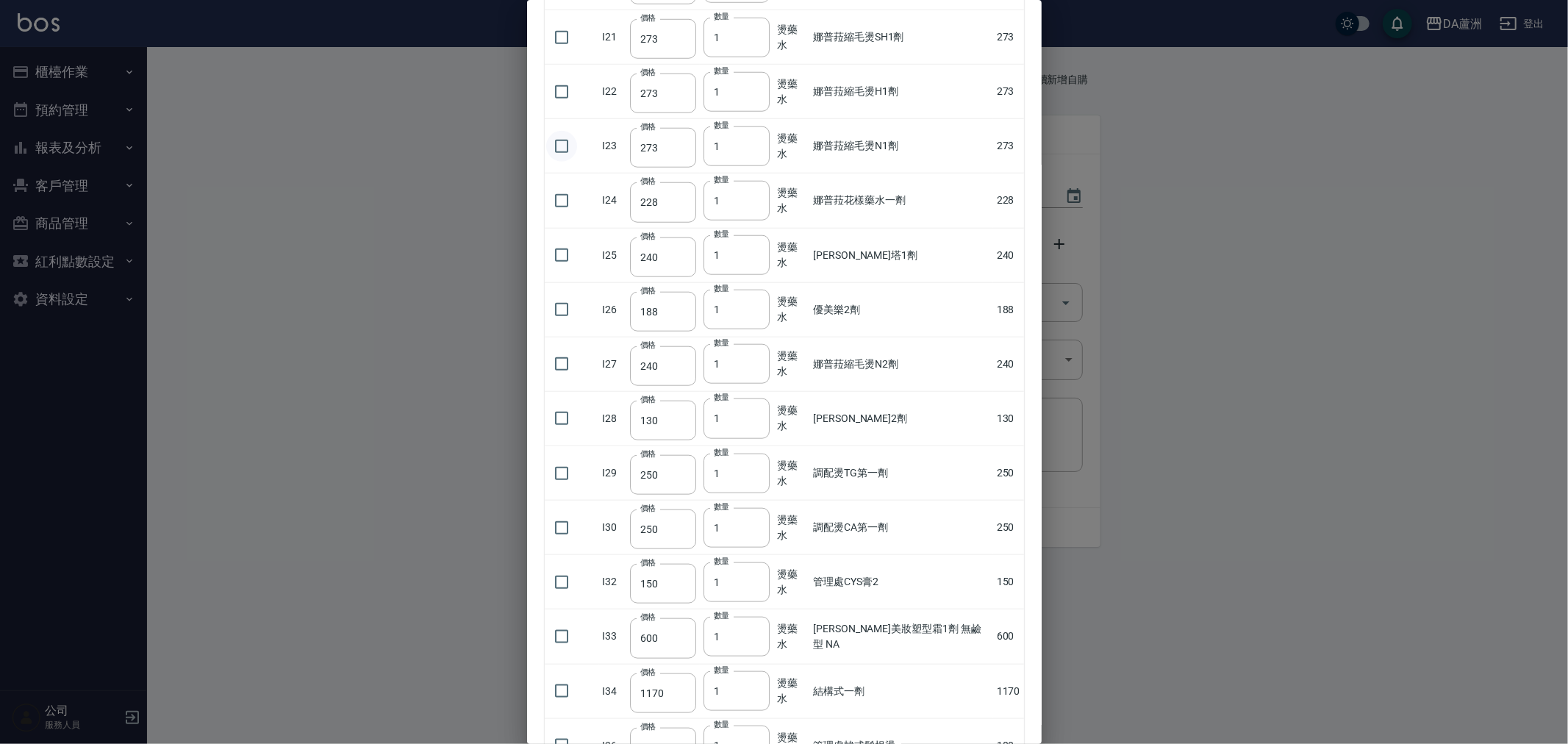
click at [556, 148] on input "checkbox" at bounding box center [562, 146] width 31 height 31
checkbox input "true"
click at [758, 142] on input "2" at bounding box center [737, 146] width 66 height 39
click at [758, 142] on input "3" at bounding box center [737, 146] width 66 height 39
click at [758, 142] on input "4" at bounding box center [737, 146] width 66 height 39
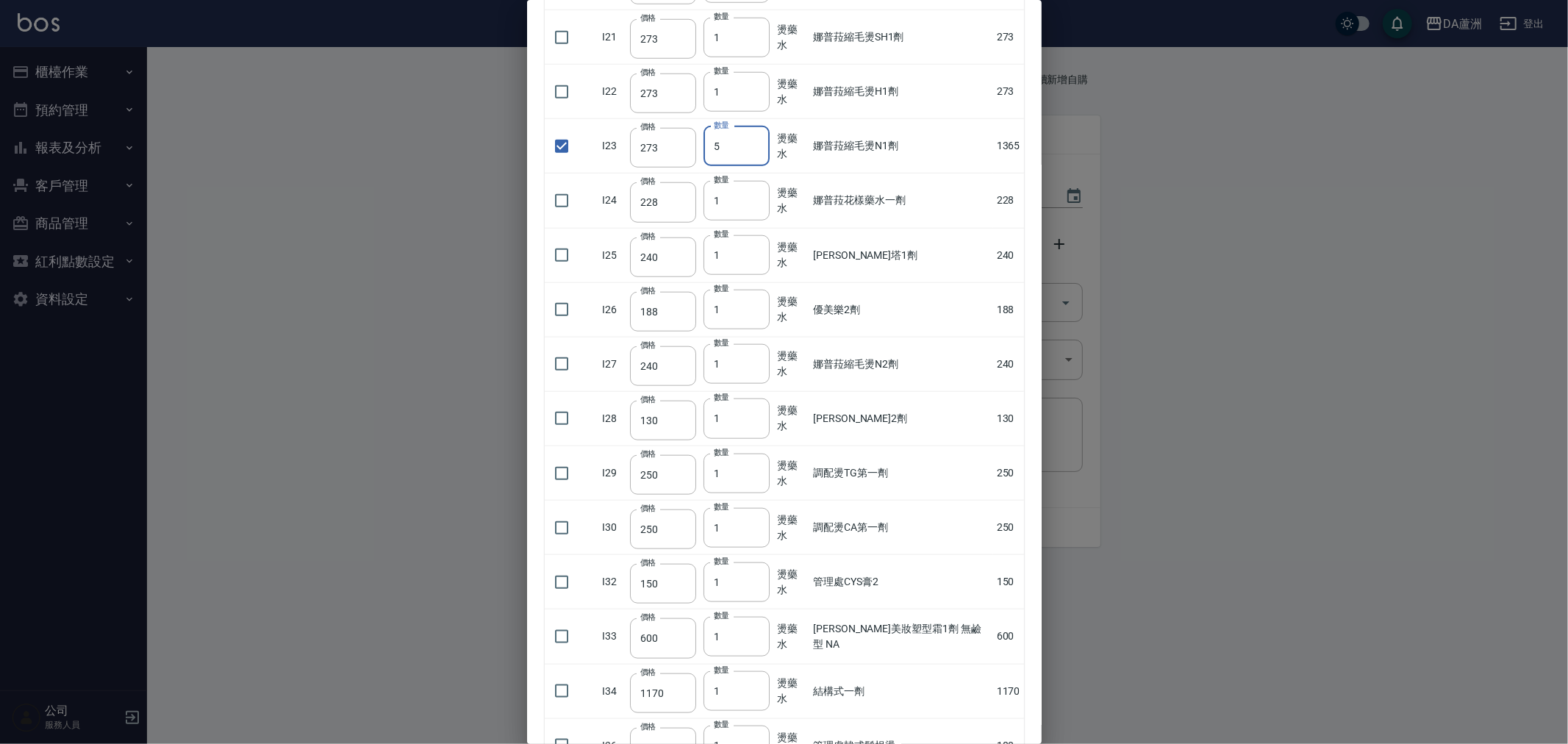
click at [758, 142] on input "5" at bounding box center [737, 146] width 66 height 39
type input "4"
click at [758, 151] on input "4" at bounding box center [737, 146] width 66 height 39
click at [551, 362] on input "checkbox" at bounding box center [562, 363] width 31 height 31
checkbox input "true"
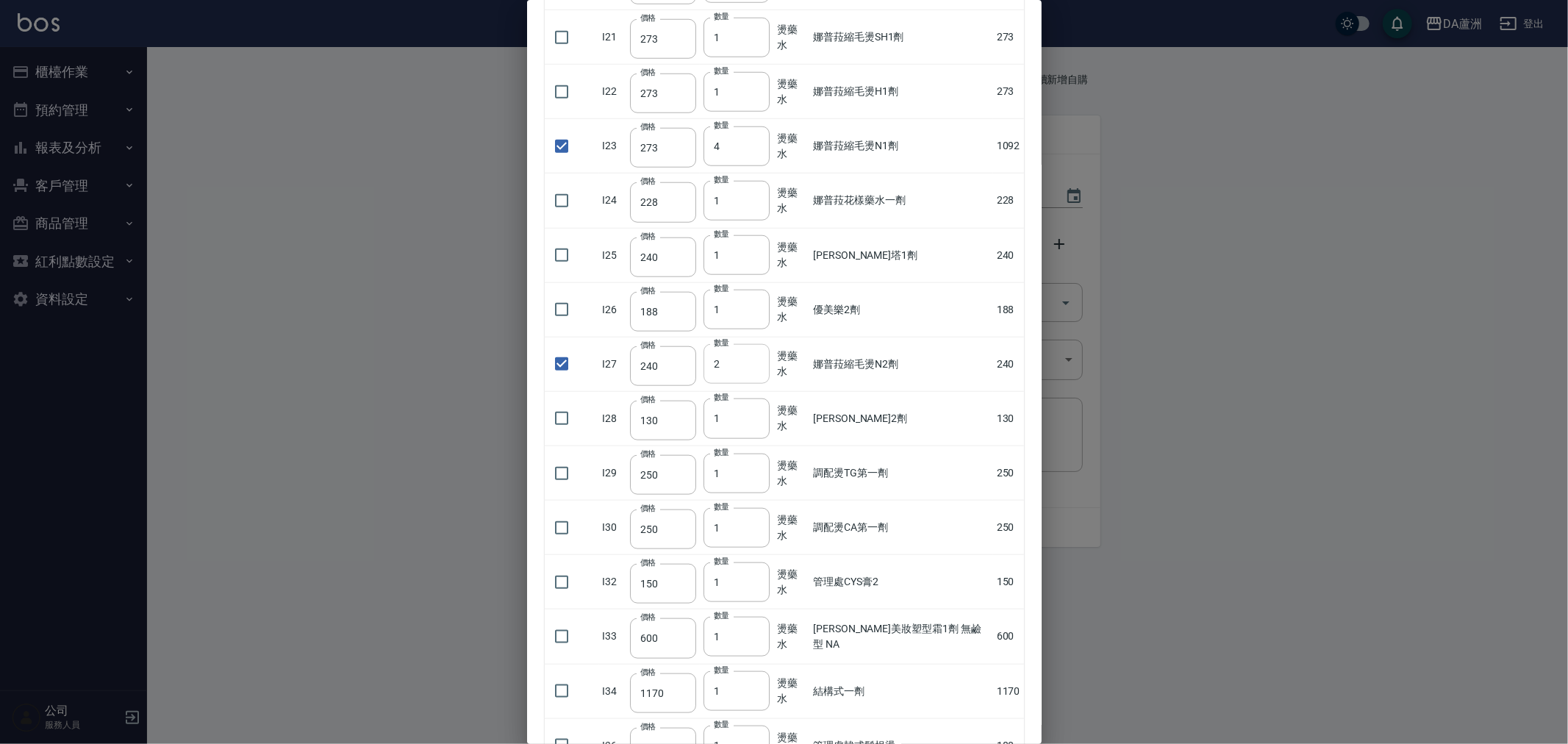
click at [754, 360] on input "2" at bounding box center [737, 363] width 66 height 39
click at [754, 360] on input "3" at bounding box center [737, 363] width 66 height 39
click at [754, 360] on input "4" at bounding box center [737, 363] width 66 height 39
click at [754, 360] on input "5" at bounding box center [737, 363] width 66 height 39
click at [755, 363] on input "6" at bounding box center [737, 363] width 66 height 39
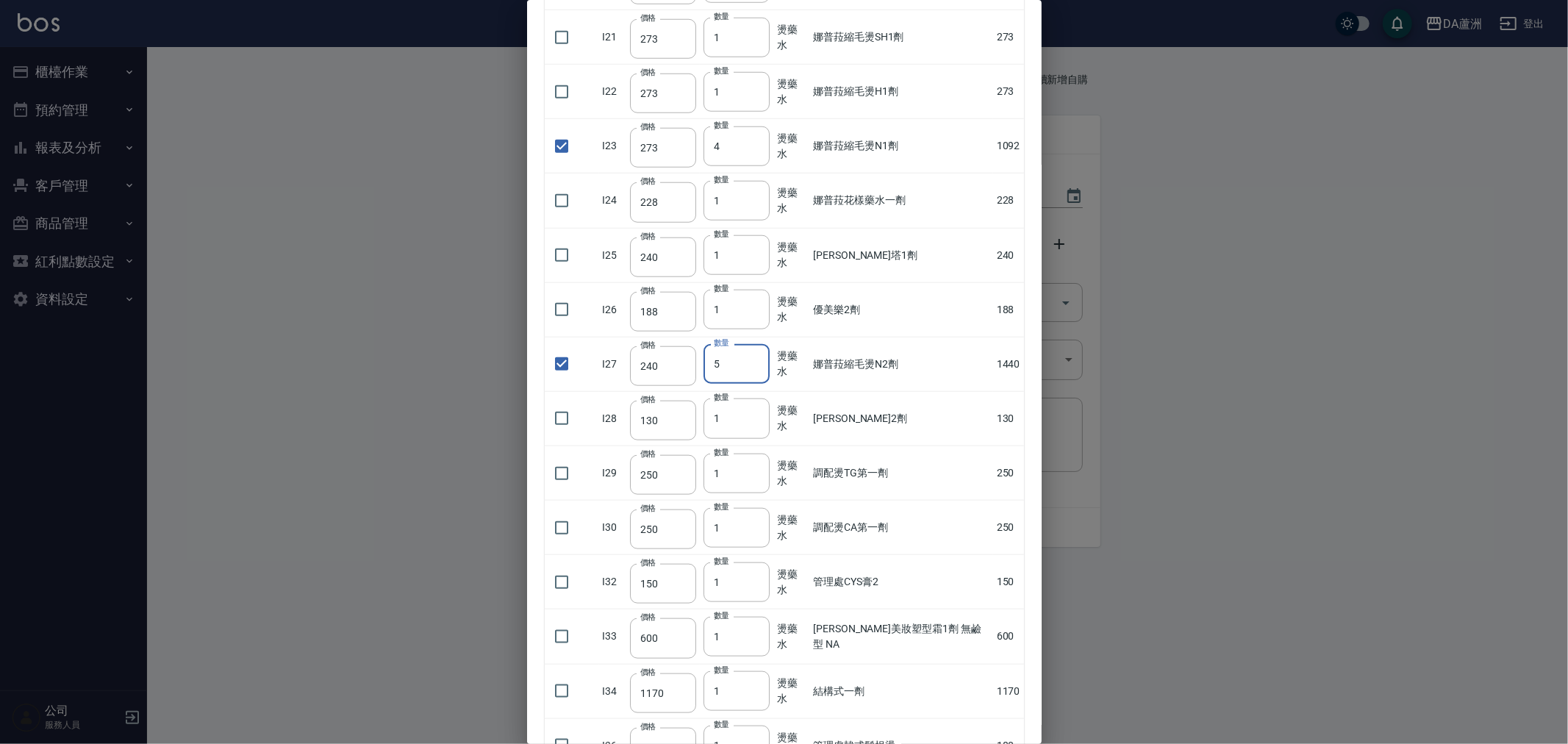
click at [758, 368] on input "5" at bounding box center [737, 363] width 66 height 39
type input "4"
click at [758, 368] on input "4" at bounding box center [737, 363] width 66 height 39
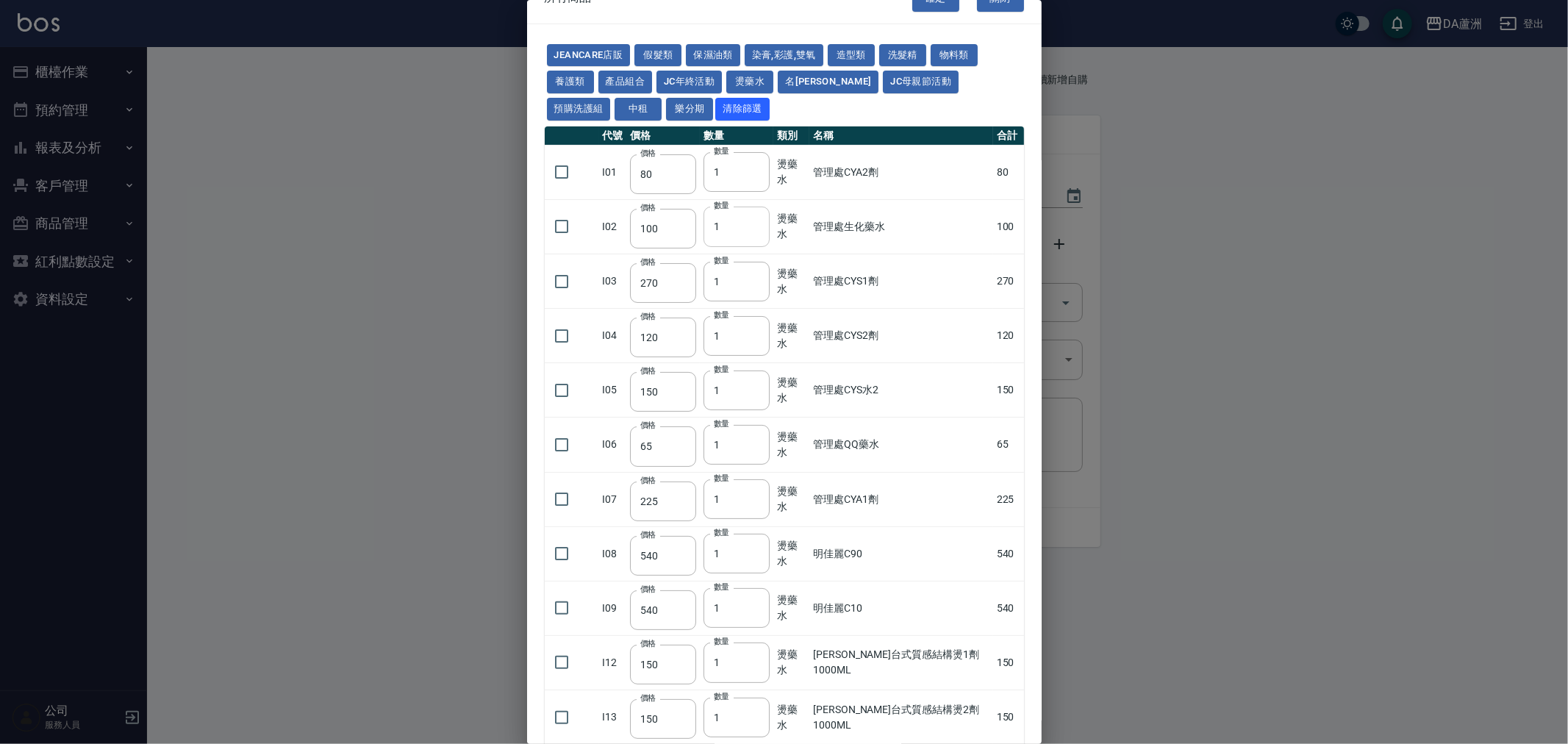
scroll to position [0, 0]
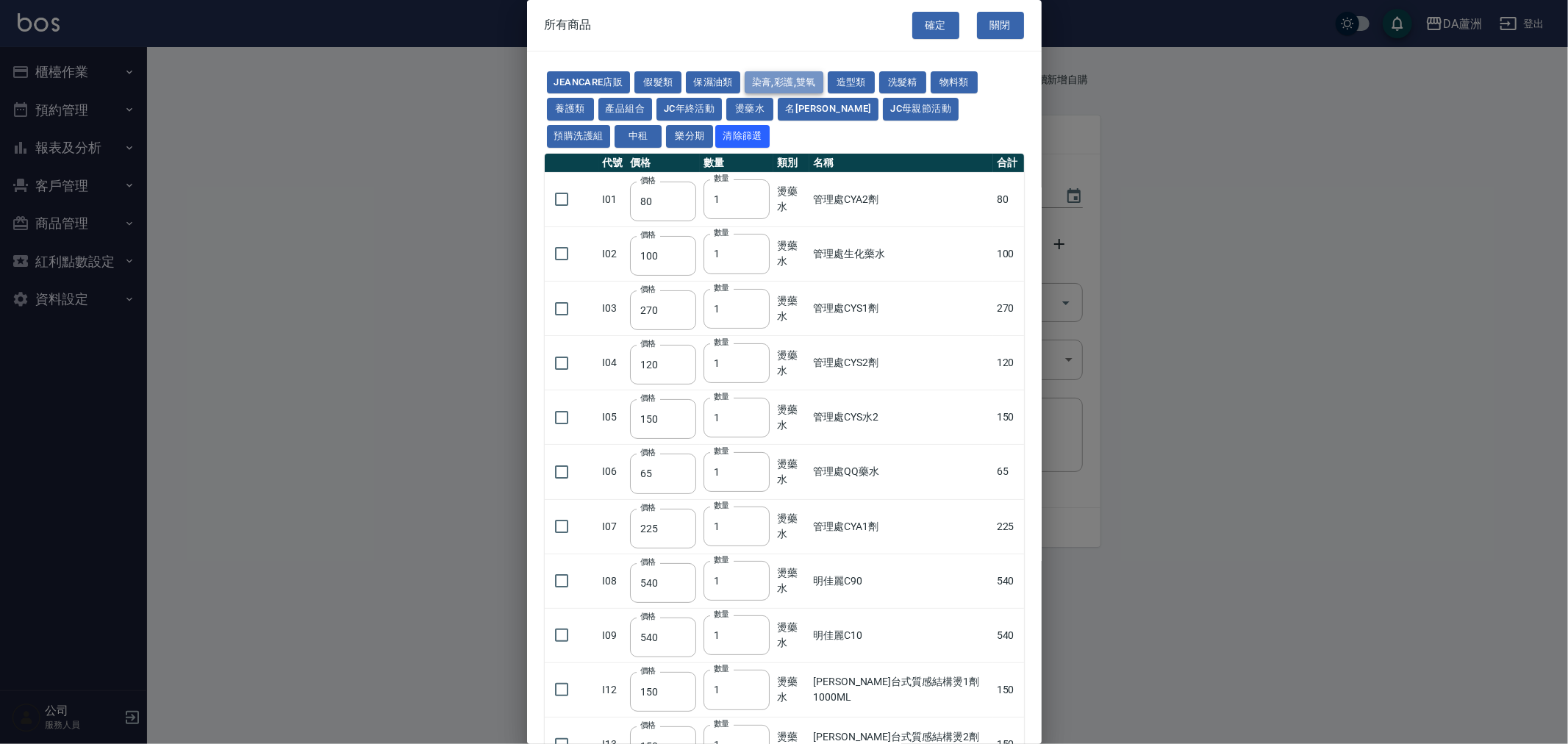
click at [758, 74] on button "染膏,彩護,雙氧" at bounding box center [784, 82] width 79 height 22
type input "90"
type input "120"
type input "400"
type input "90"
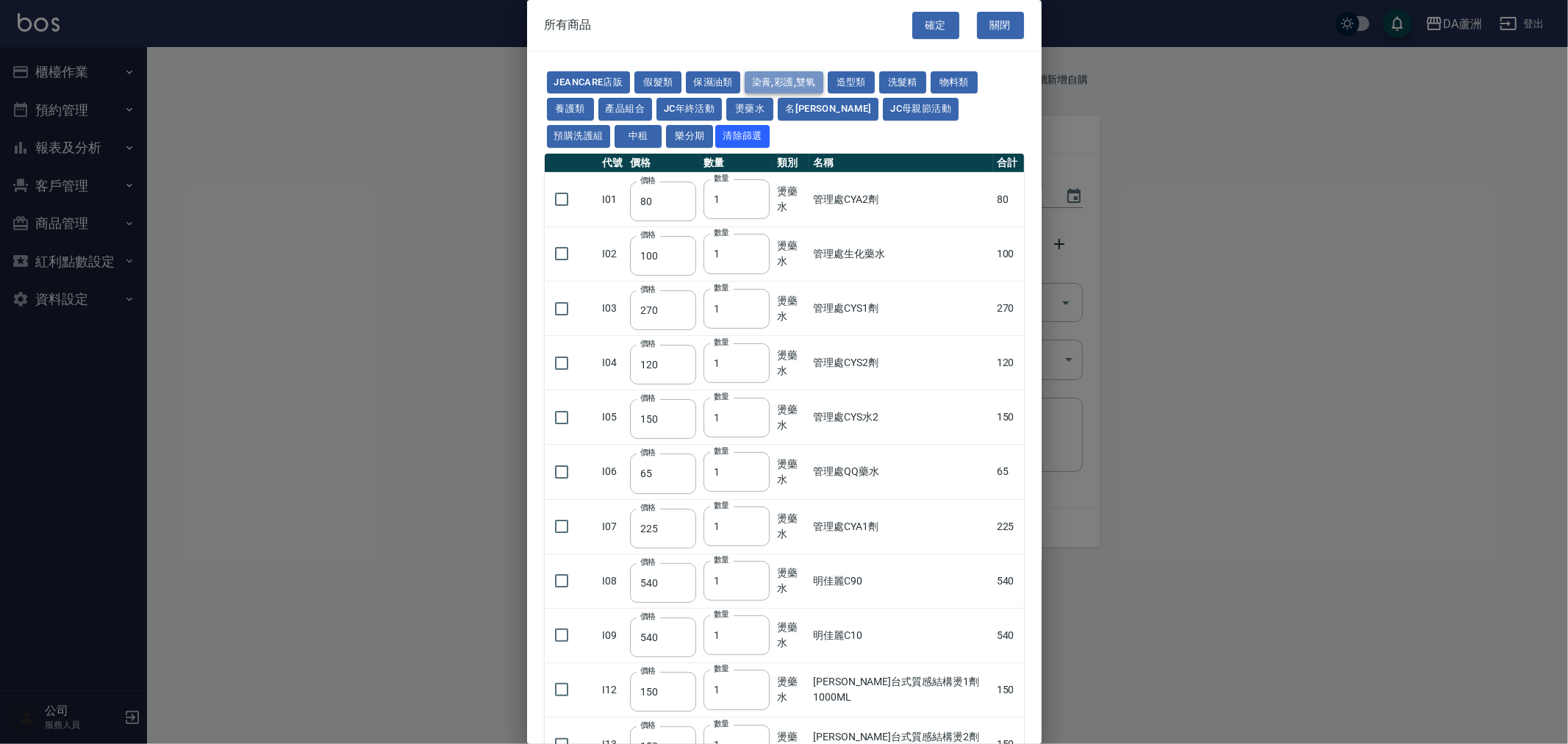
type input "105"
type input "272"
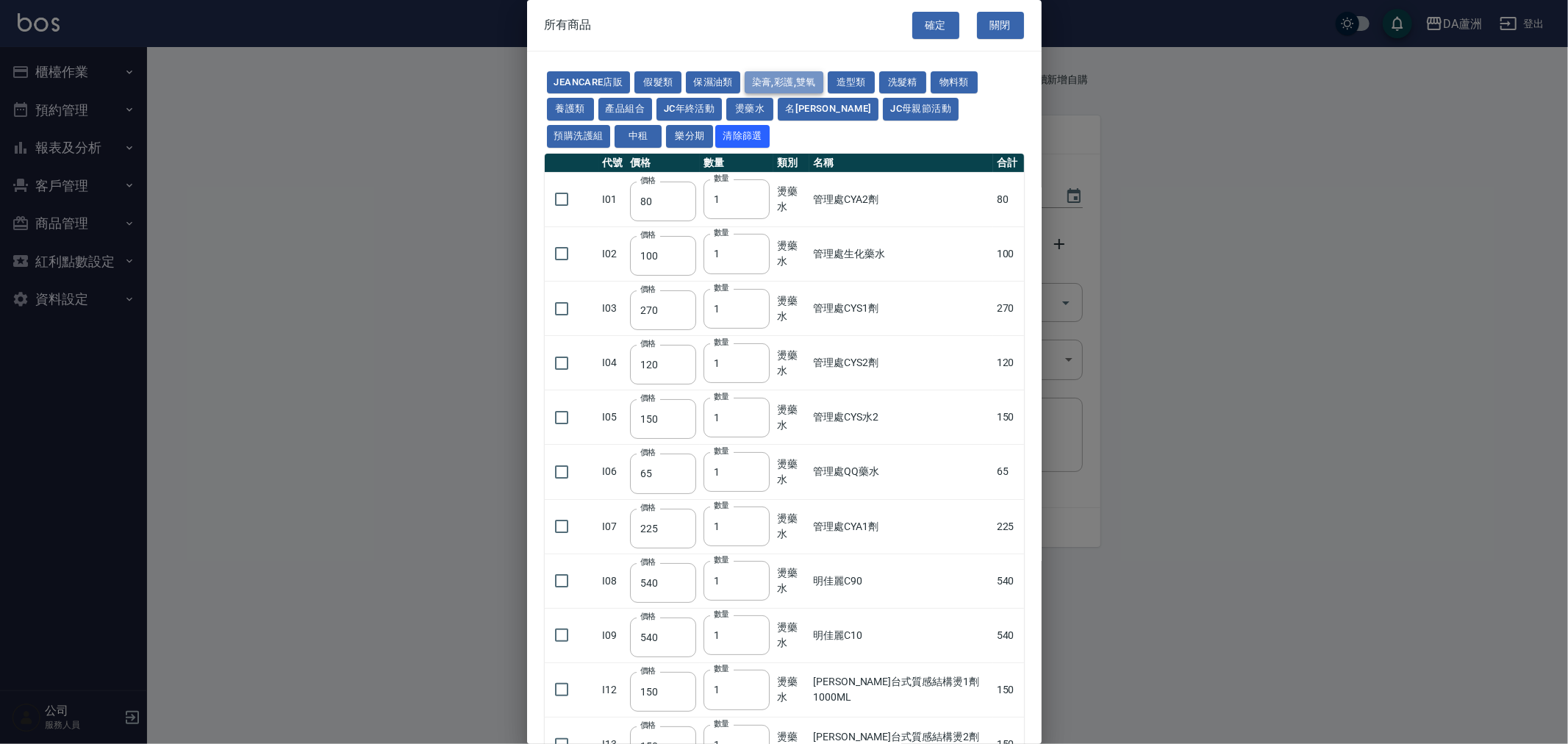
type input "136"
type input "110"
type input "650"
type input "228"
type input "85"
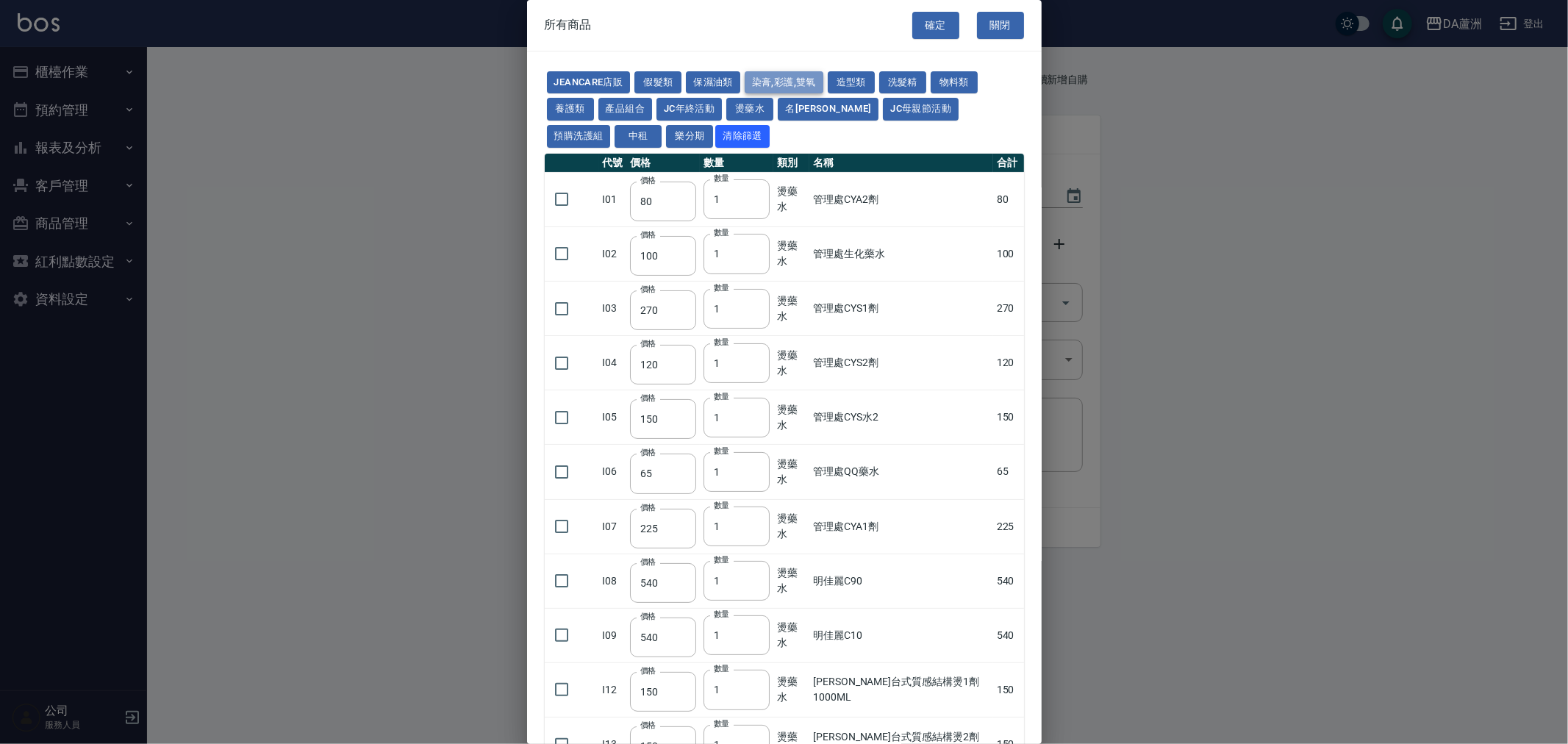
type input "120"
type input "135"
type input "85"
type input "100"
type input "380"
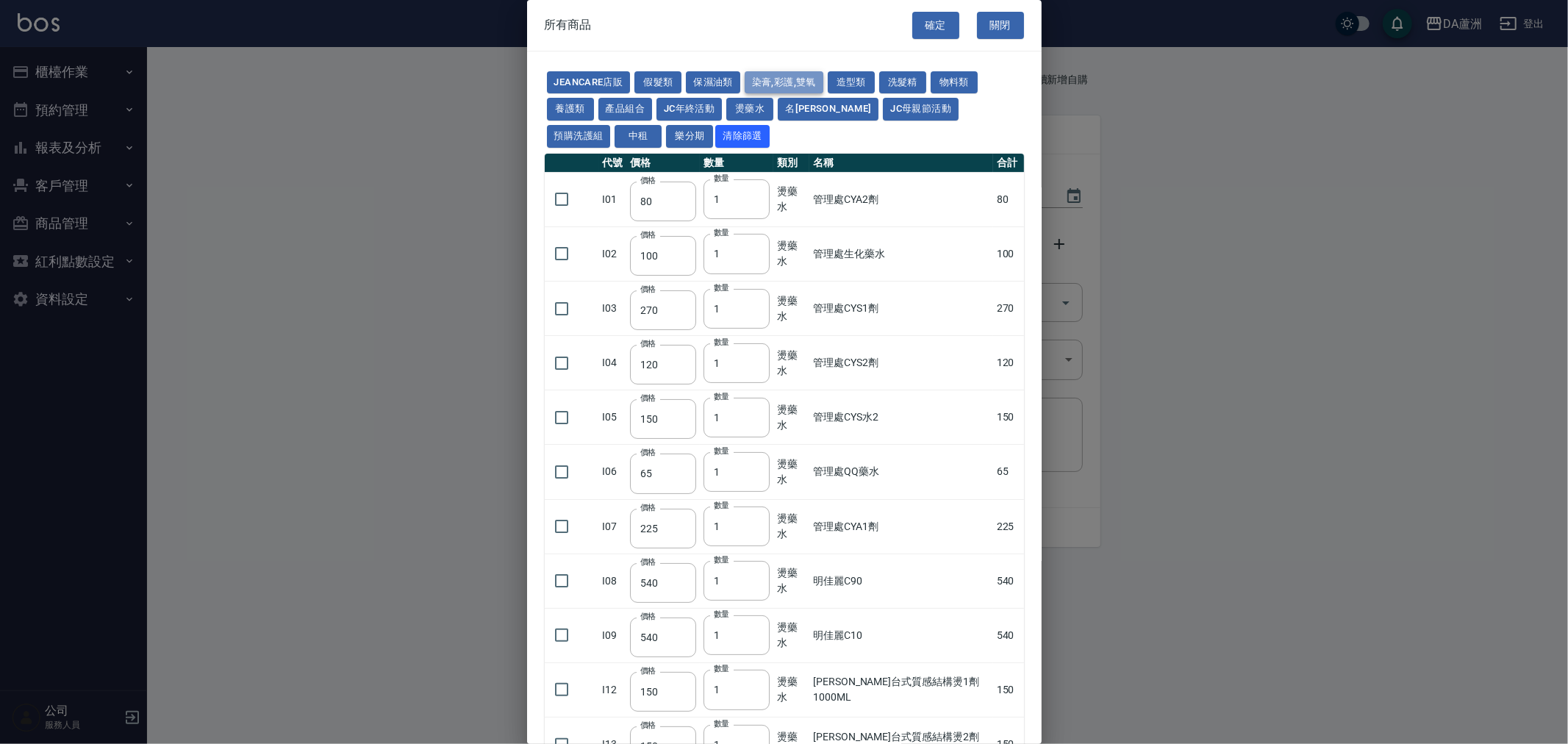
type input "450"
checkbox input "false"
type input "700"
type input "1"
type input "580"
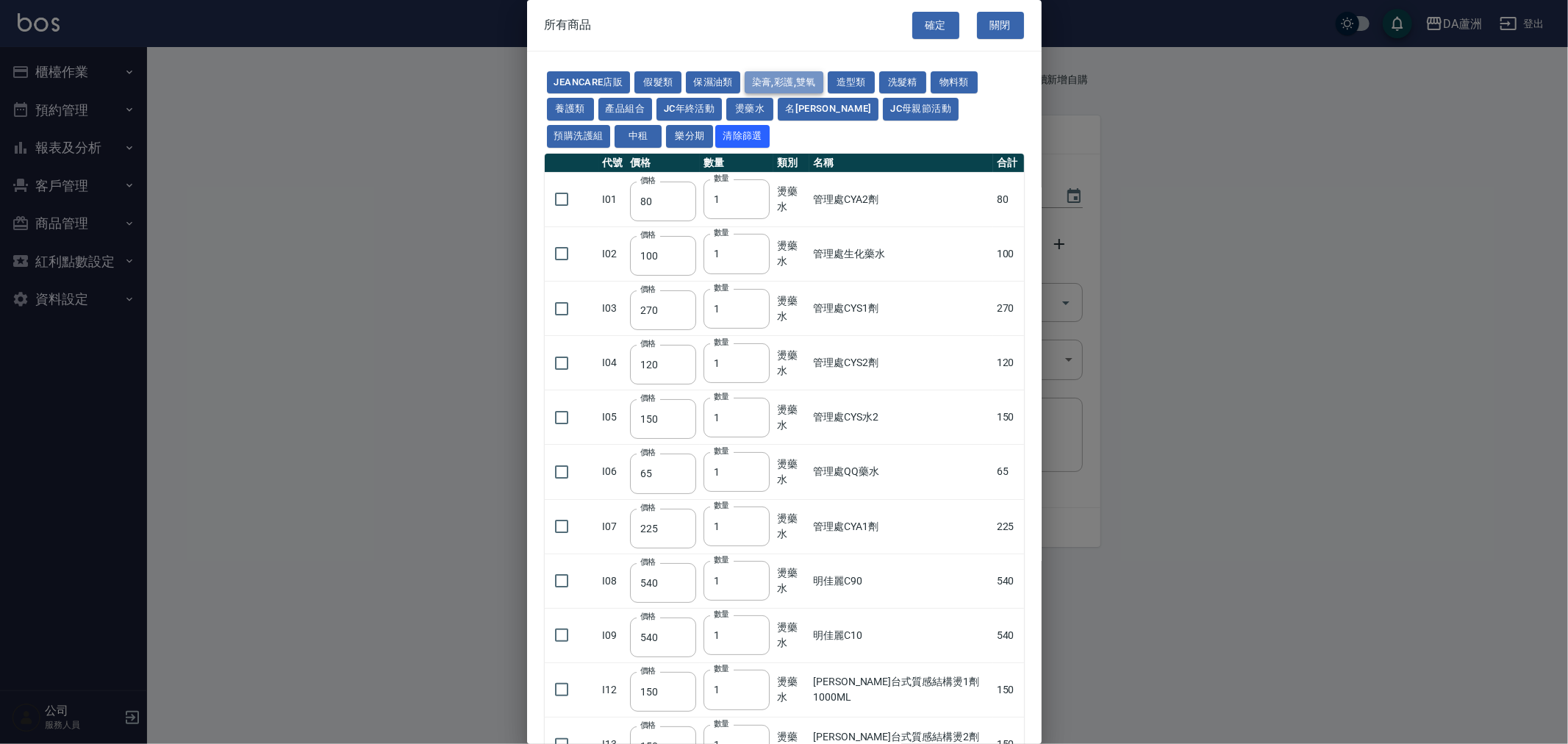
type input "620"
type input "640"
checkbox input "false"
type input "450"
type input "1"
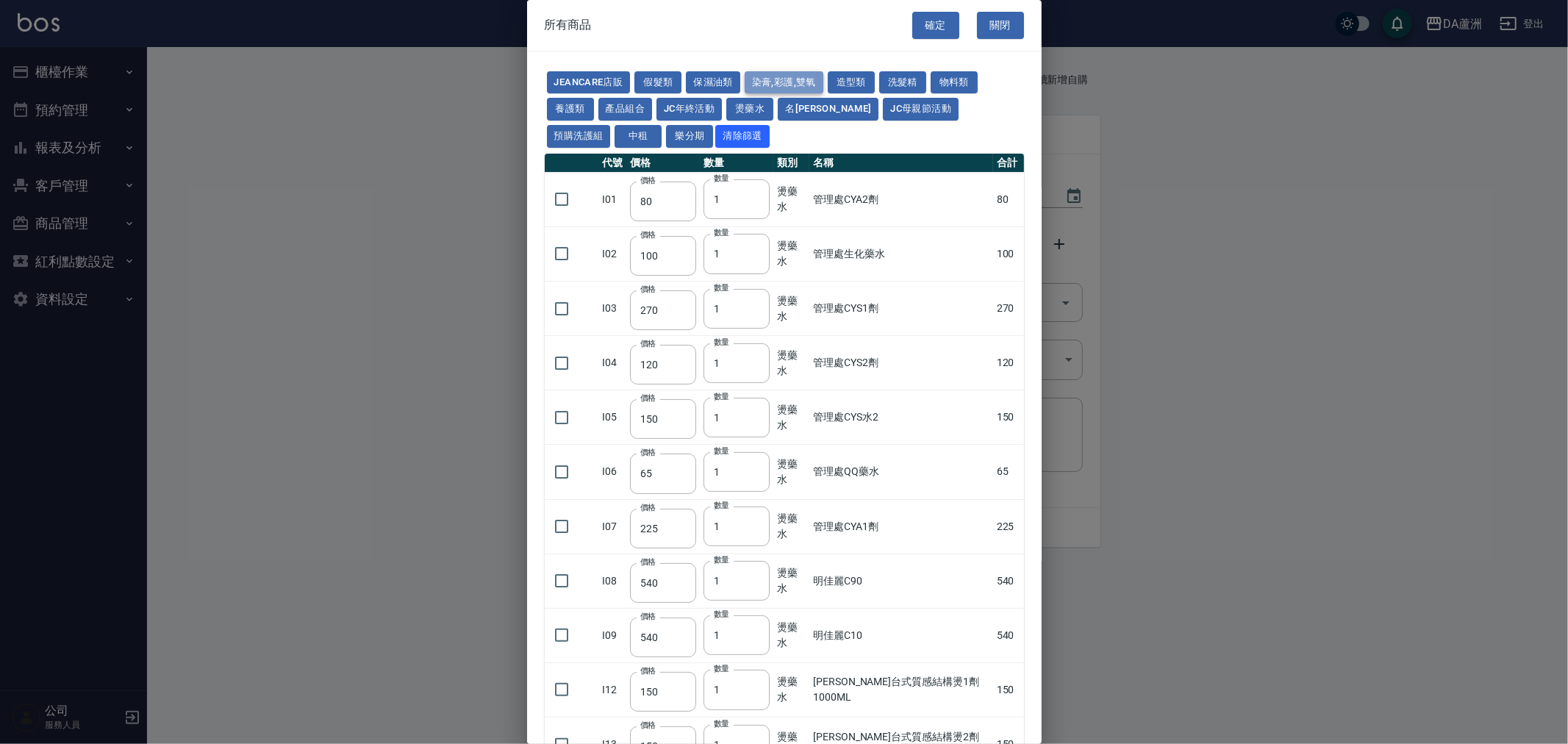
type input "1200"
type input "120"
type input "500"
type input "240"
type input "105"
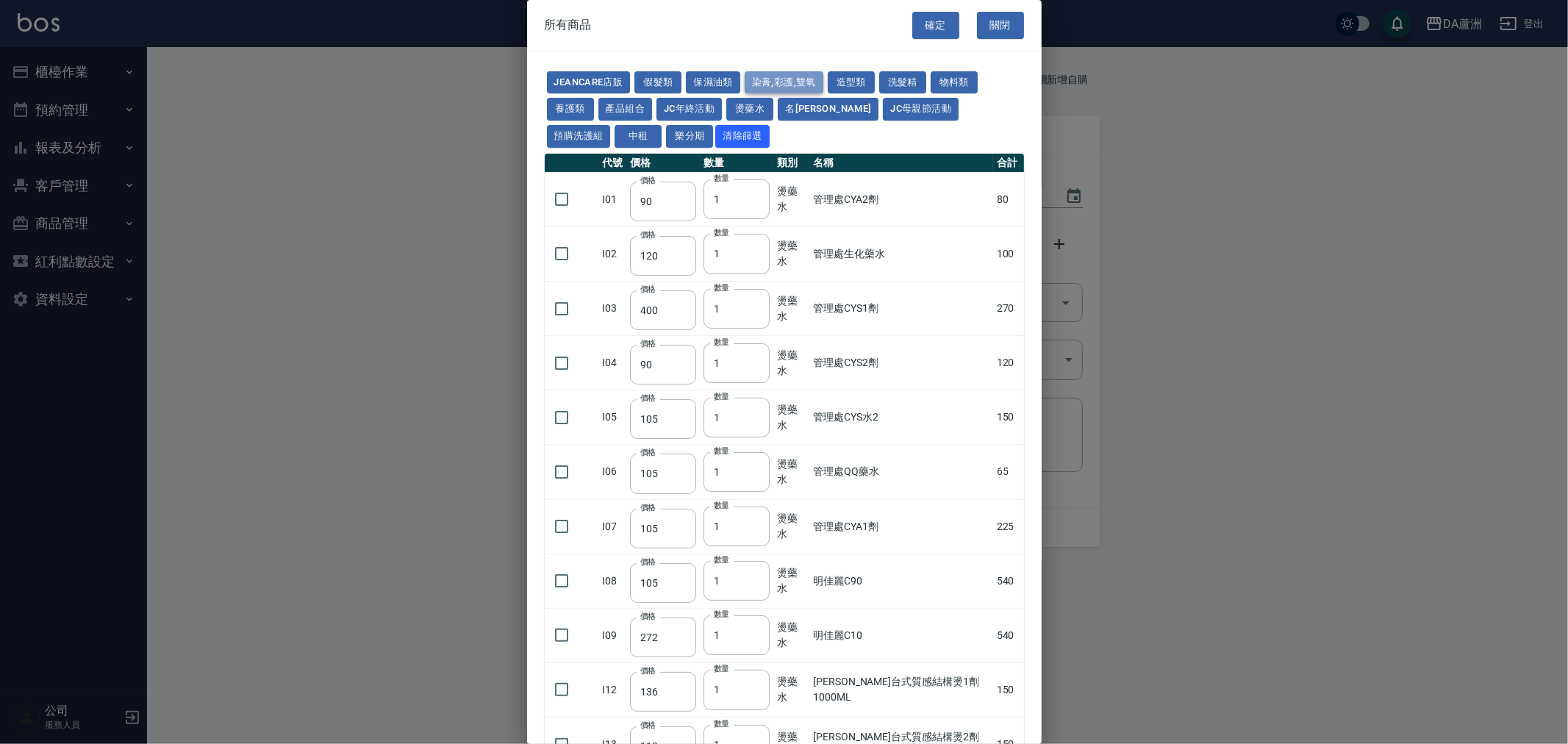
type input "105"
type input "188"
checkbox input "true"
type input "400"
type input "2"
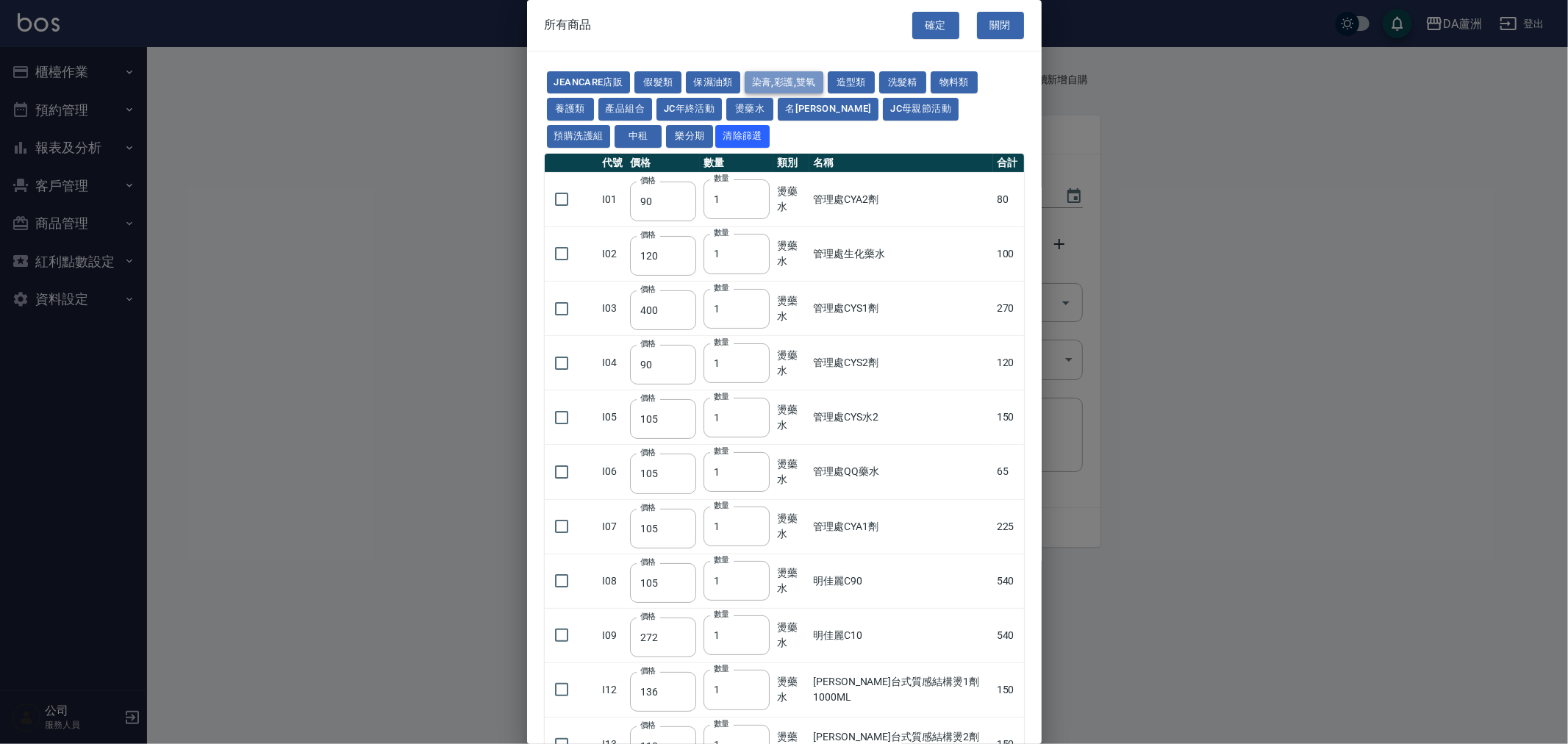
type input "450"
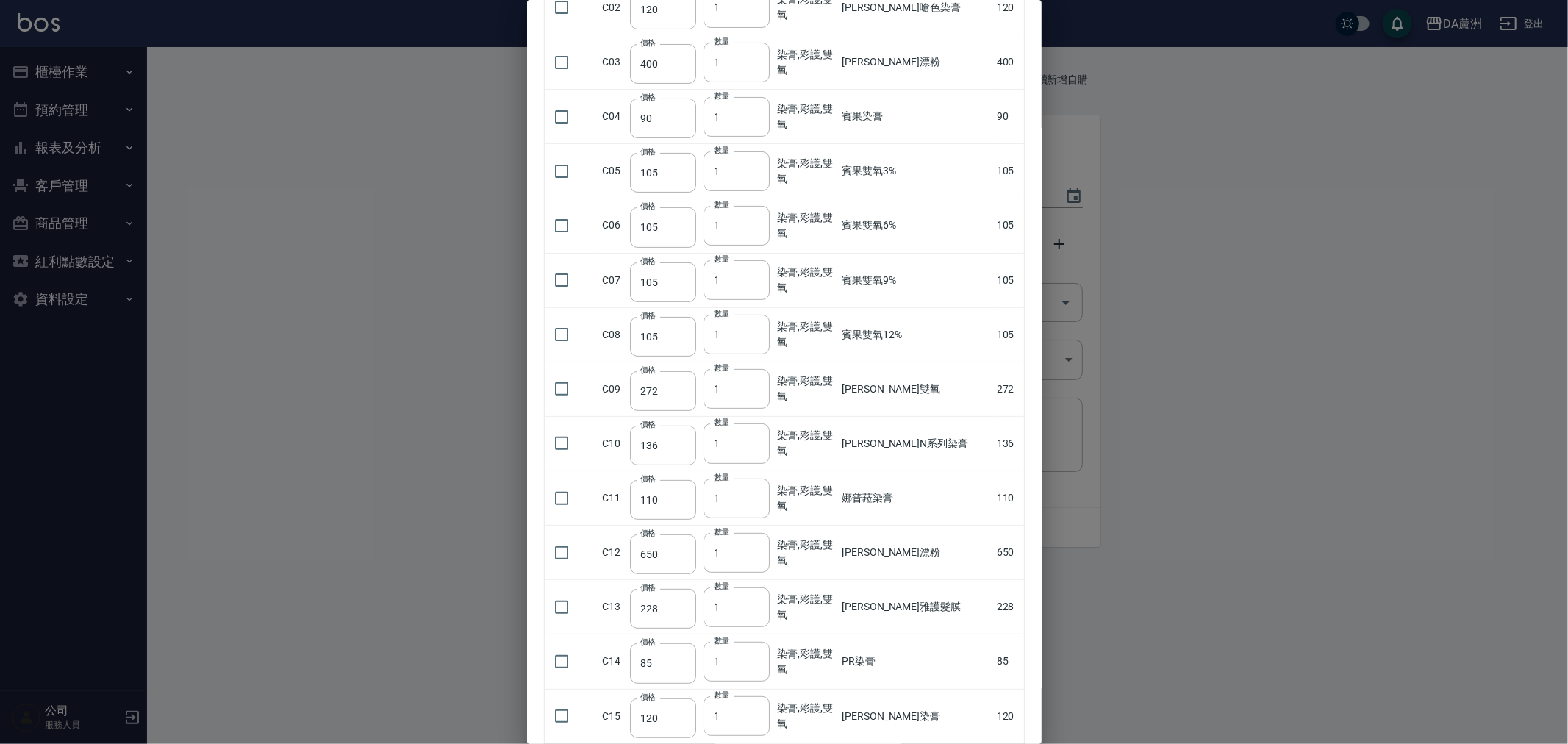
scroll to position [245, 0]
click at [563, 218] on input "checkbox" at bounding box center [562, 227] width 31 height 31
checkbox input "true"
click at [753, 222] on input "2" at bounding box center [737, 227] width 66 height 39
click at [753, 222] on input "3" at bounding box center [737, 227] width 66 height 39
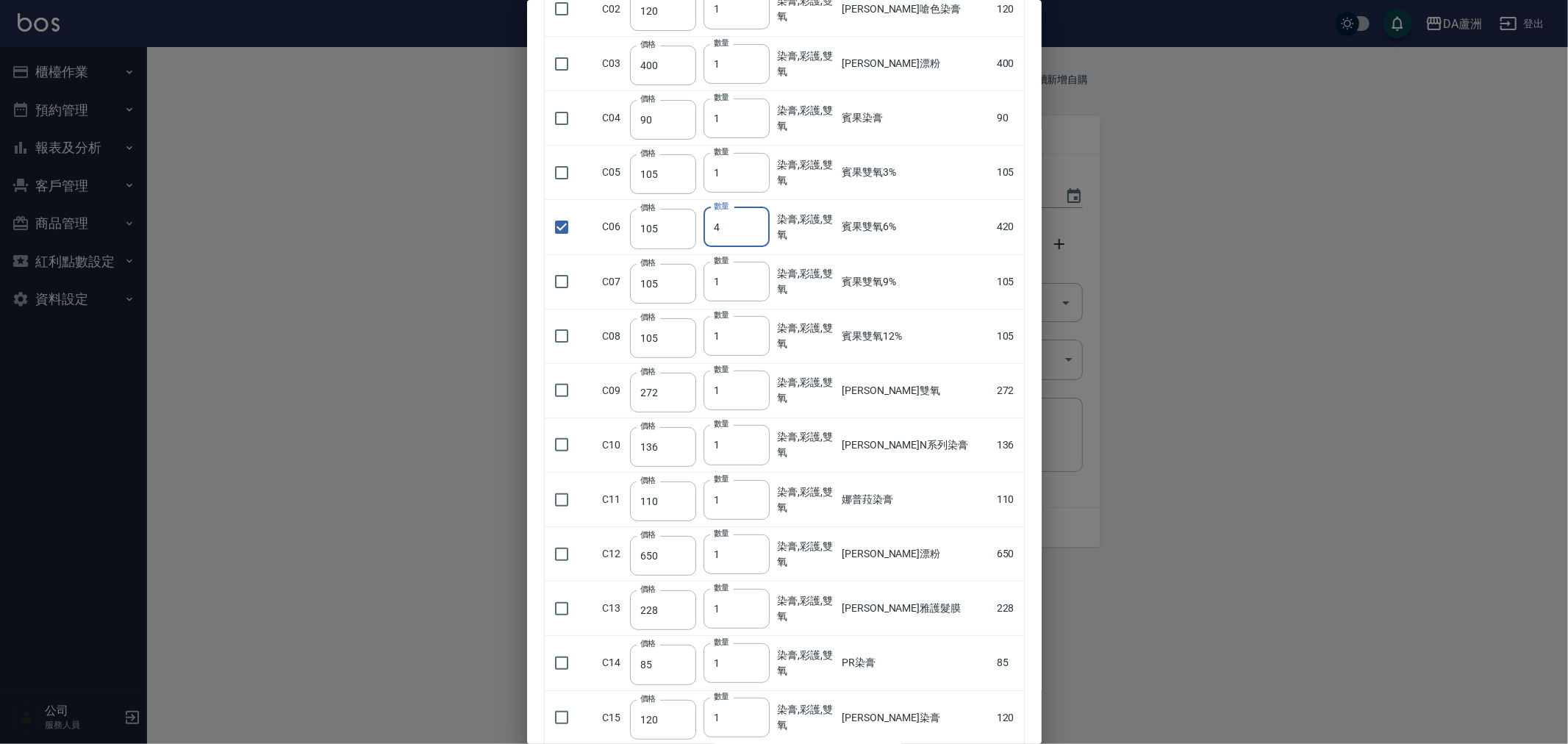
click at [753, 222] on input "4" at bounding box center [737, 227] width 66 height 39
click at [753, 222] on input "5" at bounding box center [737, 227] width 66 height 39
click at [753, 222] on input "6" at bounding box center [737, 227] width 66 height 39
type input "7"
click at [753, 222] on input "7" at bounding box center [737, 227] width 66 height 39
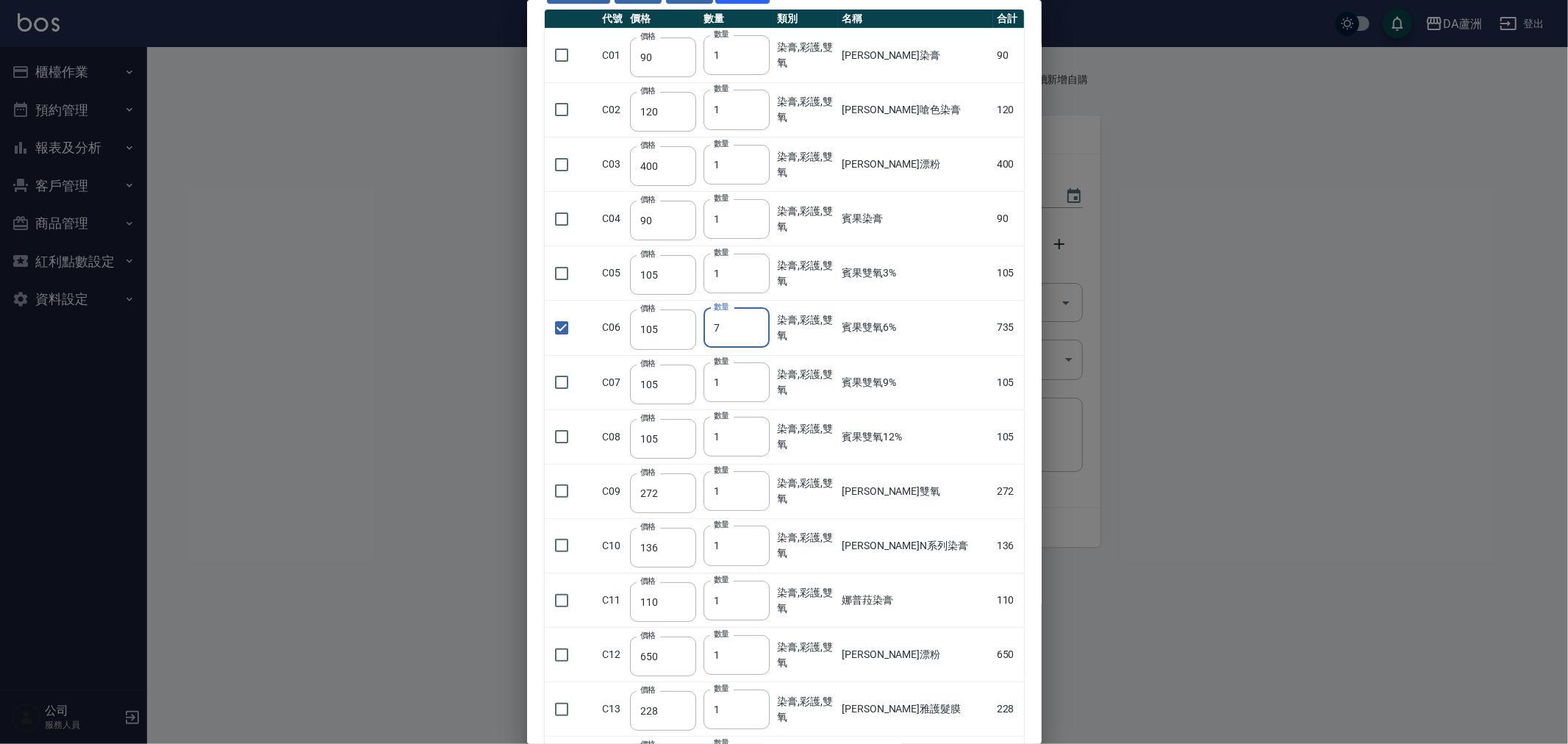
scroll to position [0, 0]
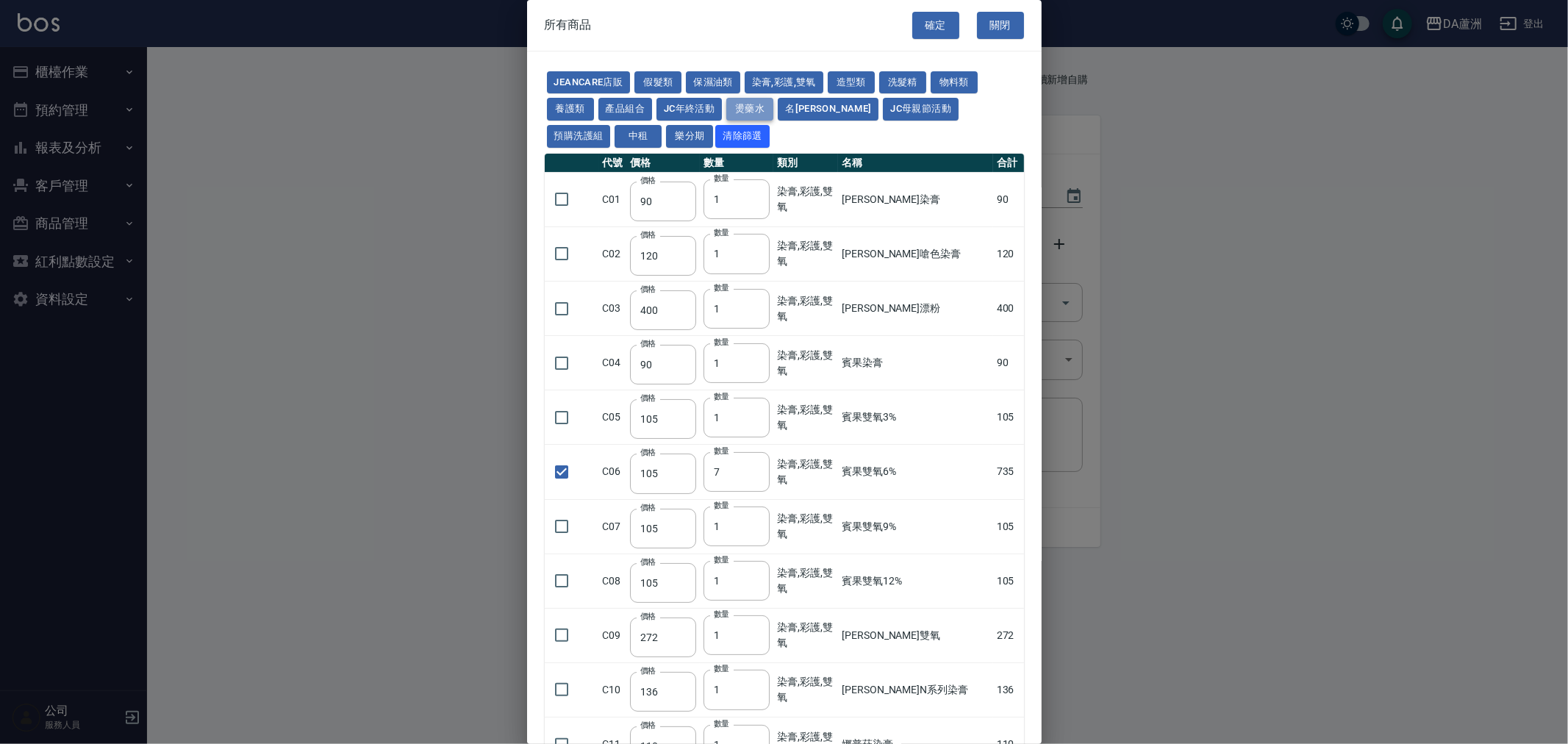
click at [756, 104] on button "燙藥水" at bounding box center [749, 109] width 47 height 22
type input "80"
type input "100"
type input "270"
type input "120"
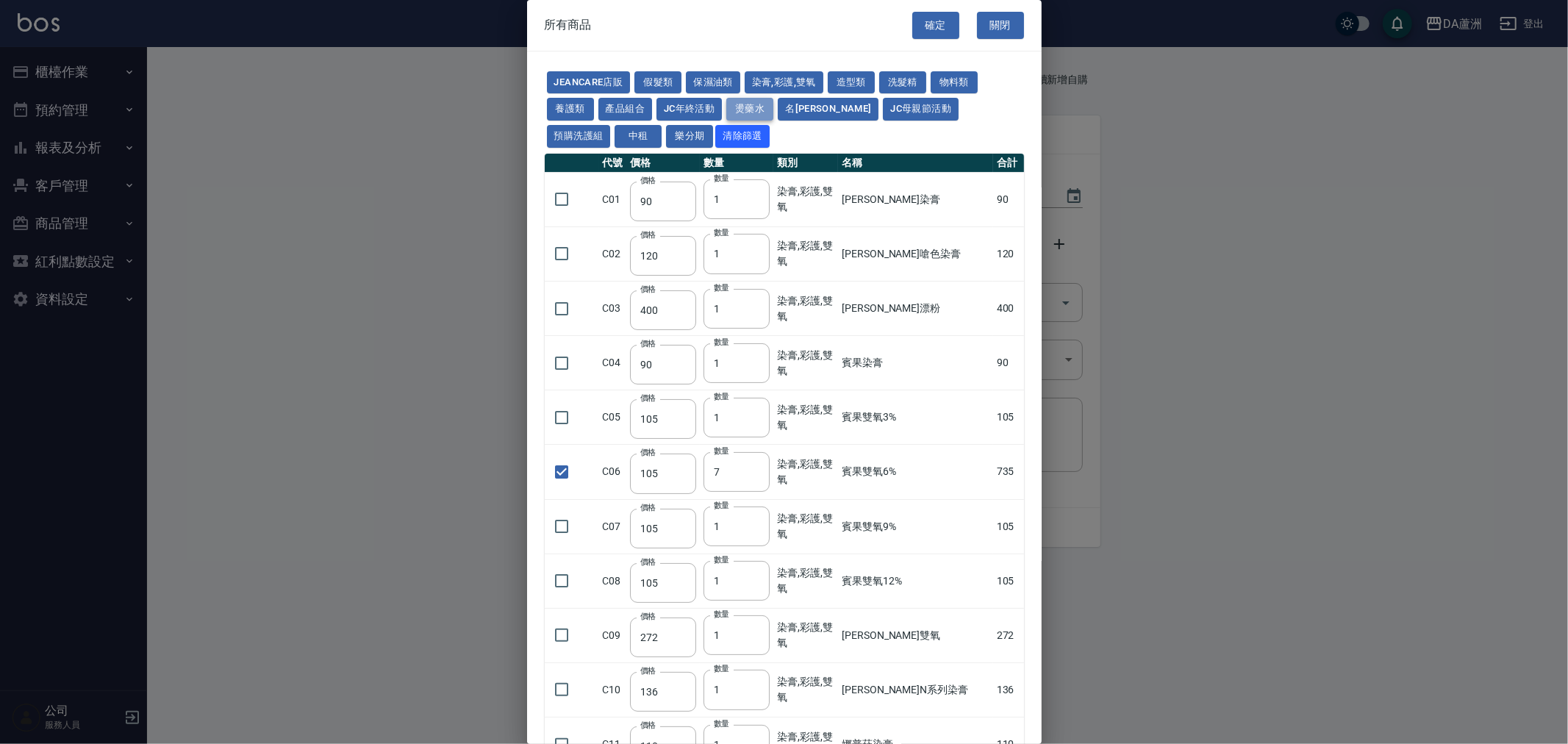
type input "150"
checkbox input "false"
type input "65"
type input "1"
type input "225"
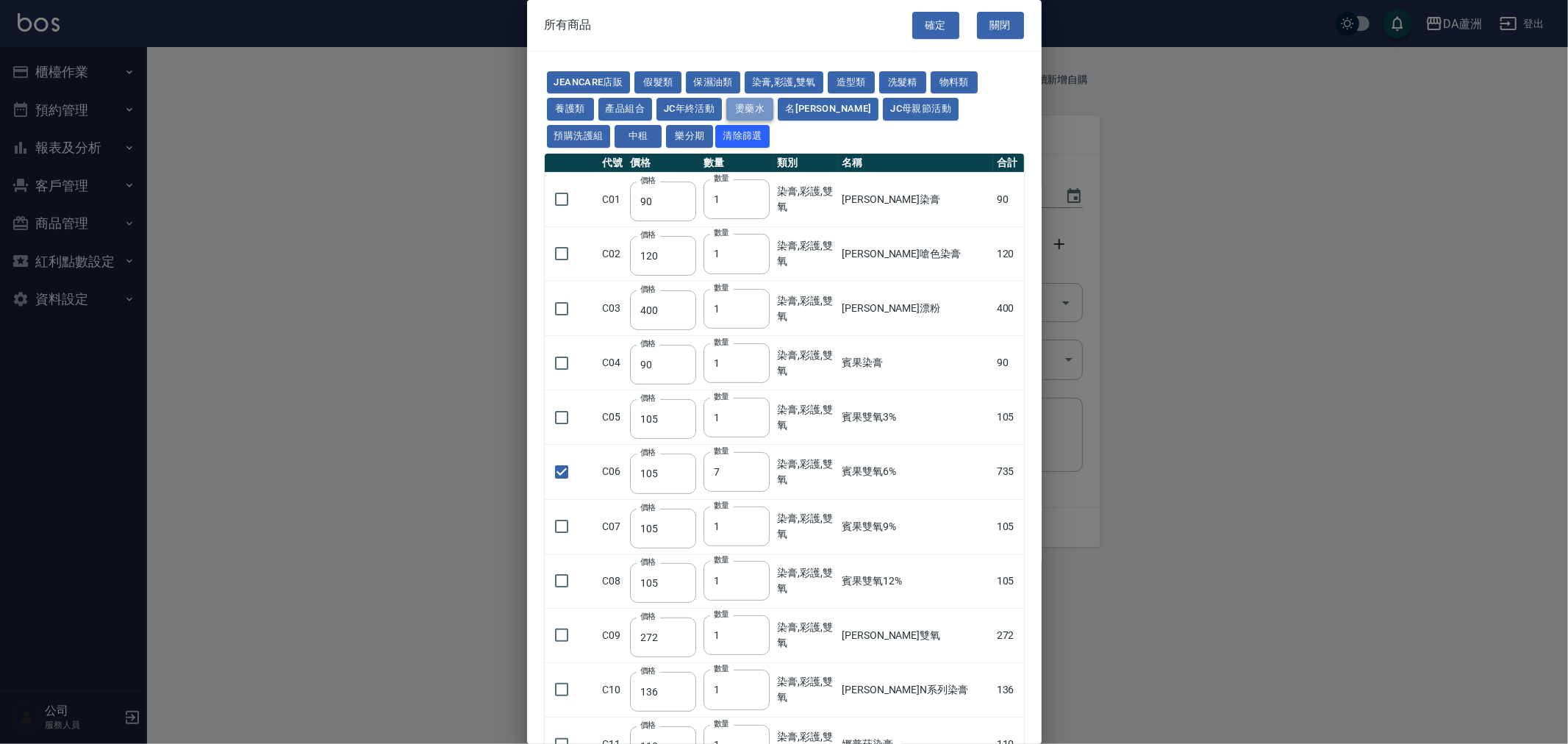
type input "540"
type input "150"
type input "175"
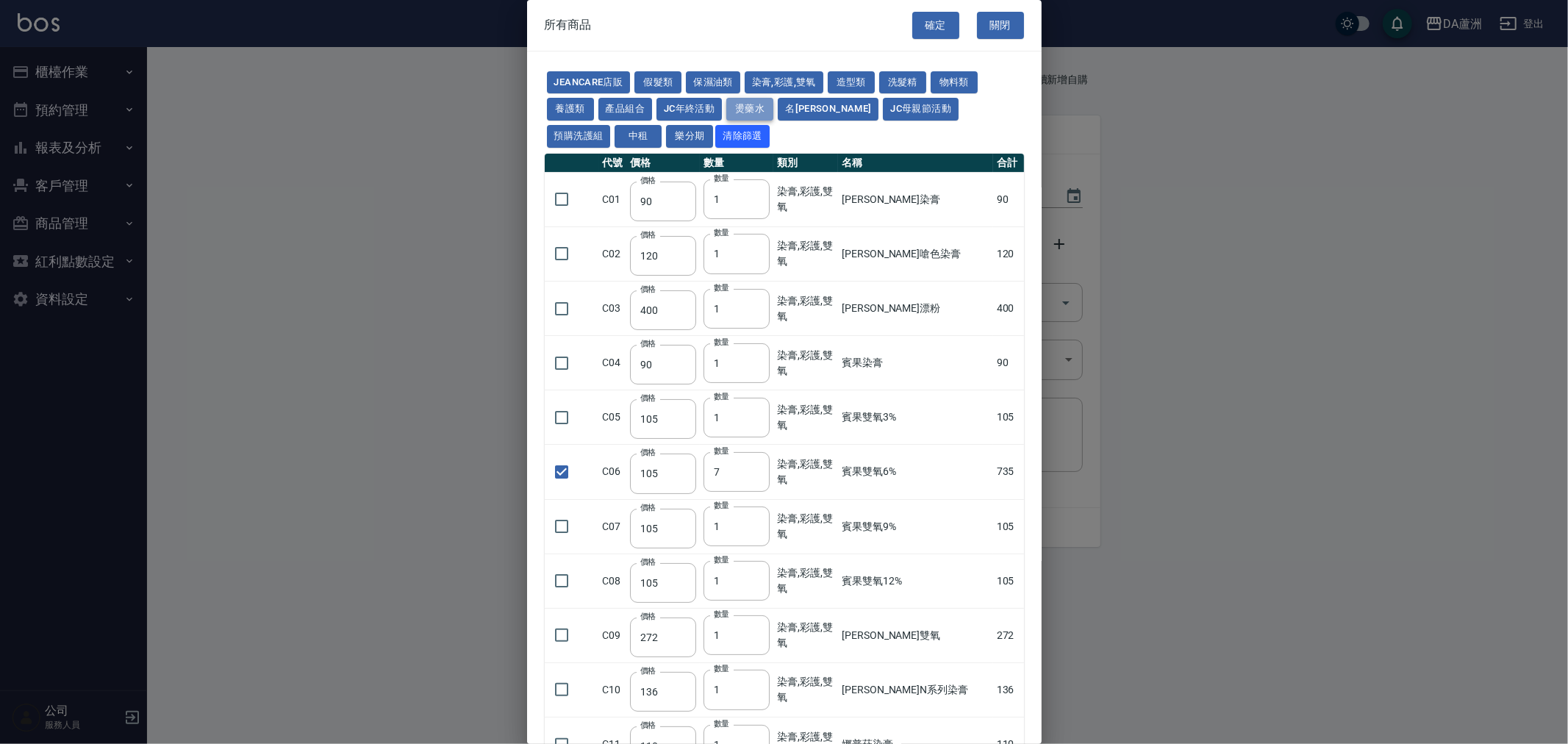
type input "125"
type input "150"
type input "455"
type input "312"
type input "260"
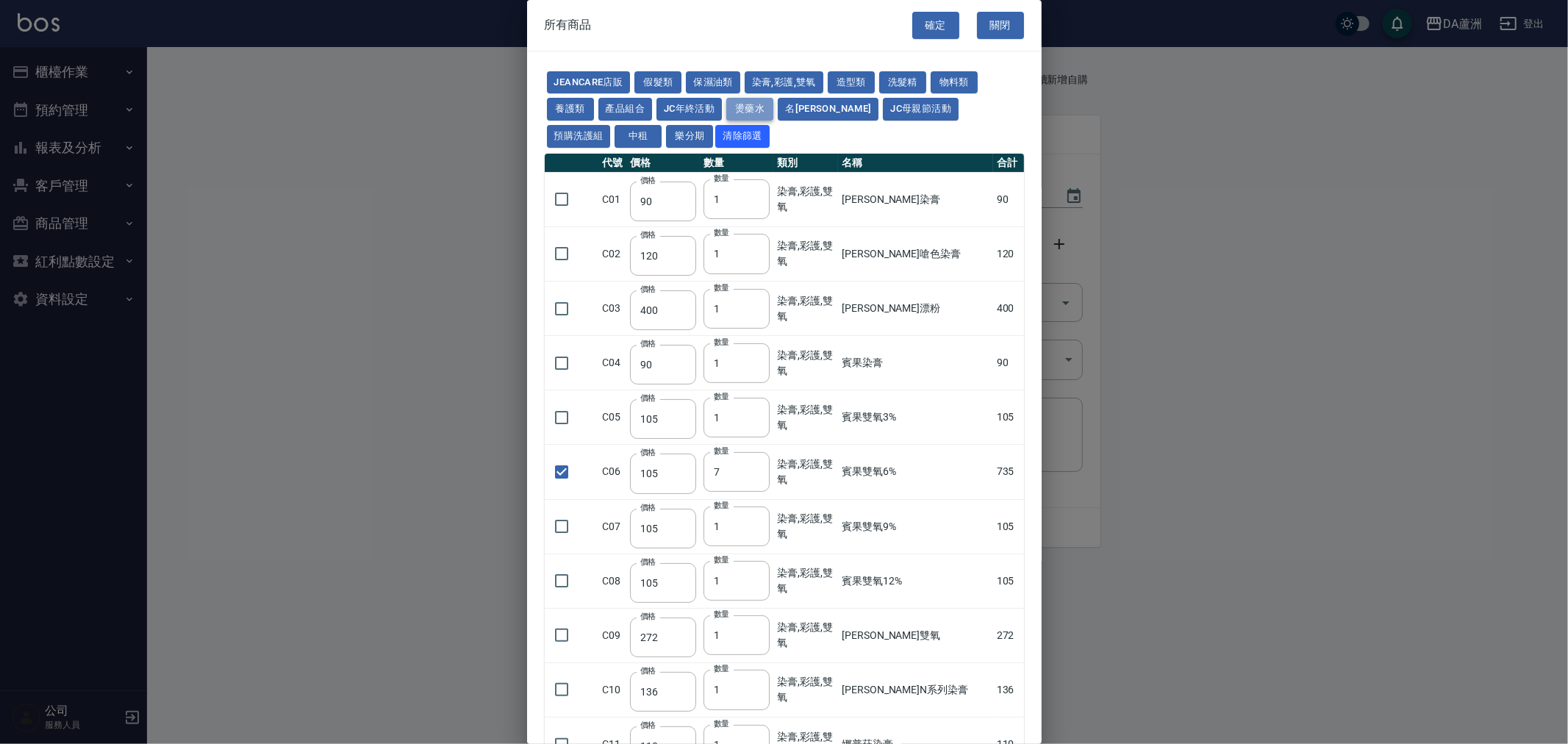
type input "358"
type input "273"
checkbox input "true"
type input "273"
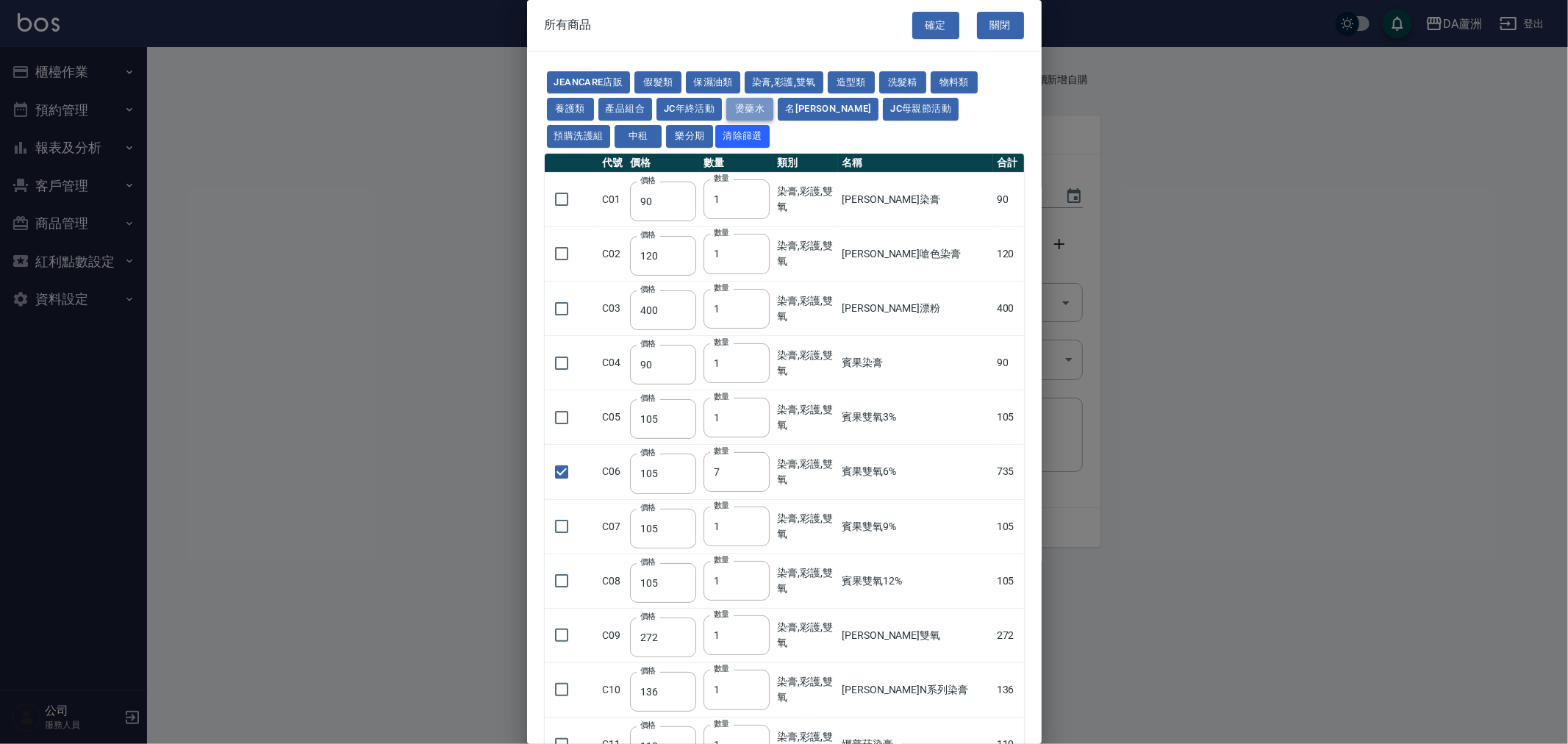
type input "4"
type input "228"
type input "240"
type input "188"
checkbox input "true"
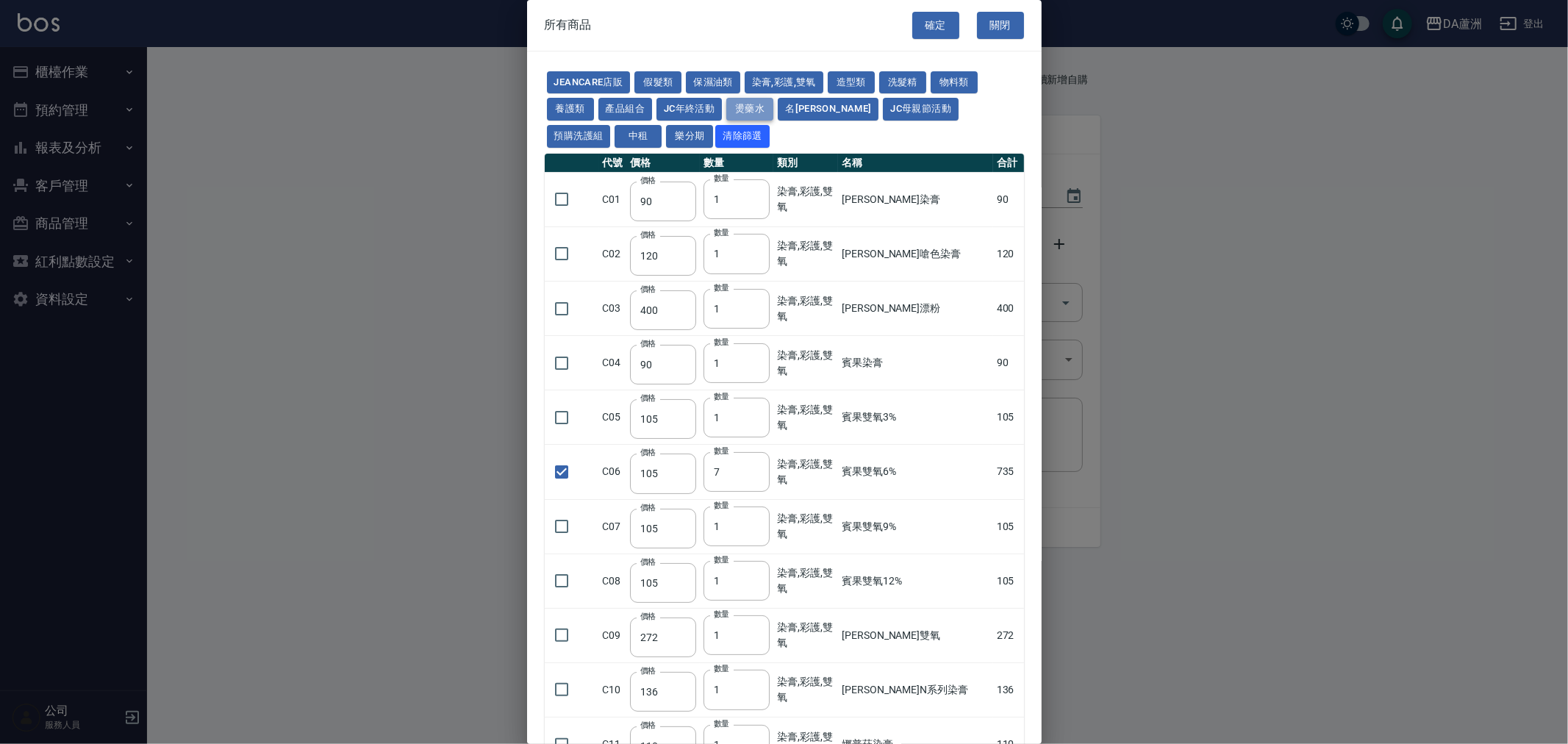
type input "240"
type input "4"
type input "130"
type input "250"
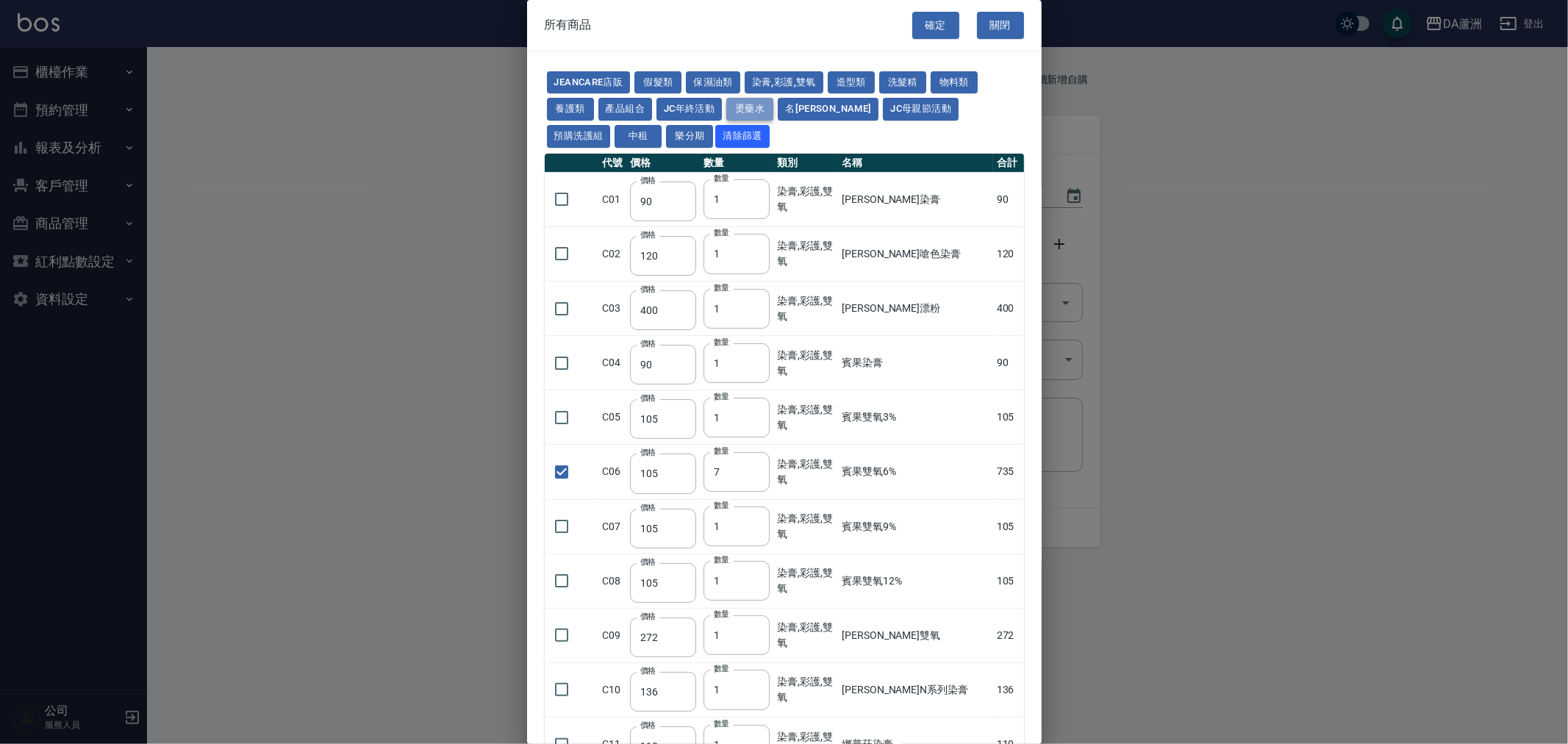
type input "150"
type input "600"
type input "1170"
type input "180"
checkbox input "false"
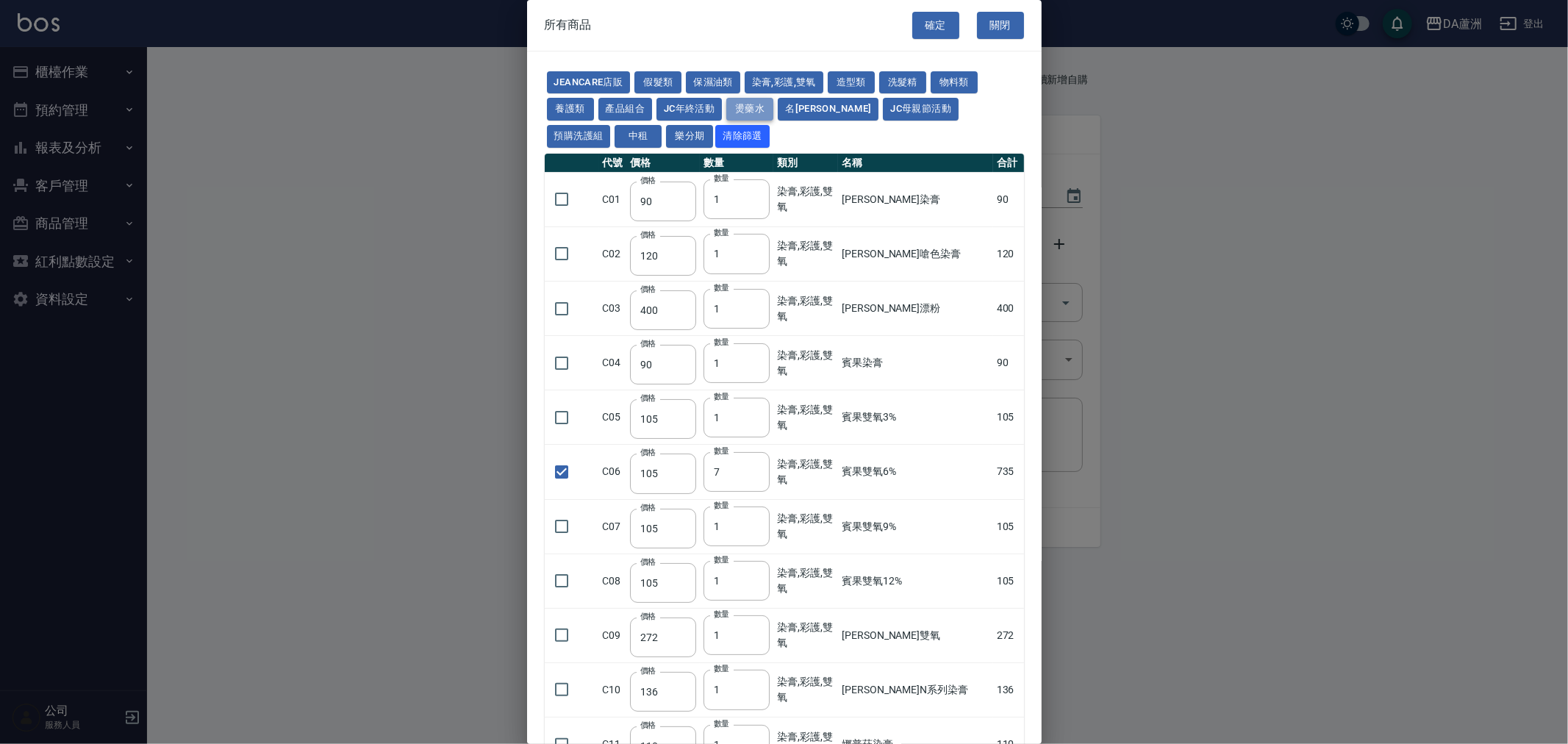
type input "130"
type input "1"
type input "220"
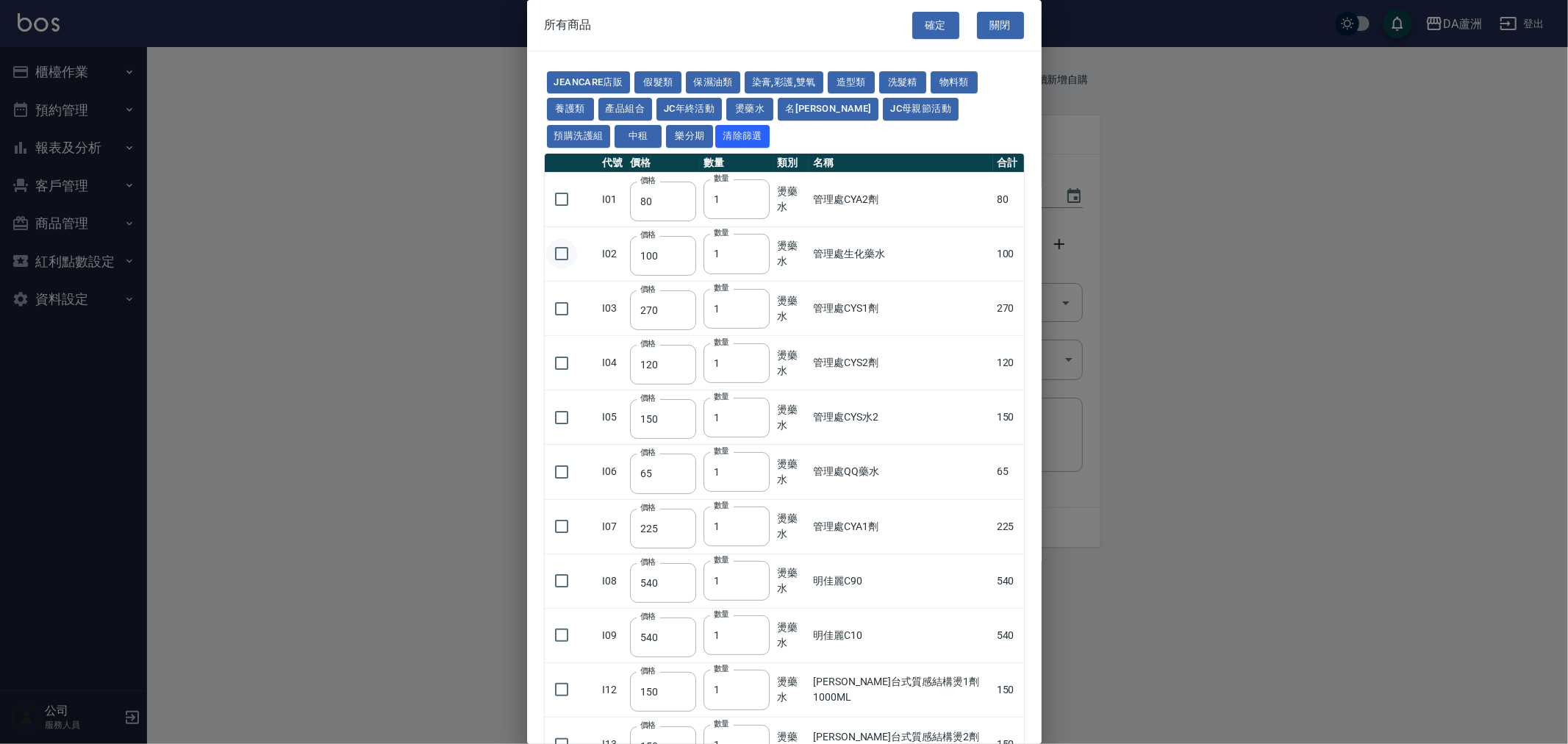
click at [549, 250] on input "checkbox" at bounding box center [562, 253] width 31 height 31
checkbox input "true"
type input "2"
click at [758, 251] on input "2" at bounding box center [737, 253] width 66 height 39
click at [755, 98] on button "燙藥水" at bounding box center [749, 109] width 47 height 22
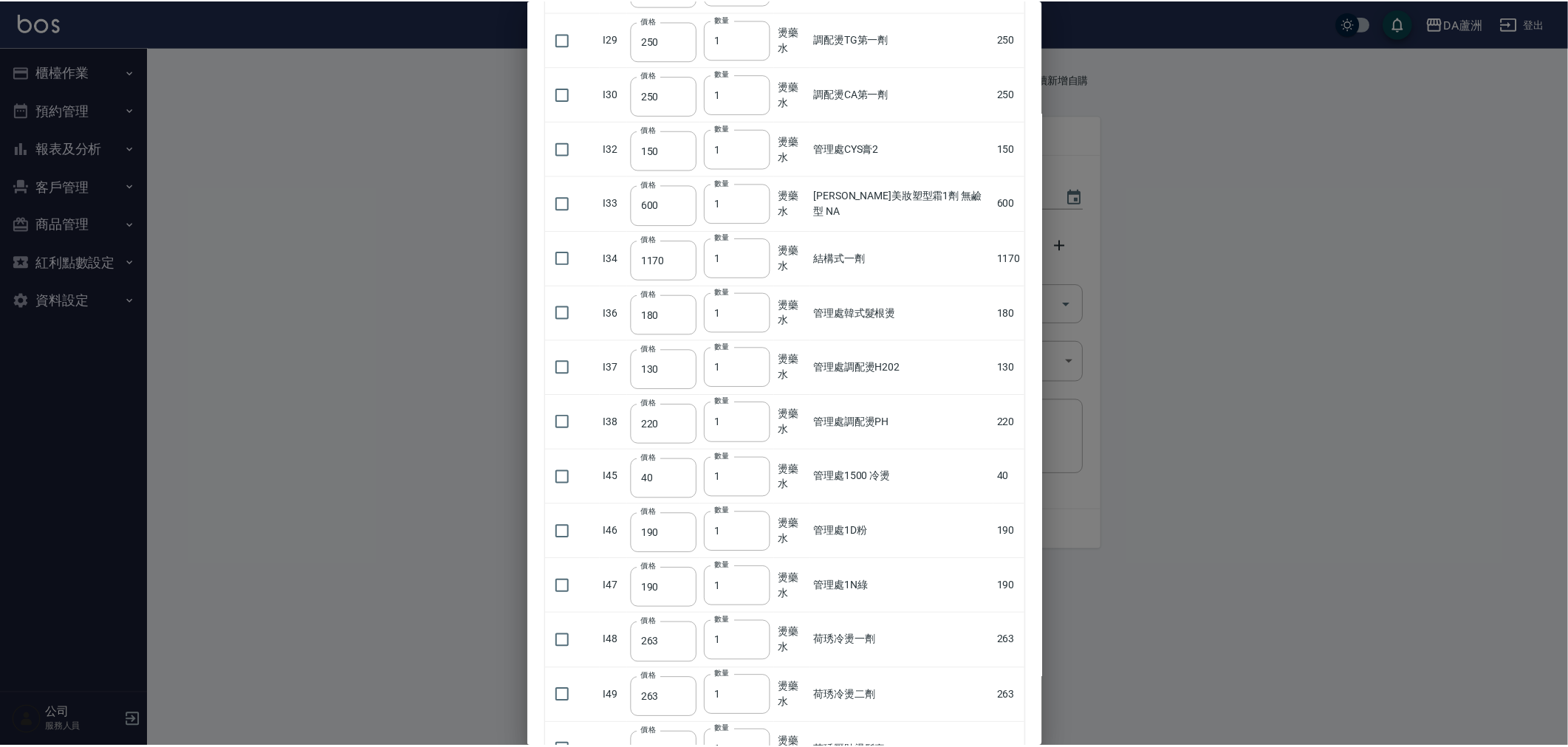
scroll to position [1708, 0]
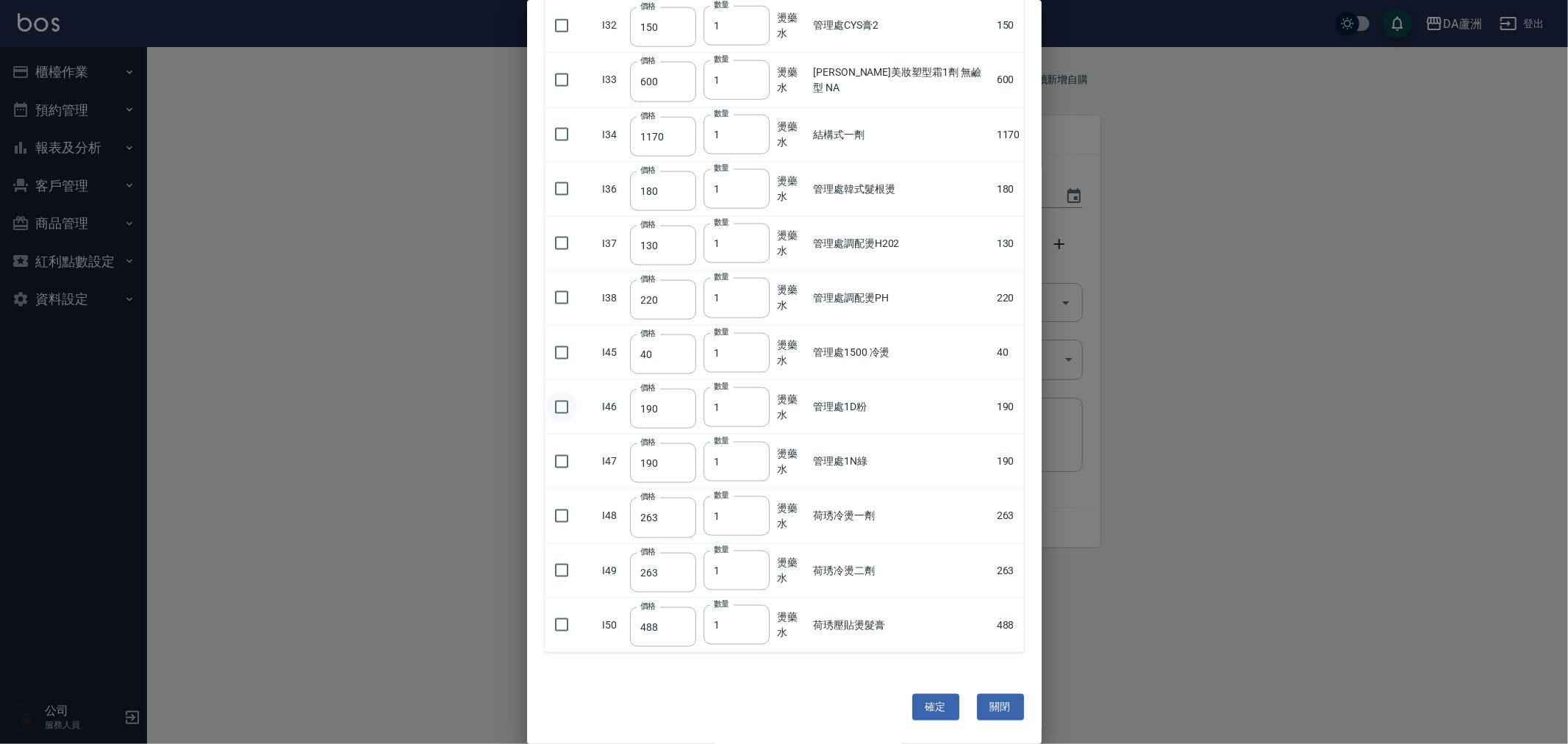
click at [566, 408] on input "checkbox" at bounding box center [562, 407] width 31 height 31
checkbox input "true"
type input "2"
click at [761, 401] on input "2" at bounding box center [737, 407] width 66 height 39
click at [917, 696] on button "確定" at bounding box center [935, 707] width 47 height 27
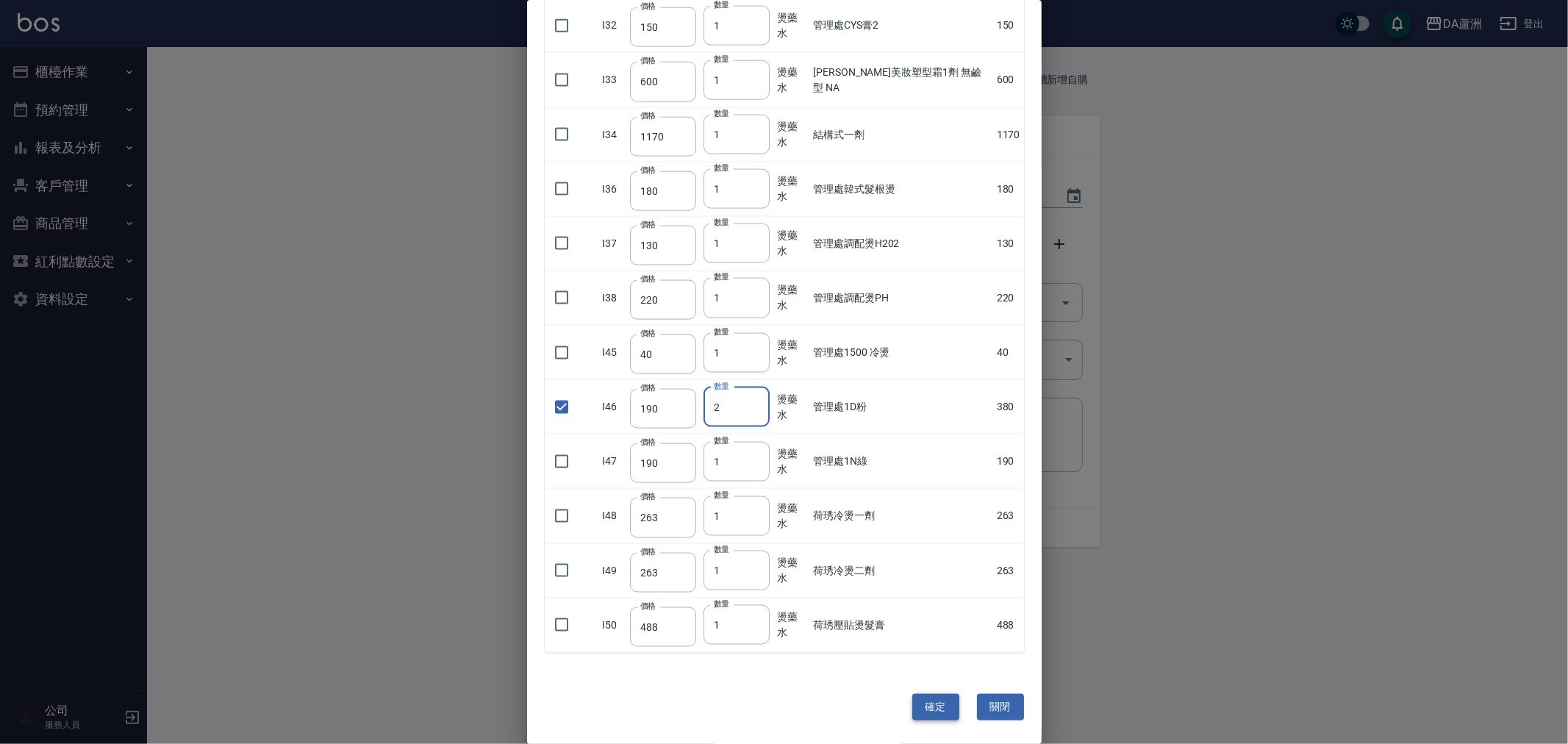
type input "區處白漂裸包"
type input "400"
type input "2"
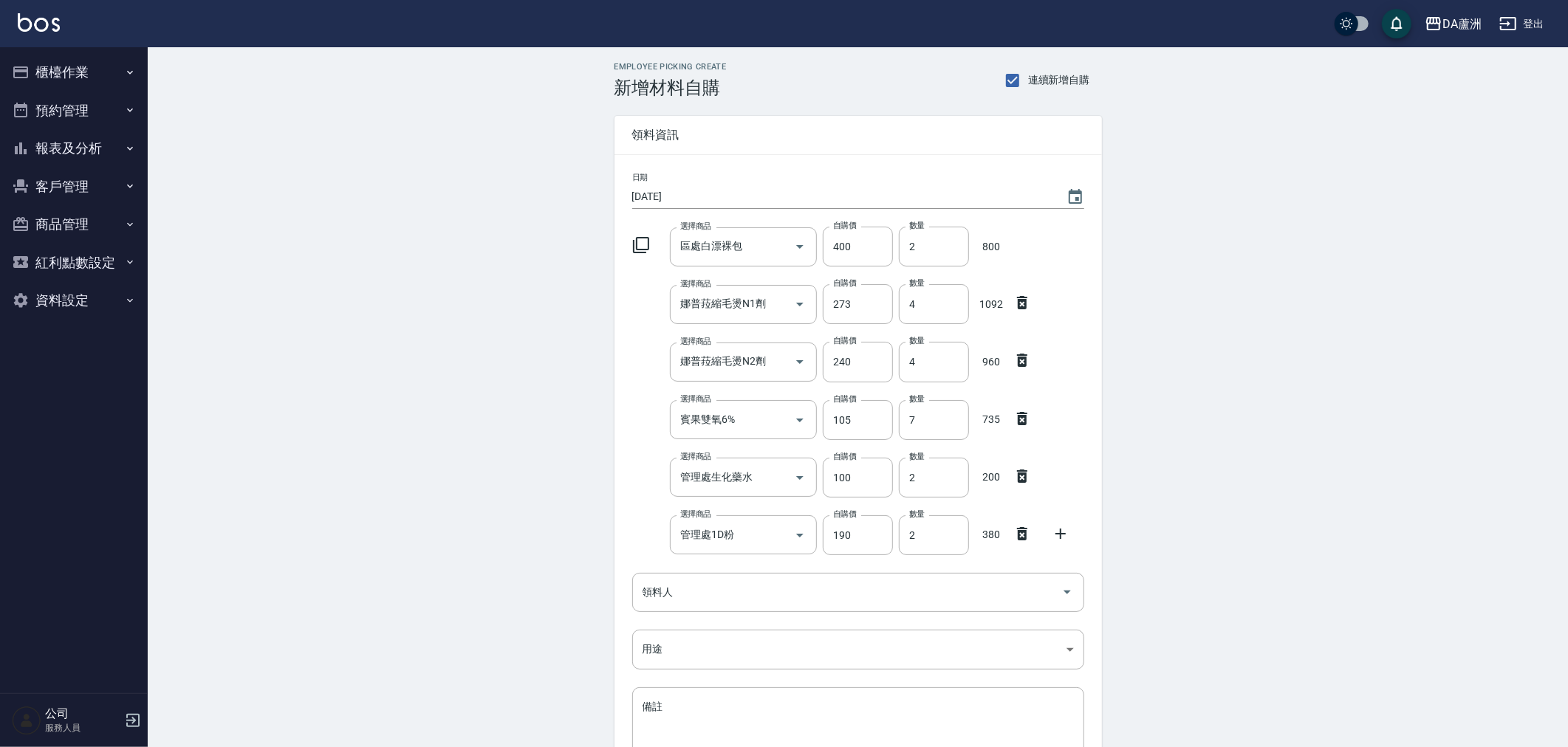
click at [1050, 528] on div at bounding box center [1065, 532] width 39 height 26
click at [1061, 533] on icon at bounding box center [1059, 533] width 10 height 10
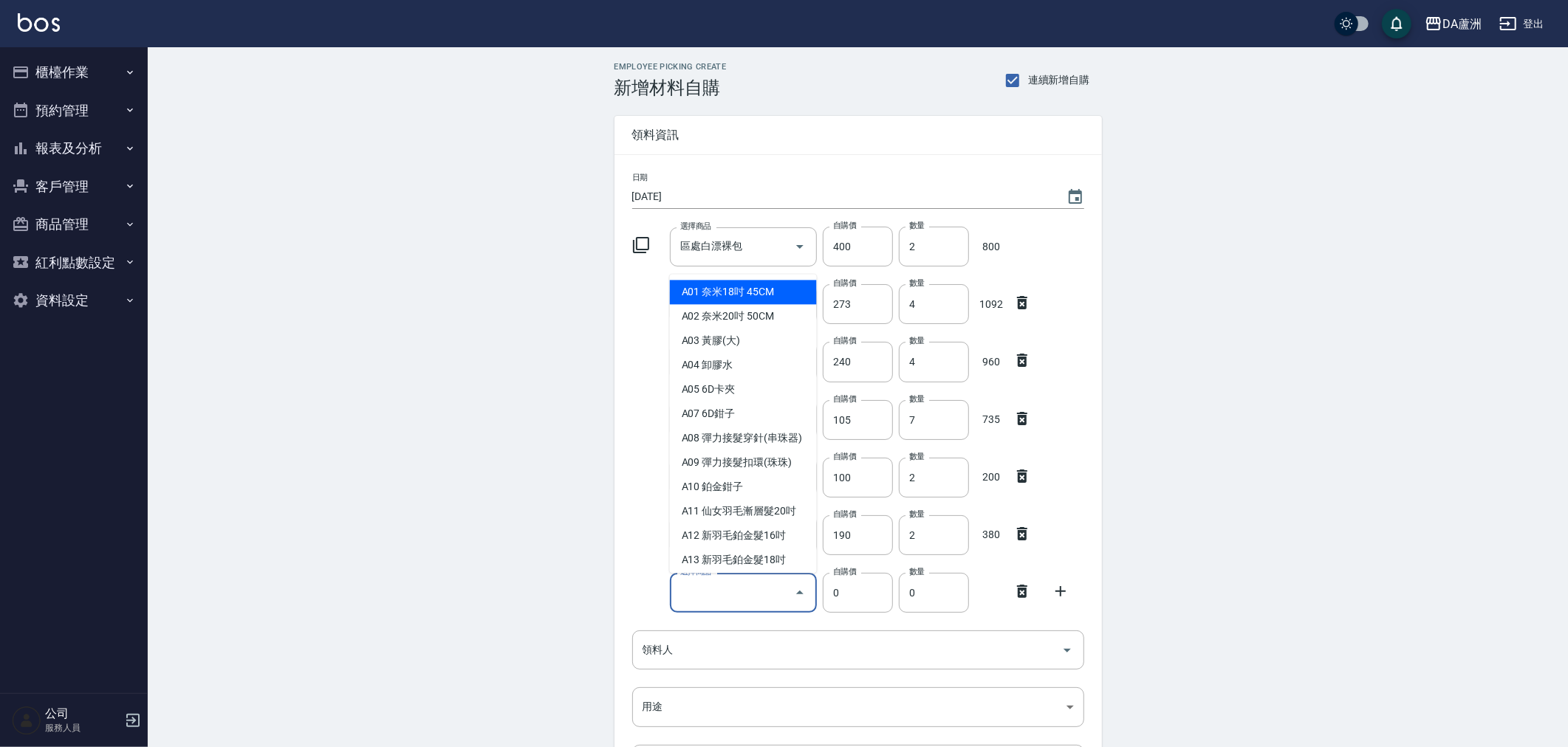
drag, startPoint x: 702, startPoint y: 595, endPoint x: 711, endPoint y: 579, distance: 18.4
click at [702, 595] on input "選擇商品" at bounding box center [732, 592] width 112 height 26
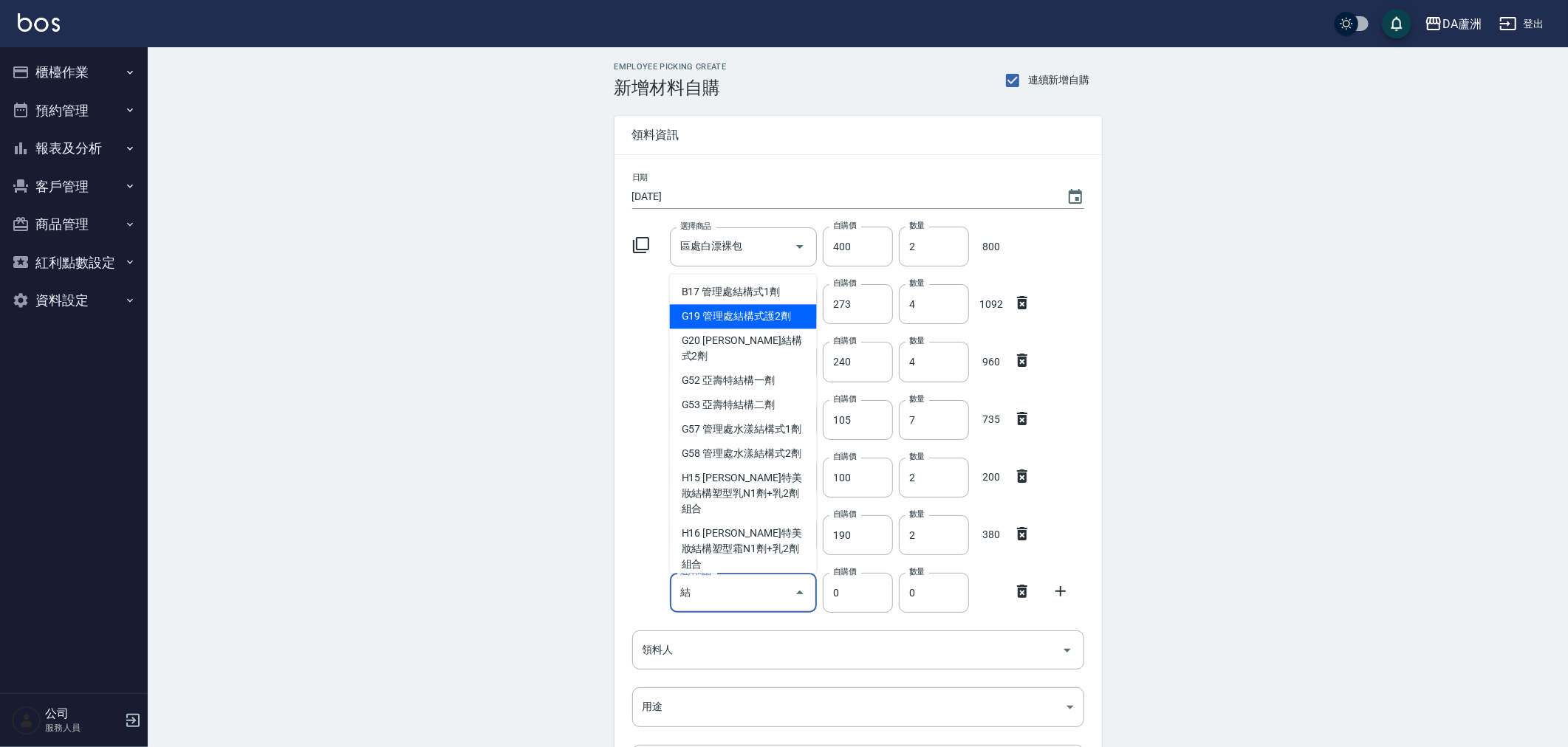
click at [775, 322] on li "G19 管理處結構式護2劑" at bounding box center [743, 316] width 147 height 24
type input "管理處結構式護2劑"
type input "1300"
type input "1"
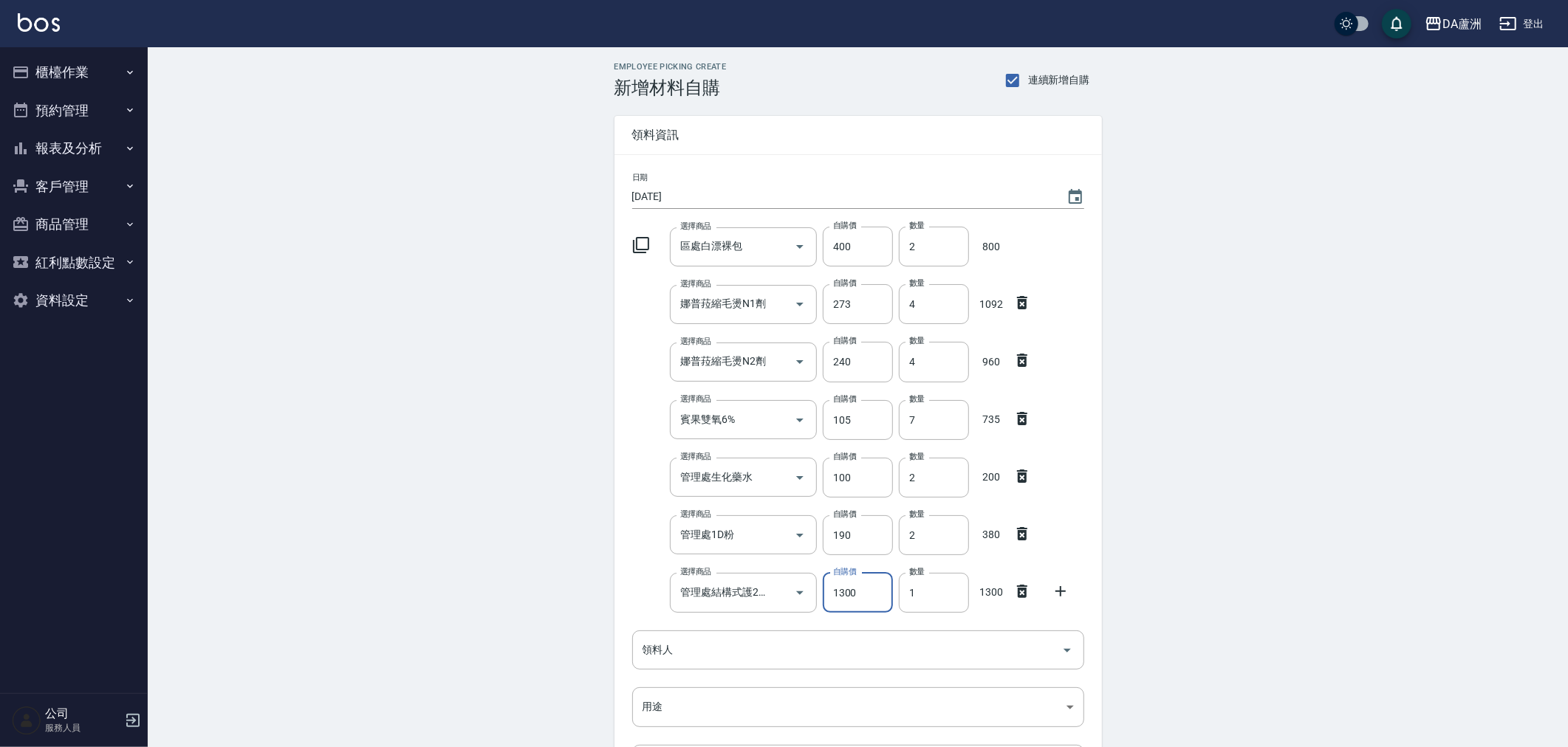
click at [1057, 588] on icon at bounding box center [1060, 591] width 18 height 18
click at [720, 651] on input "選擇商品" at bounding box center [732, 651] width 112 height 26
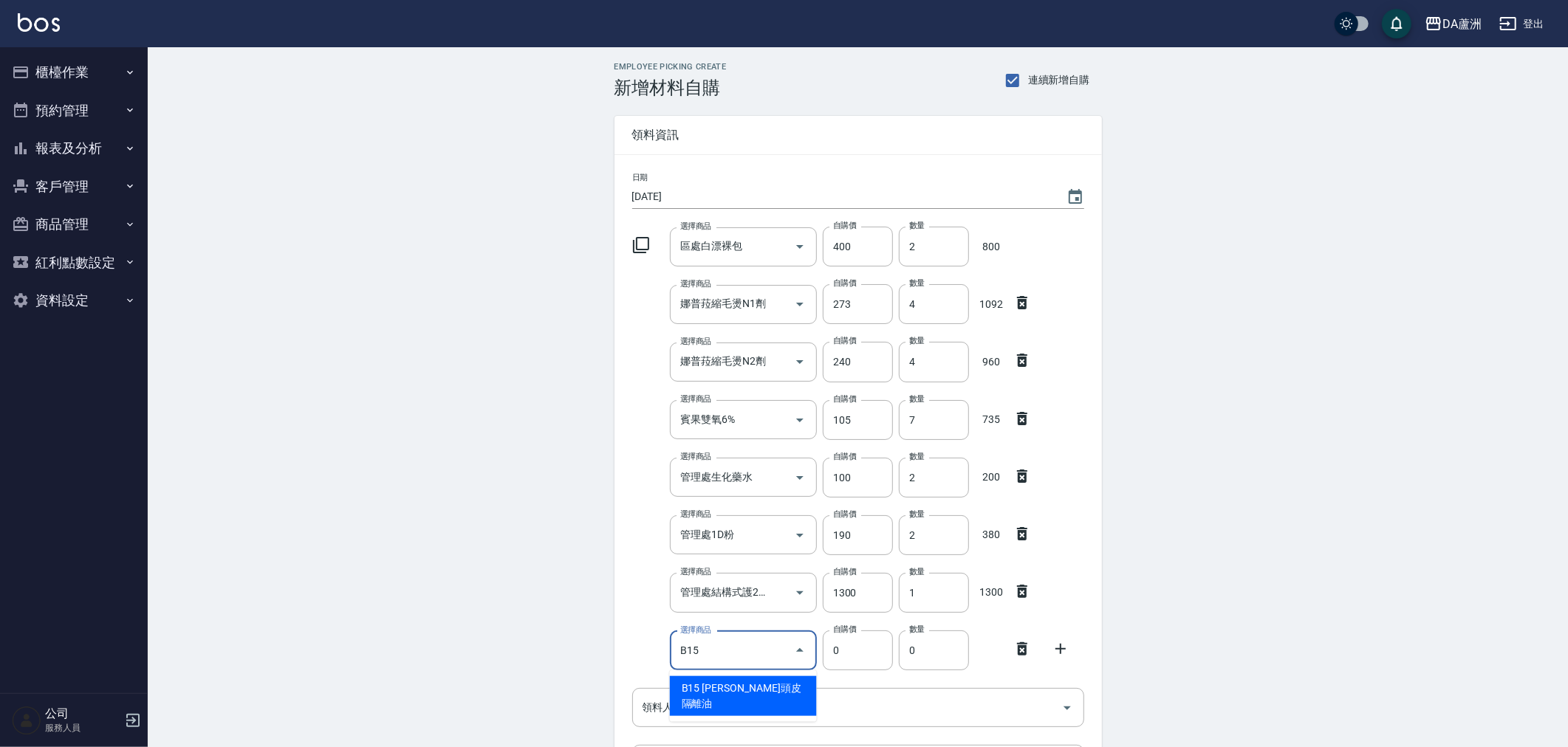
type input "[PERSON_NAME]頭皮隔離油"
type input "384"
type input "1"
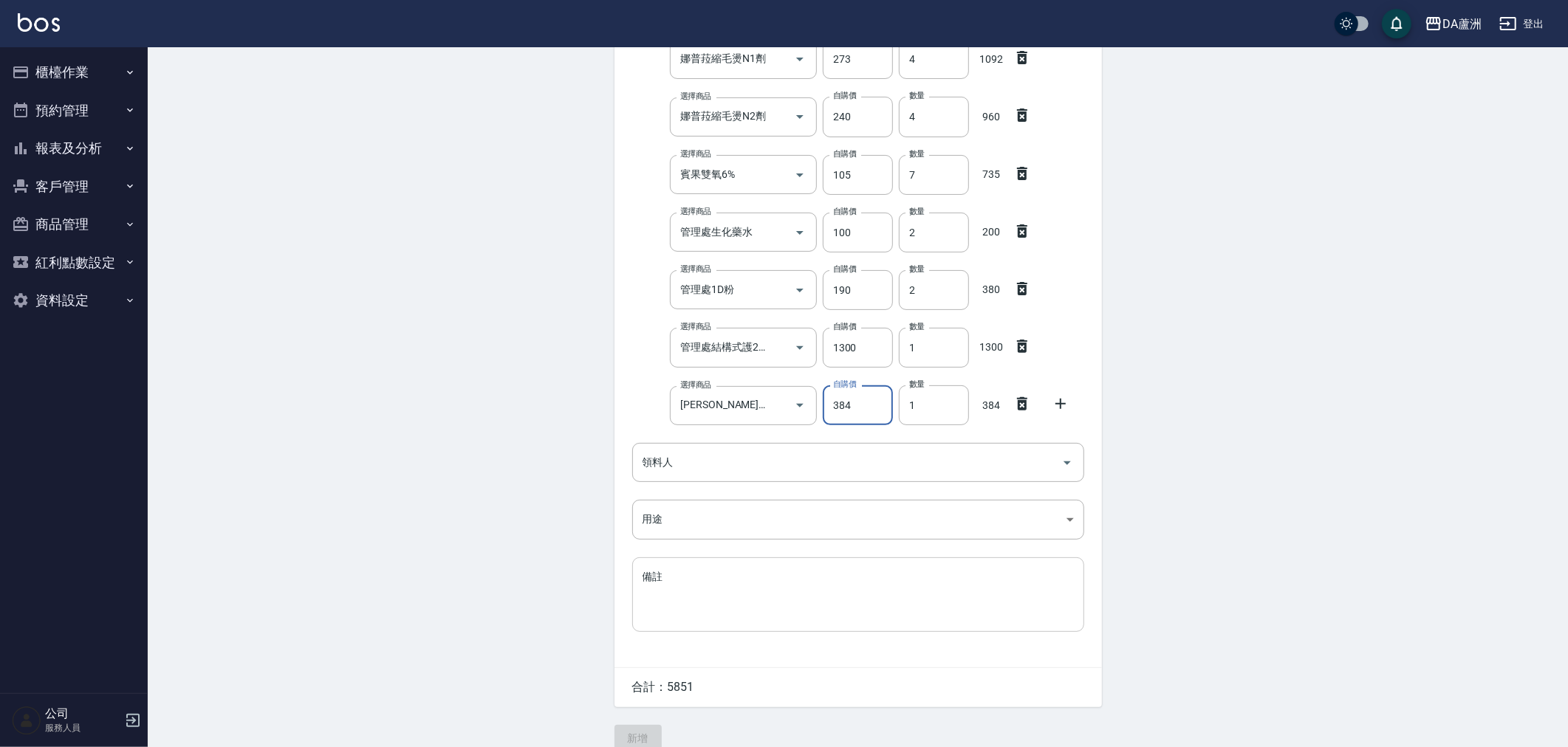
scroll to position [246, 0]
click at [724, 453] on input "領料人" at bounding box center [847, 461] width 417 height 26
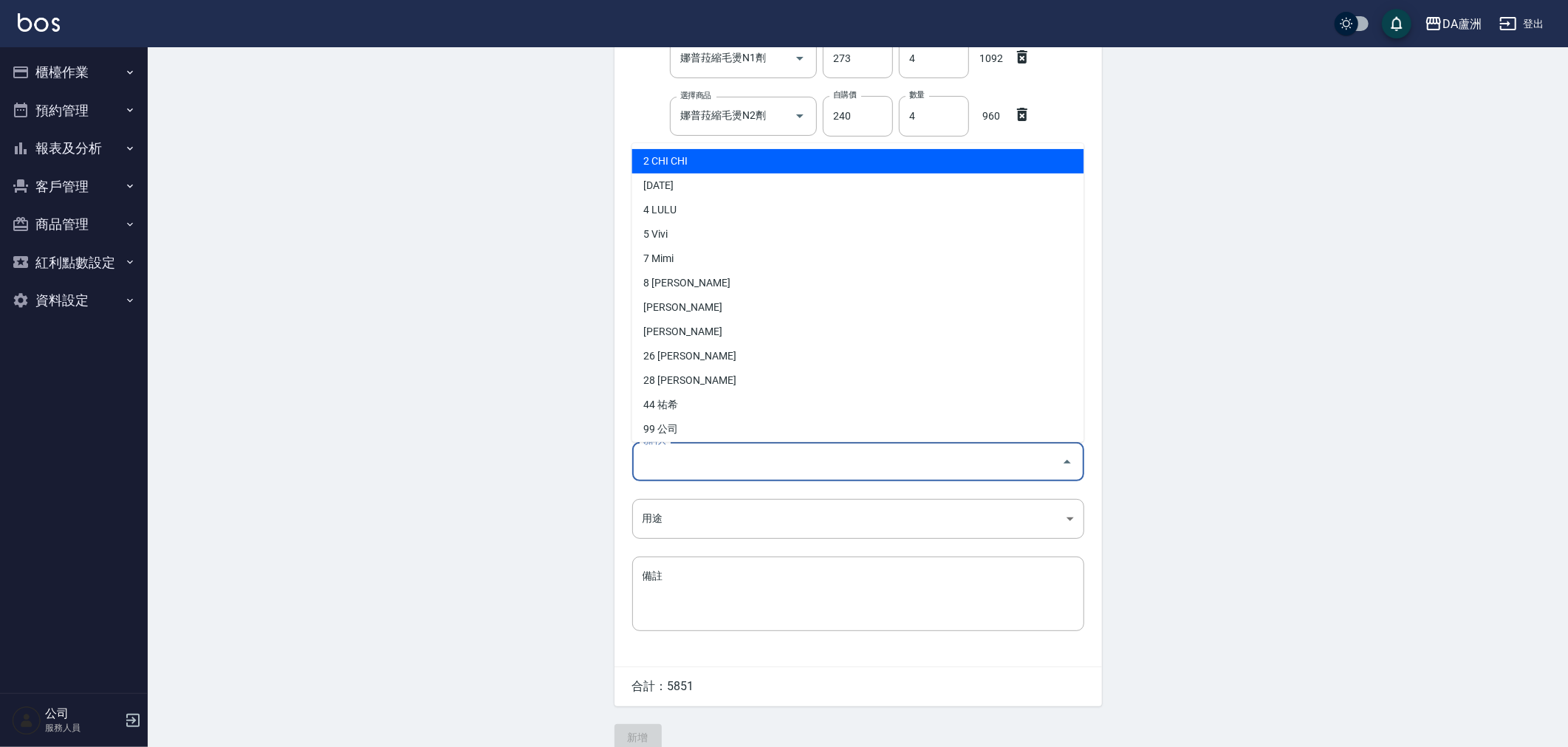
type input "[DATE]"
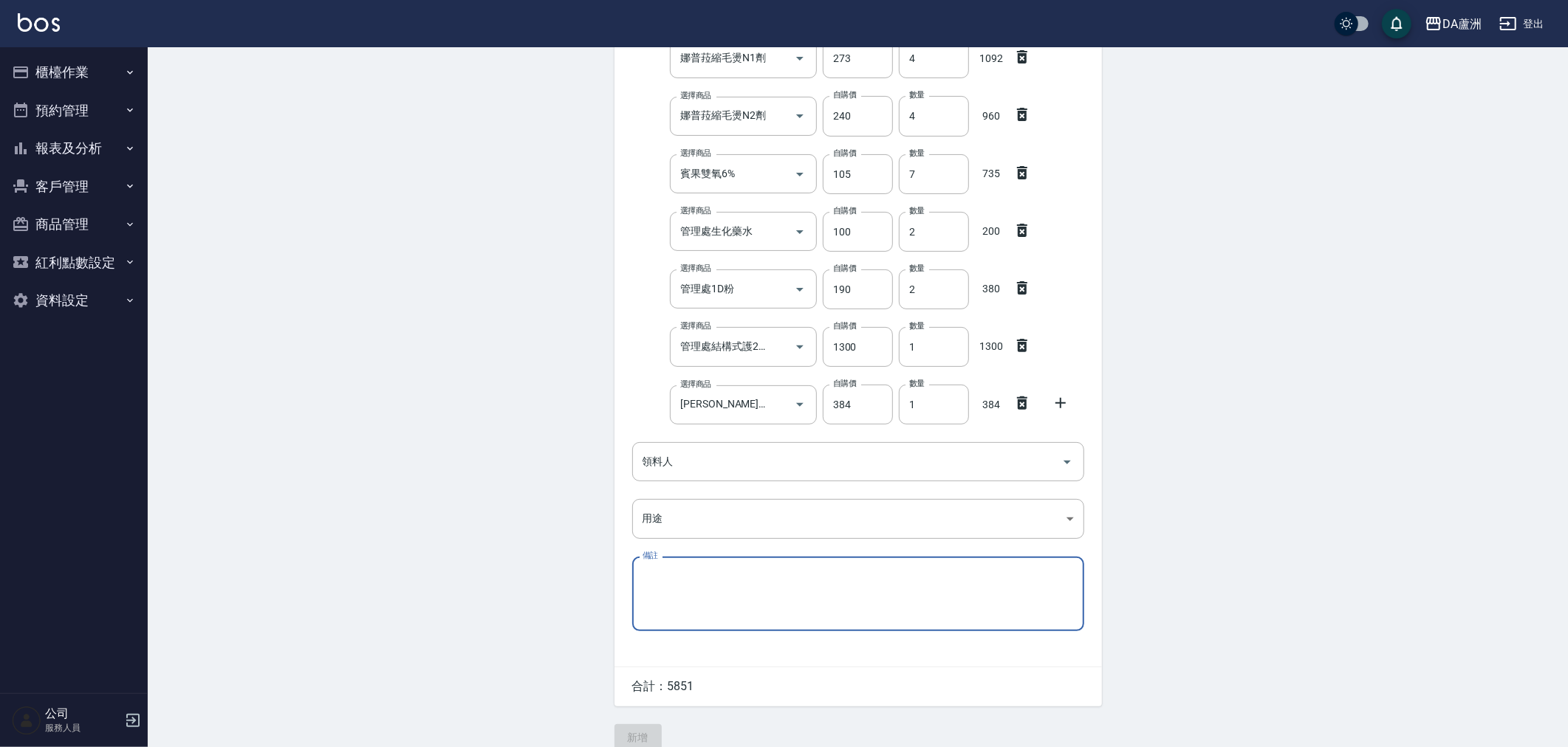
click at [717, 577] on textarea "備註" at bounding box center [858, 594] width 431 height 50
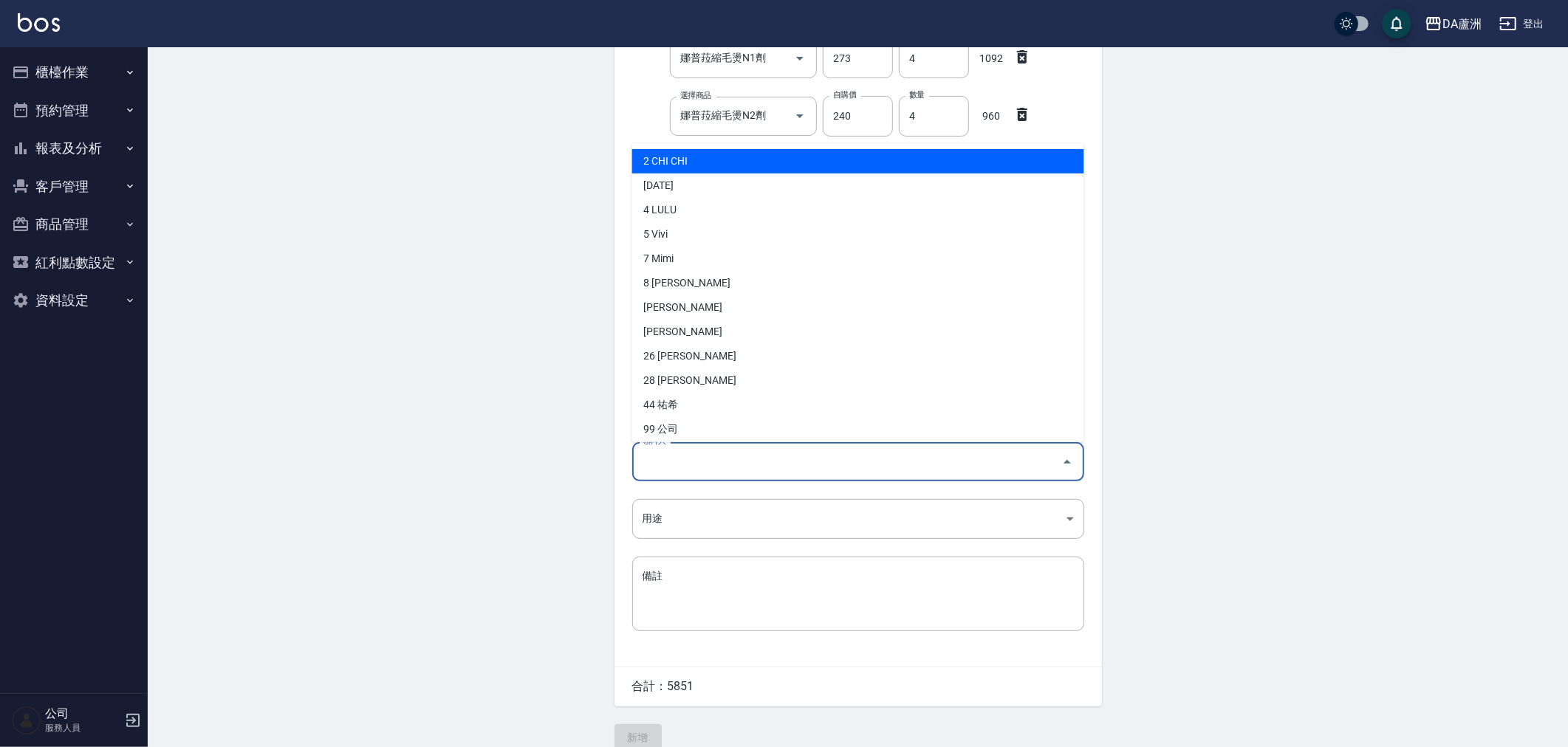
click at [734, 452] on input "領料人" at bounding box center [847, 461] width 417 height 26
type input "[DATE]"
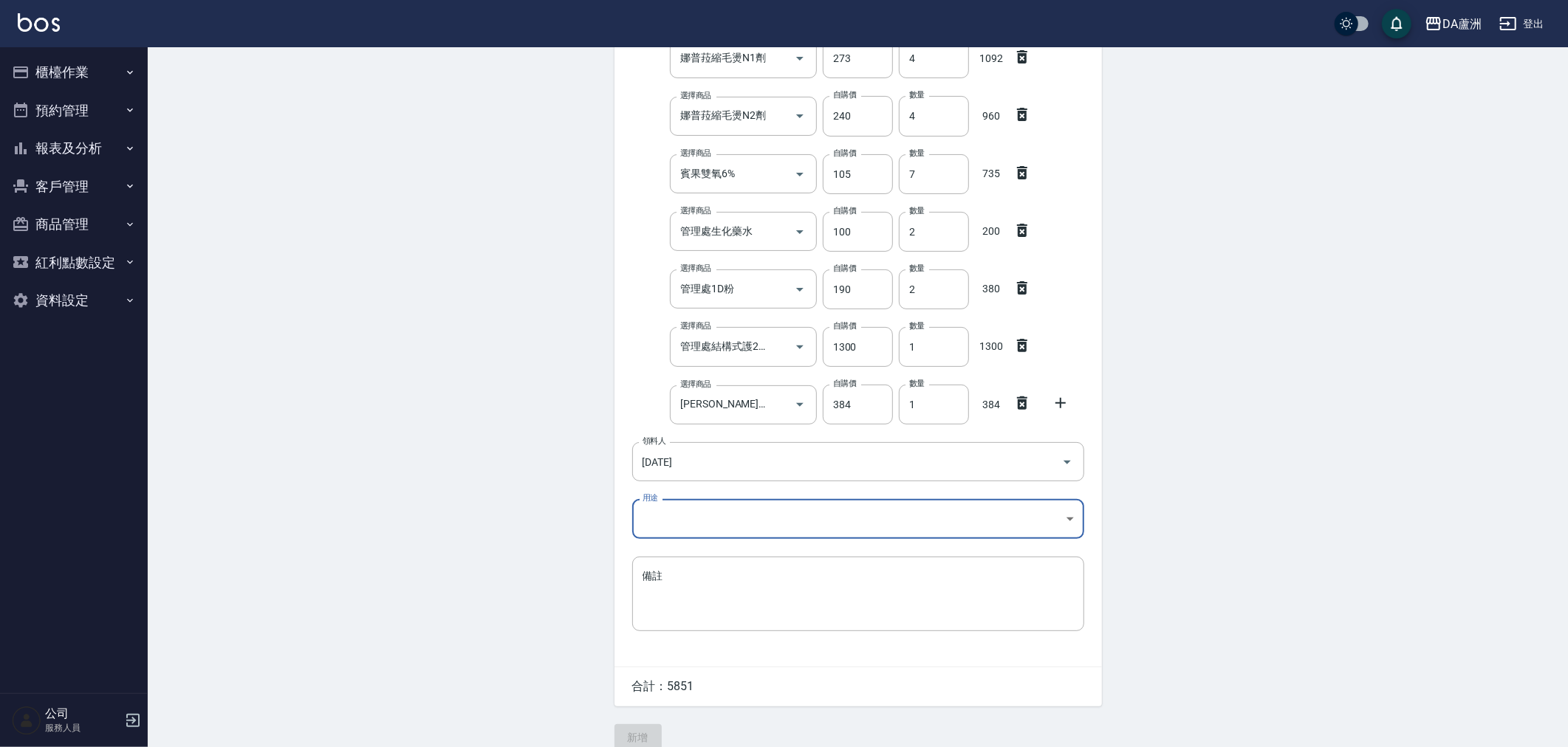
click at [932, 517] on body "DA蘆洲 登出 櫃檯作業 打帳單 帳單列表 現金收支登錄 材料自購登錄 每日結帳 排班表 現場電腦打卡 預約管理 預約管理 單日預約紀錄 單週預約紀錄 報表及…" at bounding box center [784, 260] width 1568 height 1012
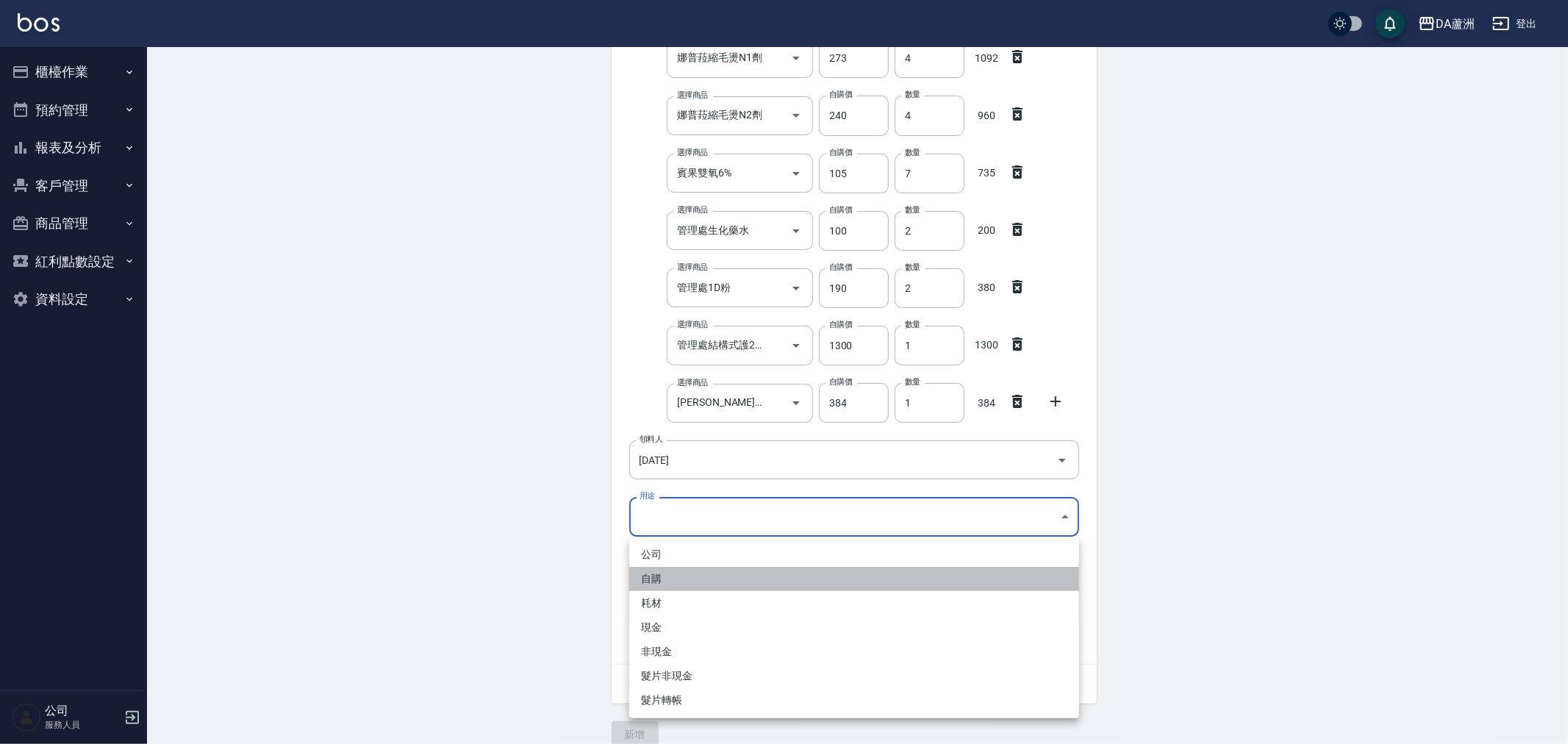
click at [768, 572] on li "自購" at bounding box center [854, 578] width 450 height 24
type input "自購"
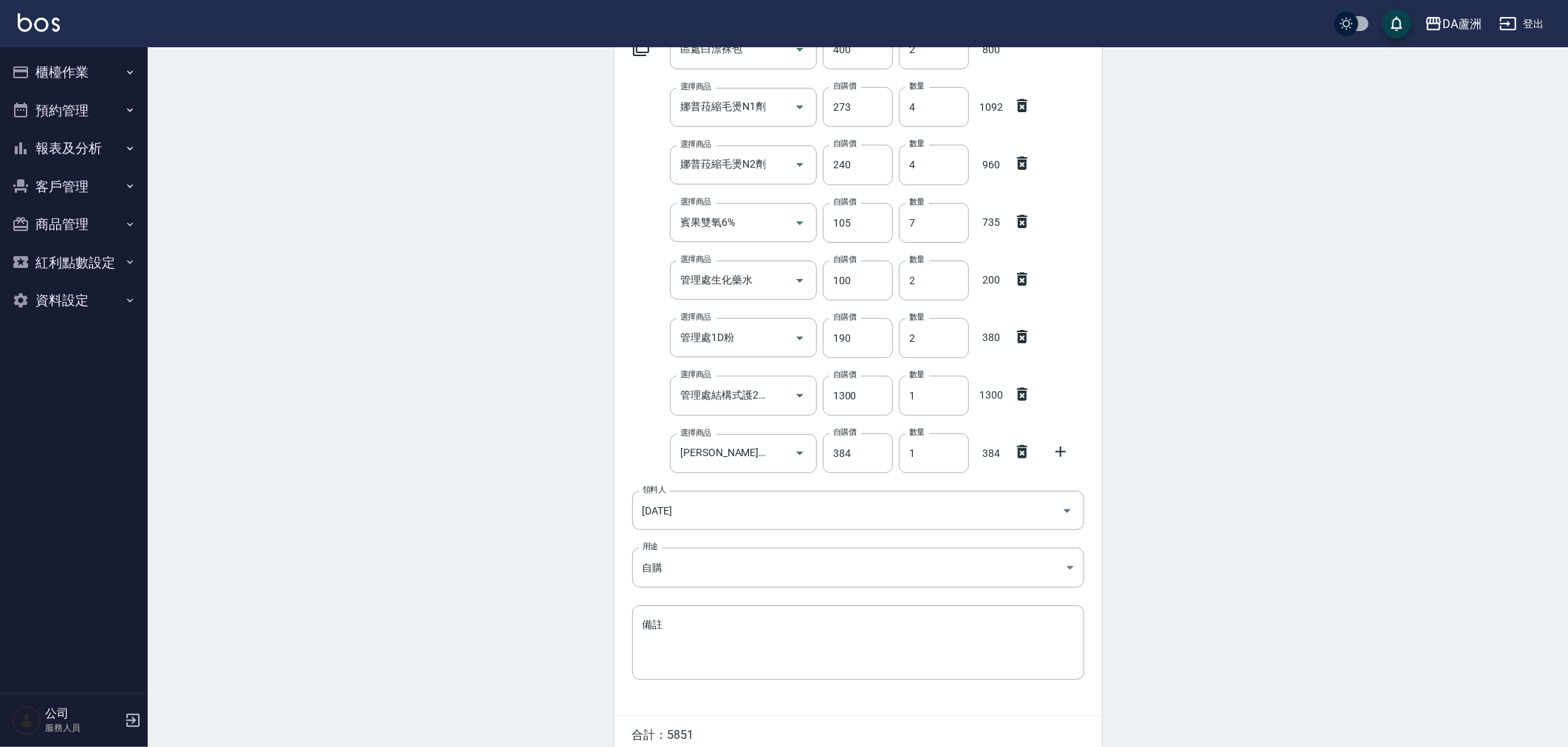
scroll to position [267, 0]
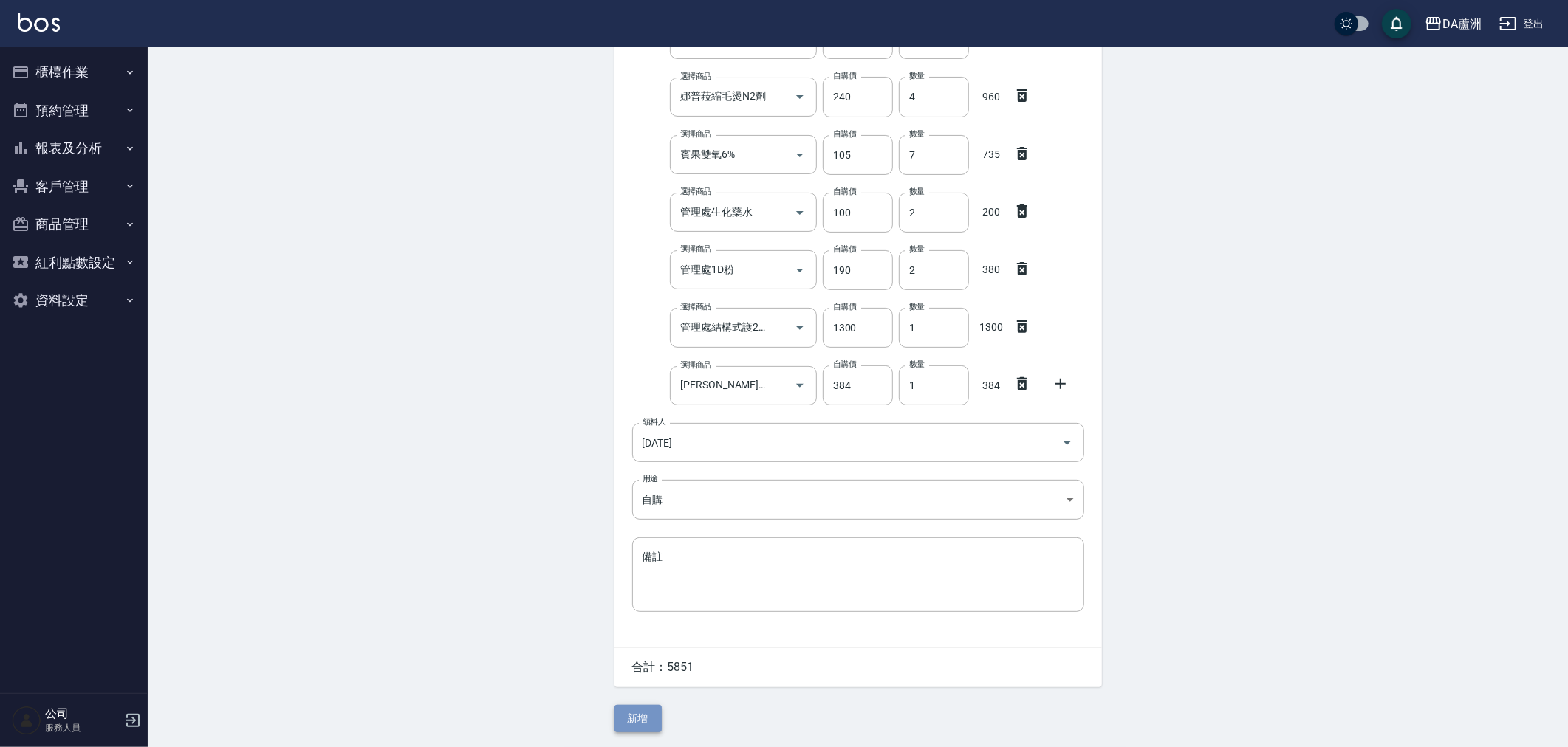
click at [640, 724] on button "新增" at bounding box center [637, 718] width 47 height 27
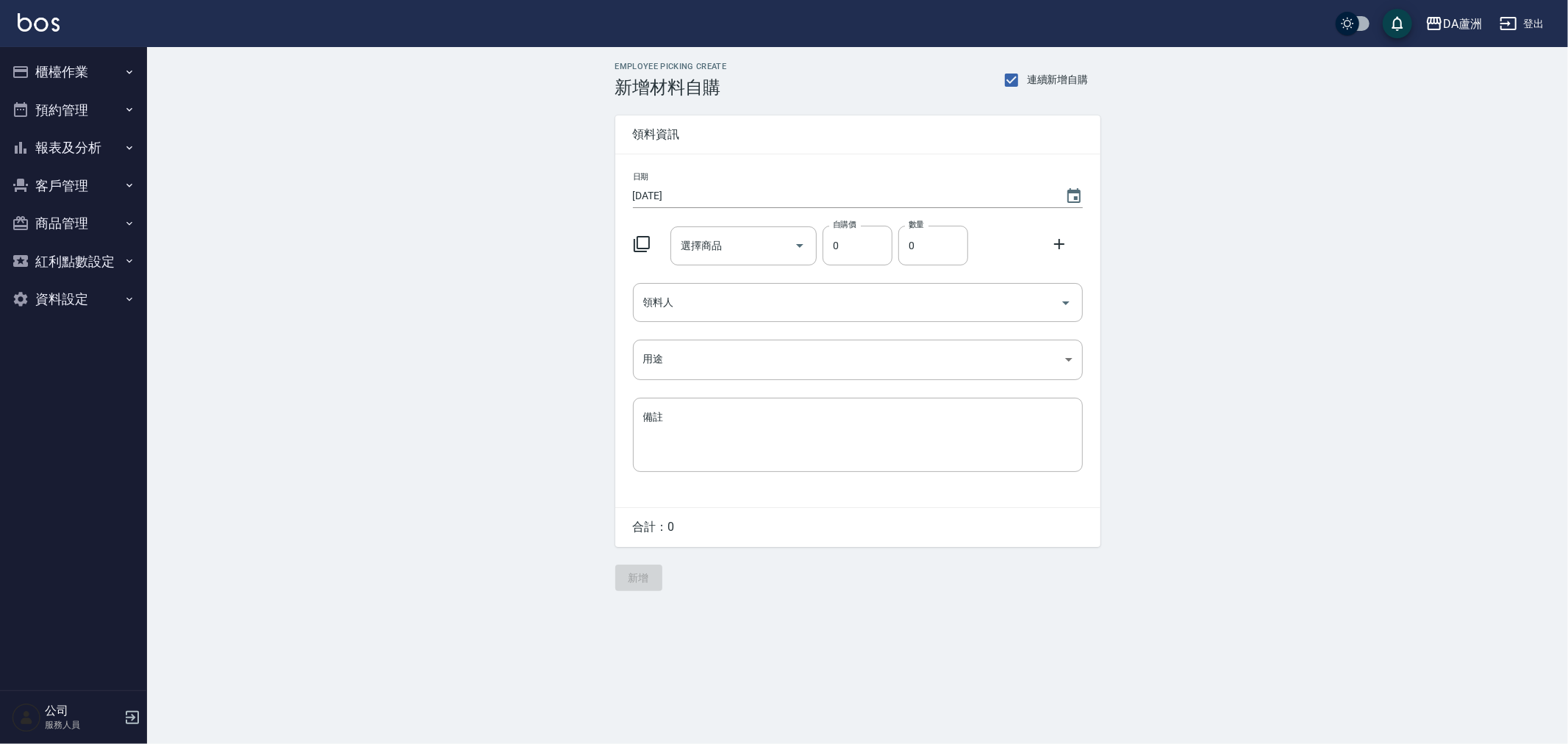
click at [91, 67] on button "櫃檯作業" at bounding box center [74, 72] width 136 height 39
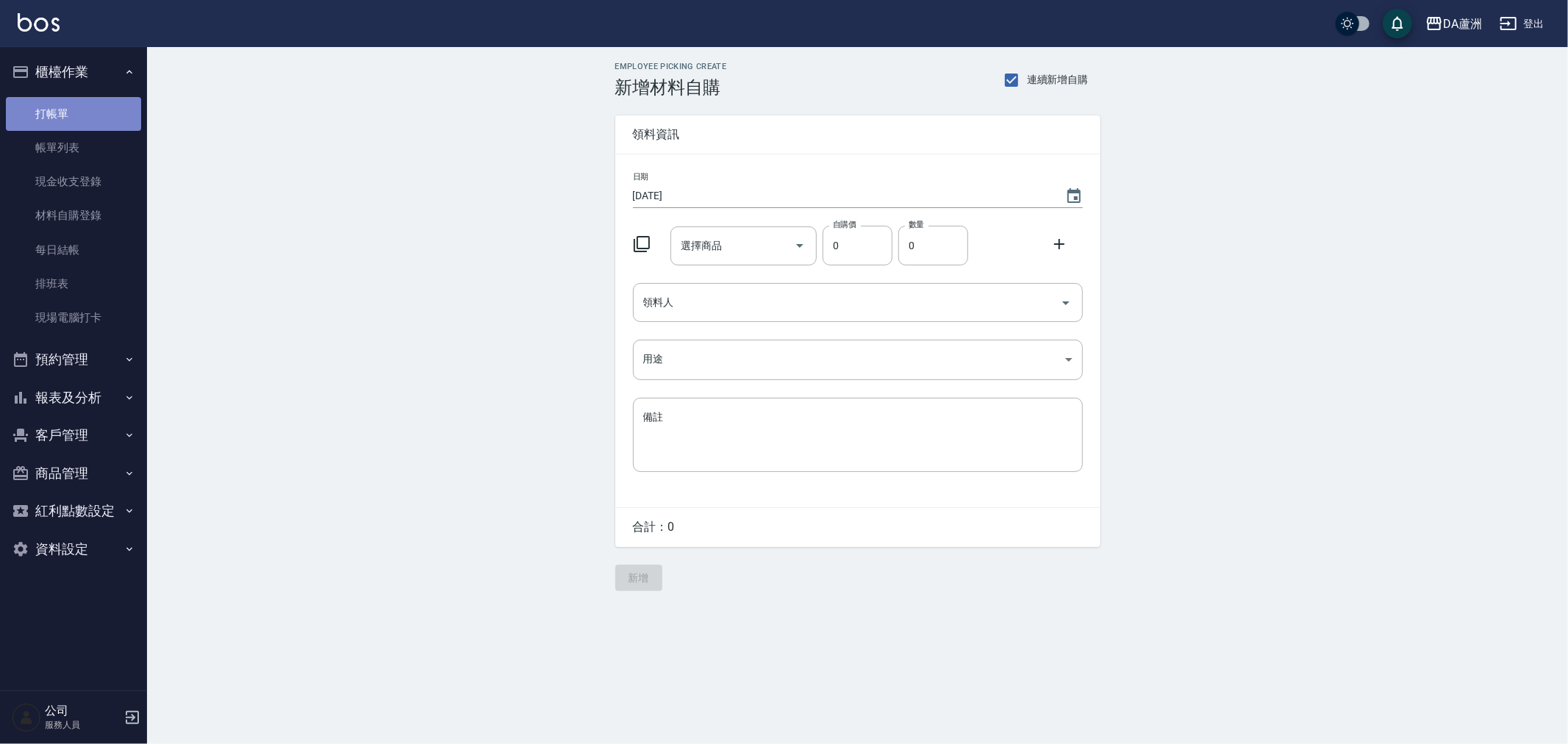
click at [91, 112] on link "打帳單" at bounding box center [74, 114] width 136 height 34
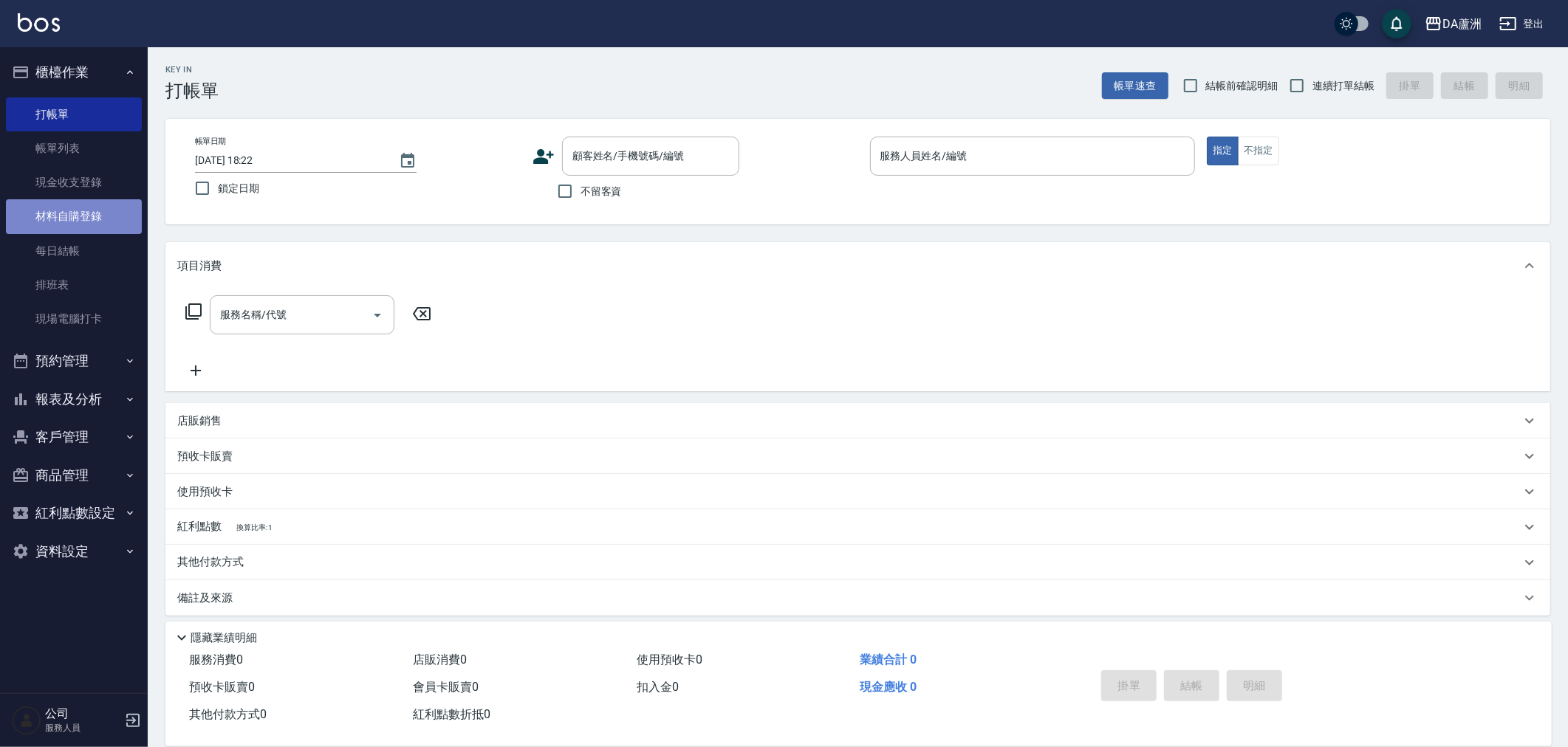
click at [92, 223] on link "材料自購登錄" at bounding box center [74, 216] width 136 height 34
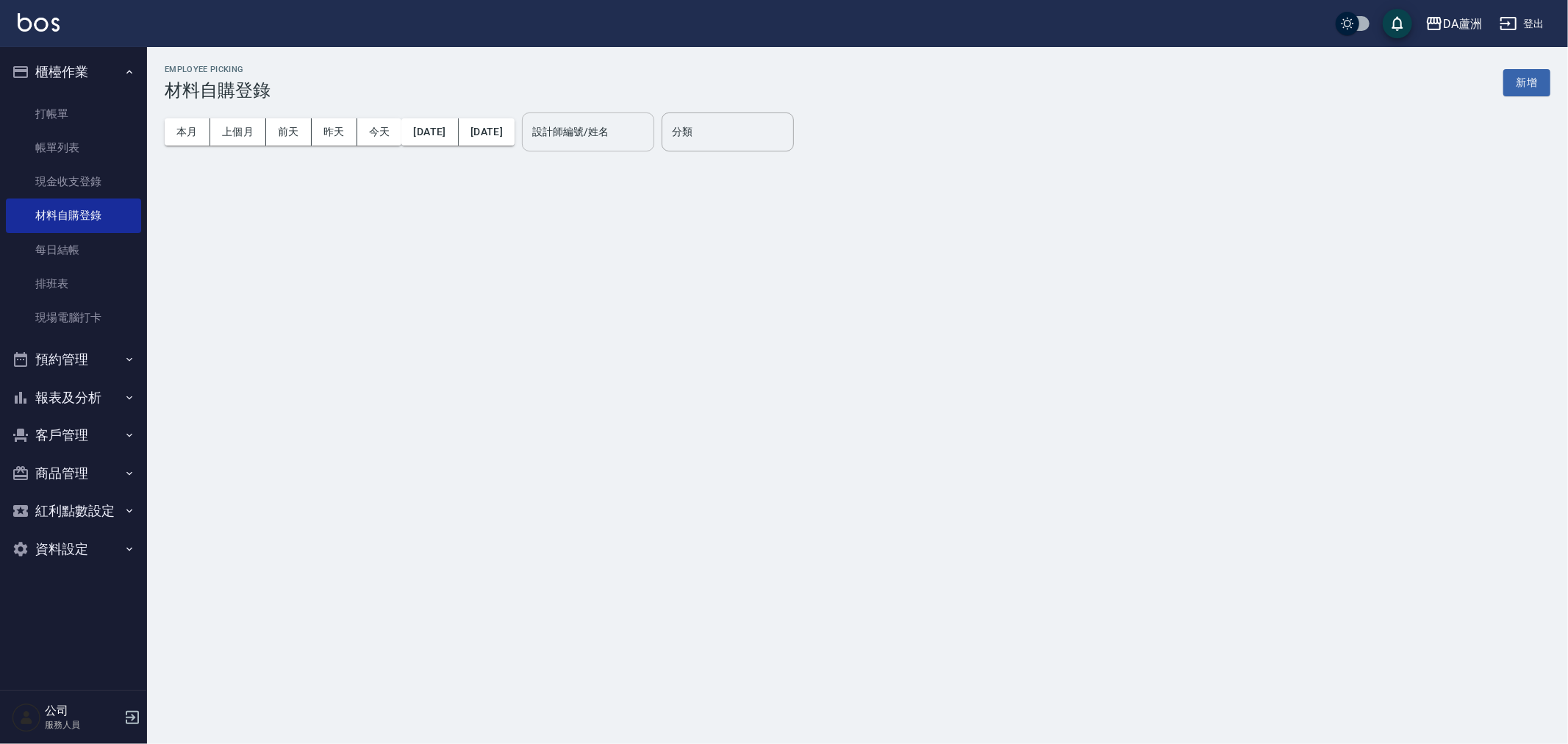
click at [648, 127] on input "設計師編號/姓名" at bounding box center [588, 132] width 119 height 26
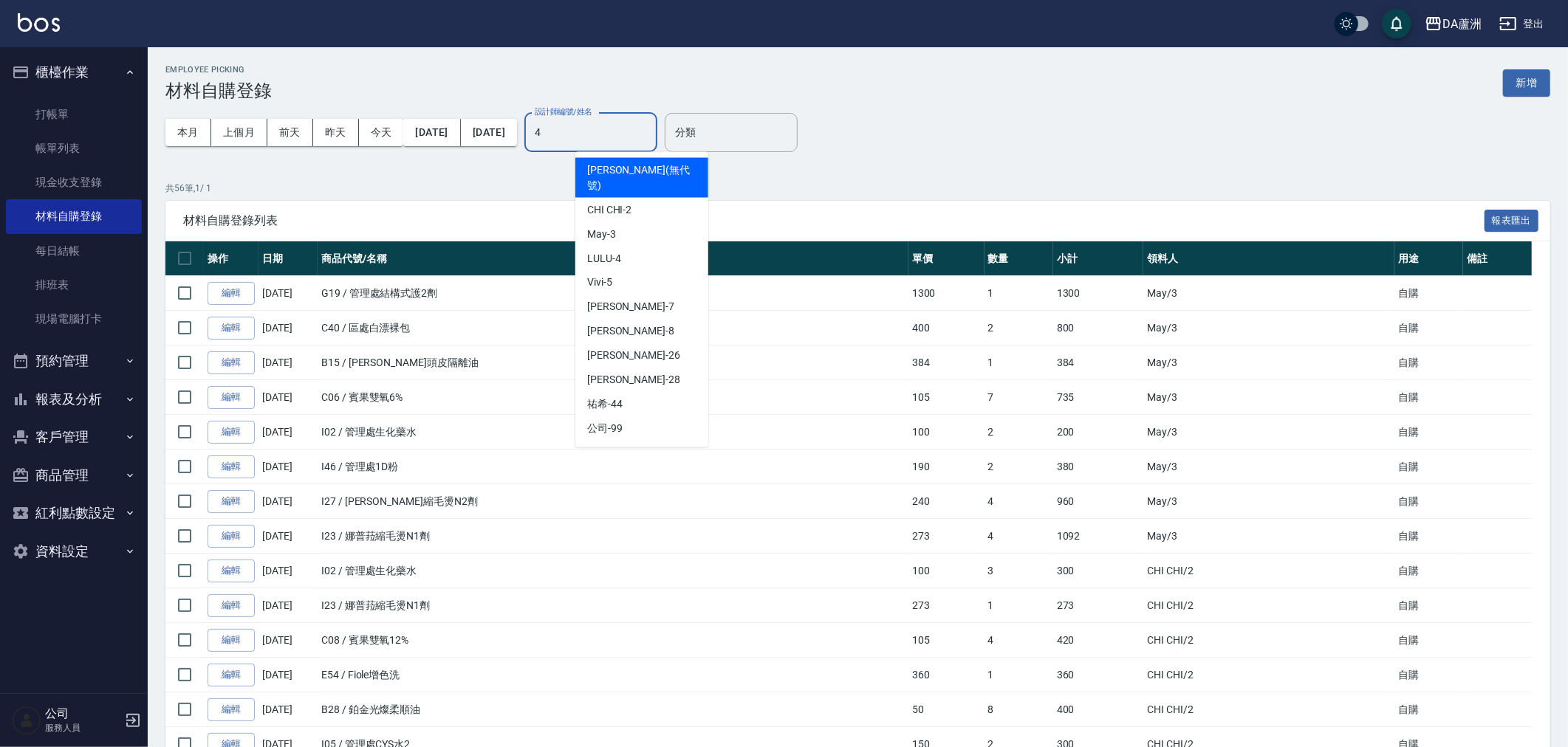
type input "LULU-4"
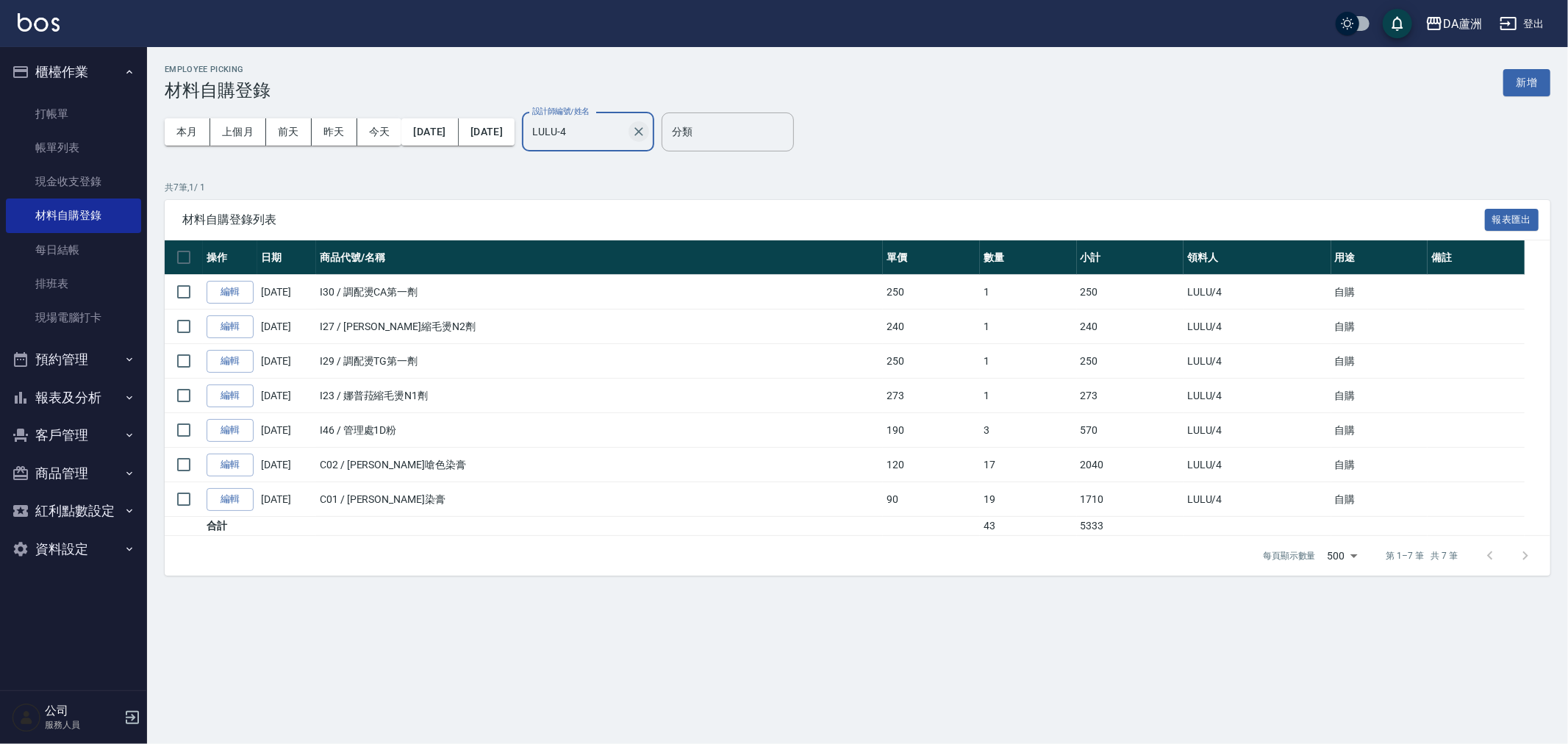
click at [646, 129] on icon "Clear" at bounding box center [639, 131] width 14 height 14
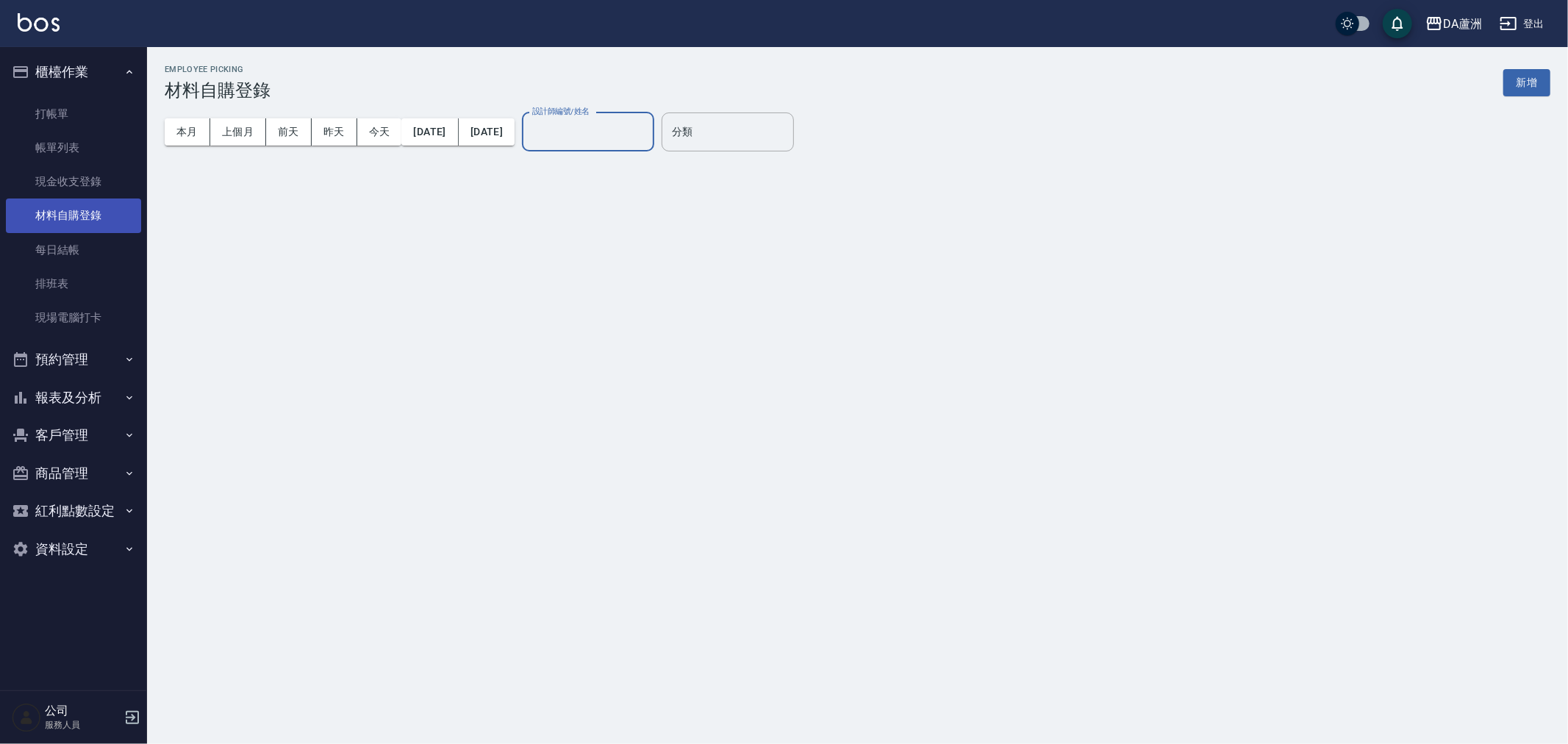
click at [131, 205] on link "材料自購登錄" at bounding box center [74, 215] width 136 height 34
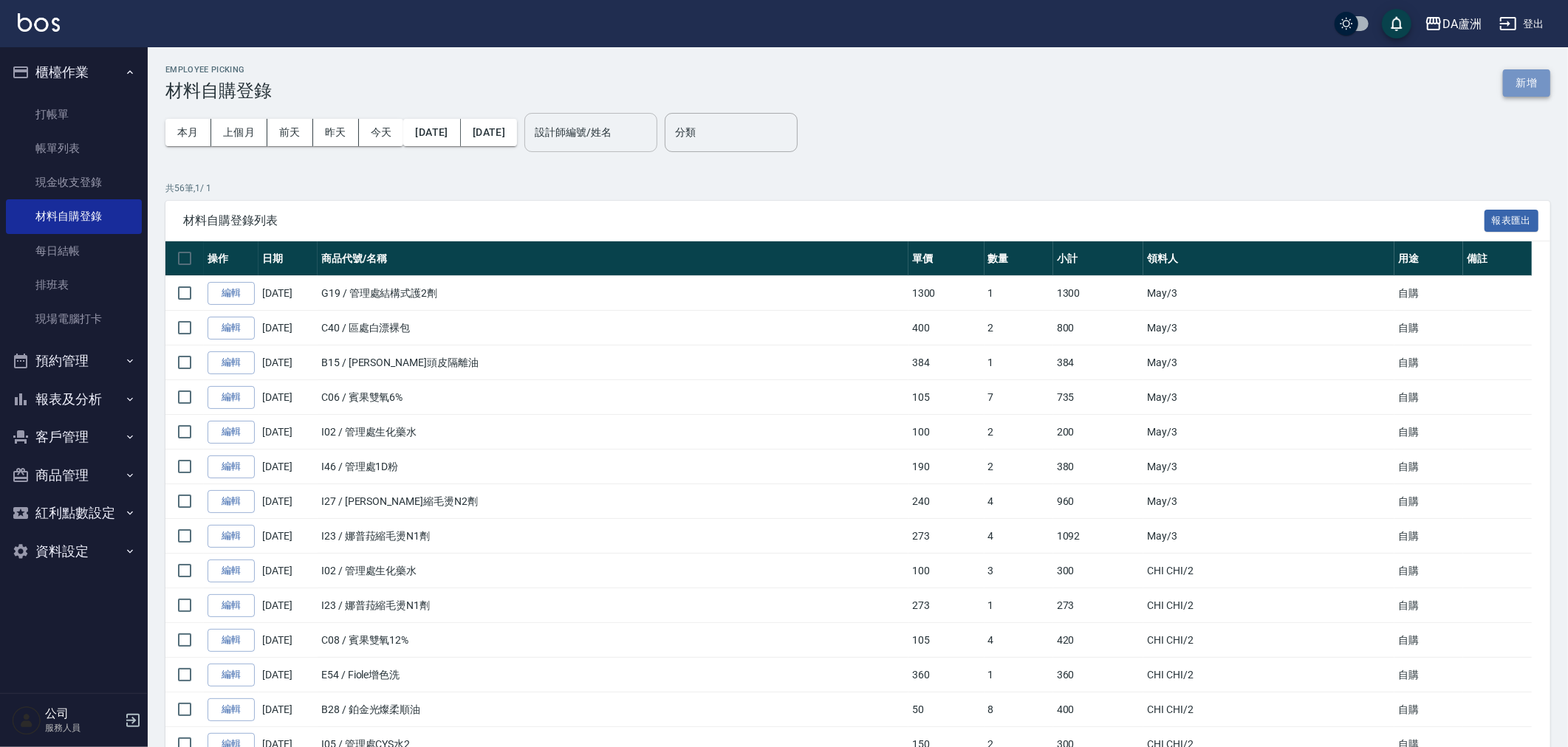
click at [1521, 77] on button "新增" at bounding box center [1527, 83] width 47 height 27
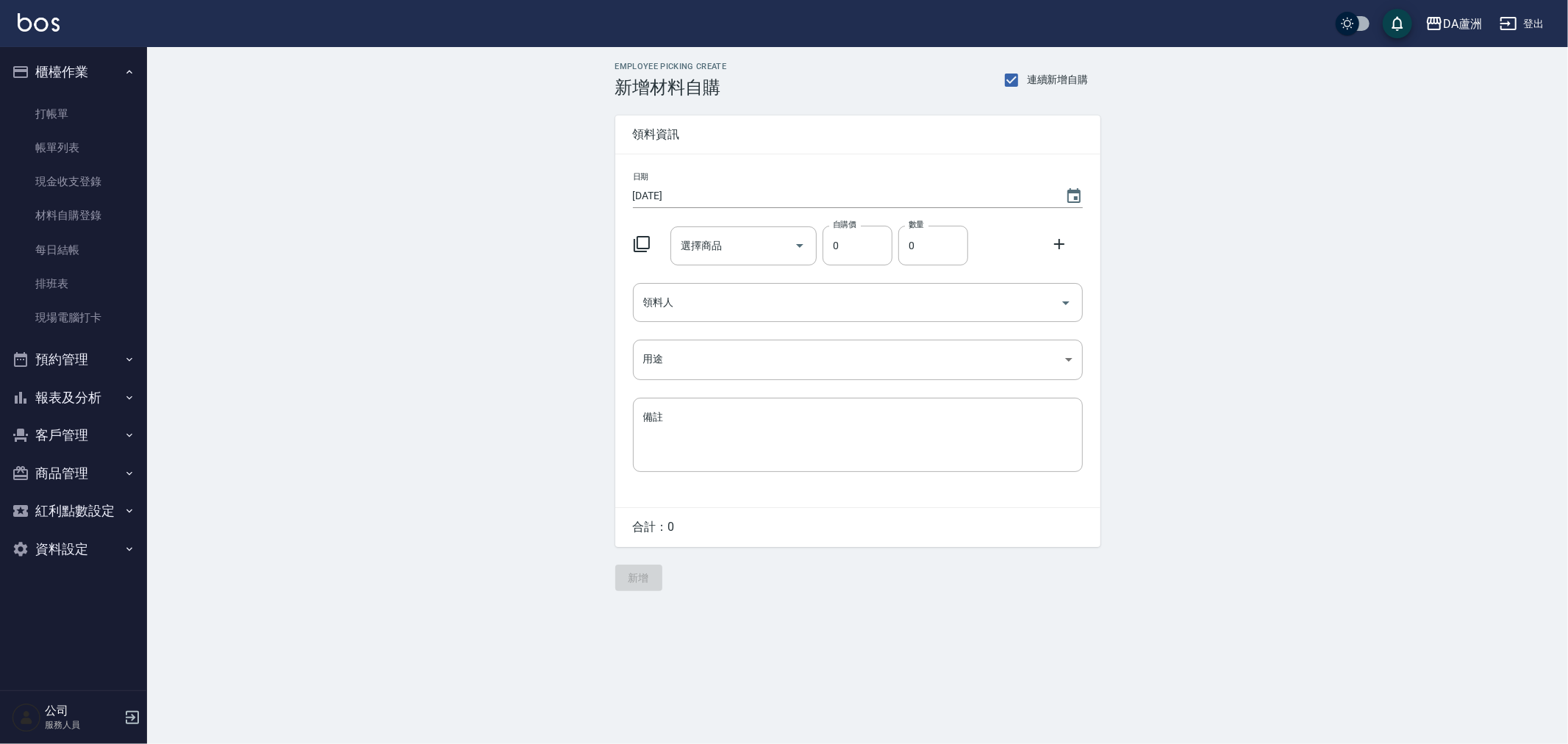
click at [649, 245] on icon at bounding box center [642, 244] width 16 height 16
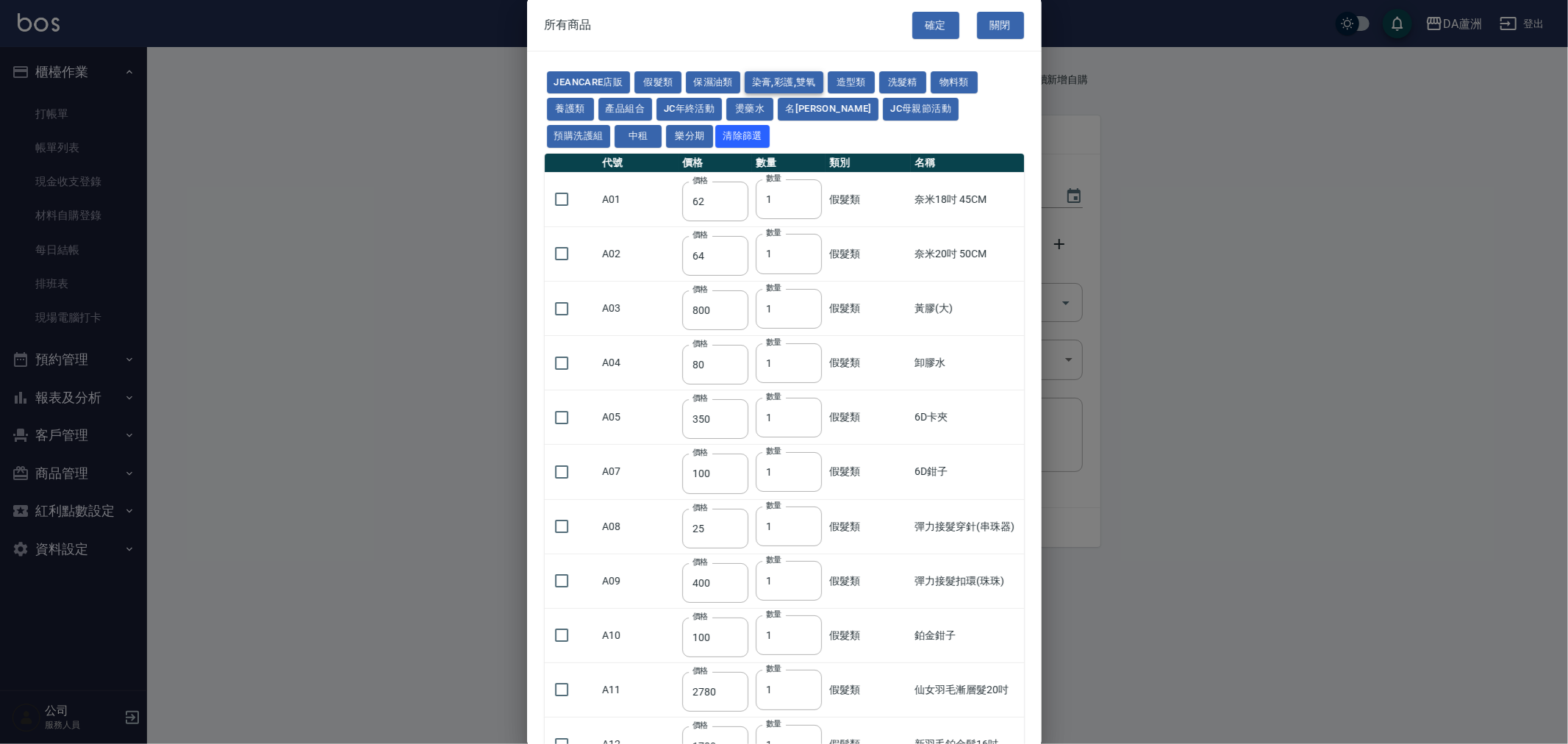
click at [761, 79] on button "染膏,彩護,雙氧" at bounding box center [784, 82] width 79 height 22
type input "90"
type input "120"
type input "400"
type input "90"
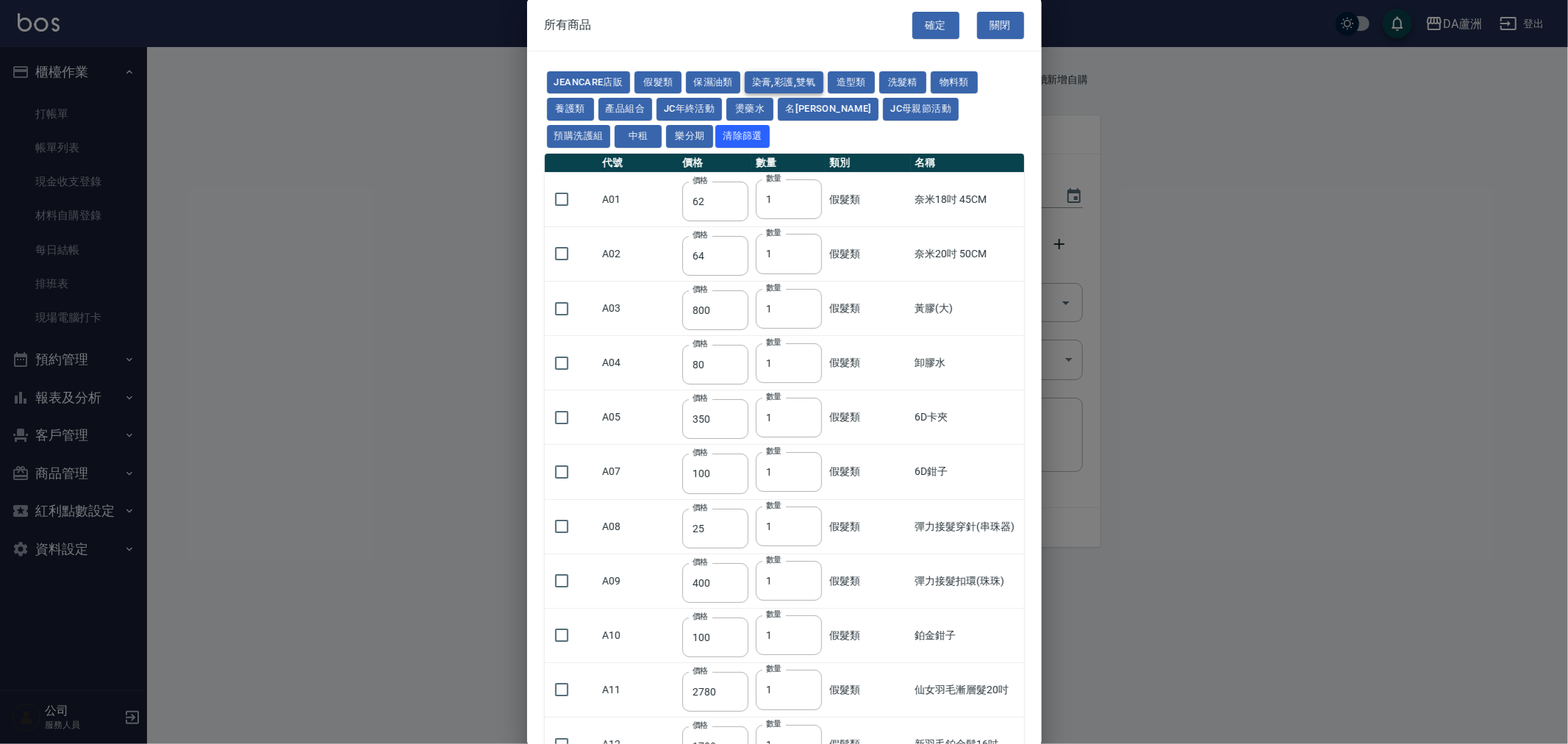
type input "105"
type input "272"
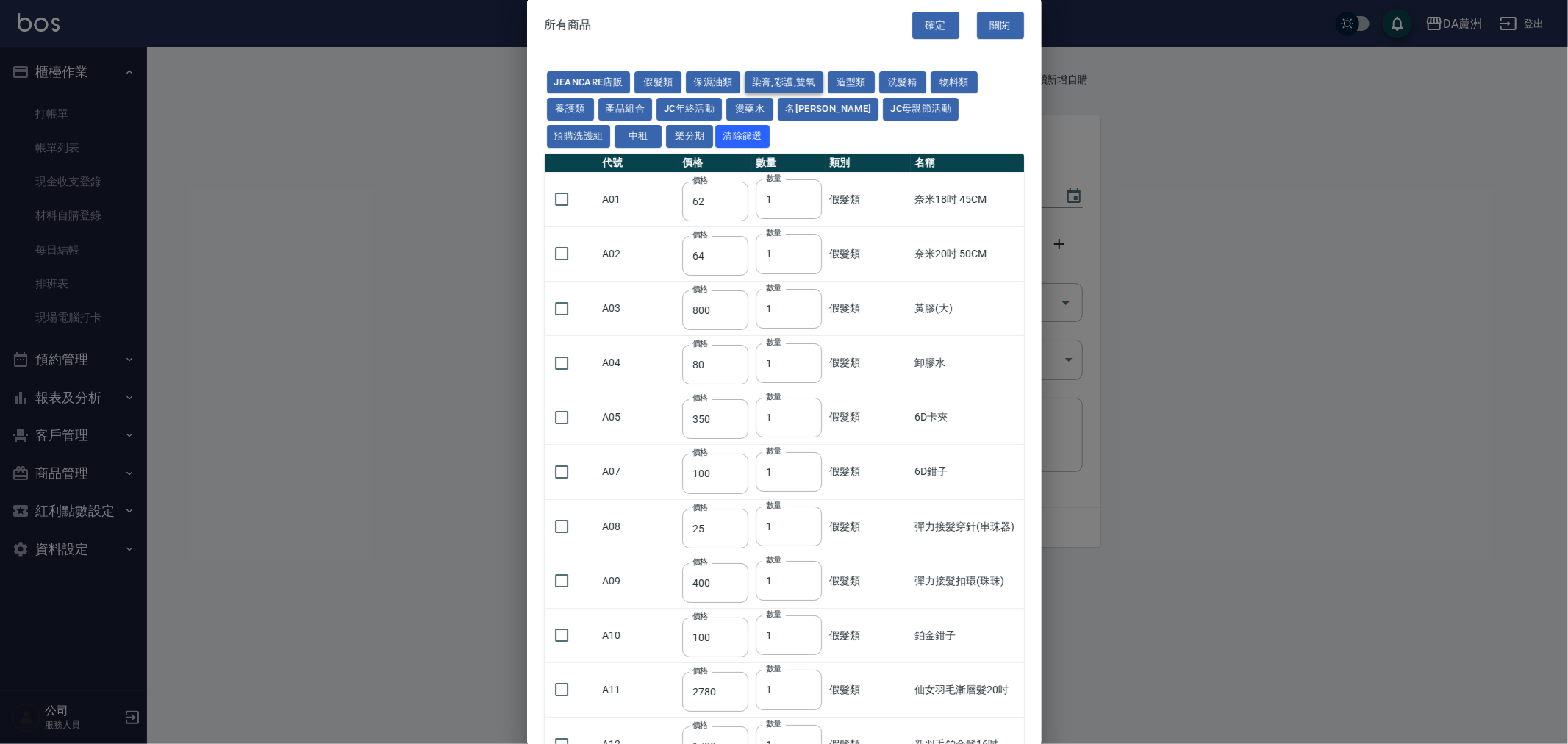
type input "136"
type input "110"
type input "650"
type input "228"
type input "85"
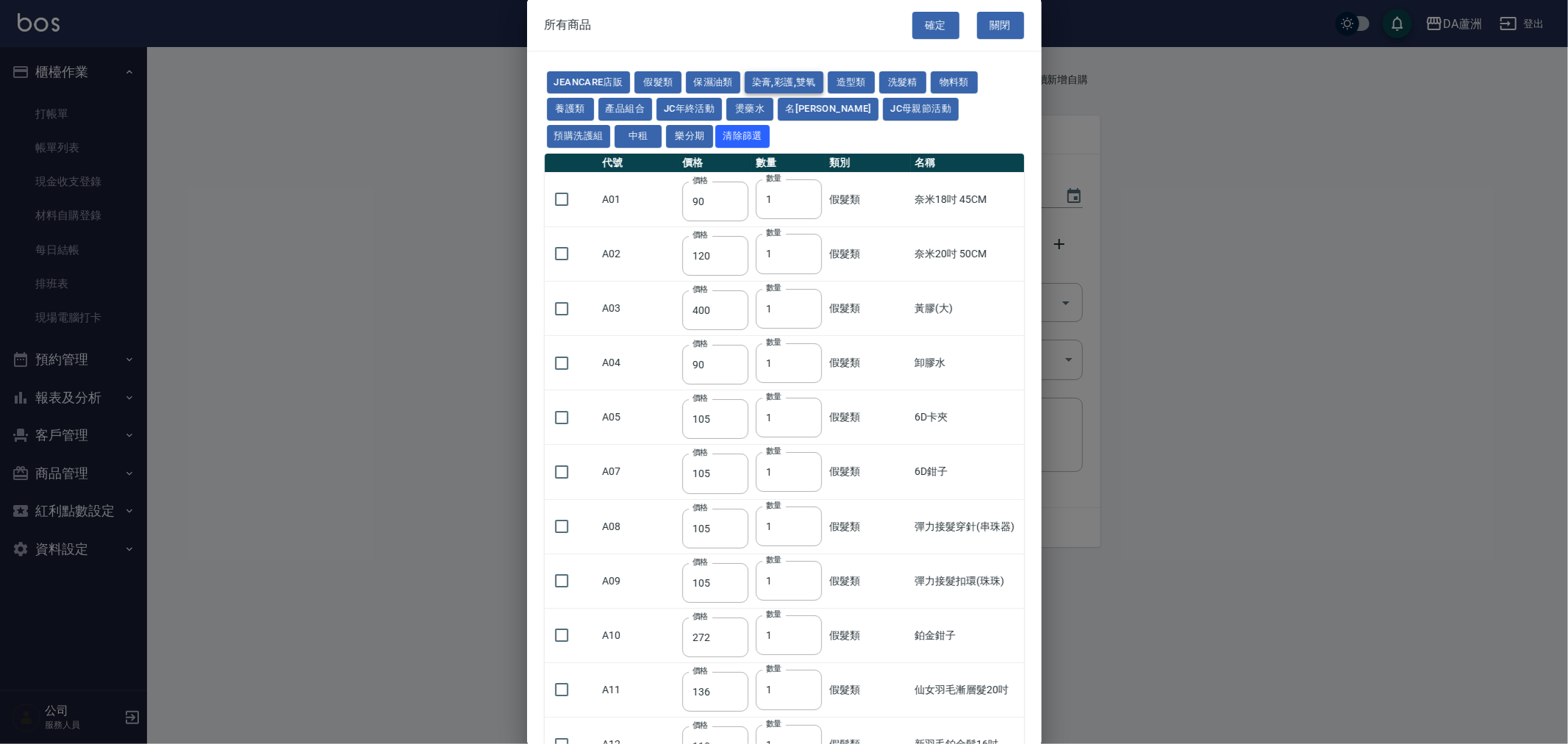
type input "120"
type input "135"
type input "85"
type input "100"
type input "380"
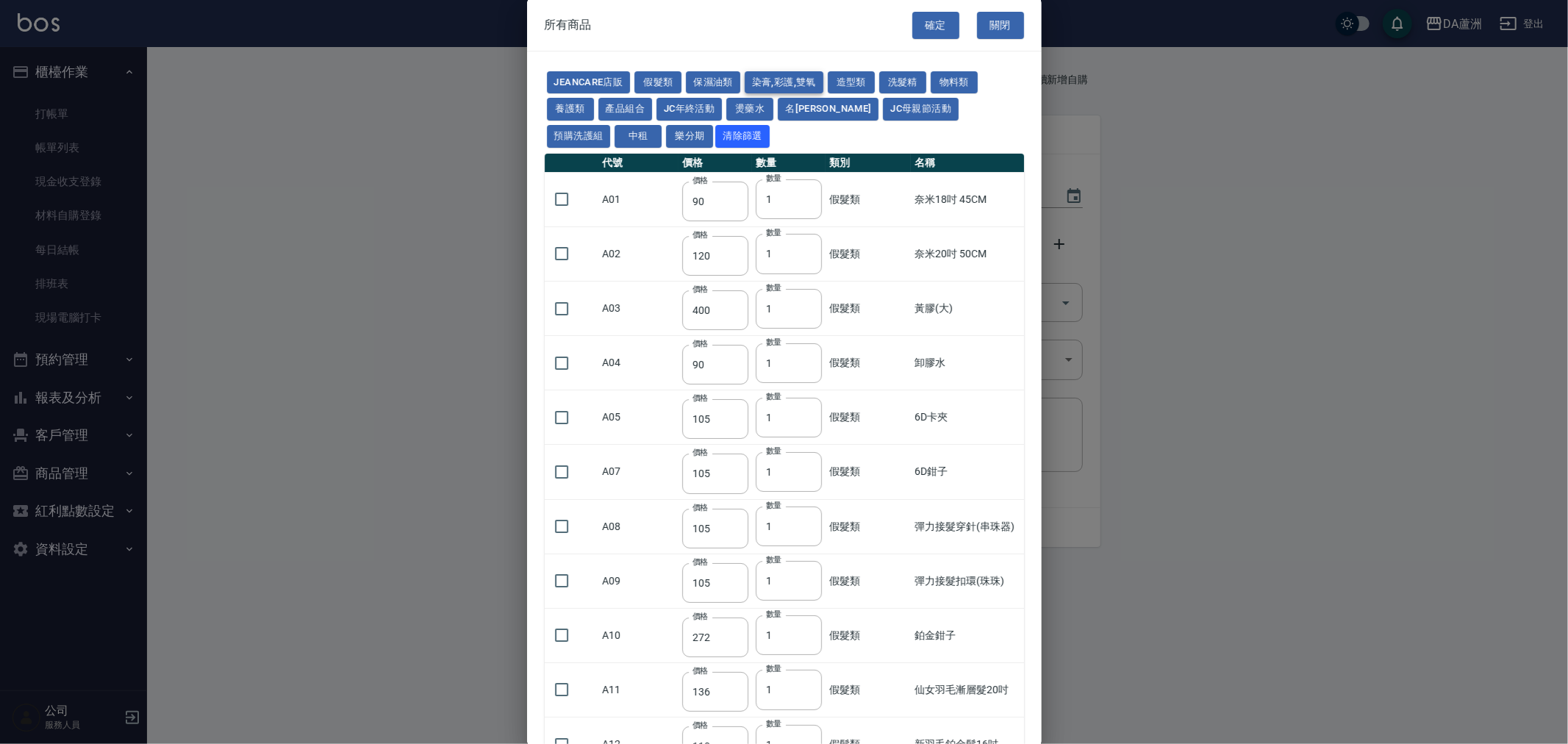
type input "450"
type input "700"
type input "580"
type input "620"
type input "640"
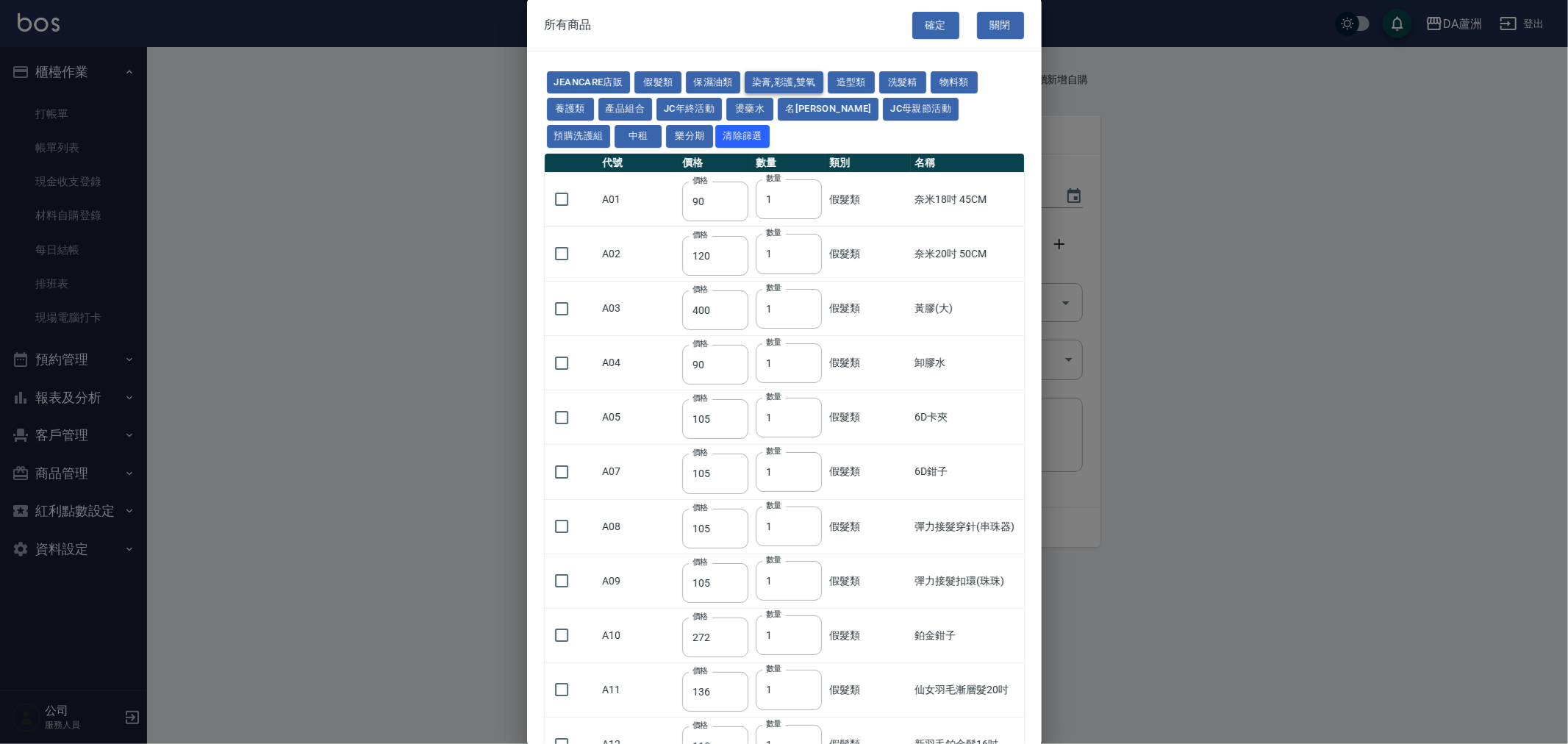
type input "450"
type input "1200"
type input "120"
type input "500"
type input "240"
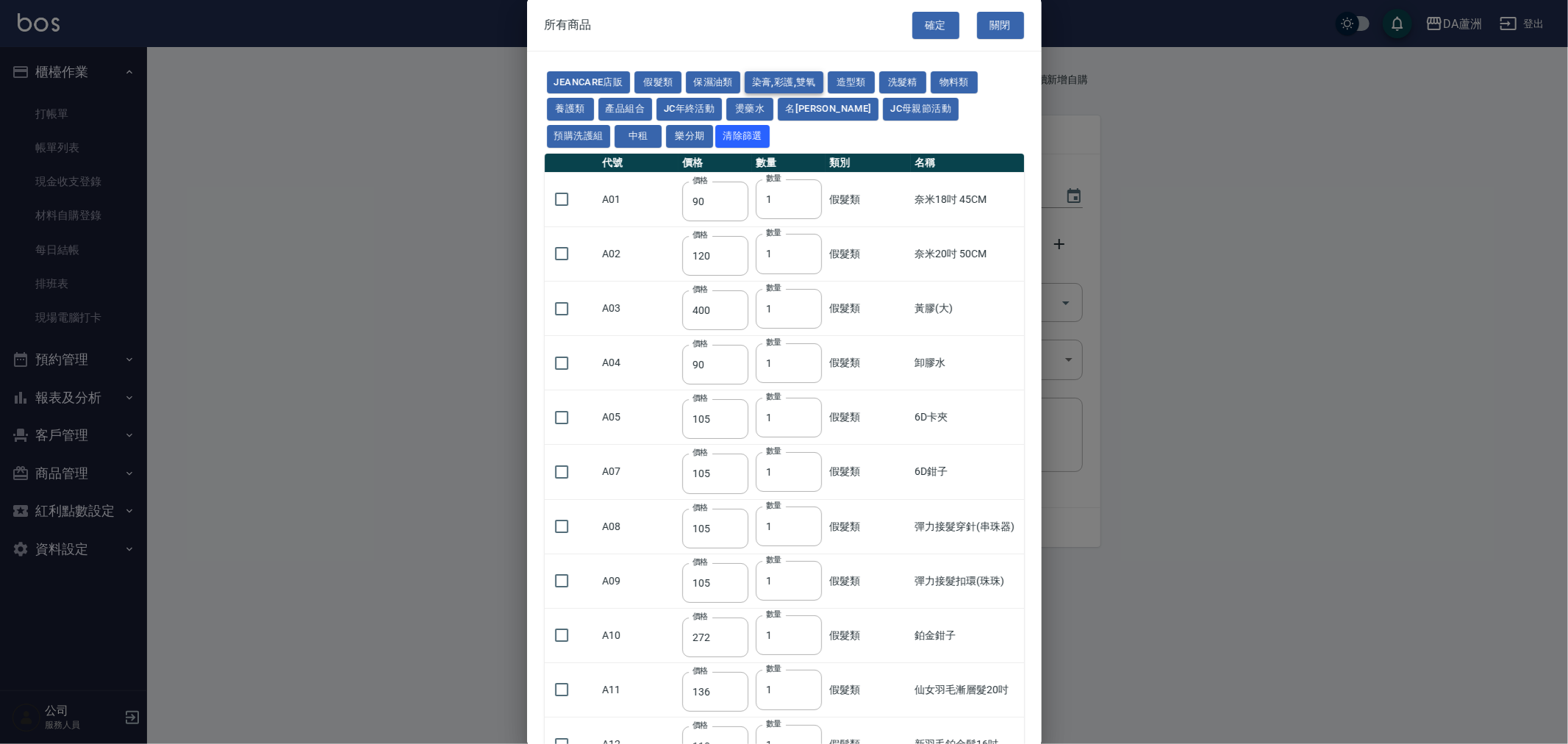
type input "105"
type input "188"
type input "400"
type input "450"
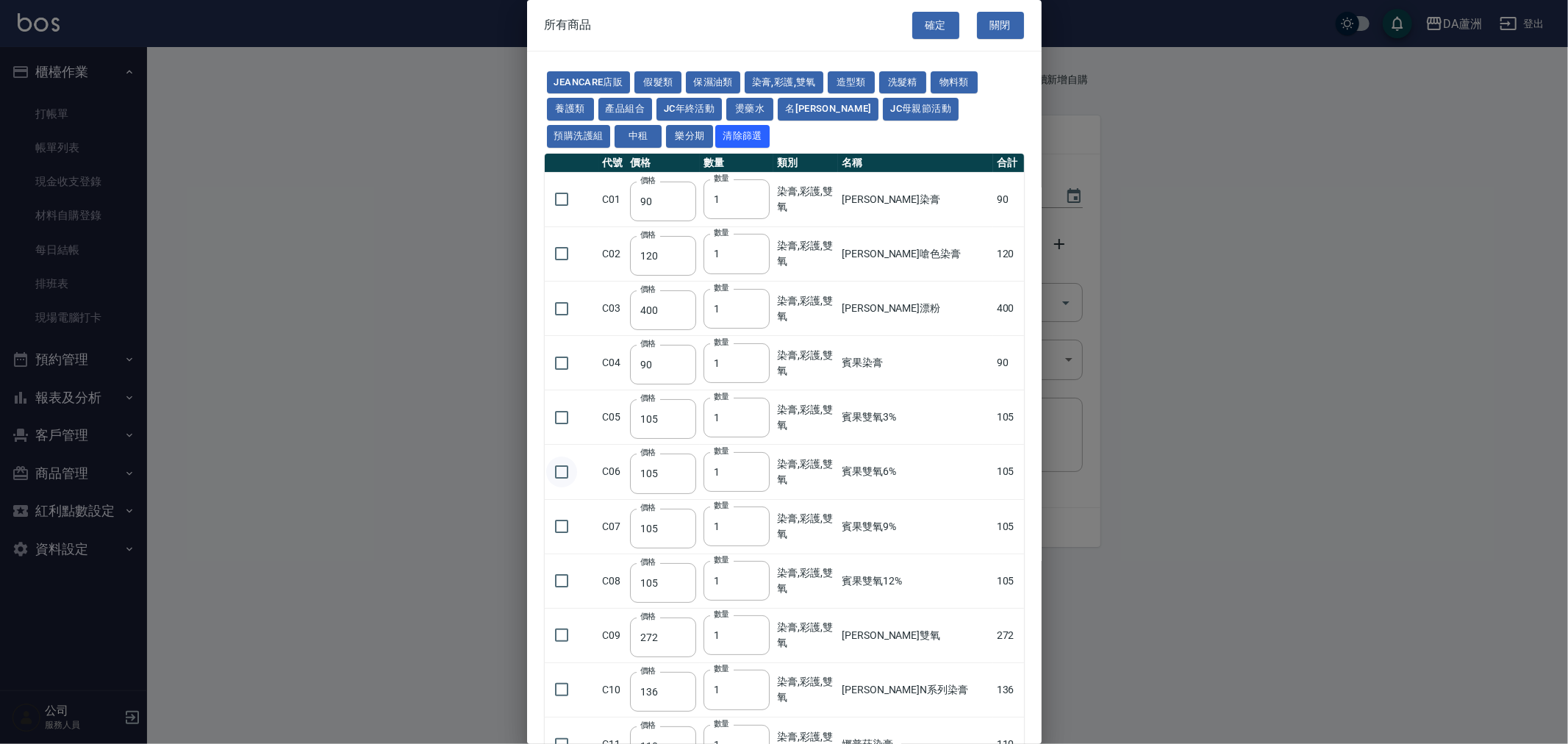
click at [563, 461] on input "checkbox" at bounding box center [562, 472] width 31 height 31
checkbox input "true"
click at [759, 473] on input "1" at bounding box center [737, 472] width 66 height 39
type input "15"
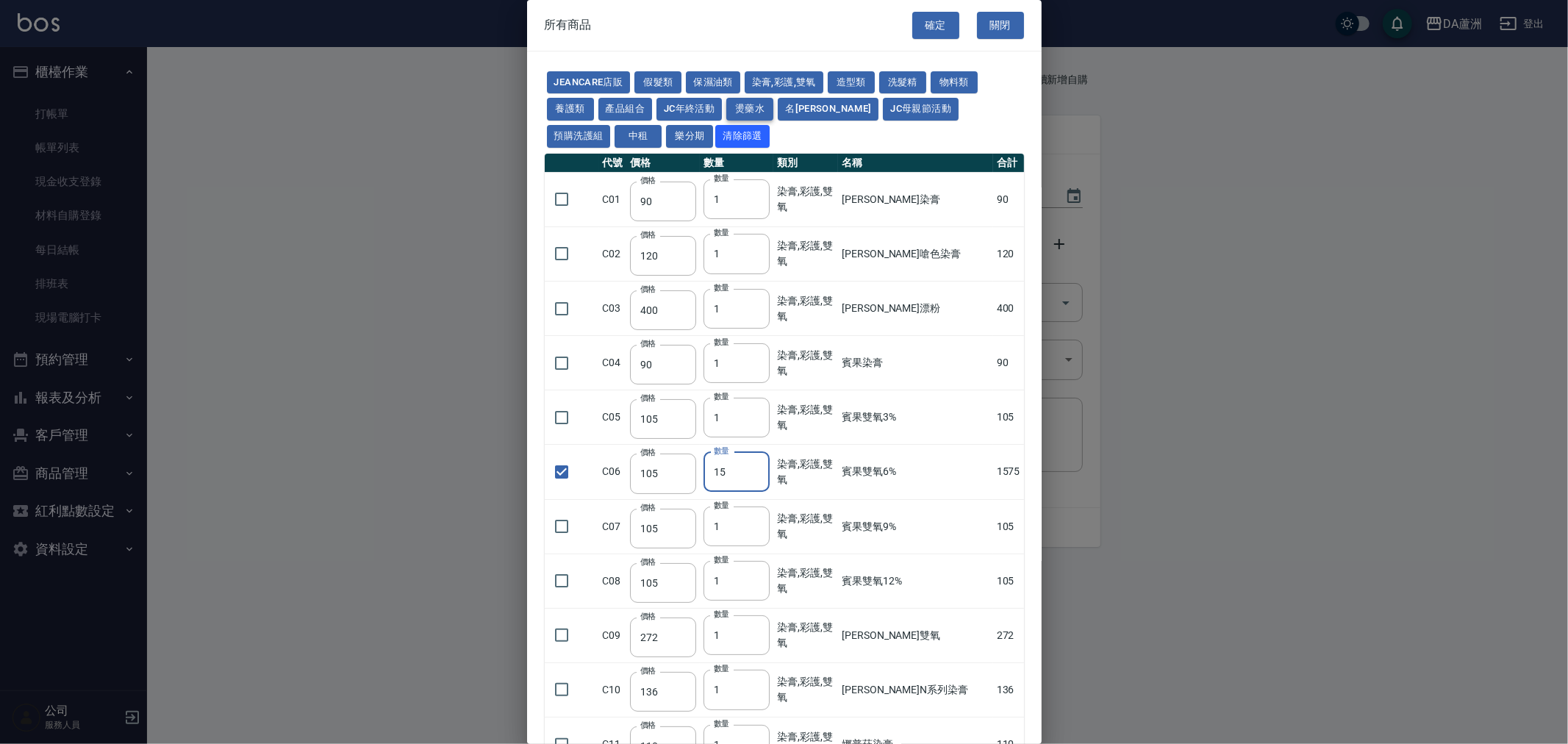
click at [758, 109] on button "燙藥水" at bounding box center [749, 109] width 47 height 22
type input "80"
type input "100"
type input "270"
type input "120"
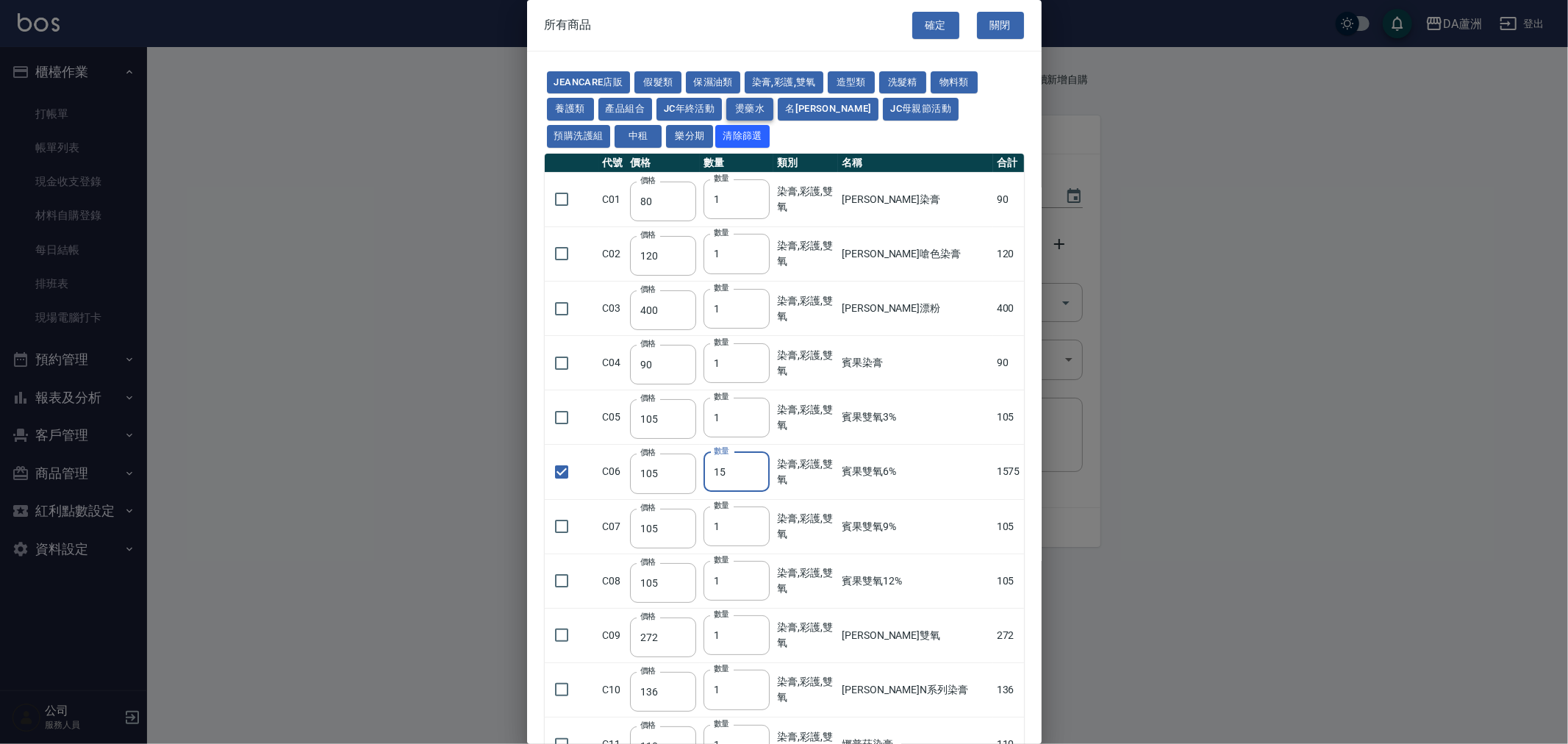
type input "150"
checkbox input "false"
type input "65"
type input "1"
type input "225"
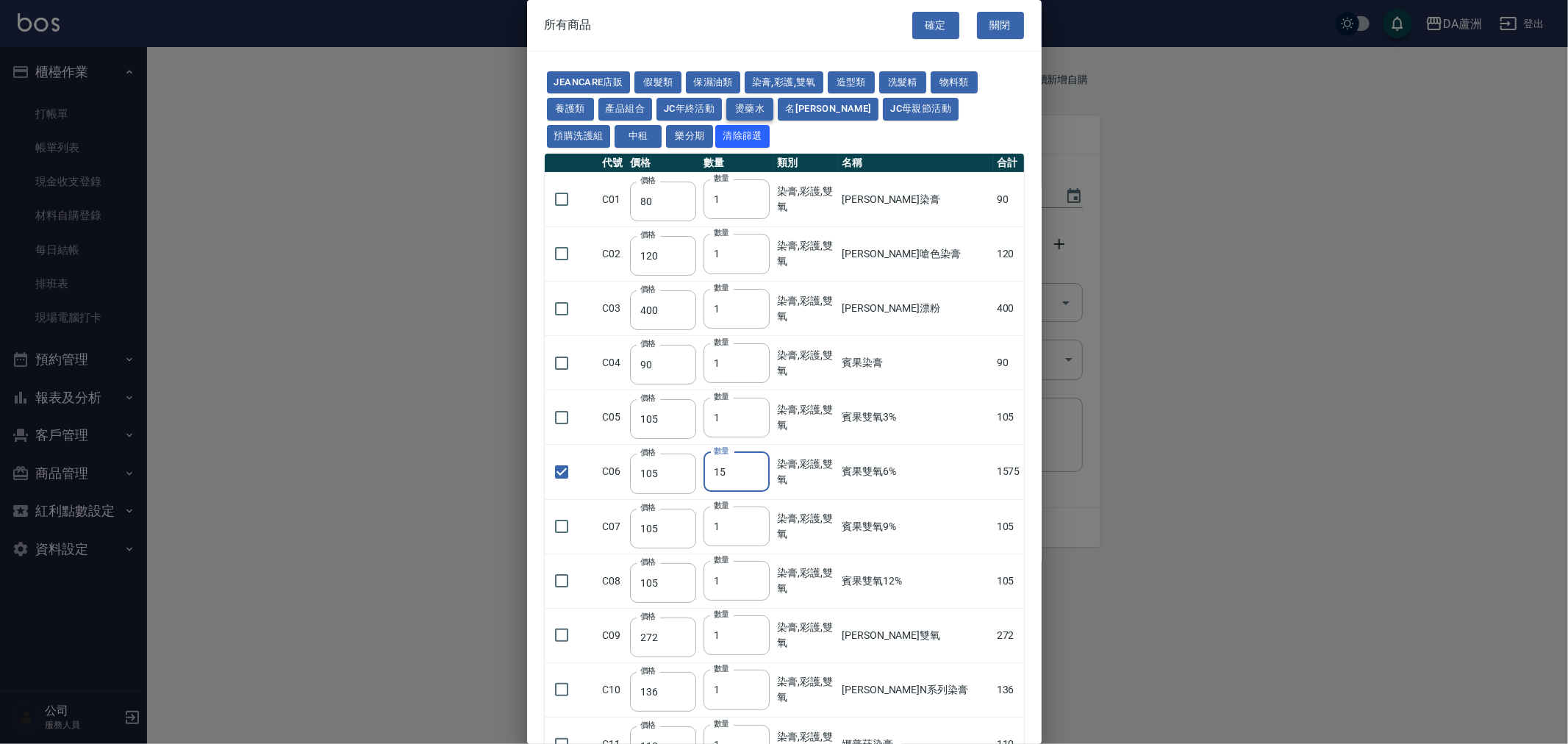
type input "540"
type input "150"
type input "175"
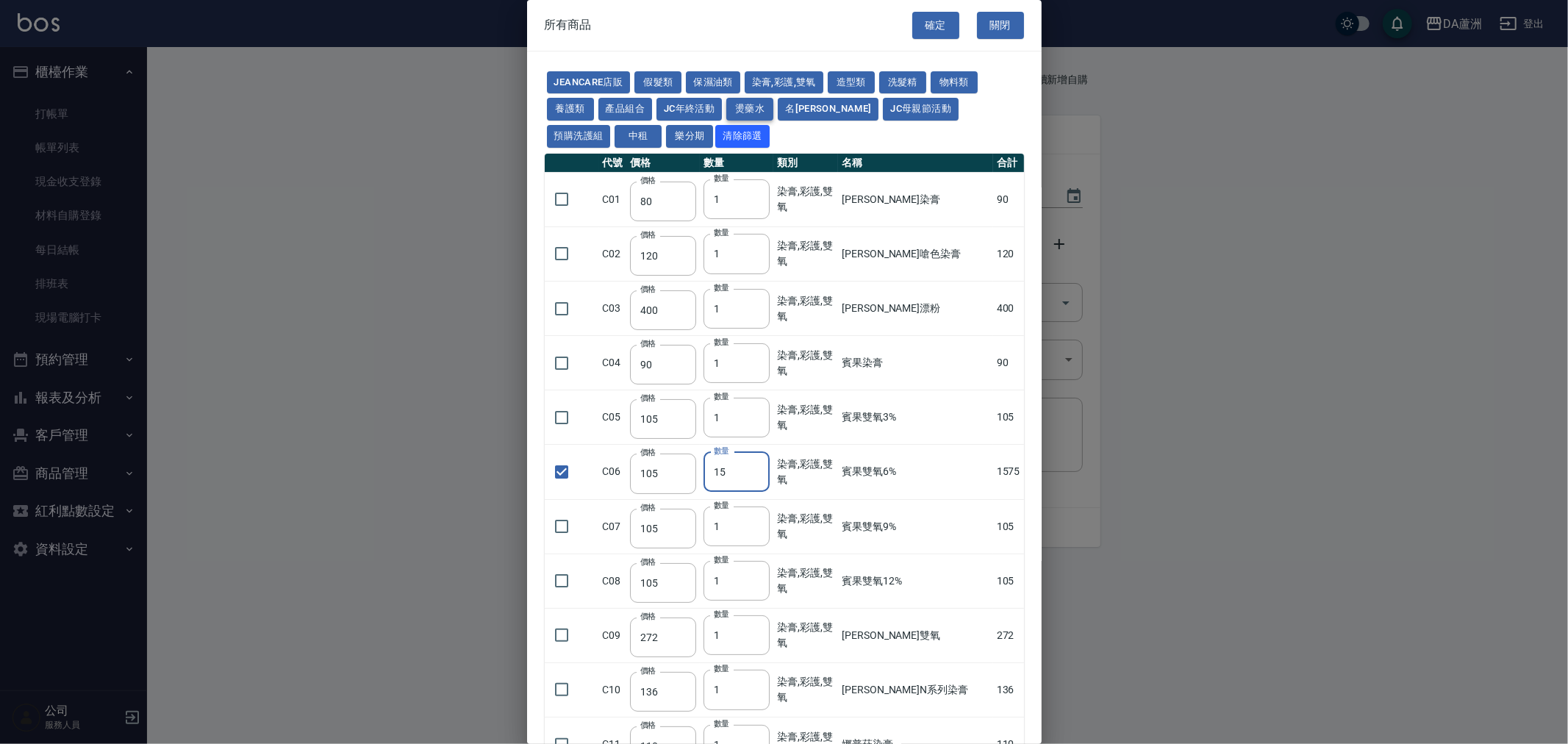
type input "125"
type input "150"
type input "455"
type input "312"
type input "260"
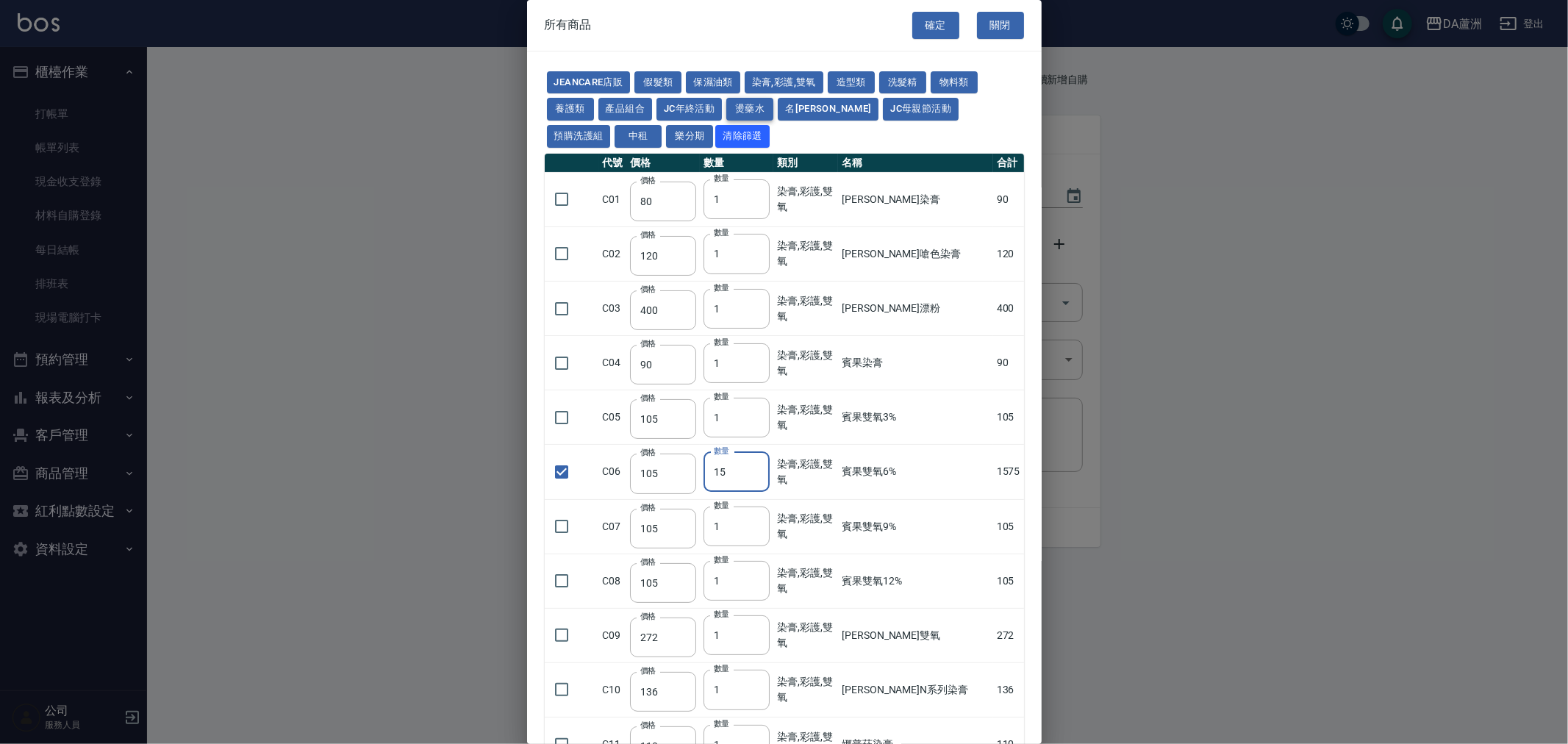
type input "358"
type input "273"
type input "228"
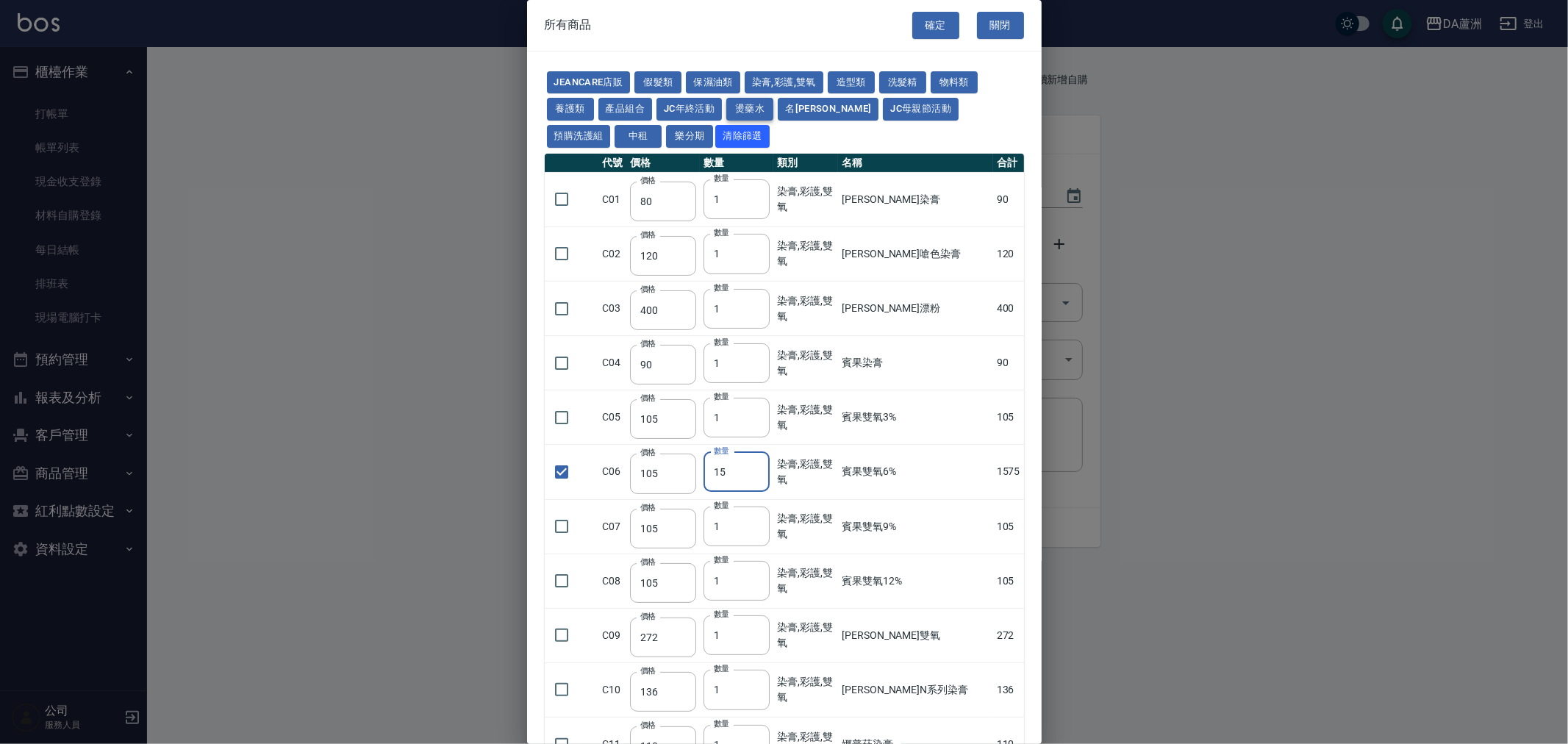
type input "240"
type input "188"
type input "240"
type input "130"
type input "250"
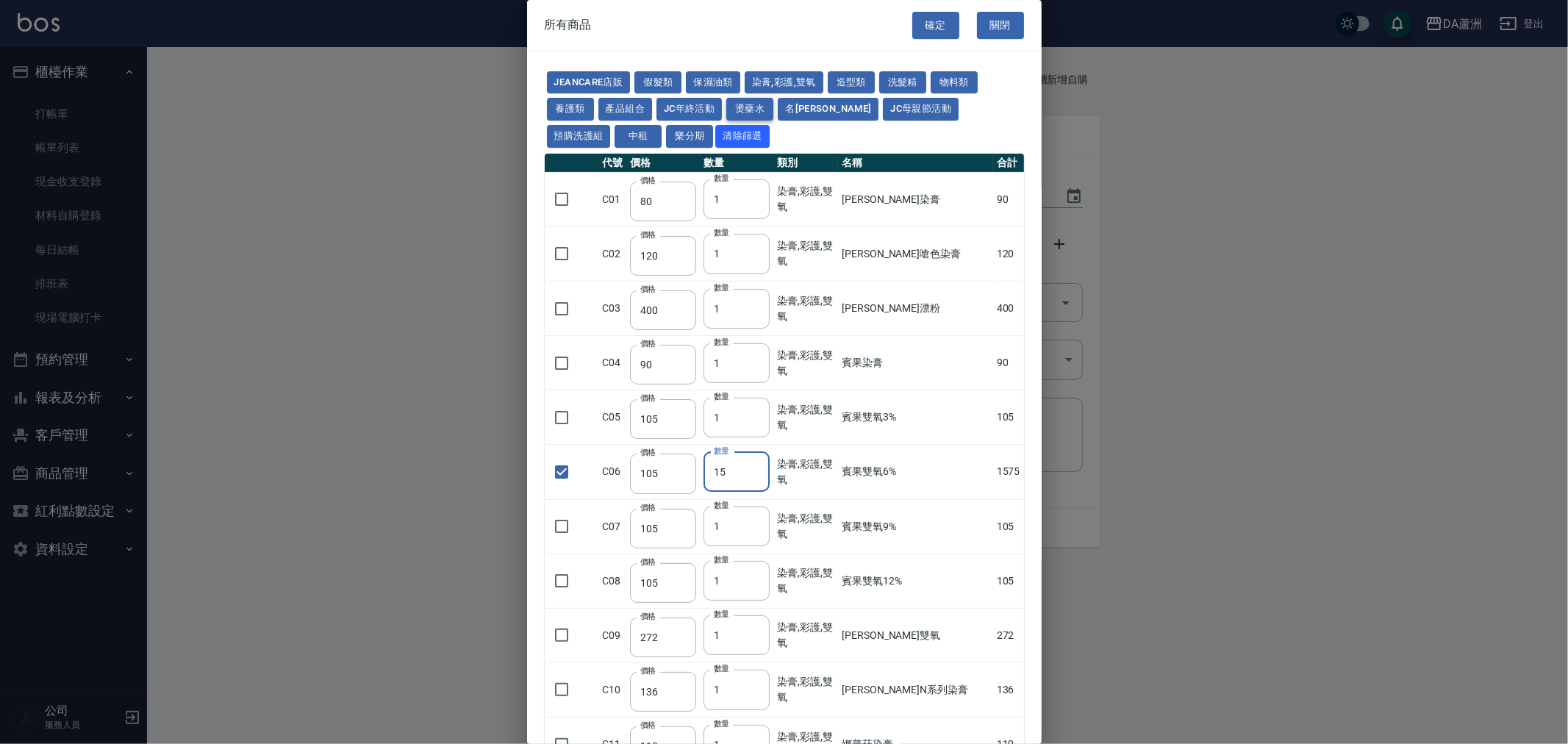
type input "250"
type input "150"
type input "600"
type input "1170"
type input "180"
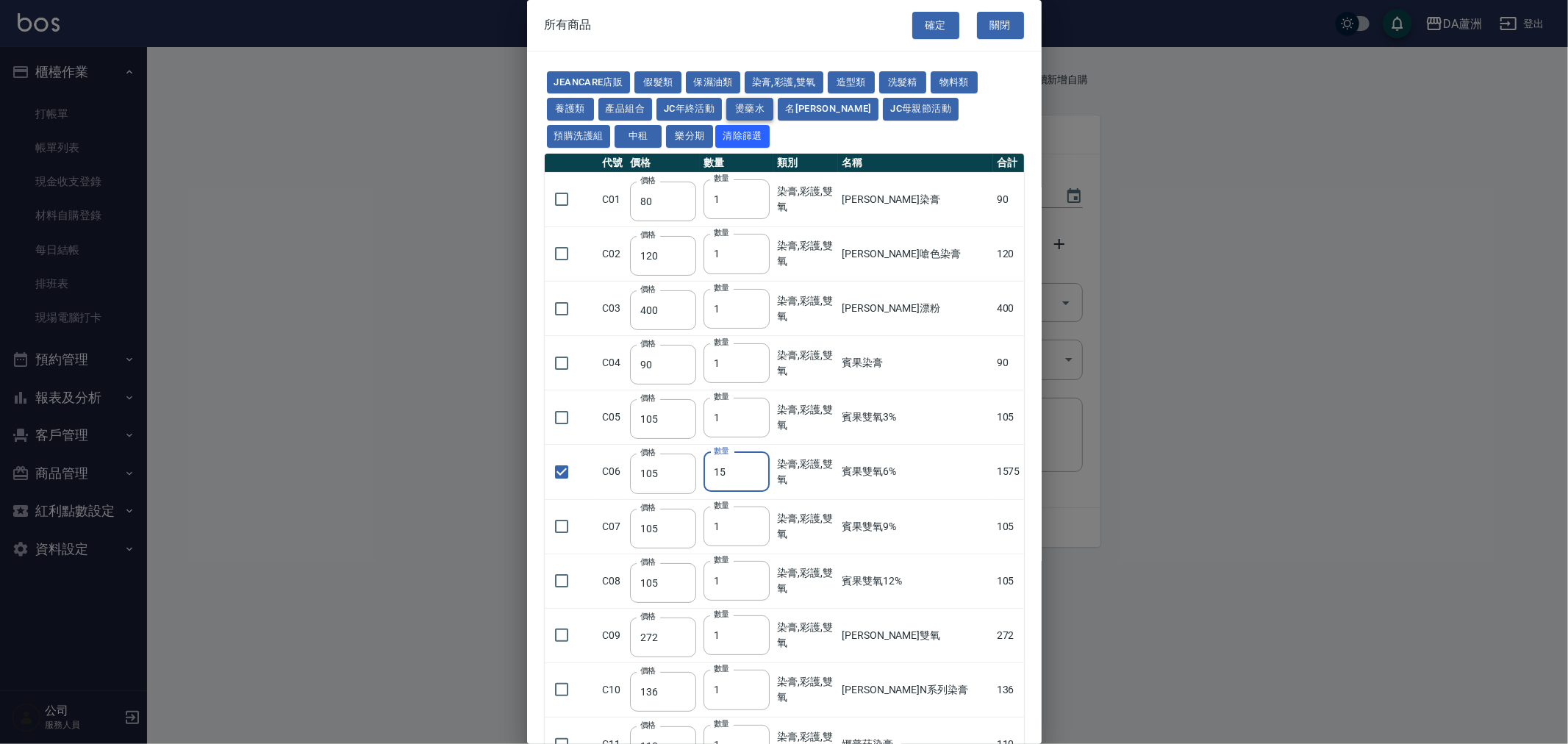
type input "130"
type input "220"
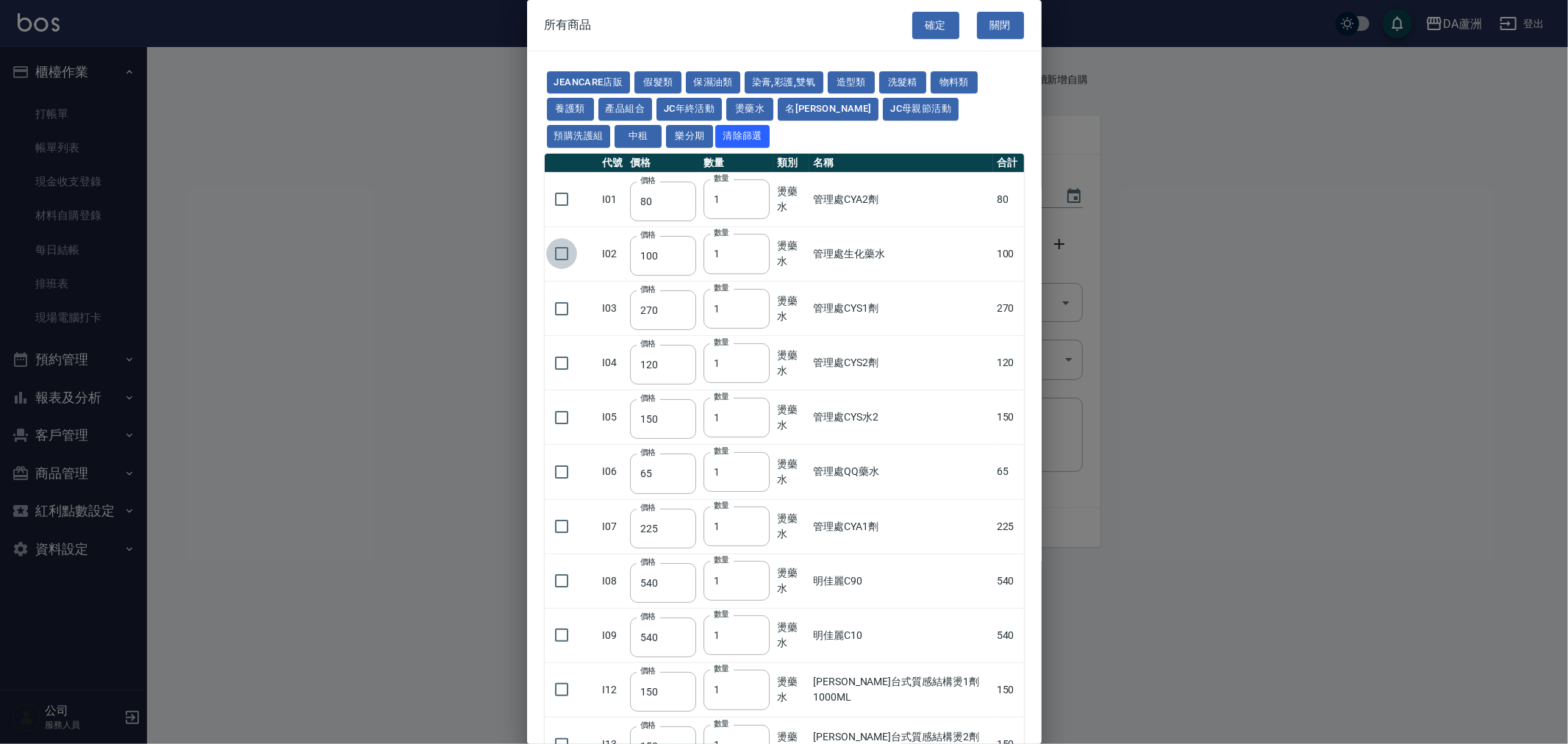
click at [571, 256] on input "checkbox" at bounding box center [562, 253] width 31 height 31
checkbox input "true"
click at [753, 249] on input "2" at bounding box center [737, 253] width 66 height 39
click at [753, 249] on input "3" at bounding box center [737, 253] width 66 height 39
type input "4"
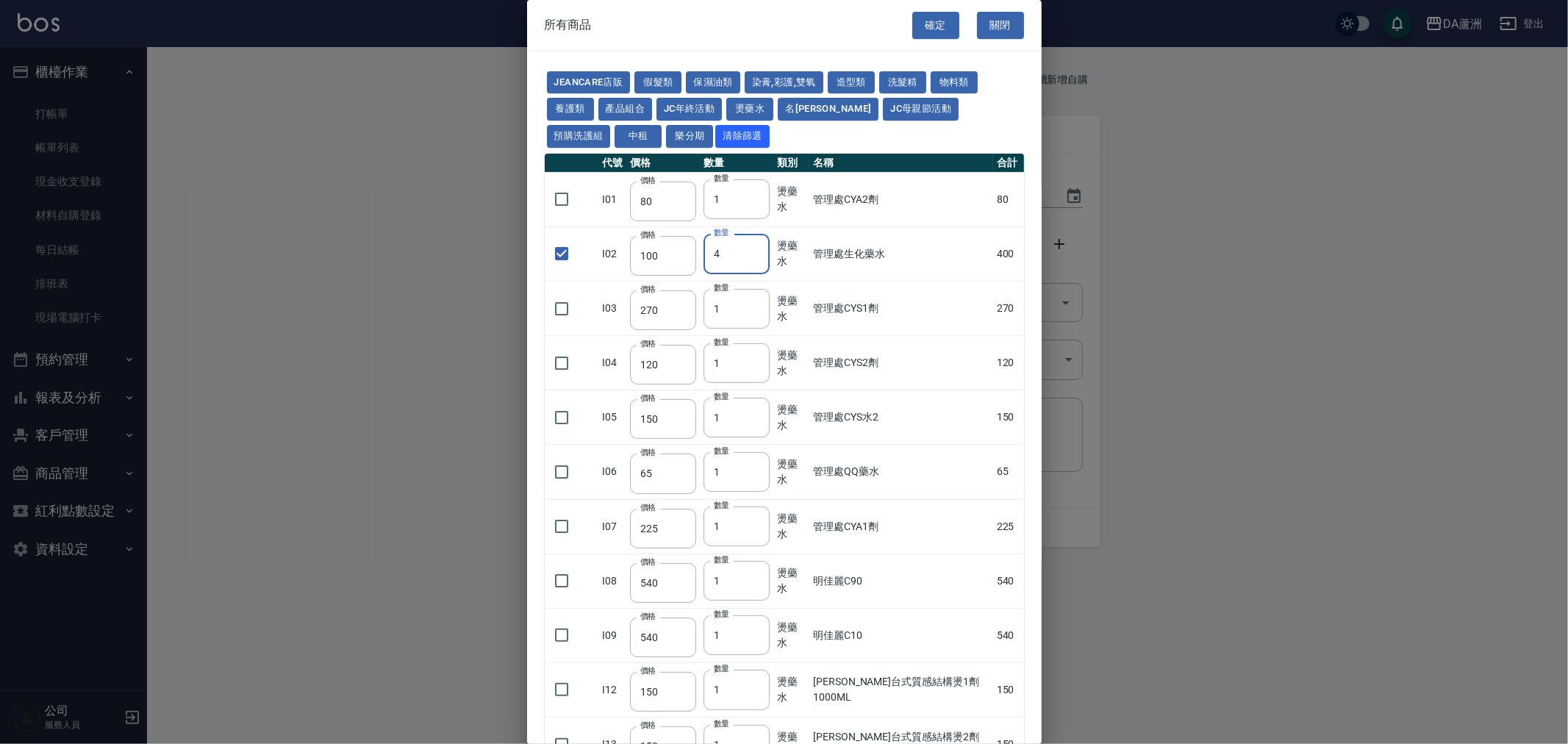
click at [753, 249] on input "4" at bounding box center [737, 253] width 66 height 39
click at [785, 84] on button "染膏,彩護,雙氧" at bounding box center [784, 82] width 79 height 22
type input "90"
checkbox input "false"
type input "120"
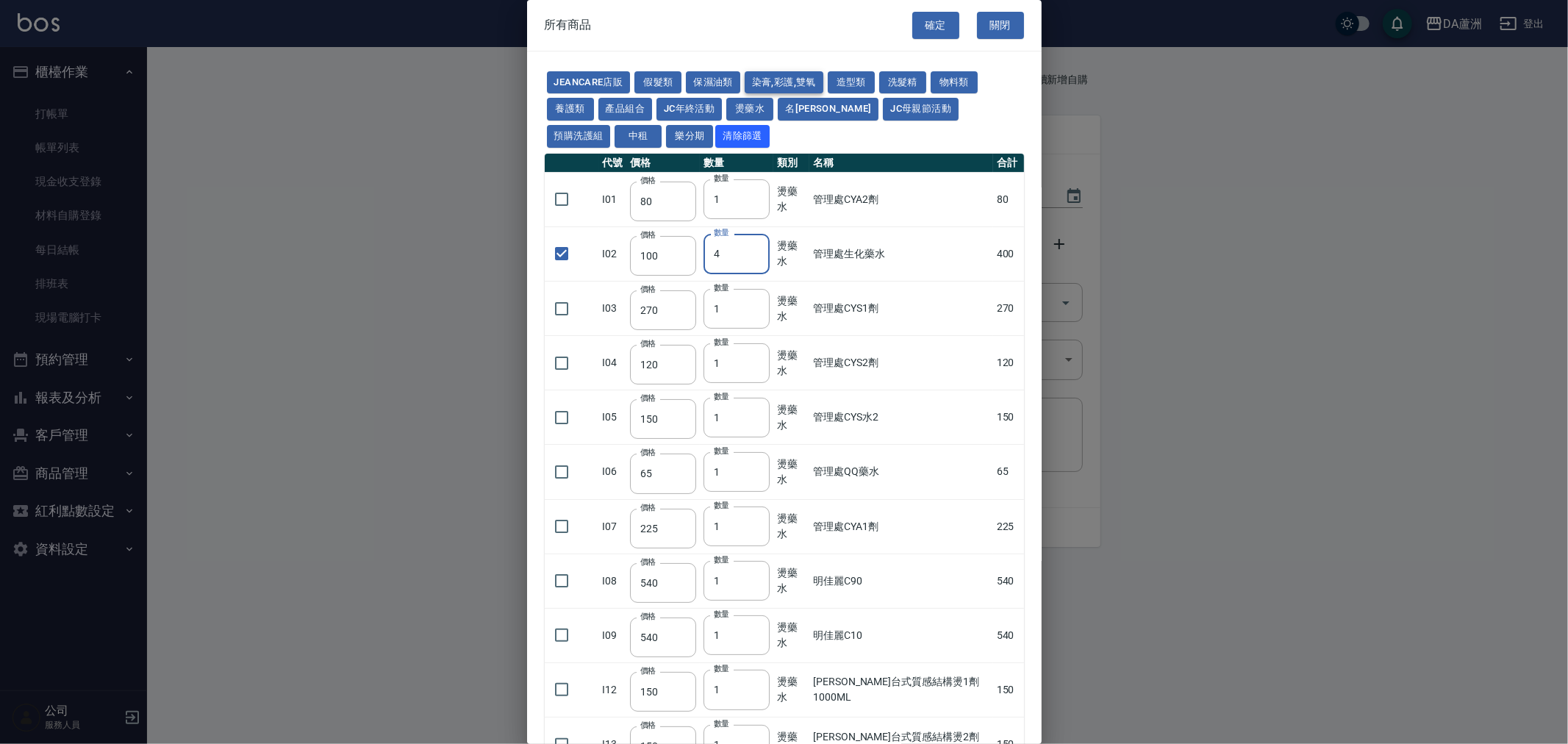
type input "1"
type input "400"
type input "90"
type input "105"
checkbox input "true"
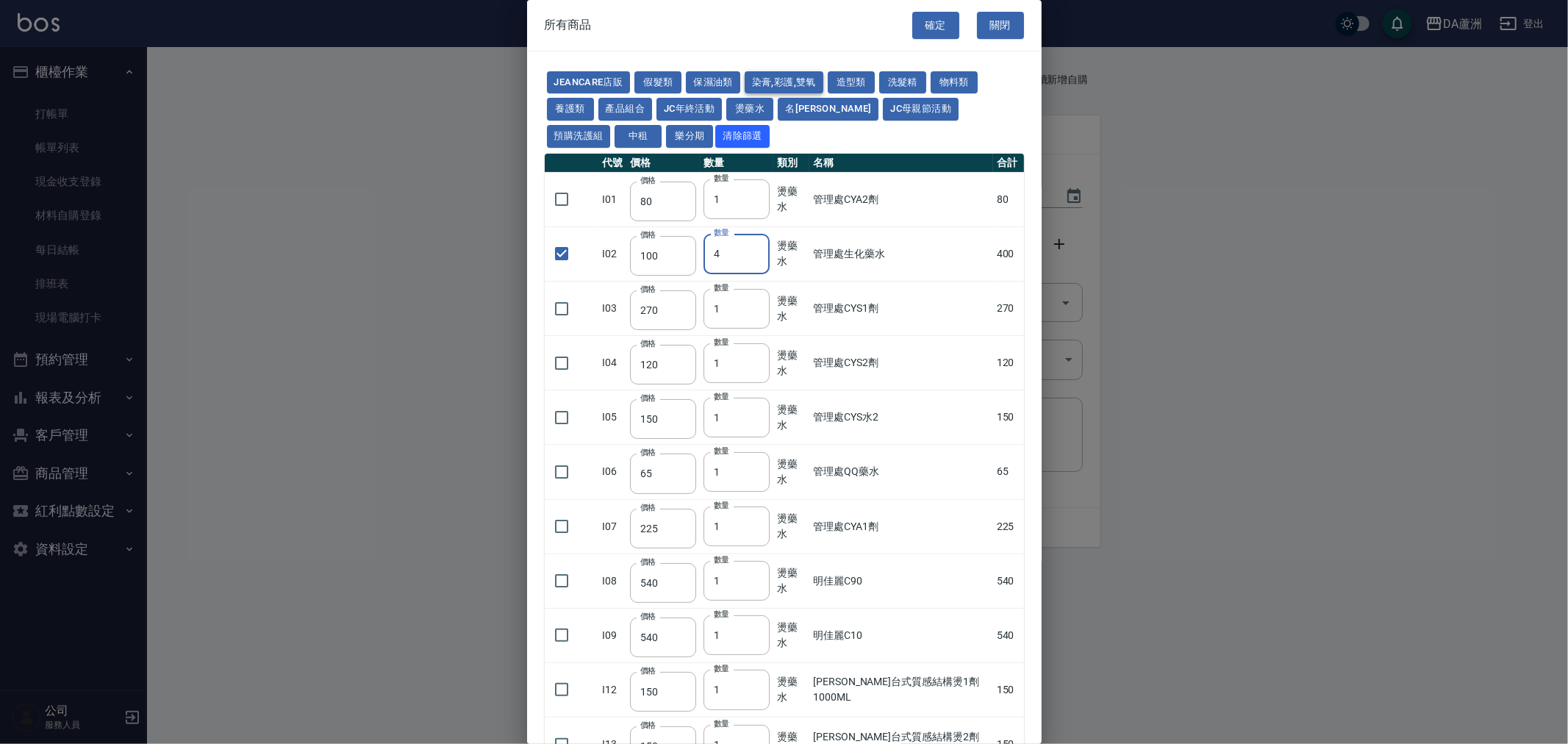
type input "105"
type input "15"
type input "105"
type input "272"
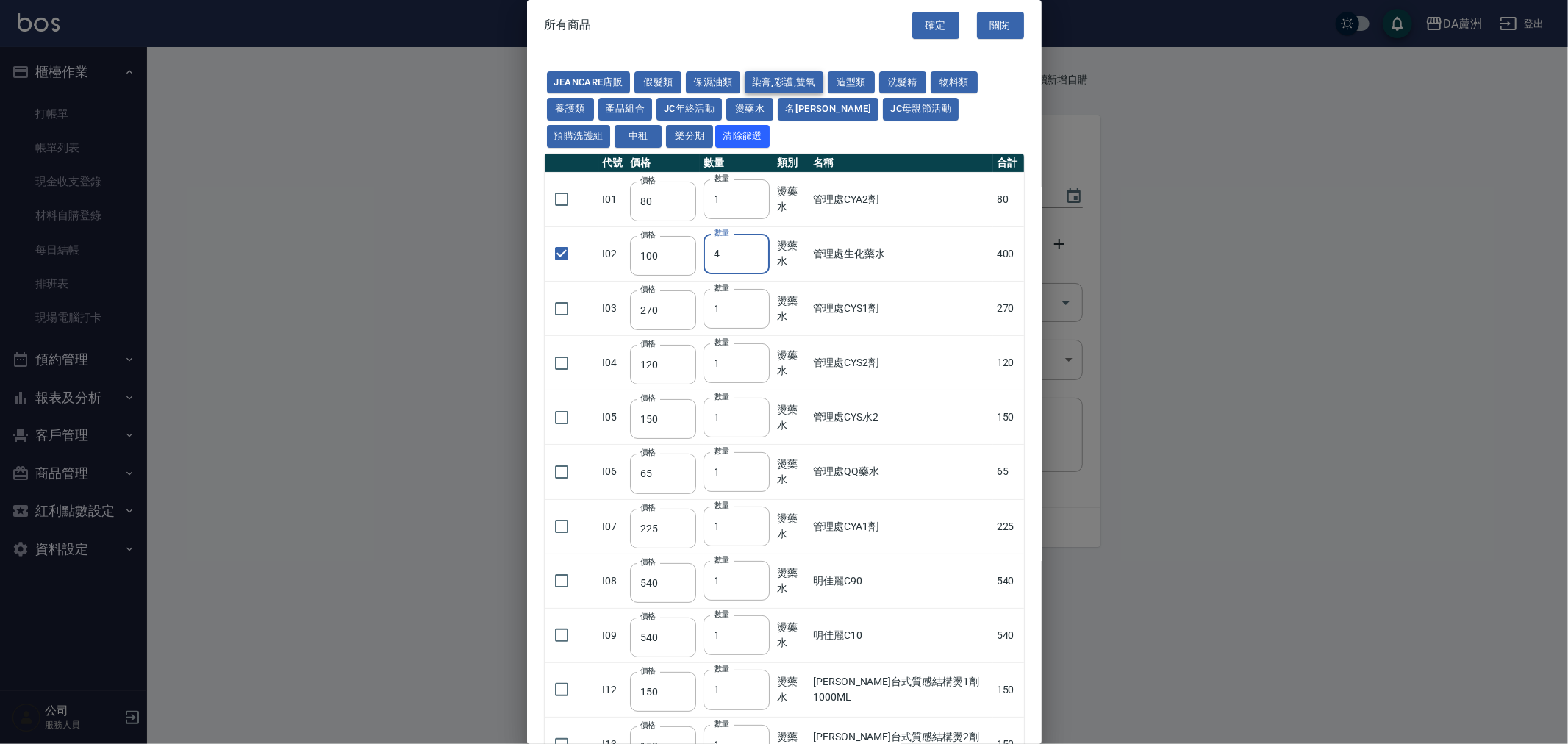
type input "136"
type input "110"
type input "650"
type input "228"
type input "85"
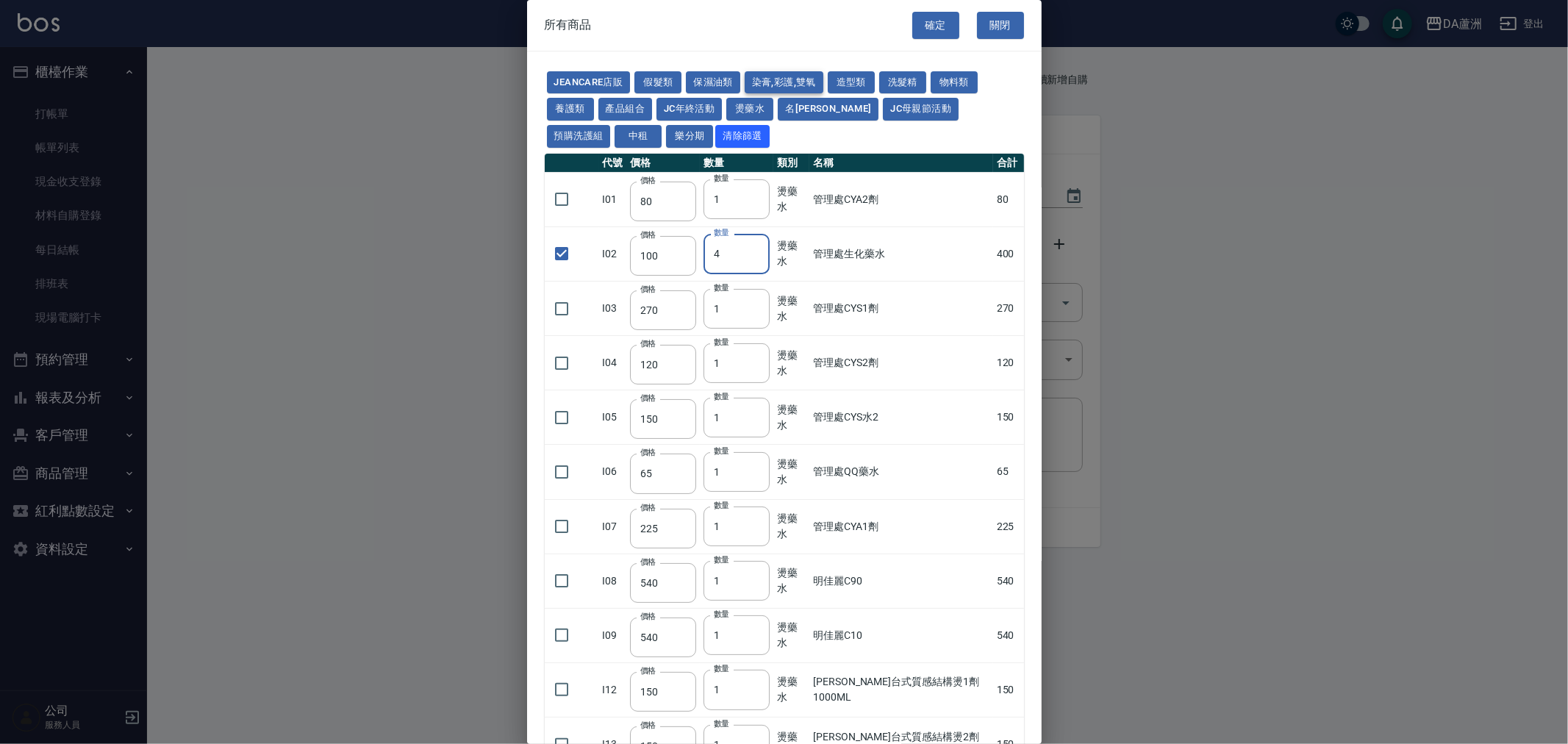
type input "120"
type input "135"
type input "85"
type input "100"
type input "380"
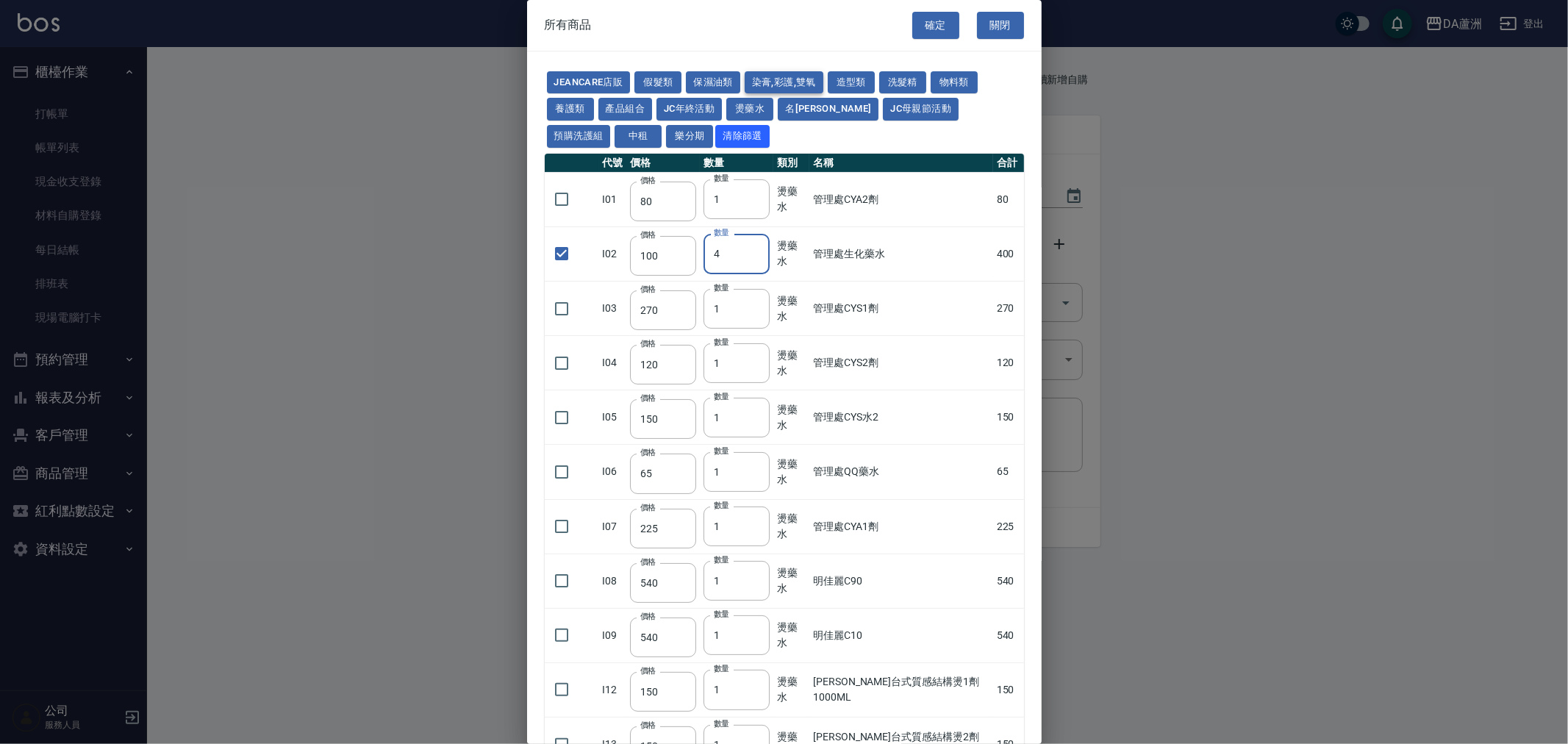
type input "450"
type input "700"
type input "580"
type input "620"
type input "640"
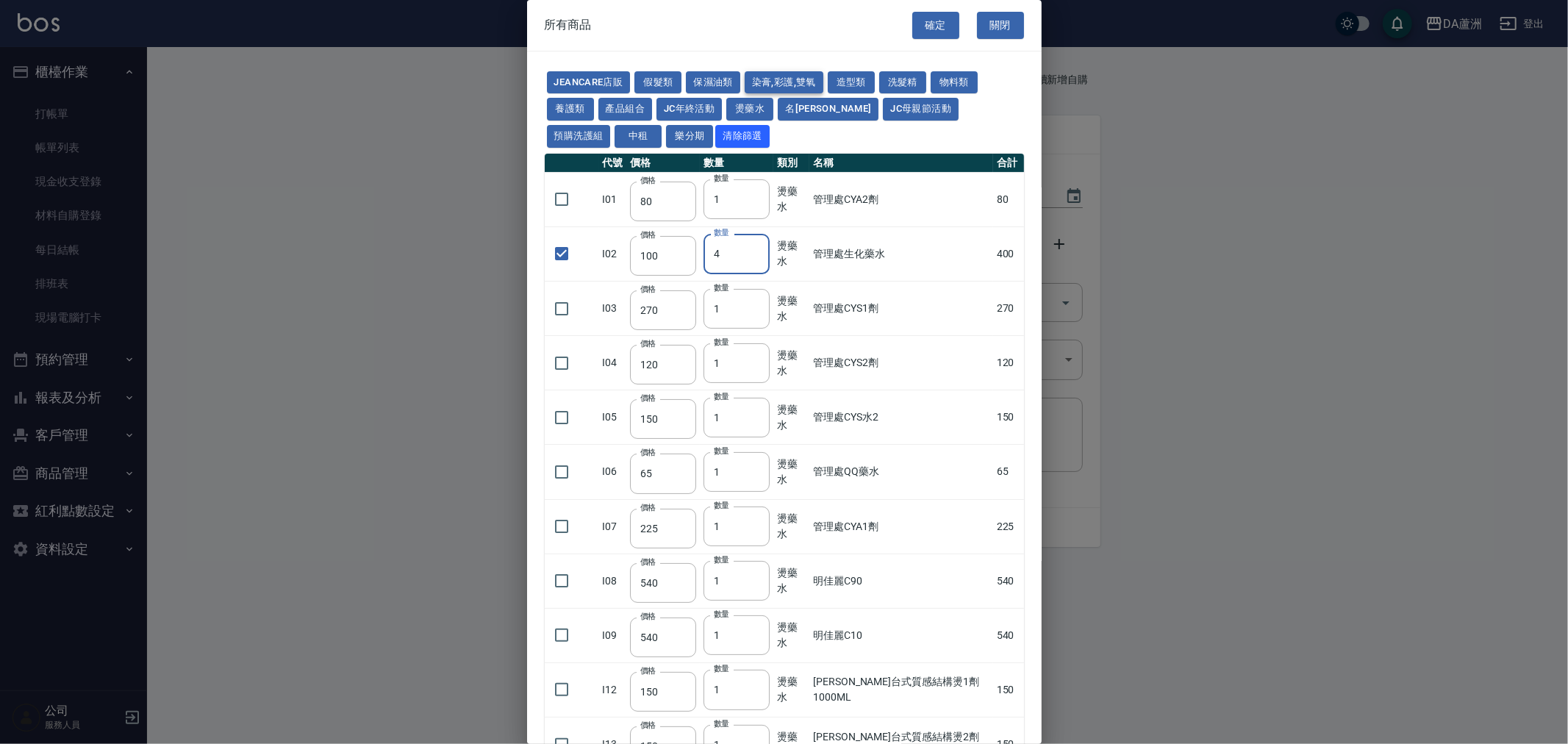
type input "450"
type input "1200"
type input "120"
type input "500"
type input "240"
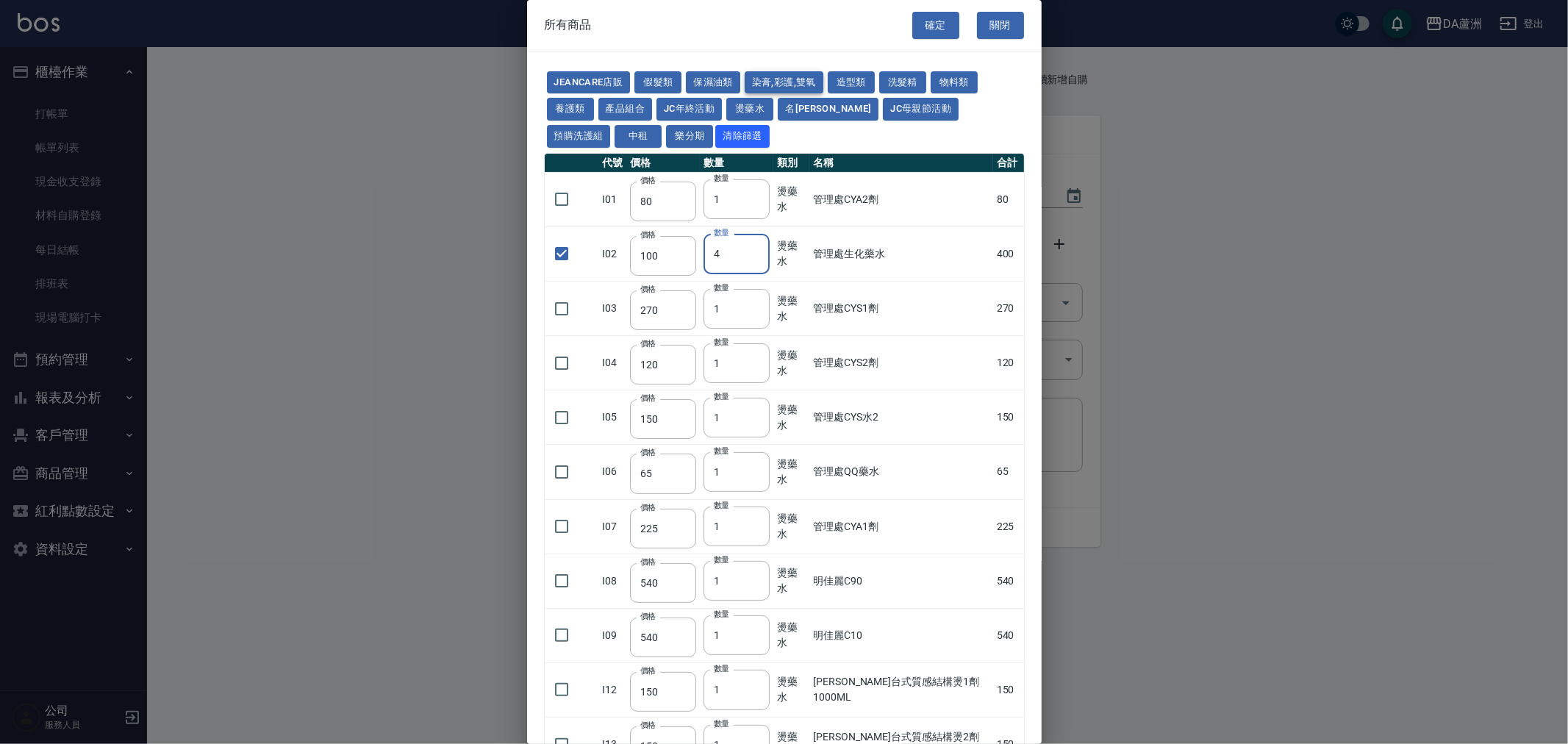
type input "105"
type input "188"
type input "400"
type input "450"
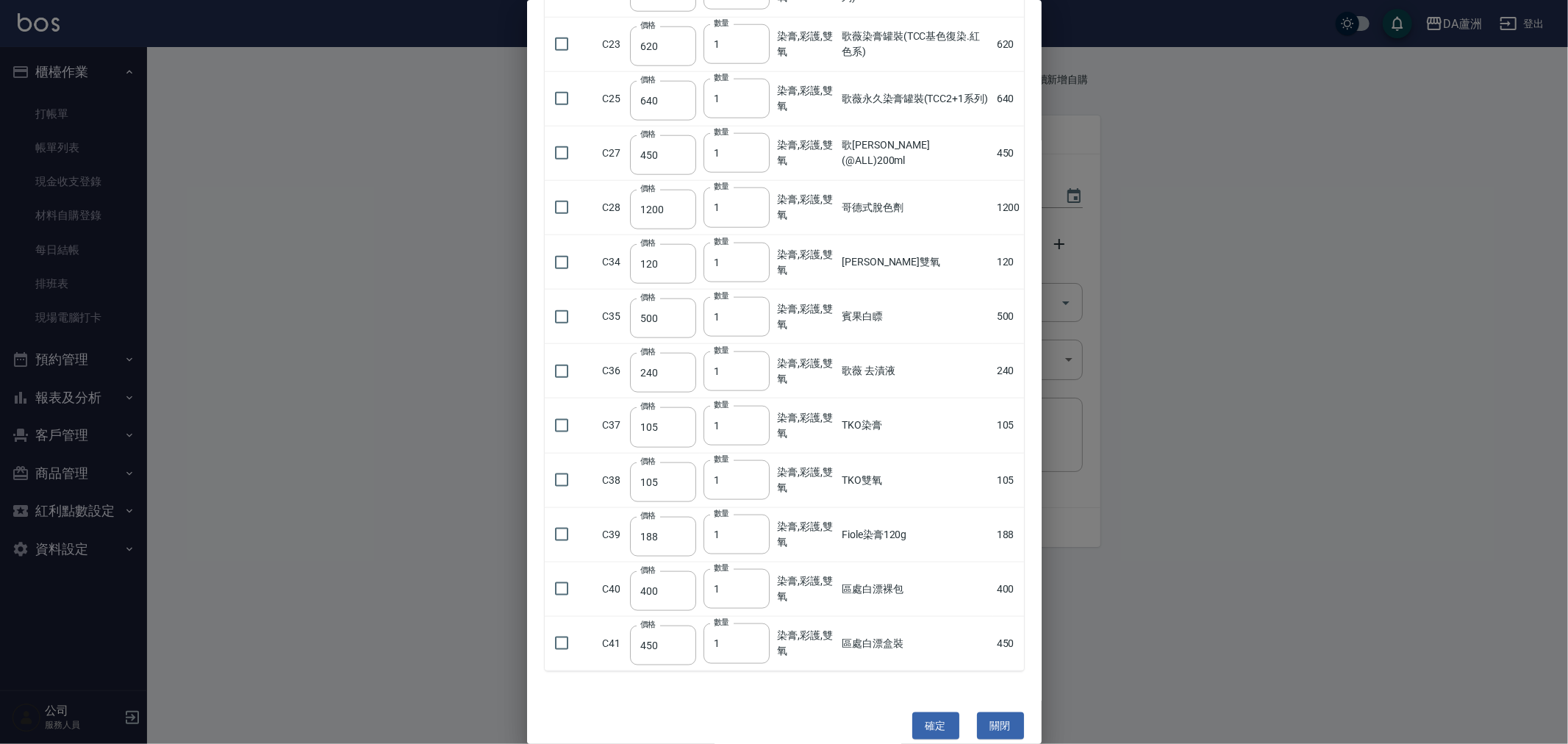
scroll to position [1375, 0]
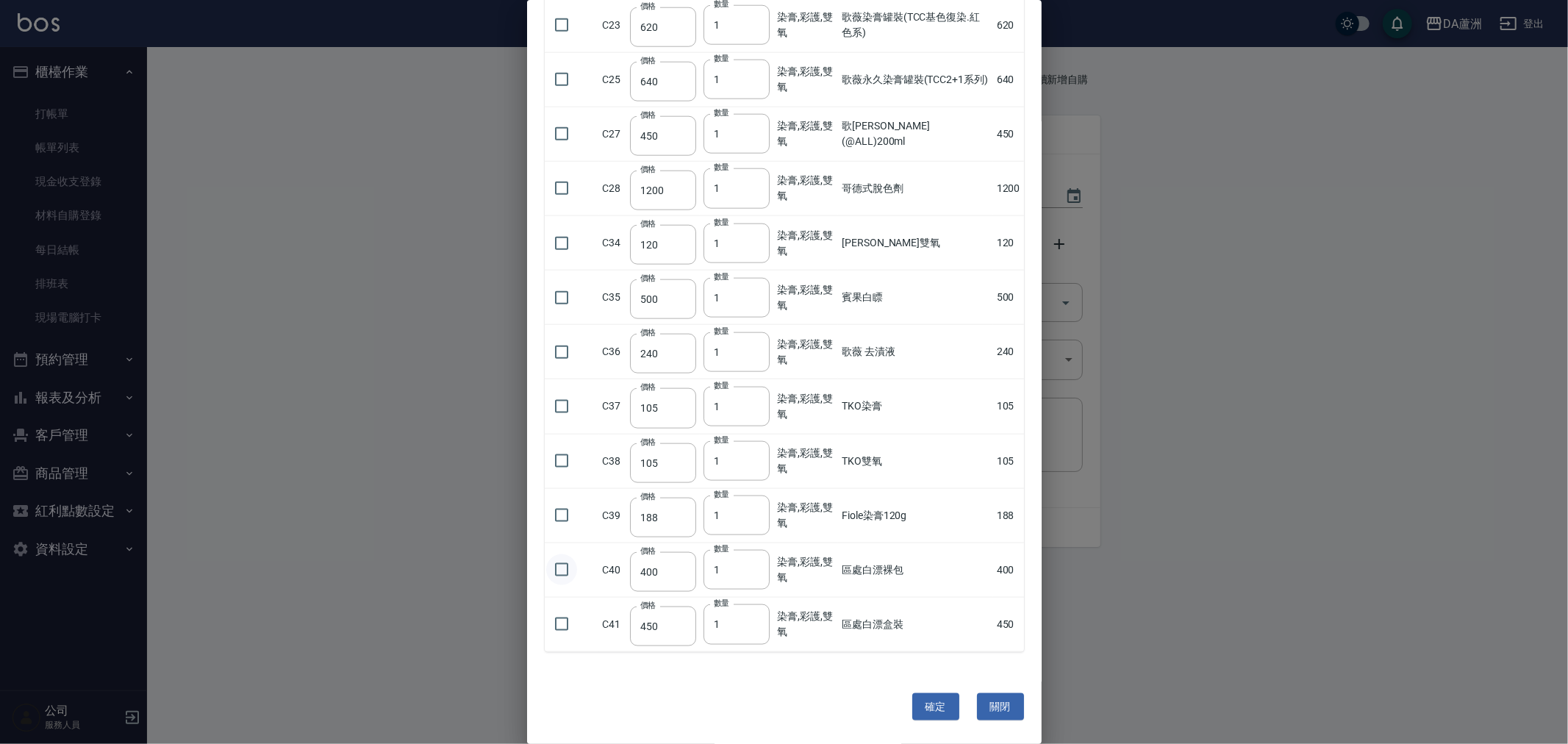
click at [563, 567] on input "checkbox" at bounding box center [562, 570] width 31 height 31
checkbox input "true"
click at [758, 567] on input "2" at bounding box center [737, 570] width 66 height 39
type input "3"
click at [758, 567] on input "3" at bounding box center [737, 570] width 66 height 39
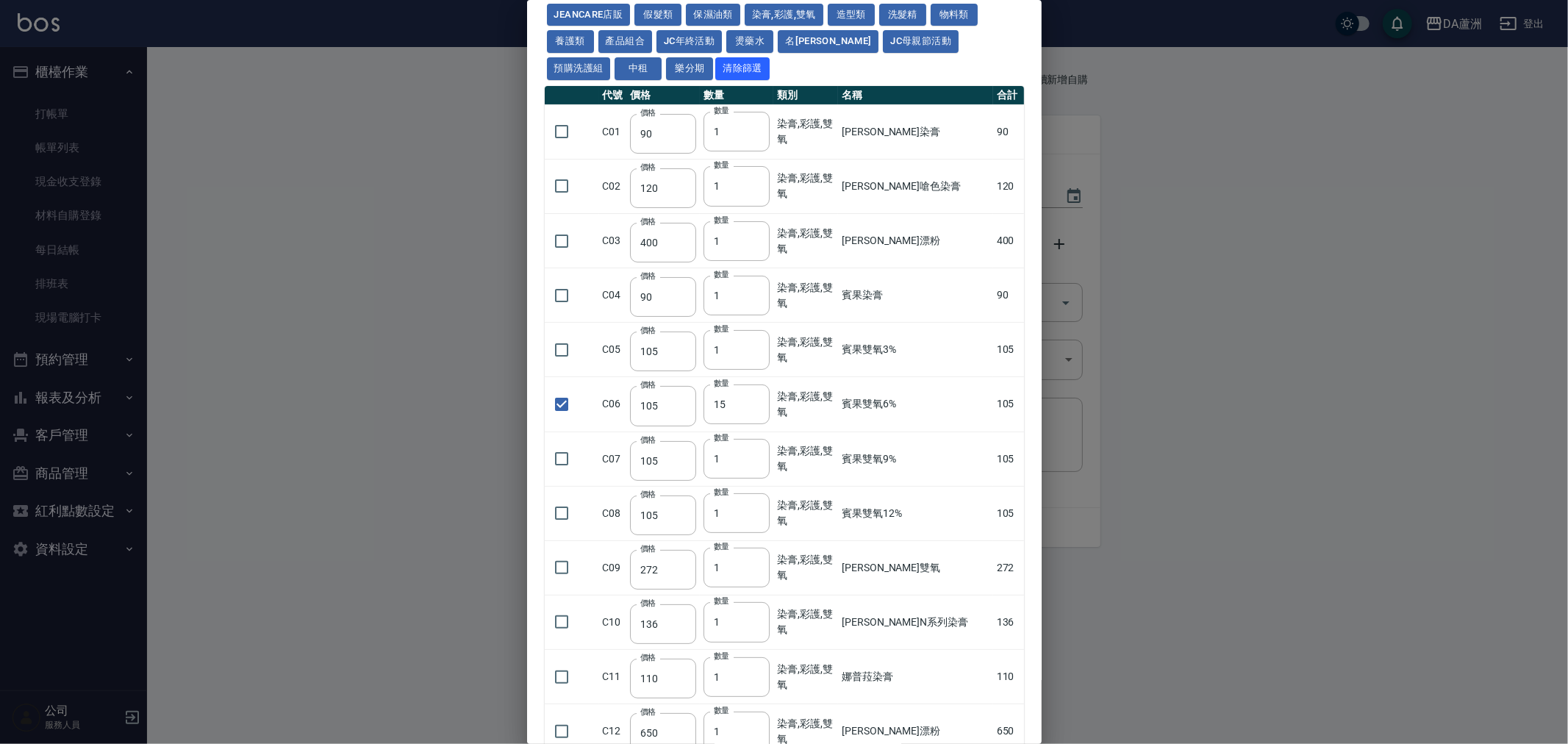
scroll to position [0, 0]
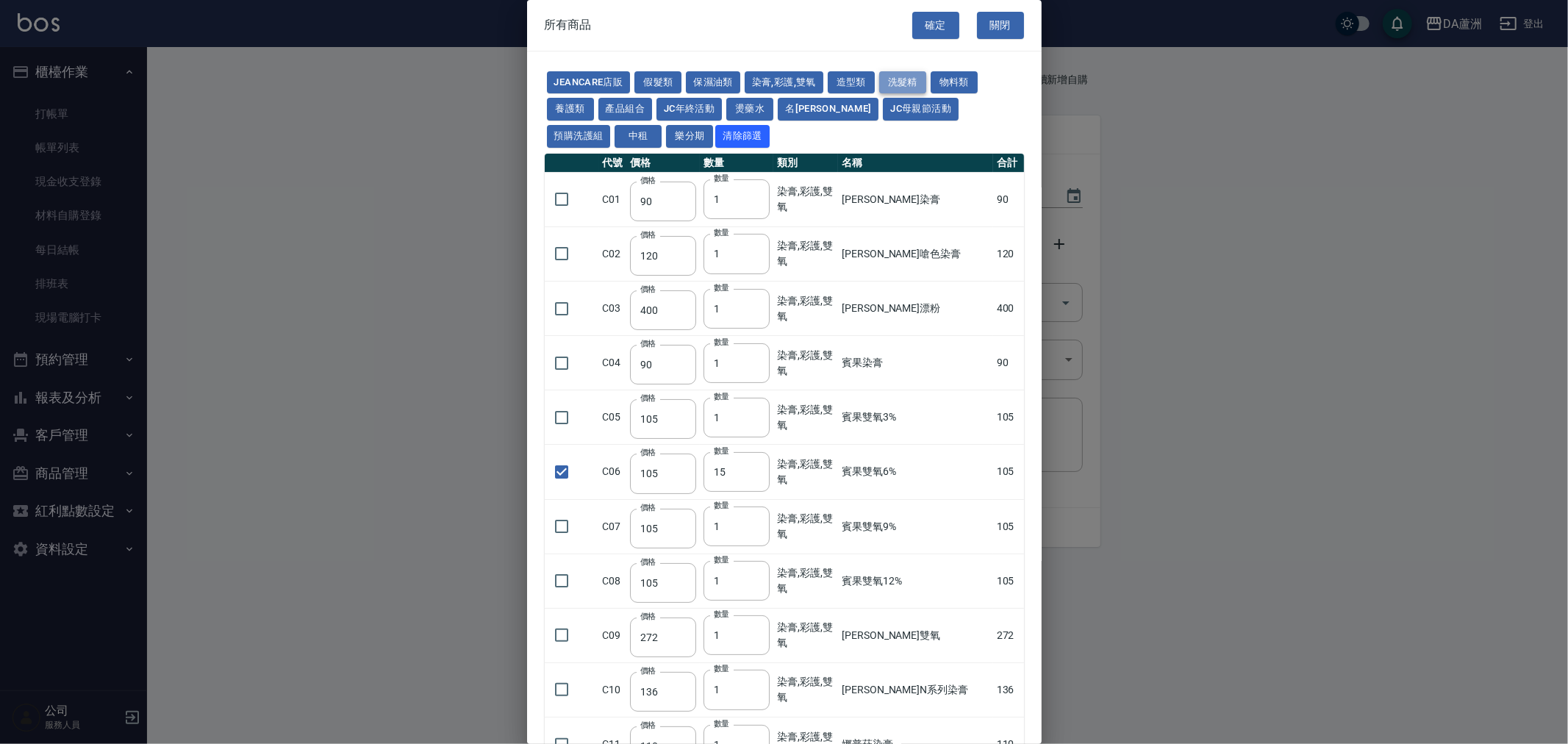
click at [899, 81] on button "洗髮精" at bounding box center [903, 82] width 47 height 22
type input "300"
type input "740"
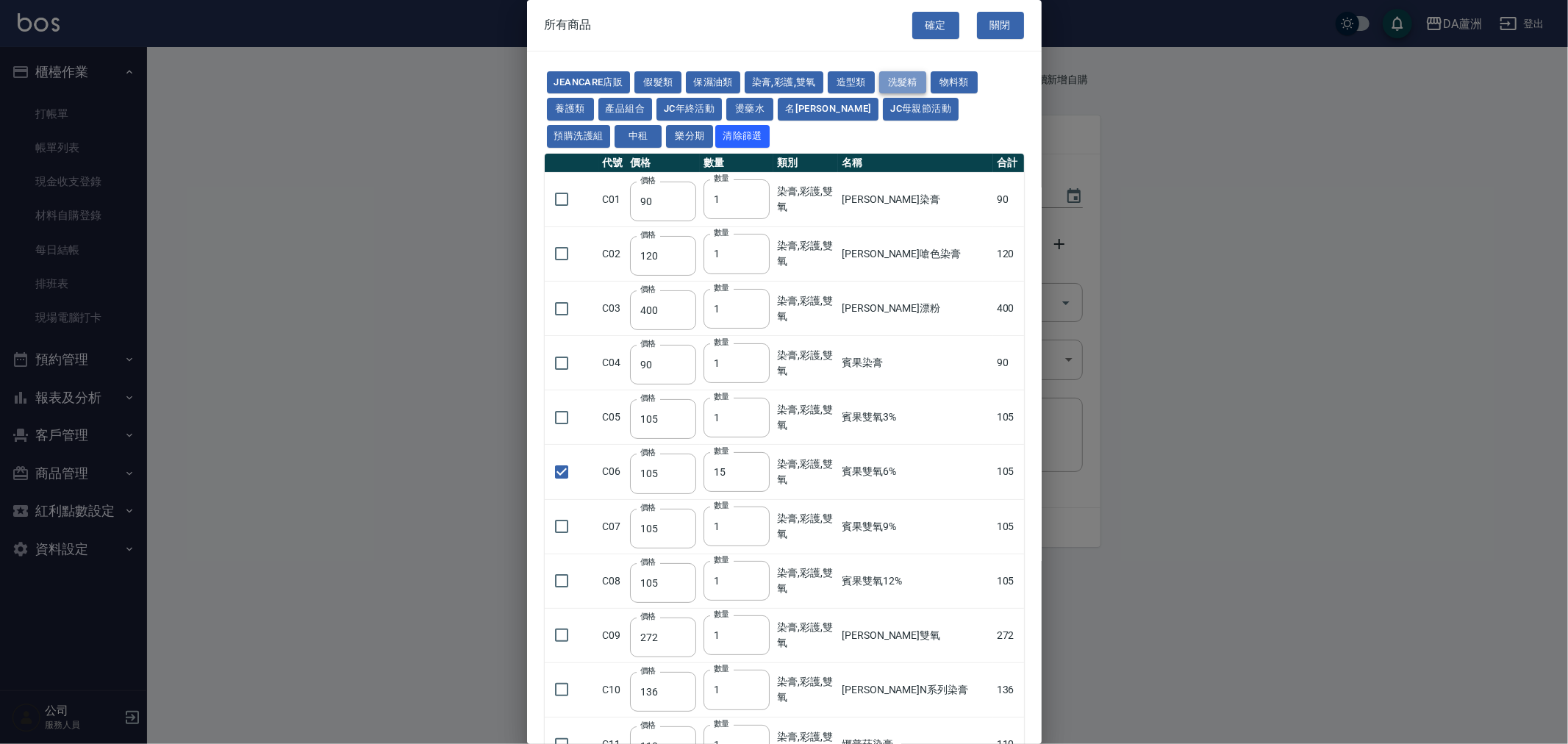
type input "300"
checkbox input "false"
type input "410"
type input "1"
type input "945"
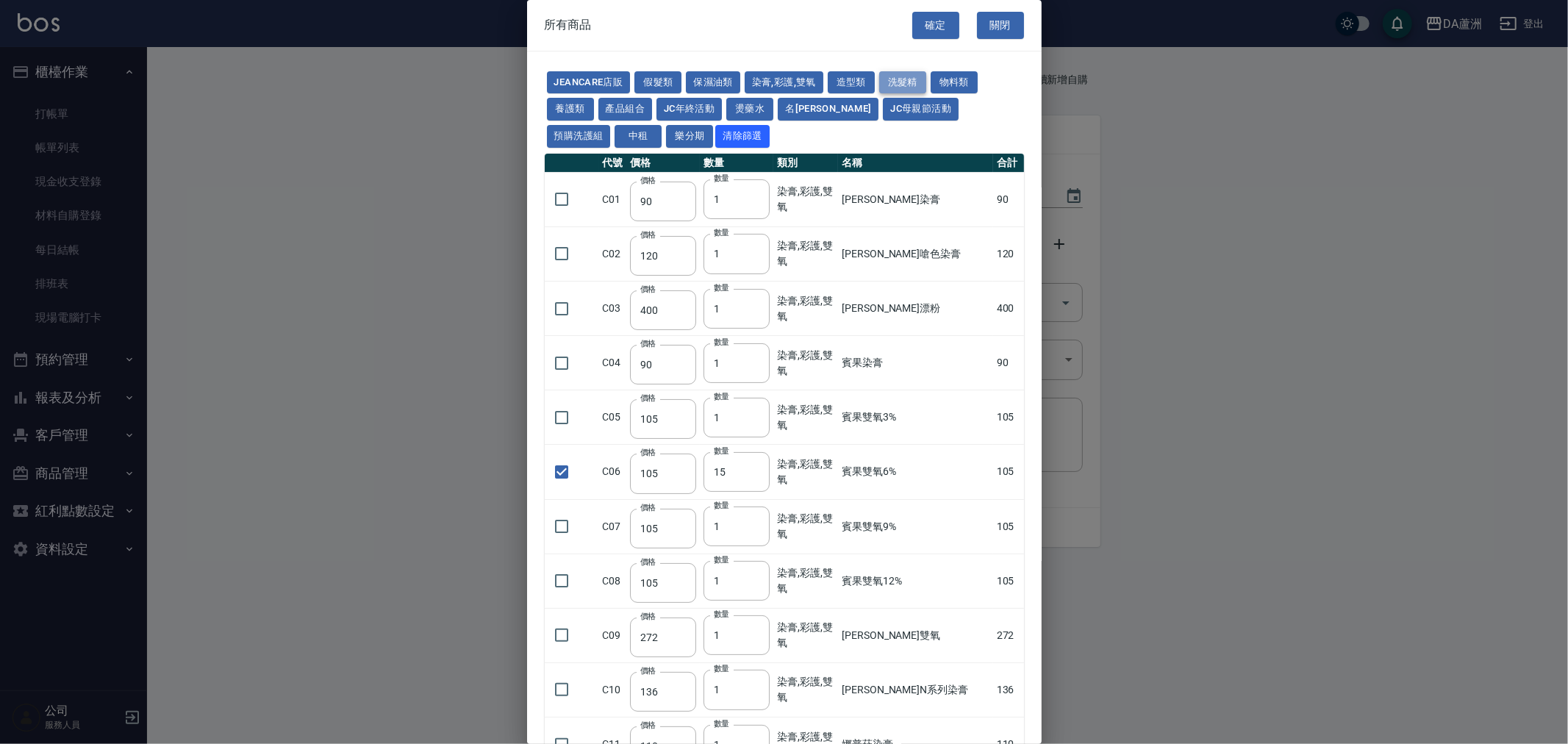
type input "240"
type input "880"
type input "240"
type input "600"
type input "1040"
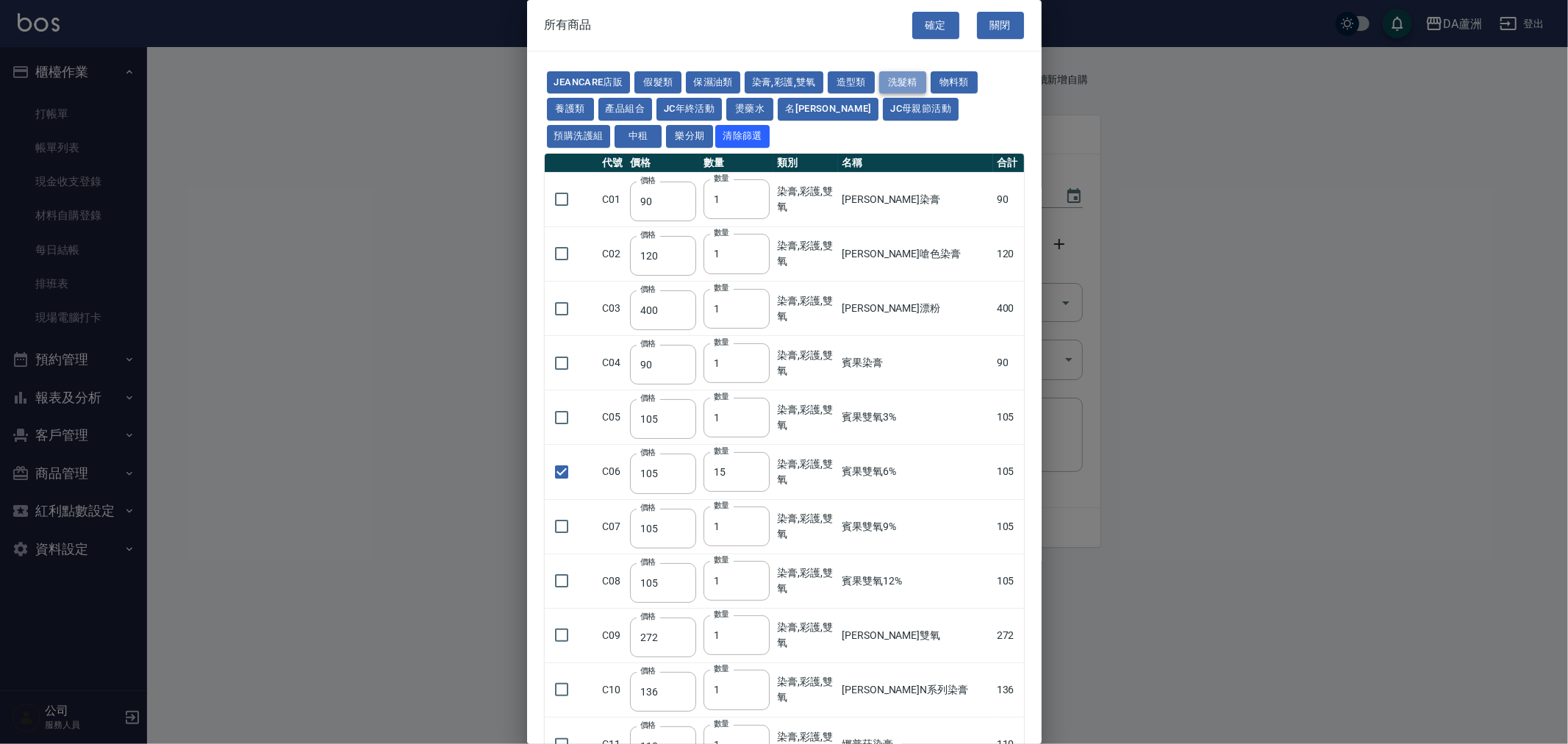
type input "390"
type input "800"
type input "250"
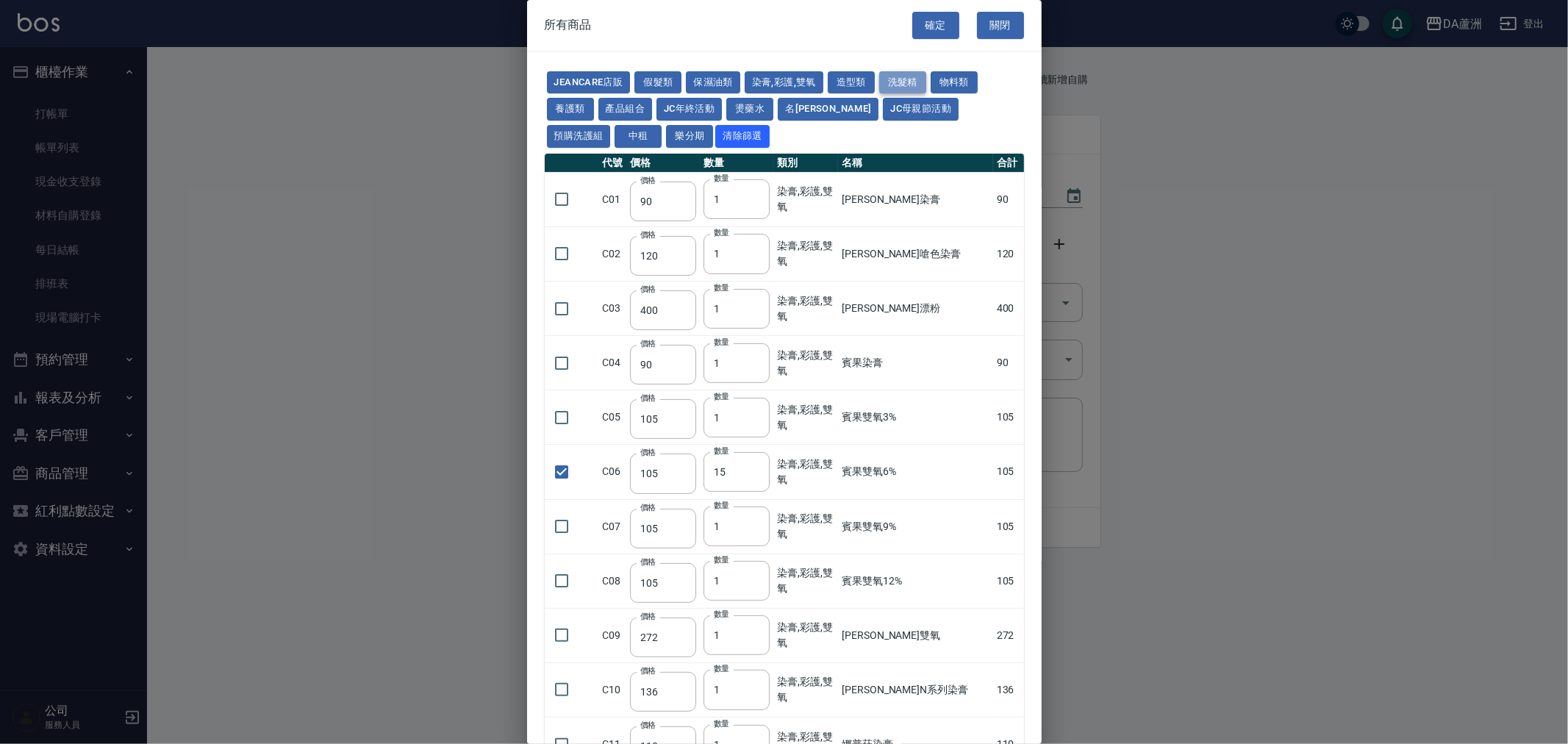
type input "250"
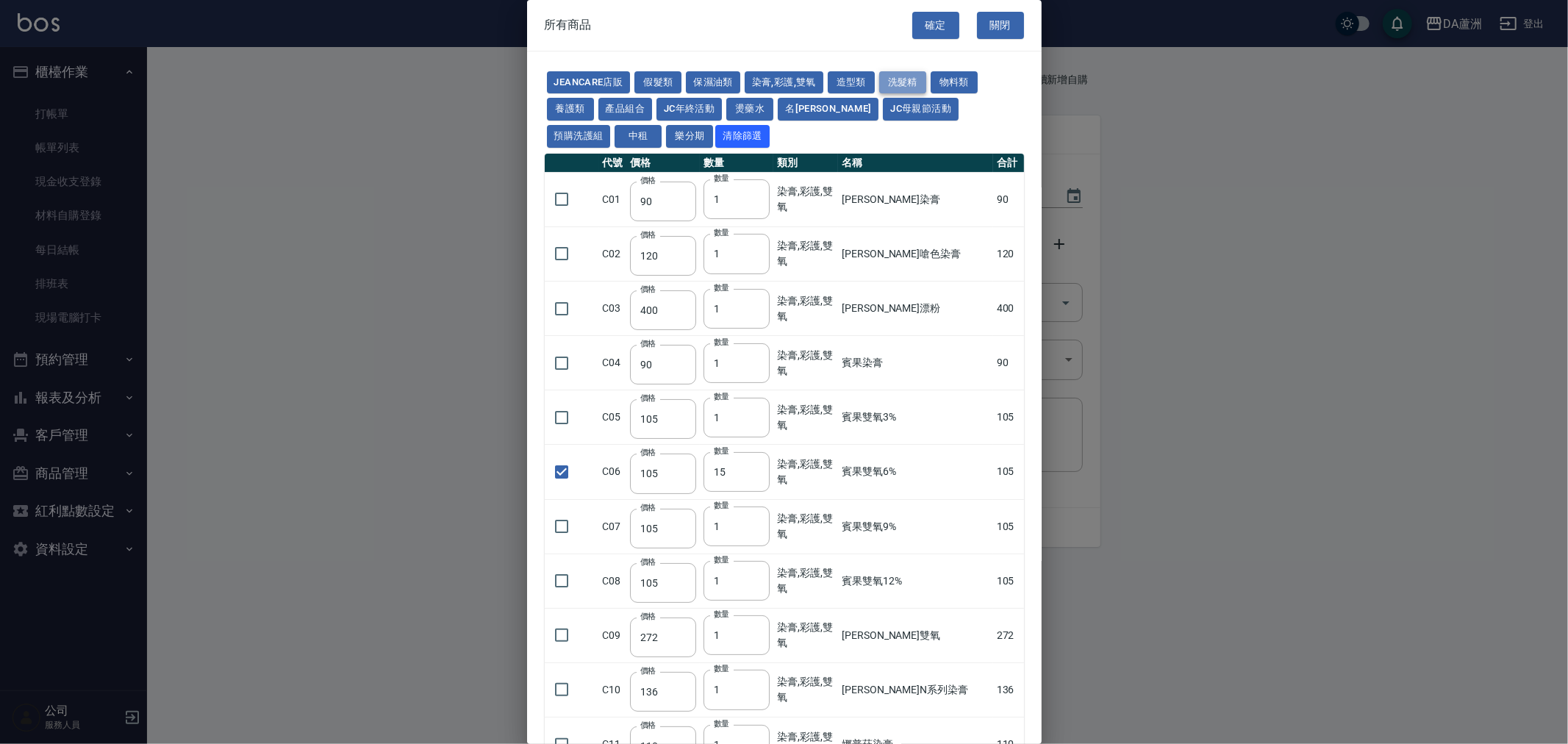
type input "250"
type input "200"
type input "160"
type input "130"
type input "410"
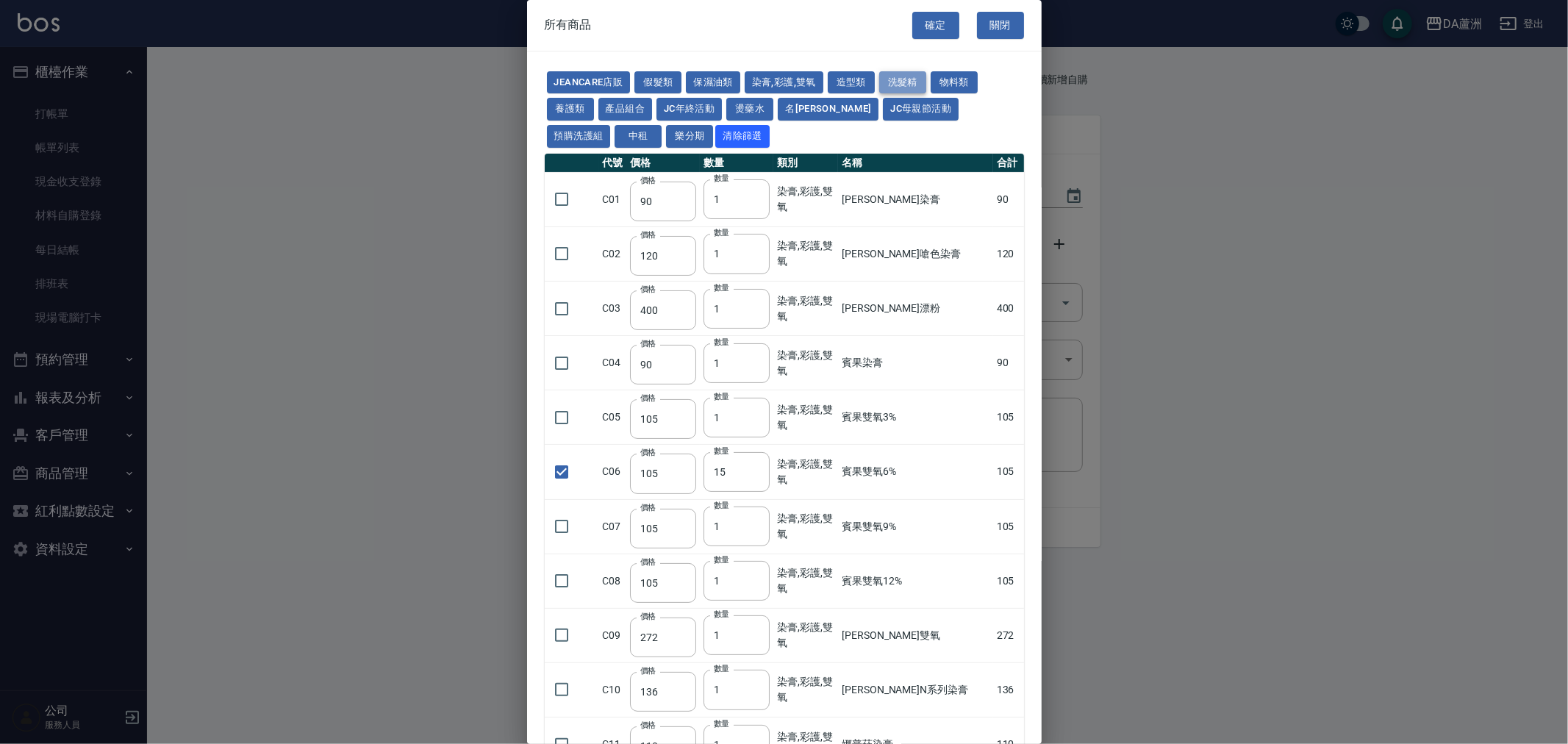
type input "410"
type input "945"
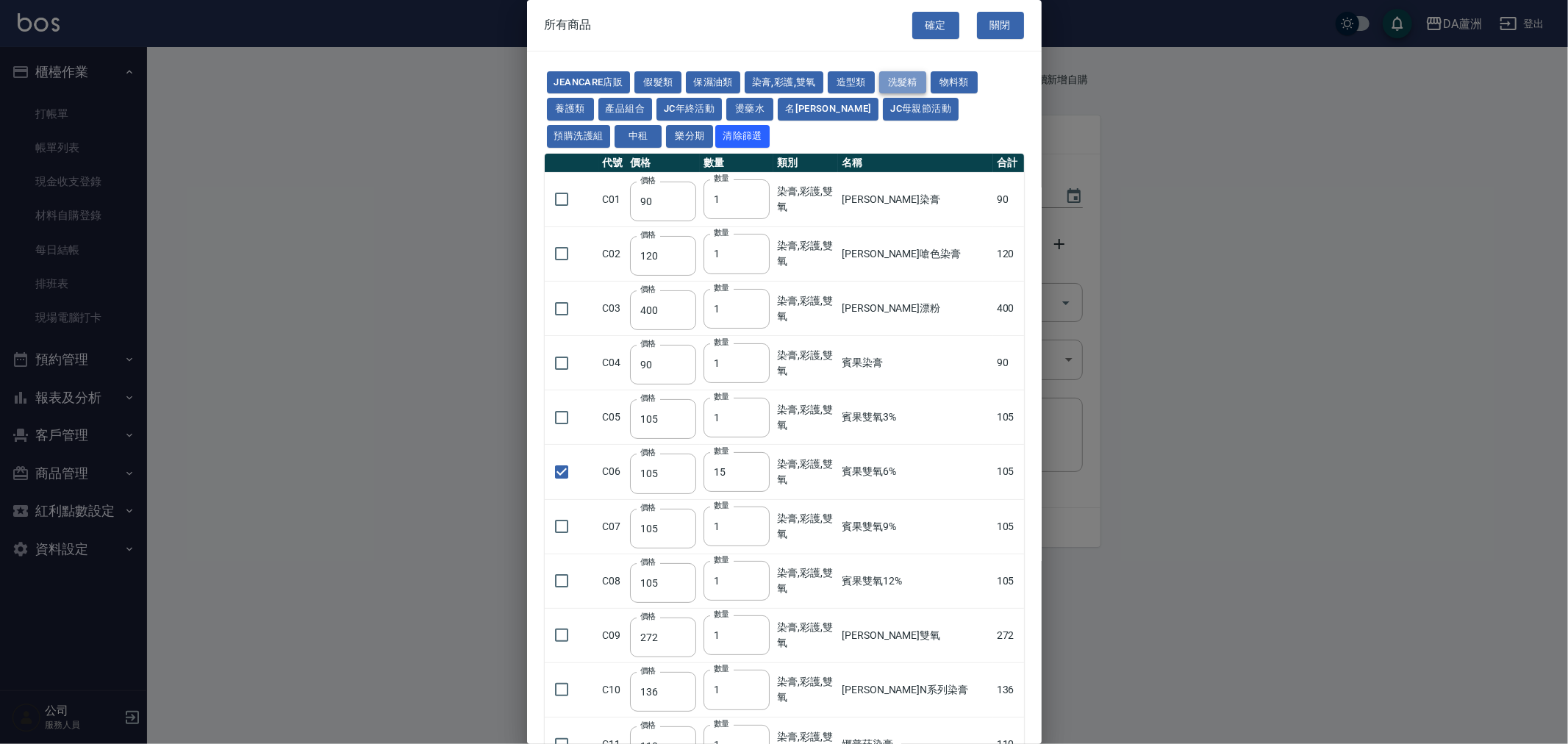
checkbox input "false"
type input "250"
type input "1"
type input "308"
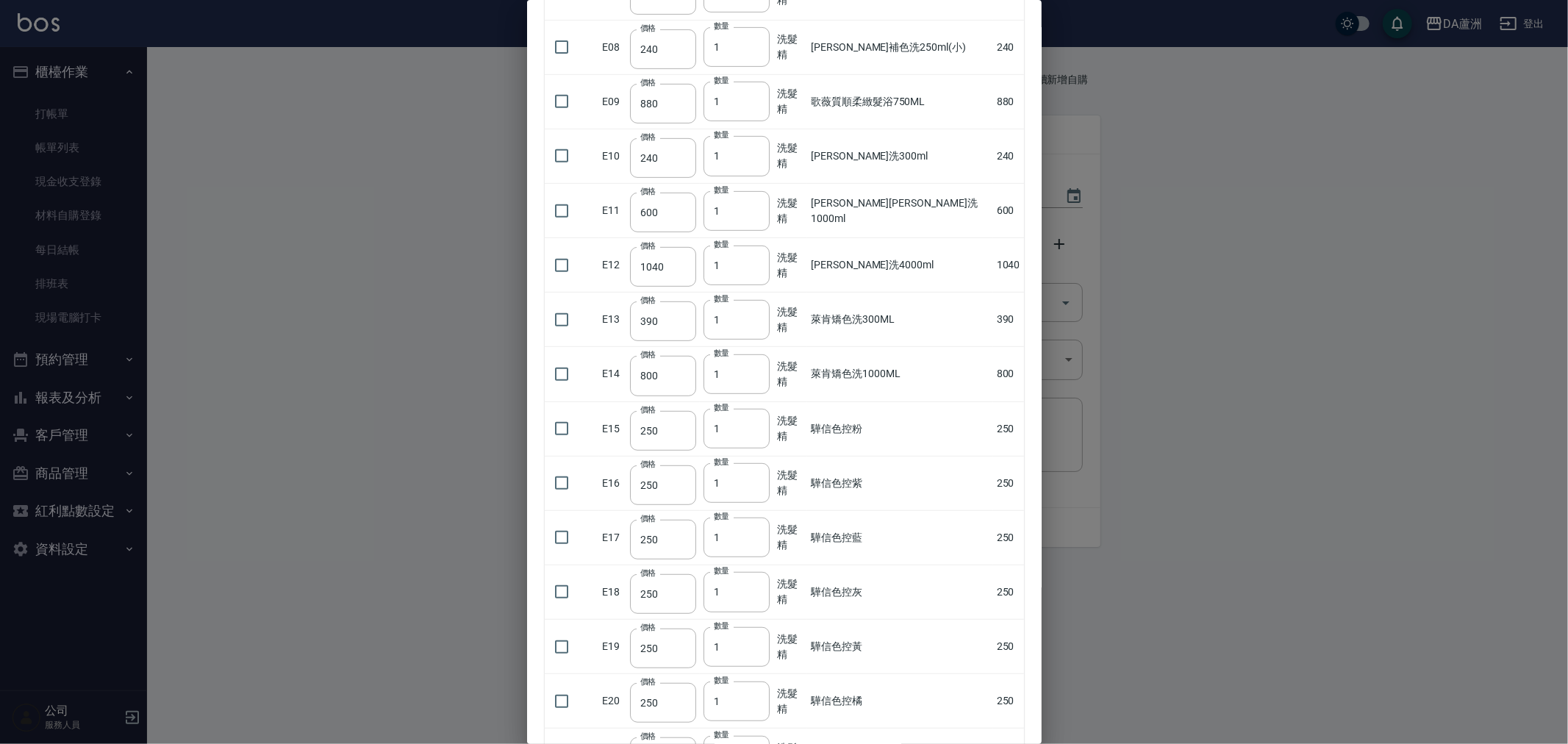
scroll to position [532, 0]
click at [565, 46] on input "checkbox" at bounding box center [562, 48] width 31 height 31
checkbox input "true"
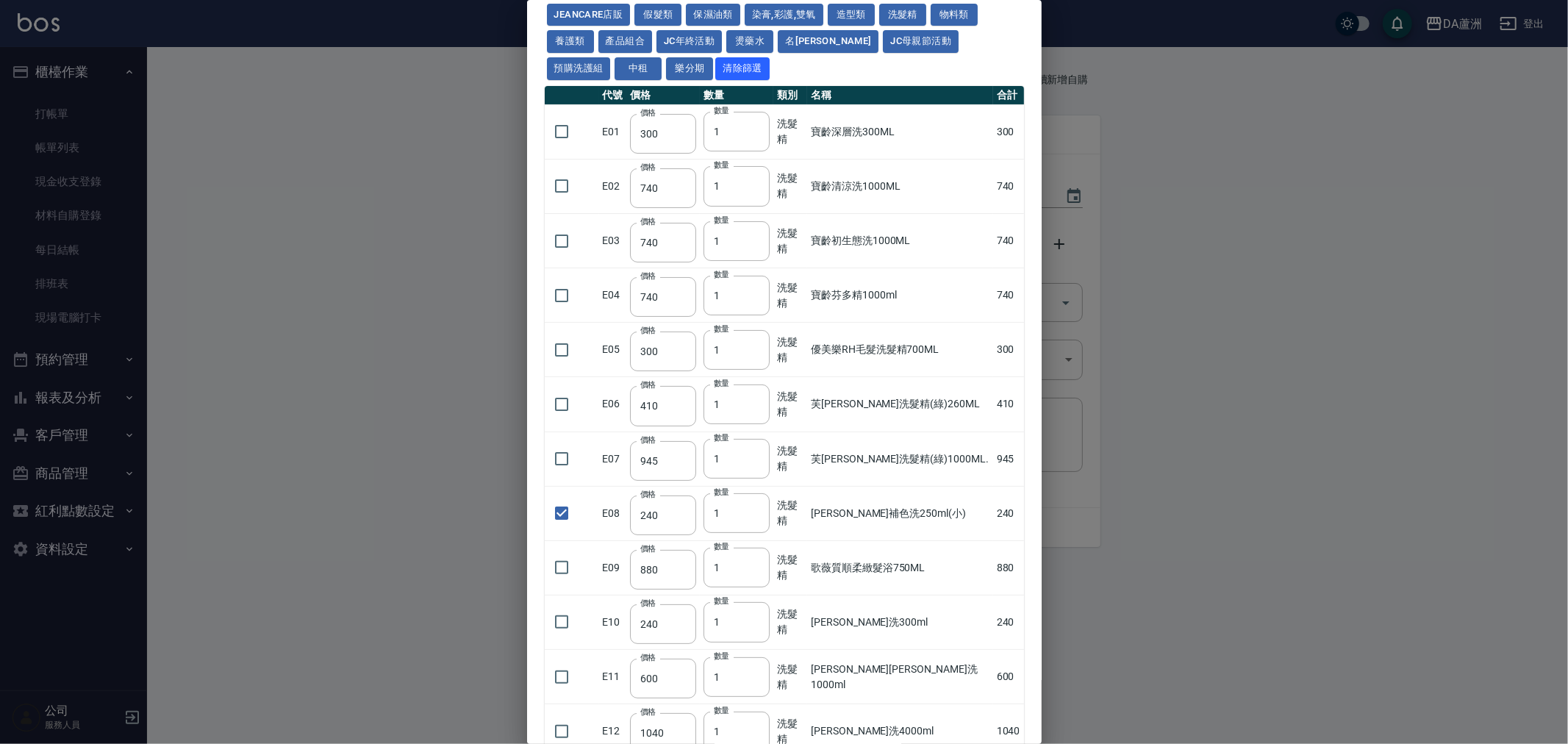
scroll to position [0, 0]
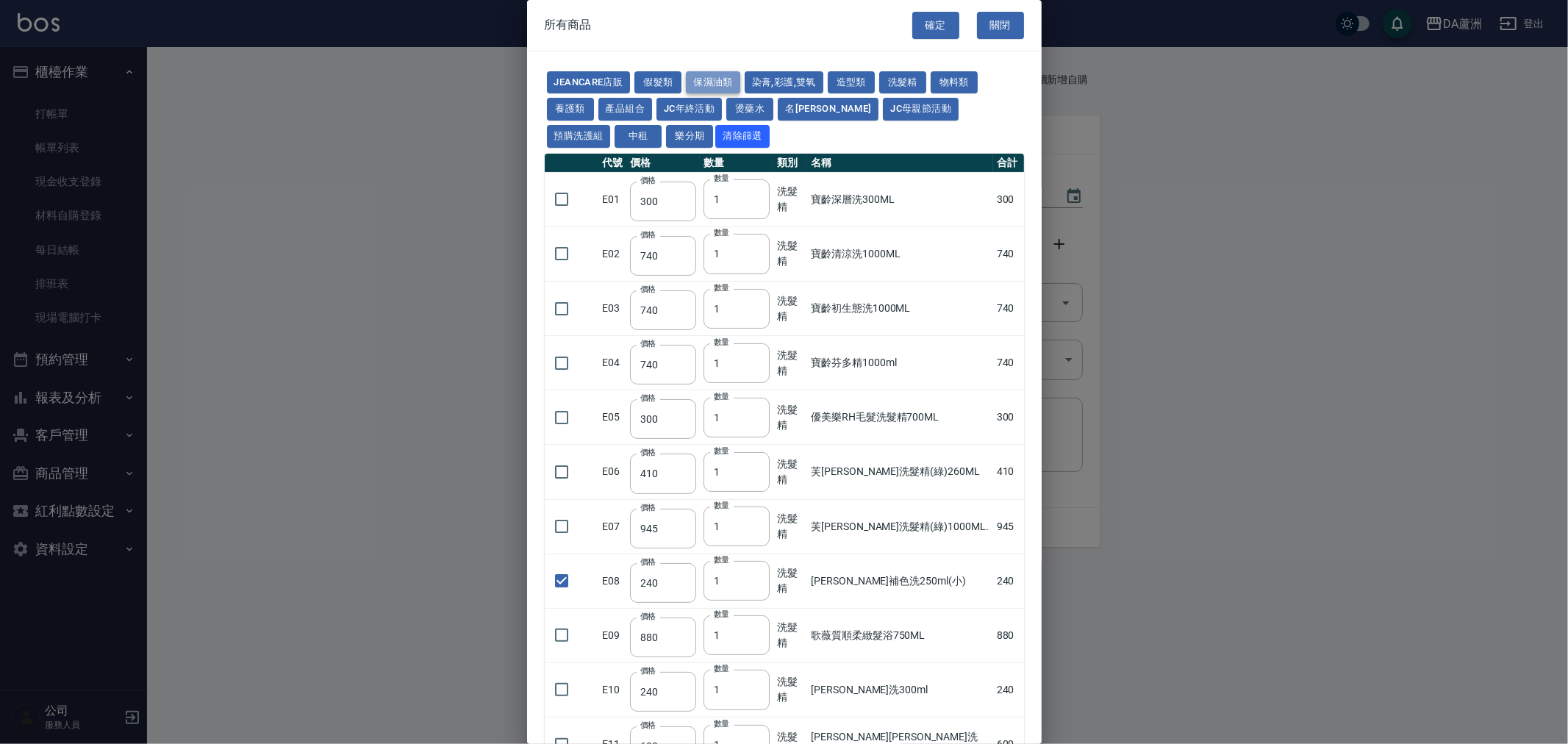
click at [721, 78] on button "保濕油類" at bounding box center [713, 82] width 55 height 22
type input "180"
type input "550"
type input "280"
type input "305"
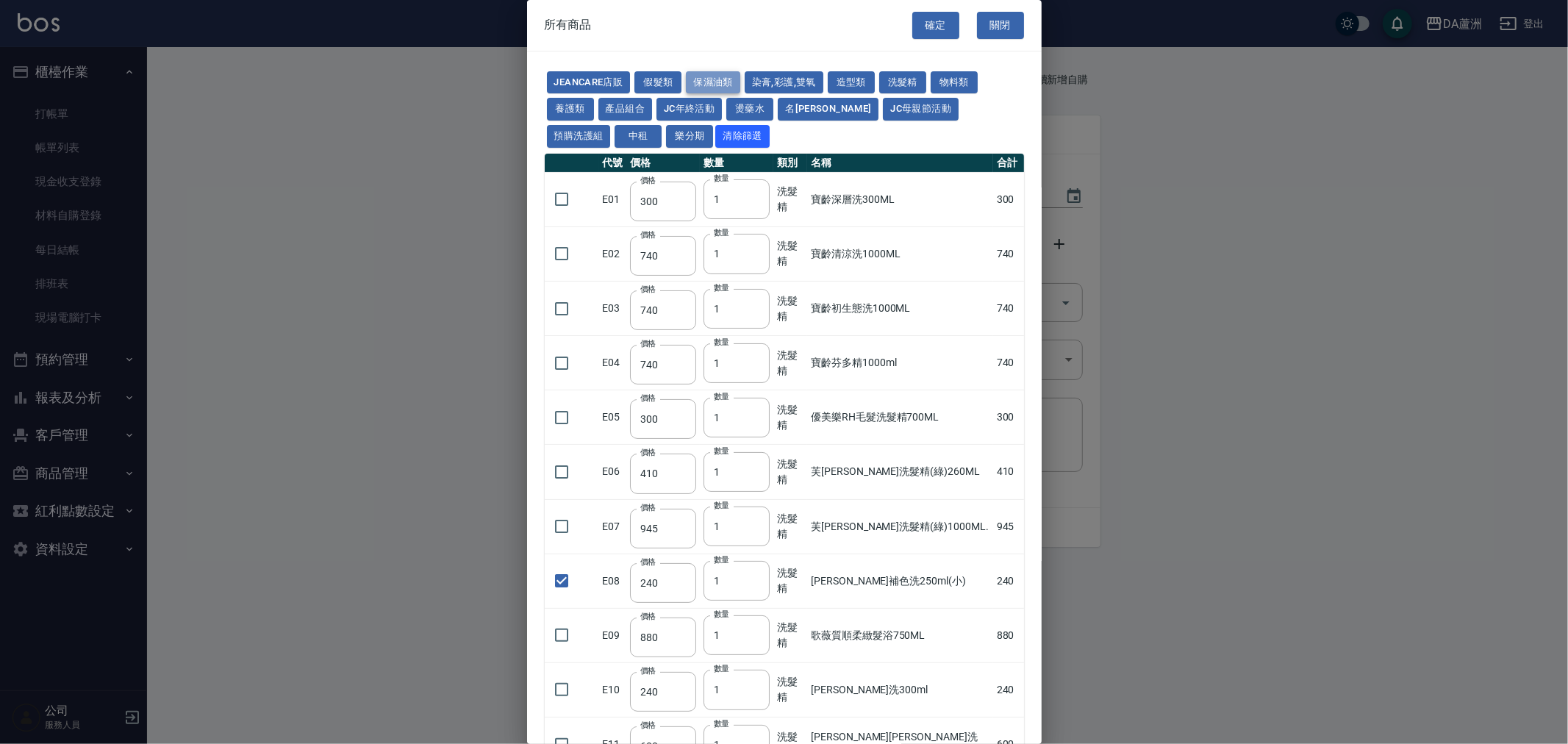
type input "455"
type input "475"
type input "1680"
checkbox input "false"
type input "546"
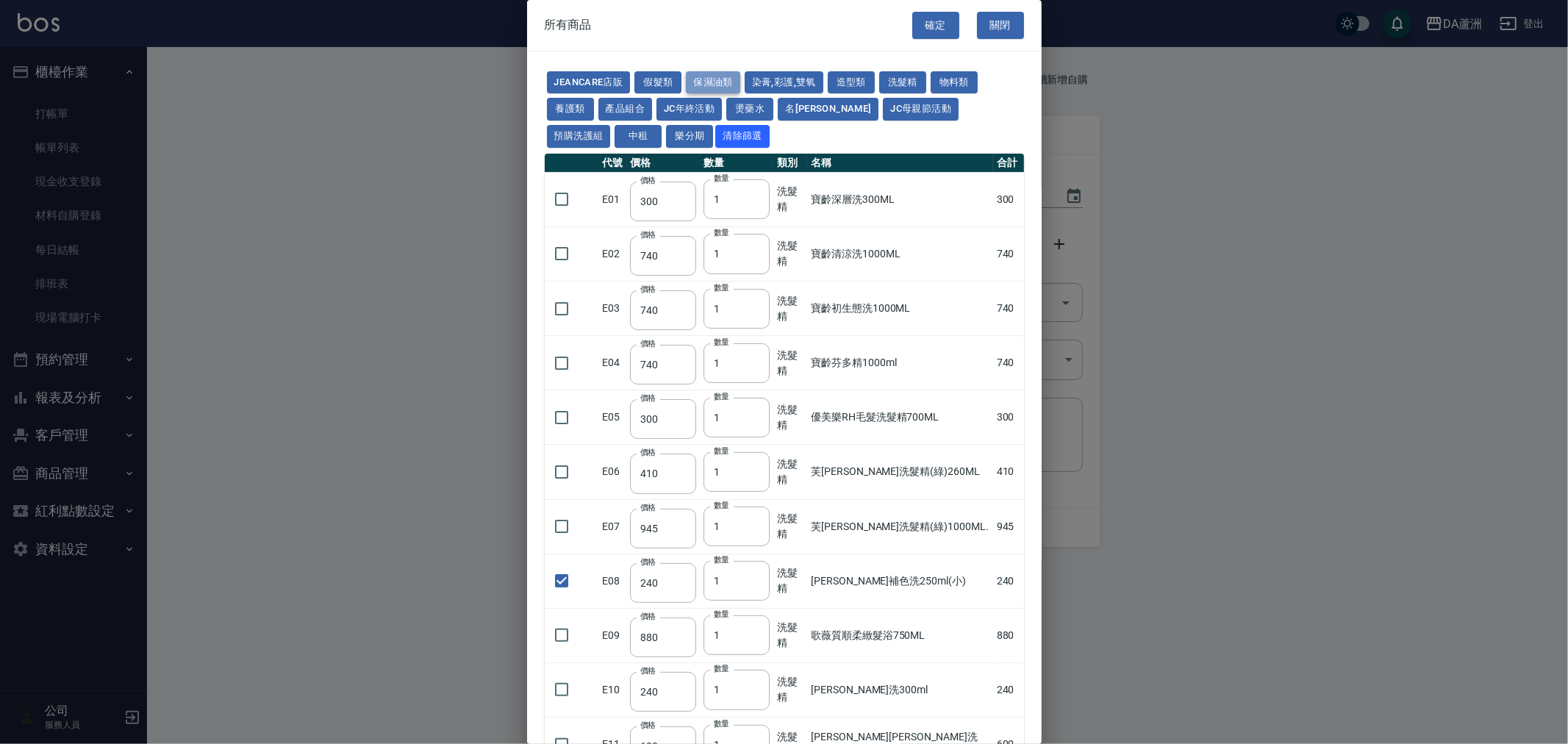
type input "546"
type input "525"
type input "420"
type input "250"
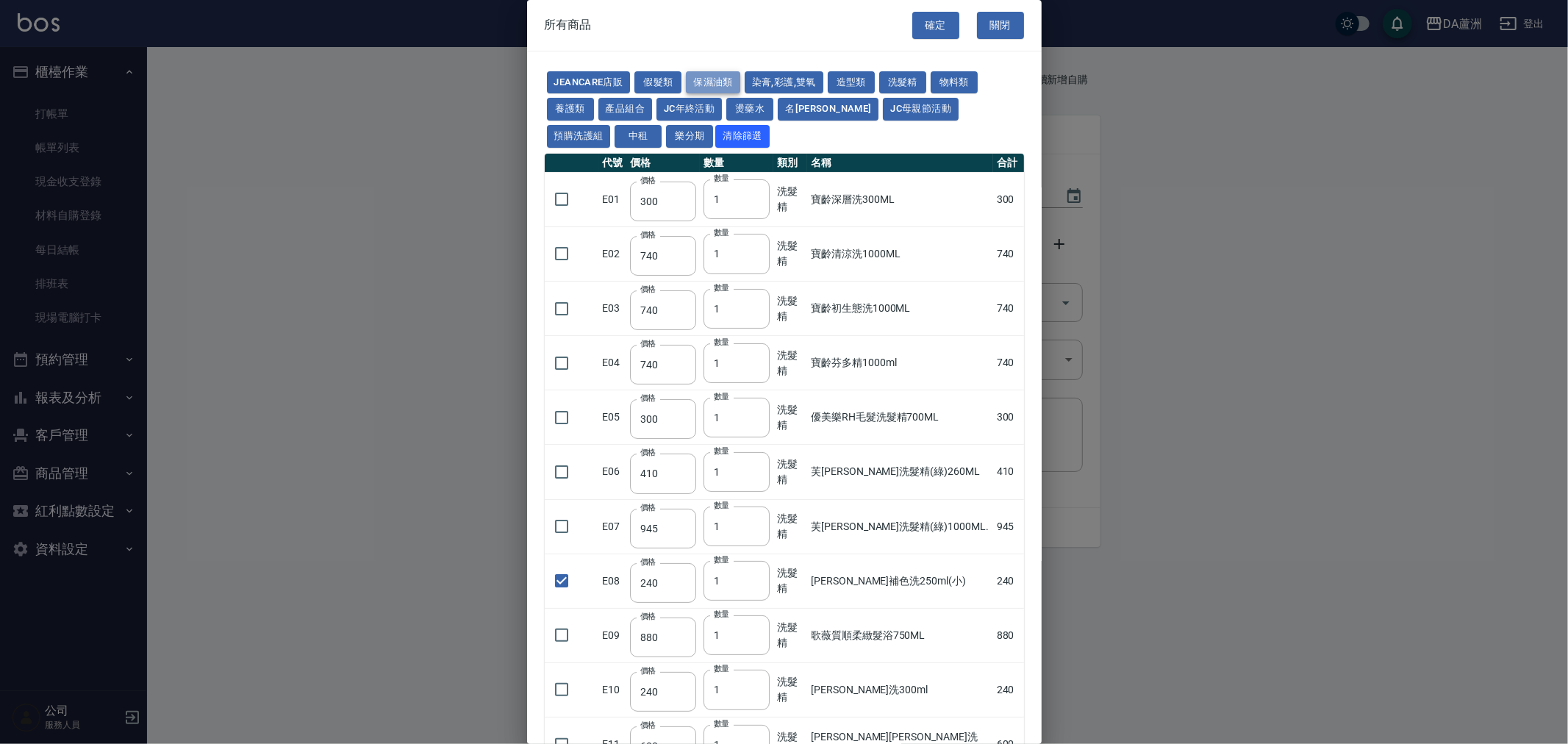
type input "100"
type input "384"
type input "280"
type input "1170"
type input "310"
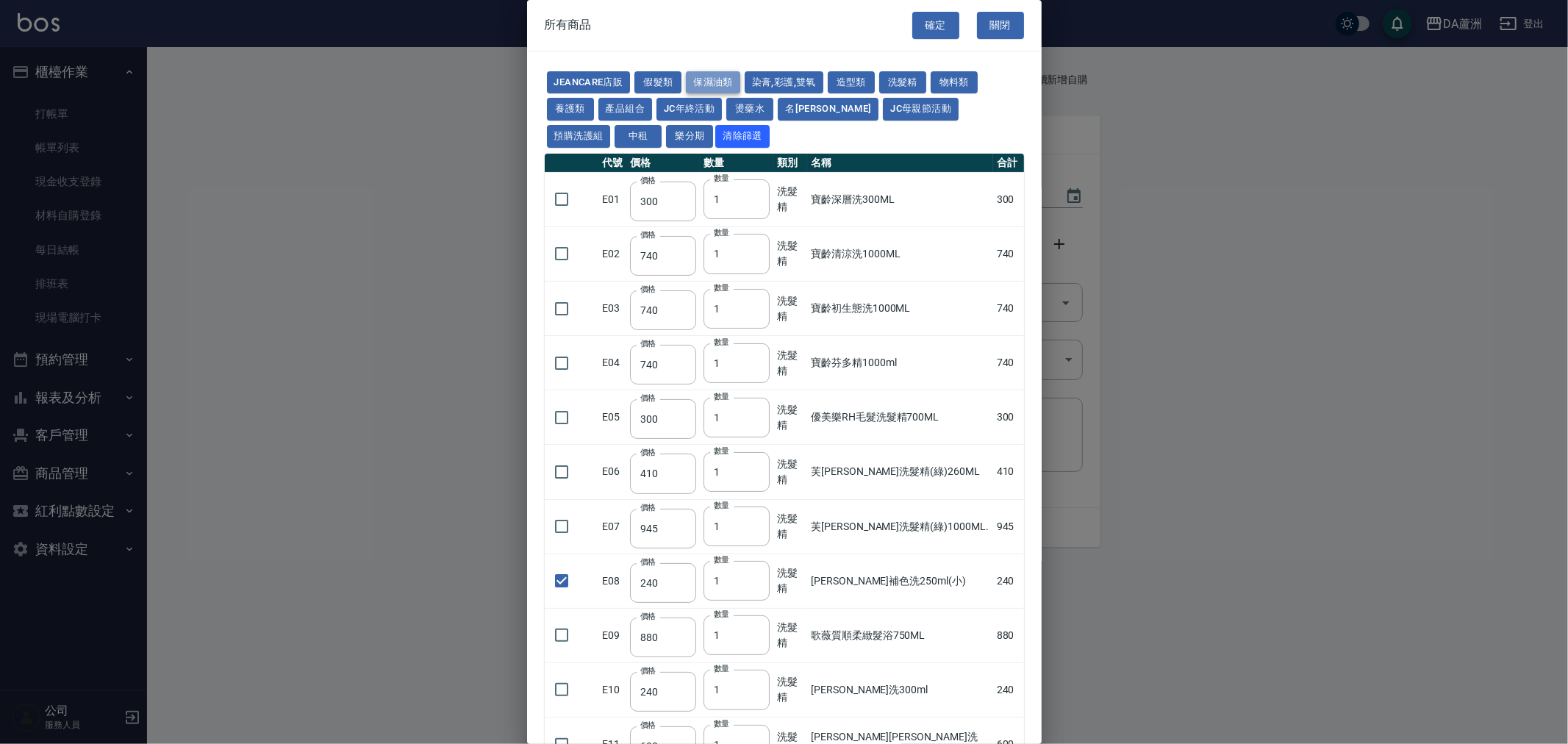
type input "32"
type input "480"
type input "350"
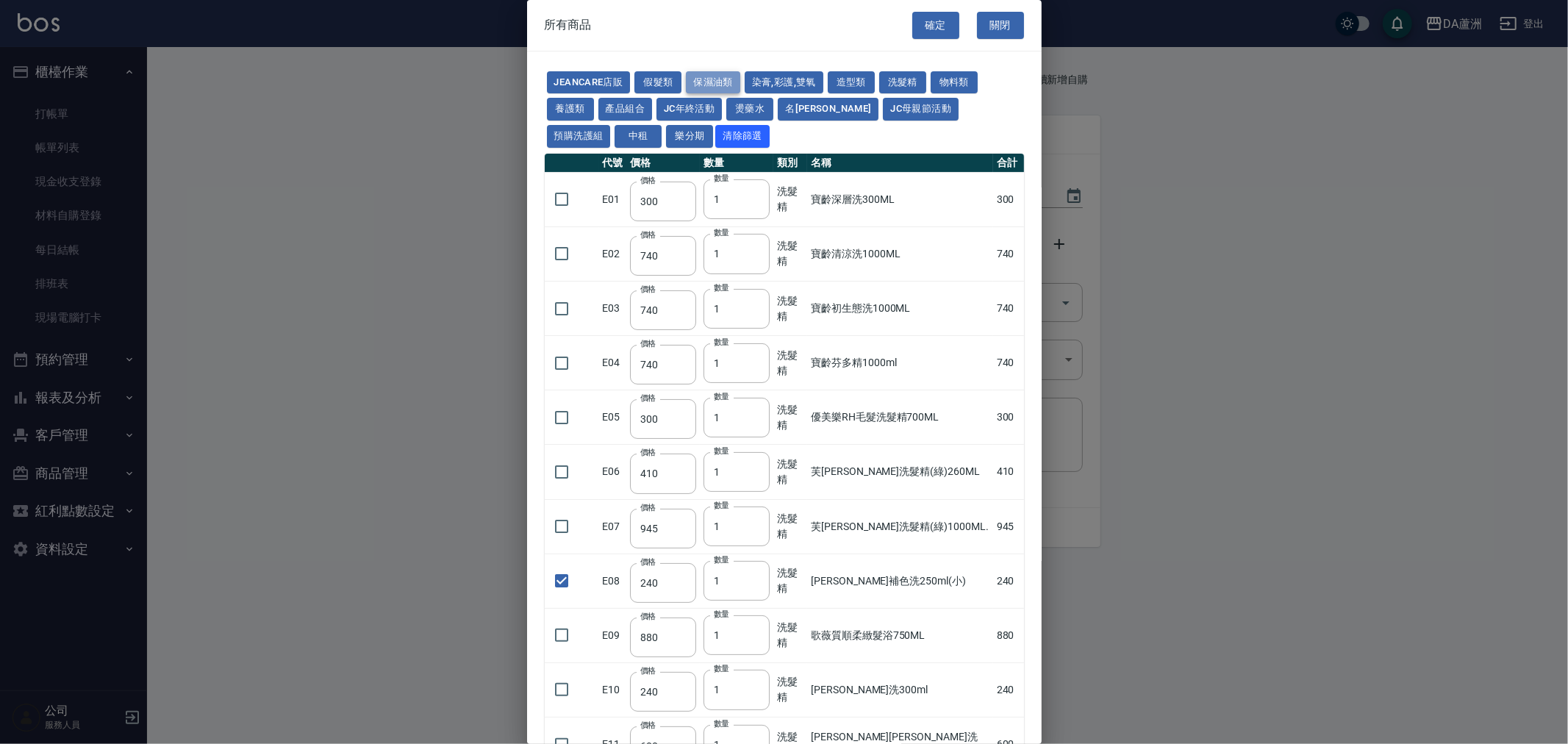
type input "320"
type input "340"
type input "40"
type input "53"
type input "50"
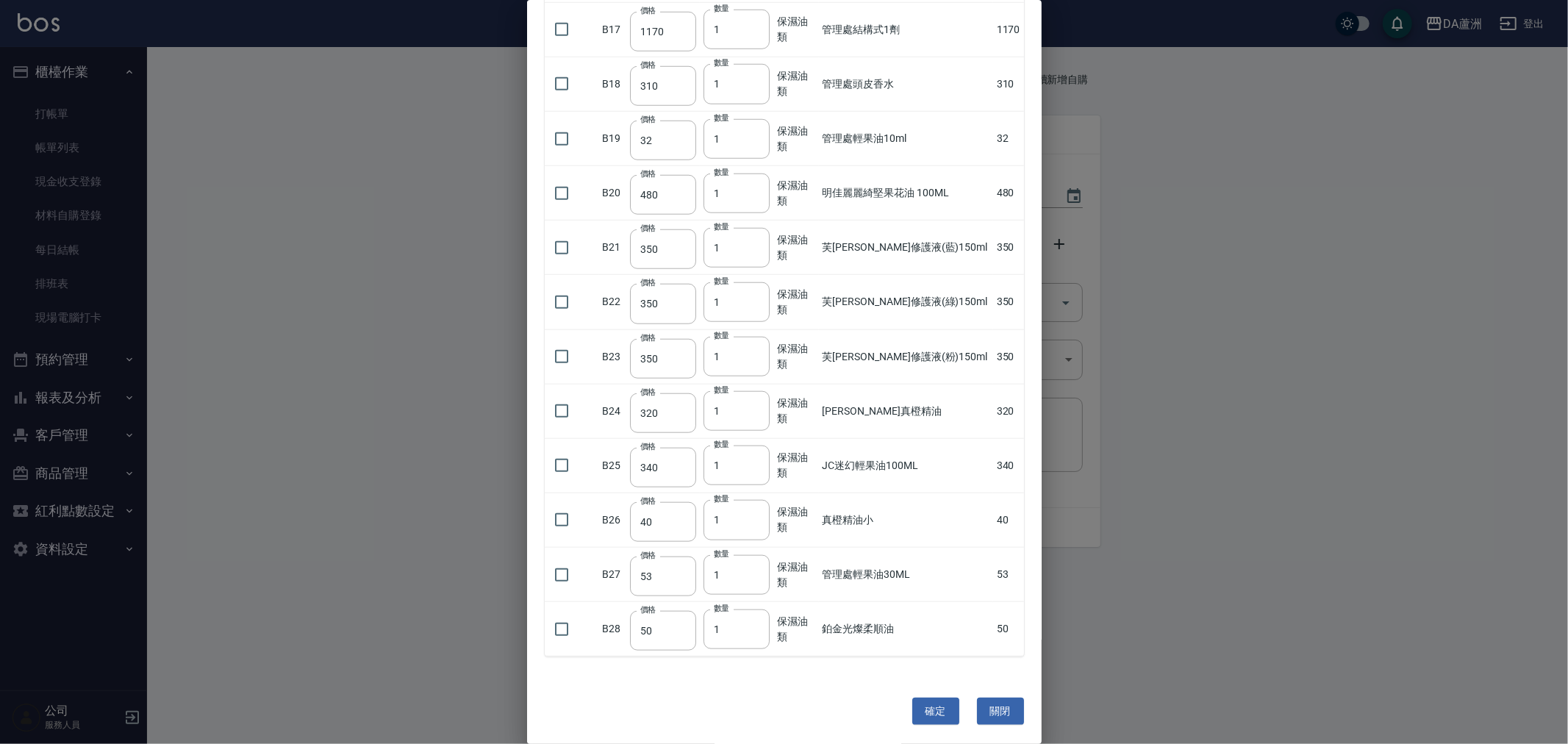
scroll to position [1046, 0]
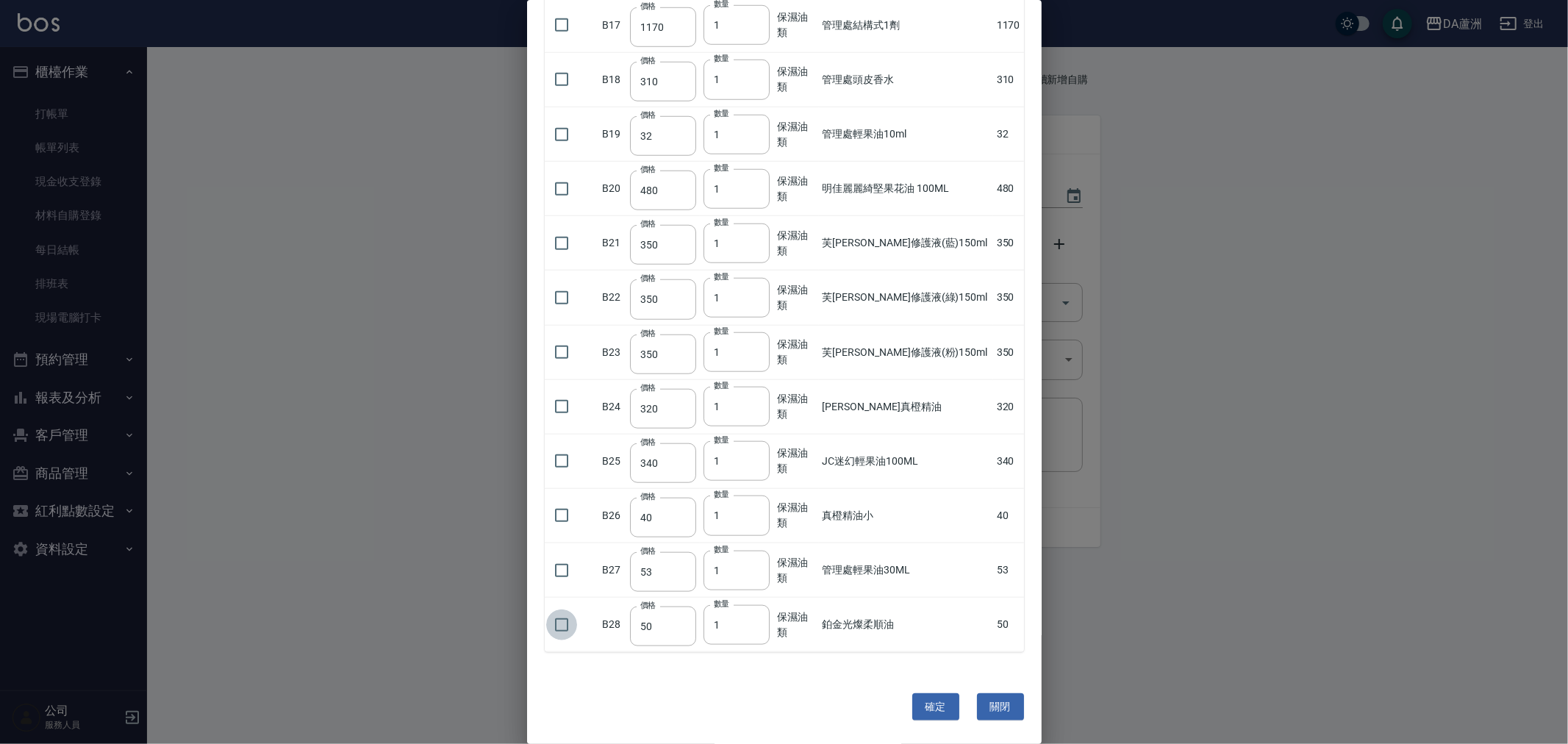
click at [574, 628] on input "checkbox" at bounding box center [562, 625] width 31 height 31
checkbox input "true"
type input "2"
click at [759, 625] on input "2" at bounding box center [737, 625] width 66 height 39
click at [924, 721] on button "確定" at bounding box center [935, 706] width 47 height 27
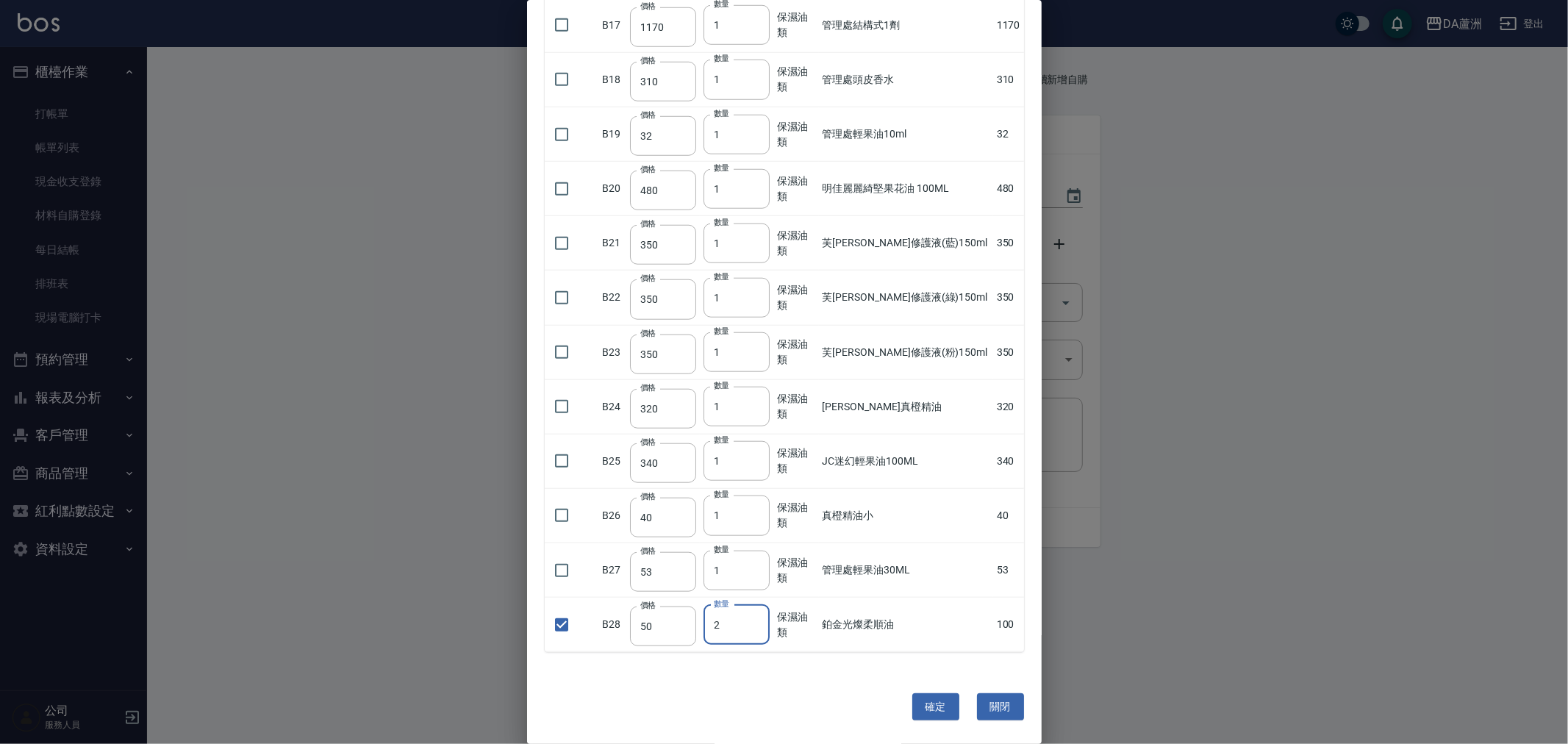
type input "賓果雙氧6%"
type input "105"
type input "15"
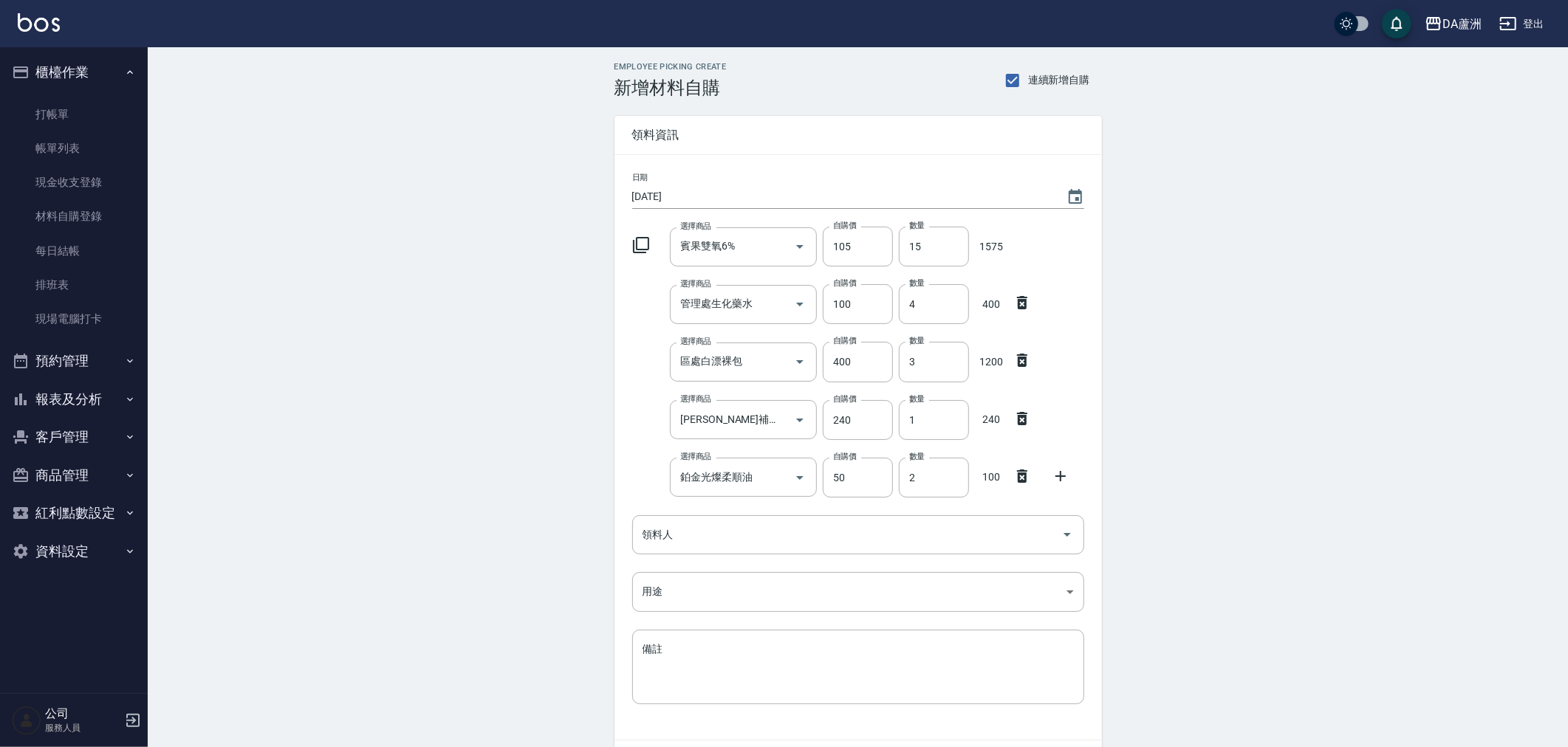
click at [1063, 477] on icon at bounding box center [1060, 476] width 18 height 18
click at [729, 549] on div "選擇商品" at bounding box center [743, 534] width 147 height 39
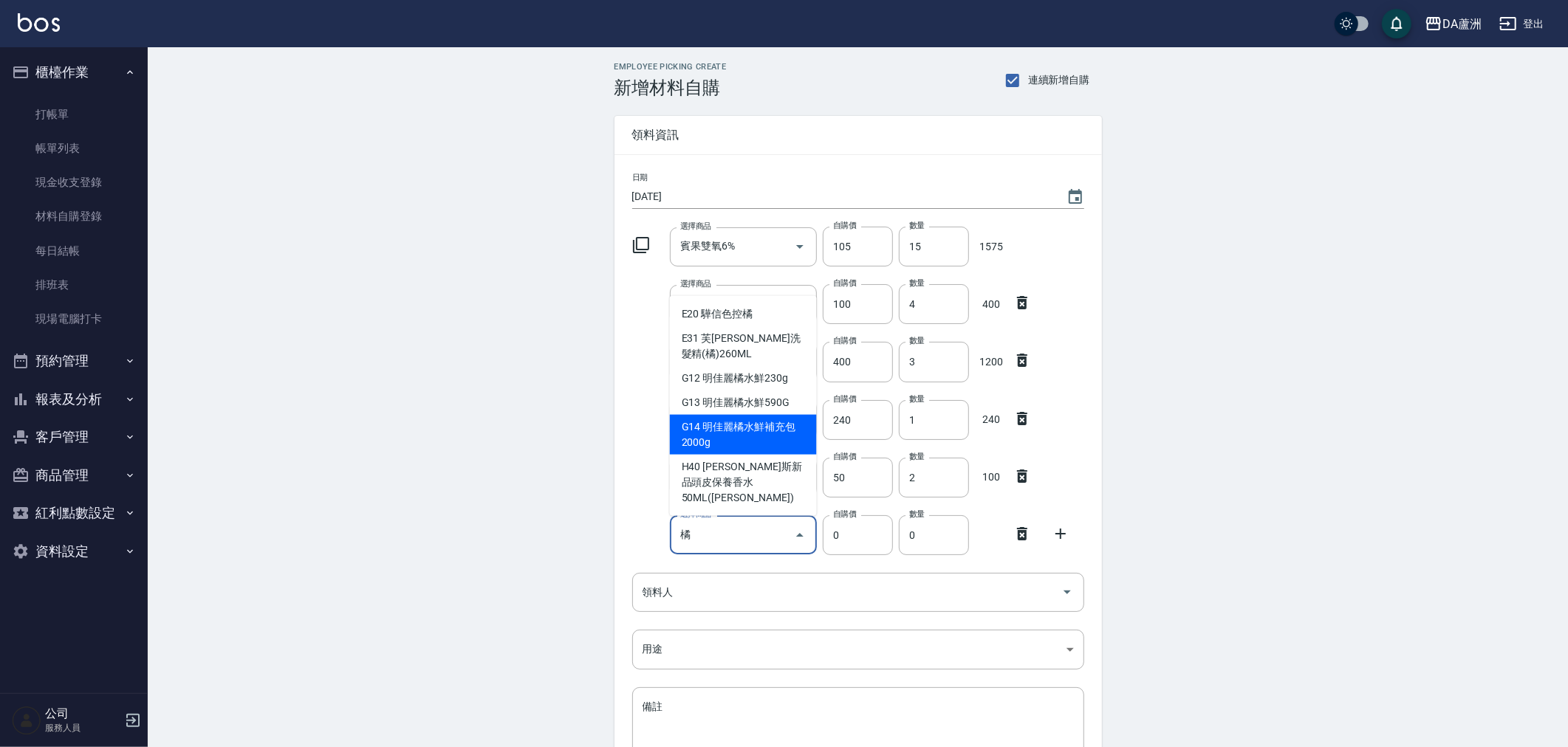
click at [729, 454] on li "G14 明佳麗橘水鮮補充包2000g" at bounding box center [743, 434] width 147 height 40
type input "明佳麗橘水鮮補充包2000g"
type input "1440"
type input "1"
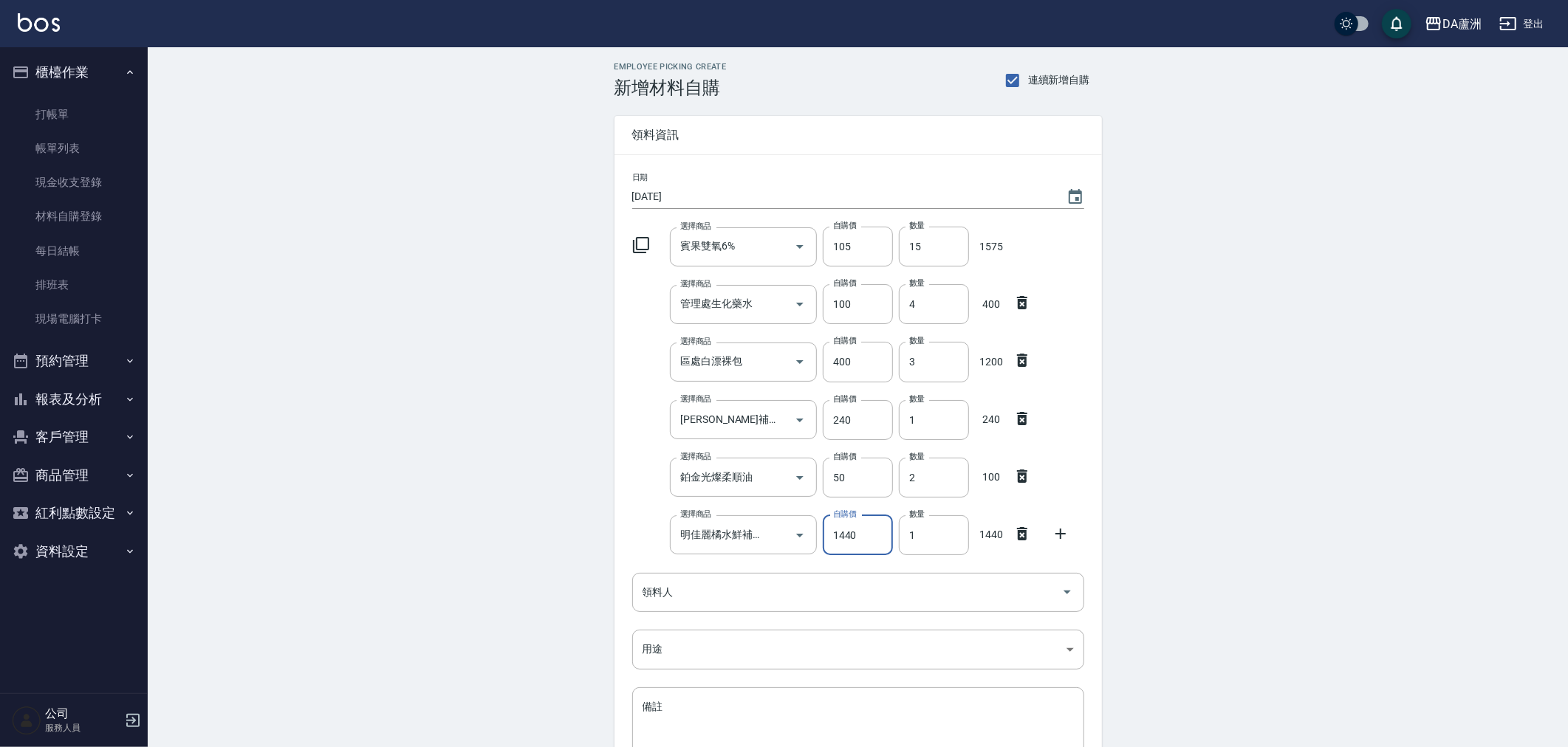
click at [1060, 526] on icon at bounding box center [1060, 533] width 18 height 18
click at [707, 588] on div "選擇商品 選擇商品" at bounding box center [743, 592] width 147 height 39
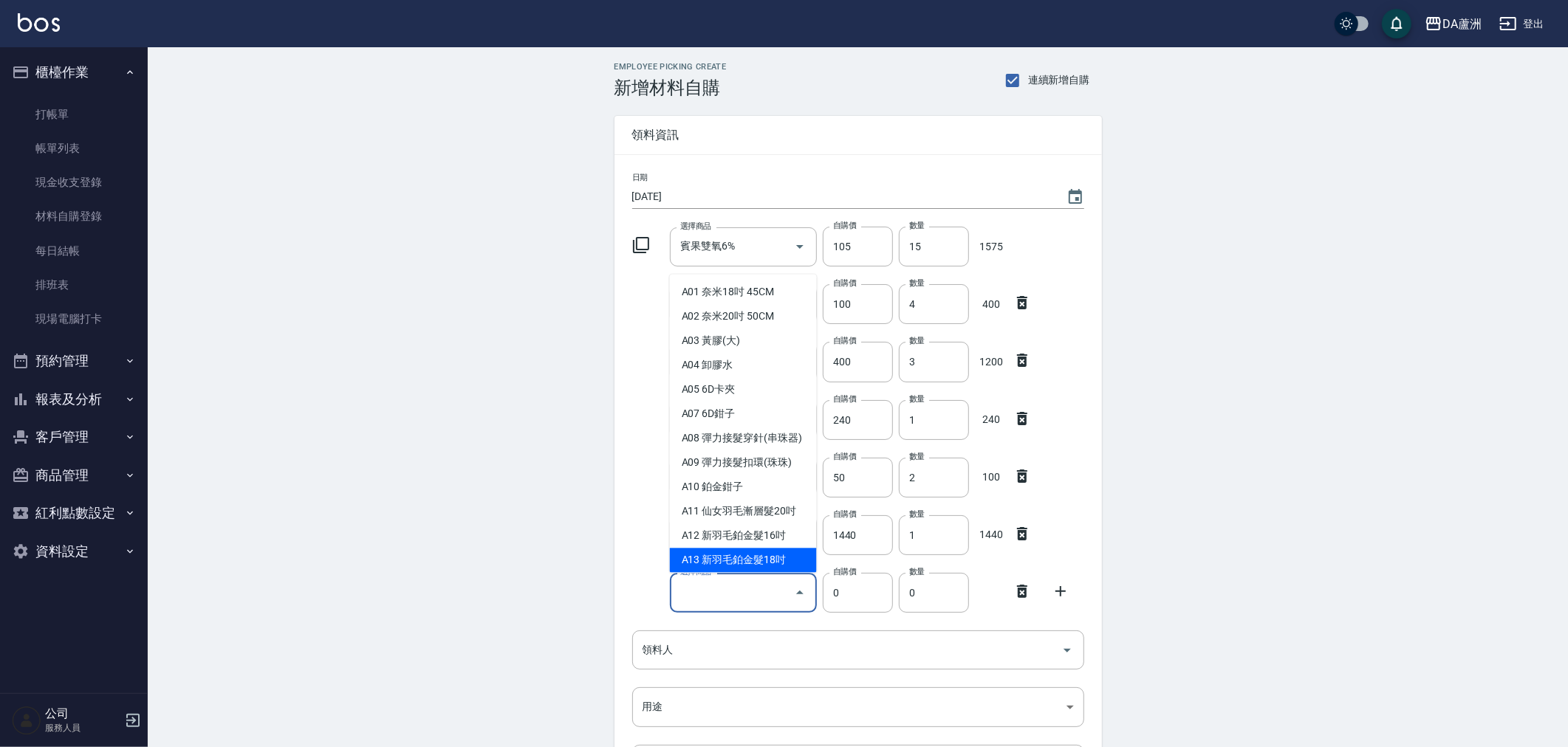
type input "ㄐ"
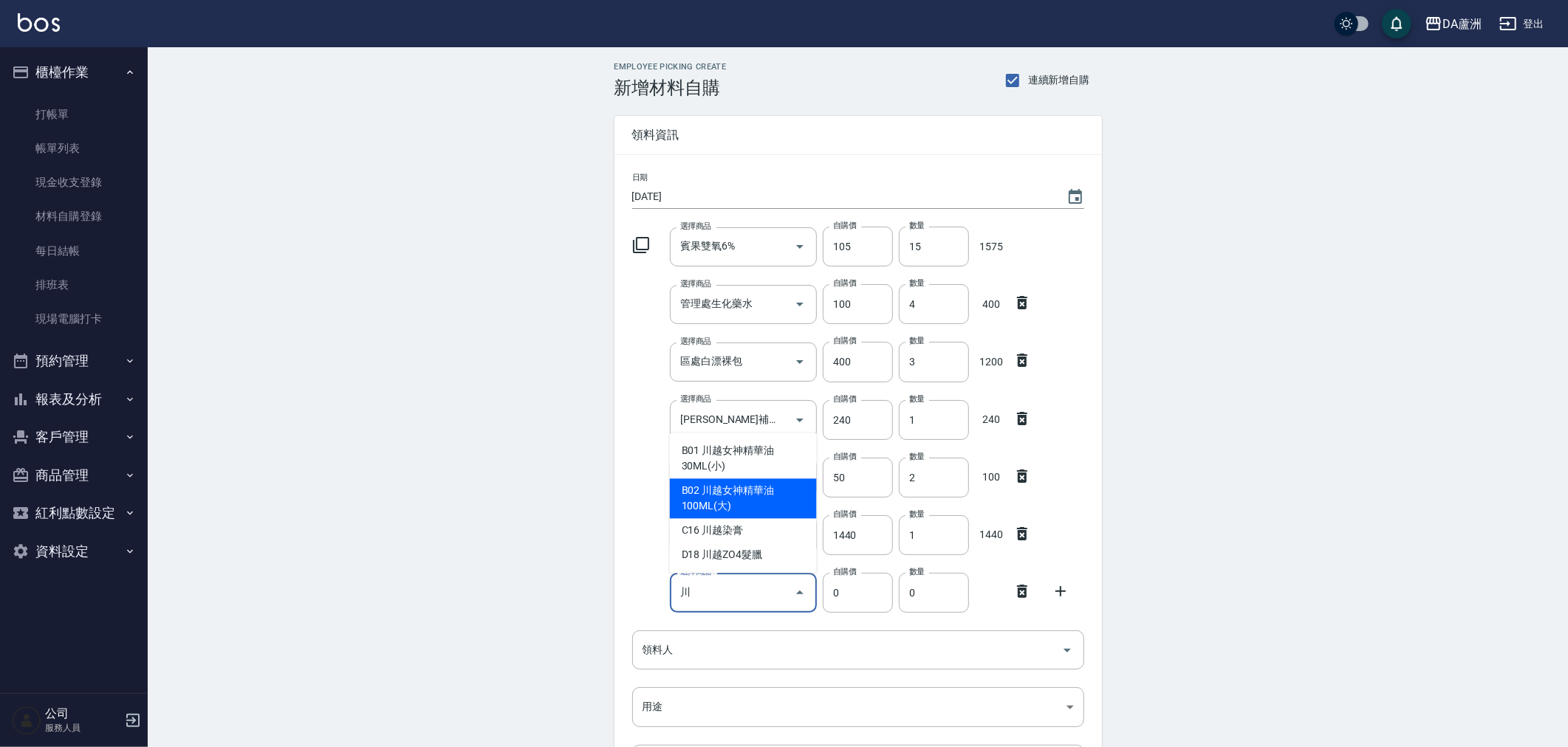
click at [748, 506] on li "B02 川越女神精華油100ML(大)" at bounding box center [743, 498] width 147 height 40
type input "川越女神精華油100ML(大)"
type input "550"
type input "1"
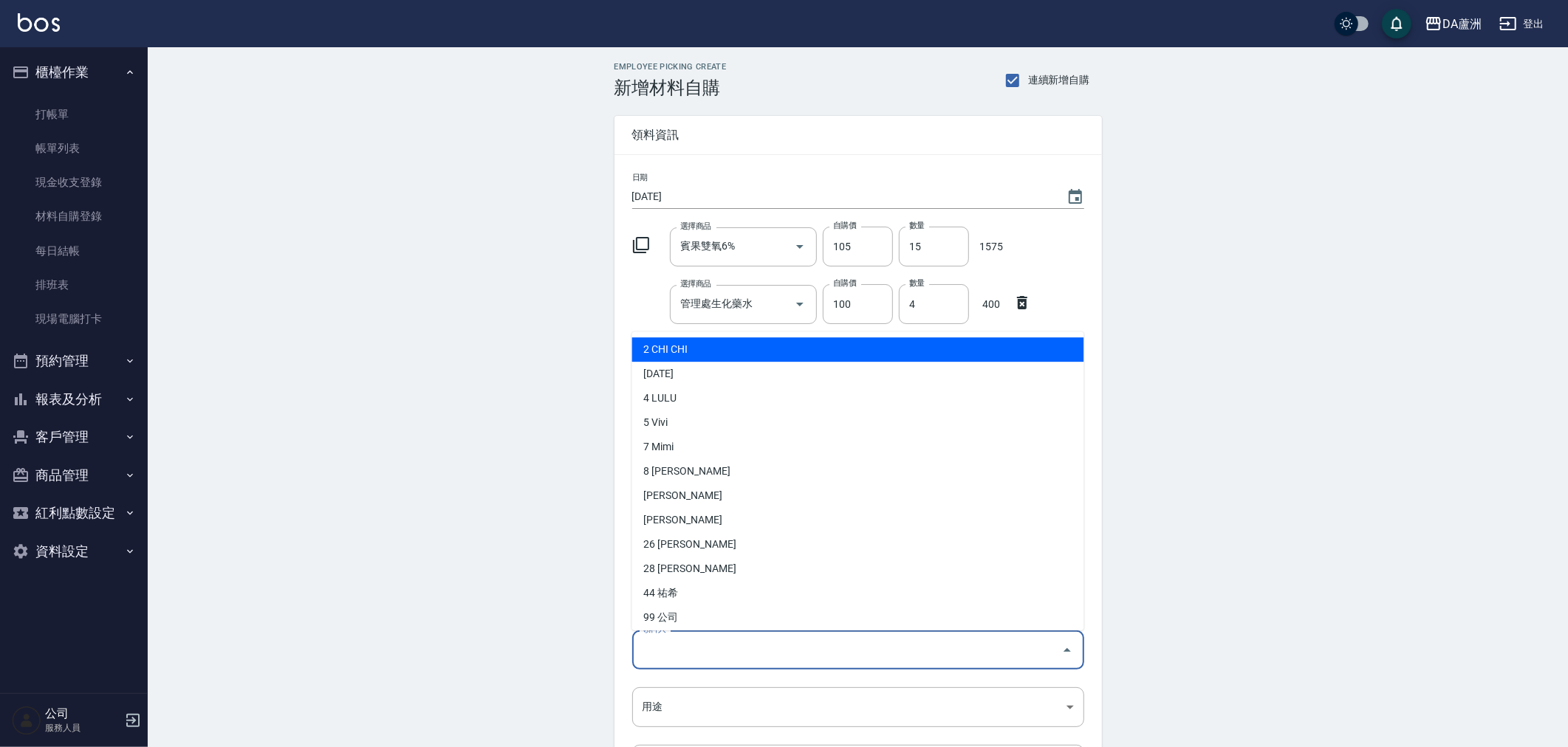
click at [922, 646] on input "領料人" at bounding box center [847, 650] width 417 height 26
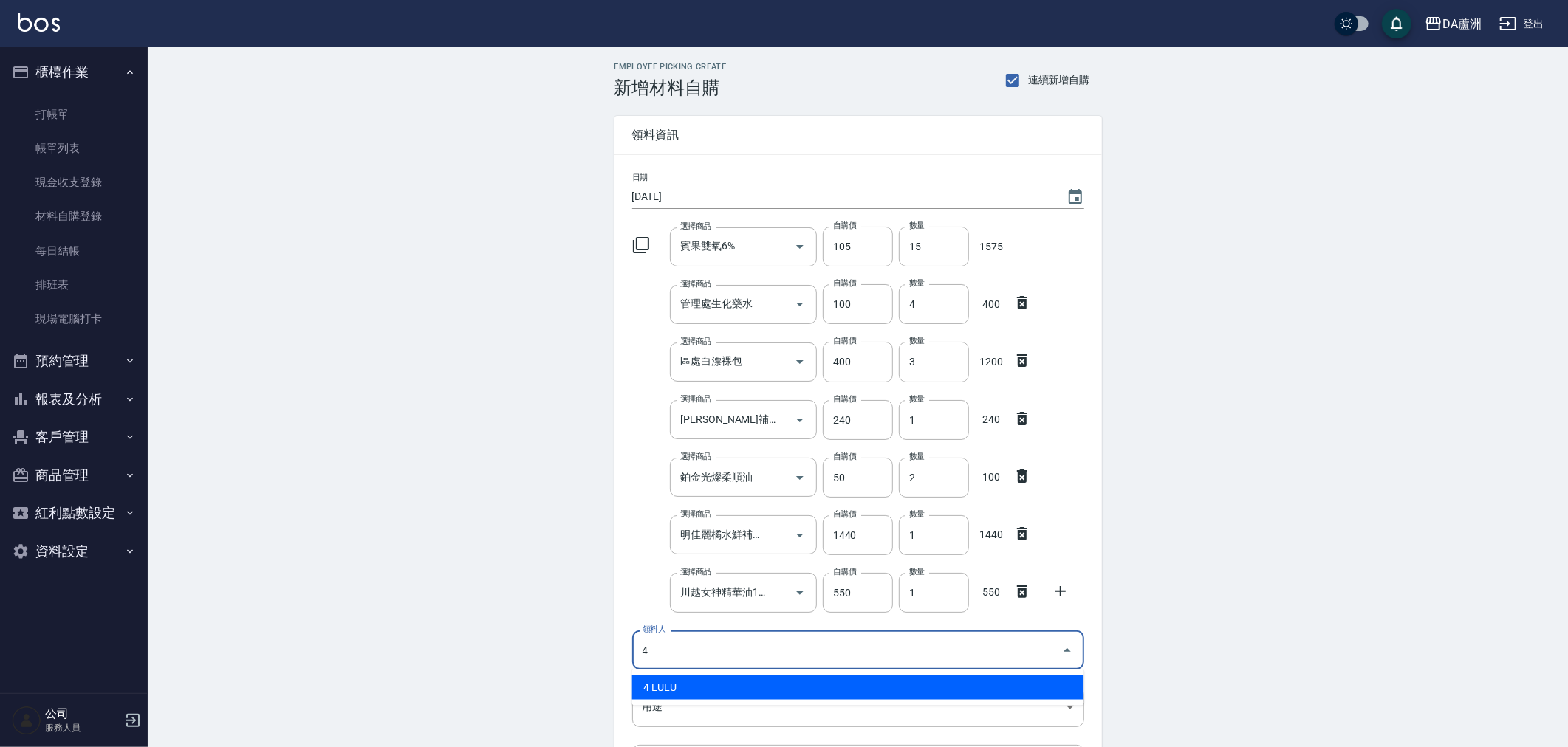
type input "4 LULU"
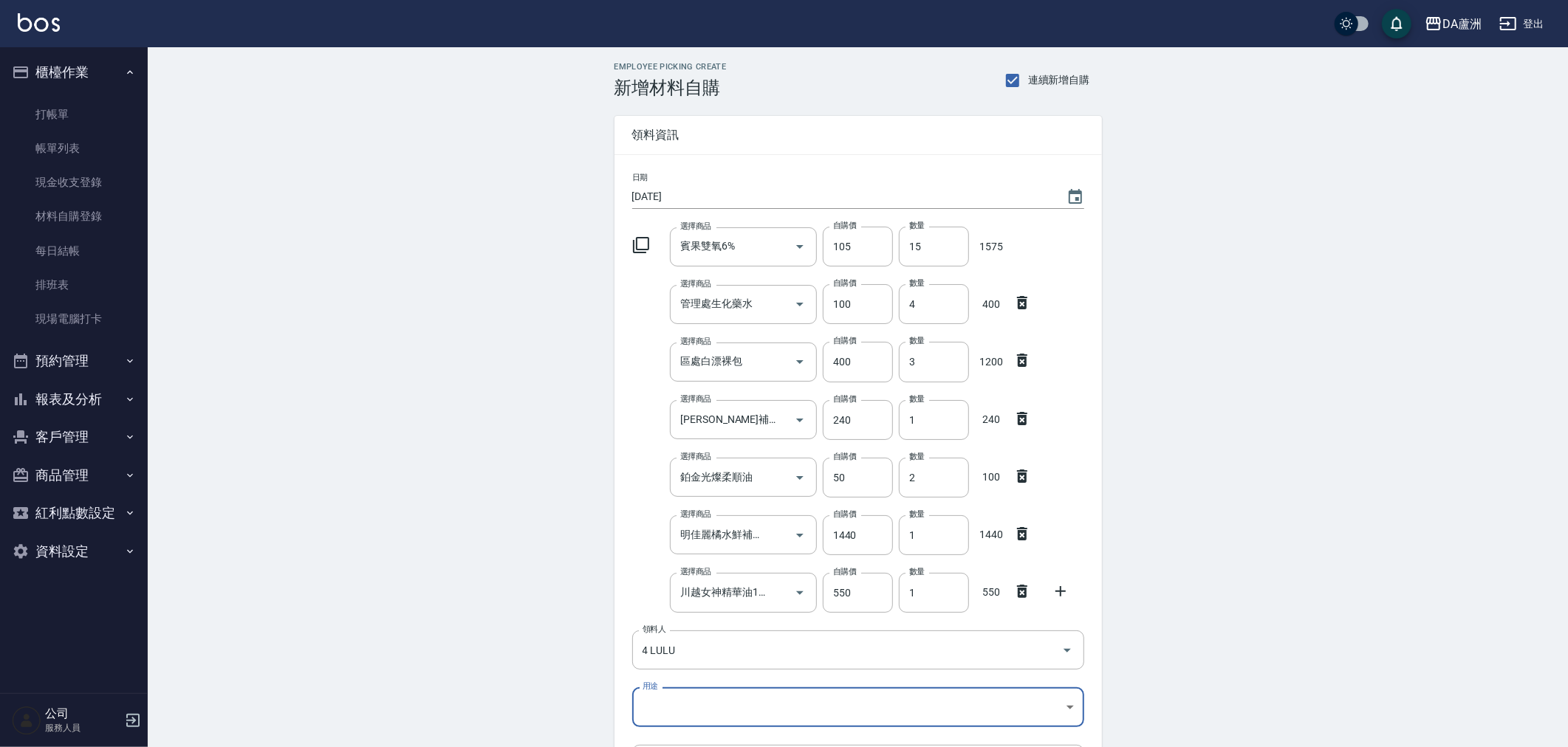
click at [965, 704] on body "DA蘆洲 登出 櫃檯作業 打帳單 帳單列表 現金收支登錄 材料自購登錄 每日結帳 排班表 現場電腦打卡 預約管理 預約管理 單日預約紀錄 單週預約紀錄 報表及…" at bounding box center [784, 477] width 1568 height 954
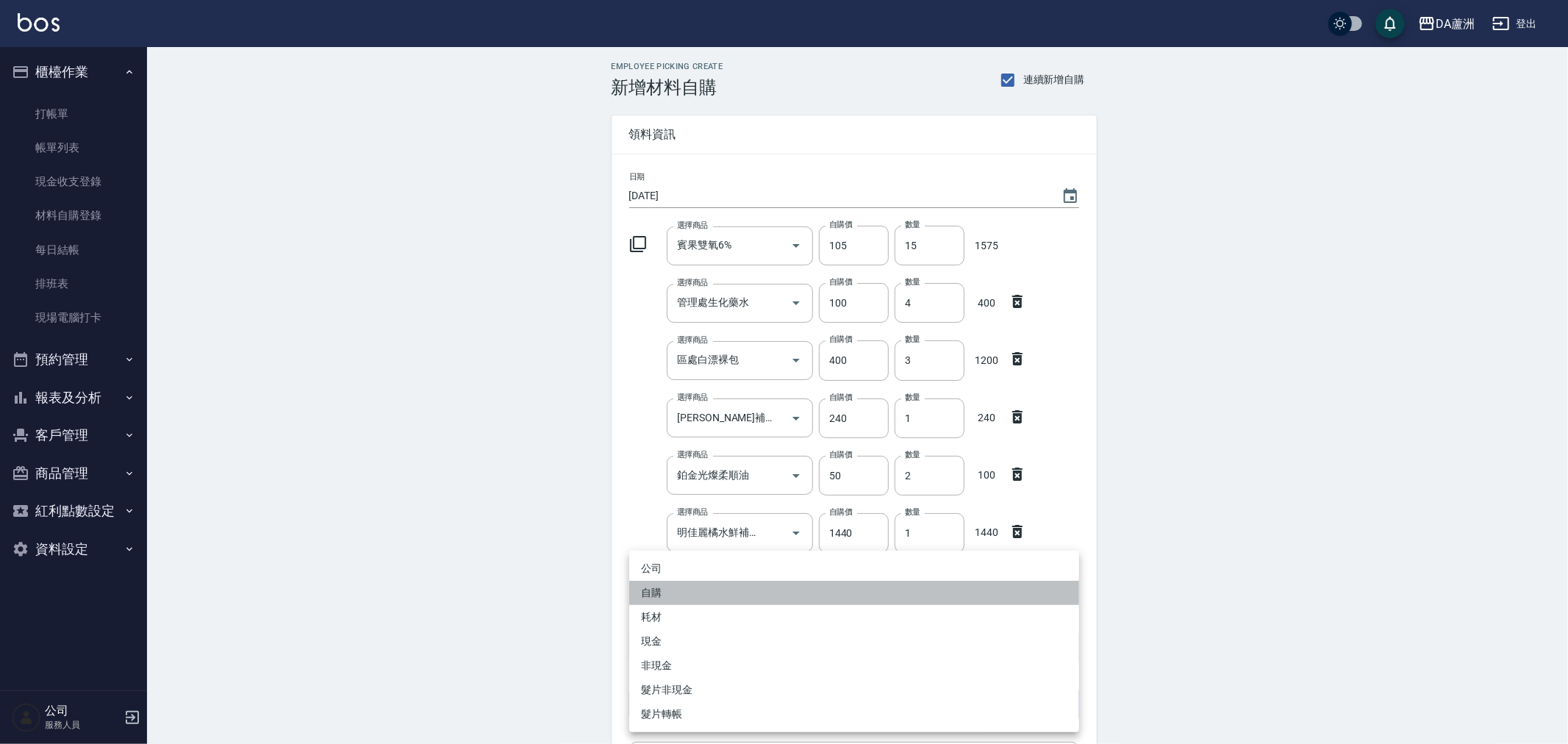
click at [691, 585] on li "自購" at bounding box center [854, 592] width 450 height 24
type input "自購"
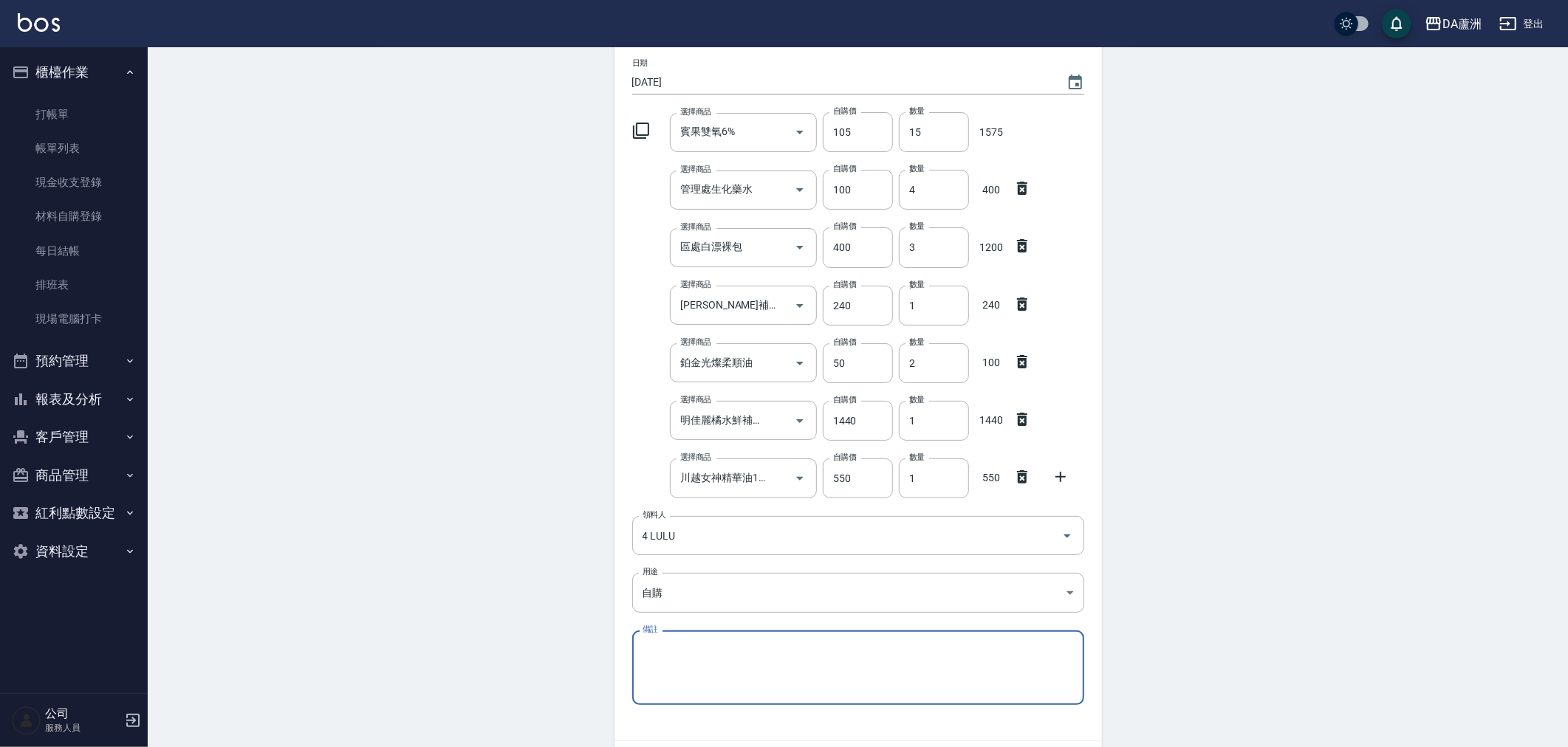
scroll to position [208, 0]
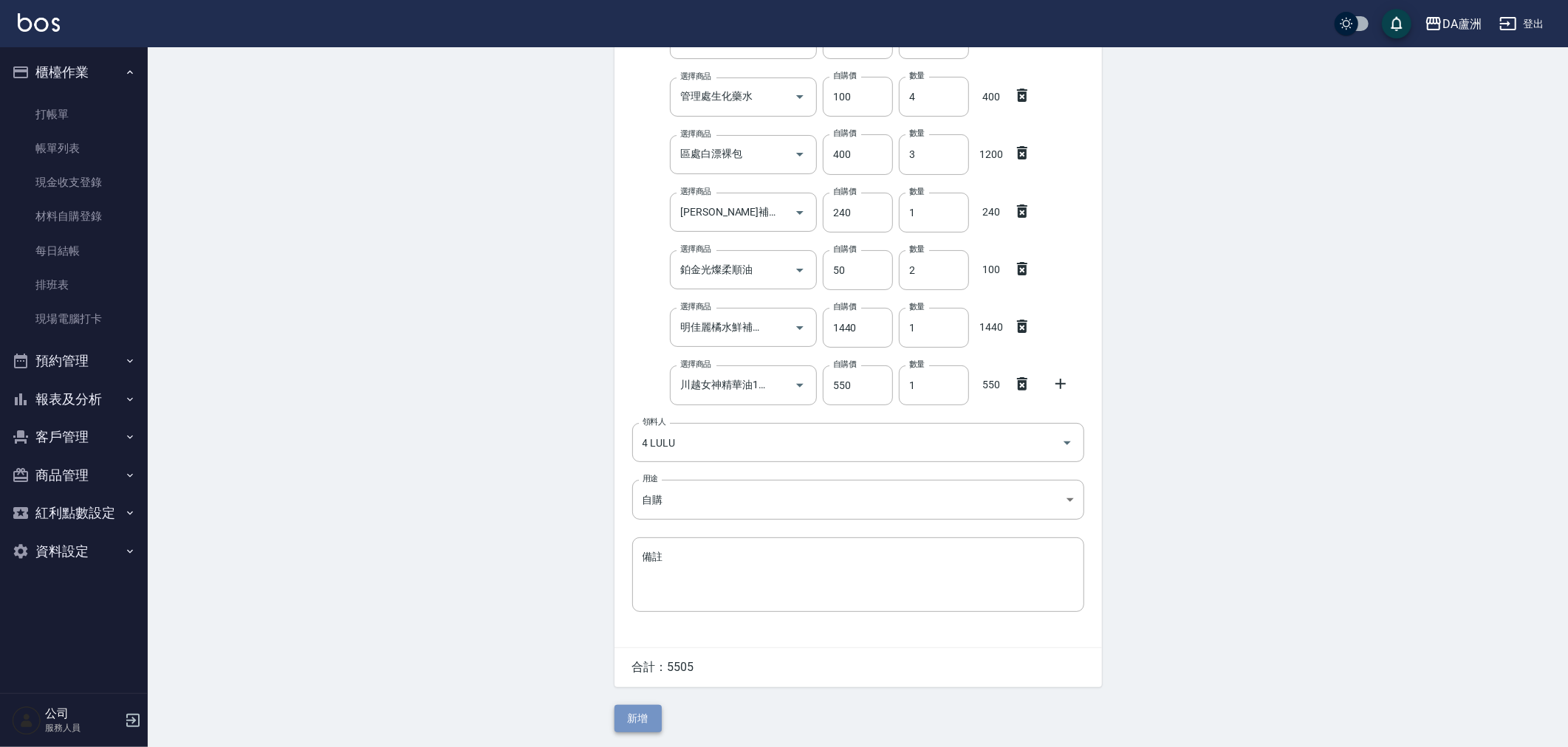
click at [632, 731] on button "新增" at bounding box center [637, 718] width 47 height 27
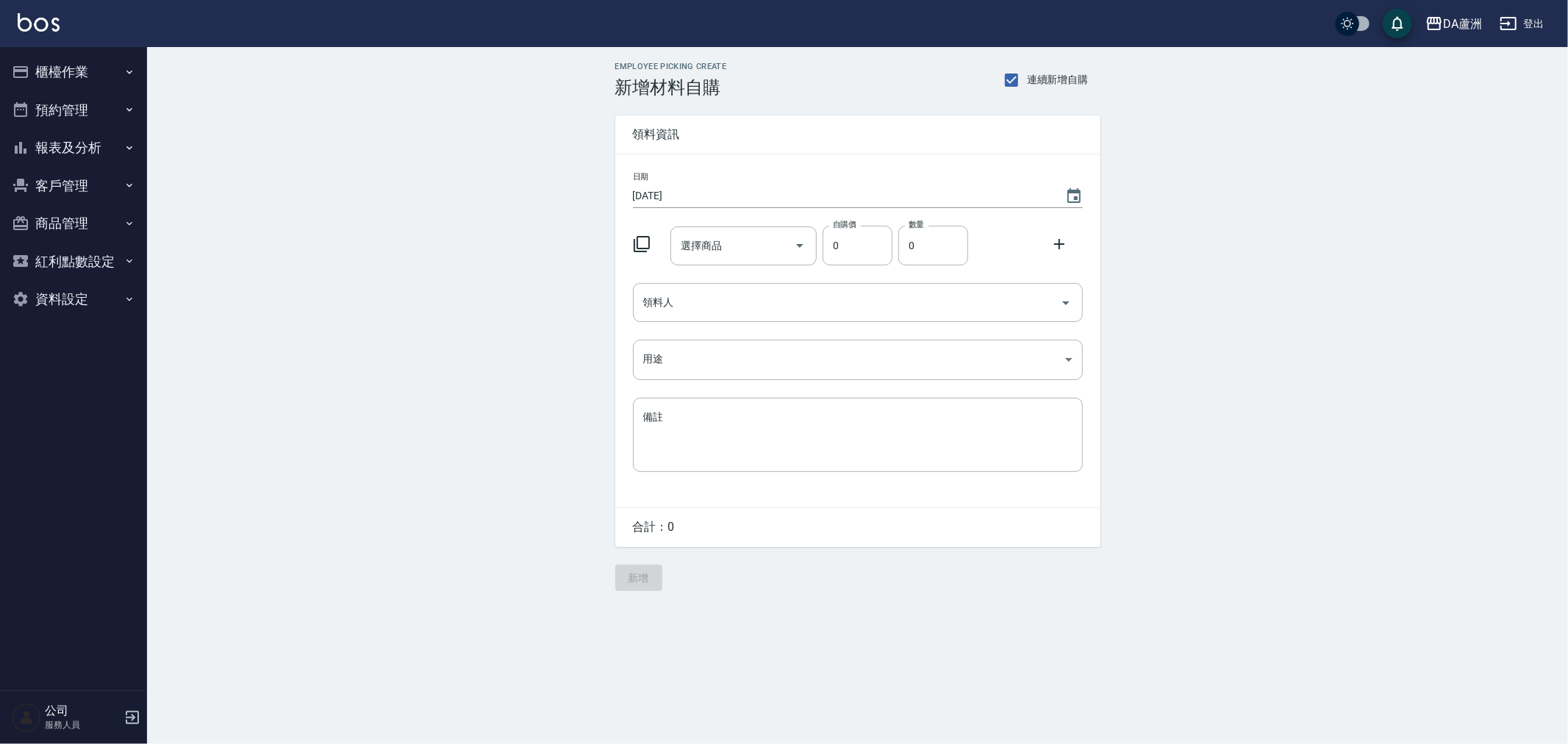
click at [631, 243] on div at bounding box center [646, 242] width 39 height 26
click at [647, 236] on icon at bounding box center [642, 244] width 16 height 16
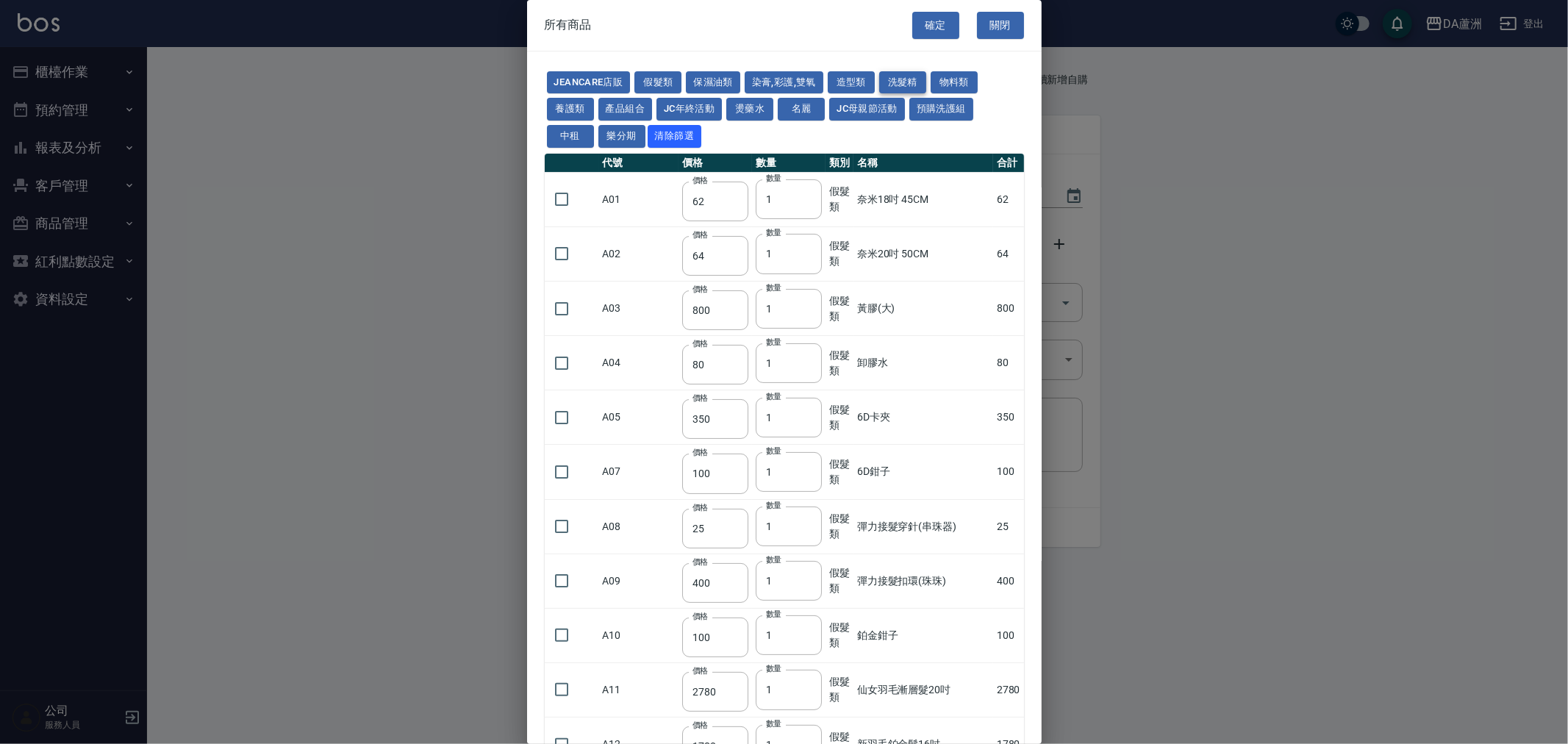
click at [907, 79] on button "洗髮精" at bounding box center [903, 82] width 47 height 22
type input "300"
type input "740"
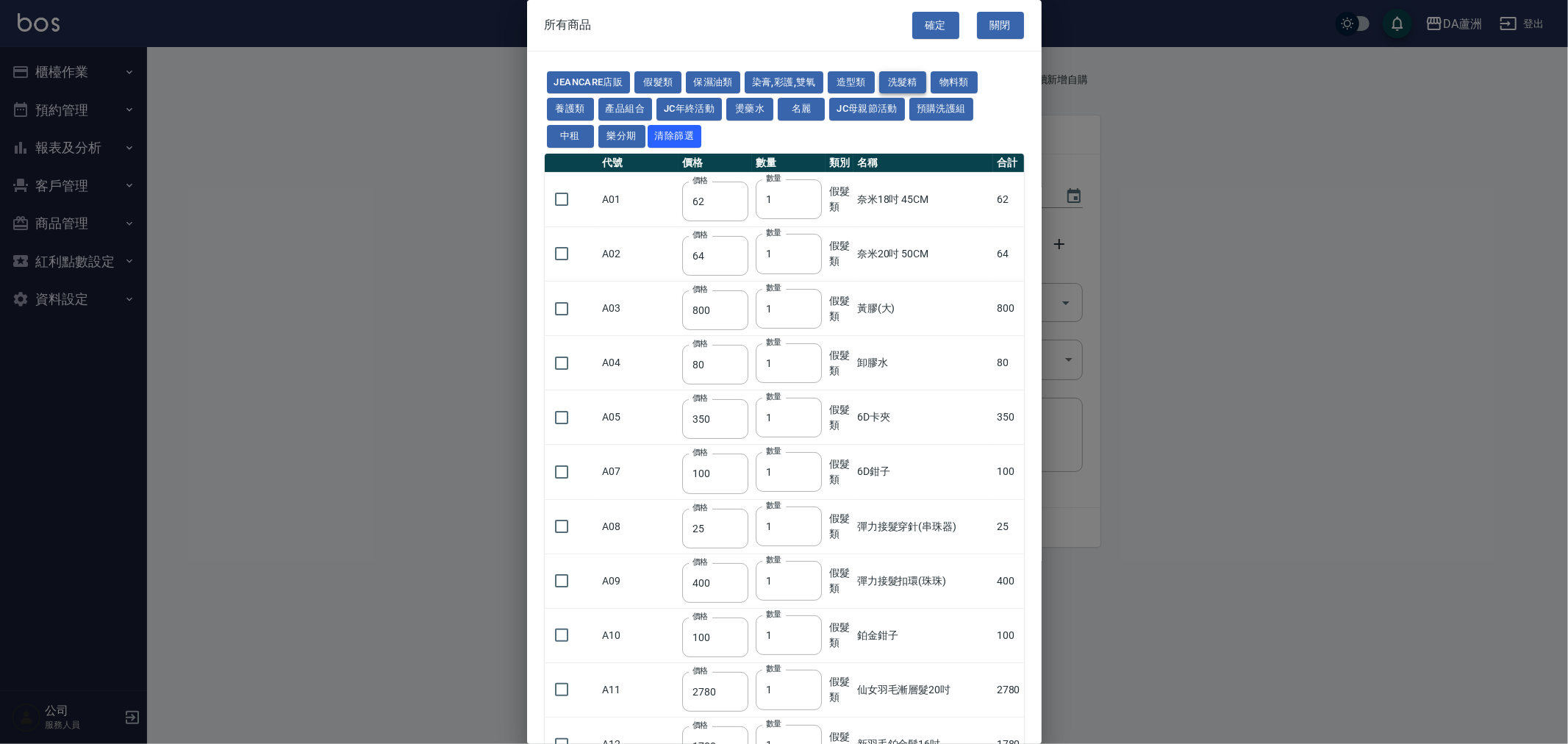
type input "300"
type input "410"
type input "945"
type input "240"
type input "880"
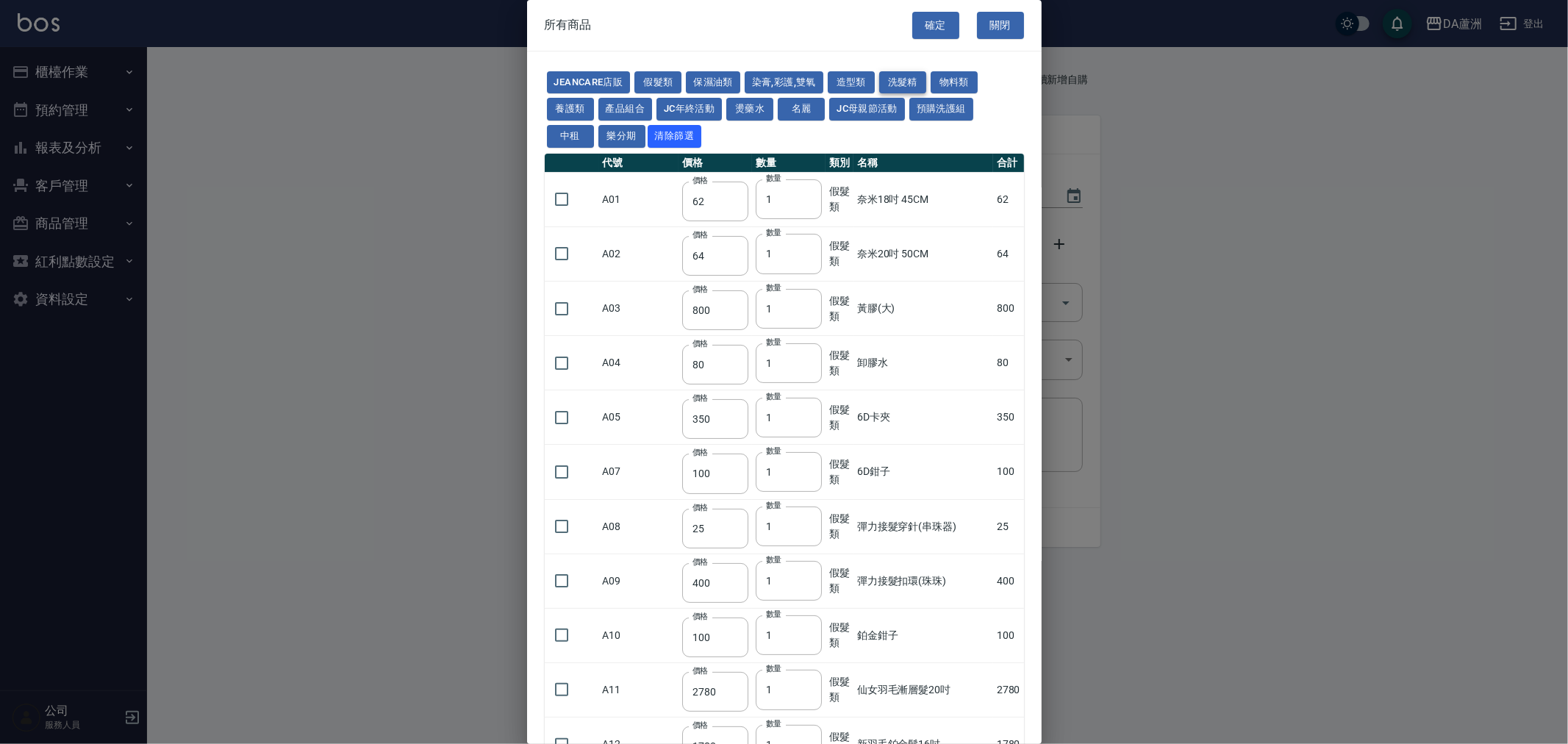
type input "240"
type input "600"
type input "1040"
type input "390"
type input "800"
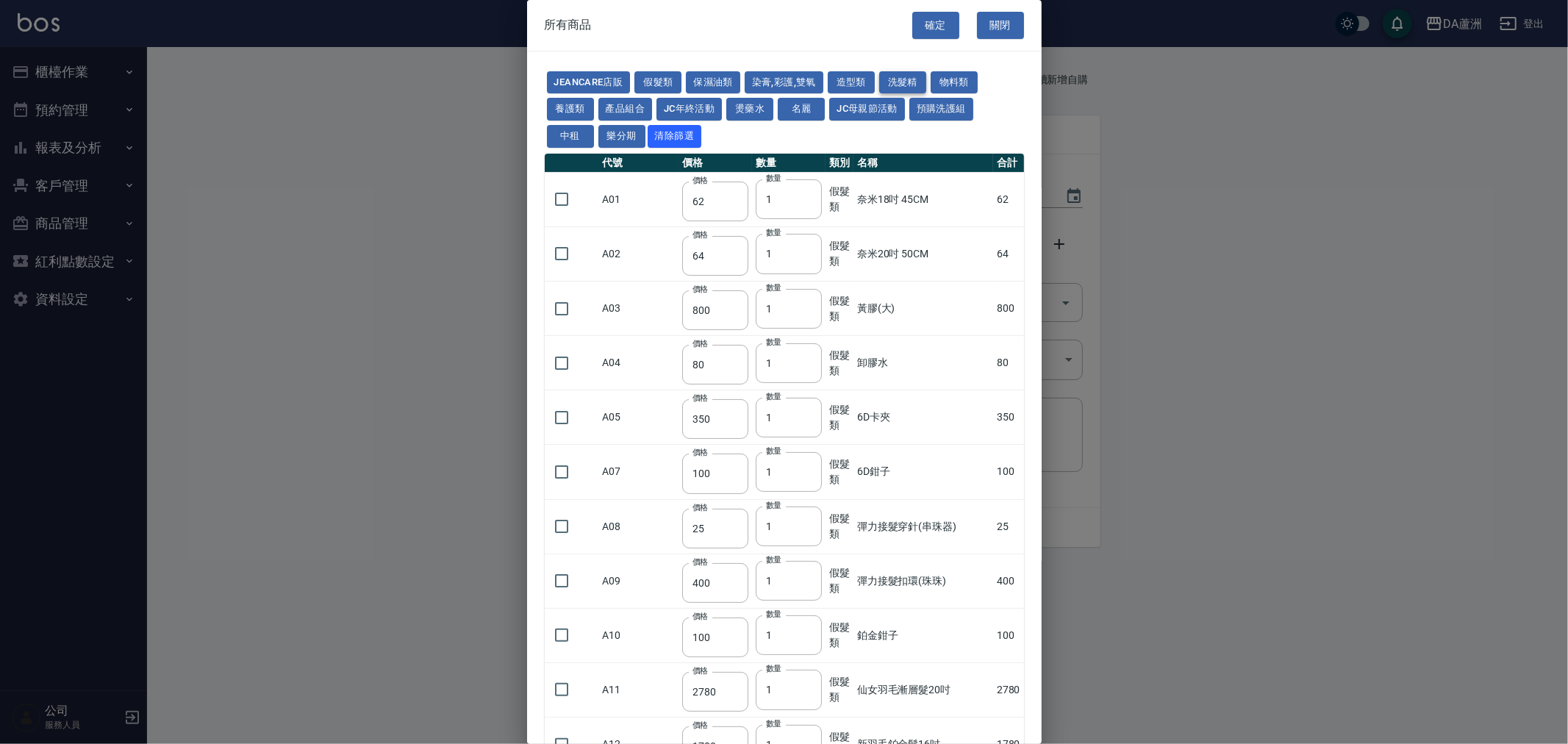
type input "250"
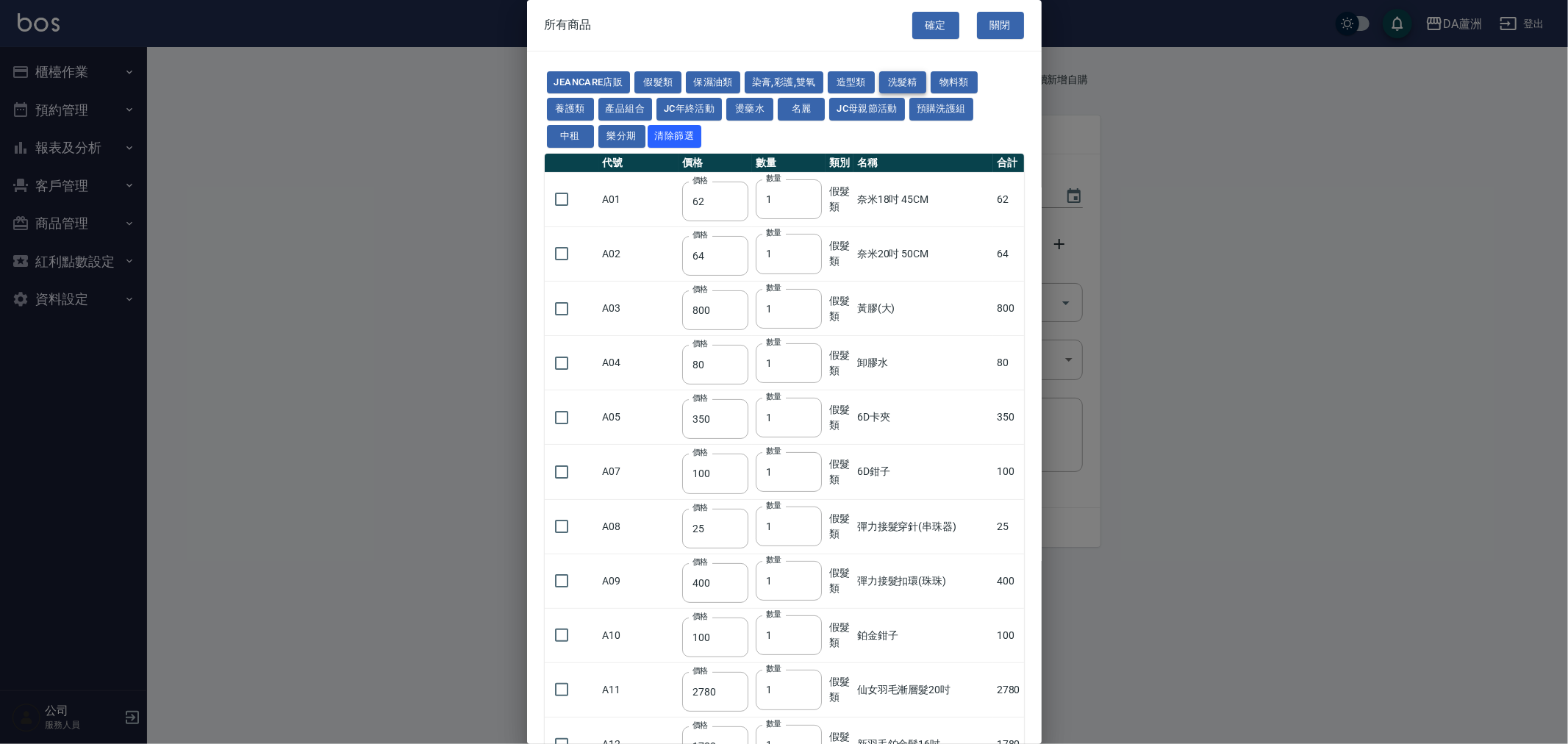
type input "250"
type input "200"
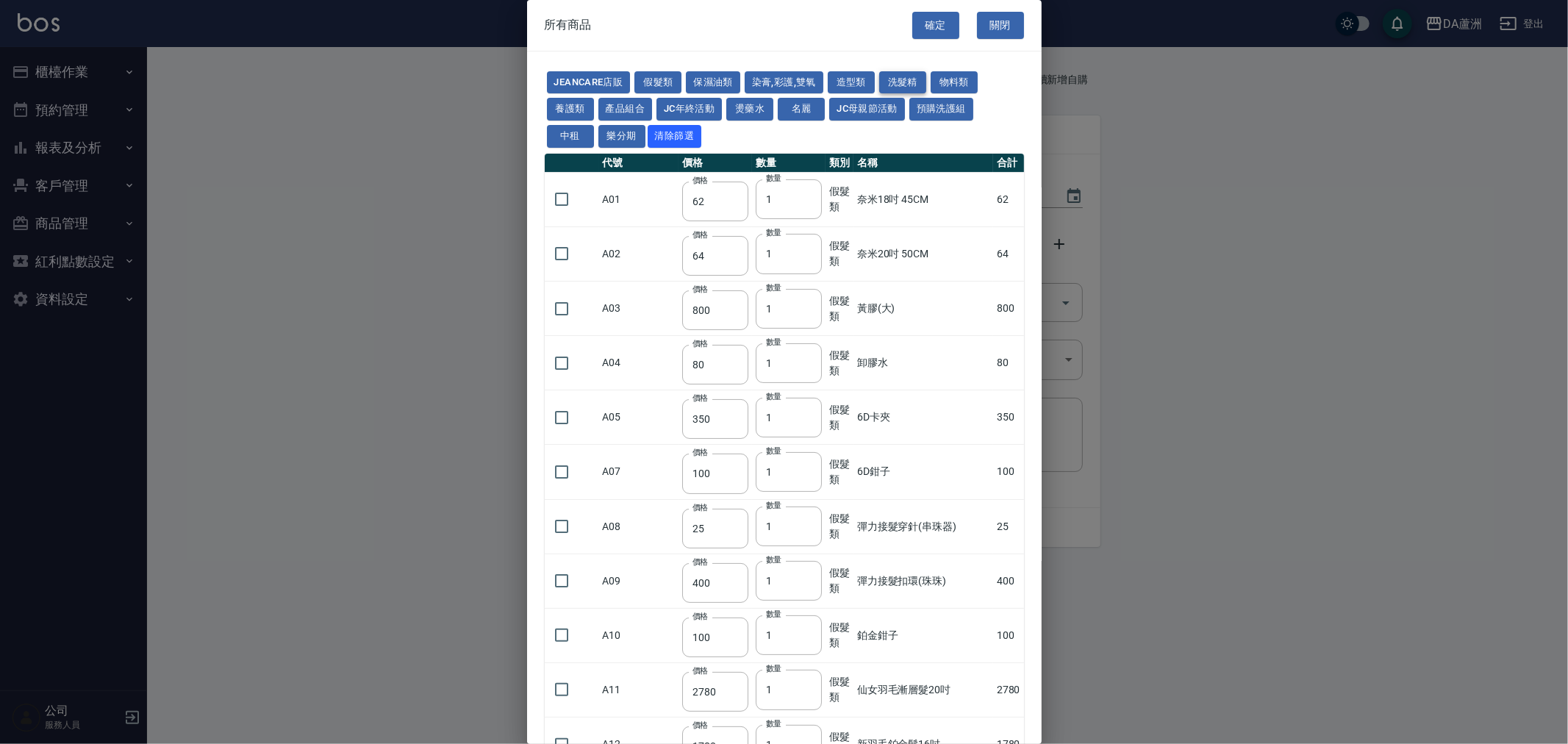
type input "160"
type input "130"
type input "410"
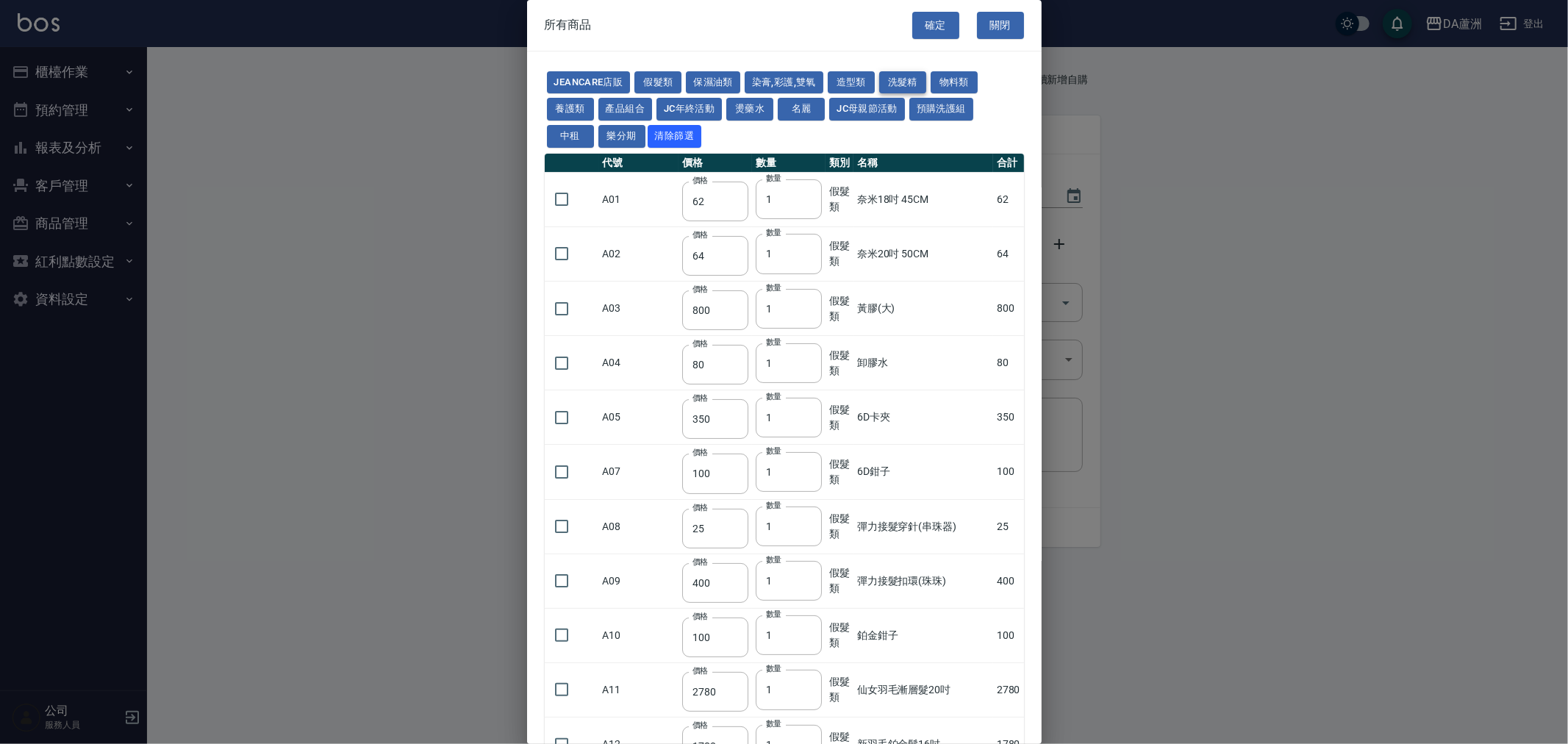
type input "410"
type input "945"
type input "250"
type input "308"
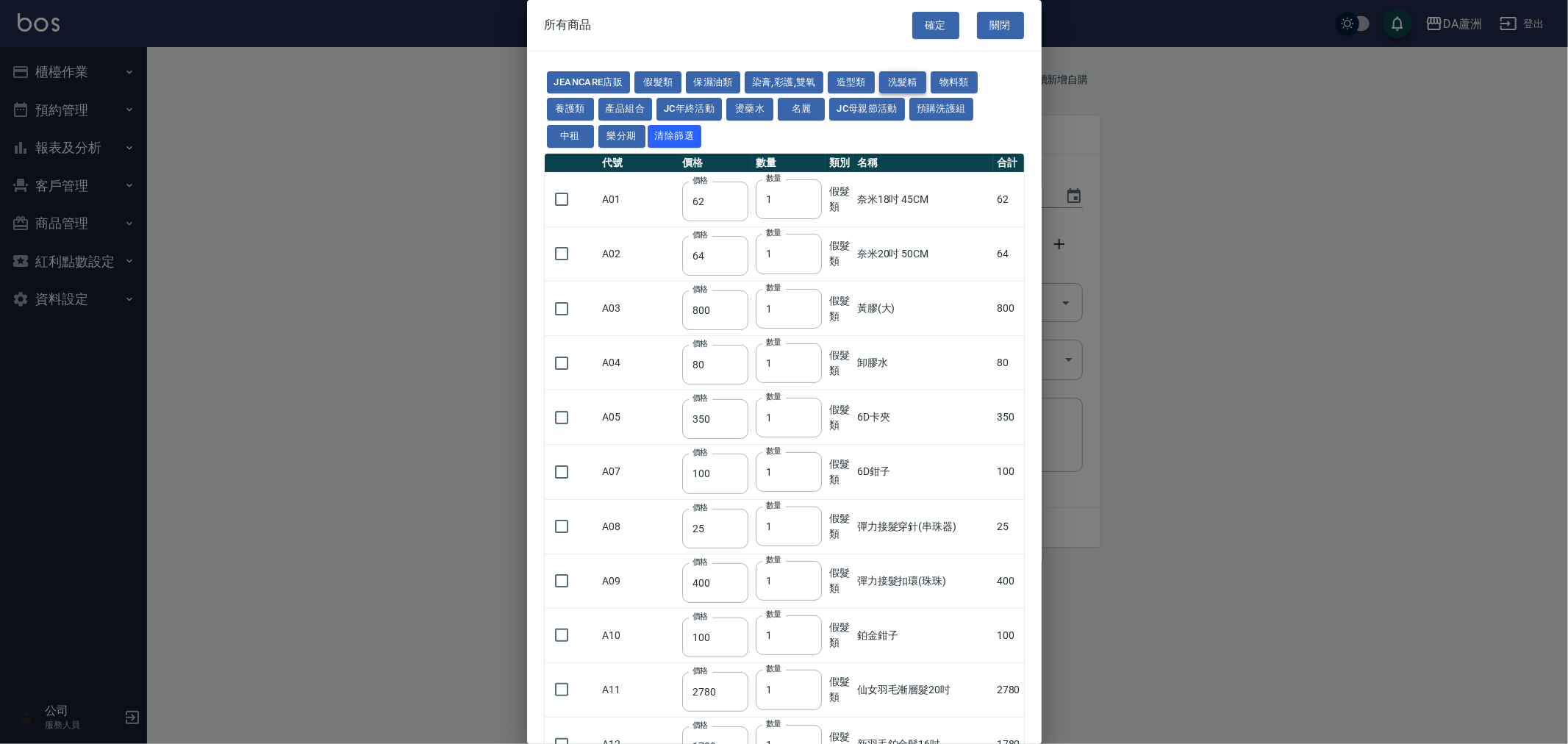
type input "300"
type input "750"
type input "200"
type input "420"
type input "360"
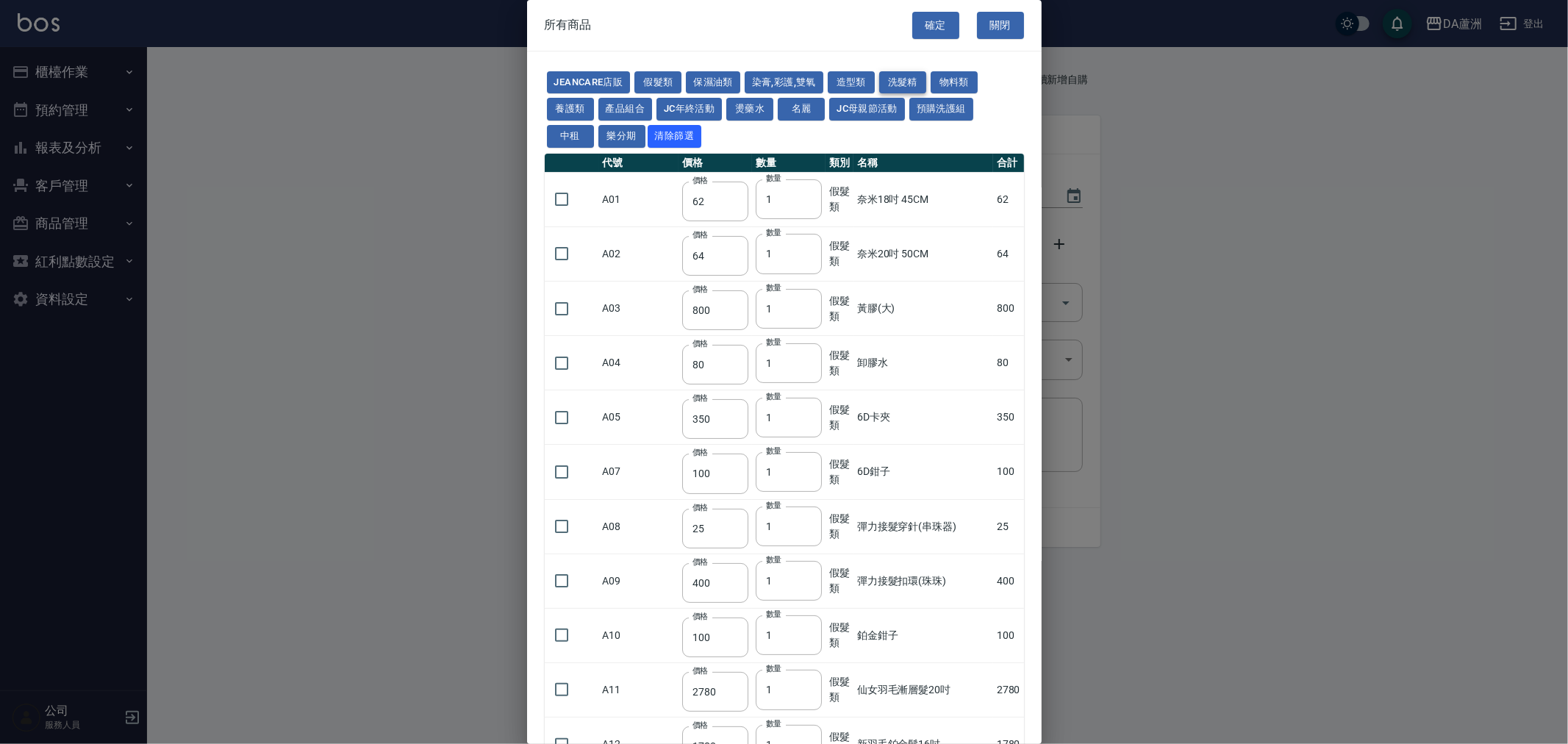
type input "300"
type input "840"
type input "300"
type input "840"
type input "330"
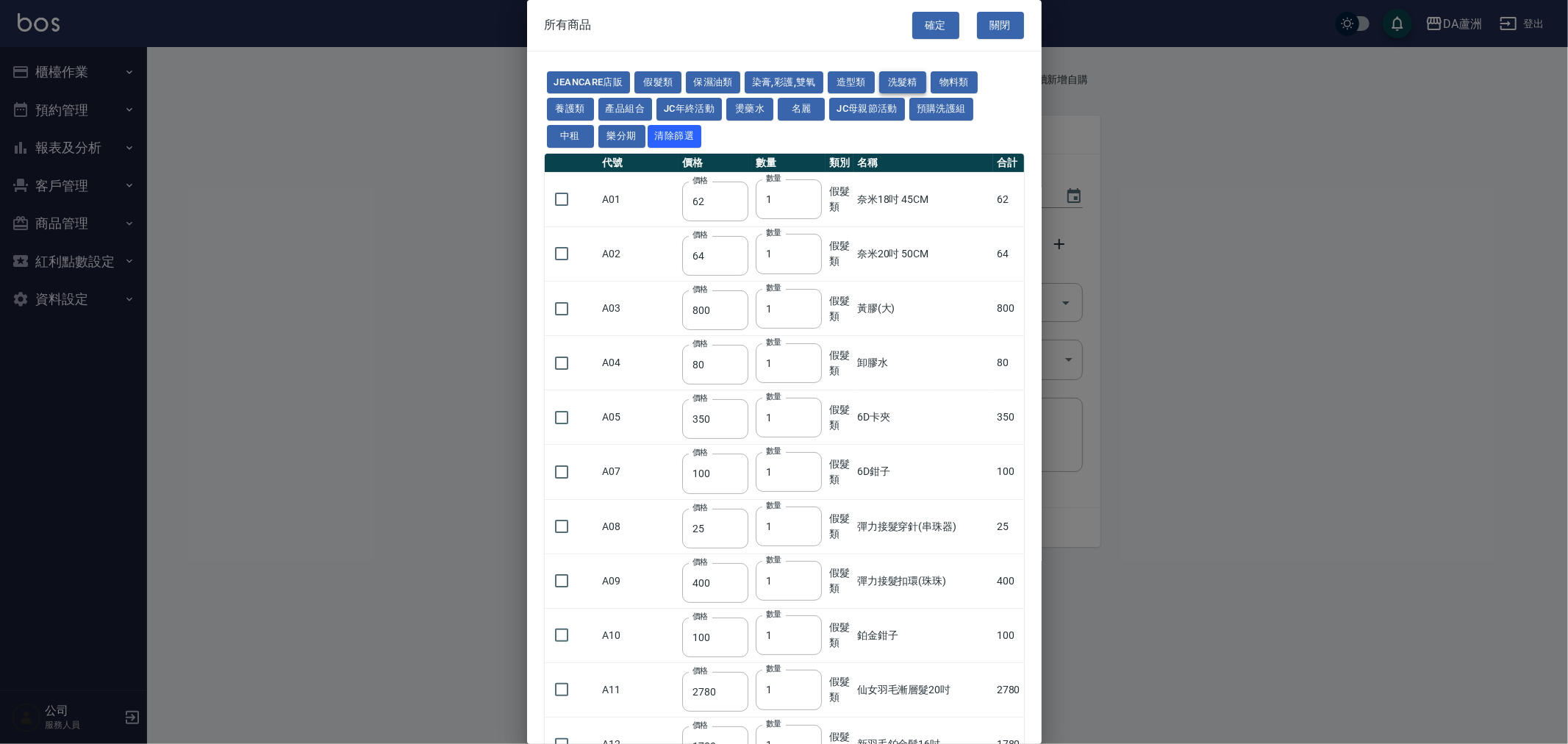
type input "900"
type input "440"
type input "1160"
type input "480"
type input "1160"
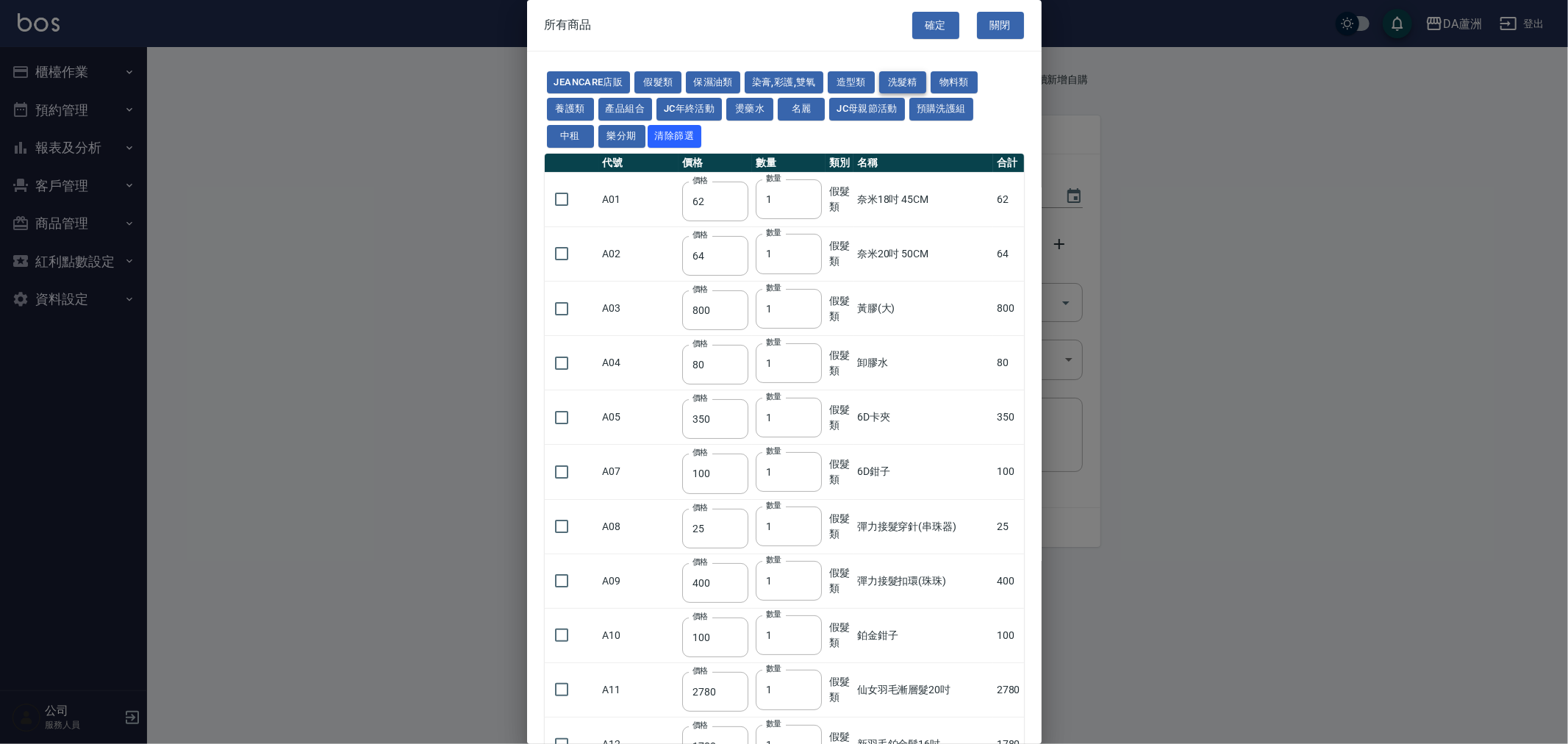
type input "480"
type input "1240"
type input "540"
type input "360"
type input "300"
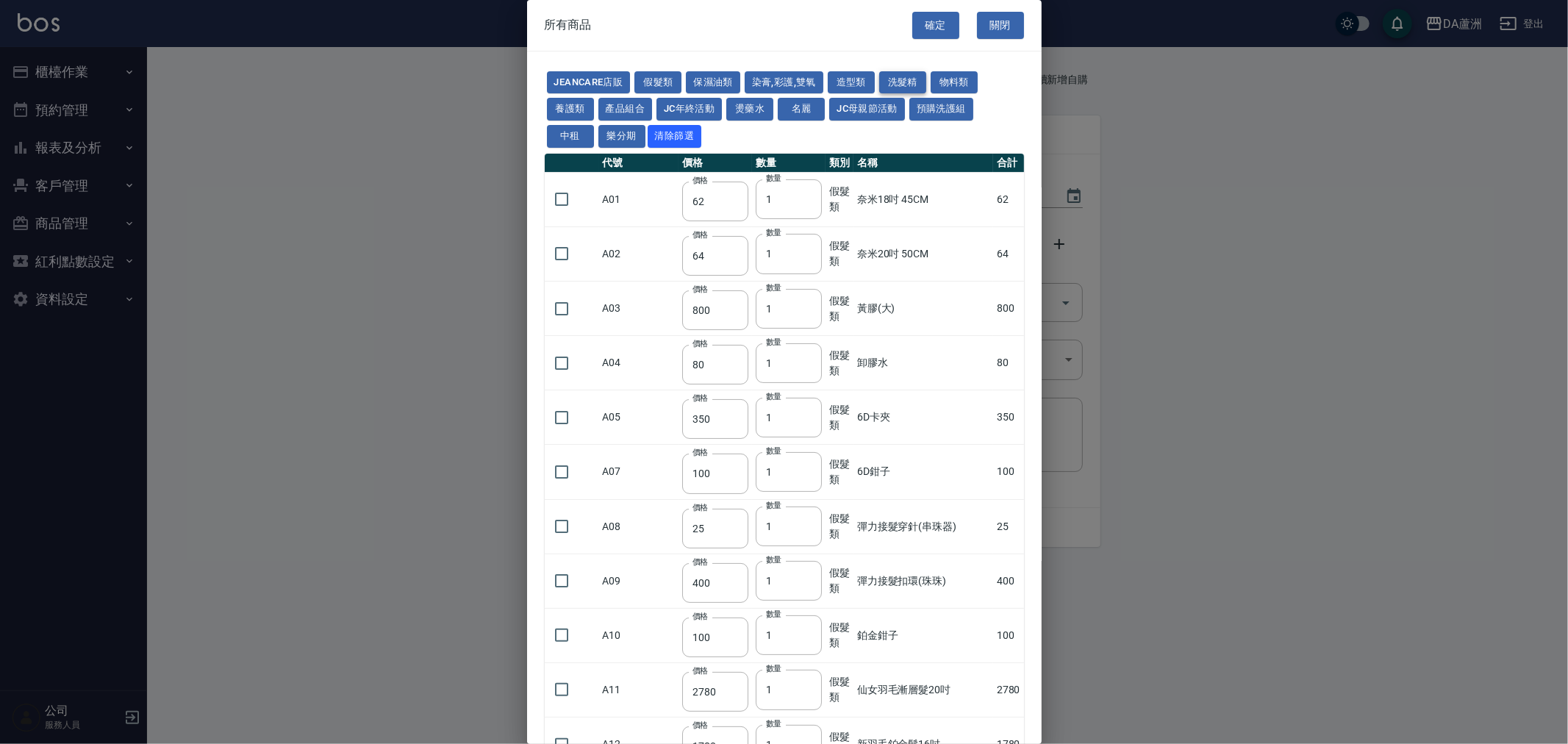
type input "300"
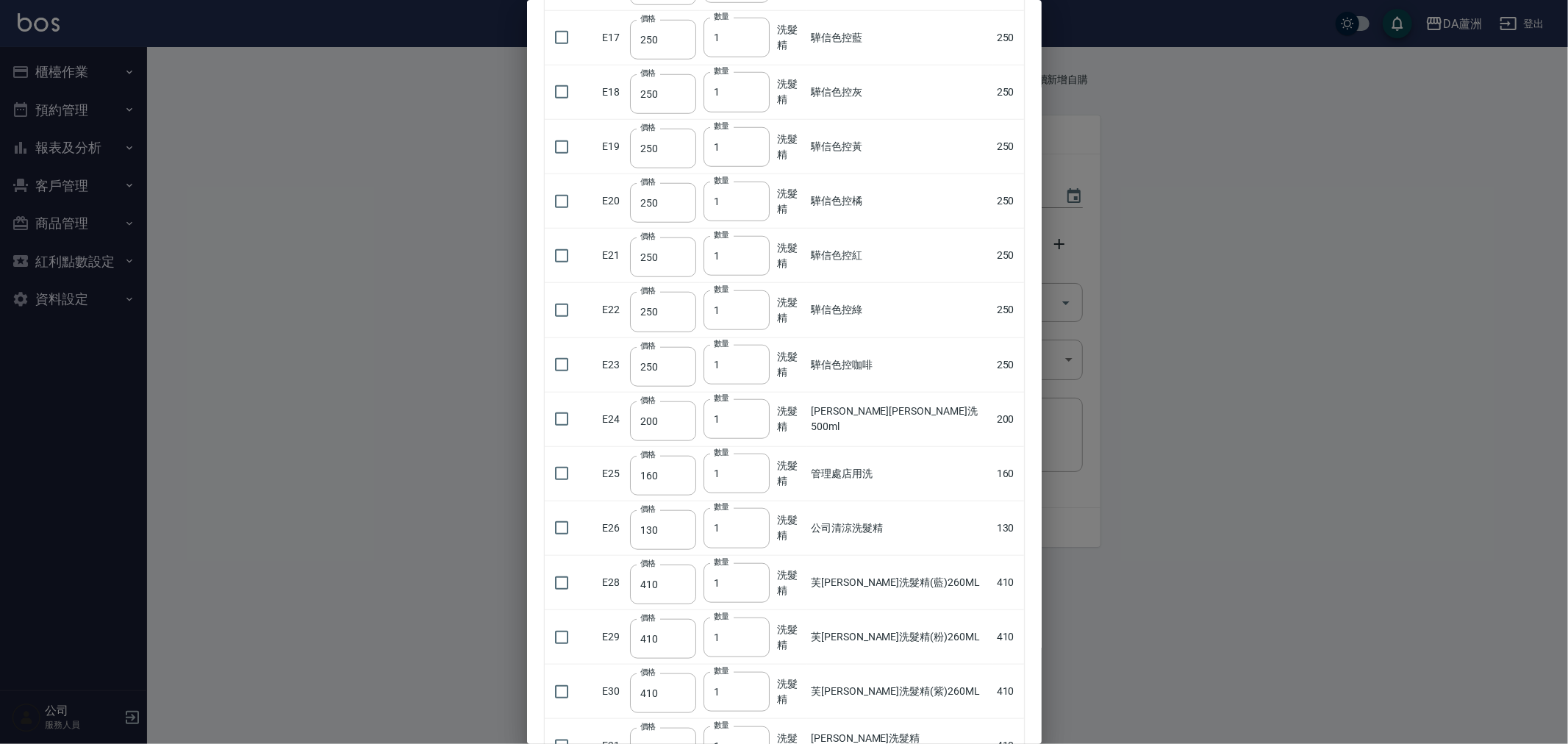
scroll to position [1062, 0]
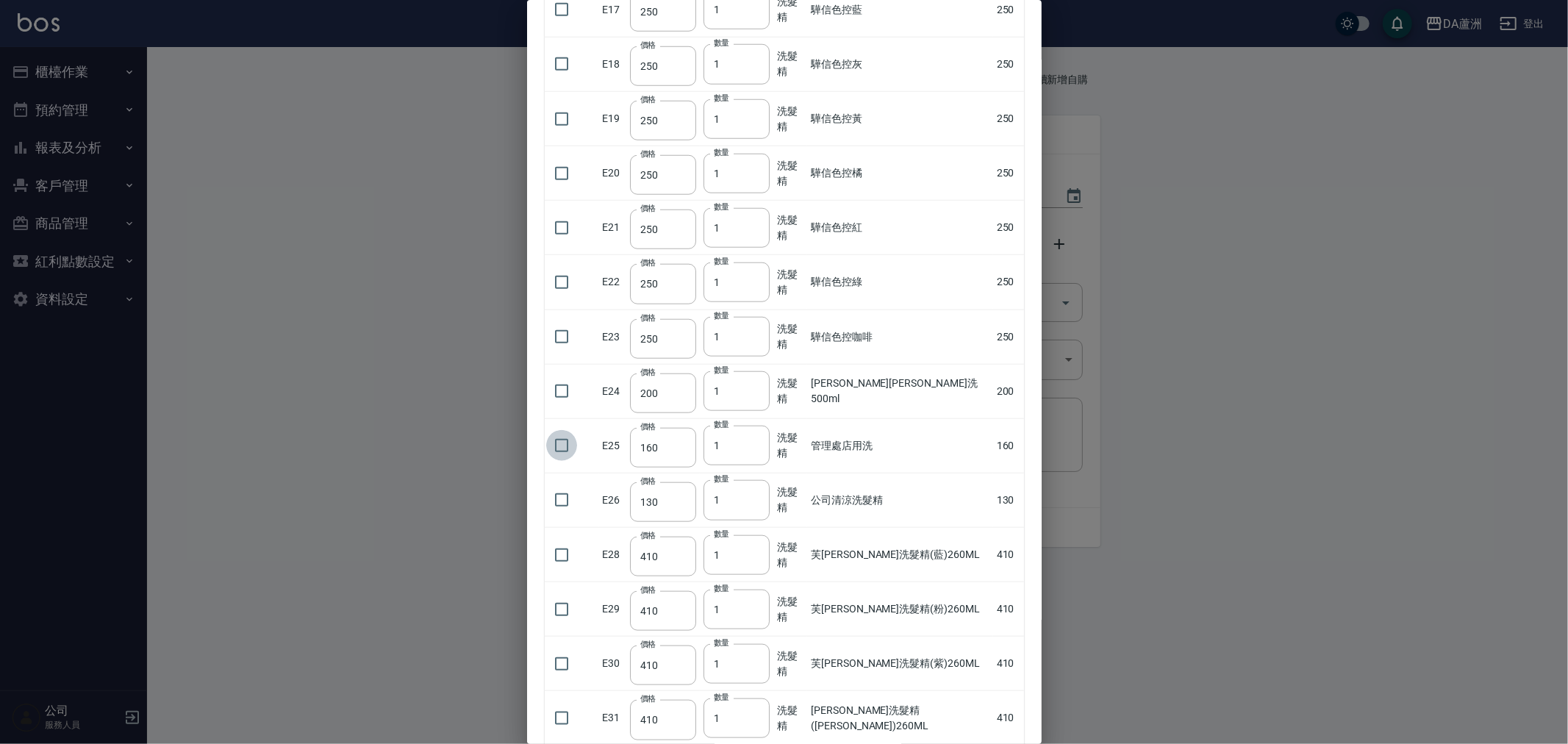
click at [551, 440] on input "checkbox" at bounding box center [562, 445] width 31 height 31
checkbox input "true"
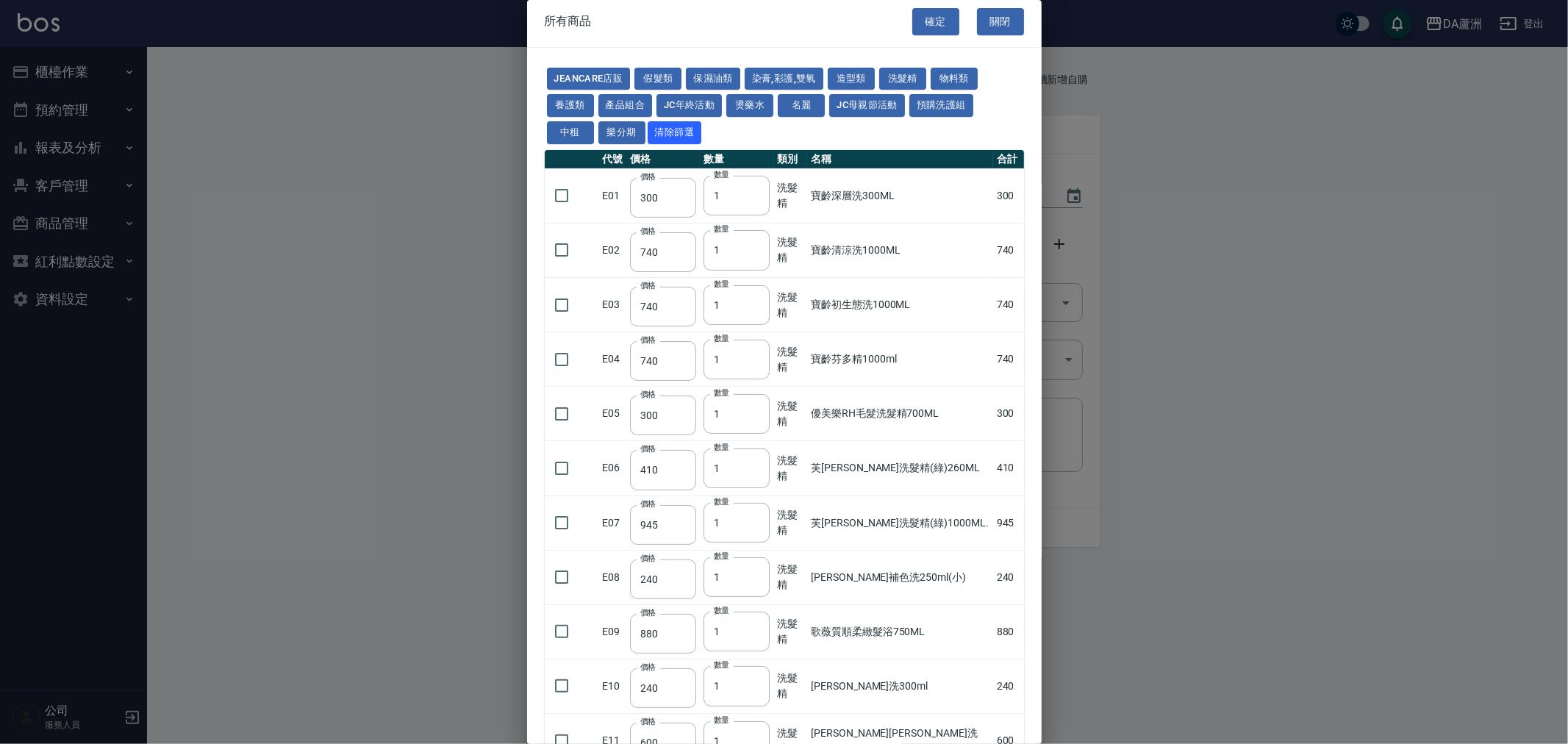
scroll to position [0, 0]
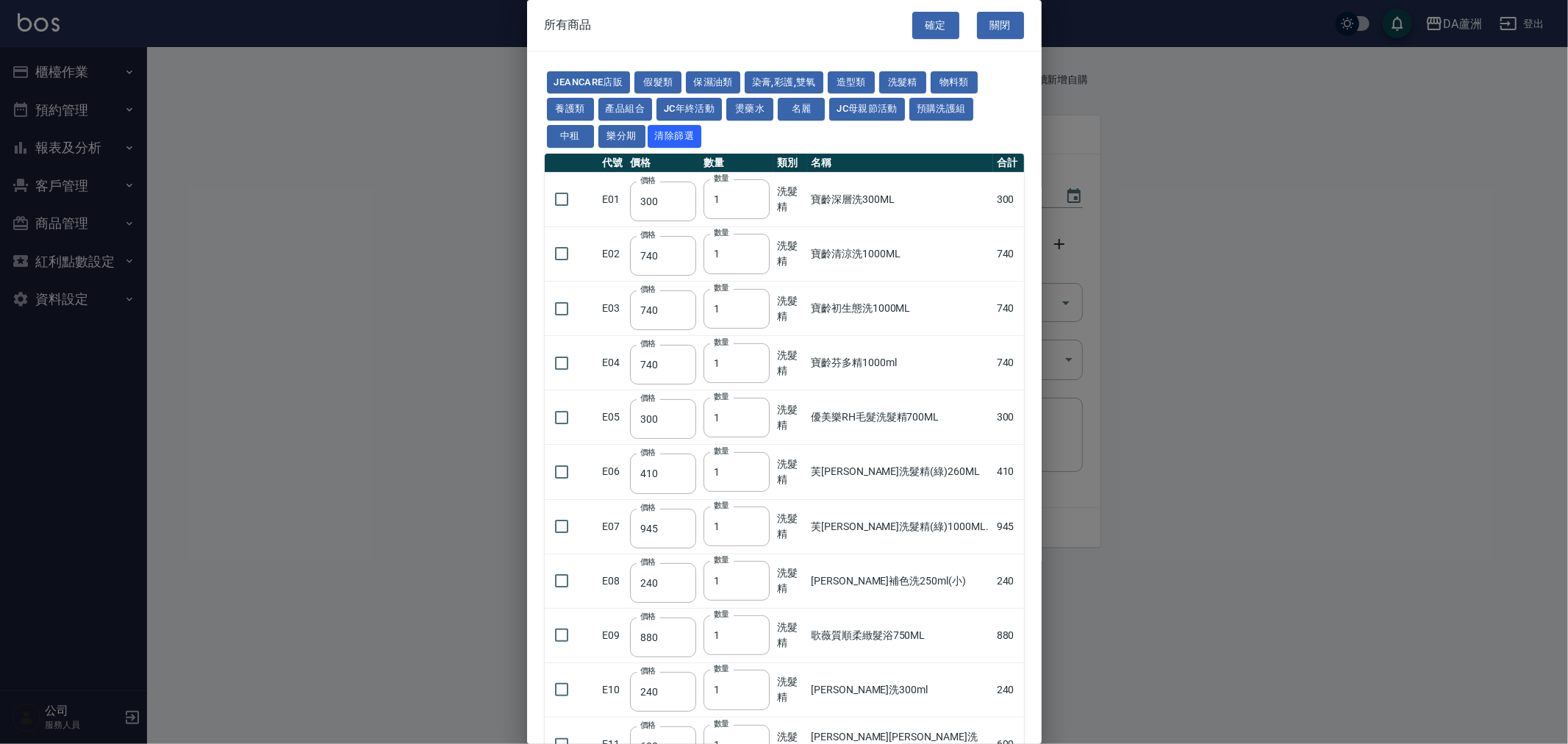
click at [912, 10] on div "確定 關閉" at bounding box center [977, 25] width 129 height 51
click at [913, 23] on button "確定" at bounding box center [935, 25] width 47 height 27
type input "管理處店用洗"
type input "160"
type input "1"
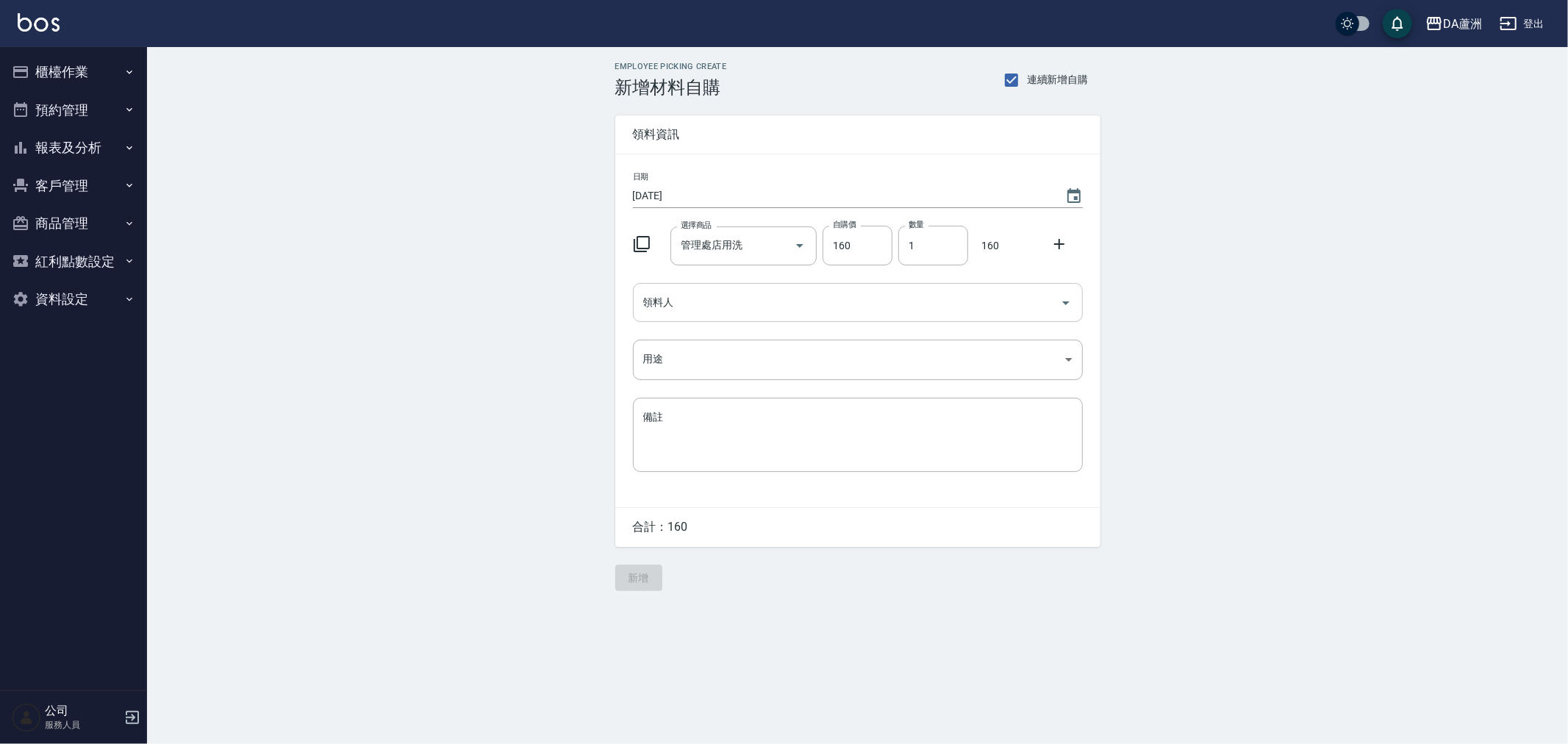
click at [714, 283] on div "領料人" at bounding box center [857, 302] width 450 height 39
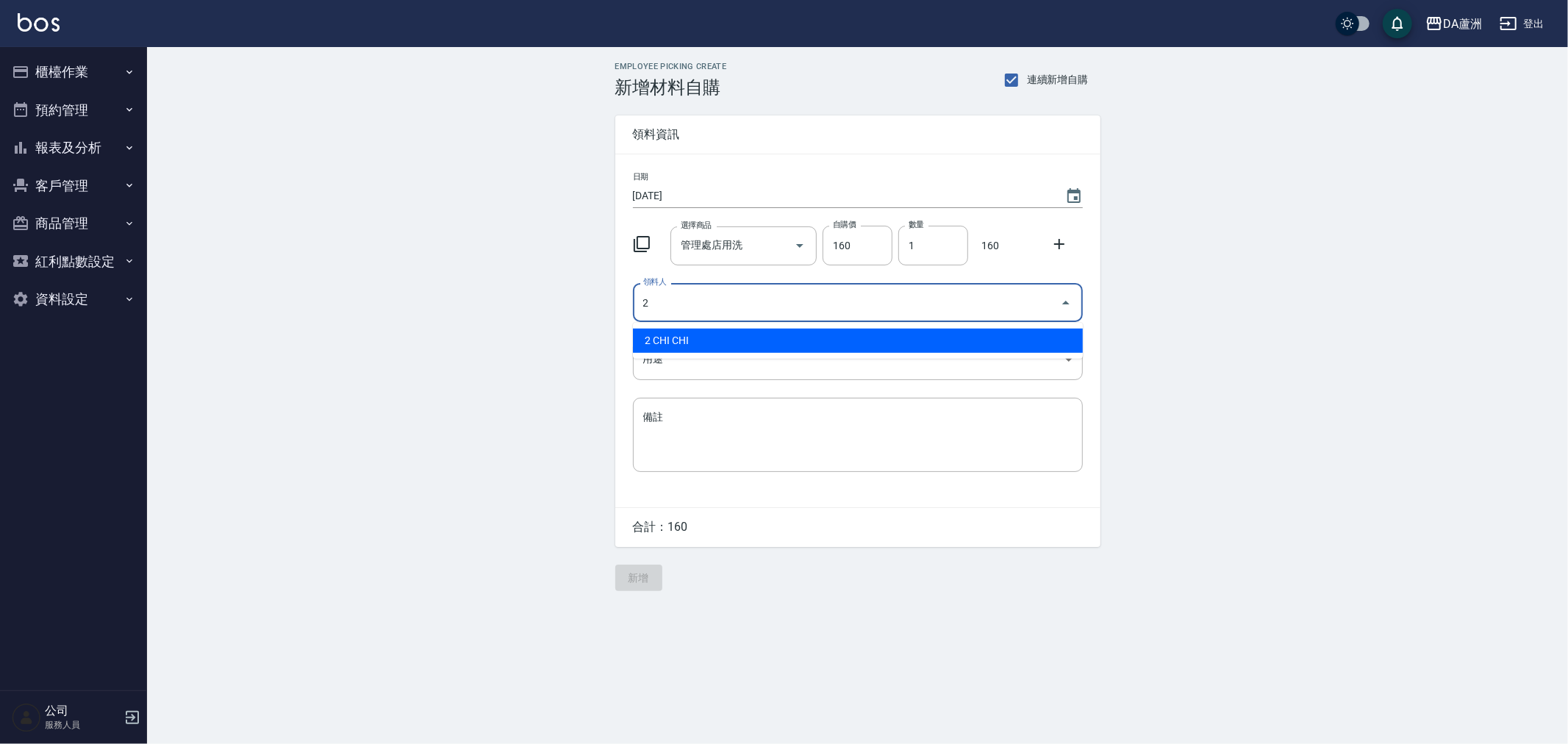
type input "2 CHI CHI"
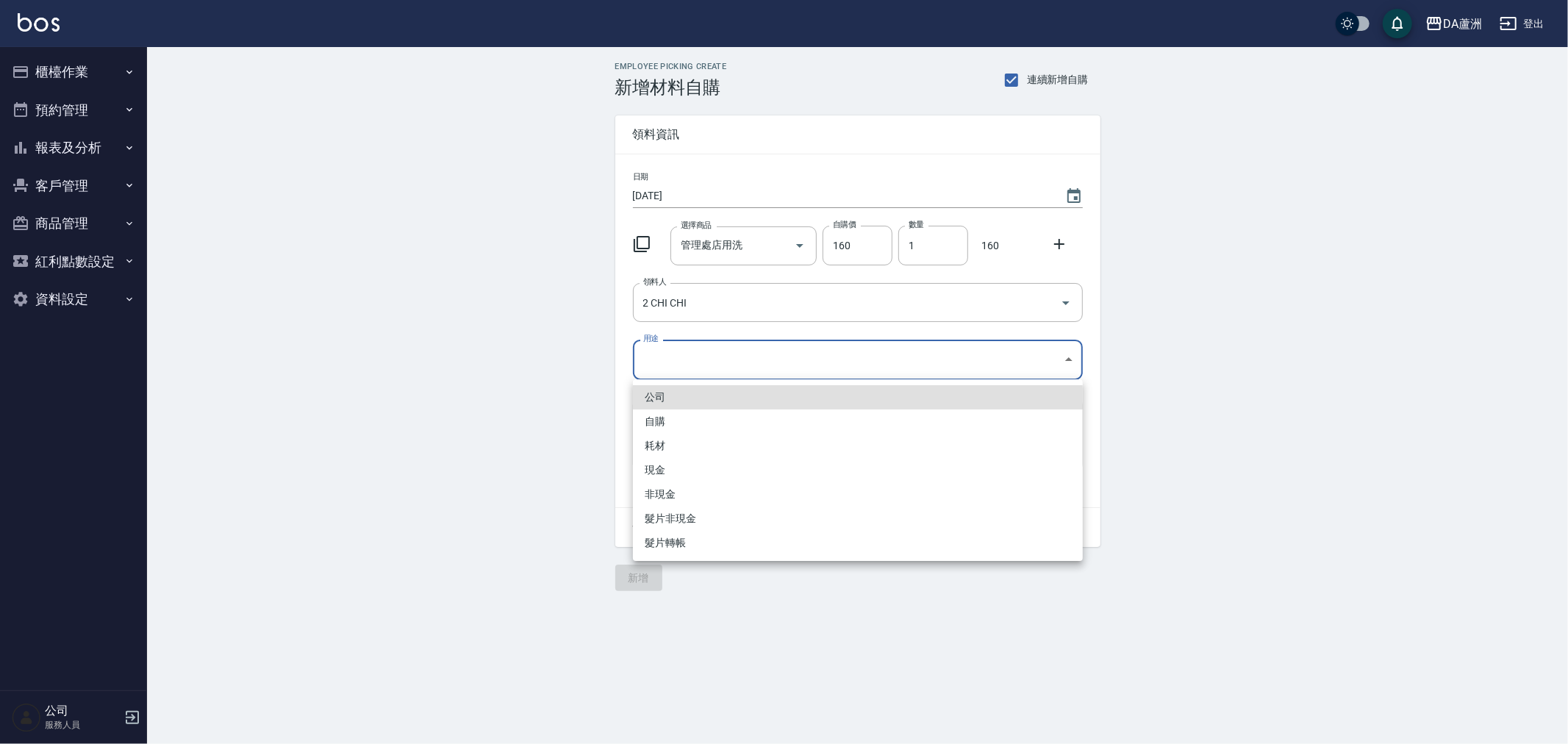
click at [703, 346] on body "DA蘆洲 登出 櫃檯作業 打帳單 帳單列表 現金收支登錄 材料自購登錄 每日結帳 排班表 現場電腦打卡 預約管理 預約管理 單日預約紀錄 單週預約紀錄 報表及…" at bounding box center [784, 372] width 1568 height 744
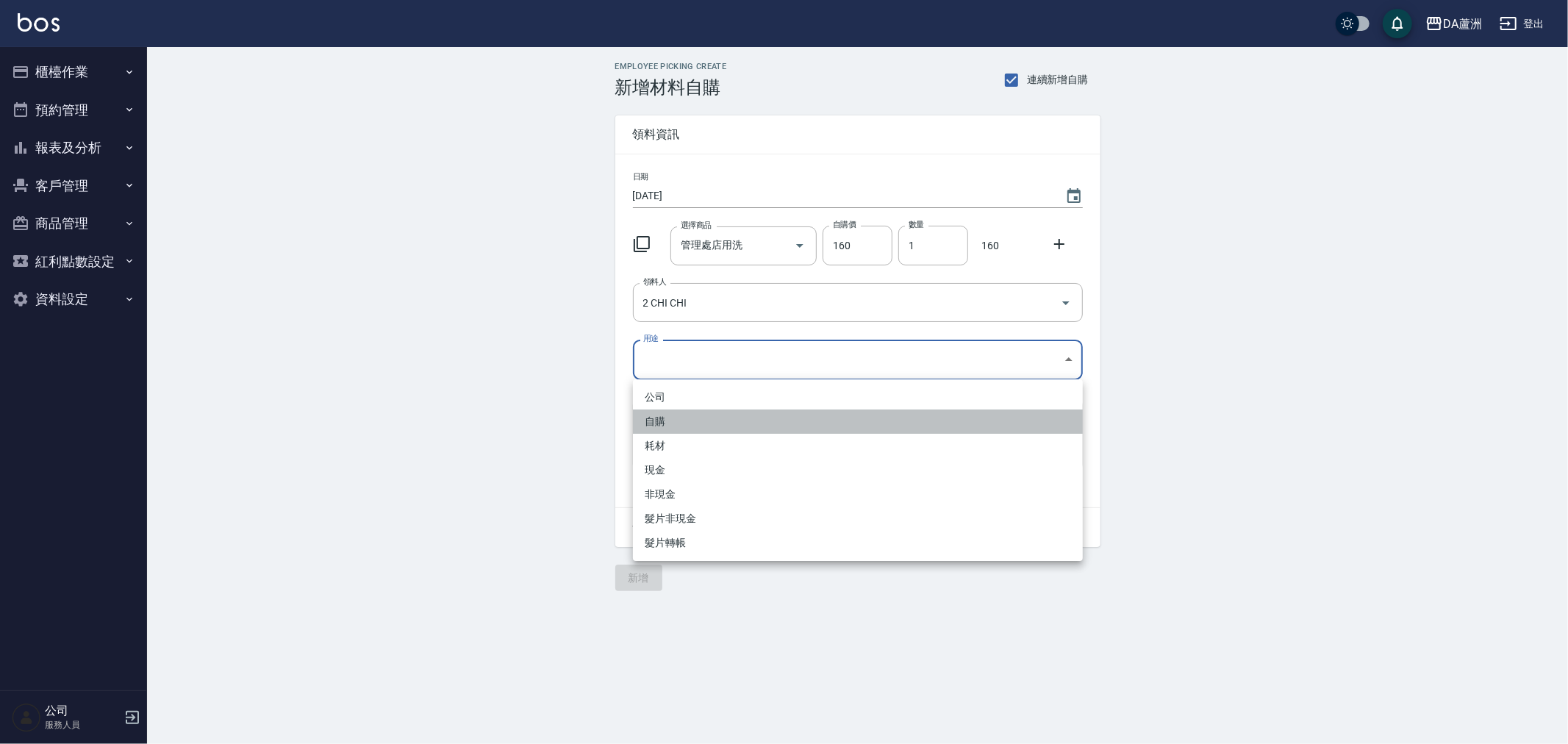
click at [704, 419] on li "自購" at bounding box center [857, 421] width 450 height 24
type input "自購"
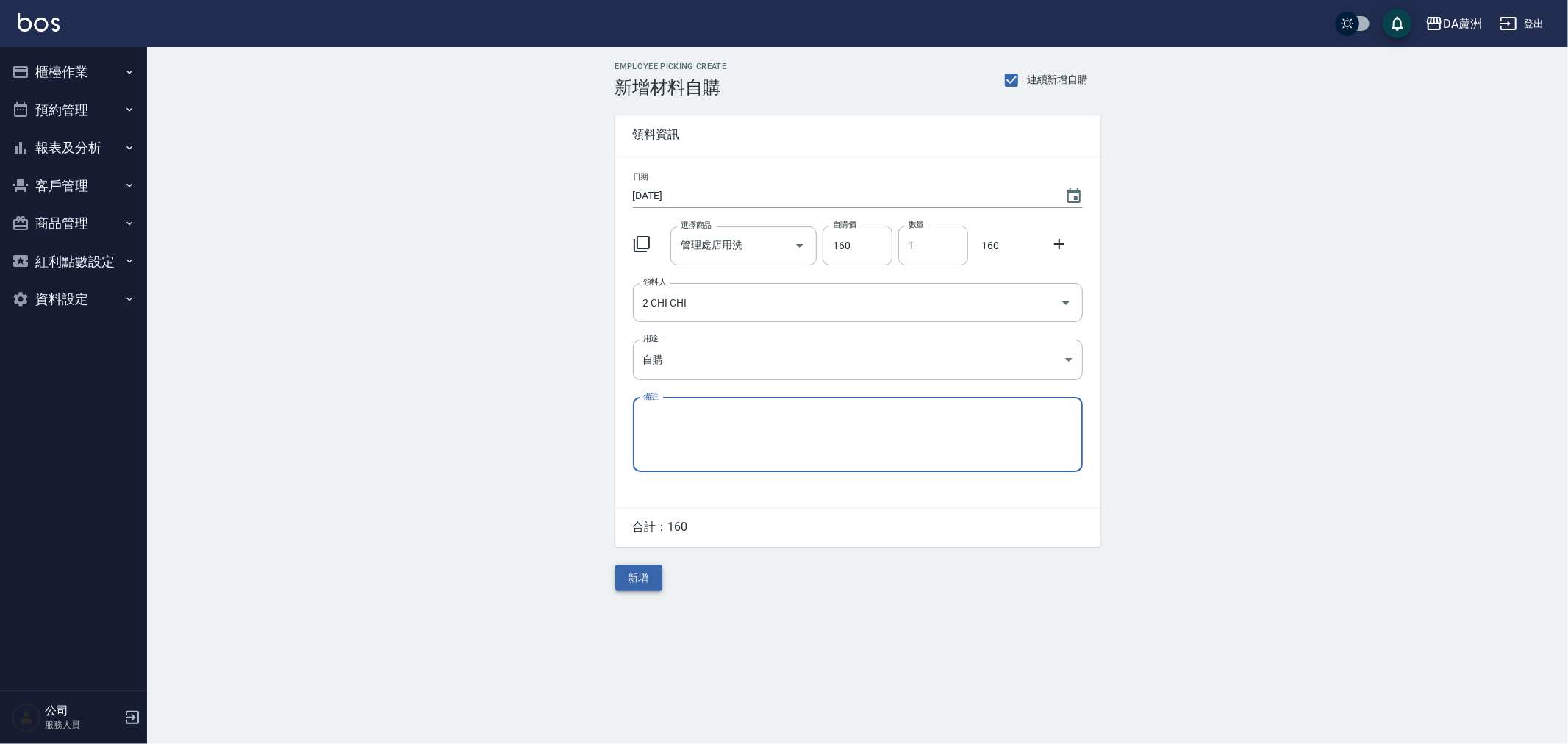
drag, startPoint x: 655, startPoint y: 563, endPoint x: 652, endPoint y: 574, distance: 11.4
click at [652, 573] on div "Employee Picking Create 新增材料自購 連續新增自購 領料資訊 日期 2025/08/24 選擇商品 管理處店用洗 選擇商品 自購價 1…" at bounding box center [857, 326] width 514 height 558
click at [652, 574] on button "新增" at bounding box center [639, 578] width 47 height 27
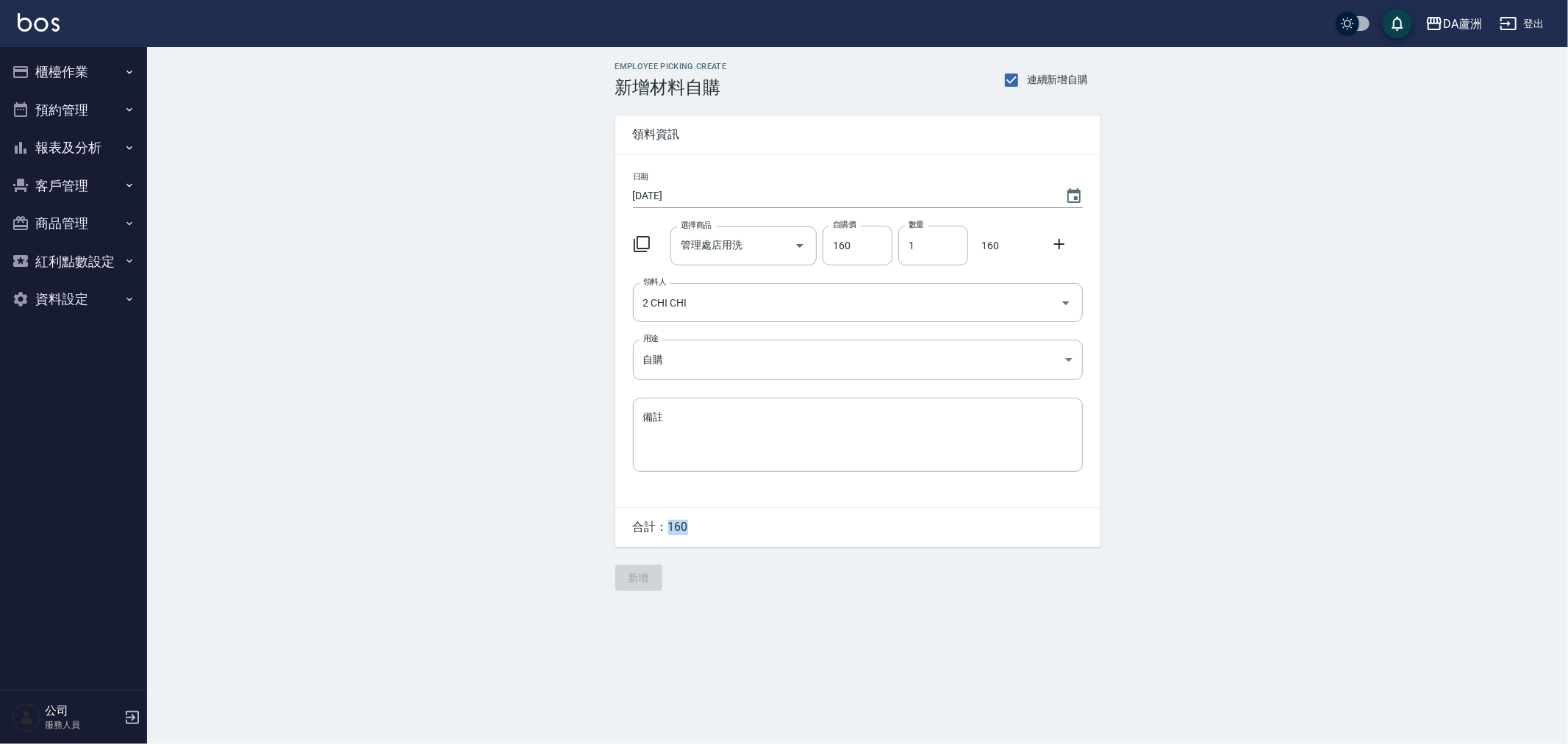
click at [652, 574] on div "Employee Picking Create 新增材料自購 連續新增自購 領料資訊 日期 2025/08/24 選擇商品 管理處店用洗 選擇商品 自購價 1…" at bounding box center [857, 326] width 514 height 558
click at [758, 578] on div "Employee Picking Create 新增材料自購 連續新增自購 領料資訊 日期 2025/08/24 選擇商品 管理處店用洗 選擇商品 自購價 1…" at bounding box center [857, 326] width 514 height 558
click at [82, 68] on button "櫃檯作業" at bounding box center [74, 72] width 136 height 39
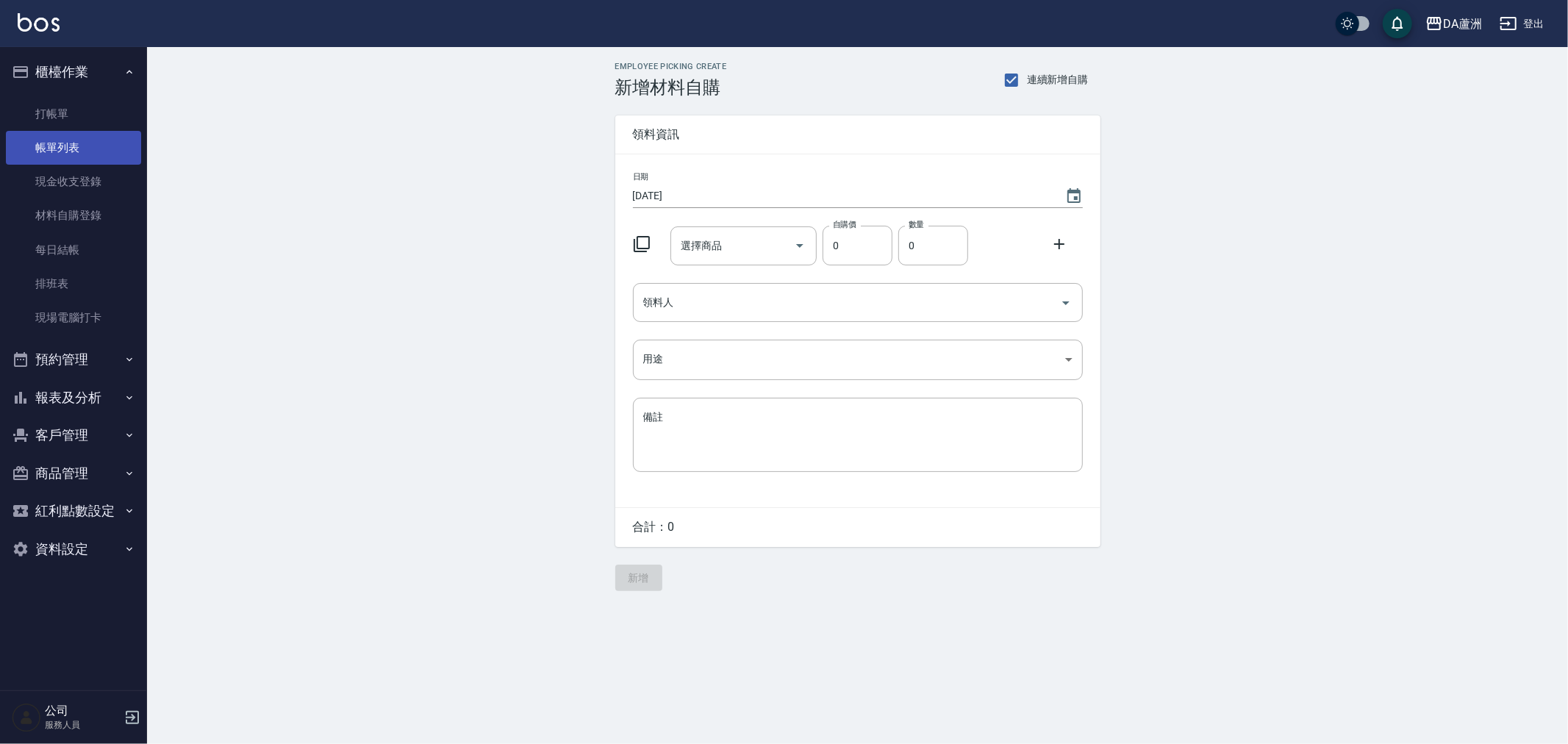
click at [90, 136] on link "帳單列表" at bounding box center [74, 148] width 136 height 34
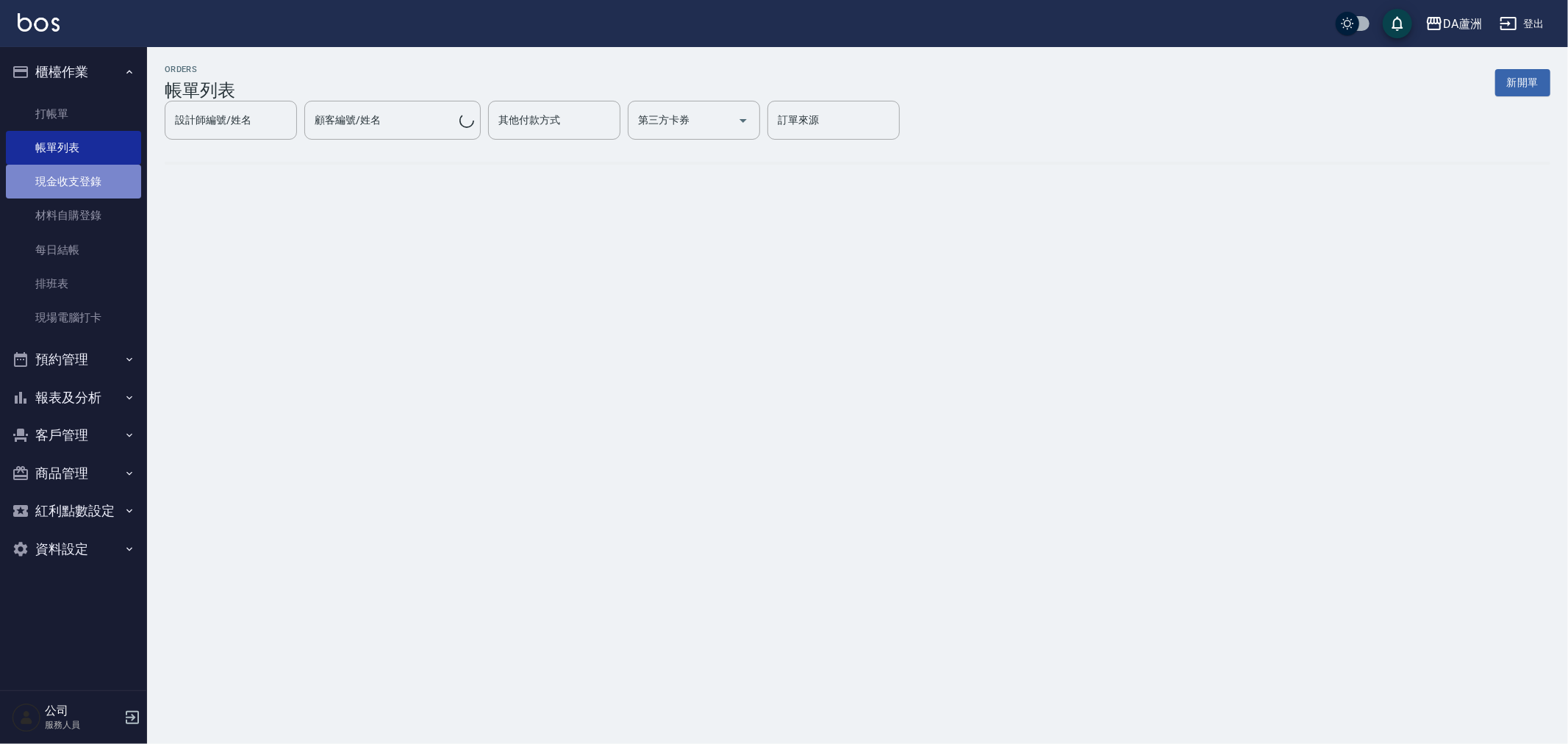
click at [85, 180] on link "現金收支登錄" at bounding box center [74, 181] width 136 height 34
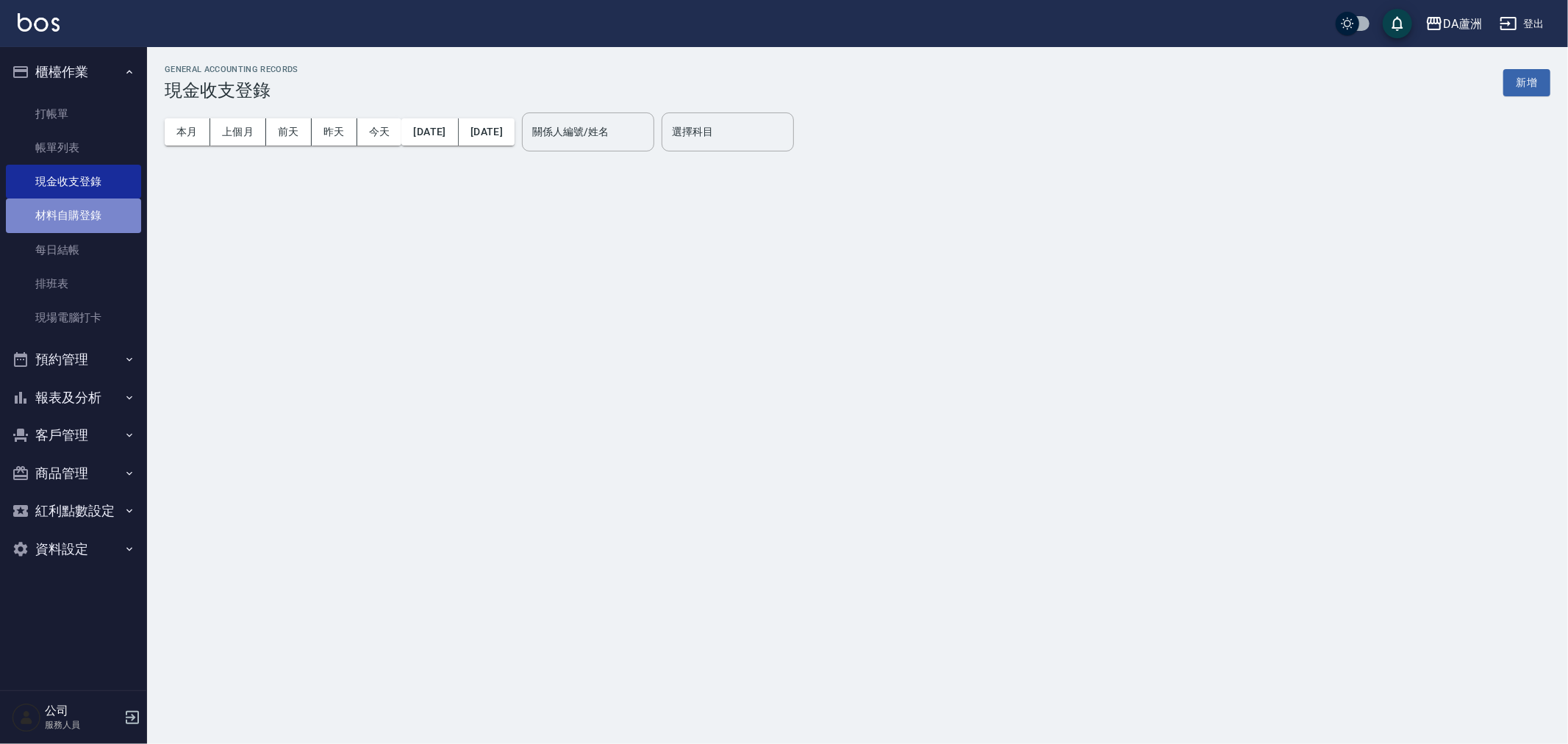
click at [83, 219] on link "材料自購登錄" at bounding box center [74, 215] width 136 height 34
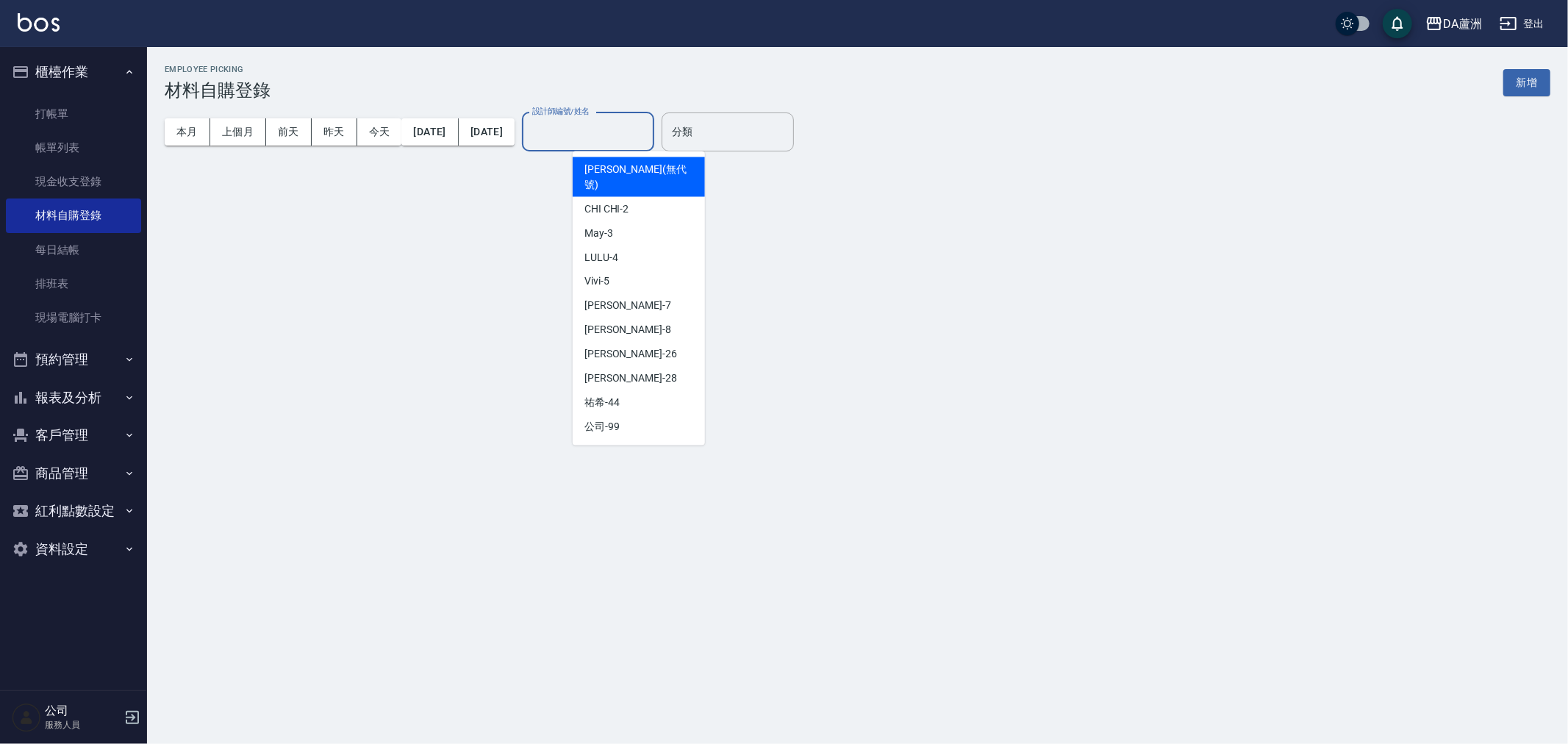
click at [632, 131] on input "設計師編號/姓名" at bounding box center [588, 132] width 119 height 26
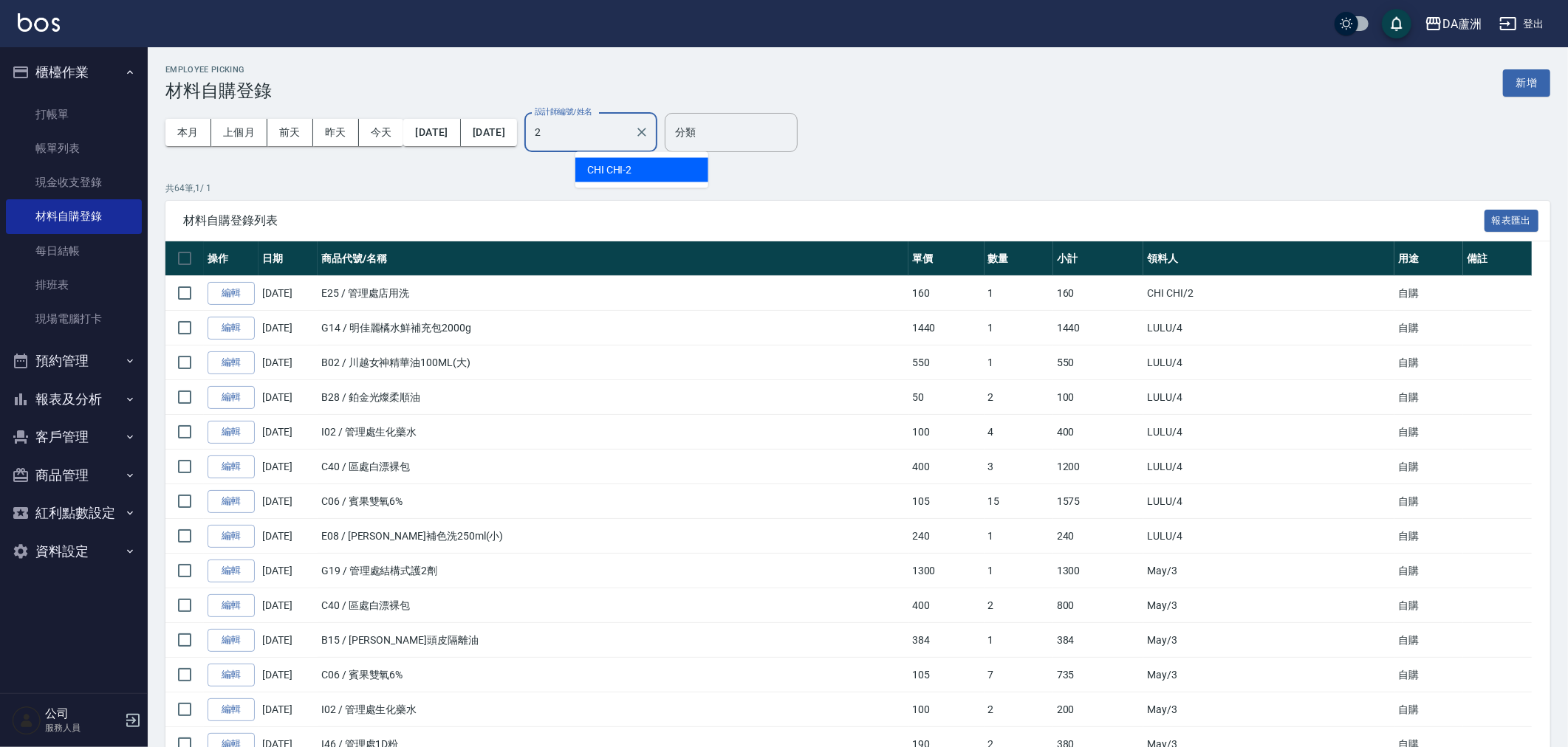
type input "CHI CHI-2"
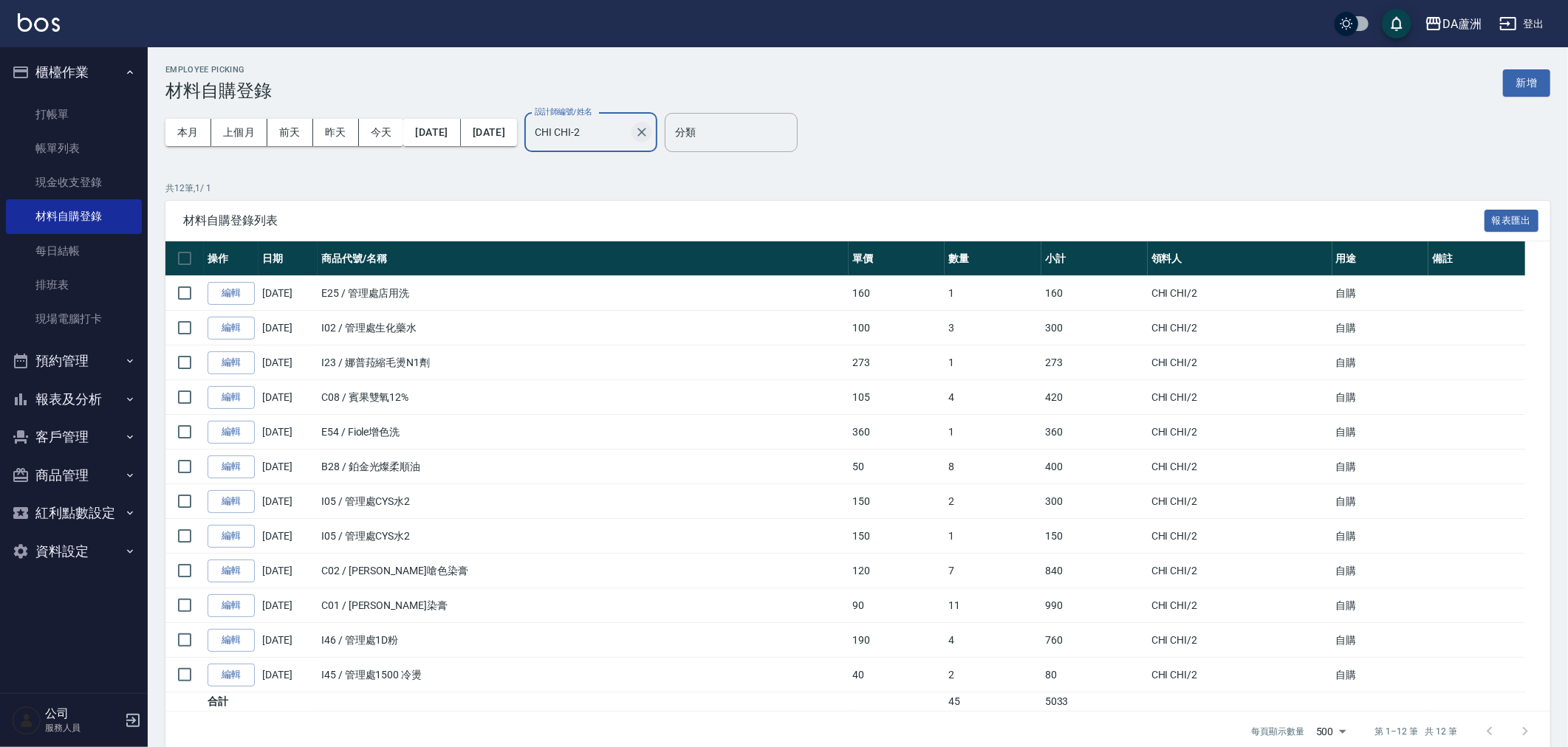
click at [646, 129] on icon "Clear" at bounding box center [642, 132] width 9 height 9
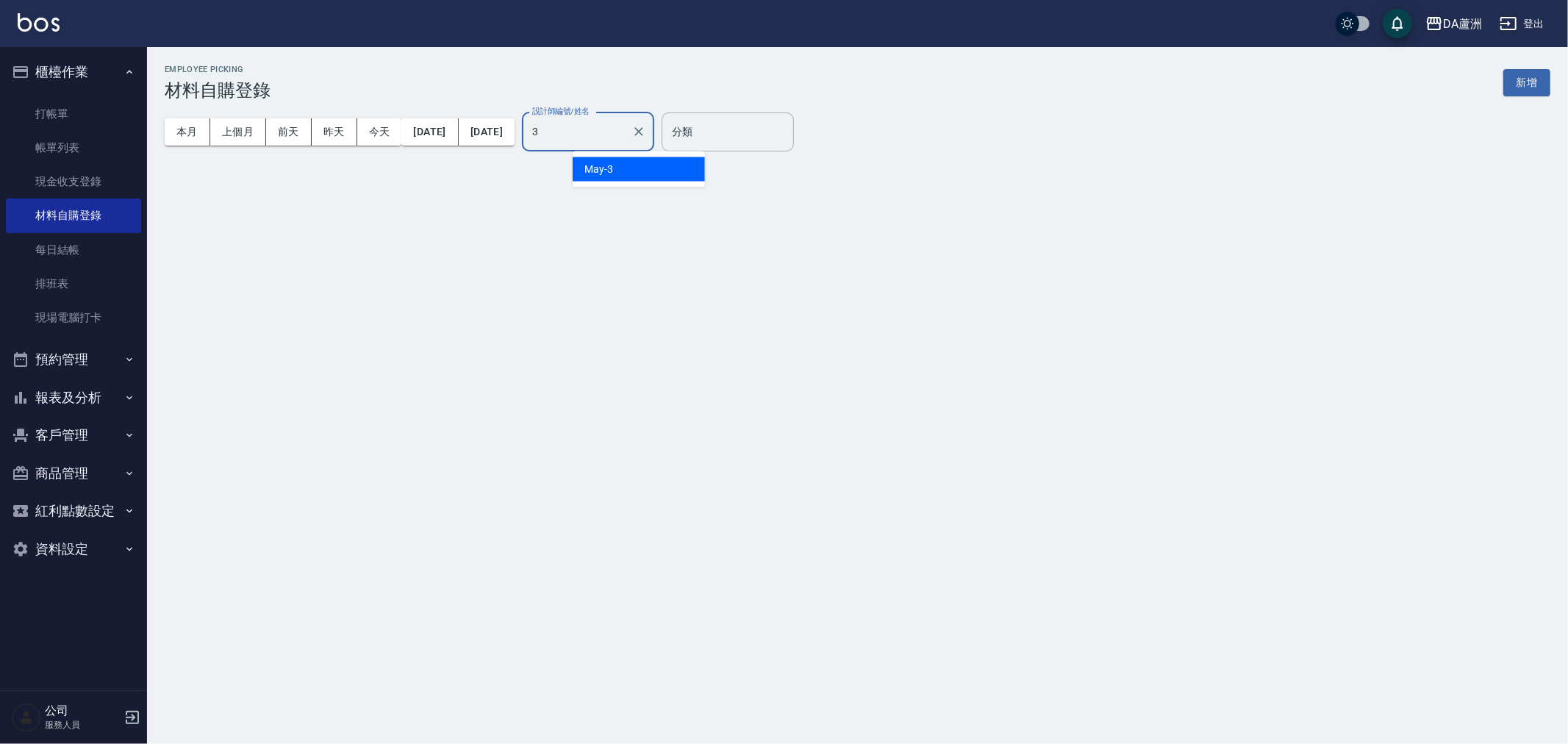
type input "May-3"
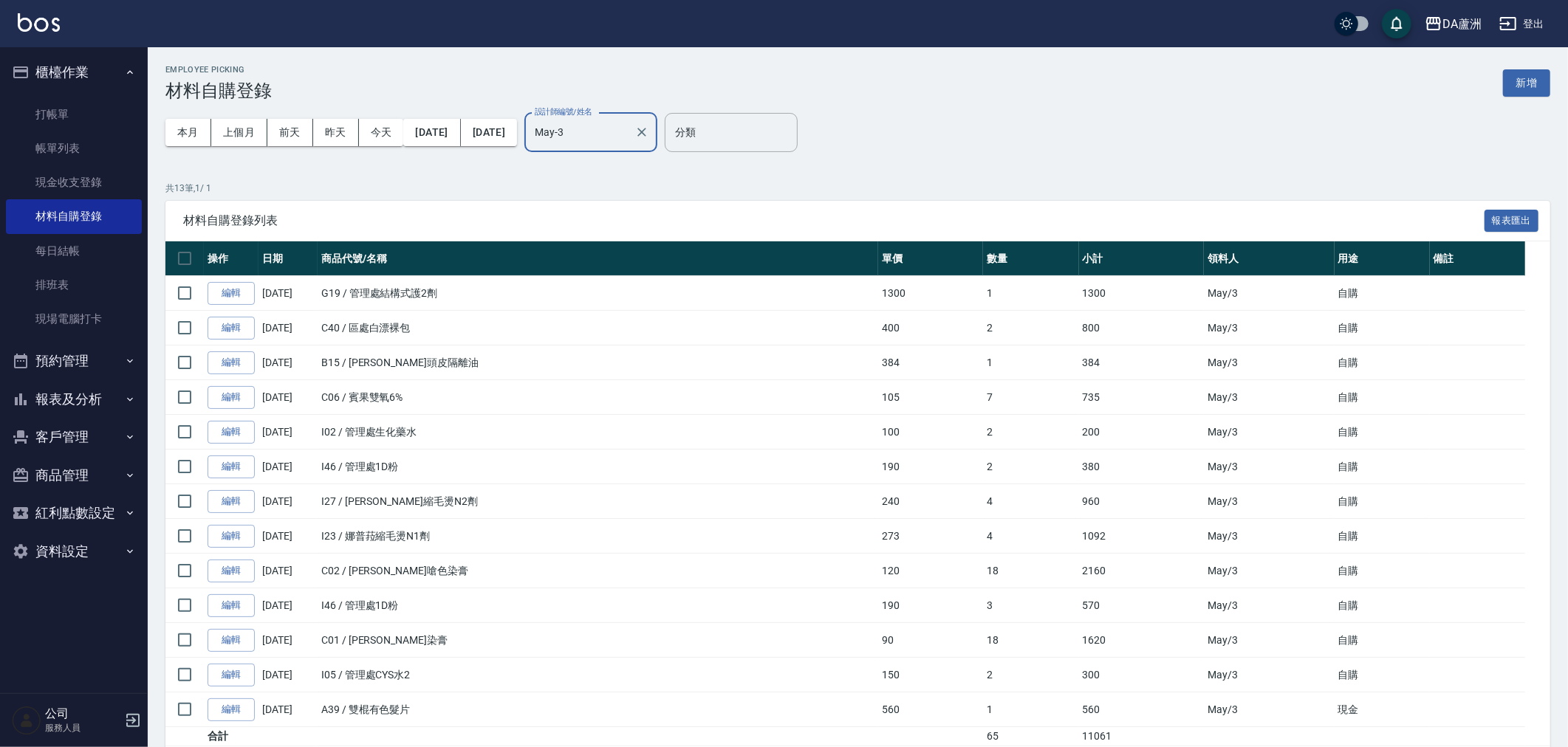
click at [657, 137] on div "May-3 設計師編號/姓名" at bounding box center [590, 132] width 133 height 39
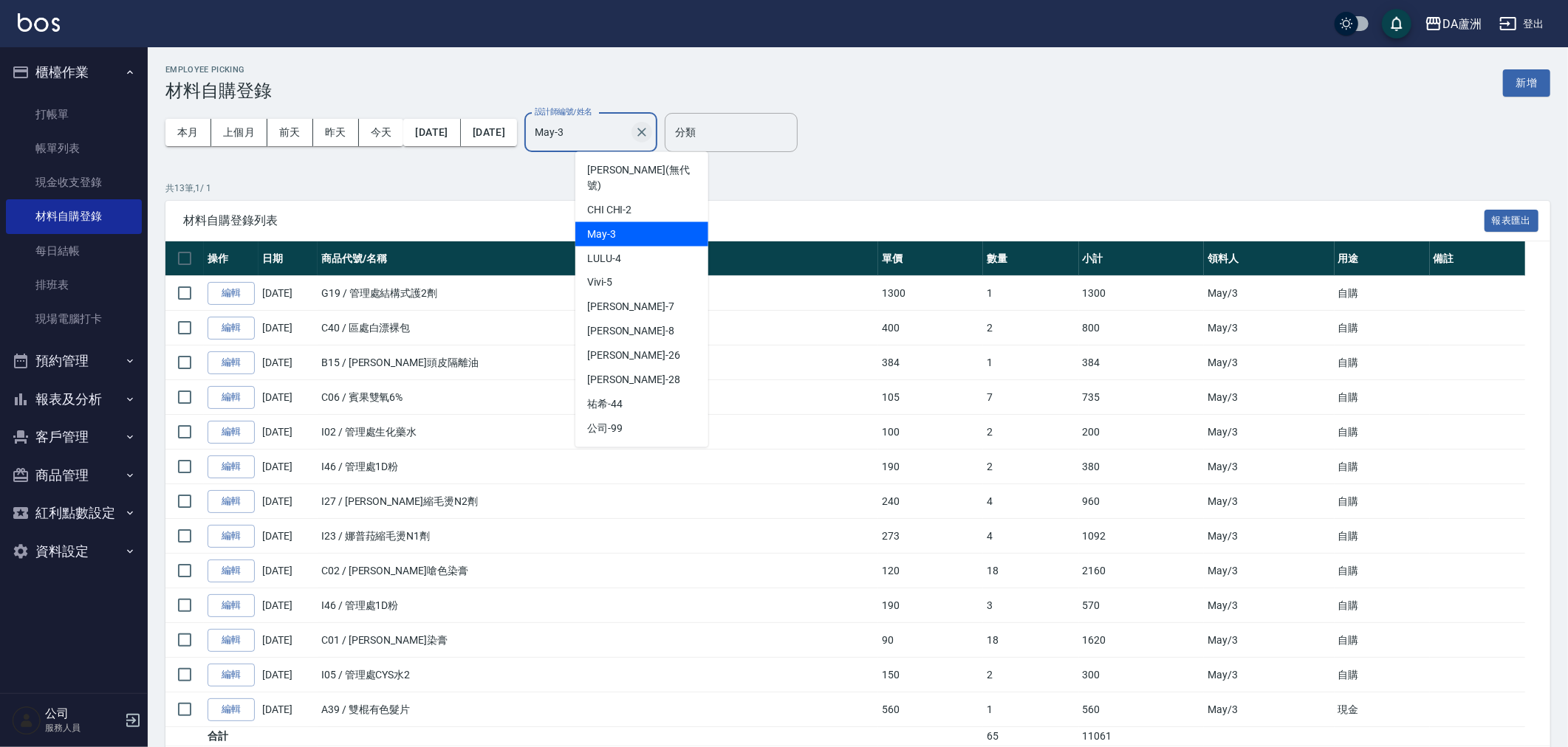
click at [649, 138] on icon "Clear" at bounding box center [642, 132] width 14 height 14
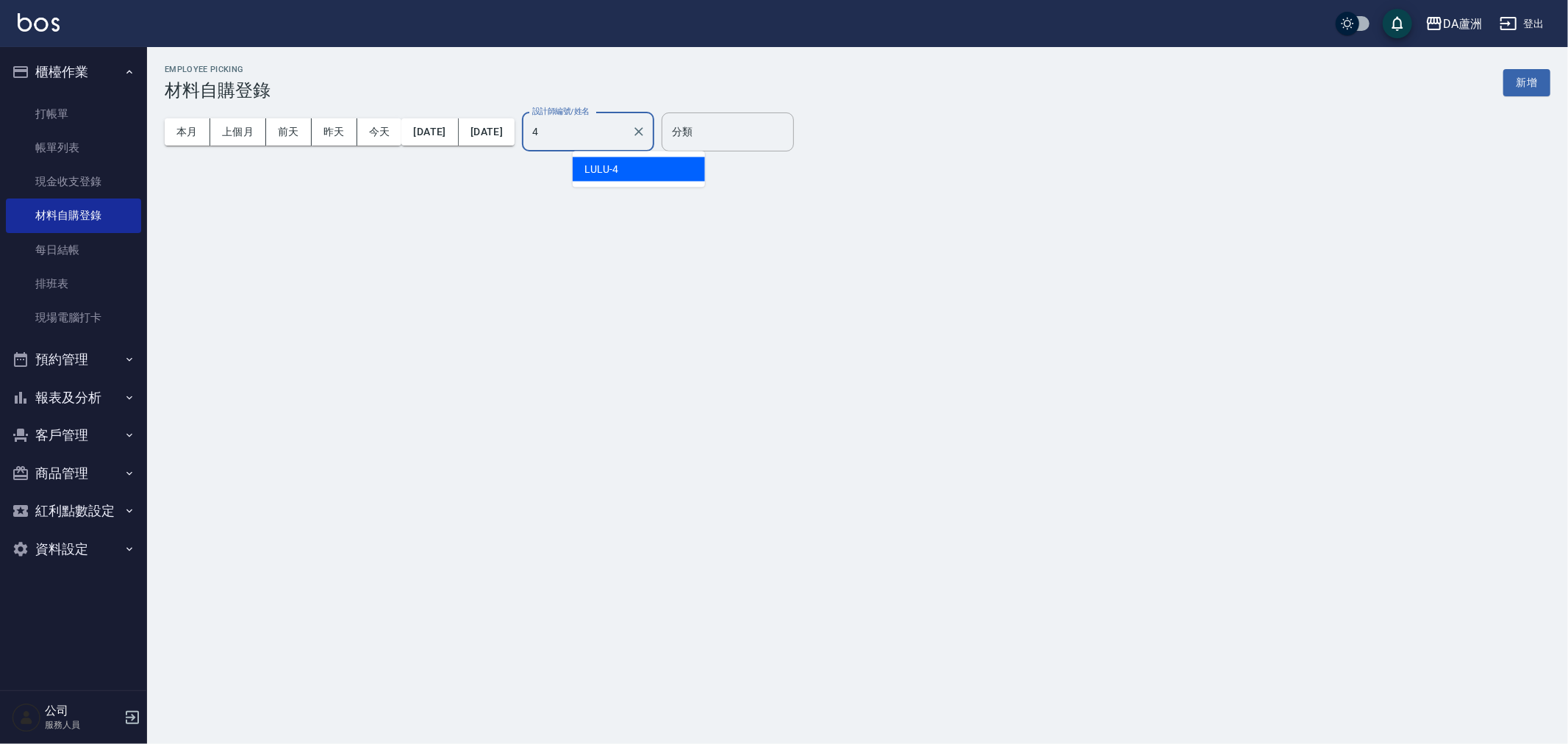
type input "LULU-4"
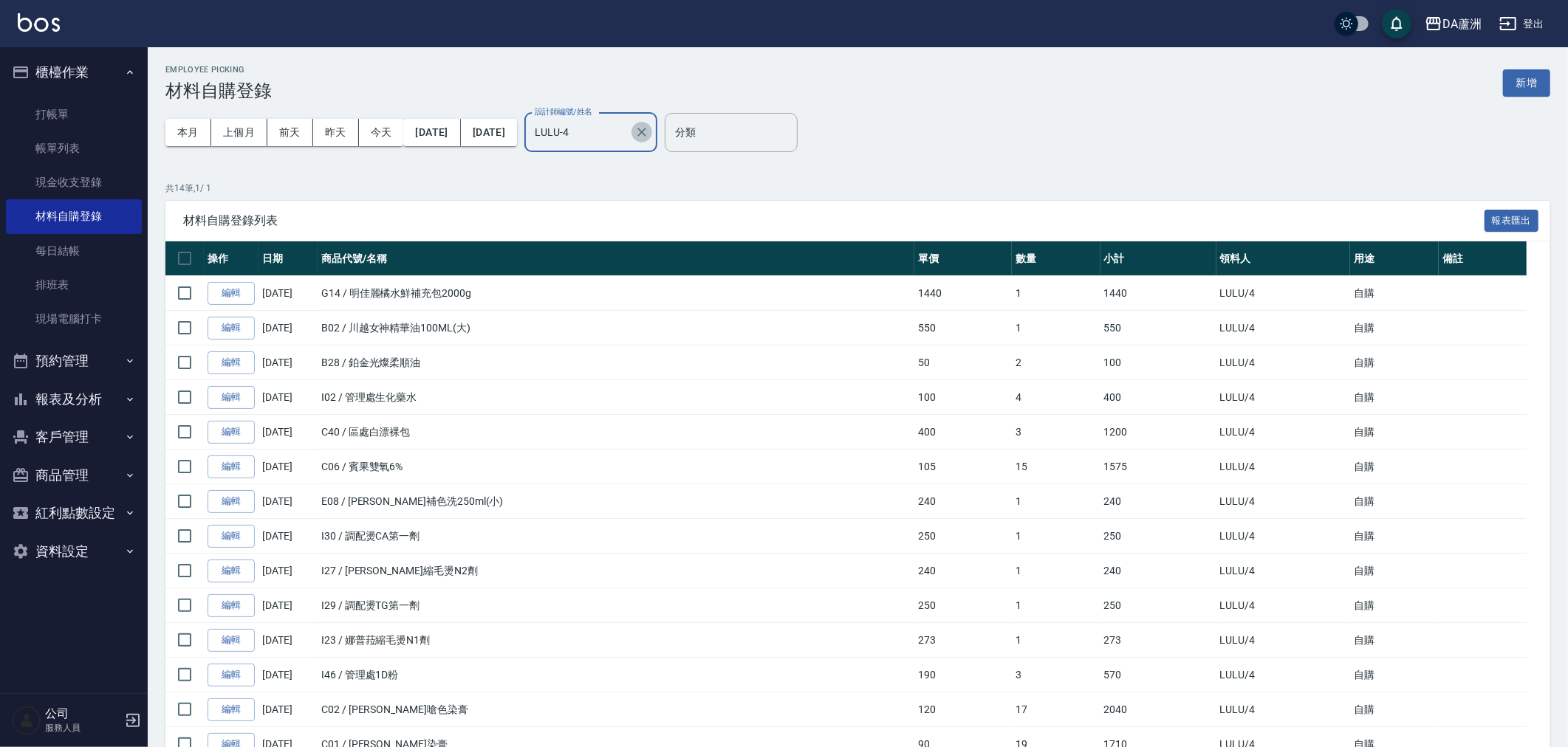
click at [652, 133] on button "Clear" at bounding box center [641, 132] width 21 height 21
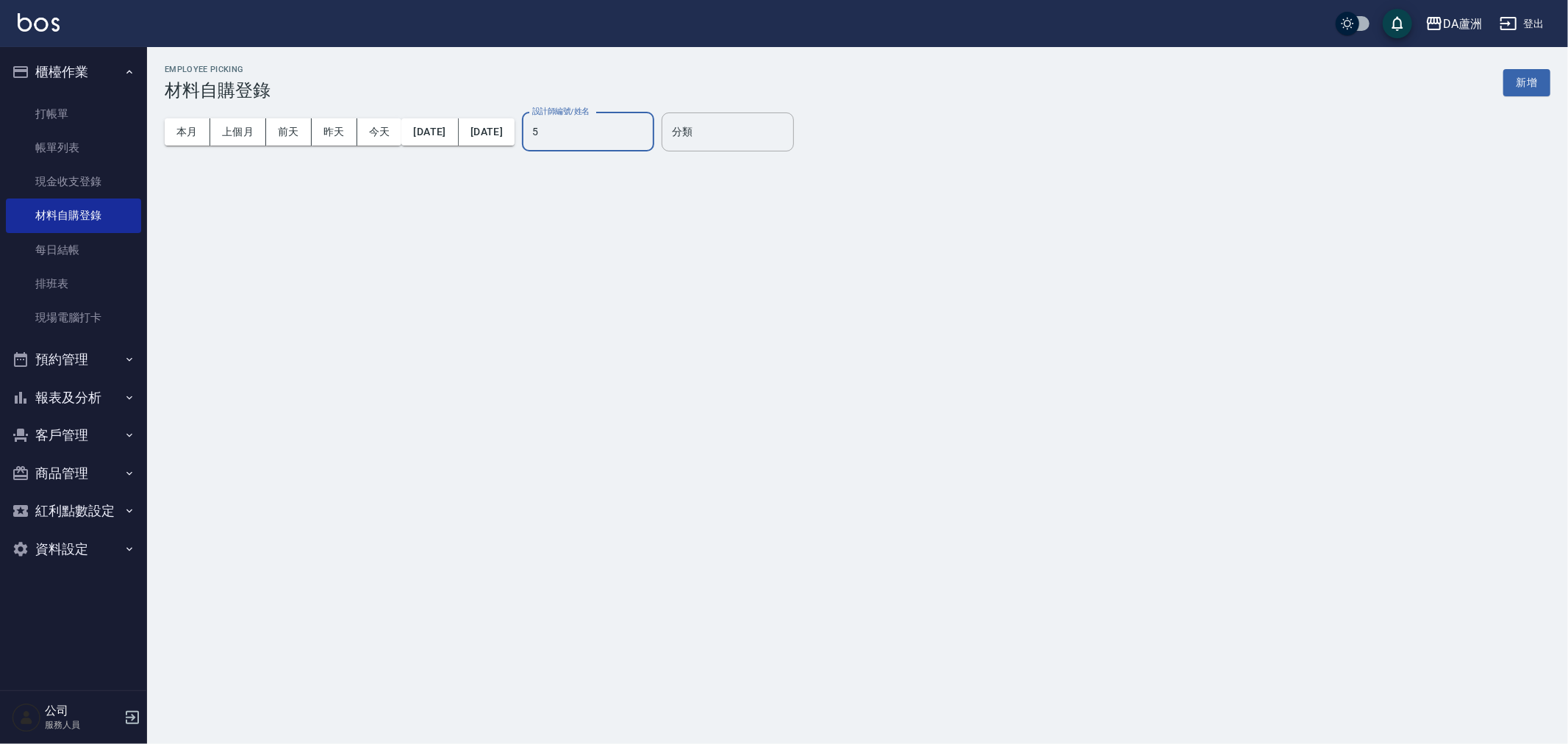
type input "Vivi-5"
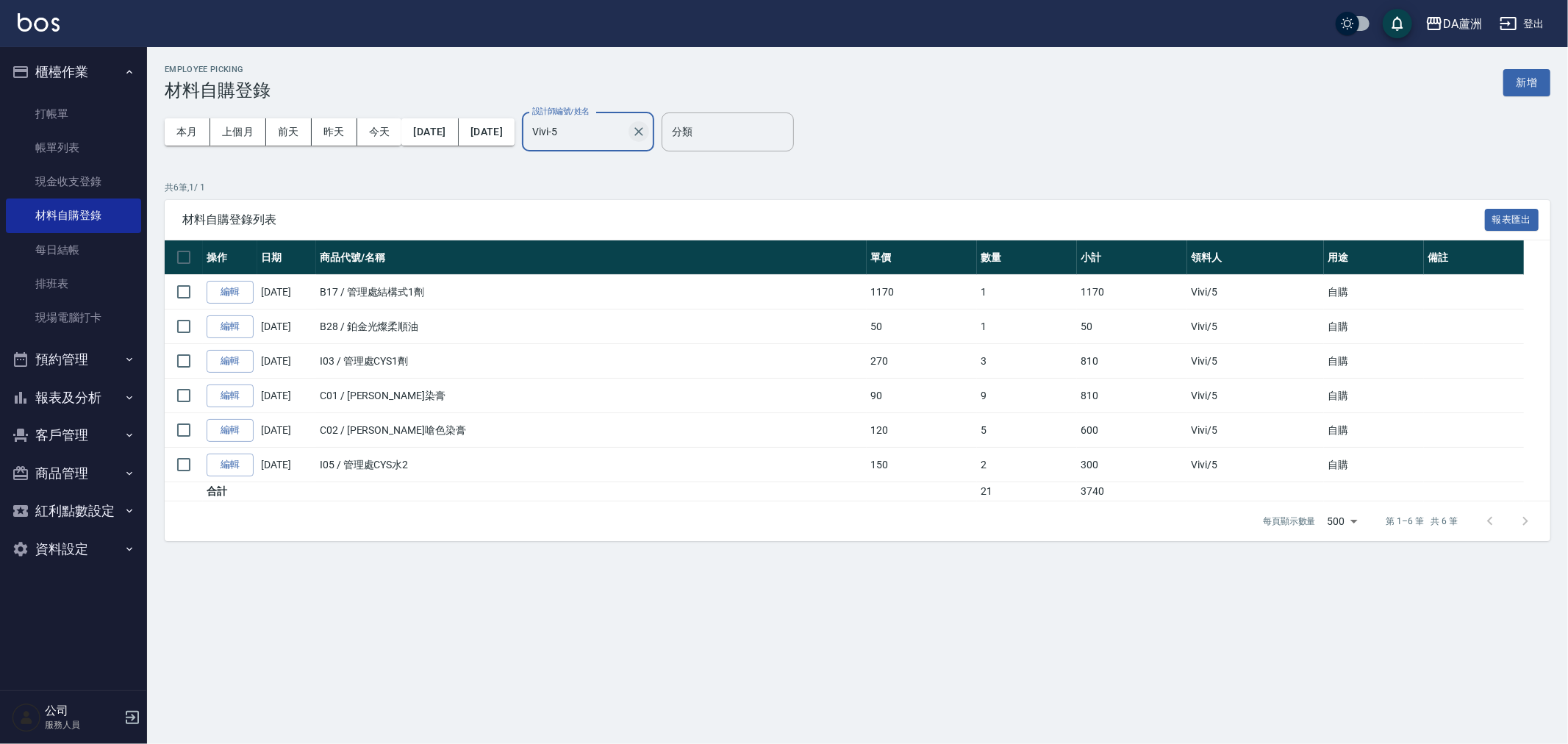
click at [644, 130] on icon "Clear" at bounding box center [639, 132] width 9 height 9
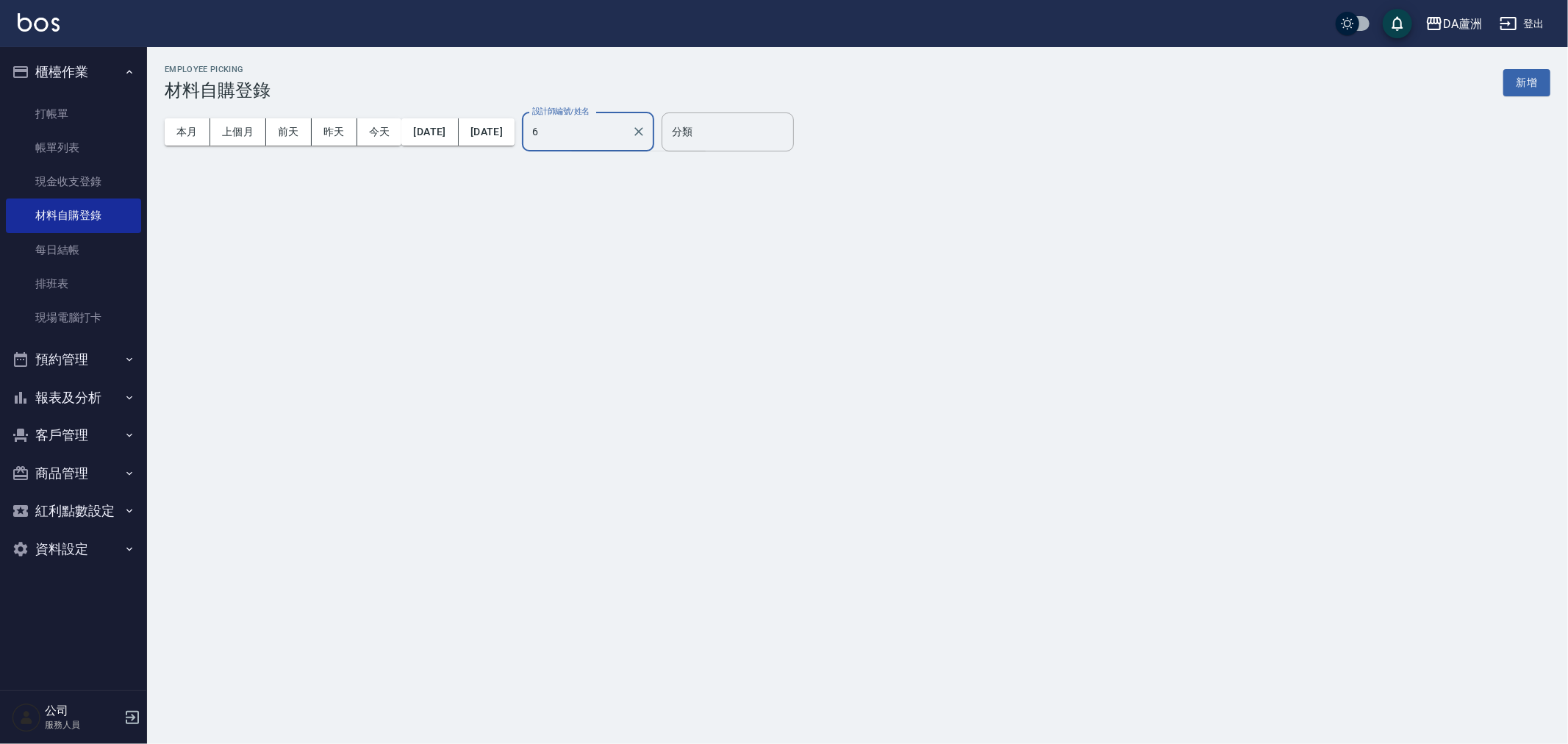
type input "6"
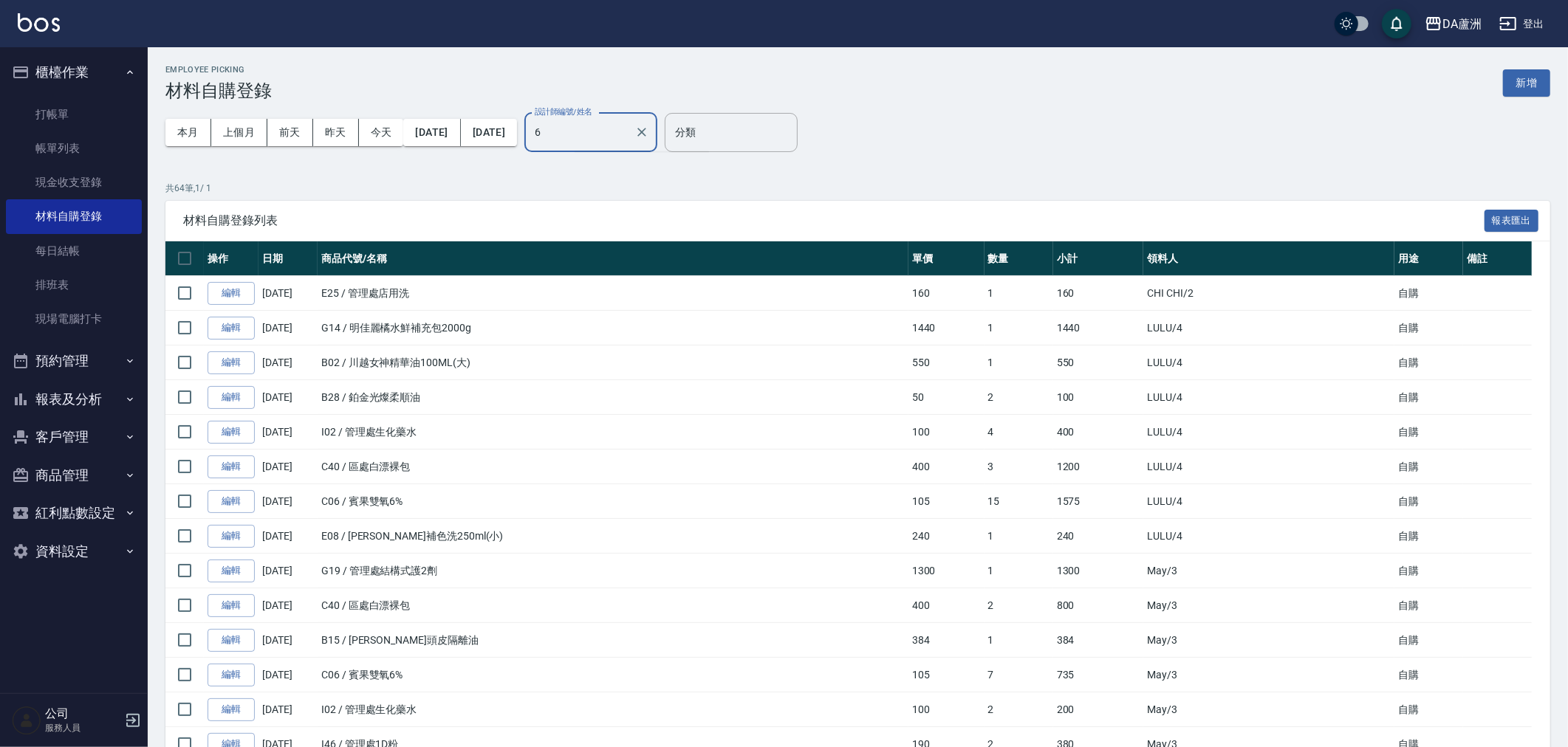
click at [646, 131] on icon "Clear" at bounding box center [642, 132] width 9 height 9
type input "Mimi-7"
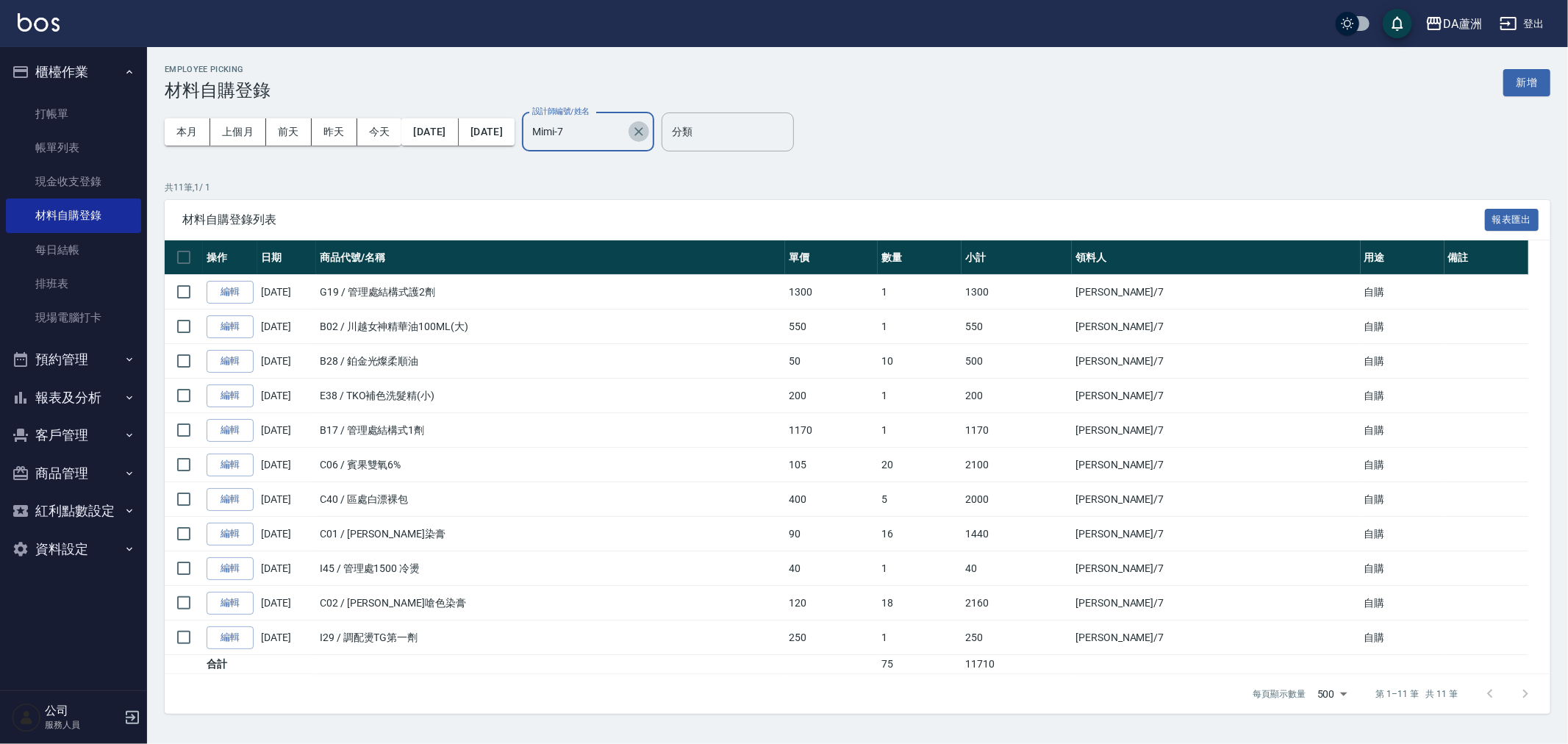
click at [644, 130] on icon "Clear" at bounding box center [639, 132] width 9 height 9
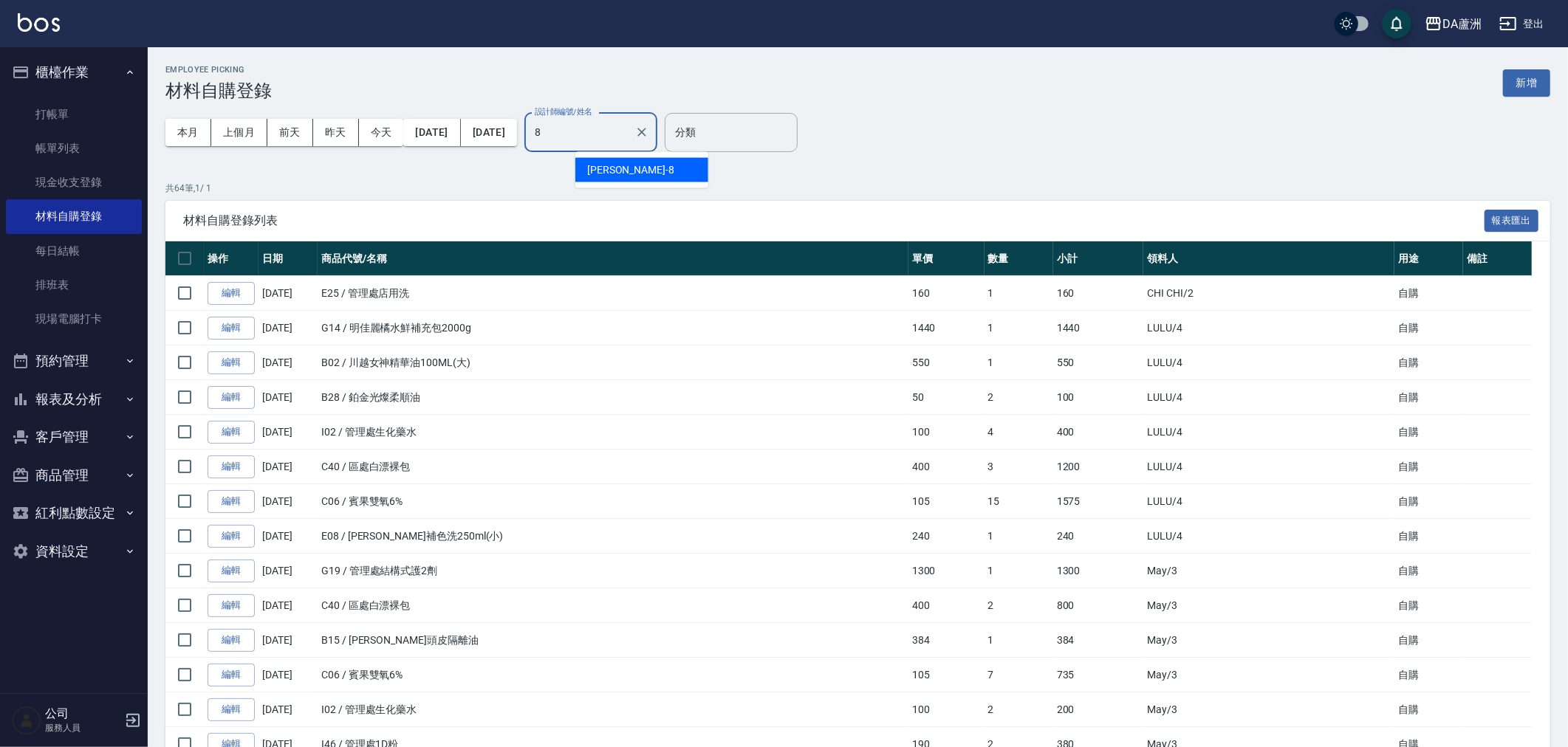
type input "[PERSON_NAME]-8"
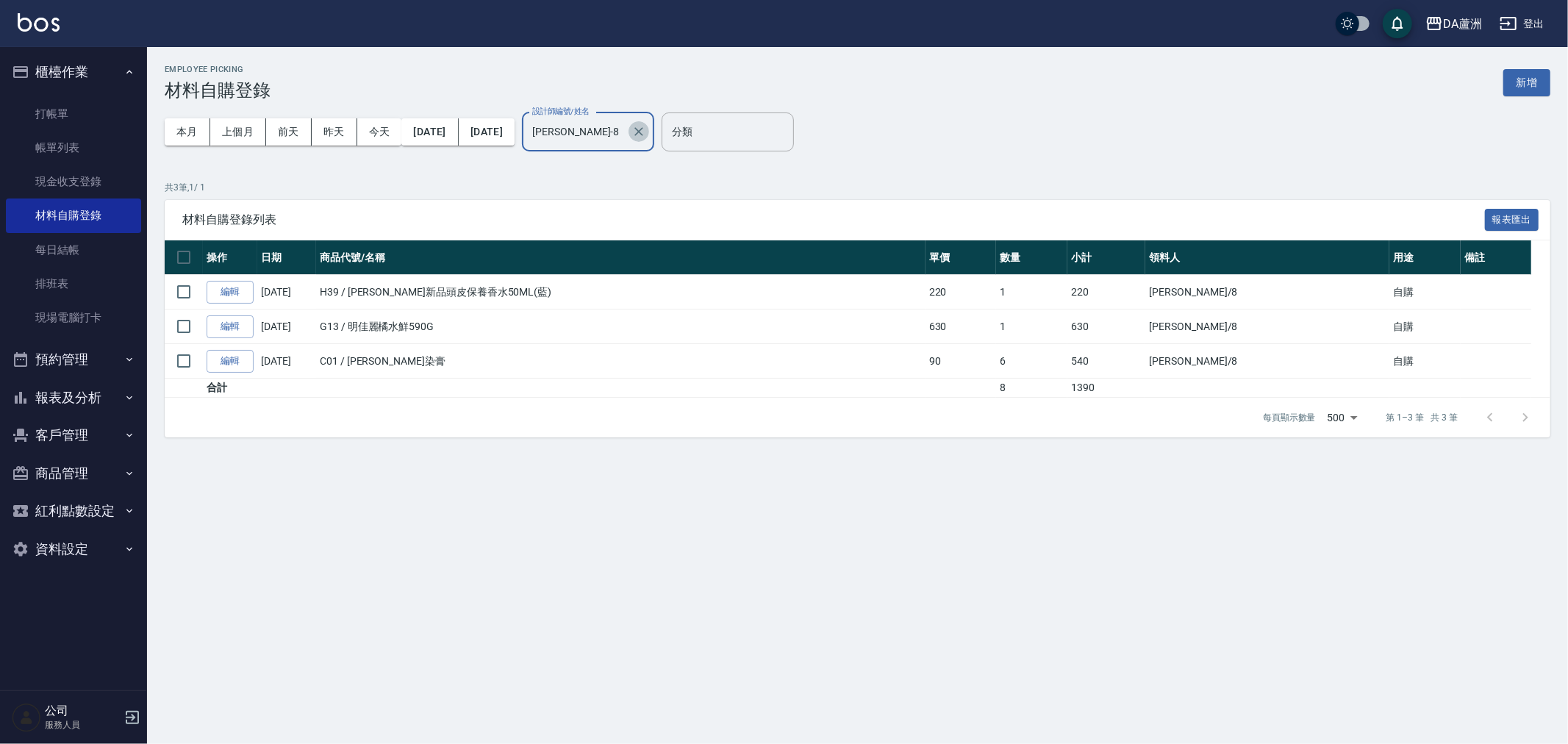
click at [644, 130] on icon "Clear" at bounding box center [639, 132] width 9 height 9
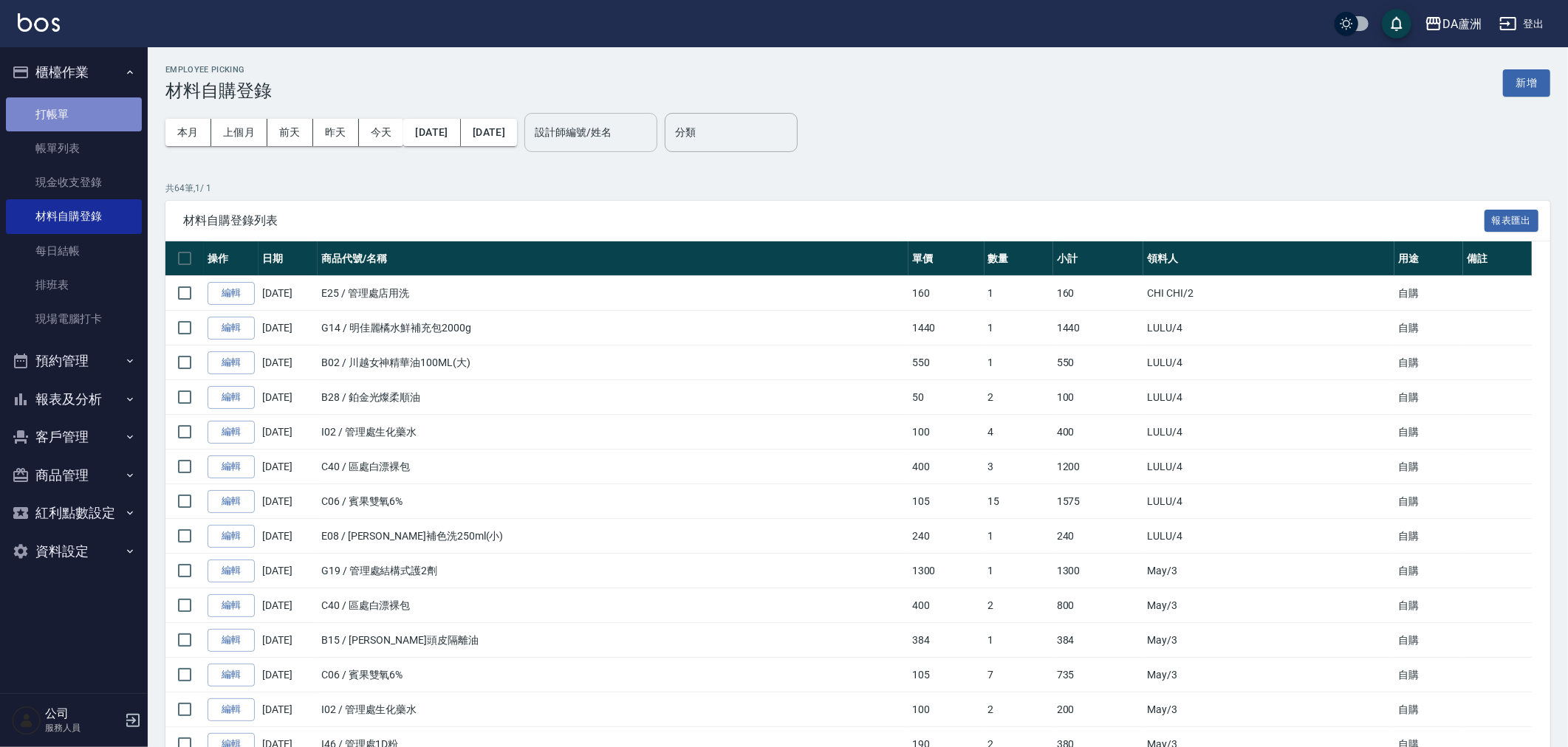
click at [84, 120] on link "打帳單" at bounding box center [74, 114] width 136 height 34
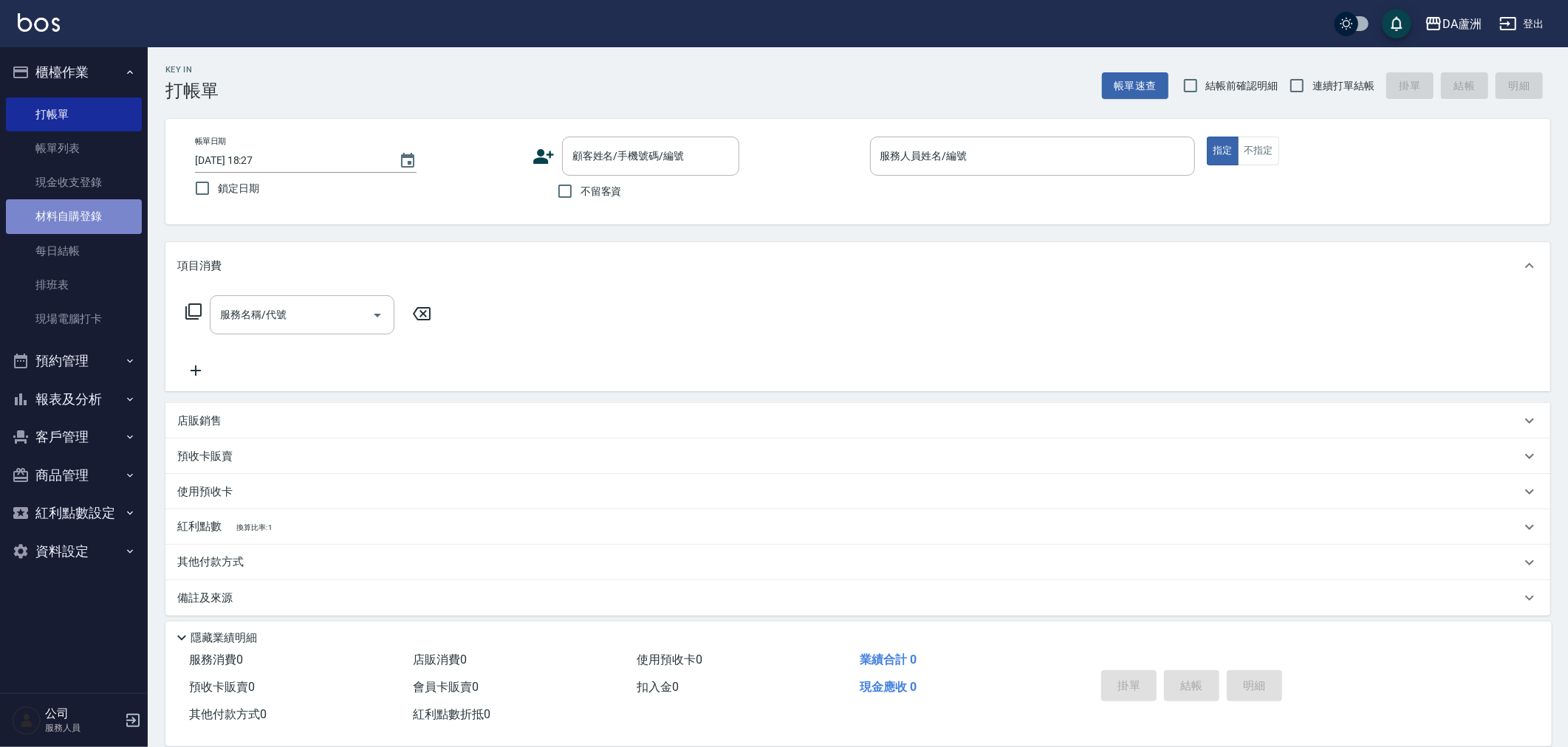
click at [100, 207] on link "材料自購登錄" at bounding box center [74, 216] width 136 height 34
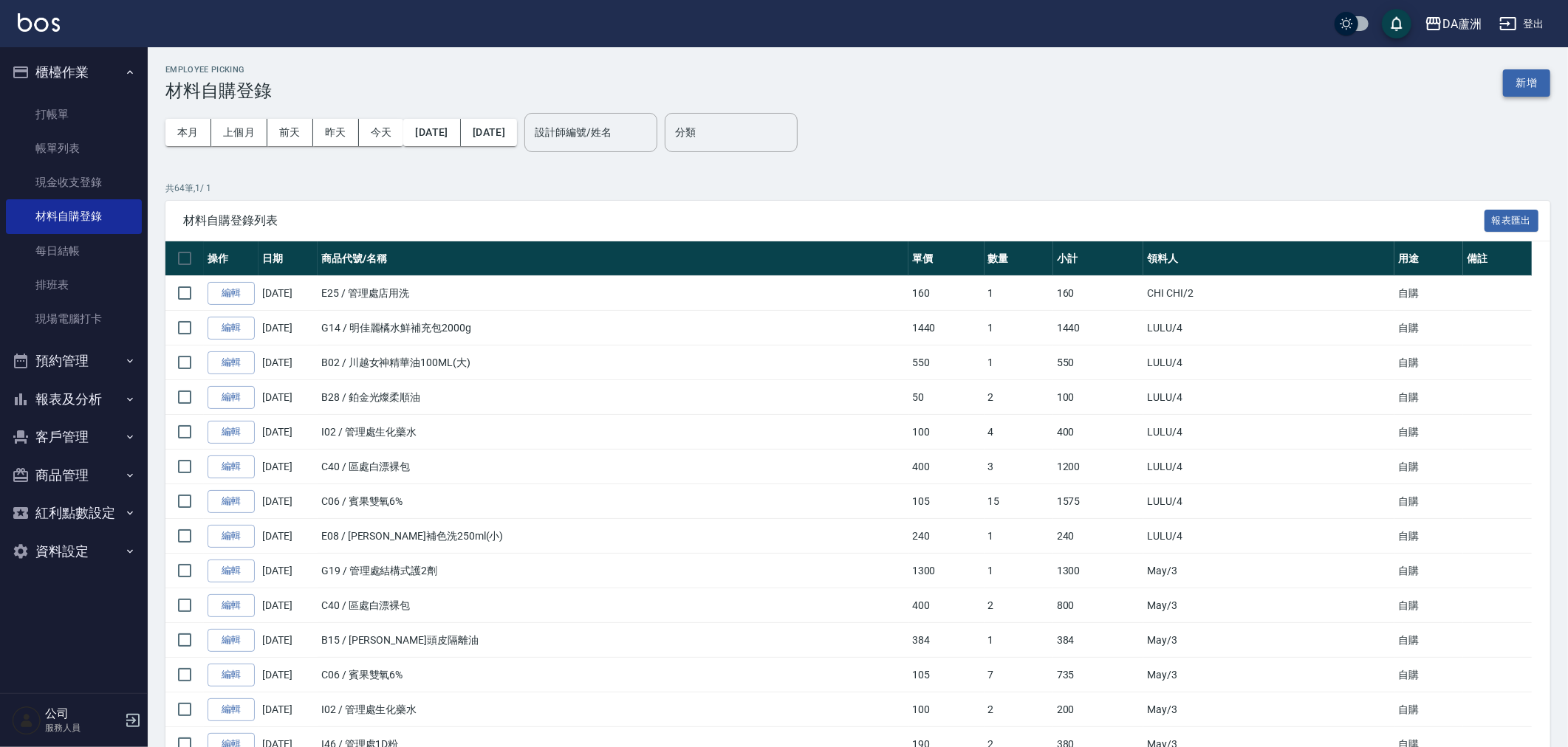
click at [1536, 87] on button "新增" at bounding box center [1527, 83] width 47 height 27
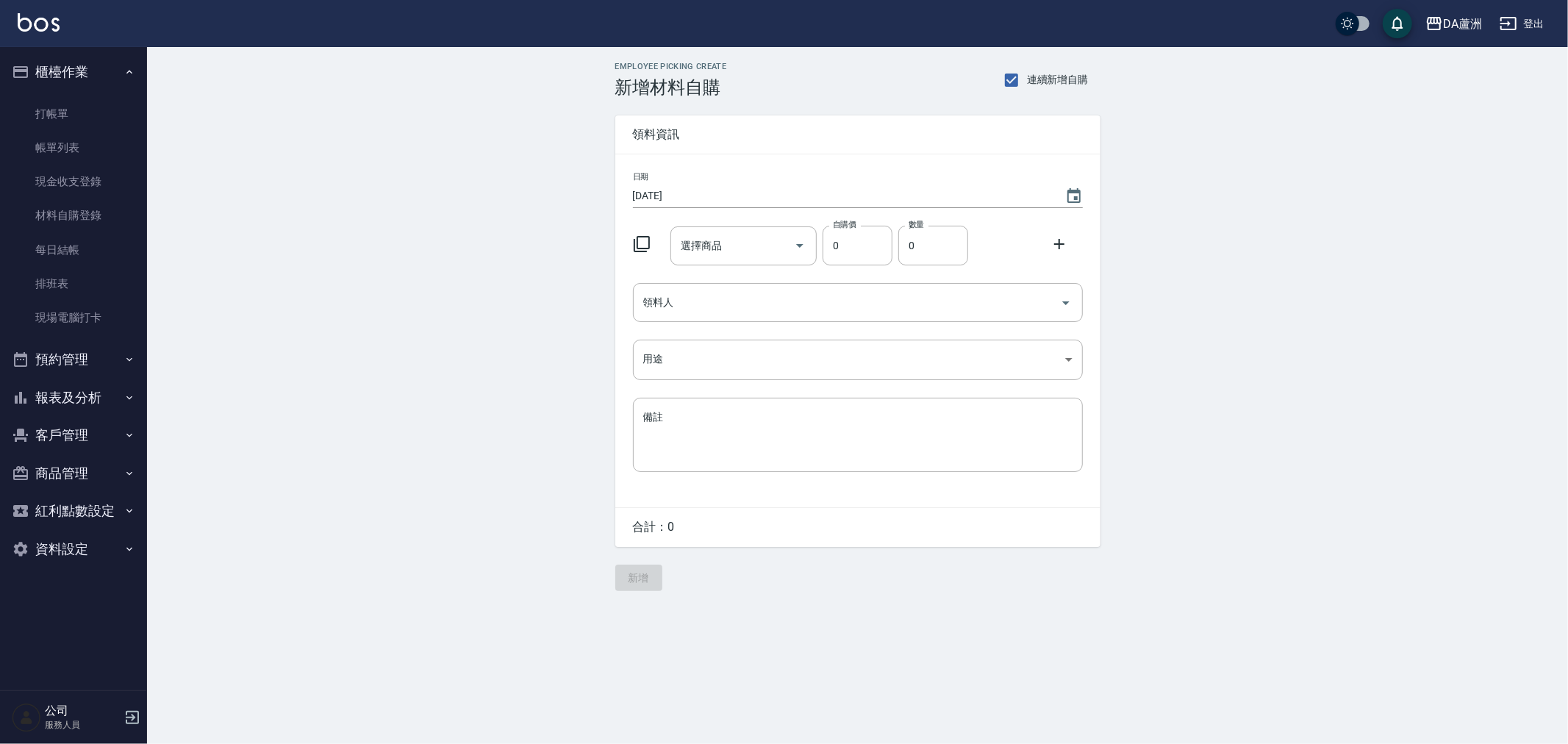
click at [648, 247] on icon at bounding box center [642, 244] width 18 height 18
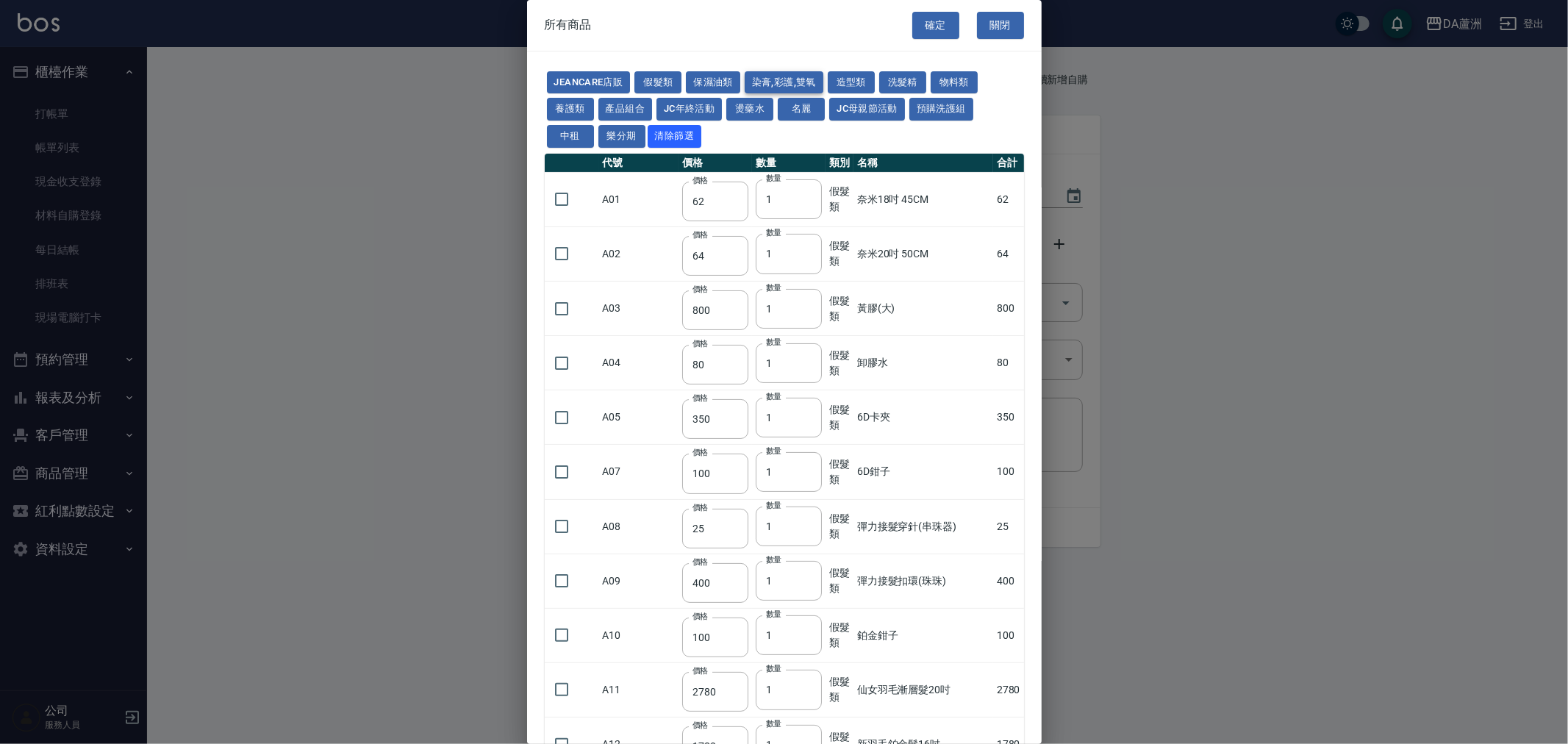
click at [766, 74] on button "染膏,彩護,雙氧" at bounding box center [784, 82] width 79 height 22
type input "90"
type input "120"
type input "400"
type input "90"
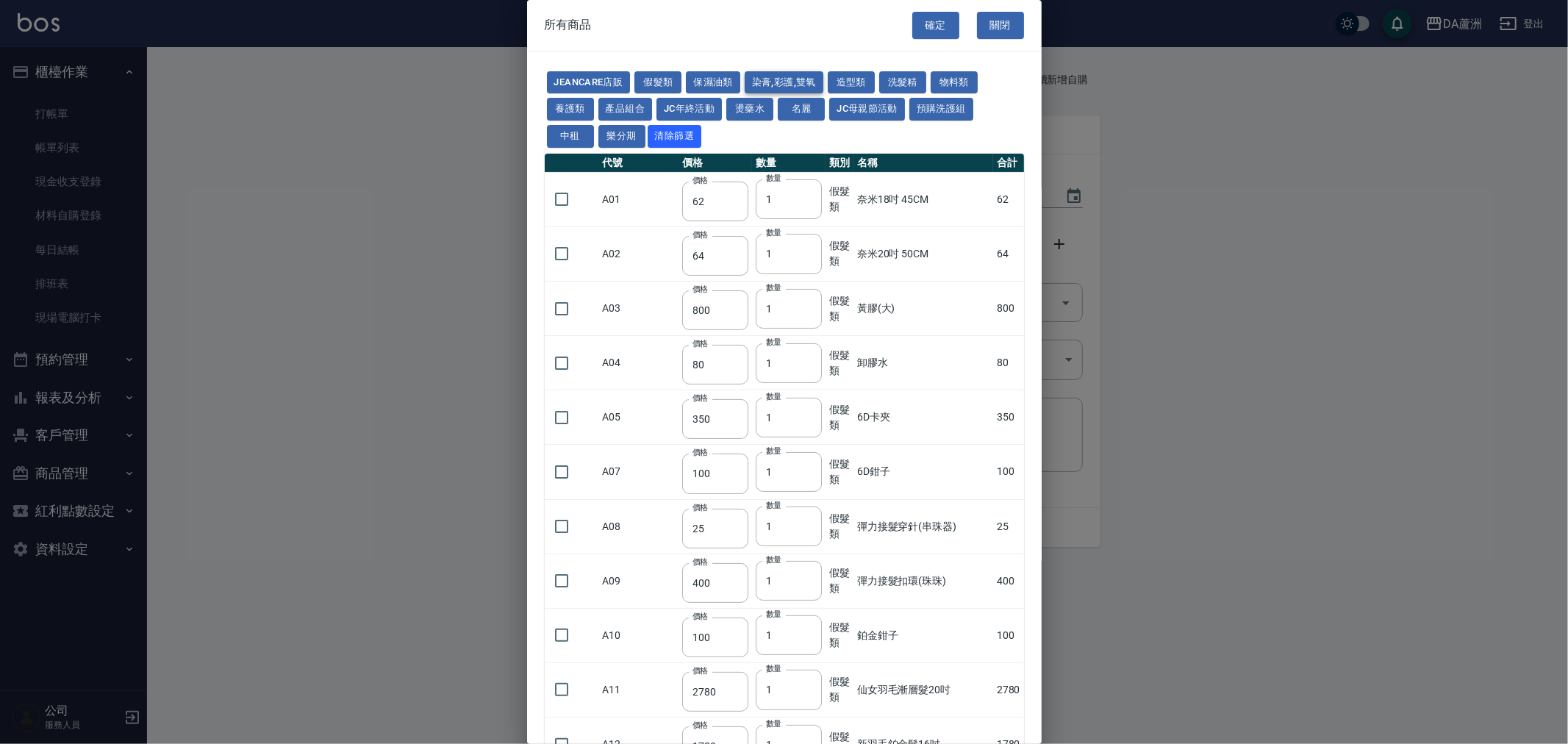
type input "105"
type input "272"
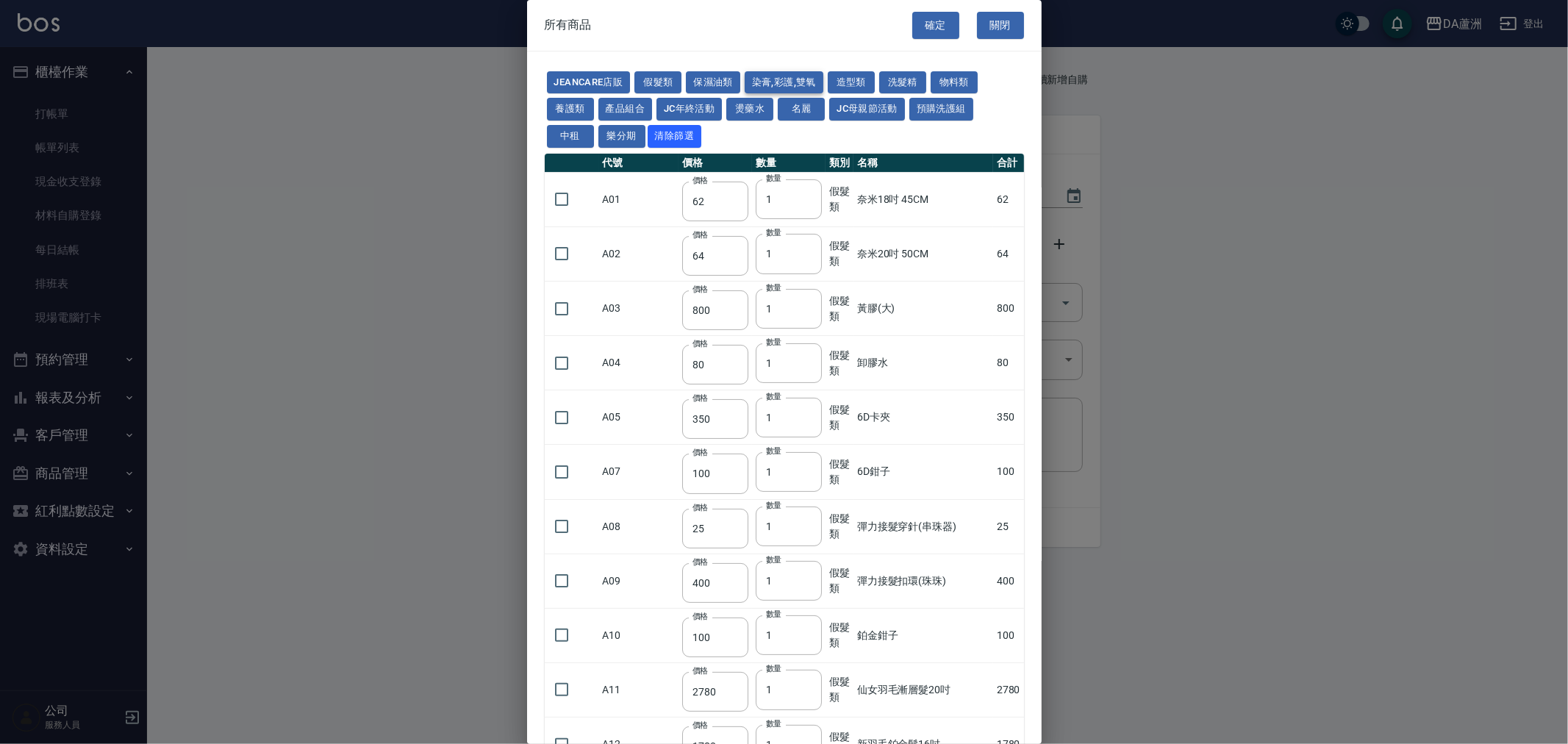
type input "136"
type input "110"
type input "650"
type input "228"
type input "85"
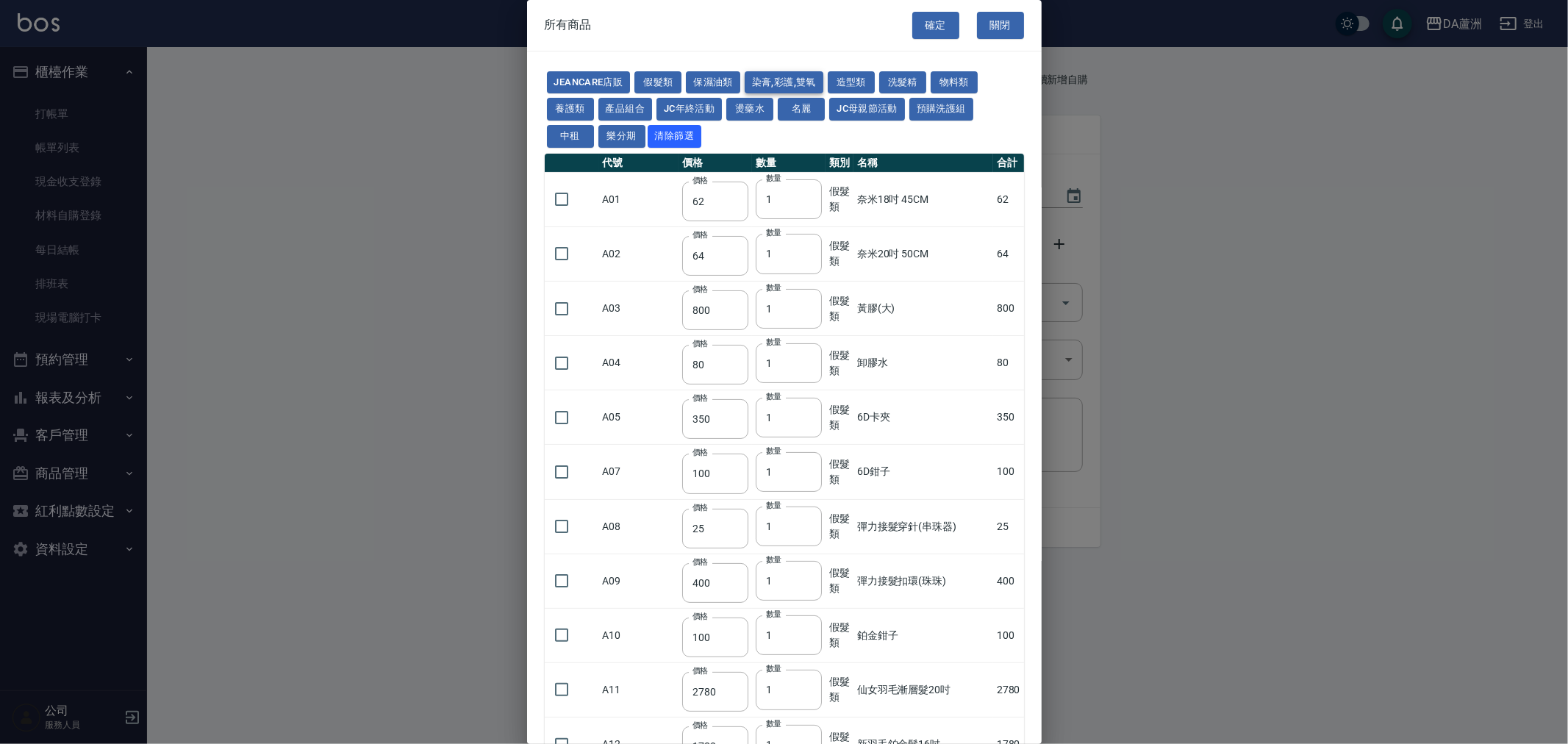
type input "120"
type input "135"
type input "85"
type input "100"
type input "380"
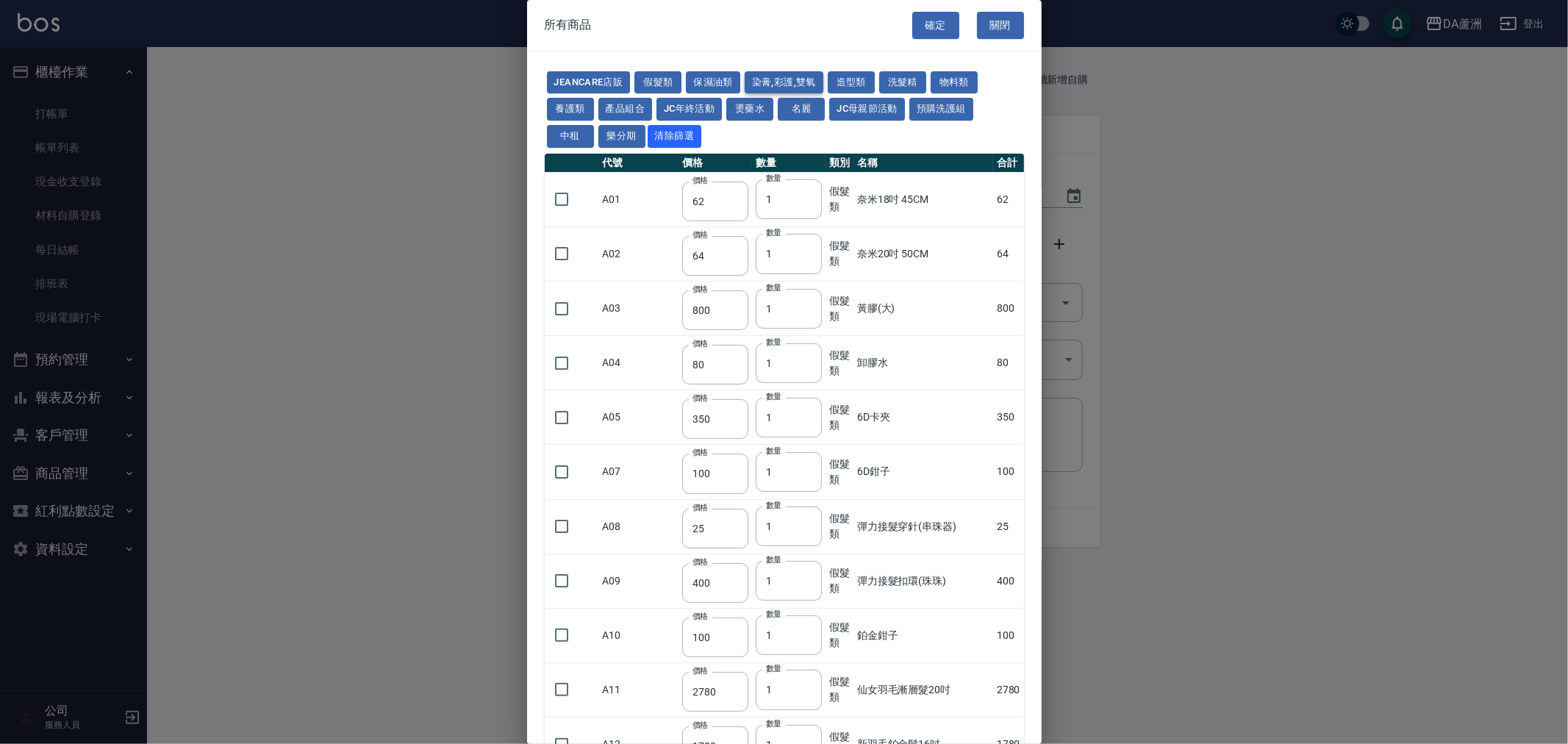
type input "450"
type input "700"
type input "580"
type input "620"
type input "640"
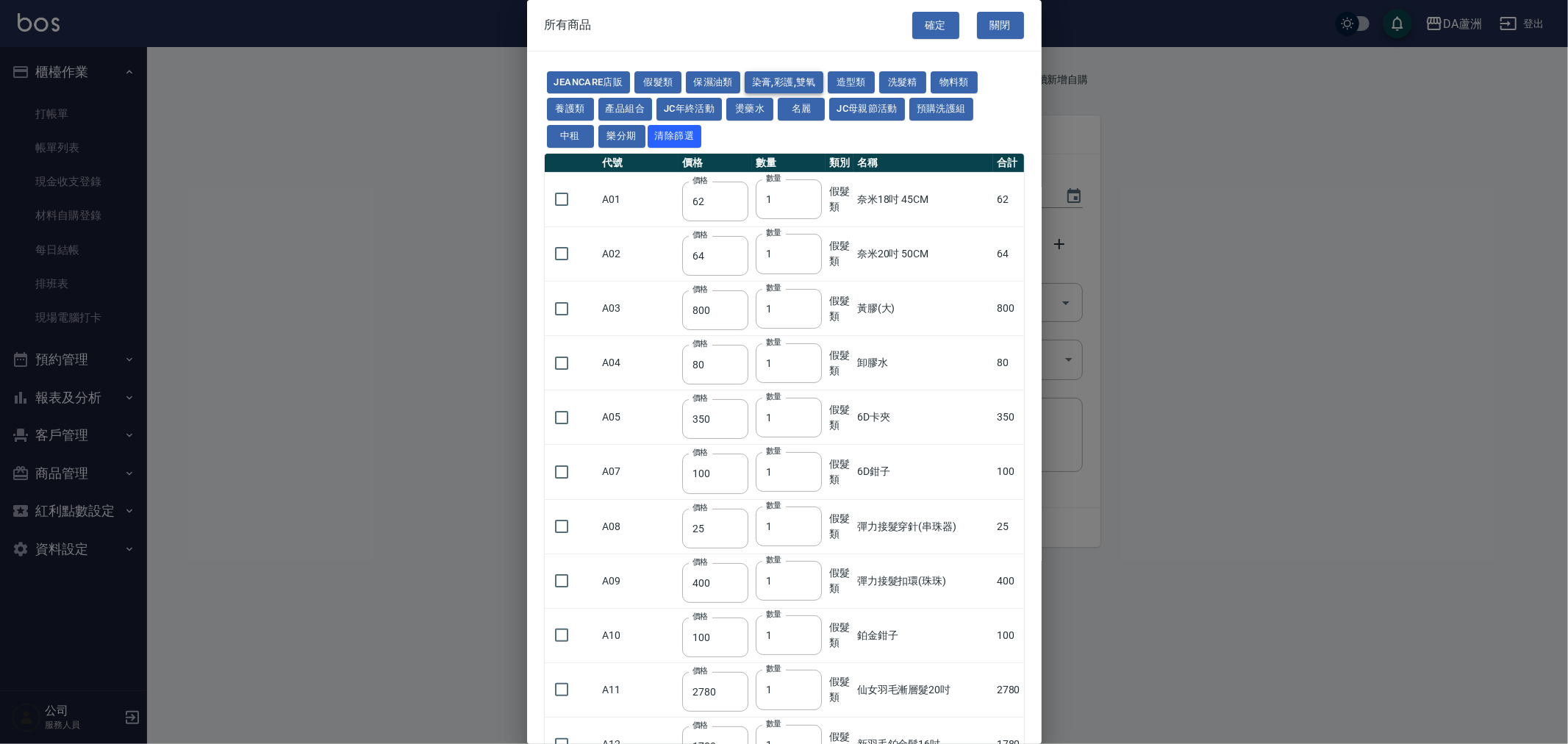
type input "450"
type input "1200"
type input "120"
type input "500"
type input "240"
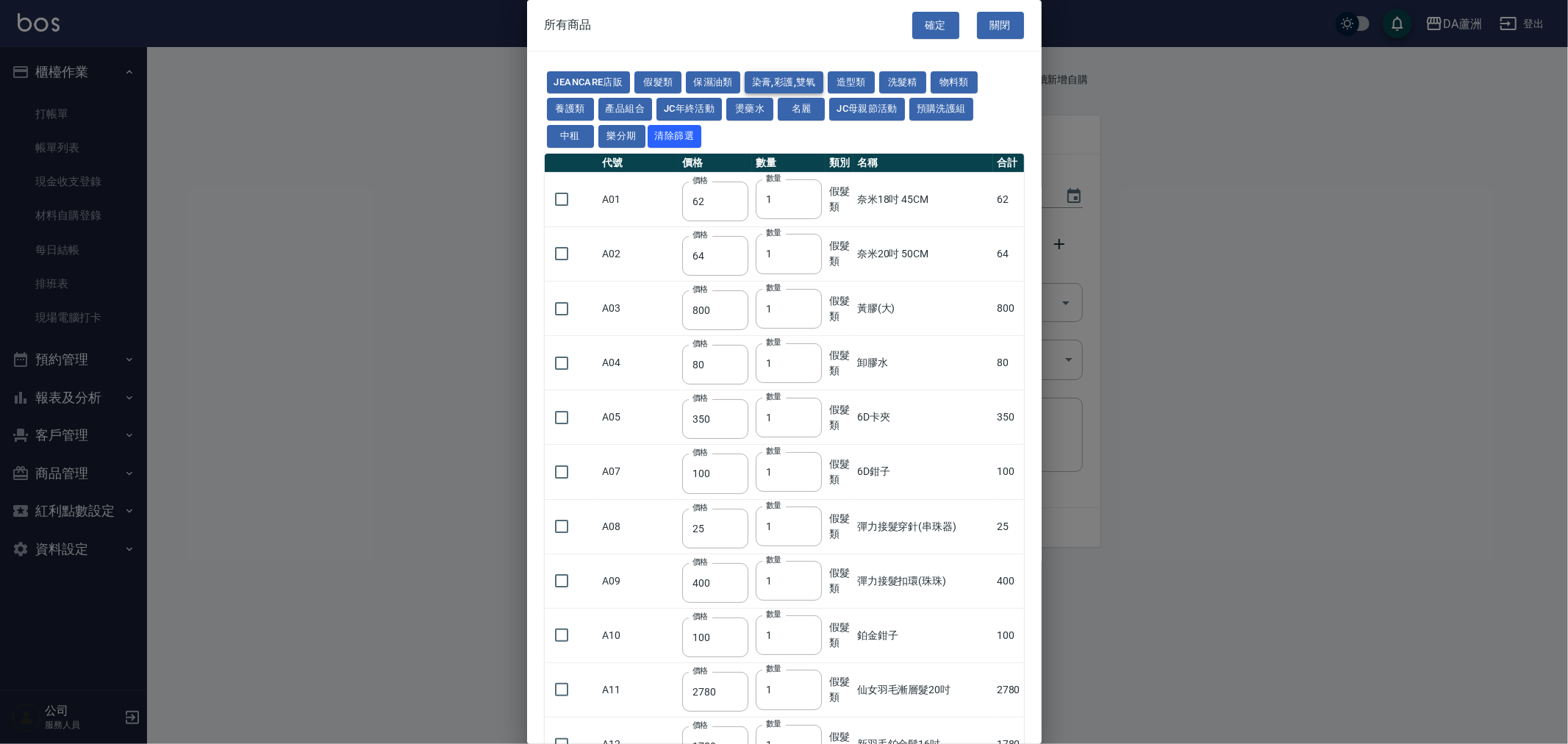
type input "105"
type input "188"
type input "400"
type input "450"
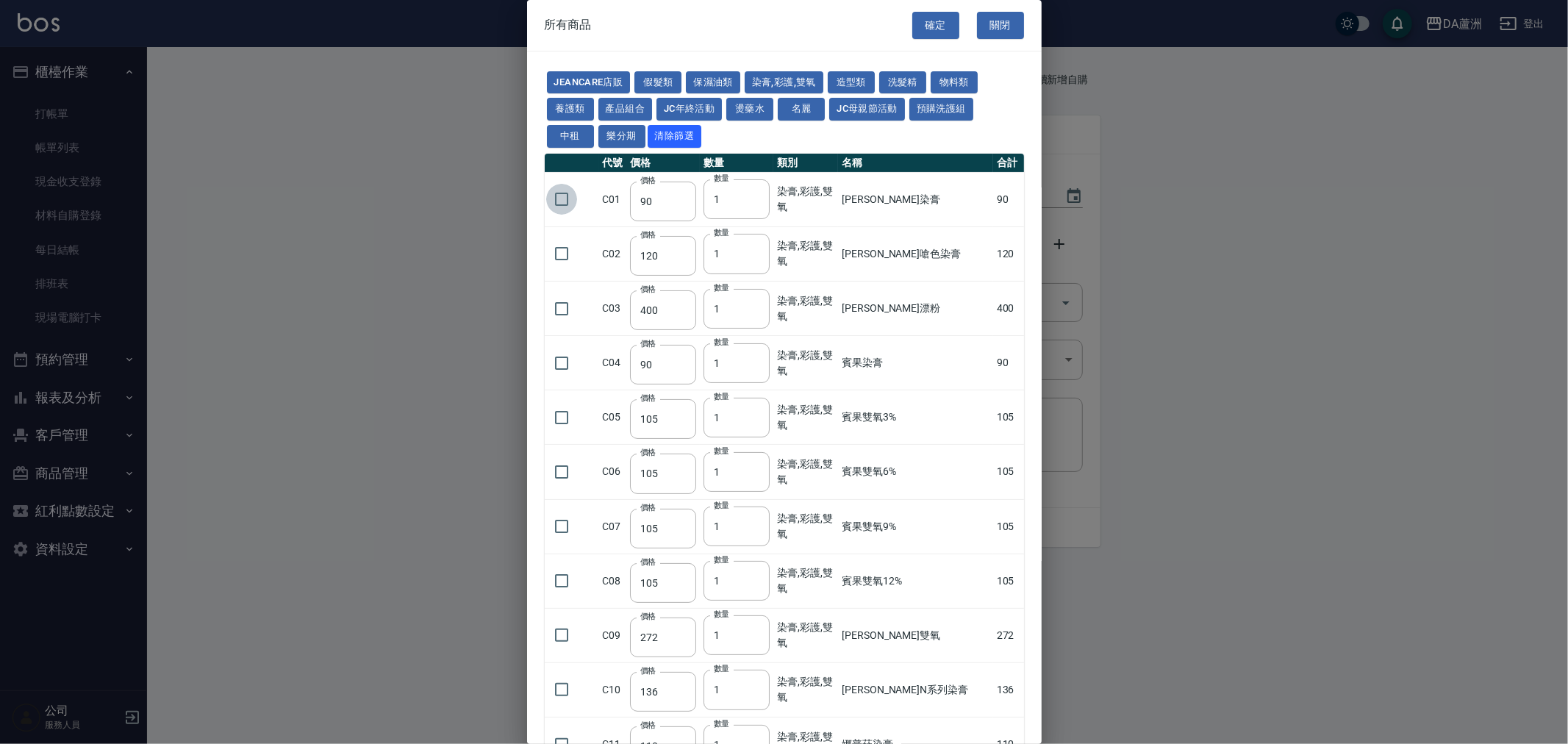
click at [557, 193] on input "checkbox" at bounding box center [562, 199] width 31 height 31
checkbox input "true"
type input "2"
click at [754, 193] on input "2" at bounding box center [737, 199] width 66 height 39
click at [932, 27] on button "確定" at bounding box center [935, 25] width 47 height 27
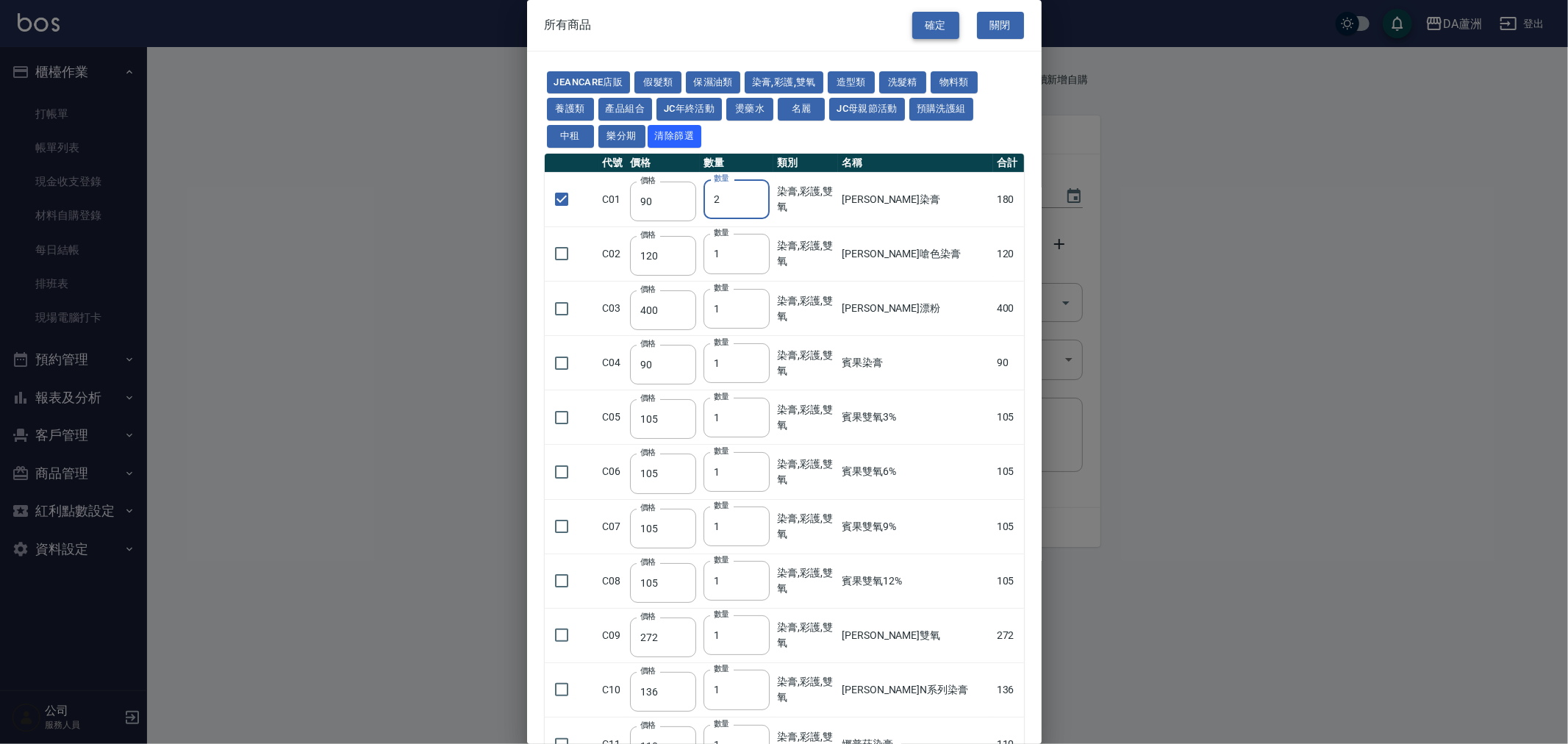
type input "里歐染膏"
type input "90"
type input "2"
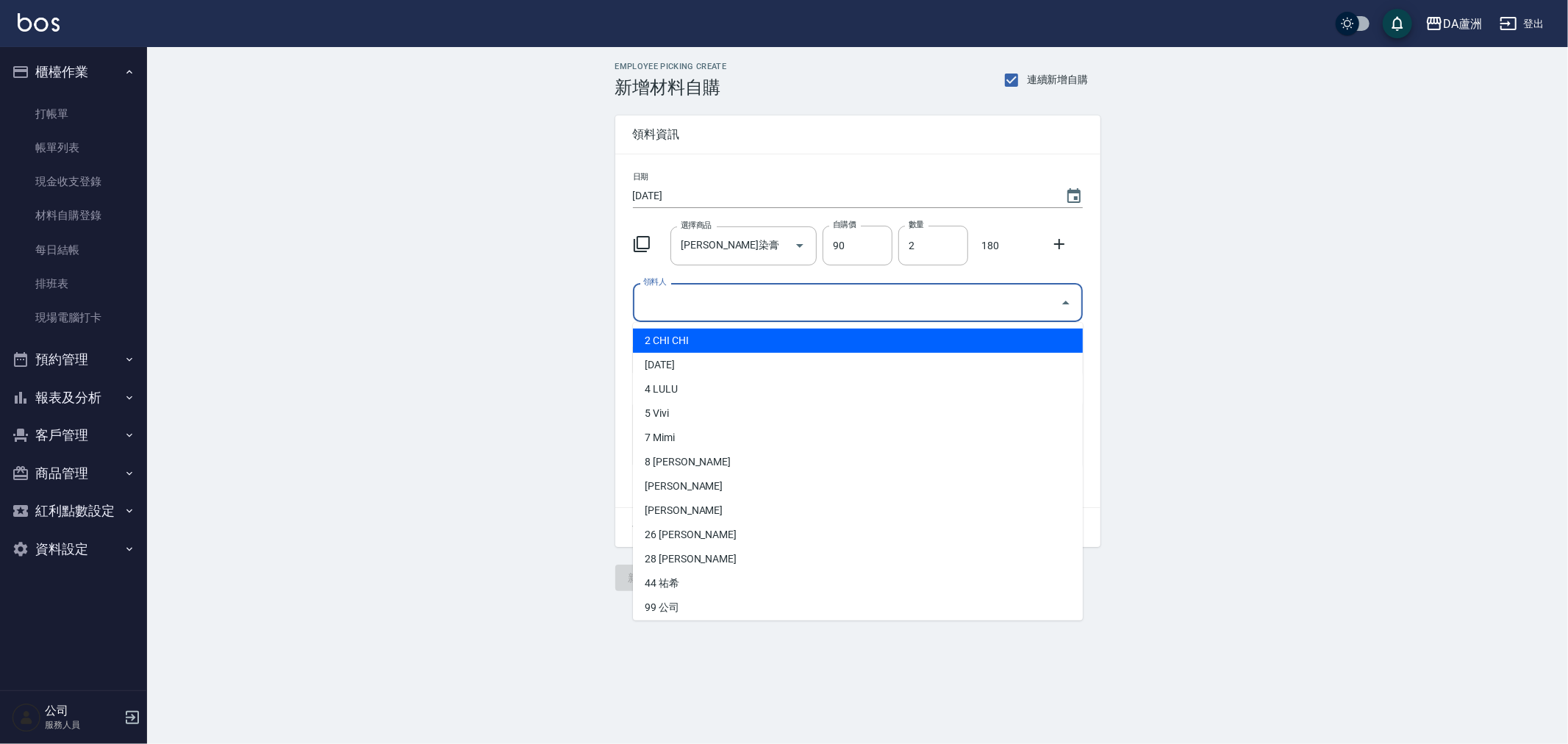
click at [755, 311] on input "領料人" at bounding box center [847, 302] width 415 height 26
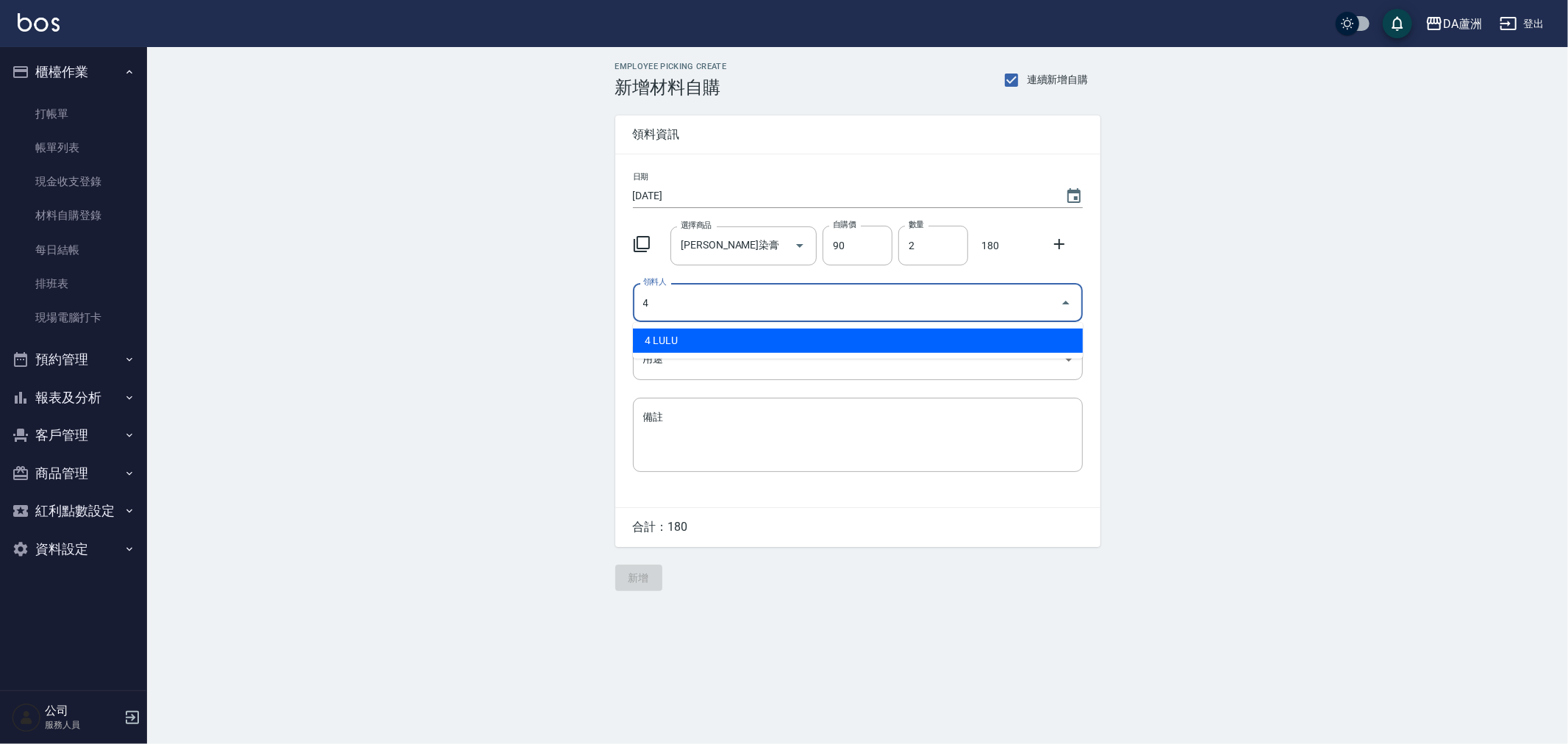
type input "4 LULU"
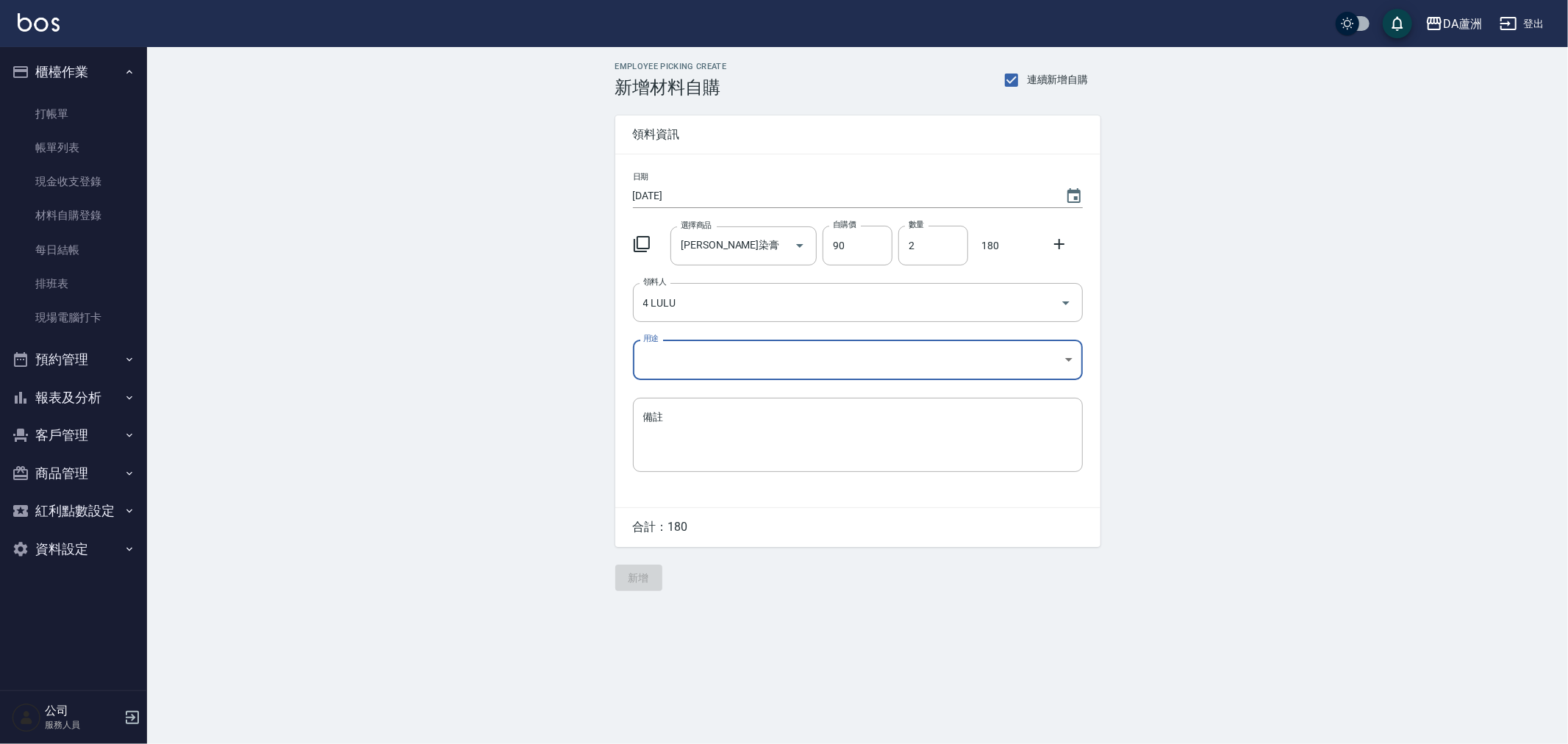
click at [655, 361] on body "DA蘆洲 登出 櫃檯作業 打帳單 帳單列表 現金收支登錄 材料自購登錄 每日結帳 排班表 現場電腦打卡 預約管理 預約管理 單日預約紀錄 單週預約紀錄 報表及…" at bounding box center [784, 372] width 1568 height 744
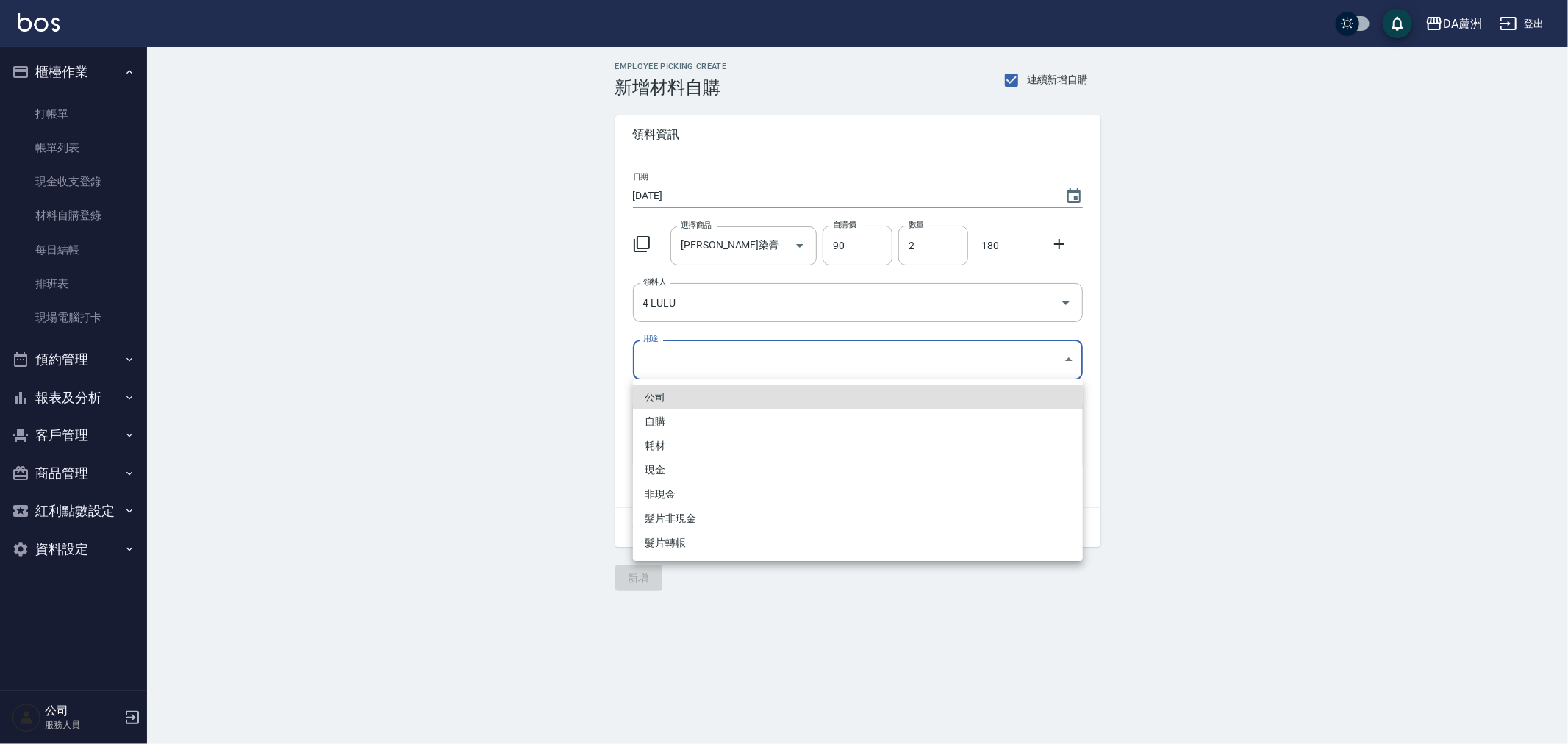
click at [672, 426] on li "自購" at bounding box center [857, 421] width 450 height 24
type input "自購"
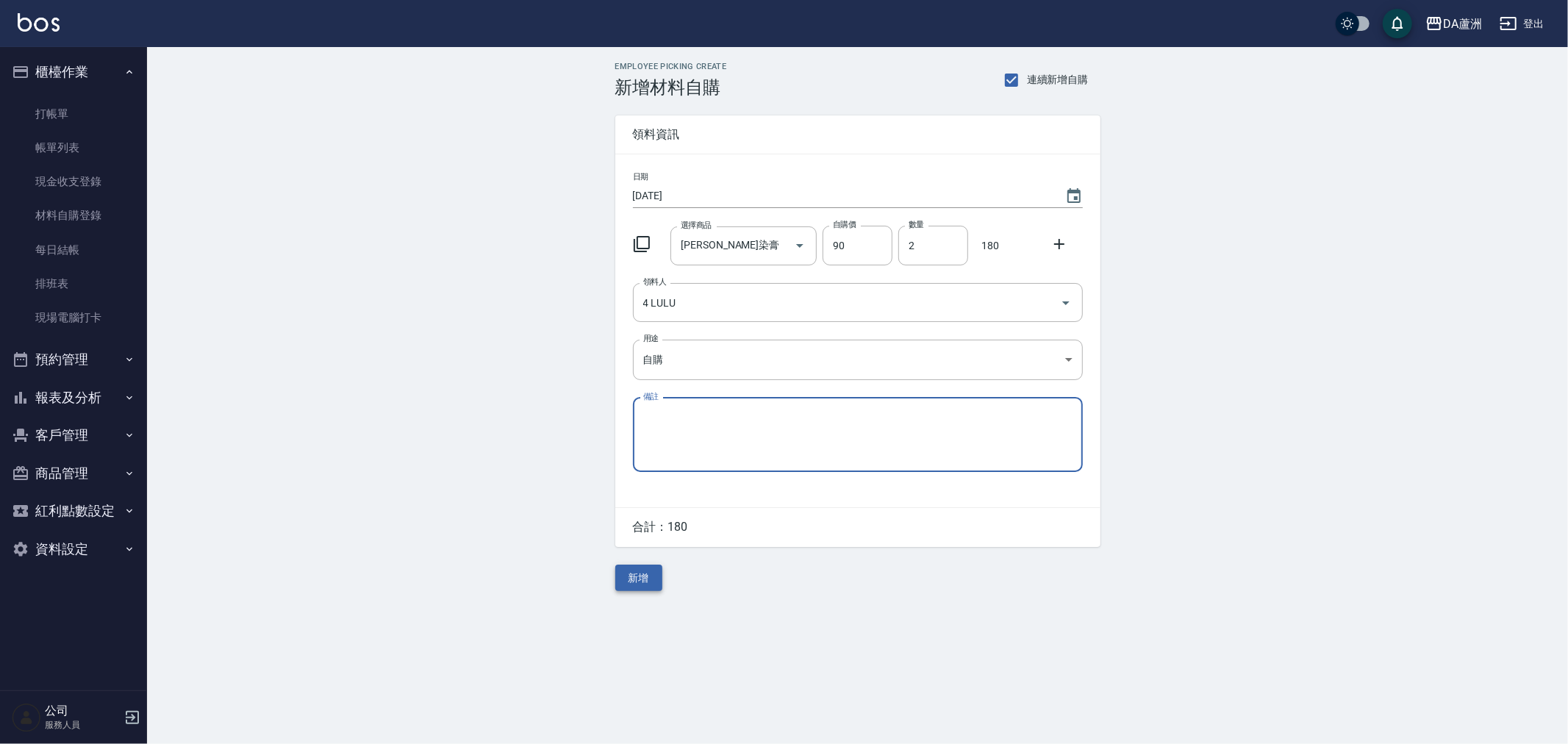
click at [645, 573] on button "新增" at bounding box center [639, 578] width 47 height 27
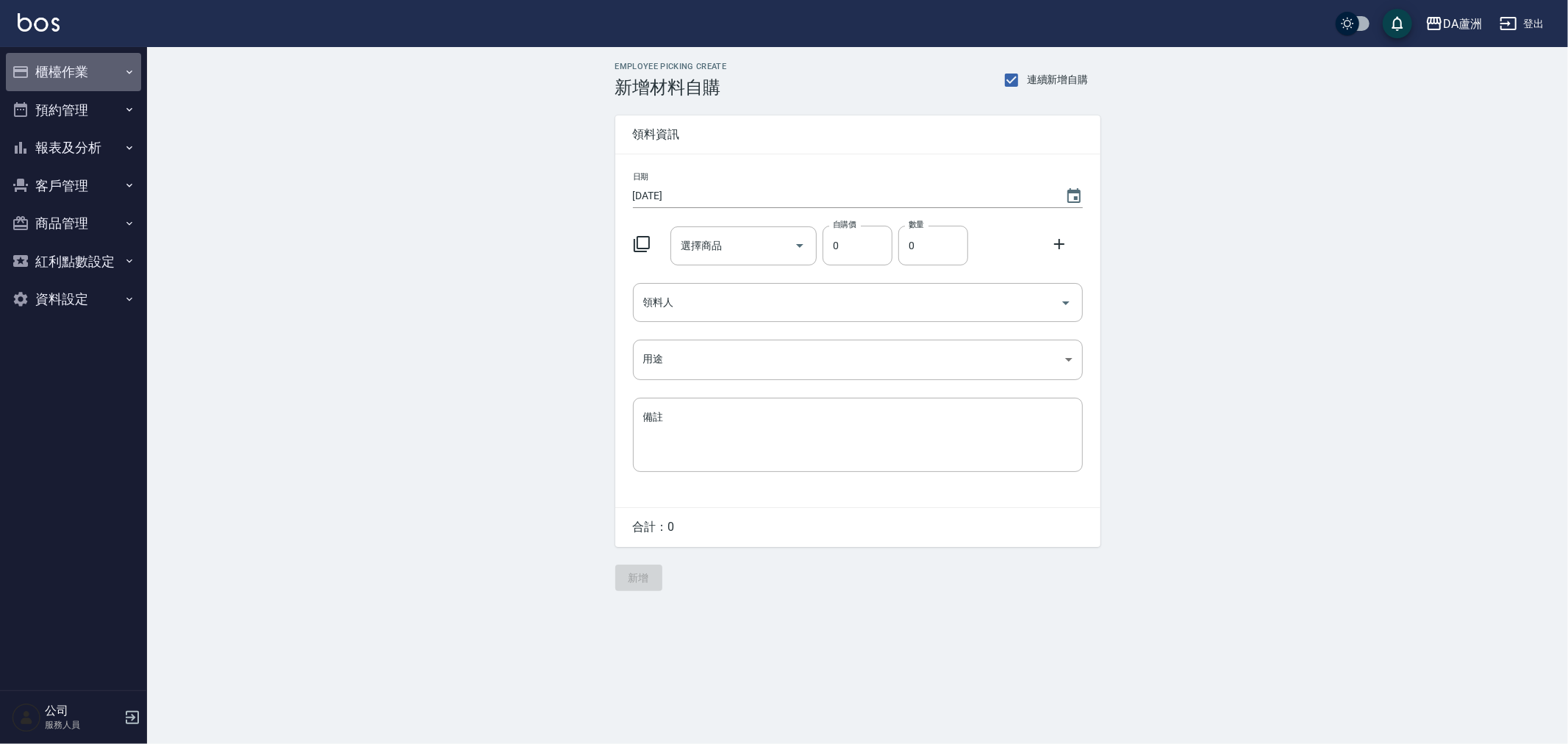
click at [75, 67] on button "櫃檯作業" at bounding box center [74, 72] width 136 height 39
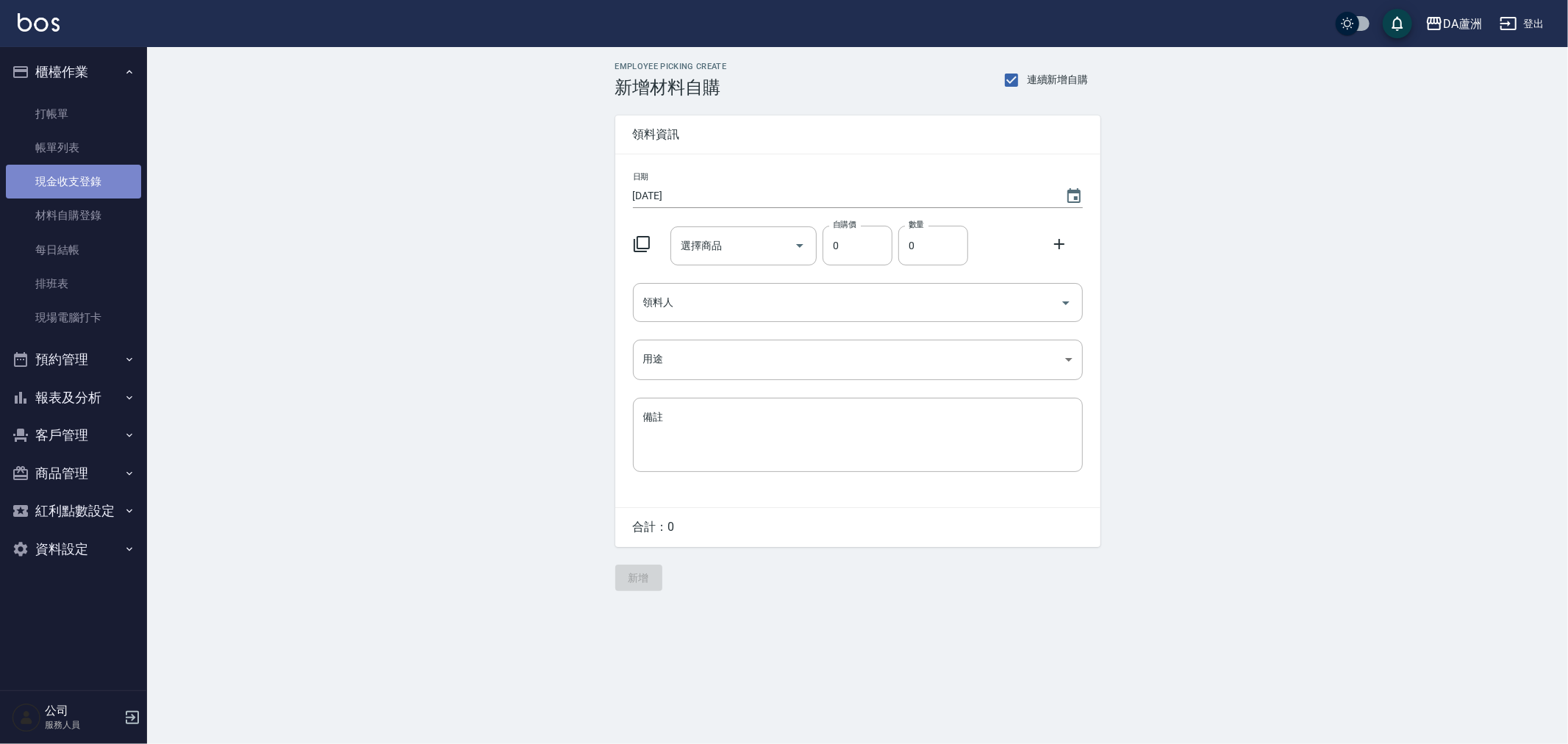
click at [75, 179] on link "現金收支登錄" at bounding box center [74, 181] width 136 height 34
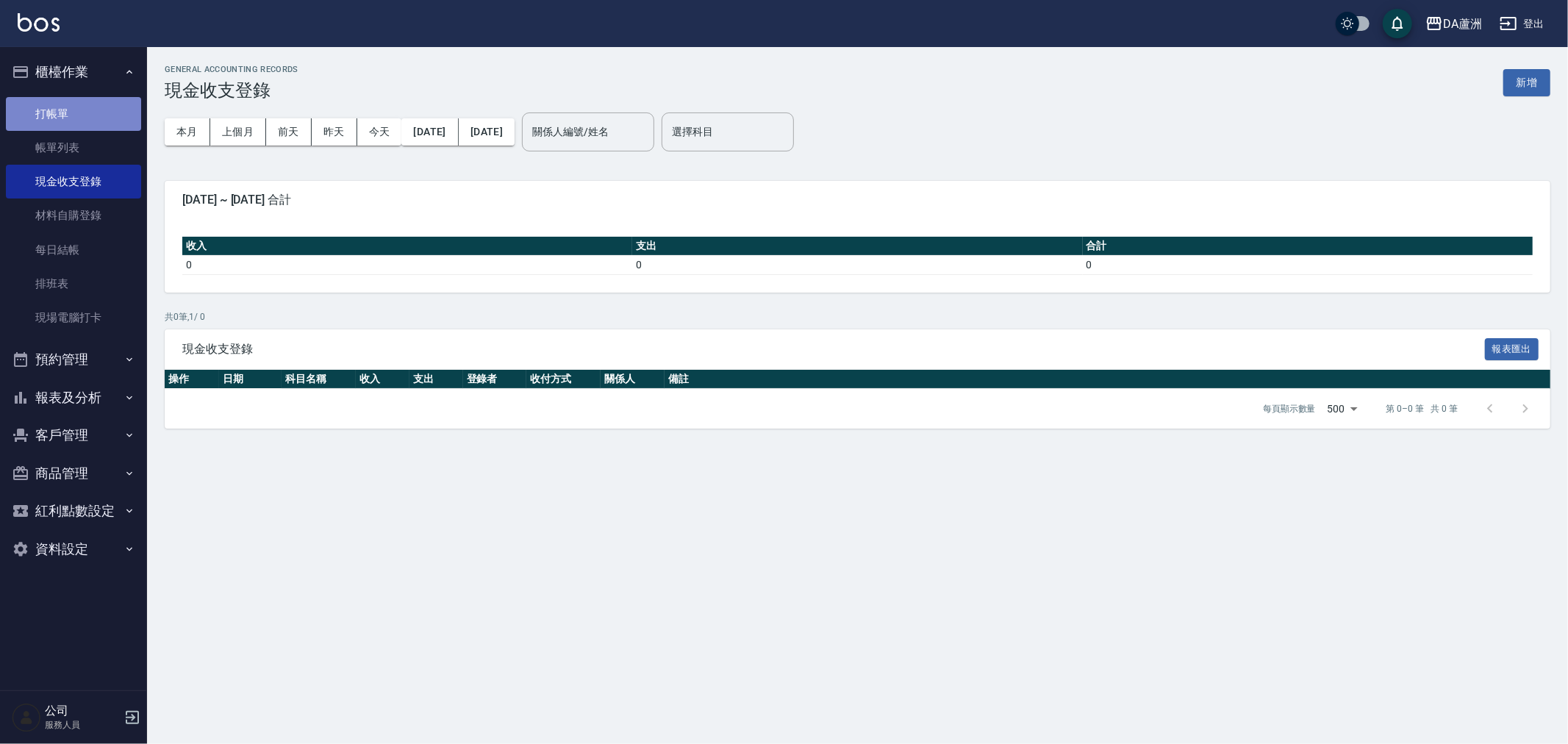
click at [66, 114] on link "打帳單" at bounding box center [74, 114] width 136 height 34
